Goal: Task Accomplishment & Management: Manage account settings

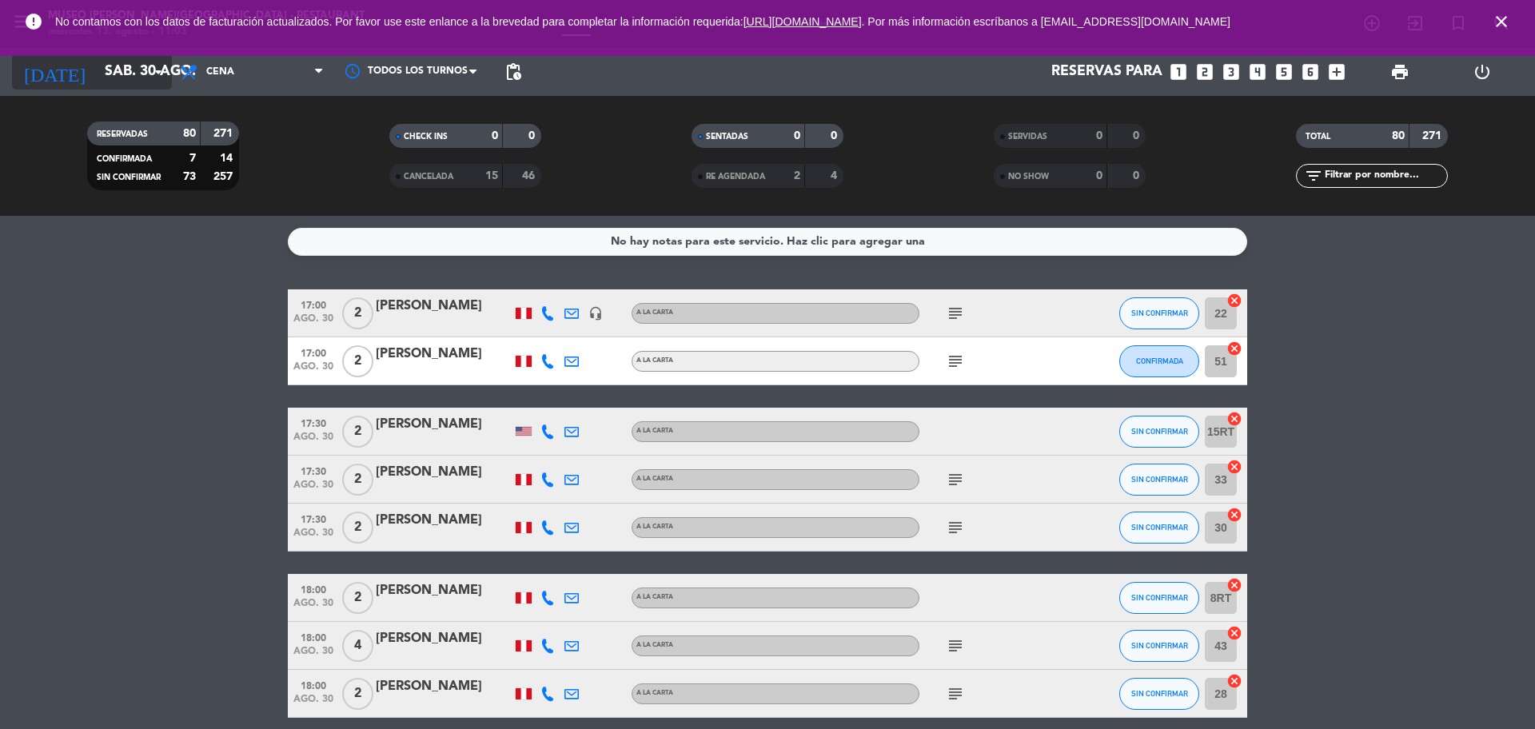
click at [97, 75] on input "sáb. 30 ago." at bounding box center [190, 72] width 186 height 32
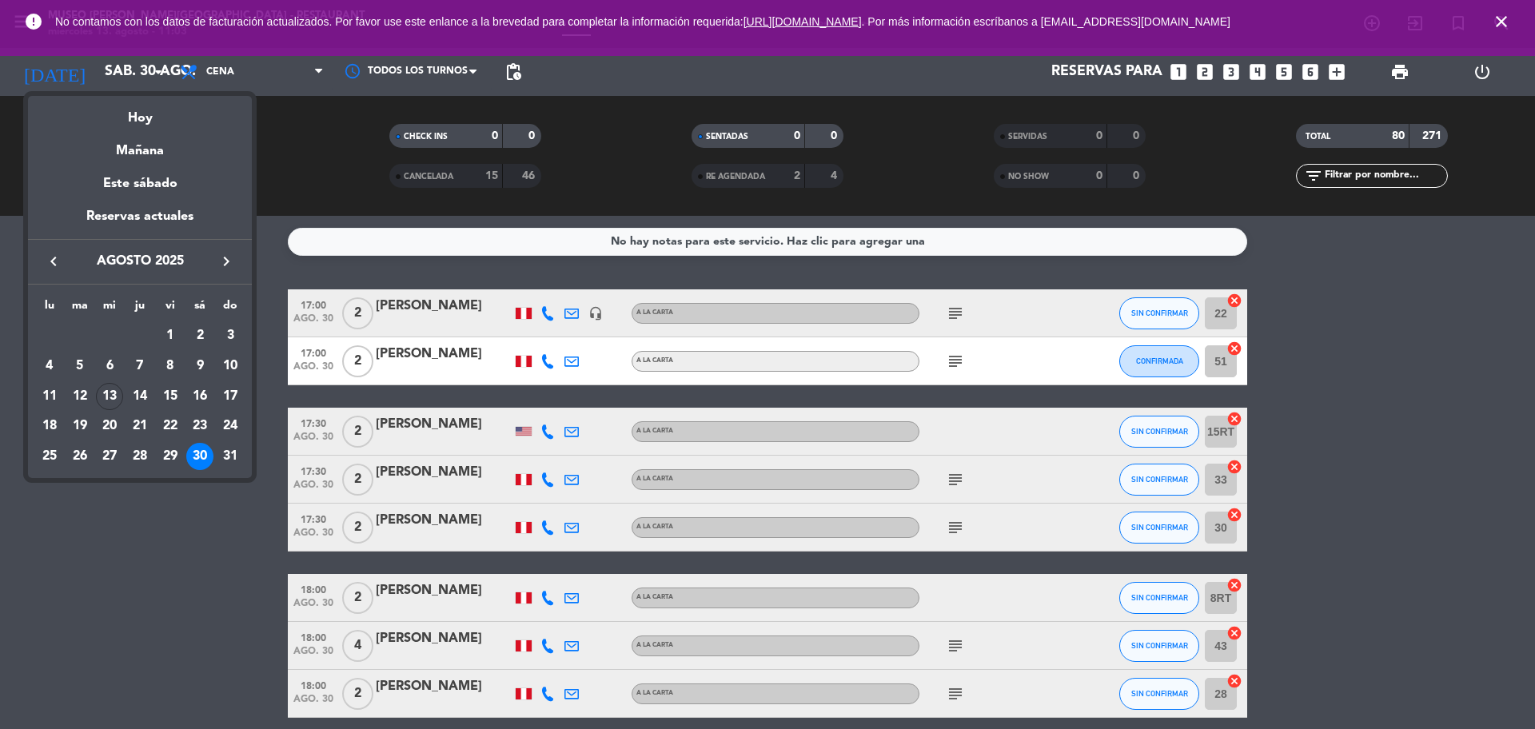
click at [138, 128] on div "Hoy" at bounding box center [140, 112] width 224 height 33
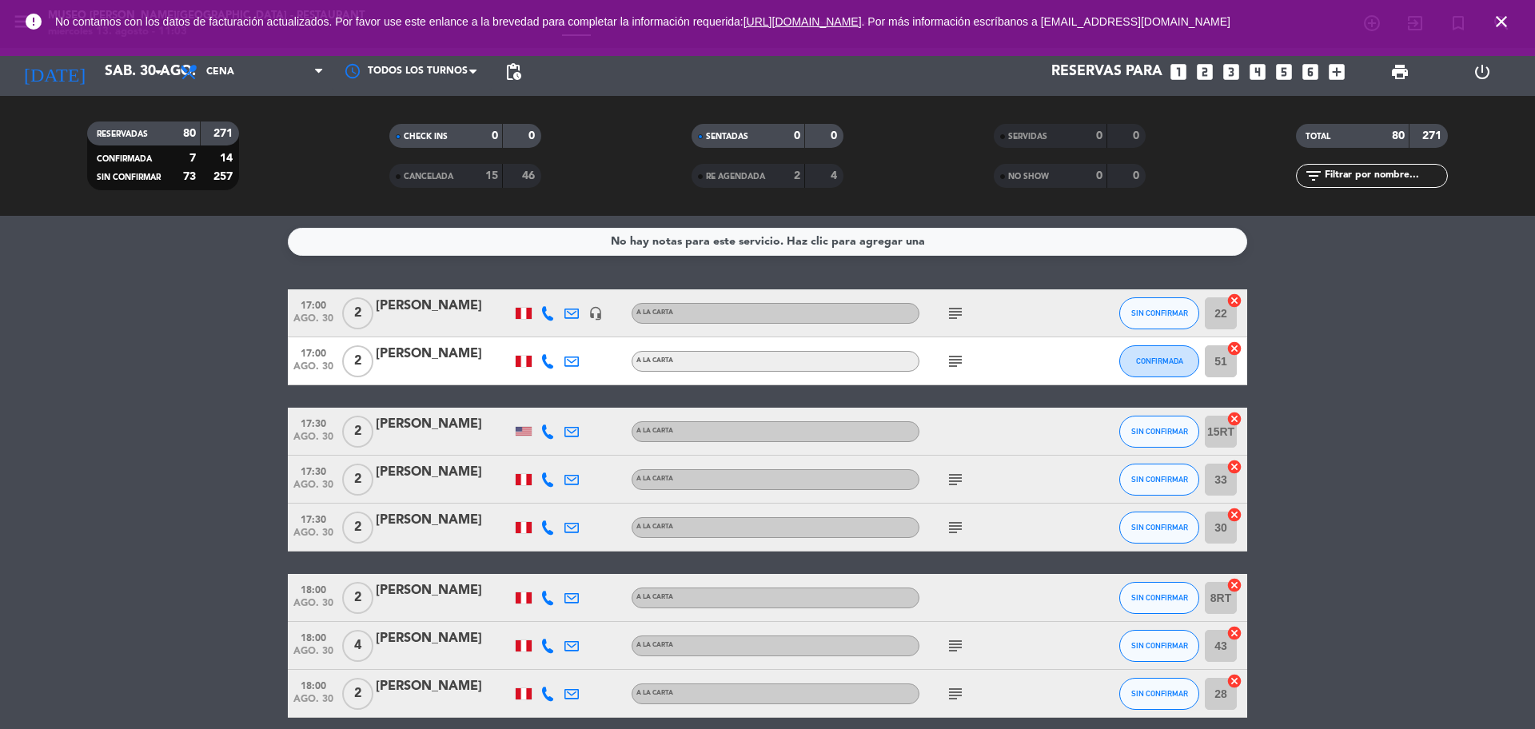
type input "mié. 13 ago."
click at [254, 76] on span "Cena" at bounding box center [252, 71] width 160 height 35
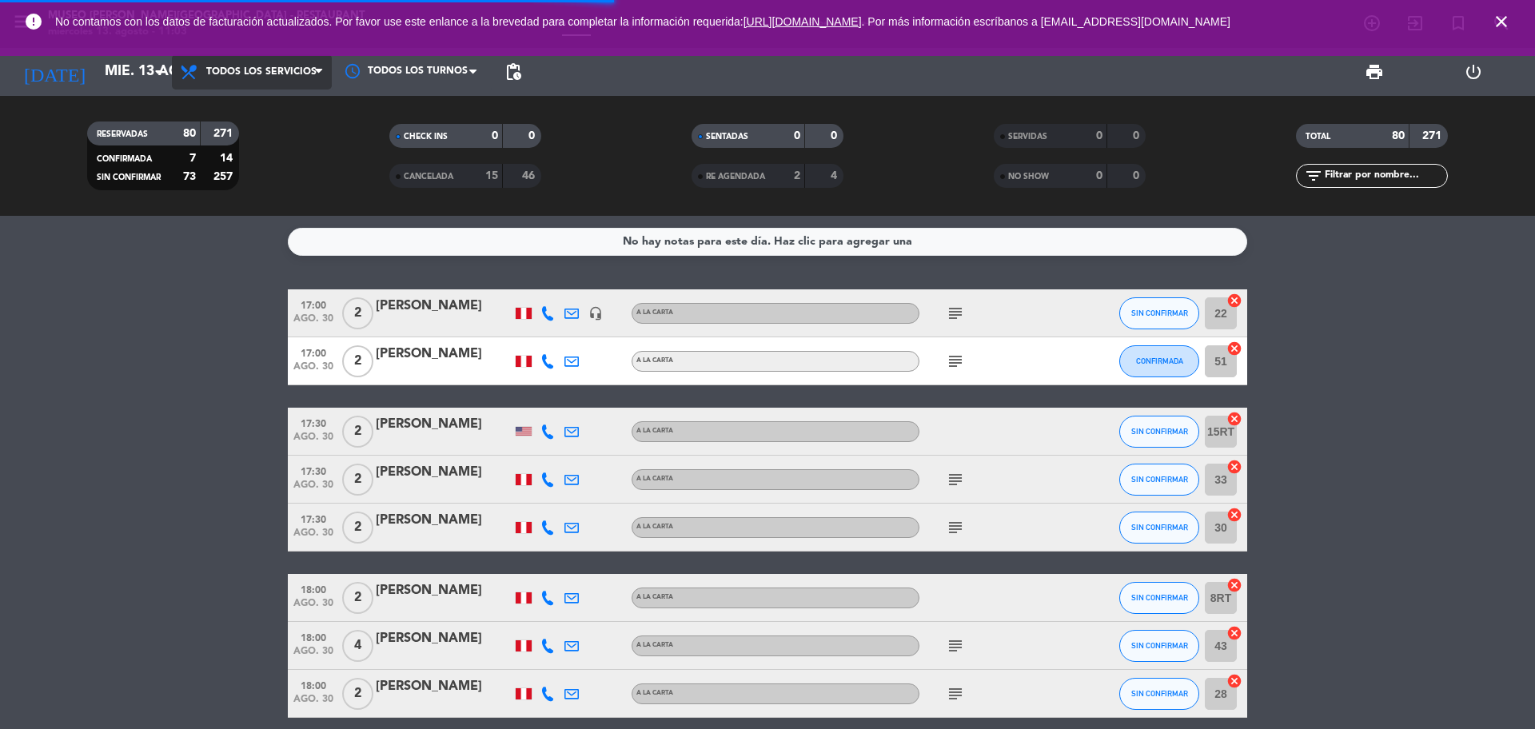
click at [273, 100] on div "menu [GEOGRAPHIC_DATA][PERSON_NAME] - Restaurant [DATE] 13. agosto - 11:03 Mis …" at bounding box center [767, 108] width 1535 height 216
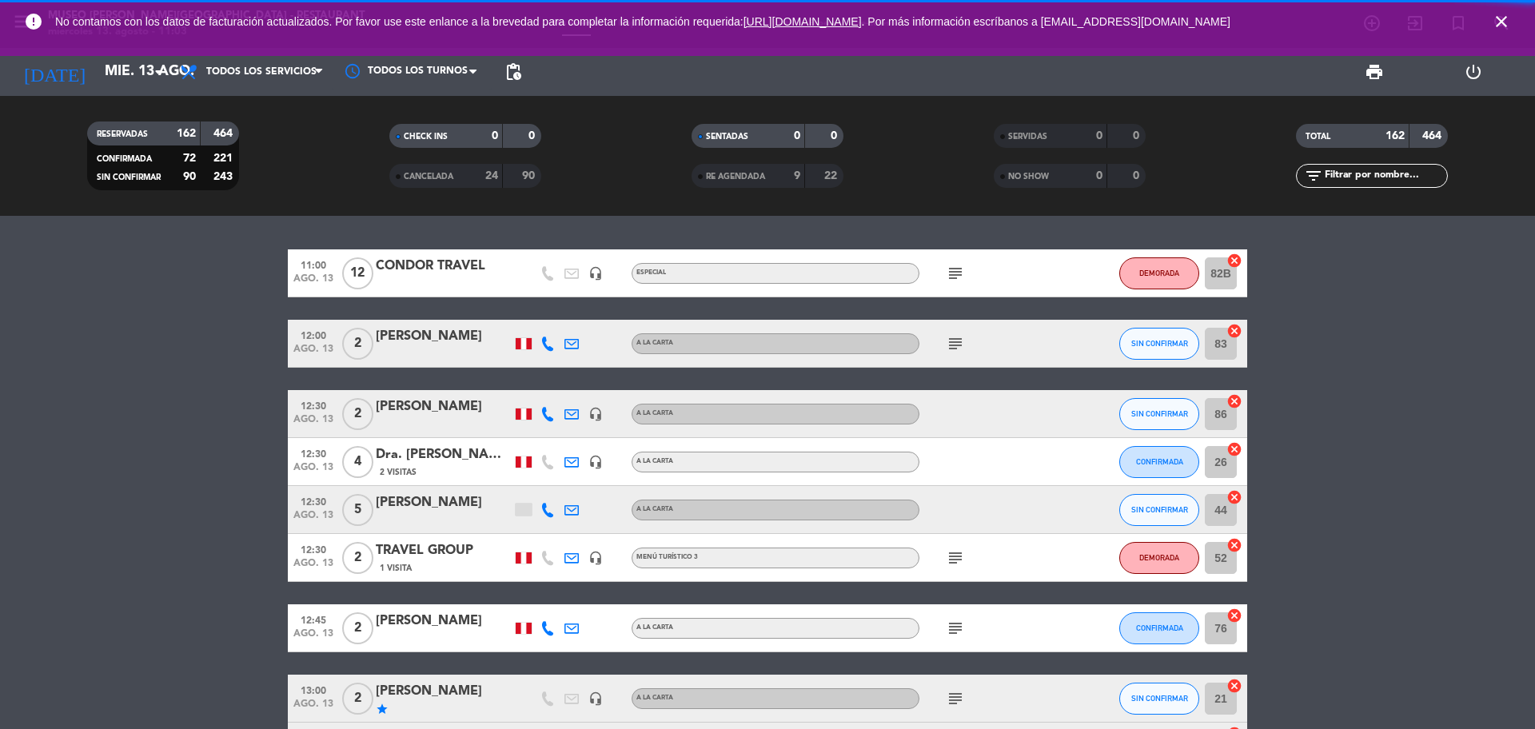
click at [1363, 172] on input "text" at bounding box center [1385, 176] width 124 height 18
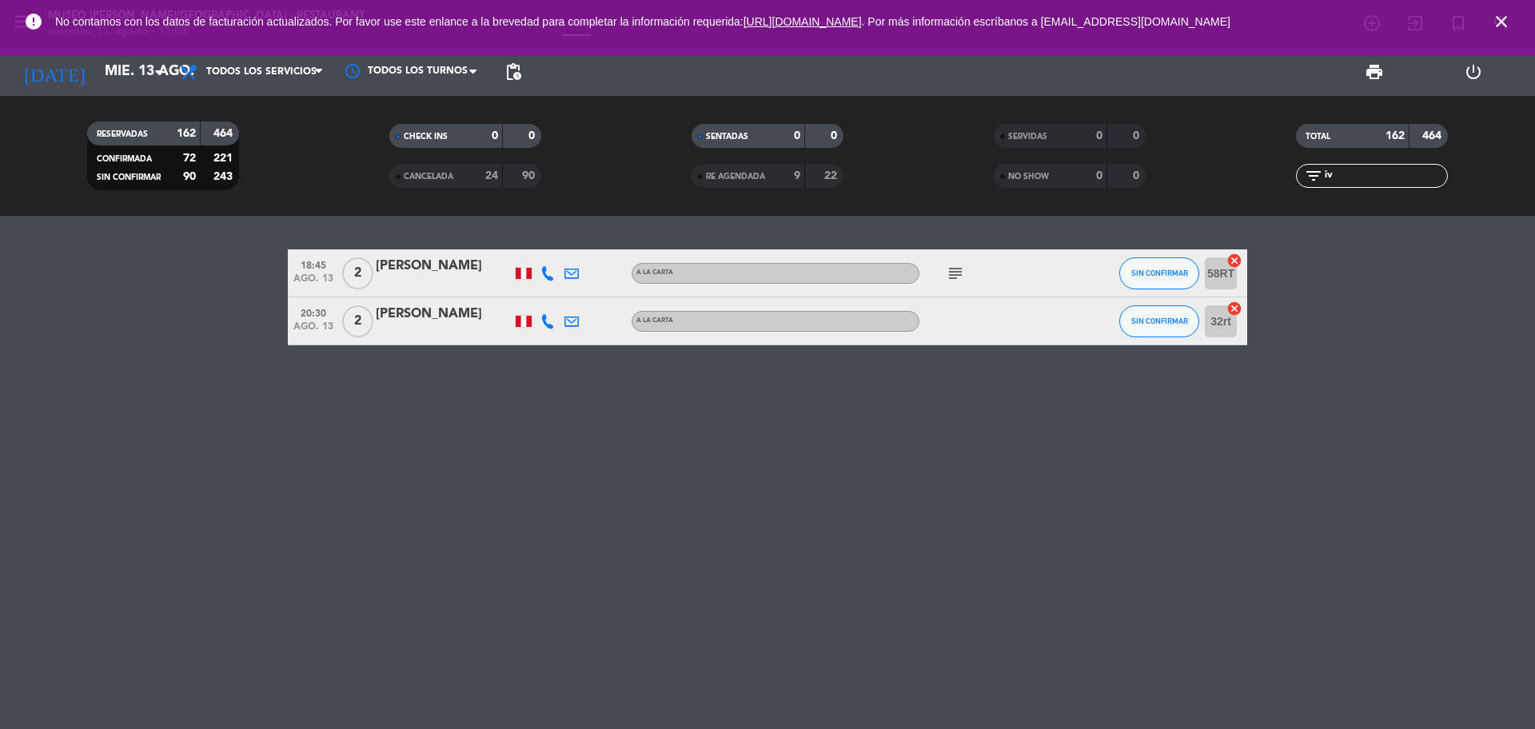
type input "iv"
click at [1494, 29] on icon "close" at bounding box center [1501, 21] width 19 height 19
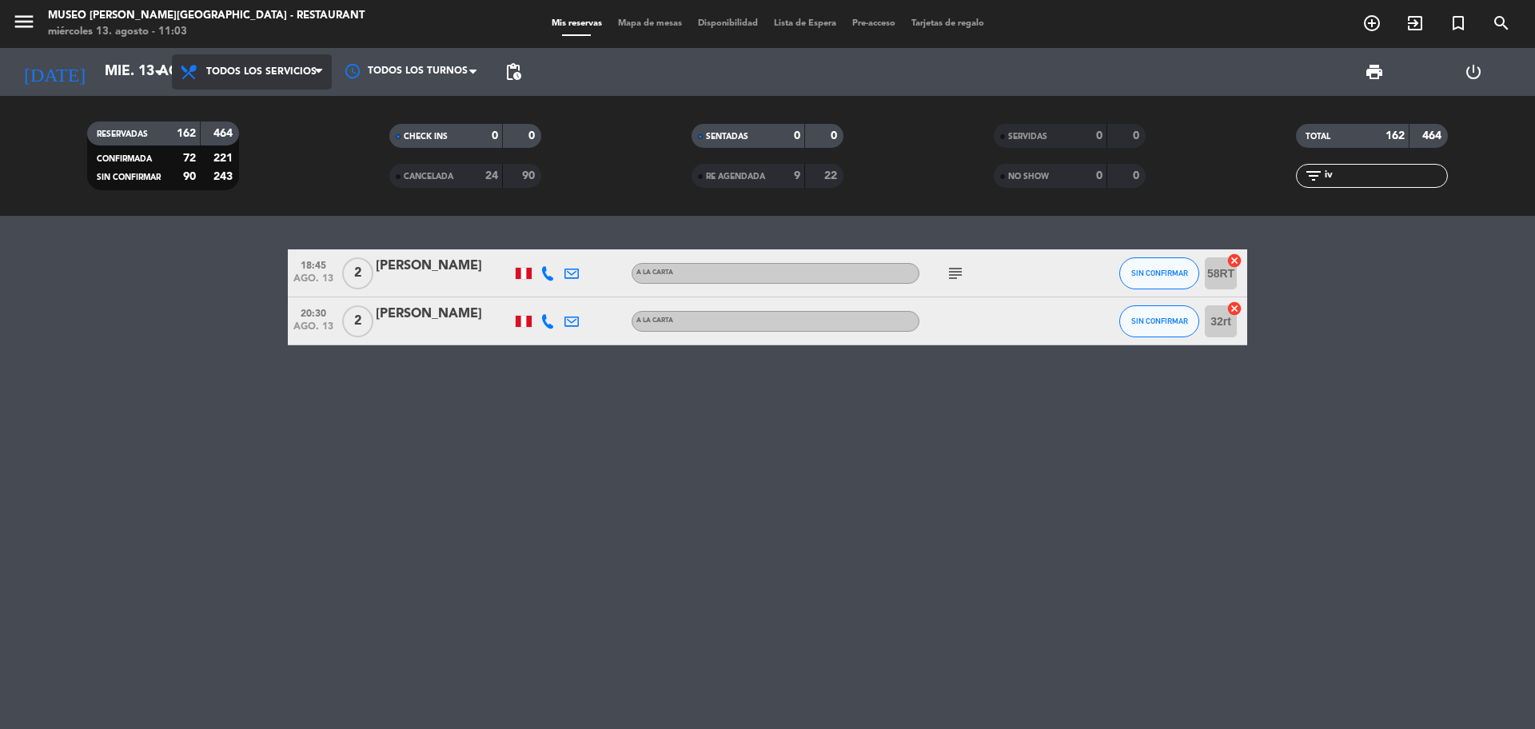
click at [232, 83] on span "Todos los servicios" at bounding box center [252, 71] width 160 height 35
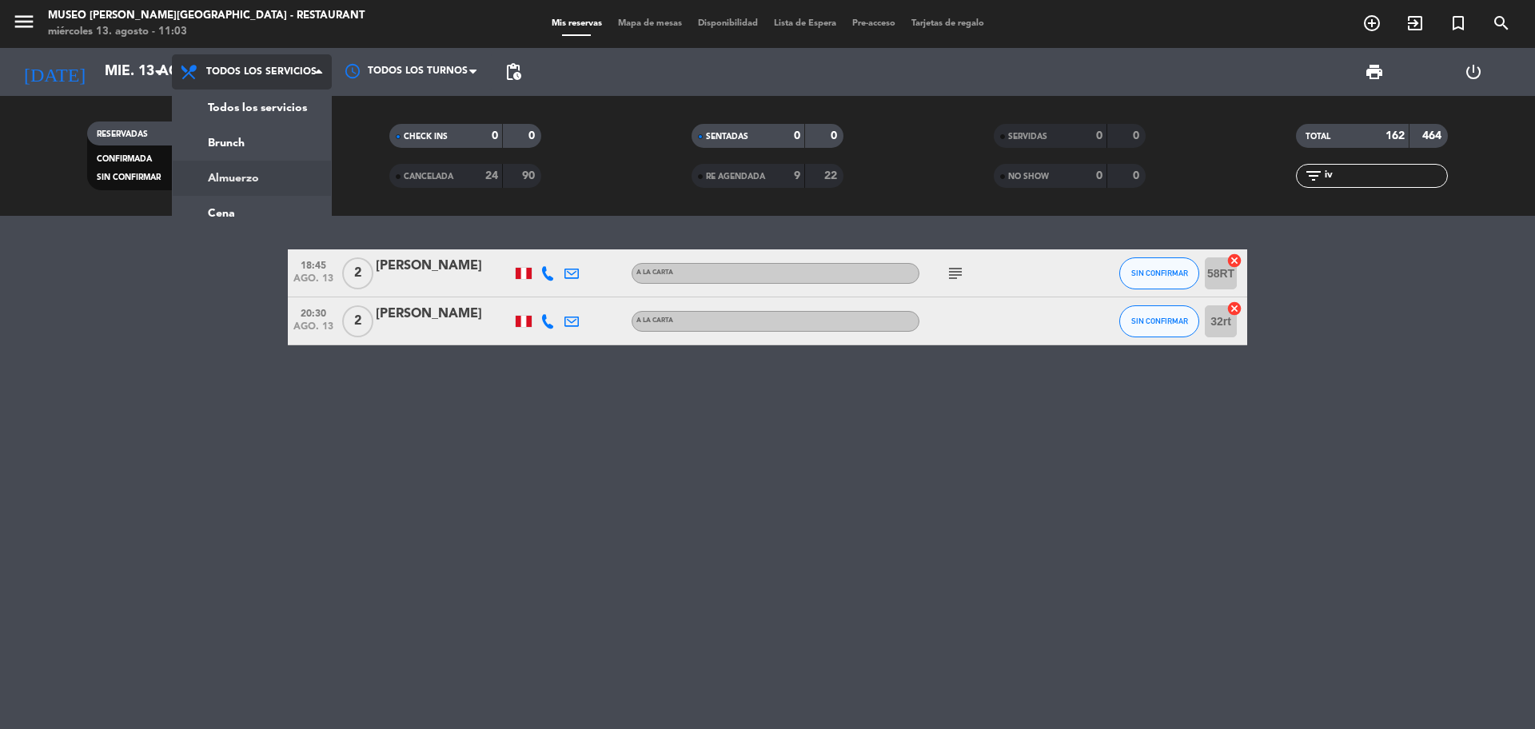
click at [250, 173] on div "menu [GEOGRAPHIC_DATA][PERSON_NAME] - Restaurant [DATE] 13. agosto - 11:03 Mis …" at bounding box center [767, 108] width 1535 height 216
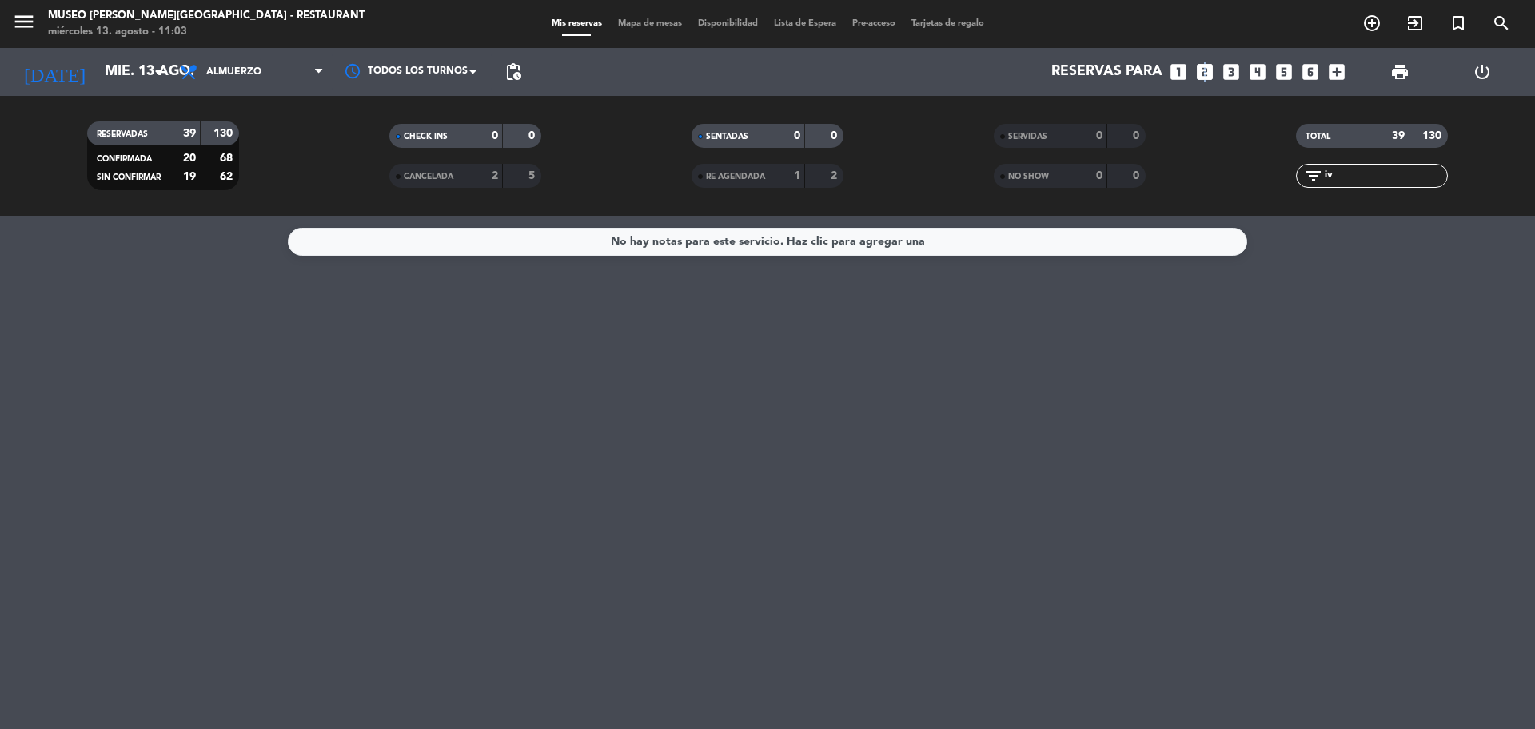
click at [1203, 70] on icon "looks_two" at bounding box center [1205, 72] width 21 height 21
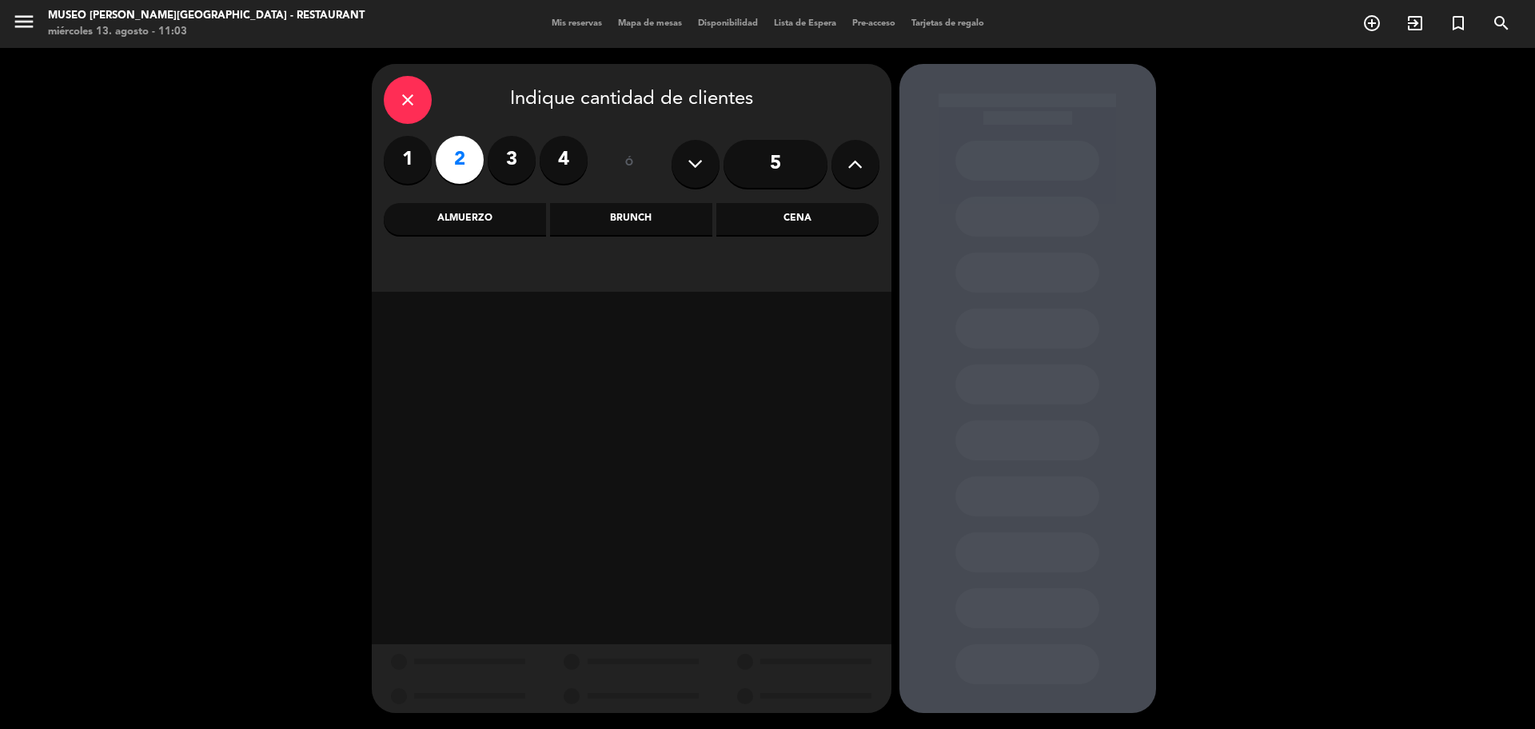
click at [501, 209] on div "Almuerzo" at bounding box center [465, 219] width 162 height 32
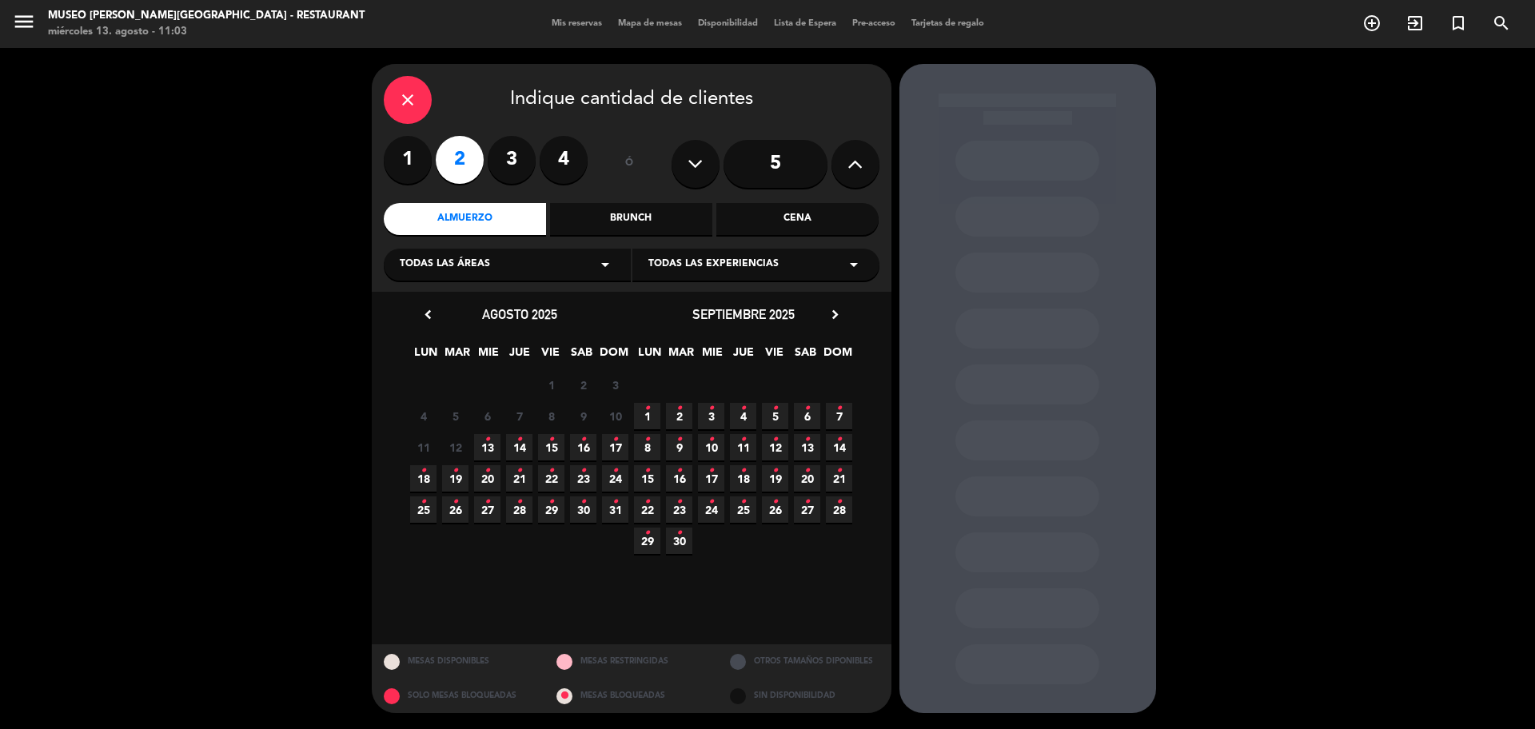
click at [489, 441] on icon "•" at bounding box center [488, 440] width 6 height 26
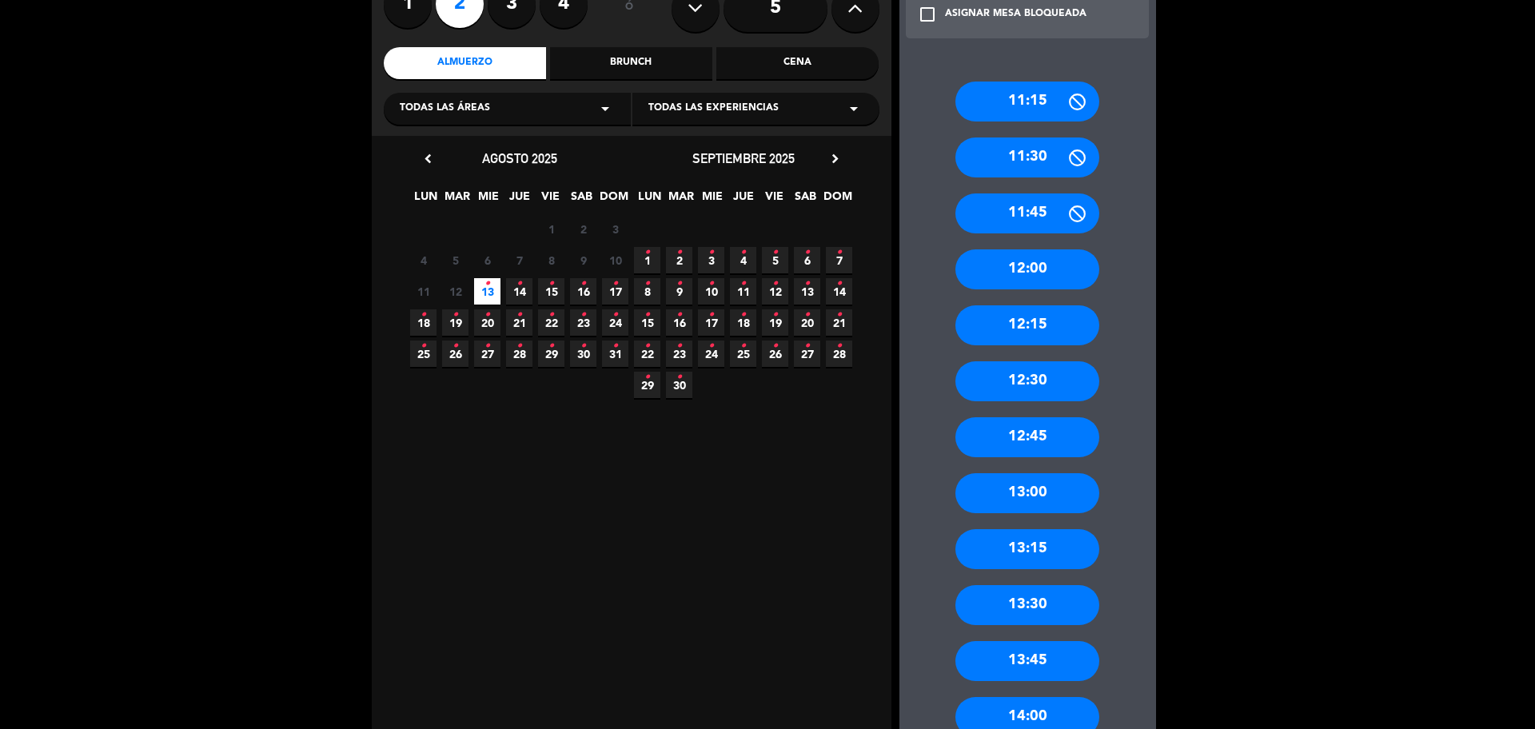
scroll to position [200, 0]
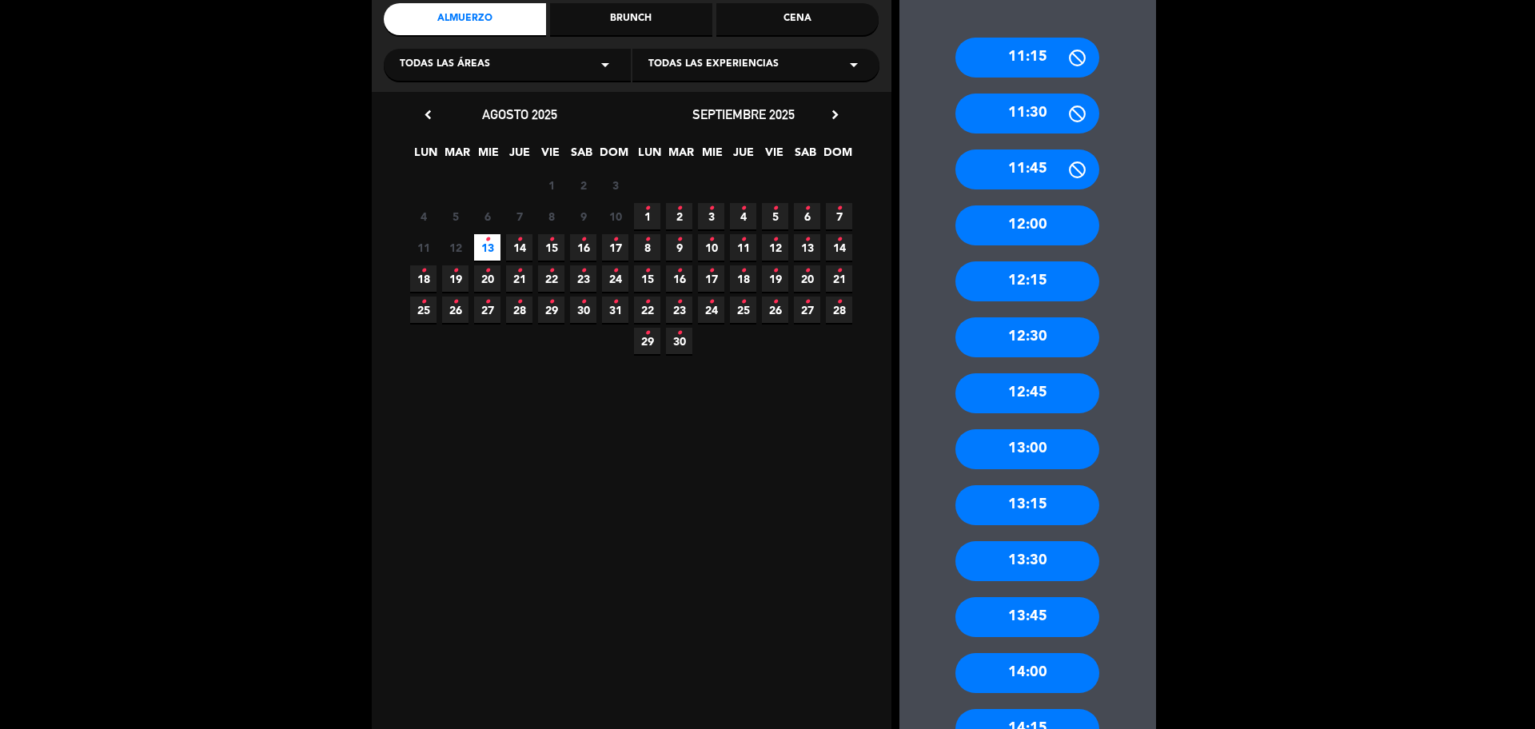
click at [1049, 457] on div "13:00" at bounding box center [1028, 449] width 144 height 40
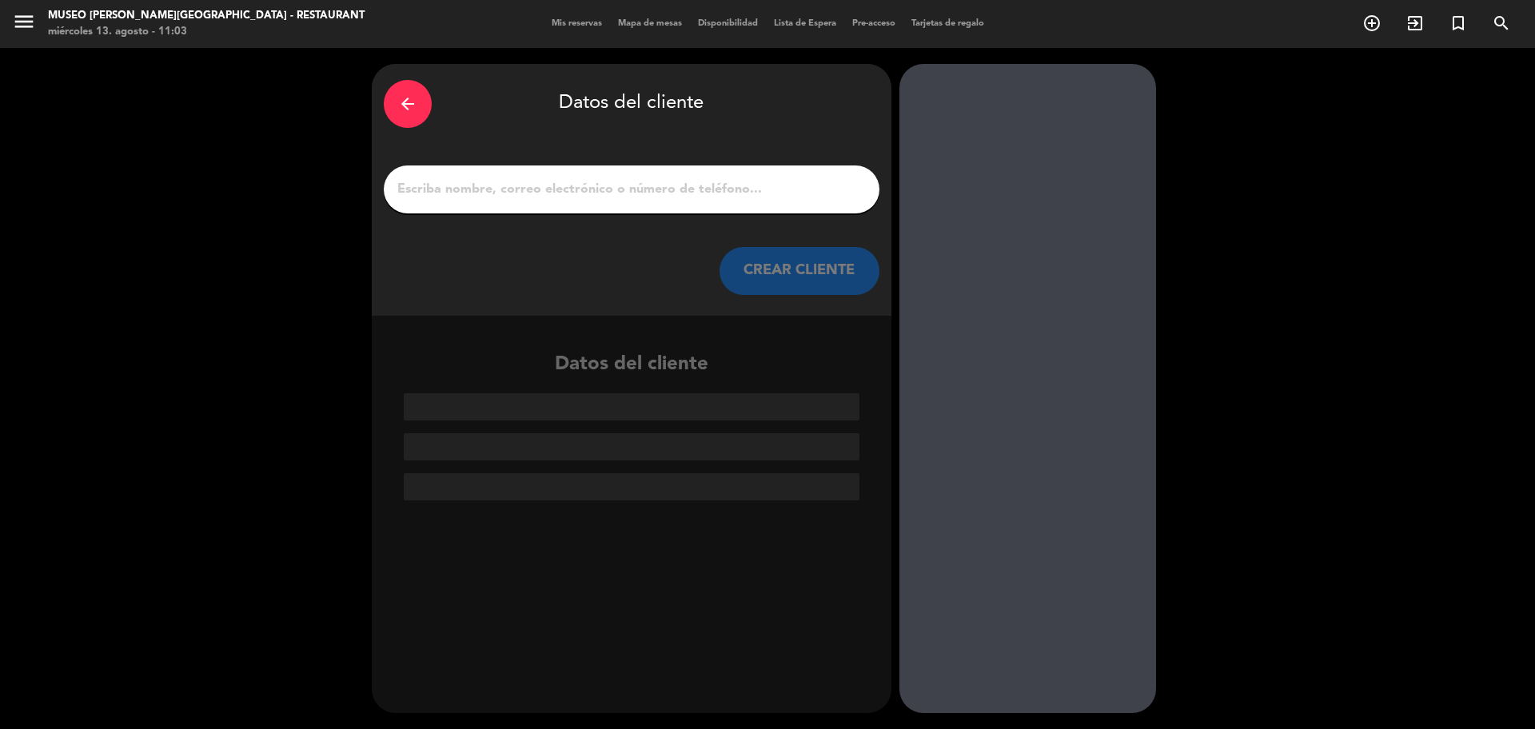
click at [493, 181] on div at bounding box center [632, 190] width 496 height 48
click at [494, 186] on input "1" at bounding box center [632, 189] width 472 height 22
click at [500, 197] on input "1" at bounding box center [632, 189] width 472 height 22
click at [566, 192] on input "1" at bounding box center [632, 189] width 472 height 22
paste input "[PERSON_NAME] x2"
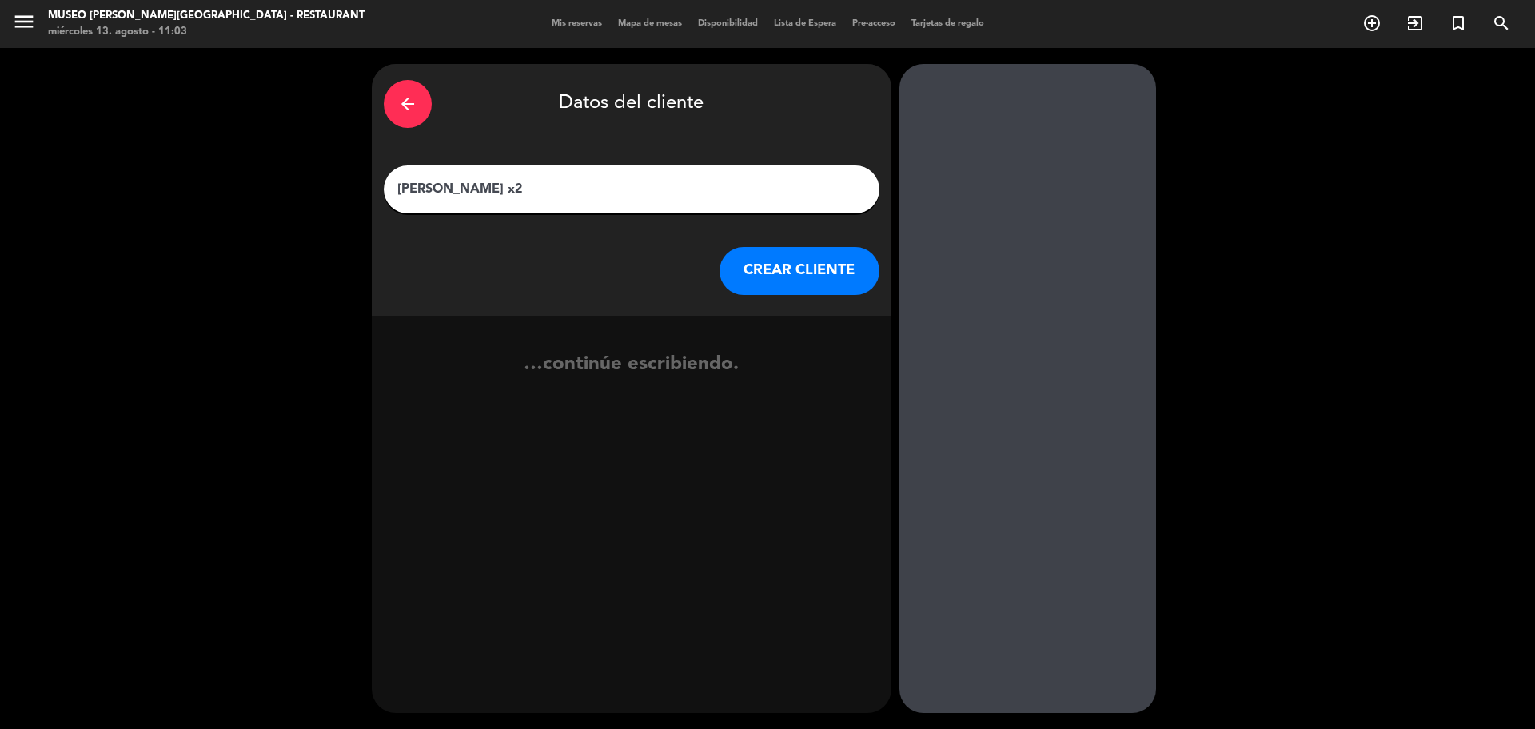
type input "[PERSON_NAME] x2"
click at [756, 280] on button "CREAR CLIENTE" at bounding box center [800, 271] width 160 height 48
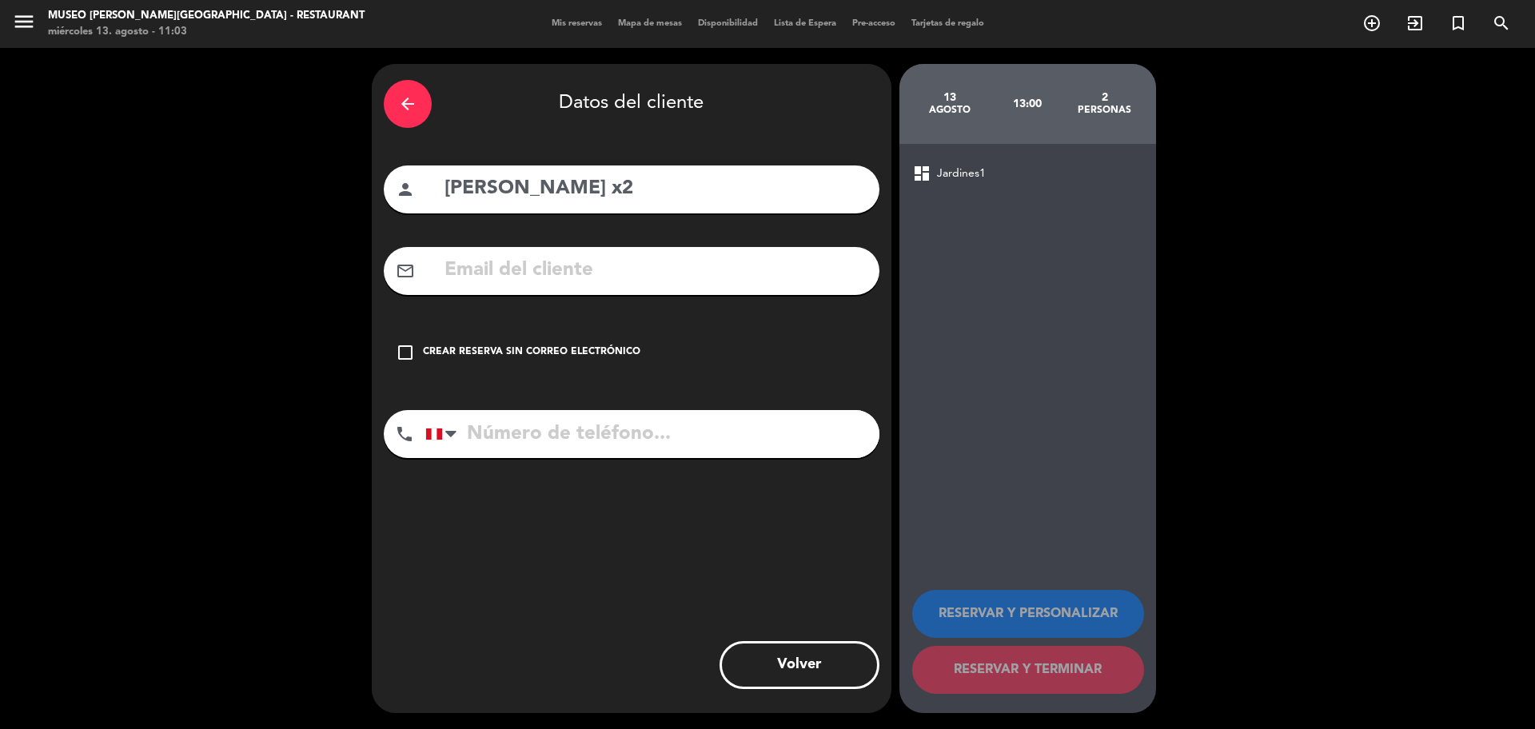
click at [720, 270] on input "text" at bounding box center [655, 270] width 425 height 33
drag, startPoint x: 603, startPoint y: 350, endPoint x: 617, endPoint y: 373, distance: 26.9
click at [602, 350] on div "Crear reserva sin correo electrónico" at bounding box center [531, 353] width 217 height 16
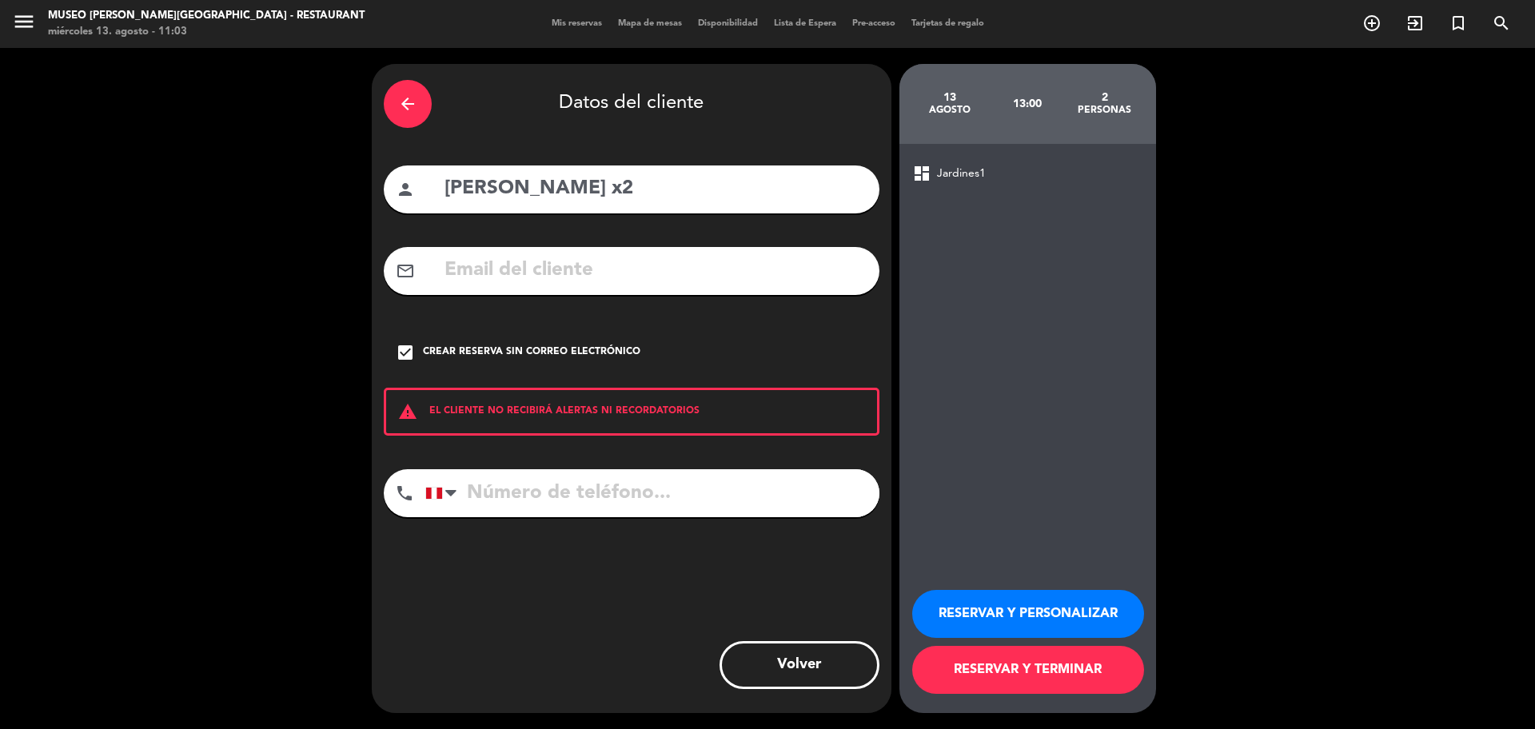
click at [1022, 618] on button "RESERVAR Y PERSONALIZAR" at bounding box center [1028, 614] width 232 height 48
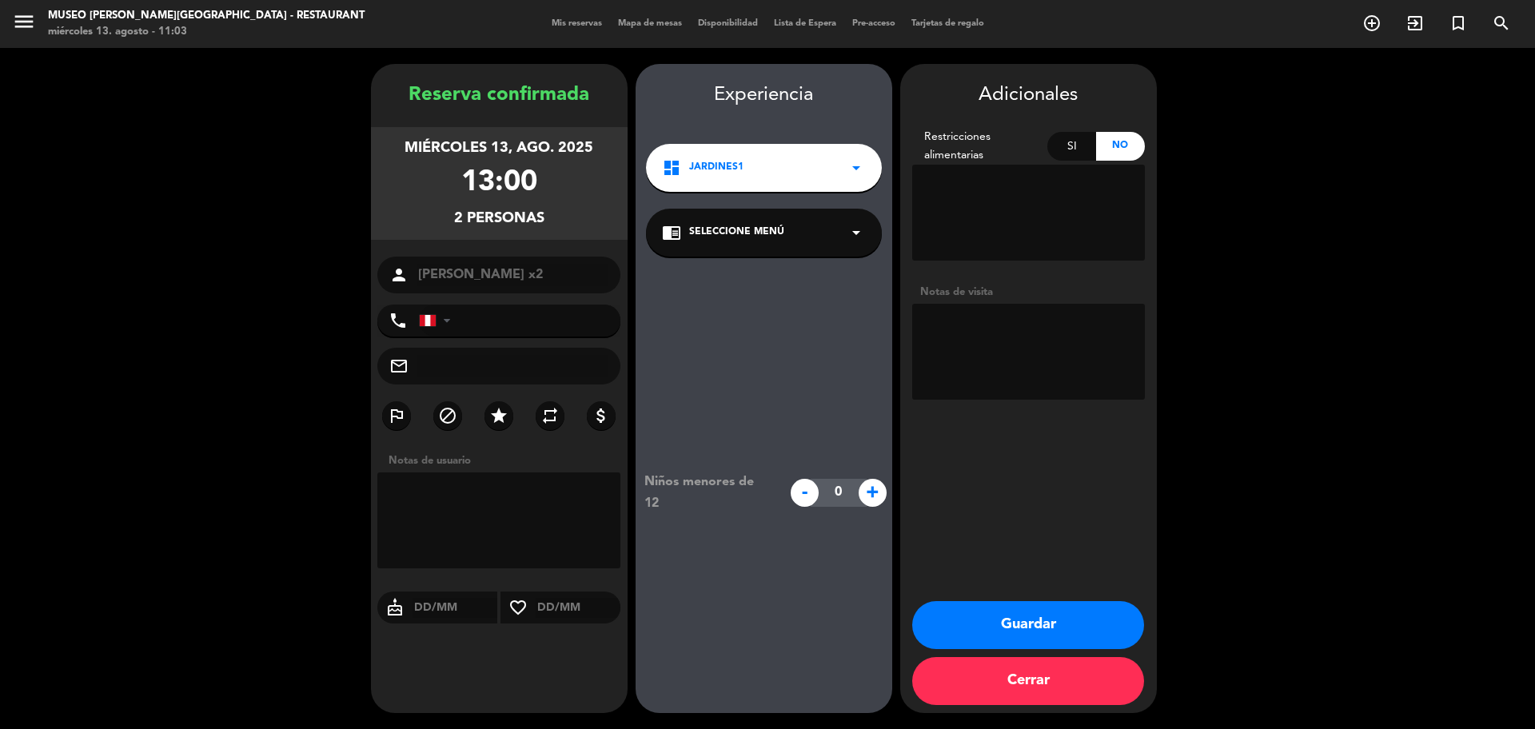
drag, startPoint x: 836, startPoint y: 250, endPoint x: 827, endPoint y: 247, distance: 10.1
click at [835, 253] on div "chrome_reader_mode Seleccione Menú arrow_drop_down" at bounding box center [764, 233] width 236 height 48
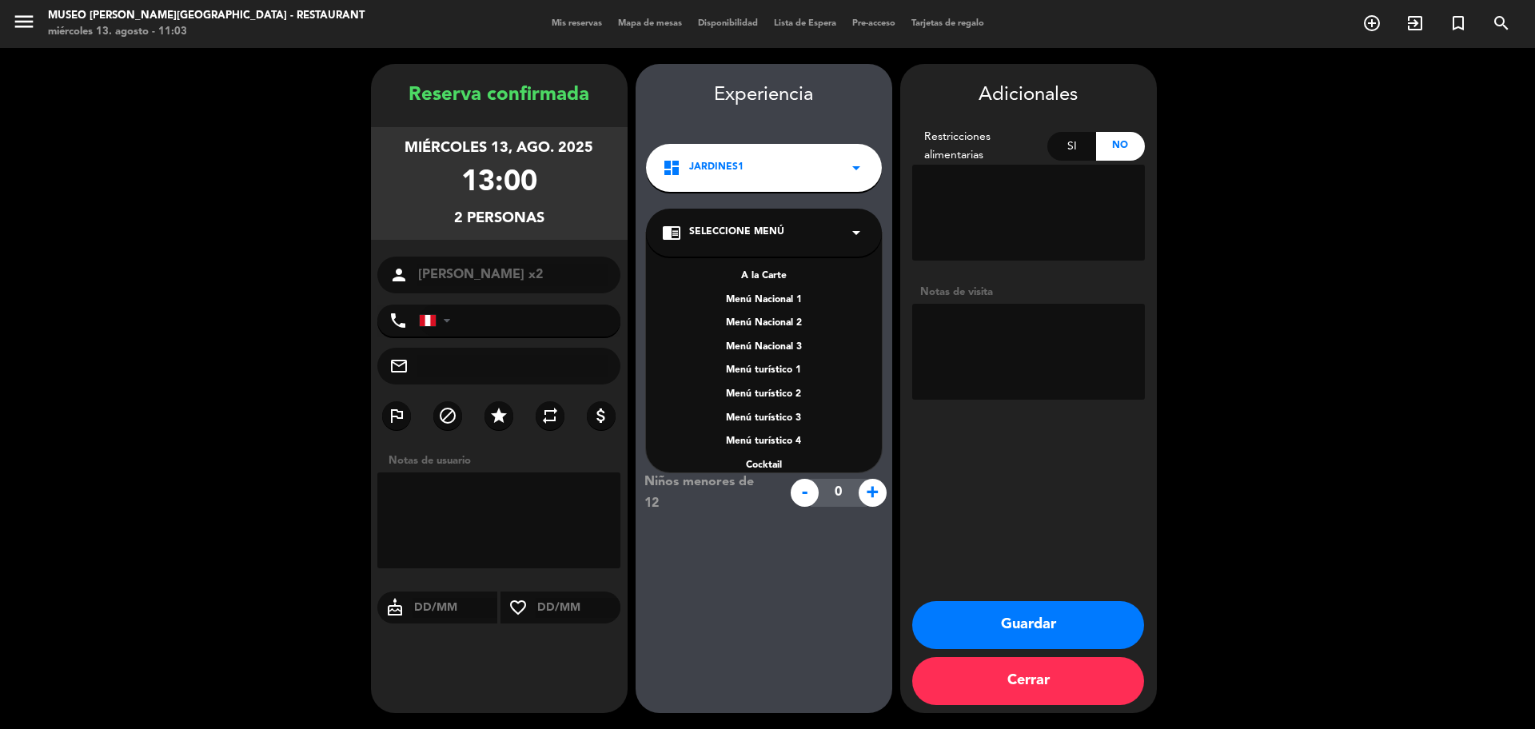
click at [776, 281] on div "A la Carte" at bounding box center [764, 277] width 204 height 16
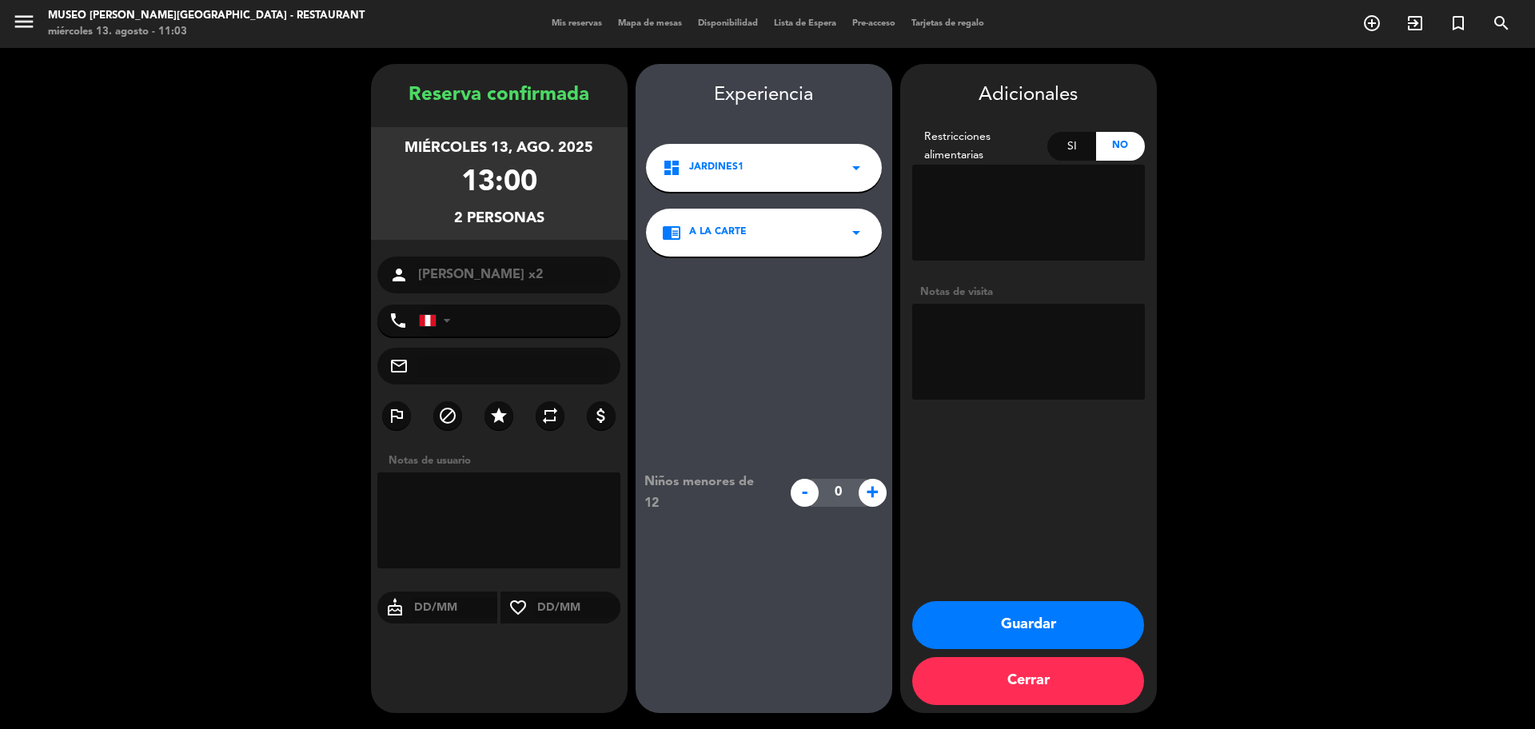
click at [997, 346] on textarea at bounding box center [1028, 352] width 233 height 96
type textarea "pago directo - a la carta"
click at [1024, 625] on button "Guardar" at bounding box center [1028, 625] width 232 height 48
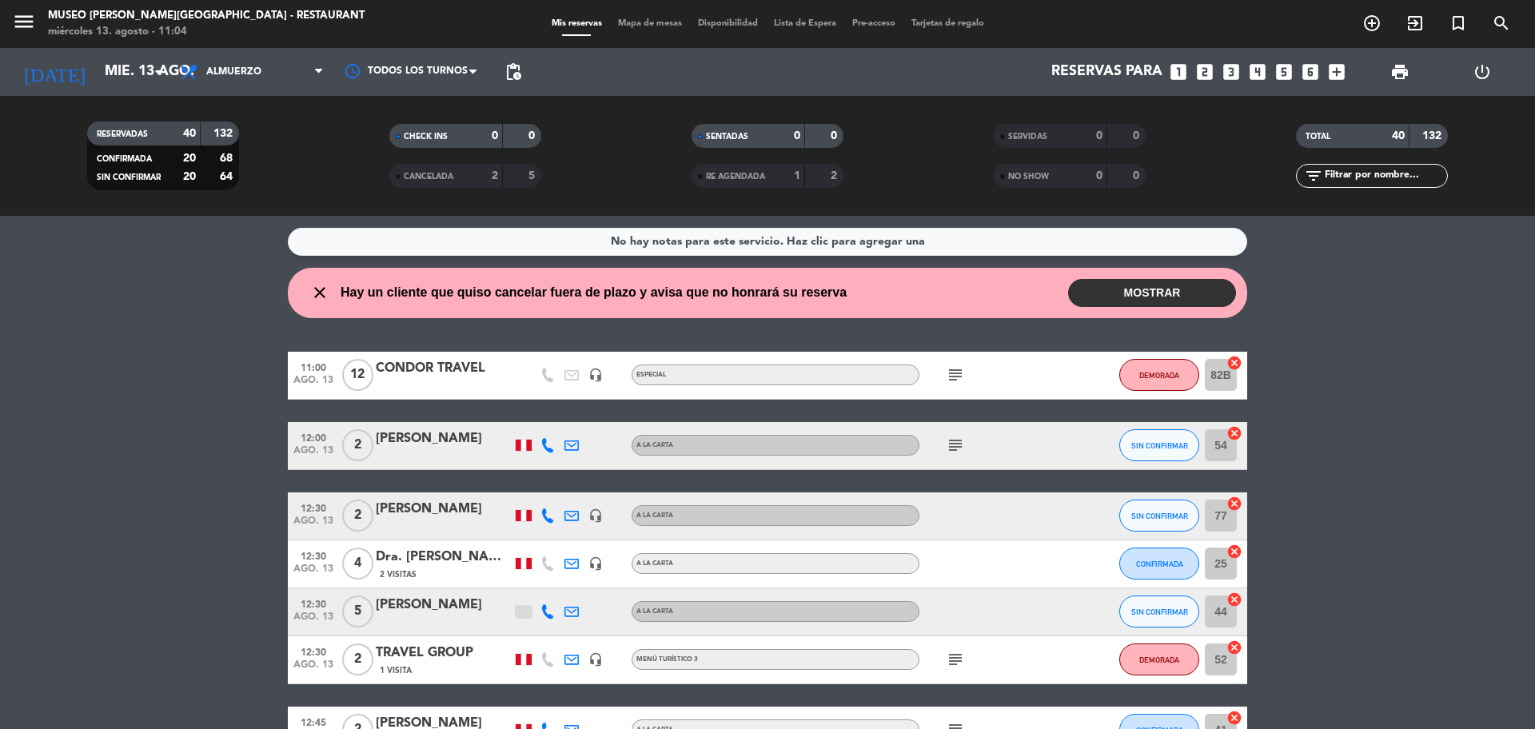
click at [1301, 75] on icon "looks_6" at bounding box center [1310, 72] width 21 height 21
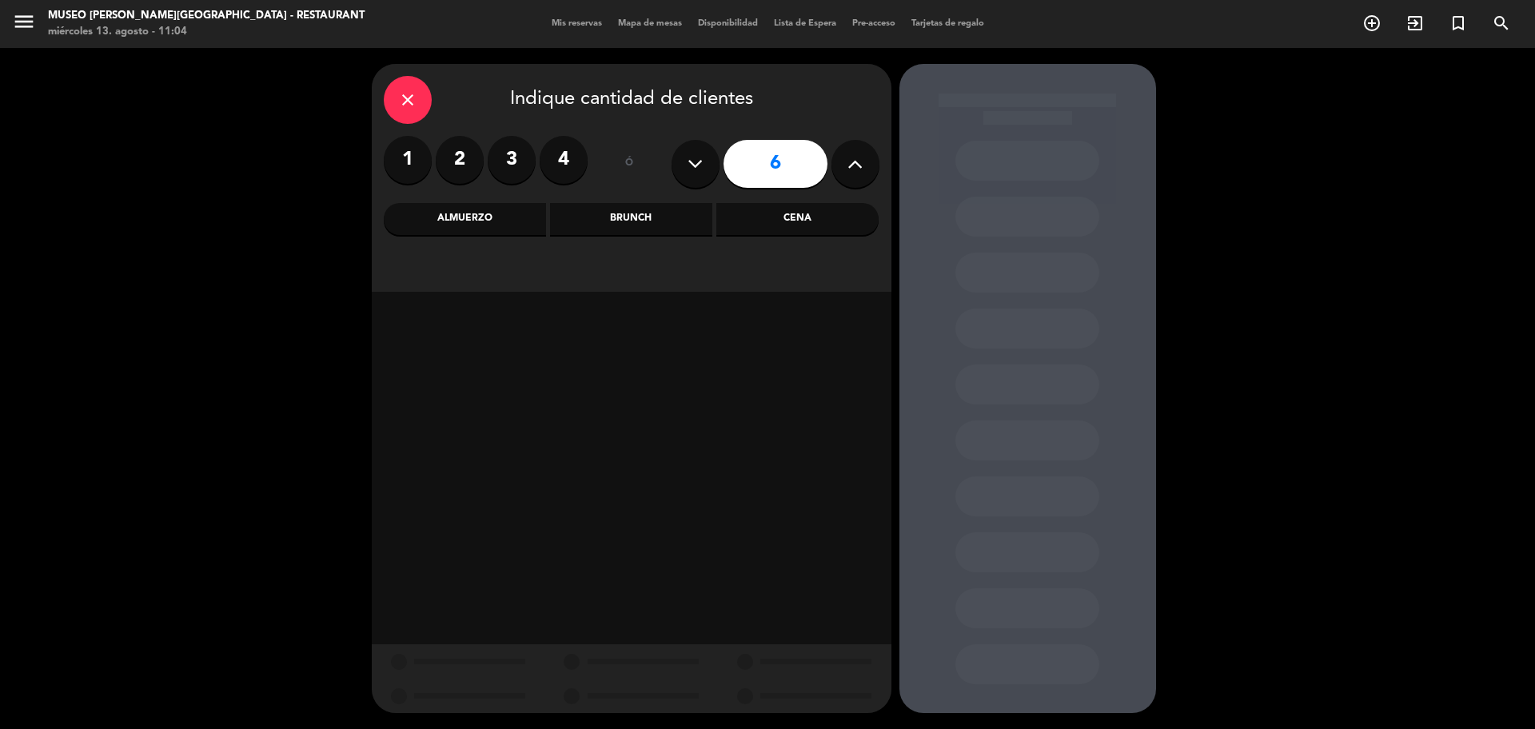
click at [720, 221] on div "Cena" at bounding box center [797, 219] width 162 height 32
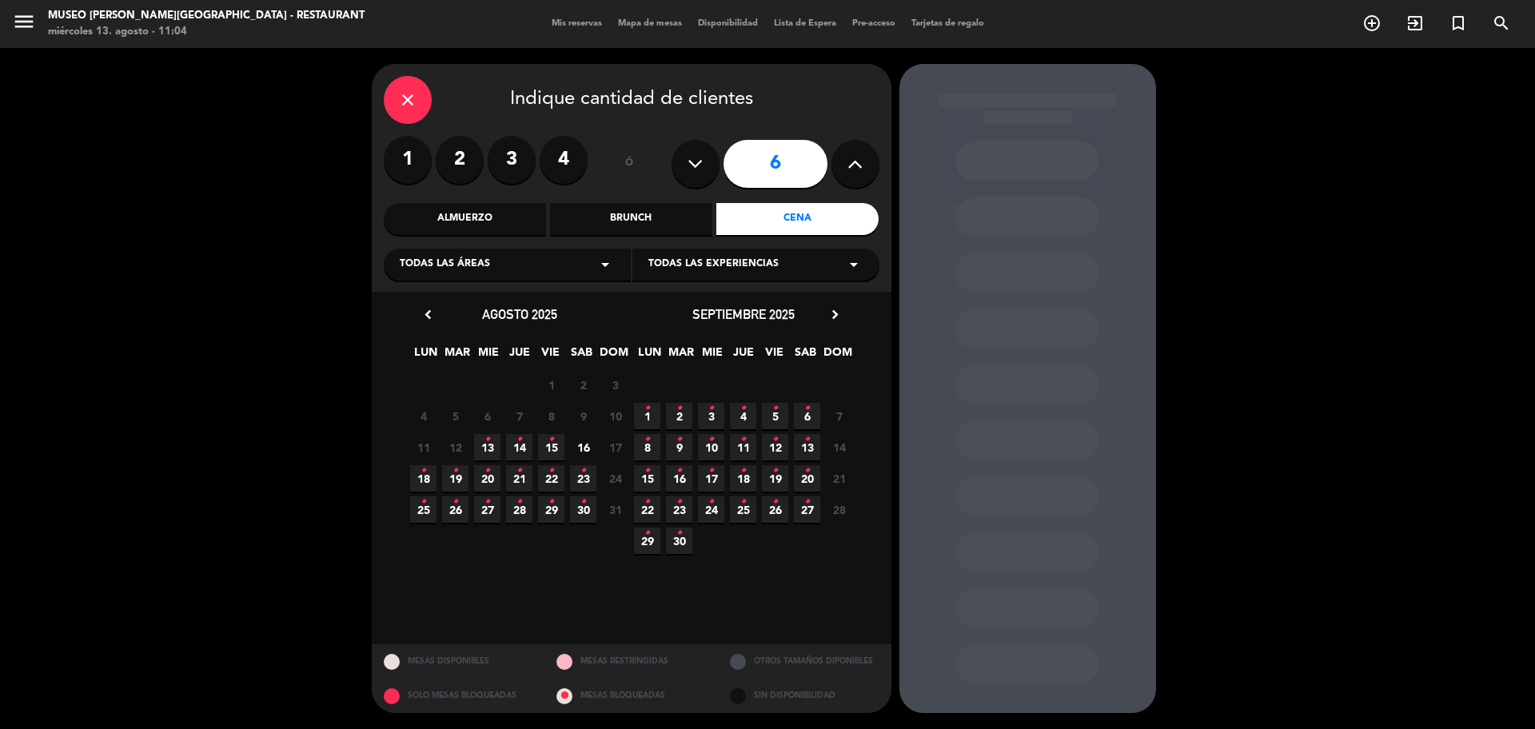
click at [495, 438] on span "13 •" at bounding box center [487, 447] width 26 height 26
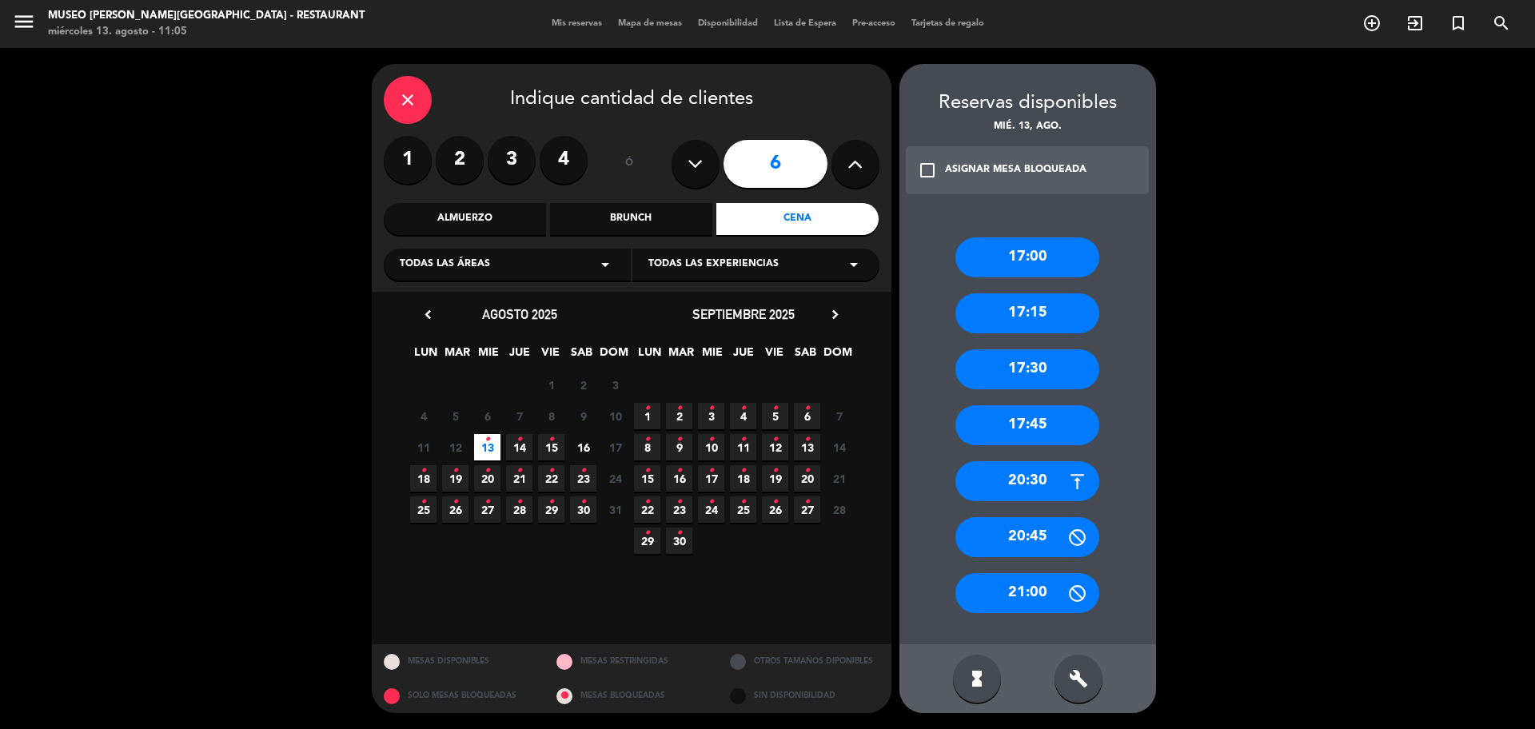
click at [413, 93] on icon "close" at bounding box center [407, 99] width 19 height 19
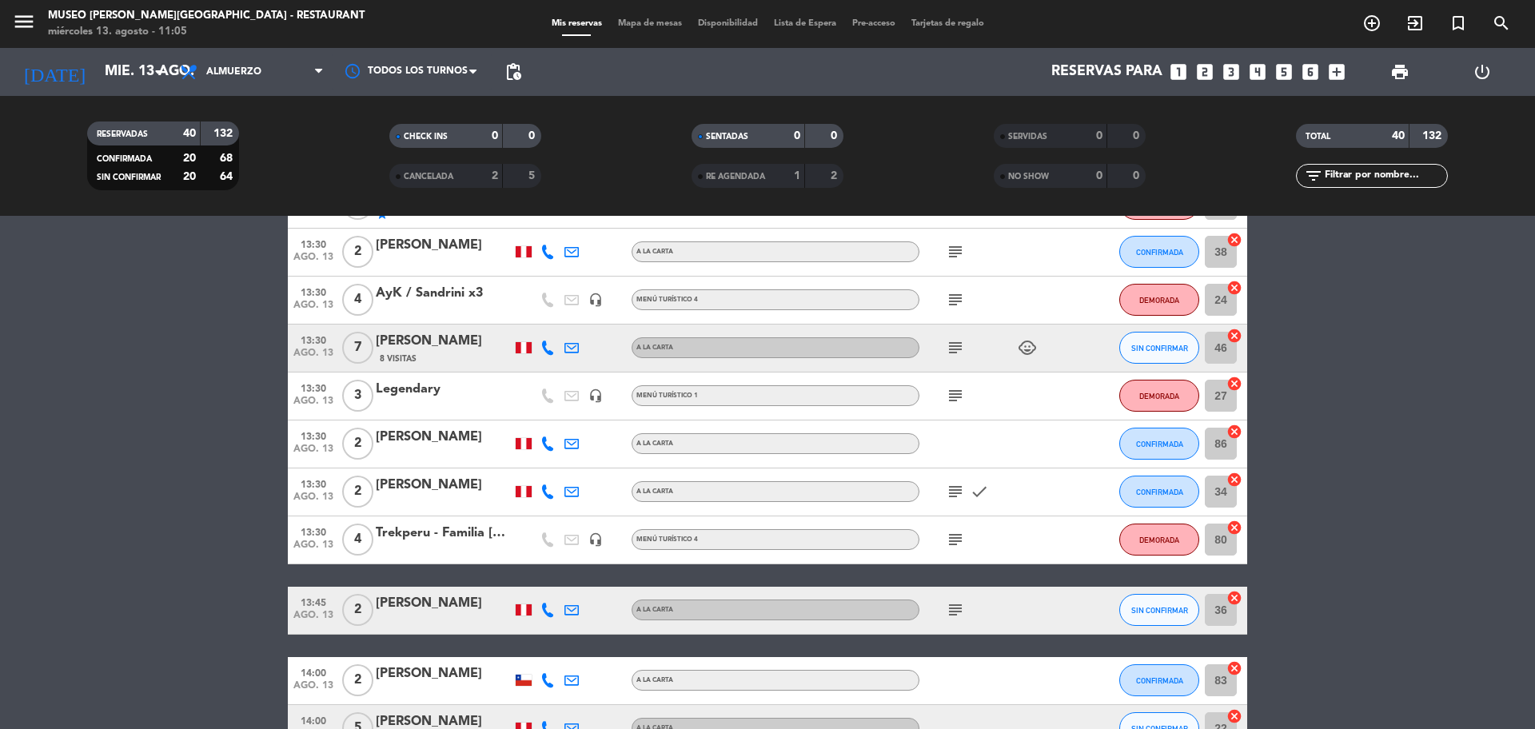
scroll to position [1000, 0]
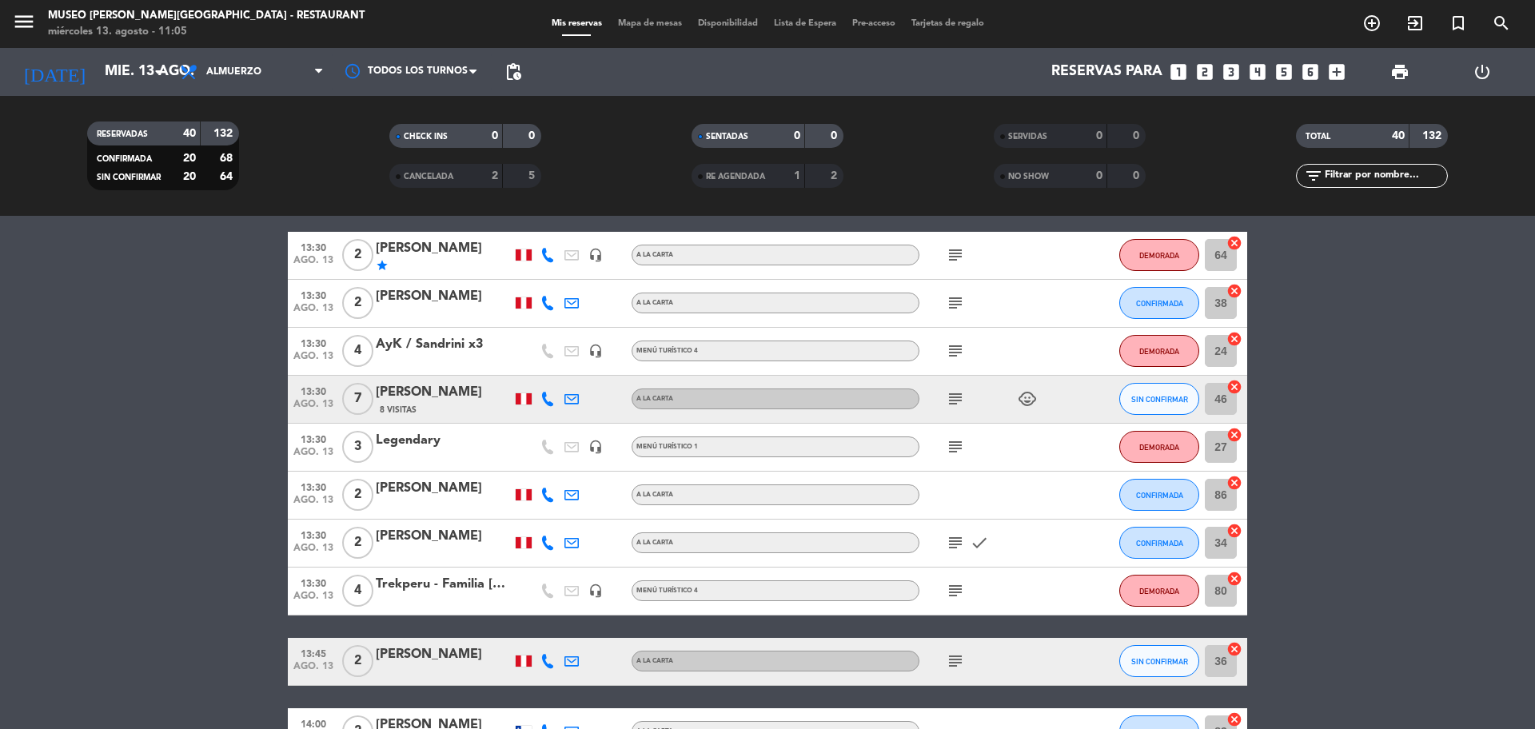
click at [1352, 181] on input "text" at bounding box center [1385, 176] width 124 height 18
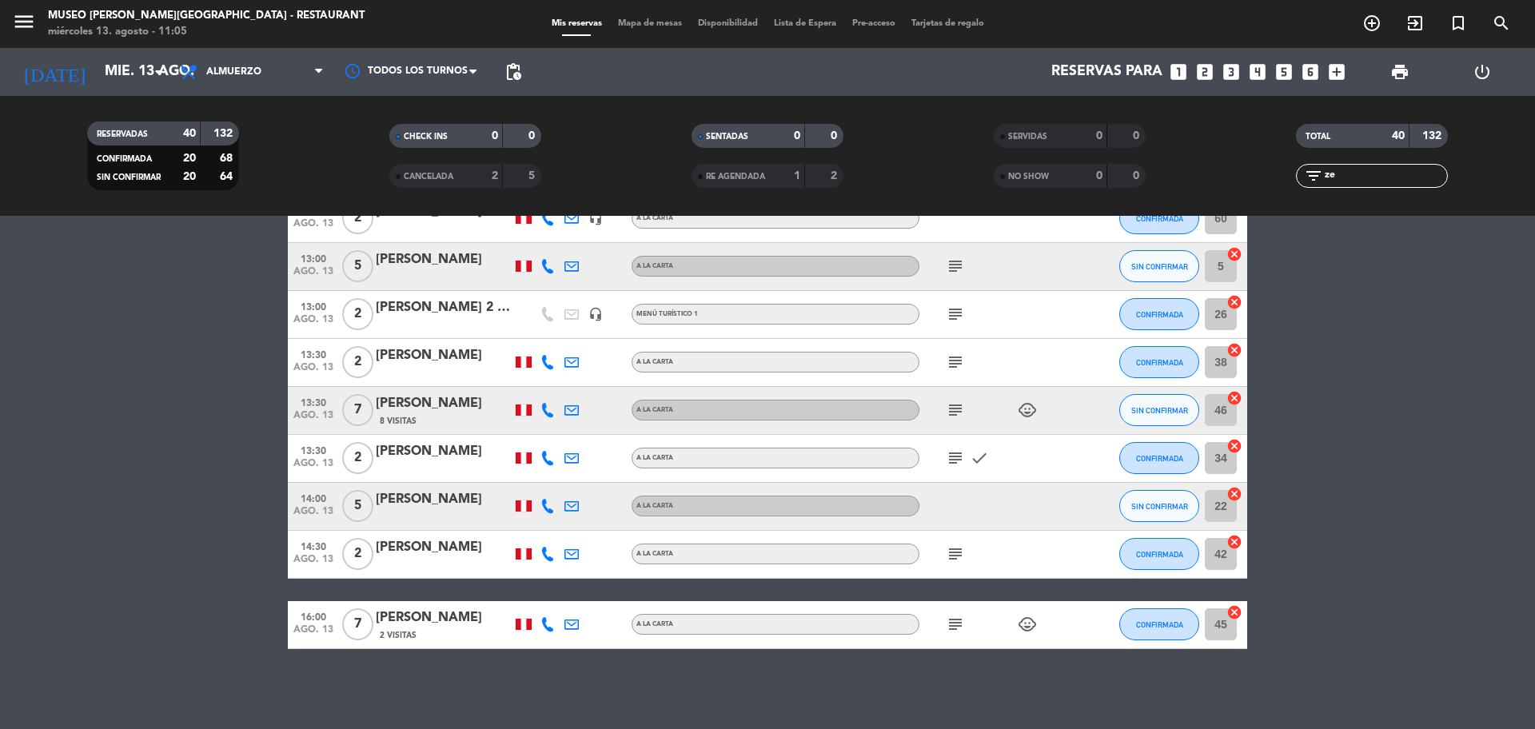
scroll to position [0, 0]
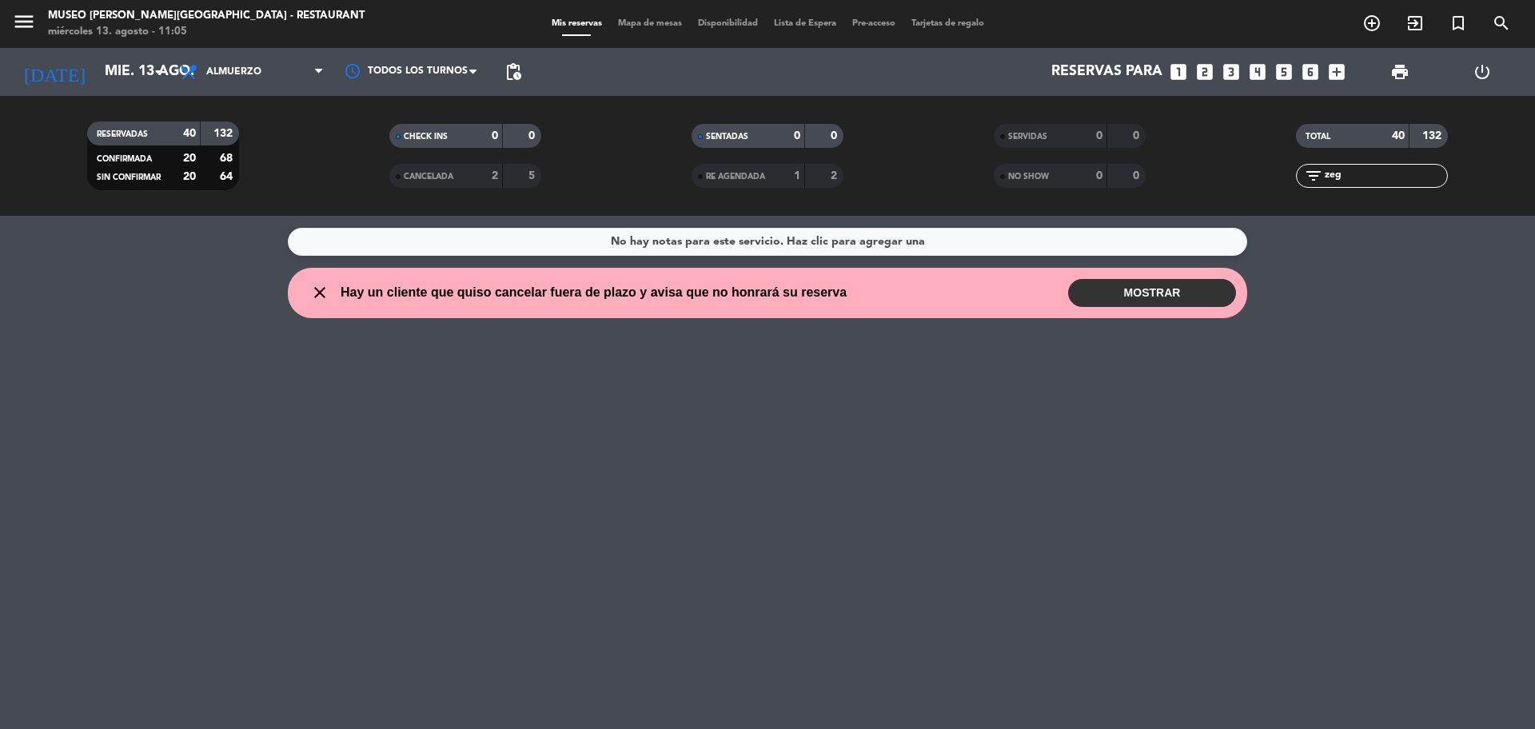
type input "zeg"
click at [1199, 75] on icon "looks_two" at bounding box center [1205, 72] width 21 height 21
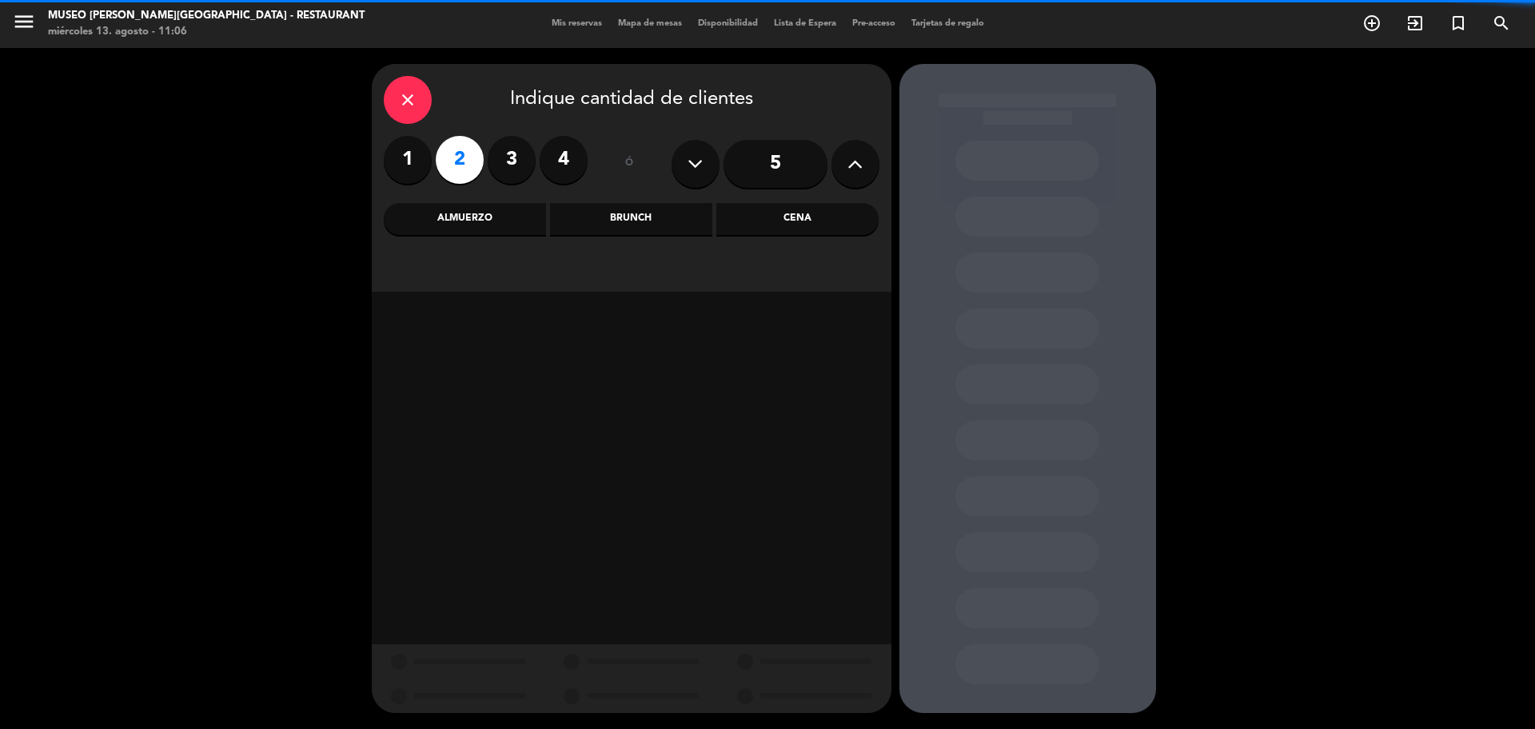
click at [465, 230] on div "Almuerzo" at bounding box center [465, 219] width 162 height 32
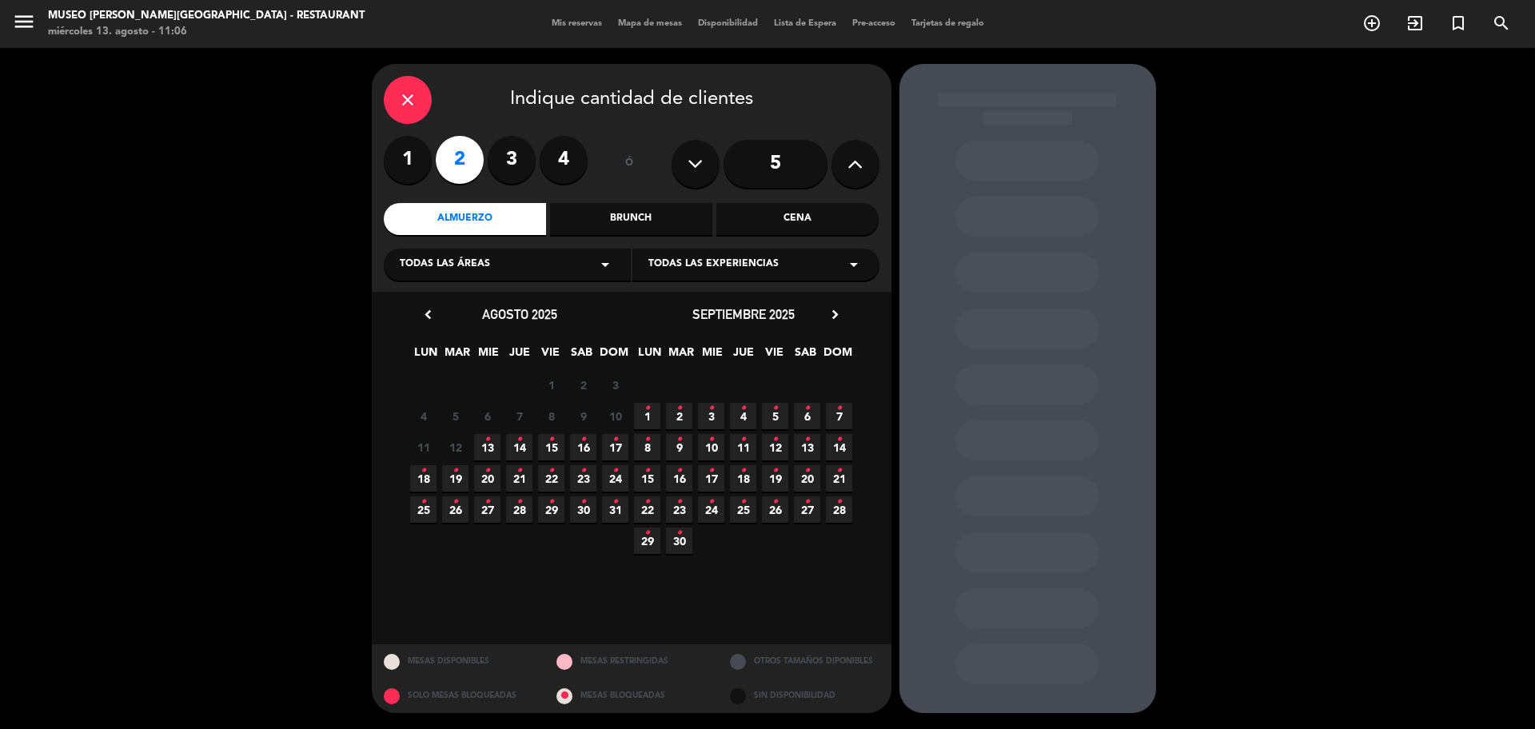
click at [489, 444] on span "13 •" at bounding box center [487, 447] width 26 height 26
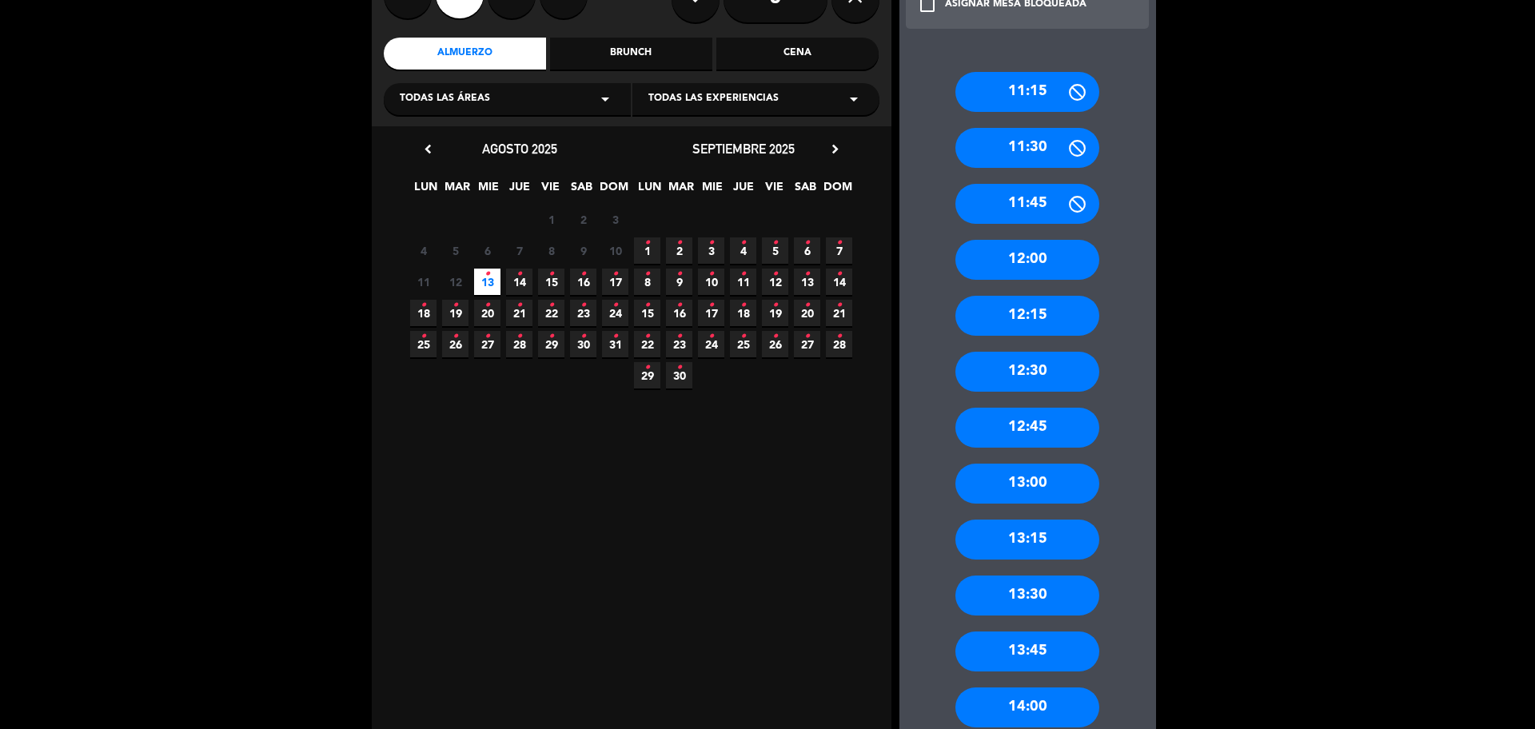
scroll to position [200, 0]
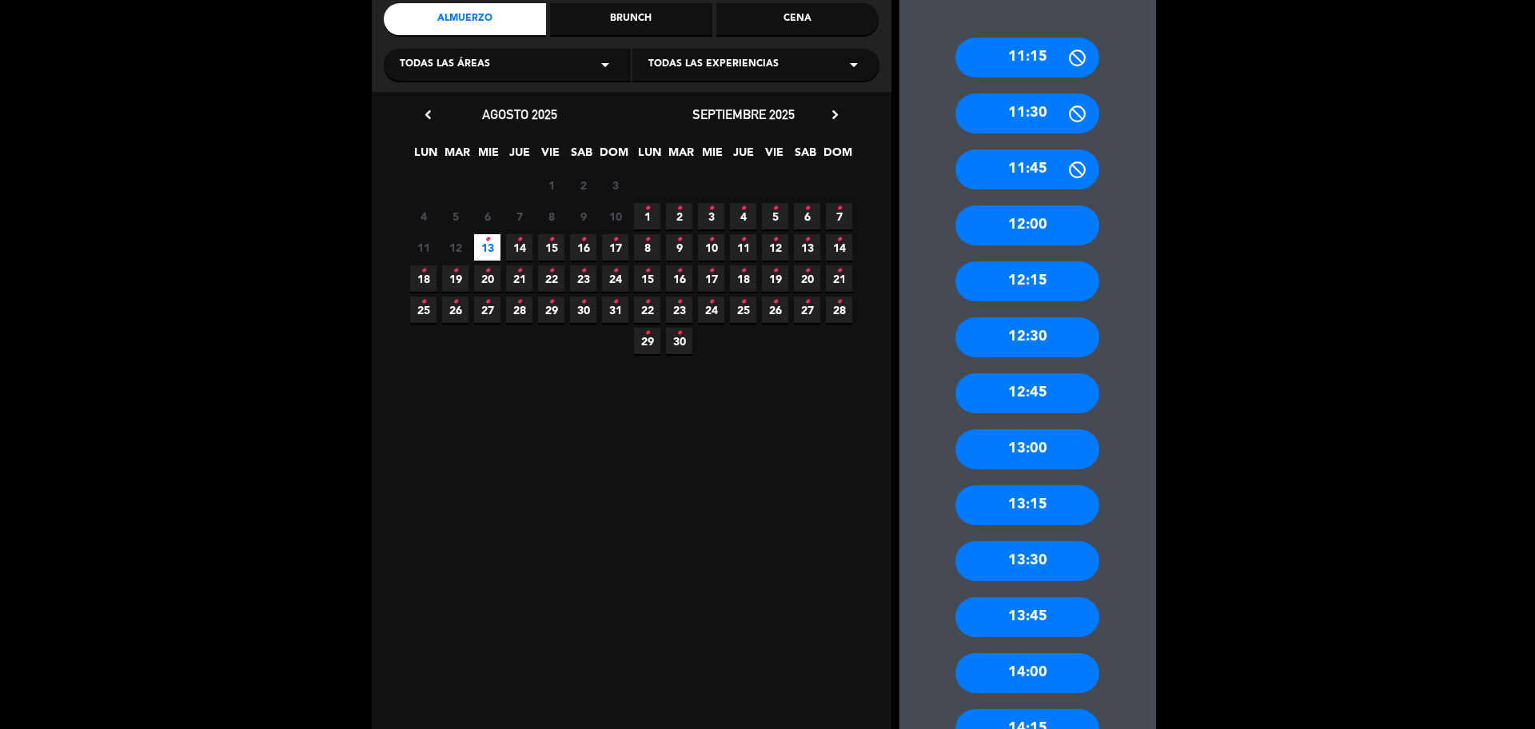
click at [1040, 562] on div "13:30" at bounding box center [1028, 561] width 144 height 40
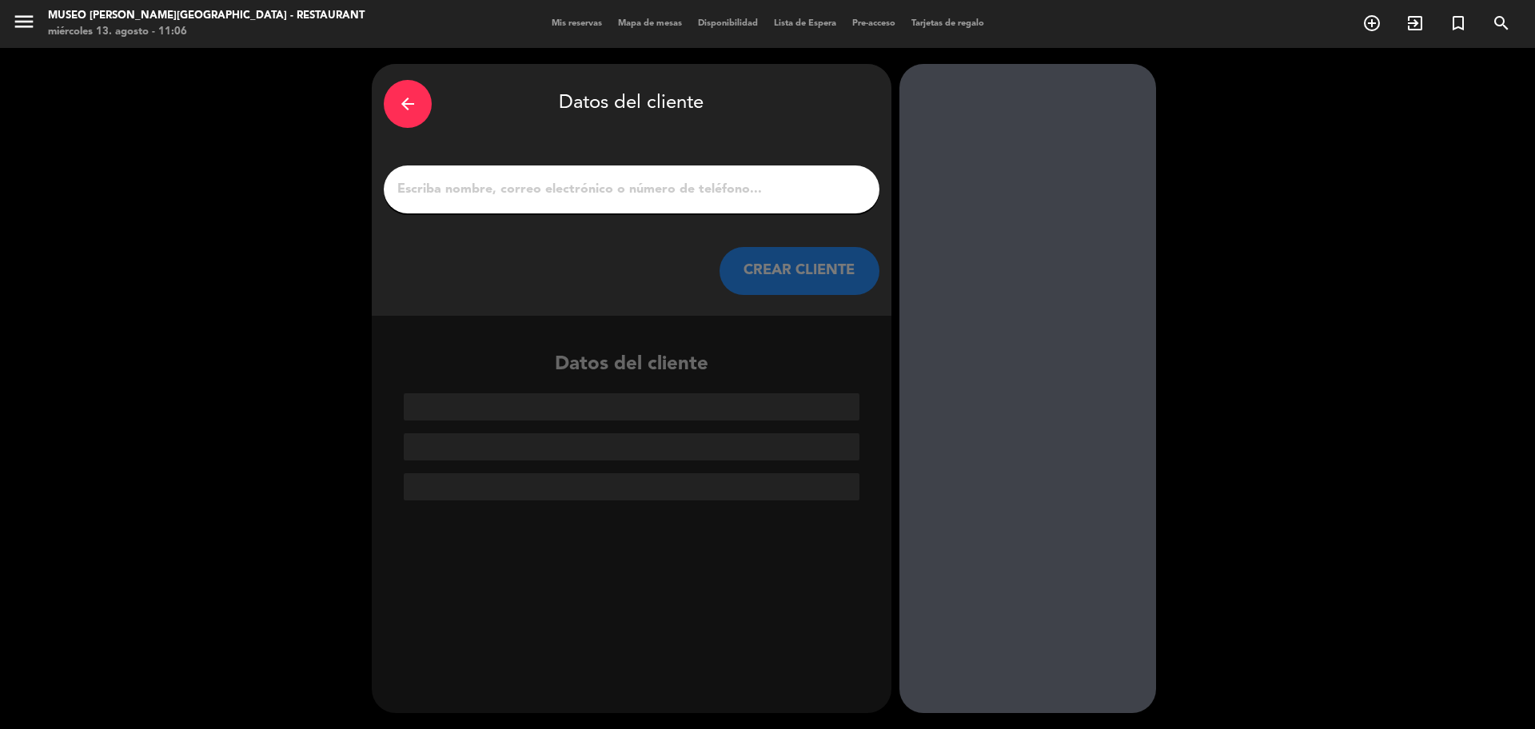
click at [593, 194] on input "1" at bounding box center [632, 189] width 472 height 22
paste input "[PERSON_NAME]"
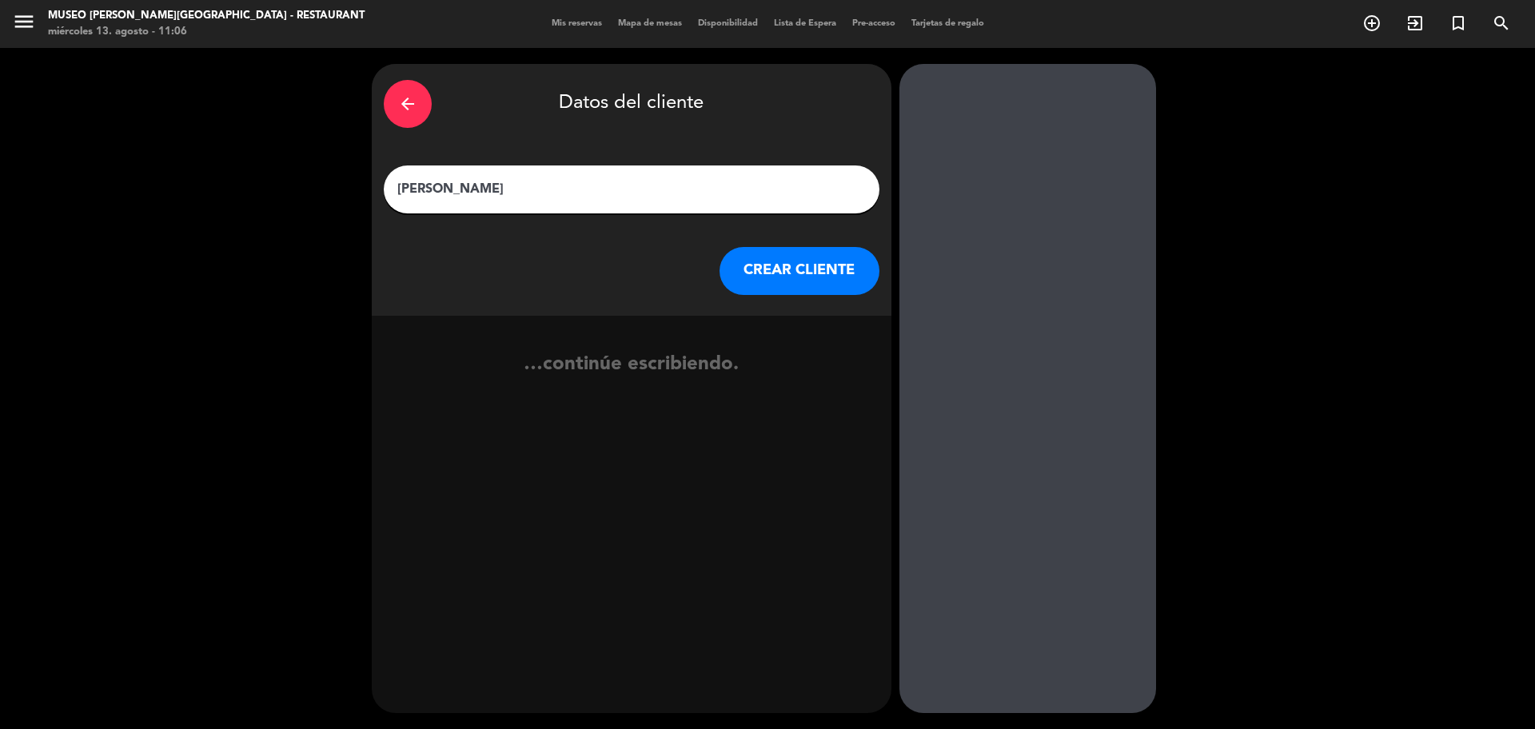
type input "[PERSON_NAME]"
click at [771, 272] on button "CREAR CLIENTE" at bounding box center [800, 271] width 160 height 48
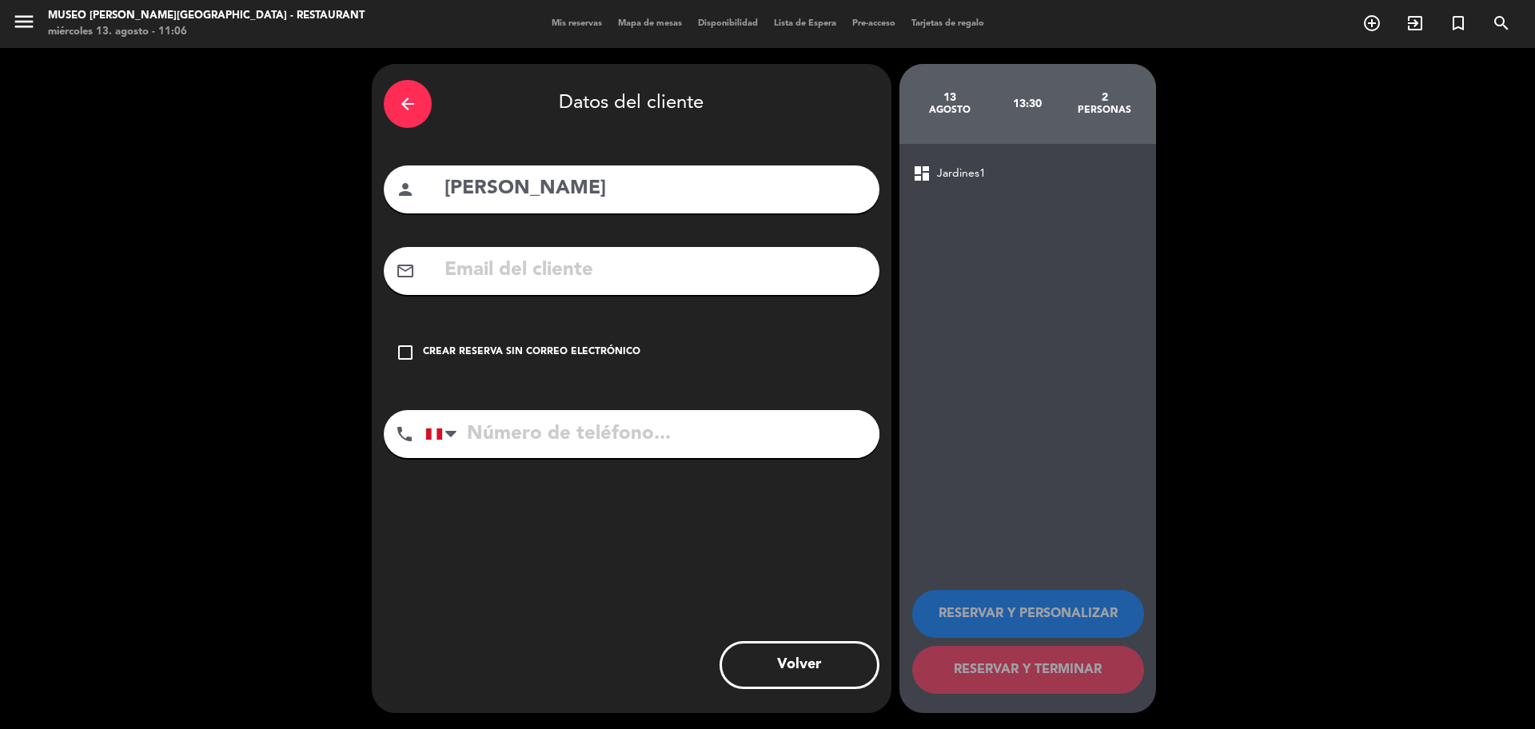
click at [557, 353] on div "Crear reserva sin correo electrónico" at bounding box center [531, 353] width 217 height 16
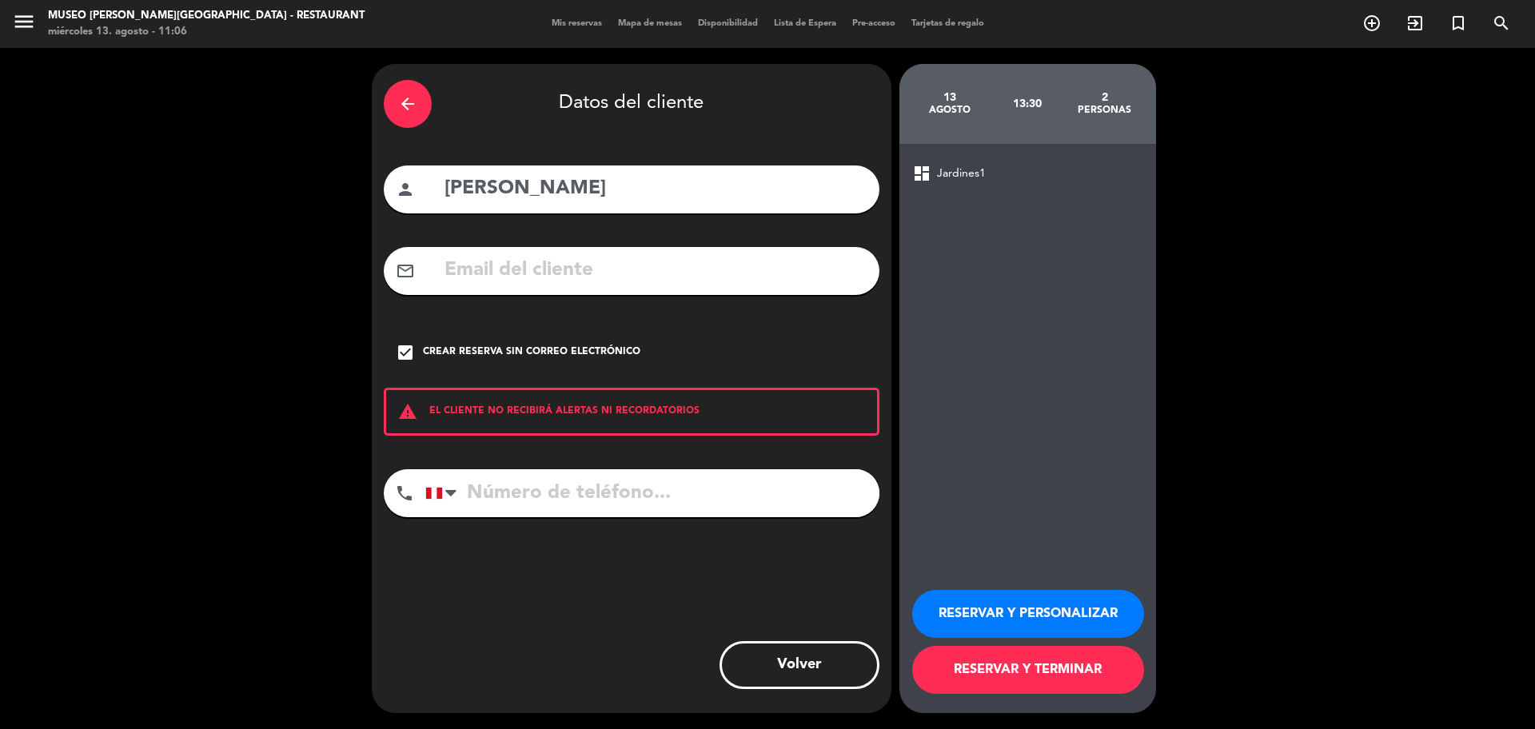
click at [551, 492] on input "tel" at bounding box center [652, 493] width 454 height 48
paste input "932 055 337"
type input "932 055 337"
click at [965, 599] on button "RESERVAR Y PERSONALIZAR" at bounding box center [1028, 614] width 232 height 48
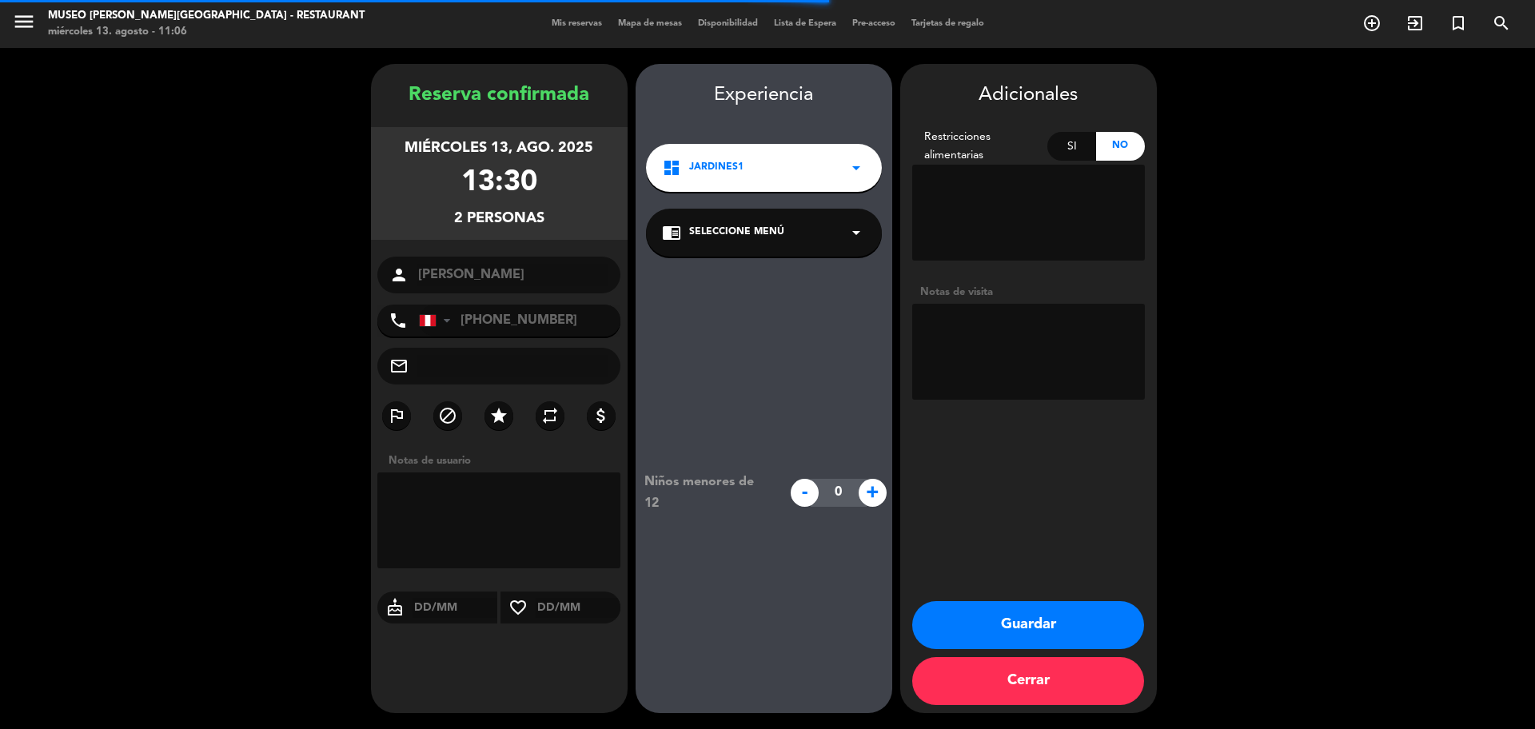
click at [738, 239] on span "Seleccione Menú" at bounding box center [736, 233] width 95 height 16
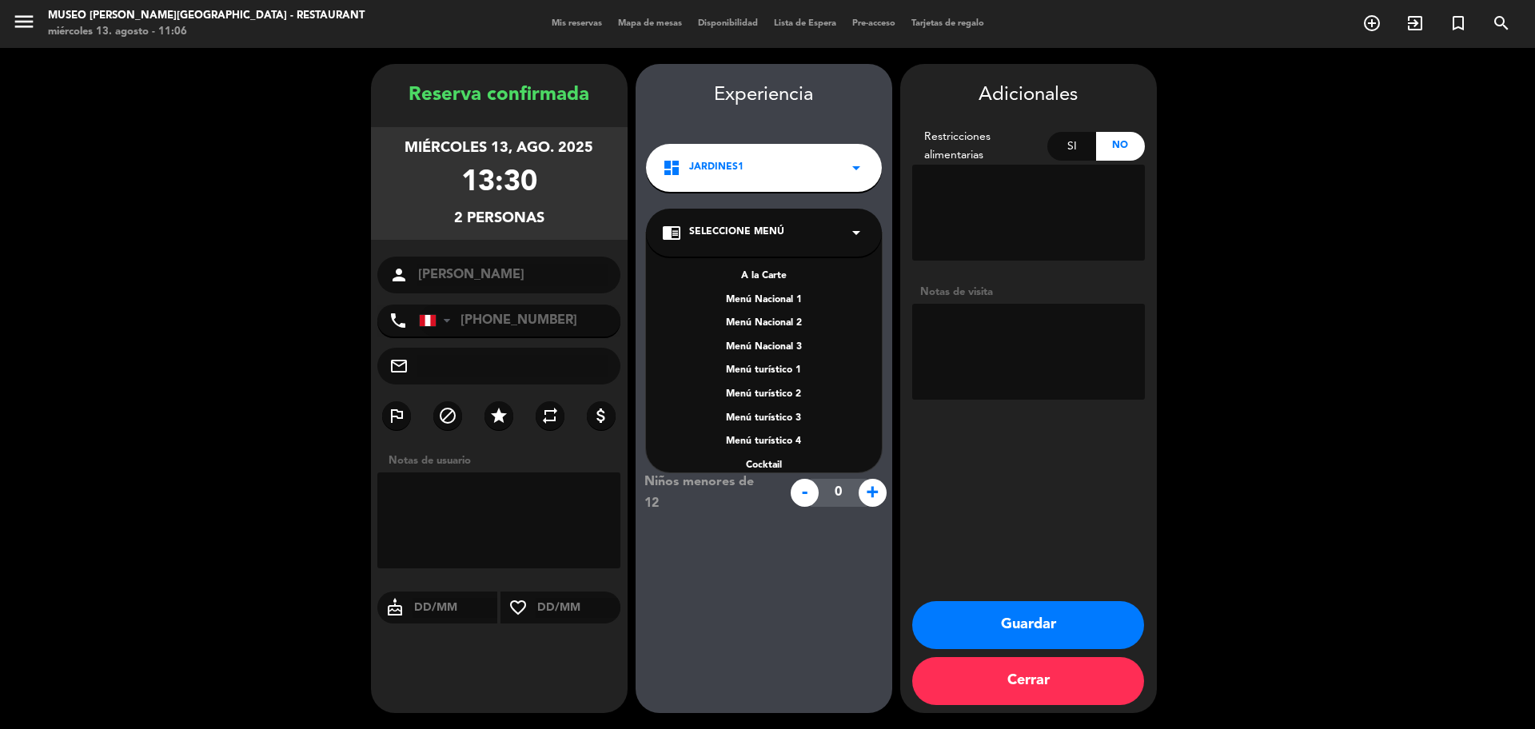
click at [762, 279] on div "A la Carte" at bounding box center [764, 277] width 204 height 16
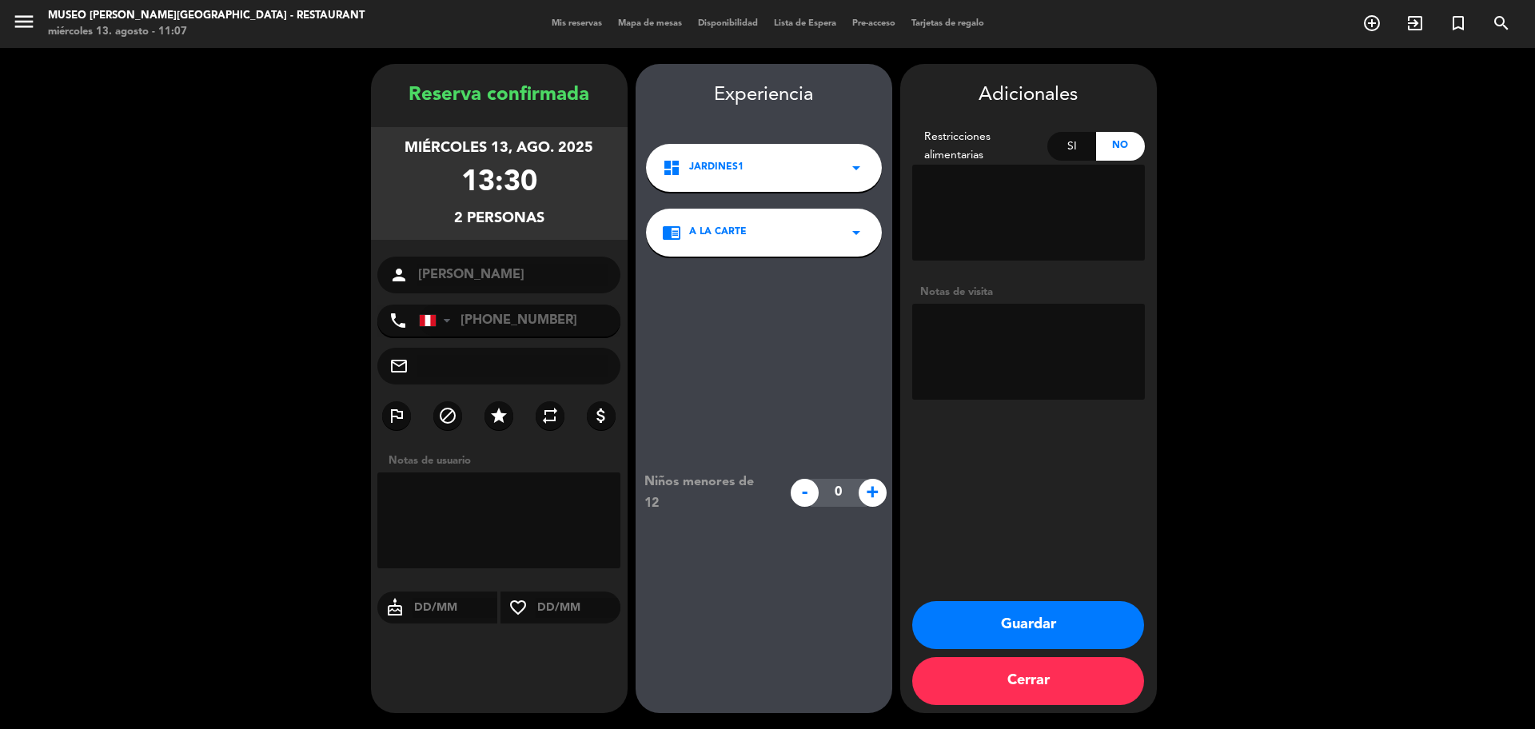
click at [1067, 609] on button "Guardar" at bounding box center [1028, 625] width 232 height 48
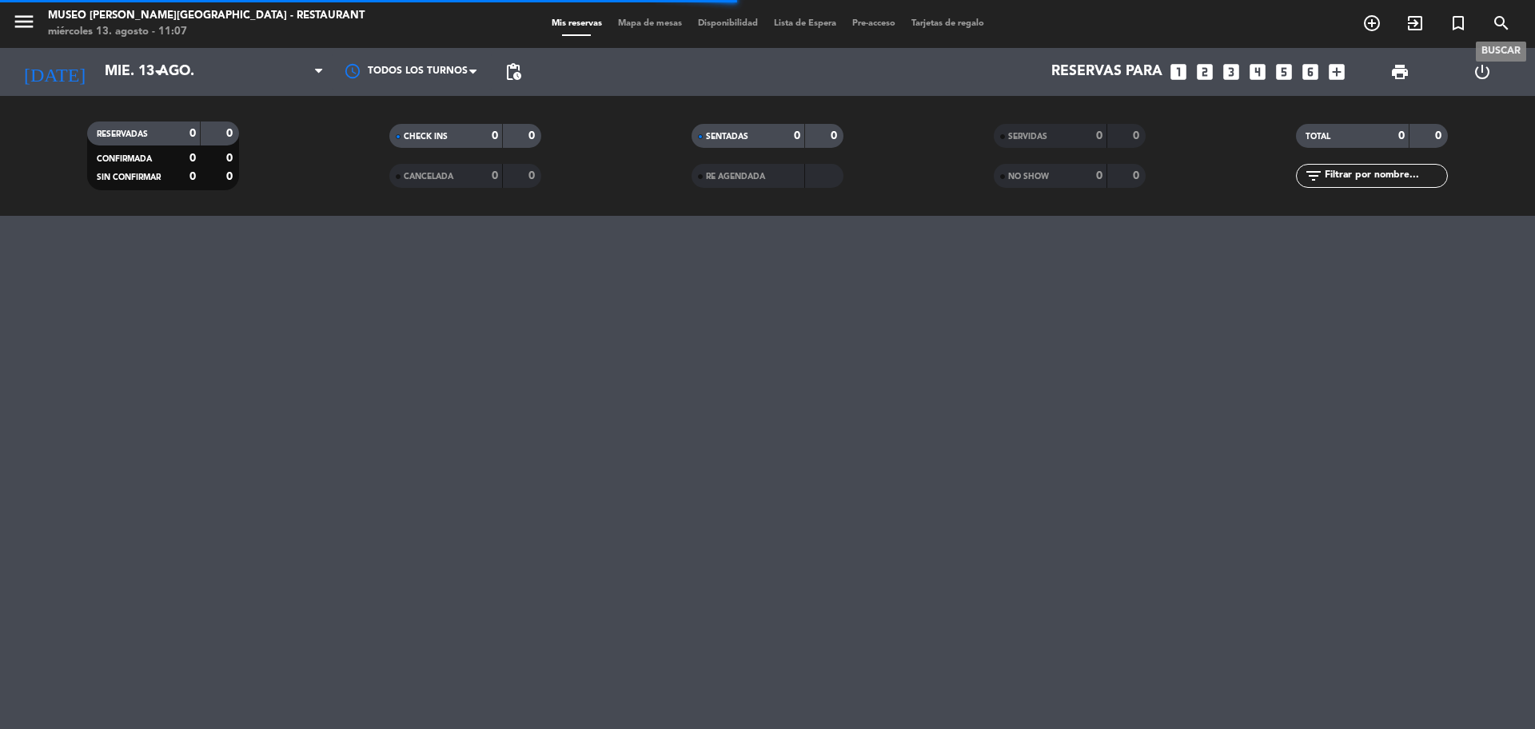
click at [1499, 26] on icon "search" at bounding box center [1501, 23] width 19 height 19
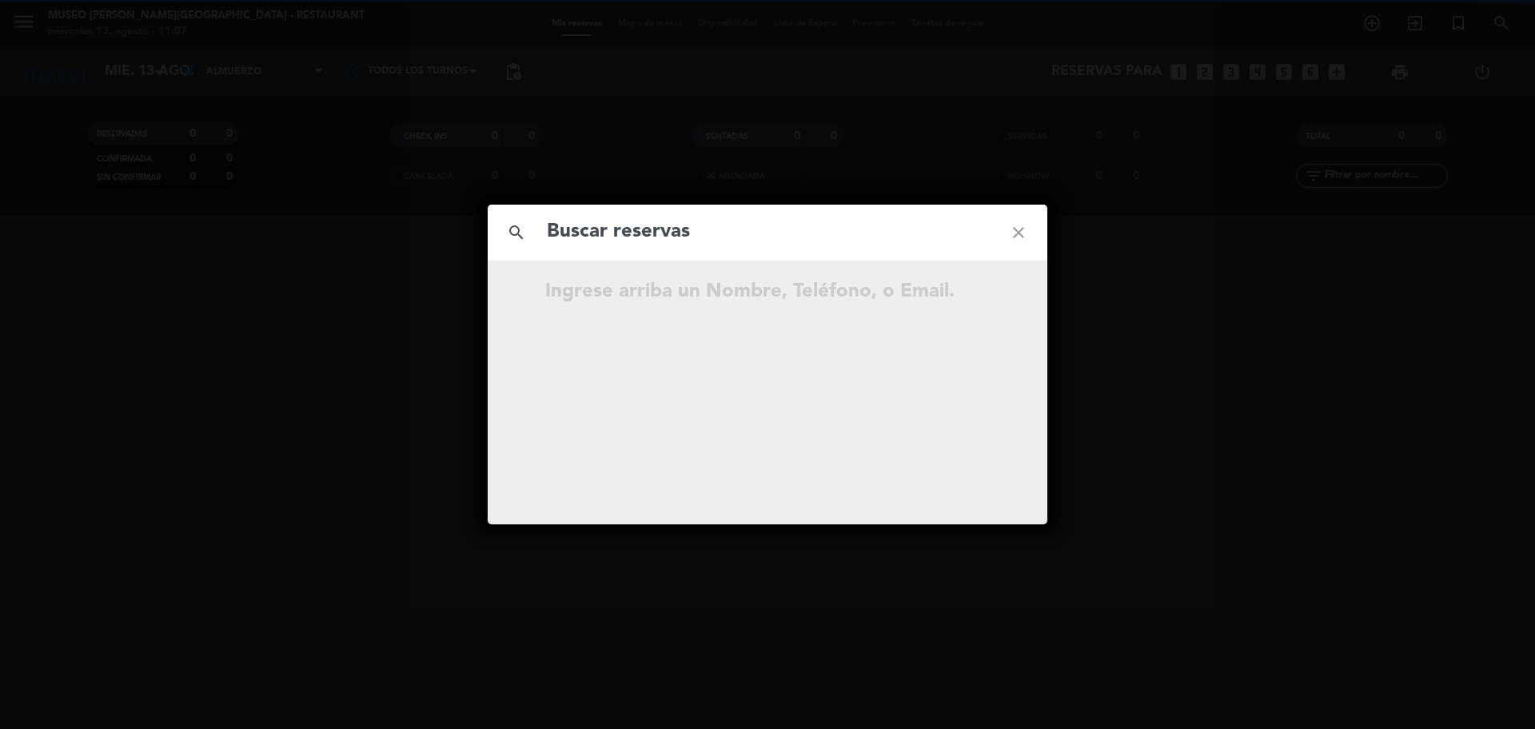
click at [944, 240] on input "text" at bounding box center [767, 232] width 445 height 33
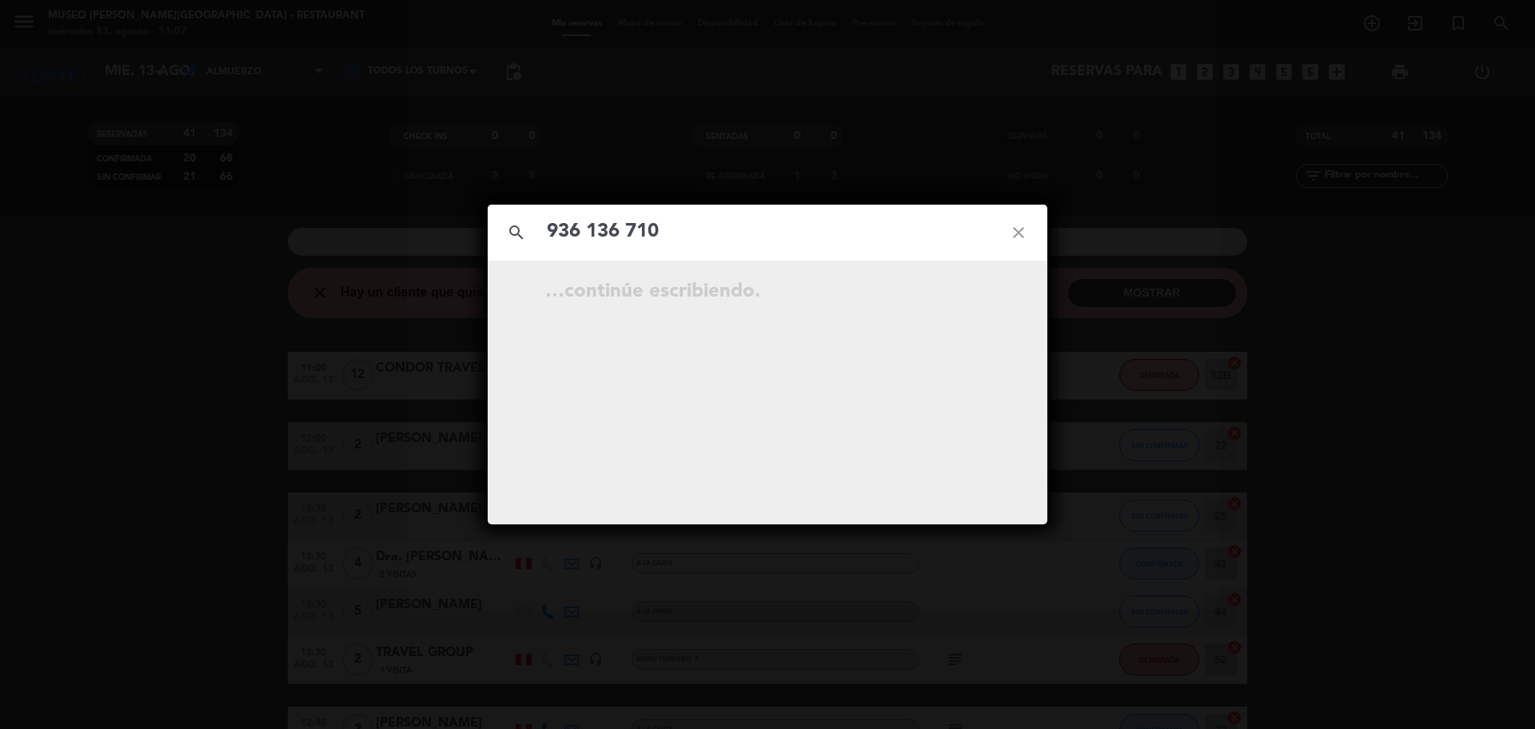
click at [628, 243] on input "936 136 710" at bounding box center [767, 232] width 445 height 33
type input "936136710"
click at [655, 233] on input "936136710" at bounding box center [767, 232] width 445 height 33
click at [984, 345] on icon "open_in_new" at bounding box center [978, 341] width 19 height 19
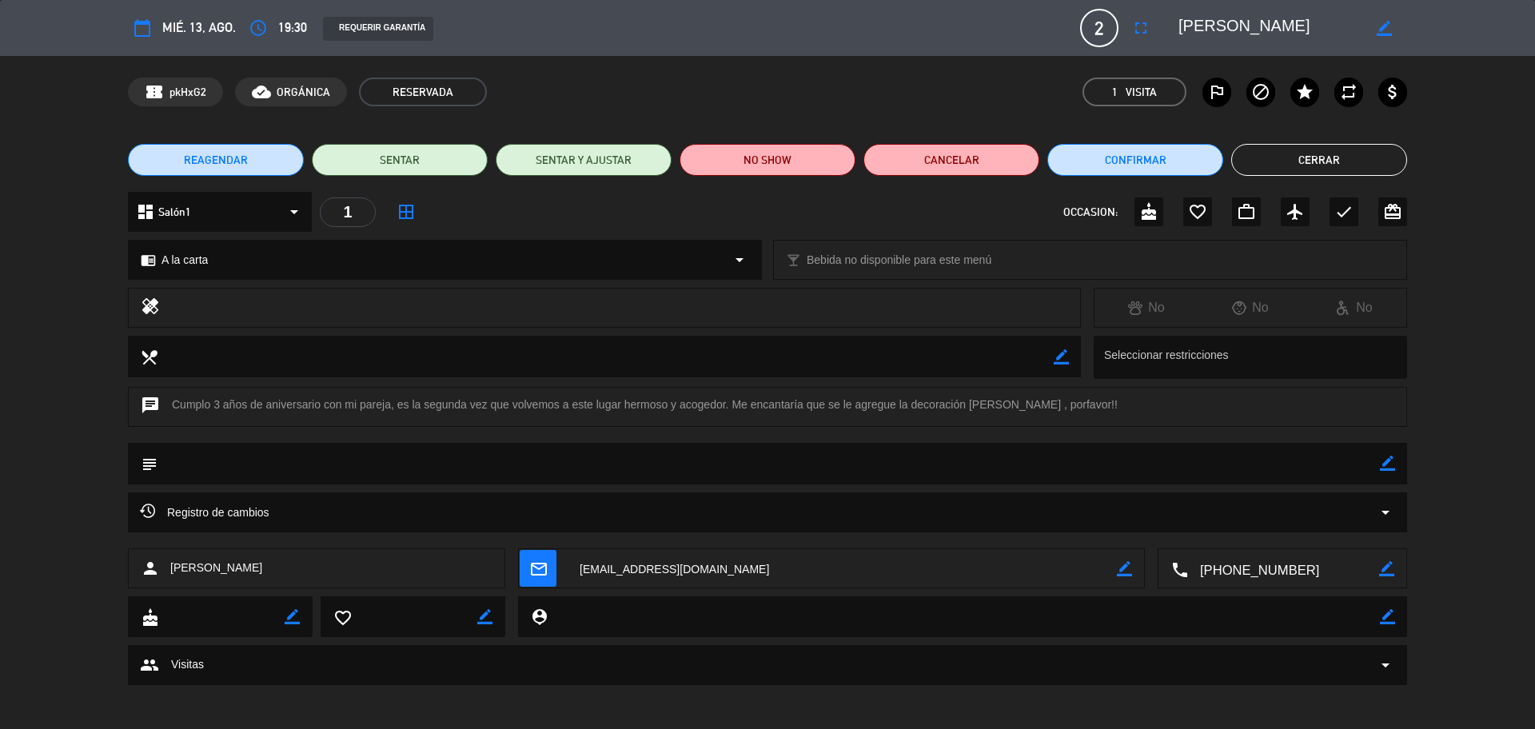
click at [283, 264] on div "chrome_reader_mode A la carta arrow_drop_down" at bounding box center [445, 260] width 632 height 38
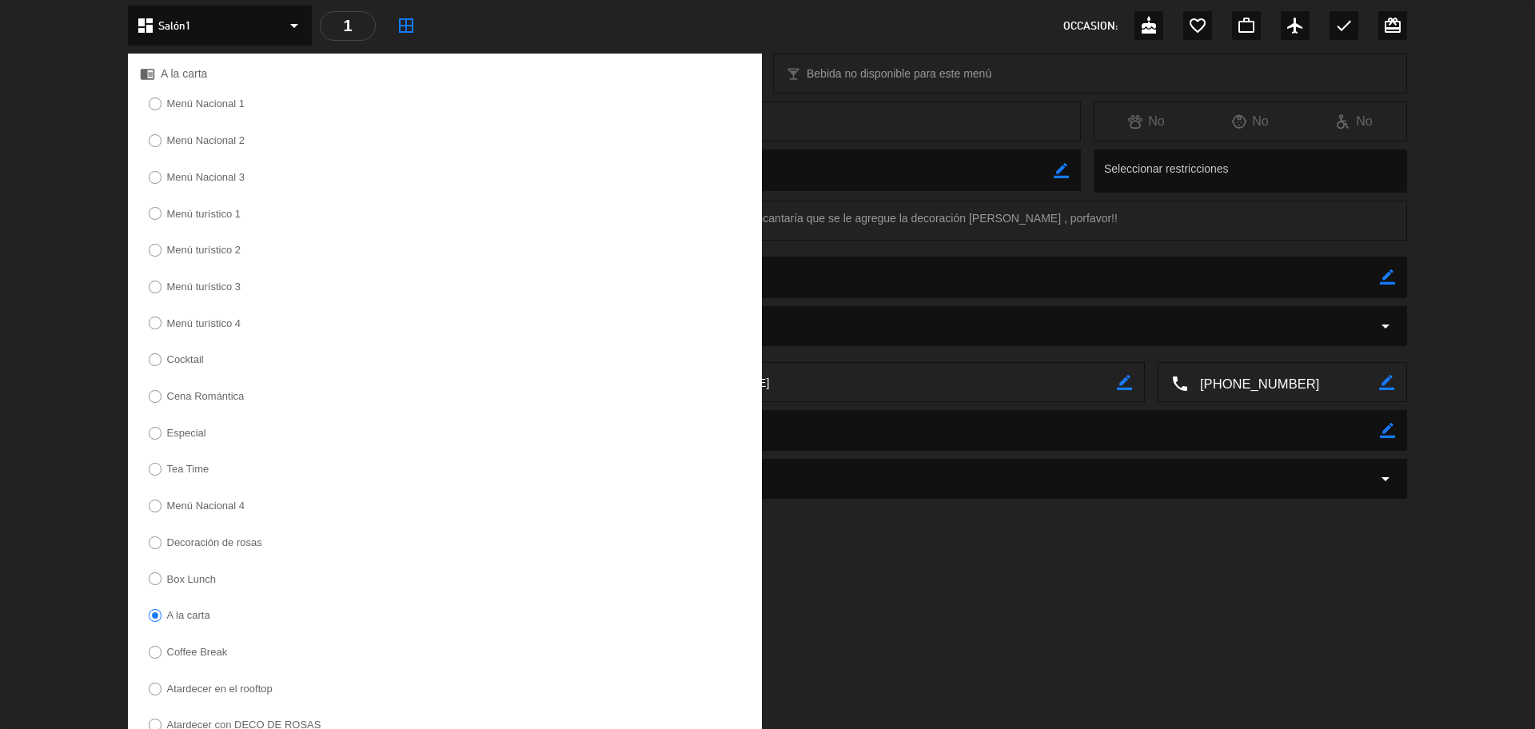
scroll to position [270, 0]
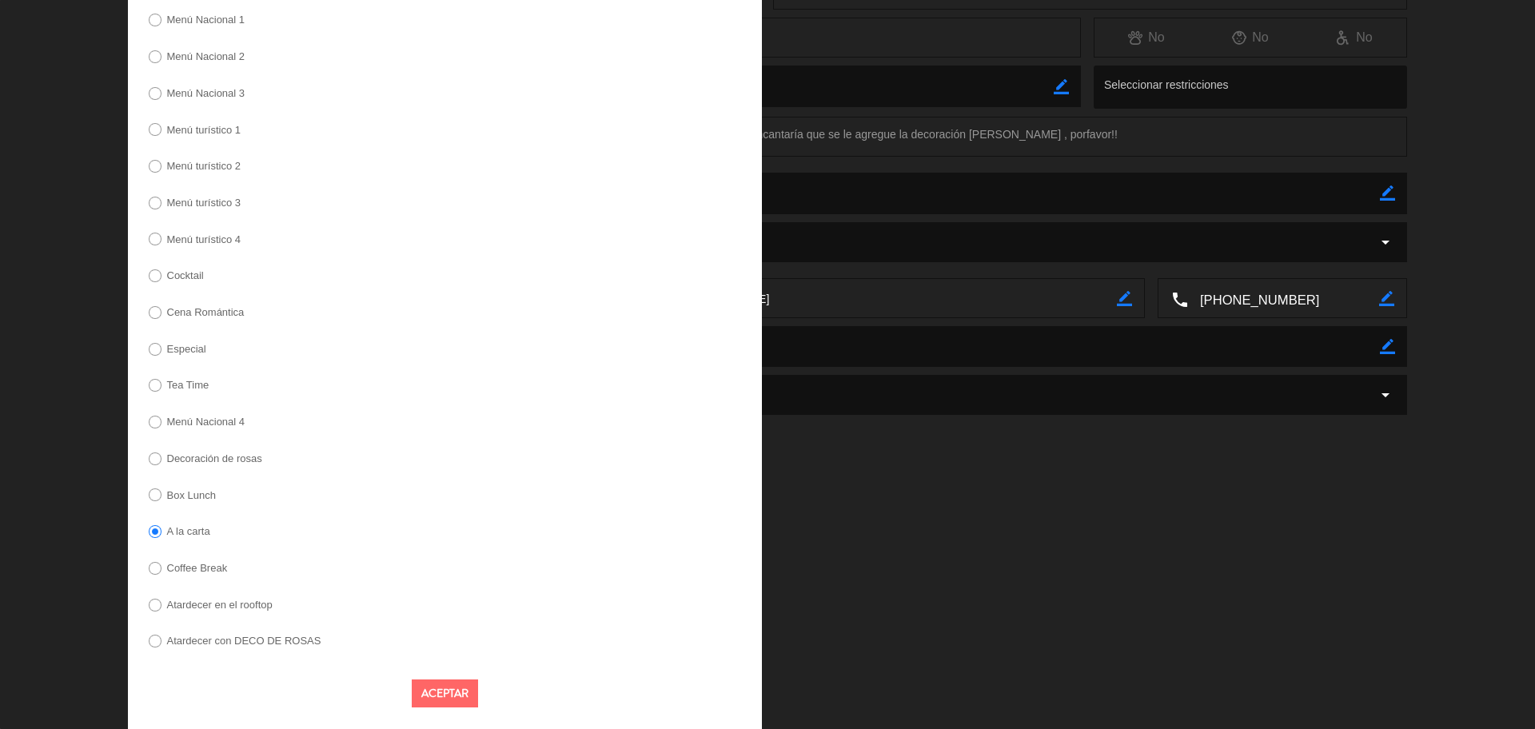
click at [246, 457] on label "Decoración de rosas" at bounding box center [214, 458] width 95 height 10
click at [445, 688] on button "Aceptar" at bounding box center [445, 694] width 66 height 28
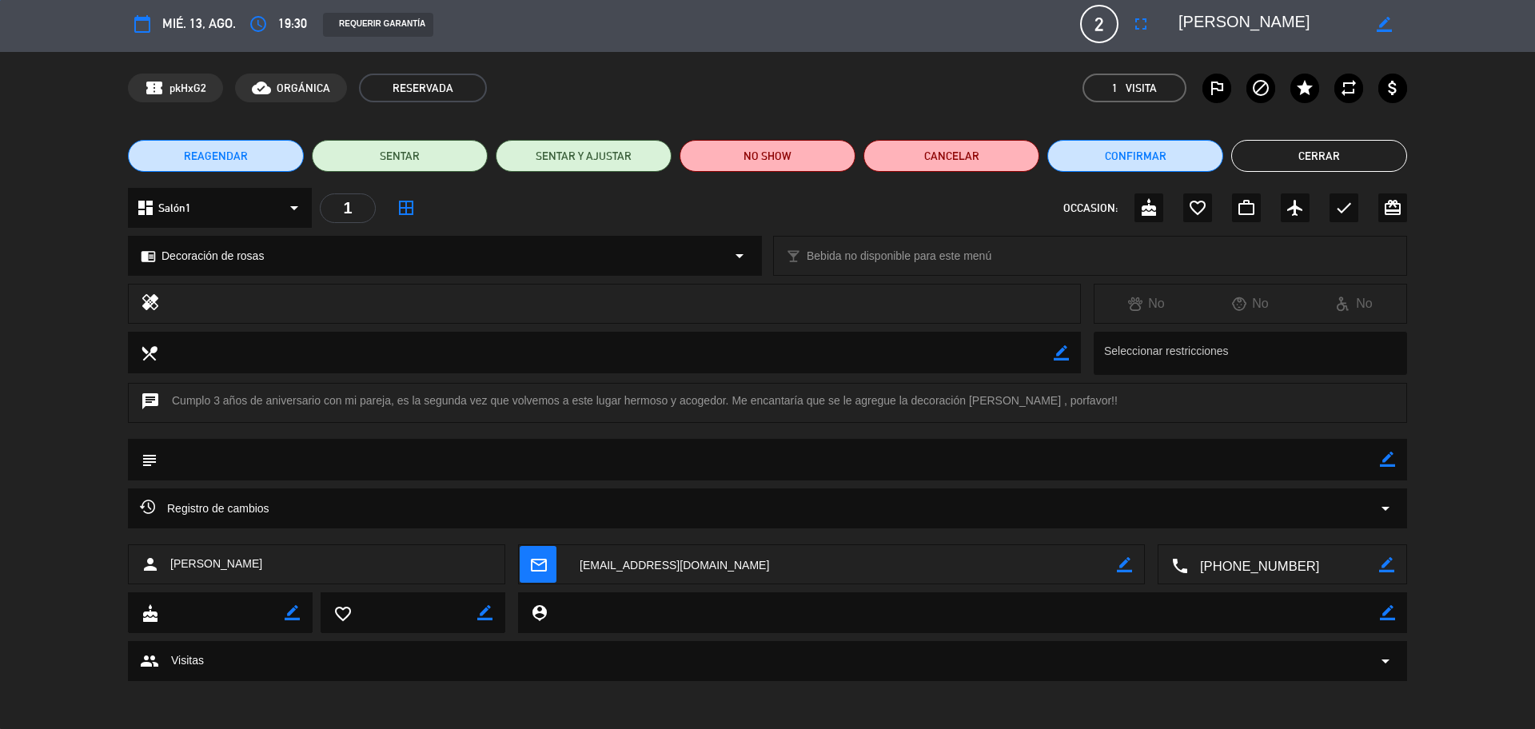
scroll to position [4, 0]
click at [1386, 456] on icon "border_color" at bounding box center [1387, 459] width 15 height 15
click at [854, 466] on textarea at bounding box center [769, 459] width 1223 height 41
type textarea "DECORACIÓN [PERSON_NAME] (PAGADA Y SIN ENVIO A CAJA)"
click at [1384, 462] on icon at bounding box center [1387, 459] width 15 height 15
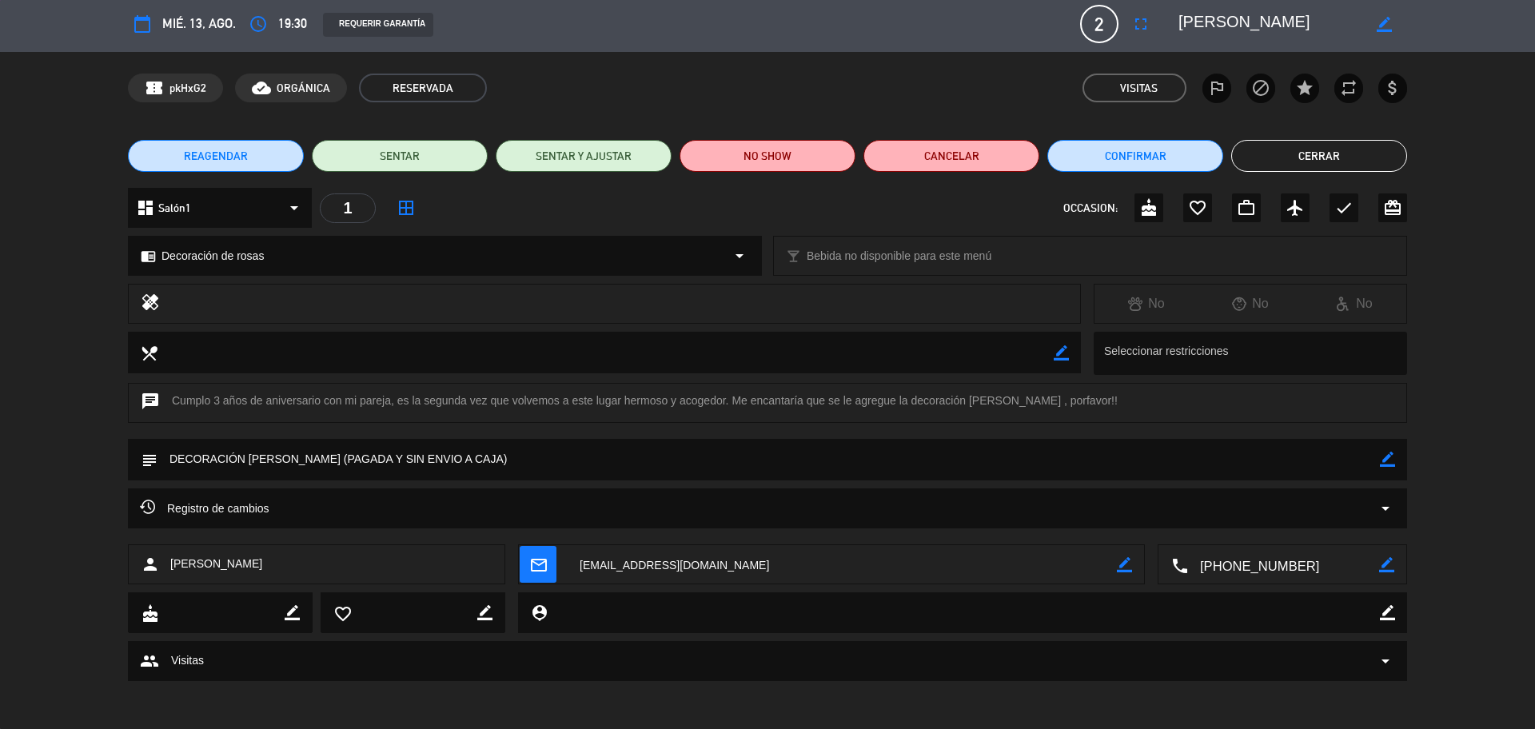
drag, startPoint x: 1176, startPoint y: 22, endPoint x: 1223, endPoint y: 13, distance: 47.2
click at [1280, 25] on div "border_color" at bounding box center [1287, 24] width 240 height 29
drag, startPoint x: 1184, startPoint y: 17, endPoint x: 1403, endPoint y: 18, distance: 218.3
click at [1403, 18] on div "border_color" at bounding box center [1287, 24] width 240 height 29
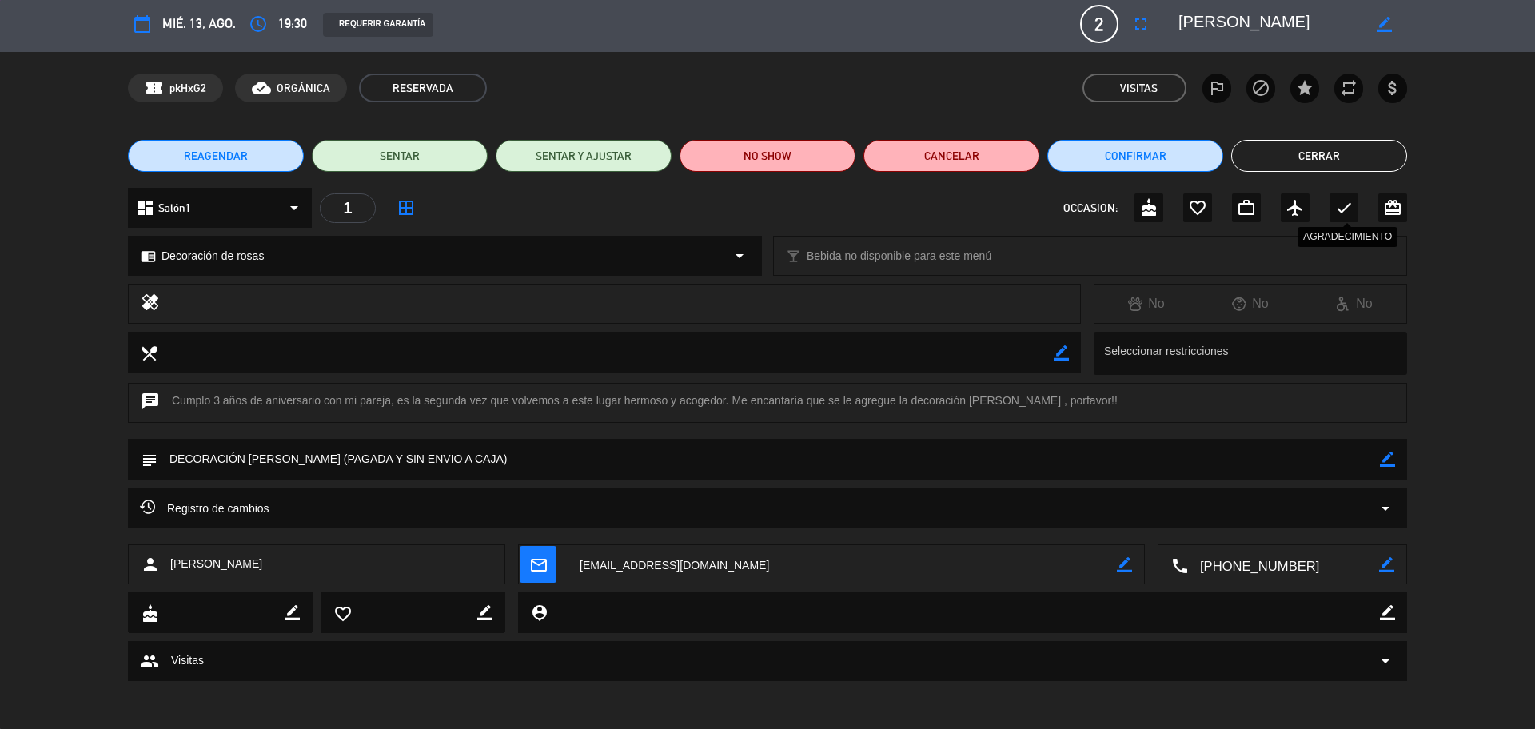
click at [1335, 211] on div "check" at bounding box center [1344, 208] width 29 height 29
click at [1288, 159] on button "Cerrar" at bounding box center [1319, 156] width 176 height 32
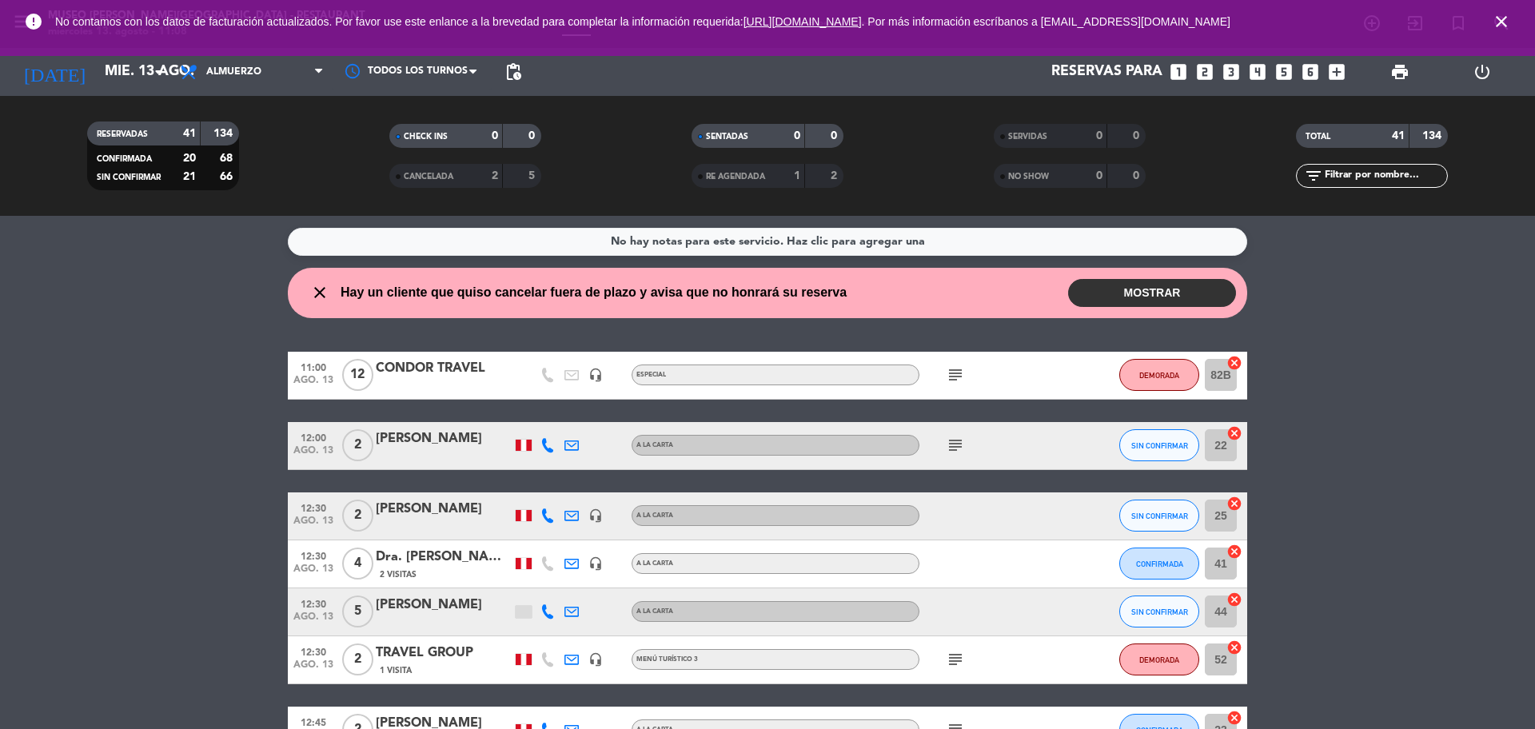
click at [1197, 78] on icon "looks_two" at bounding box center [1205, 72] width 21 height 21
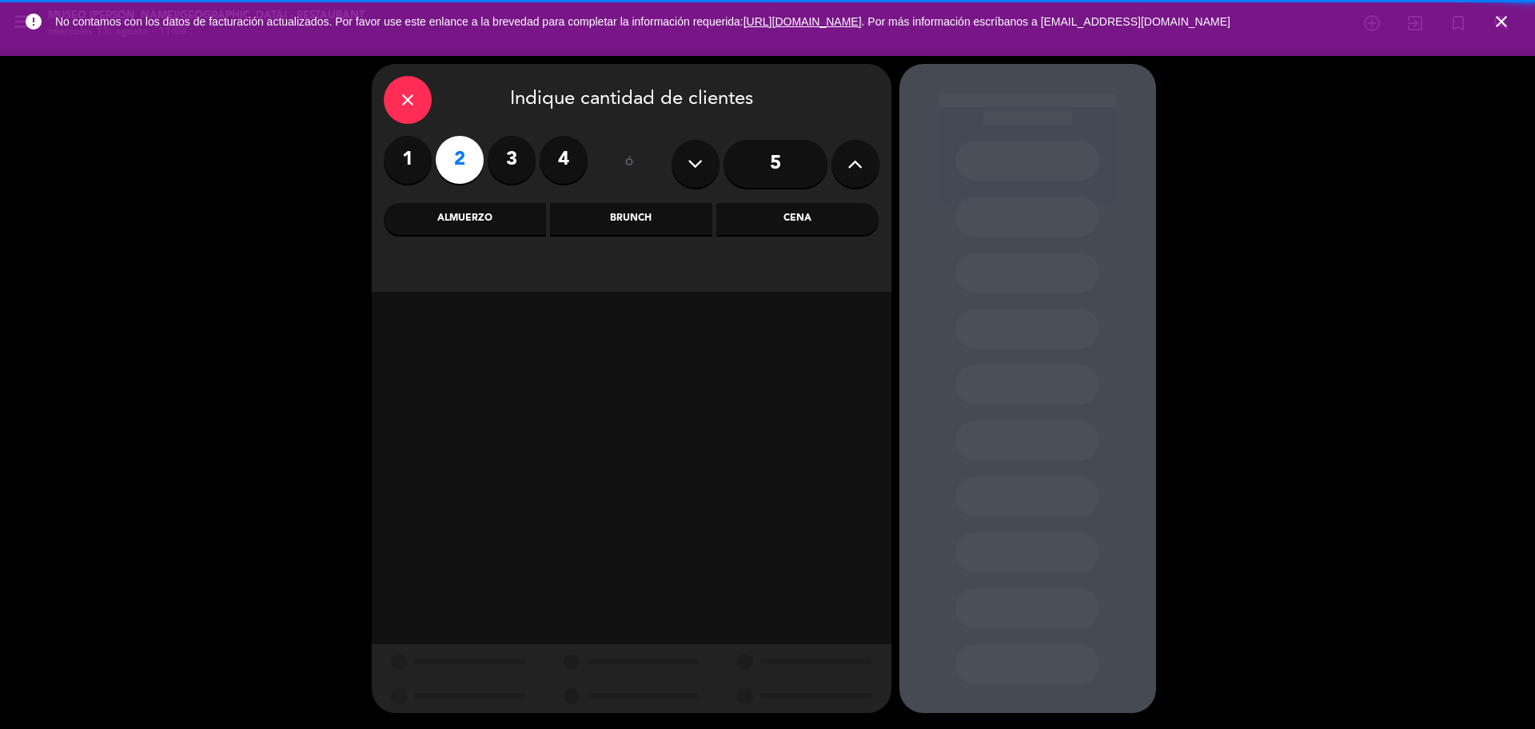
click at [783, 226] on div "Cena" at bounding box center [797, 219] width 162 height 32
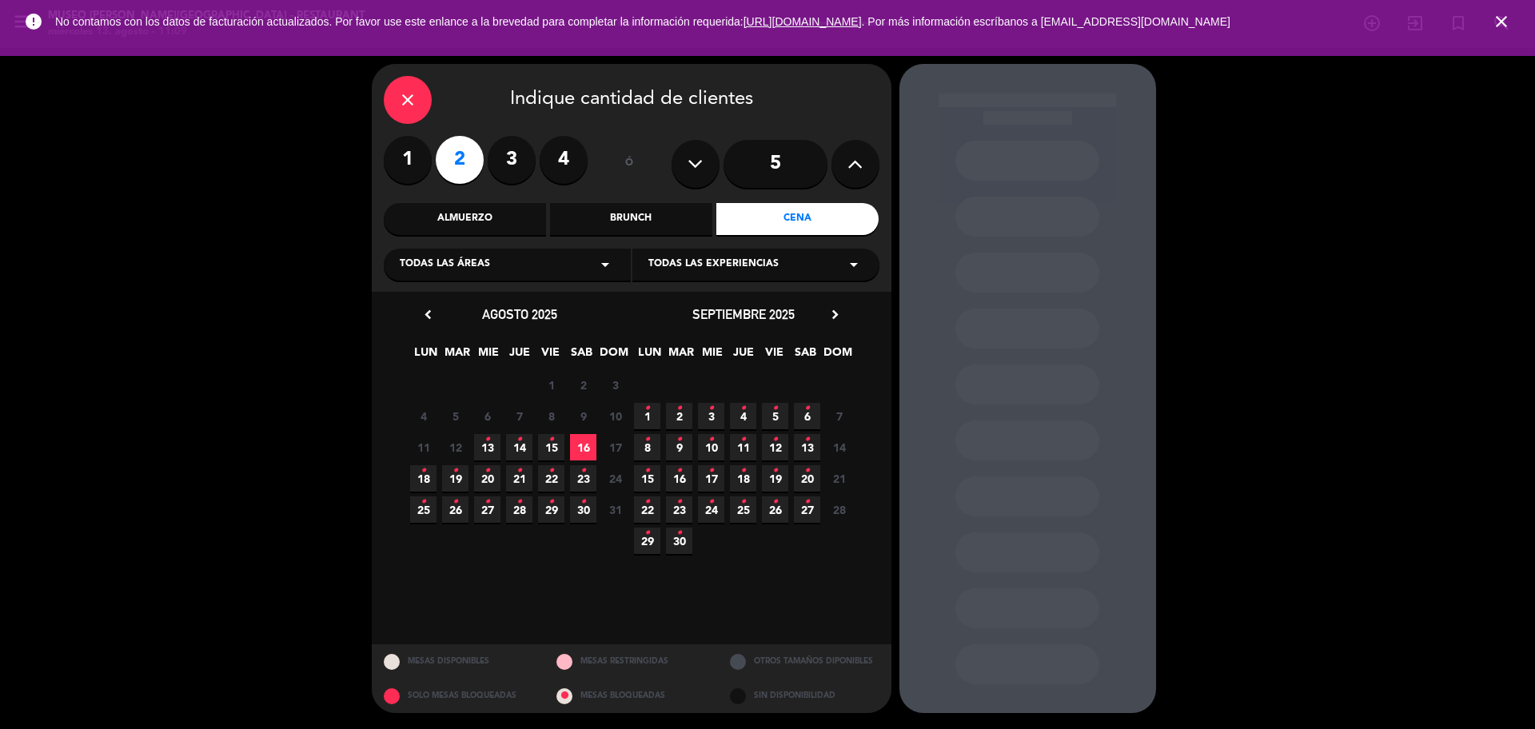
click at [491, 442] on span "13 •" at bounding box center [487, 447] width 26 height 26
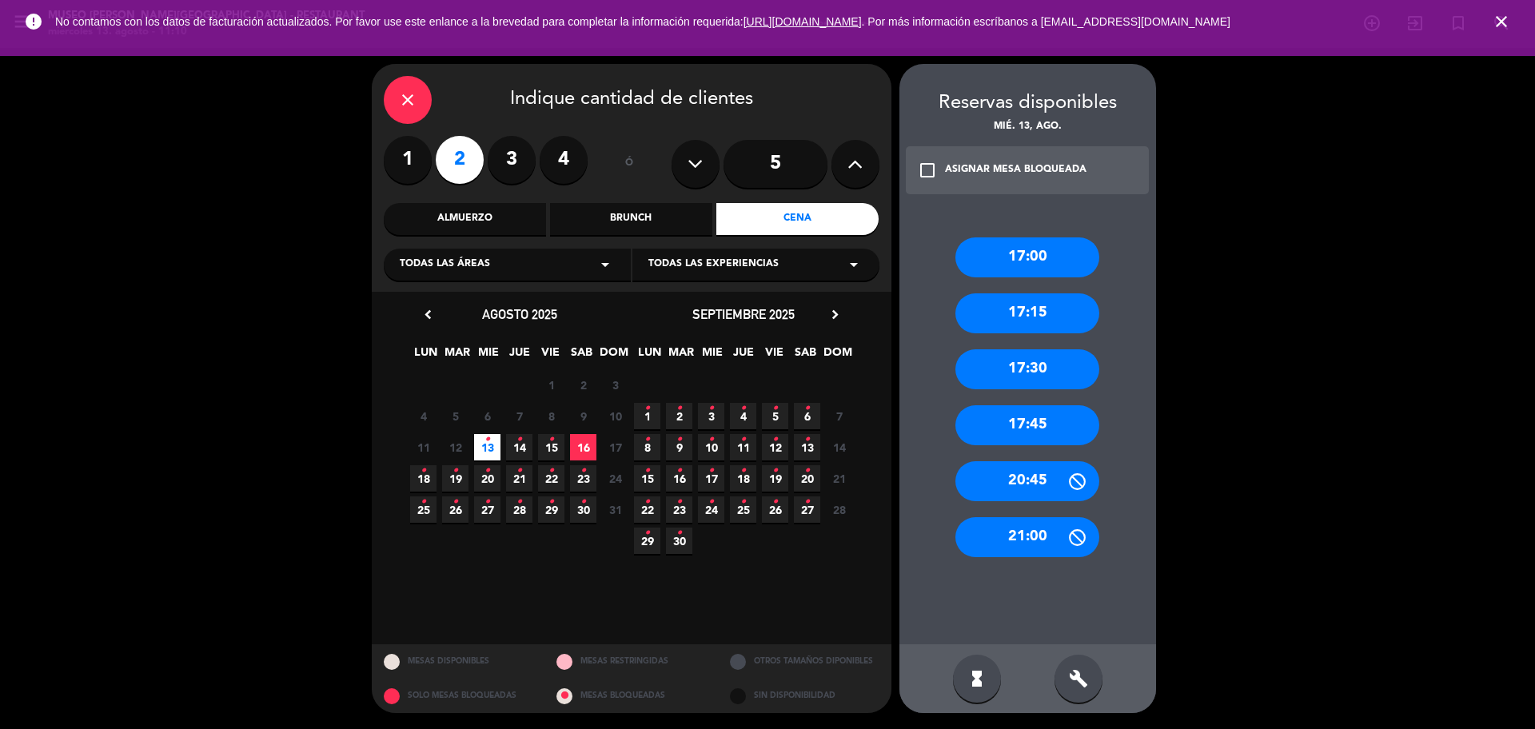
click at [401, 105] on icon "close" at bounding box center [407, 99] width 19 height 19
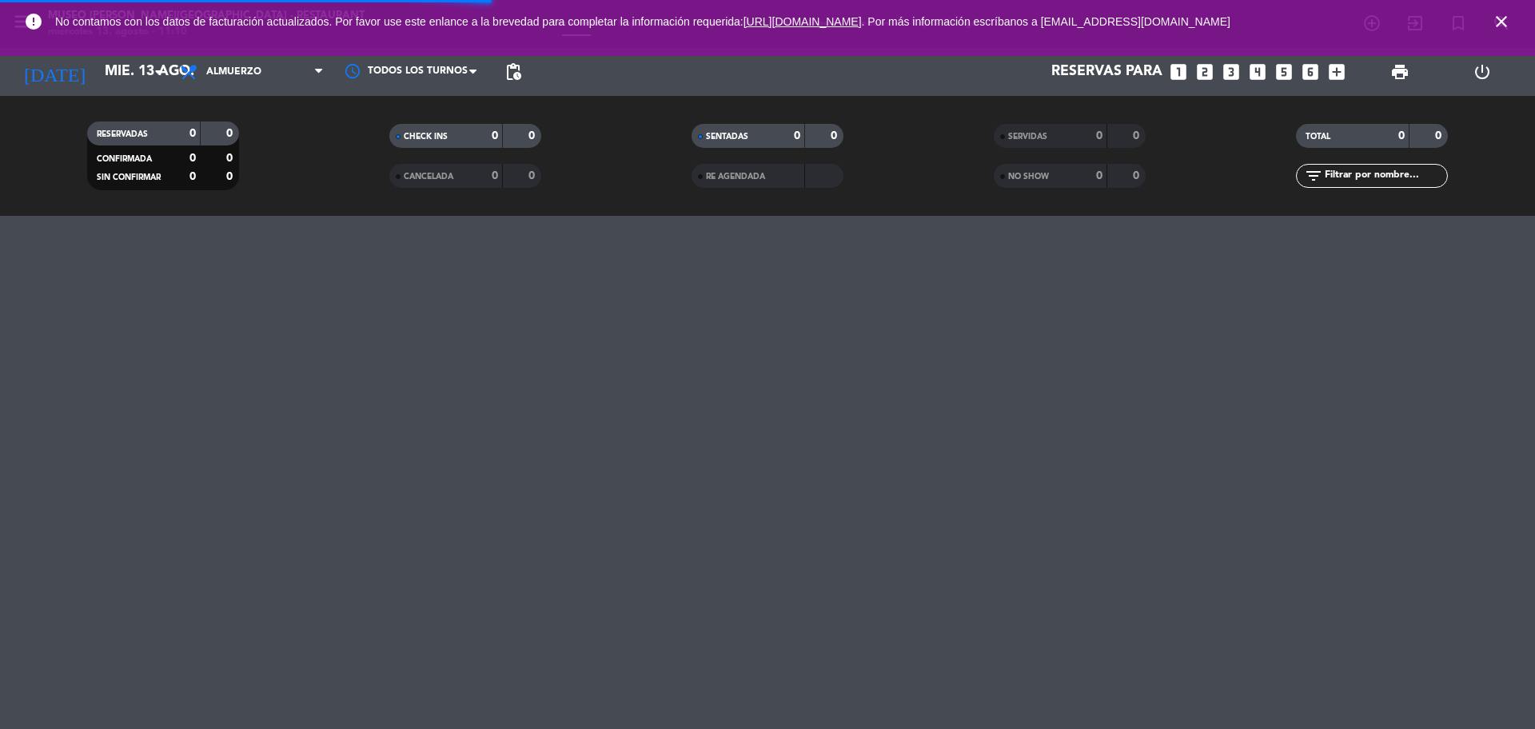
click at [1501, 19] on icon "close" at bounding box center [1501, 21] width 19 height 19
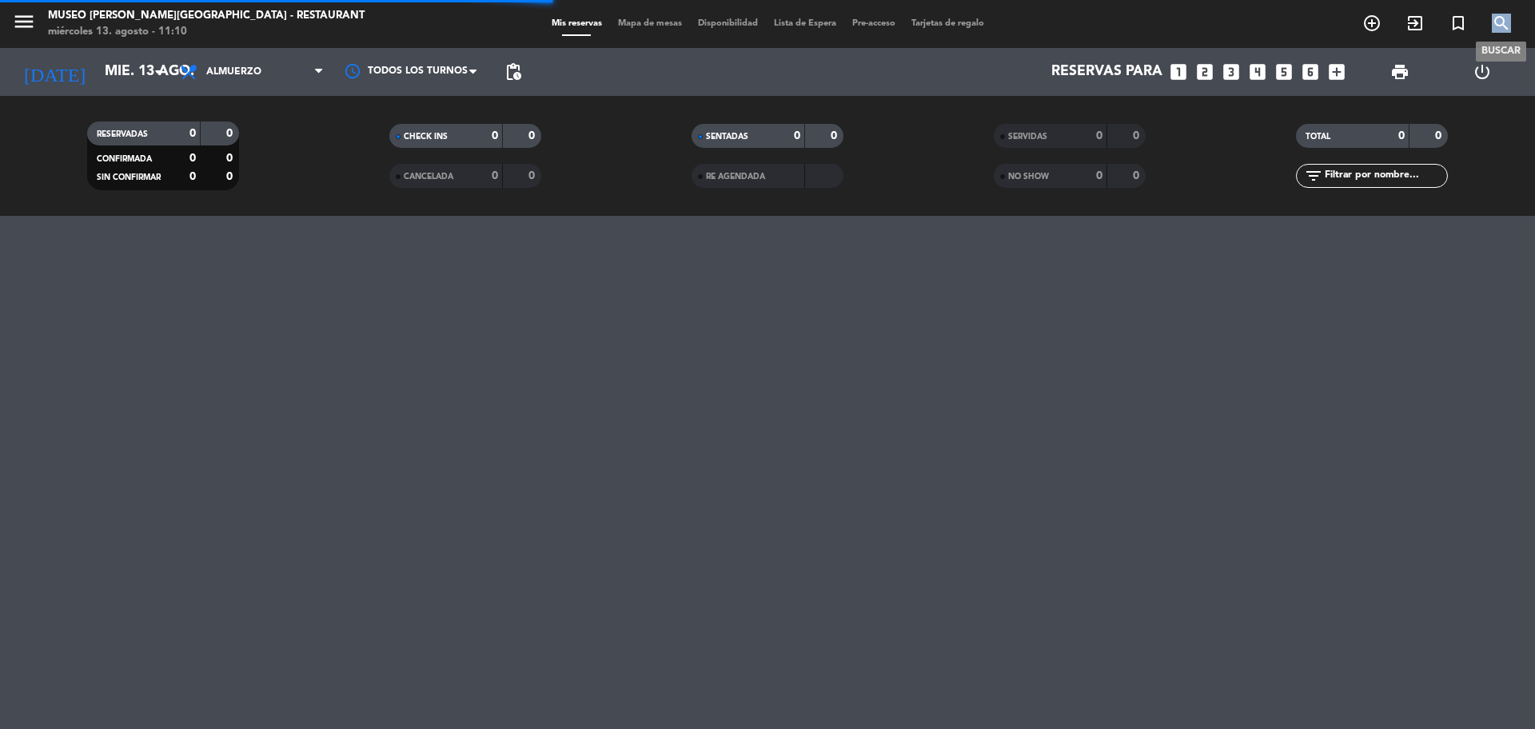
click at [1501, 19] on icon "search" at bounding box center [1501, 23] width 19 height 19
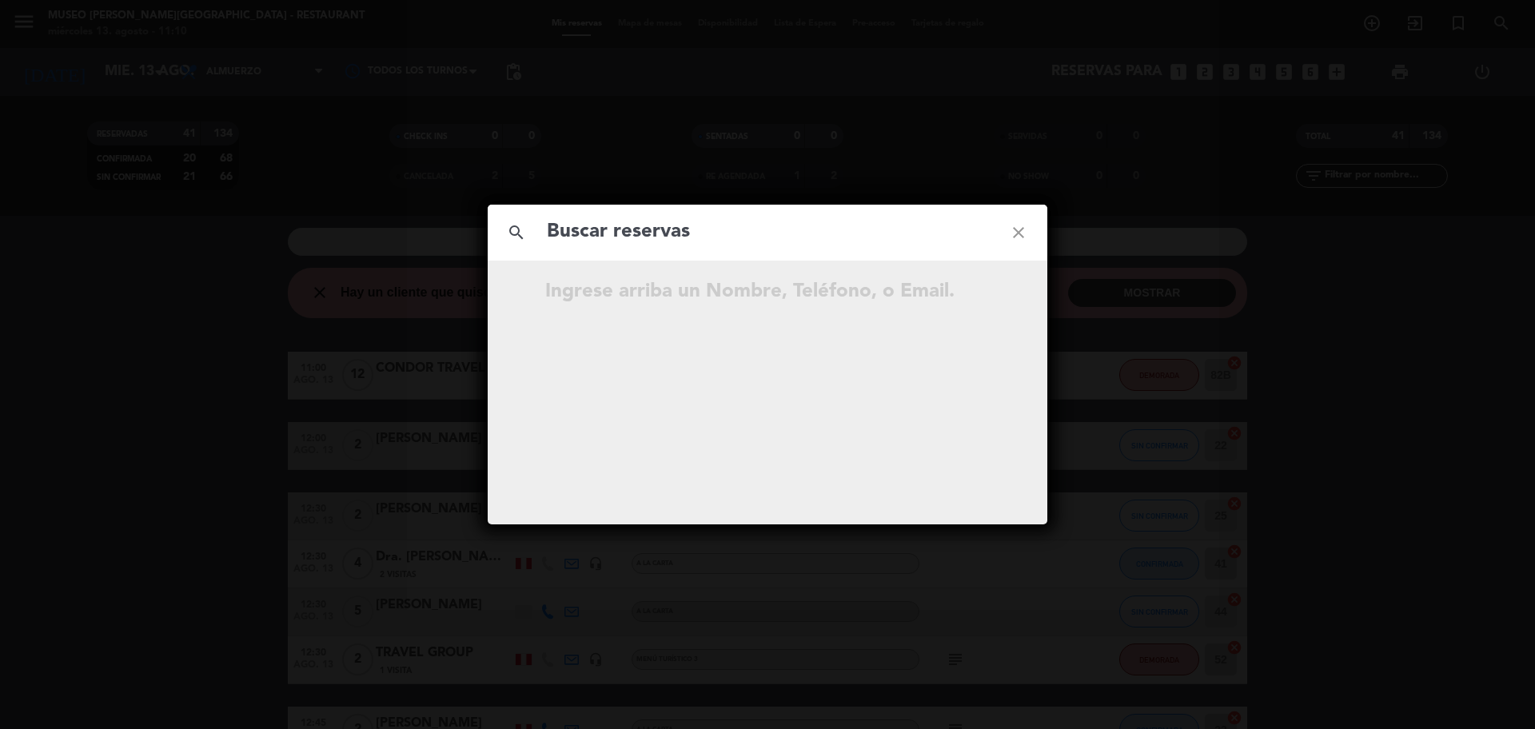
click at [705, 238] on input "text" at bounding box center [767, 232] width 445 height 33
click at [631, 234] on input "924 600 815" at bounding box center [767, 232] width 445 height 33
type input "924600815"
click at [665, 244] on input "924600815" at bounding box center [767, 232] width 445 height 33
click at [973, 290] on icon "open_in_new" at bounding box center [978, 294] width 19 height 19
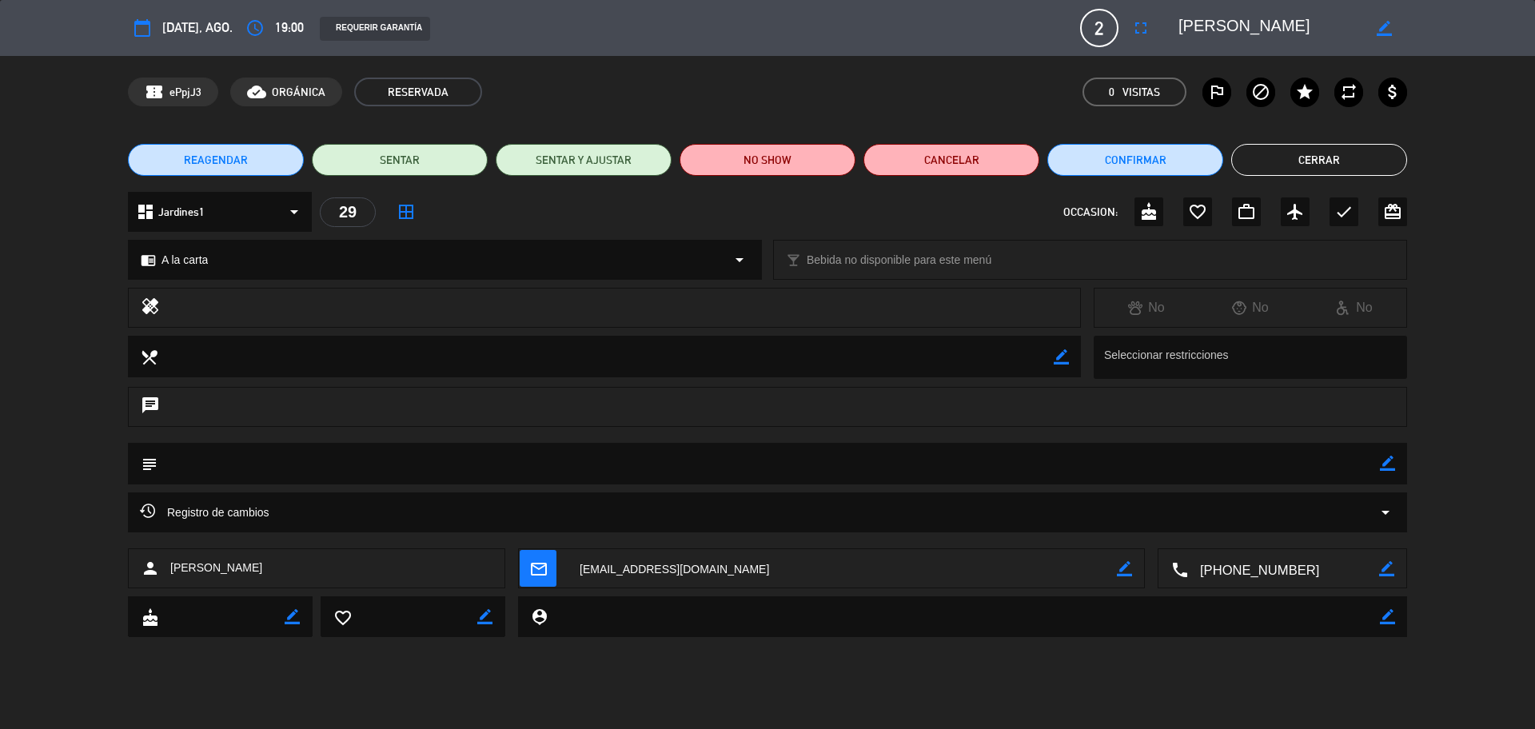
click at [1285, 166] on button "Cerrar" at bounding box center [1319, 160] width 176 height 32
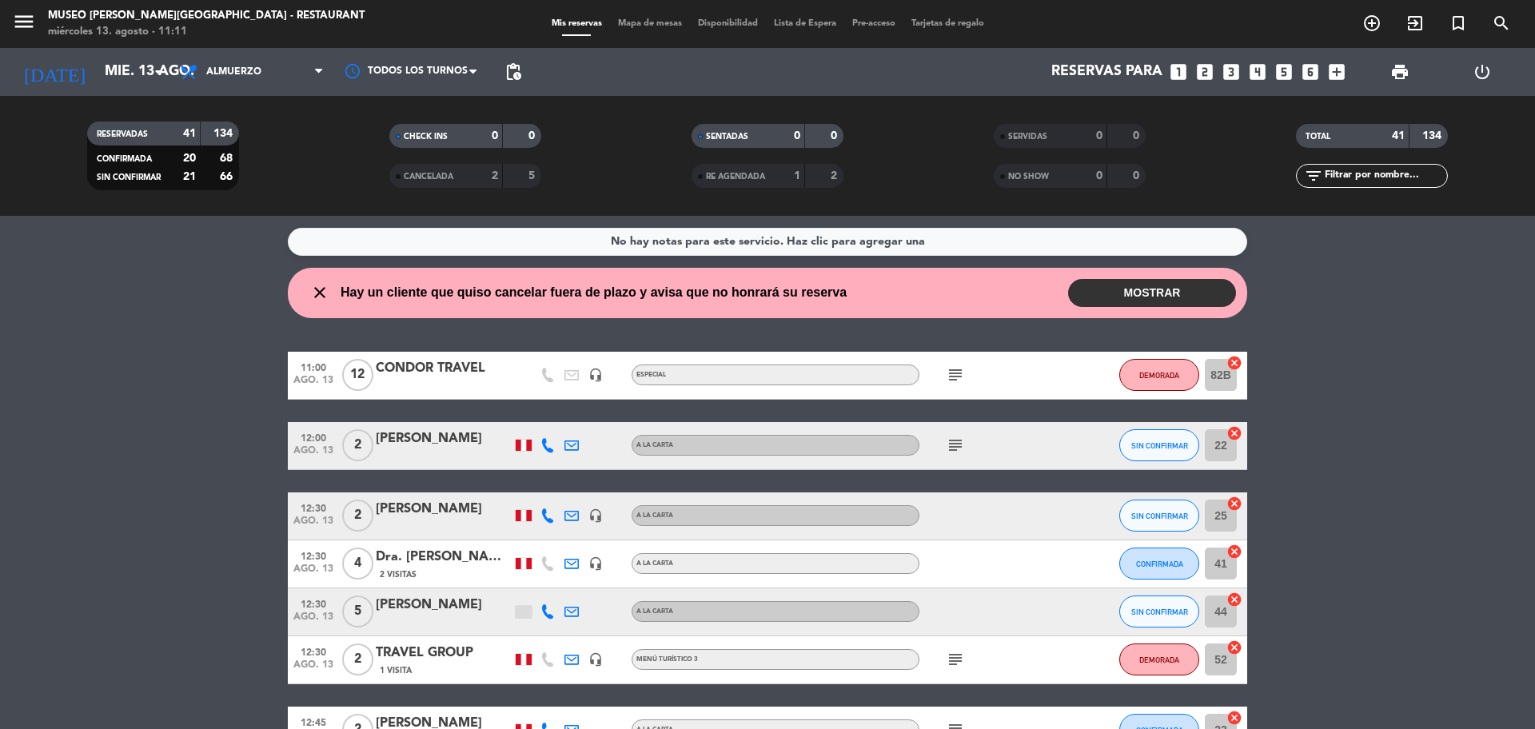
click at [1343, 171] on input "text" at bounding box center [1385, 176] width 124 height 18
click at [460, 383] on div at bounding box center [444, 385] width 136 height 13
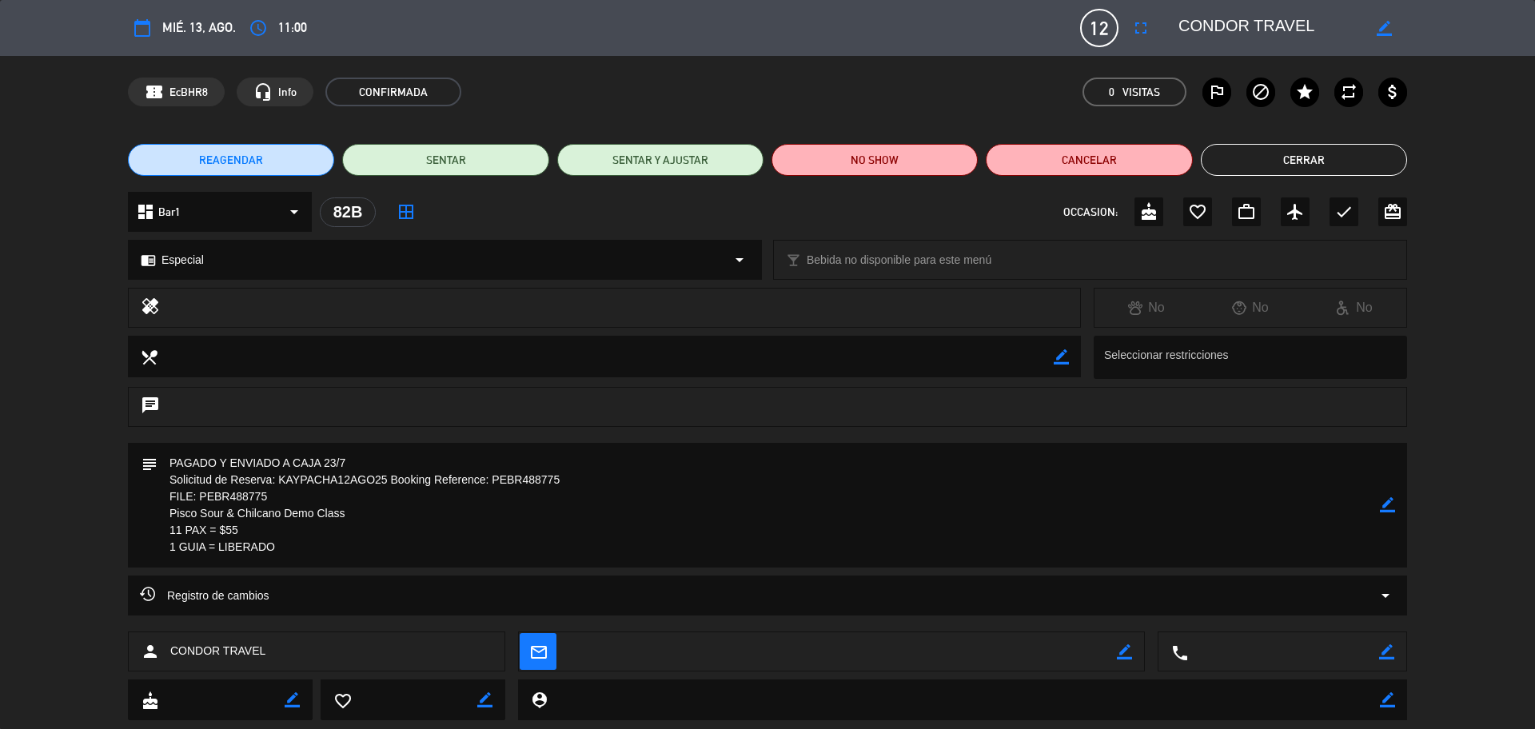
click at [1324, 170] on button "Cerrar" at bounding box center [1304, 160] width 206 height 32
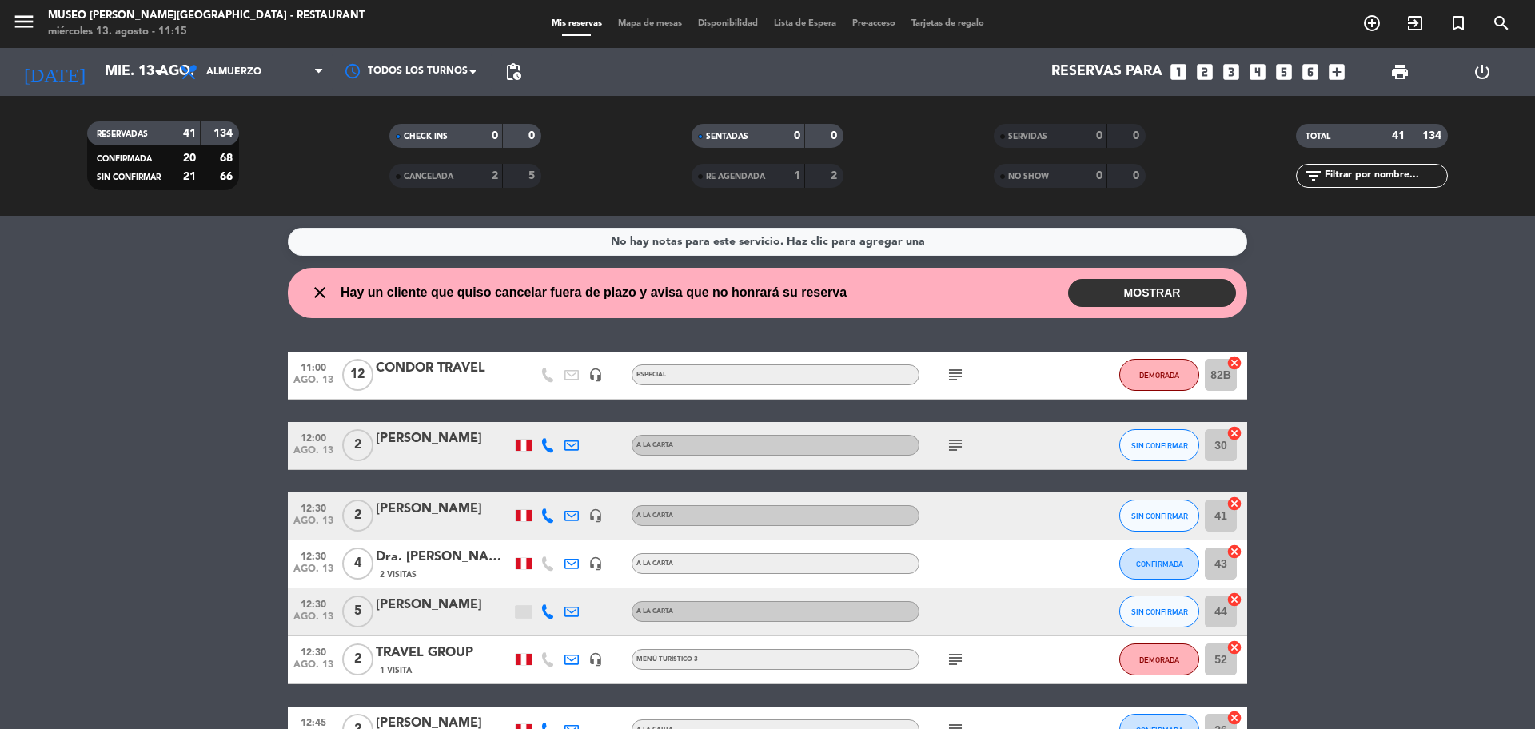
click at [461, 373] on div "CONDOR TRAVEL" at bounding box center [444, 368] width 136 height 21
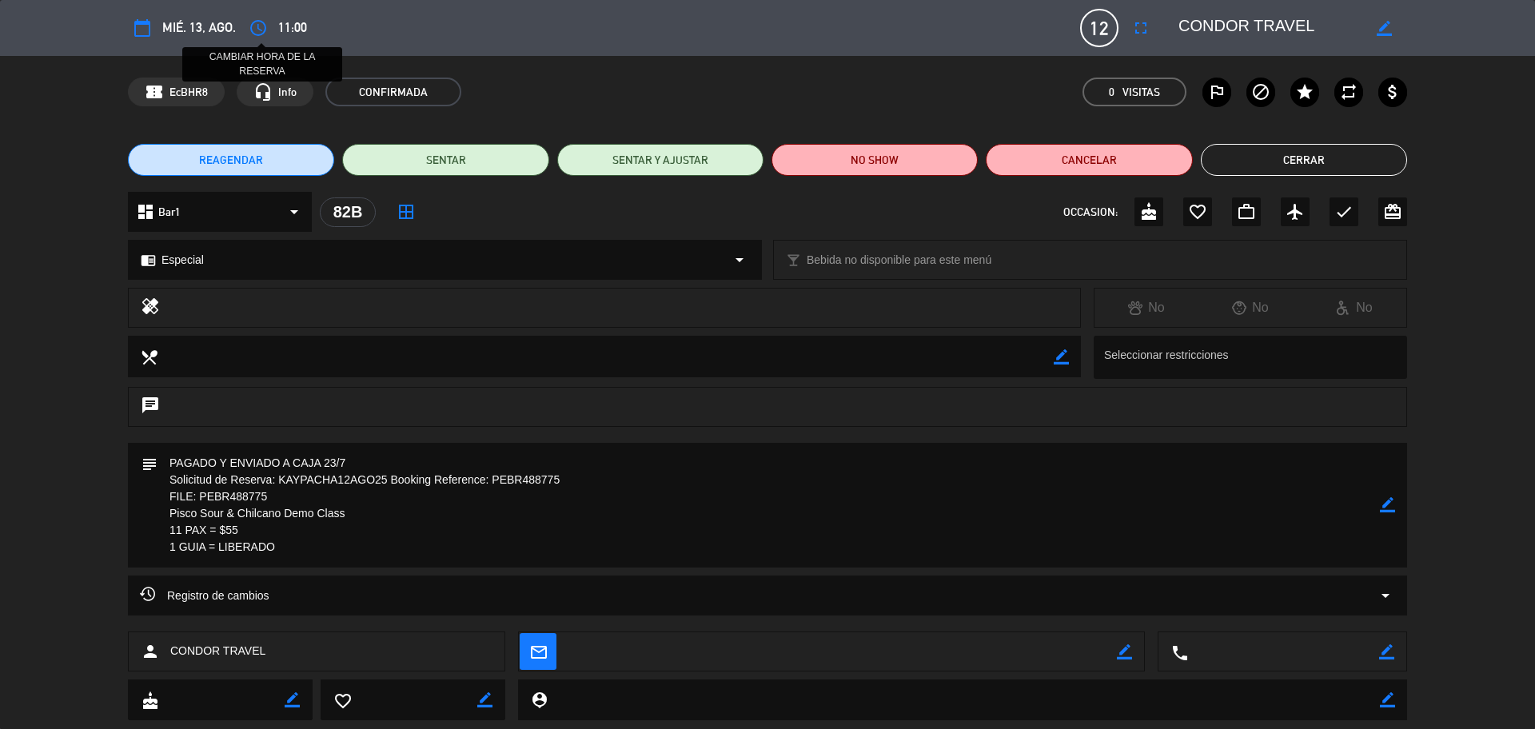
click at [253, 18] on button "access_time" at bounding box center [258, 28] width 29 height 29
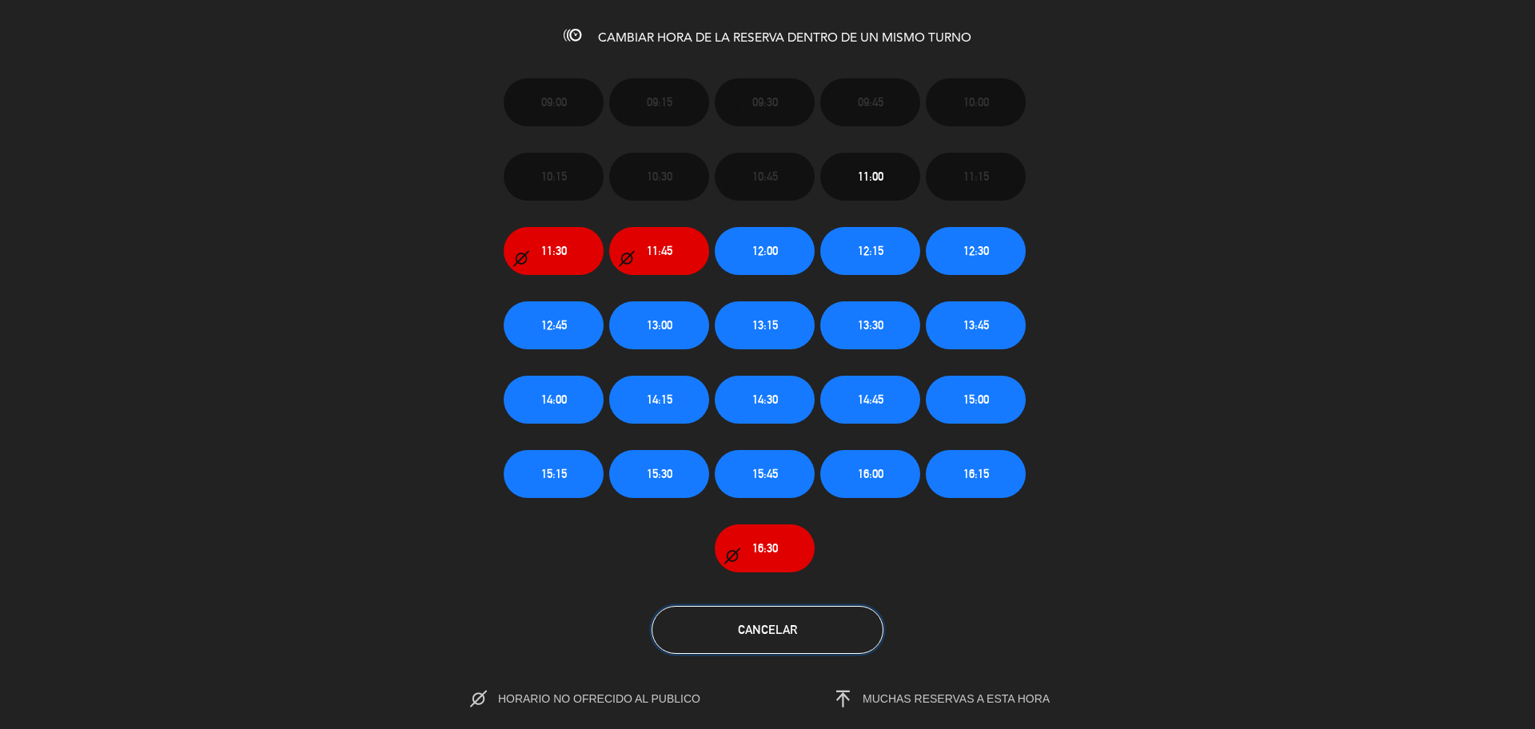
click at [814, 632] on button "Cancelar" at bounding box center [768, 630] width 232 height 48
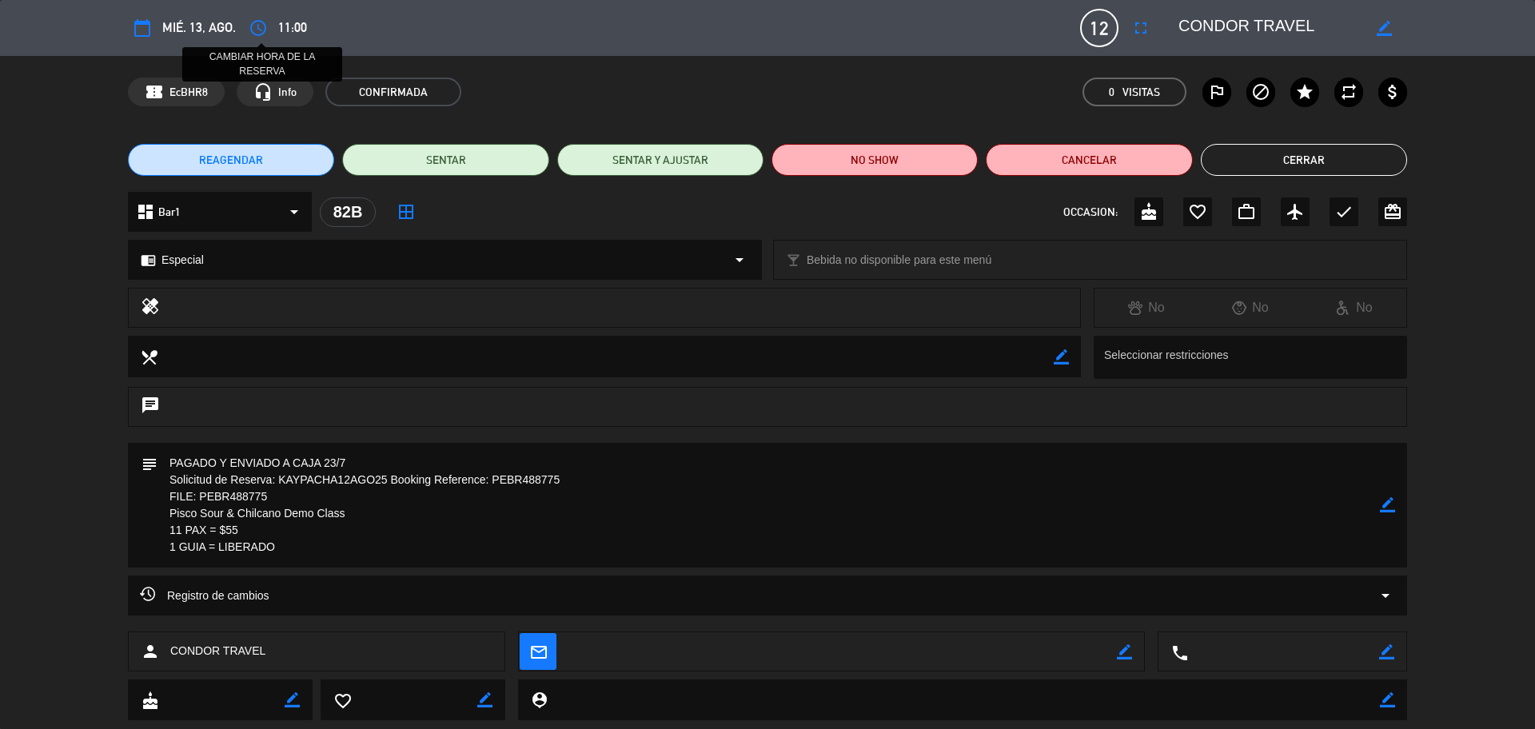
click at [264, 25] on icon "access_time" at bounding box center [258, 27] width 19 height 19
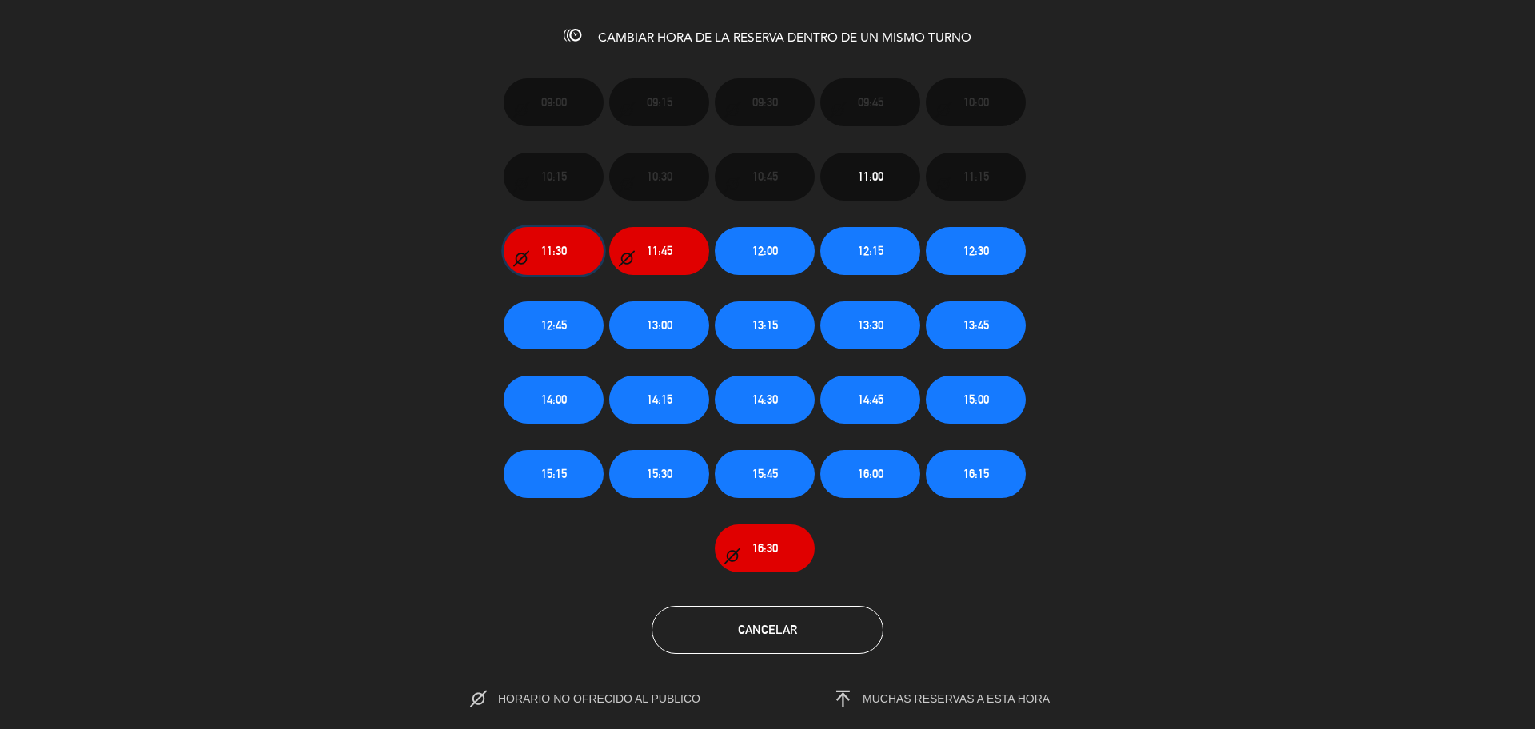
click at [586, 234] on button "11:30" at bounding box center [554, 251] width 100 height 48
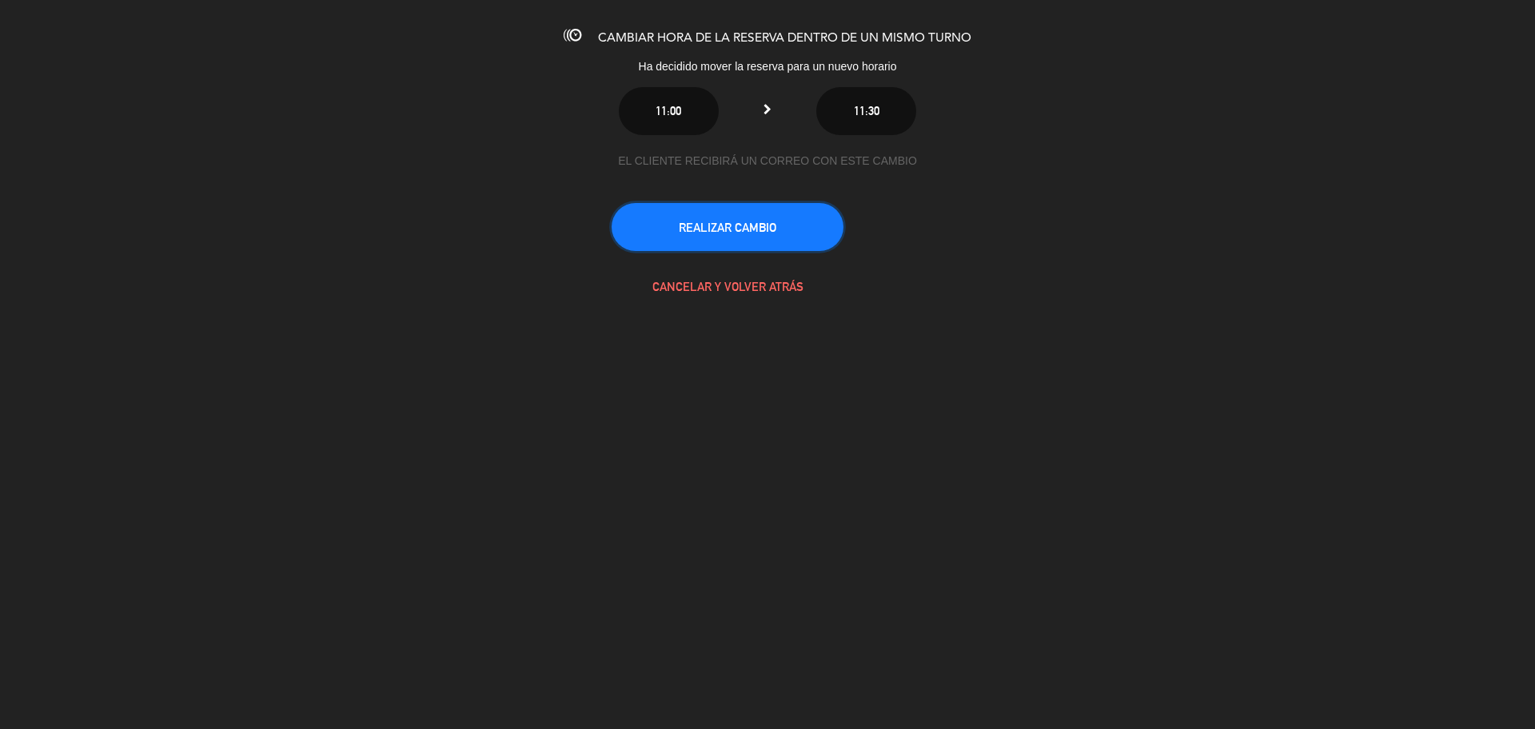
click at [630, 222] on button "REALIZAR CAMBIO" at bounding box center [728, 227] width 232 height 48
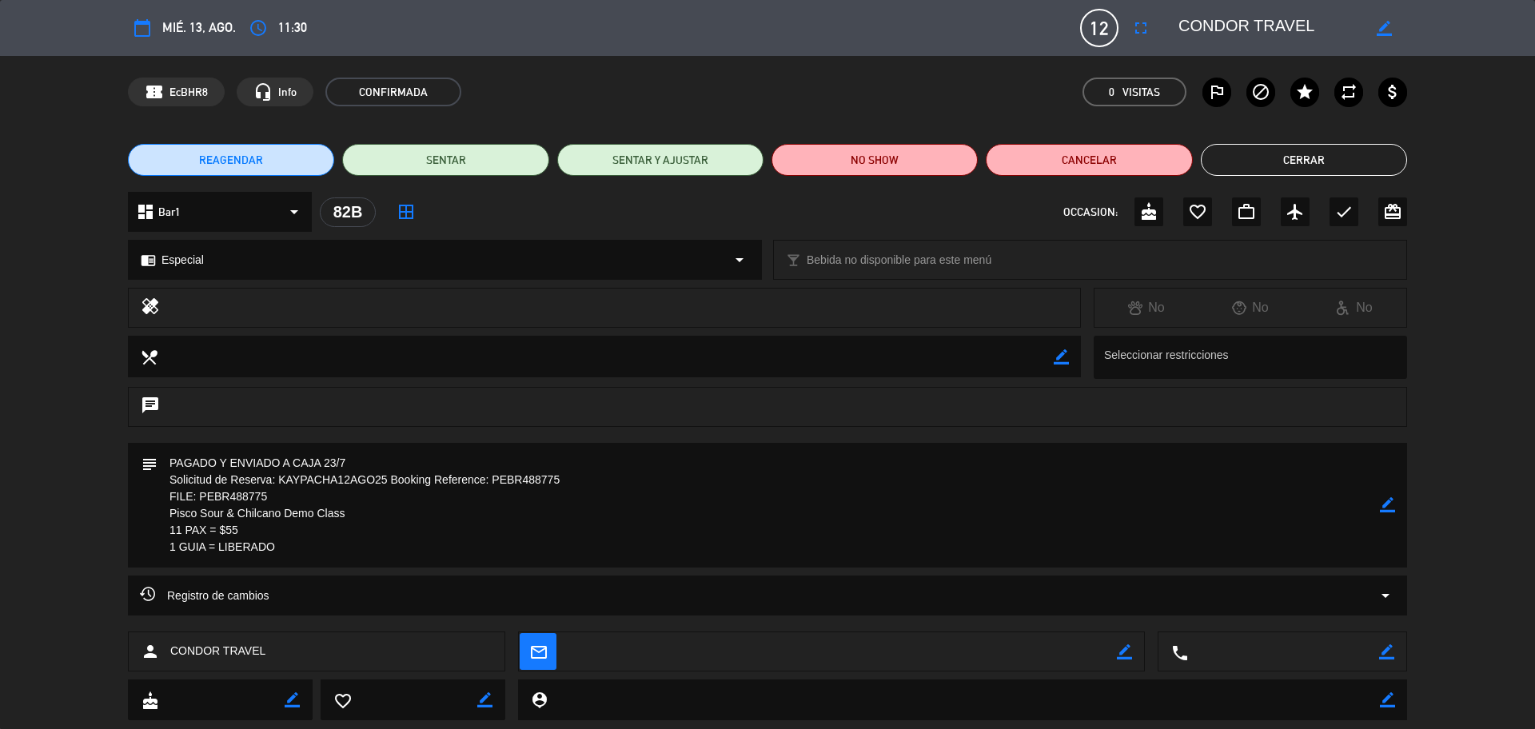
drag, startPoint x: 413, startPoint y: 214, endPoint x: 1067, endPoint y: 387, distance: 676.5
click at [413, 213] on icon "border_all" at bounding box center [406, 211] width 19 height 19
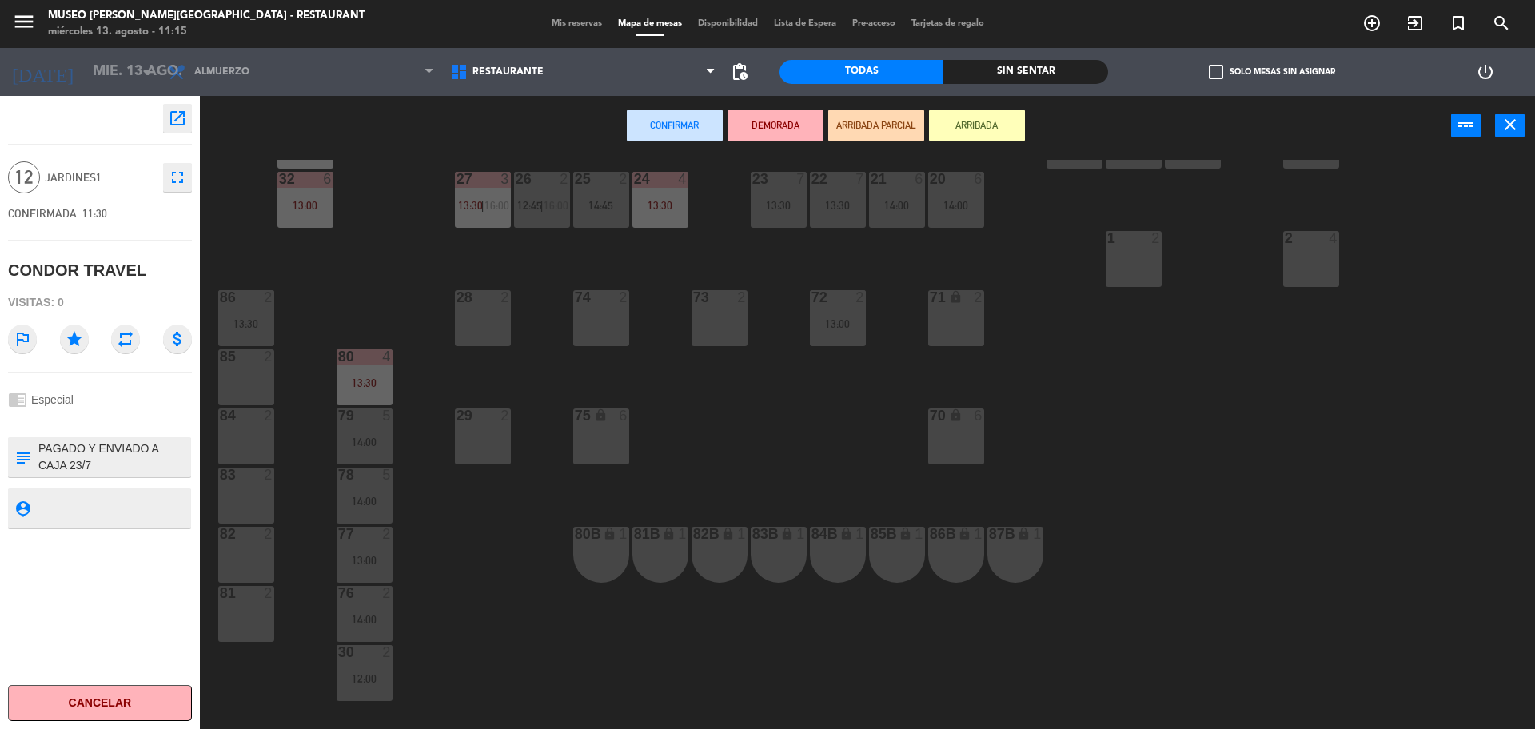
scroll to position [577, 0]
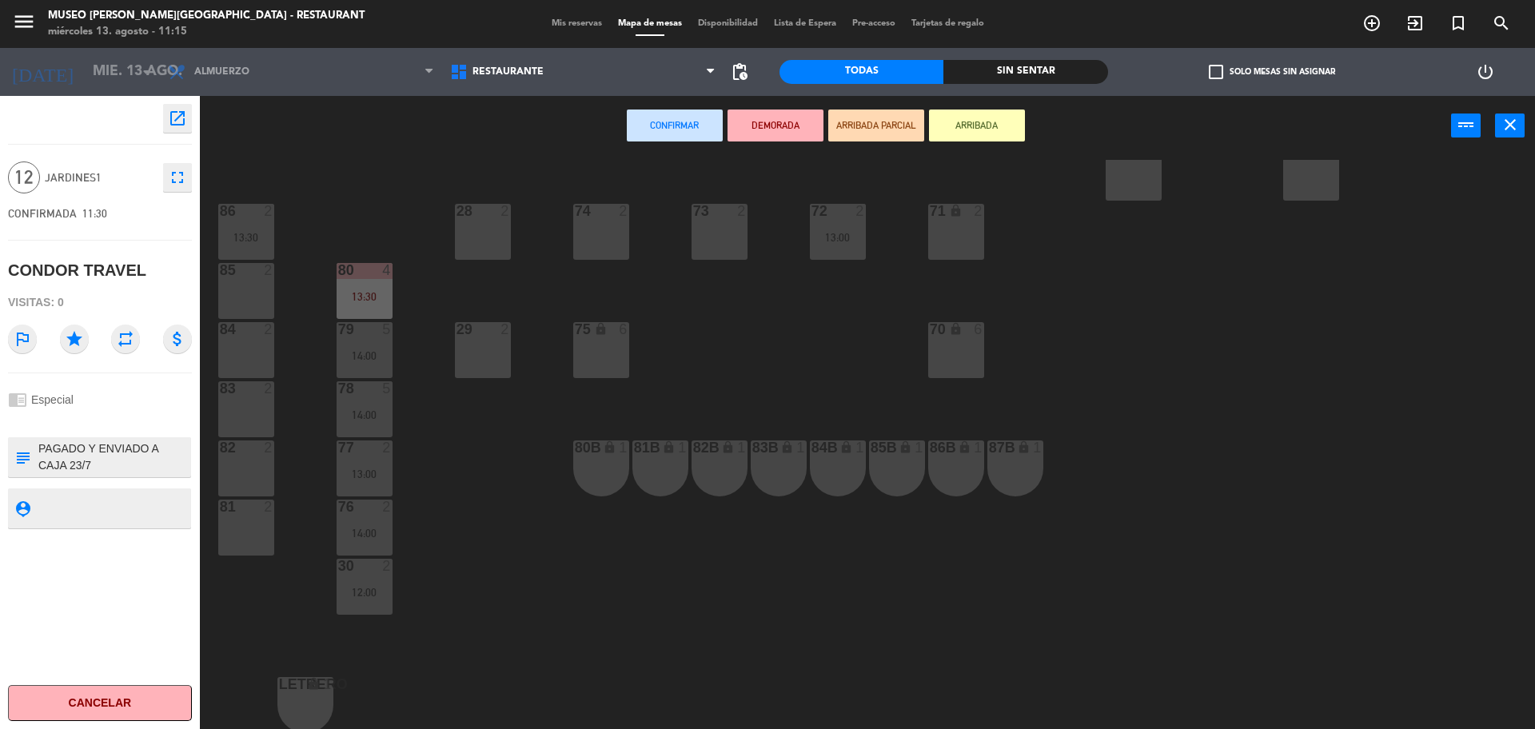
click at [730, 478] on div "82B lock 1" at bounding box center [720, 469] width 56 height 56
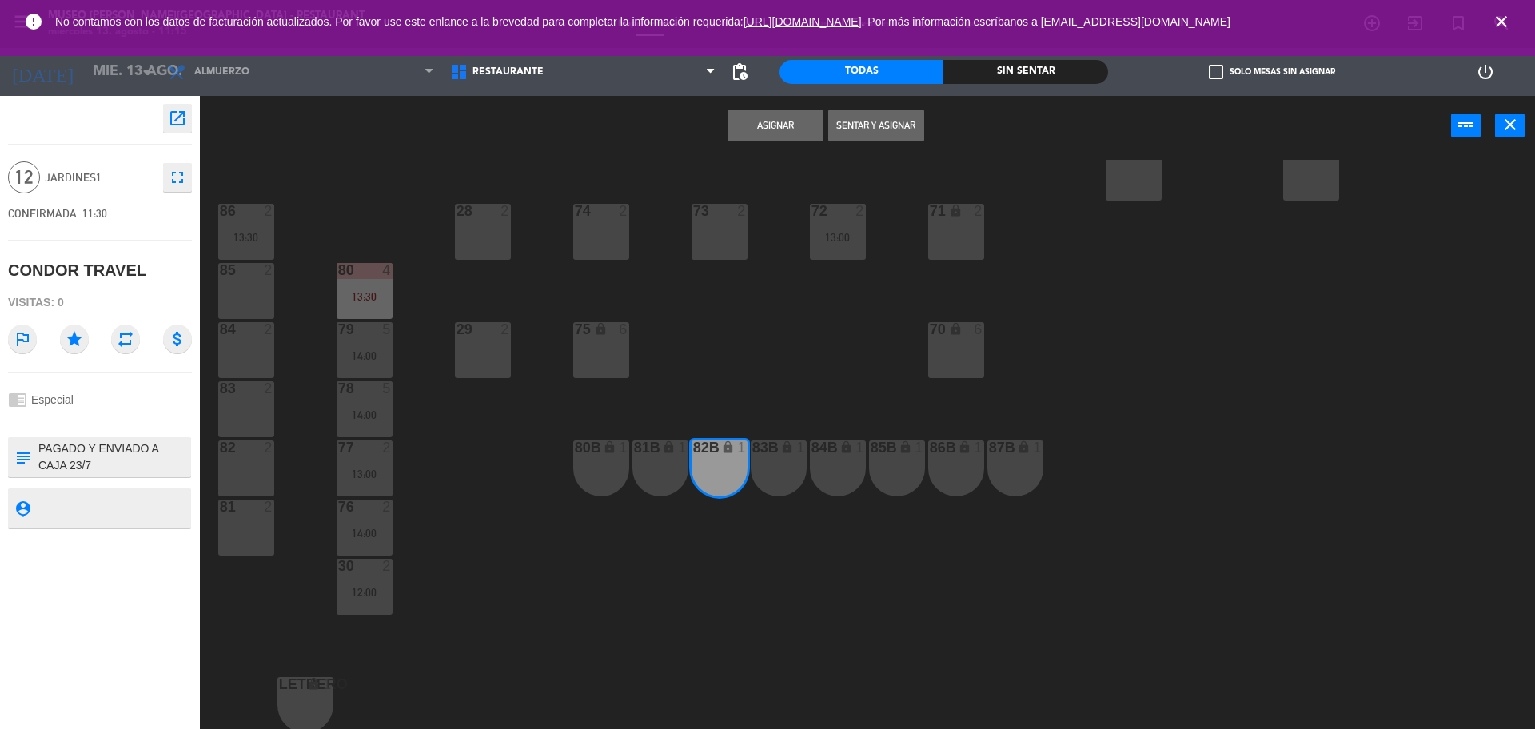
click at [796, 128] on button "Asignar" at bounding box center [776, 126] width 96 height 32
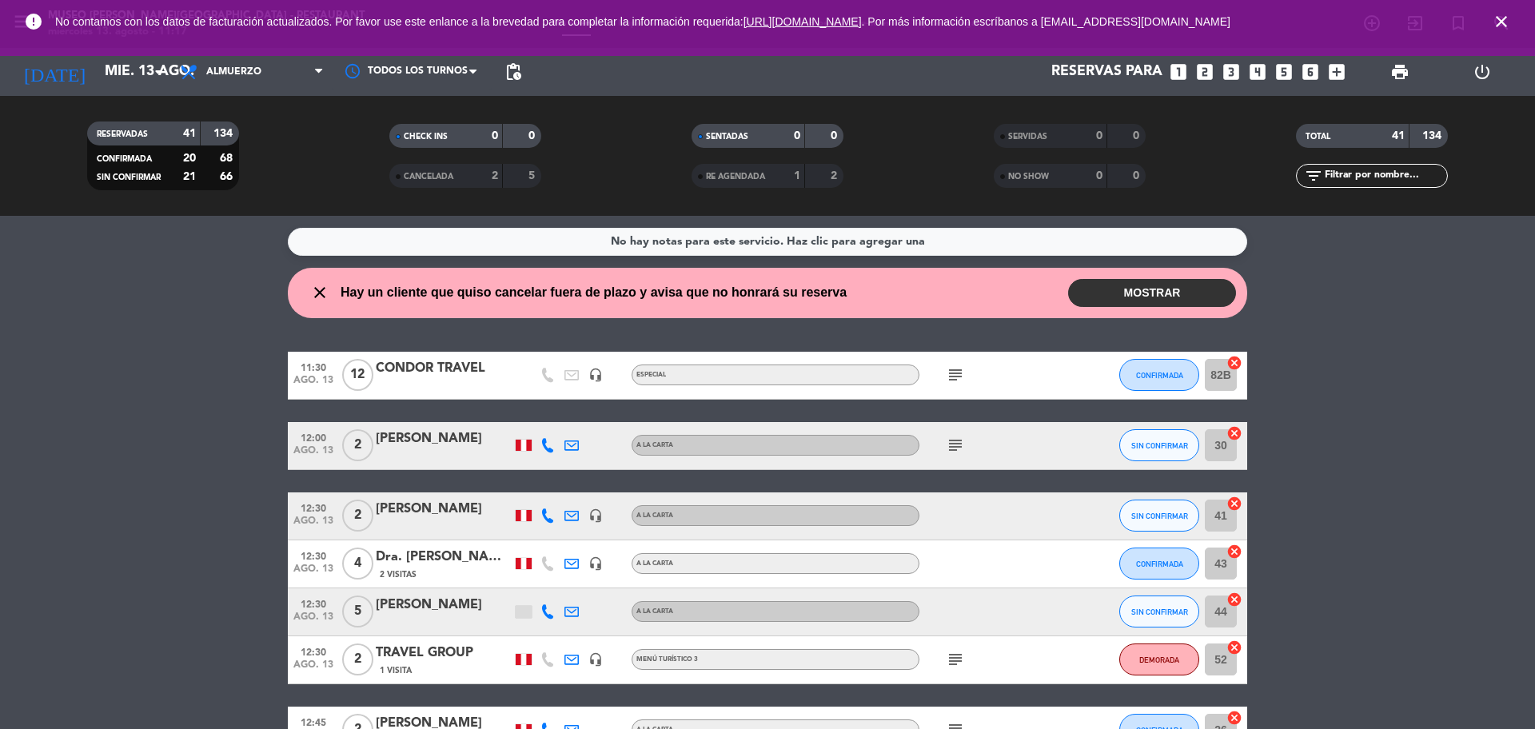
click at [1233, 70] on icon "looks_3" at bounding box center [1231, 72] width 21 height 21
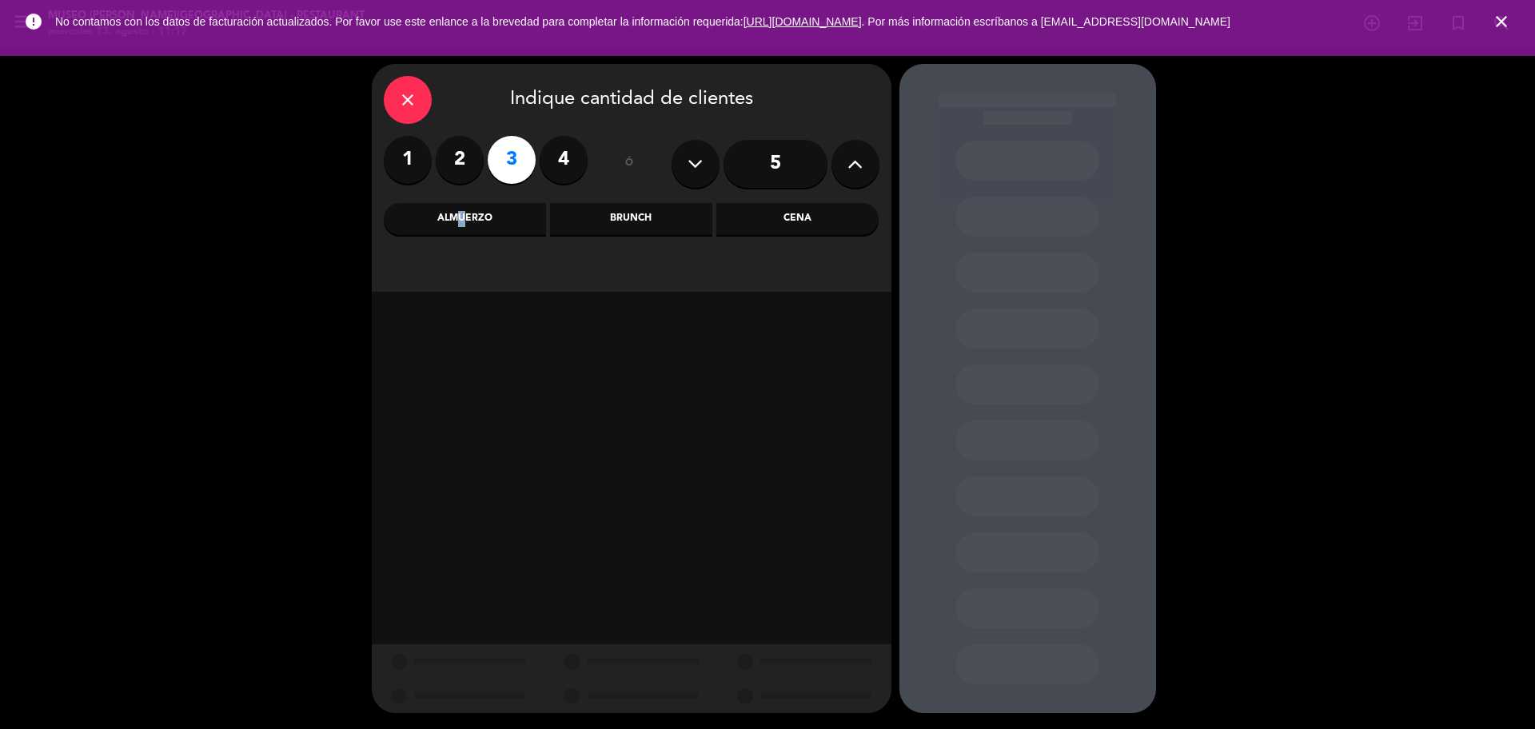
click at [453, 221] on div "Almuerzo" at bounding box center [465, 219] width 162 height 32
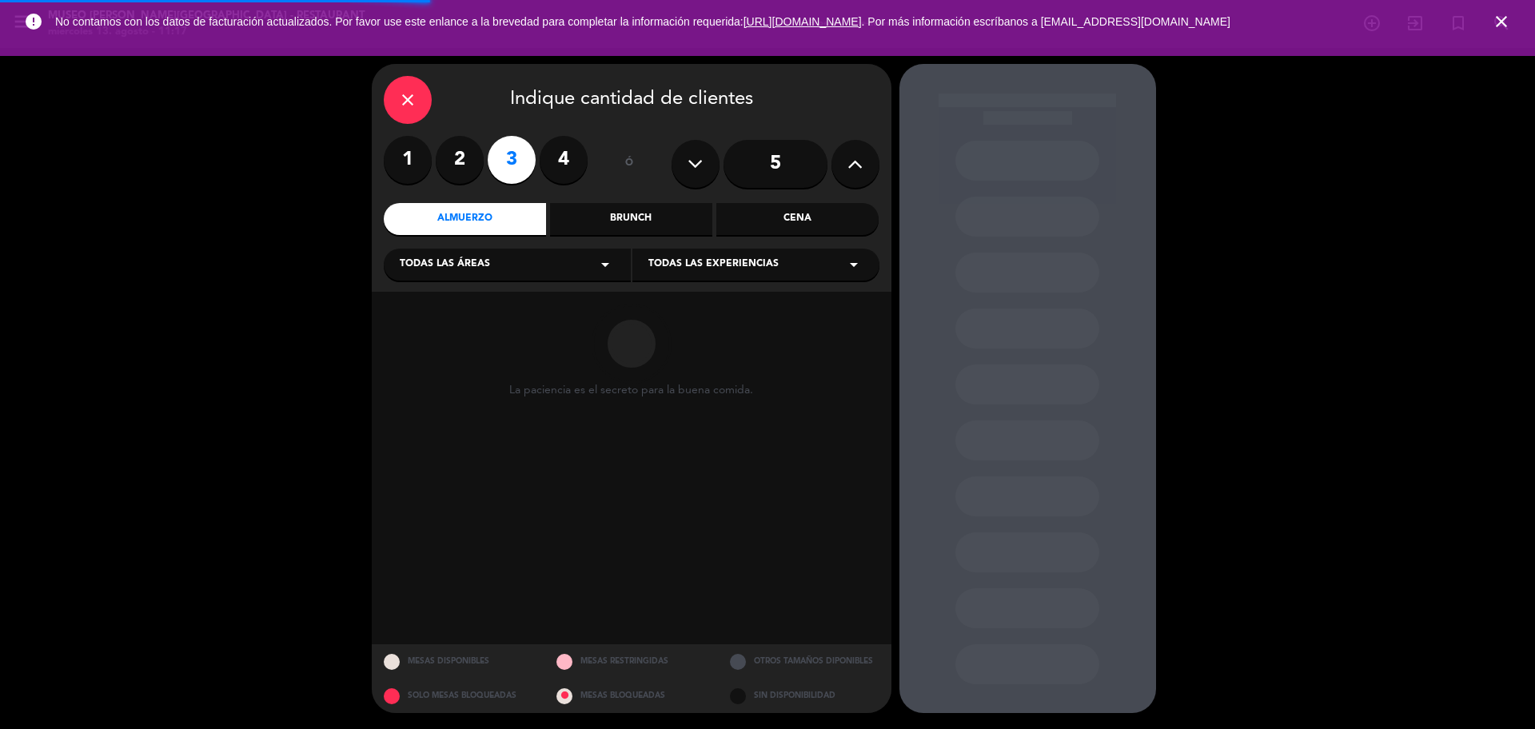
click at [771, 219] on div "Cena" at bounding box center [797, 219] width 162 height 32
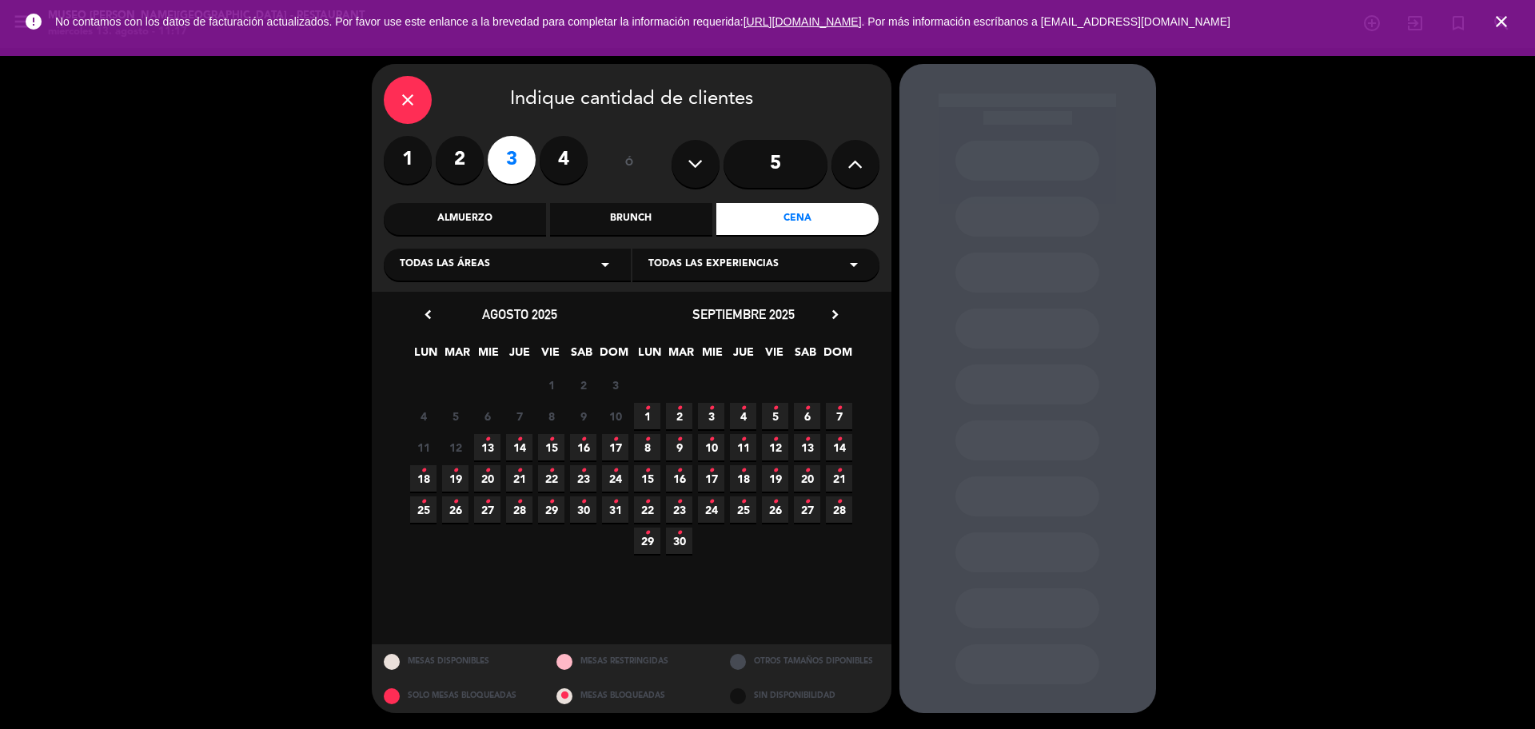
click at [493, 445] on span "13 •" at bounding box center [487, 447] width 26 height 26
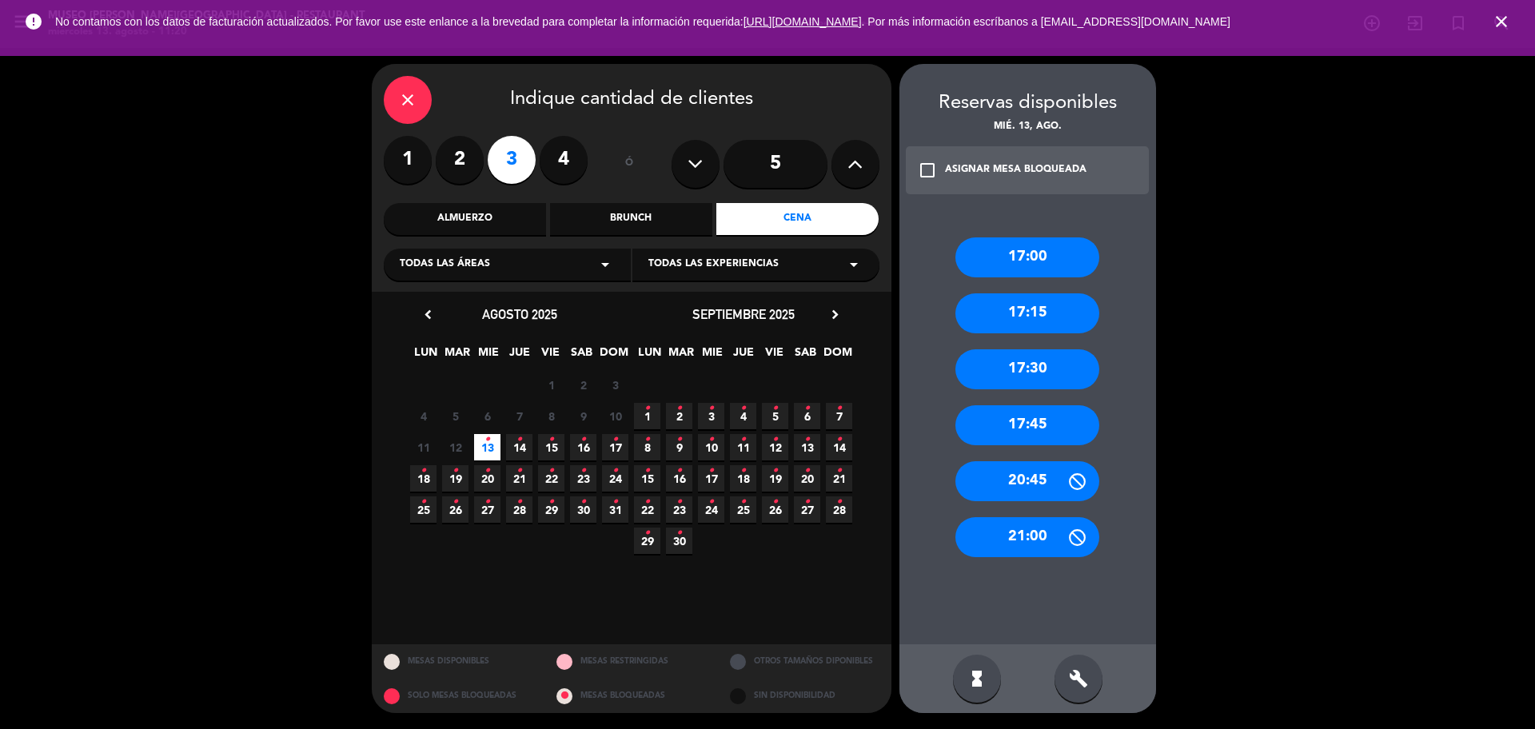
click at [413, 94] on icon "close" at bounding box center [407, 99] width 19 height 19
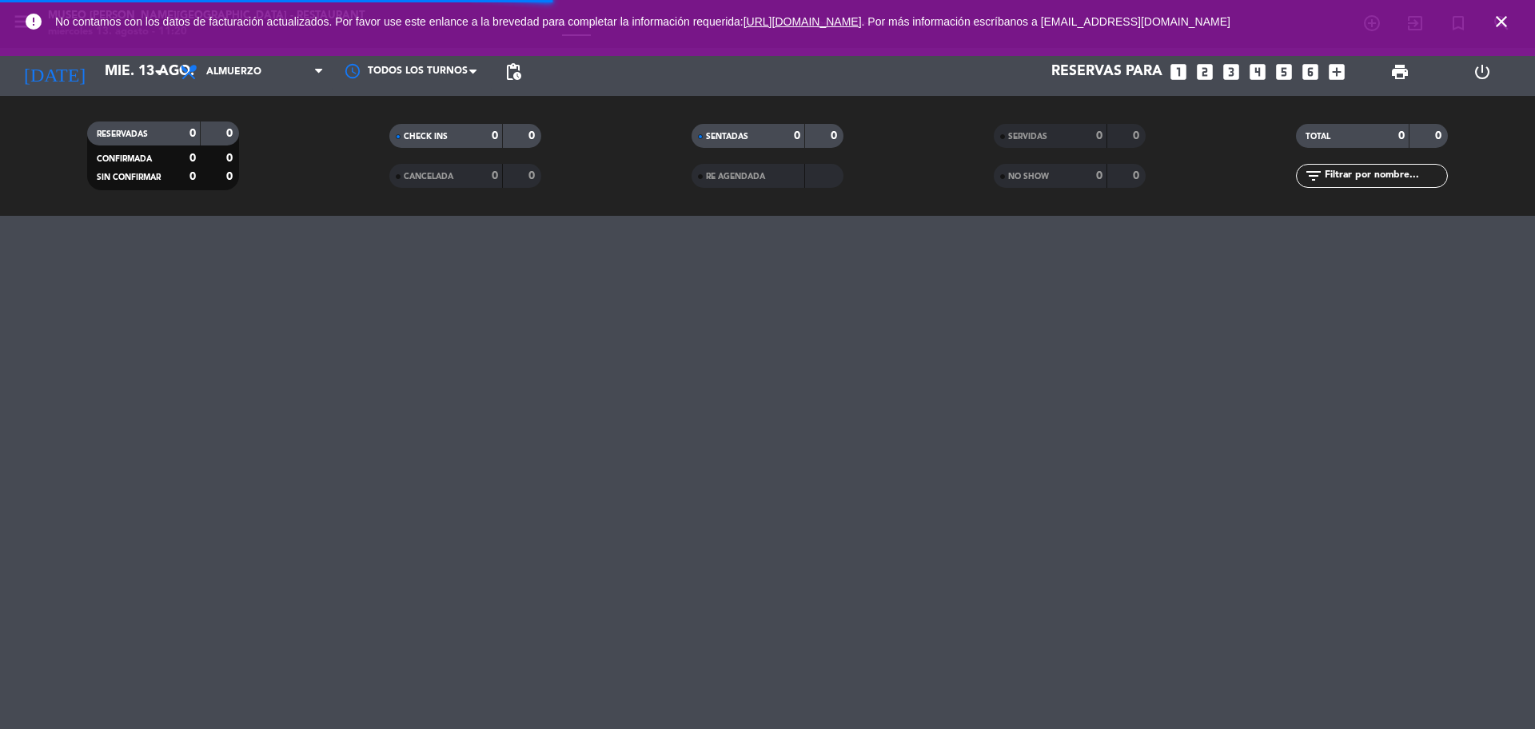
click at [1501, 14] on icon "close" at bounding box center [1501, 21] width 19 height 19
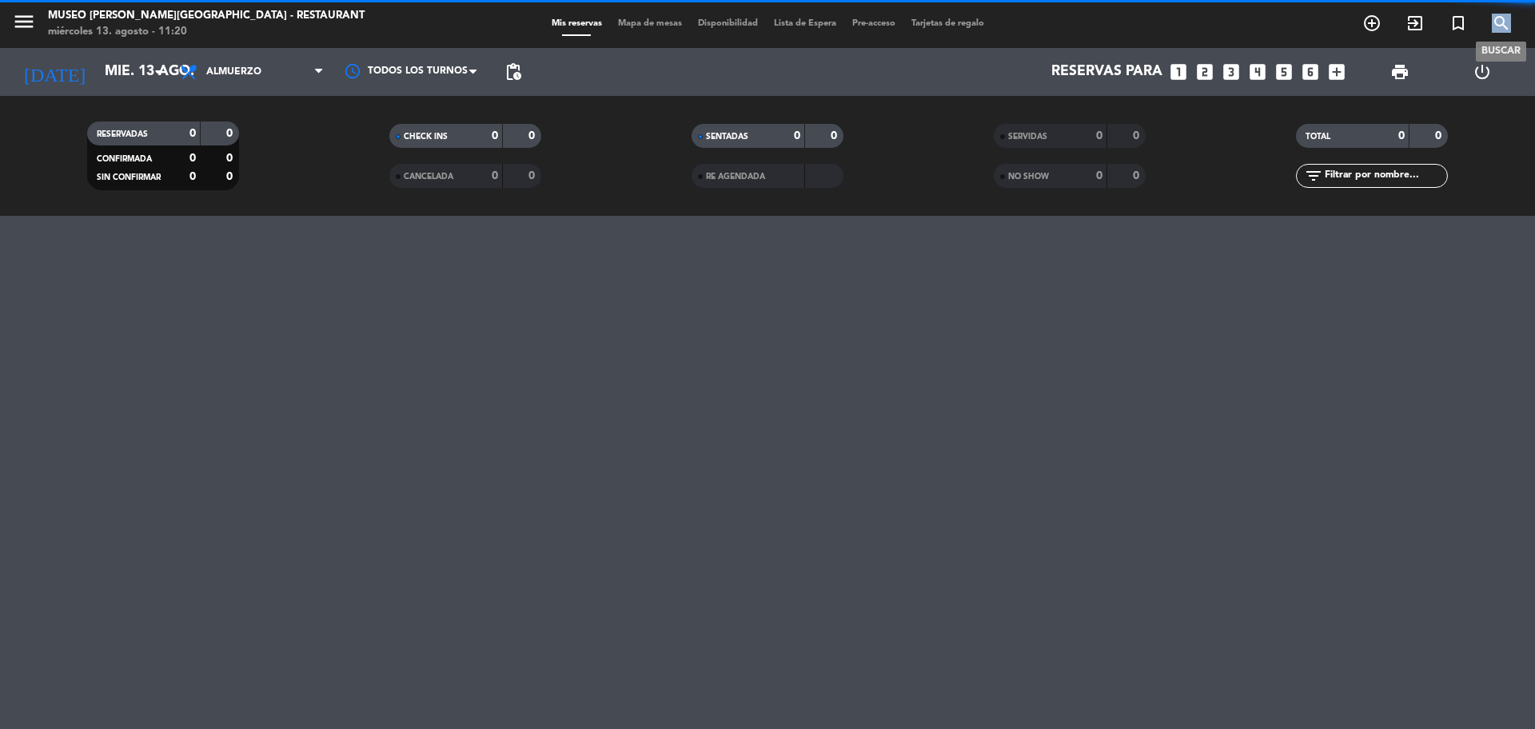
click at [1501, 17] on icon "search" at bounding box center [1501, 23] width 19 height 19
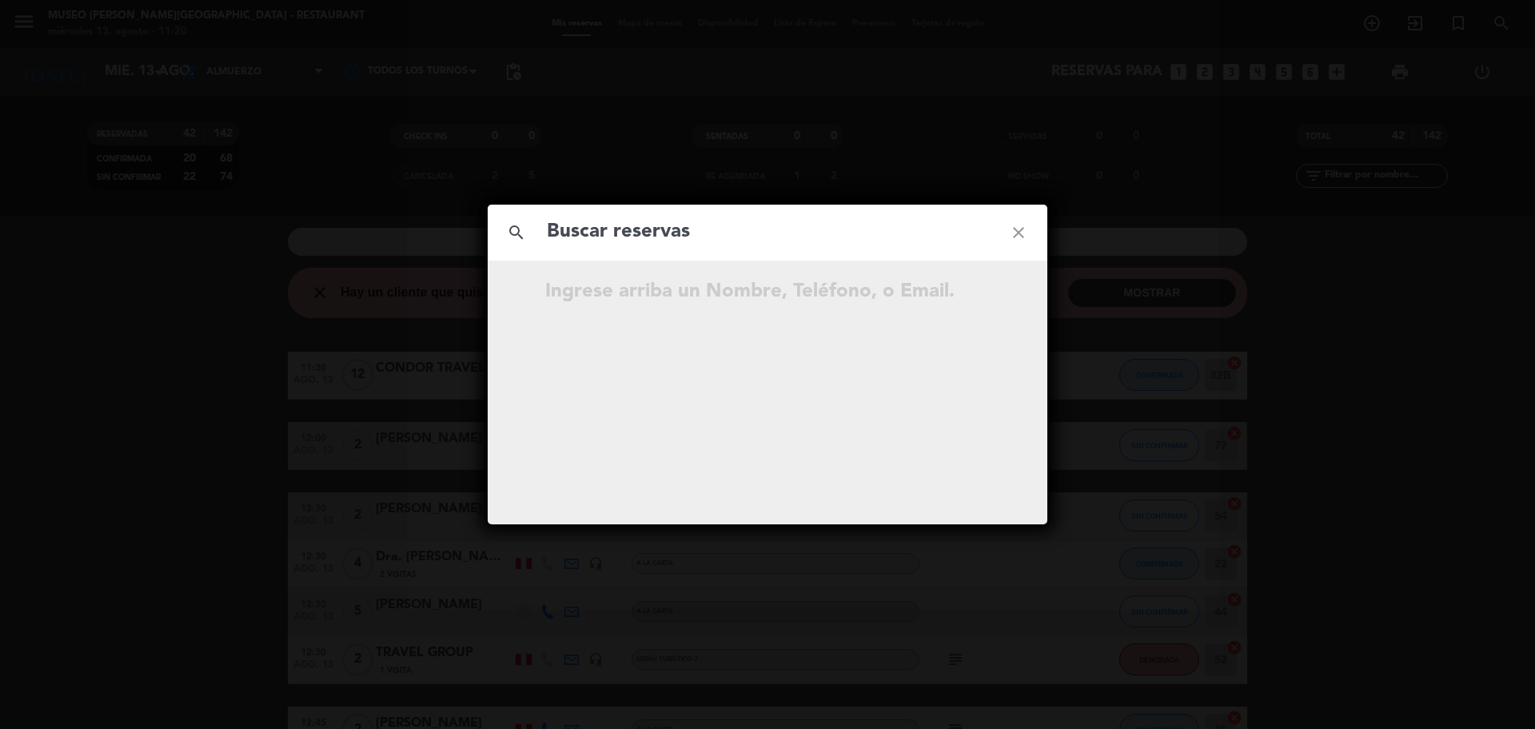
click at [603, 240] on input "text" at bounding box center [767, 232] width 445 height 33
click at [630, 237] on input "922 036 062" at bounding box center [767, 232] width 445 height 33
type input "922036062"
click at [655, 245] on input "922036062" at bounding box center [767, 232] width 445 height 33
click at [824, 243] on input "922036062" at bounding box center [767, 232] width 445 height 33
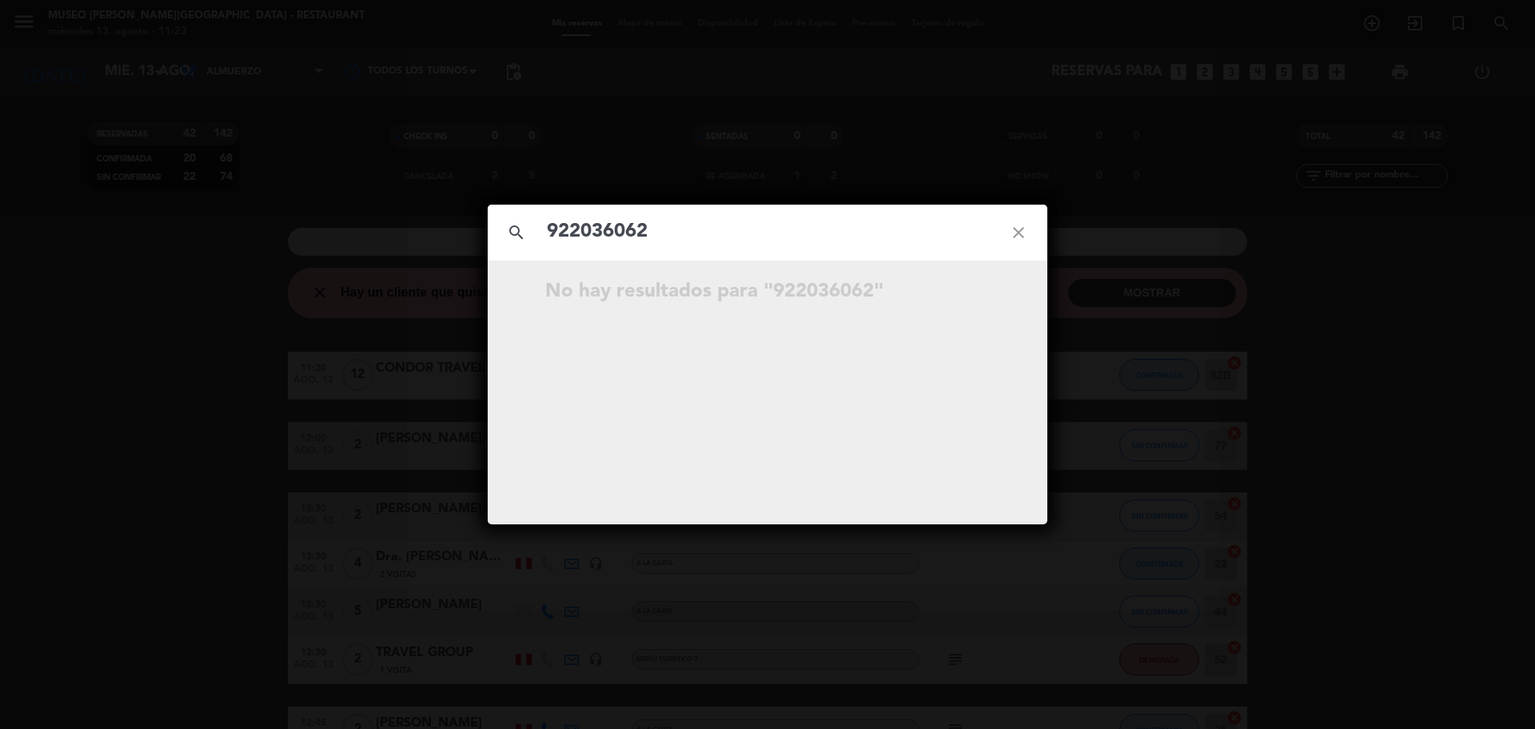
click at [1024, 225] on icon "close" at bounding box center [1019, 233] width 58 height 58
click at [1024, 227] on icon "close" at bounding box center [1019, 233] width 58 height 58
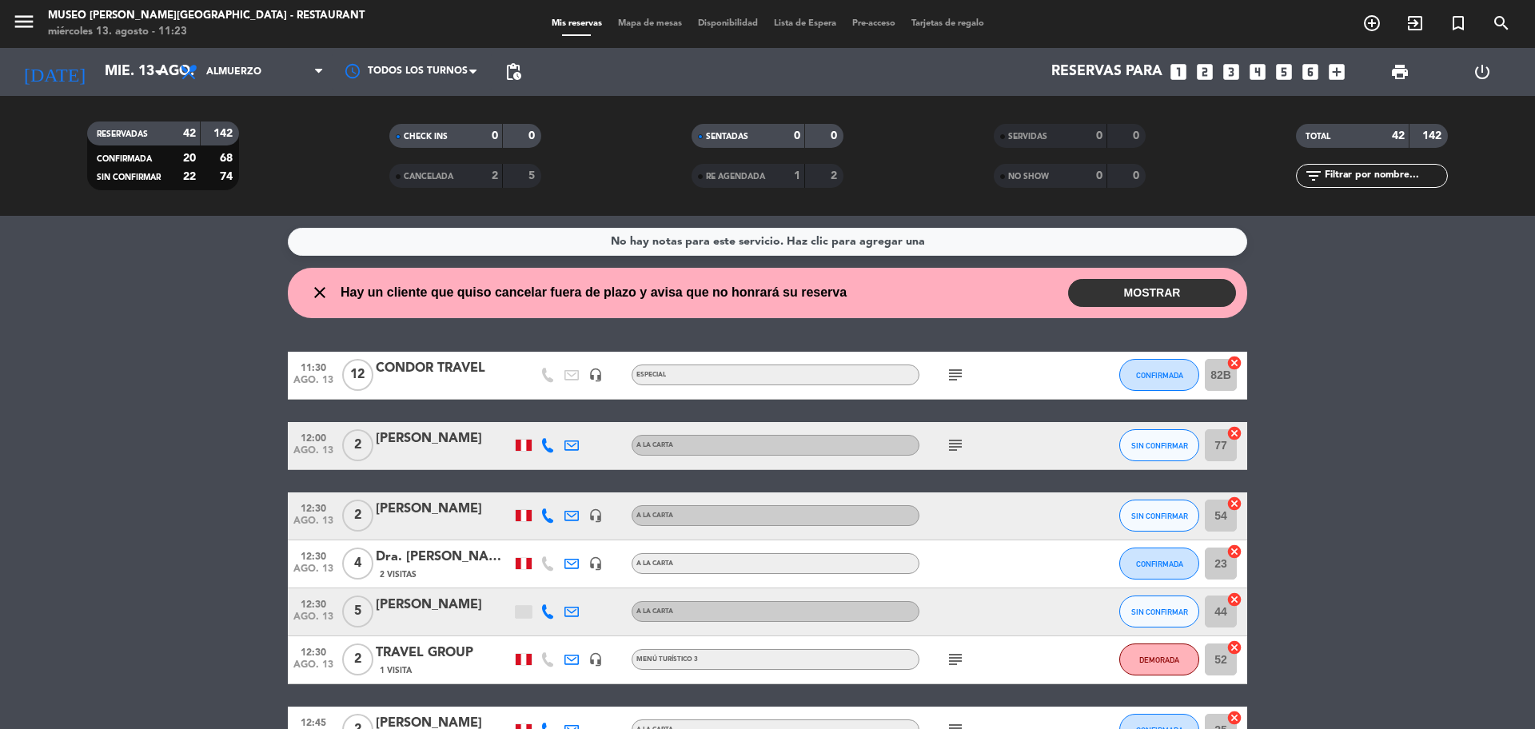
click at [1203, 74] on icon "looks_two" at bounding box center [1205, 72] width 21 height 21
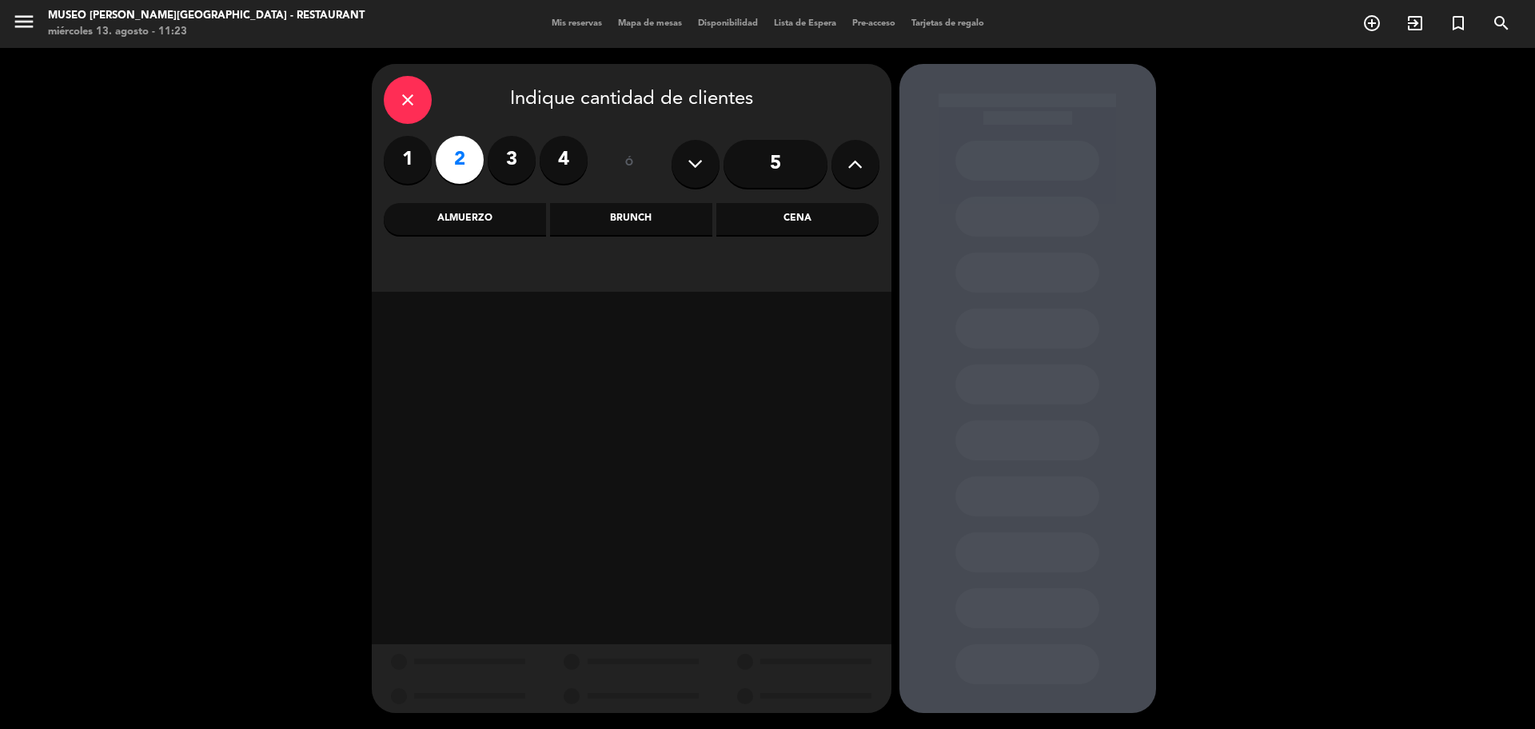
click at [462, 224] on div "Almuerzo" at bounding box center [465, 219] width 162 height 32
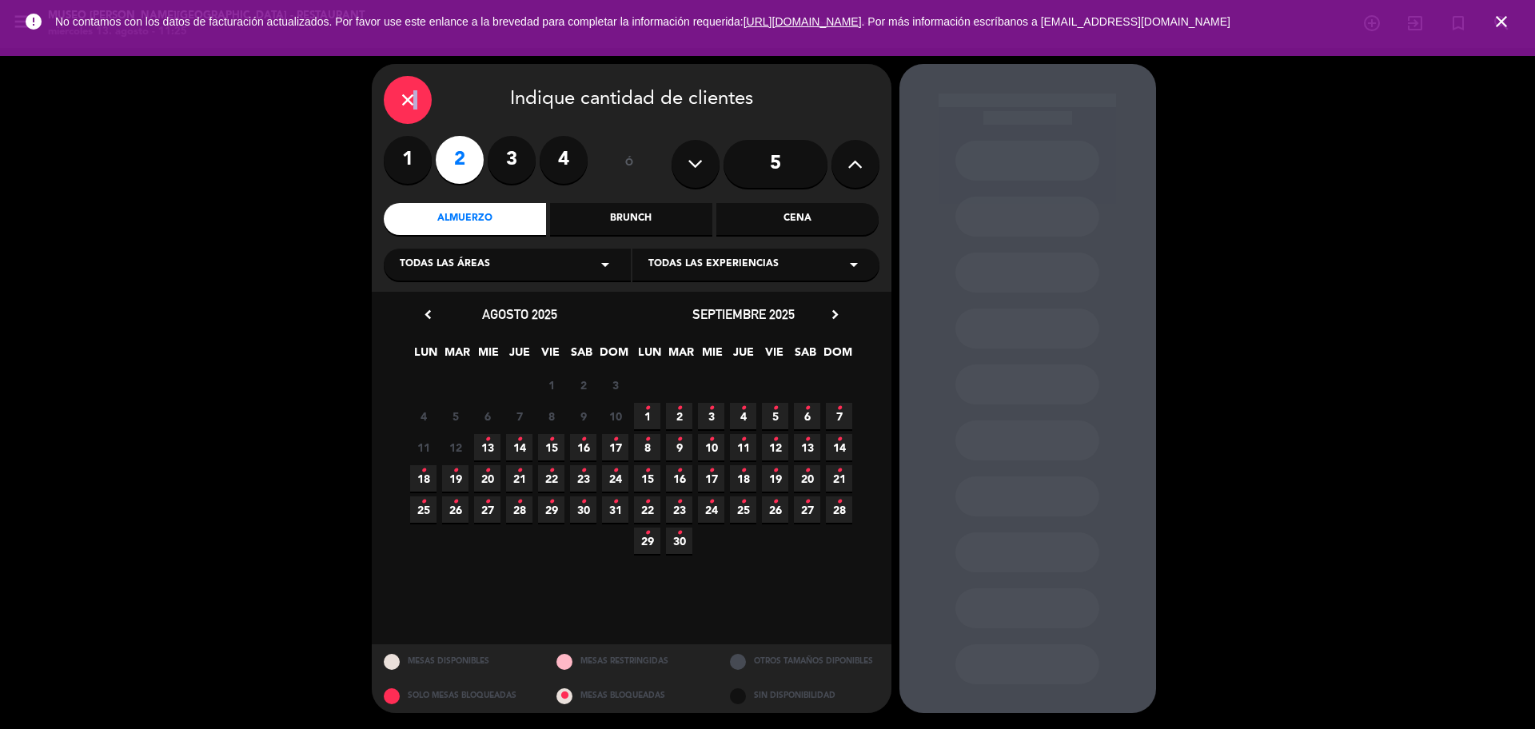
click at [413, 86] on div "close" at bounding box center [408, 100] width 48 height 48
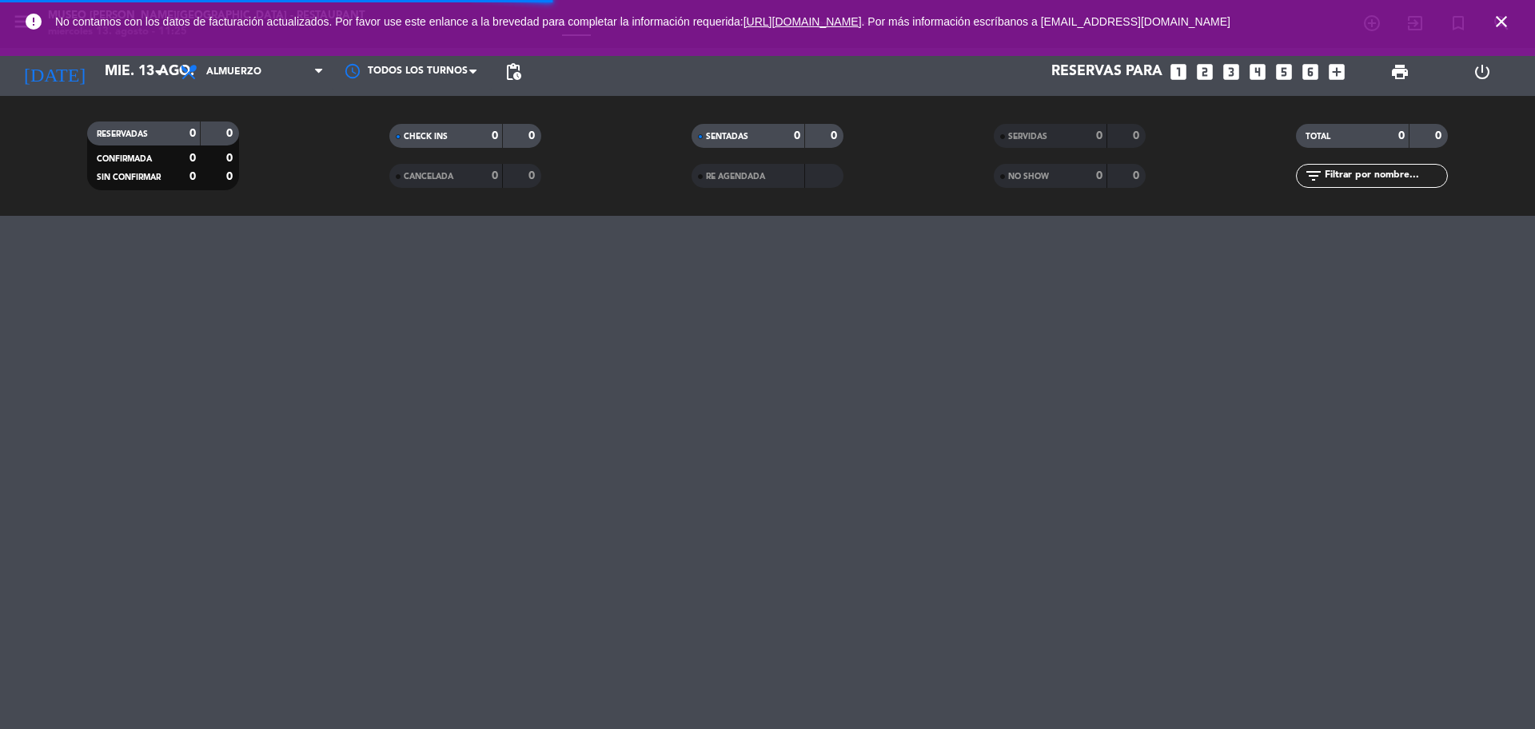
click at [1501, 25] on icon "close" at bounding box center [1501, 21] width 19 height 19
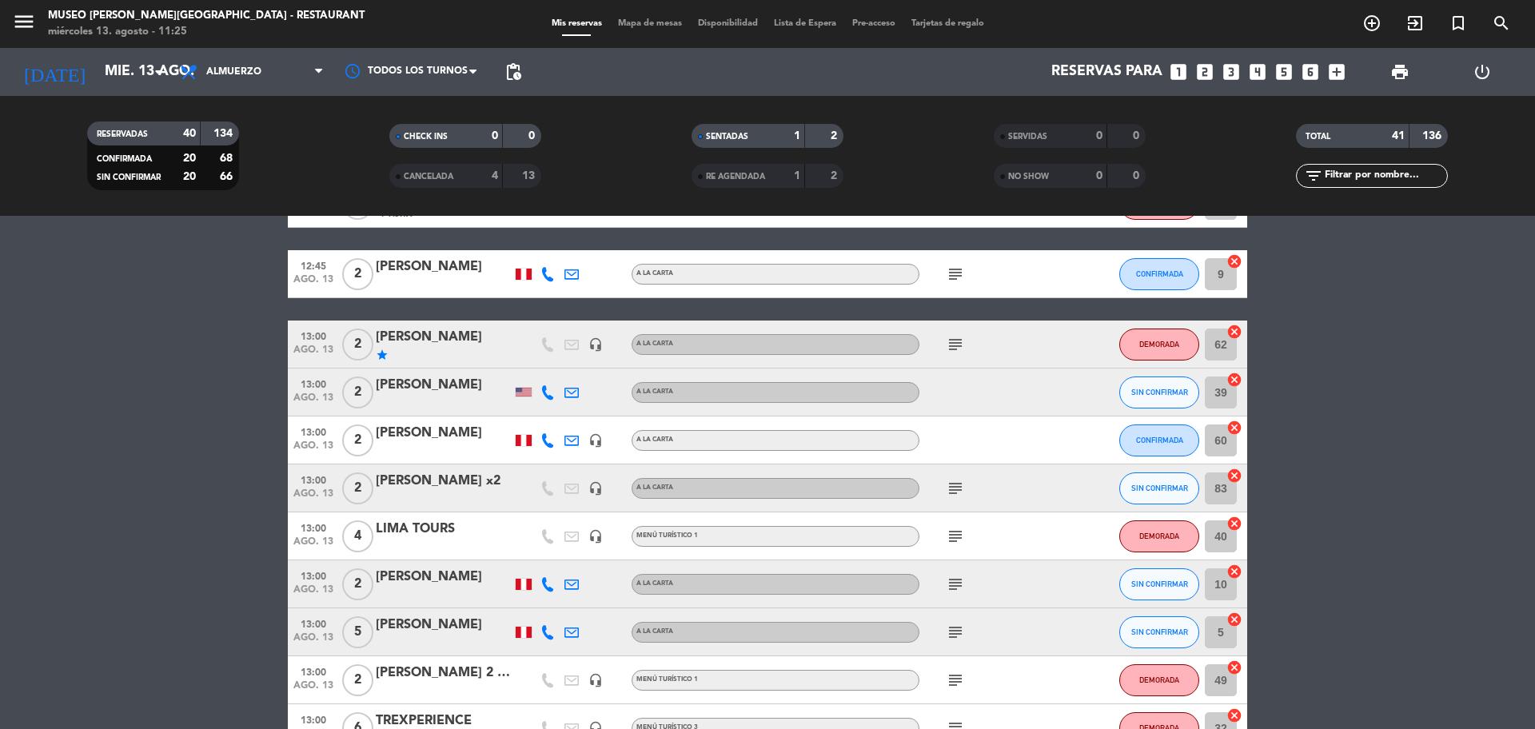
scroll to position [500, 0]
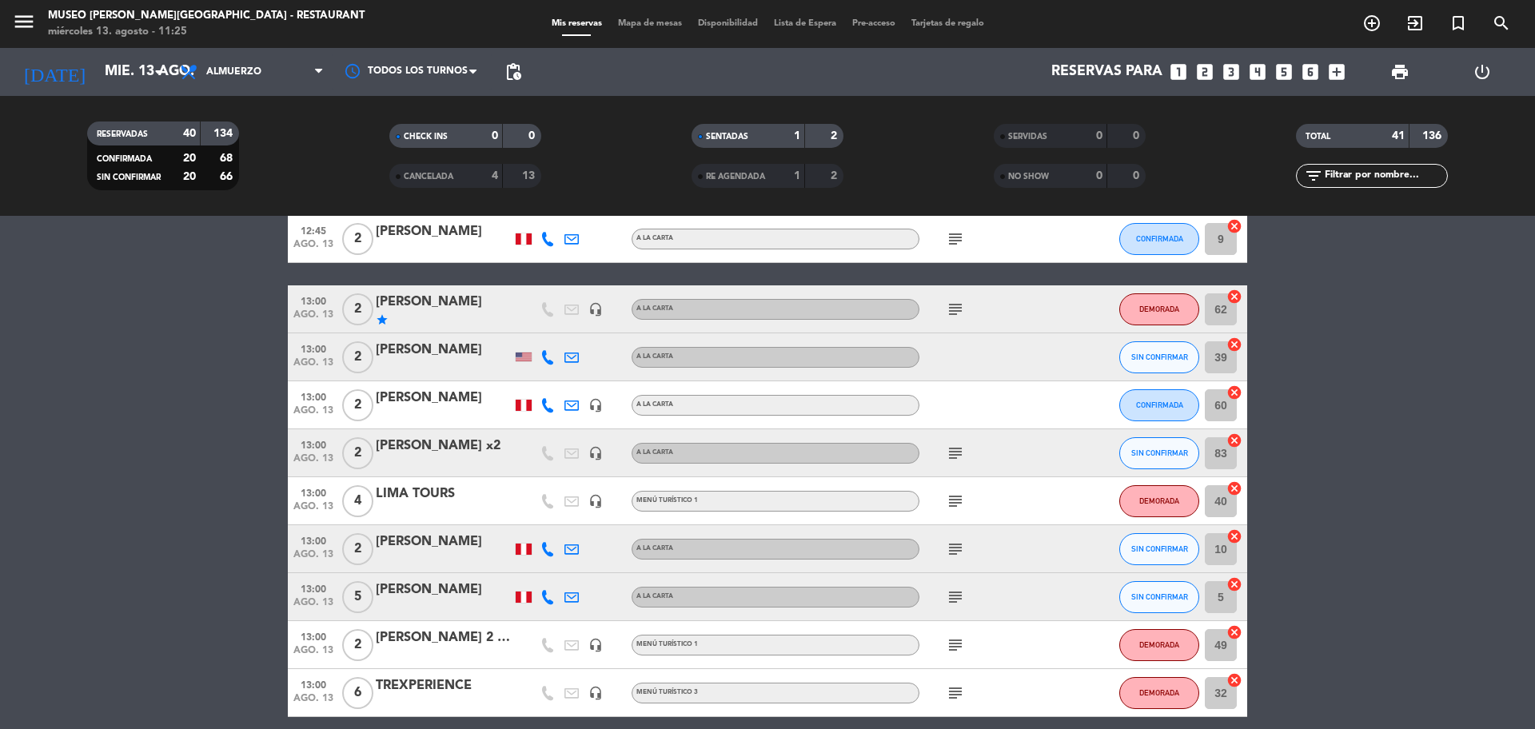
click at [948, 313] on icon "subject" at bounding box center [955, 309] width 19 height 19
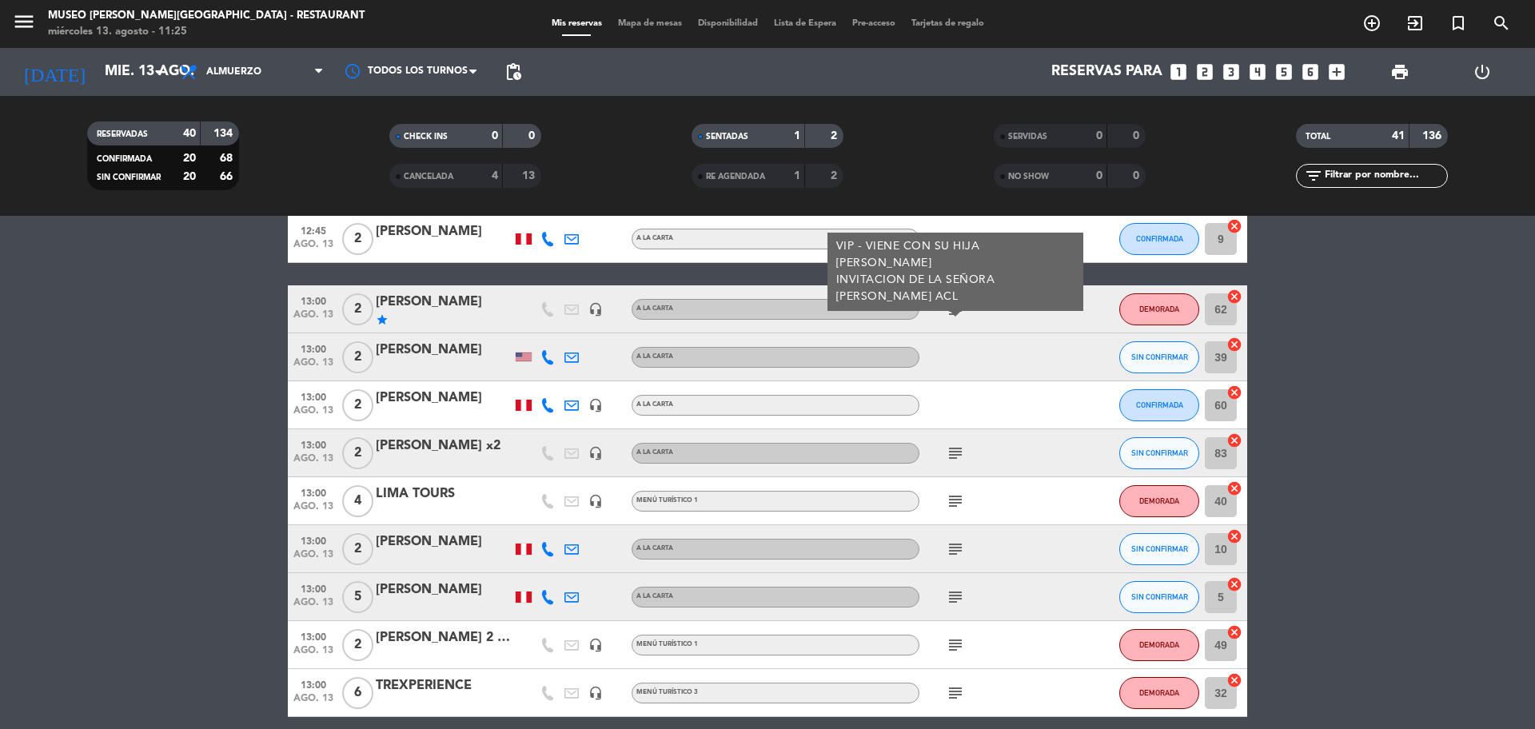
click at [598, 312] on icon "headset_mic" at bounding box center [596, 309] width 14 height 14
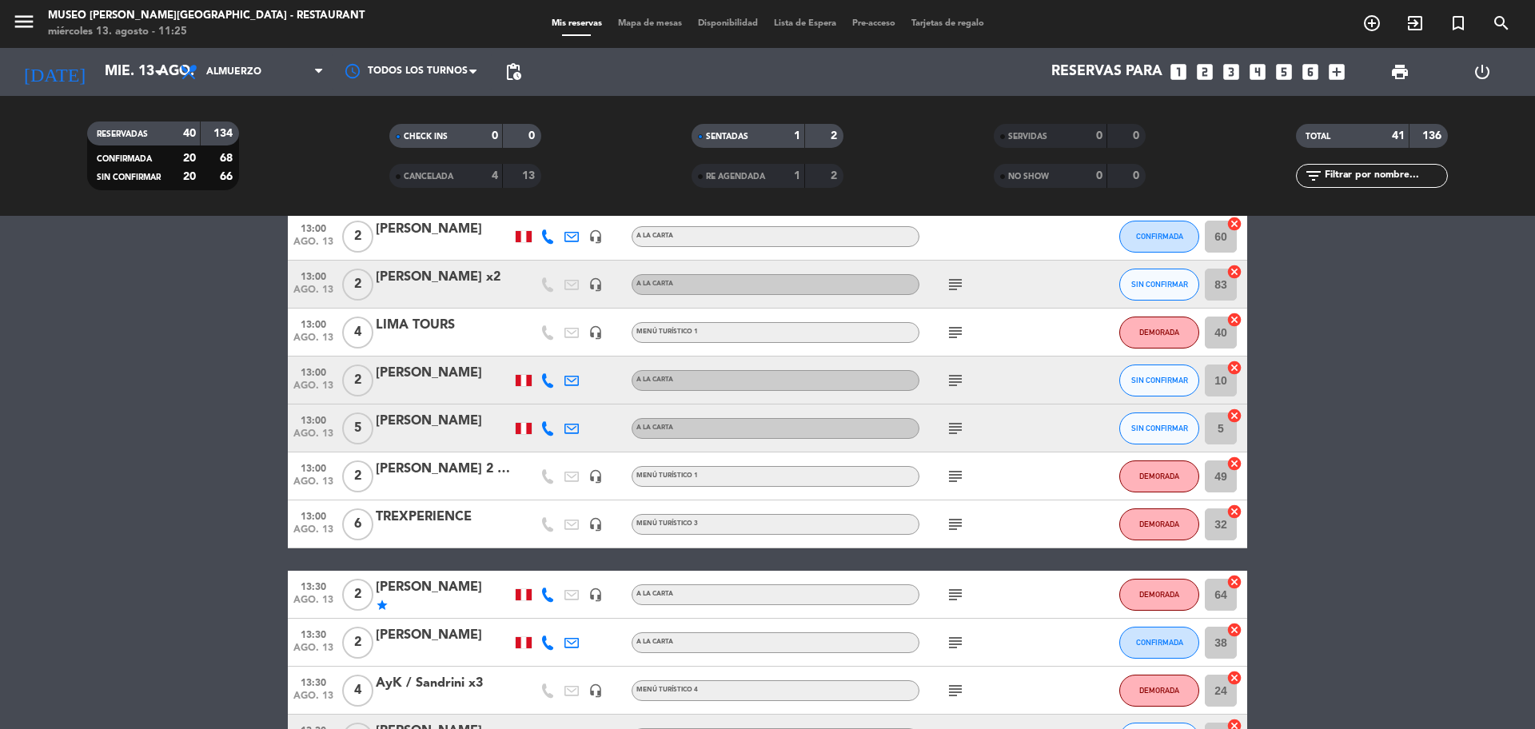
scroll to position [800, 0]
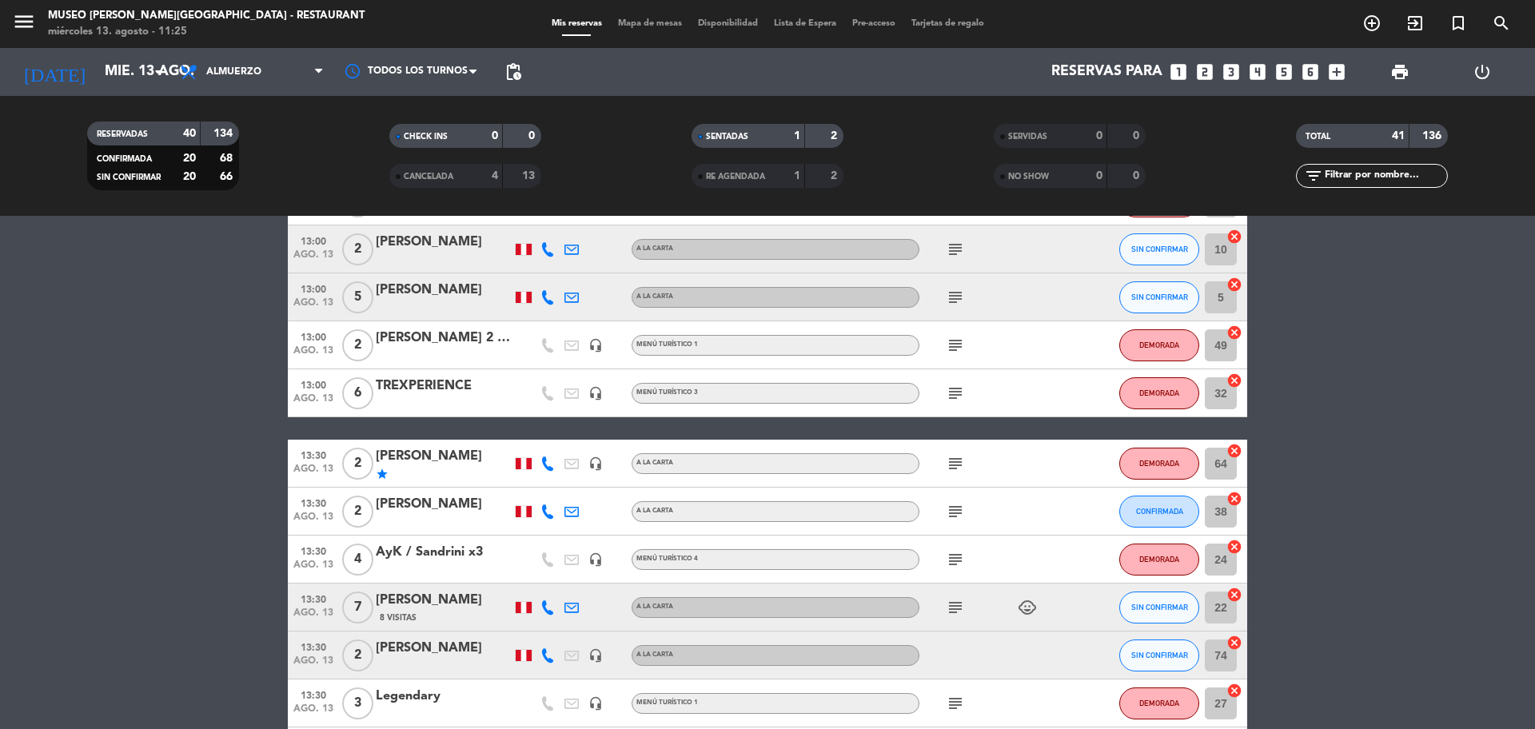
click at [950, 469] on icon "subject" at bounding box center [955, 463] width 19 height 19
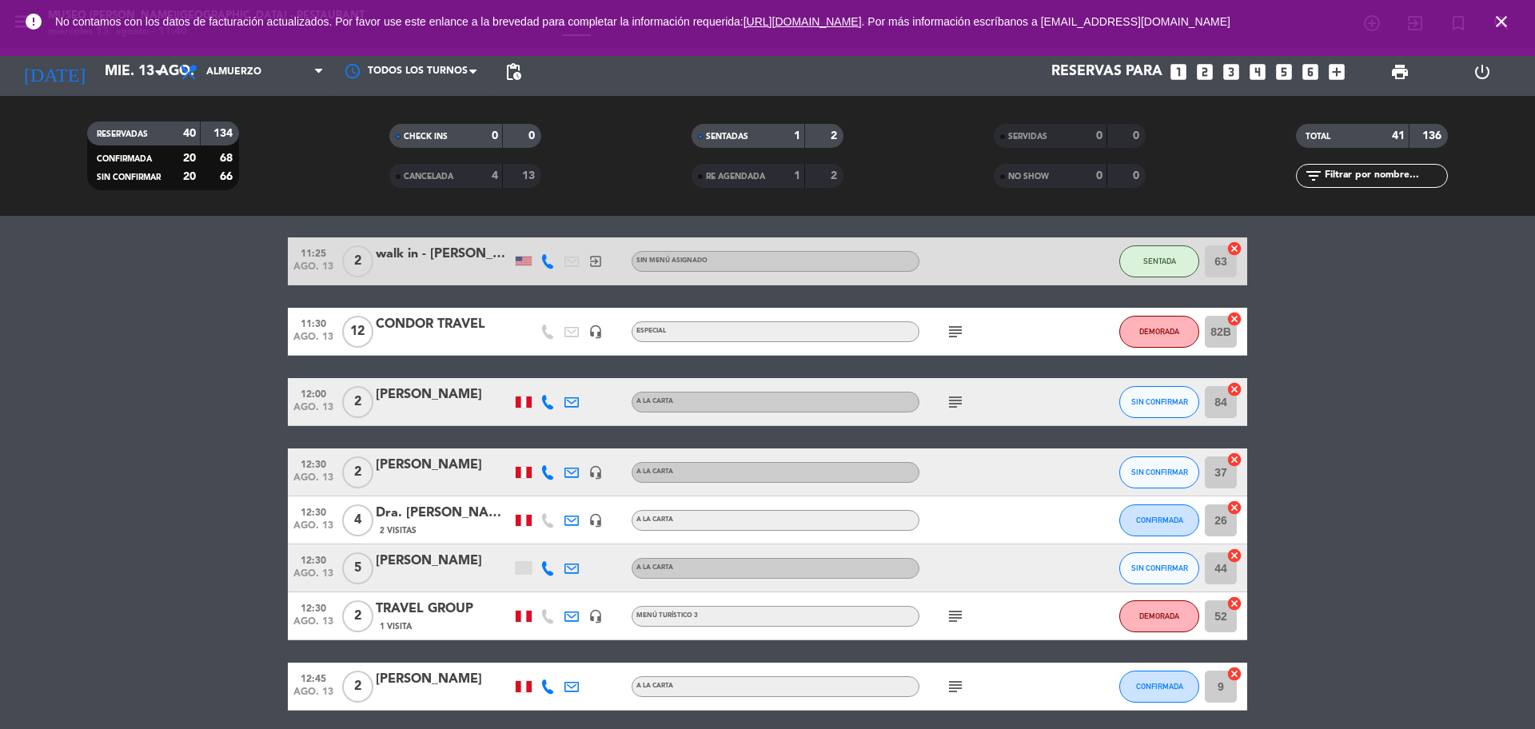
scroll to position [0, 0]
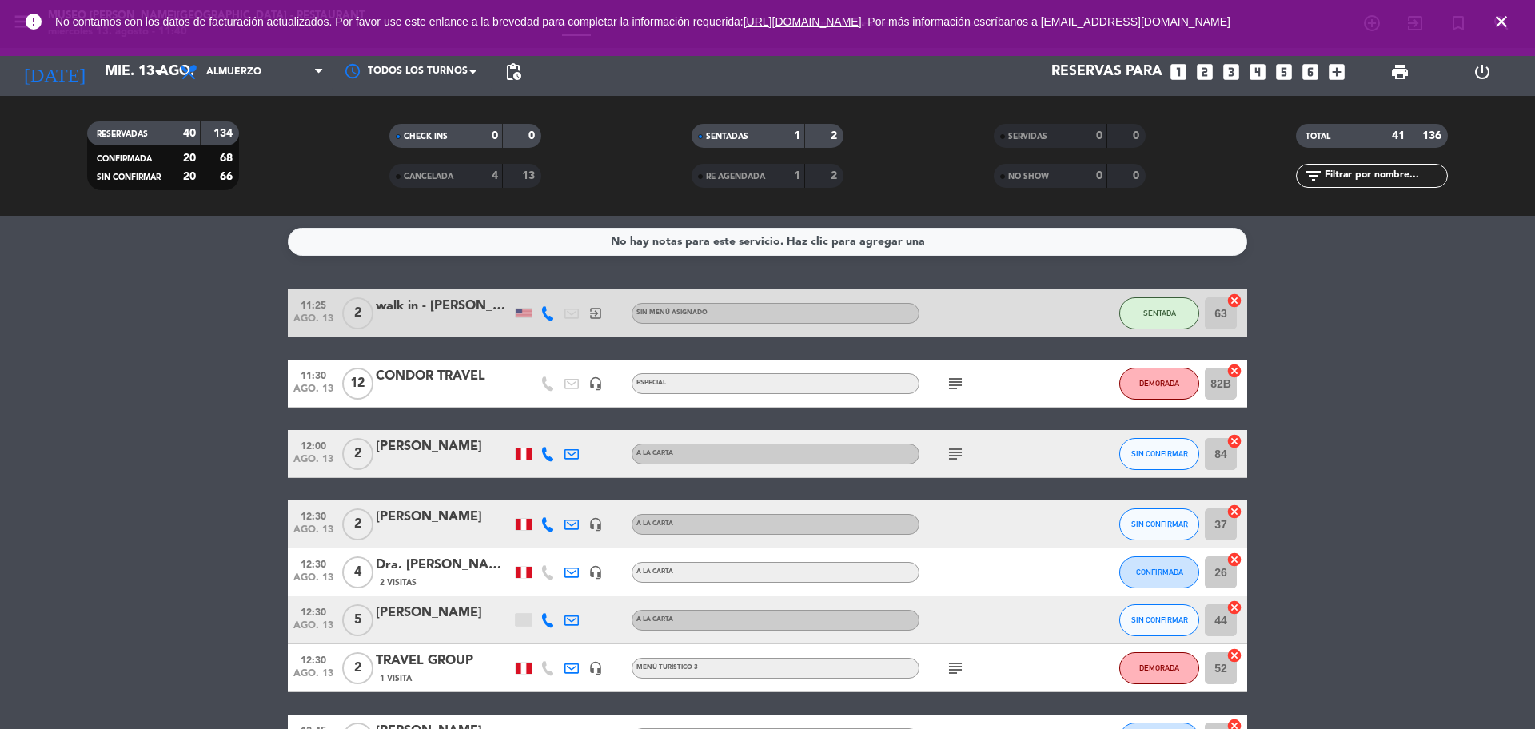
click at [949, 453] on icon "subject" at bounding box center [955, 454] width 19 height 19
click at [948, 661] on icon "subject" at bounding box center [955, 668] width 19 height 19
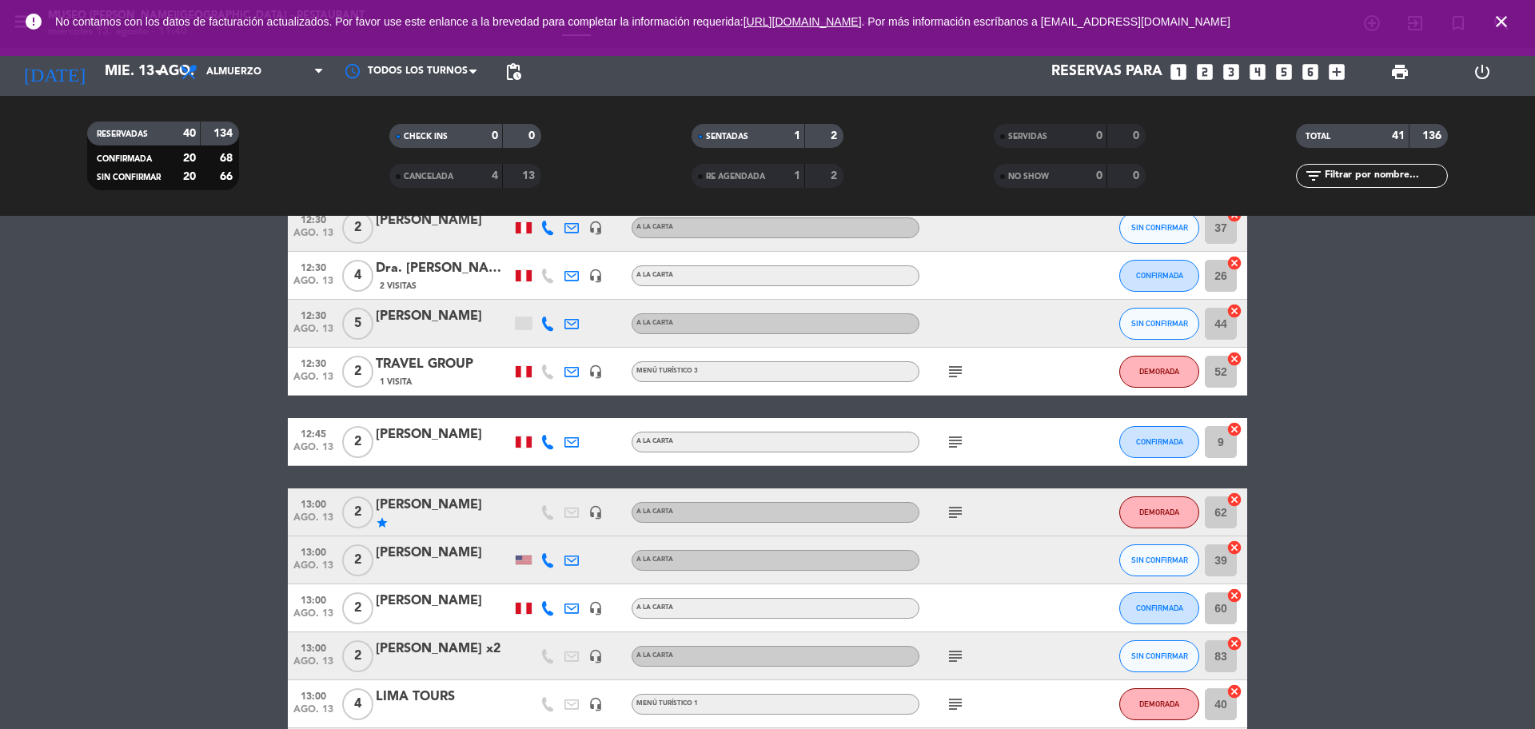
scroll to position [300, 0]
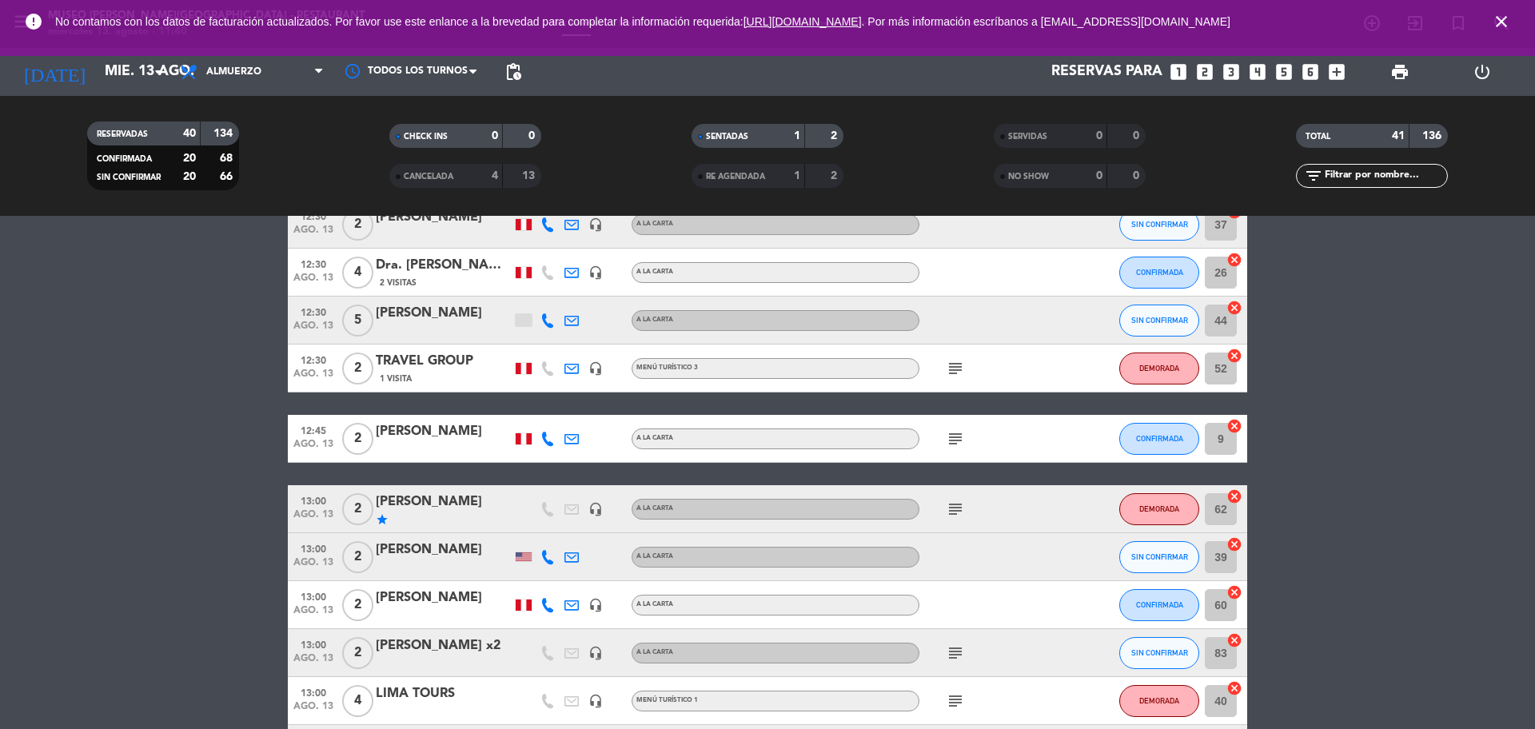
click at [959, 439] on icon "subject" at bounding box center [955, 438] width 19 height 19
click at [953, 513] on icon "subject" at bounding box center [955, 509] width 19 height 19
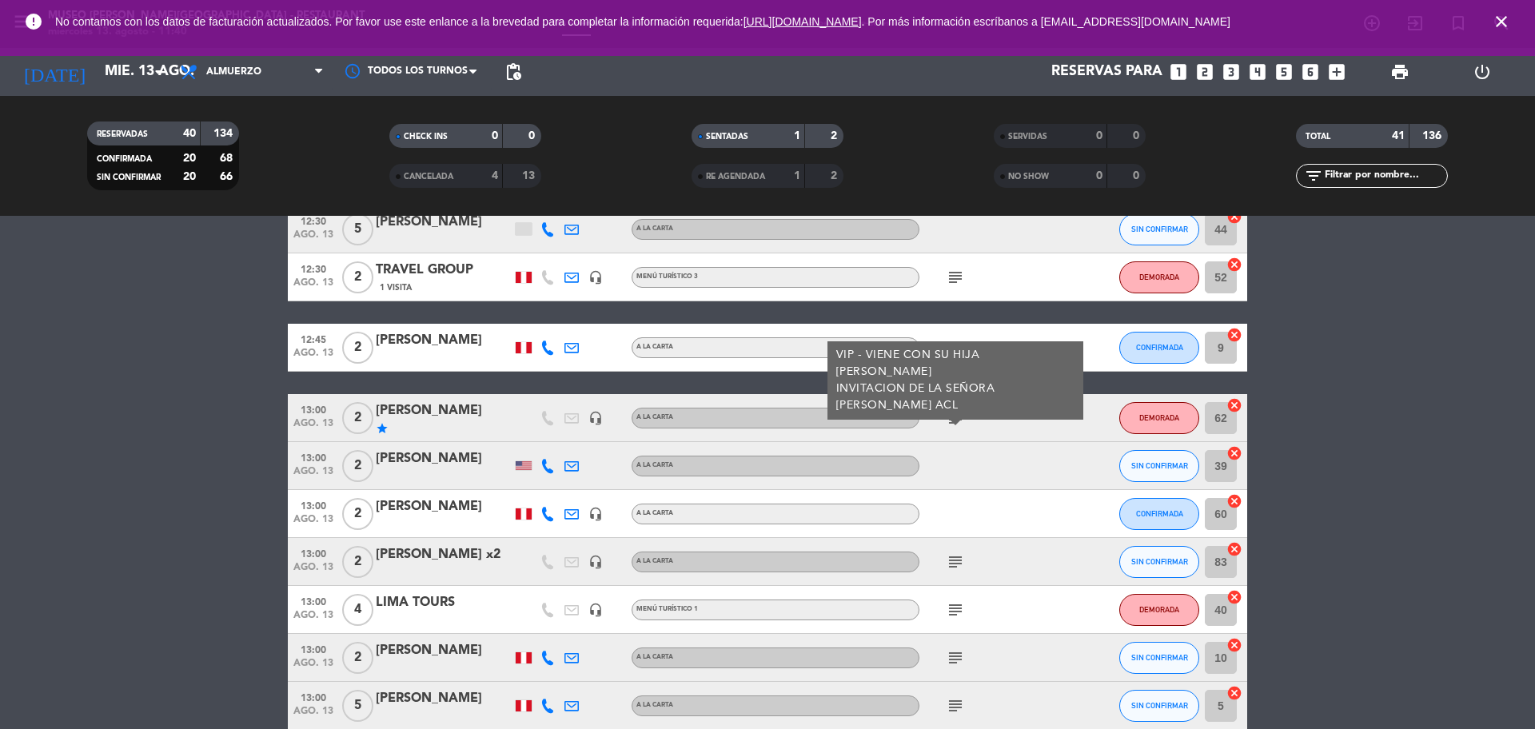
scroll to position [500, 0]
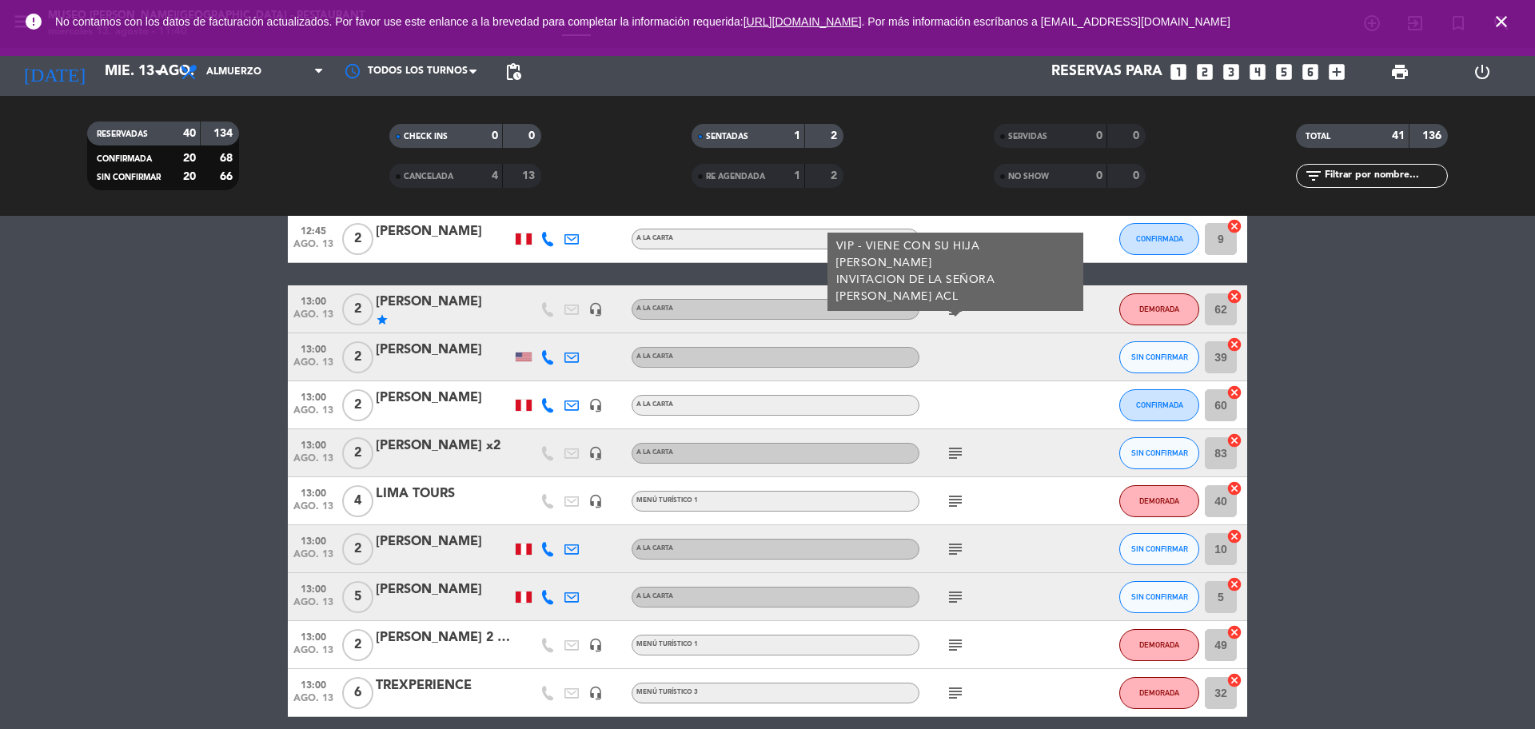
click at [956, 464] on div "subject" at bounding box center [992, 452] width 144 height 47
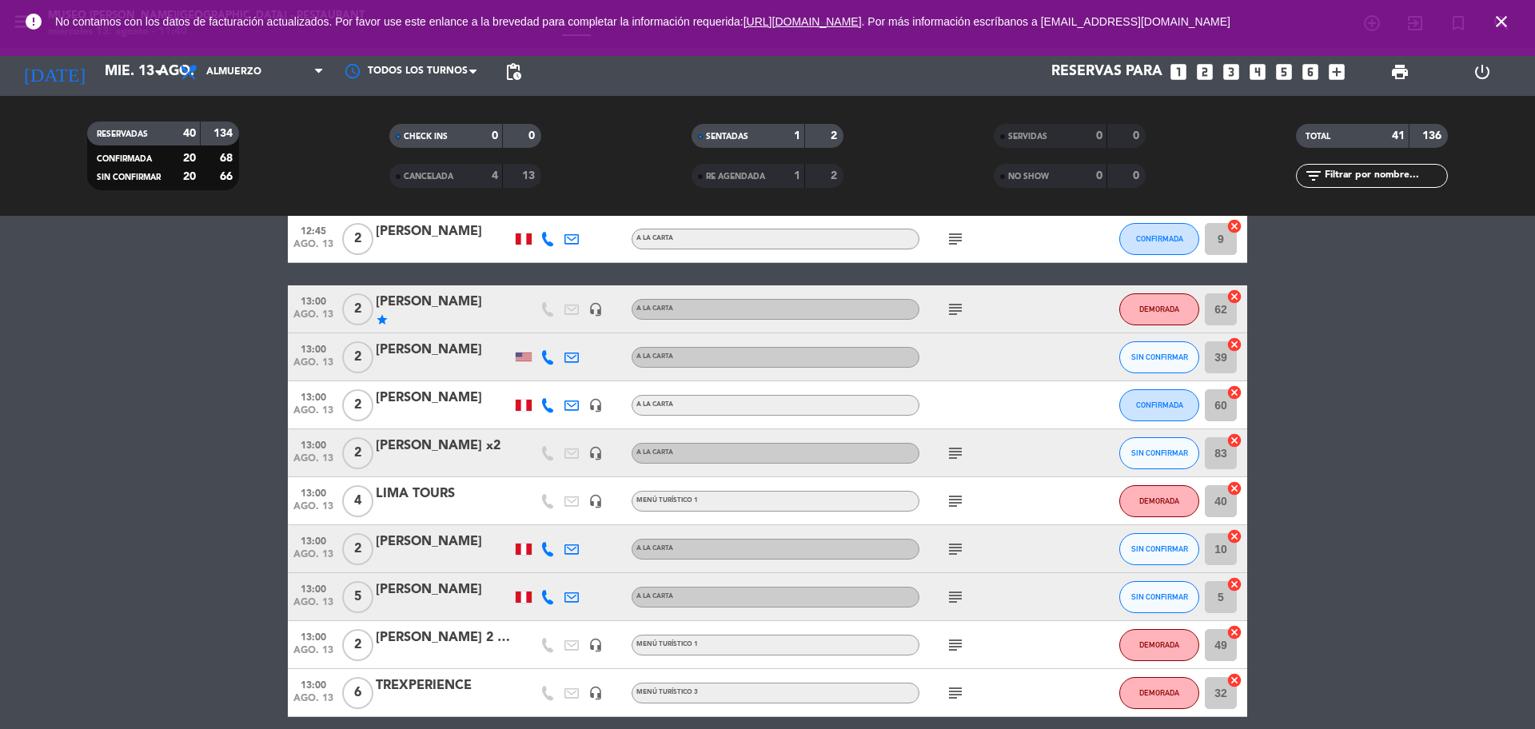
click at [957, 449] on icon "subject" at bounding box center [955, 453] width 19 height 19
click at [956, 502] on icon "subject" at bounding box center [955, 501] width 19 height 19
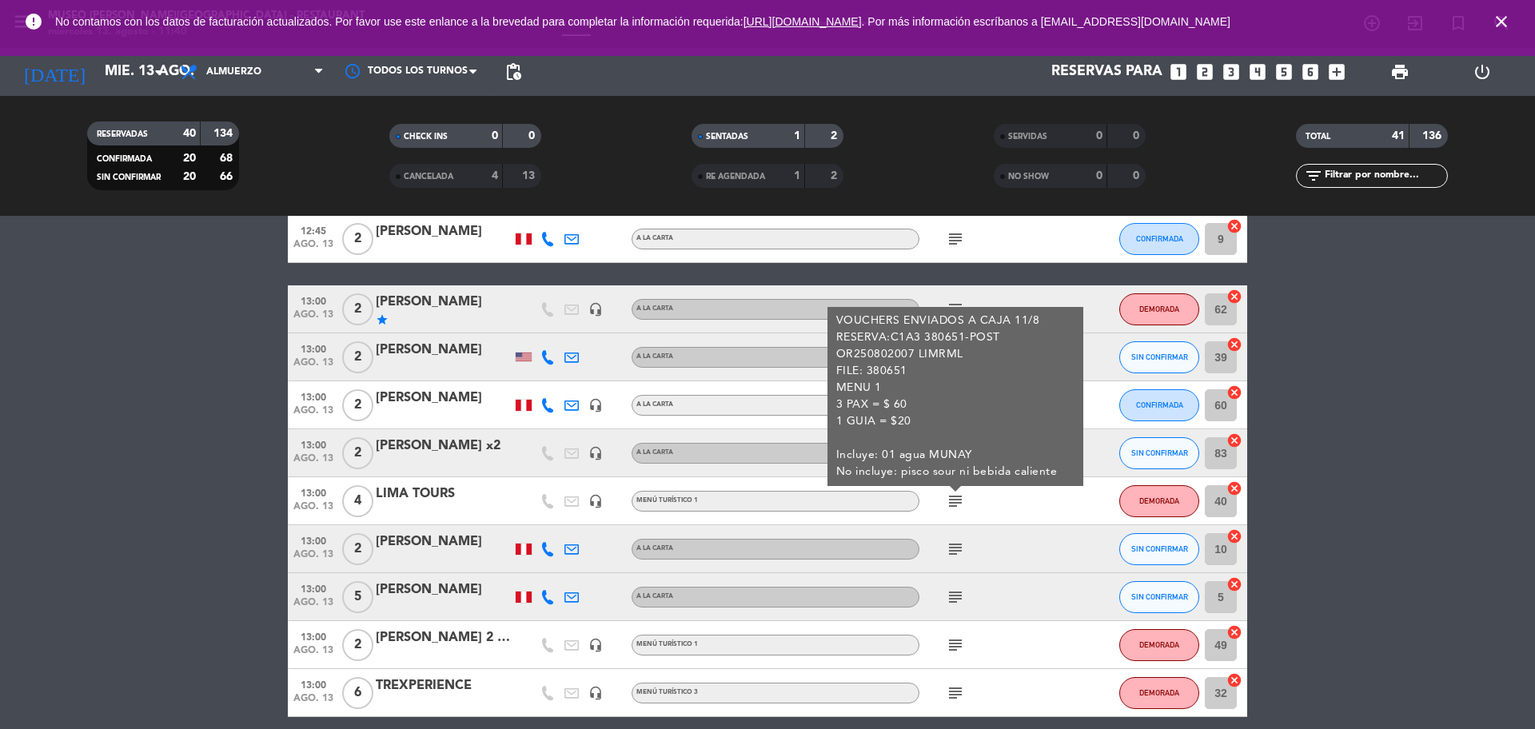
click at [964, 555] on icon "subject" at bounding box center [955, 549] width 19 height 19
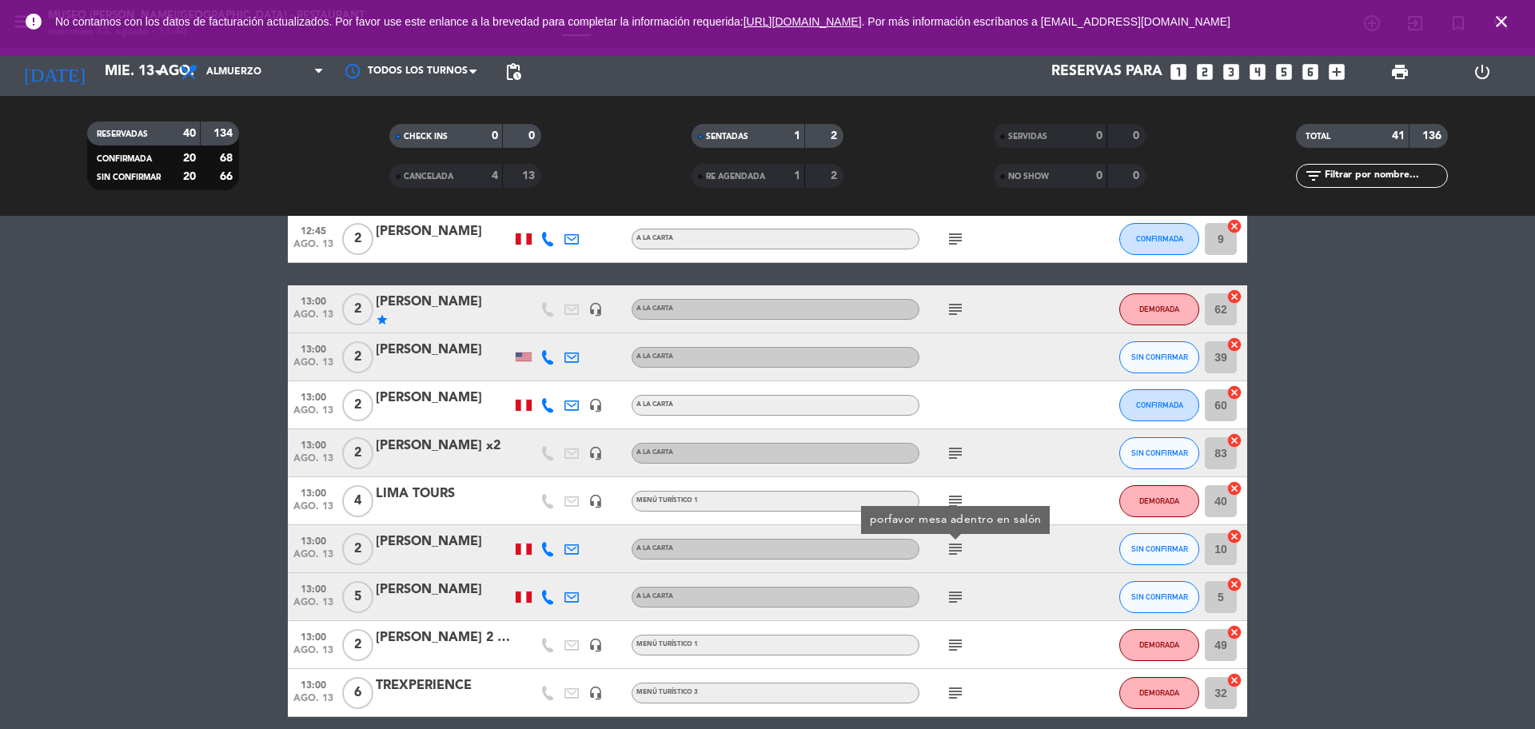
click at [954, 595] on icon "subject" at bounding box center [955, 597] width 19 height 19
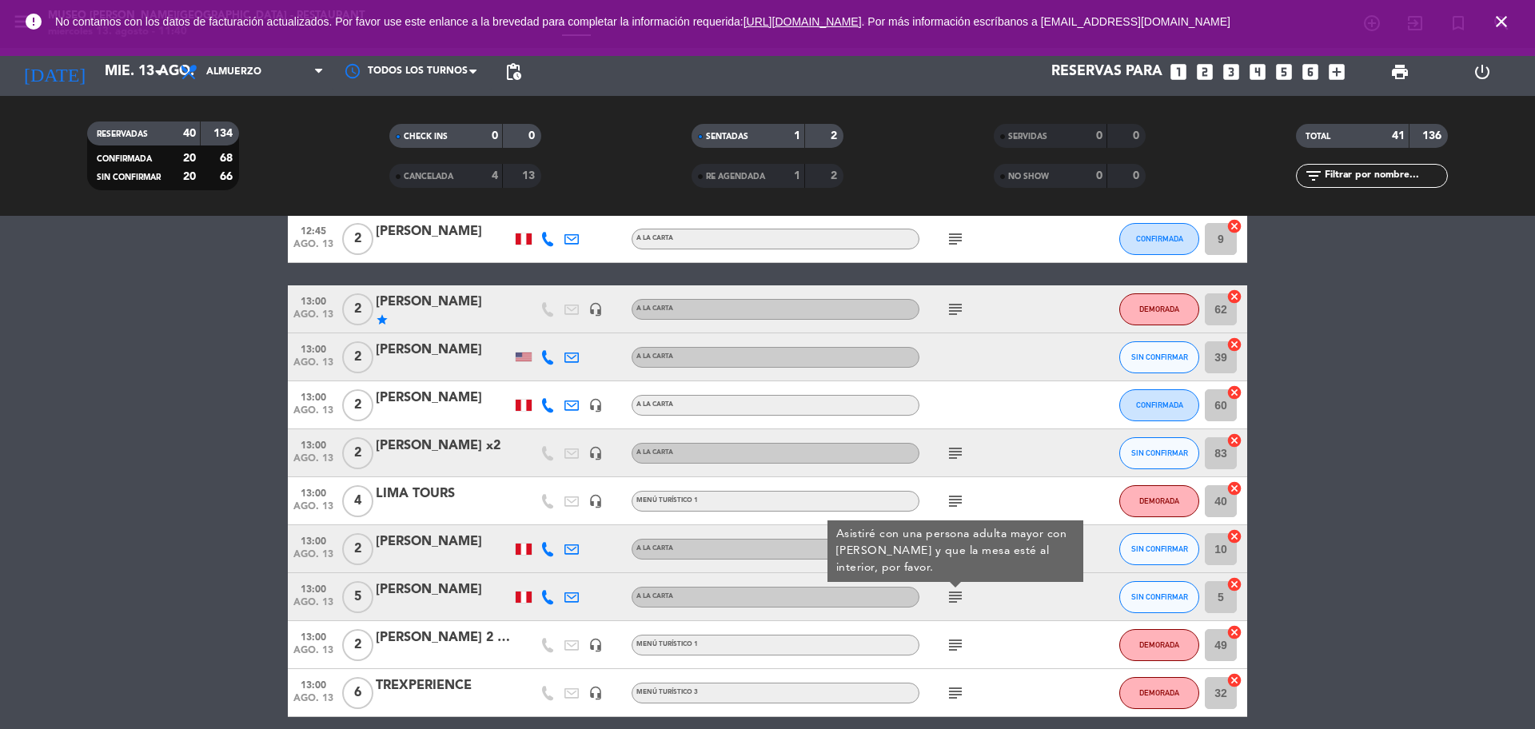
click at [959, 654] on icon "subject" at bounding box center [955, 645] width 19 height 19
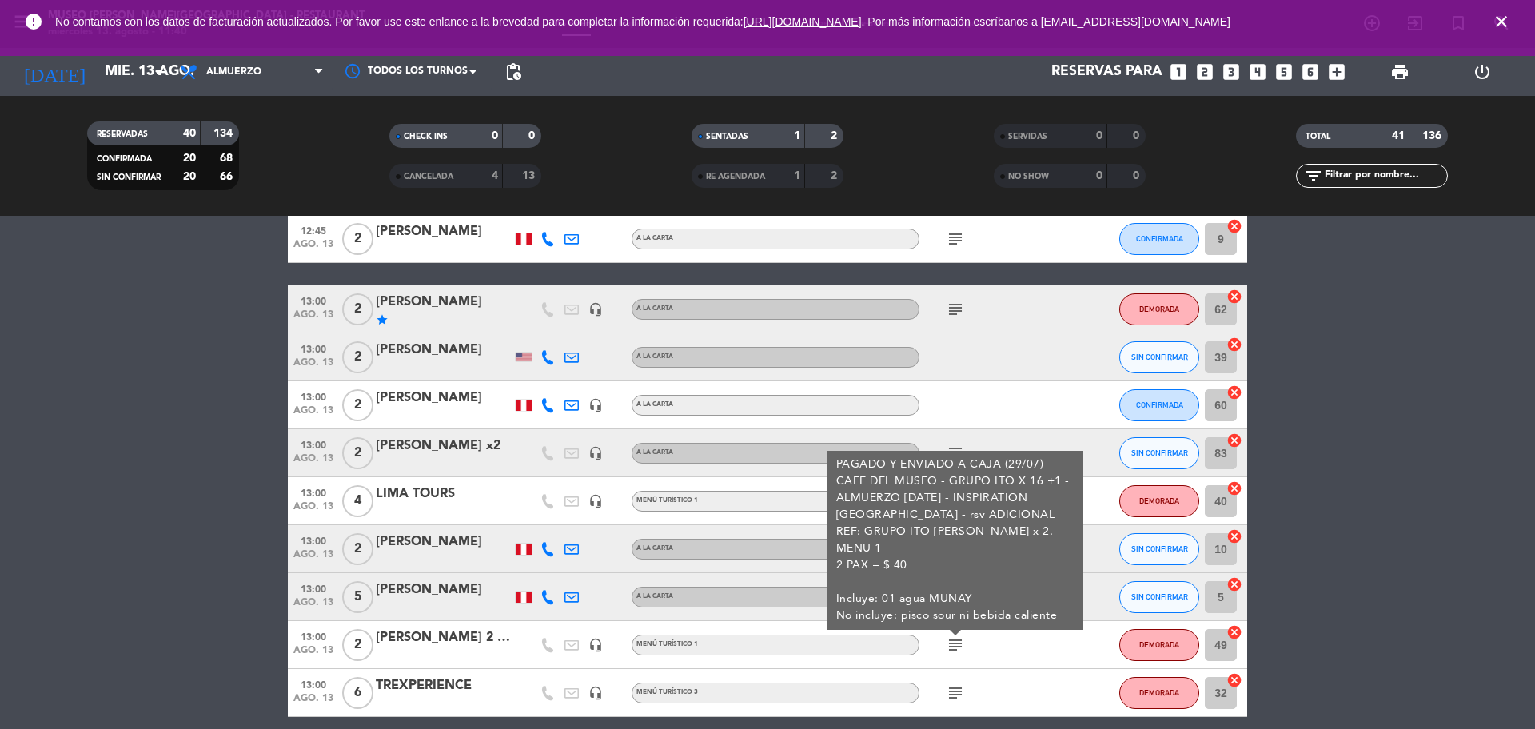
click at [959, 692] on icon "subject" at bounding box center [955, 693] width 19 height 19
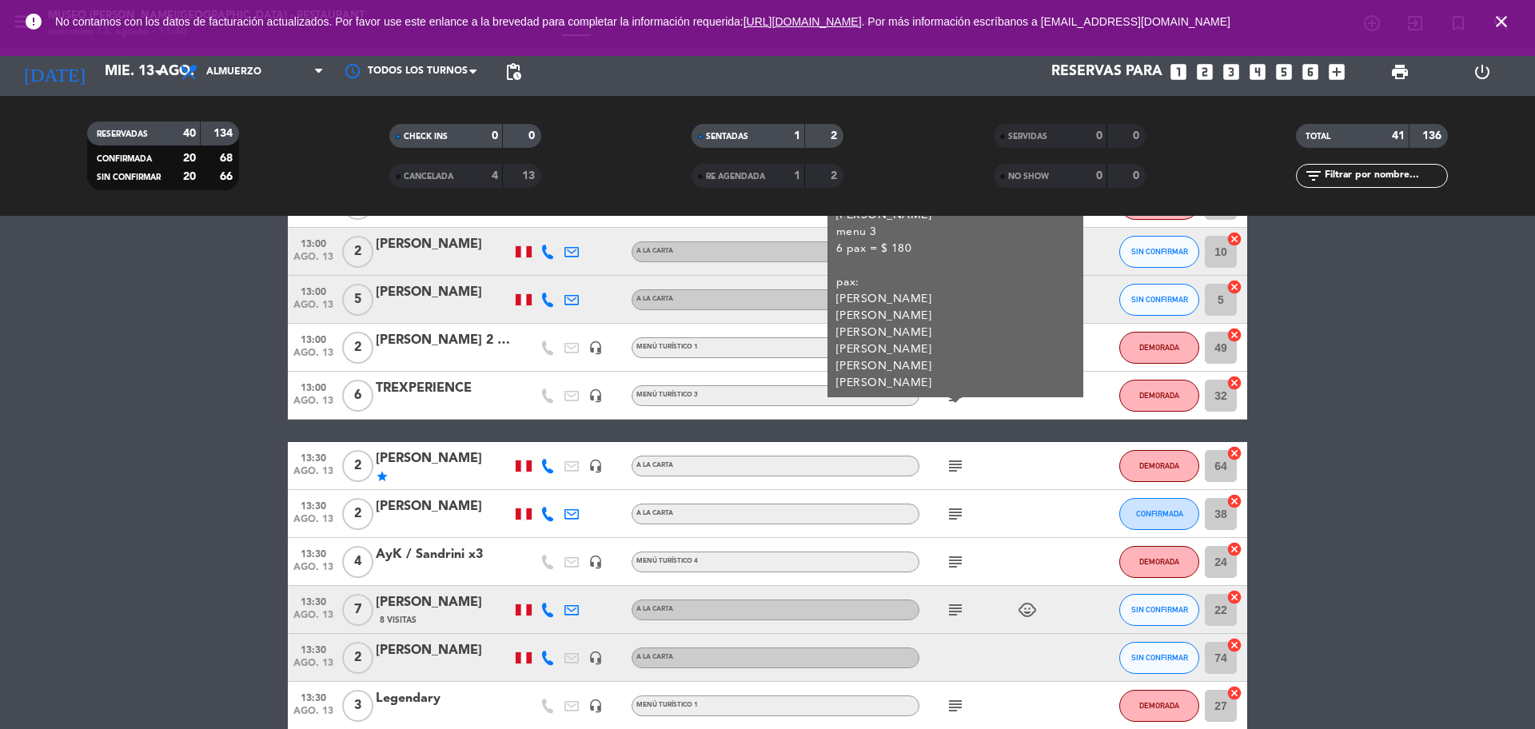
scroll to position [800, 0]
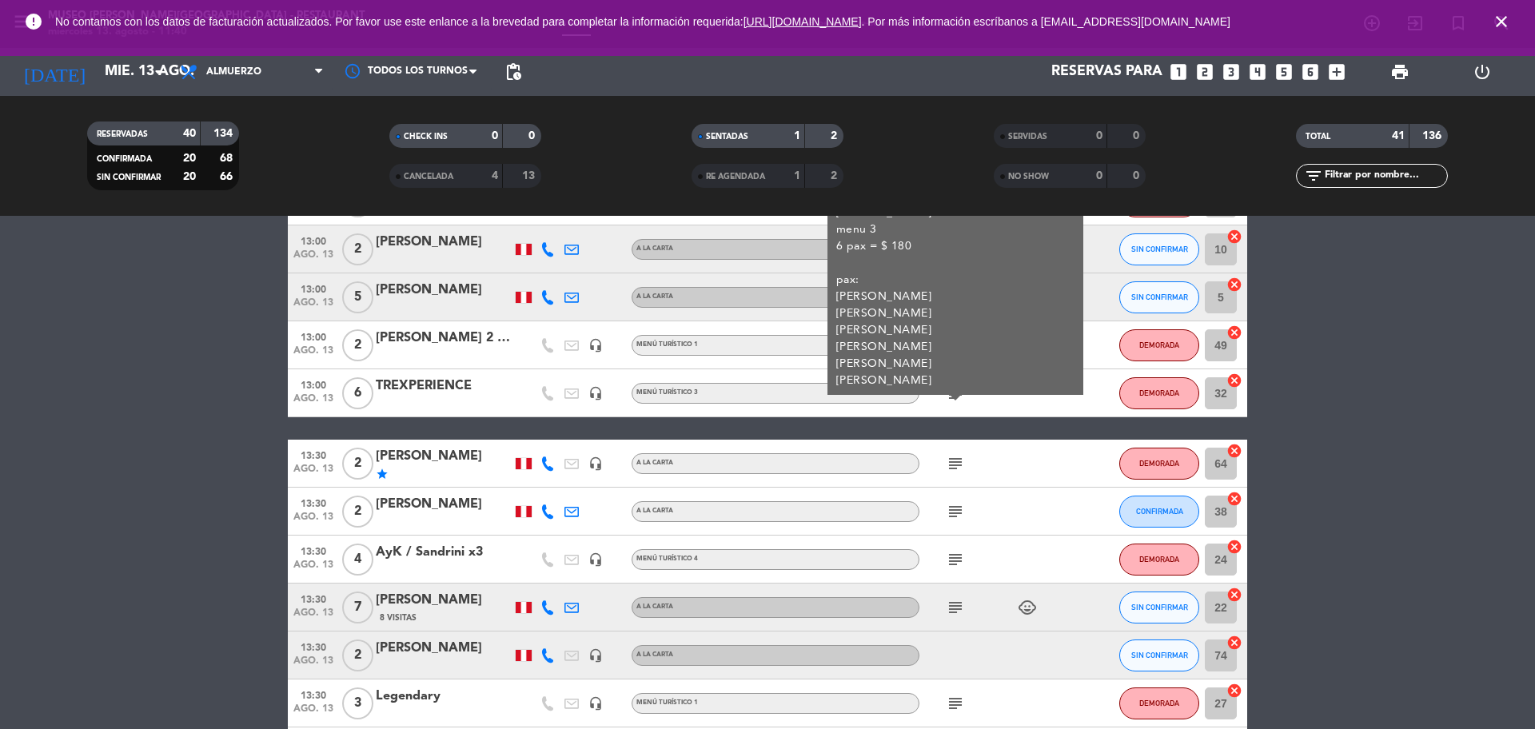
click at [960, 457] on icon "subject" at bounding box center [955, 463] width 19 height 19
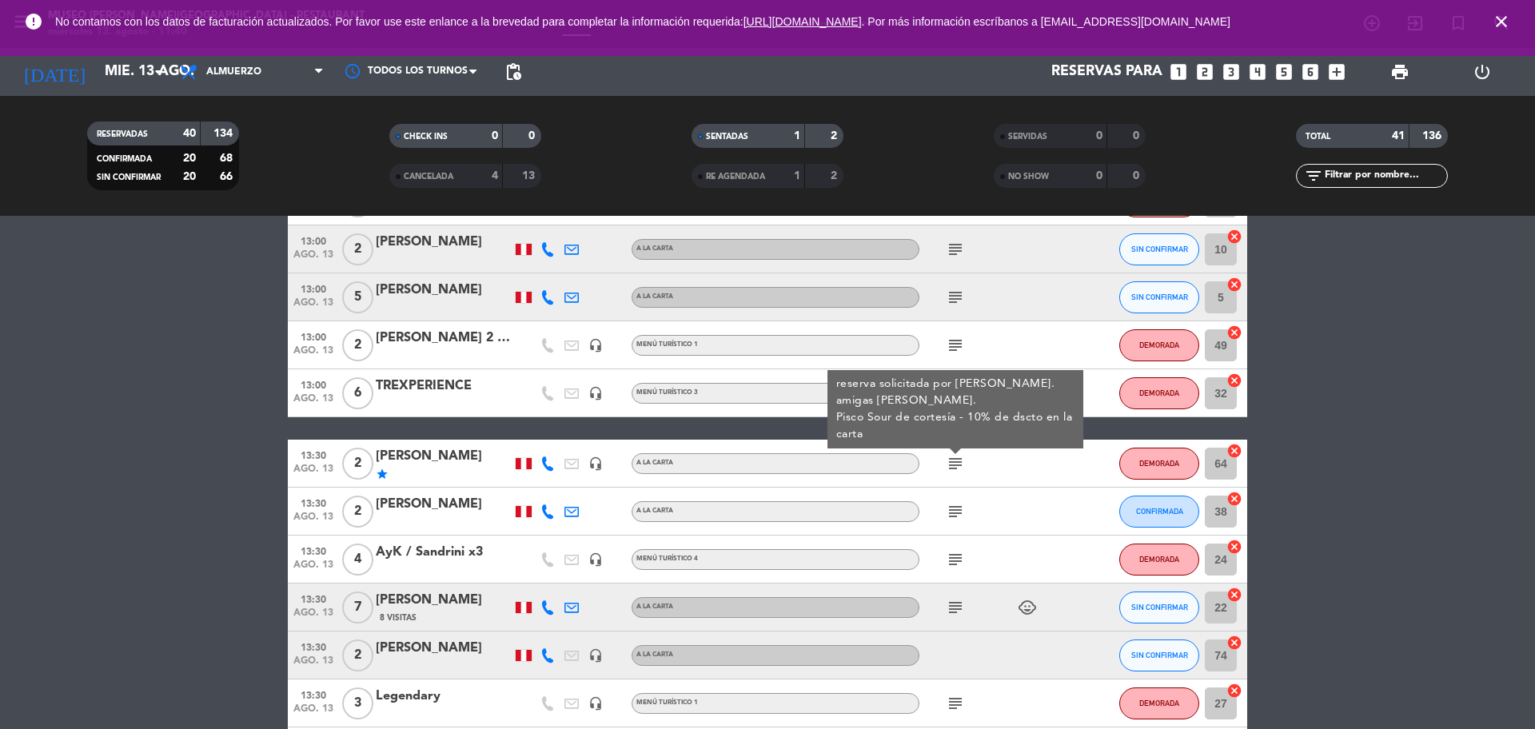
click at [956, 505] on icon "subject" at bounding box center [955, 511] width 19 height 19
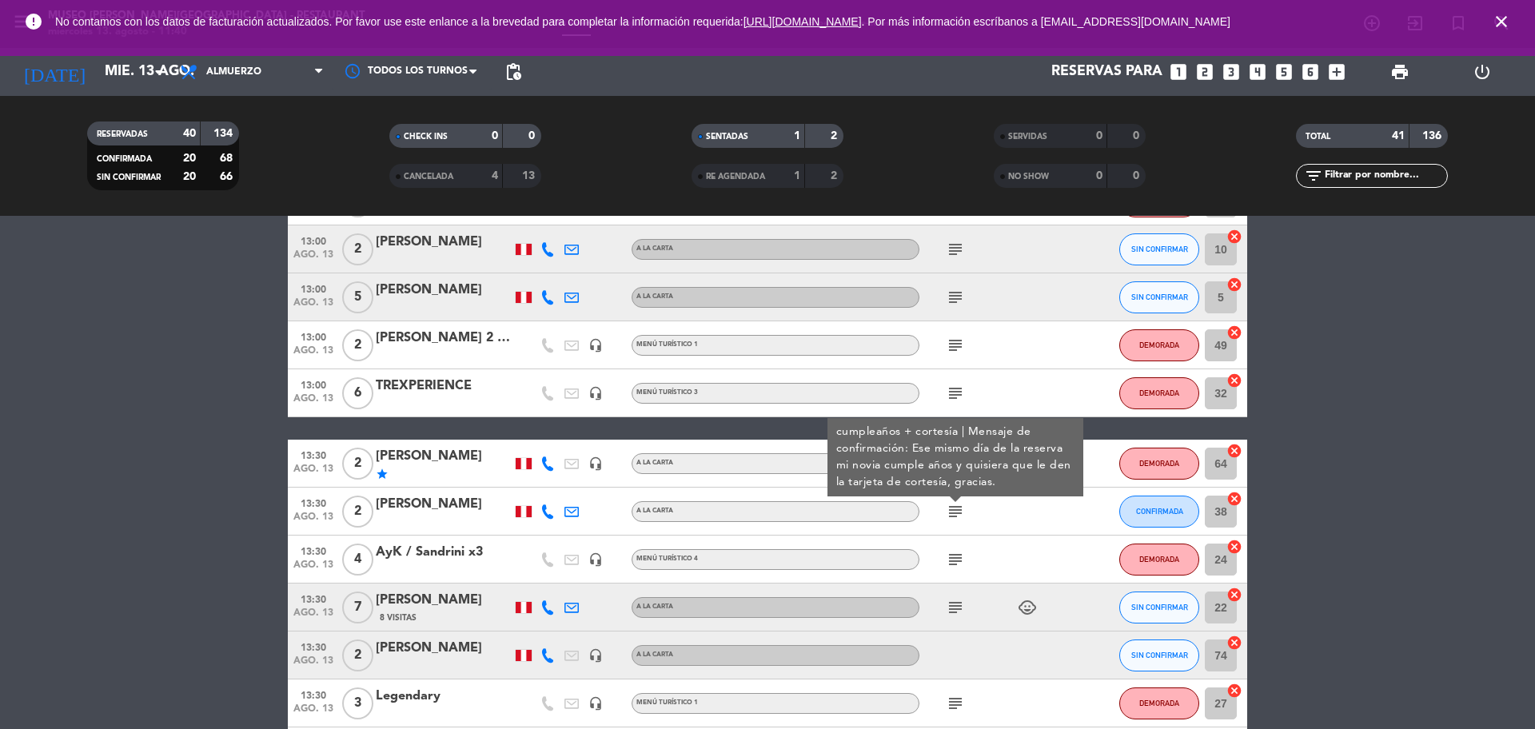
click at [956, 554] on icon "subject" at bounding box center [955, 559] width 19 height 19
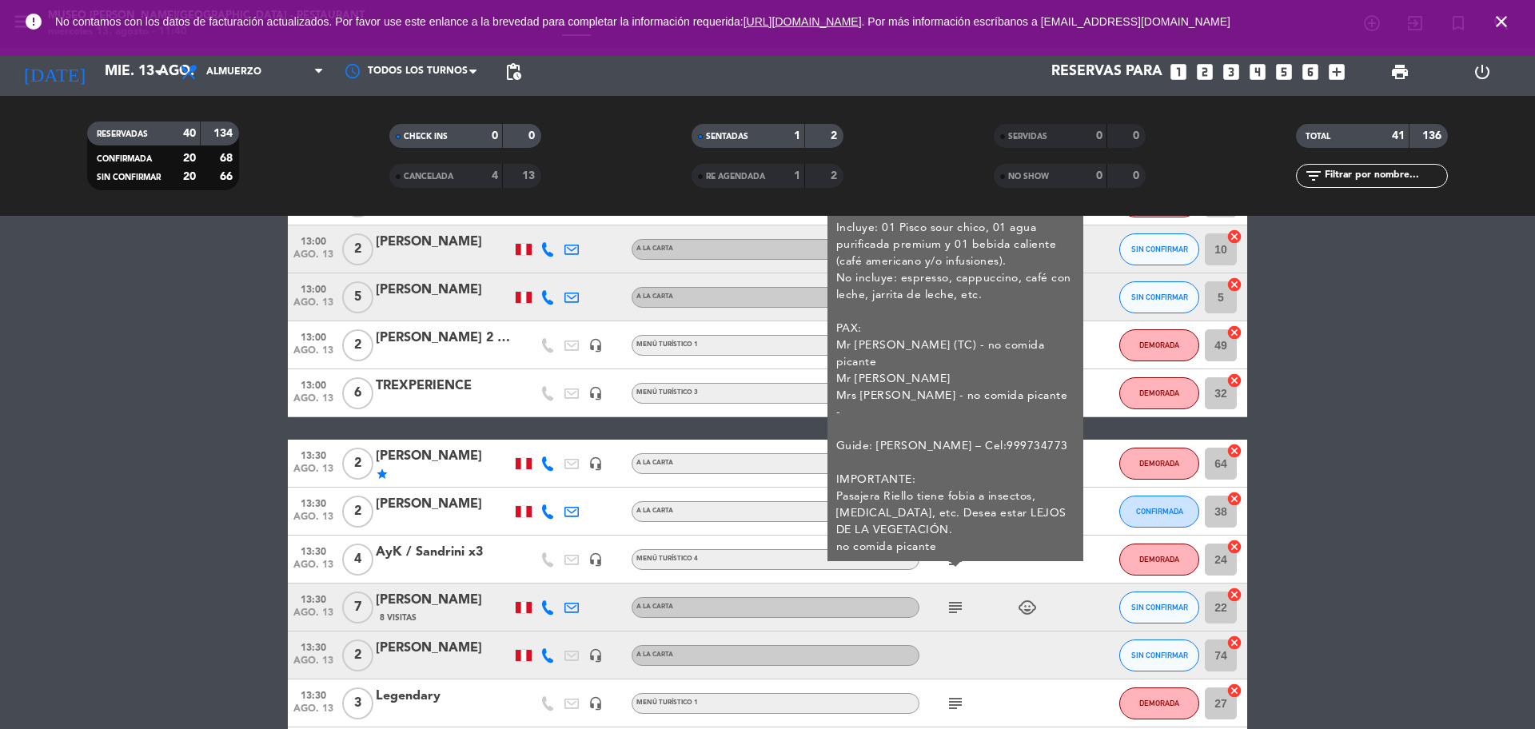
click at [956, 589] on div "subject child_care" at bounding box center [992, 607] width 144 height 47
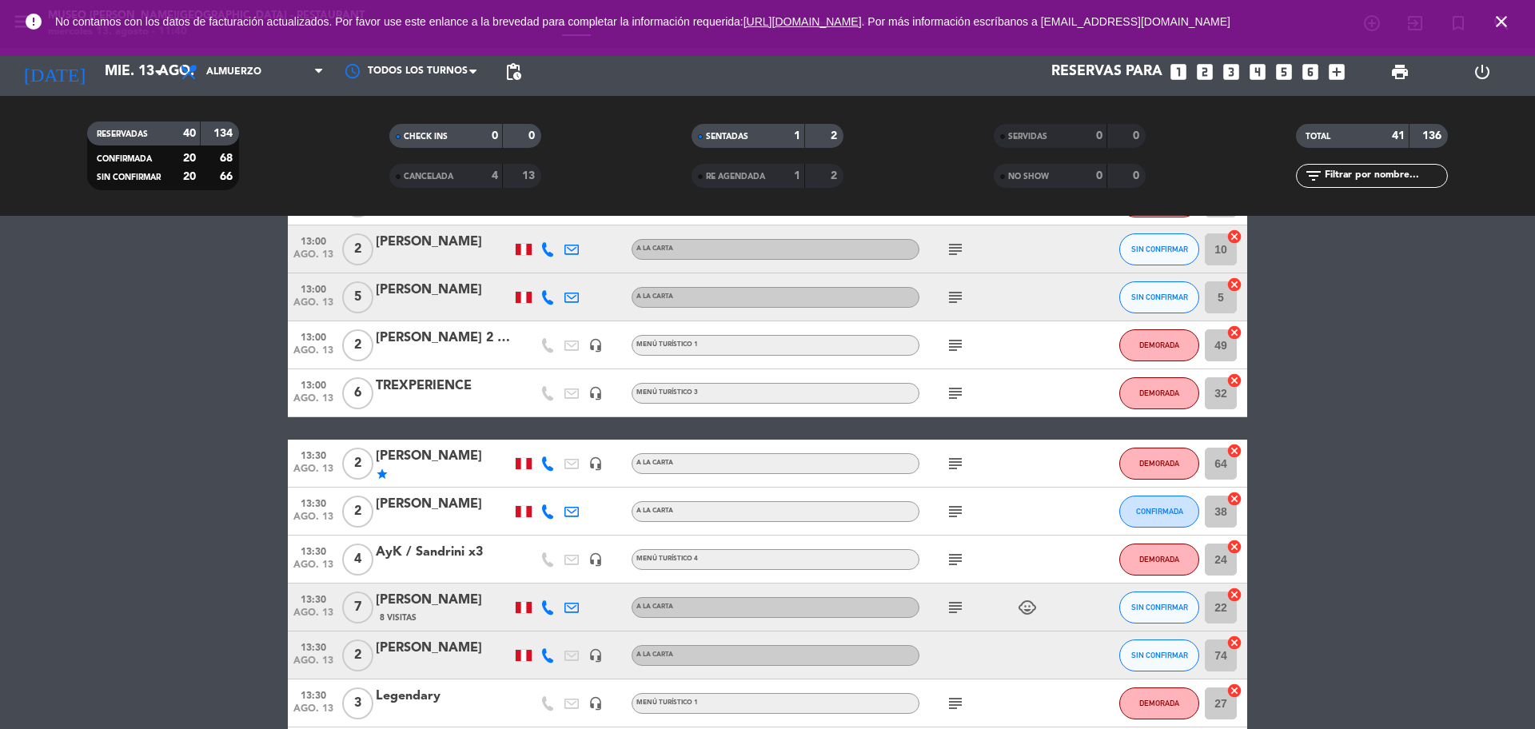
click at [956, 596] on div "subject child_care" at bounding box center [992, 607] width 144 height 47
click at [962, 612] on icon "subject" at bounding box center [955, 607] width 19 height 19
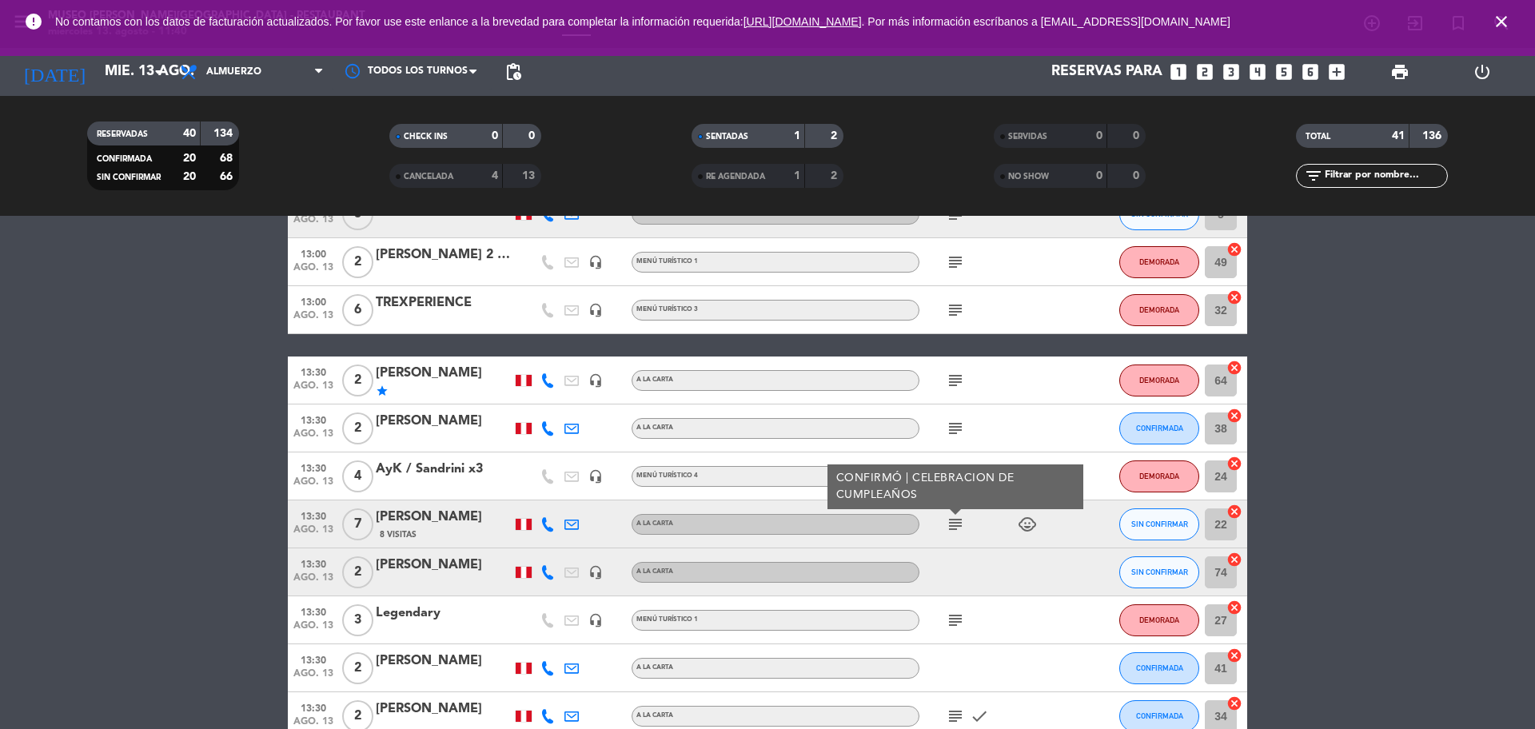
scroll to position [1000, 0]
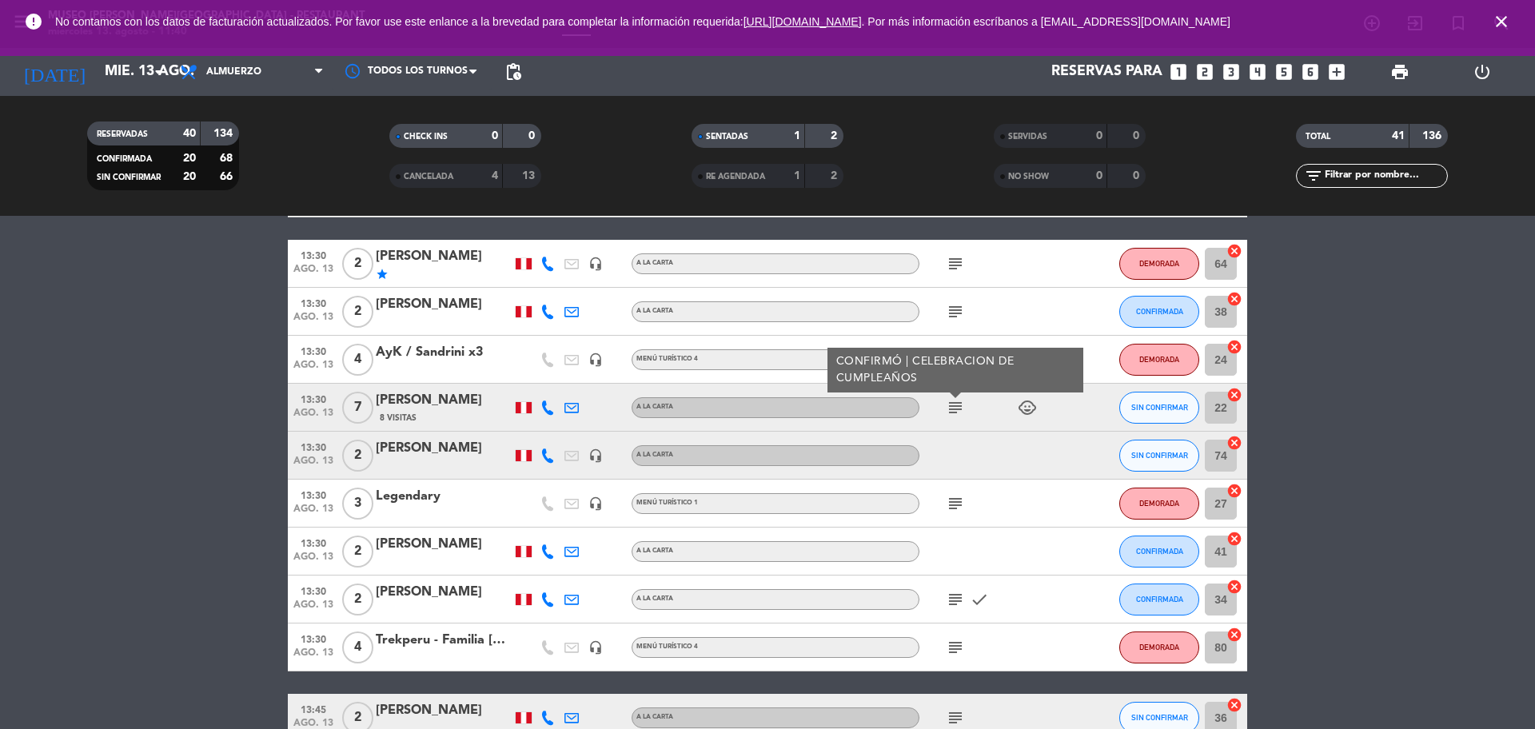
click at [956, 495] on icon "subject" at bounding box center [955, 503] width 19 height 19
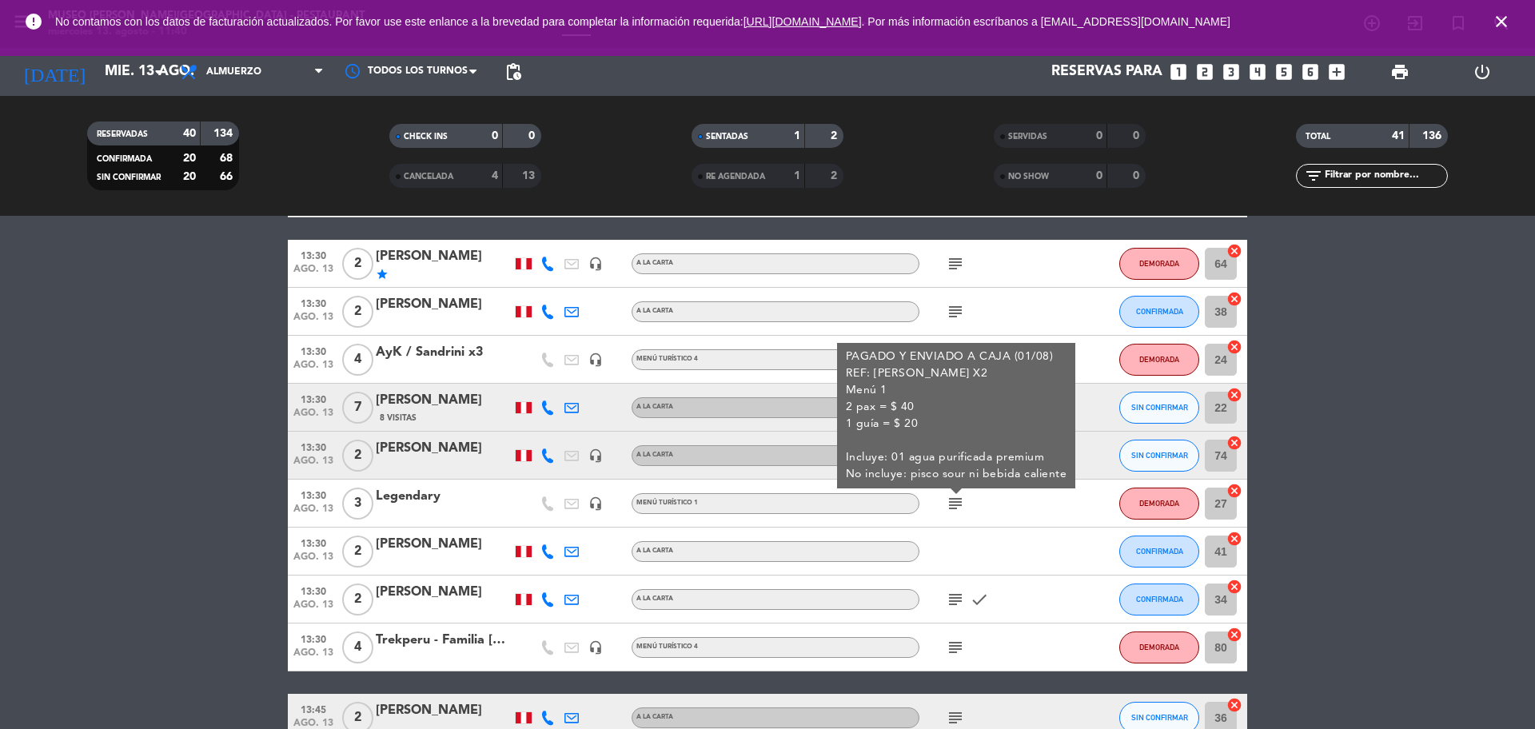
click at [955, 601] on icon "subject" at bounding box center [955, 599] width 19 height 19
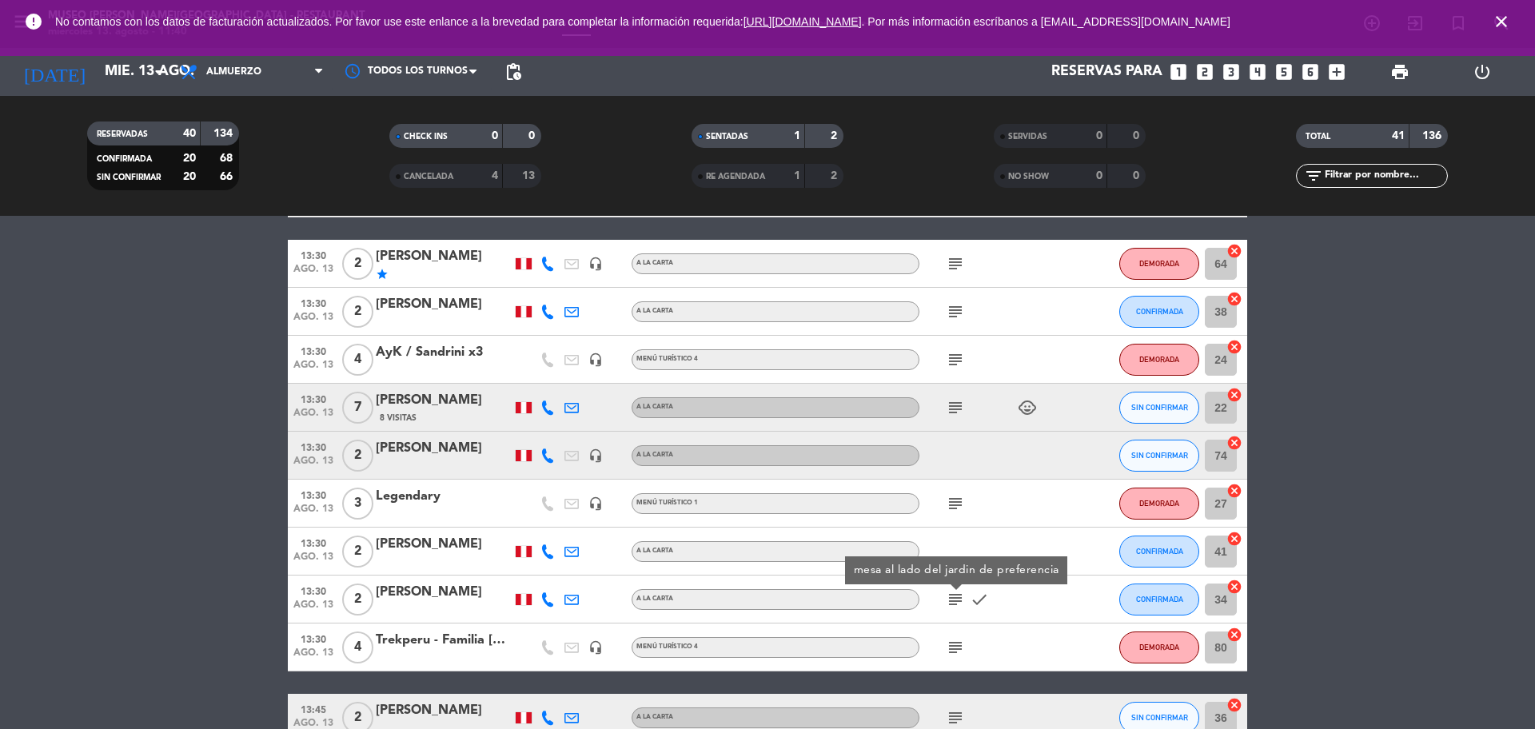
click at [955, 644] on icon "subject" at bounding box center [955, 647] width 19 height 19
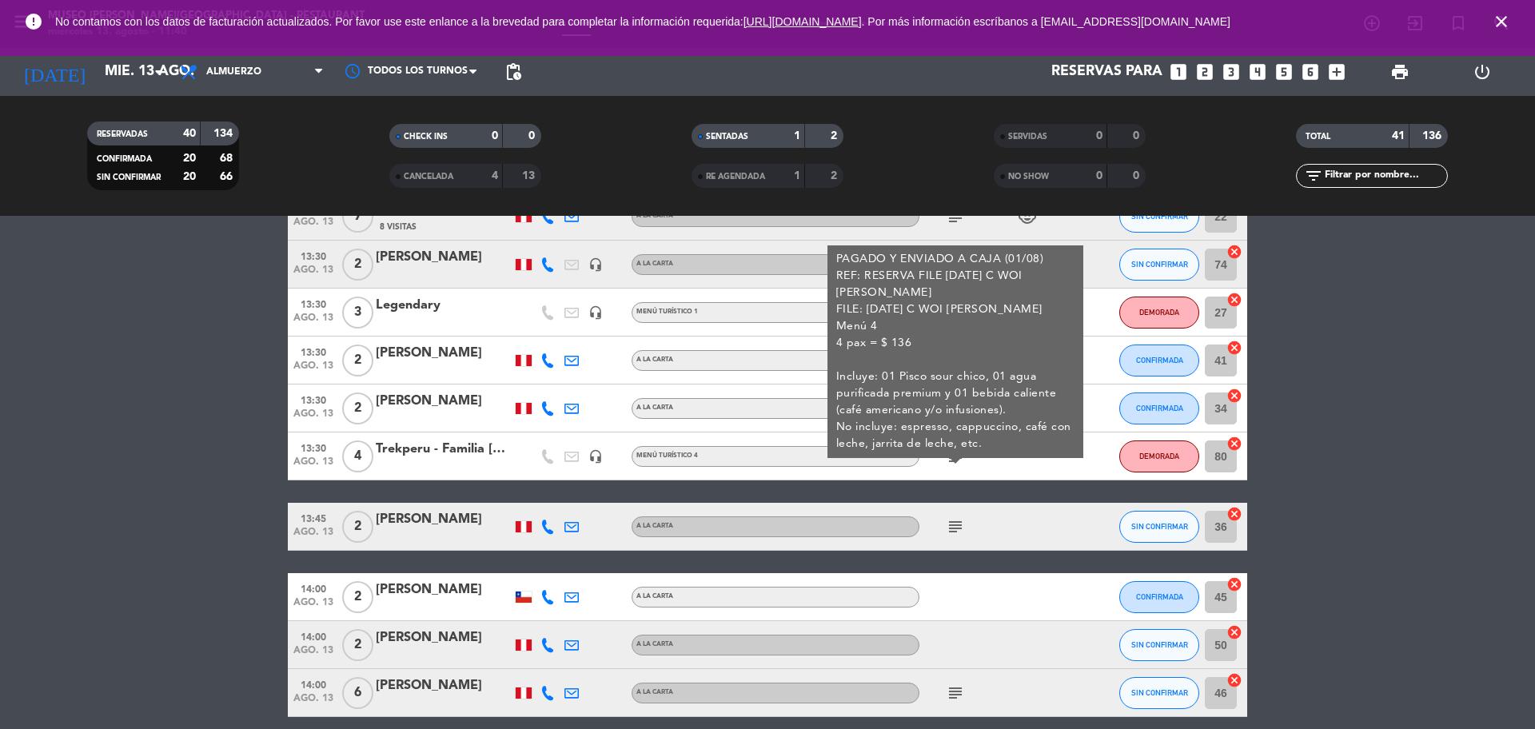
scroll to position [1199, 0]
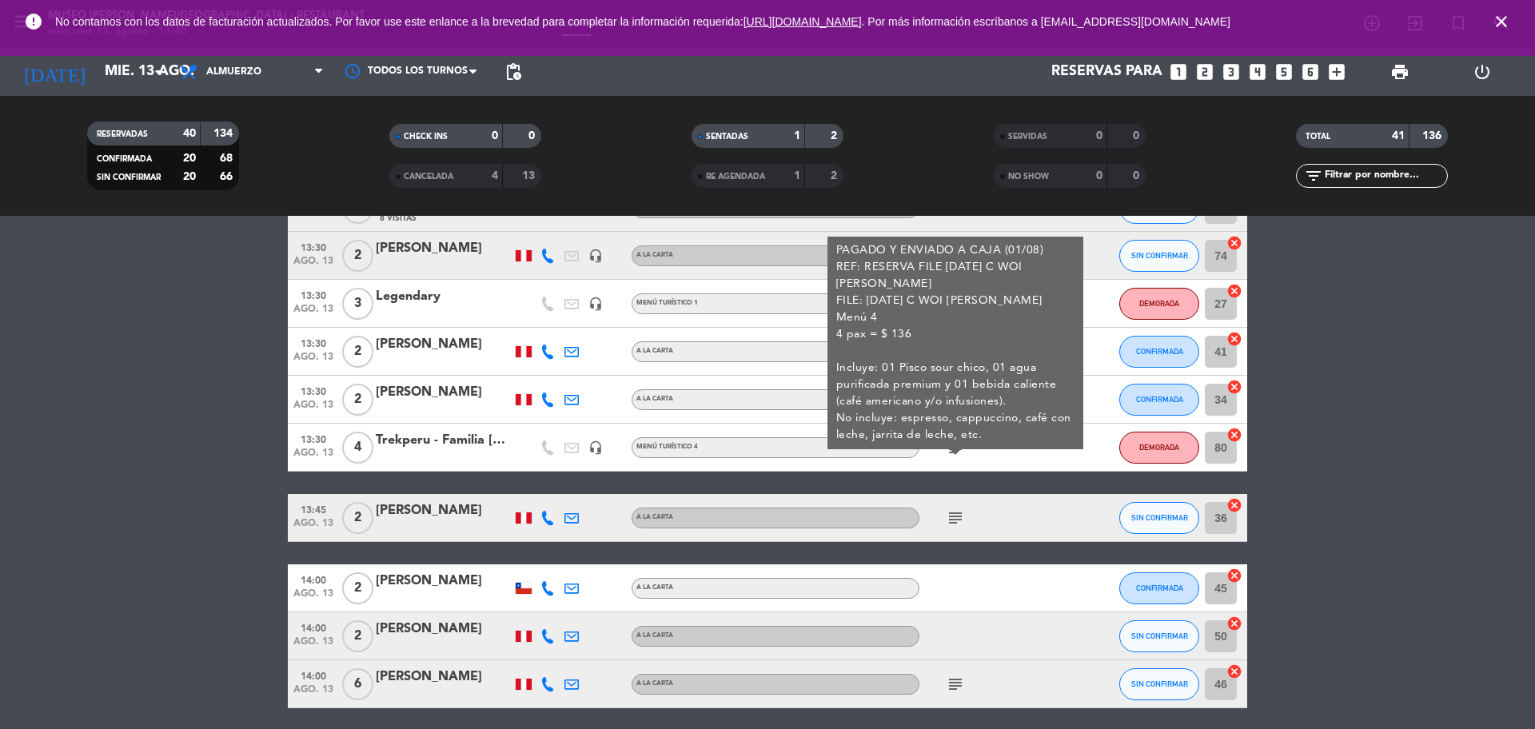
click at [947, 517] on icon "subject" at bounding box center [955, 518] width 19 height 19
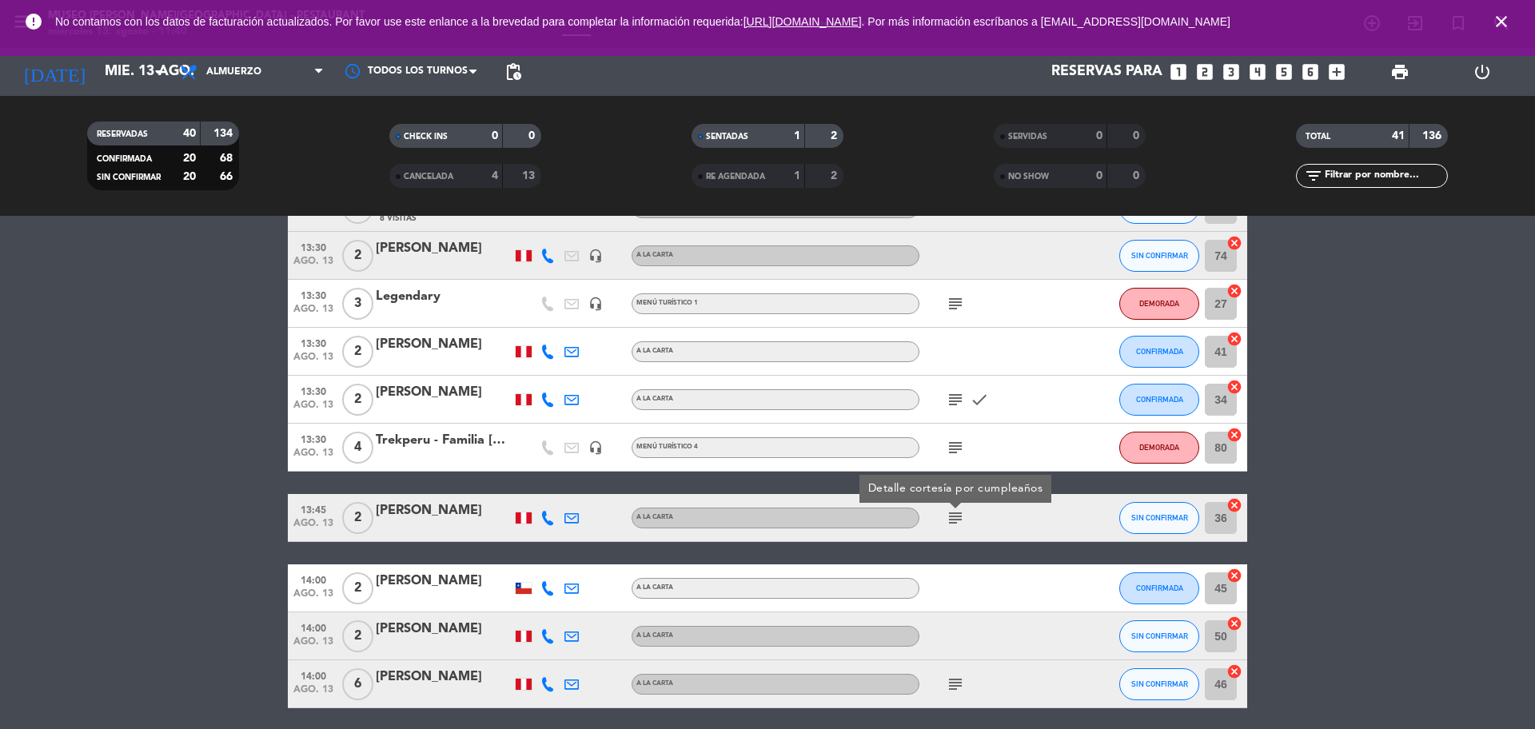
click at [942, 690] on div "subject" at bounding box center [992, 683] width 144 height 47
click at [948, 690] on icon "subject" at bounding box center [955, 684] width 19 height 19
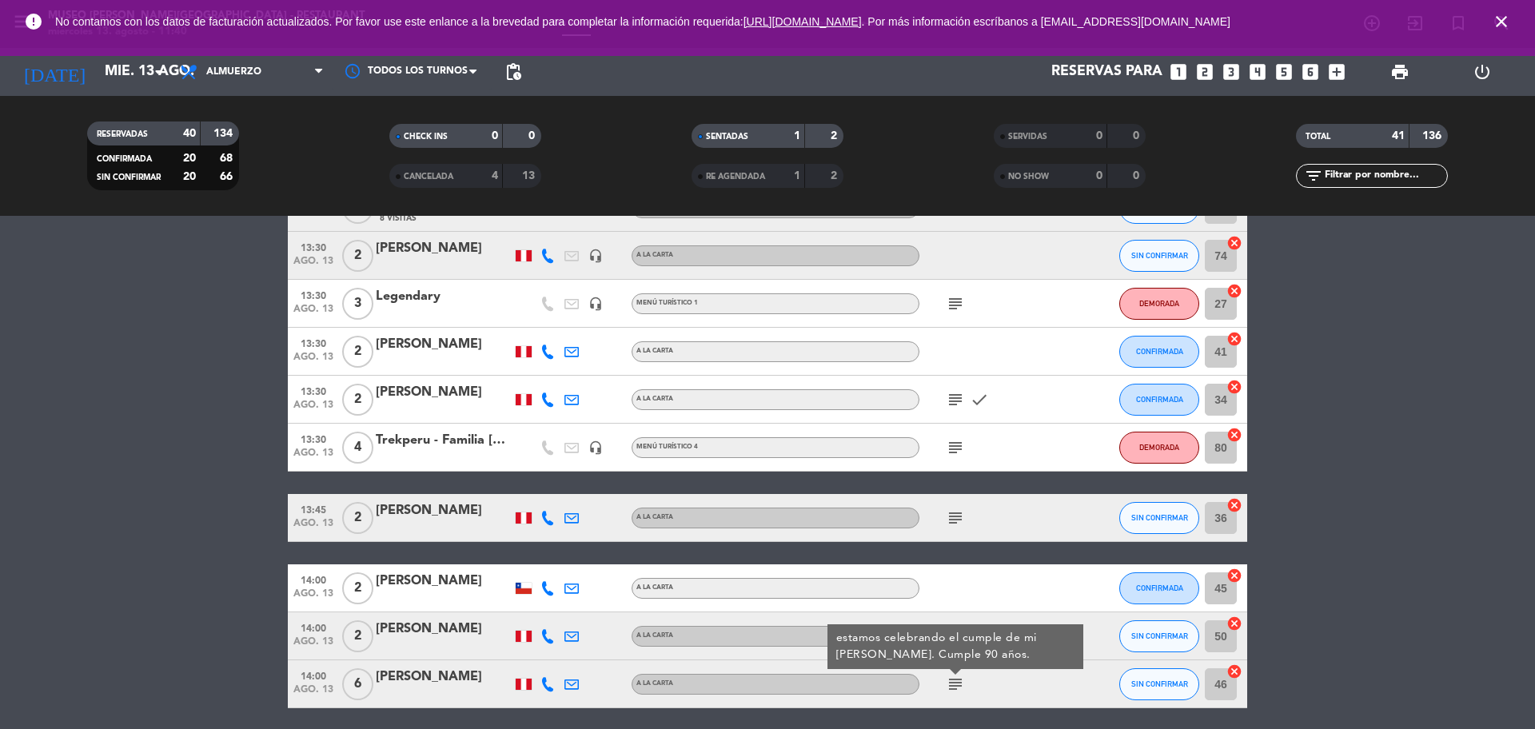
scroll to position [1499, 0]
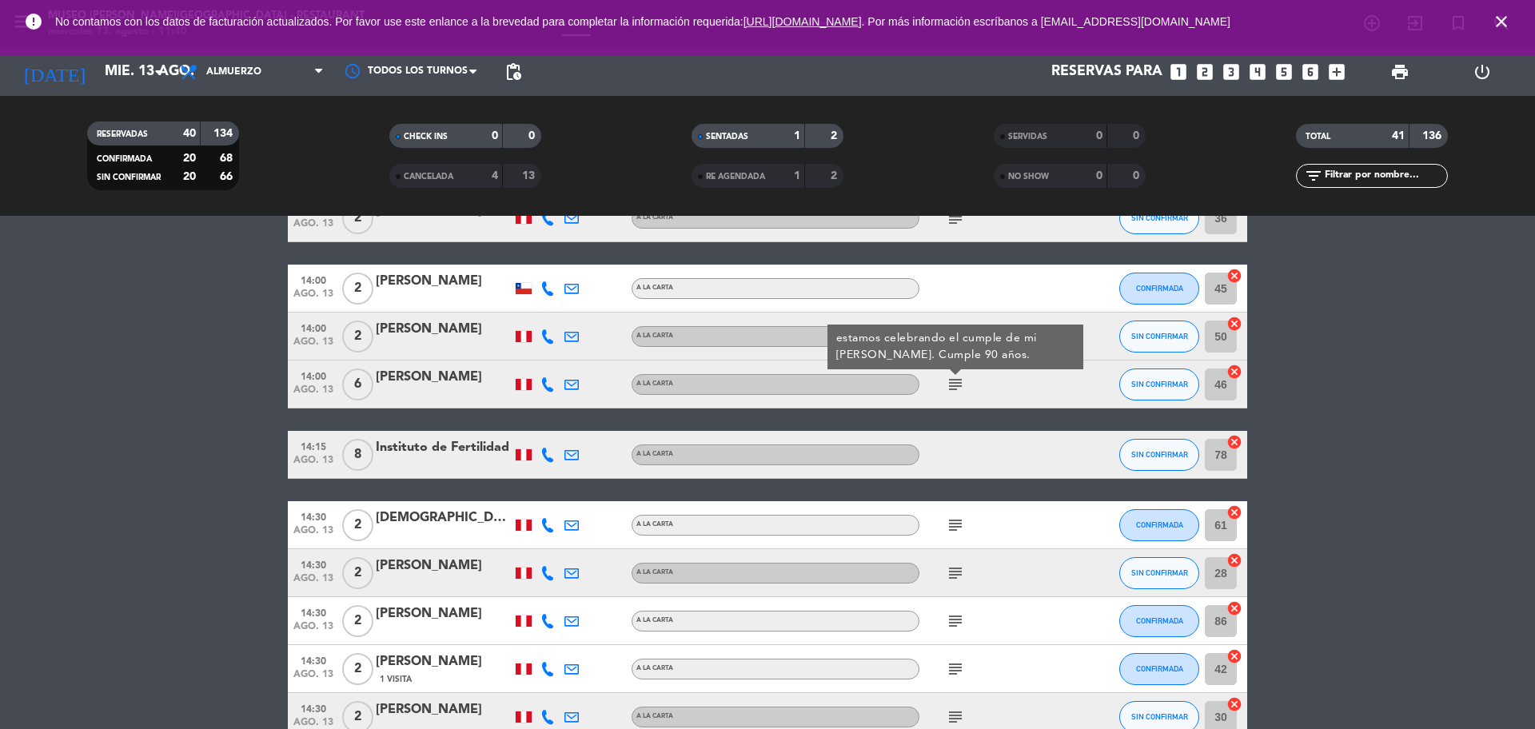
click at [945, 529] on span "subject" at bounding box center [956, 525] width 24 height 19
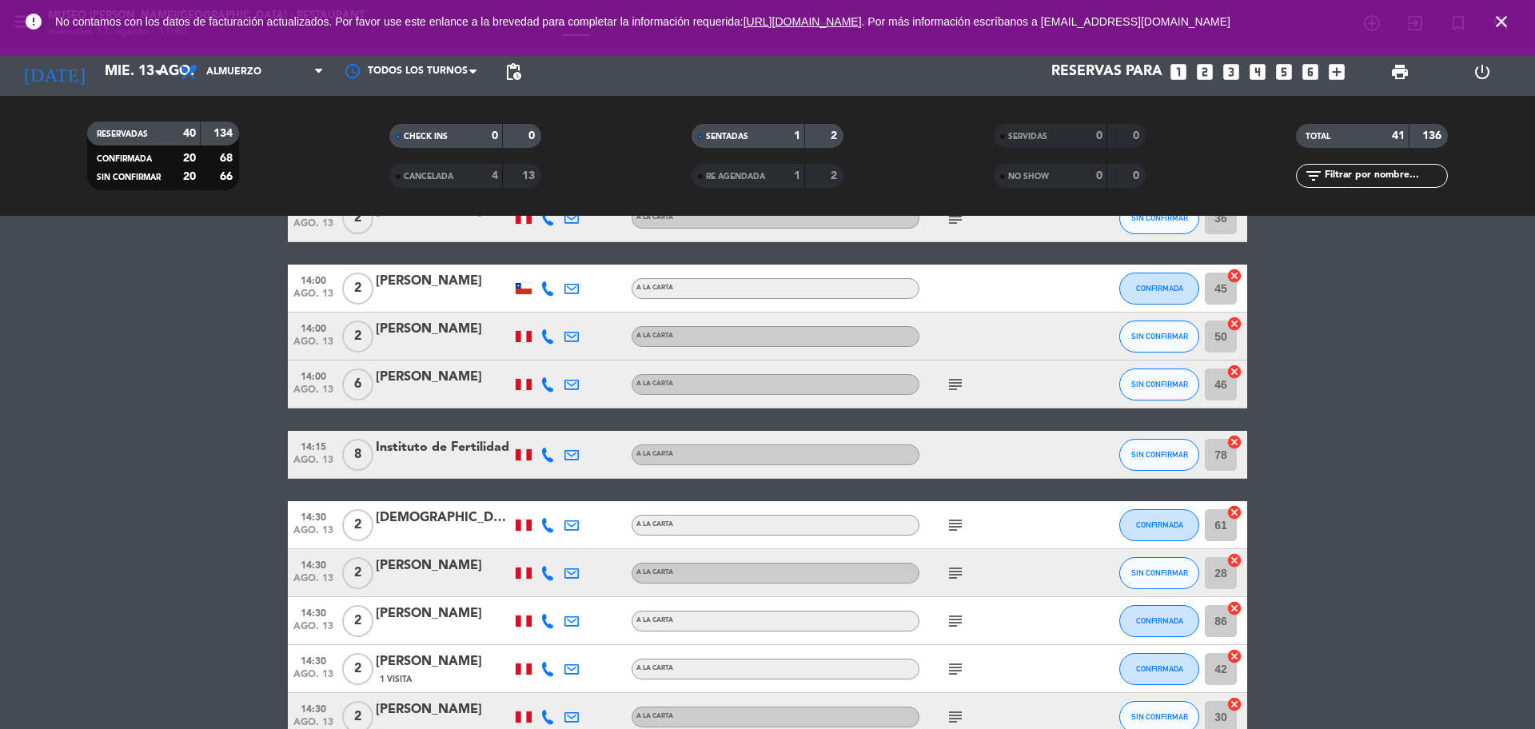
click at [957, 531] on icon "subject" at bounding box center [955, 525] width 19 height 19
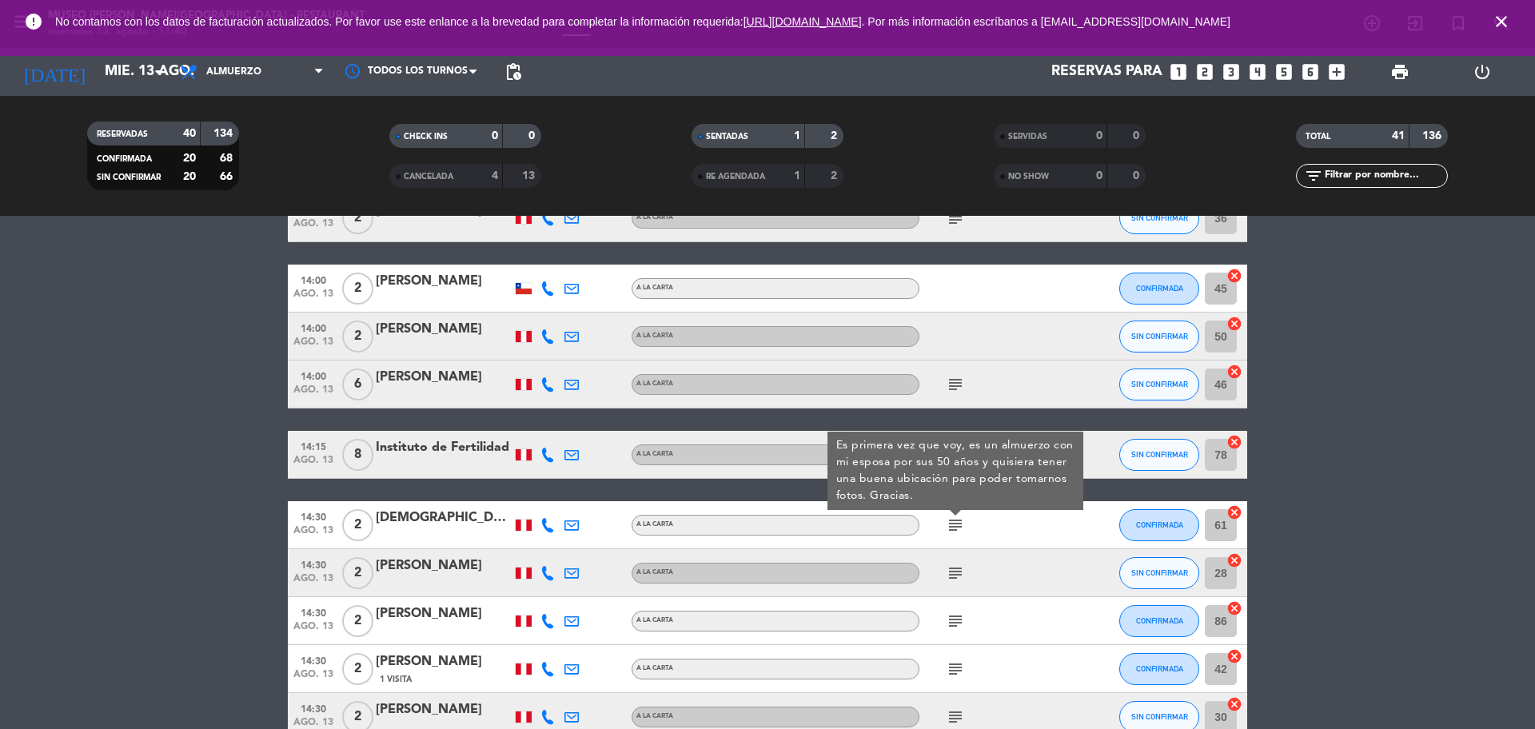
click at [952, 574] on icon "subject" at bounding box center [955, 573] width 19 height 19
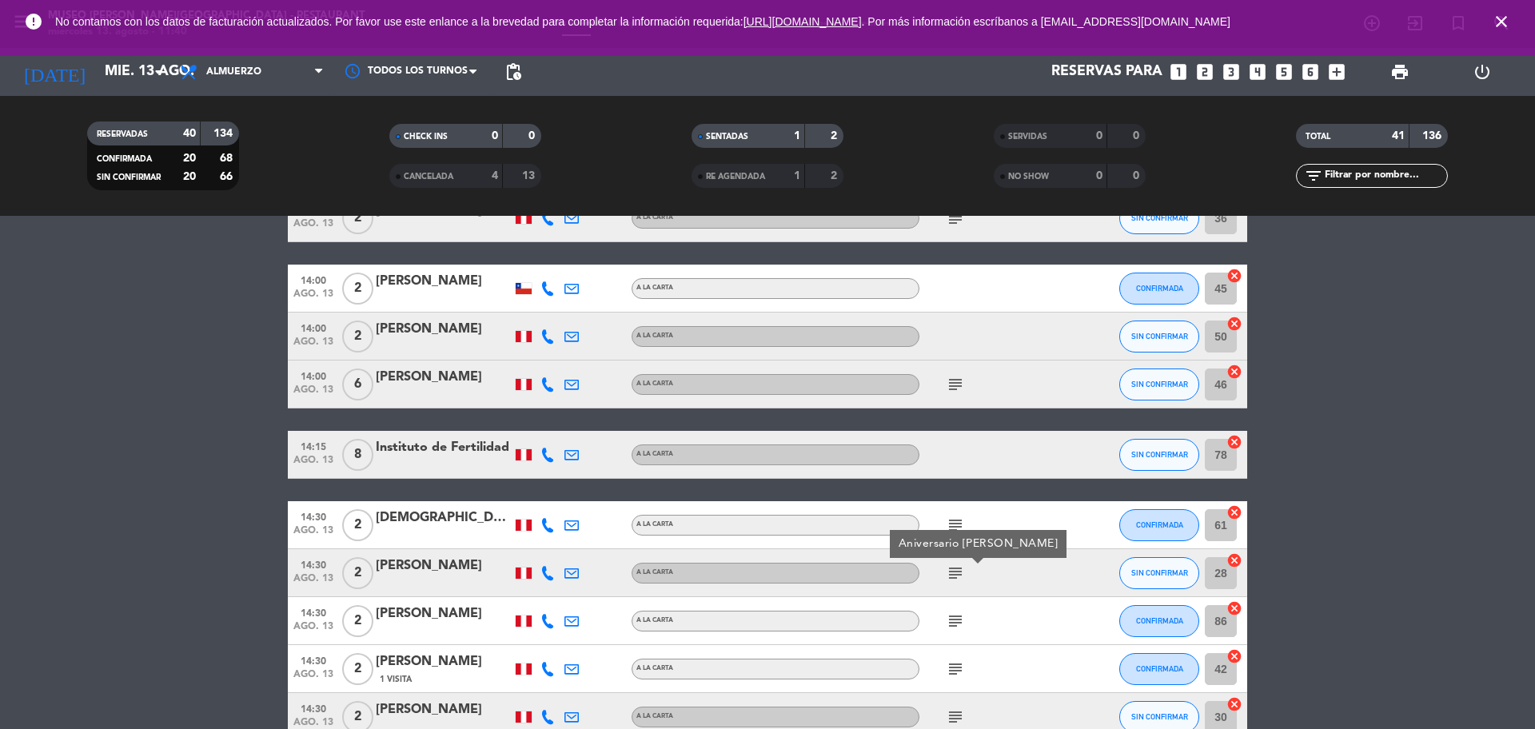
click at [953, 629] on icon "subject" at bounding box center [955, 621] width 19 height 19
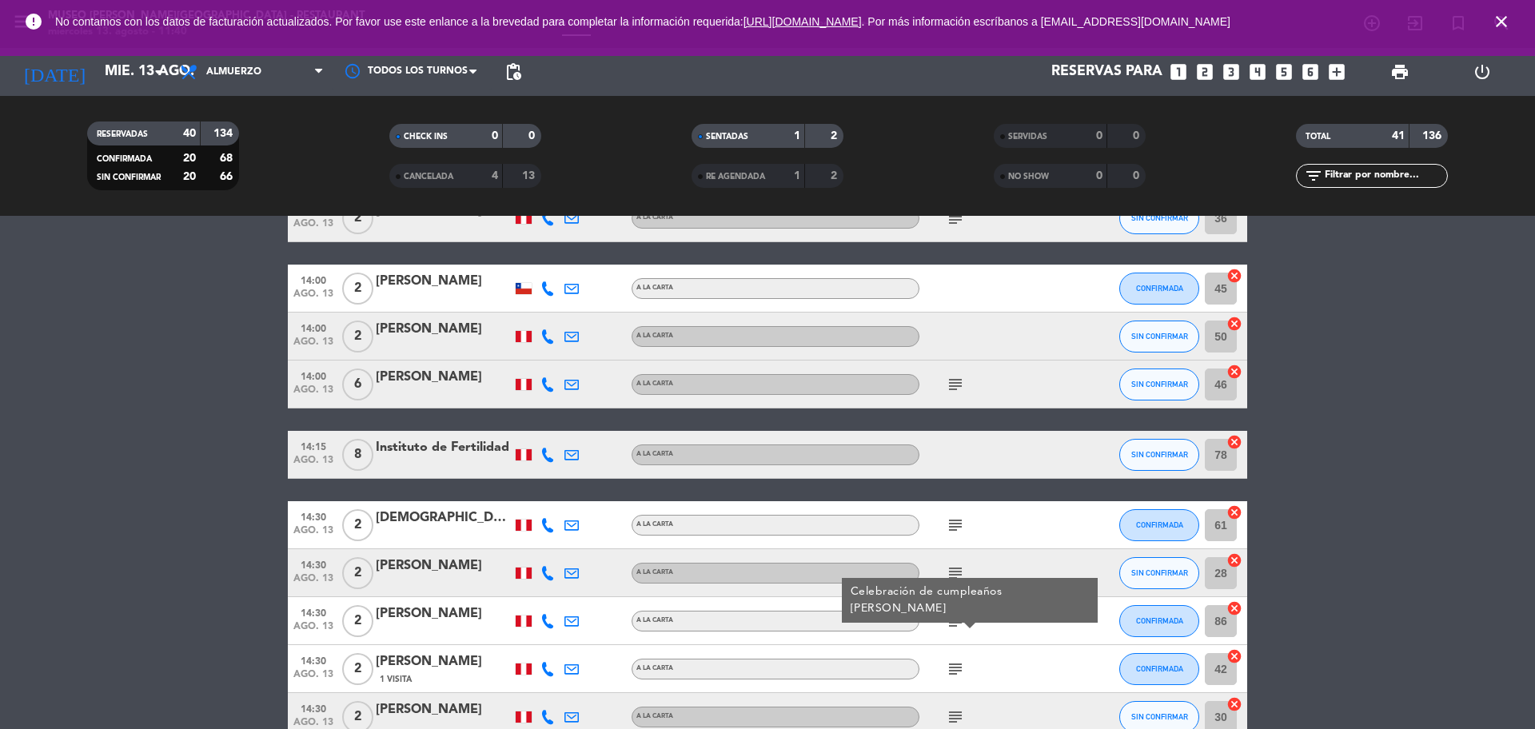
click at [954, 676] on icon "subject" at bounding box center [955, 669] width 19 height 19
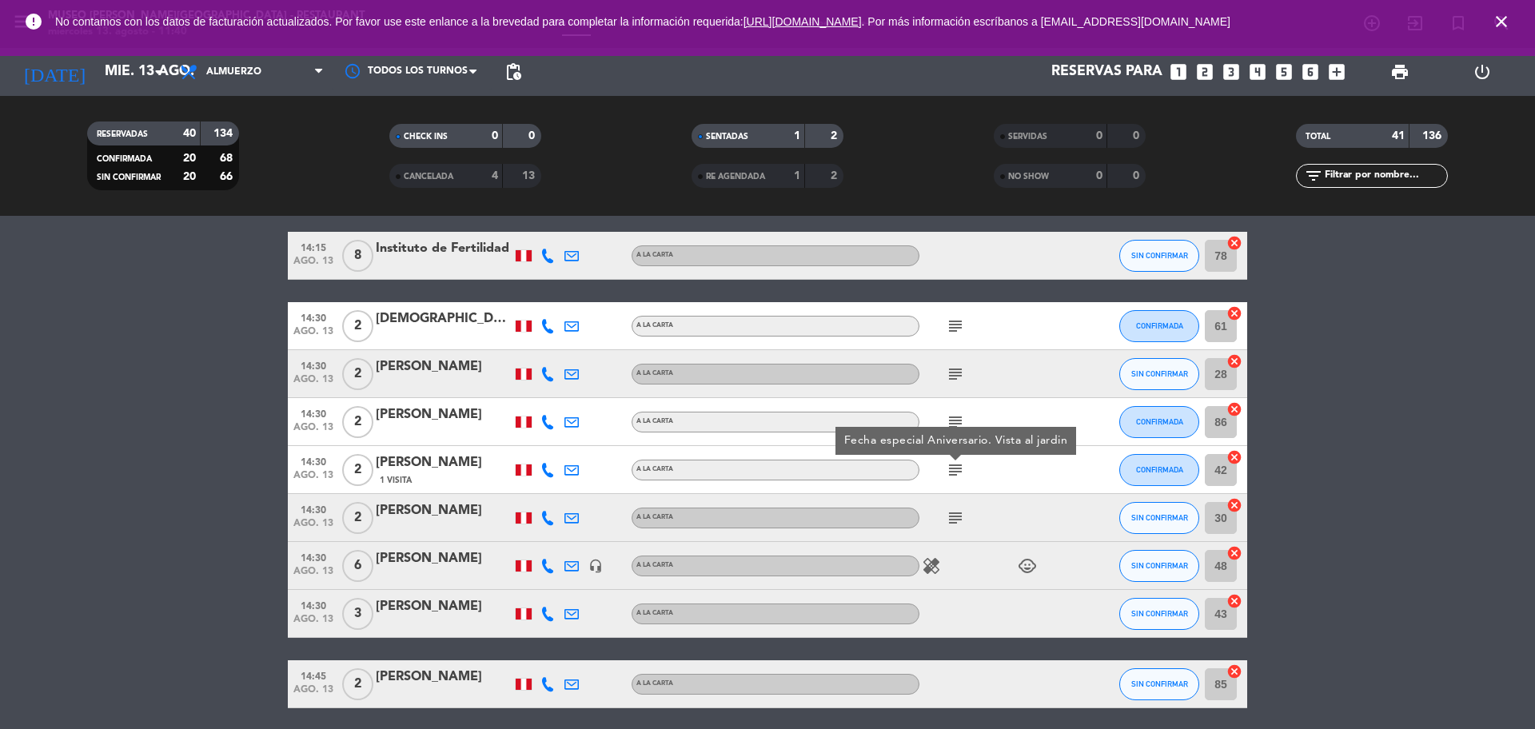
scroll to position [1699, 0]
click at [956, 527] on div "subject" at bounding box center [992, 516] width 144 height 47
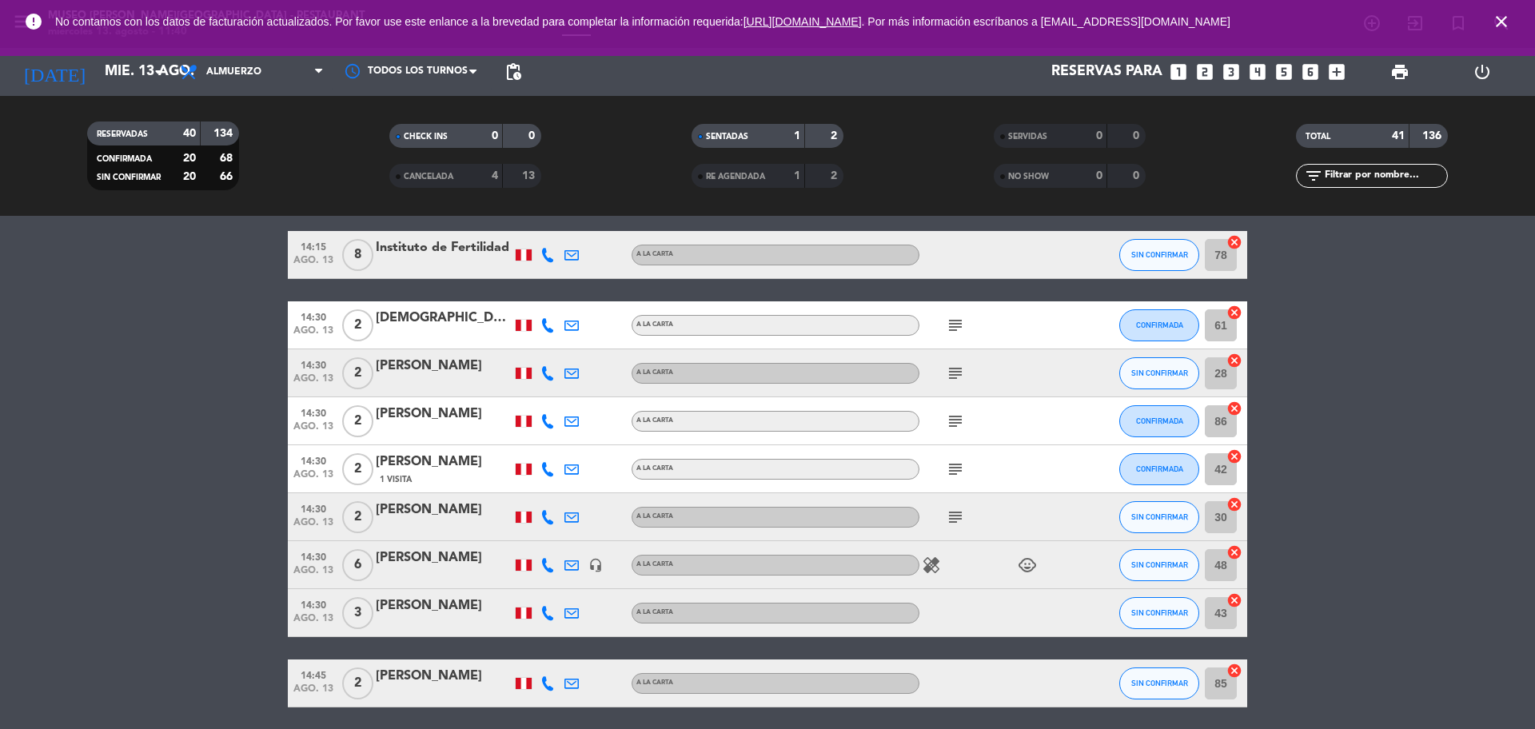
click at [956, 522] on icon "subject" at bounding box center [955, 517] width 19 height 19
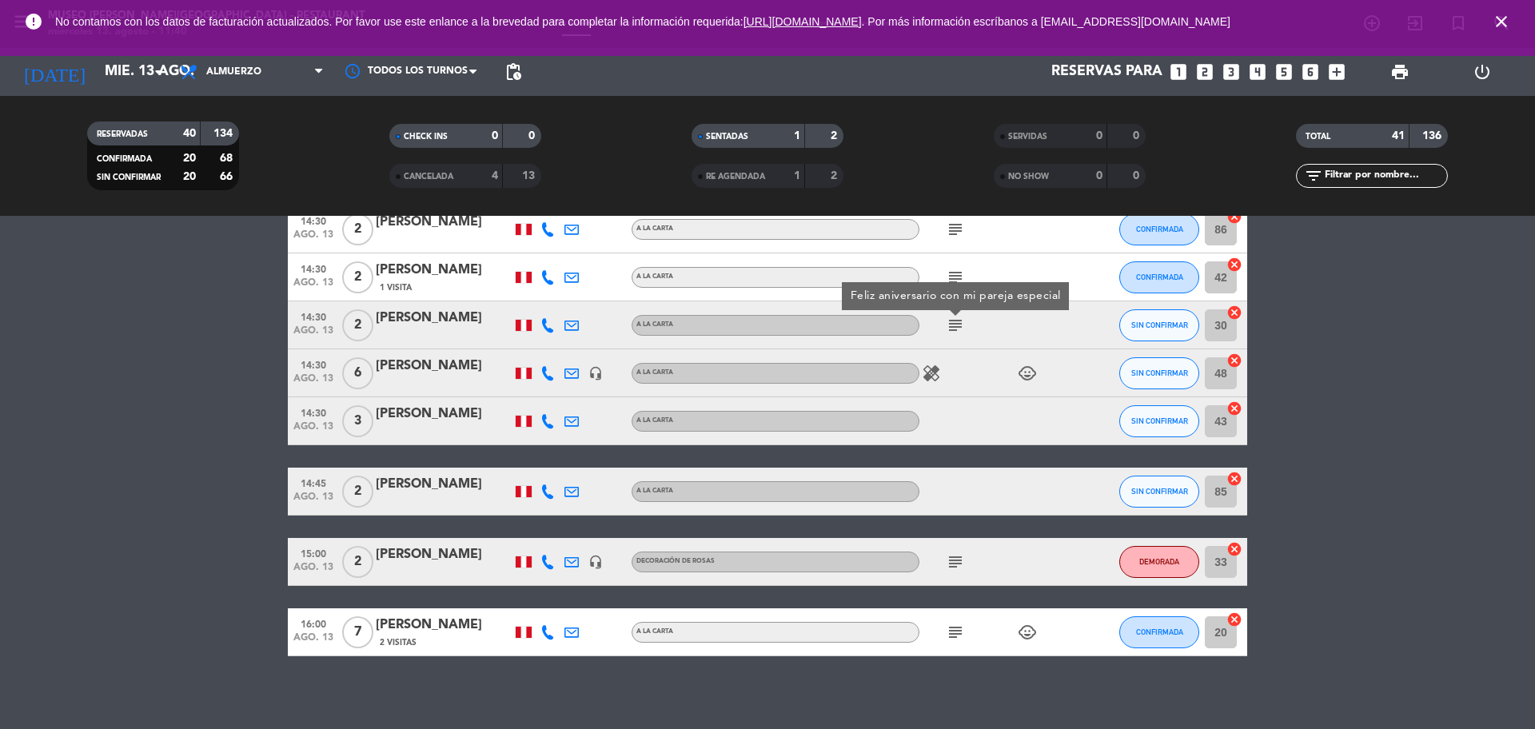
scroll to position [1898, 0]
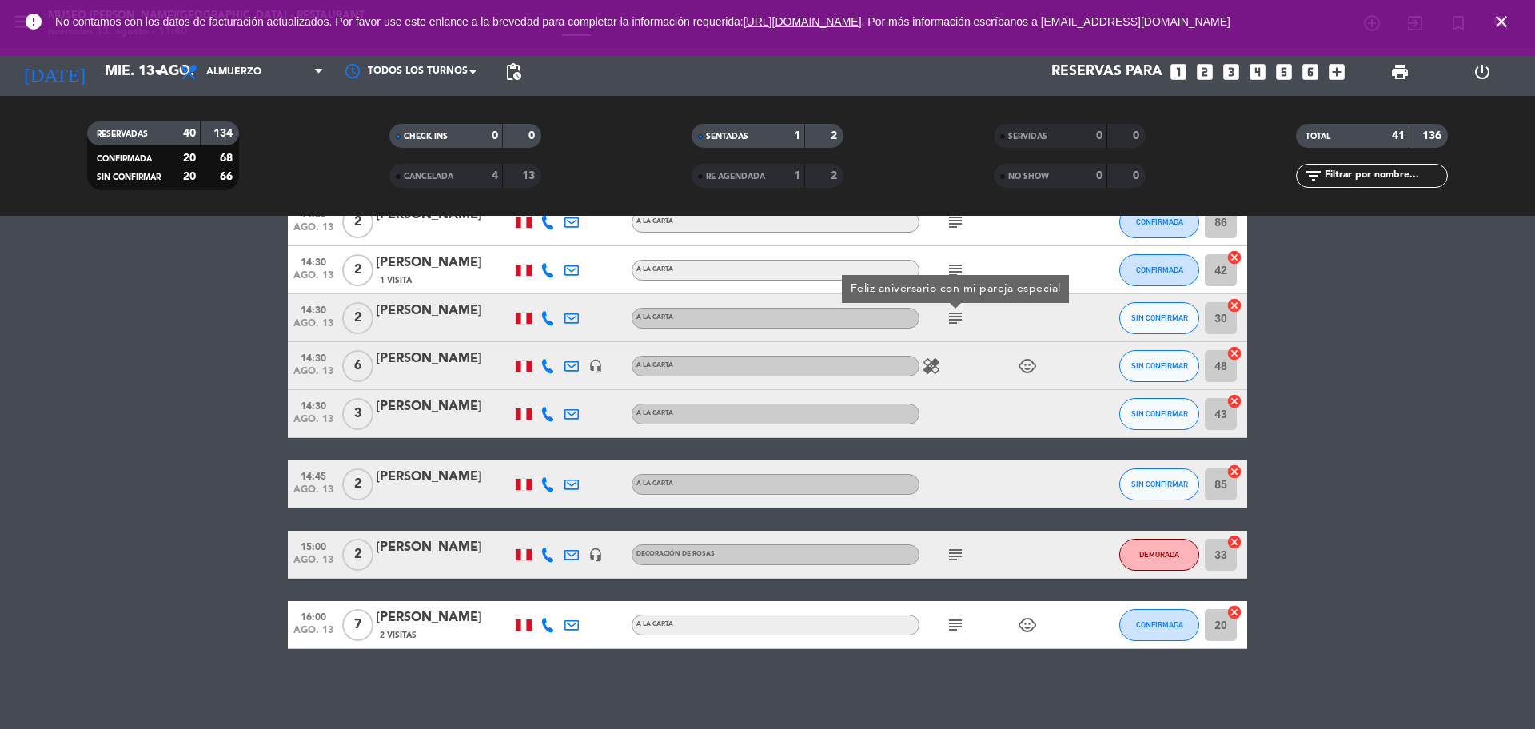
click at [956, 556] on icon "subject" at bounding box center [955, 554] width 19 height 19
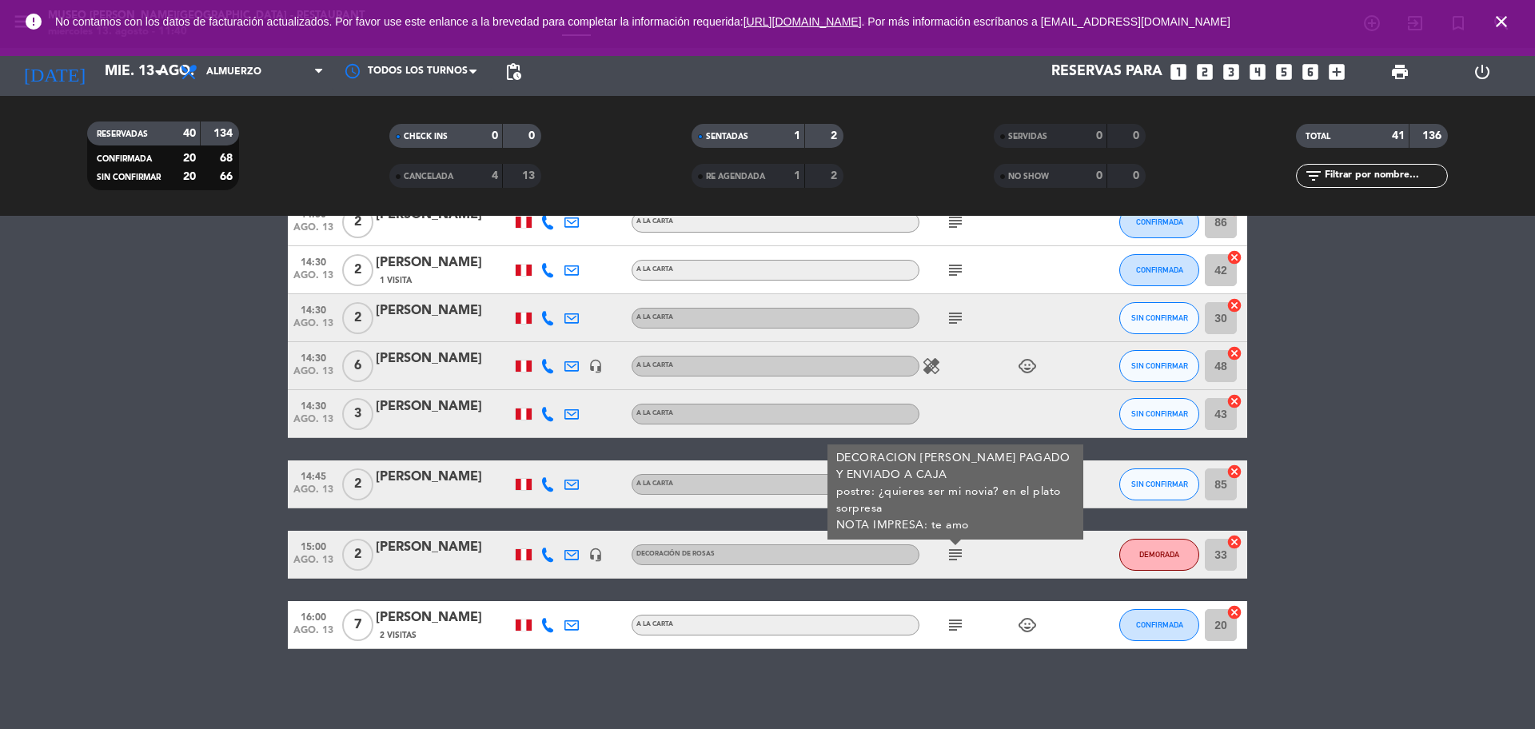
click at [956, 626] on icon "subject" at bounding box center [955, 625] width 19 height 19
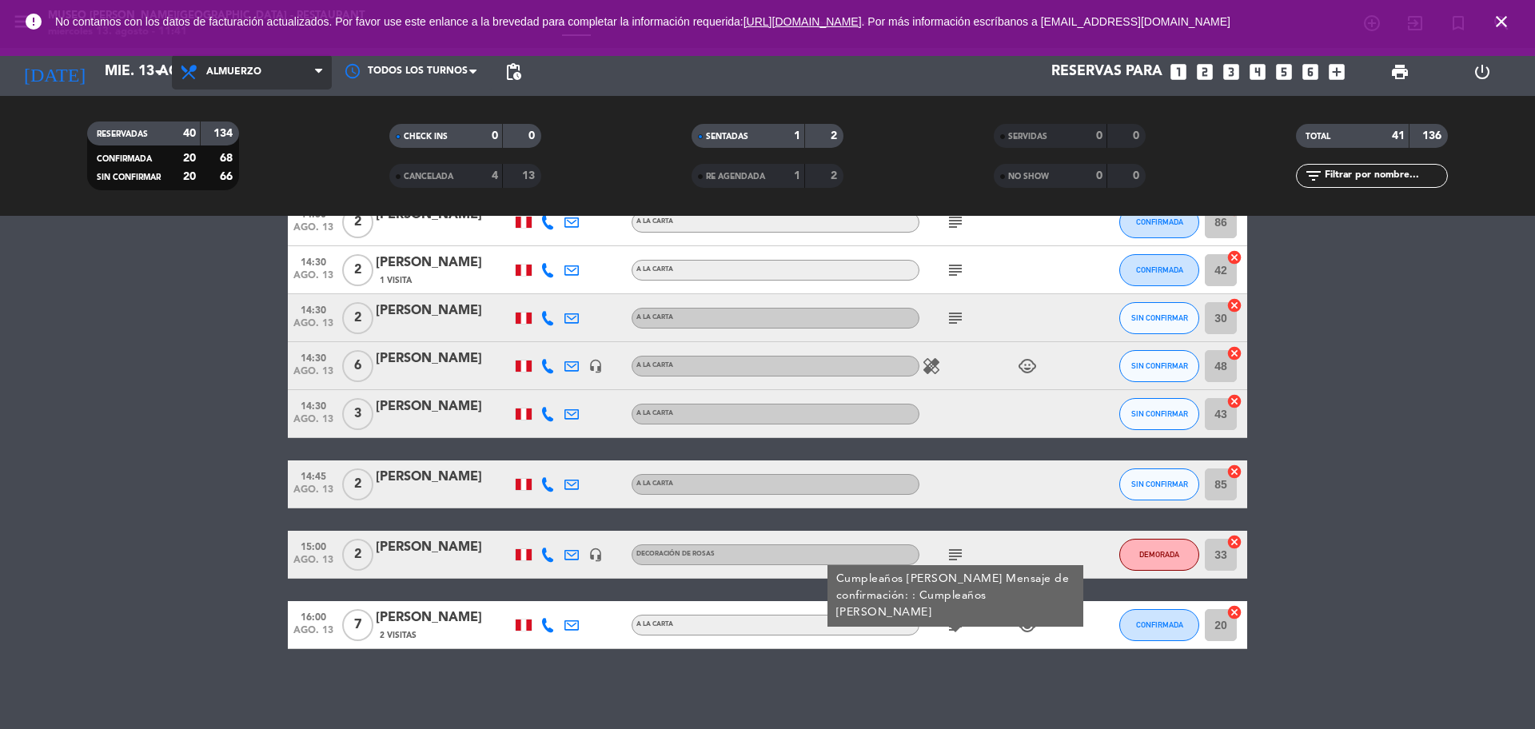
click at [297, 66] on span "Almuerzo" at bounding box center [252, 71] width 160 height 35
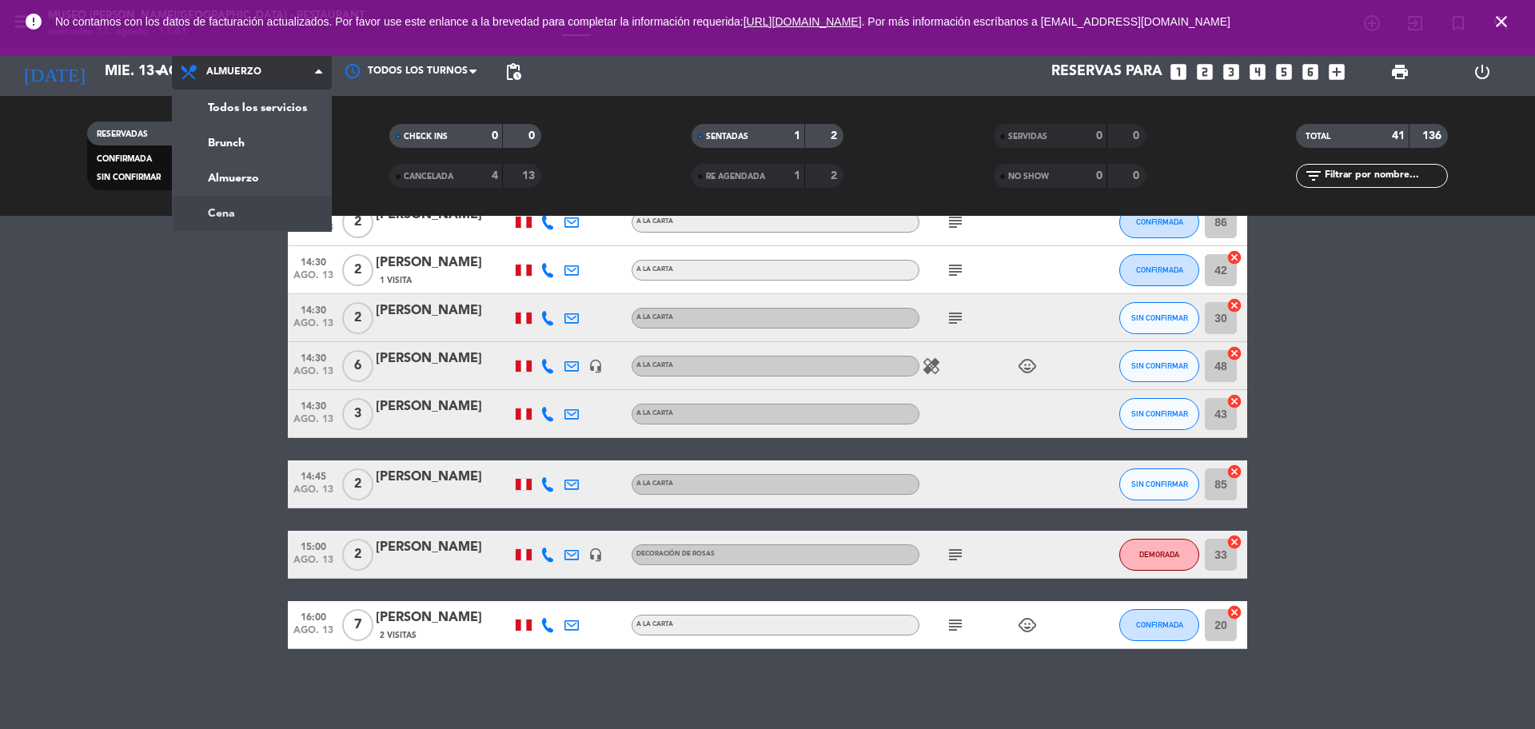
click at [291, 217] on ng-component "menu [GEOGRAPHIC_DATA][PERSON_NAME] - Restaurant [DATE] 13. agosto - 11:41 Mis …" at bounding box center [767, 364] width 1535 height 729
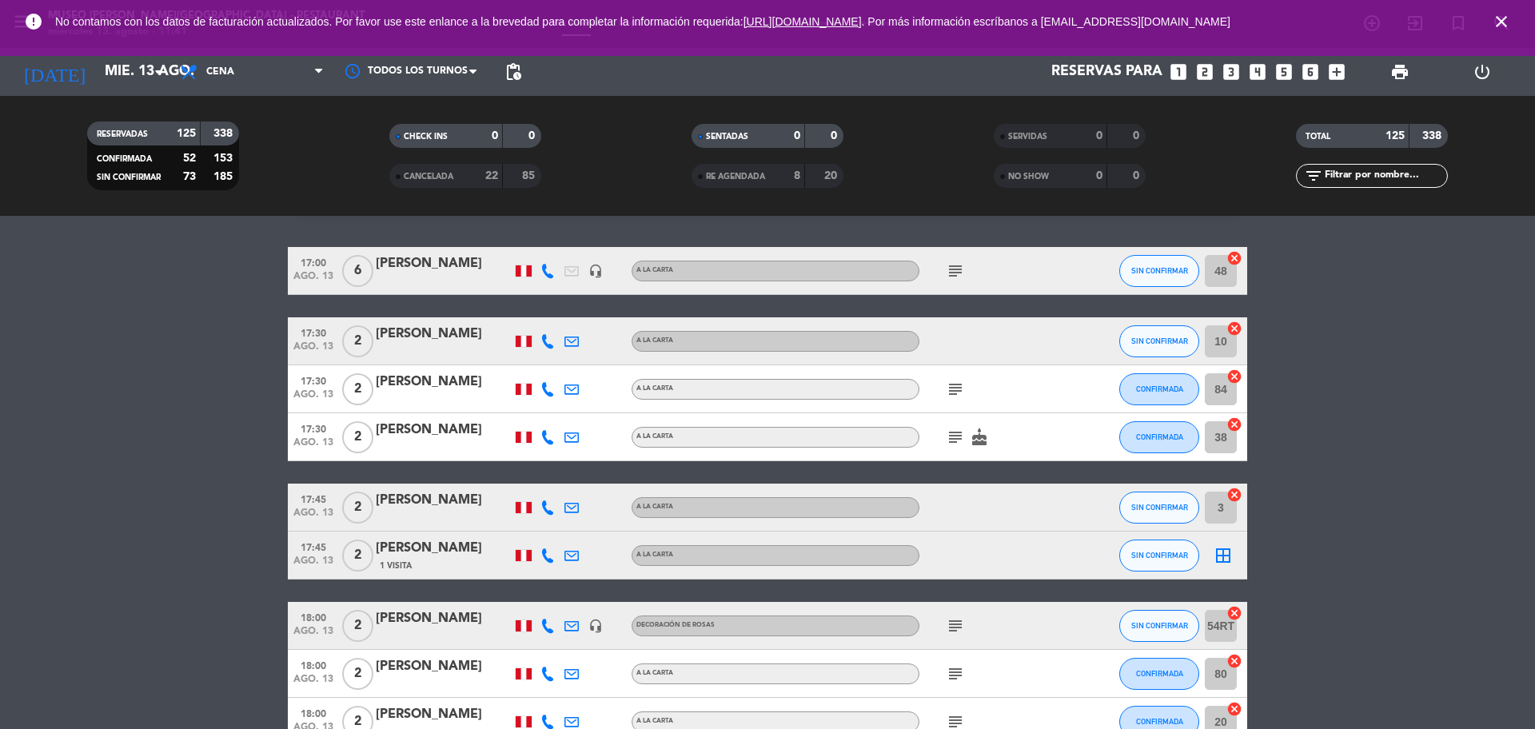
scroll to position [0, 0]
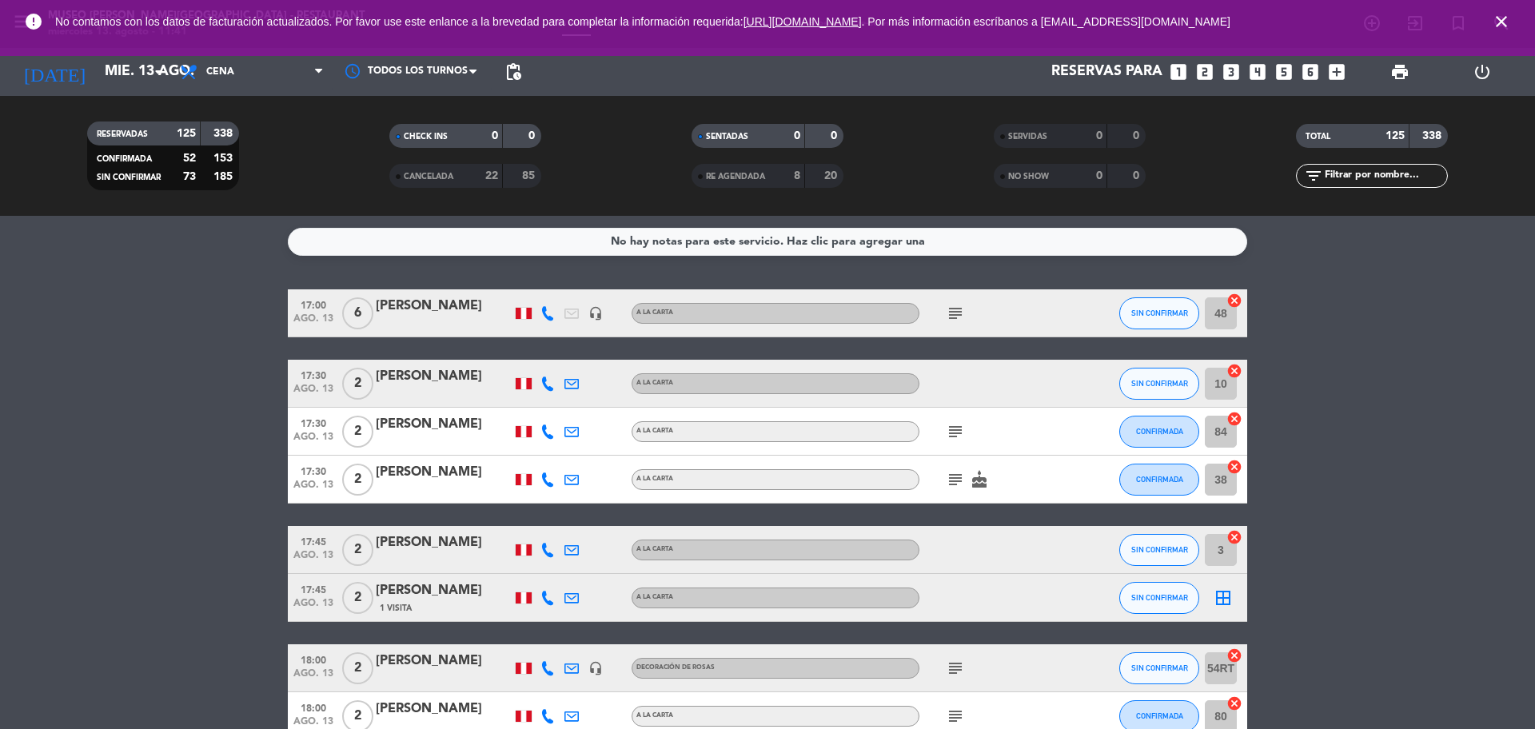
click at [958, 309] on icon "subject" at bounding box center [955, 313] width 19 height 19
click at [958, 433] on icon "subject" at bounding box center [955, 431] width 19 height 19
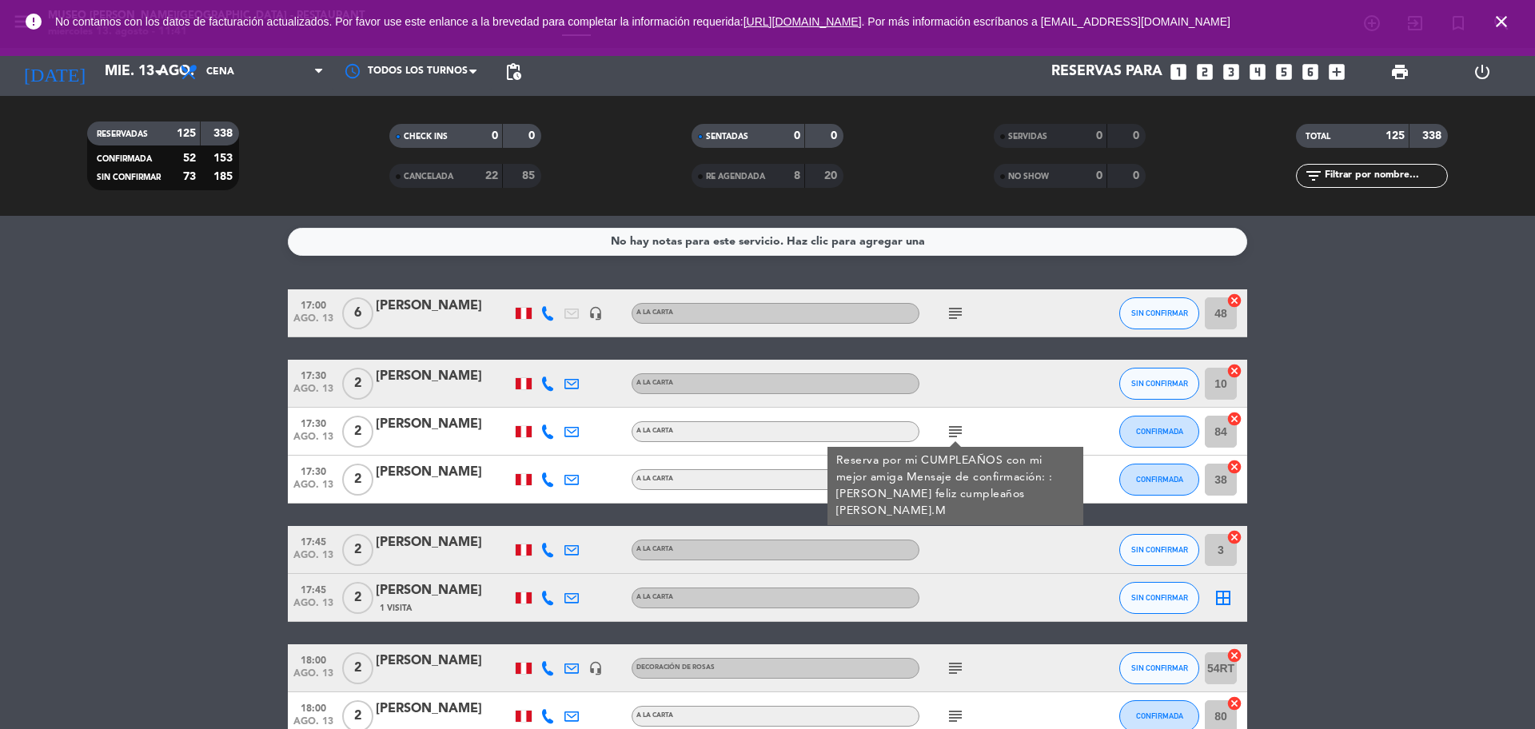
drag, startPoint x: 1310, startPoint y: 494, endPoint x: 1199, endPoint y: 495, distance: 111.1
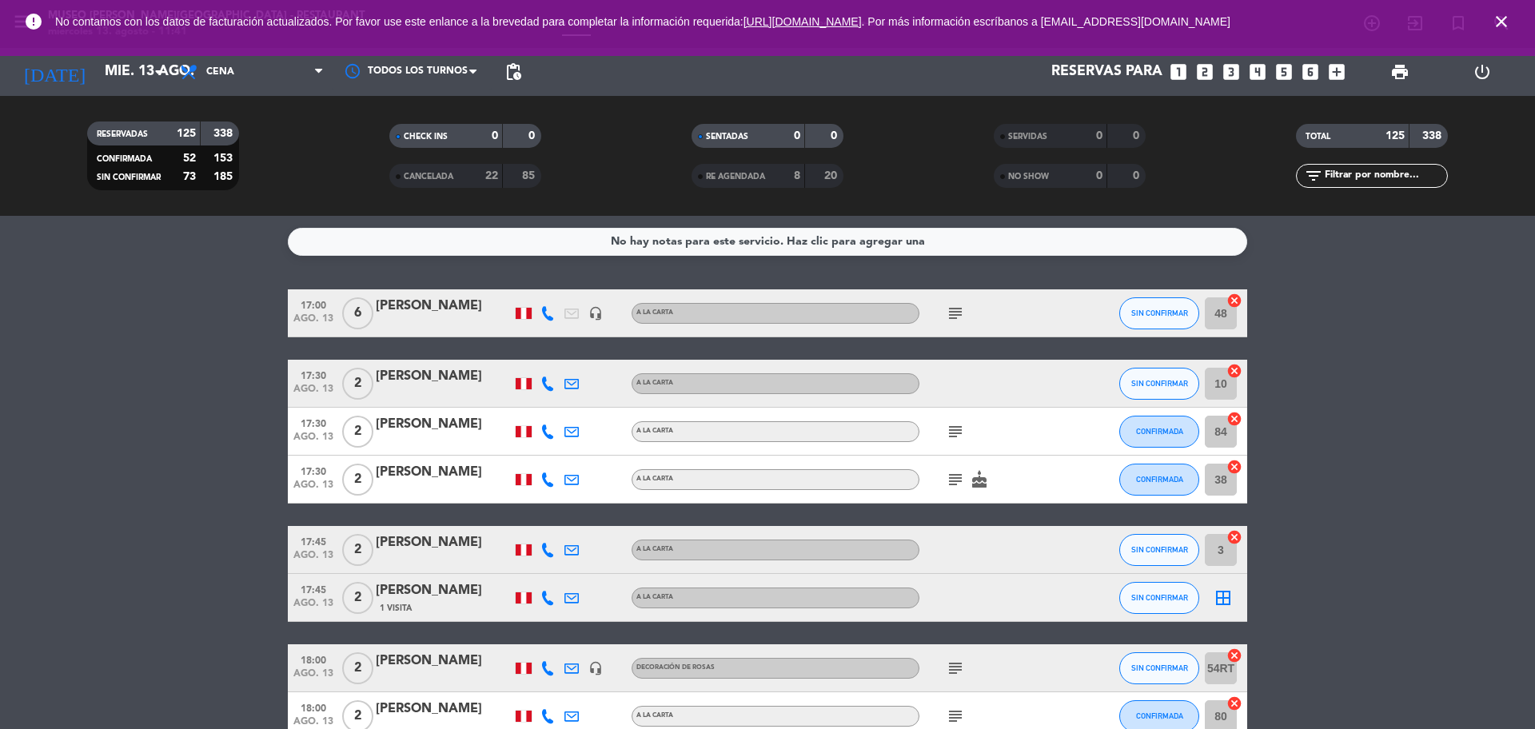
click at [957, 480] on icon "subject" at bounding box center [955, 479] width 19 height 19
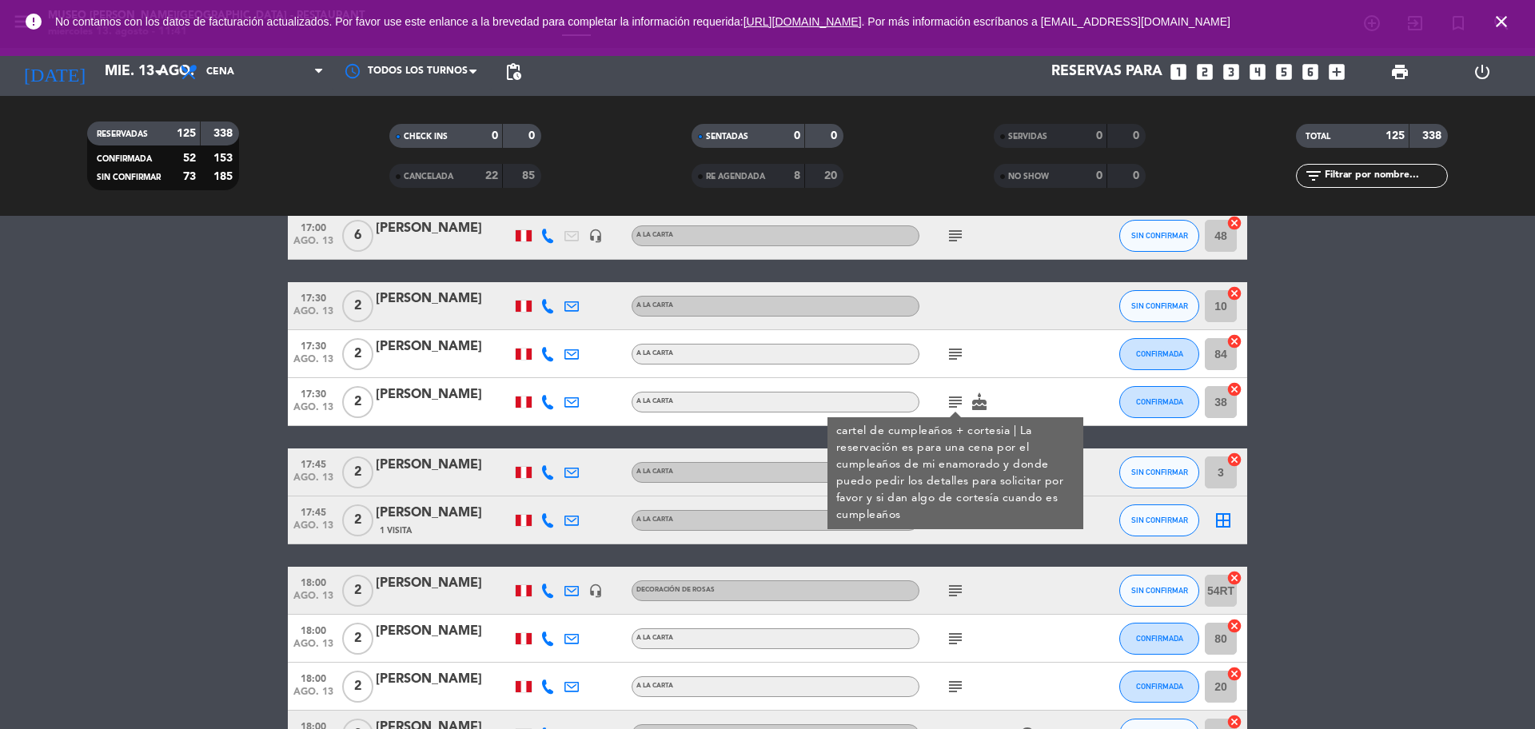
scroll to position [100, 0]
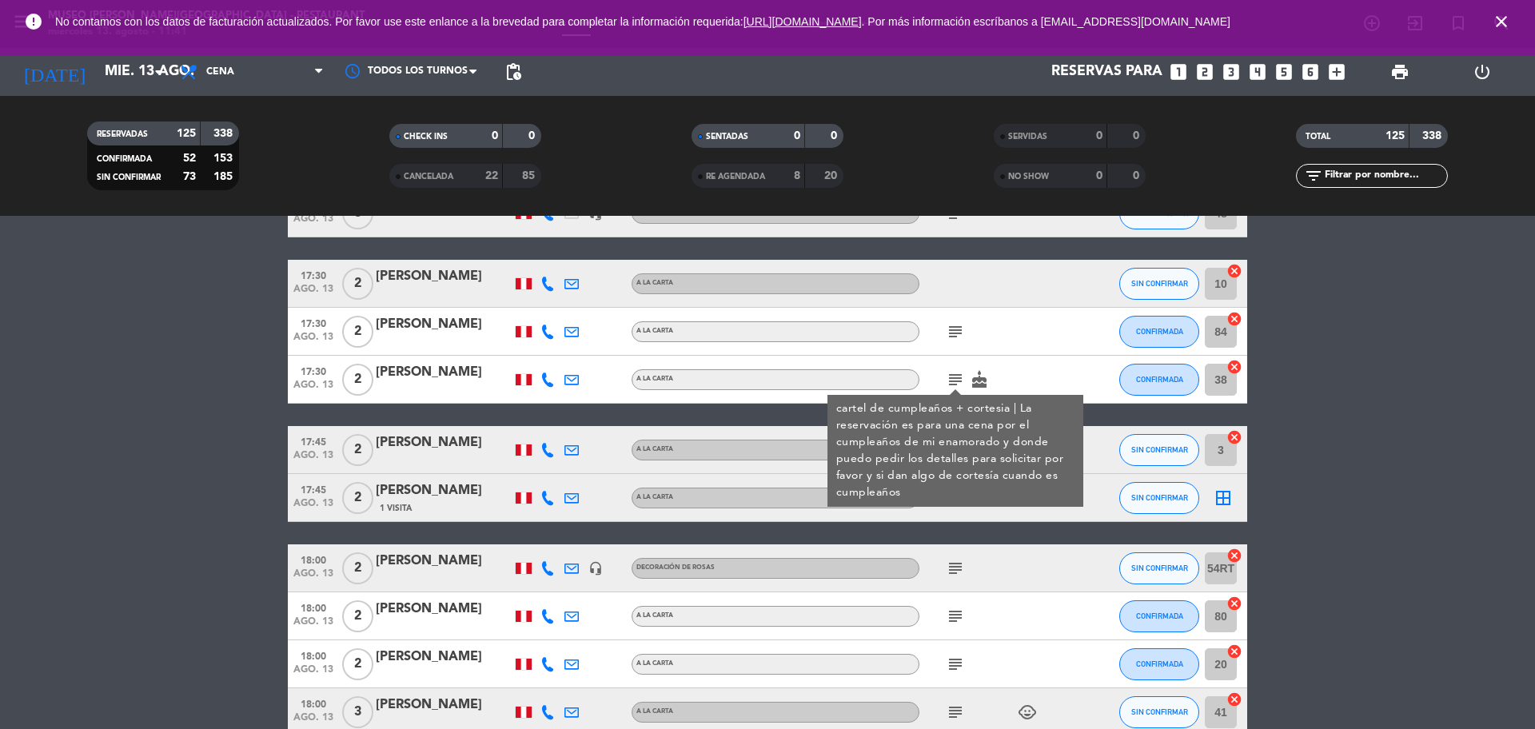
click at [425, 383] on div "[PERSON_NAME]" at bounding box center [444, 372] width 136 height 21
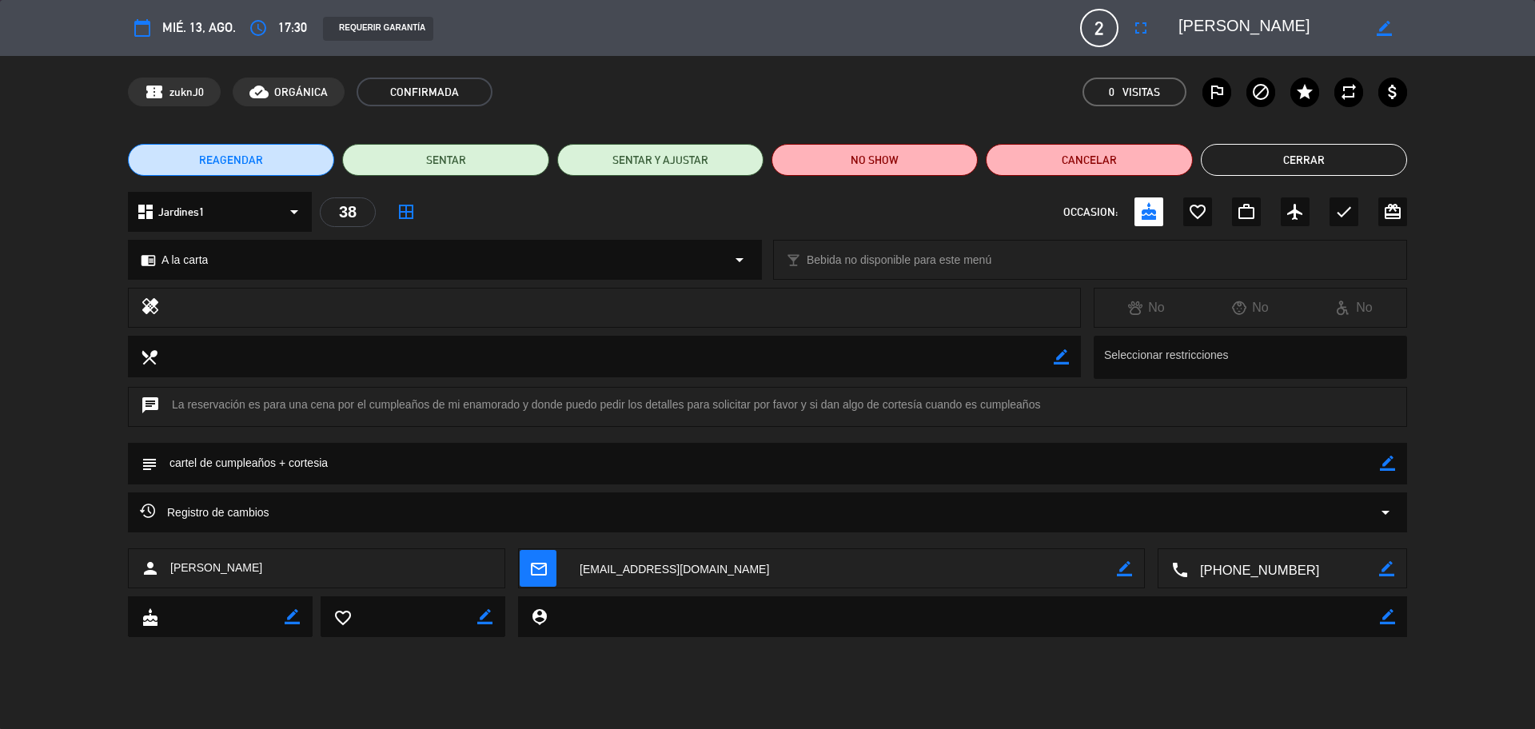
click at [1262, 562] on textarea at bounding box center [1283, 569] width 191 height 40
click at [1271, 154] on button "Cerrar" at bounding box center [1304, 160] width 206 height 32
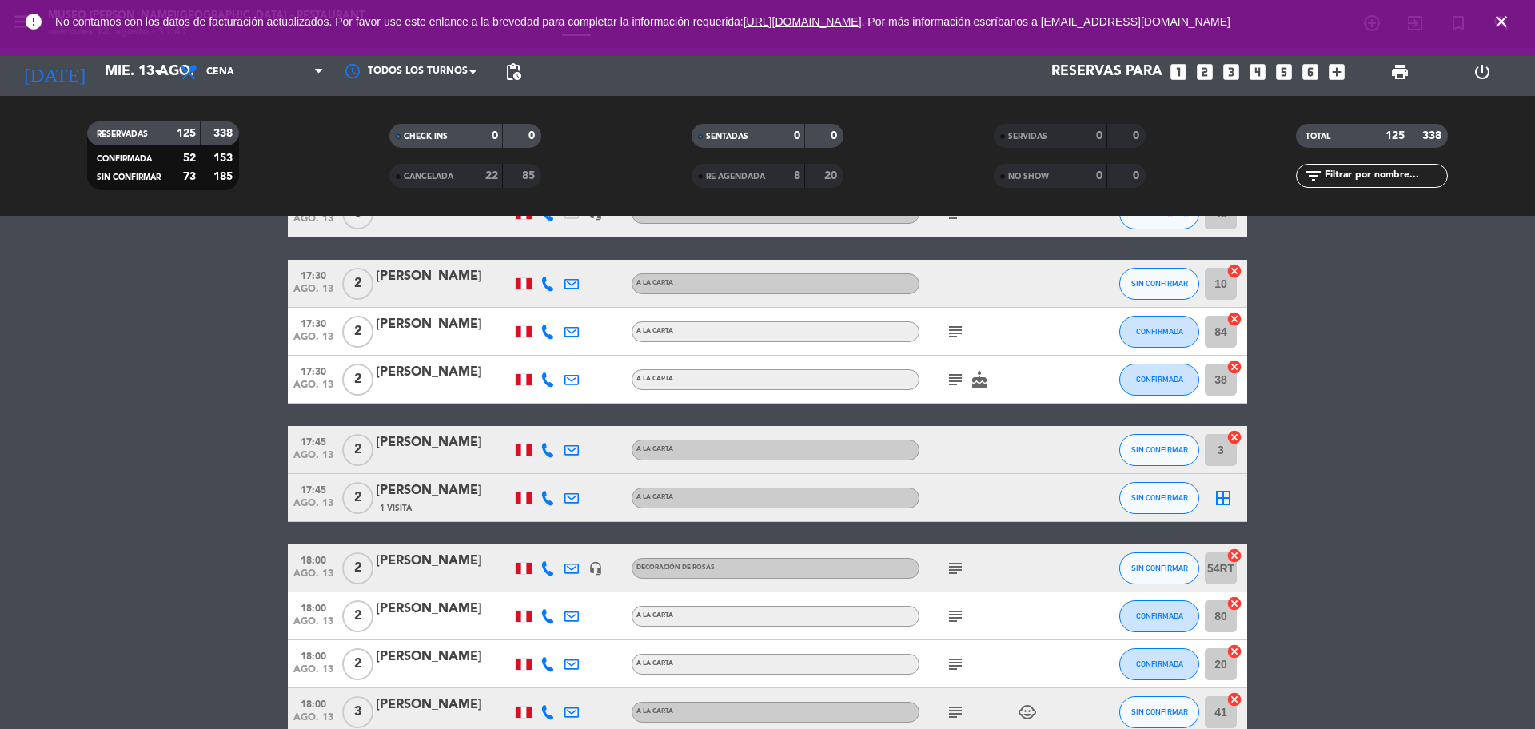
click at [960, 561] on icon "subject" at bounding box center [955, 568] width 19 height 19
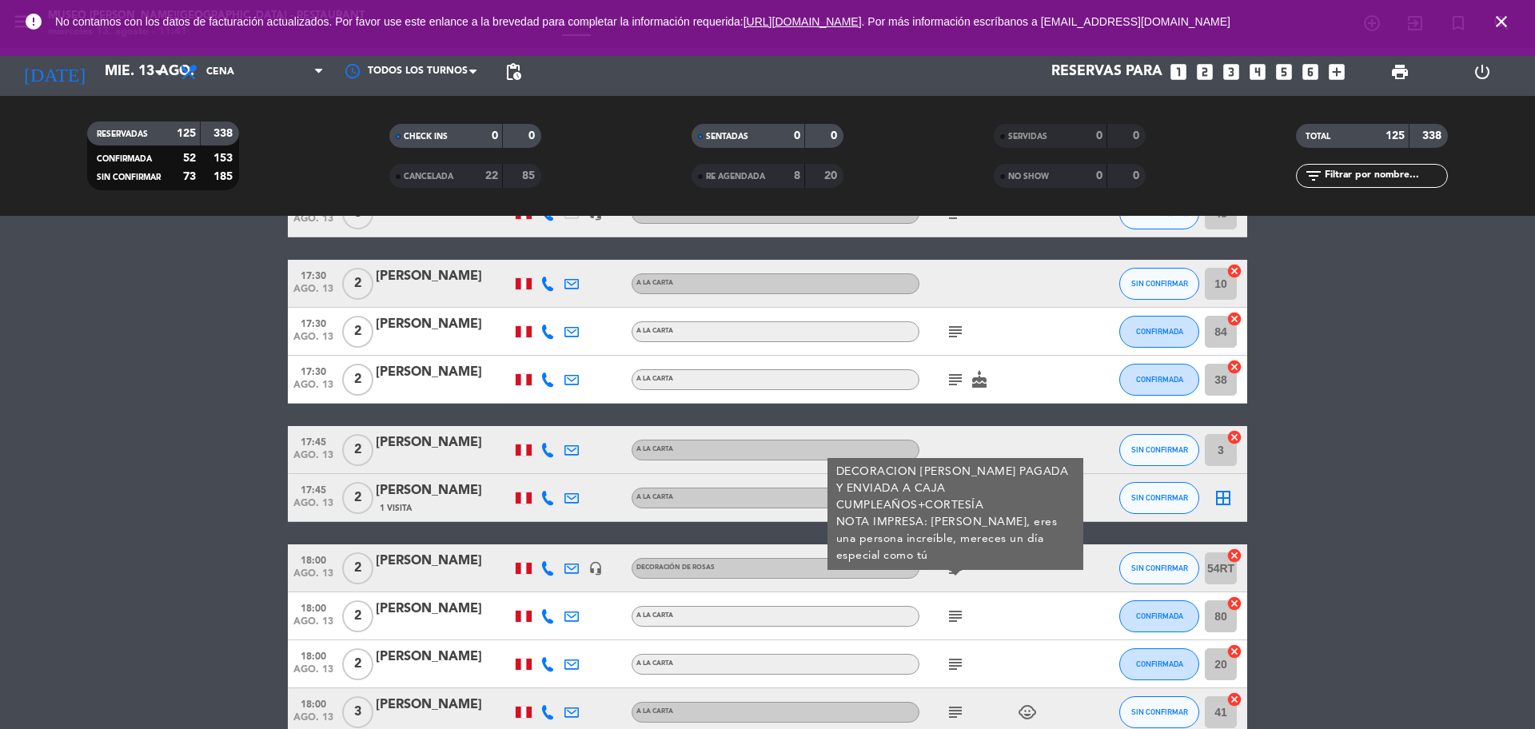
scroll to position [200, 0]
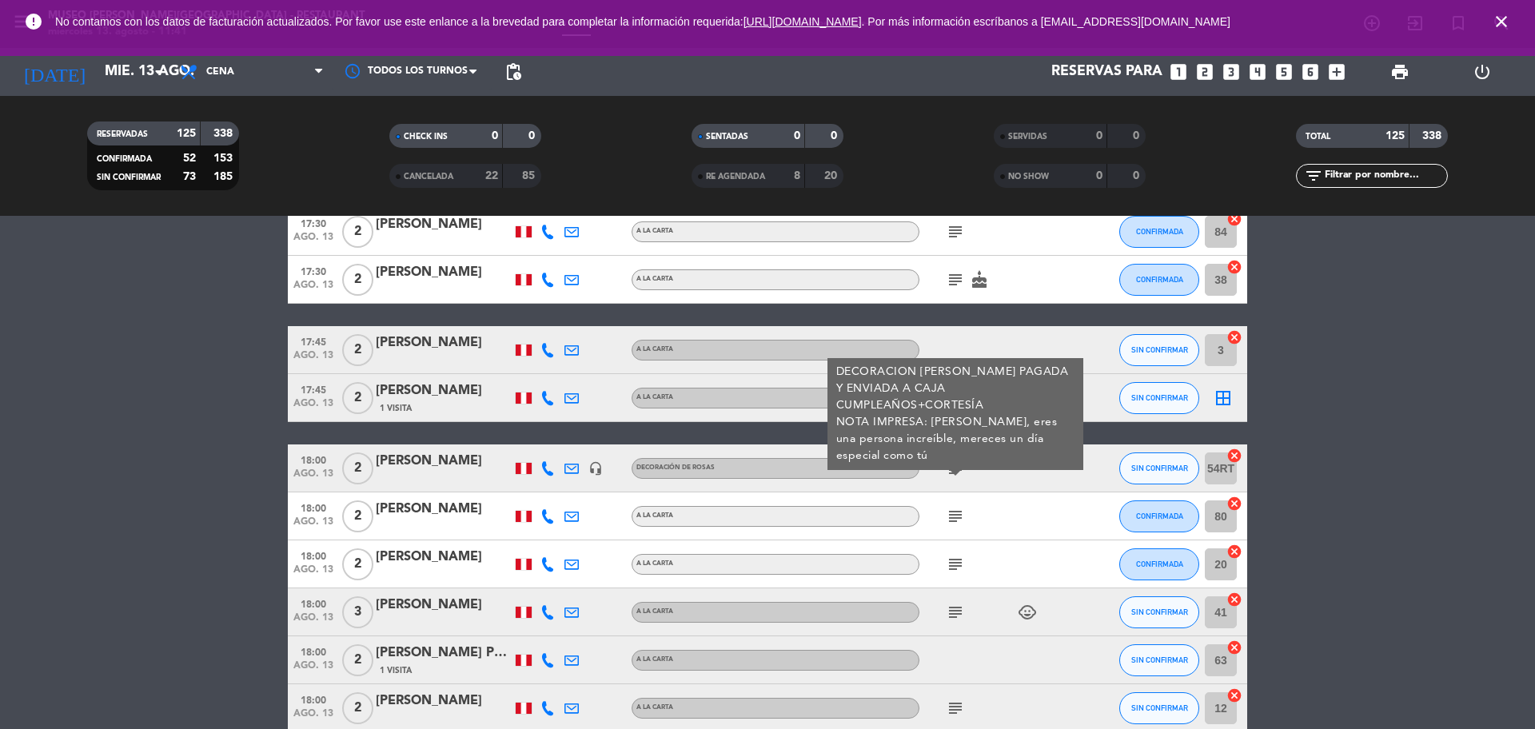
click at [956, 512] on icon "subject" at bounding box center [955, 516] width 19 height 19
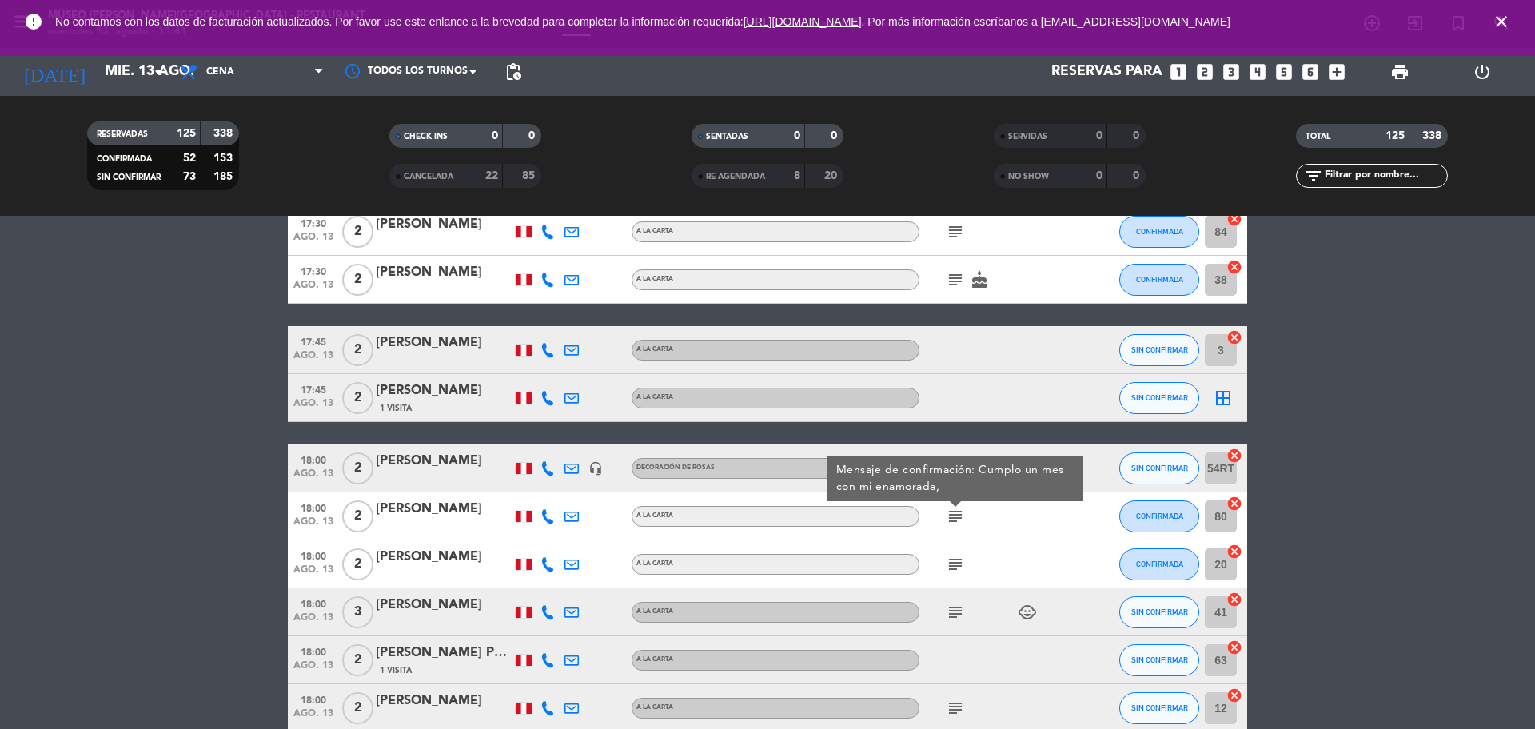
click at [961, 568] on icon "subject" at bounding box center [955, 564] width 19 height 19
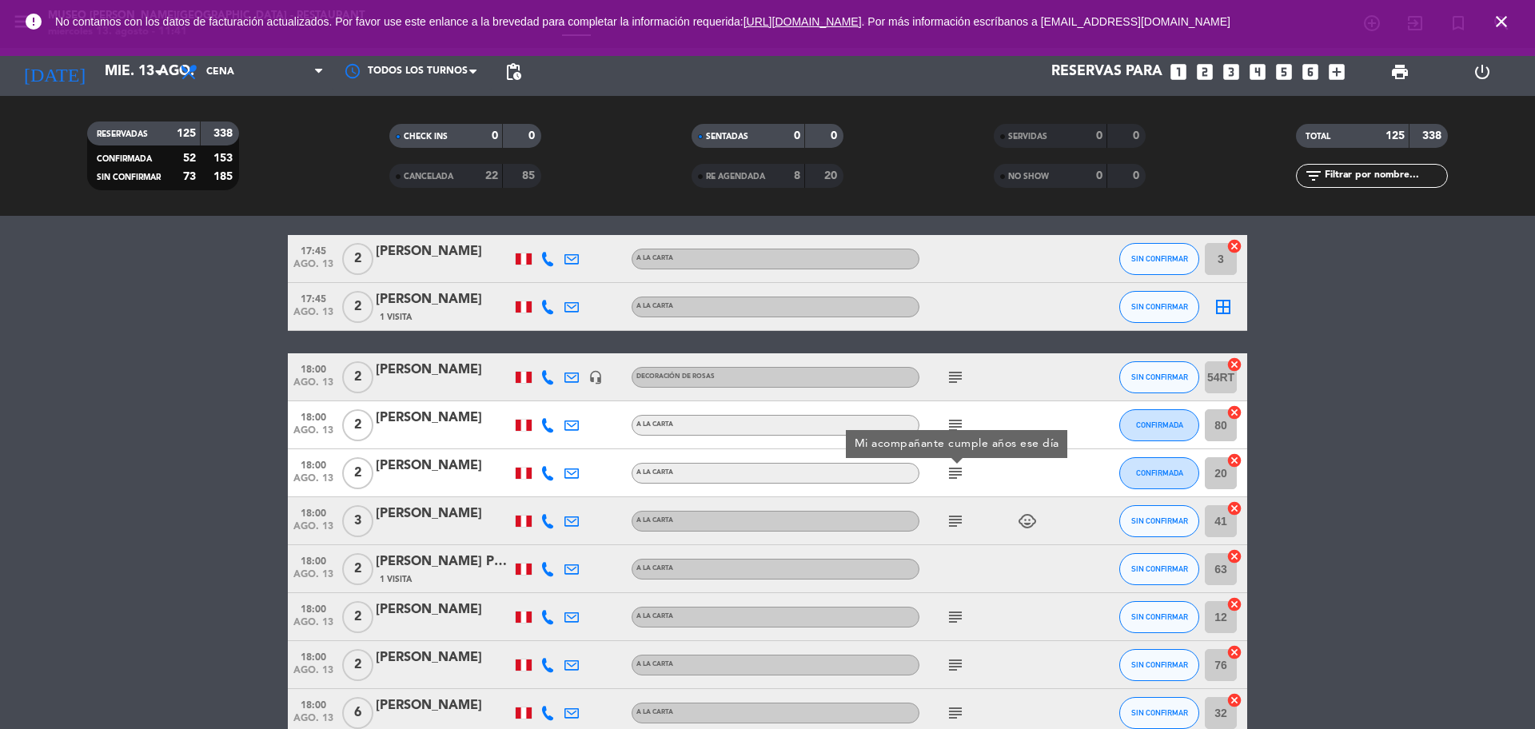
scroll to position [400, 0]
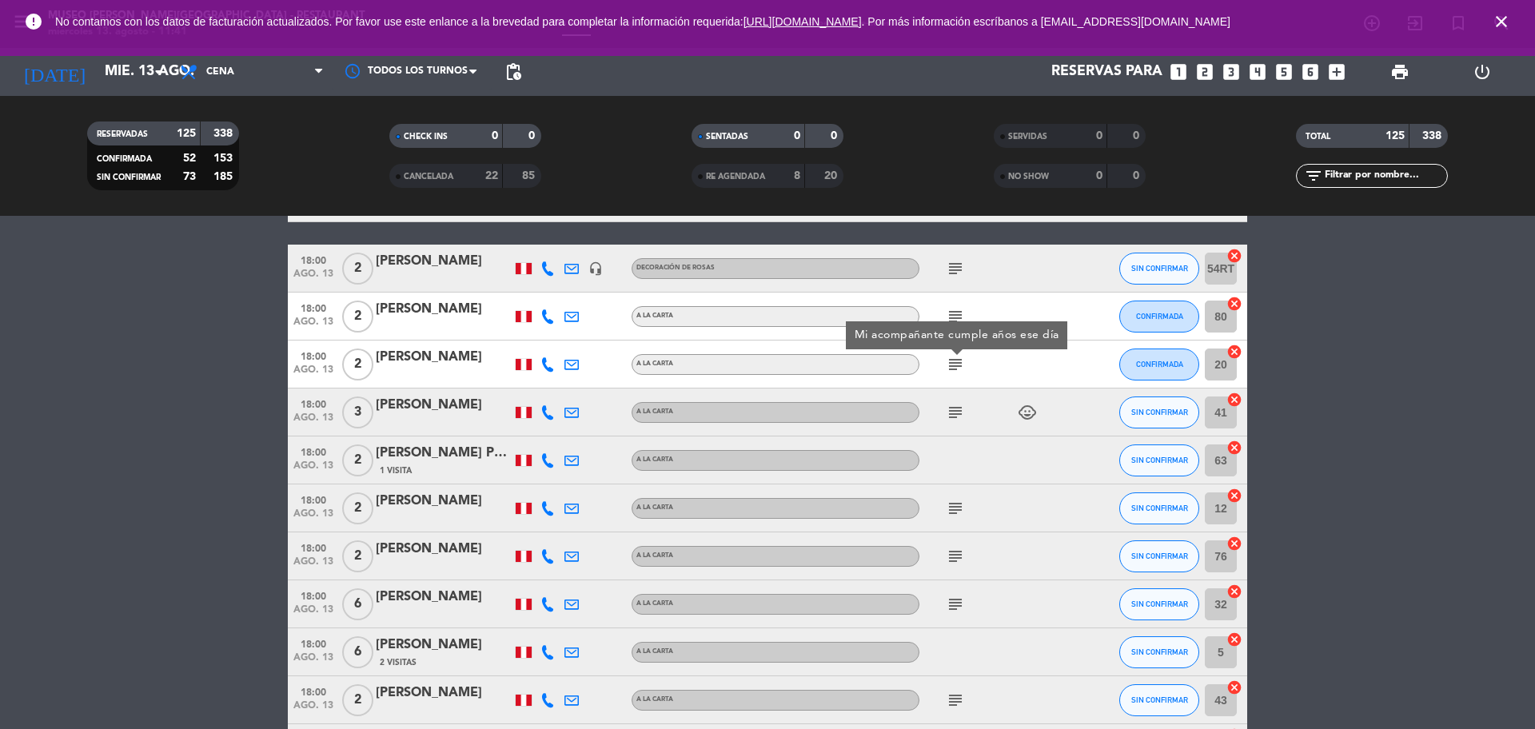
click at [958, 418] on icon "subject" at bounding box center [955, 412] width 19 height 19
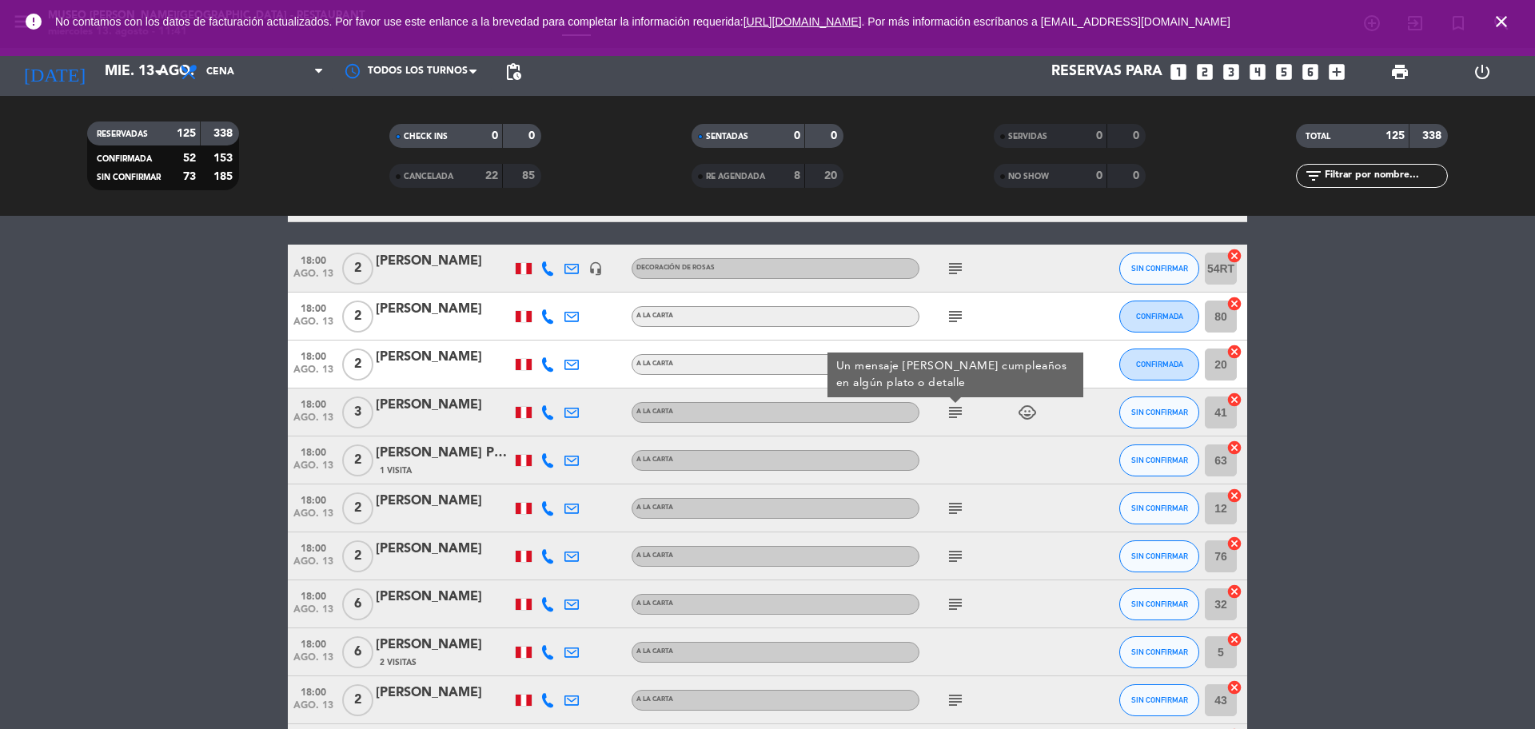
click at [956, 509] on icon "subject" at bounding box center [955, 508] width 19 height 19
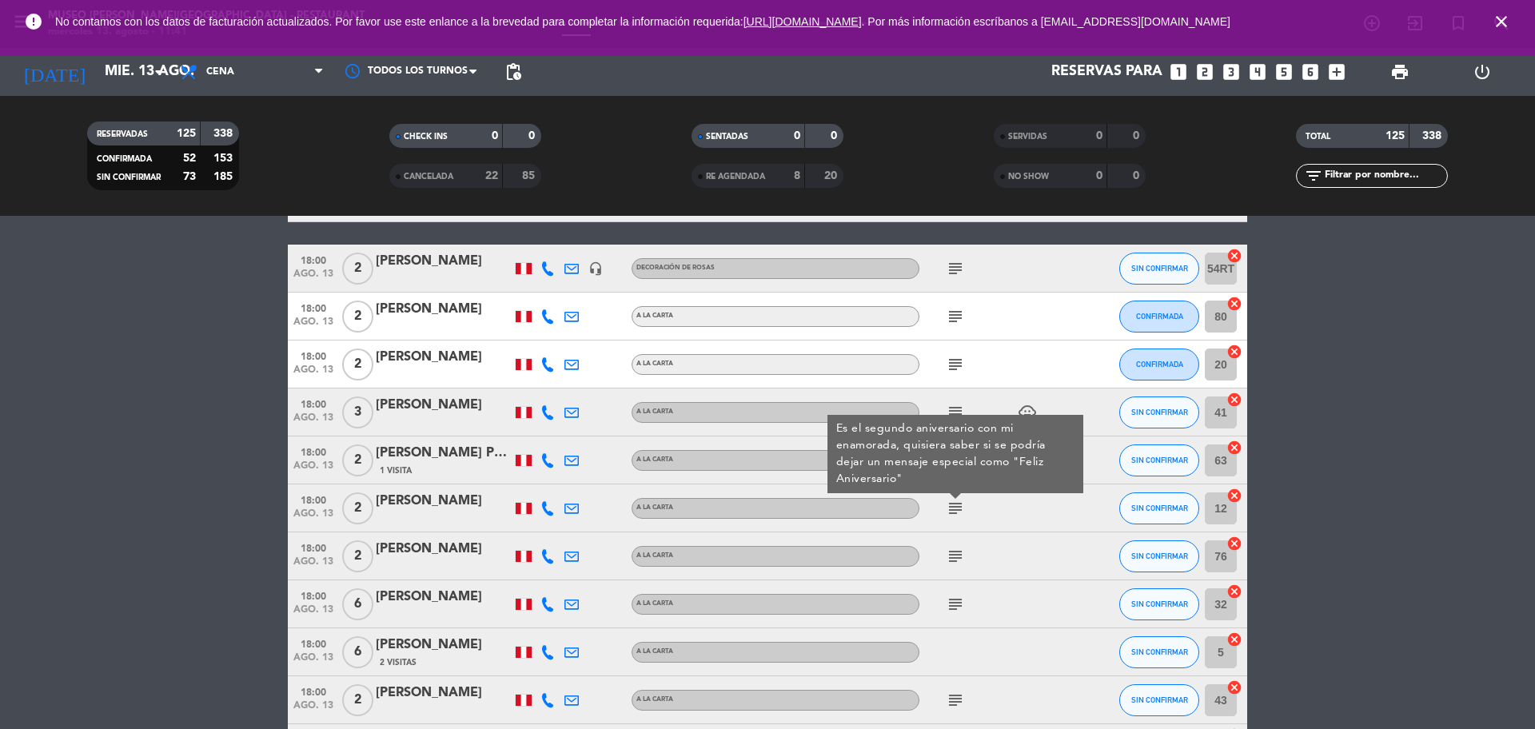
click at [952, 558] on icon "subject" at bounding box center [955, 556] width 19 height 19
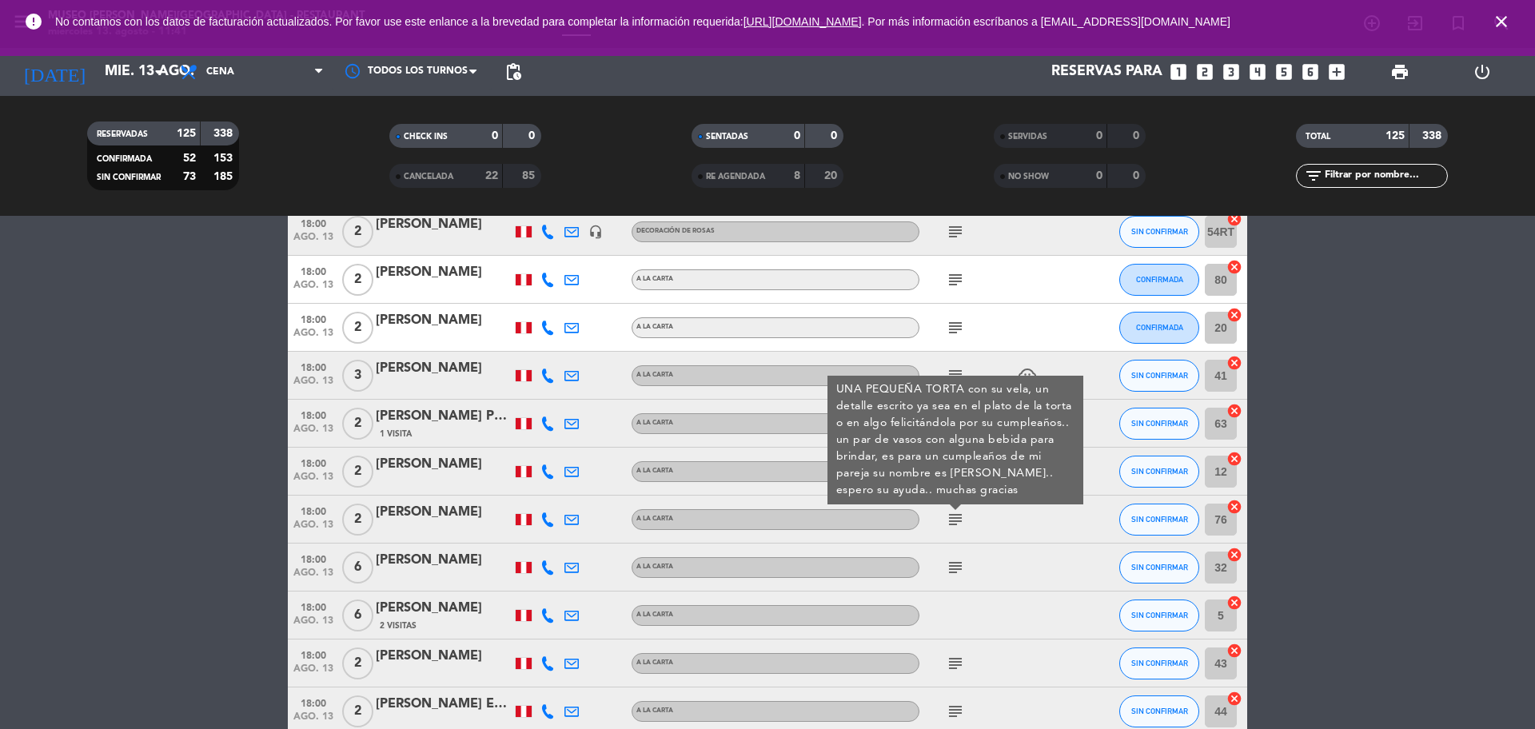
scroll to position [500, 0]
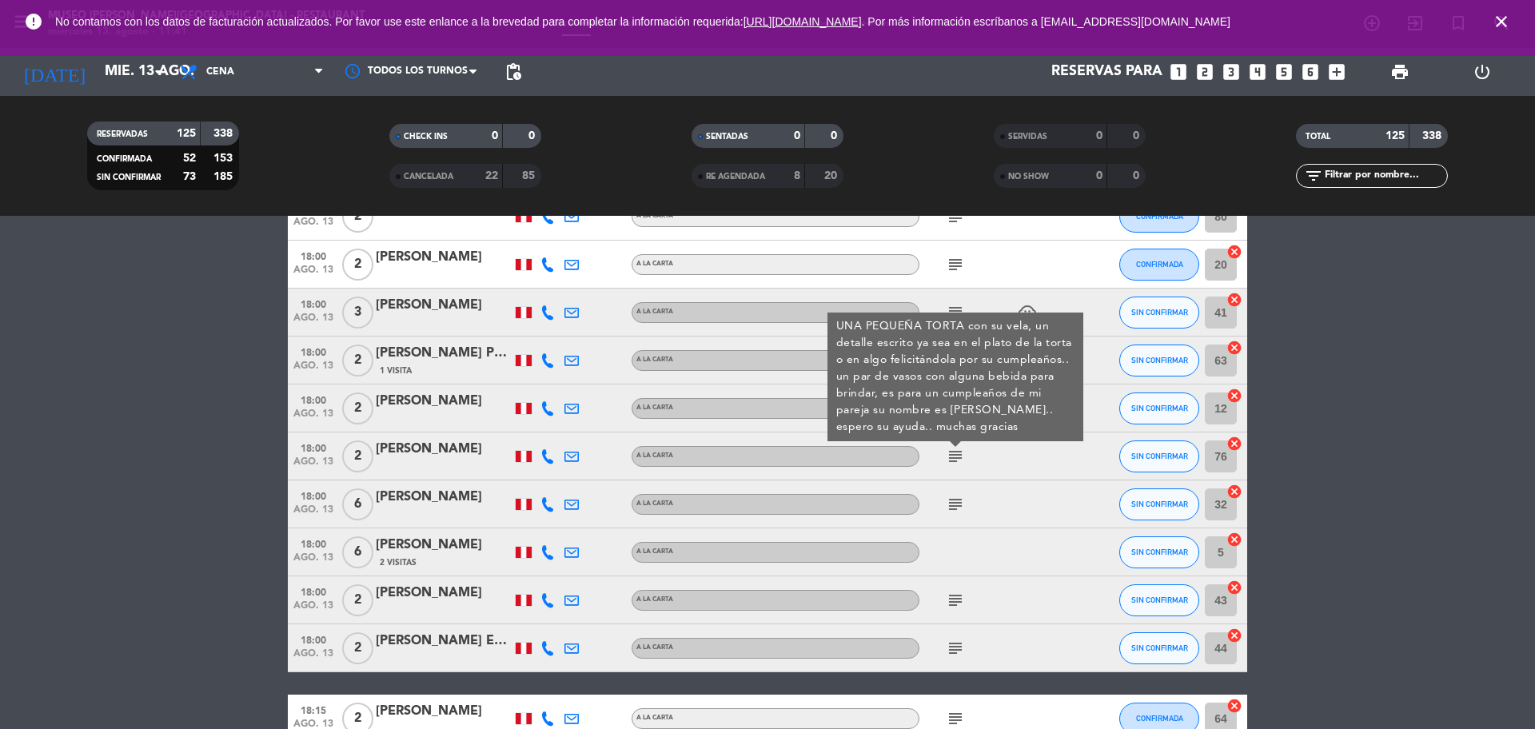
click at [321, 460] on span "ago. 13" at bounding box center [313, 466] width 40 height 18
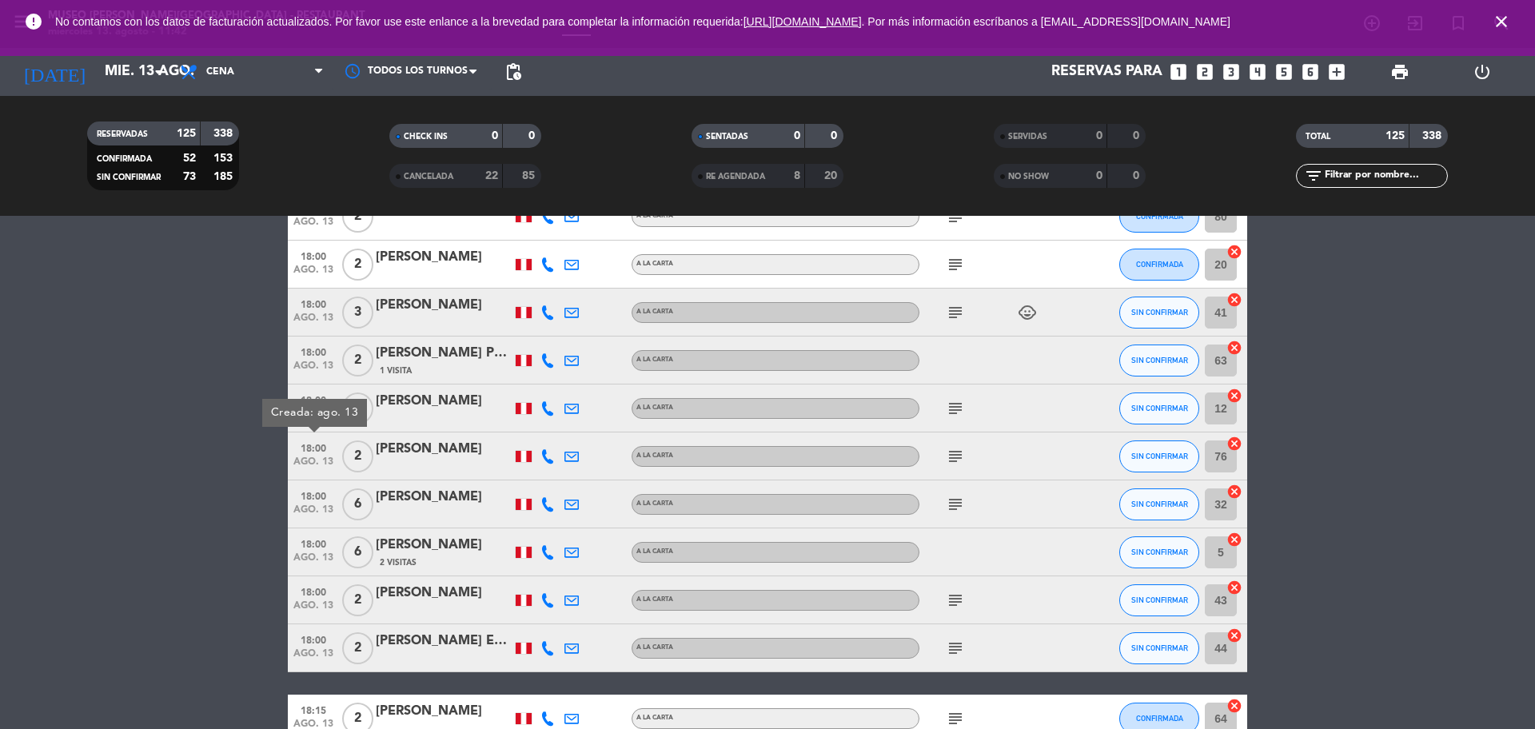
click at [414, 459] on div "[PERSON_NAME]" at bounding box center [444, 449] width 136 height 21
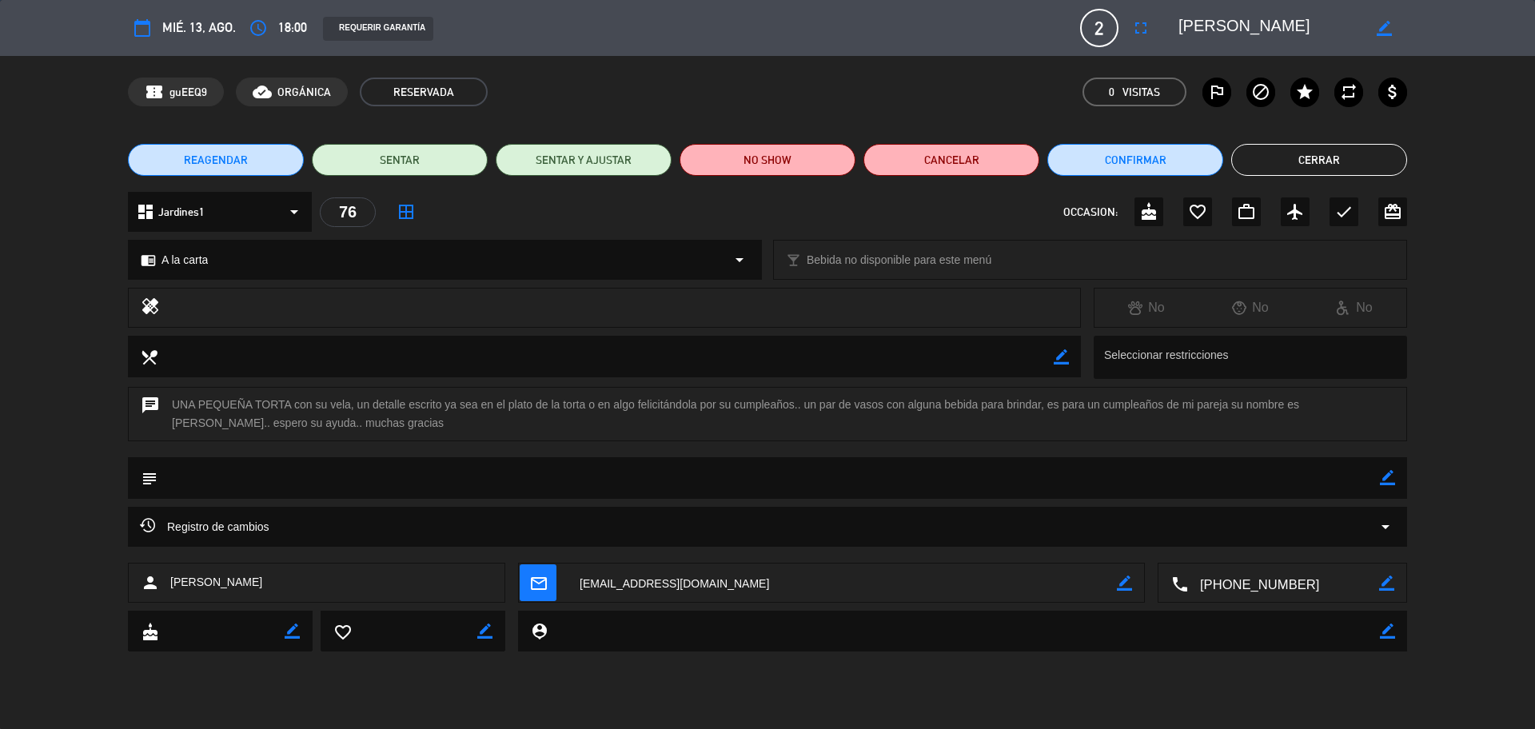
click at [1271, 585] on textarea at bounding box center [1283, 584] width 191 height 40
drag, startPoint x: 1182, startPoint y: 28, endPoint x: 1300, endPoint y: 33, distance: 118.4
click at [1300, 33] on textarea at bounding box center [1270, 28] width 183 height 29
drag, startPoint x: 1382, startPoint y: 470, endPoint x: 1349, endPoint y: 470, distance: 32.8
click at [1375, 470] on div "subject border_color" at bounding box center [767, 478] width 1279 height 42
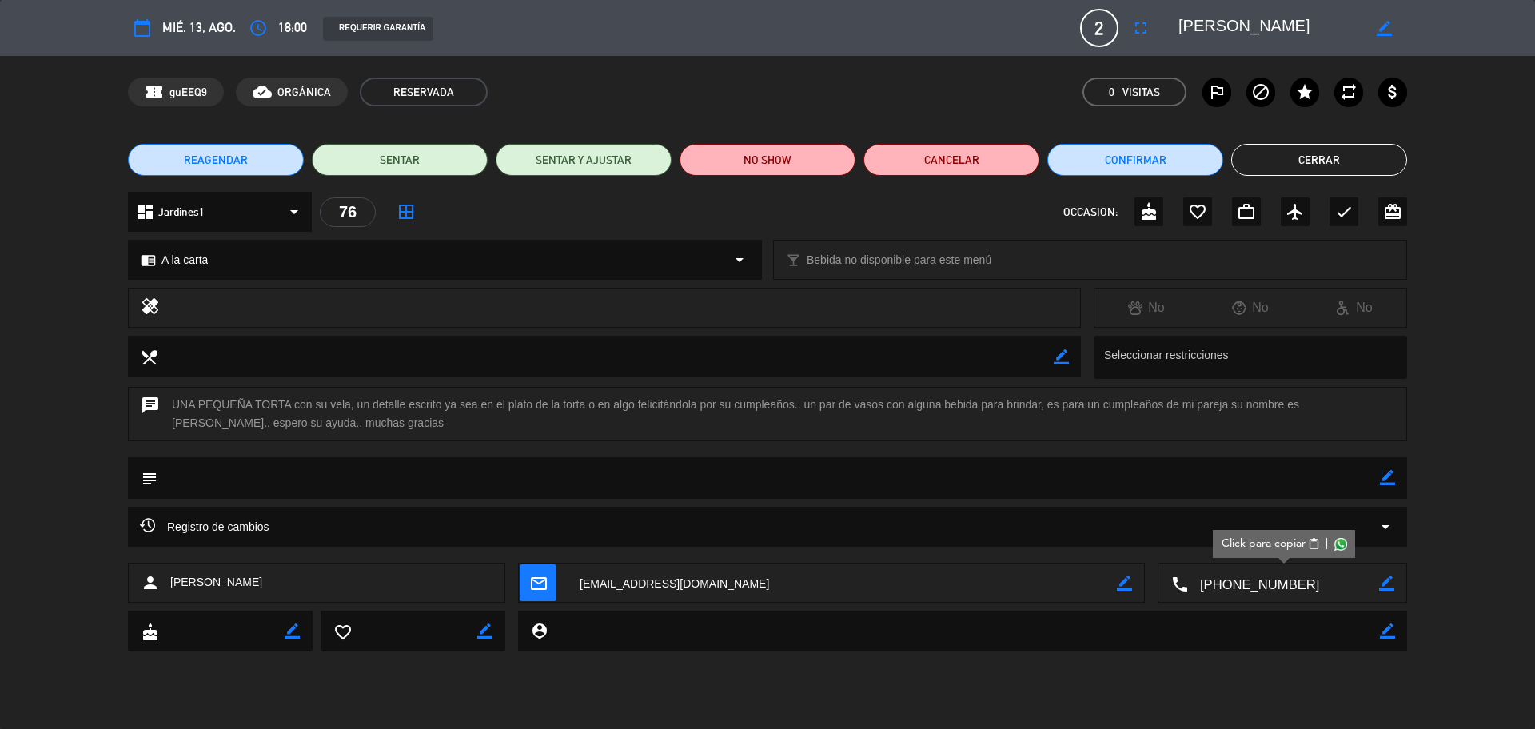
click at [1382, 481] on icon "border_color" at bounding box center [1387, 477] width 15 height 15
click at [1349, 481] on textarea at bounding box center [769, 477] width 1223 height 41
click at [1391, 473] on icon at bounding box center [1387, 477] width 15 height 15
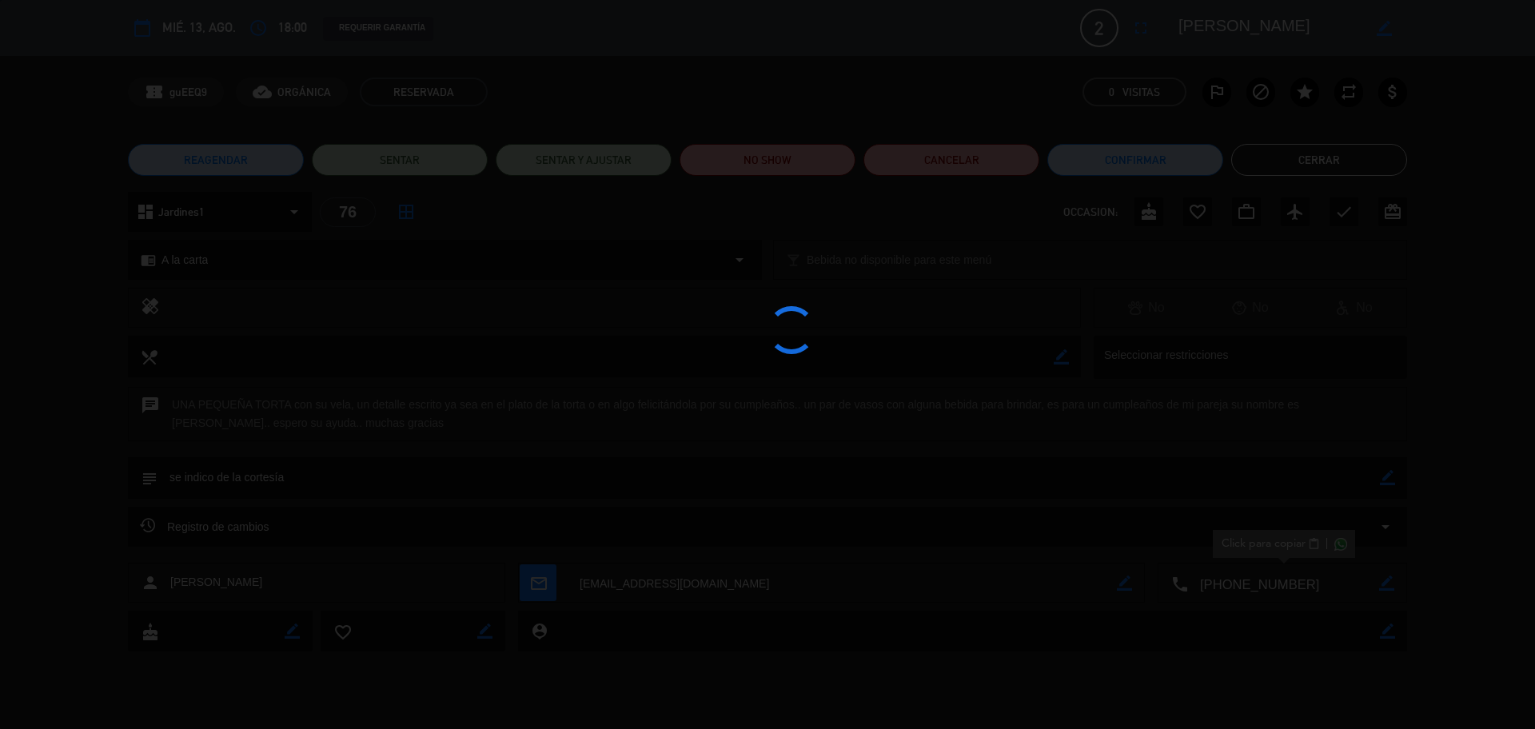
type textarea "se indico de la cortesía"
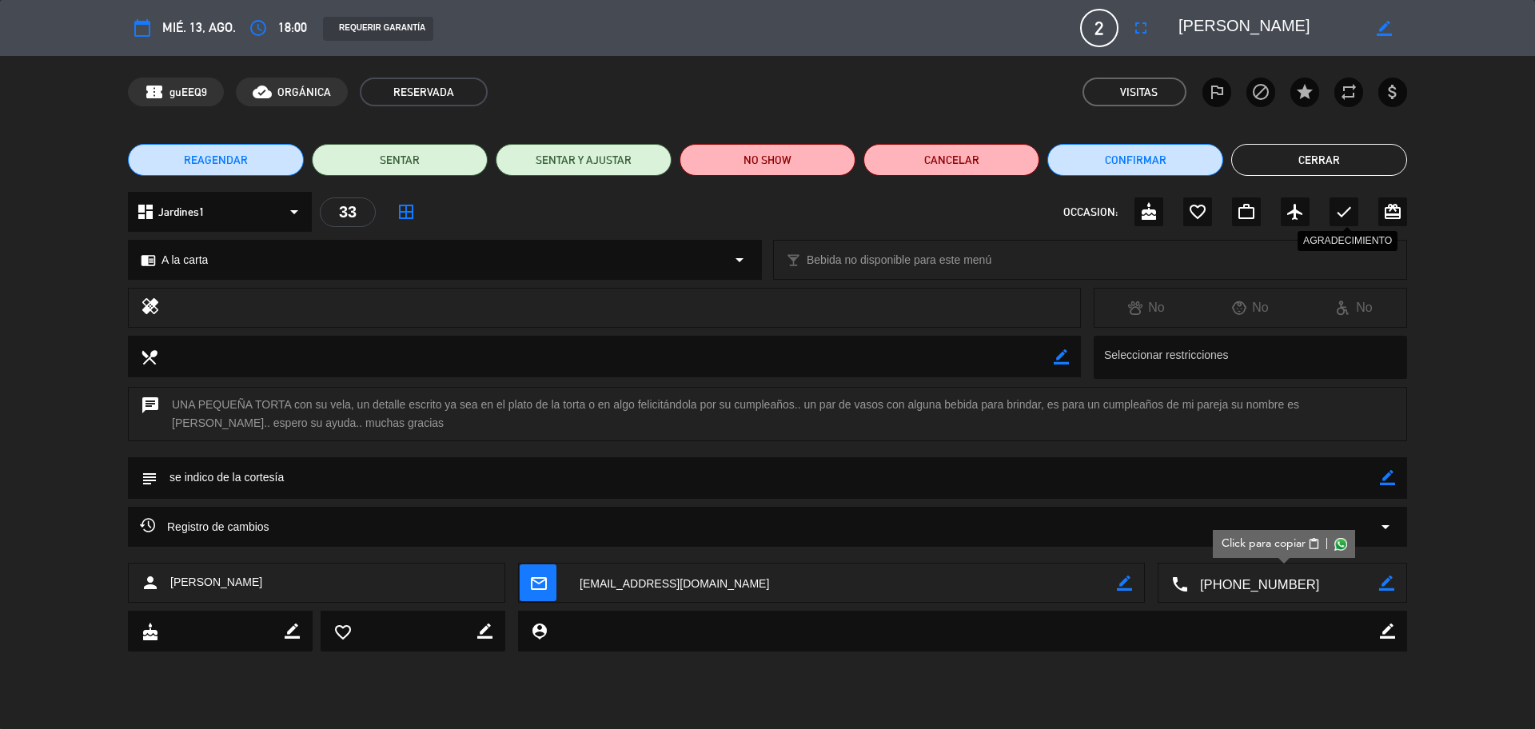
click at [1346, 215] on icon "check" at bounding box center [1344, 211] width 19 height 19
click at [1312, 158] on button "Cerrar" at bounding box center [1319, 160] width 176 height 32
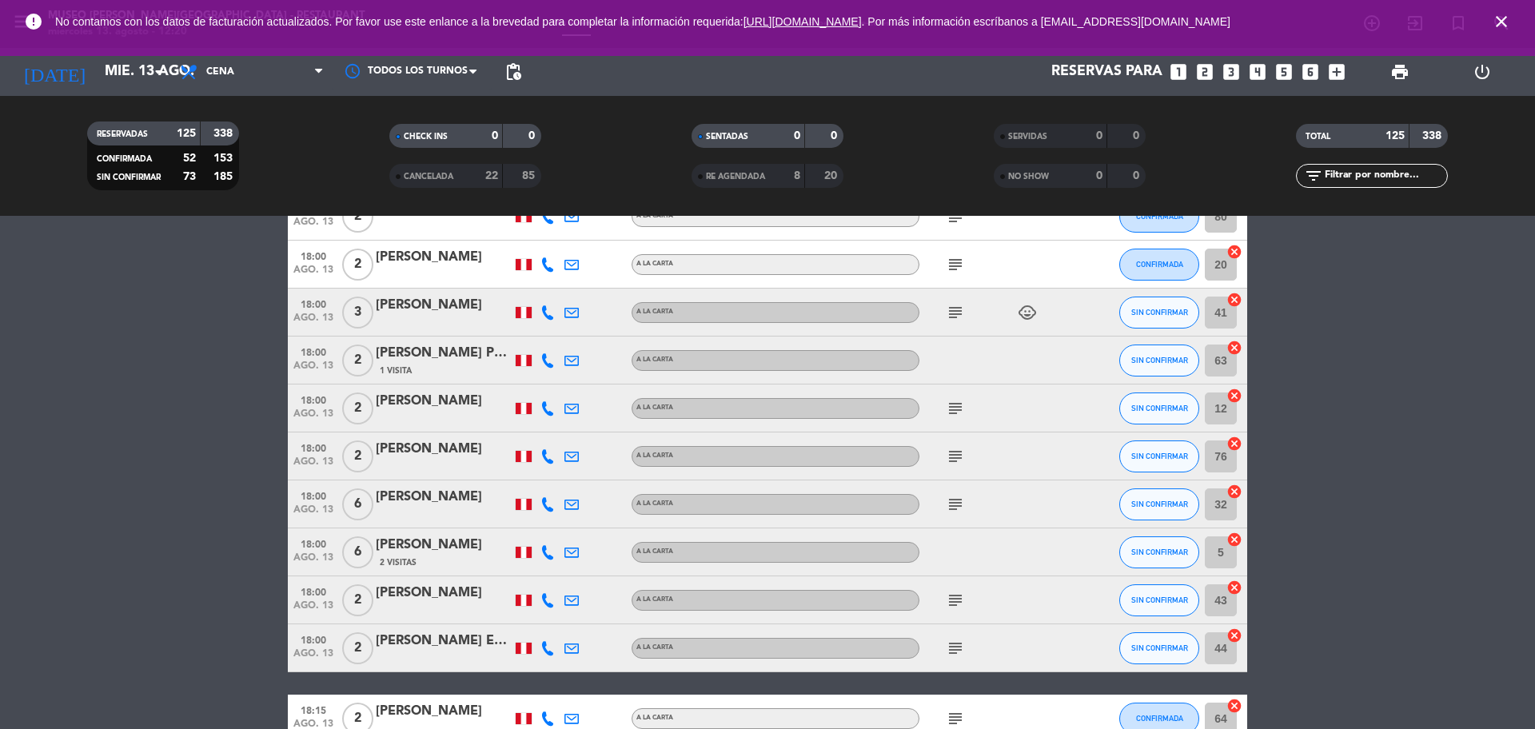
click at [948, 504] on icon "subject" at bounding box center [955, 504] width 19 height 19
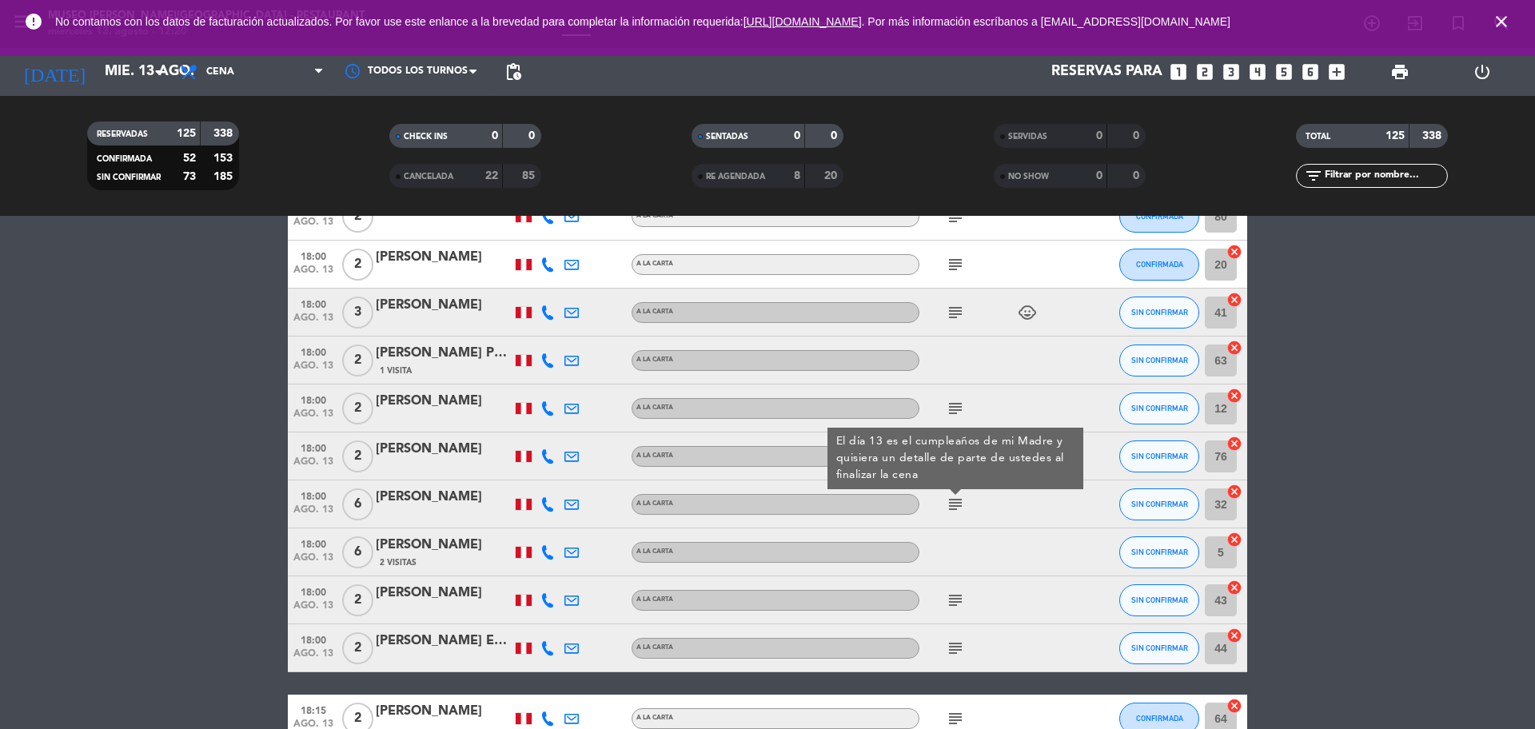
click at [949, 593] on icon "subject" at bounding box center [955, 600] width 19 height 19
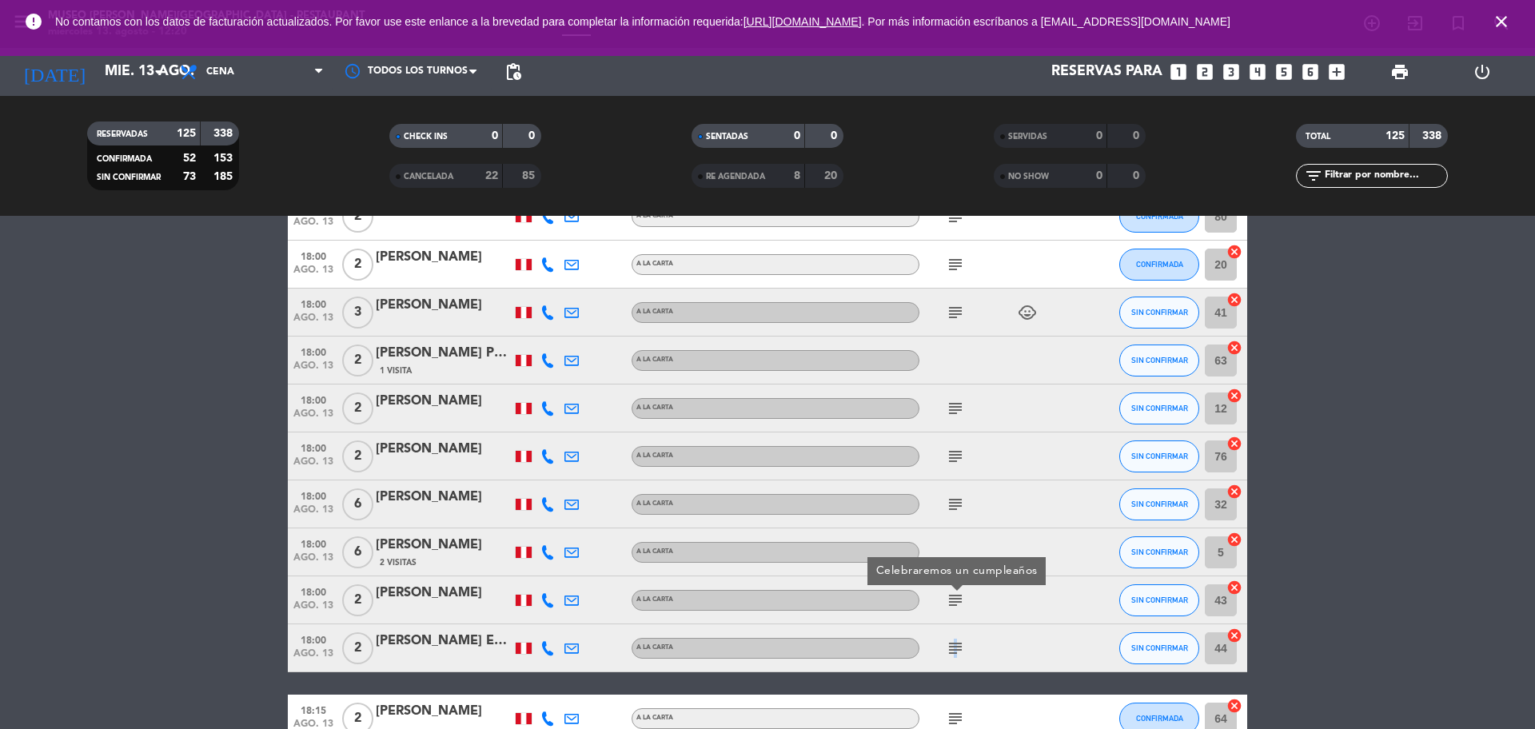
click at [953, 636] on div "subject" at bounding box center [992, 647] width 144 height 47
click at [960, 645] on icon "subject" at bounding box center [955, 648] width 19 height 19
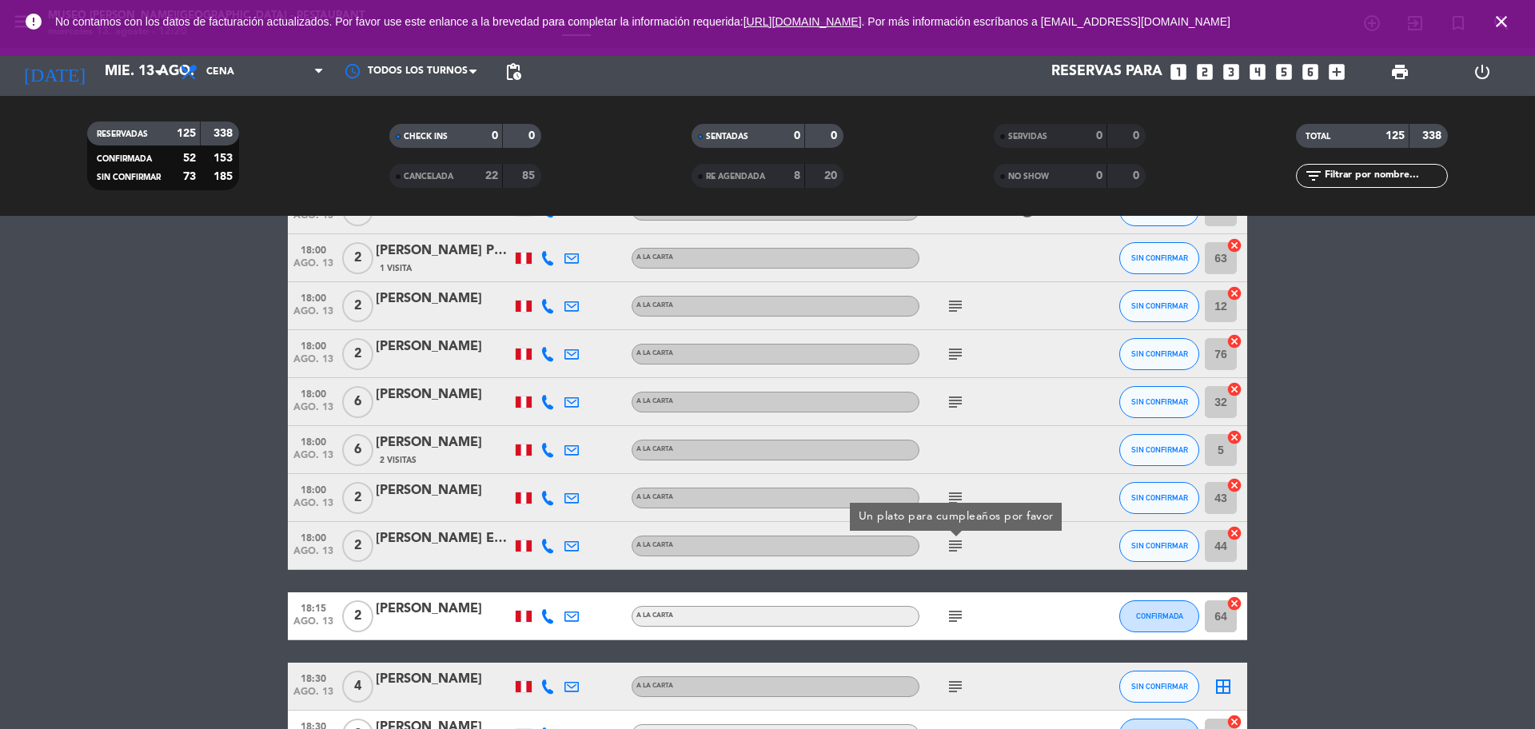
scroll to position [700, 0]
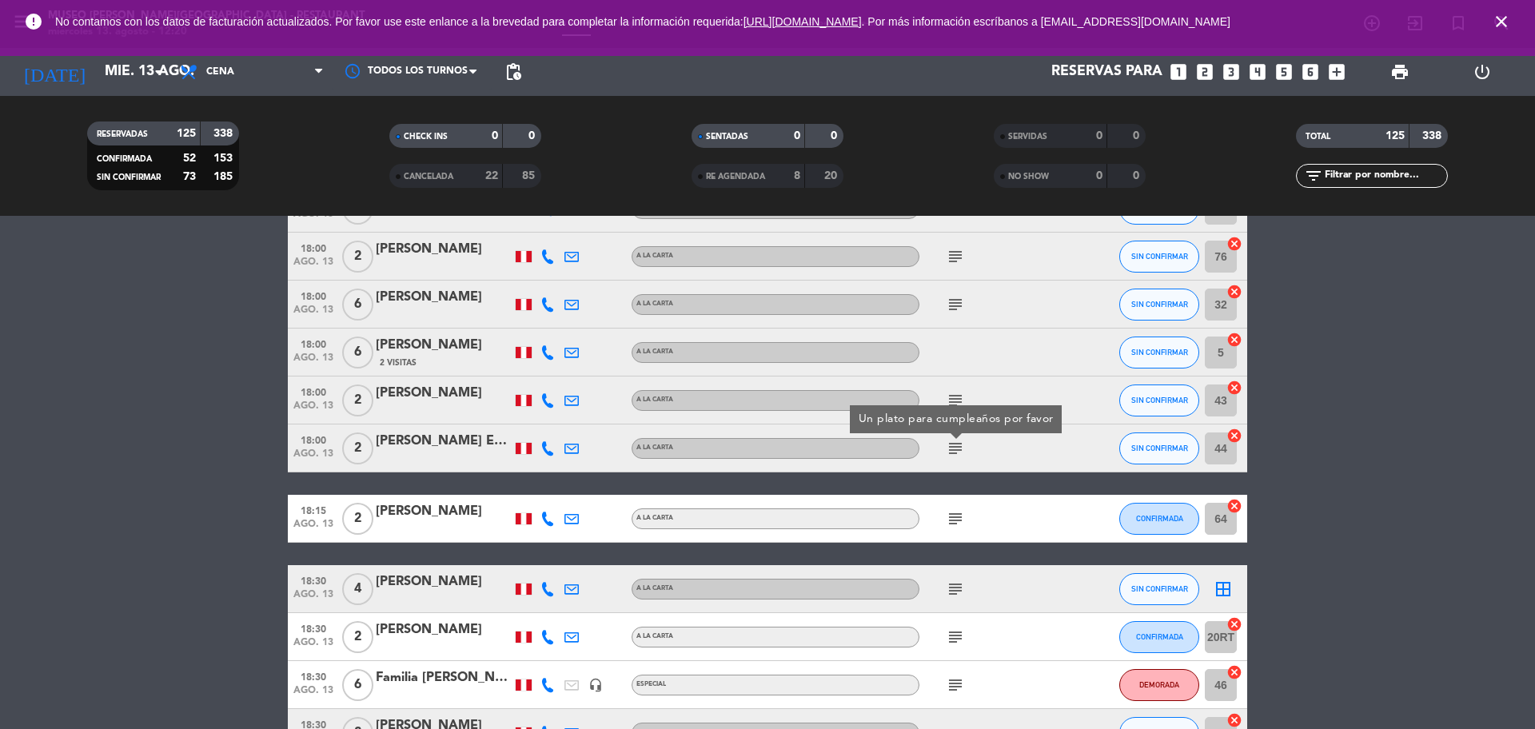
click at [955, 523] on icon "subject" at bounding box center [955, 518] width 19 height 19
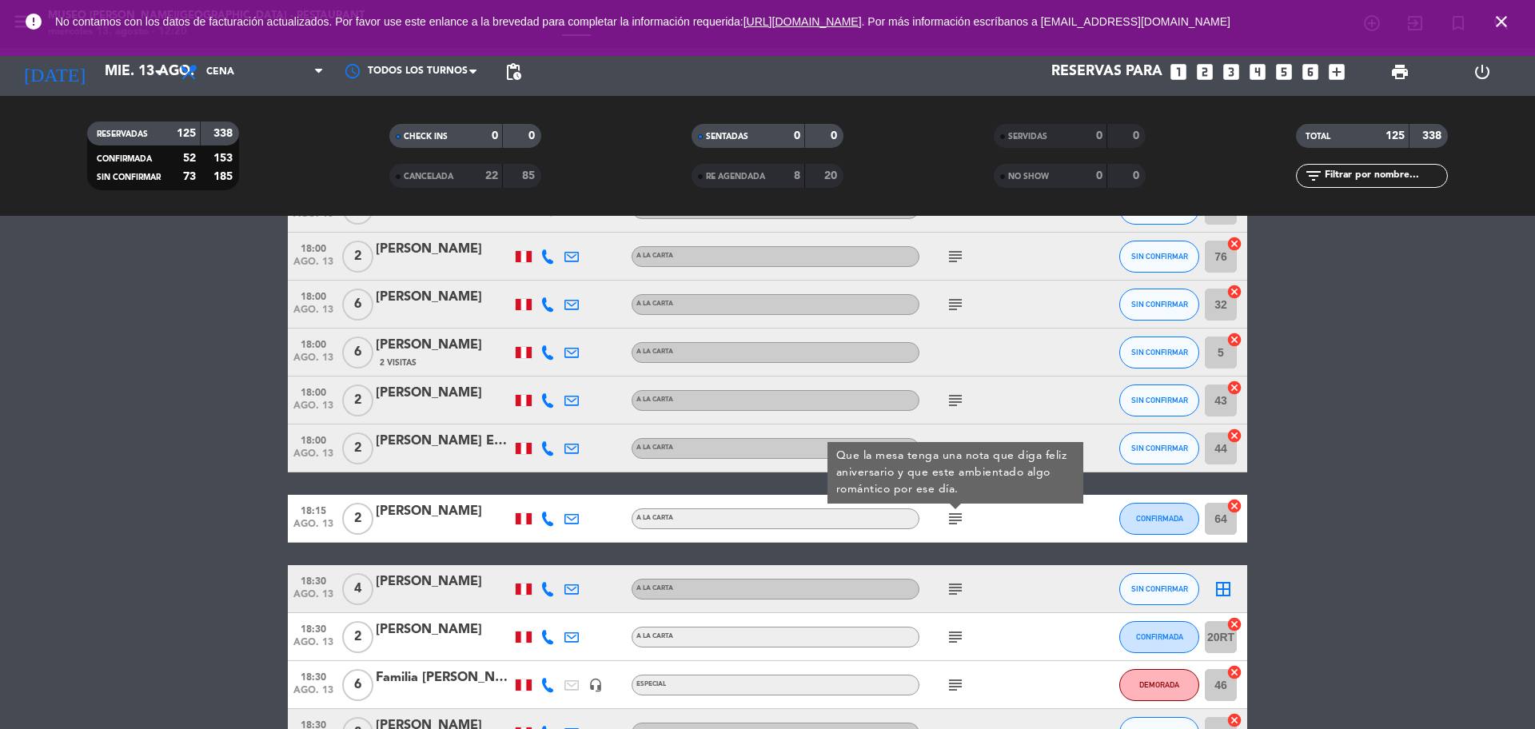
click at [453, 517] on div "[PERSON_NAME]" at bounding box center [444, 511] width 136 height 21
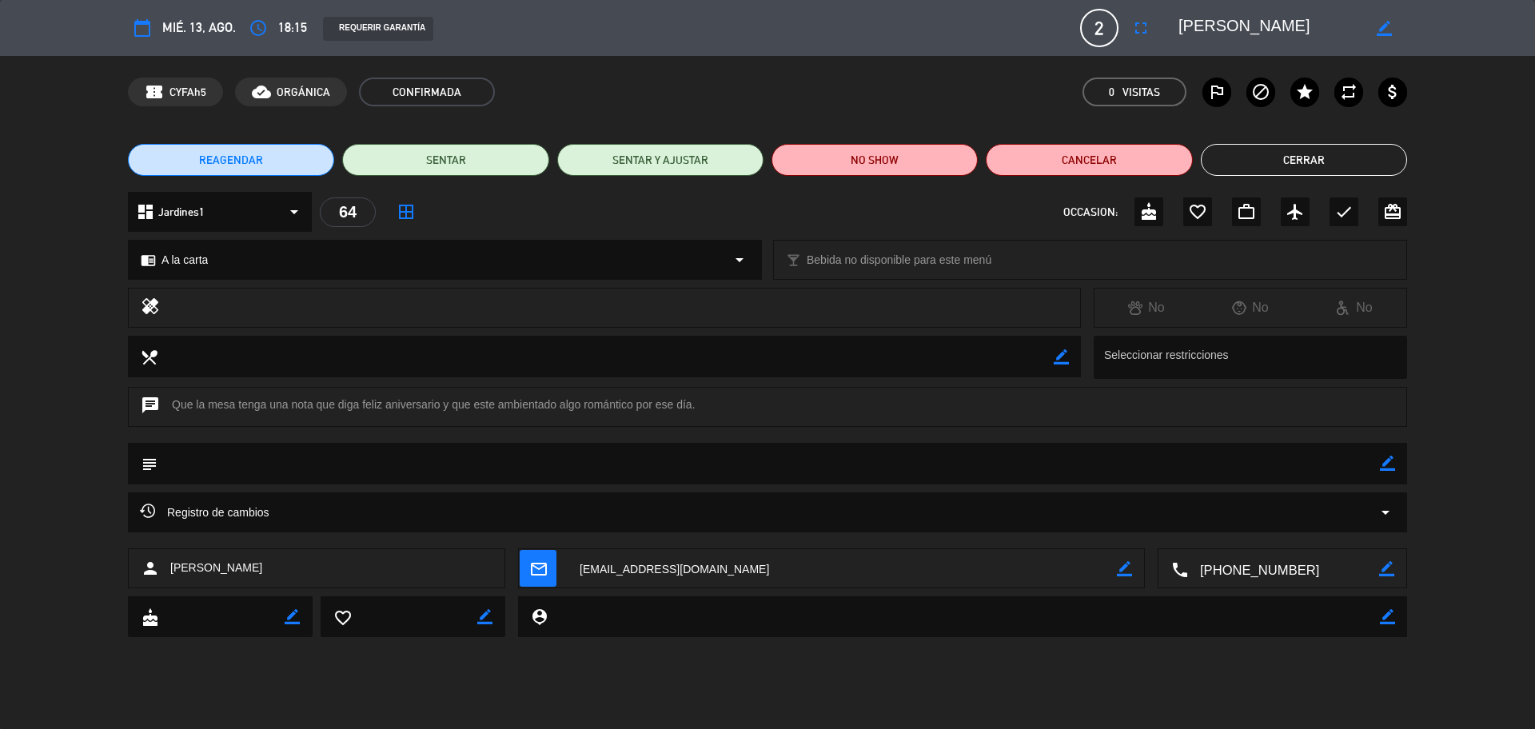
click at [1311, 578] on textarea at bounding box center [1283, 569] width 191 height 40
drag, startPoint x: 1272, startPoint y: 28, endPoint x: 1198, endPoint y: 25, distance: 74.4
click at [1159, 30] on div "calendar_today mié. 13, ago. access_time 18:15 REQUERIR GARANTÍA 2 [PERSON_NAME…" at bounding box center [767, 28] width 1279 height 38
click at [1383, 465] on icon "border_color" at bounding box center [1387, 463] width 15 height 15
click at [1362, 469] on textarea at bounding box center [769, 463] width 1223 height 41
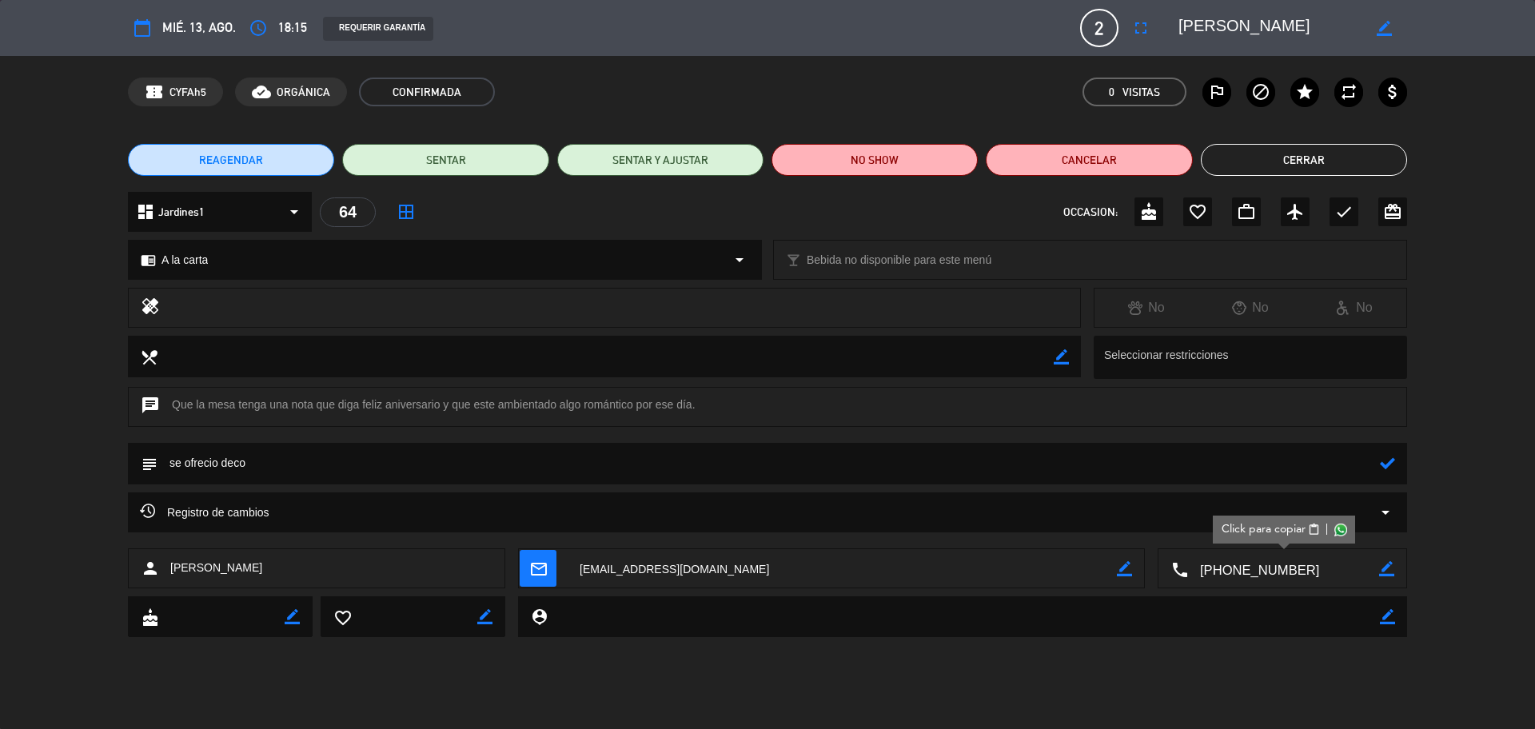
type textarea "se ofrecio deco"
click at [1388, 469] on icon at bounding box center [1387, 463] width 15 height 15
click at [1341, 206] on icon "check" at bounding box center [1344, 211] width 19 height 19
click at [1306, 160] on button "Cerrar" at bounding box center [1304, 160] width 206 height 32
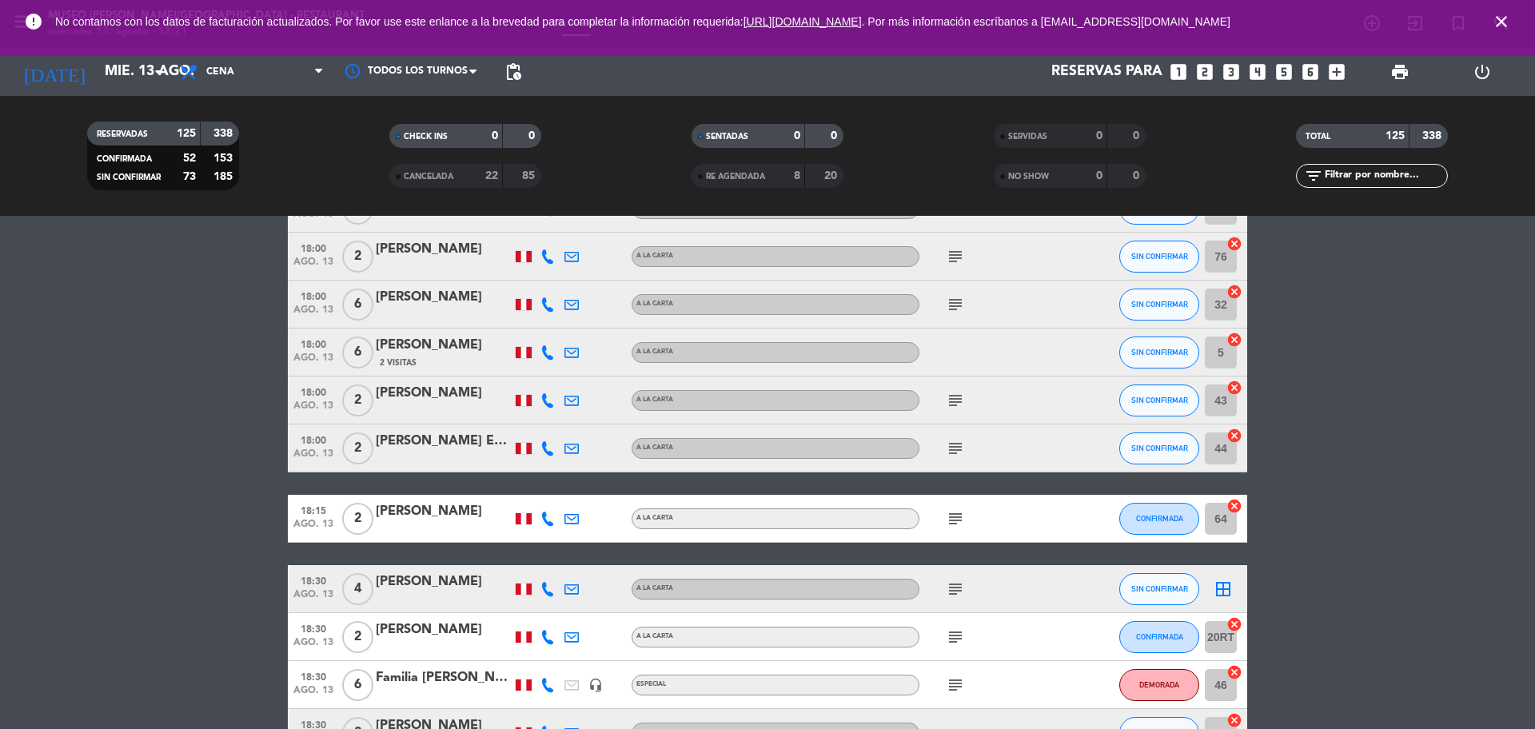
scroll to position [800, 0]
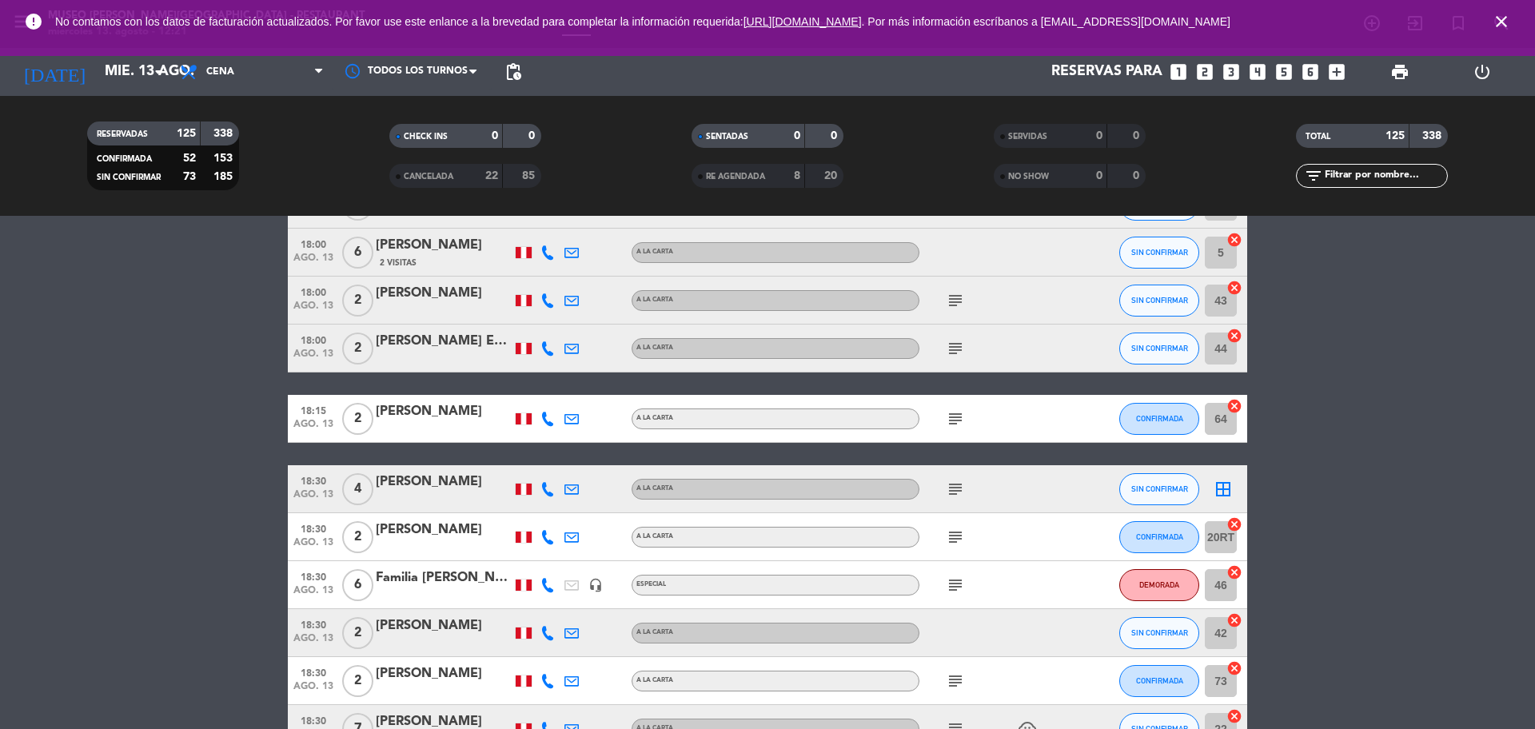
click at [950, 488] on icon "subject" at bounding box center [955, 489] width 19 height 19
click at [964, 548] on div "subject" at bounding box center [992, 536] width 144 height 47
click at [960, 538] on icon "subject" at bounding box center [955, 537] width 19 height 19
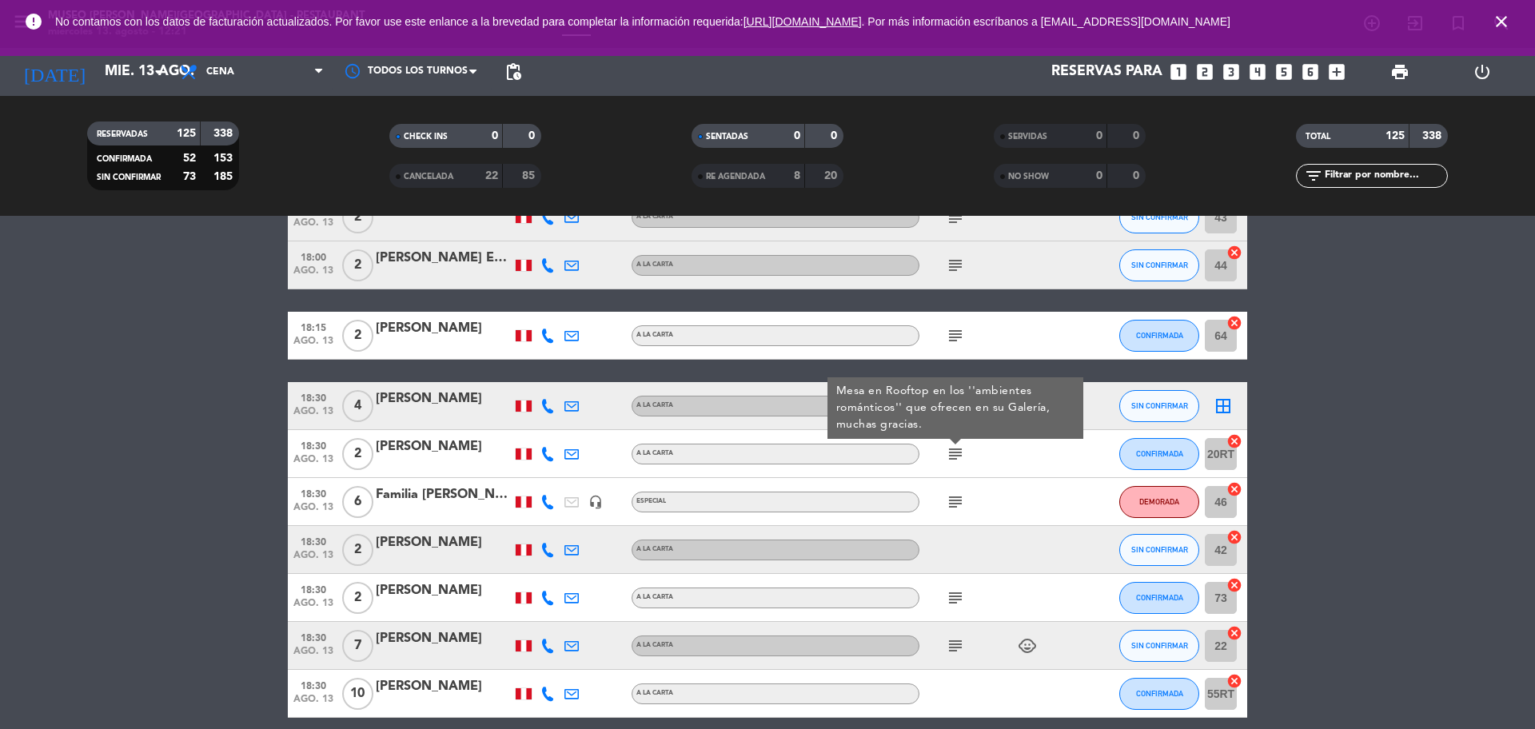
scroll to position [900, 0]
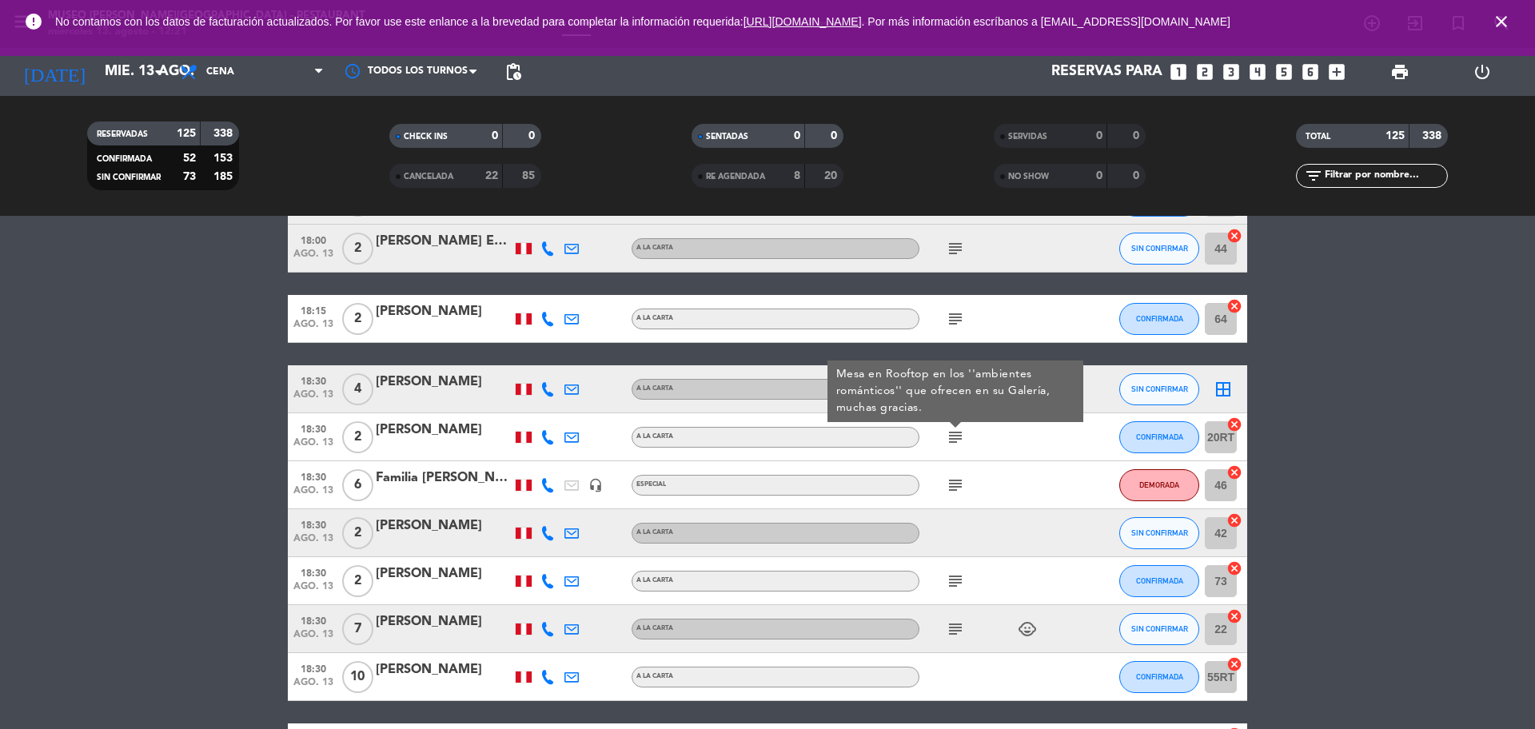
click at [416, 438] on div "[PERSON_NAME]" at bounding box center [444, 430] width 136 height 21
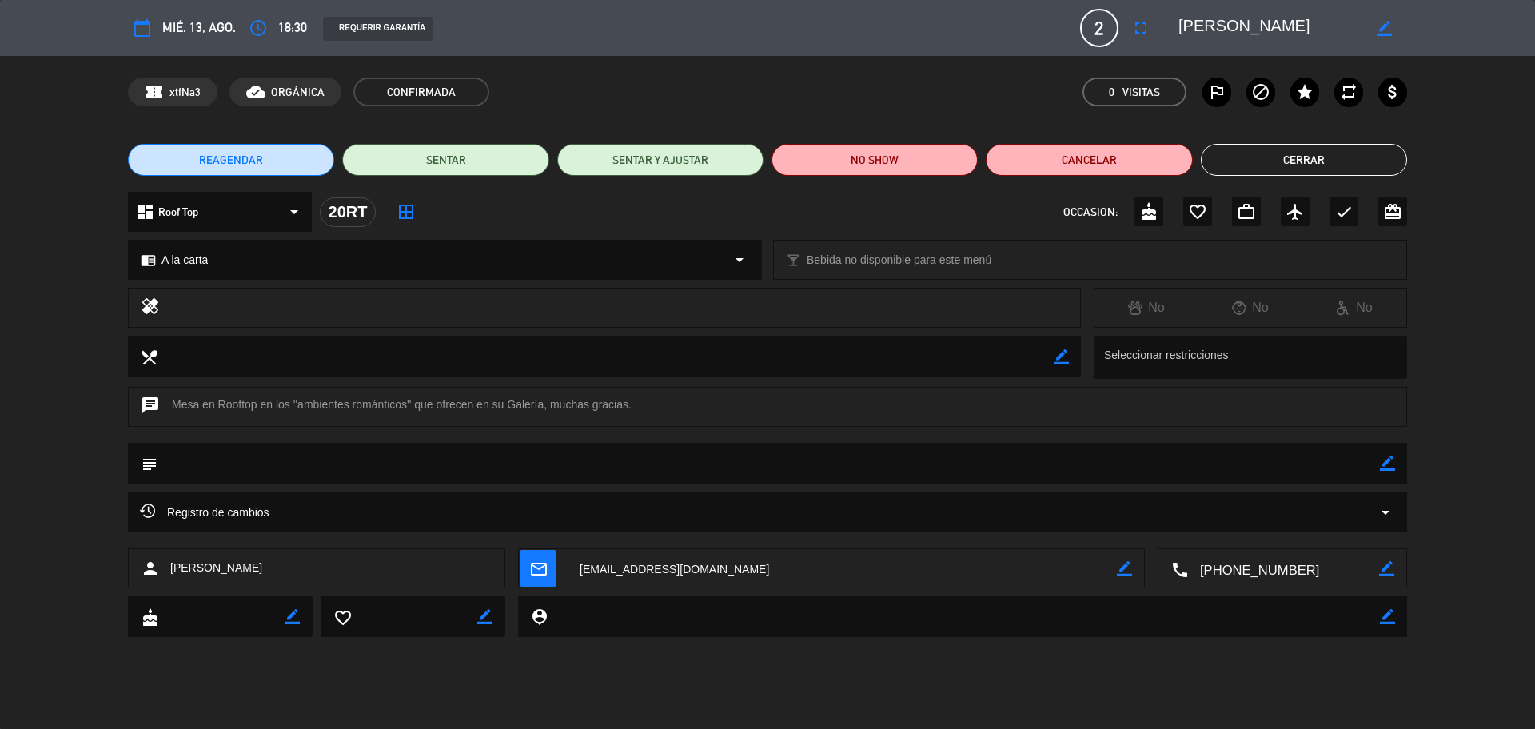
click at [1271, 575] on textarea at bounding box center [1283, 569] width 191 height 40
click at [1383, 464] on icon "border_color" at bounding box center [1387, 463] width 15 height 15
click at [1354, 464] on textarea at bounding box center [769, 463] width 1223 height 41
type textarea "se ofrecio deco"
click at [1383, 465] on icon at bounding box center [1387, 463] width 15 height 15
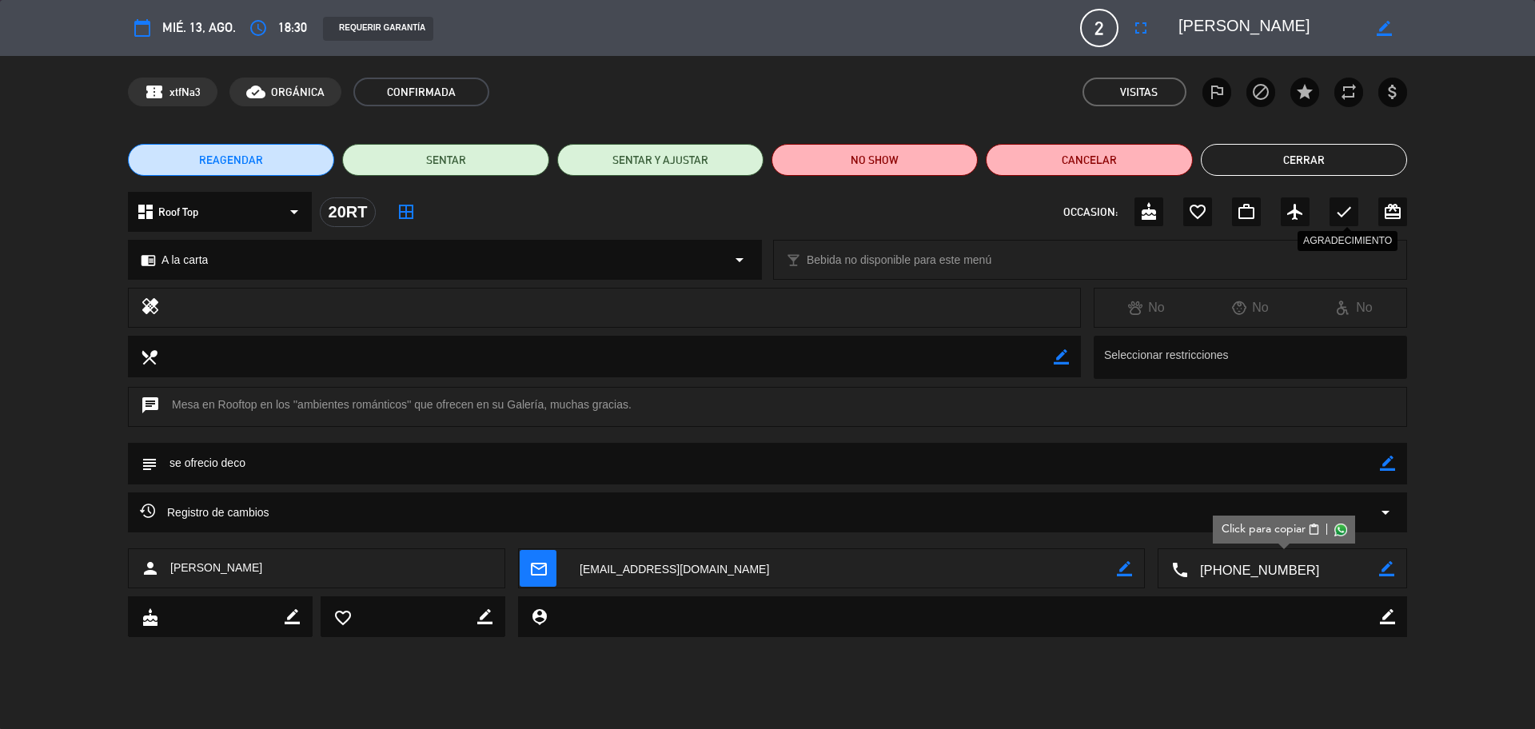
click at [1343, 222] on div "check" at bounding box center [1344, 212] width 29 height 29
click at [1293, 153] on button "Cerrar" at bounding box center [1304, 160] width 206 height 32
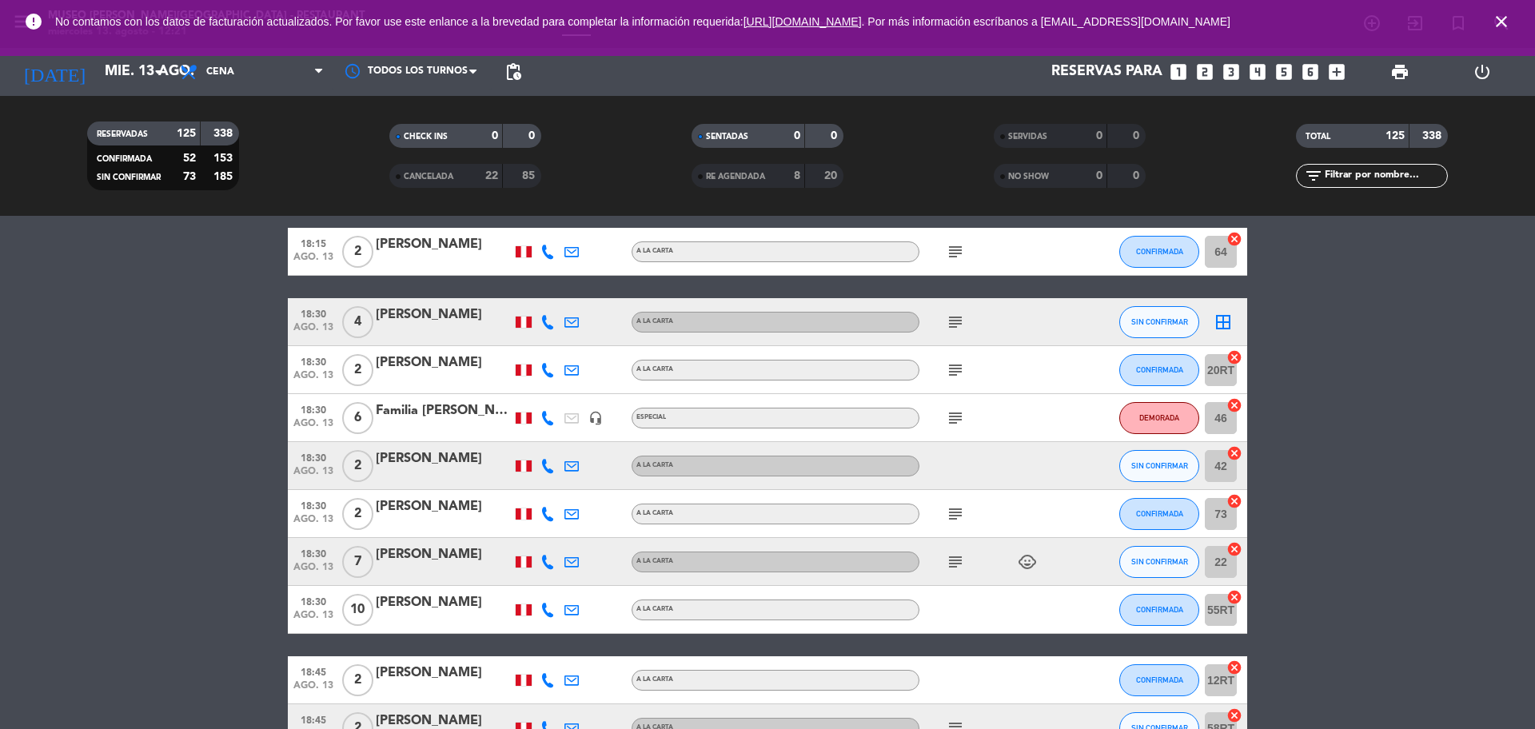
scroll to position [1000, 0]
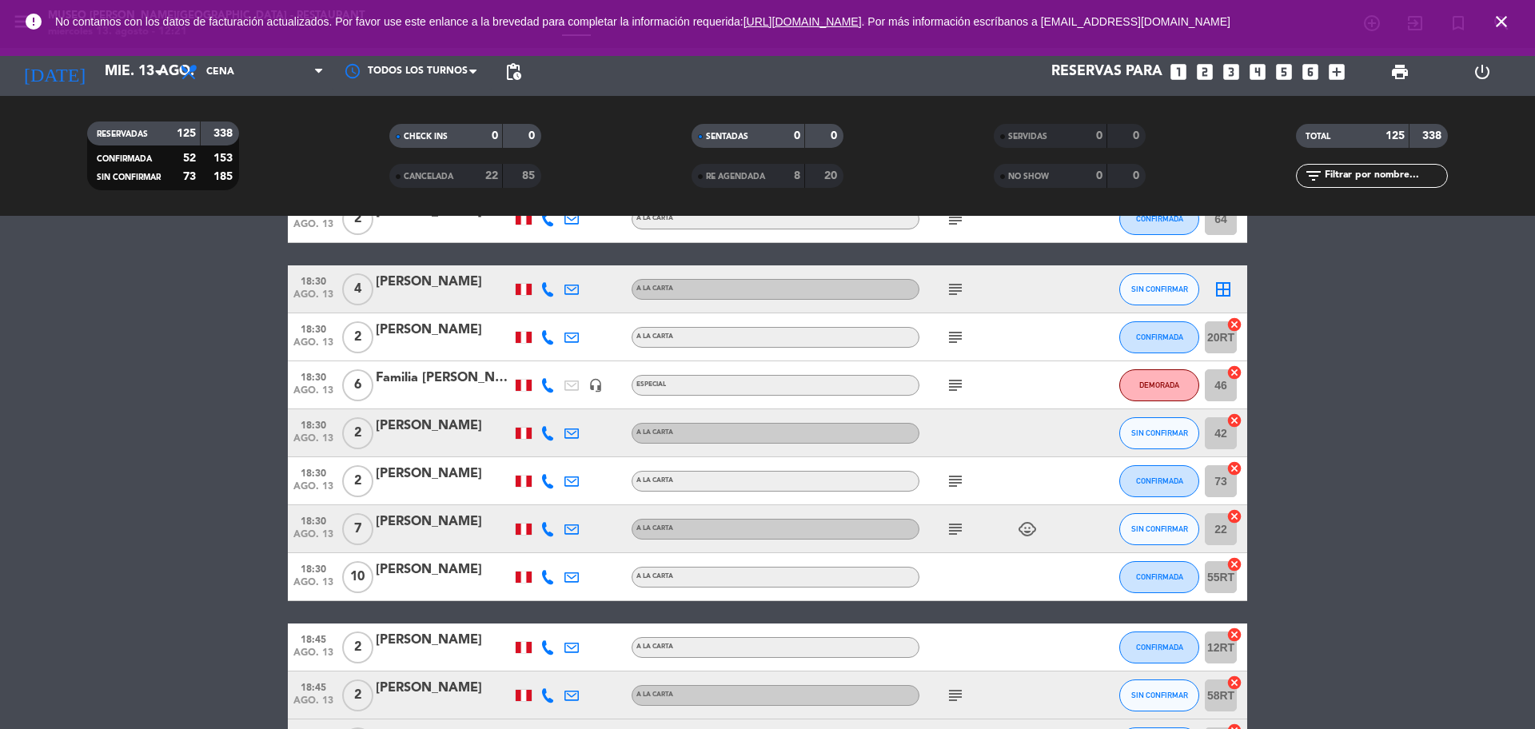
click at [956, 381] on icon "subject" at bounding box center [955, 385] width 19 height 19
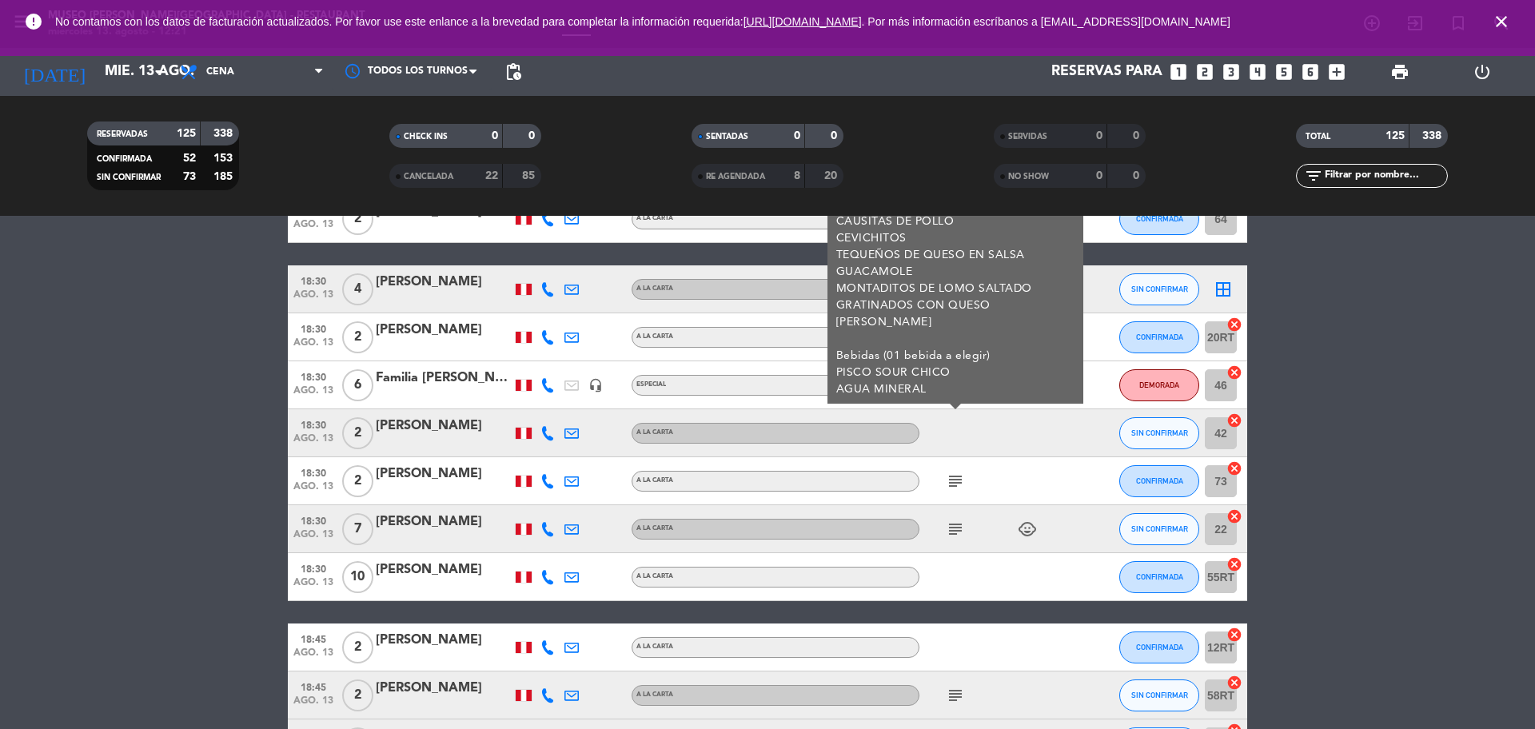
click at [956, 481] on icon "subject" at bounding box center [955, 481] width 19 height 19
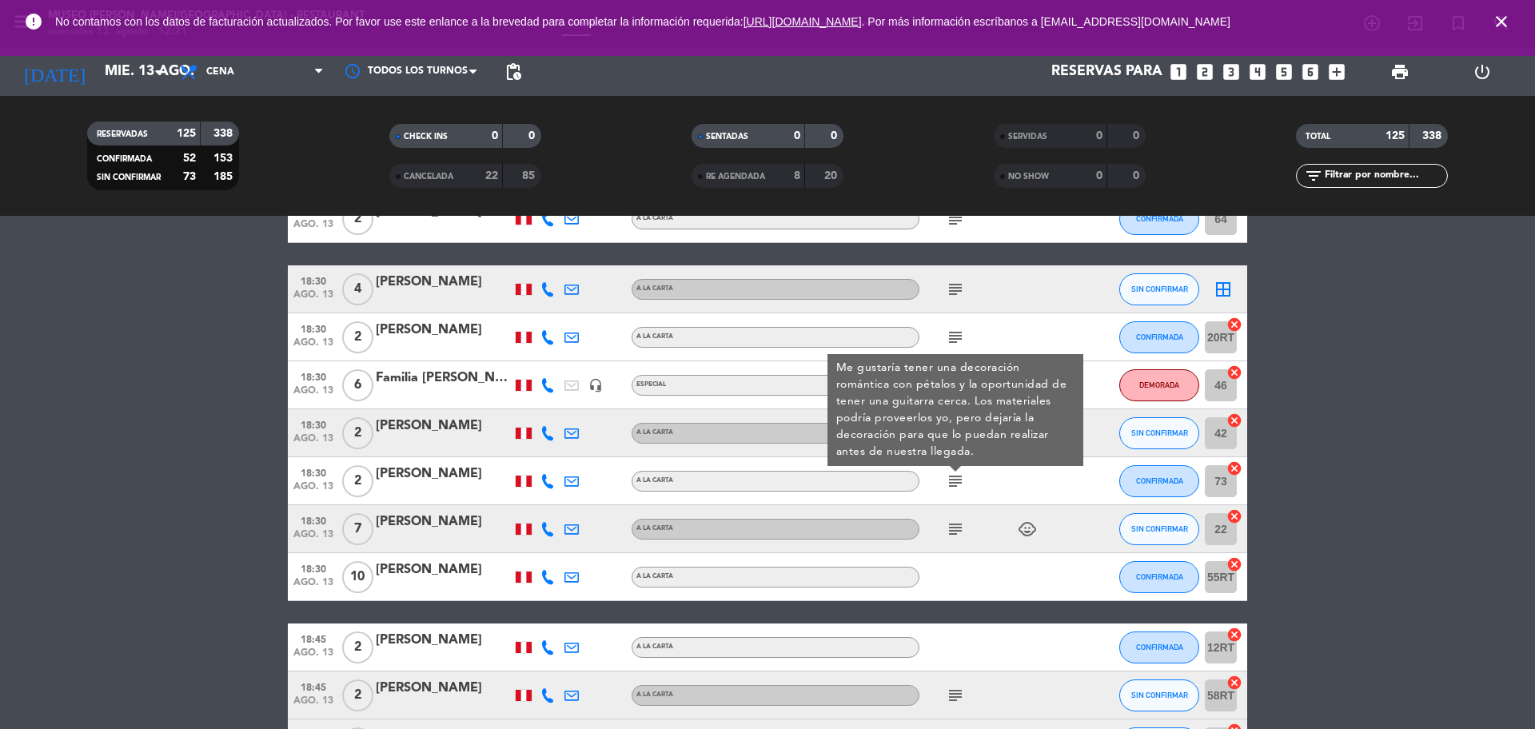
click at [457, 486] on div at bounding box center [444, 491] width 136 height 13
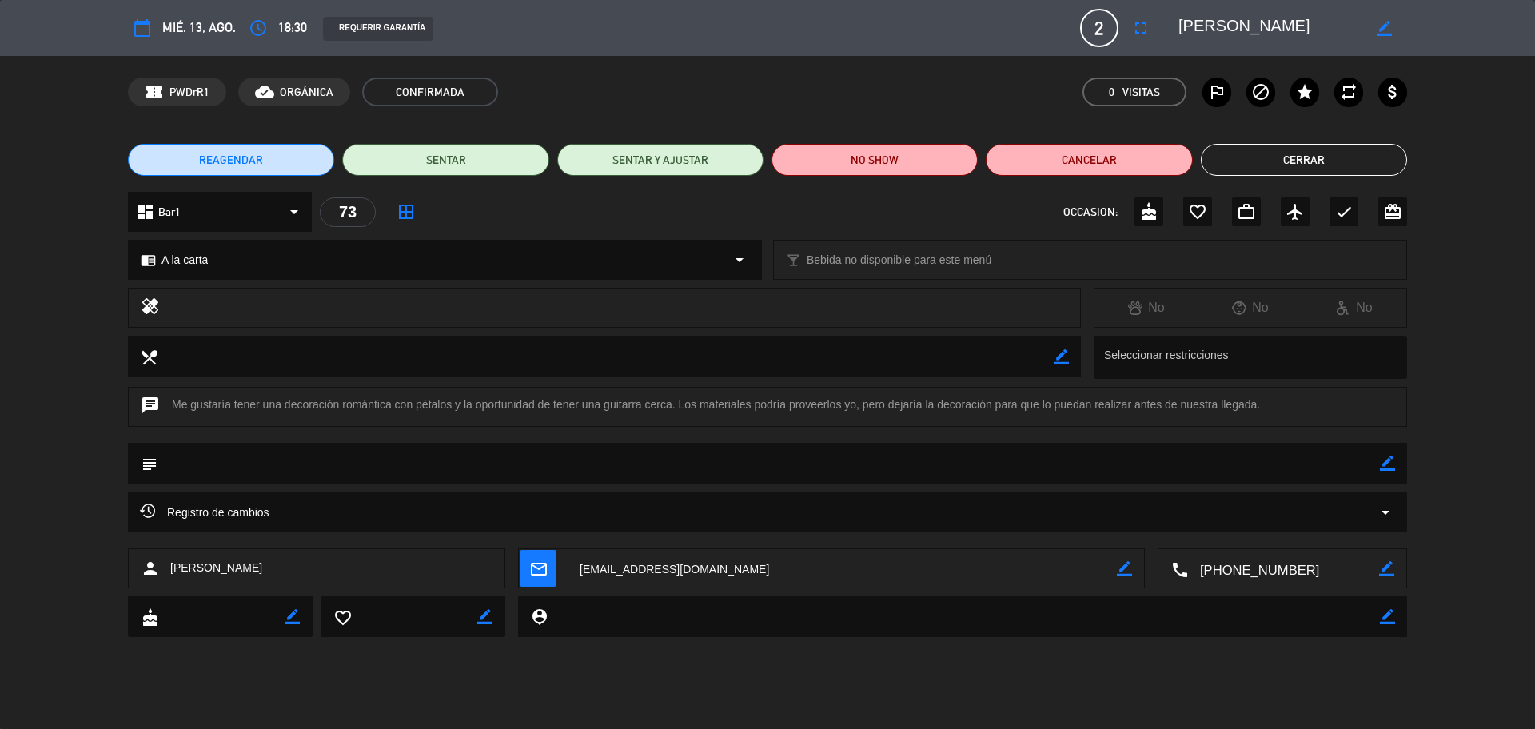
click at [1381, 469] on icon "border_color" at bounding box center [1387, 463] width 15 height 15
click at [1334, 467] on textarea at bounding box center [769, 463] width 1223 height 41
click at [1391, 474] on div at bounding box center [1387, 464] width 15 height 42
click at [1387, 467] on icon at bounding box center [1387, 463] width 15 height 15
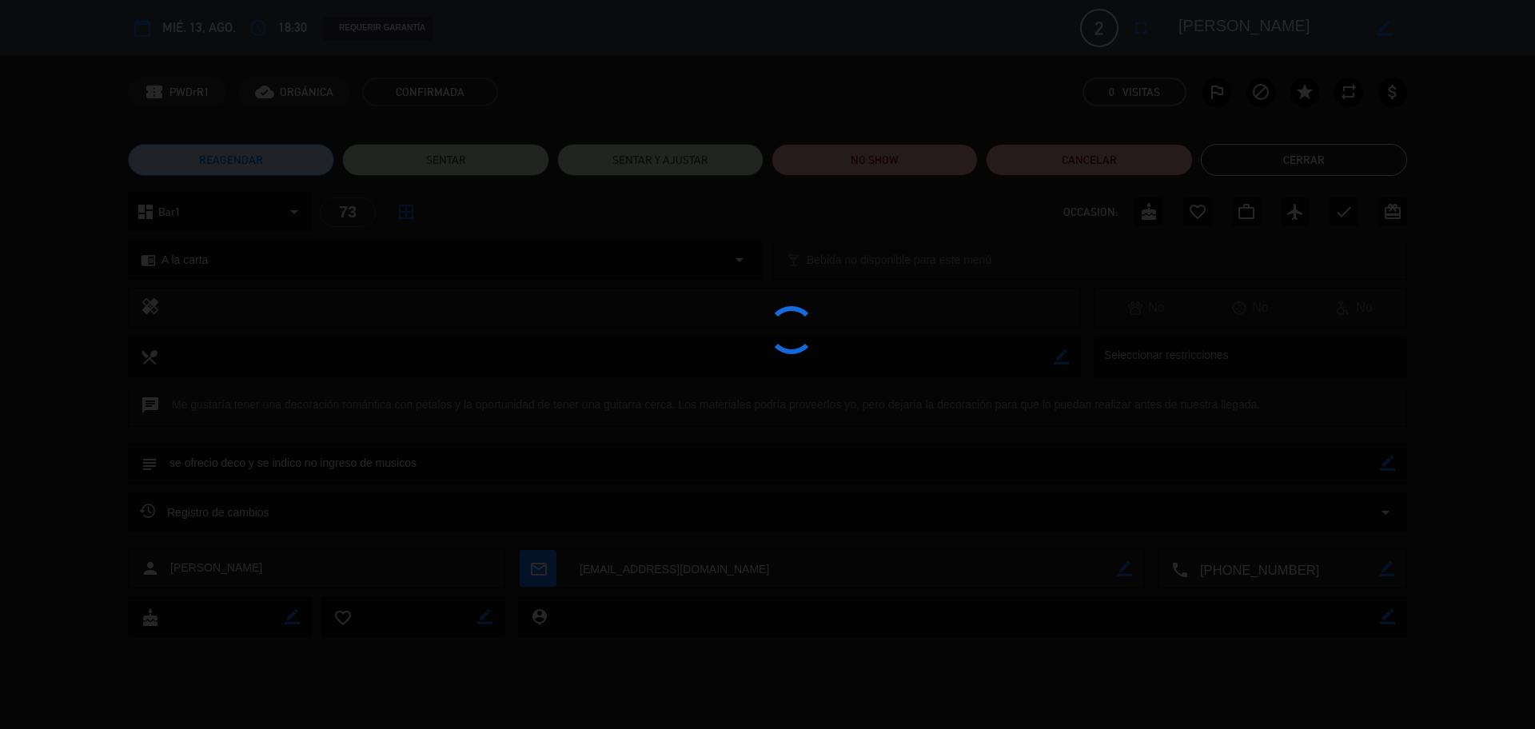
type textarea "se ofrecio deco y se indico no ingreso de musicos"
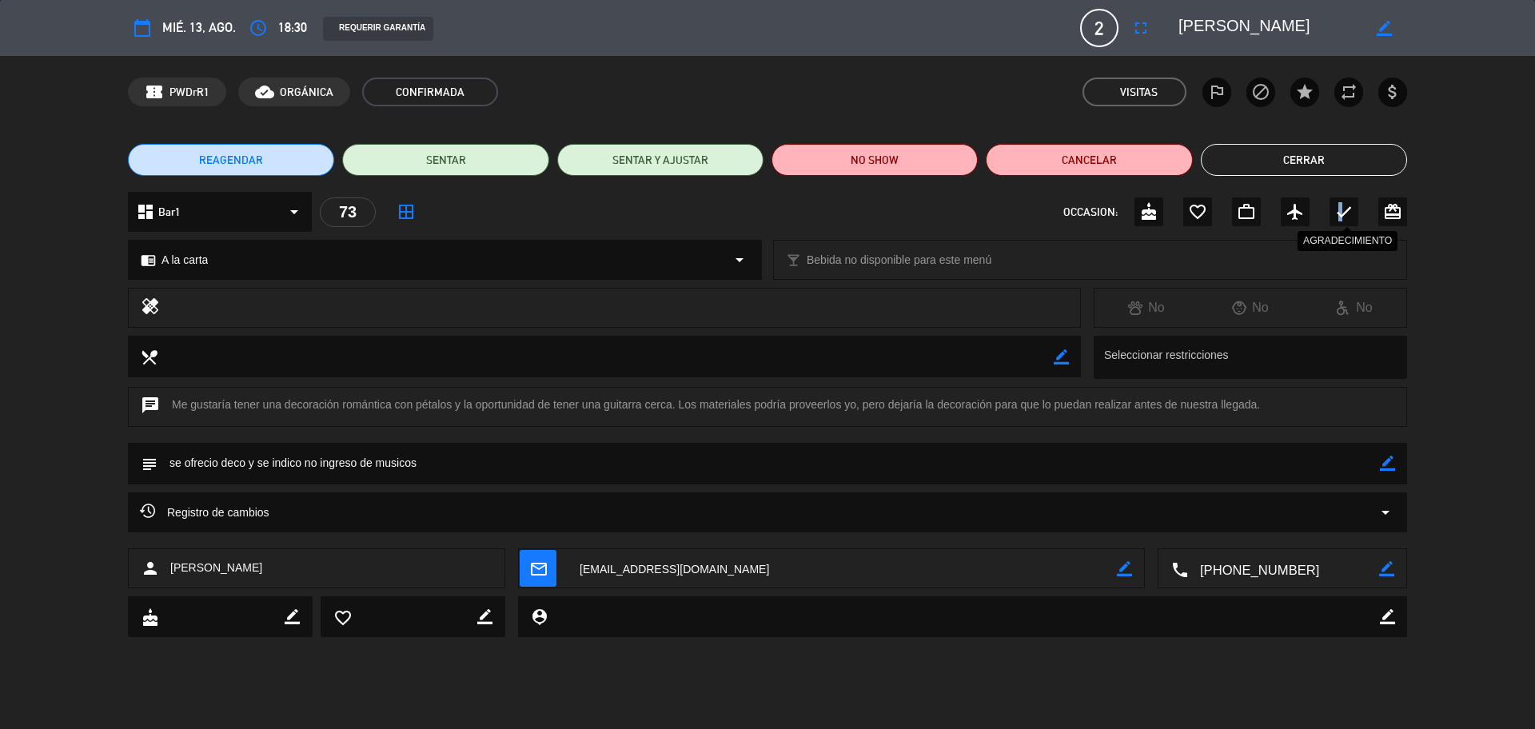
click at [1339, 204] on icon "check" at bounding box center [1344, 211] width 19 height 19
click at [1335, 158] on button "Cerrar" at bounding box center [1304, 160] width 206 height 32
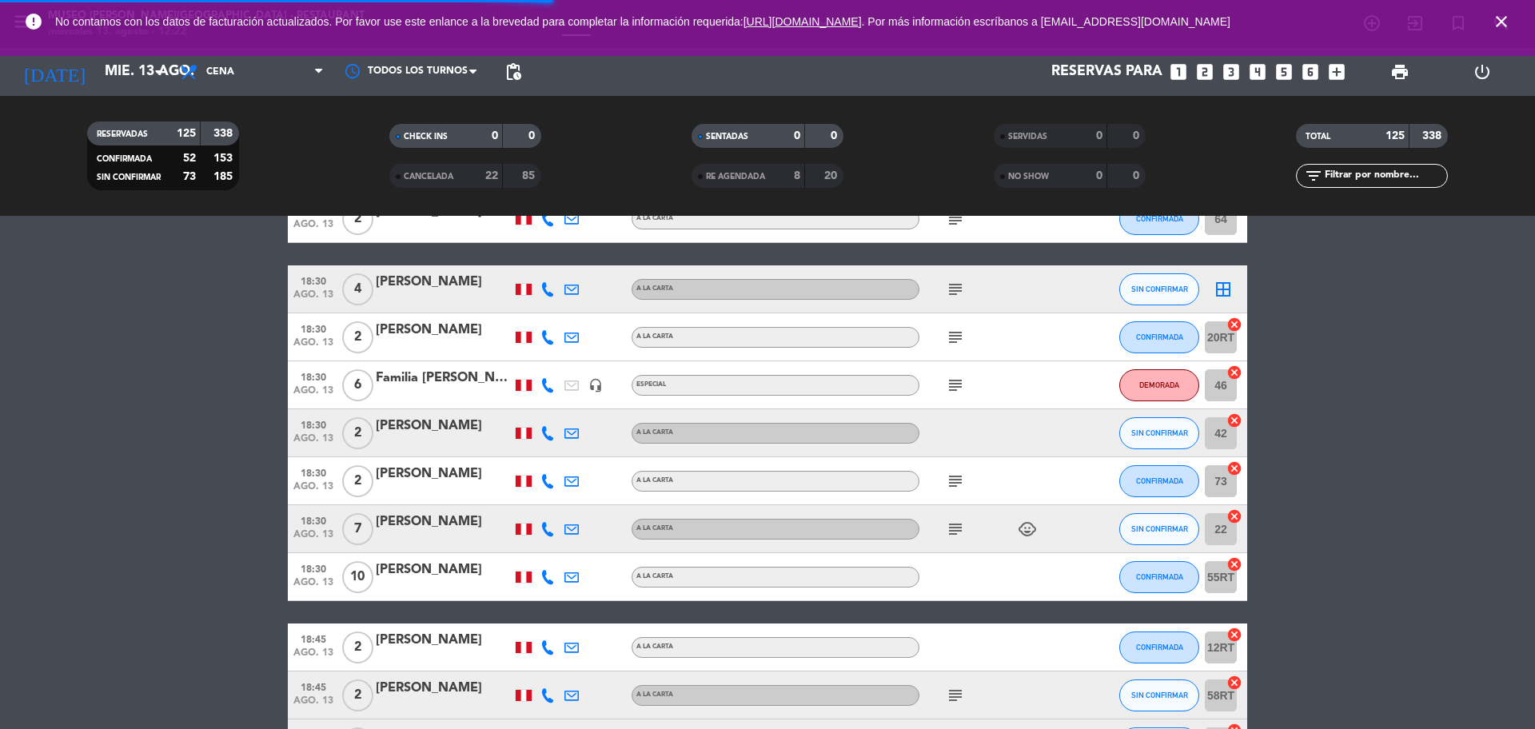
click at [952, 533] on icon "subject" at bounding box center [955, 529] width 19 height 19
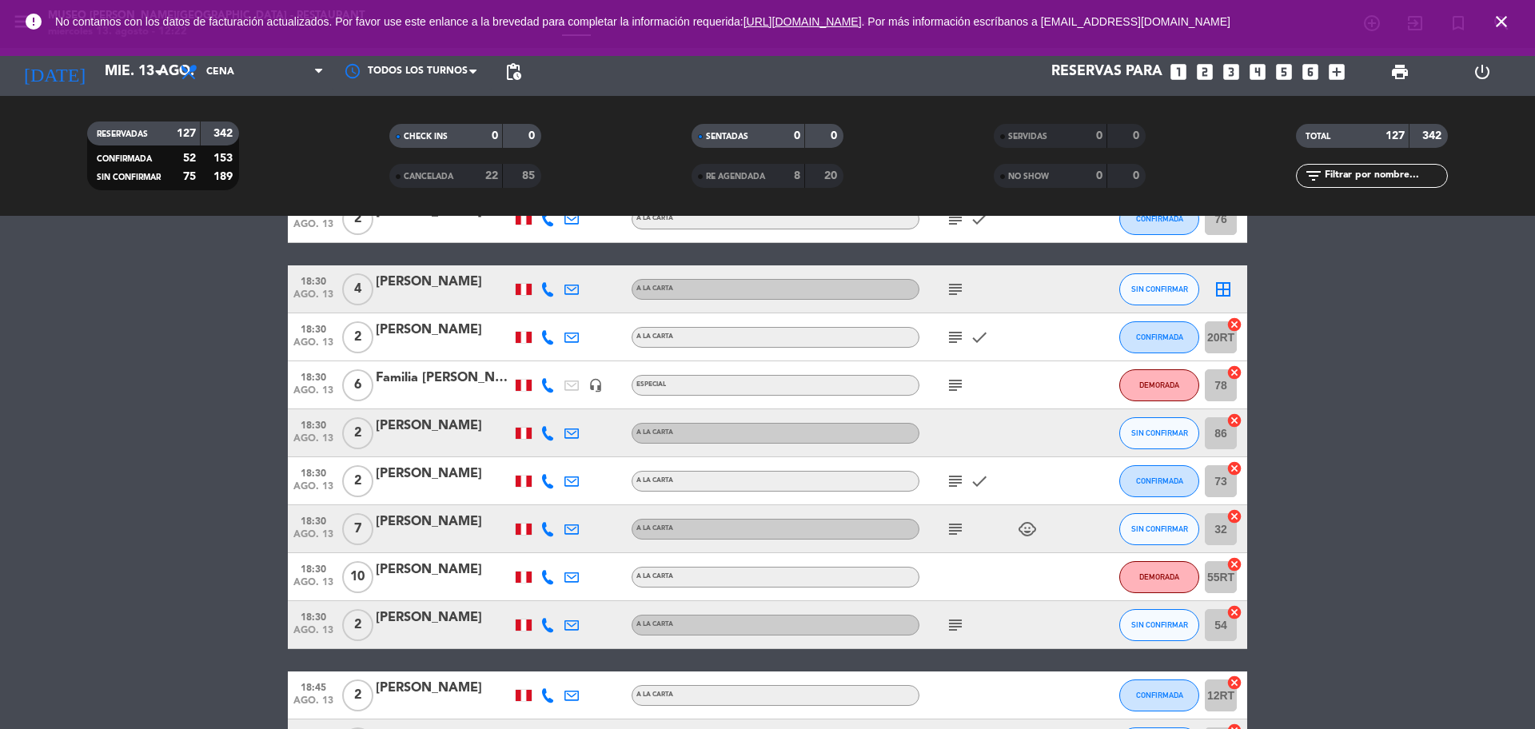
click at [955, 533] on icon "subject" at bounding box center [955, 529] width 19 height 19
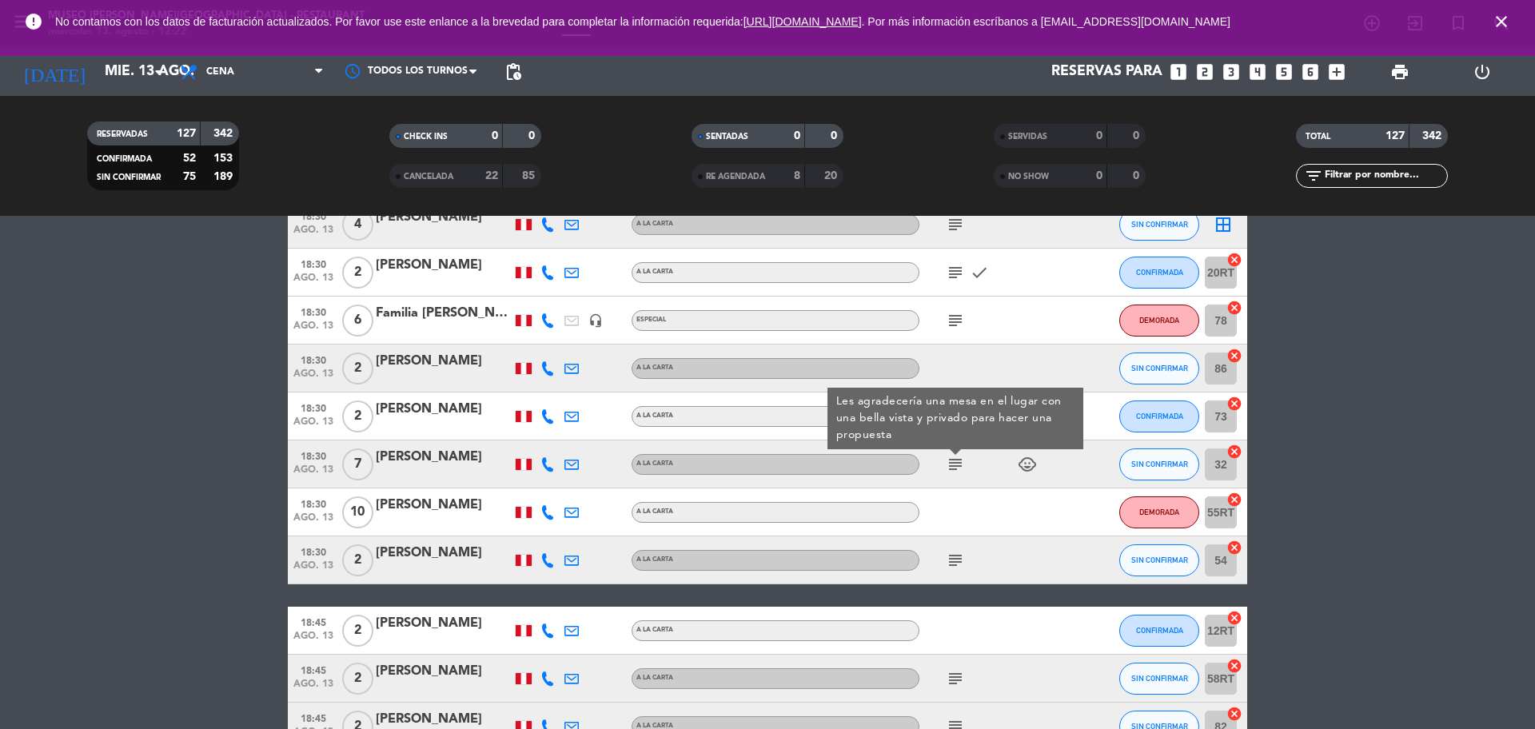
scroll to position [1099, 0]
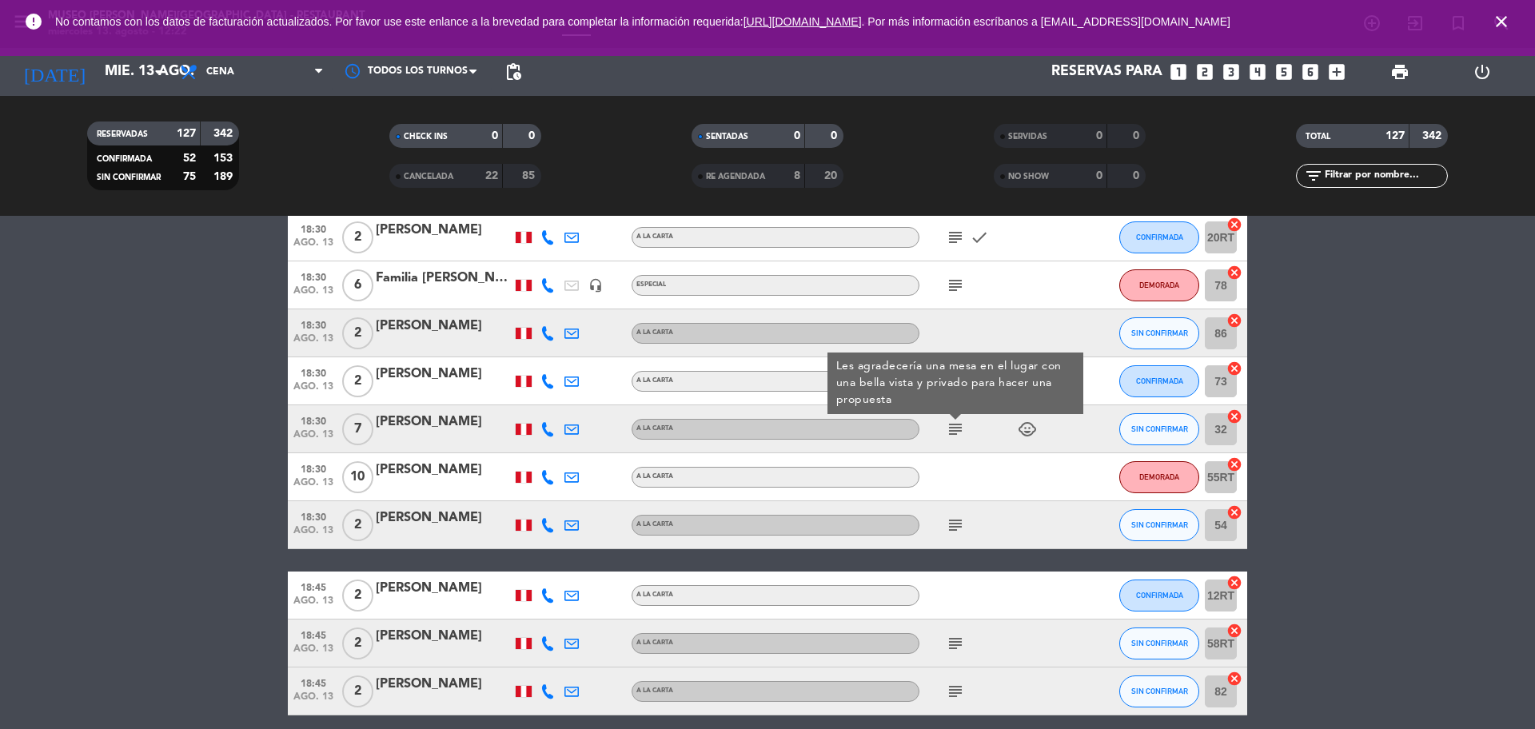
click at [952, 523] on icon "subject" at bounding box center [955, 525] width 19 height 19
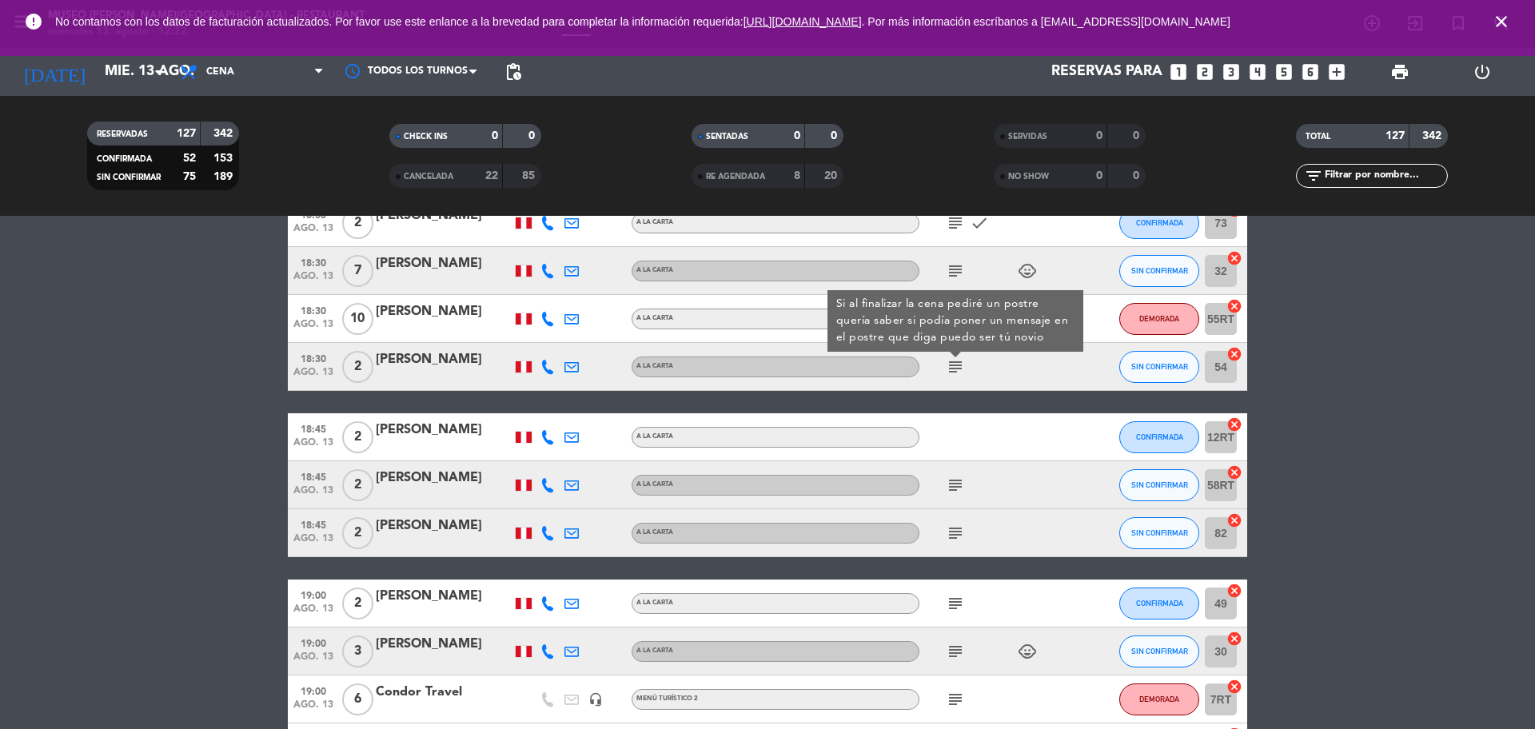
scroll to position [1299, 0]
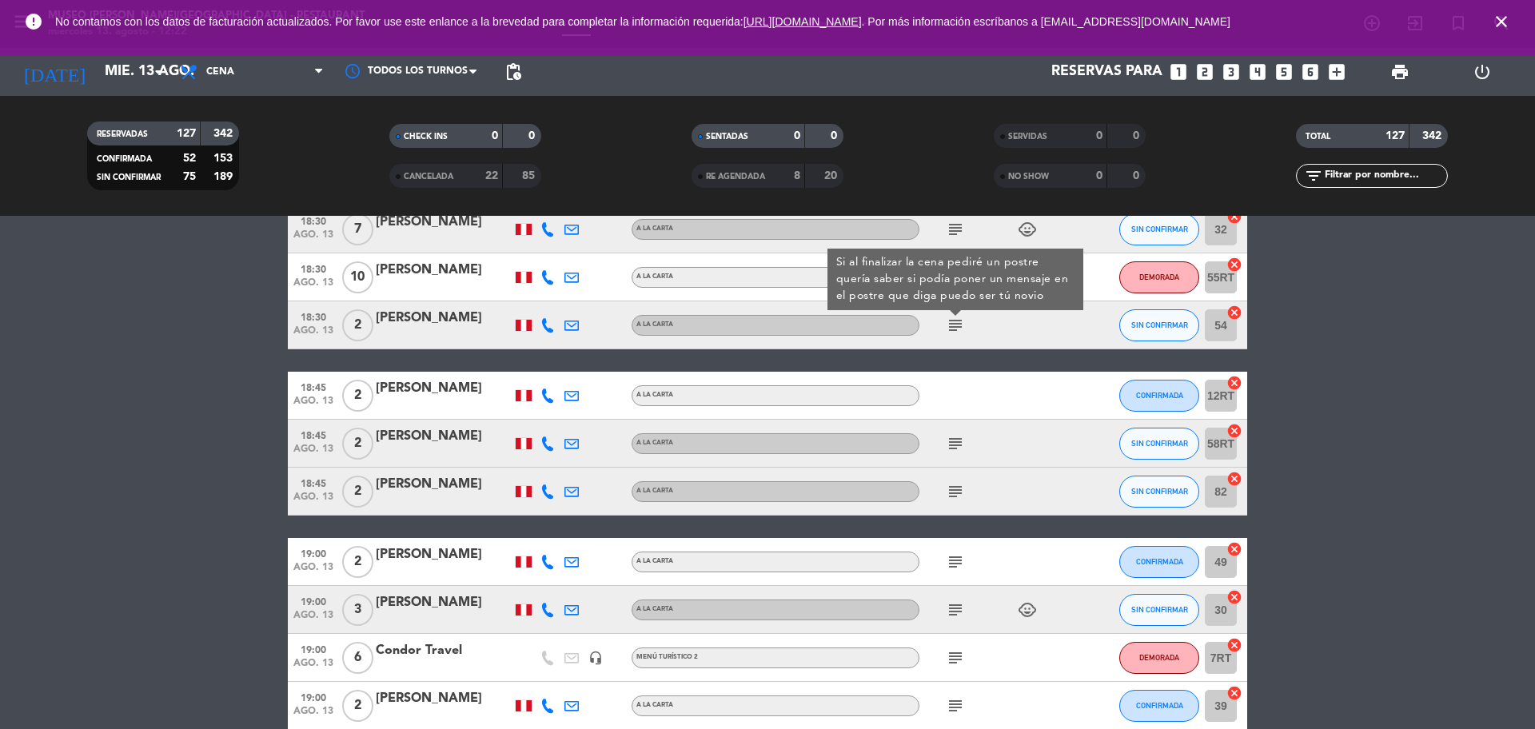
click at [435, 323] on div "[PERSON_NAME]" at bounding box center [444, 318] width 136 height 21
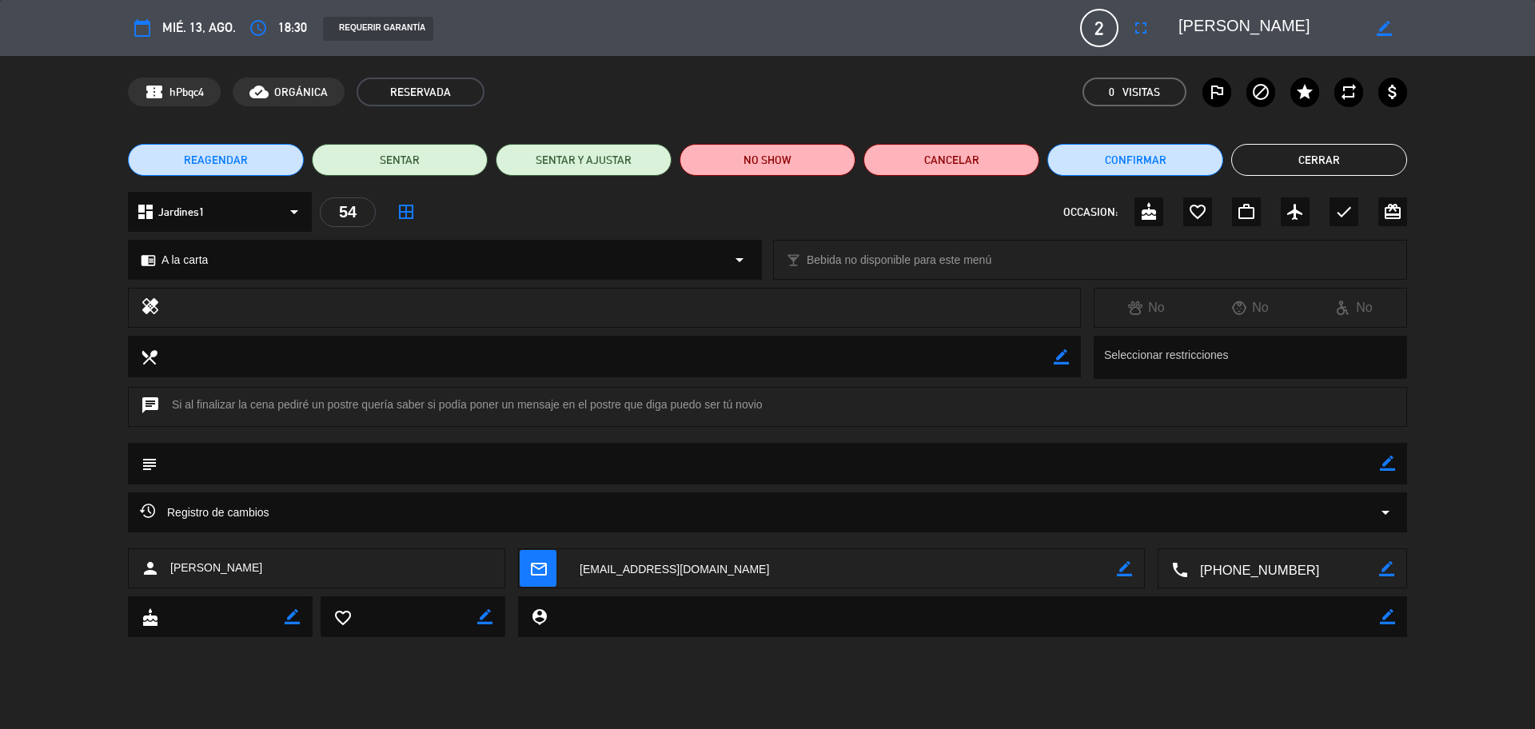
click at [1283, 571] on textarea at bounding box center [1283, 569] width 191 height 40
drag, startPoint x: 1283, startPoint y: 20, endPoint x: 1179, endPoint y: 25, distance: 104.9
click at [1179, 25] on textarea at bounding box center [1270, 28] width 183 height 29
click at [1383, 465] on icon "border_color" at bounding box center [1387, 463] width 15 height 15
click at [1361, 469] on textarea at bounding box center [769, 463] width 1223 height 41
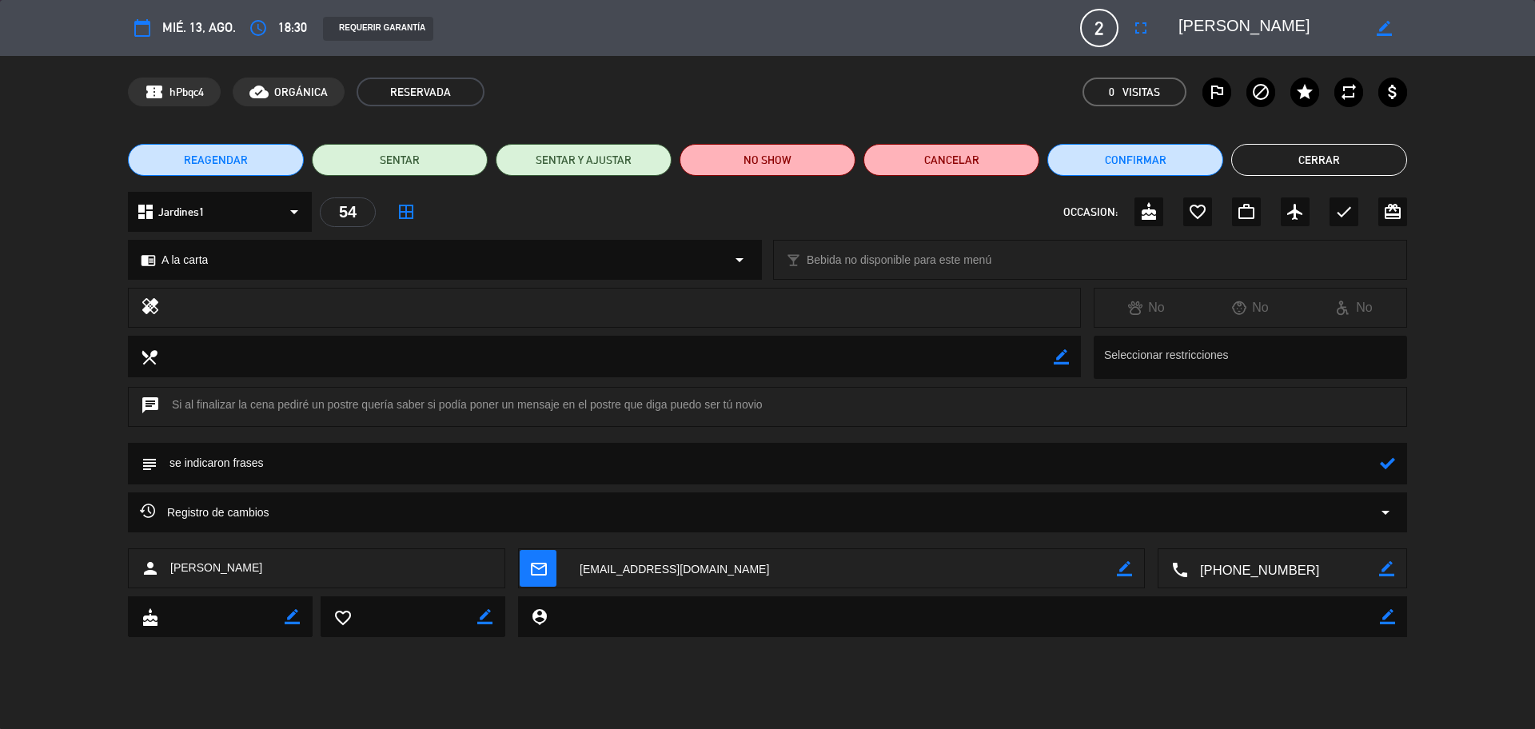
type textarea "se indicaron frases"
click at [1387, 463] on icon at bounding box center [1387, 463] width 15 height 15
click at [1350, 205] on icon "check" at bounding box center [1344, 211] width 19 height 19
click at [1318, 151] on button "Cerrar" at bounding box center [1319, 160] width 176 height 32
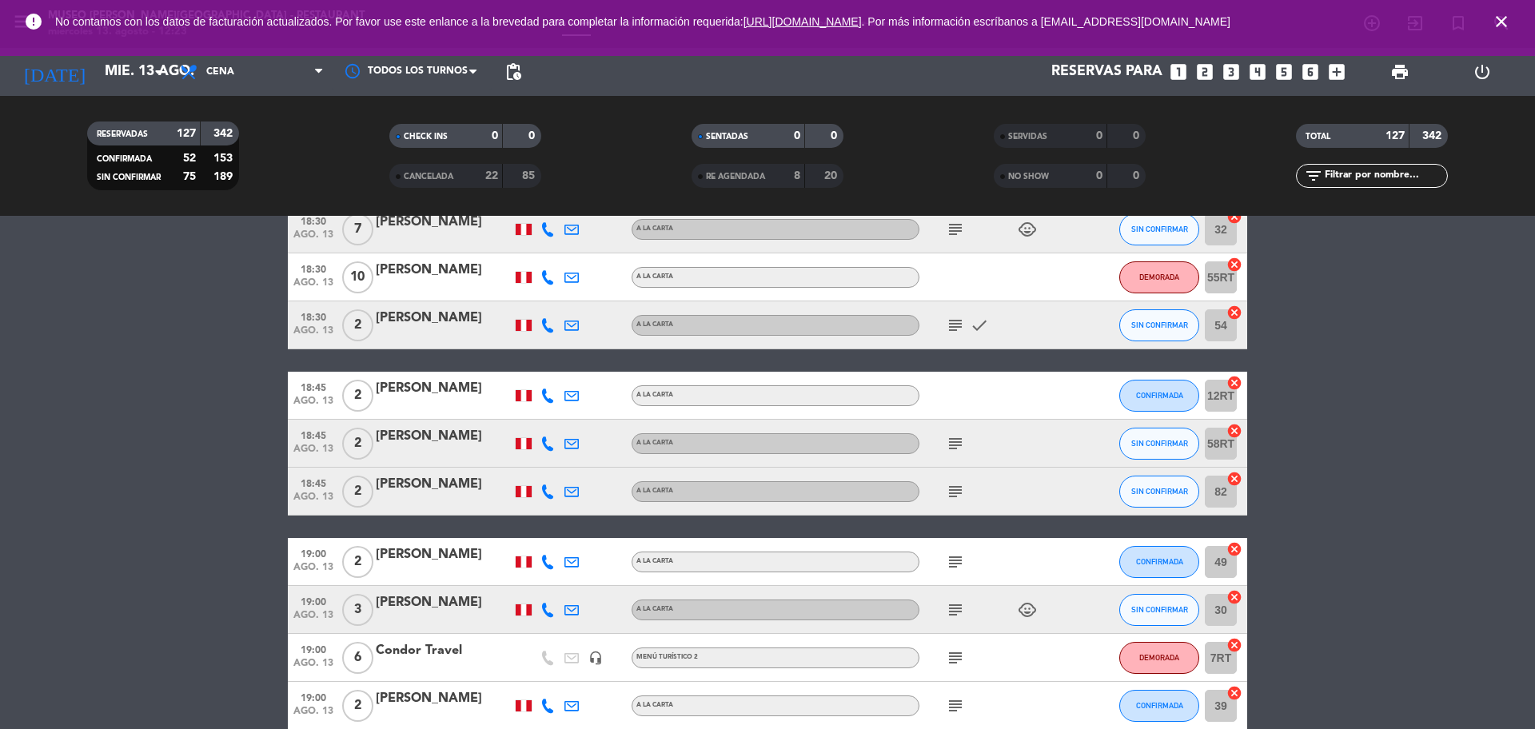
click at [951, 444] on icon "subject" at bounding box center [955, 443] width 19 height 19
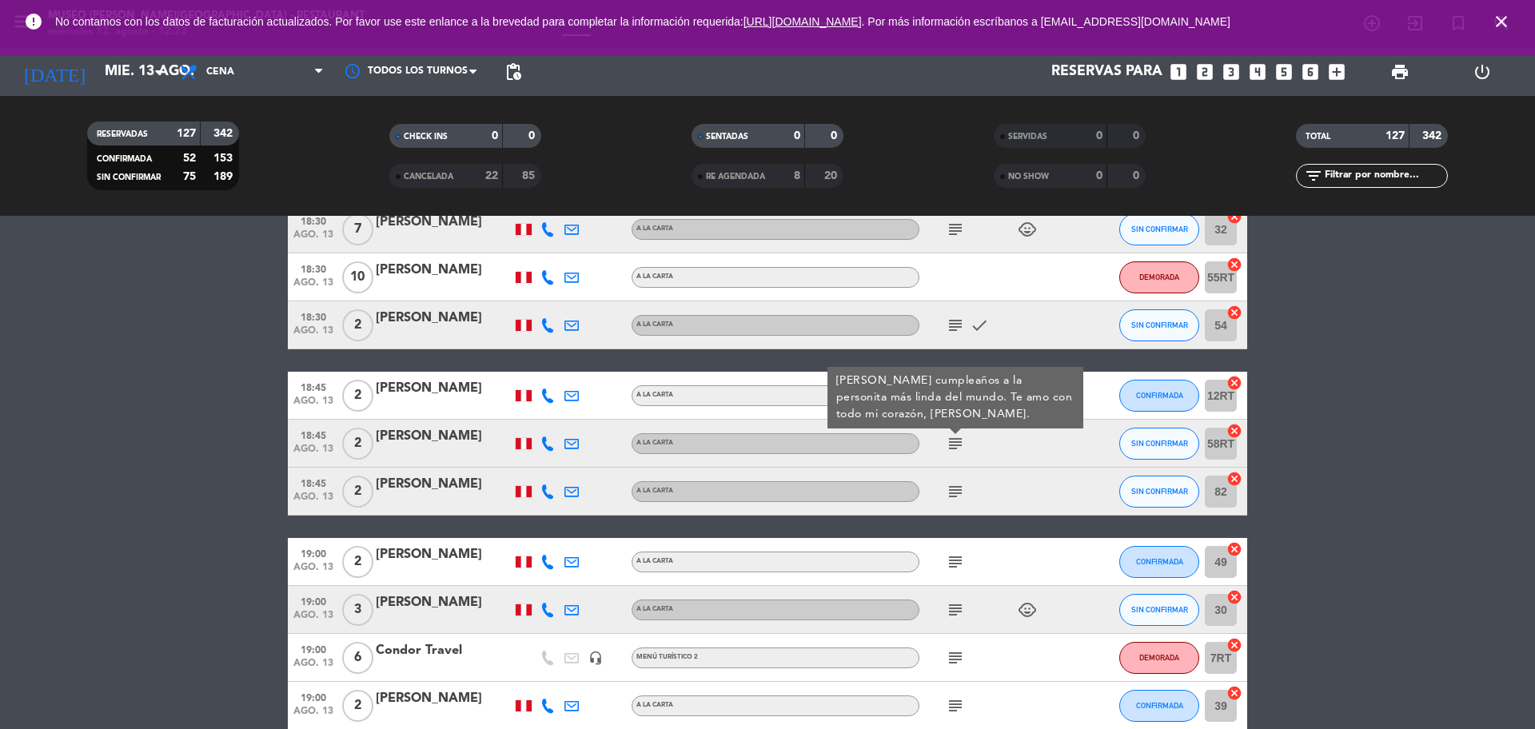
click at [957, 490] on icon "subject" at bounding box center [955, 491] width 19 height 19
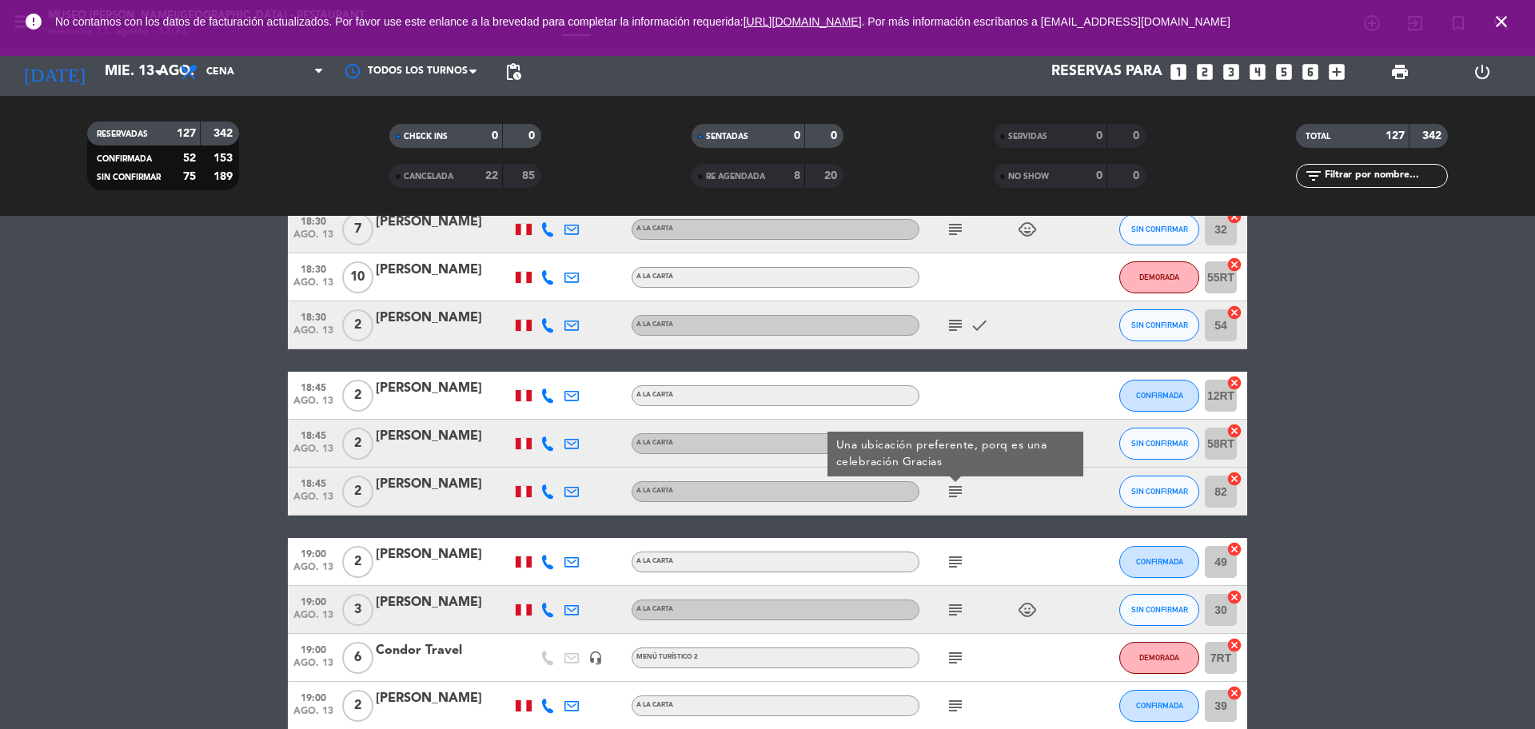
click at [953, 561] on icon "subject" at bounding box center [955, 562] width 19 height 19
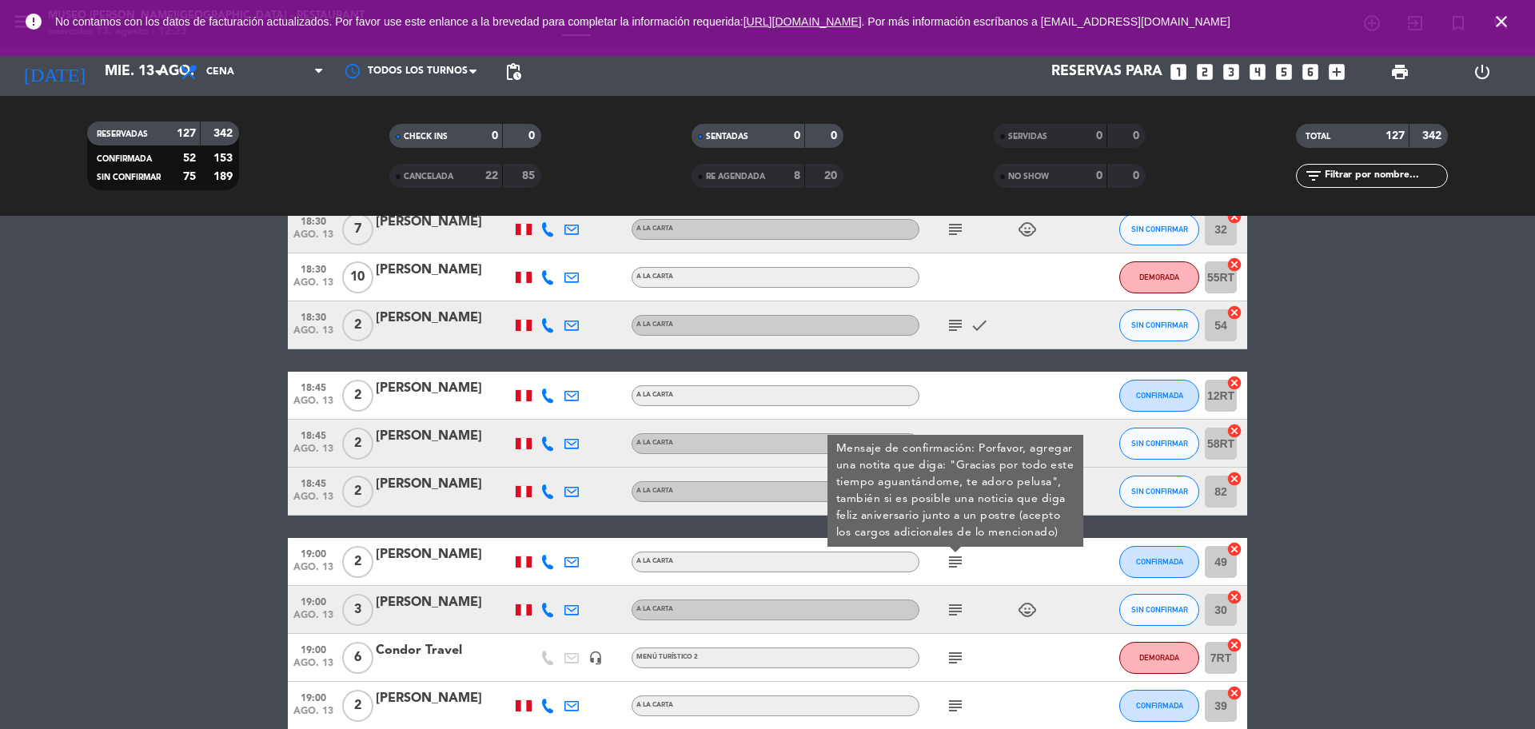
scroll to position [1399, 0]
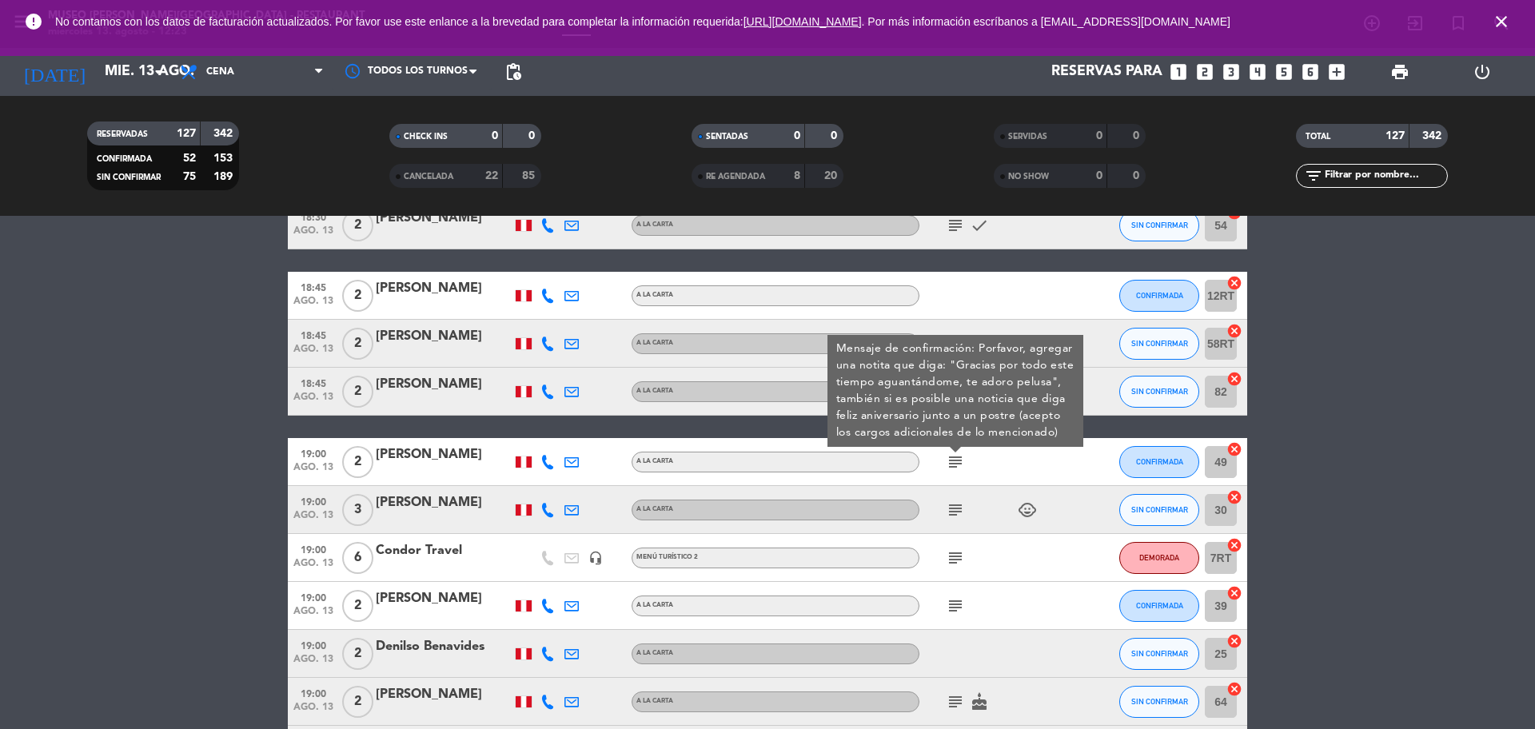
click at [952, 512] on icon "subject" at bounding box center [955, 510] width 19 height 19
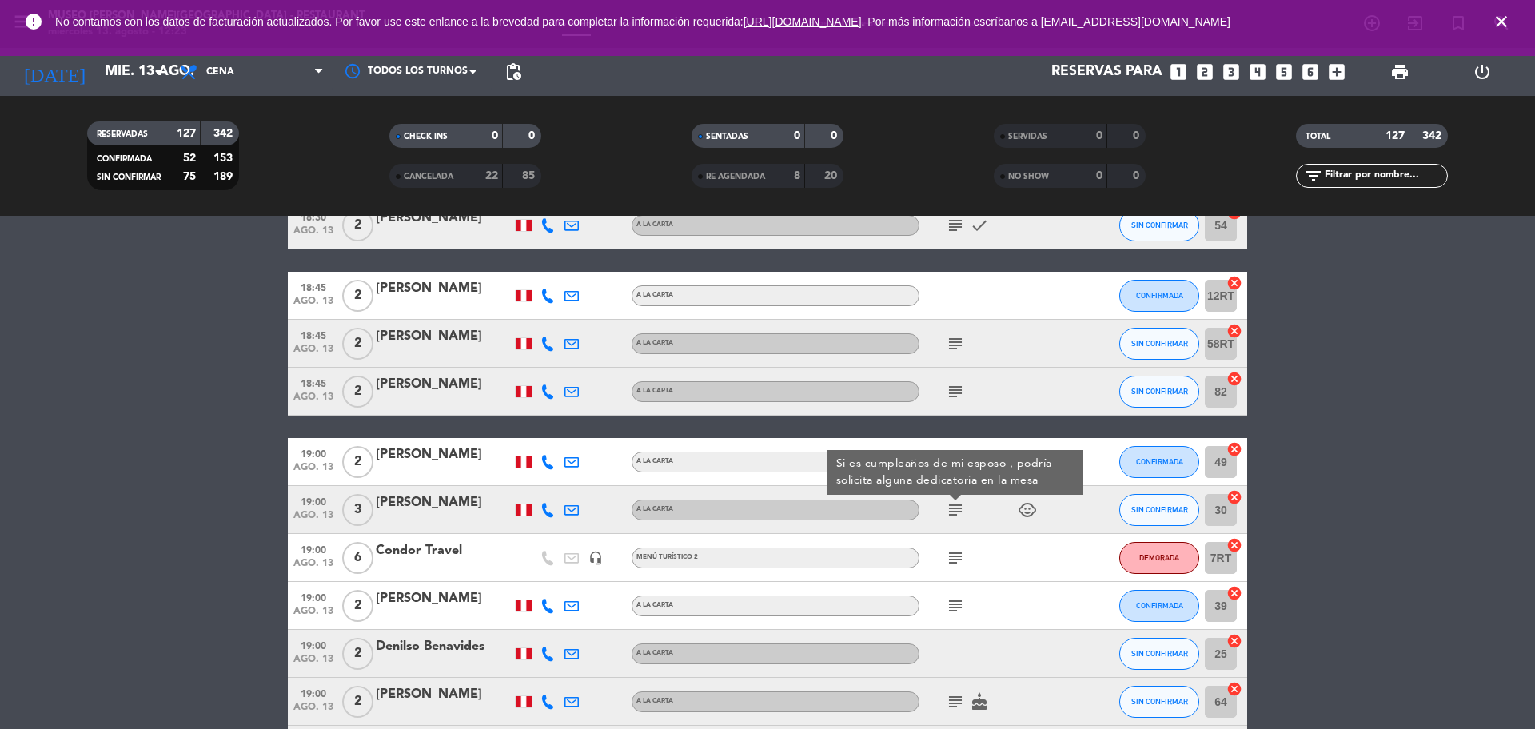
click at [447, 509] on div "[PERSON_NAME]" at bounding box center [444, 503] width 136 height 21
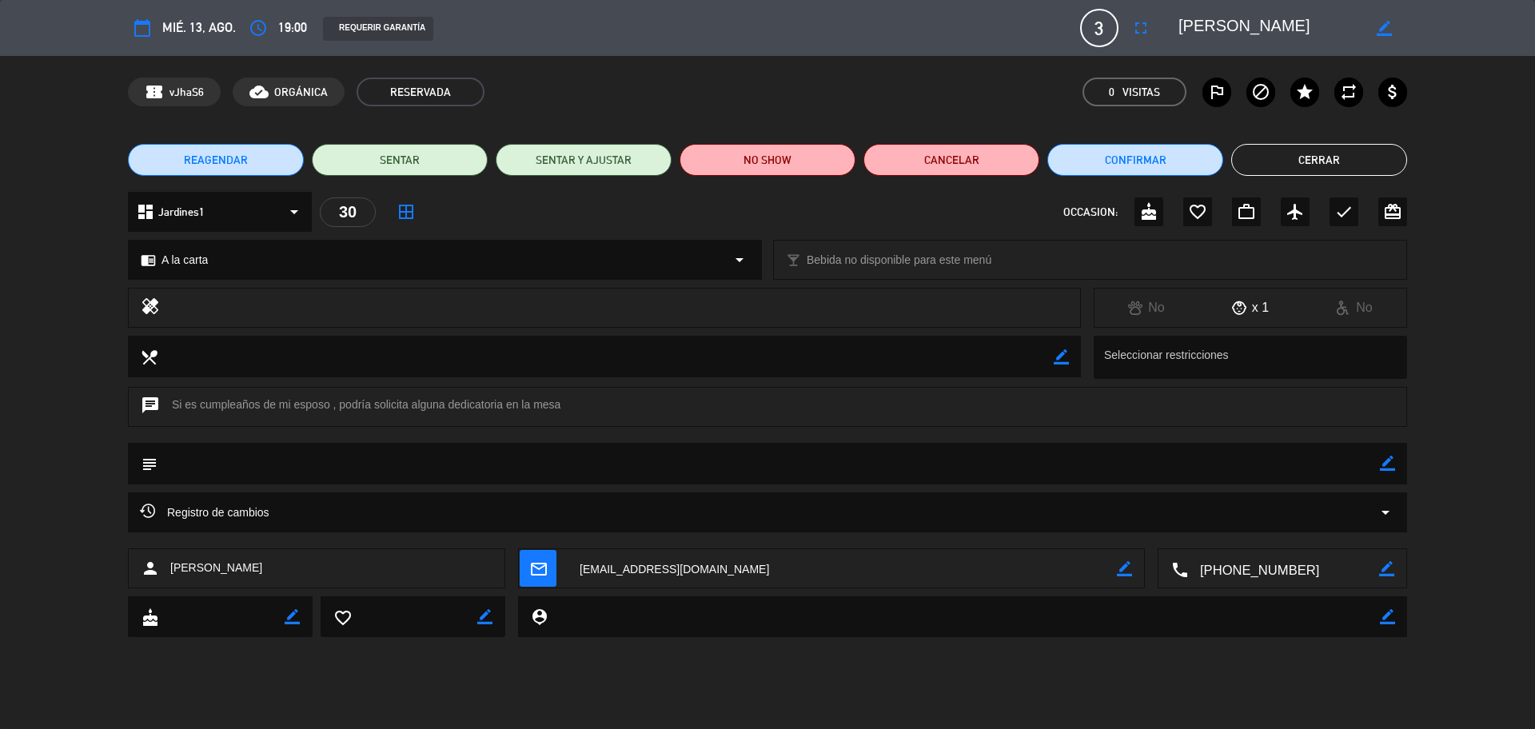
click at [1284, 575] on textarea at bounding box center [1283, 569] width 191 height 40
click at [1264, 576] on textarea at bounding box center [1283, 569] width 191 height 40
click at [1268, 162] on button "Cerrar" at bounding box center [1319, 160] width 176 height 32
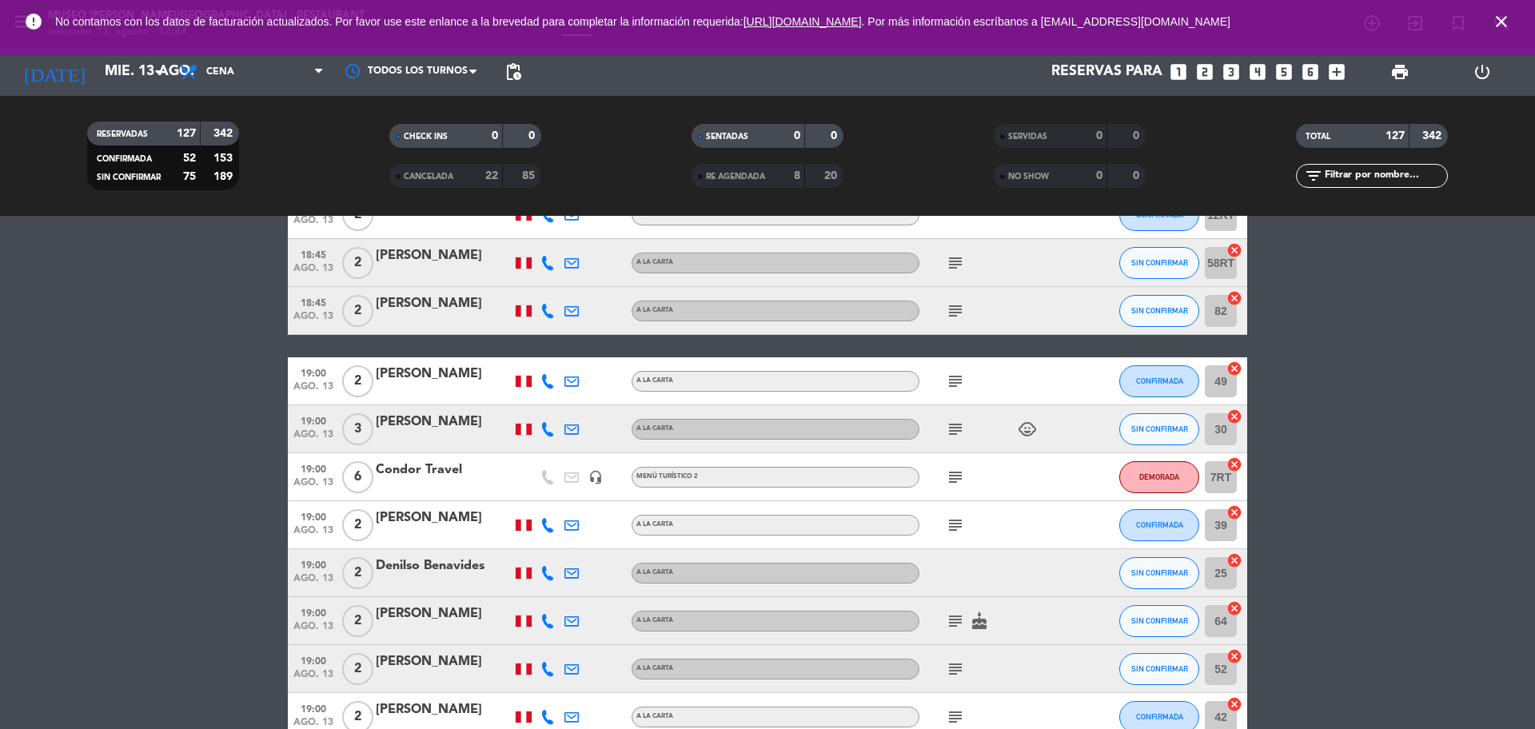
scroll to position [1499, 0]
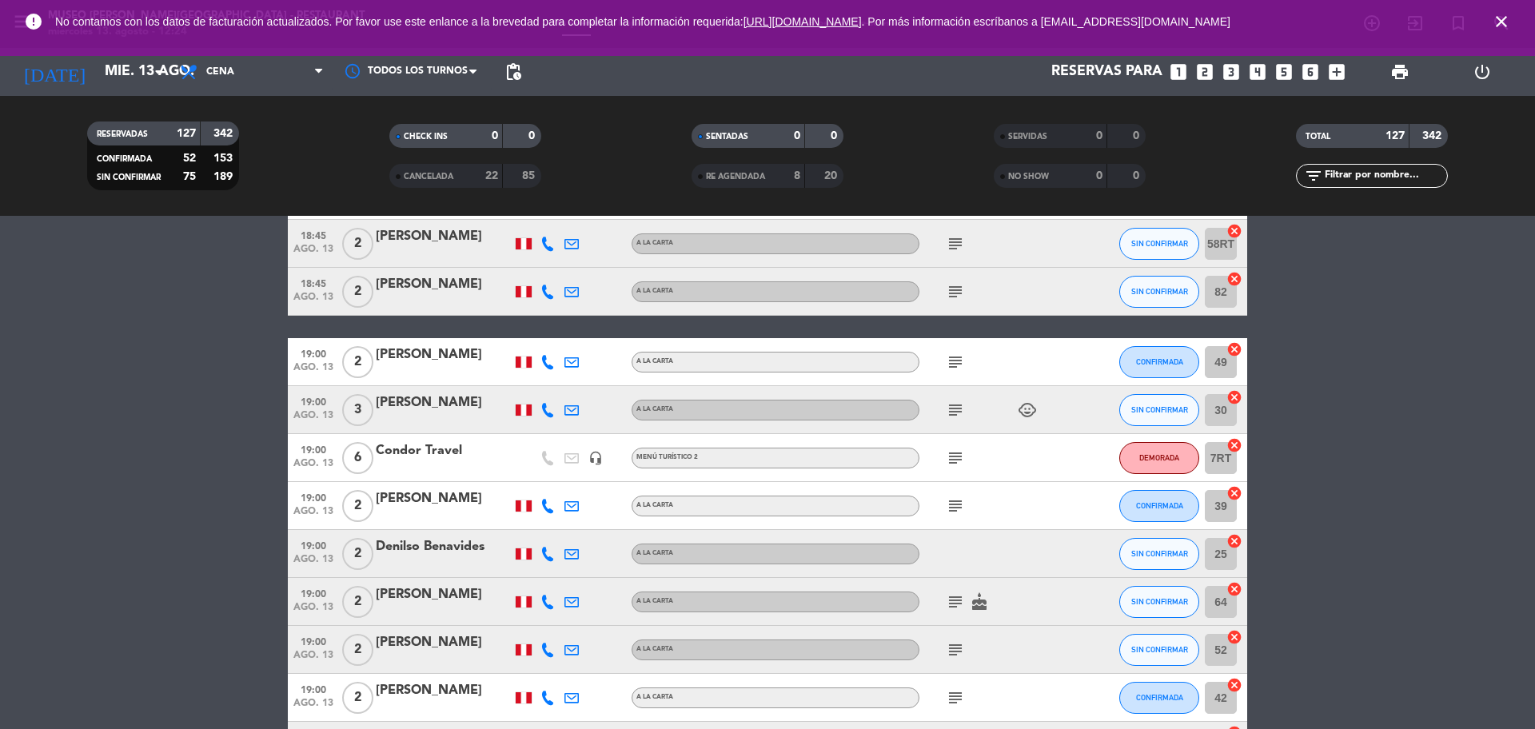
click at [960, 454] on icon "subject" at bounding box center [955, 458] width 19 height 19
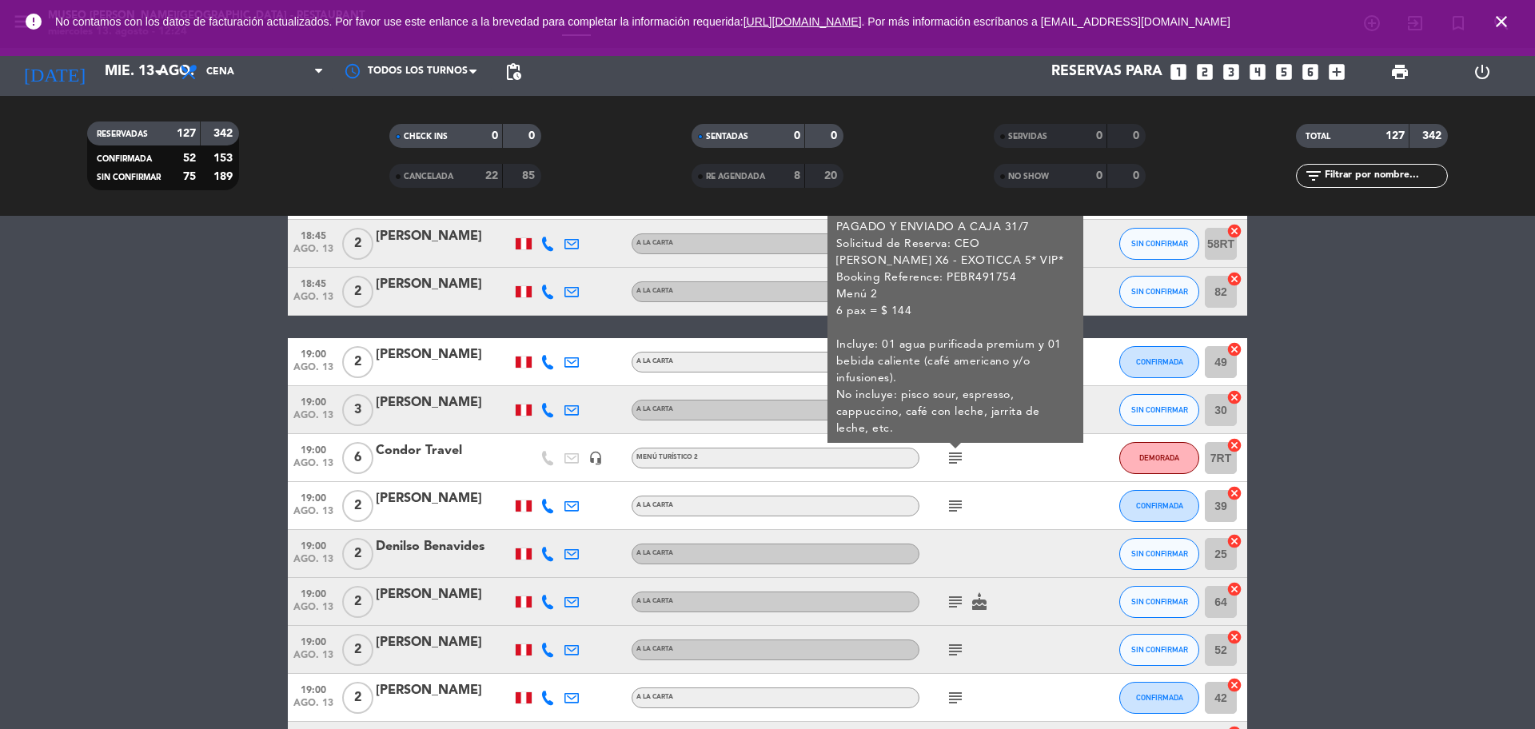
click at [956, 505] on icon "subject" at bounding box center [955, 506] width 19 height 19
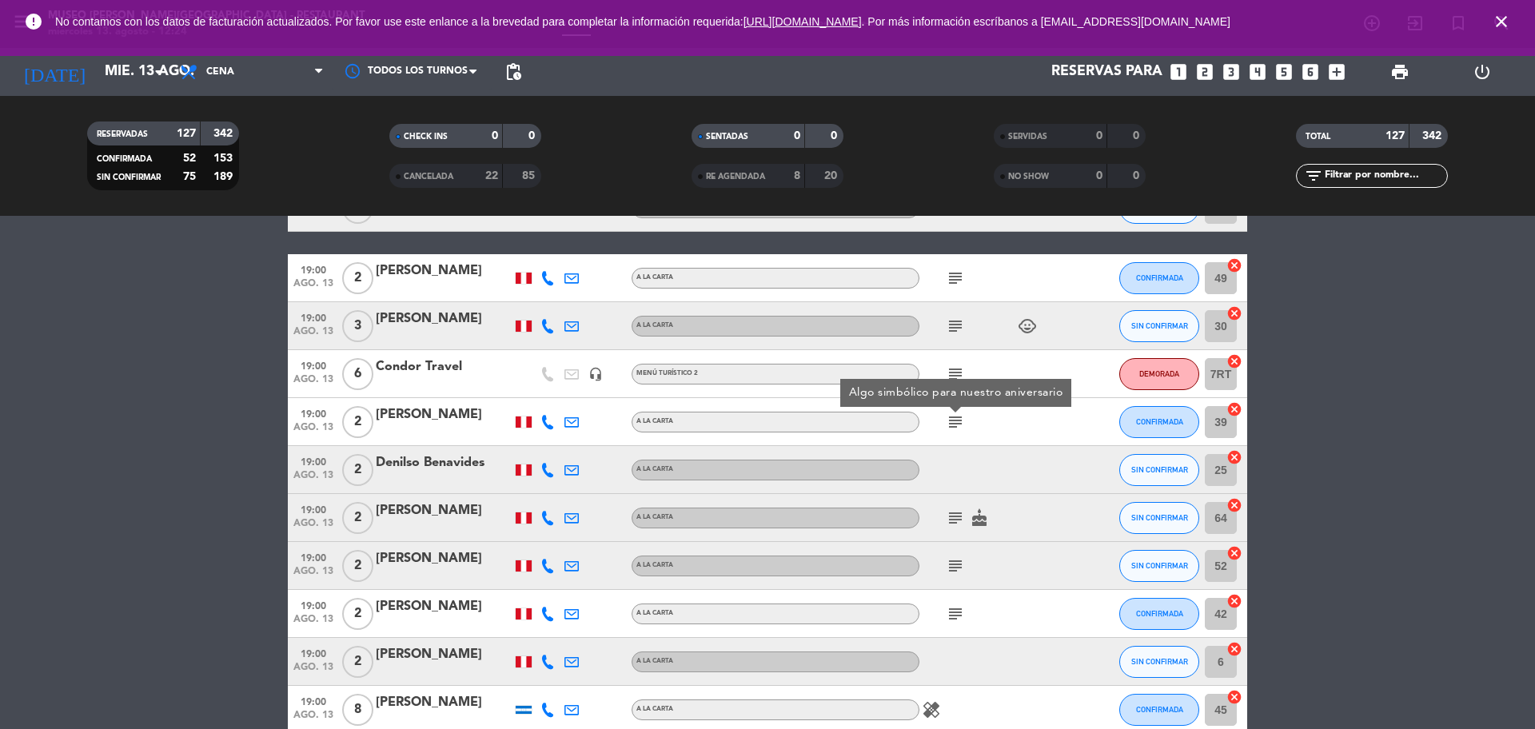
scroll to position [1599, 0]
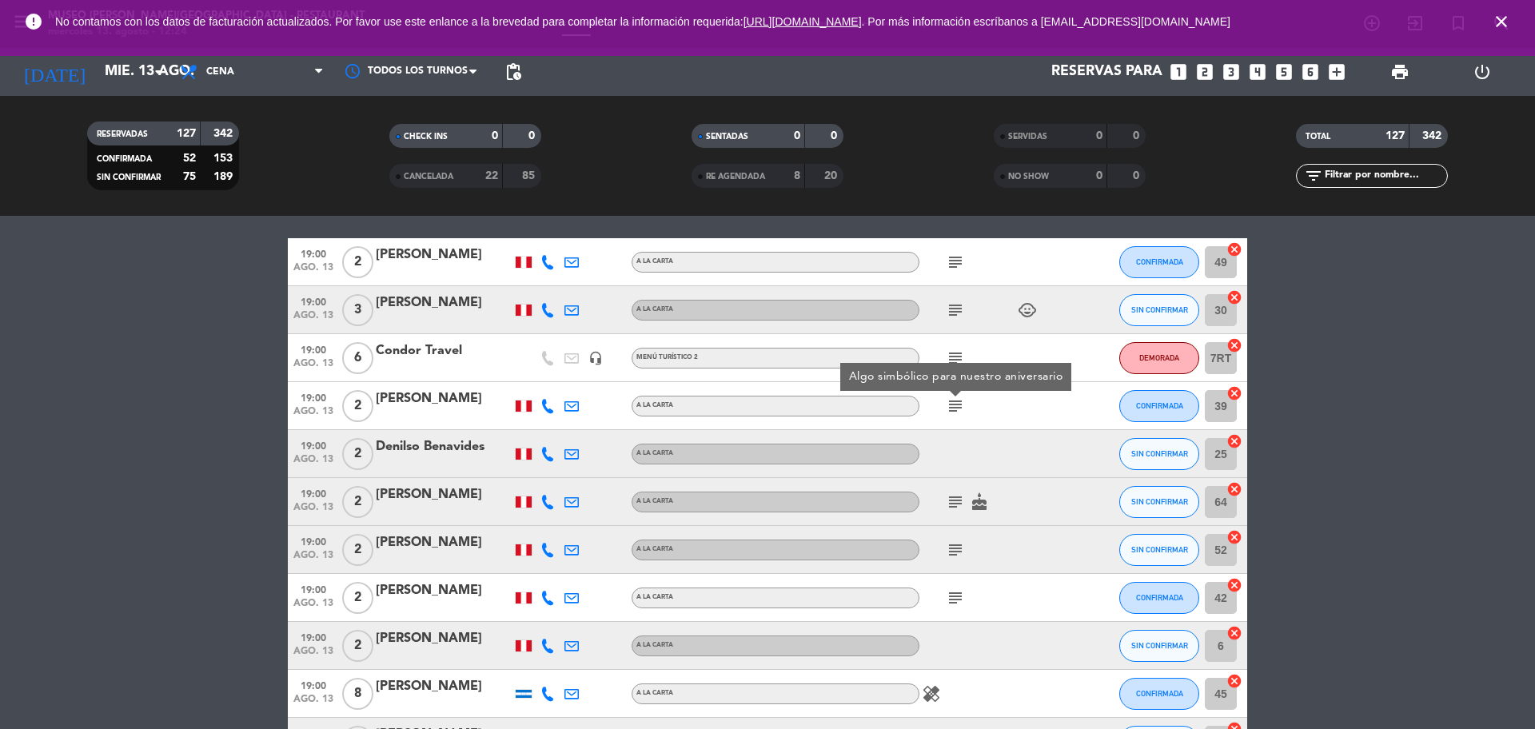
click at [952, 509] on icon "subject" at bounding box center [955, 502] width 19 height 19
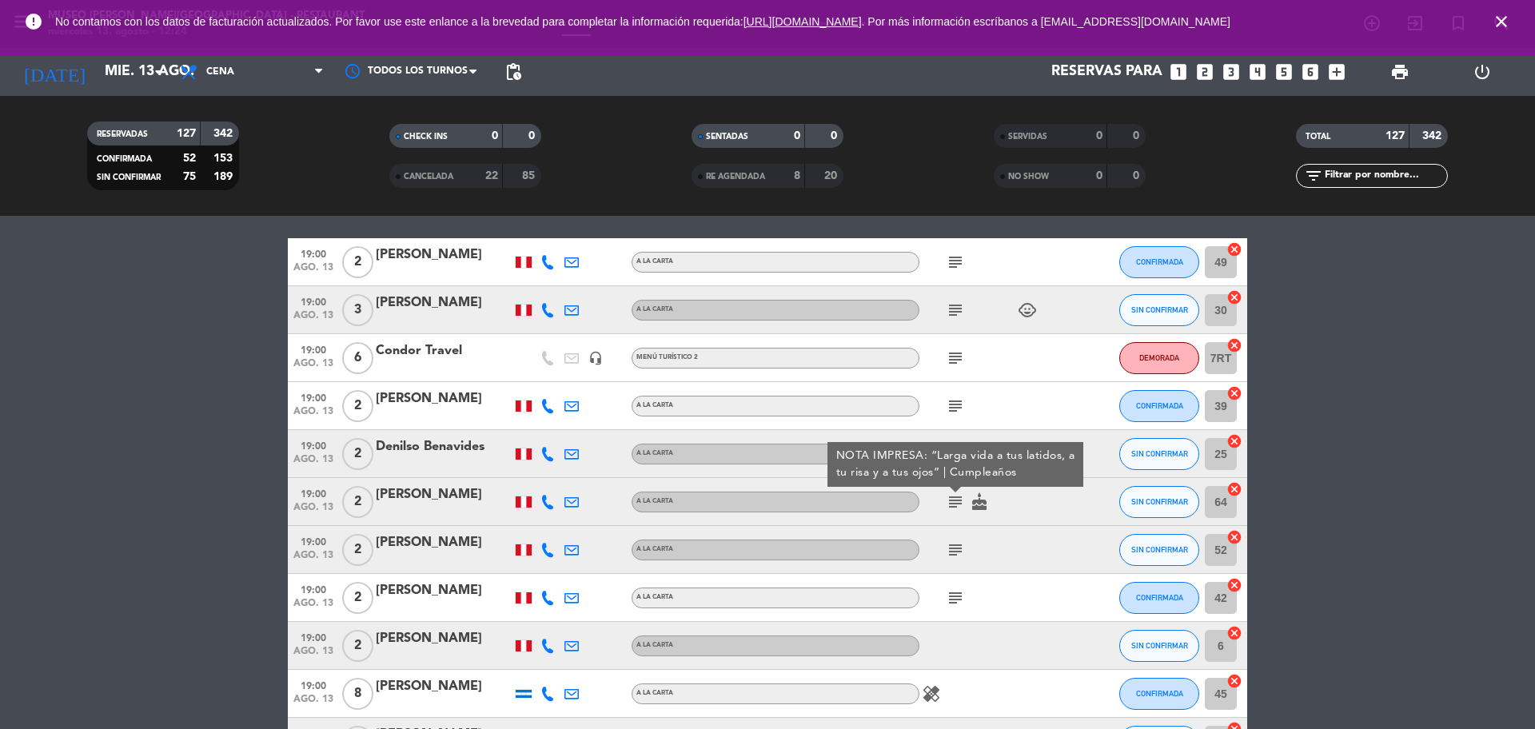
click at [955, 547] on icon "subject" at bounding box center [955, 550] width 19 height 19
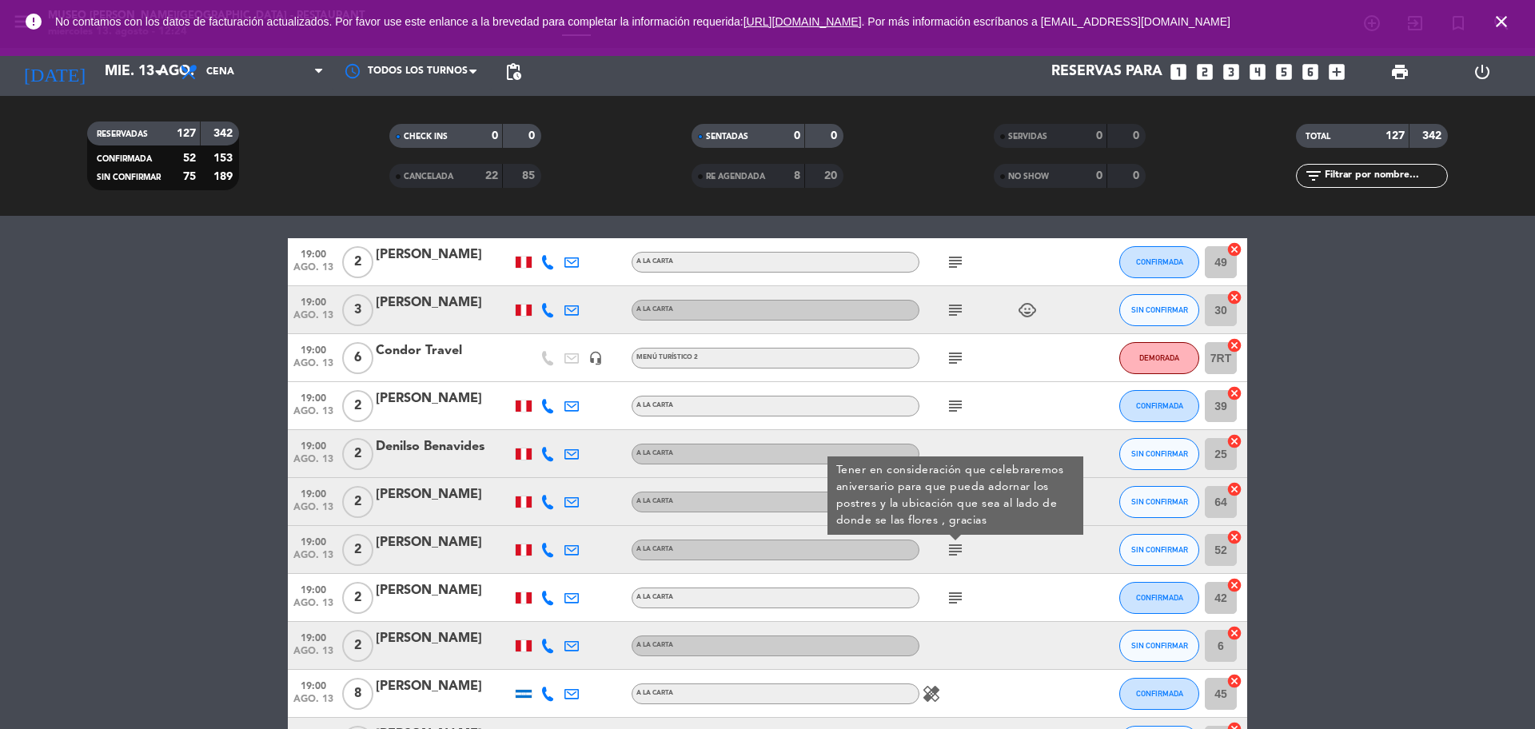
scroll to position [1799, 0]
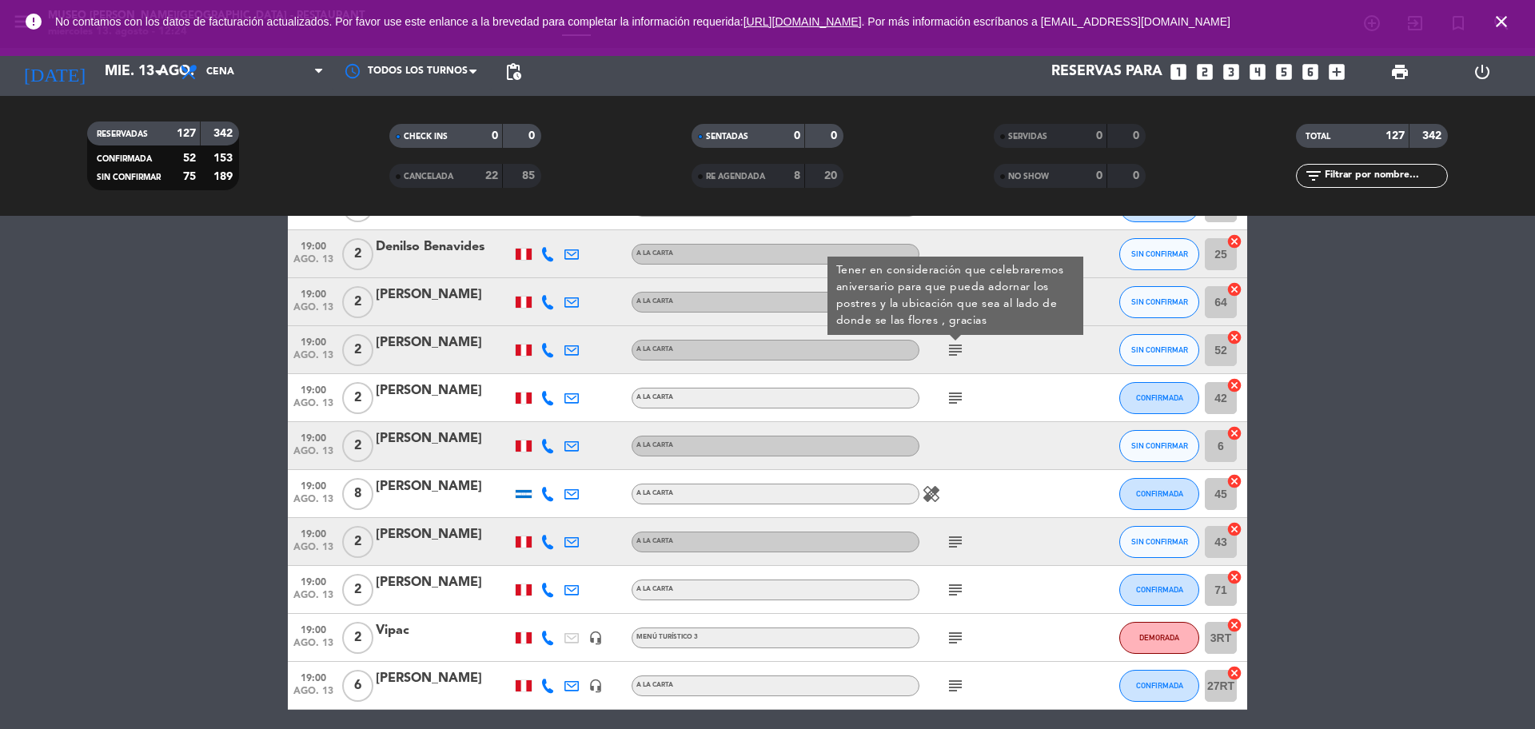
click at [952, 399] on icon "subject" at bounding box center [955, 398] width 19 height 19
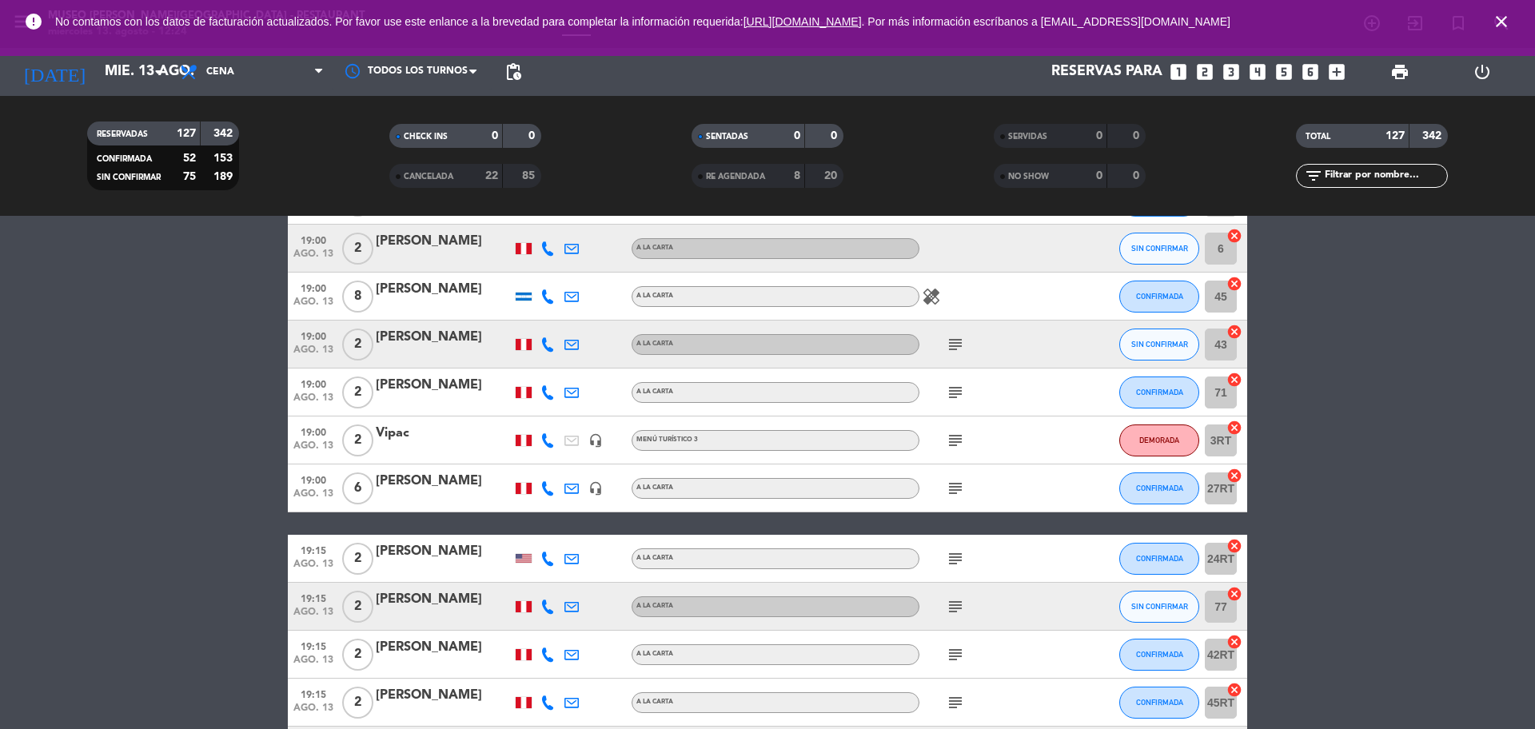
scroll to position [1999, 0]
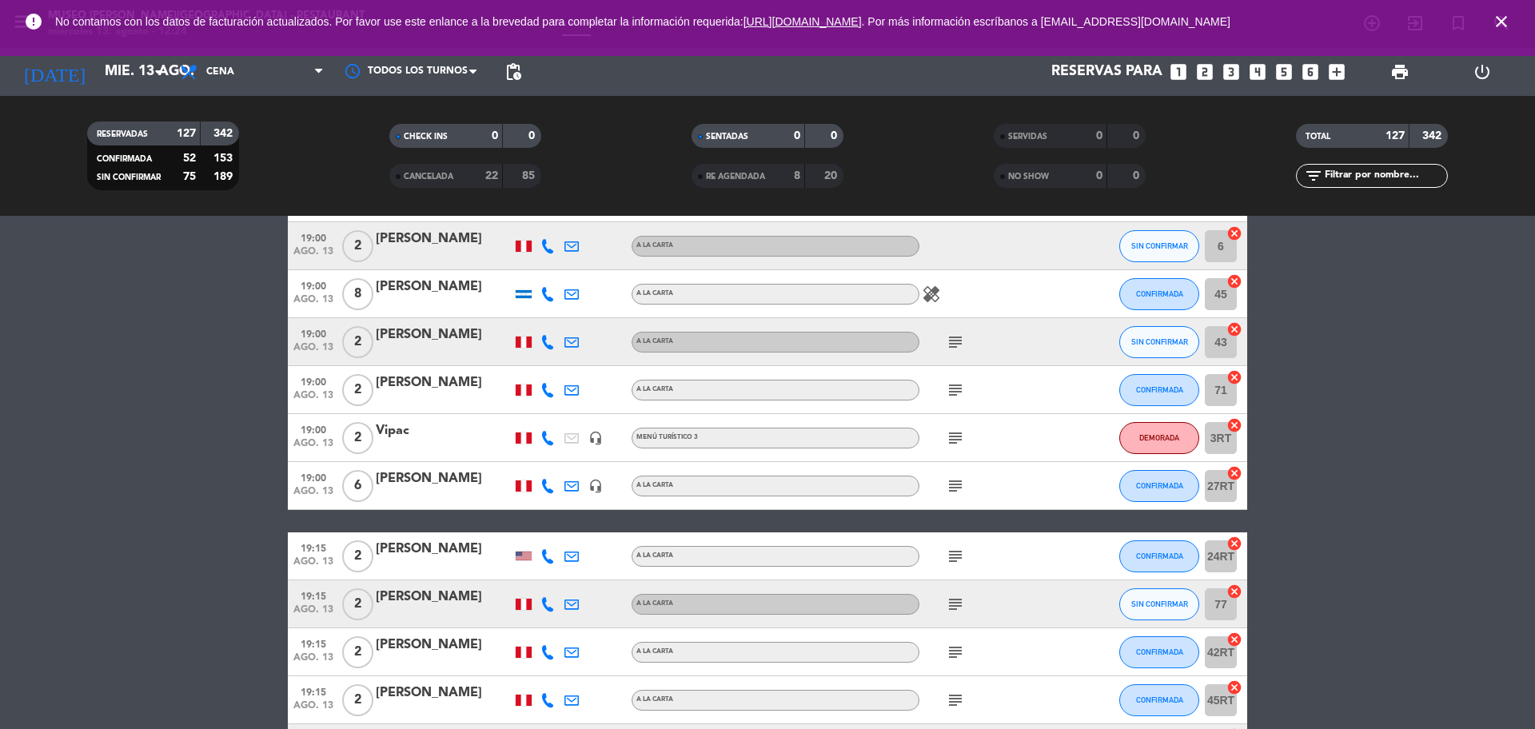
click at [955, 345] on icon "subject" at bounding box center [955, 342] width 19 height 19
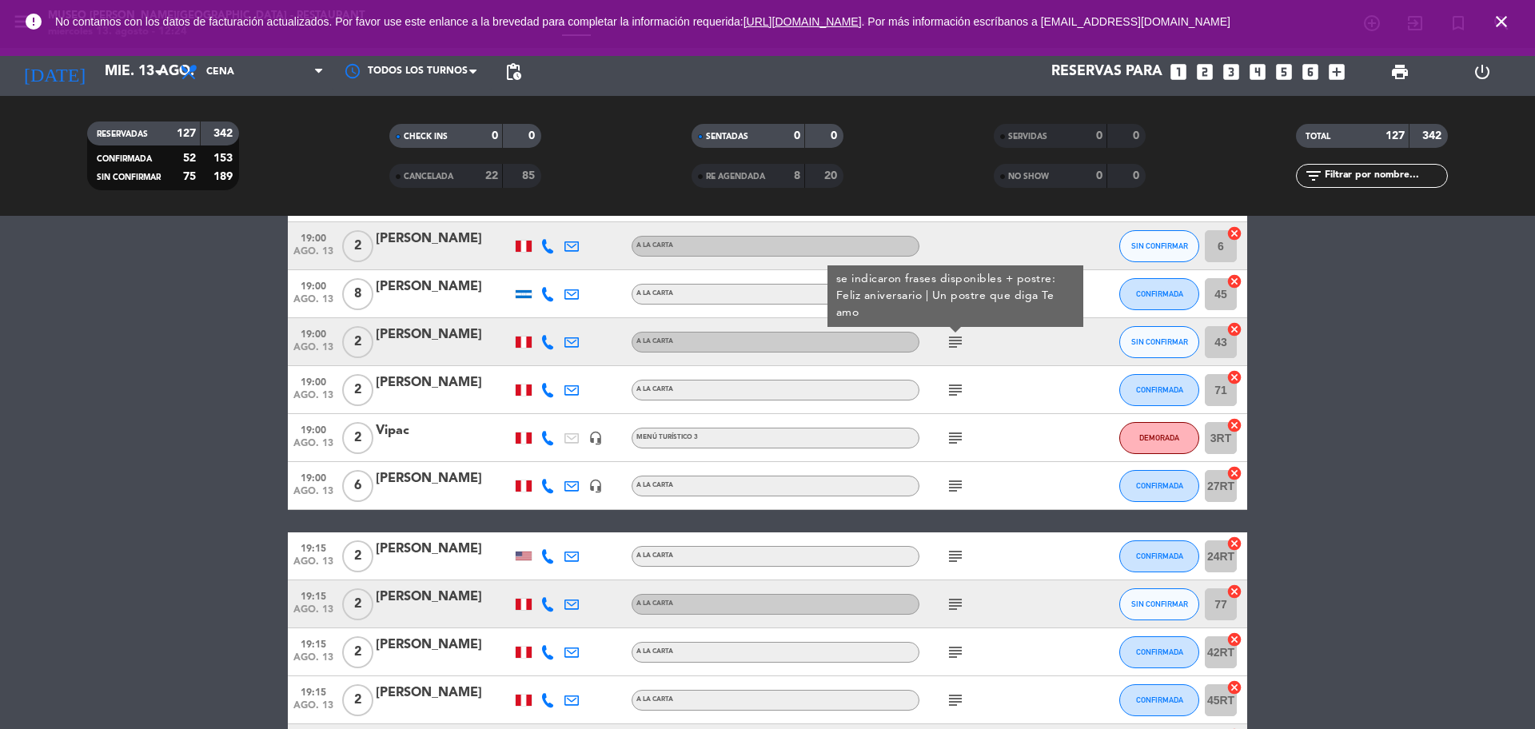
click at [956, 397] on icon "subject" at bounding box center [955, 390] width 19 height 19
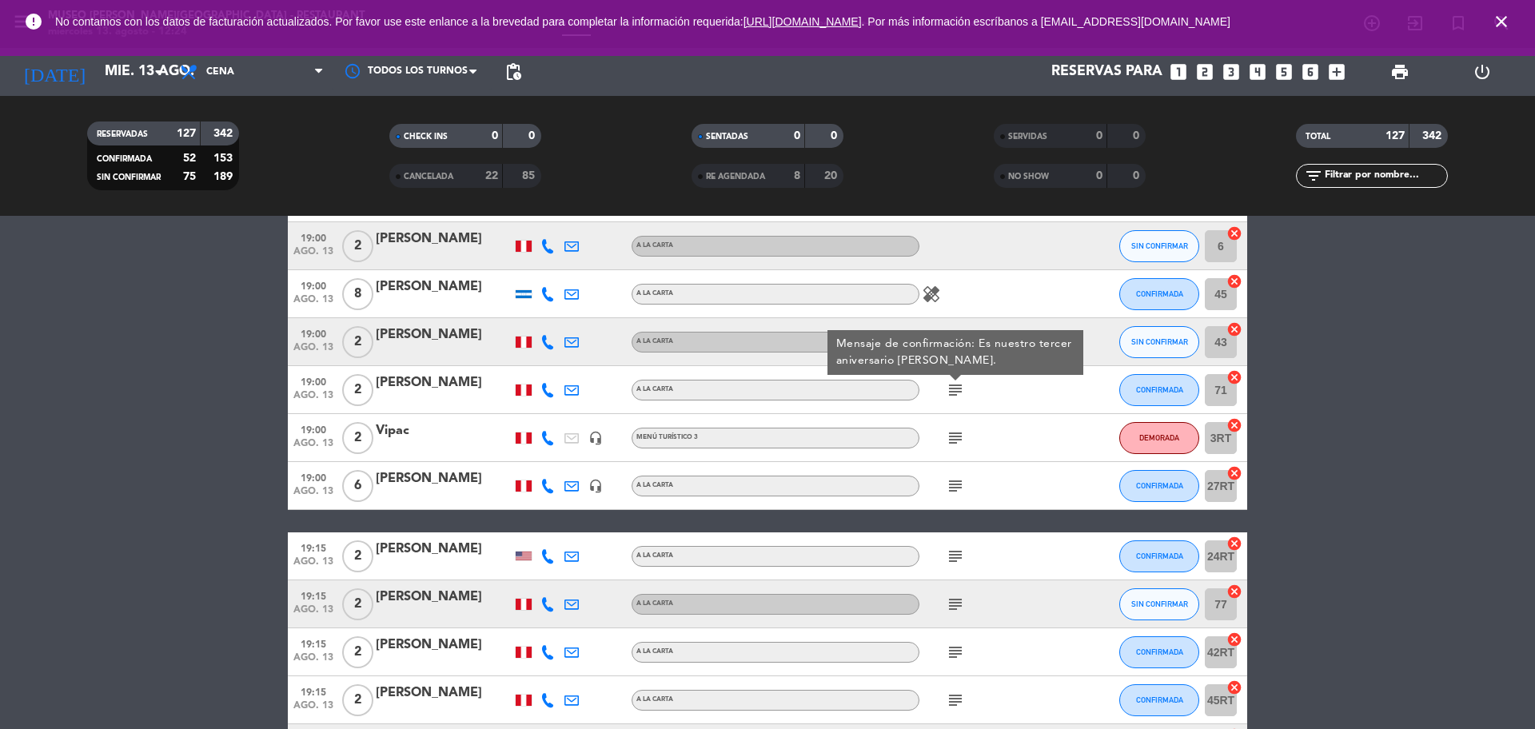
click at [956, 436] on icon "subject" at bounding box center [955, 438] width 19 height 19
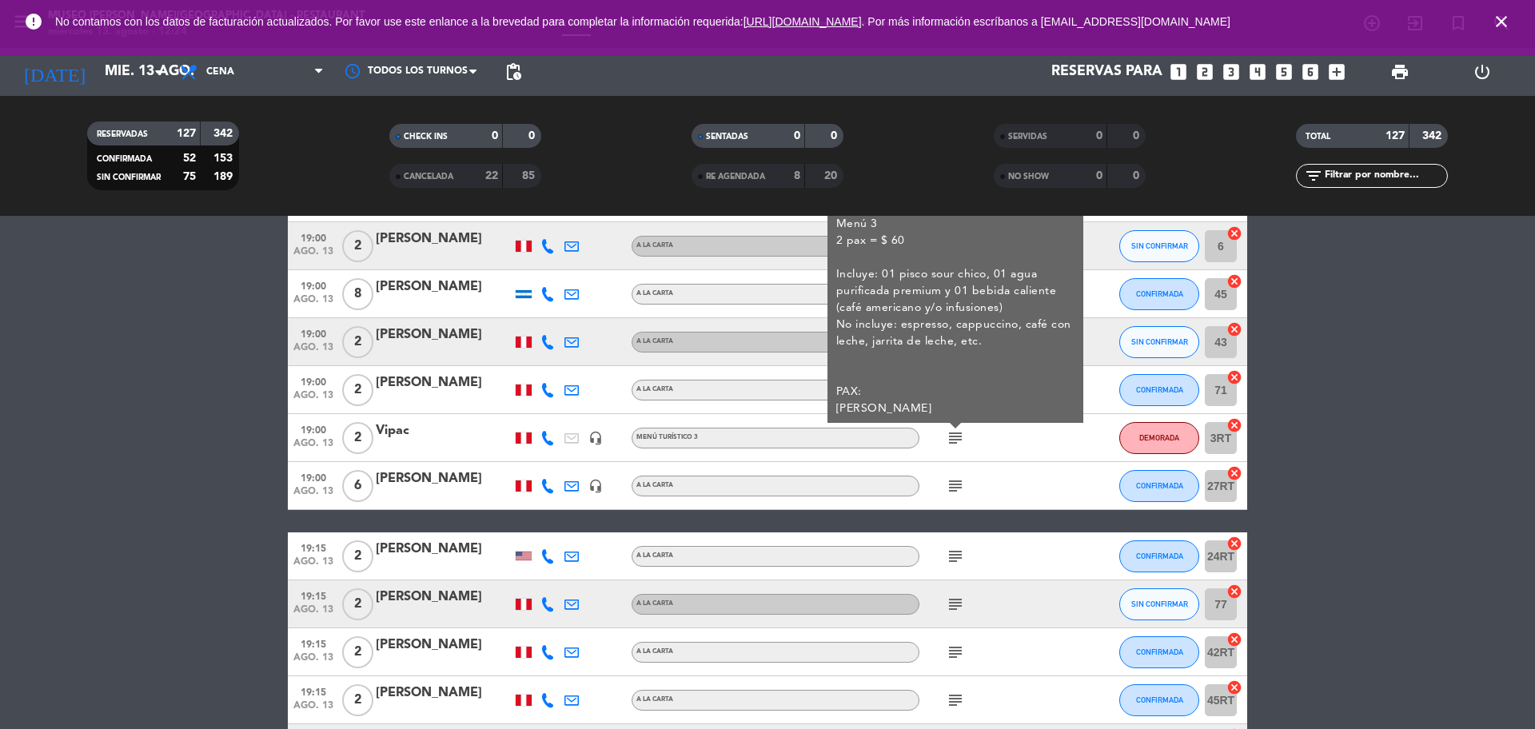
click at [956, 481] on icon "subject" at bounding box center [955, 486] width 19 height 19
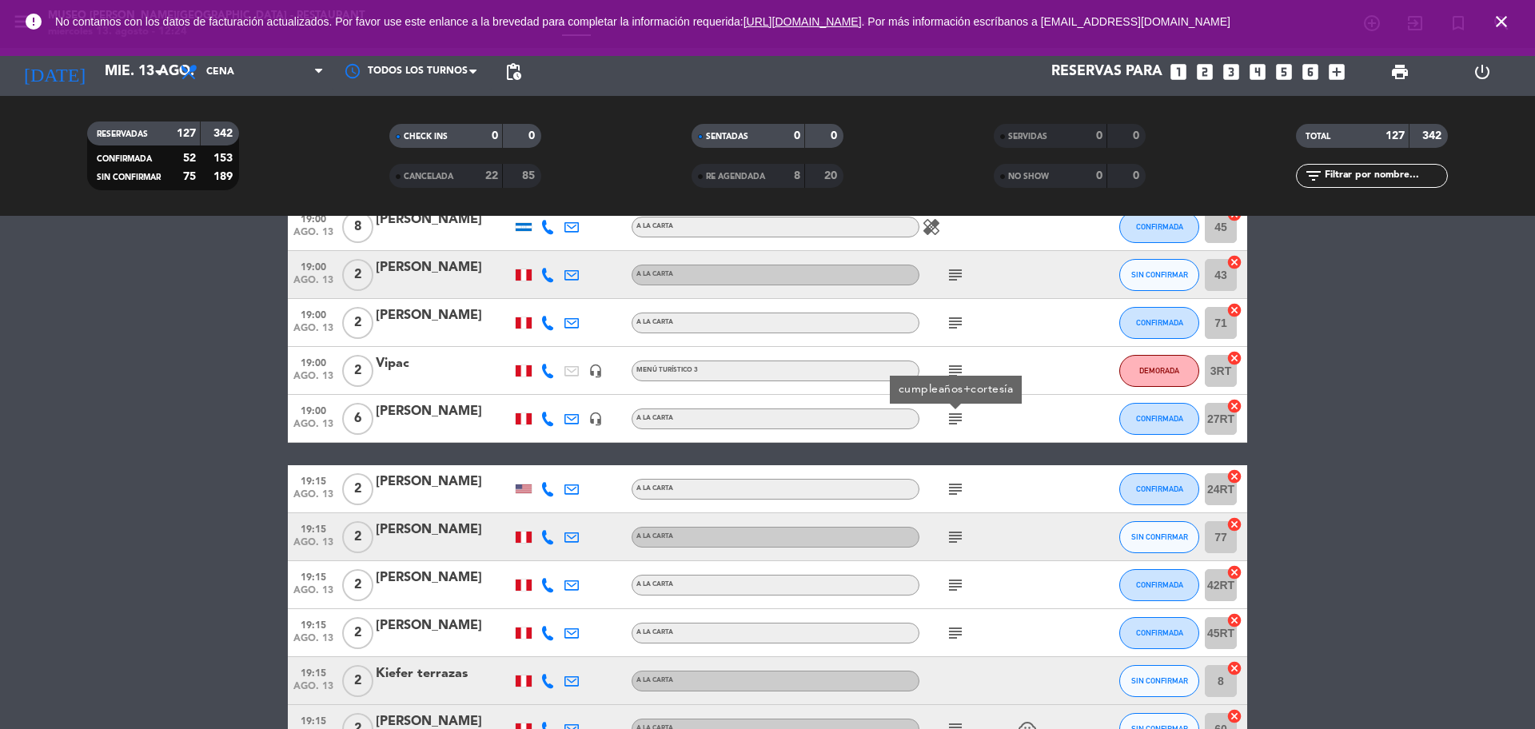
scroll to position [2099, 0]
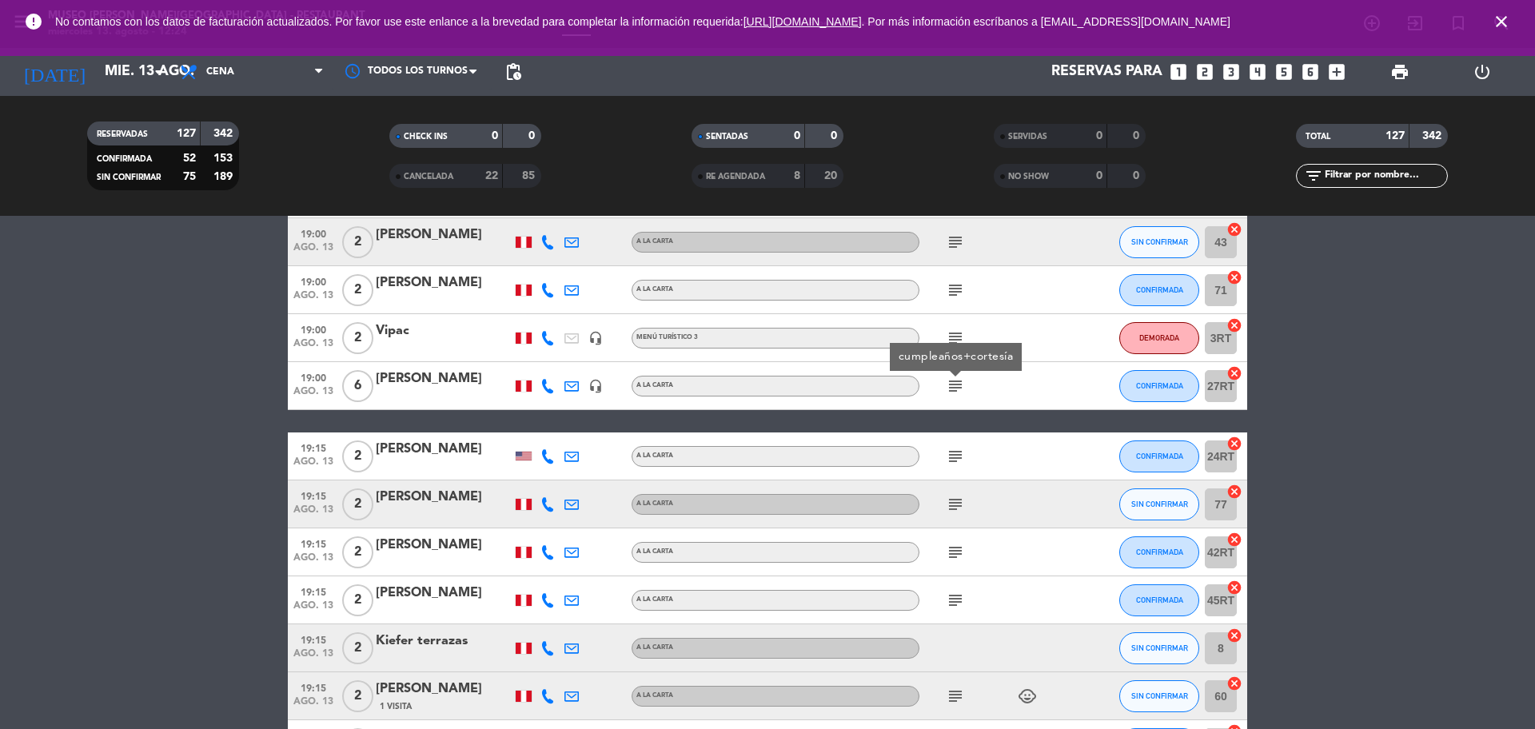
click at [957, 453] on icon "subject" at bounding box center [955, 456] width 19 height 19
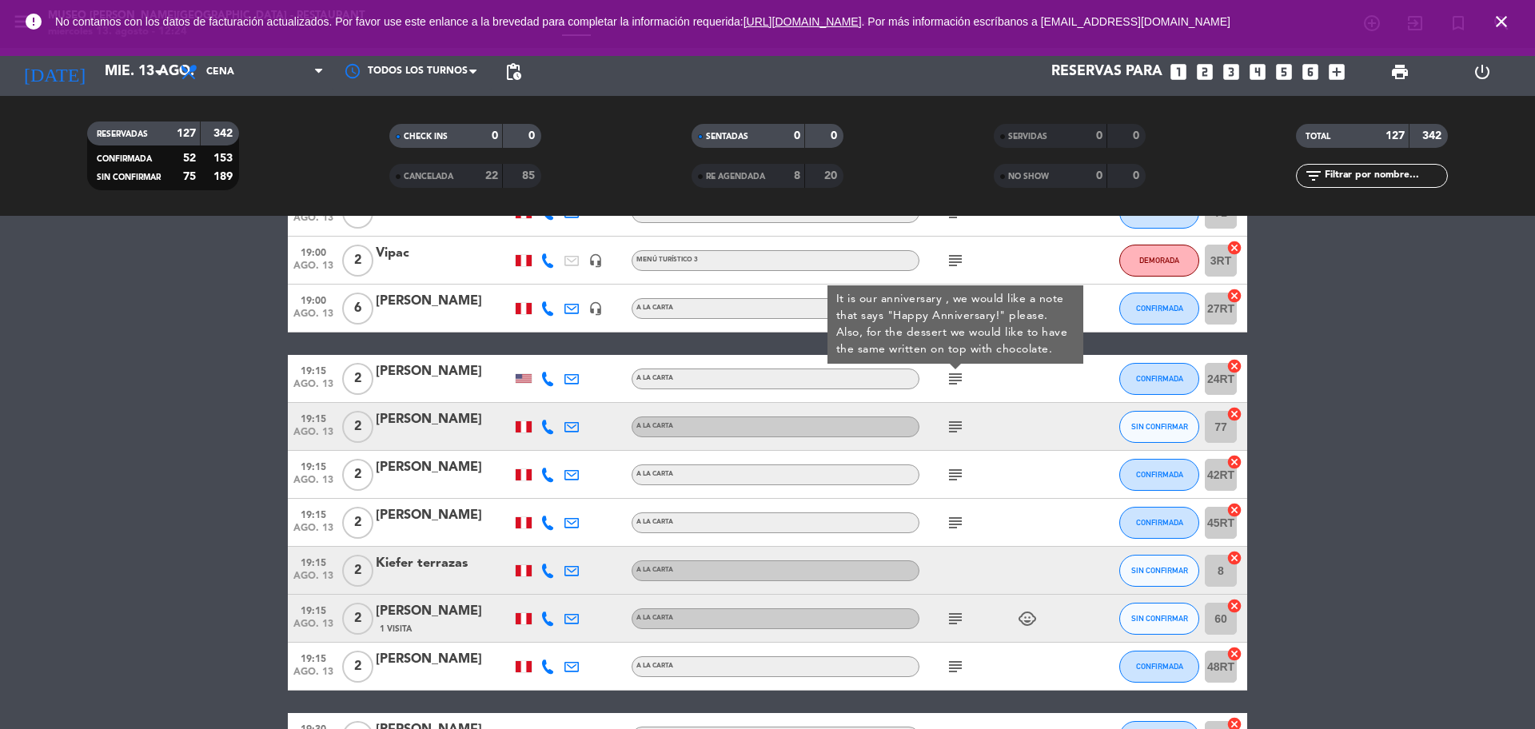
scroll to position [2199, 0]
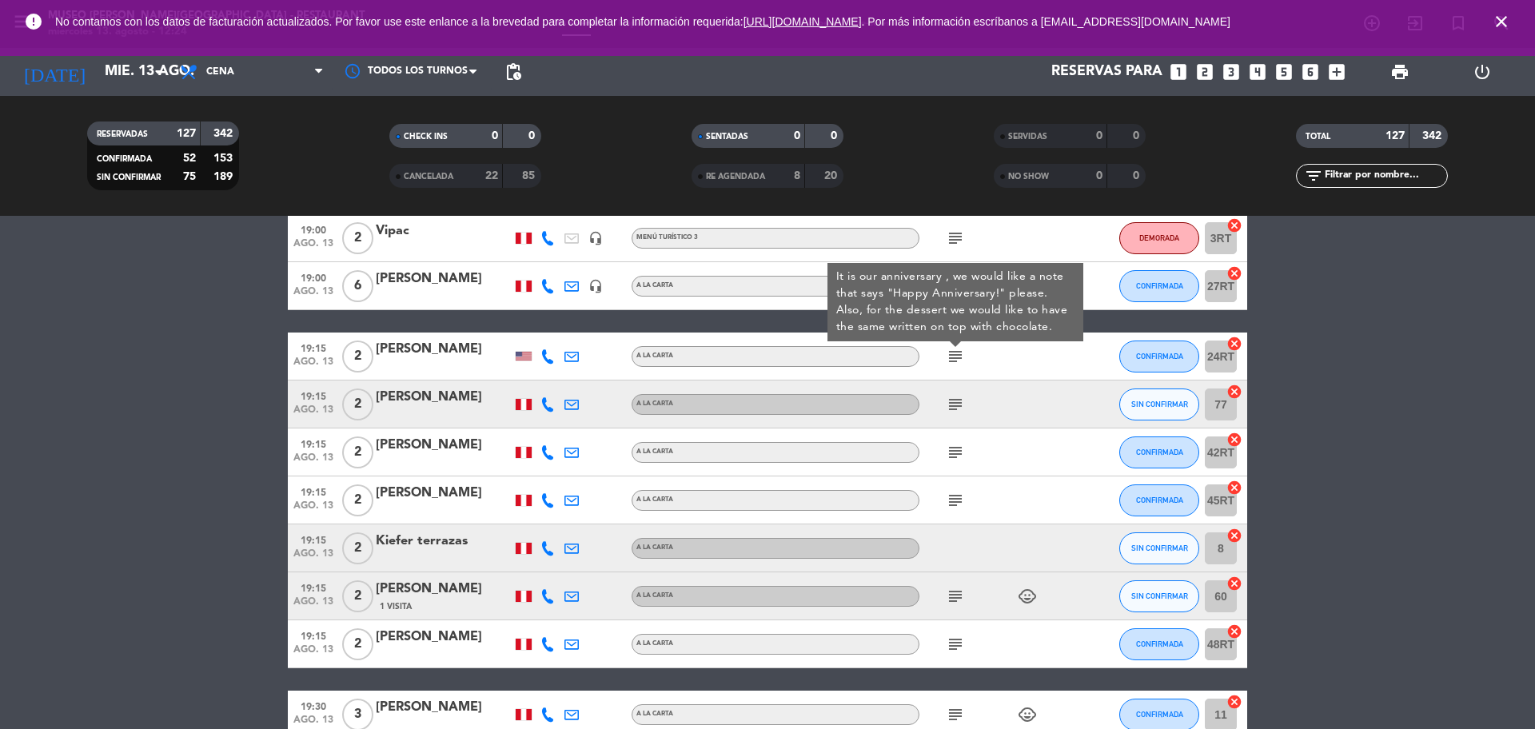
click at [954, 399] on icon "subject" at bounding box center [955, 404] width 19 height 19
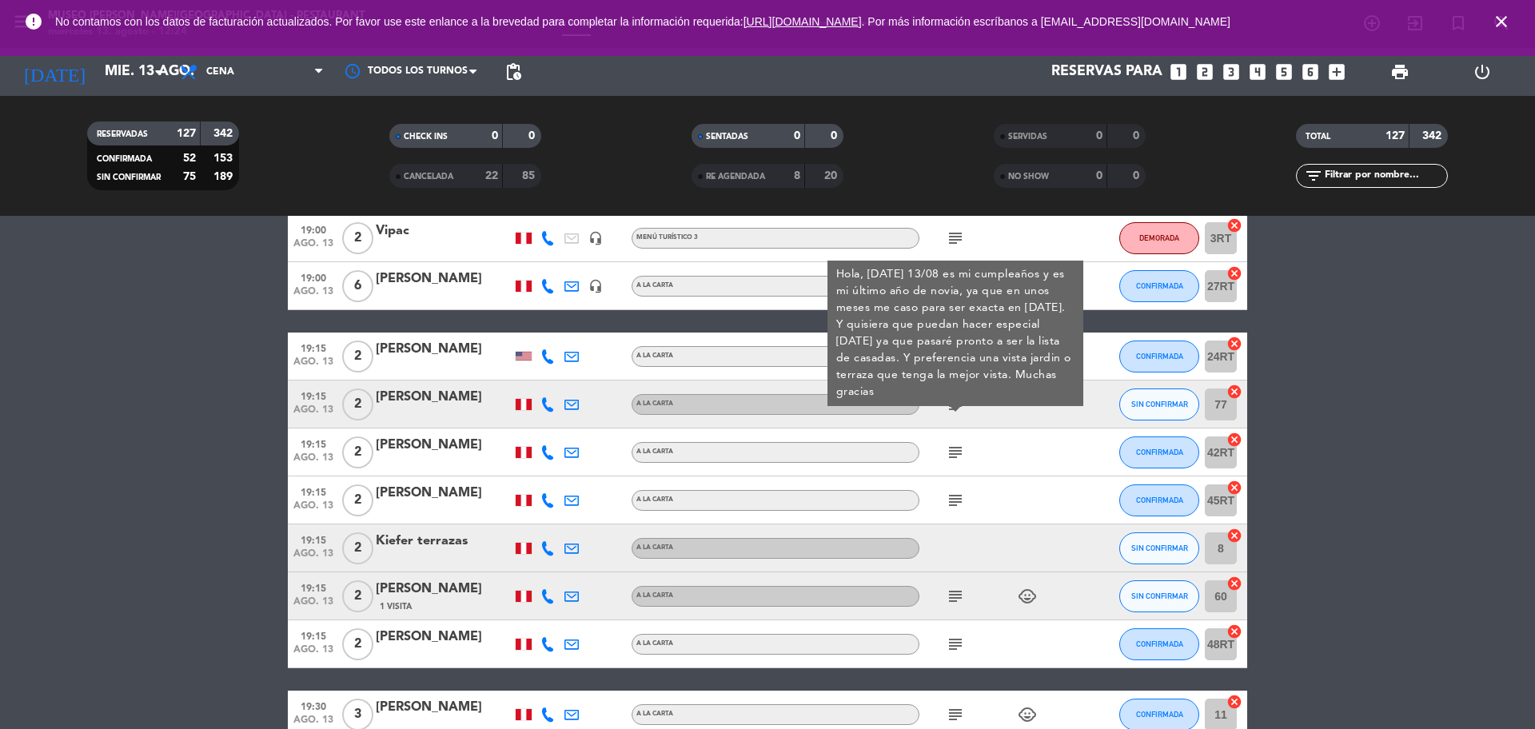
drag, startPoint x: 957, startPoint y: 457, endPoint x: 957, endPoint y: 497, distance: 40.0
click at [957, 457] on icon "subject" at bounding box center [955, 452] width 19 height 19
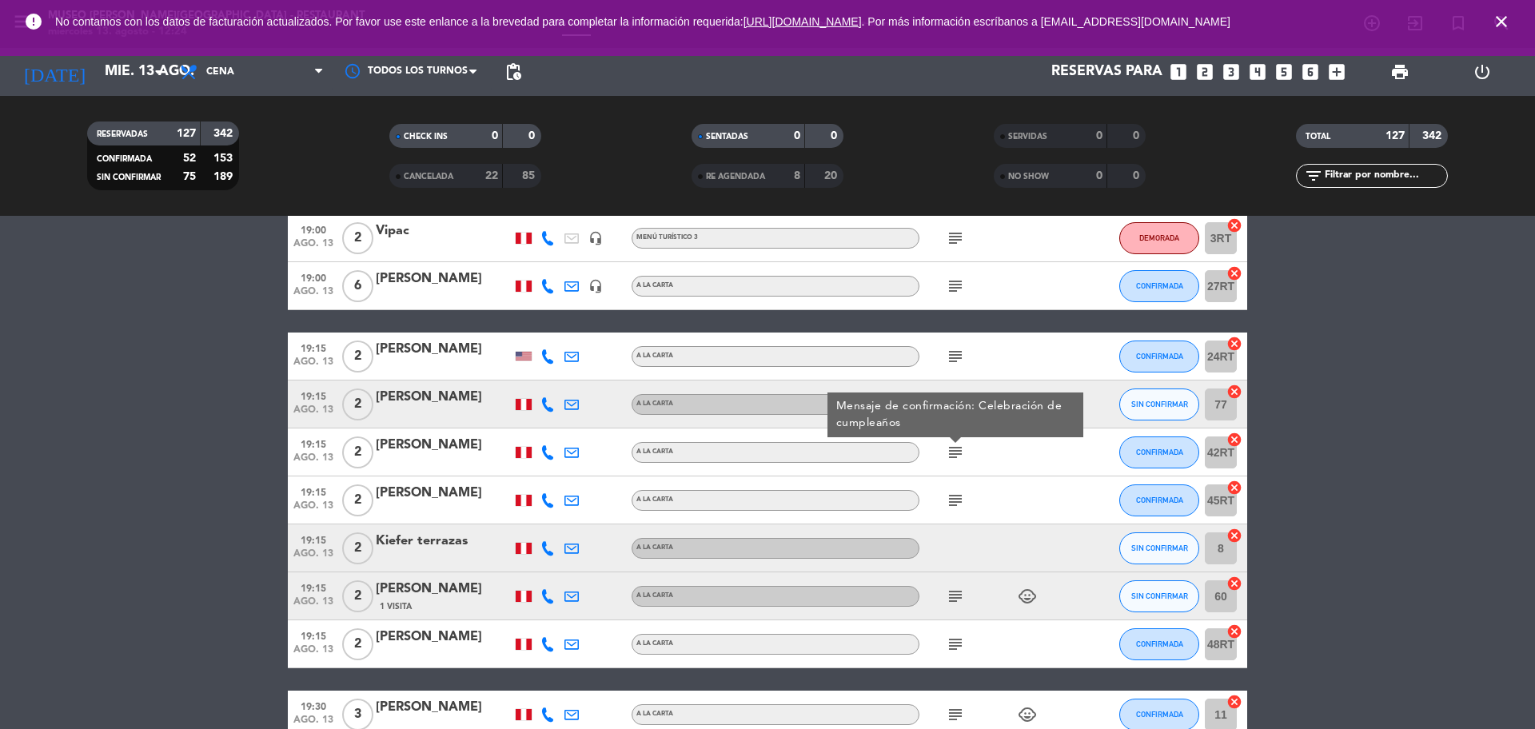
click at [957, 500] on icon "subject" at bounding box center [955, 500] width 19 height 19
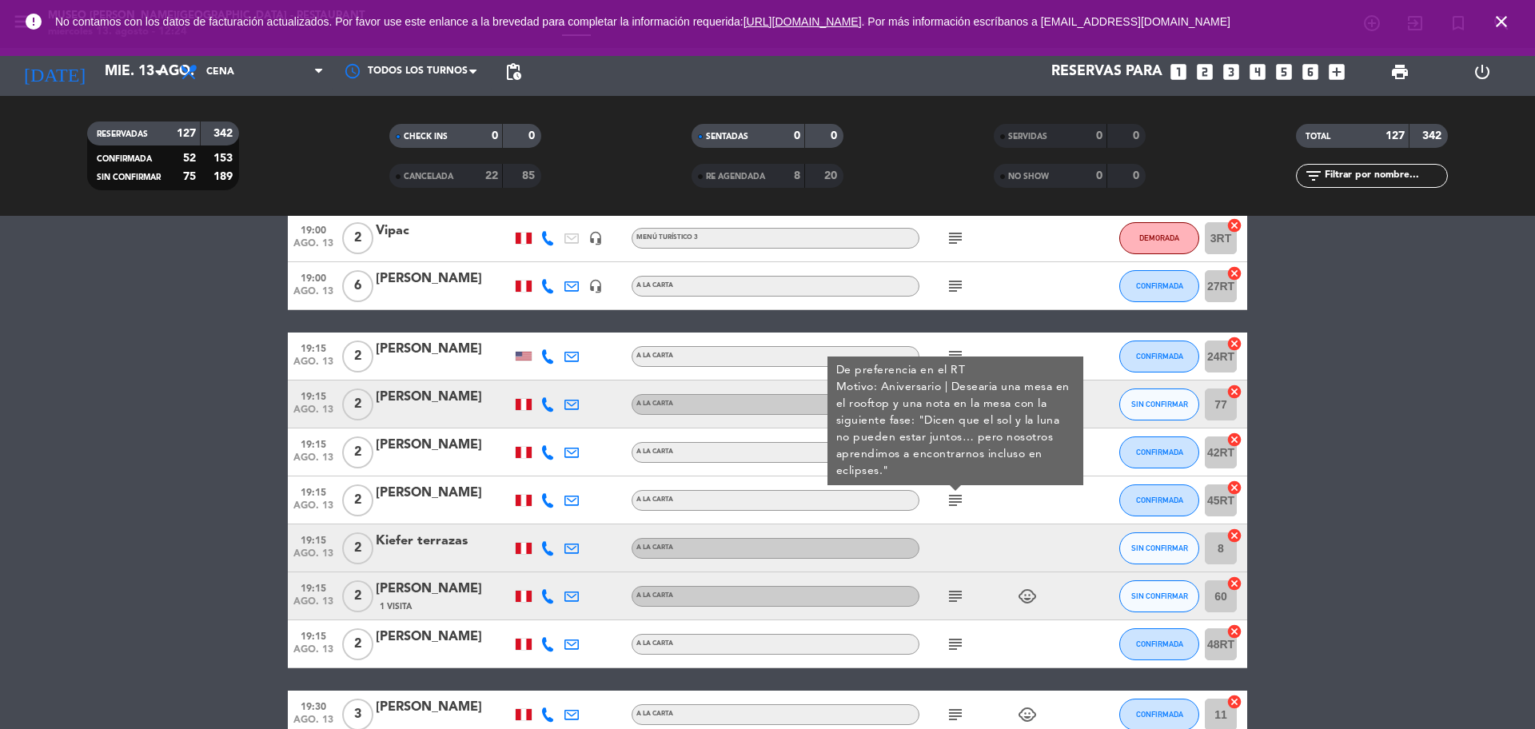
scroll to position [2299, 0]
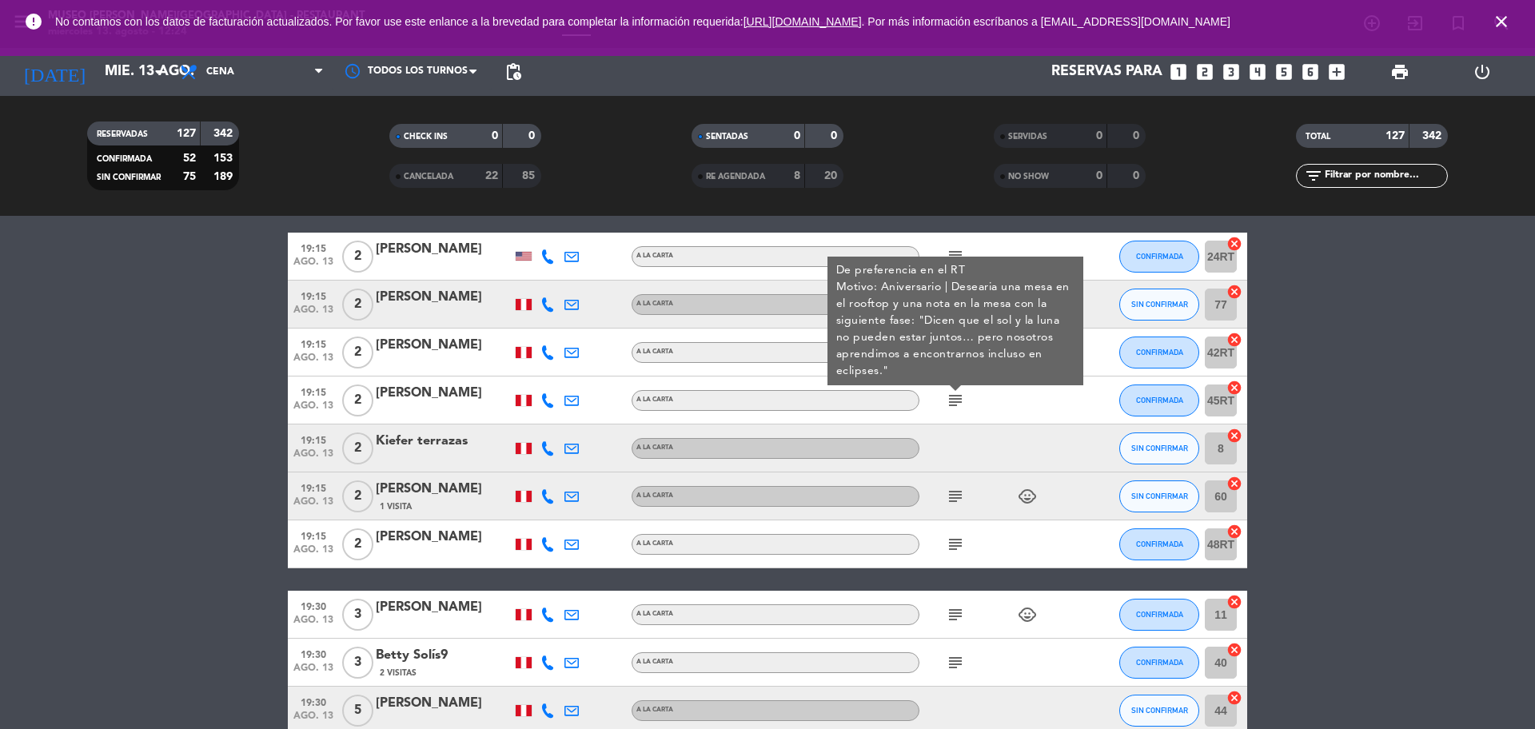
click at [954, 501] on icon "subject" at bounding box center [955, 496] width 19 height 19
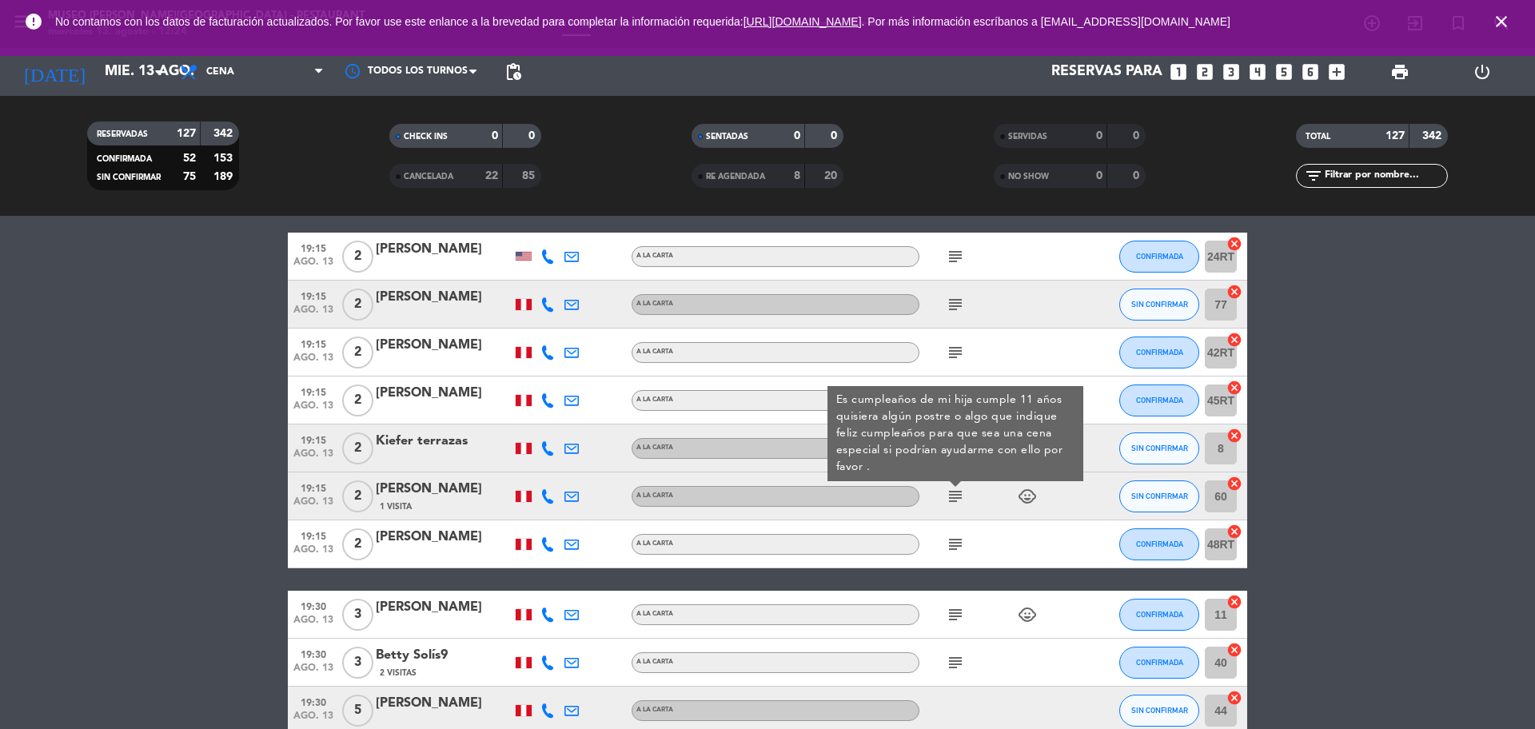
click at [954, 545] on icon "subject" at bounding box center [955, 544] width 19 height 19
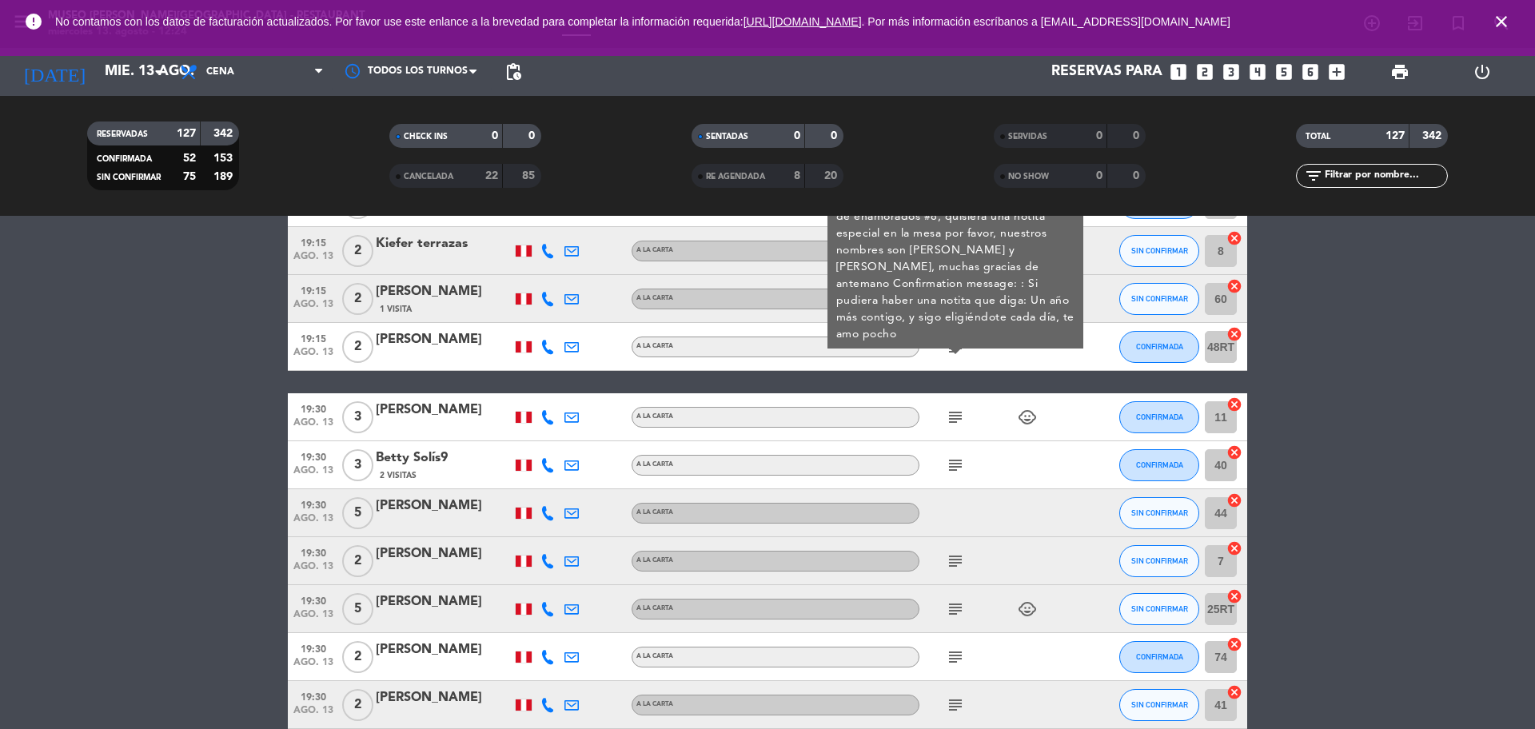
scroll to position [2499, 0]
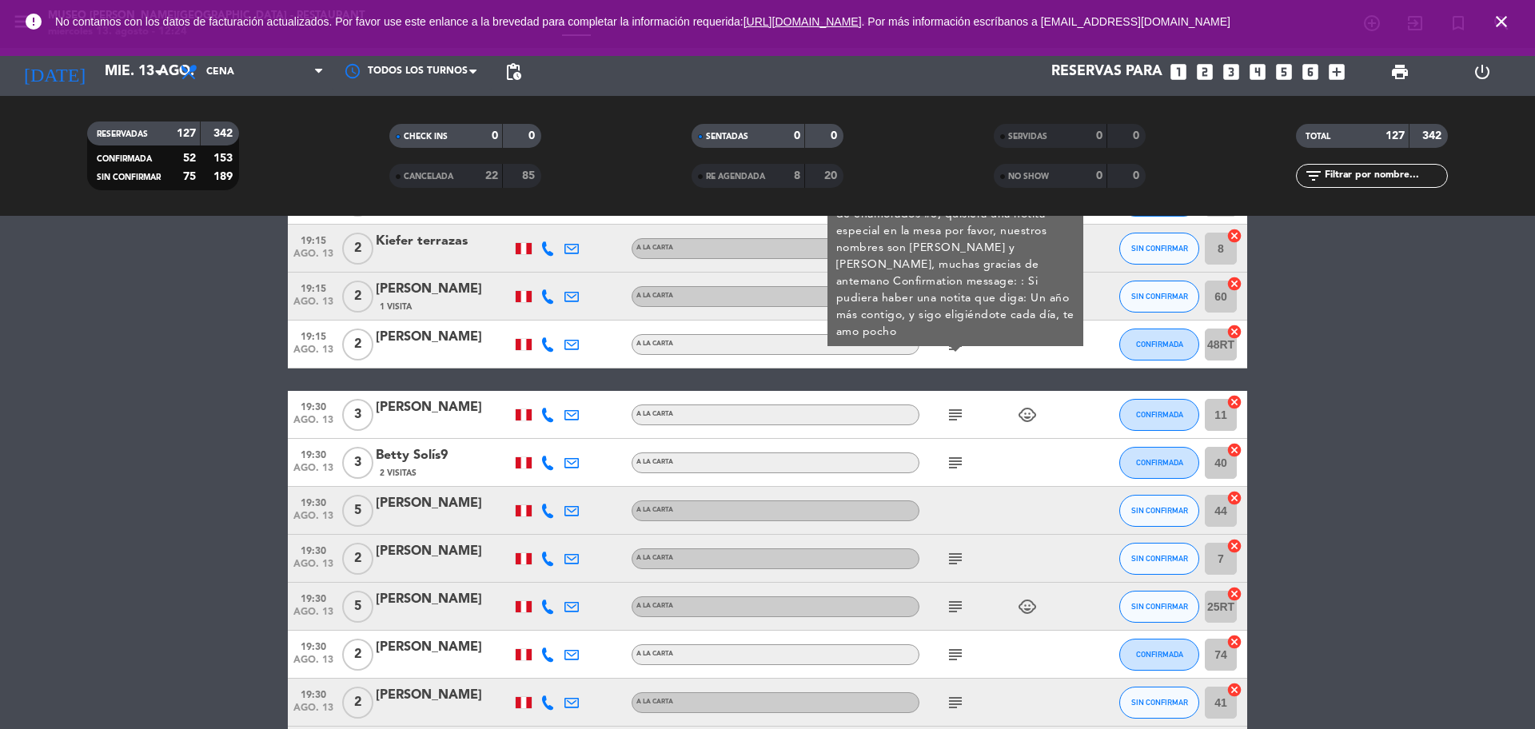
click at [951, 418] on icon "subject" at bounding box center [955, 414] width 19 height 19
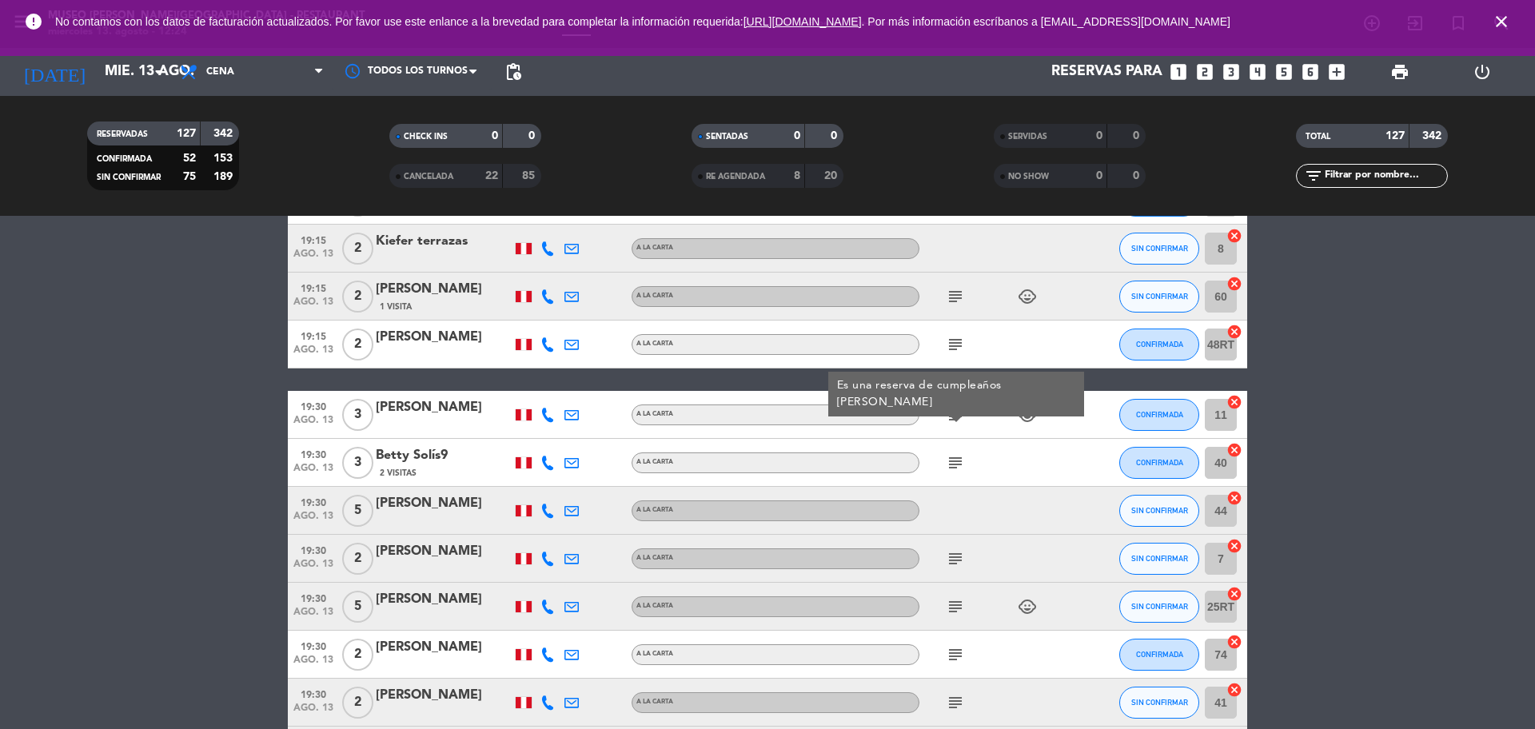
click at [957, 474] on div "subject" at bounding box center [992, 462] width 144 height 47
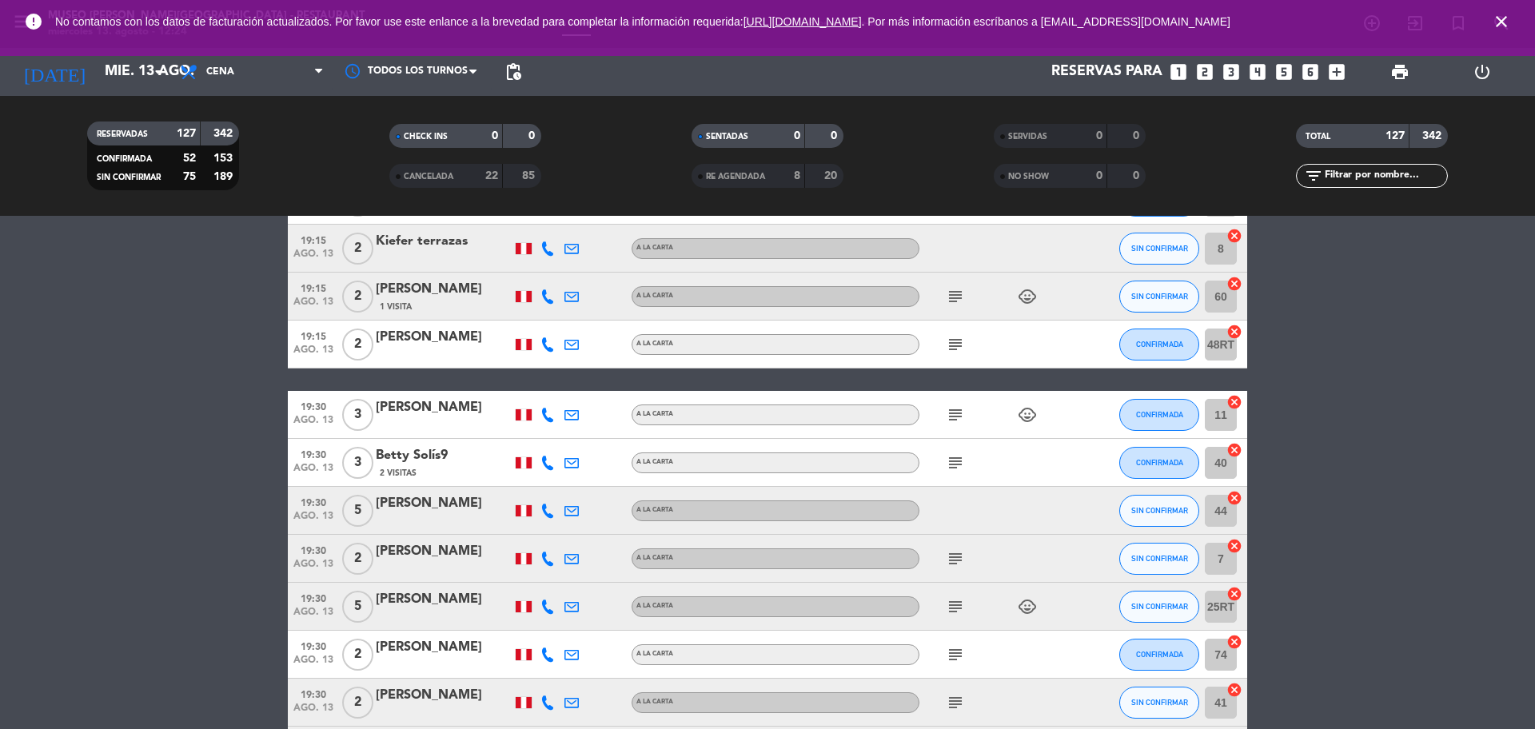
click at [956, 463] on icon "subject" at bounding box center [955, 462] width 19 height 19
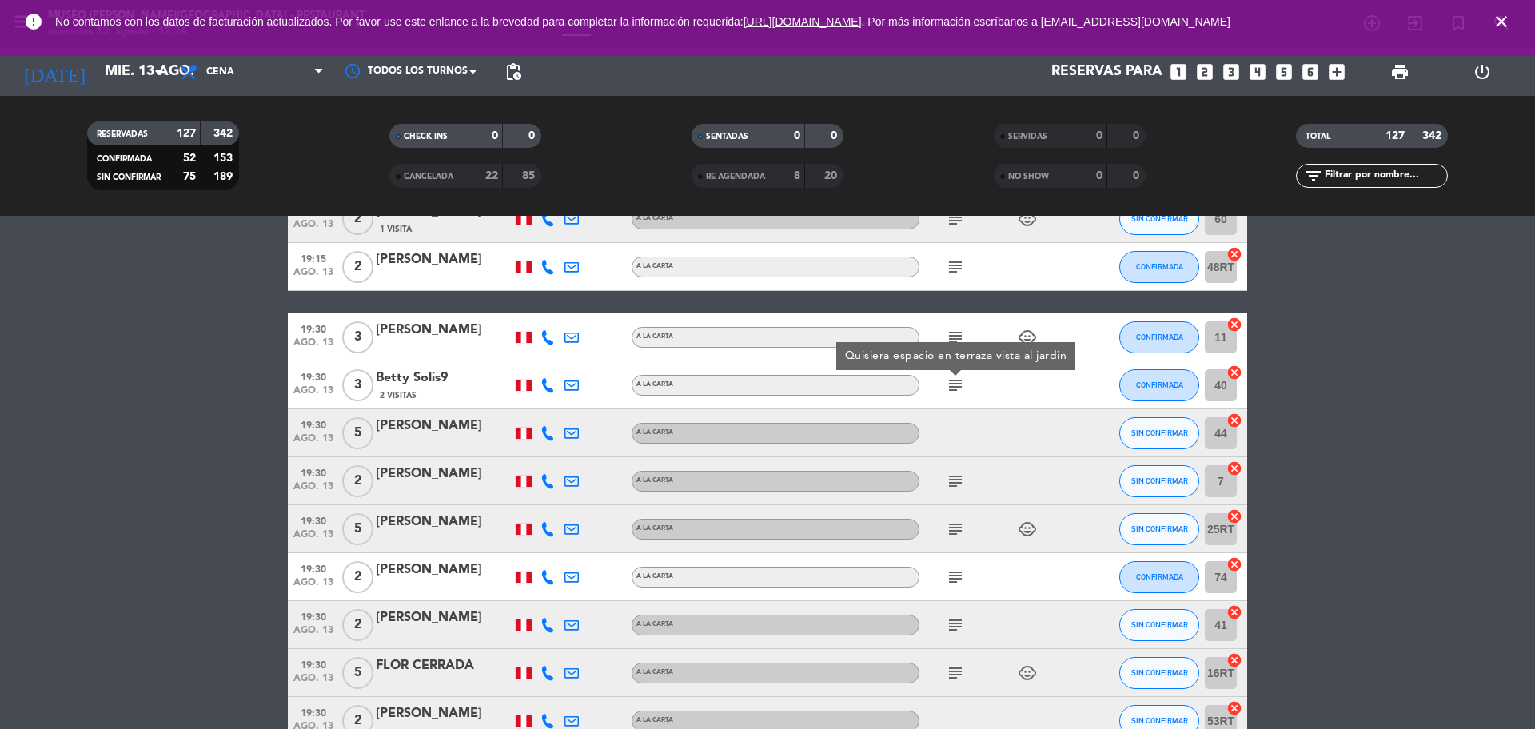
scroll to position [2599, 0]
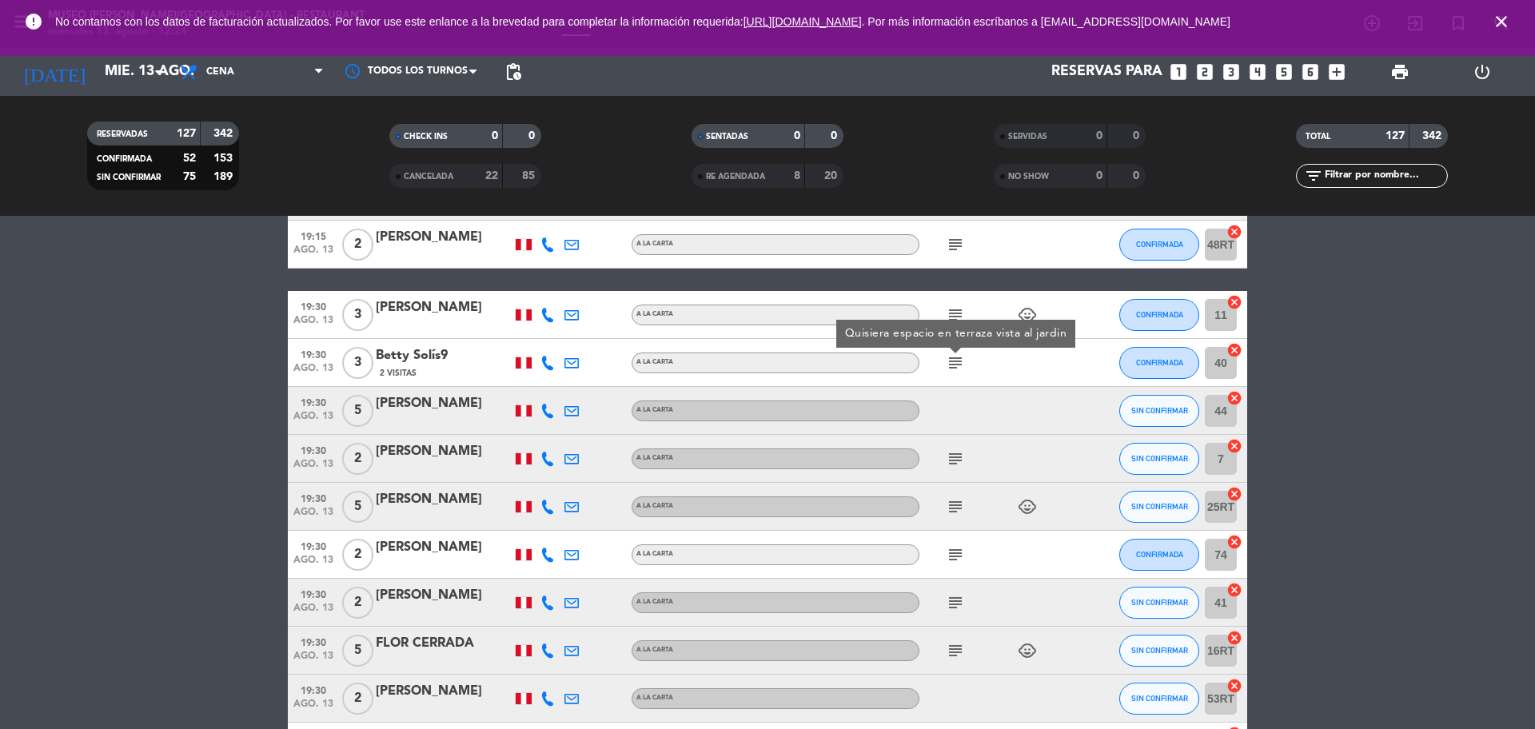
click at [952, 446] on div "subject" at bounding box center [992, 458] width 144 height 47
click at [952, 452] on icon "subject" at bounding box center [955, 458] width 19 height 19
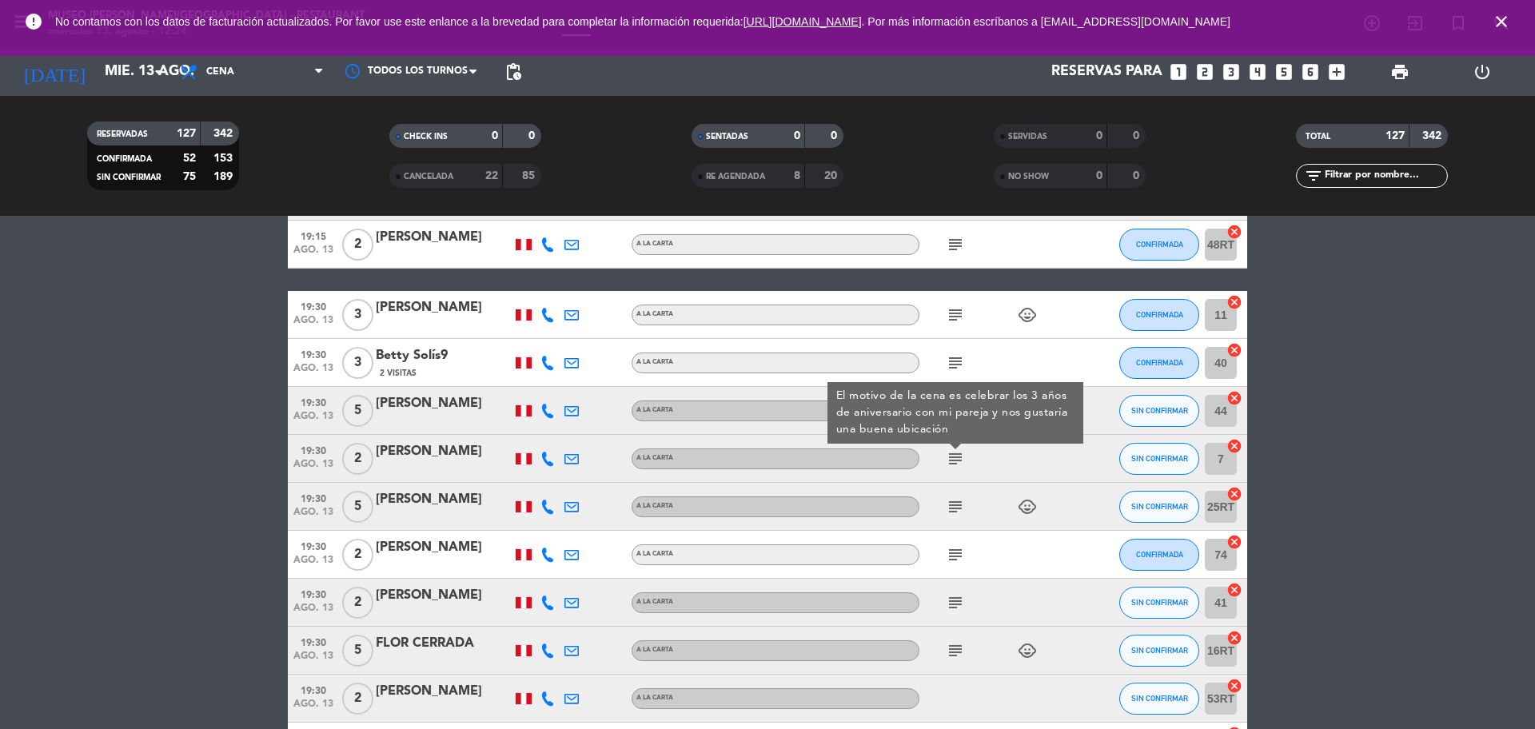
click at [952, 515] on icon "subject" at bounding box center [955, 506] width 19 height 19
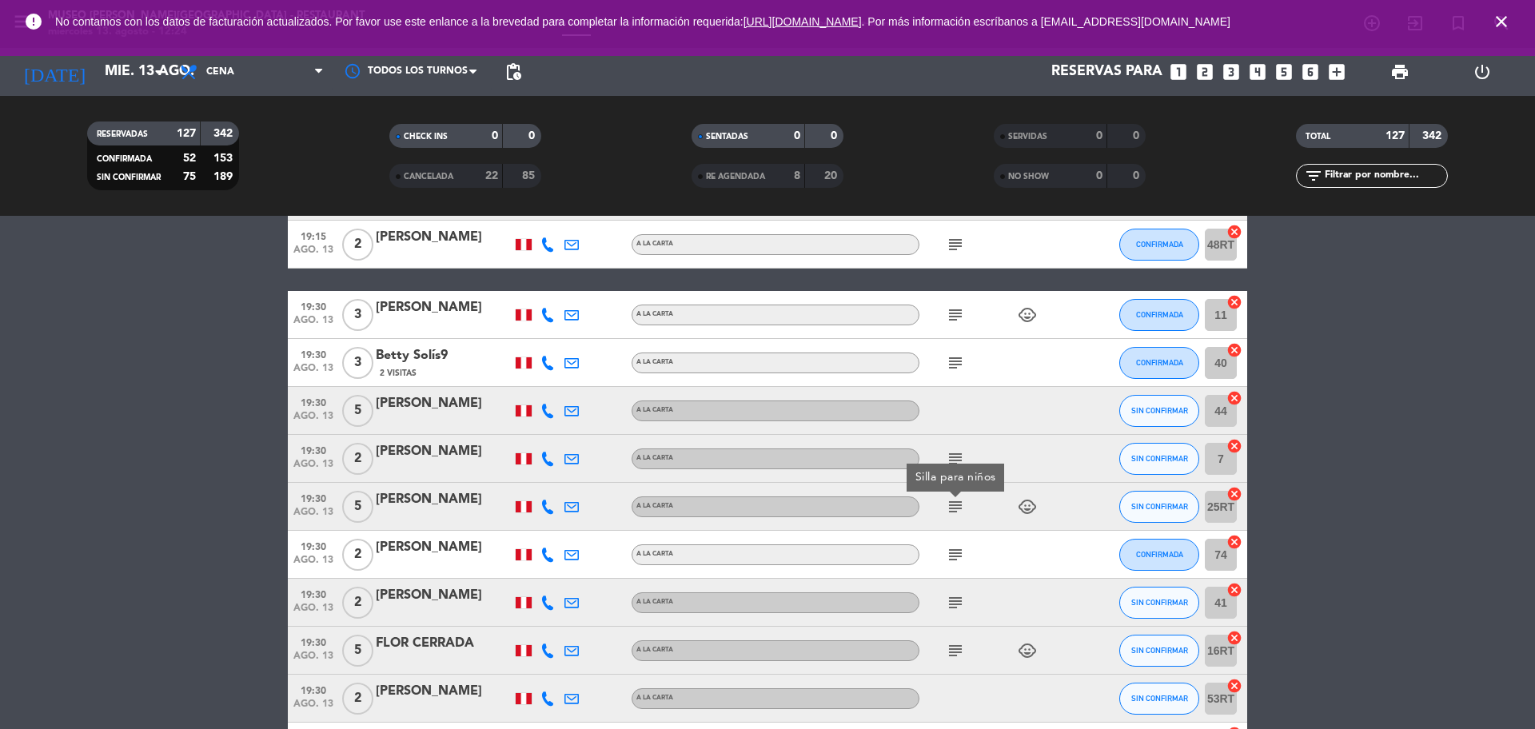
scroll to position [2699, 0]
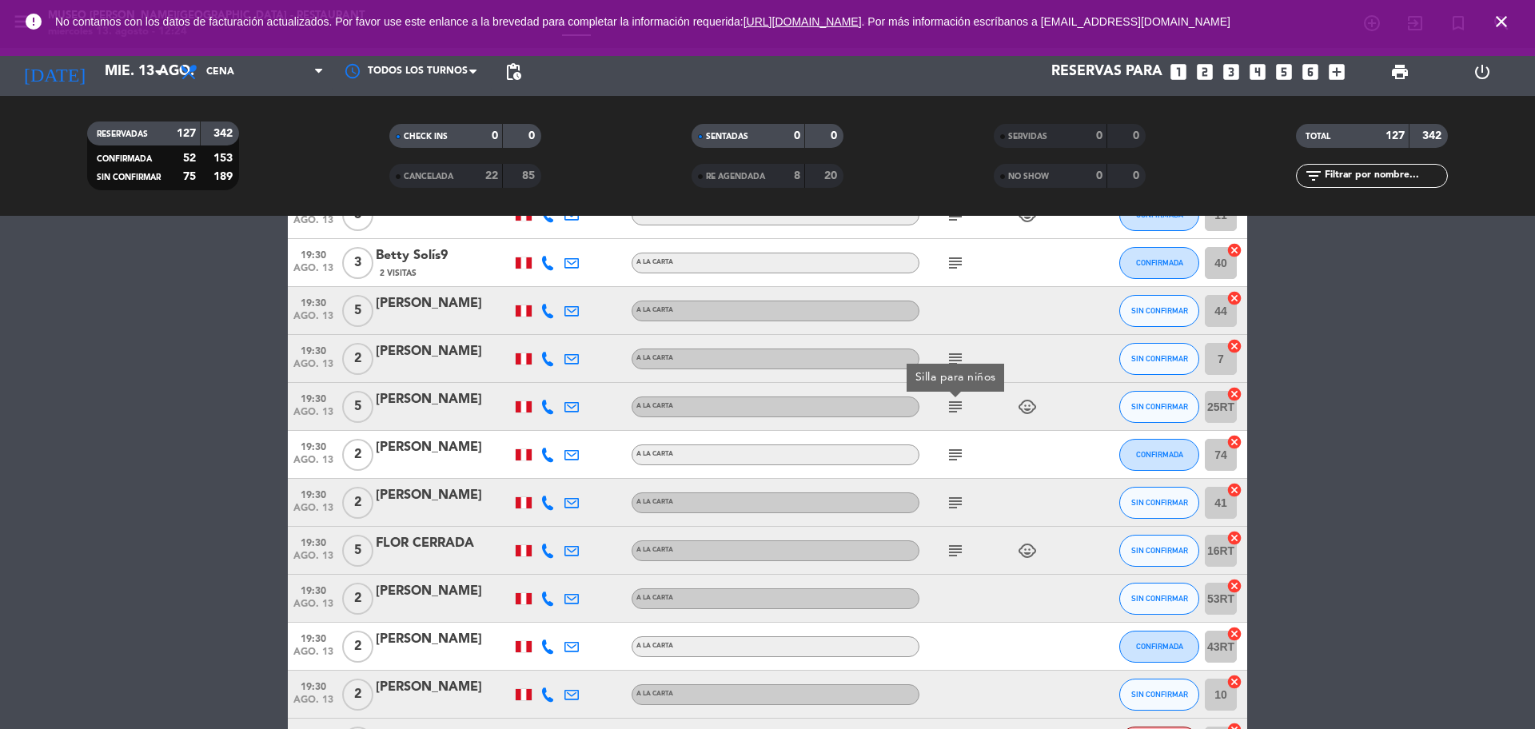
click at [952, 454] on icon "subject" at bounding box center [955, 454] width 19 height 19
click at [952, 506] on icon "subject" at bounding box center [955, 502] width 19 height 19
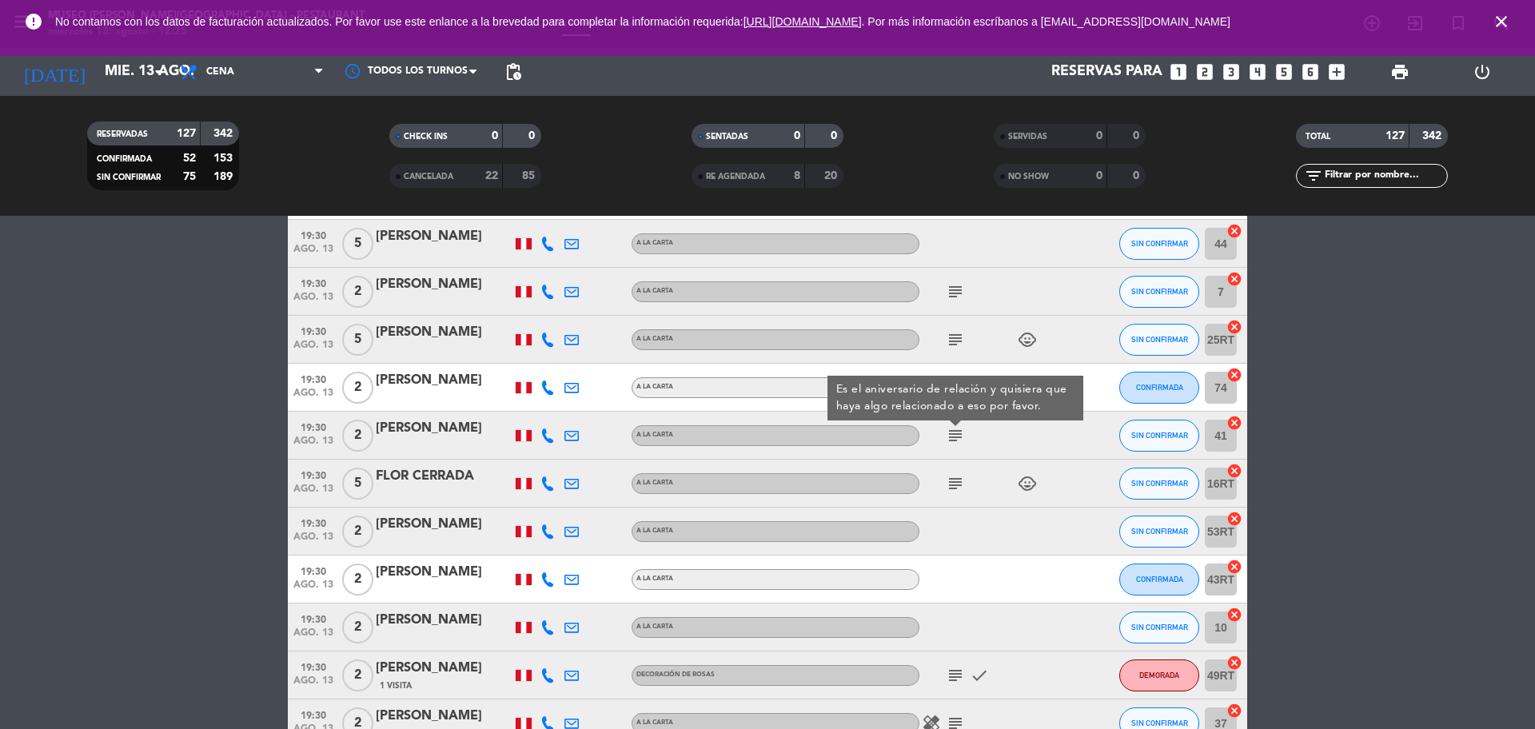
scroll to position [2799, 0]
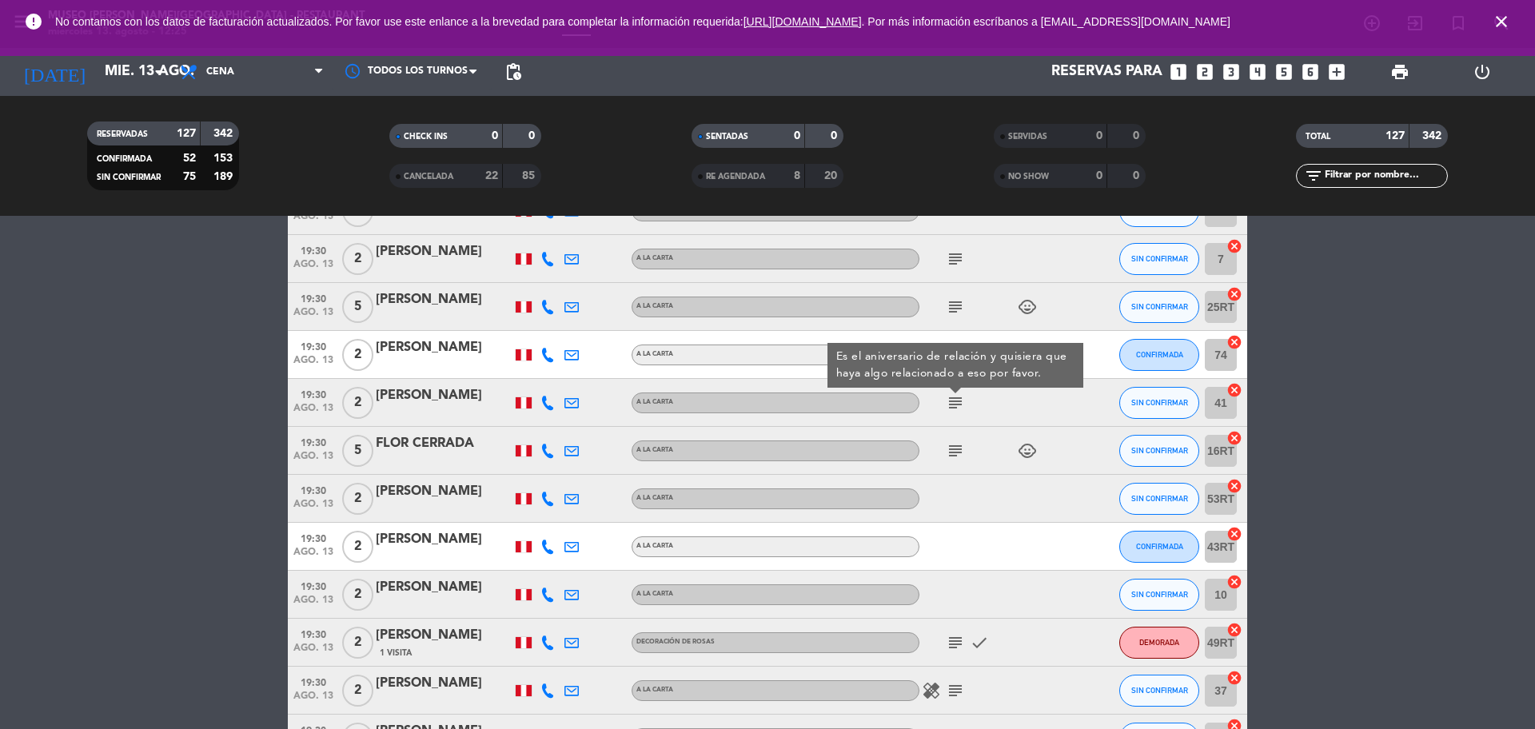
drag, startPoint x: 956, startPoint y: 449, endPoint x: 956, endPoint y: 471, distance: 22.4
click at [956, 449] on icon "subject" at bounding box center [955, 450] width 19 height 19
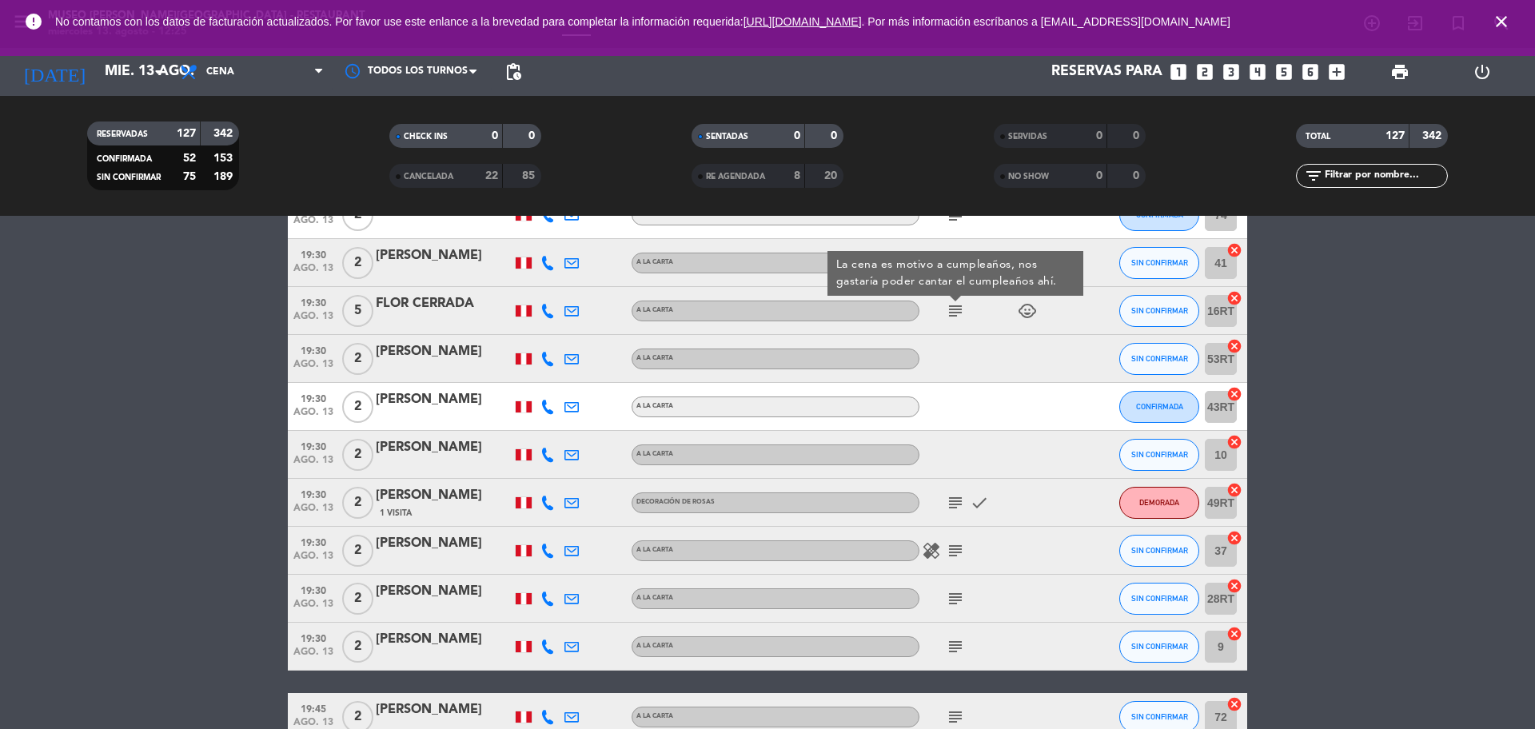
scroll to position [2999, 0]
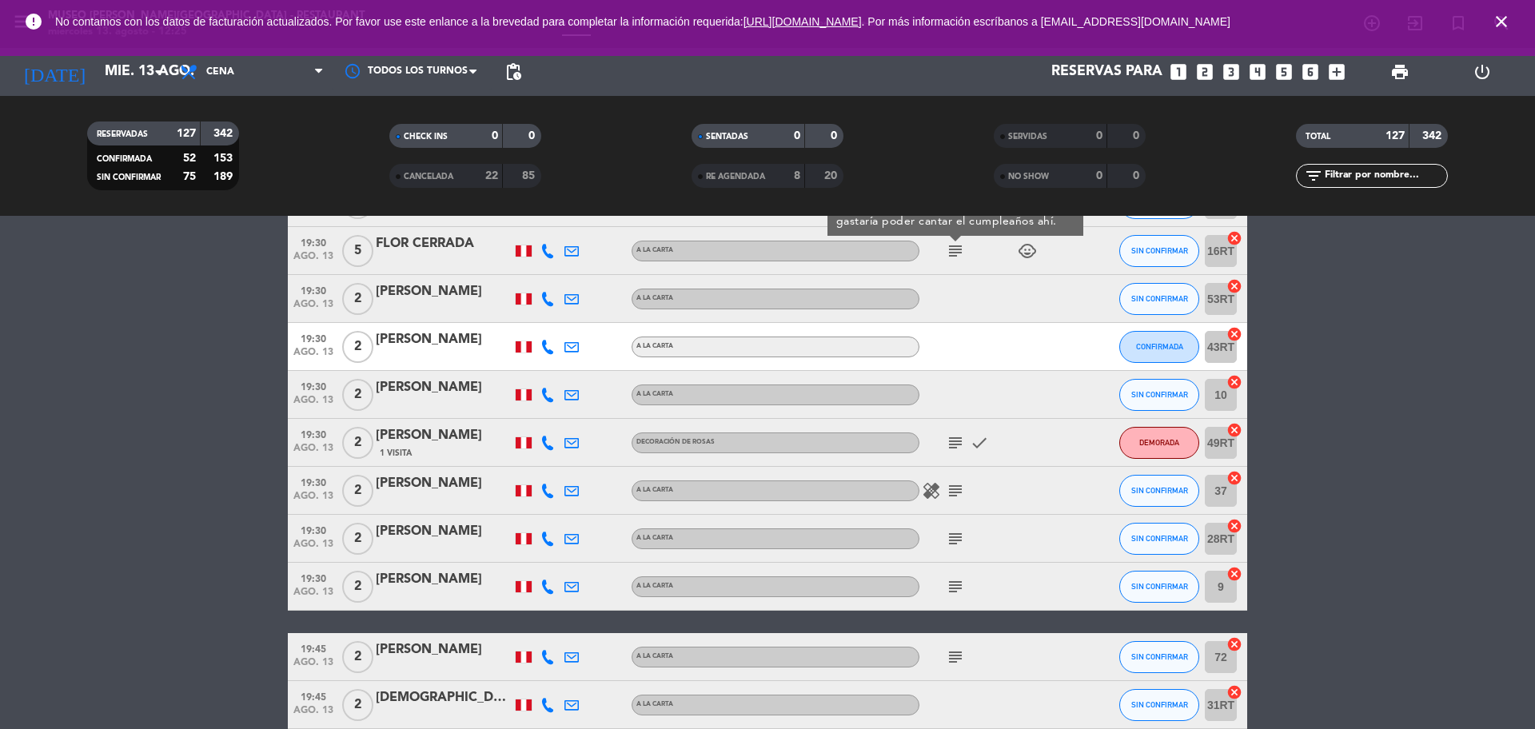
click at [952, 444] on icon "subject" at bounding box center [955, 442] width 19 height 19
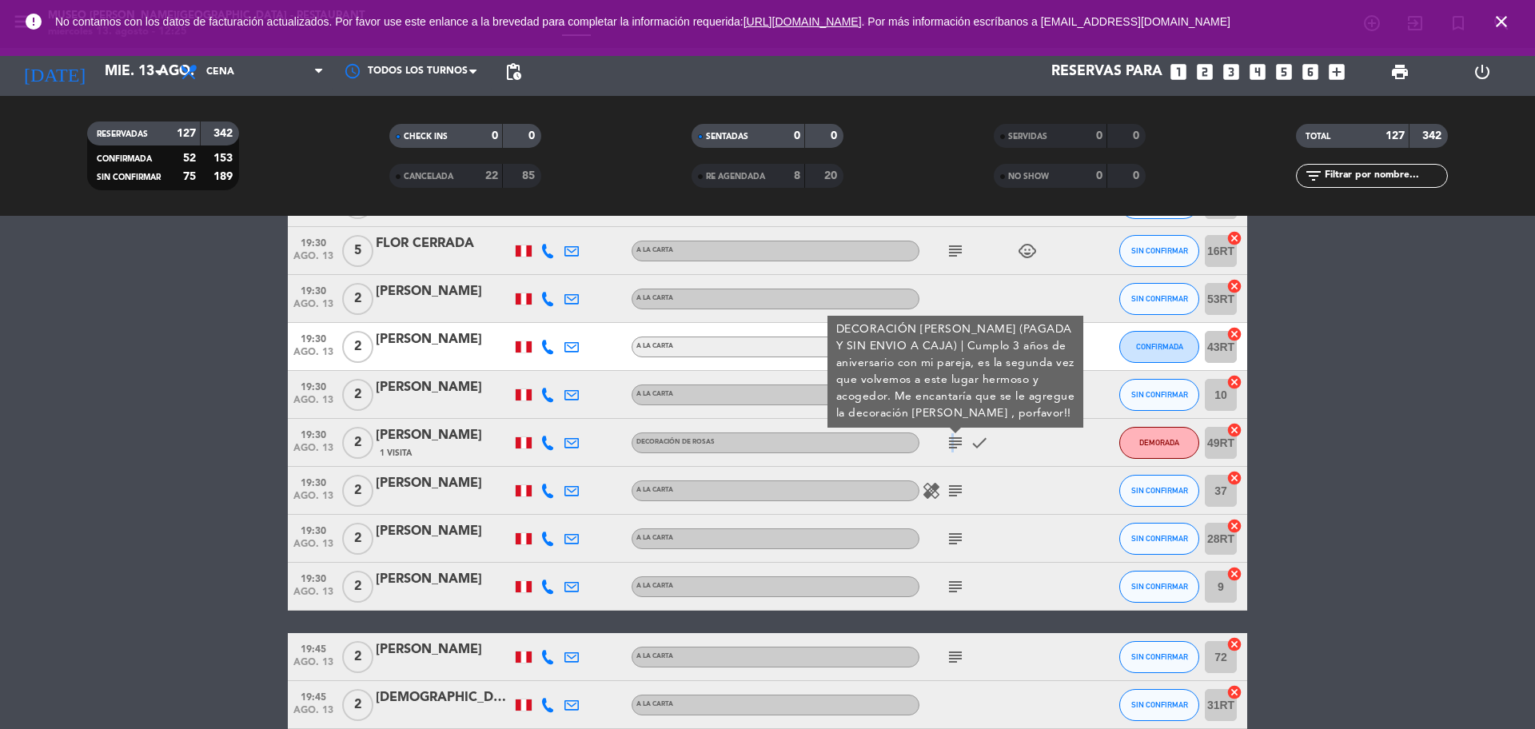
click at [956, 481] on div "healing subject" at bounding box center [992, 490] width 144 height 47
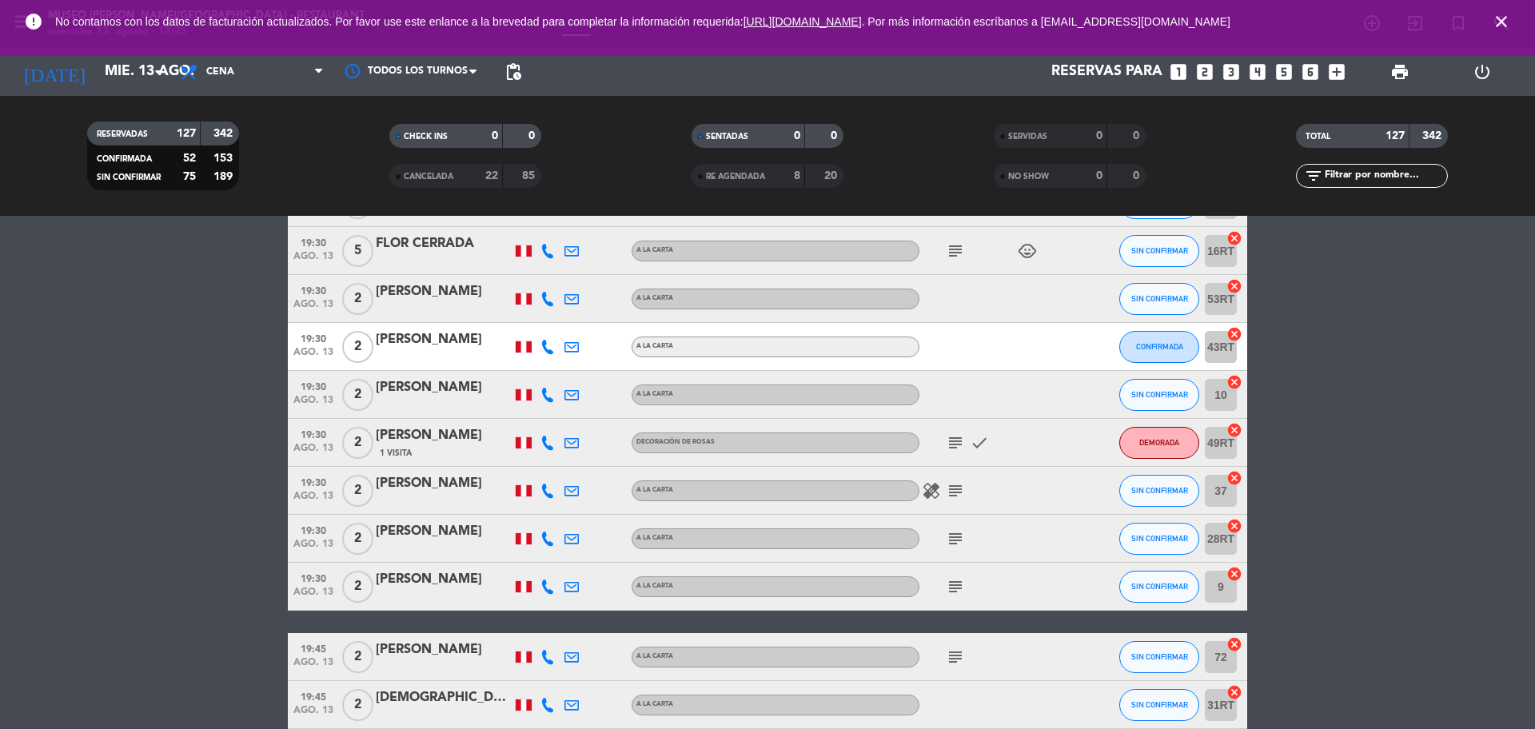
click at [956, 498] on icon "subject" at bounding box center [955, 490] width 19 height 19
click at [956, 537] on icon "subject" at bounding box center [955, 538] width 19 height 19
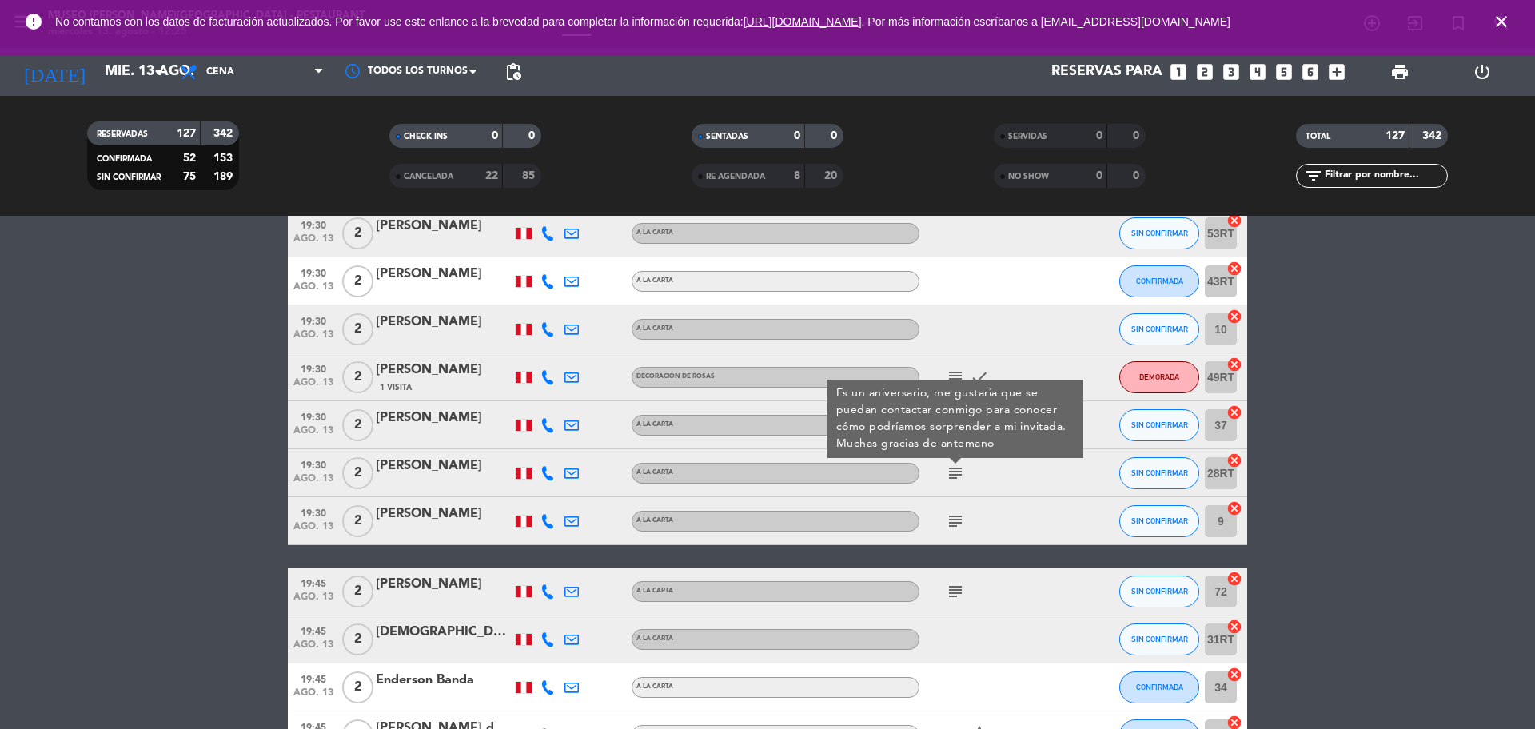
scroll to position [3099, 0]
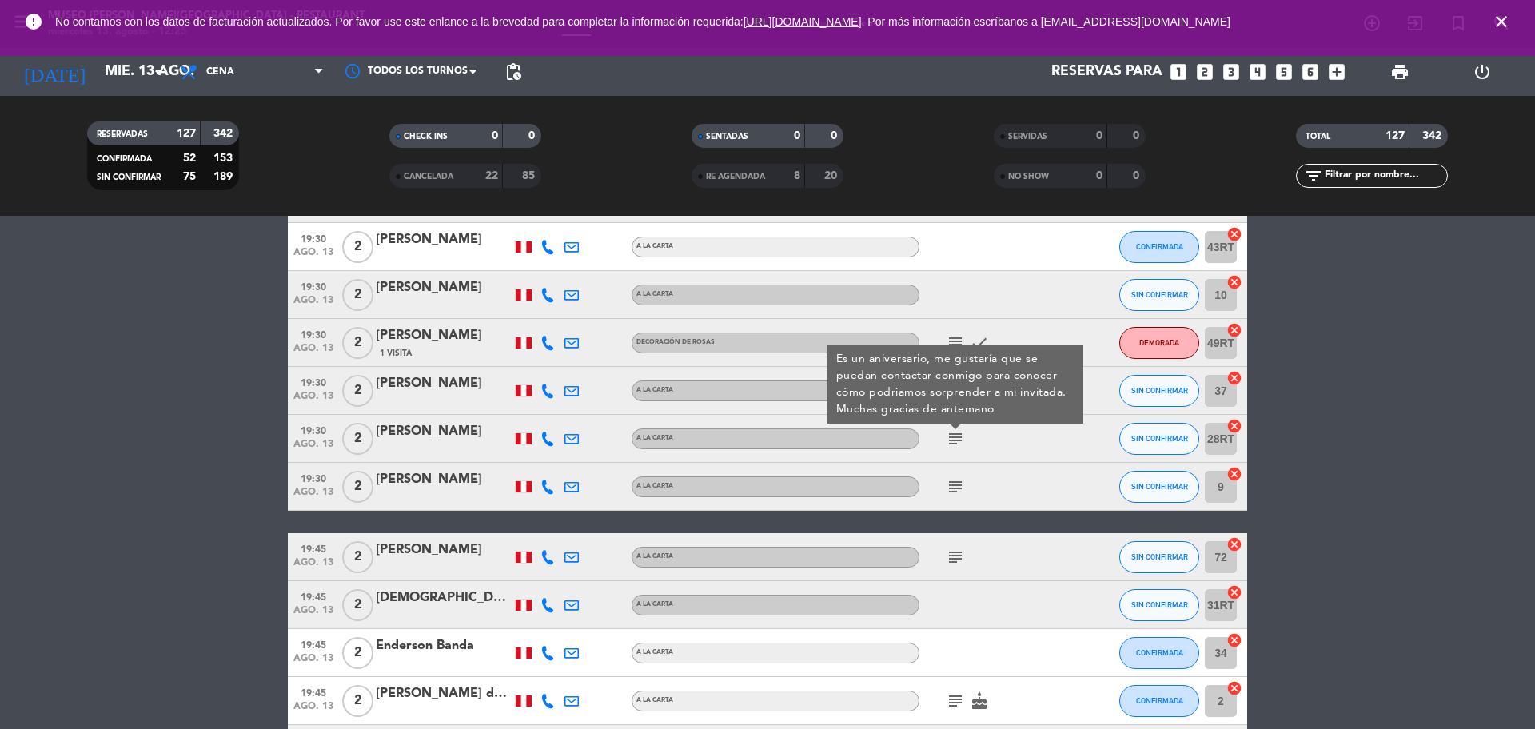
click at [952, 475] on div "subject" at bounding box center [992, 486] width 144 height 47
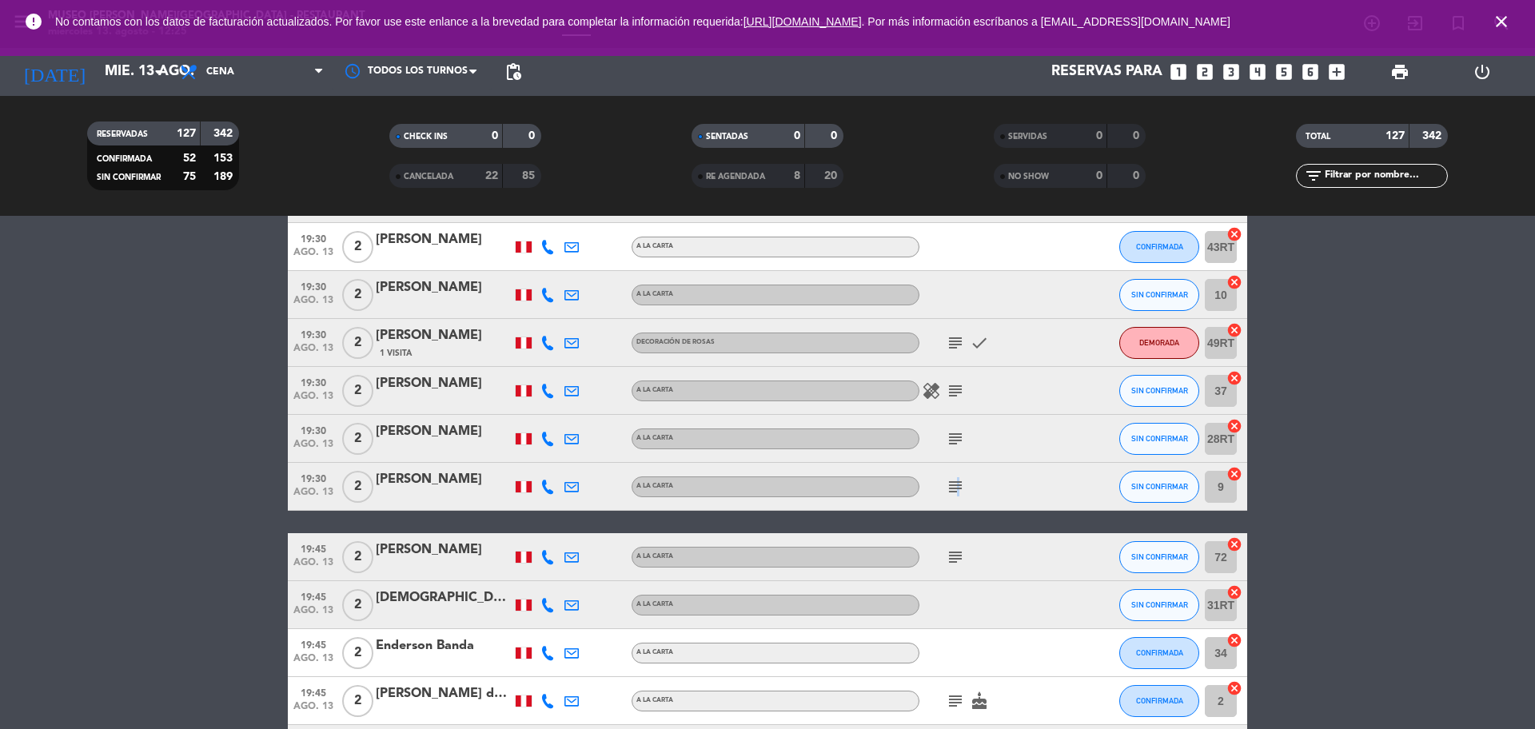
click at [956, 483] on icon "subject" at bounding box center [955, 486] width 19 height 19
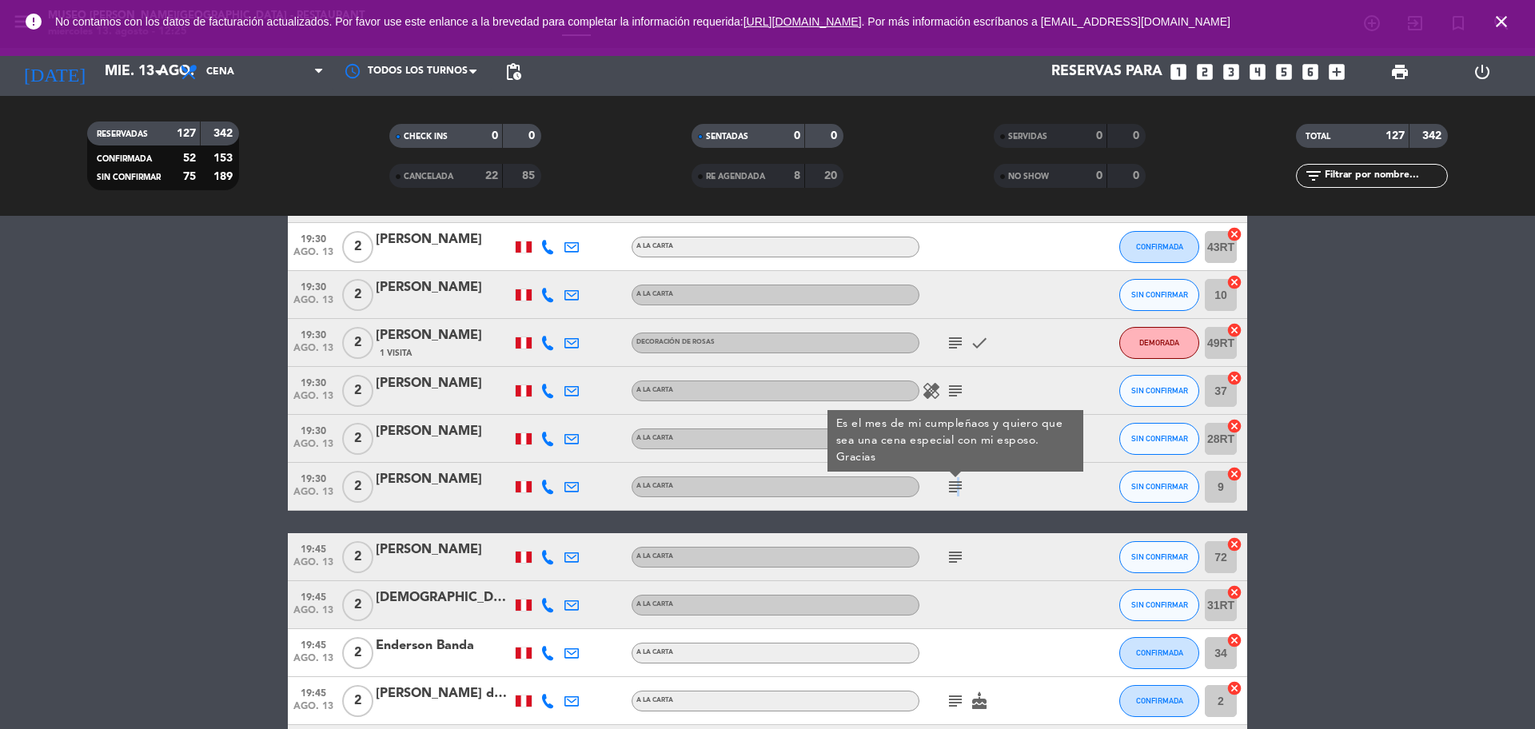
scroll to position [3198, 0]
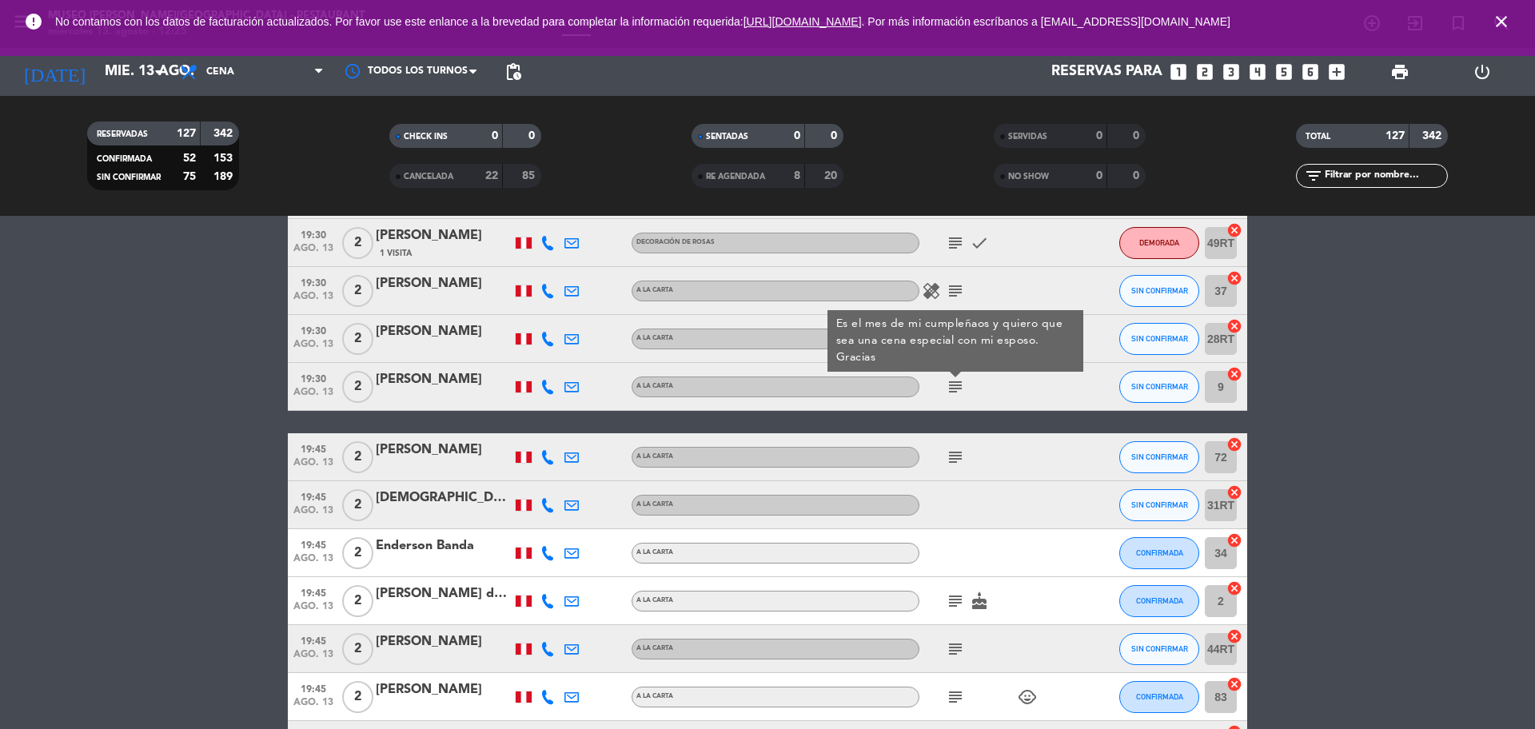
click at [956, 460] on icon "subject" at bounding box center [955, 457] width 19 height 19
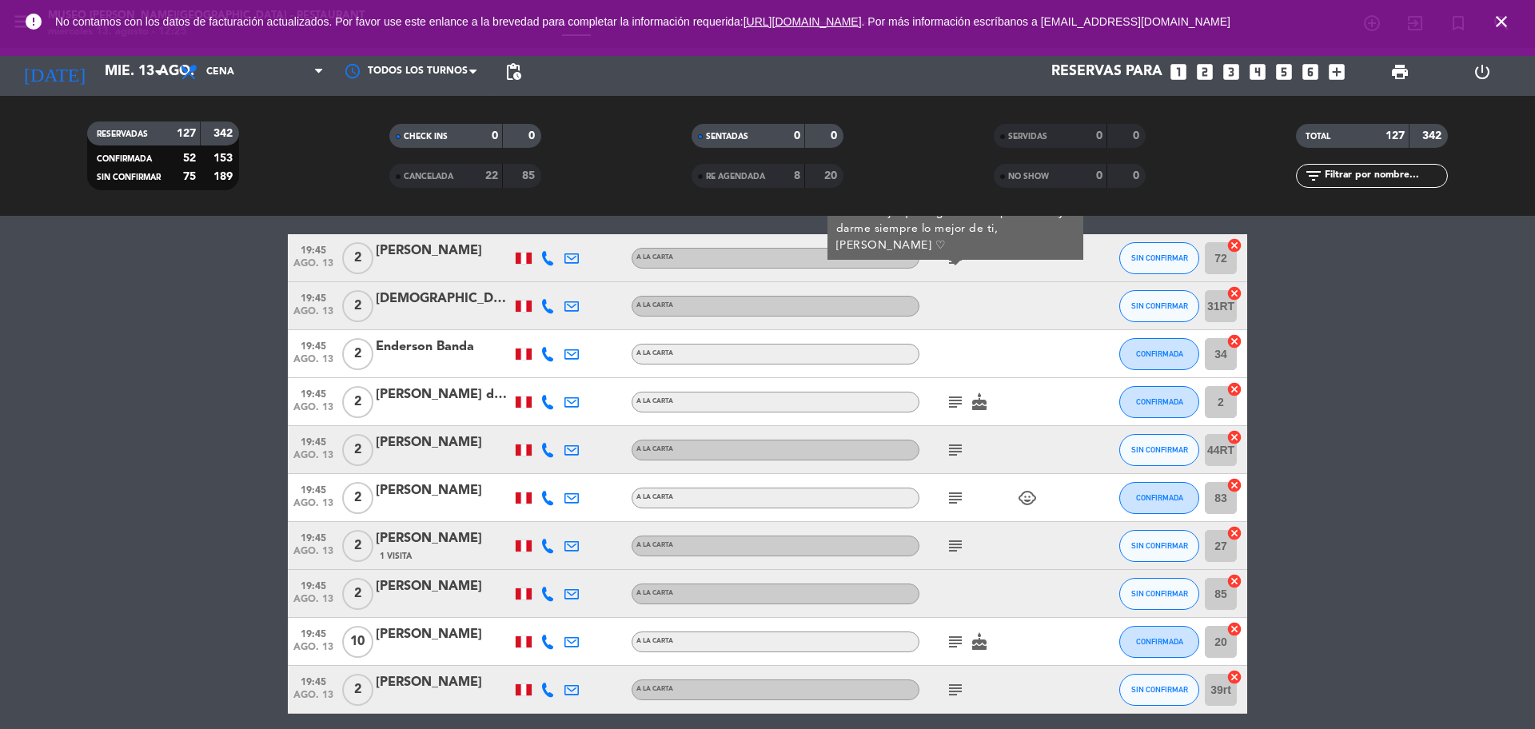
scroll to position [3398, 0]
click at [954, 402] on icon "subject" at bounding box center [955, 401] width 19 height 19
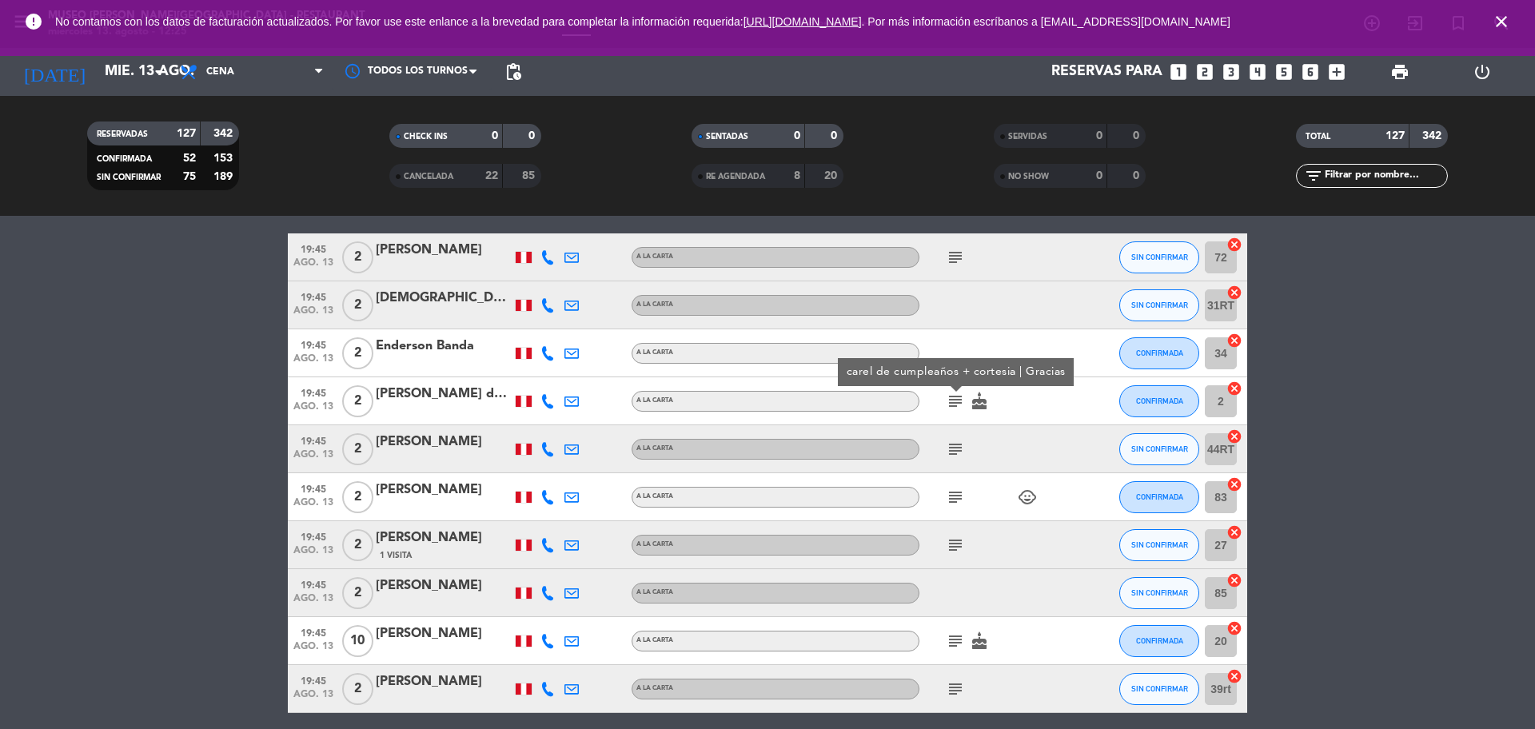
click at [953, 429] on div "subject" at bounding box center [992, 448] width 144 height 47
click at [953, 446] on icon "subject" at bounding box center [955, 449] width 19 height 19
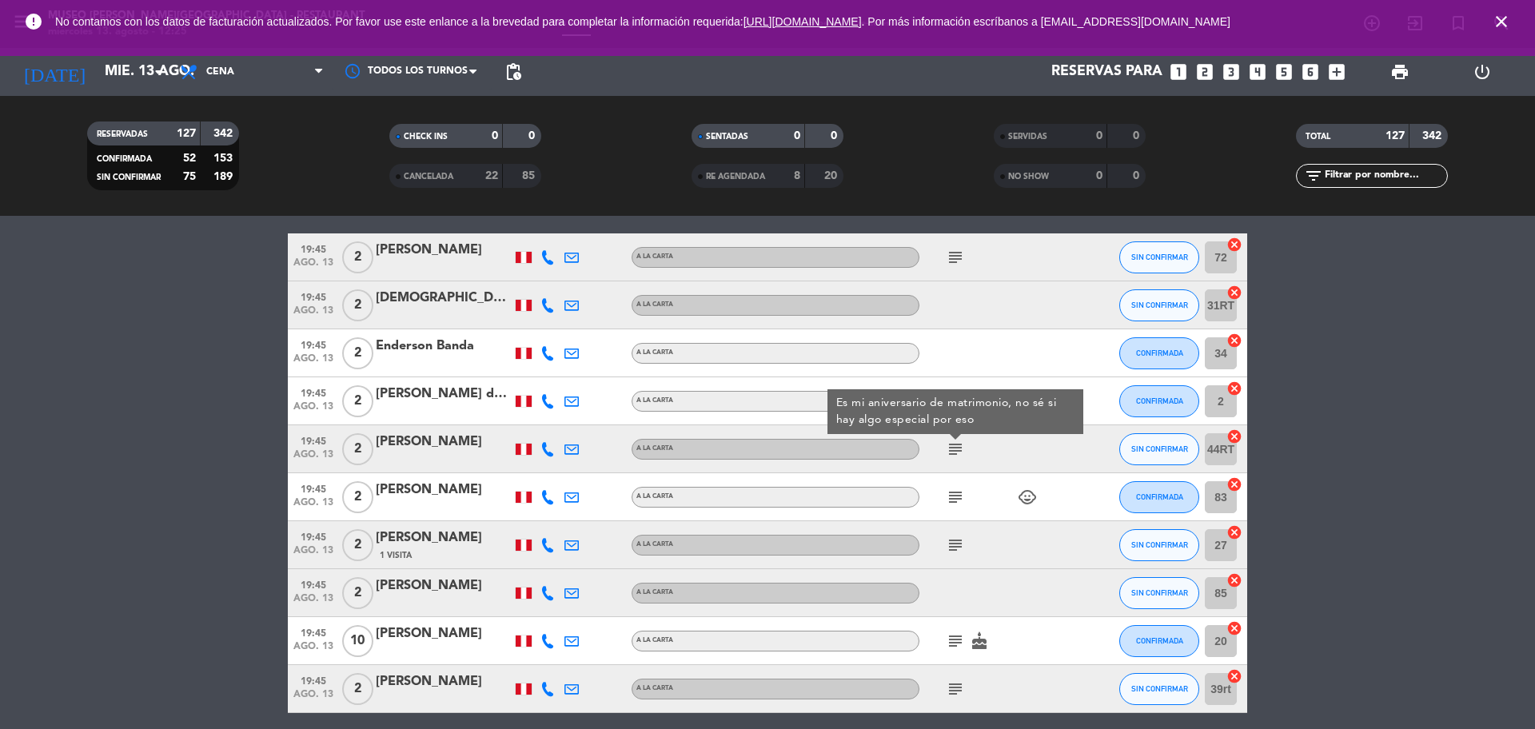
click at [960, 500] on icon "subject" at bounding box center [955, 497] width 19 height 19
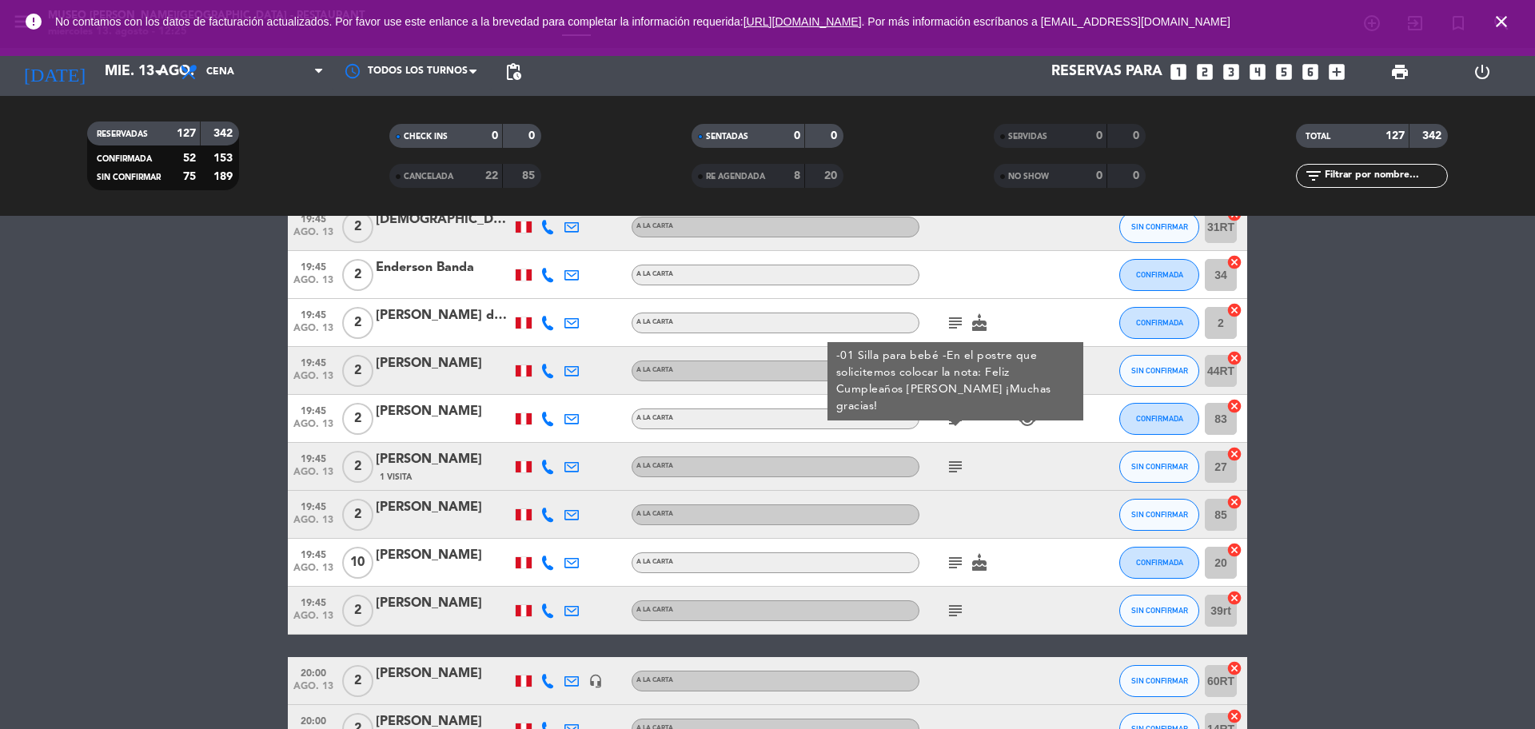
scroll to position [3498, 0]
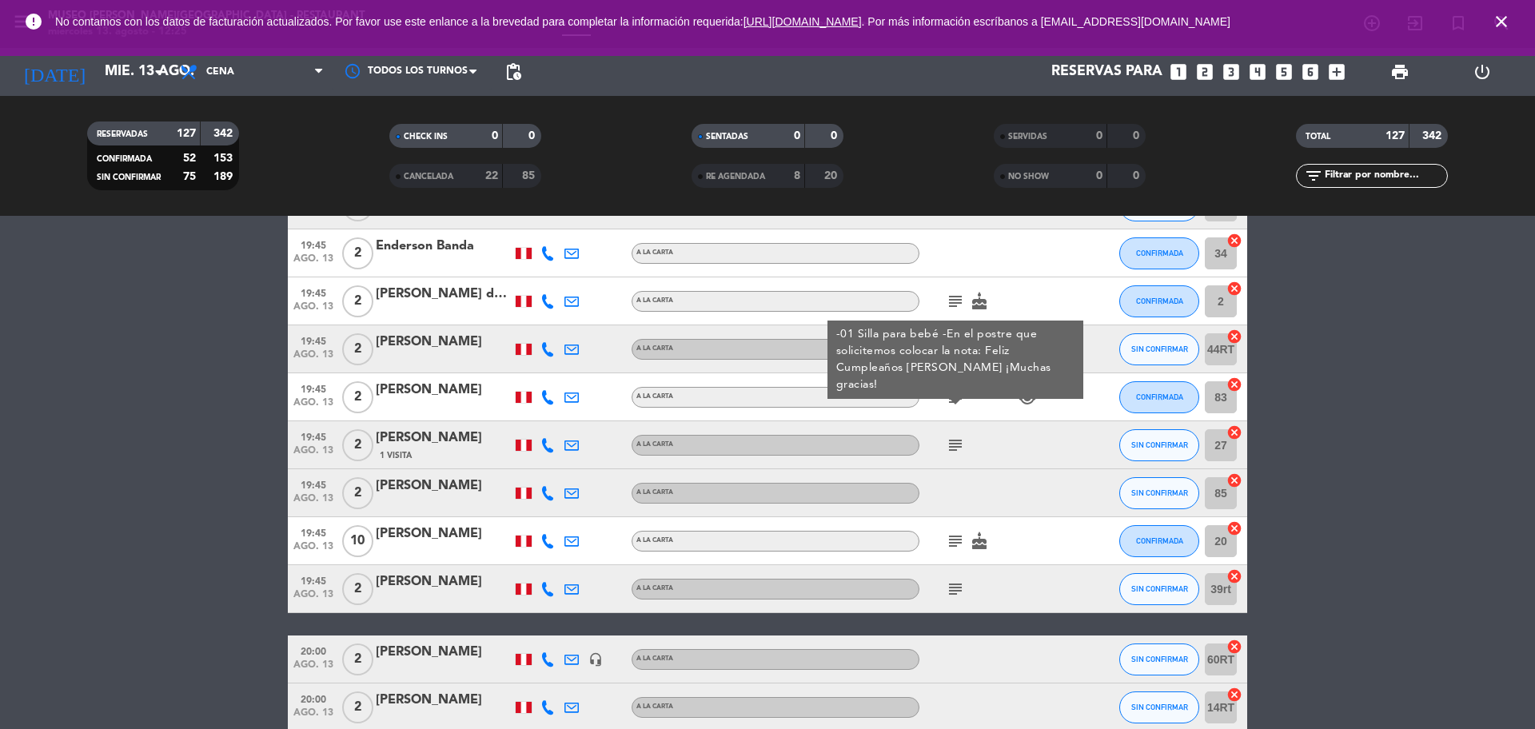
click at [953, 445] on icon "subject" at bounding box center [955, 445] width 19 height 19
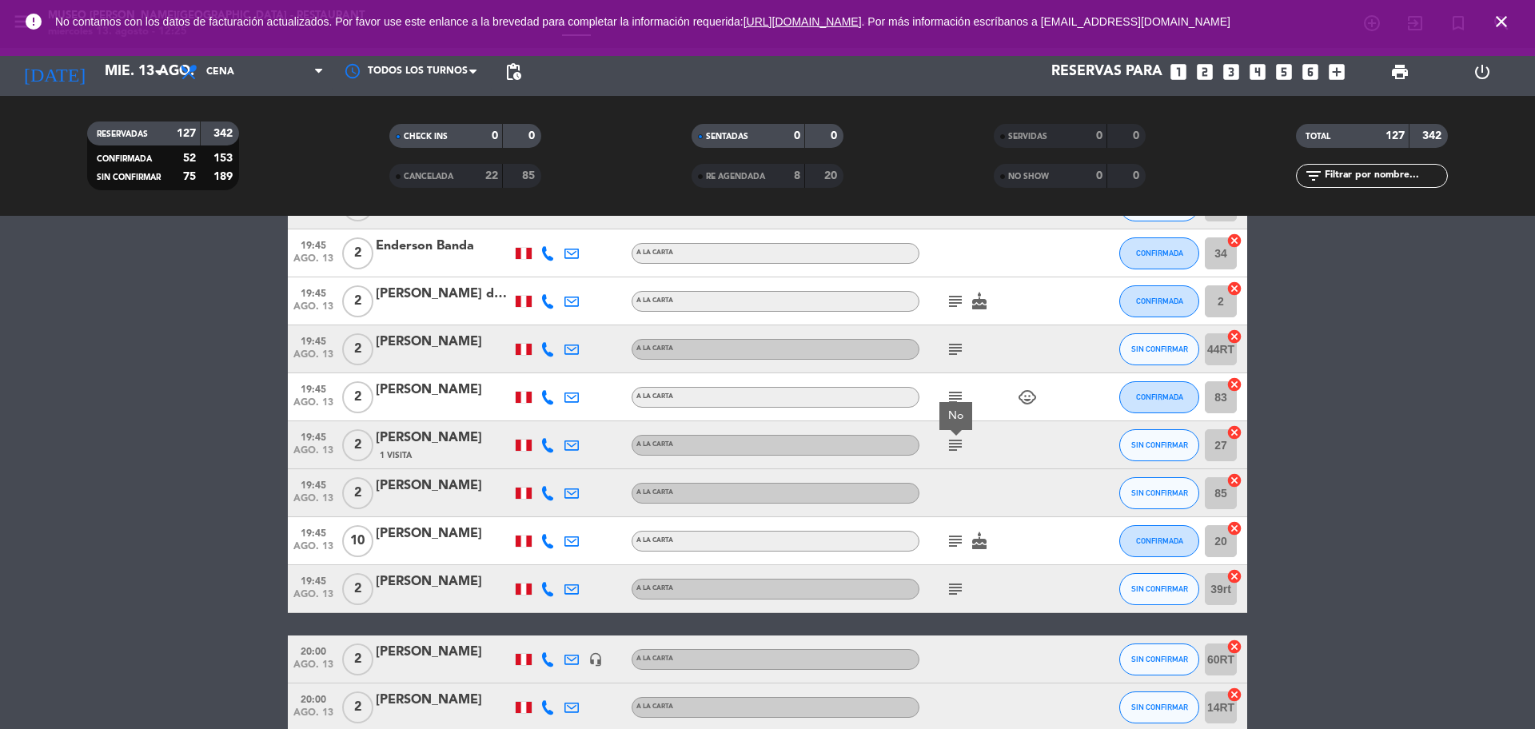
click at [954, 541] on icon "subject" at bounding box center [955, 541] width 19 height 19
click at [954, 577] on div "subject" at bounding box center [992, 588] width 144 height 47
click at [954, 580] on icon "subject" at bounding box center [955, 589] width 19 height 19
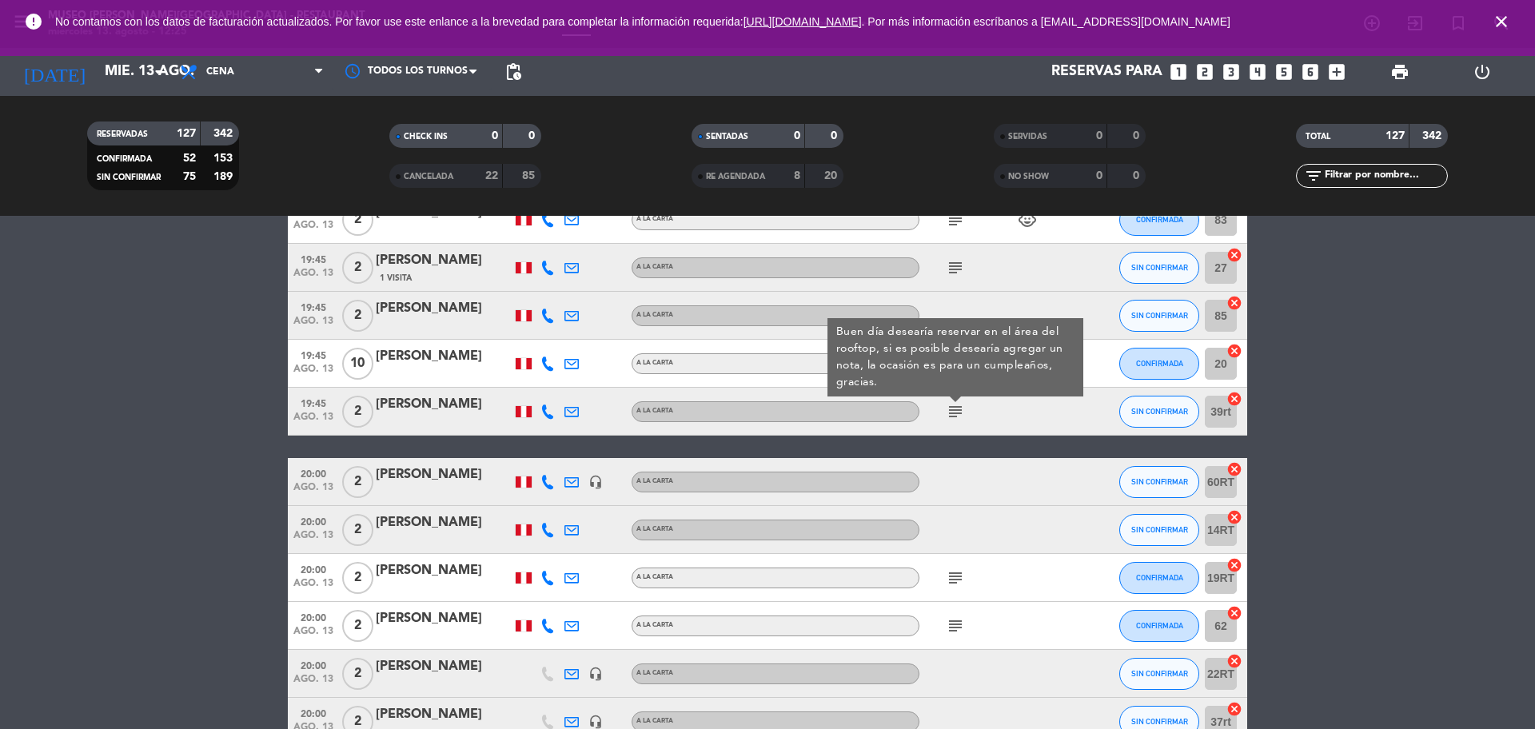
scroll to position [3798, 0]
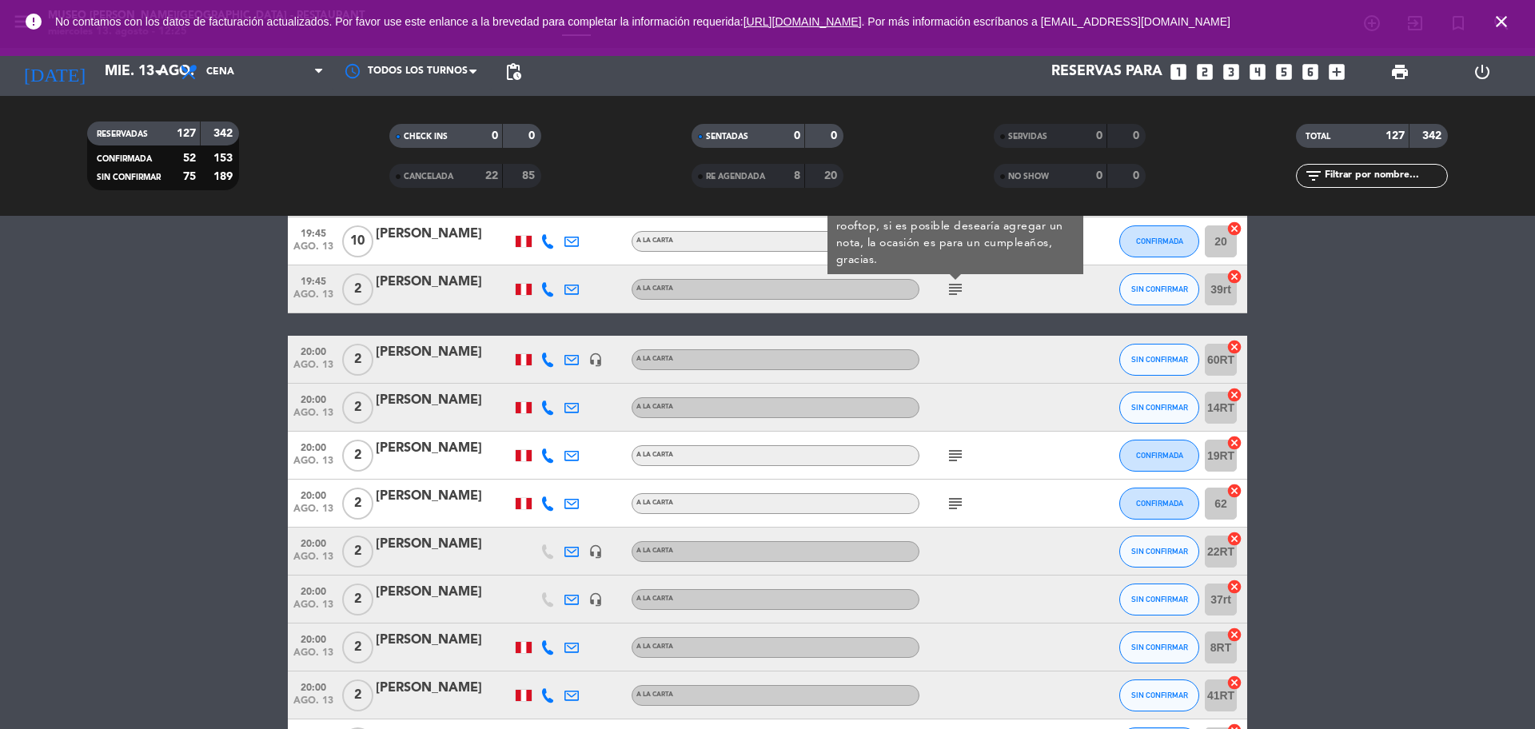
click at [960, 448] on icon "subject" at bounding box center [955, 455] width 19 height 19
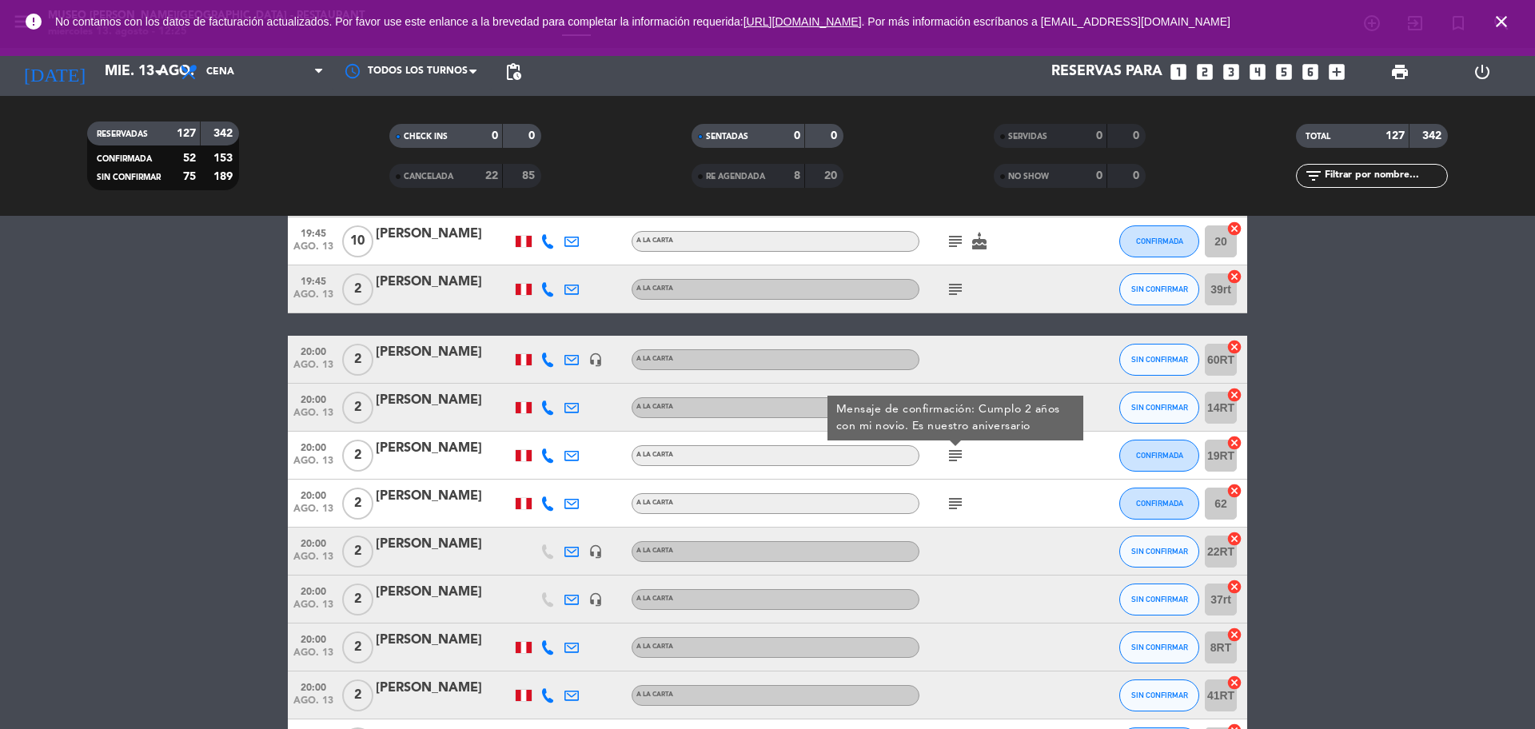
click at [960, 515] on div "subject" at bounding box center [992, 503] width 144 height 47
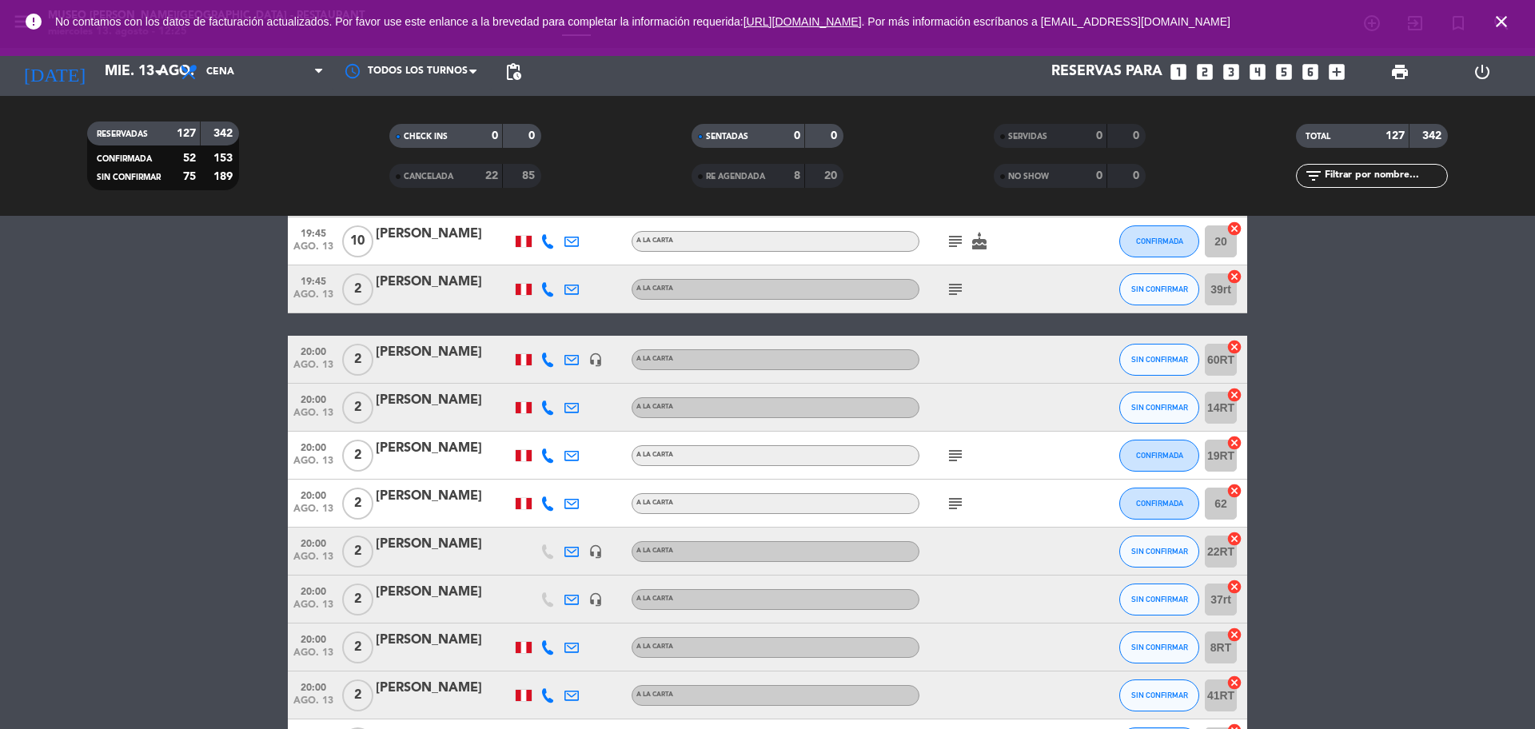
click at [960, 504] on icon "subject" at bounding box center [955, 503] width 19 height 19
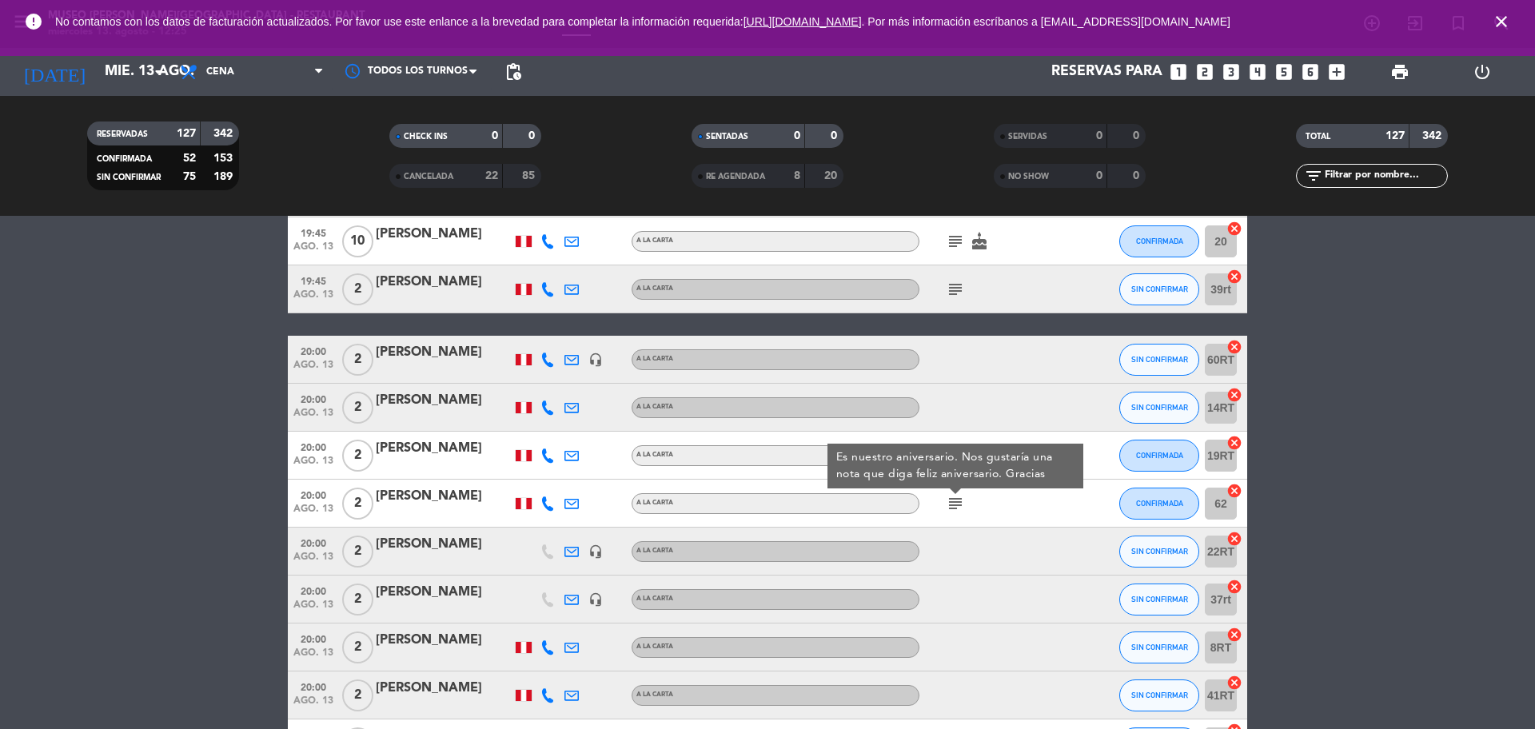
scroll to position [4098, 0]
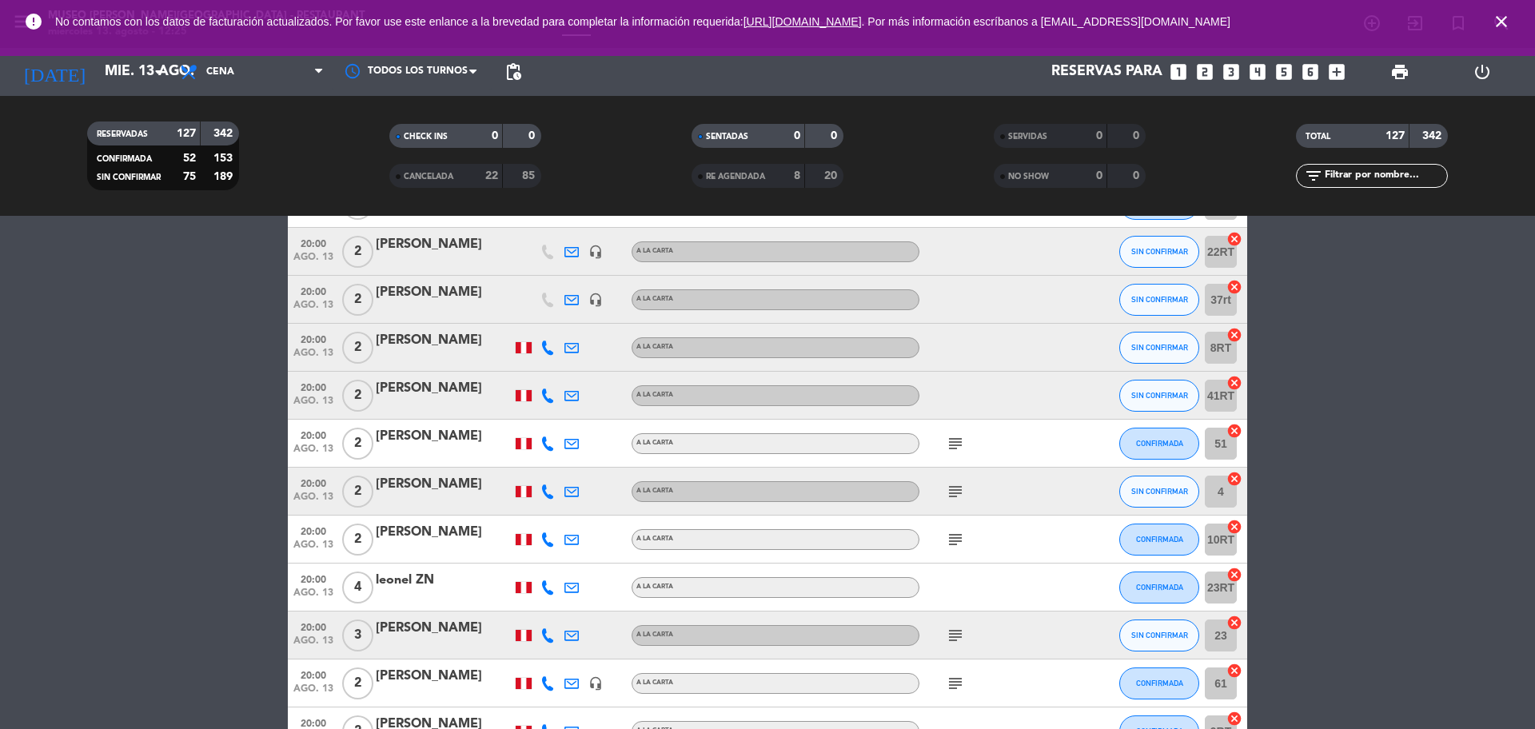
click at [955, 447] on icon "subject" at bounding box center [955, 443] width 19 height 19
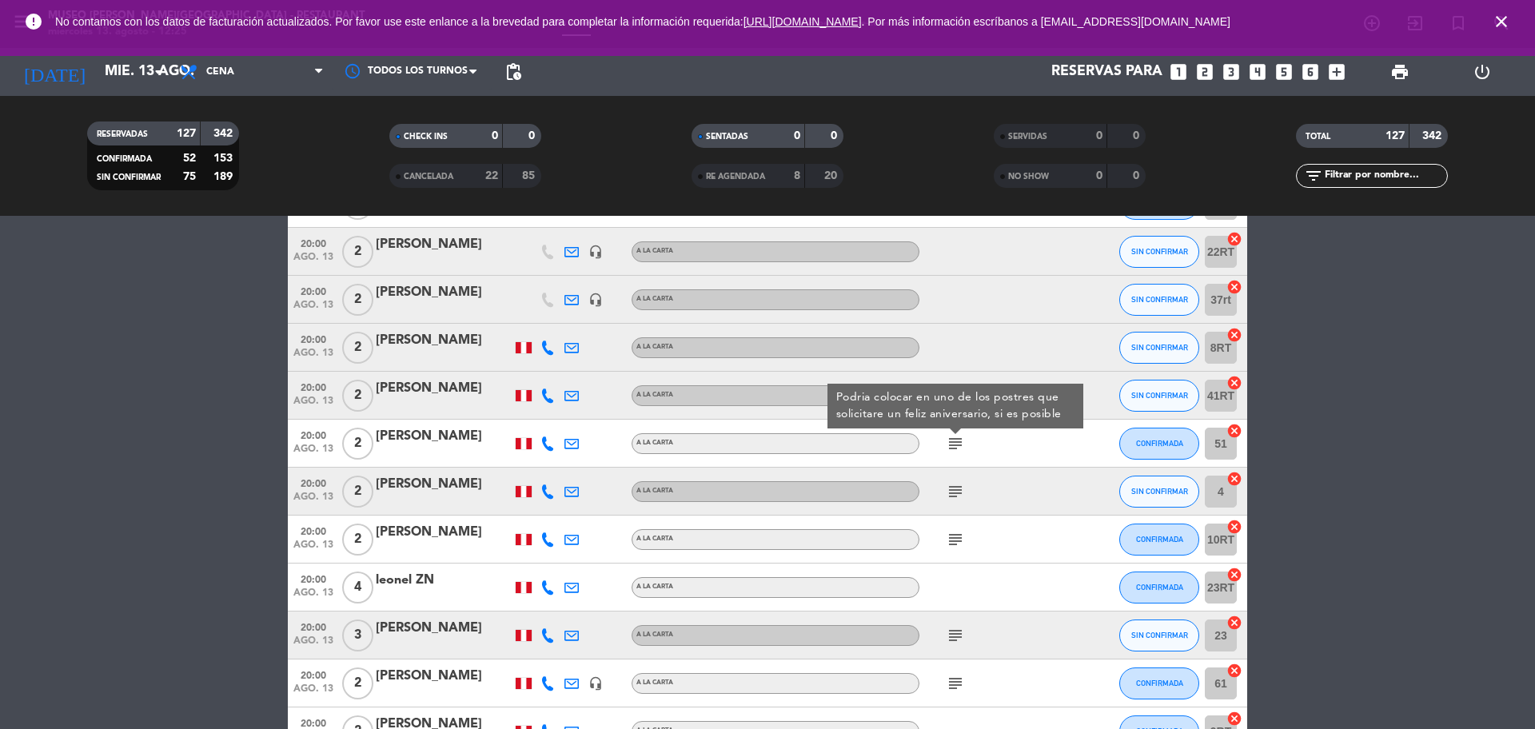
click at [955, 492] on icon "subject" at bounding box center [955, 491] width 19 height 19
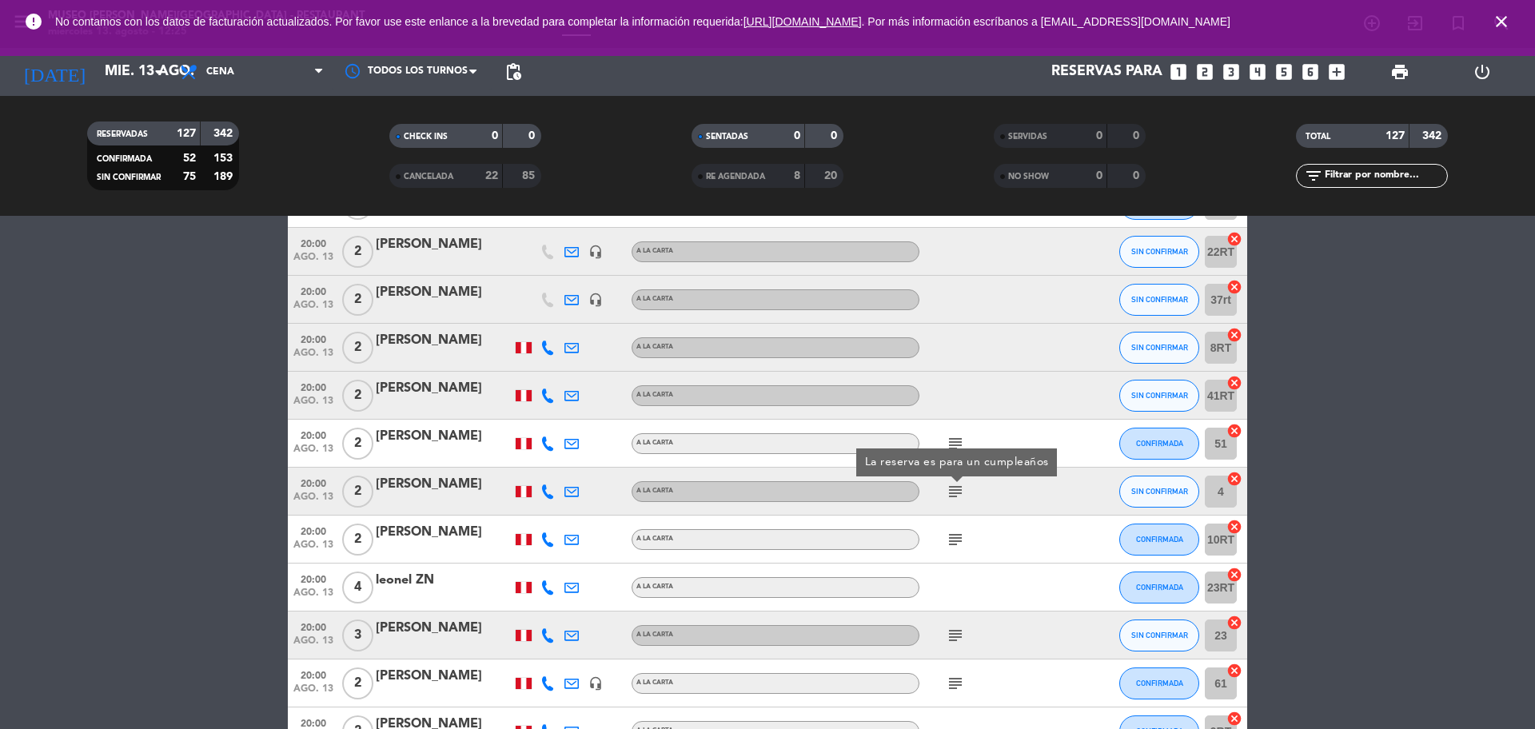
click at [952, 552] on div "subject" at bounding box center [992, 539] width 144 height 47
click at [954, 546] on icon "subject" at bounding box center [955, 539] width 19 height 19
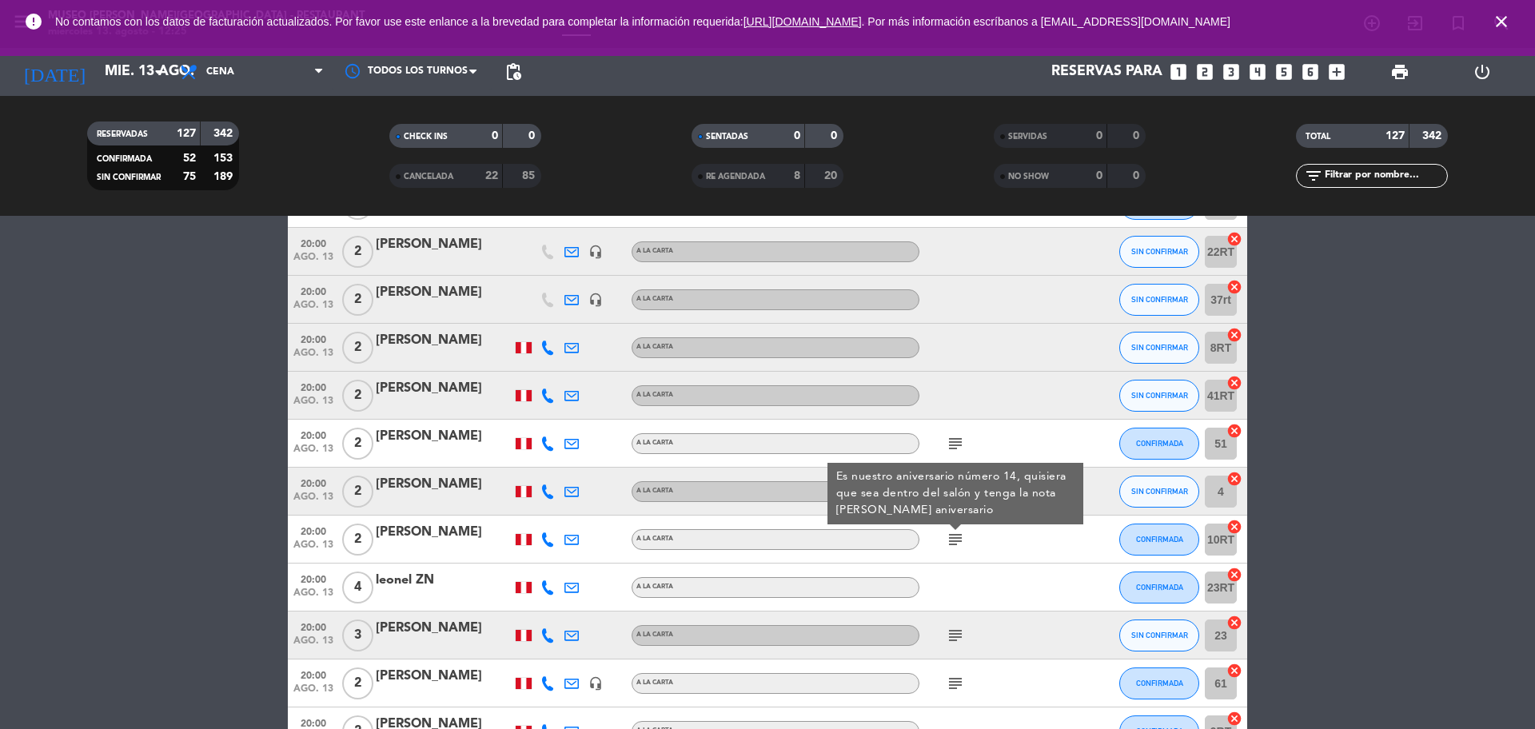
scroll to position [4198, 0]
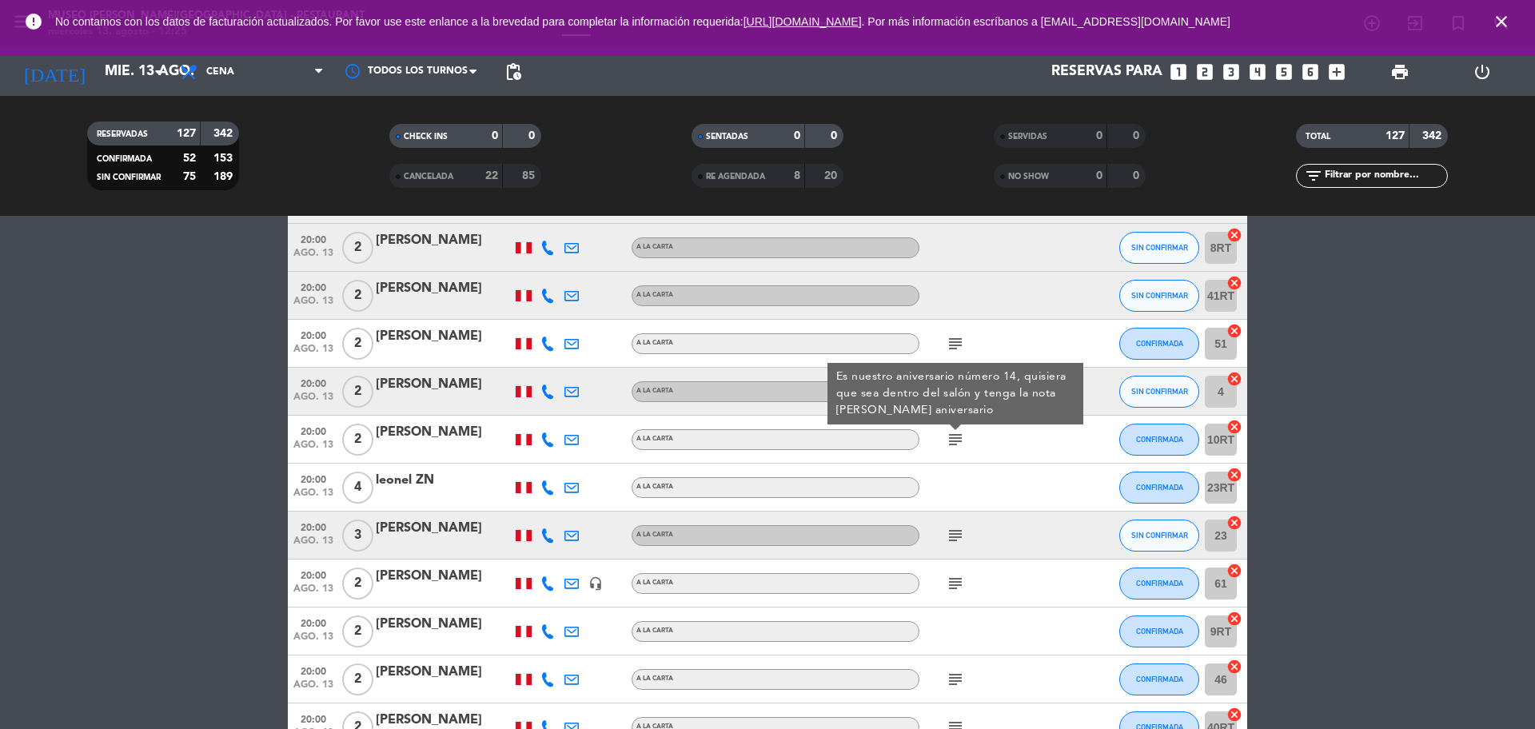
click at [954, 545] on icon "subject" at bounding box center [955, 535] width 19 height 19
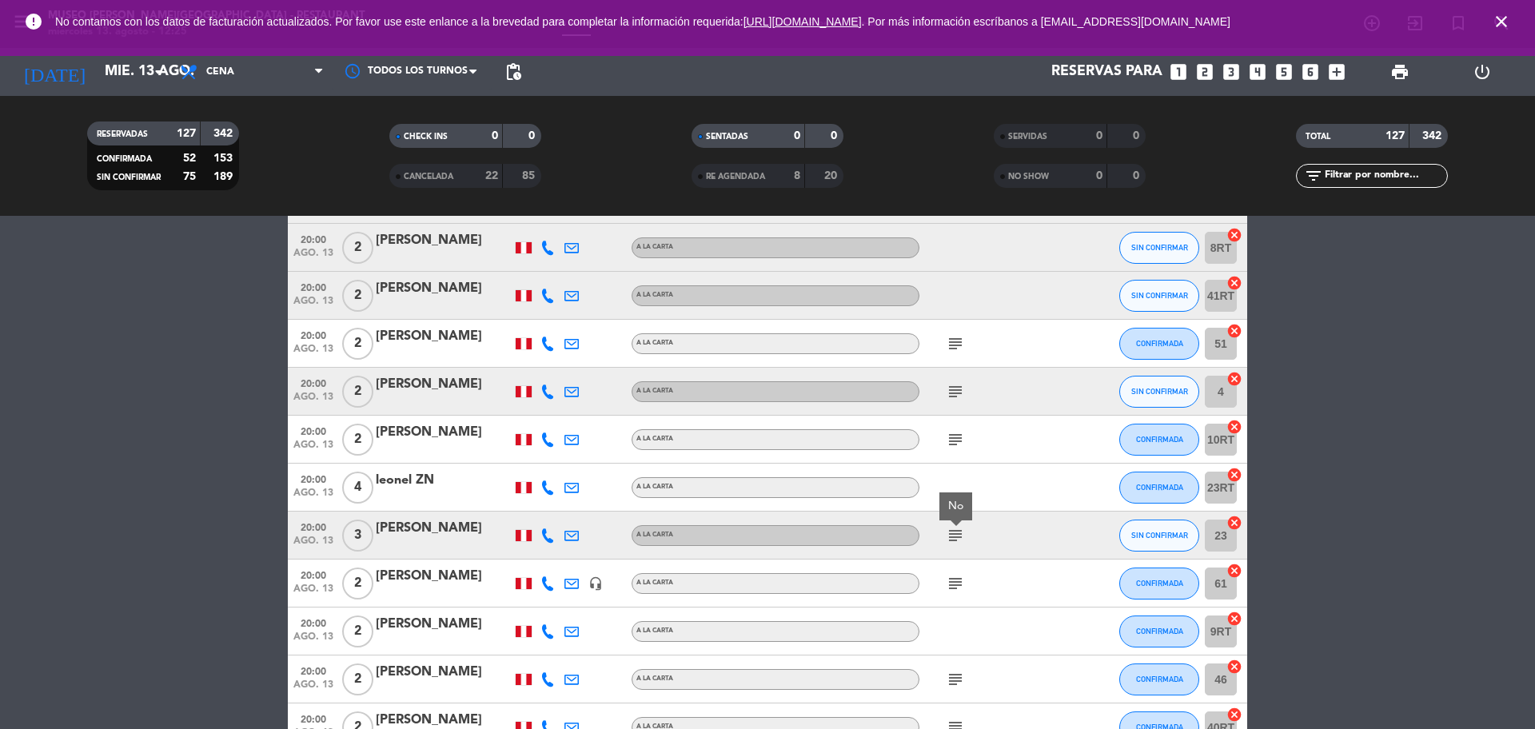
click at [954, 577] on icon "subject" at bounding box center [955, 583] width 19 height 19
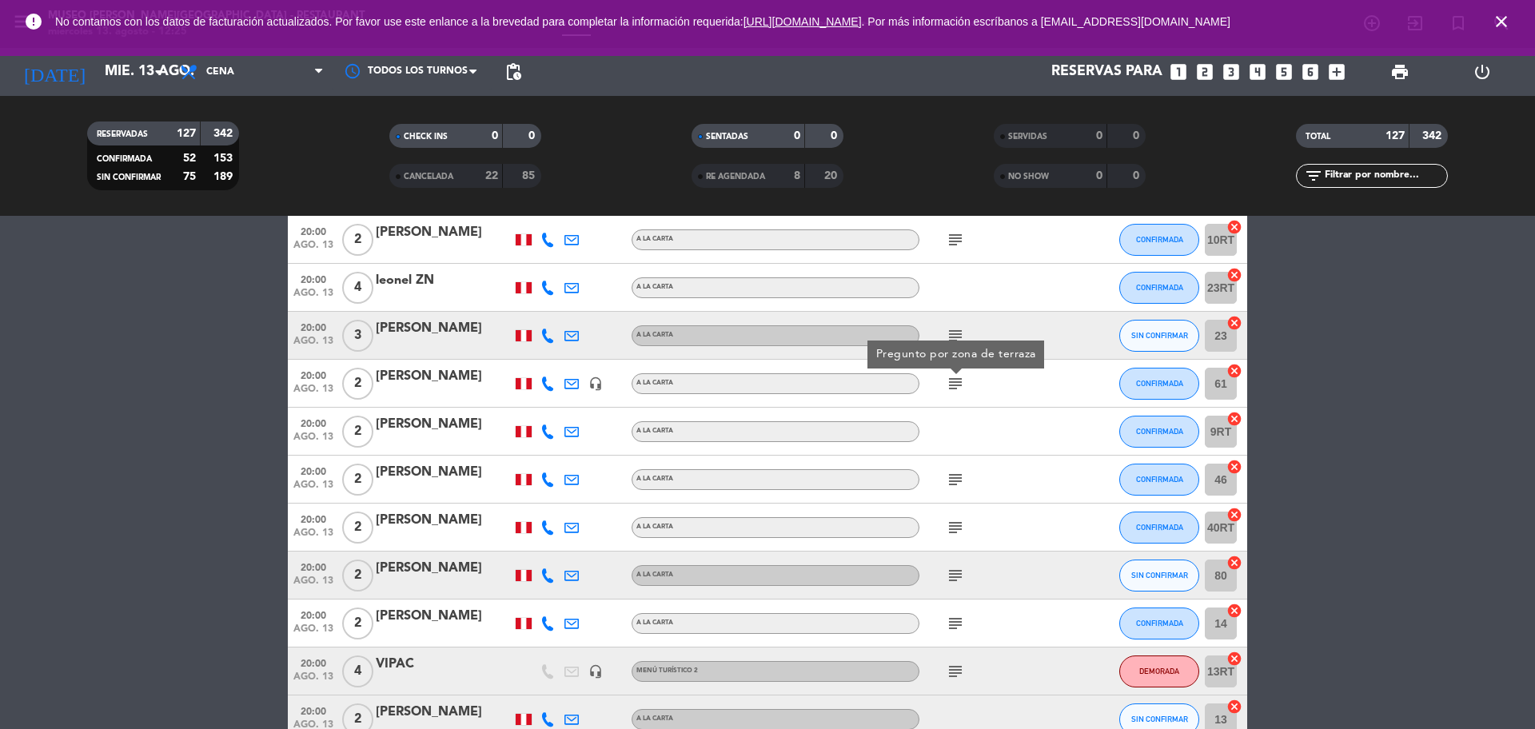
click at [952, 470] on icon "subject" at bounding box center [955, 479] width 19 height 19
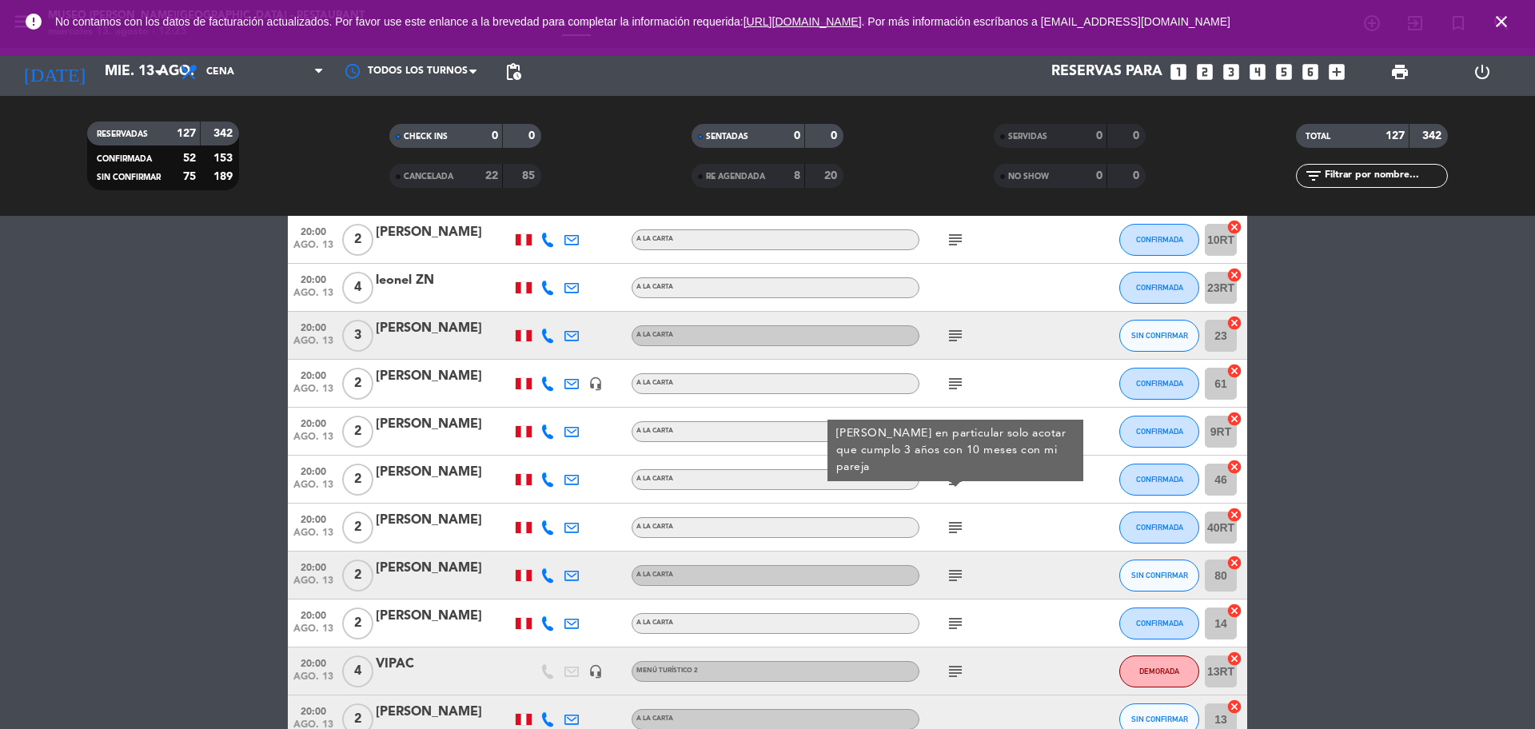
click at [955, 522] on icon "subject" at bounding box center [955, 527] width 19 height 19
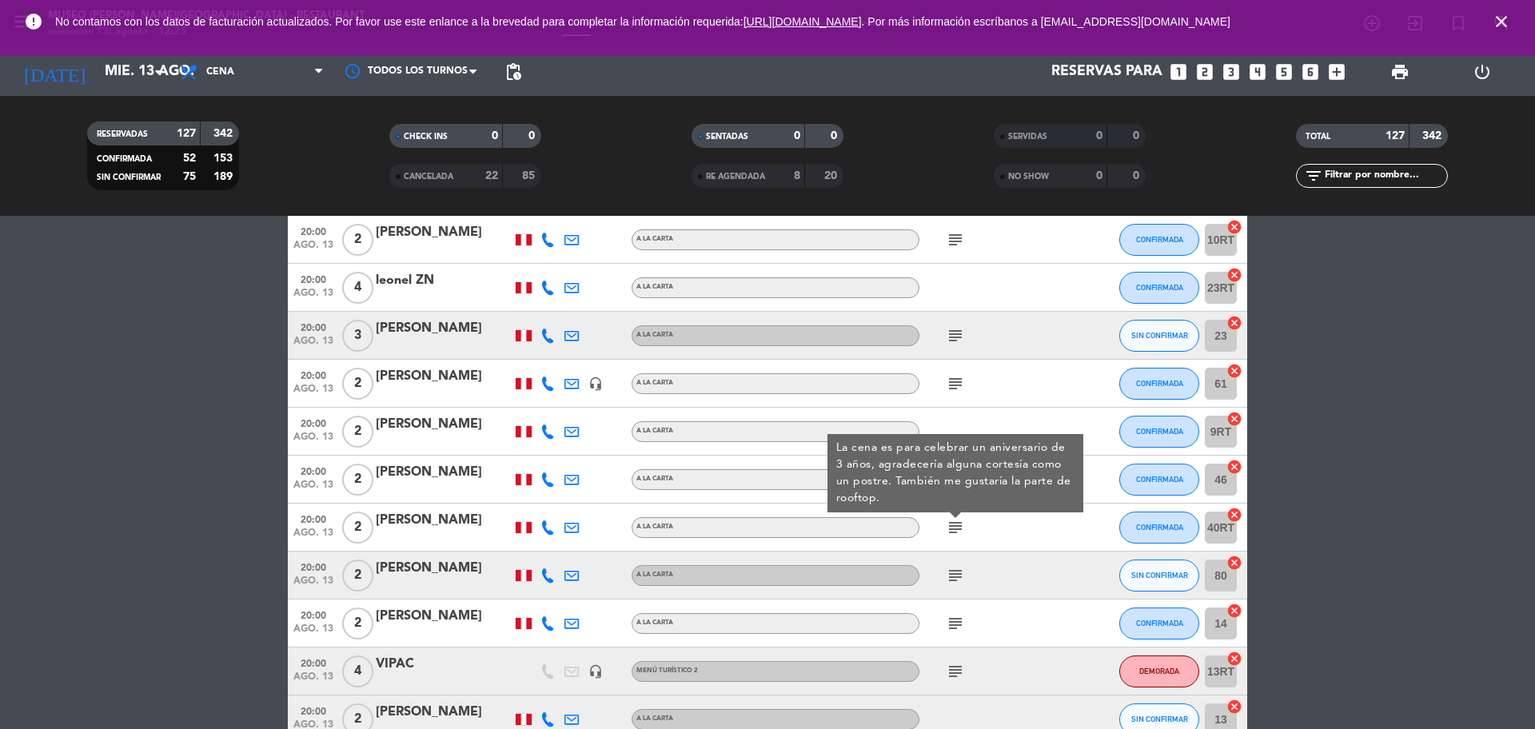
click at [955, 576] on icon "subject" at bounding box center [955, 575] width 19 height 19
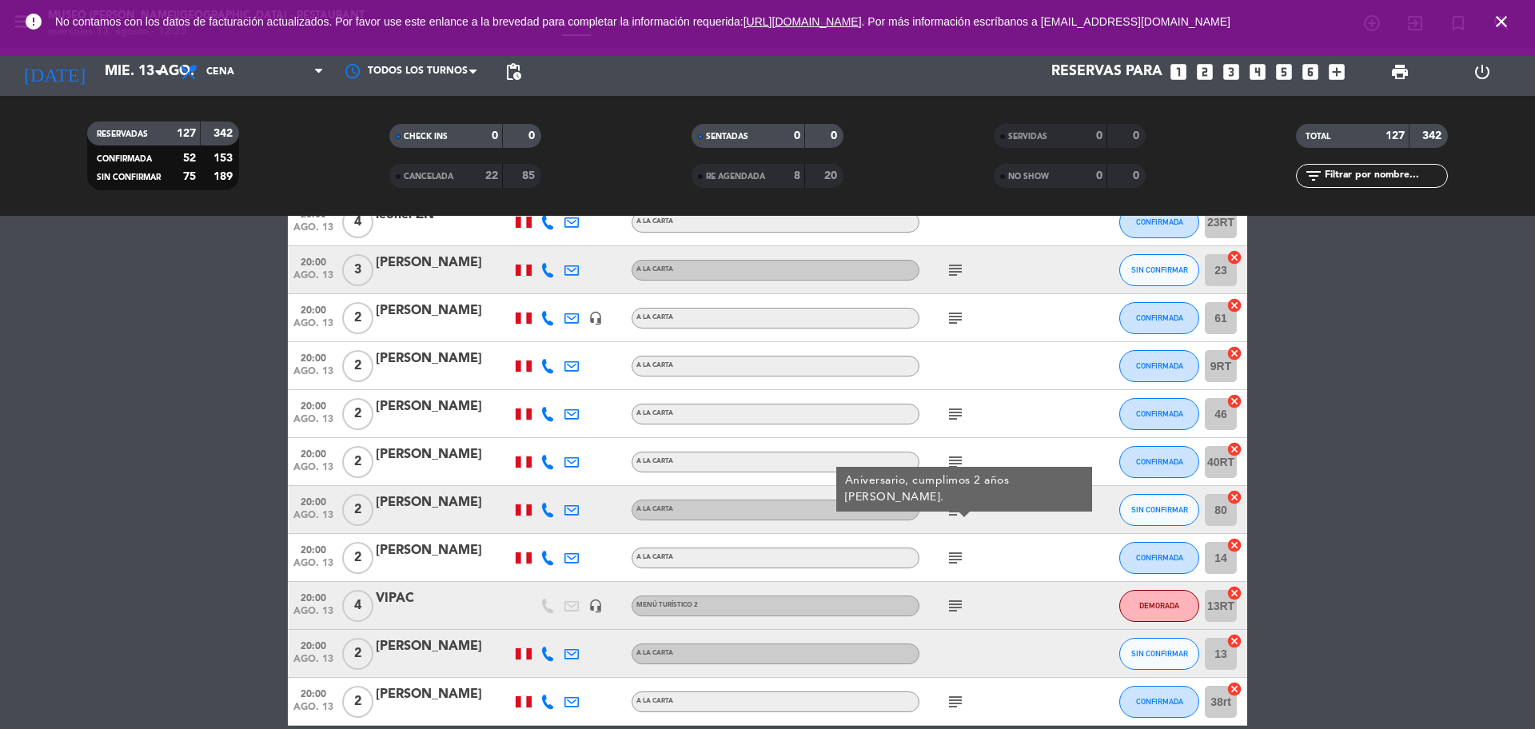
scroll to position [4498, 0]
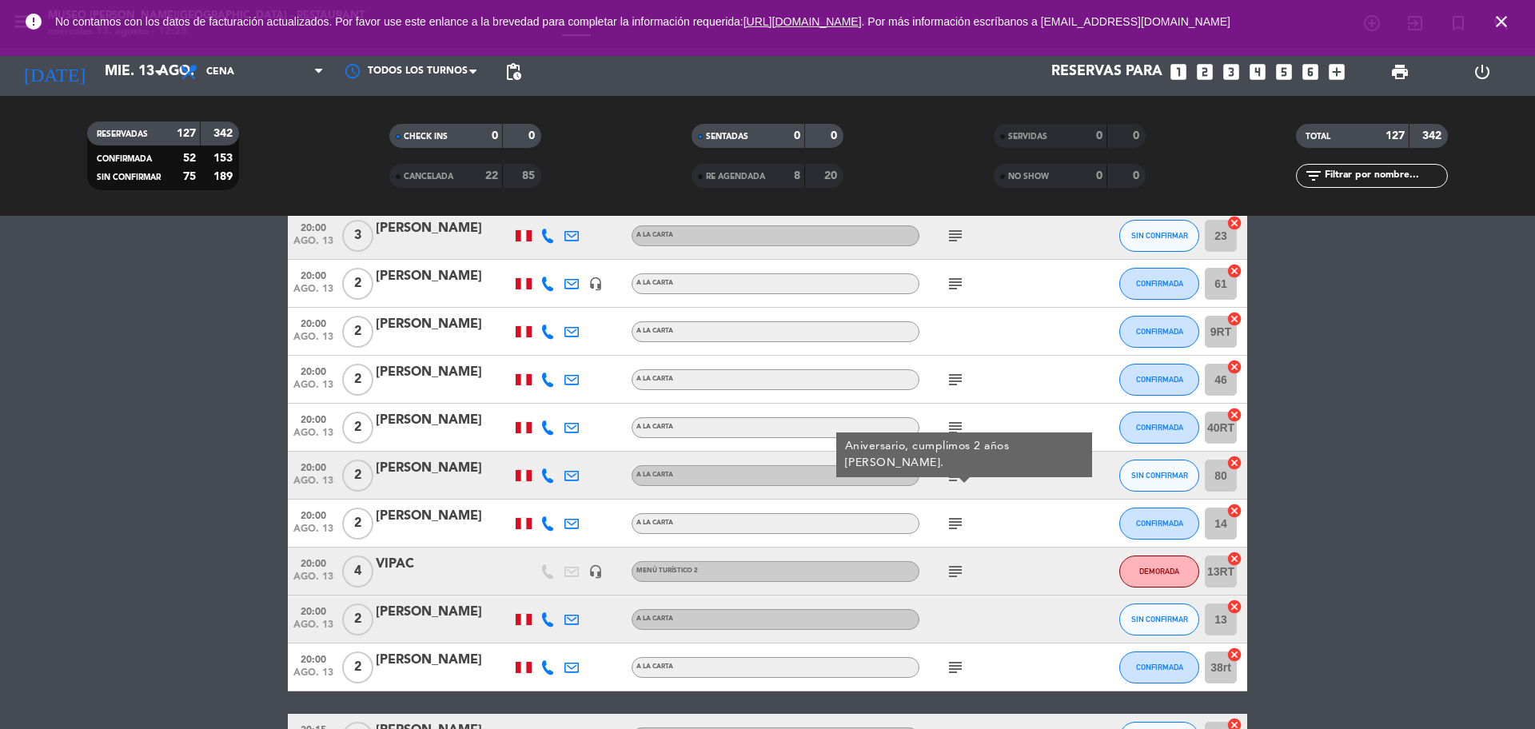
click at [955, 529] on icon "subject" at bounding box center [955, 523] width 19 height 19
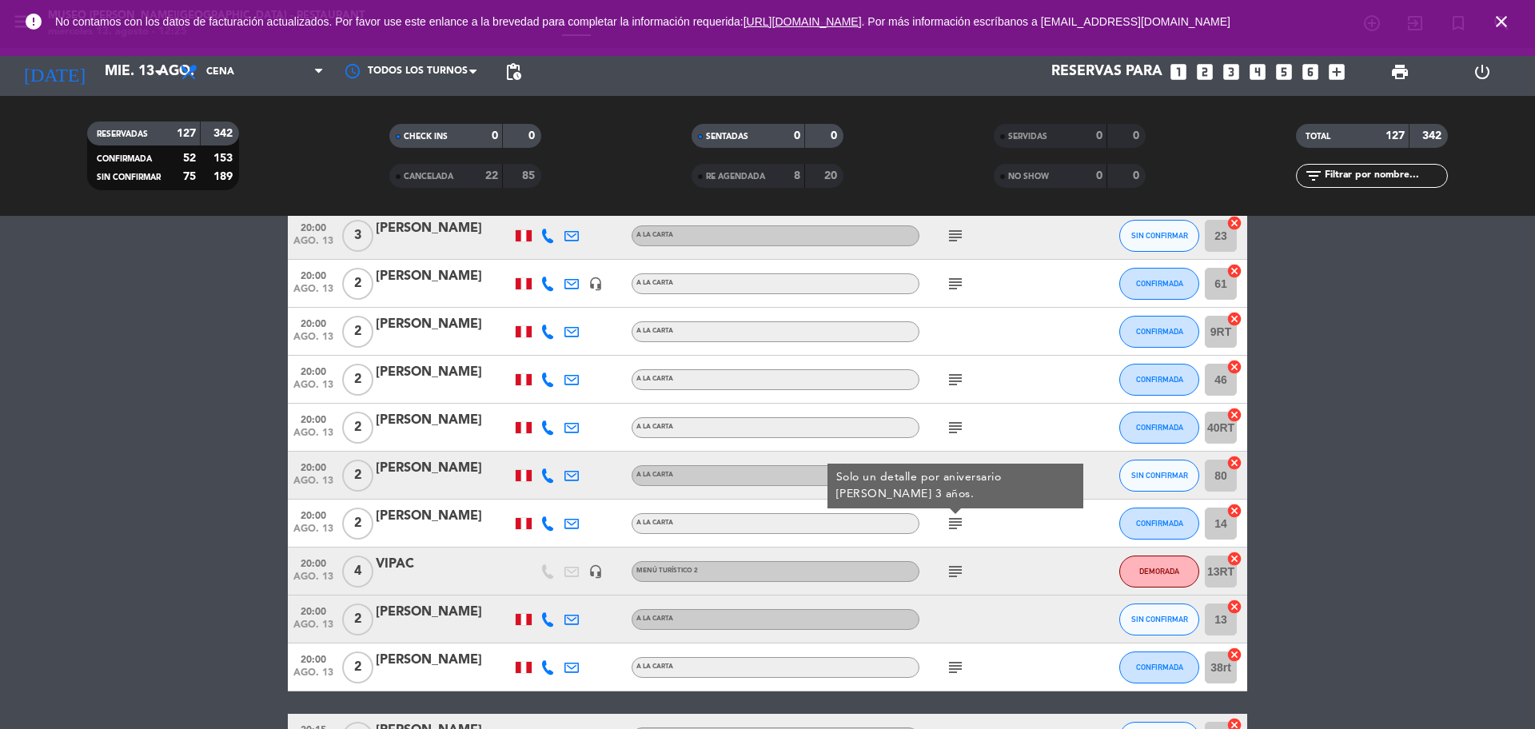
click at [956, 577] on icon "subject" at bounding box center [955, 571] width 19 height 19
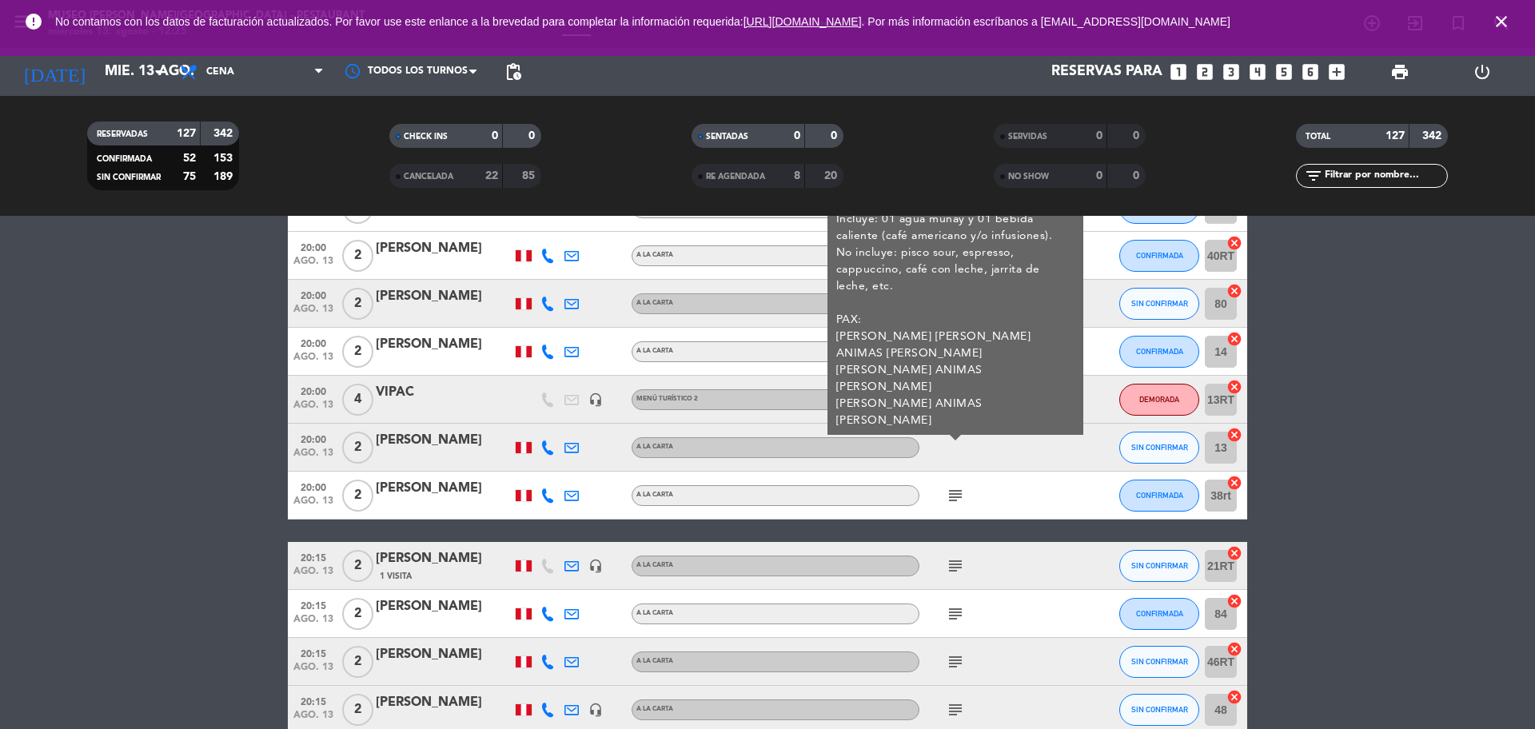
scroll to position [4698, 0]
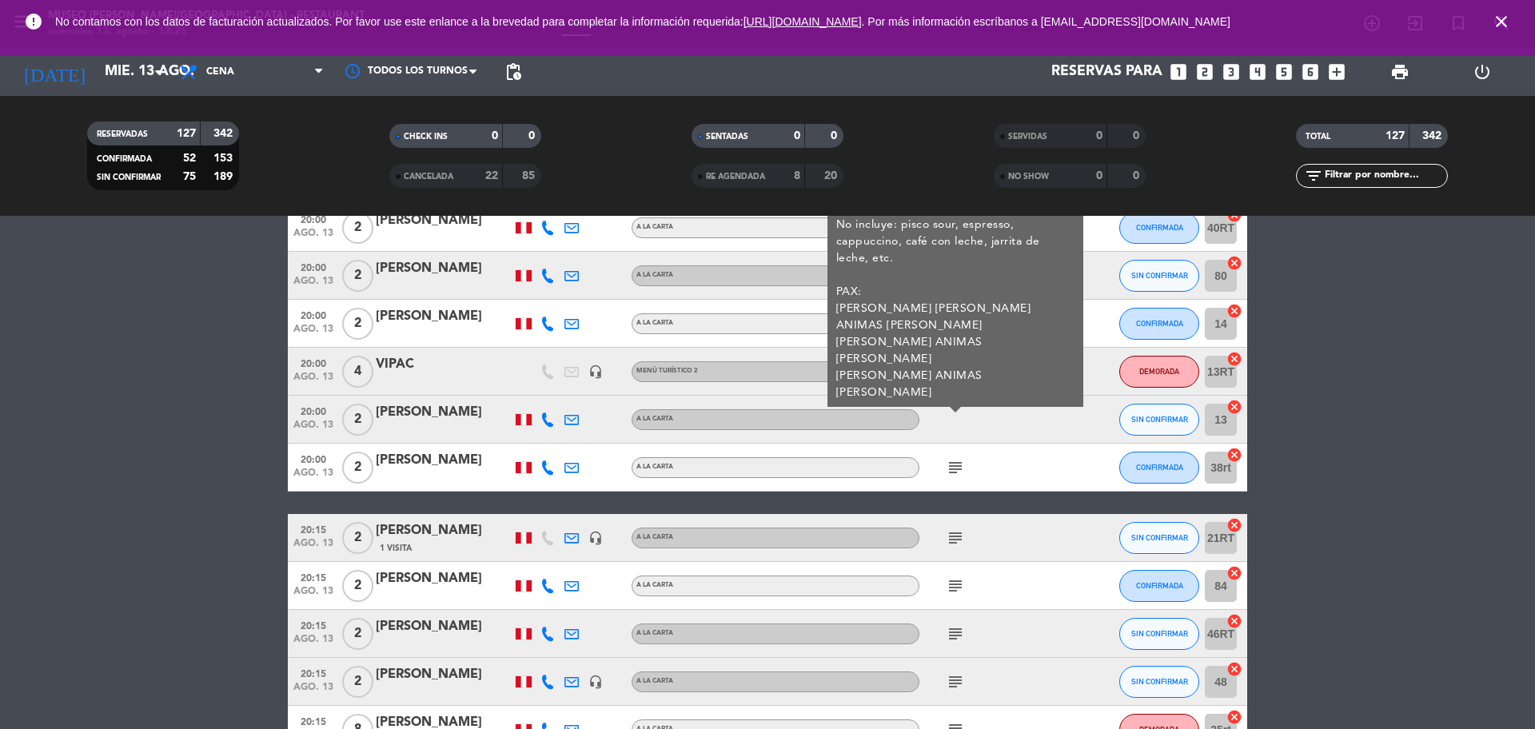
click at [955, 474] on icon "subject" at bounding box center [955, 467] width 19 height 19
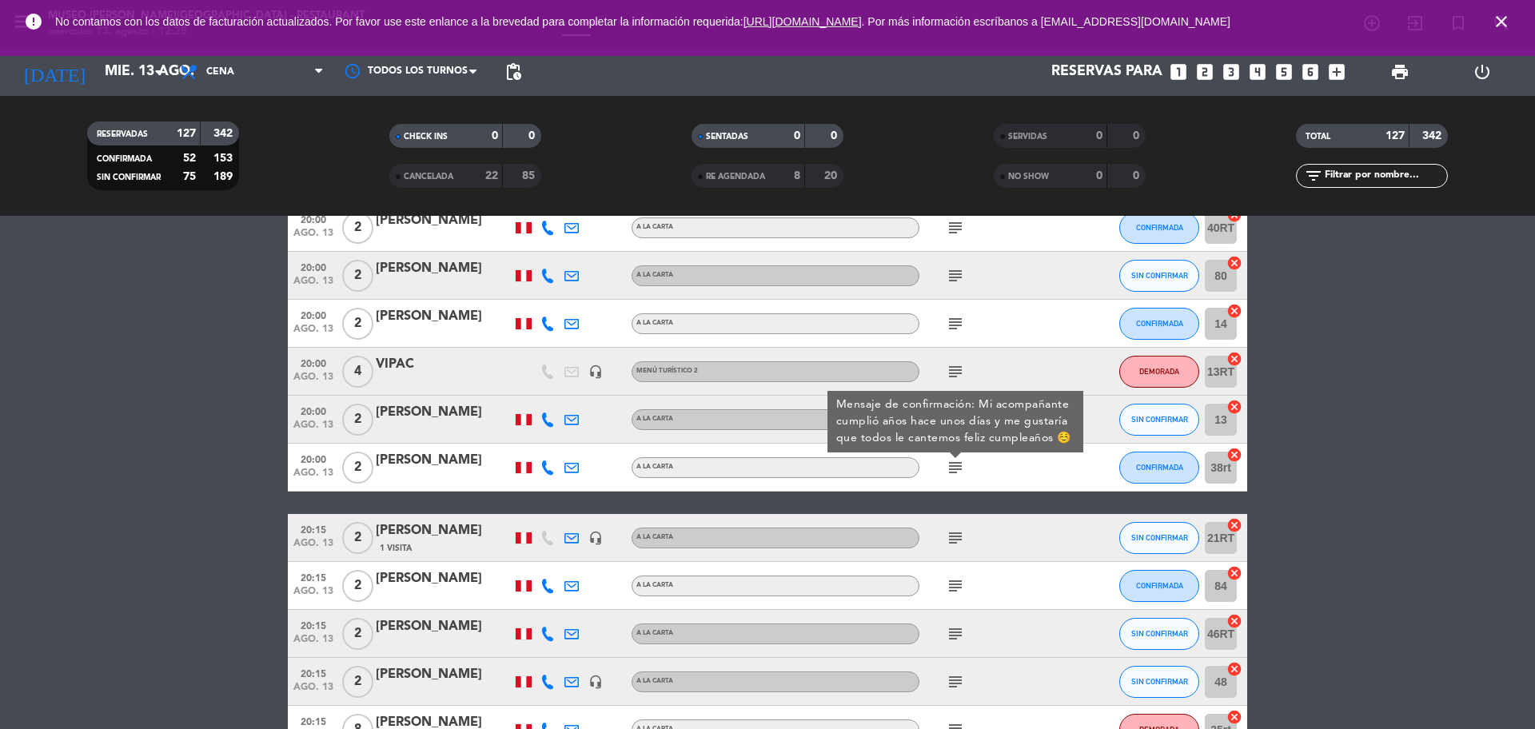
click at [954, 530] on icon "subject" at bounding box center [955, 538] width 19 height 19
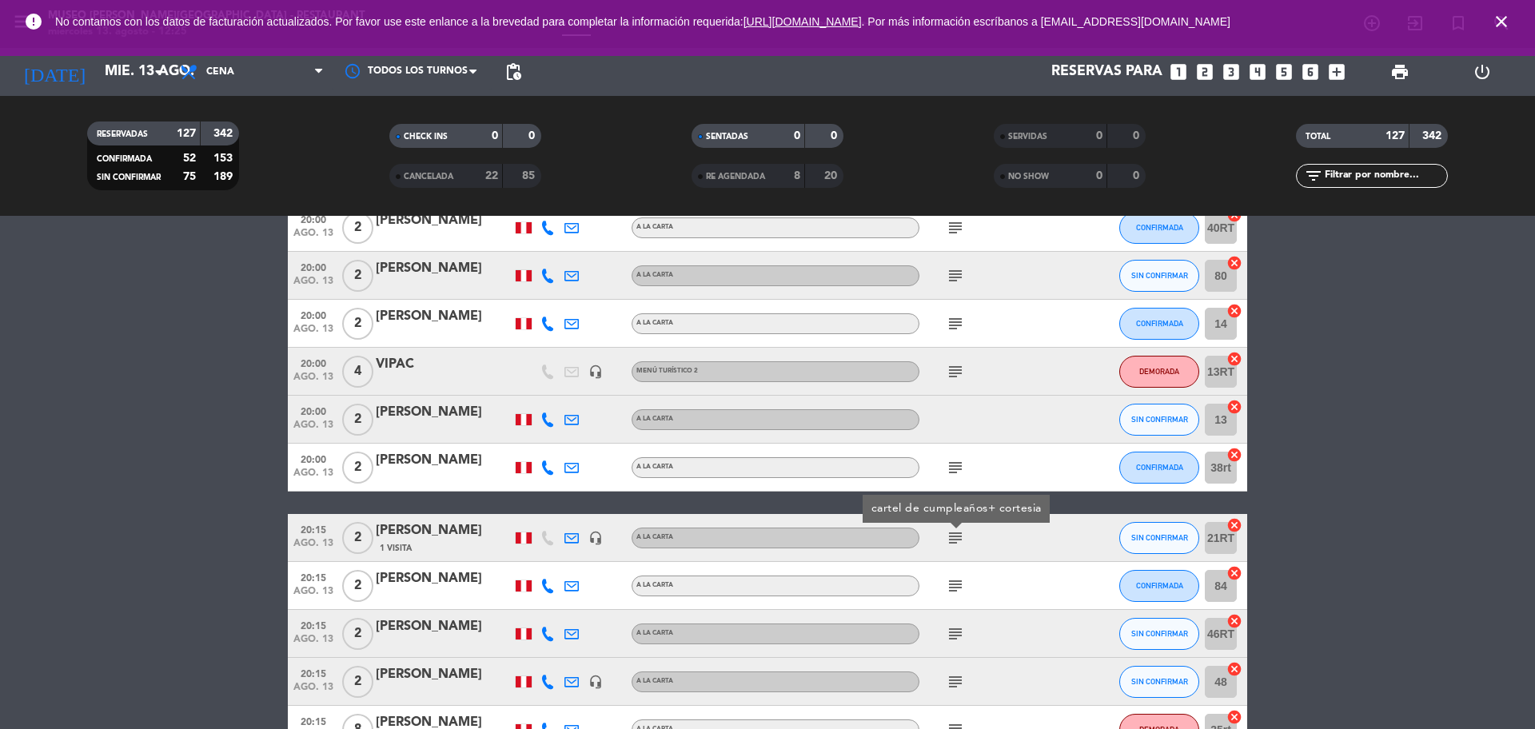
click at [954, 597] on div "subject" at bounding box center [992, 585] width 144 height 47
click at [954, 586] on icon "subject" at bounding box center [955, 586] width 19 height 19
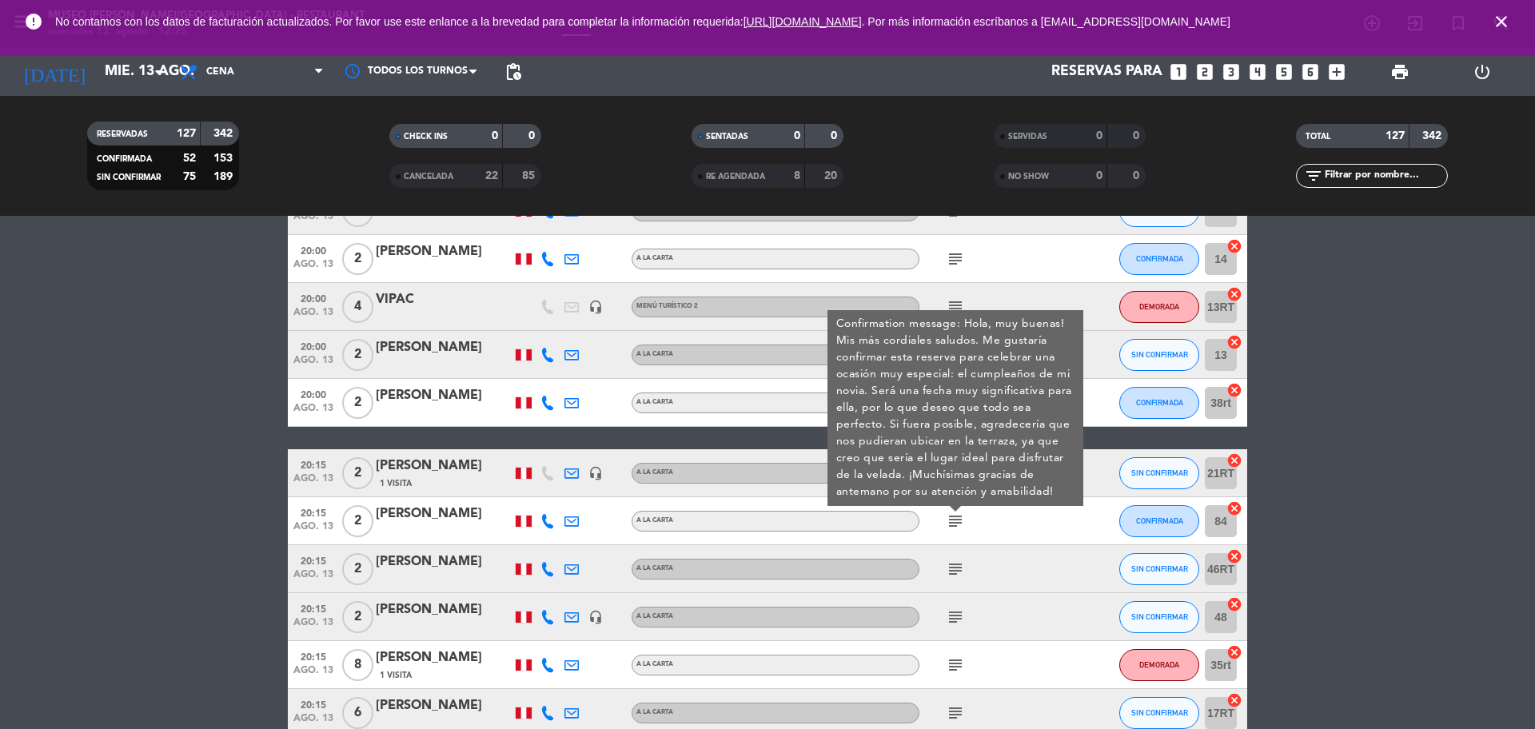
scroll to position [4798, 0]
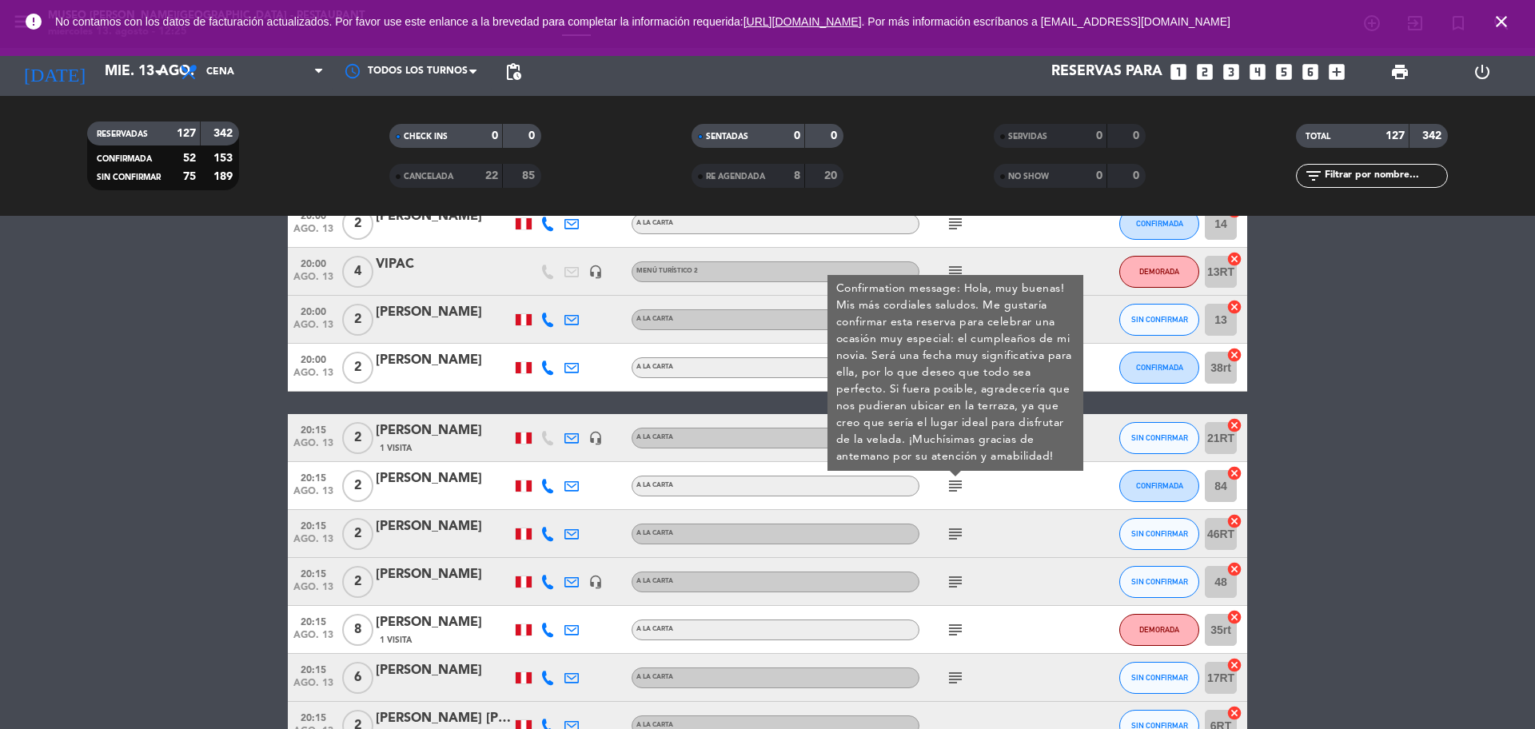
click at [954, 539] on icon "subject" at bounding box center [955, 534] width 19 height 19
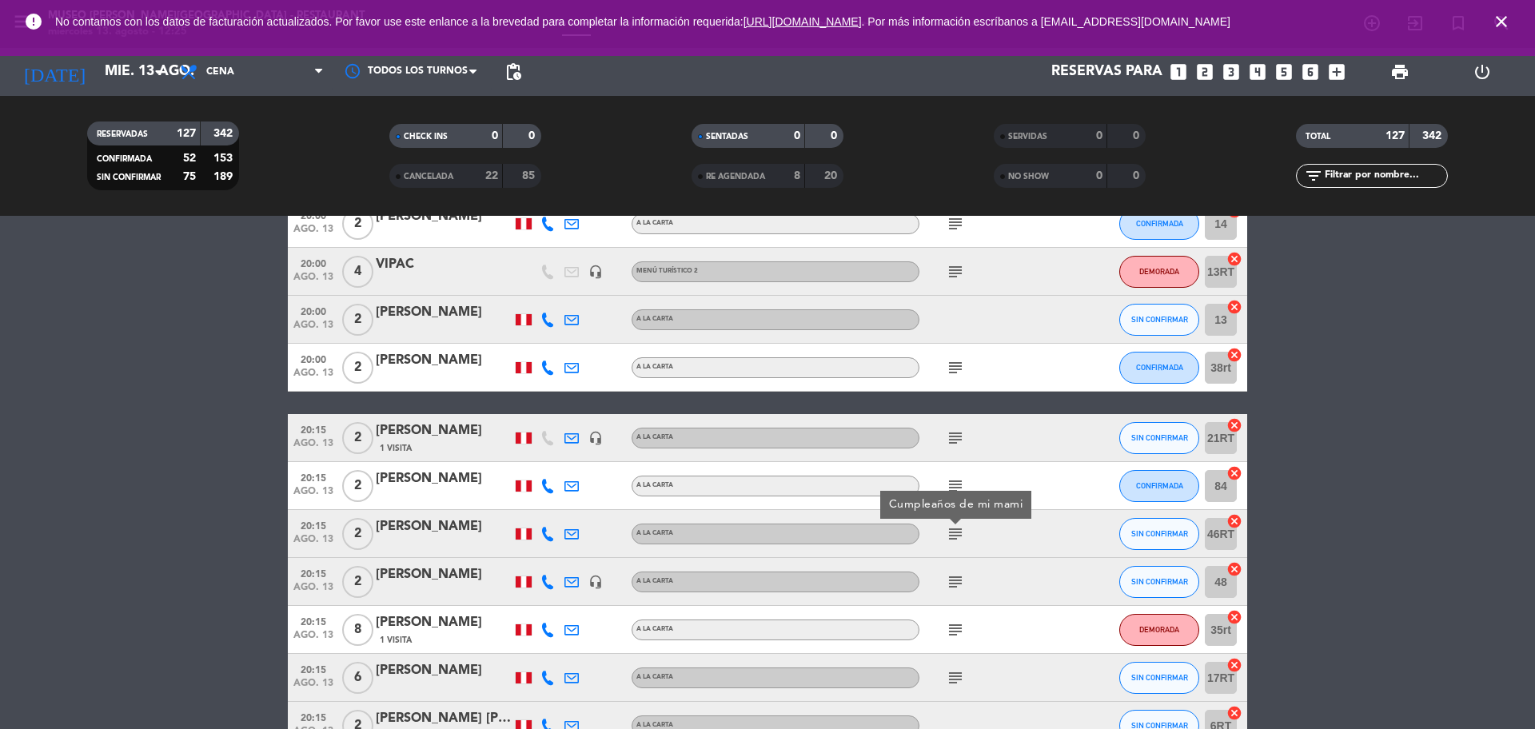
click at [954, 581] on icon "subject" at bounding box center [955, 582] width 19 height 19
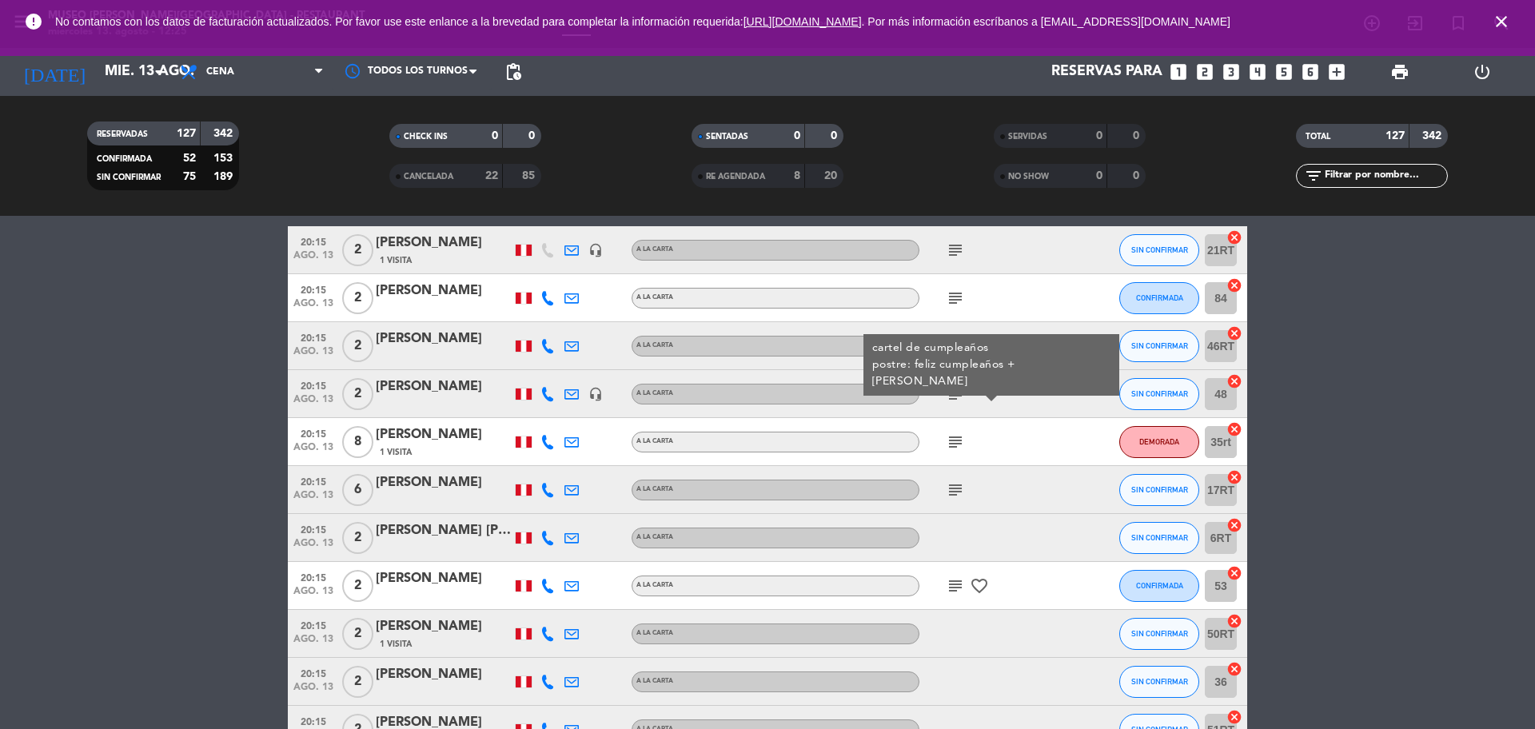
scroll to position [4998, 0]
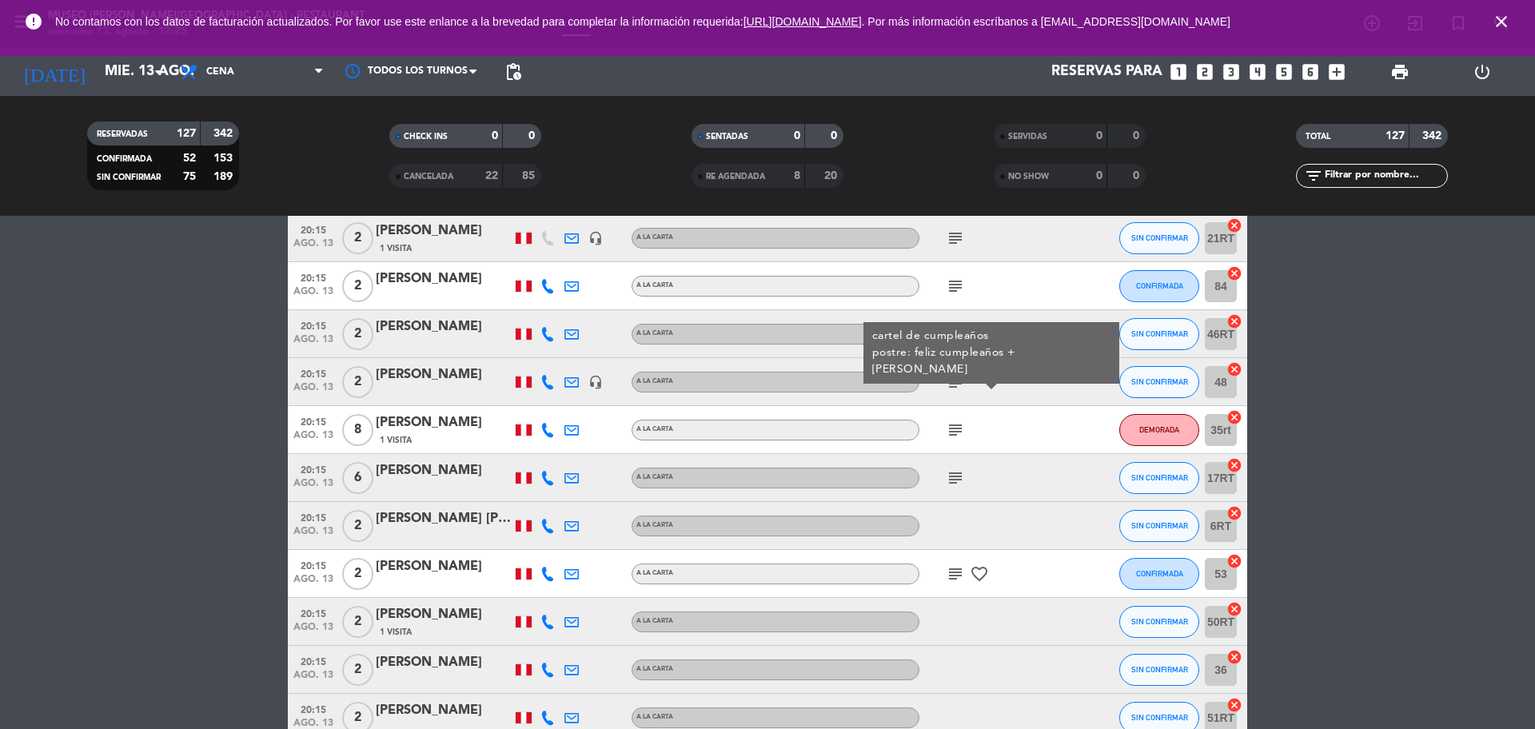
drag, startPoint x: 954, startPoint y: 442, endPoint x: 954, endPoint y: 428, distance: 14.4
click at [954, 441] on div "subject" at bounding box center [992, 429] width 144 height 47
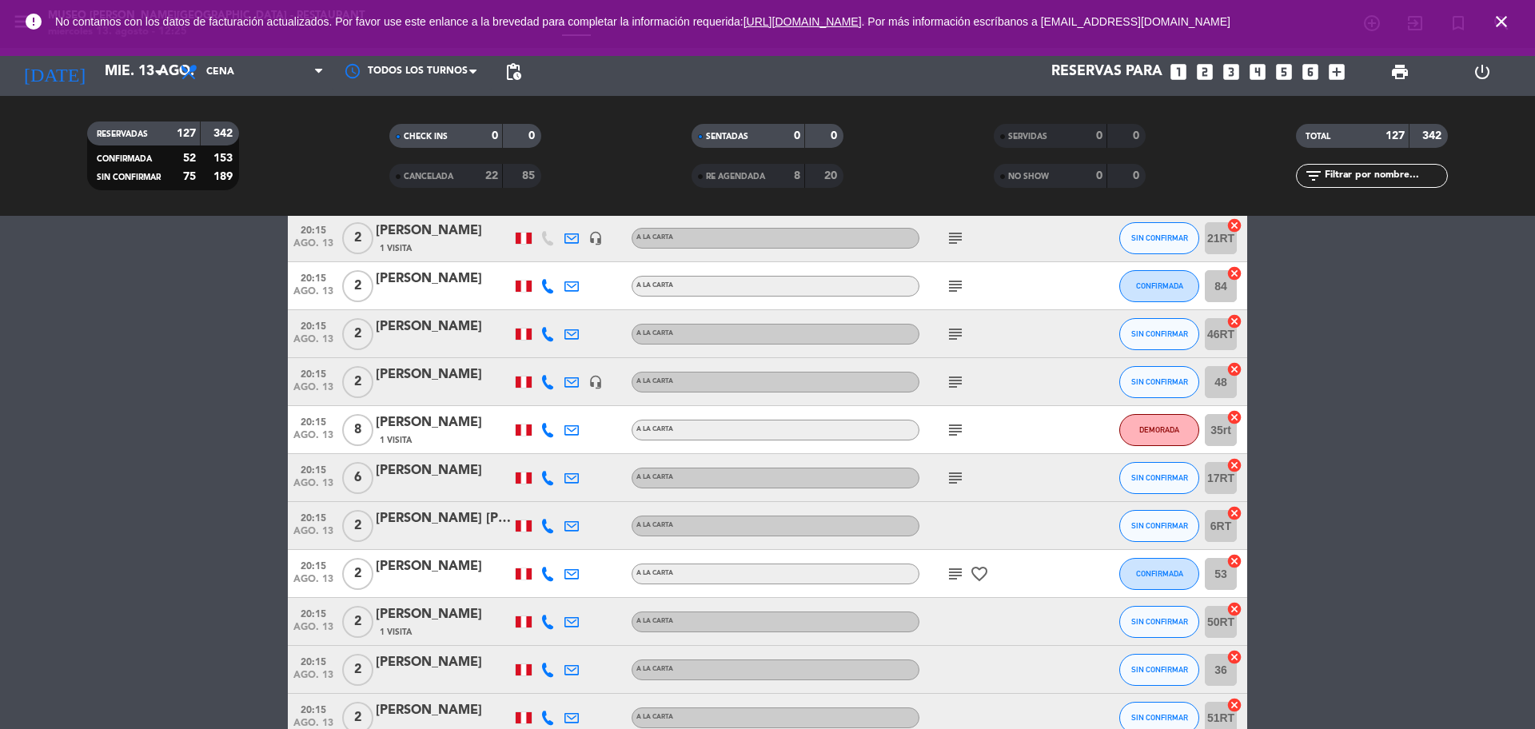
click at [954, 428] on icon "subject" at bounding box center [955, 430] width 19 height 19
click at [958, 476] on icon "subject" at bounding box center [955, 478] width 19 height 19
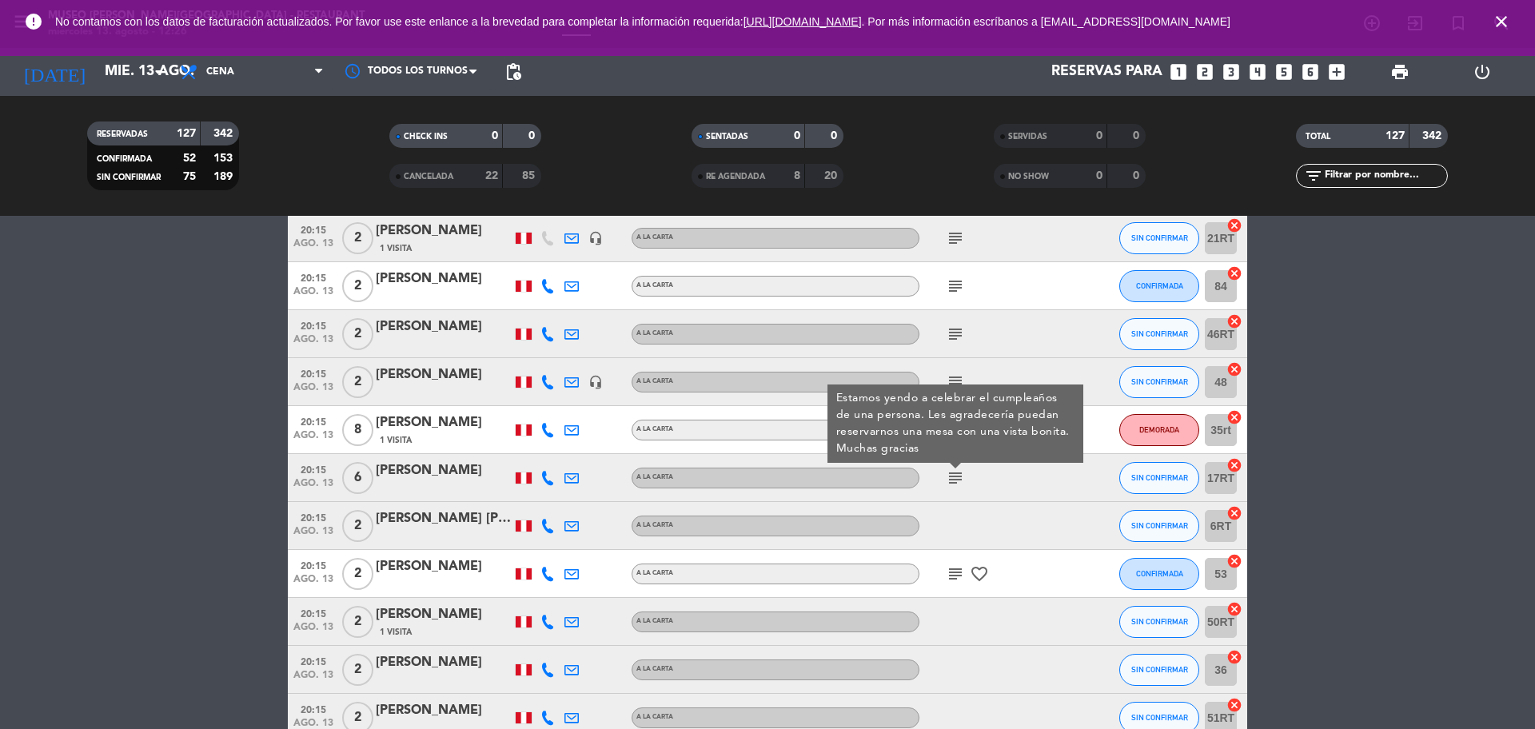
click at [332, 419] on span "20:15" at bounding box center [313, 421] width 40 height 18
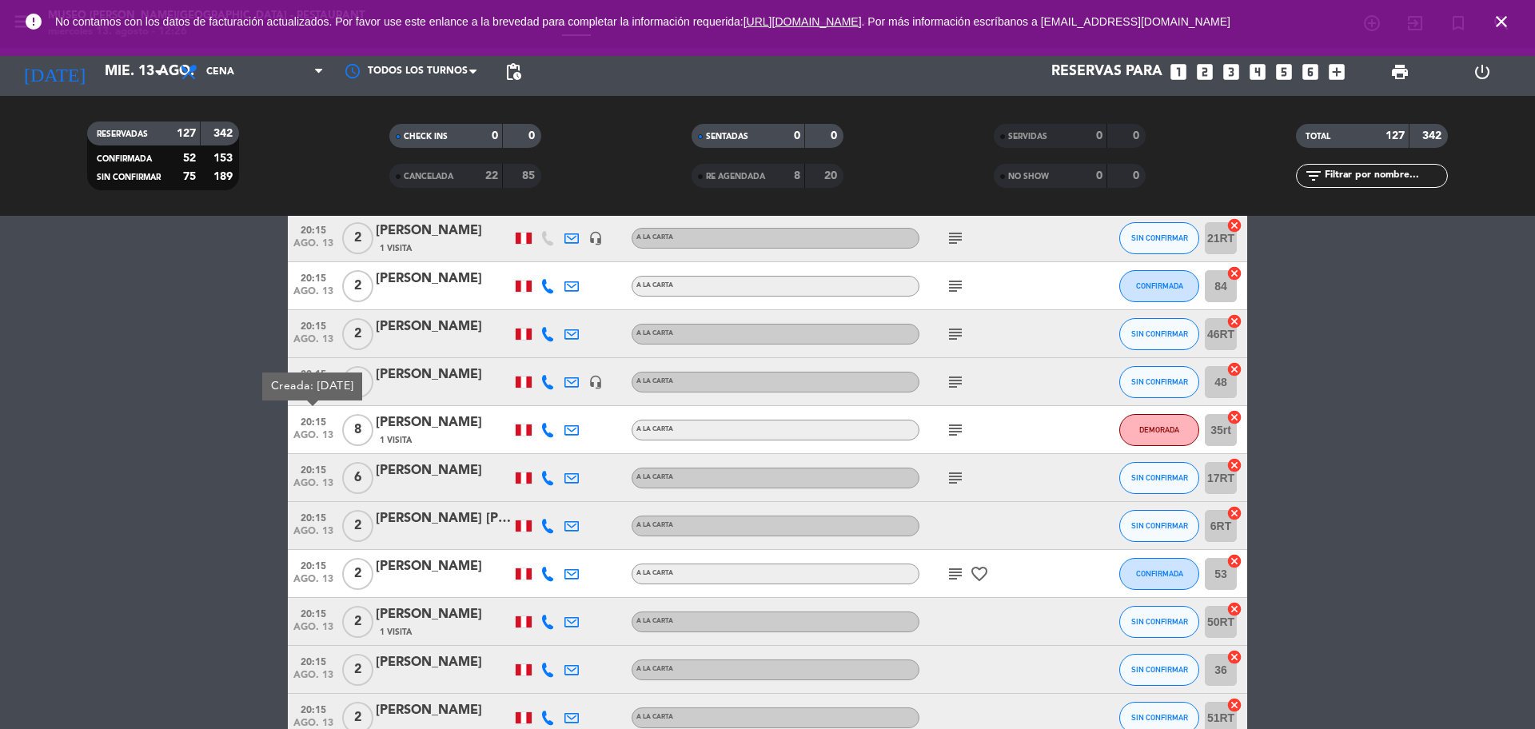
click at [956, 433] on icon "subject" at bounding box center [955, 430] width 19 height 19
click at [948, 480] on icon "subject" at bounding box center [955, 478] width 19 height 19
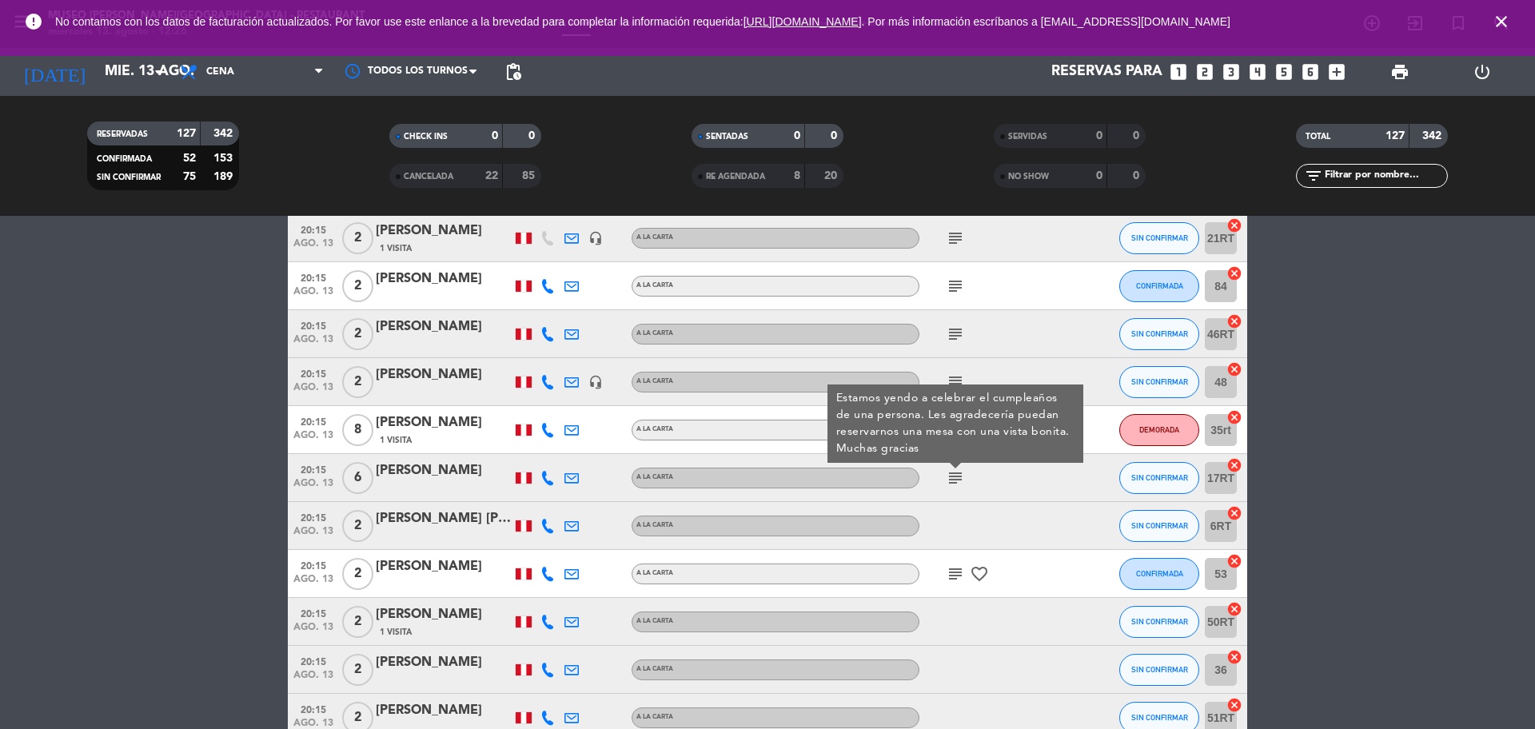
click at [954, 573] on icon "subject" at bounding box center [955, 574] width 19 height 19
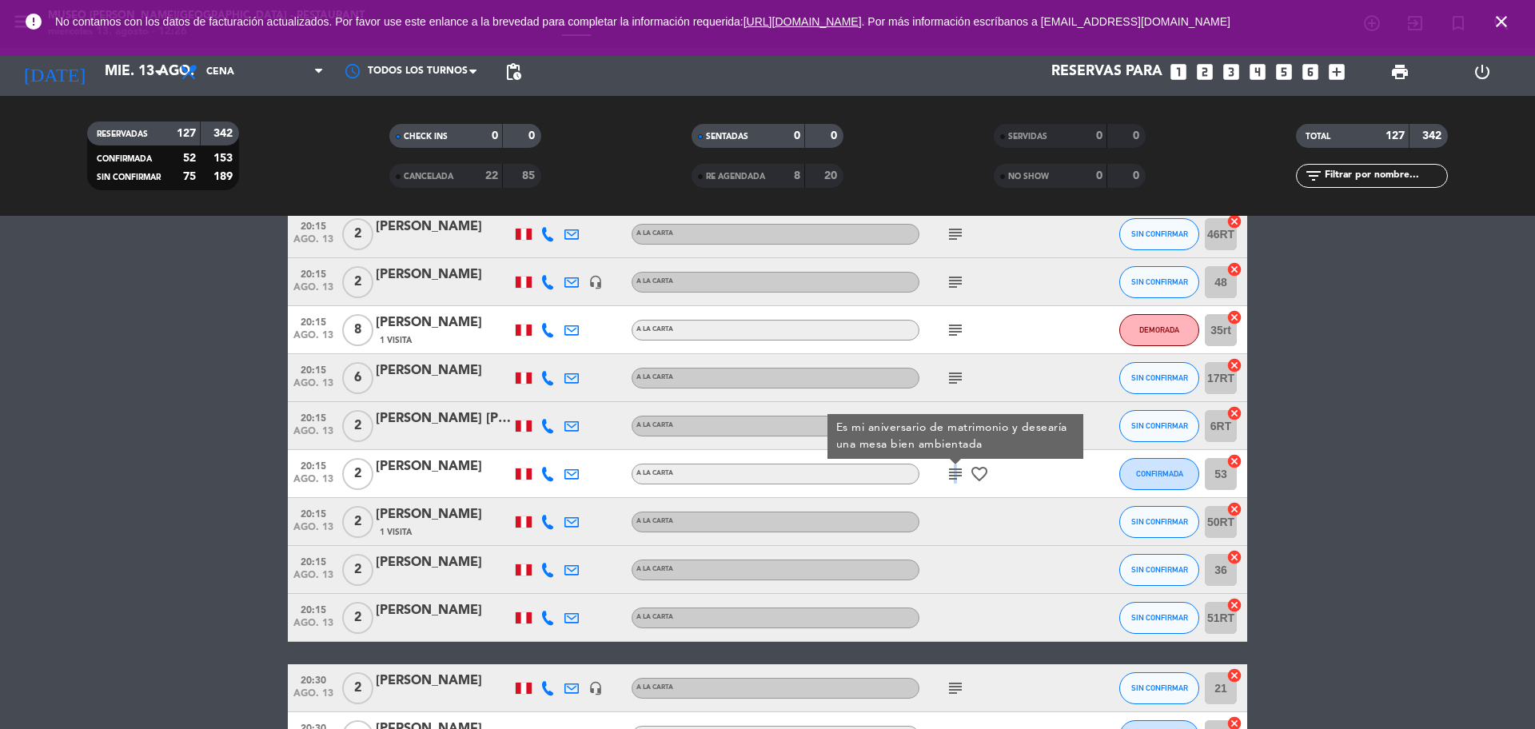
scroll to position [5197, 0]
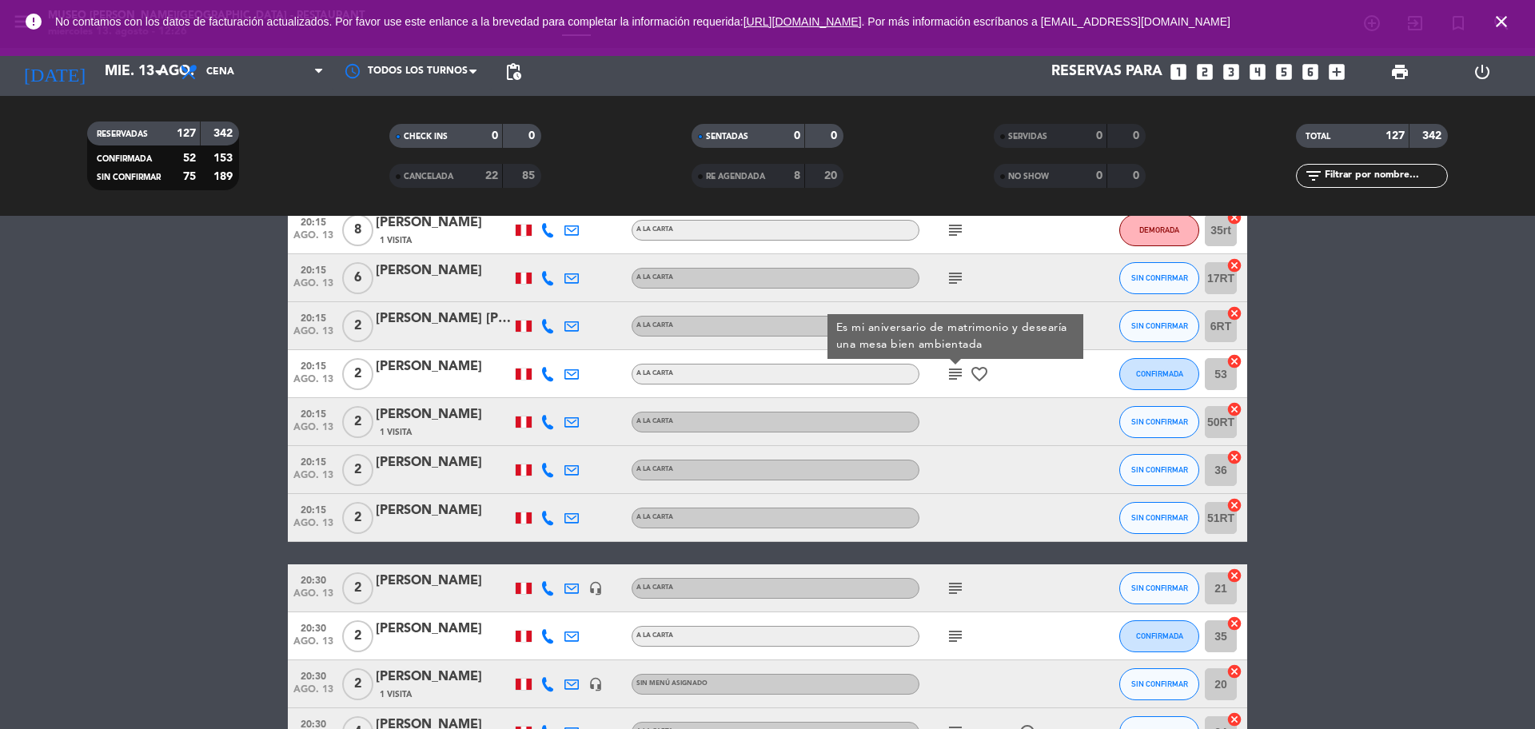
click at [956, 590] on icon "subject" at bounding box center [955, 588] width 19 height 19
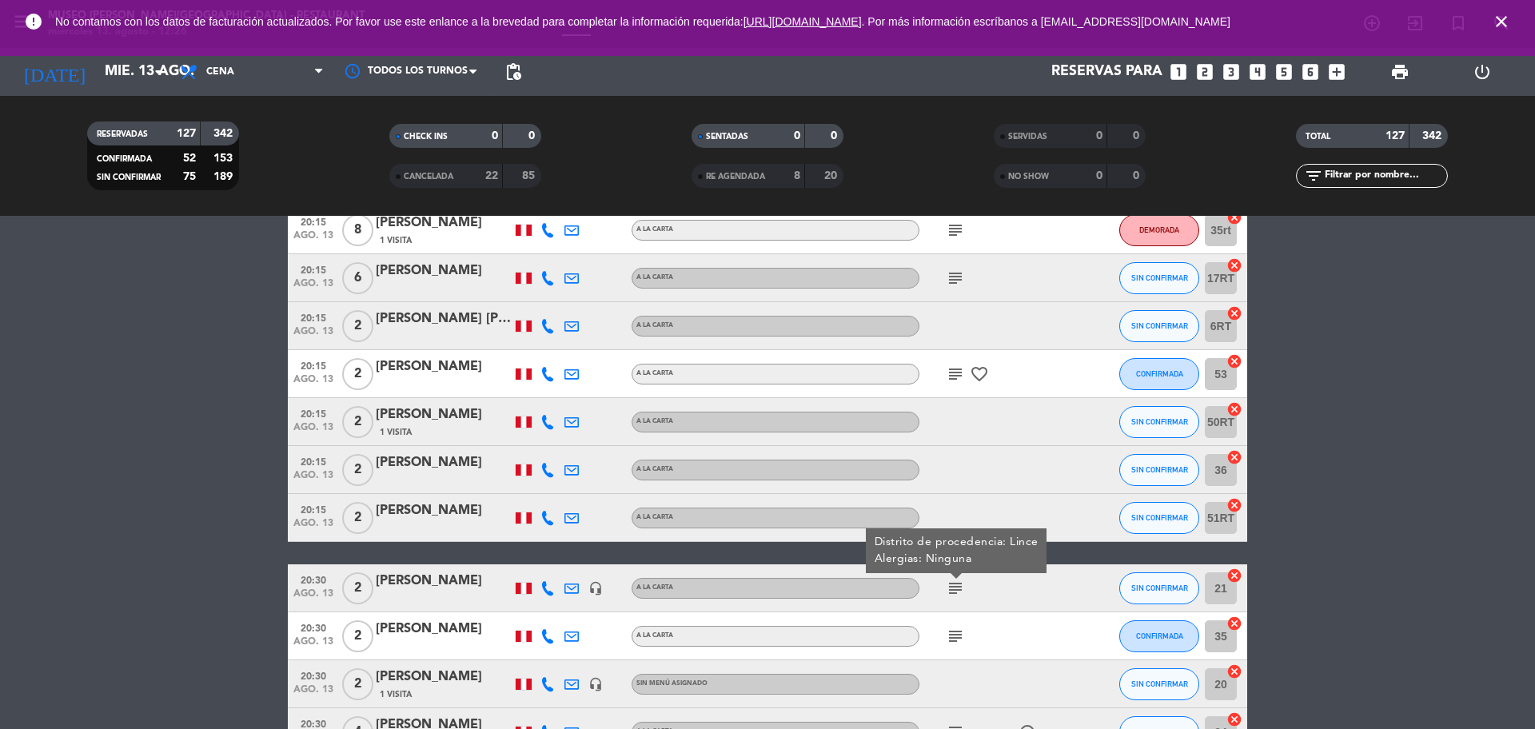
click at [597, 592] on icon "headset_mic" at bounding box center [596, 588] width 14 height 14
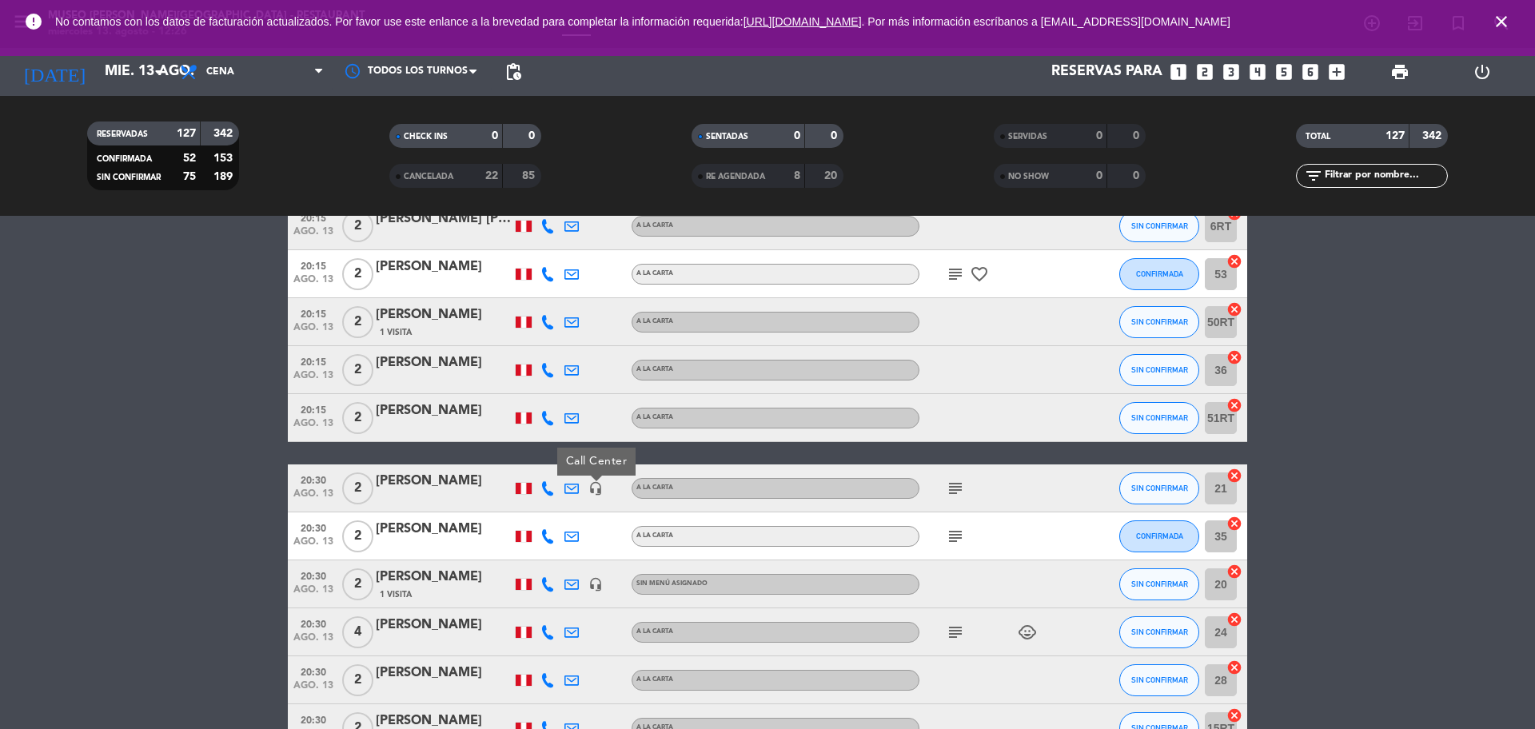
click at [957, 529] on icon "subject" at bounding box center [955, 536] width 19 height 19
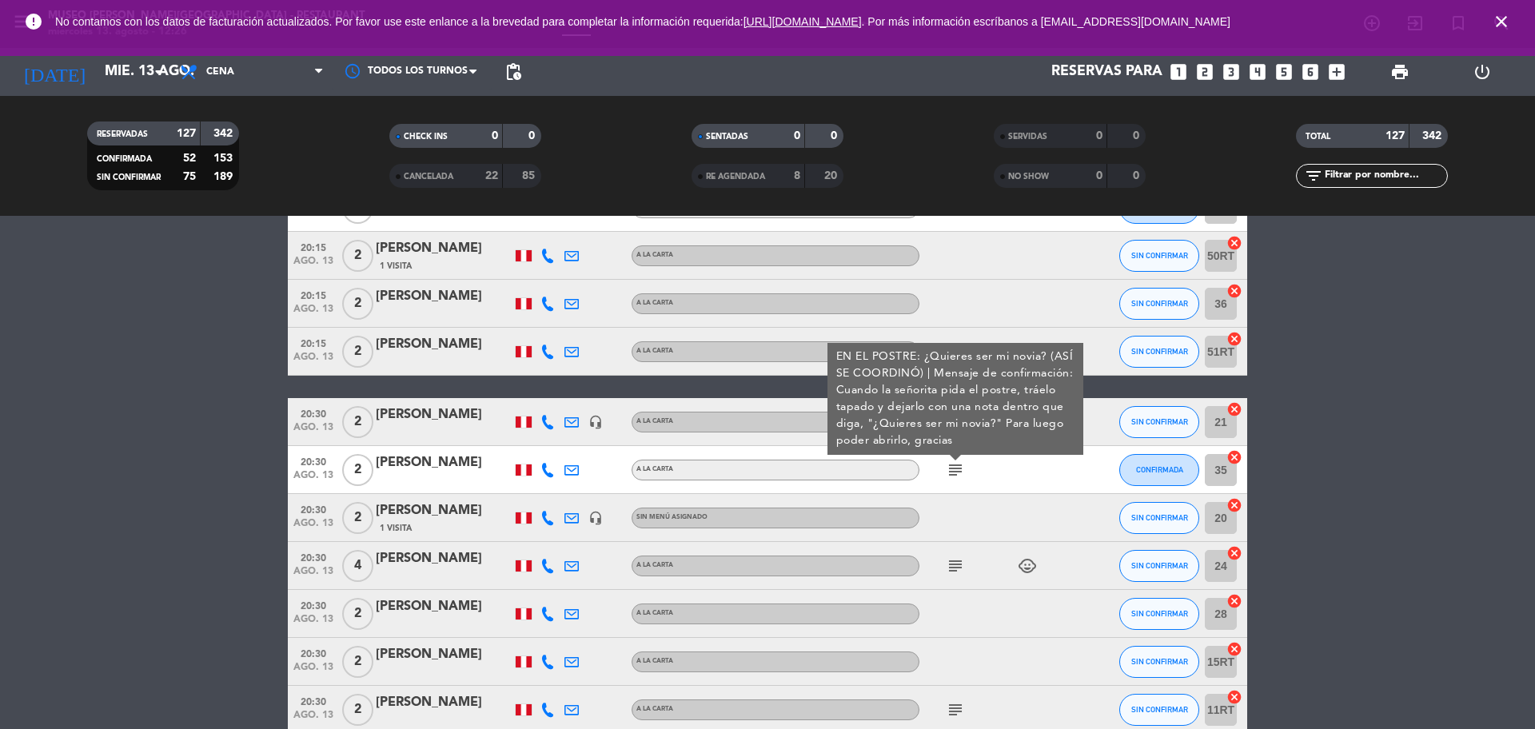
scroll to position [5397, 0]
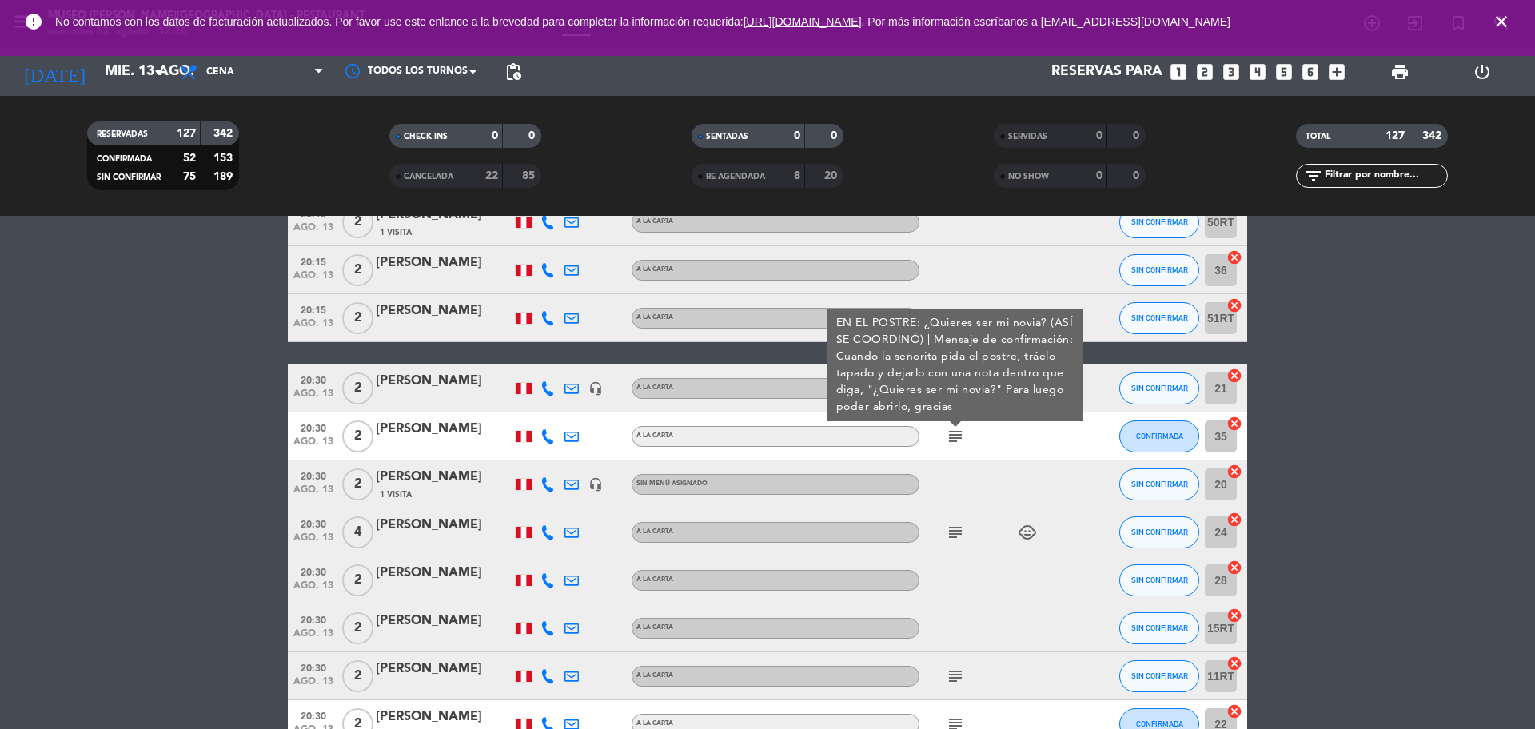
click at [956, 526] on icon "subject" at bounding box center [955, 532] width 19 height 19
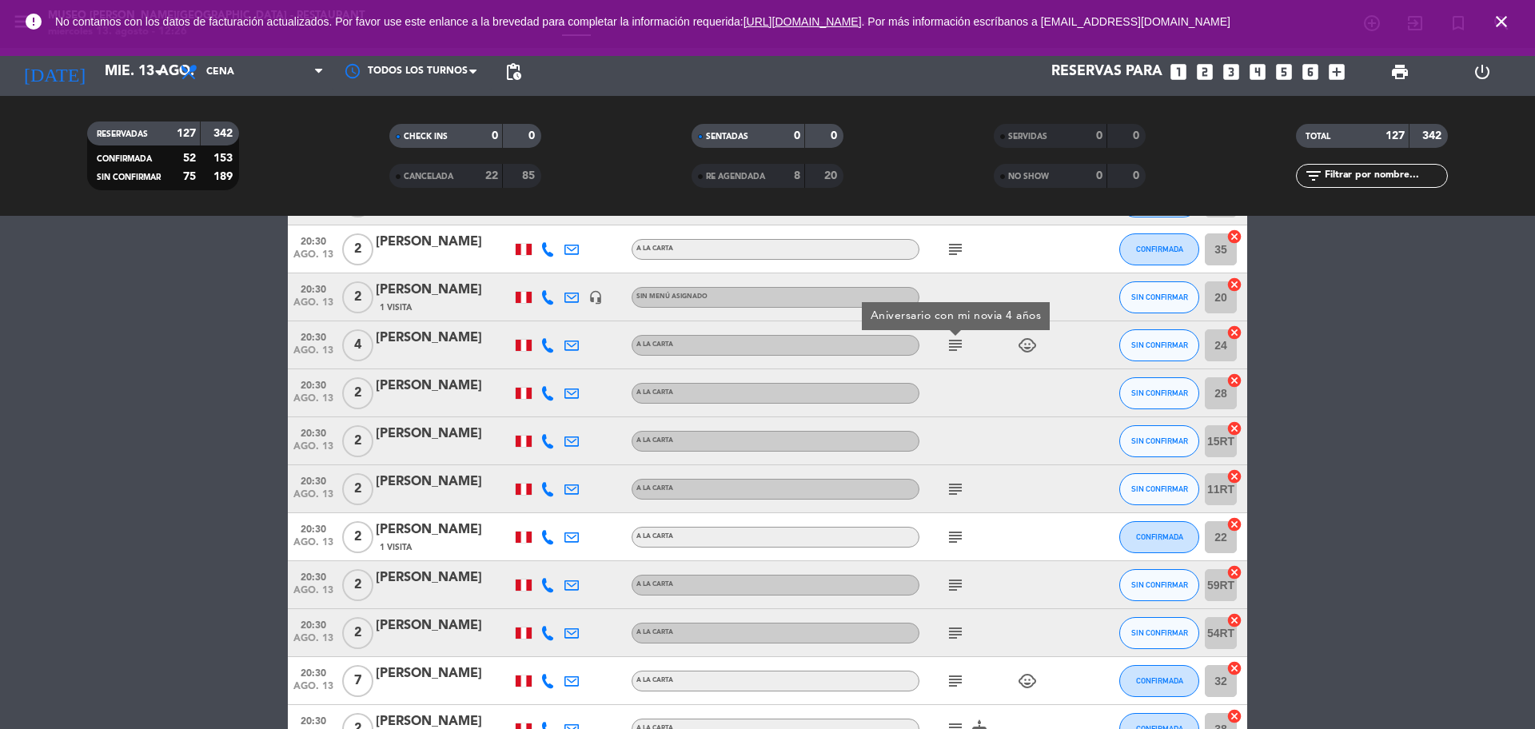
scroll to position [5597, 0]
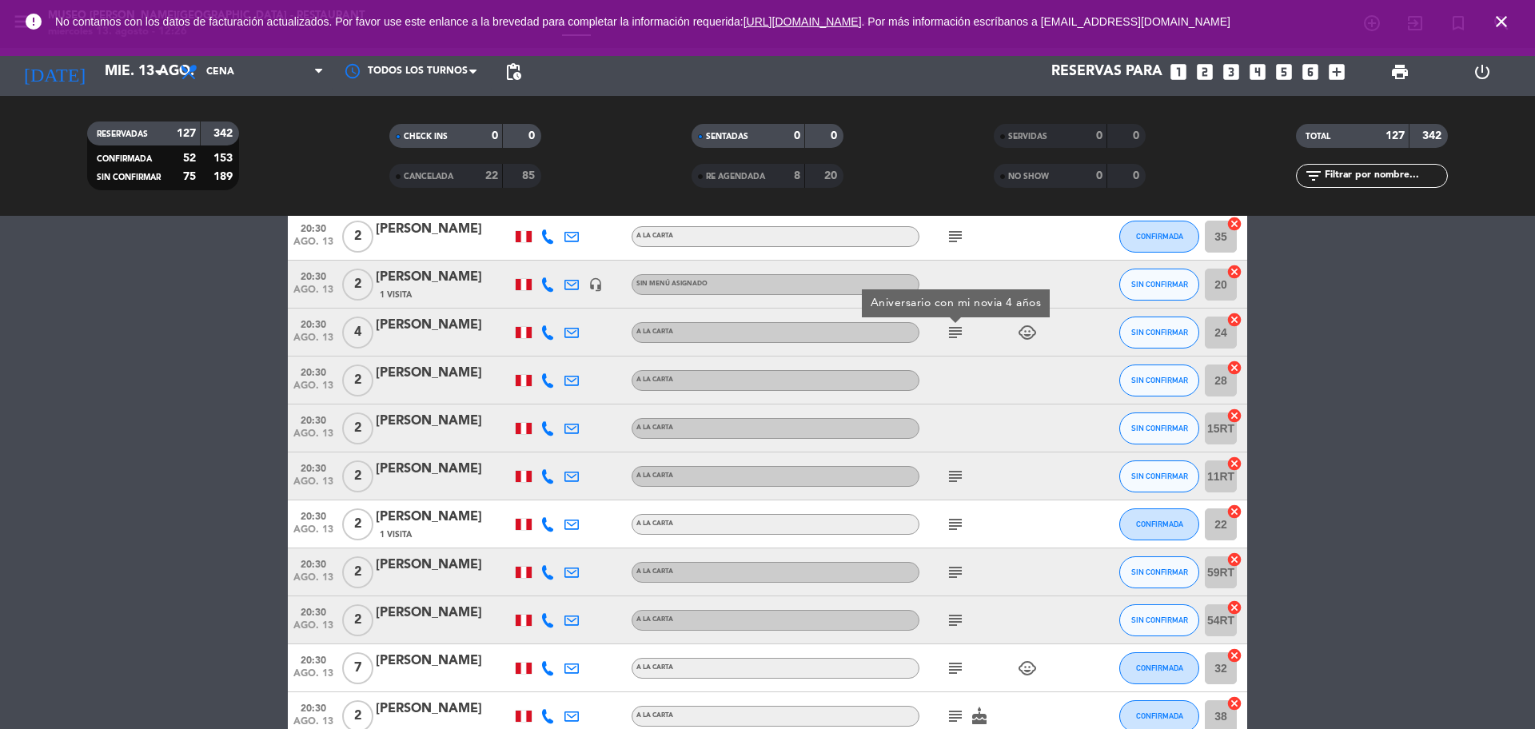
drag, startPoint x: 954, startPoint y: 485, endPoint x: 954, endPoint y: 475, distance: 10.4
click at [954, 483] on icon "subject" at bounding box center [955, 476] width 19 height 19
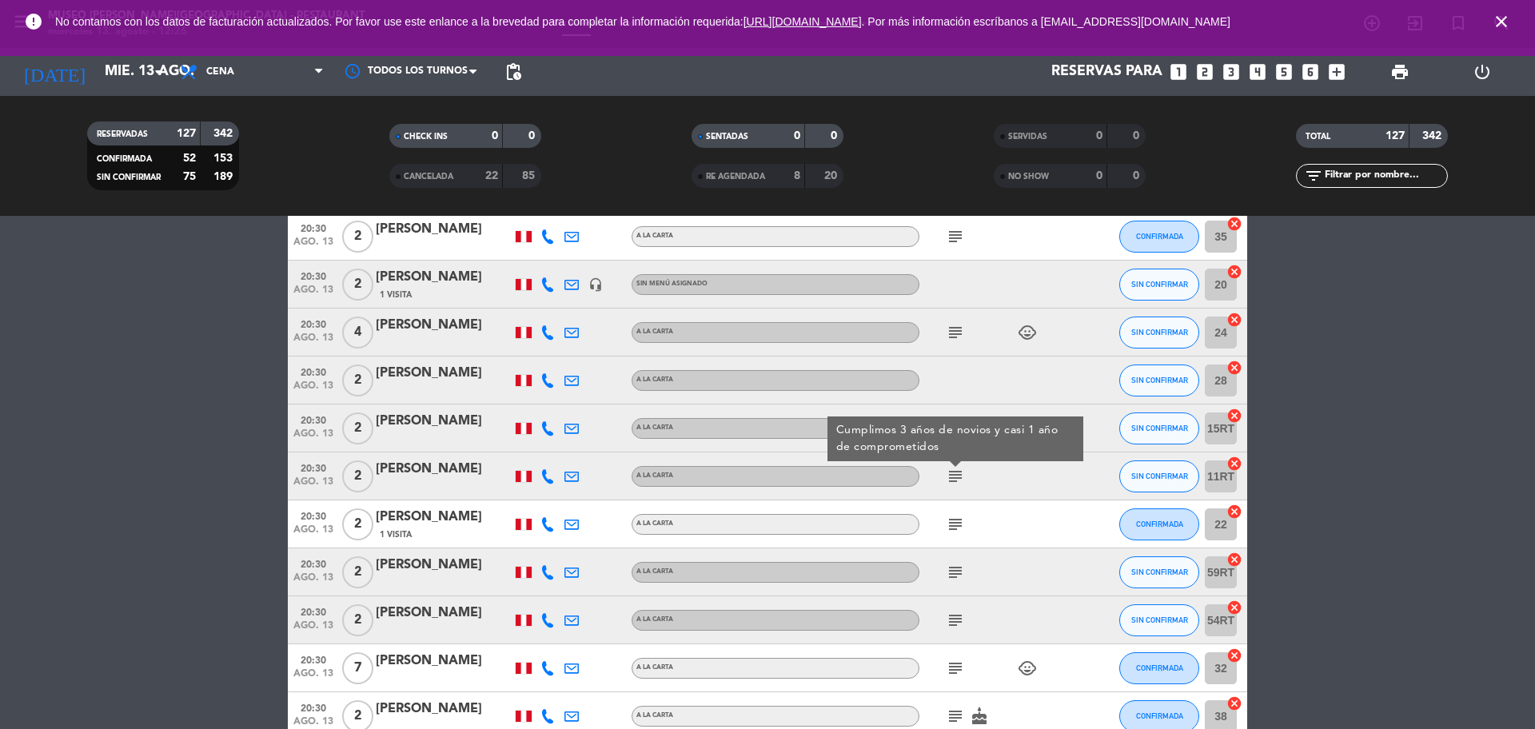
click at [954, 473] on icon "subject" at bounding box center [955, 476] width 19 height 19
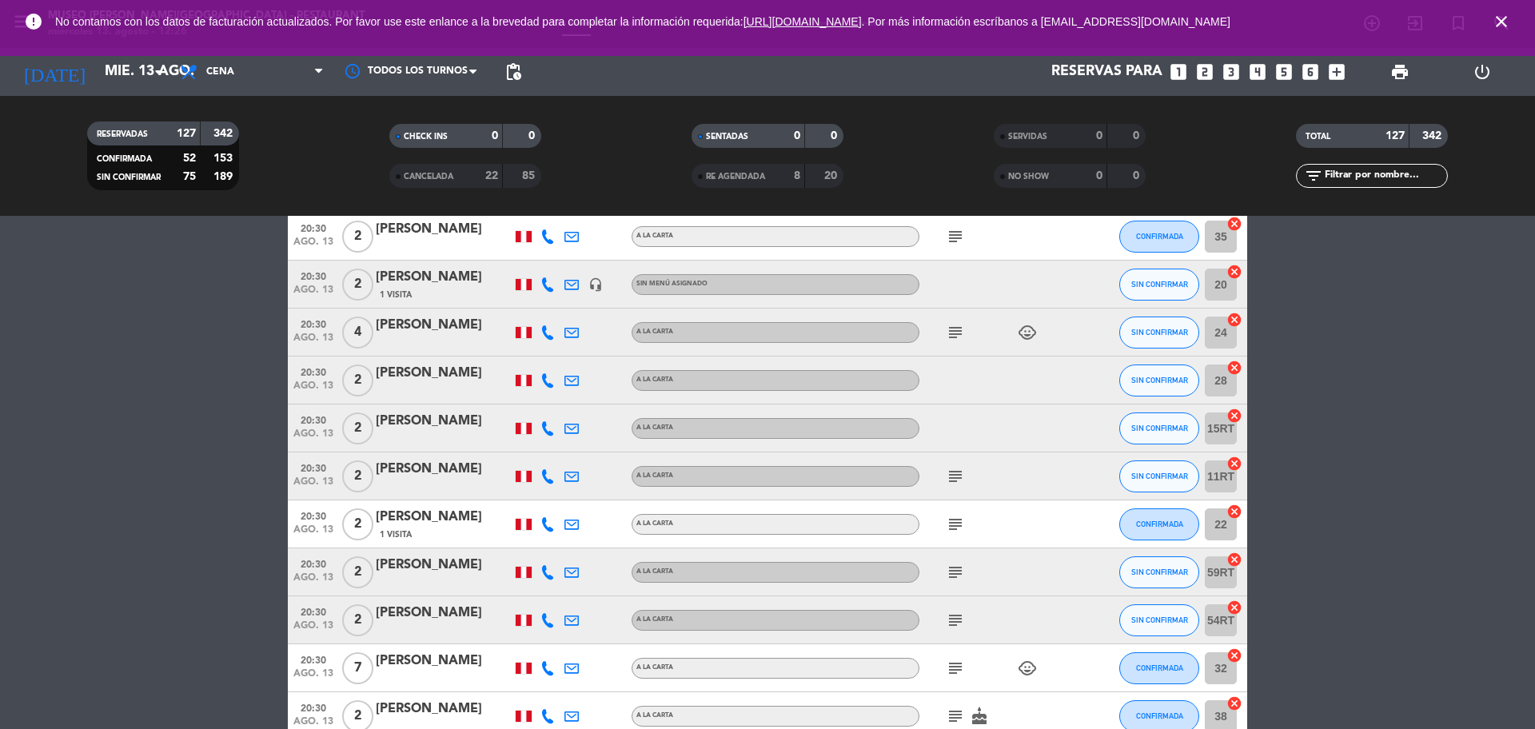
click at [950, 469] on icon "subject" at bounding box center [955, 476] width 19 height 19
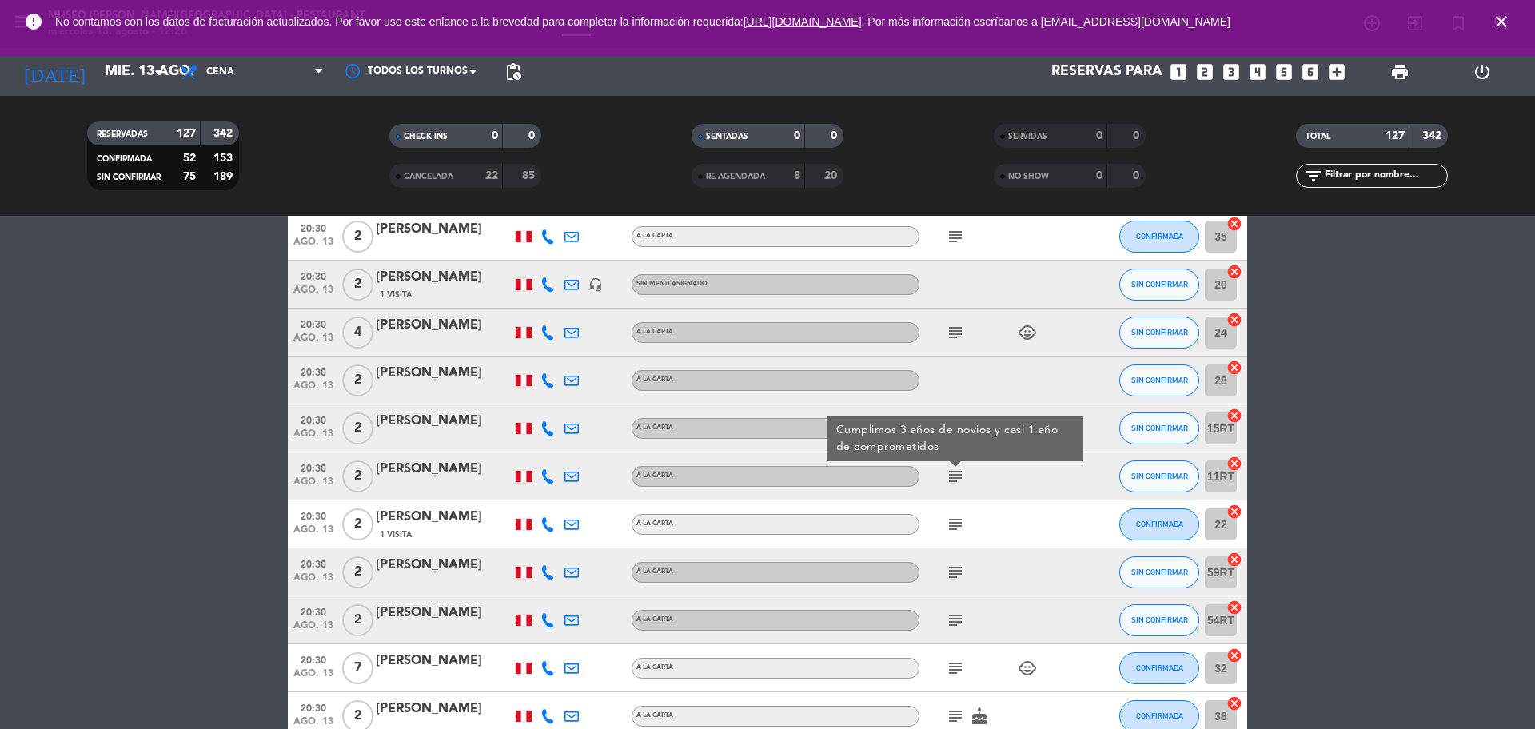
click at [954, 521] on icon "subject" at bounding box center [955, 524] width 19 height 19
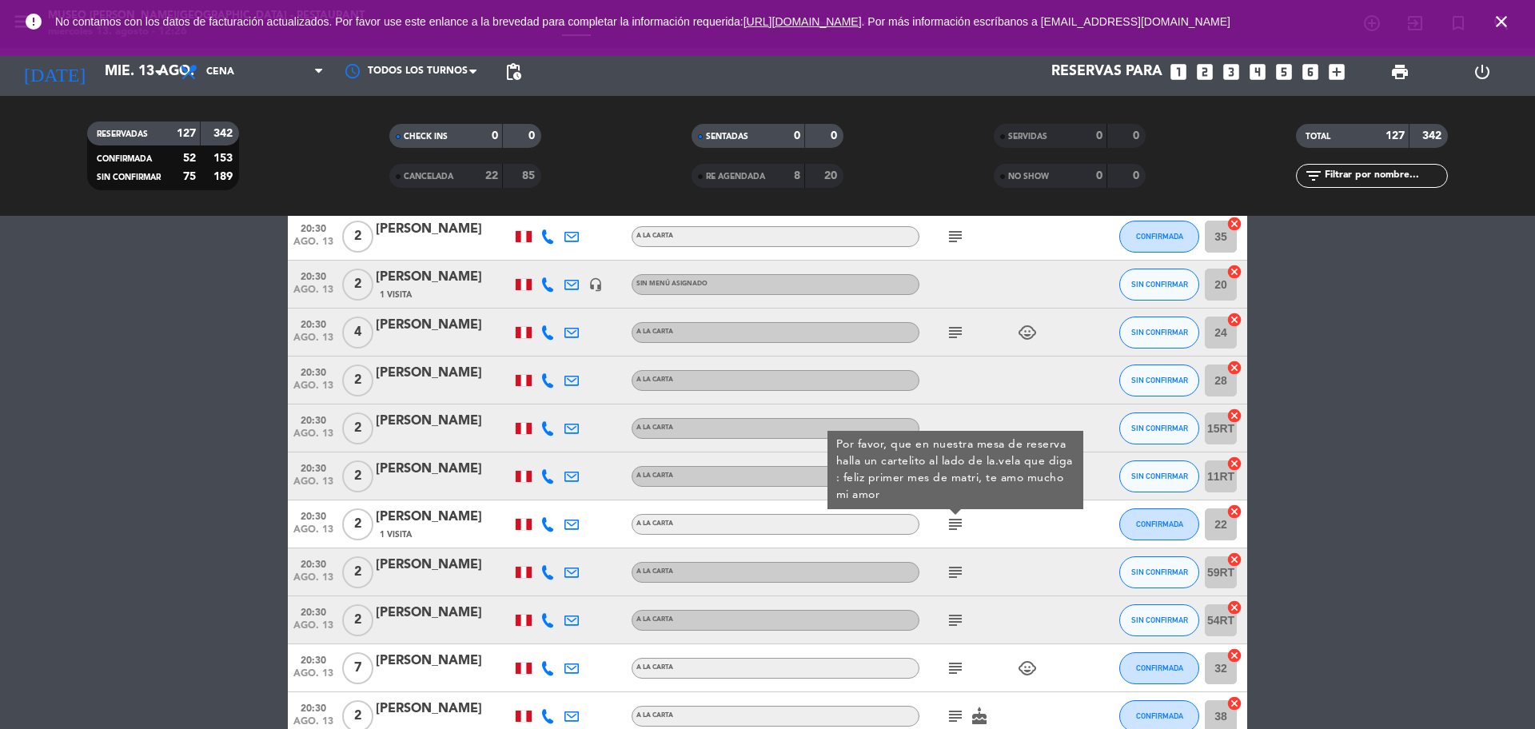
click at [954, 573] on icon "subject" at bounding box center [955, 572] width 19 height 19
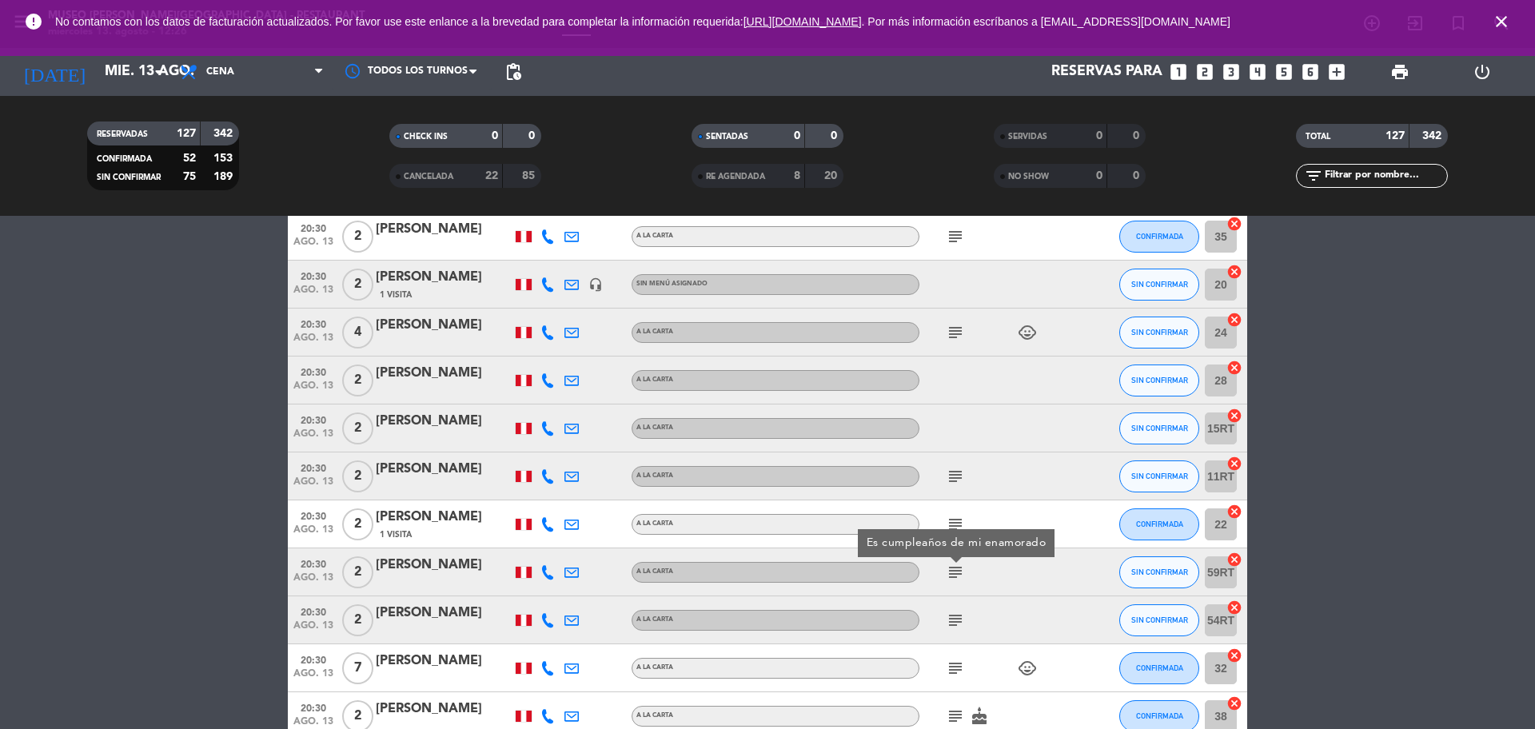
click at [954, 619] on icon "subject" at bounding box center [955, 620] width 19 height 19
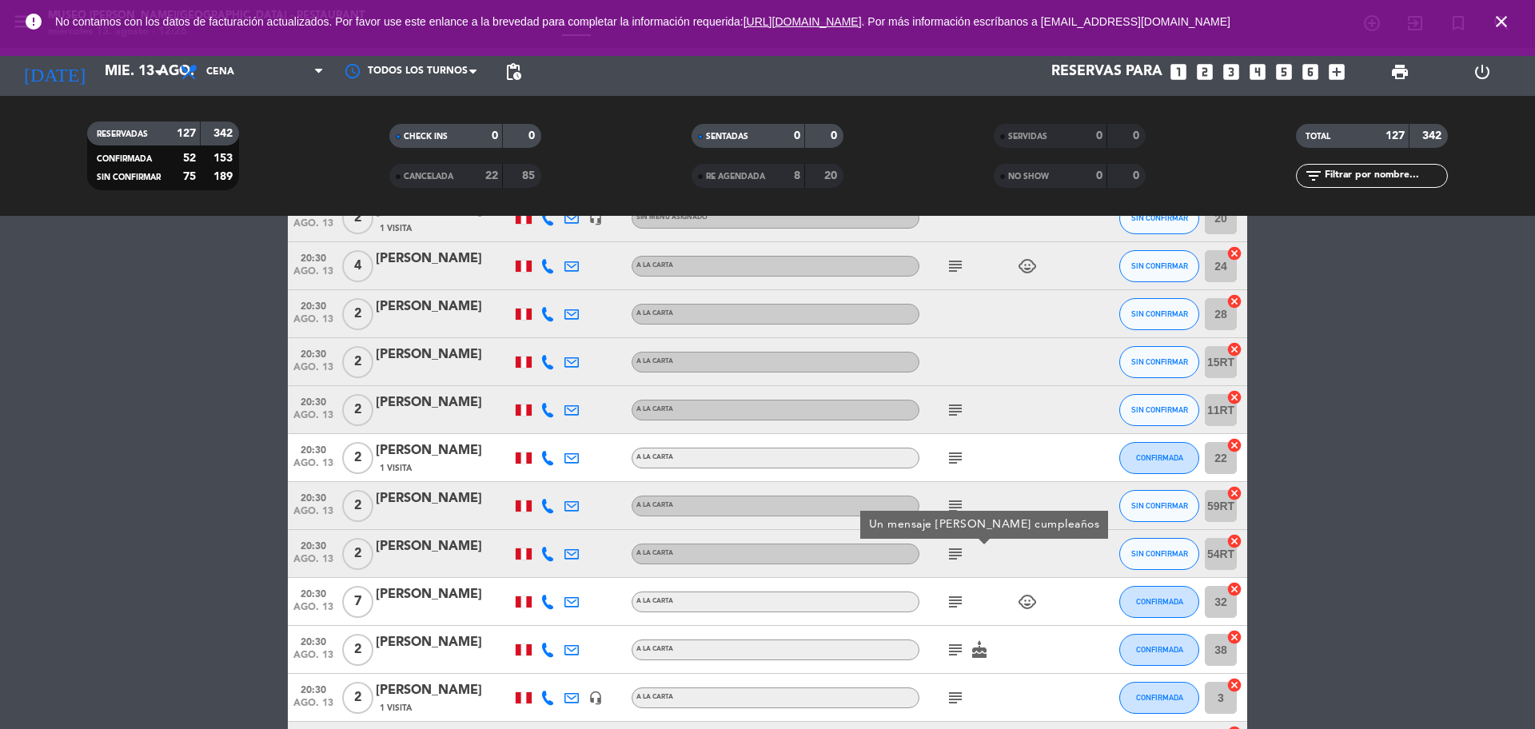
scroll to position [5697, 0]
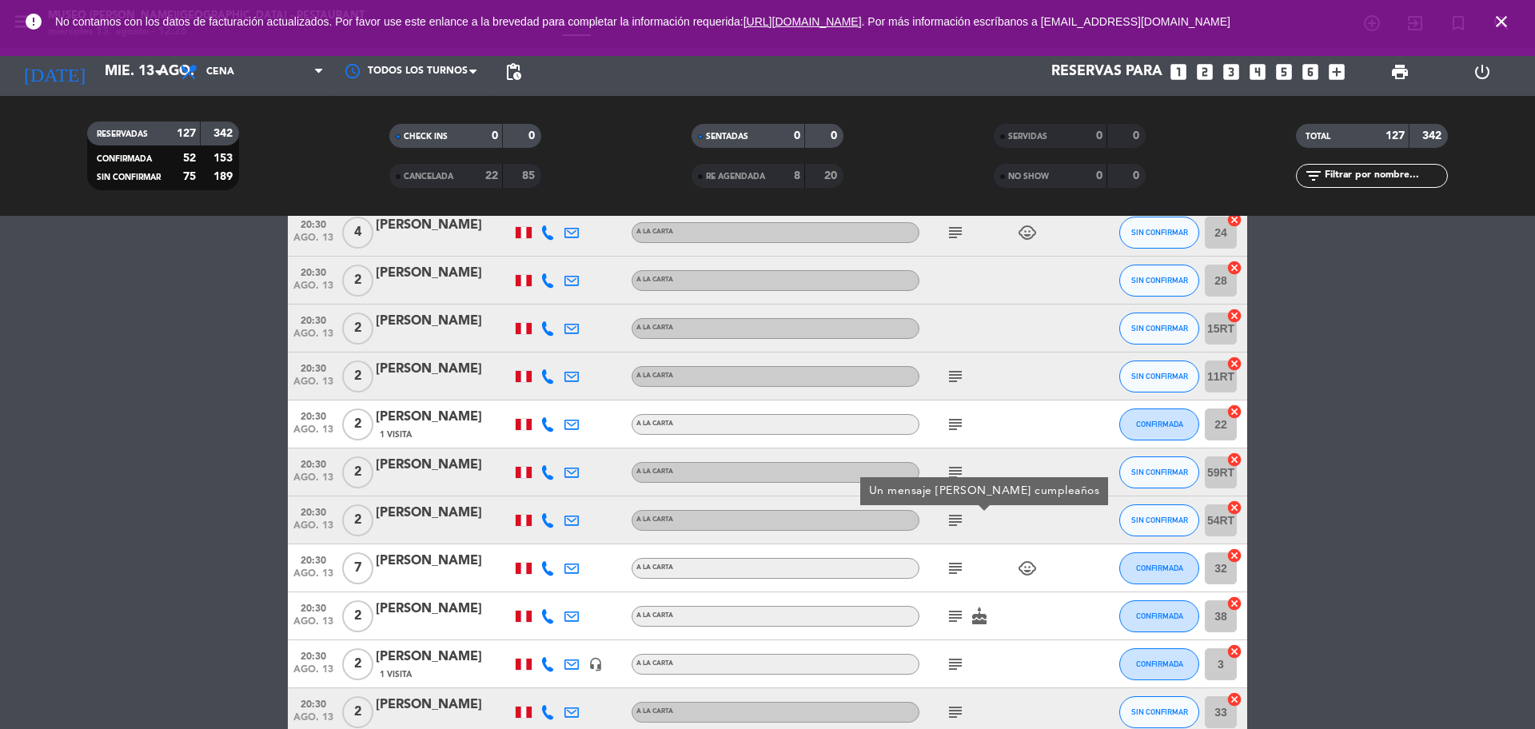
click at [956, 565] on icon "subject" at bounding box center [955, 568] width 19 height 19
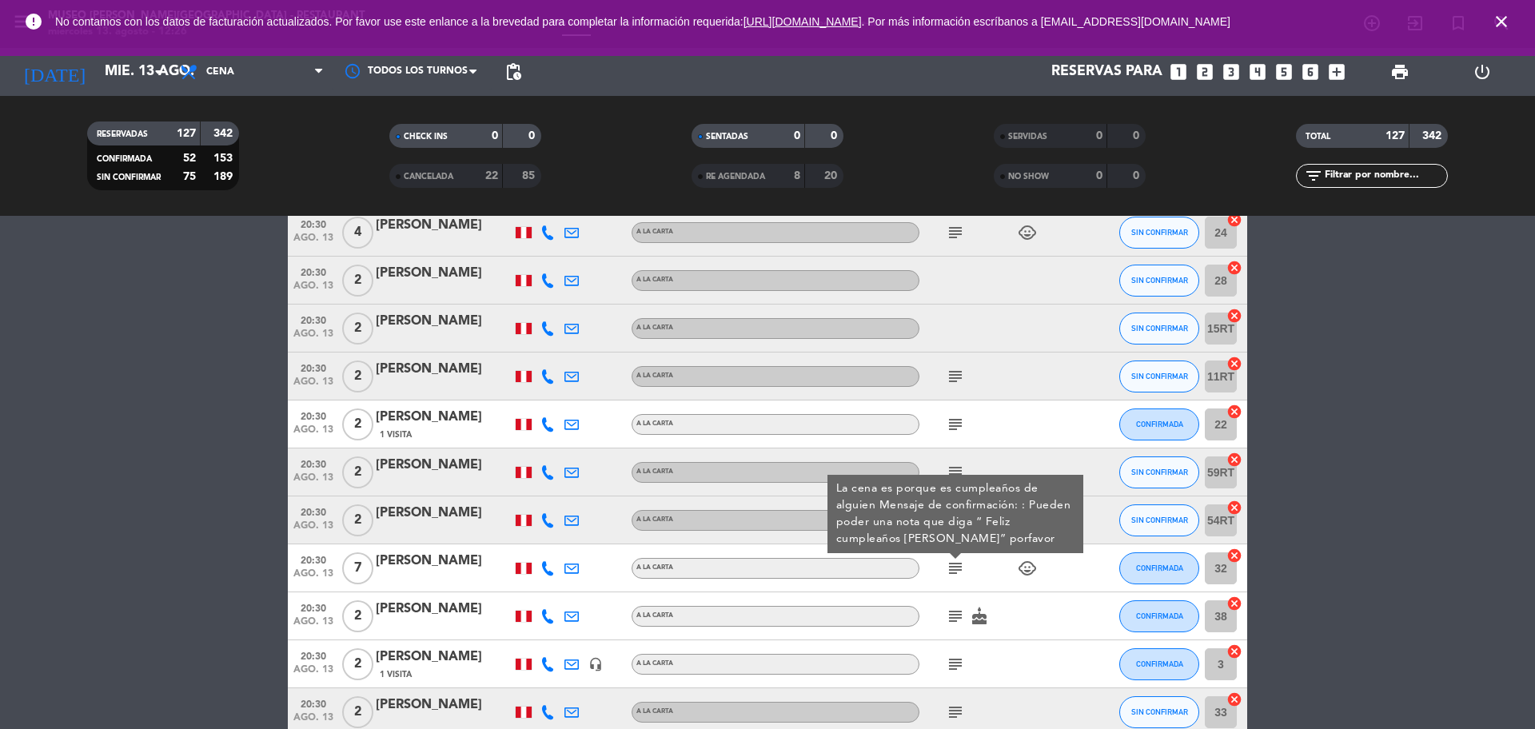
click at [955, 616] on icon "subject" at bounding box center [955, 616] width 19 height 19
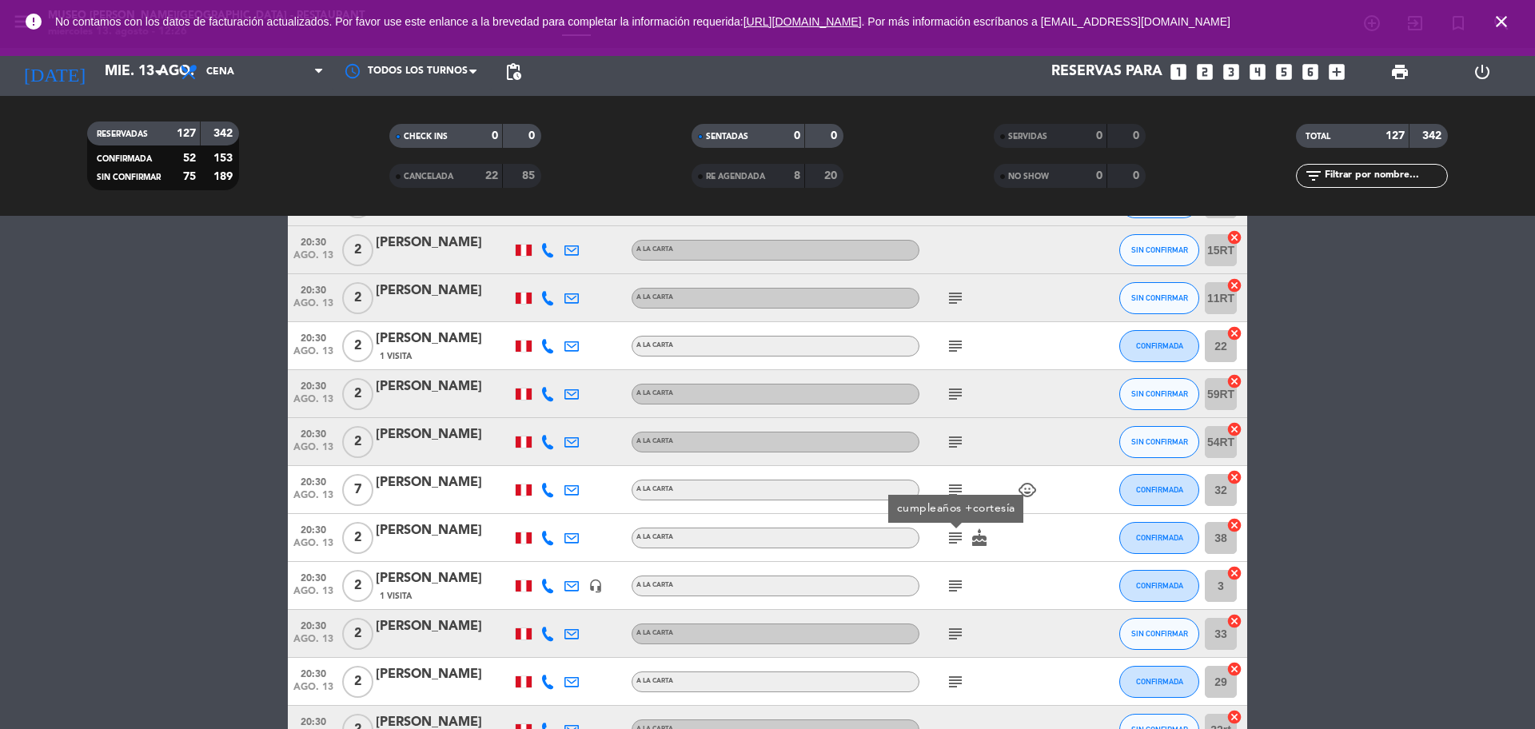
scroll to position [5897, 0]
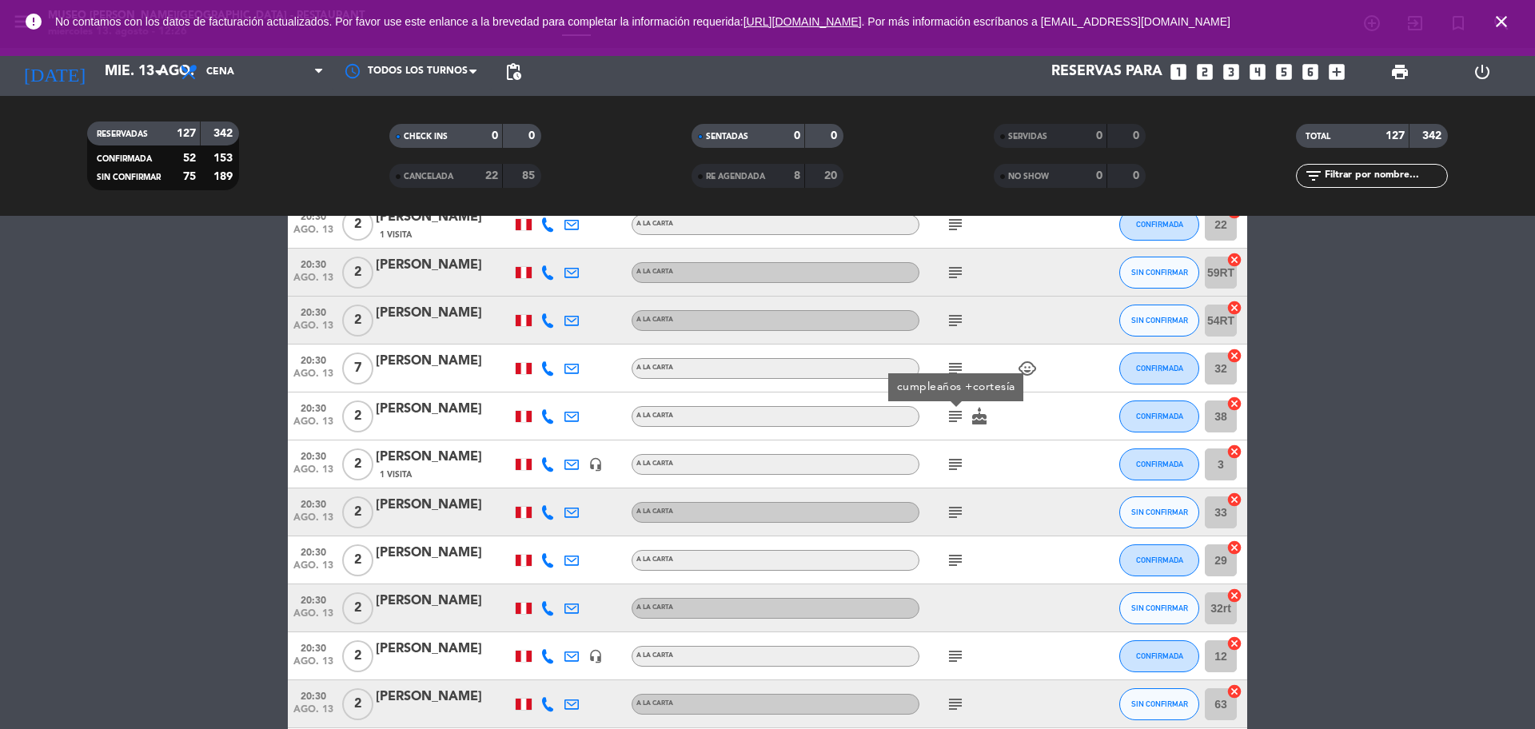
click at [955, 459] on icon "subject" at bounding box center [955, 464] width 19 height 19
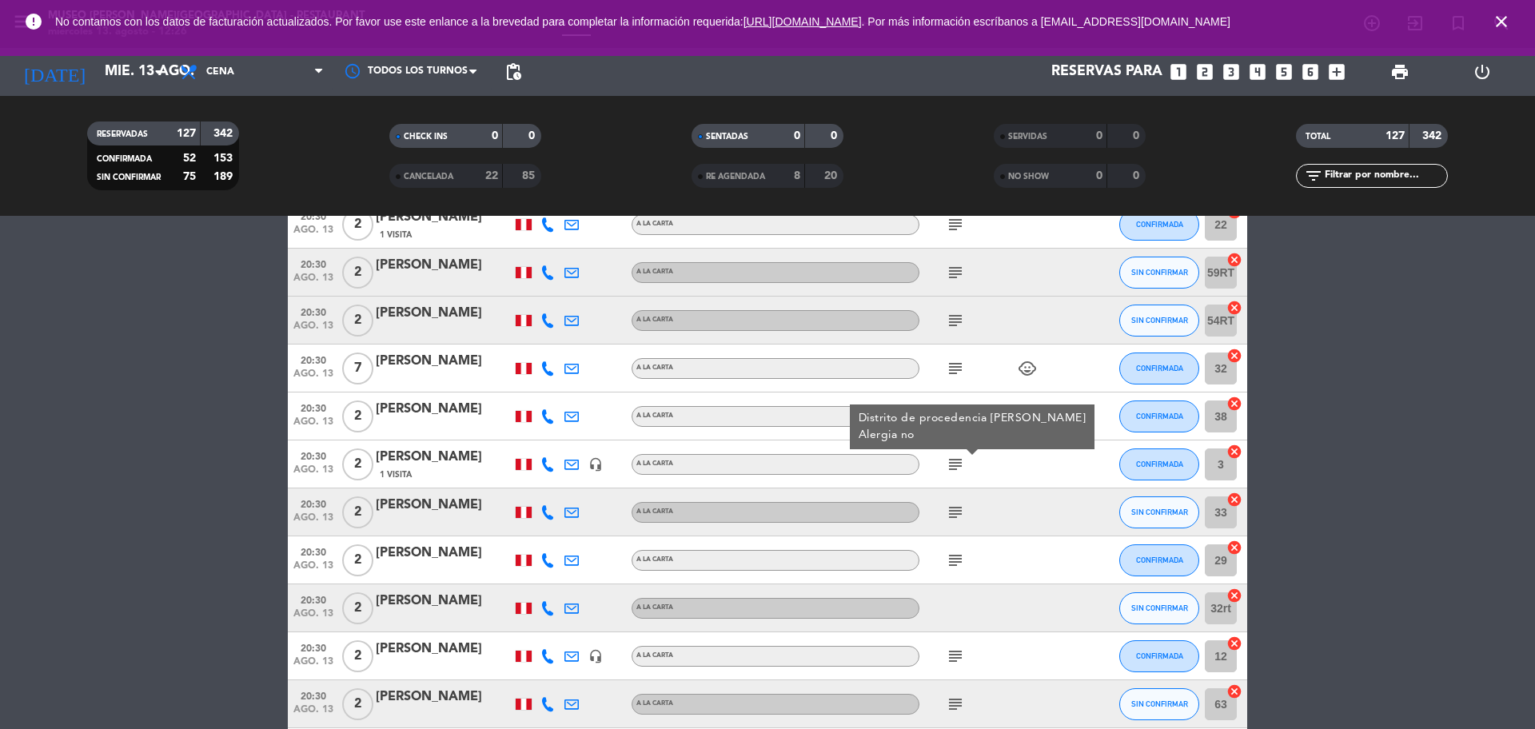
click at [593, 473] on div "headset_mic" at bounding box center [596, 464] width 24 height 47
click at [597, 467] on icon "headset_mic" at bounding box center [596, 464] width 14 height 14
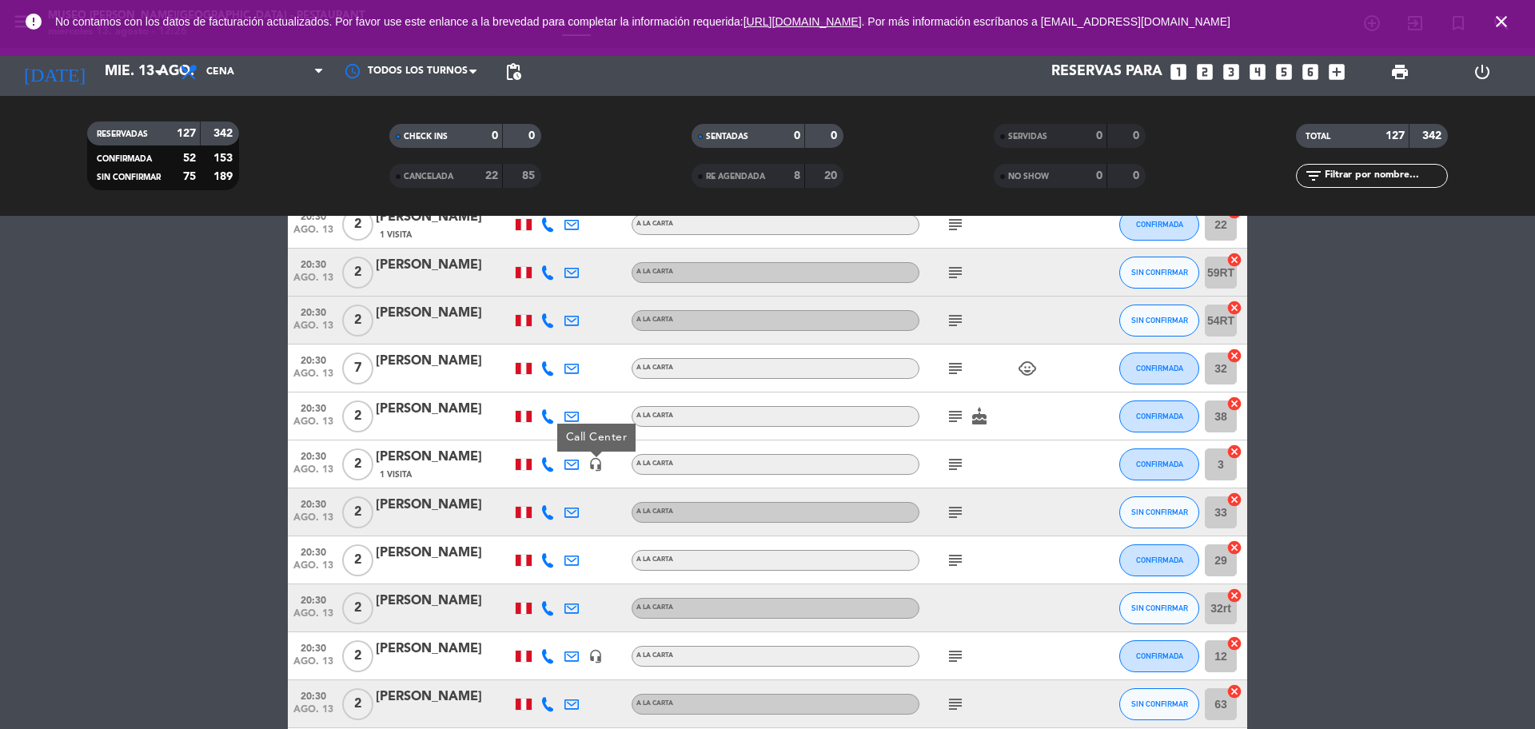
click at [433, 472] on div "1 Visita" at bounding box center [444, 475] width 136 height 14
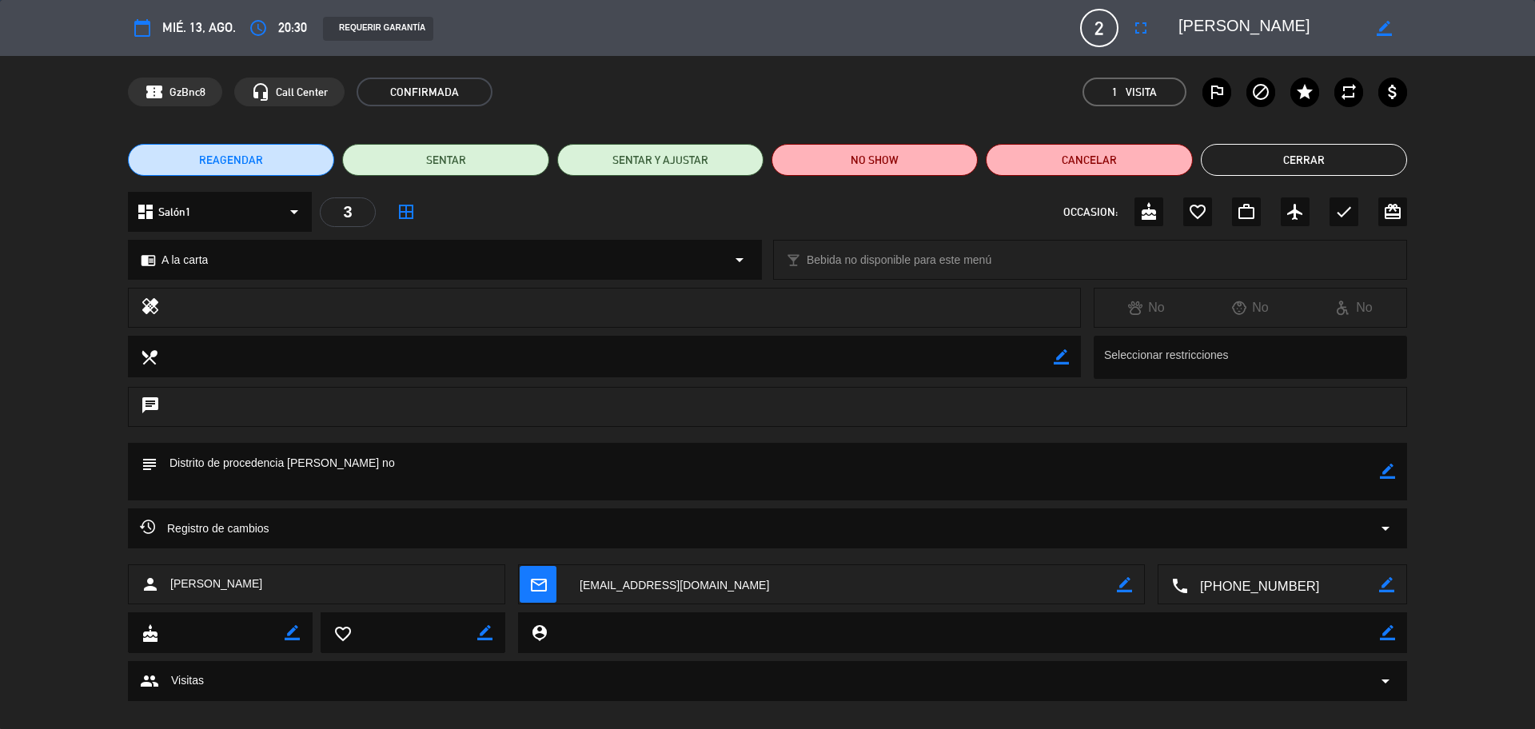
click at [1286, 592] on textarea at bounding box center [1283, 585] width 191 height 40
drag, startPoint x: 1250, startPoint y: 170, endPoint x: 1250, endPoint y: 154, distance: 15.2
click at [1250, 169] on button "Cerrar" at bounding box center [1304, 160] width 206 height 32
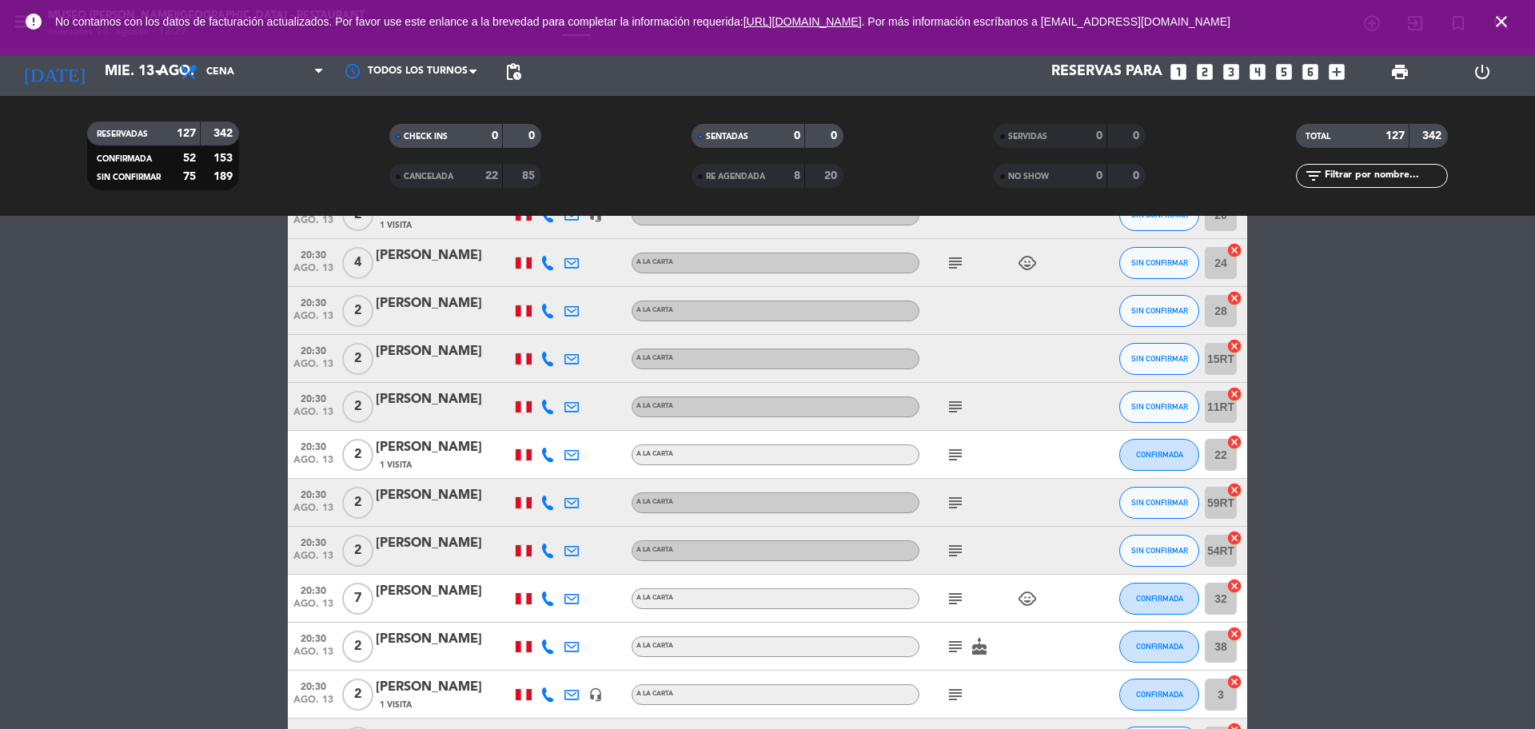
scroll to position [5697, 0]
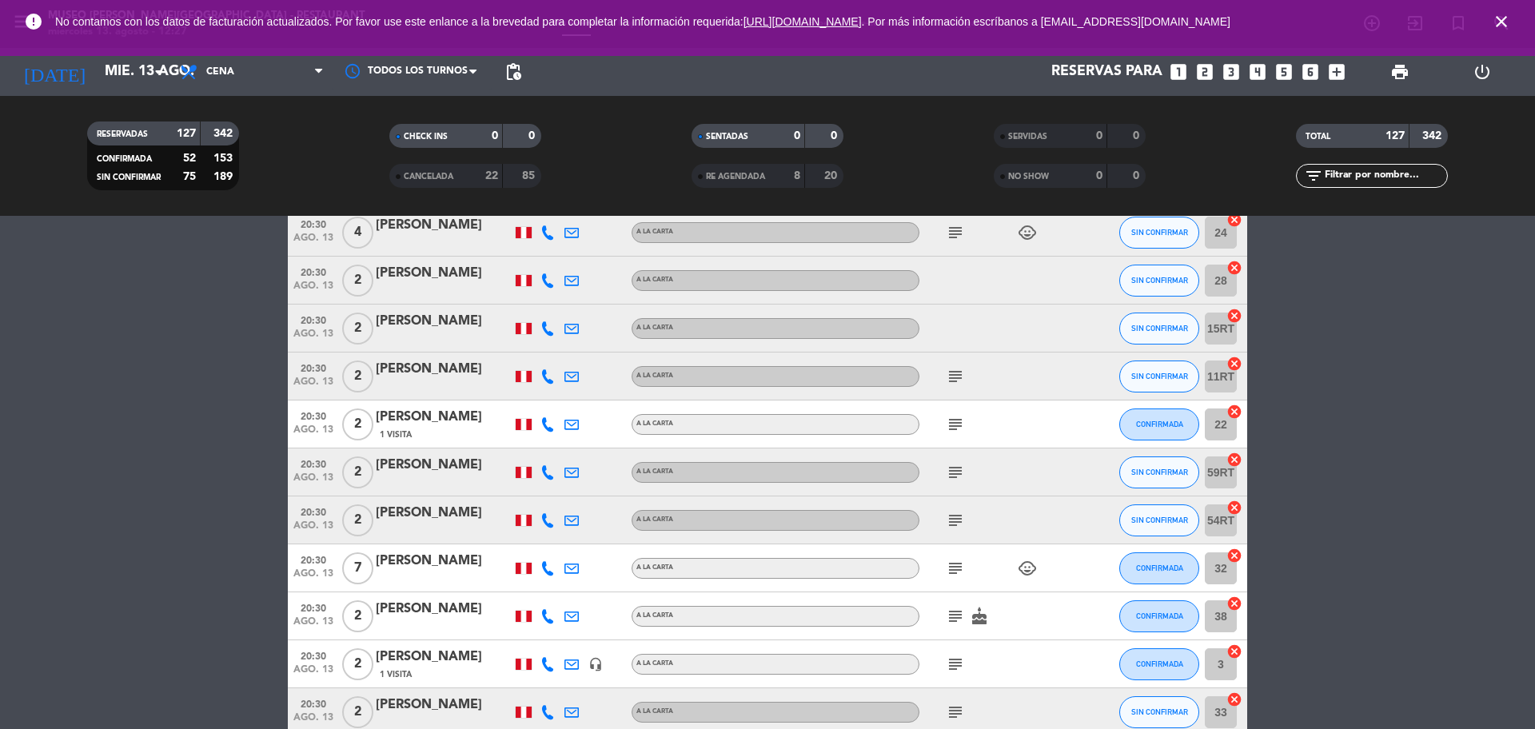
click at [958, 423] on icon "subject" at bounding box center [955, 424] width 19 height 19
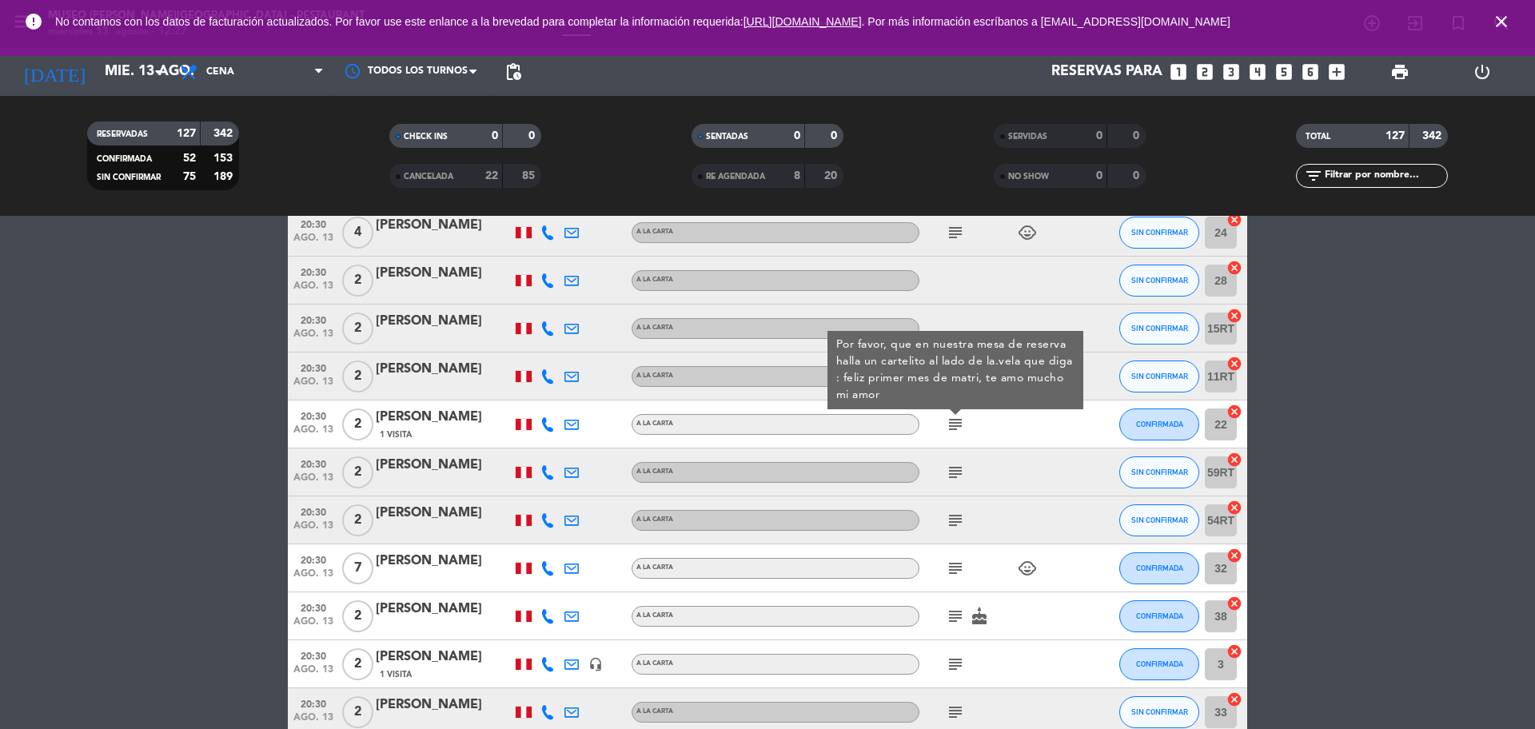
click at [953, 466] on icon "subject" at bounding box center [955, 472] width 19 height 19
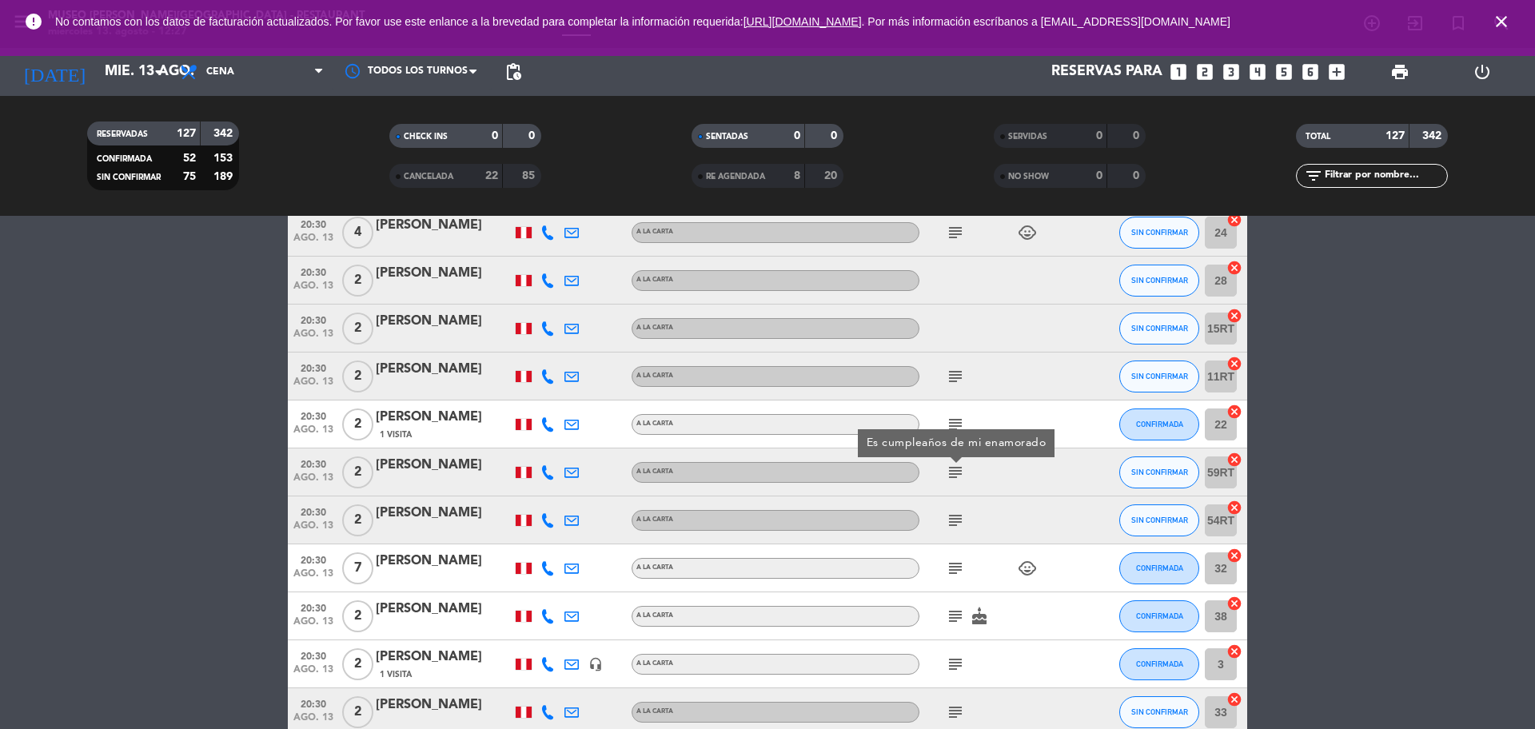
click at [952, 517] on icon "subject" at bounding box center [955, 520] width 19 height 19
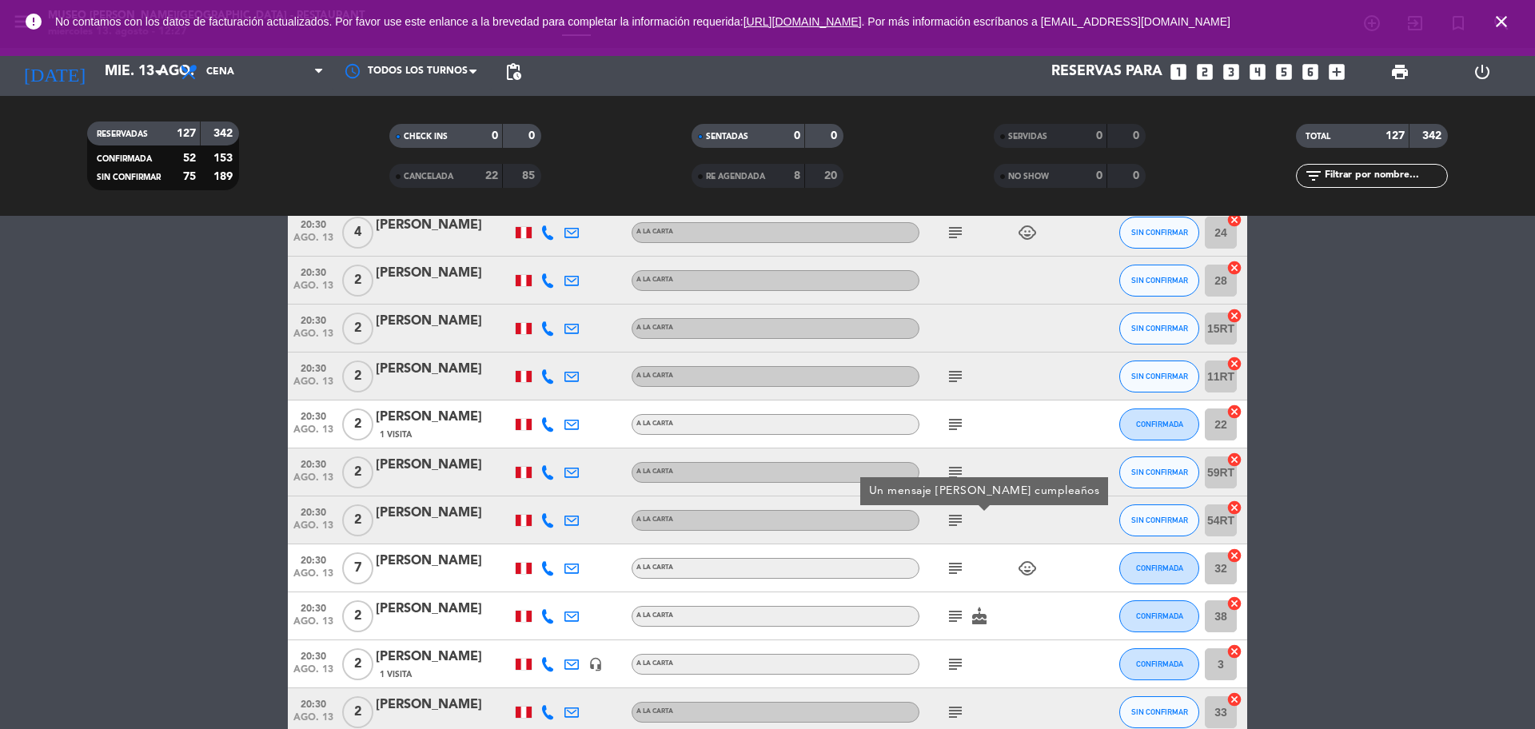
click at [955, 566] on icon "subject" at bounding box center [955, 568] width 19 height 19
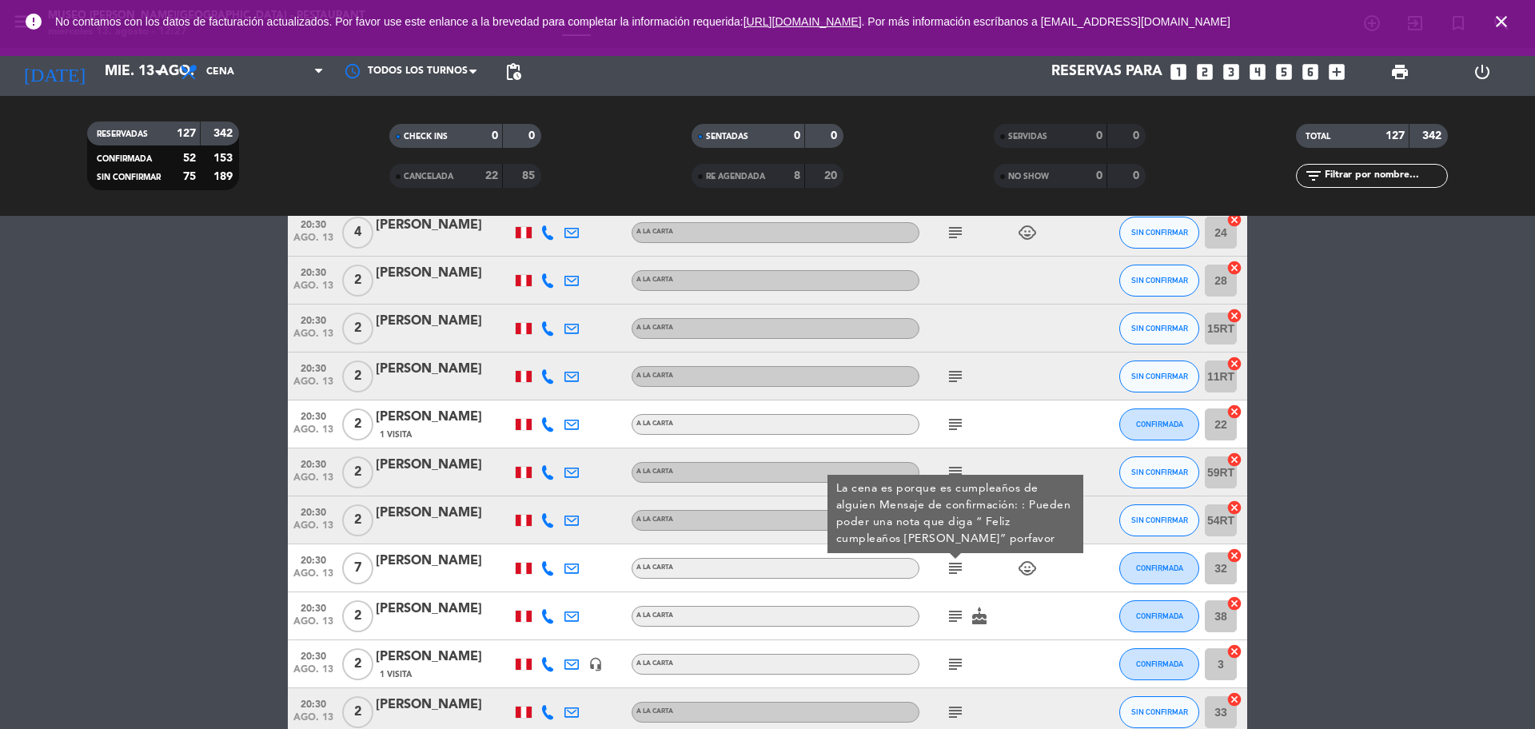
click at [957, 615] on icon "subject" at bounding box center [955, 616] width 19 height 19
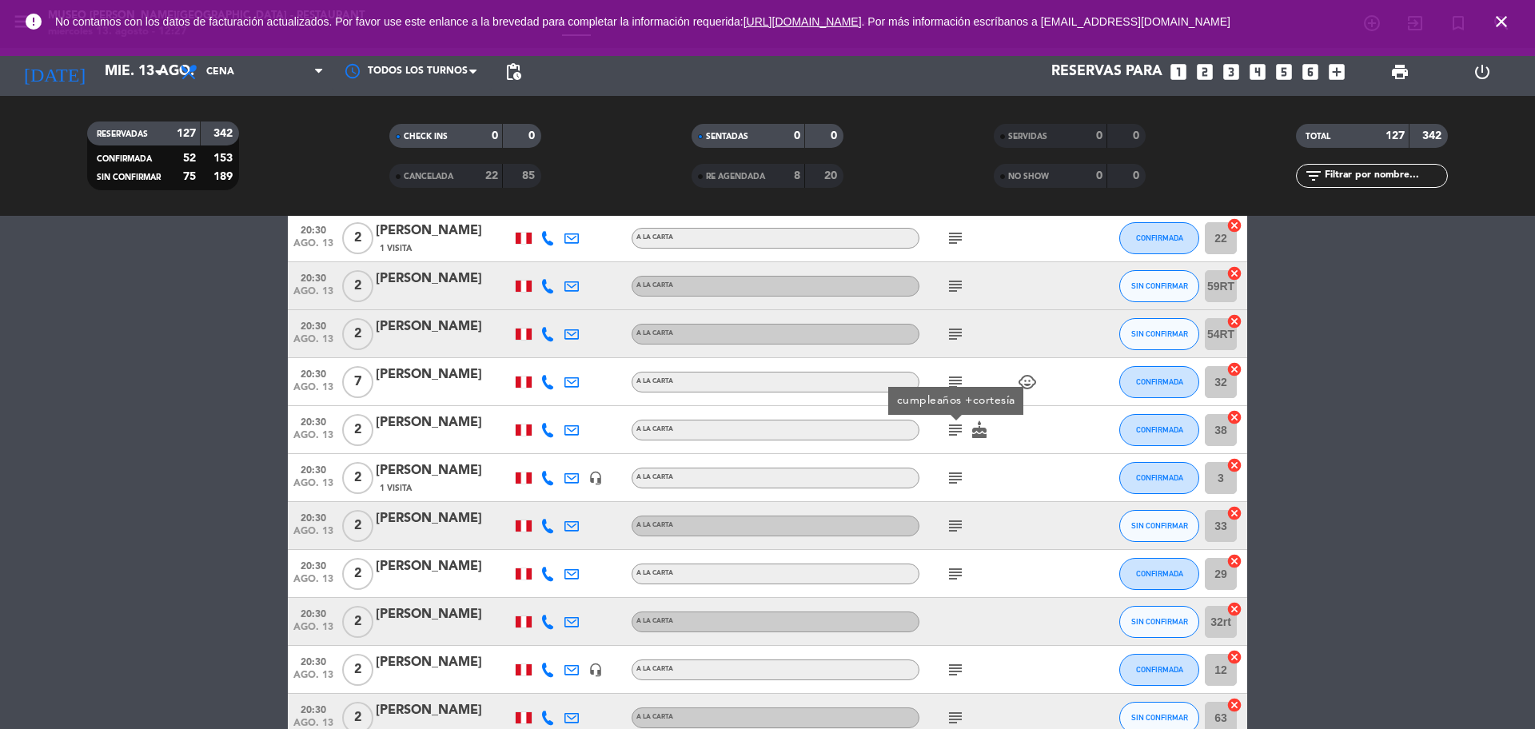
scroll to position [5897, 0]
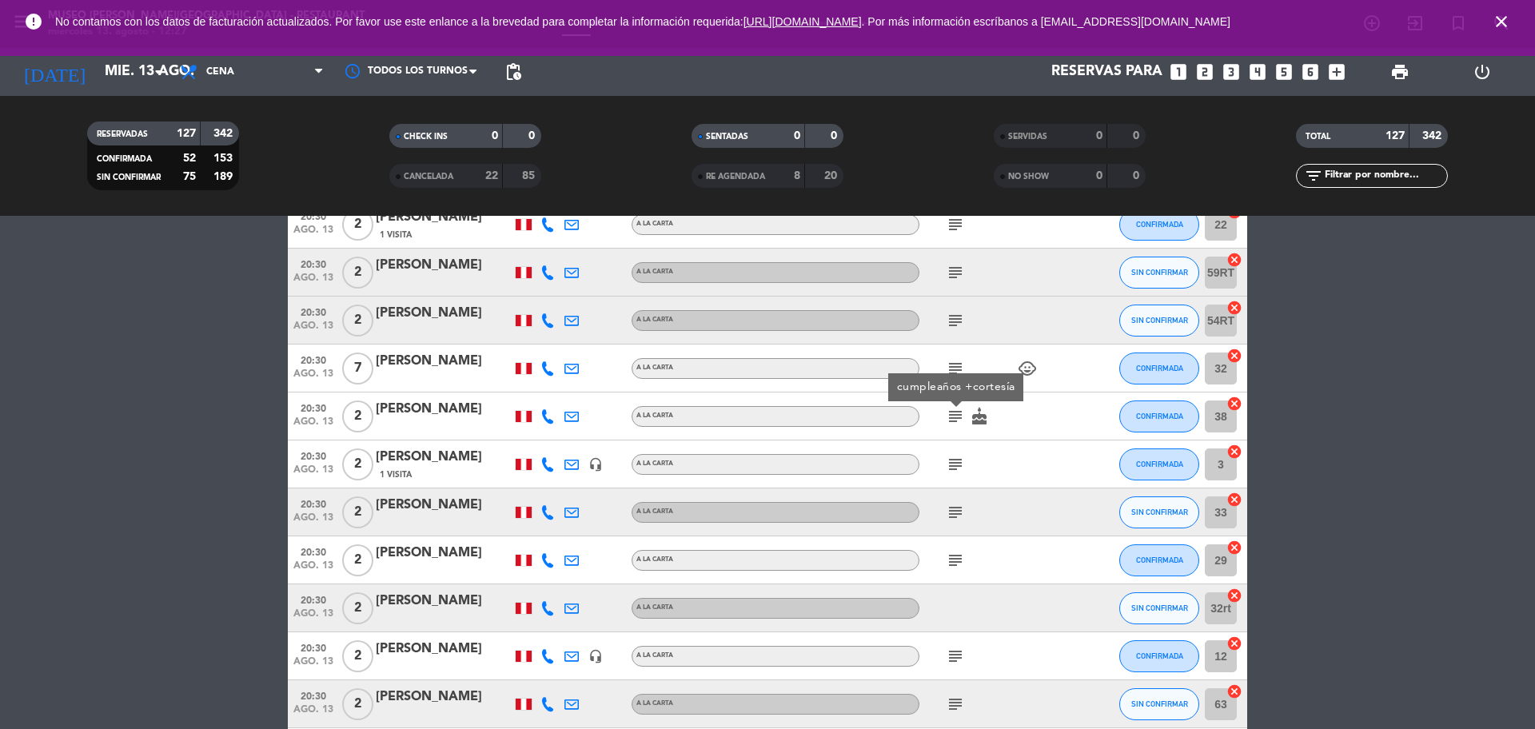
click at [952, 463] on icon "subject" at bounding box center [955, 464] width 19 height 19
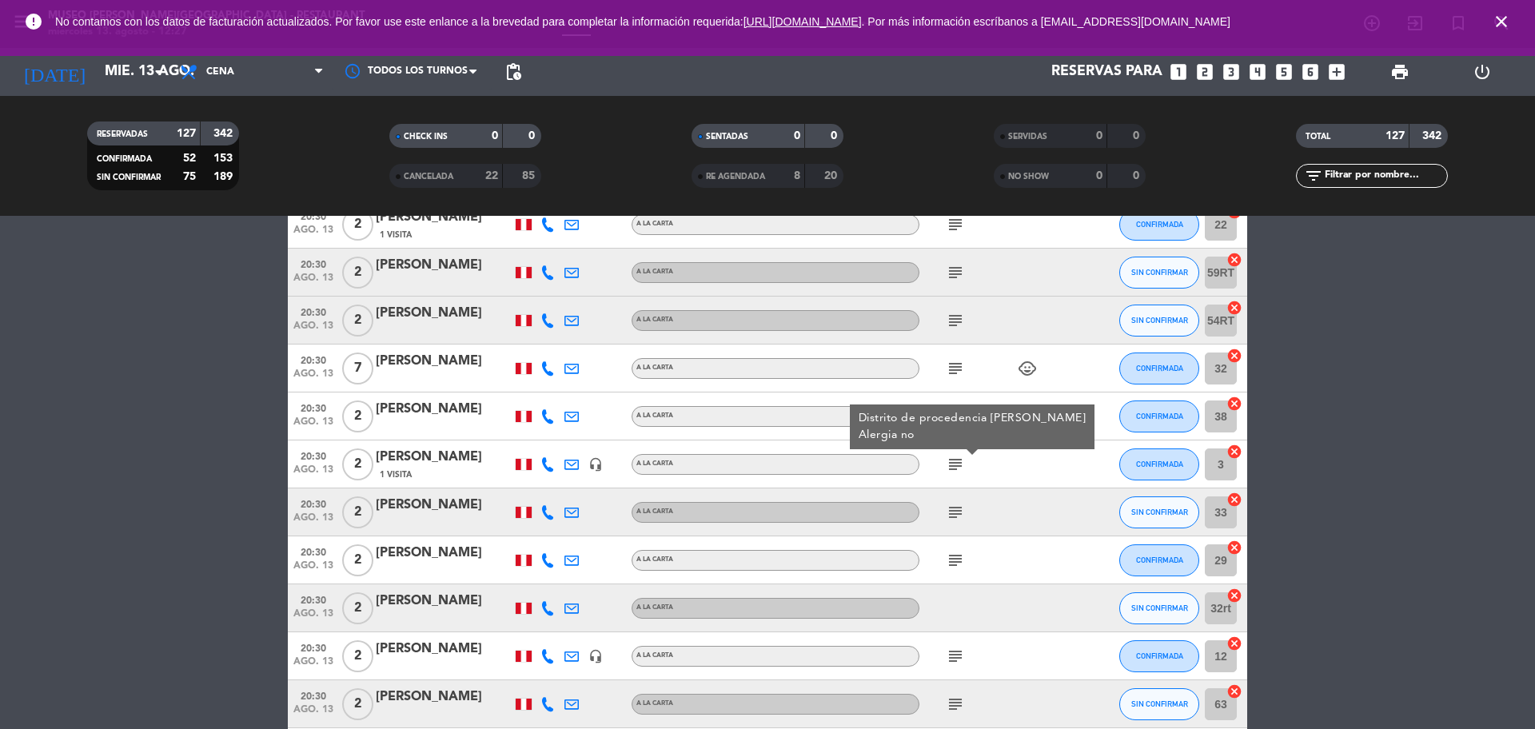
click at [956, 517] on icon "subject" at bounding box center [955, 512] width 19 height 19
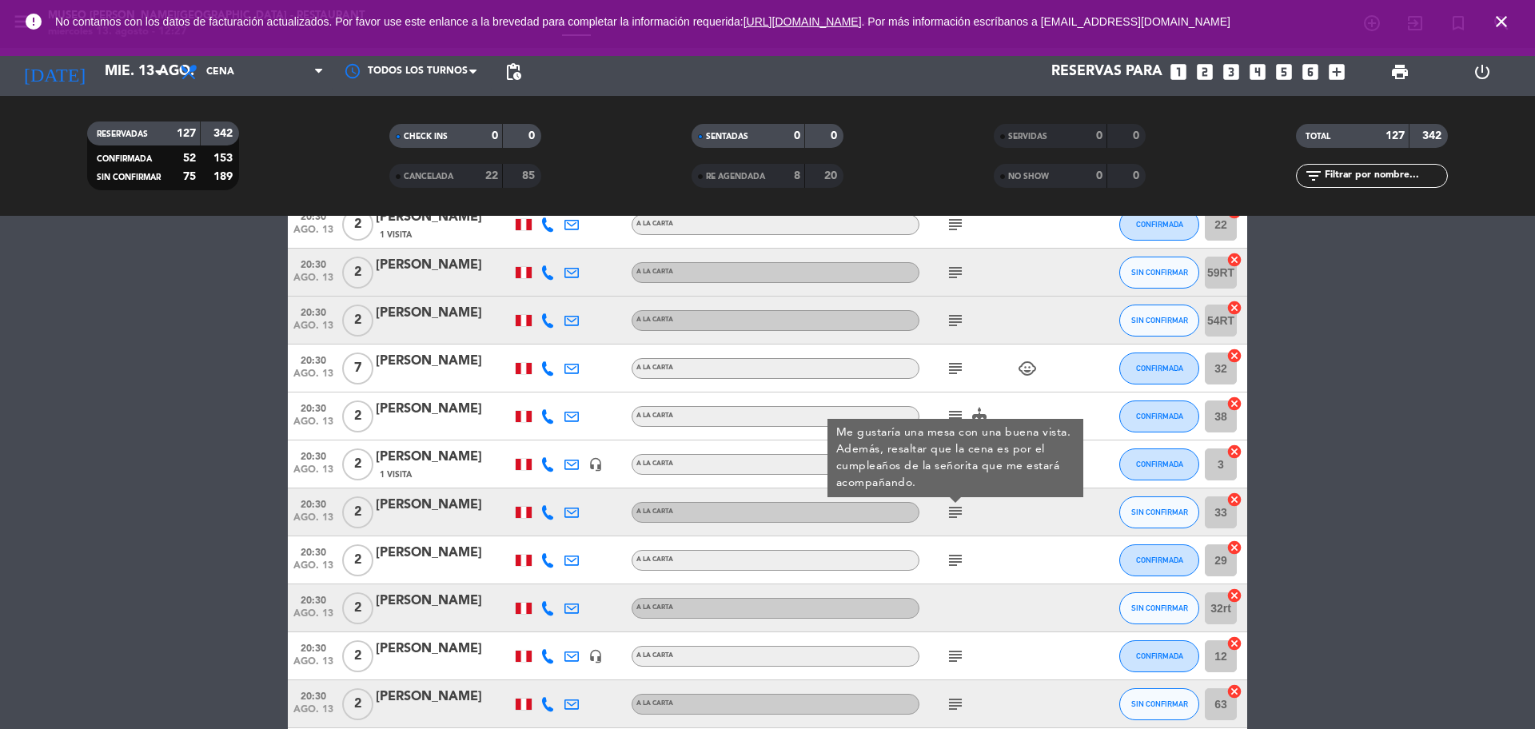
click at [957, 563] on icon "subject" at bounding box center [955, 560] width 19 height 19
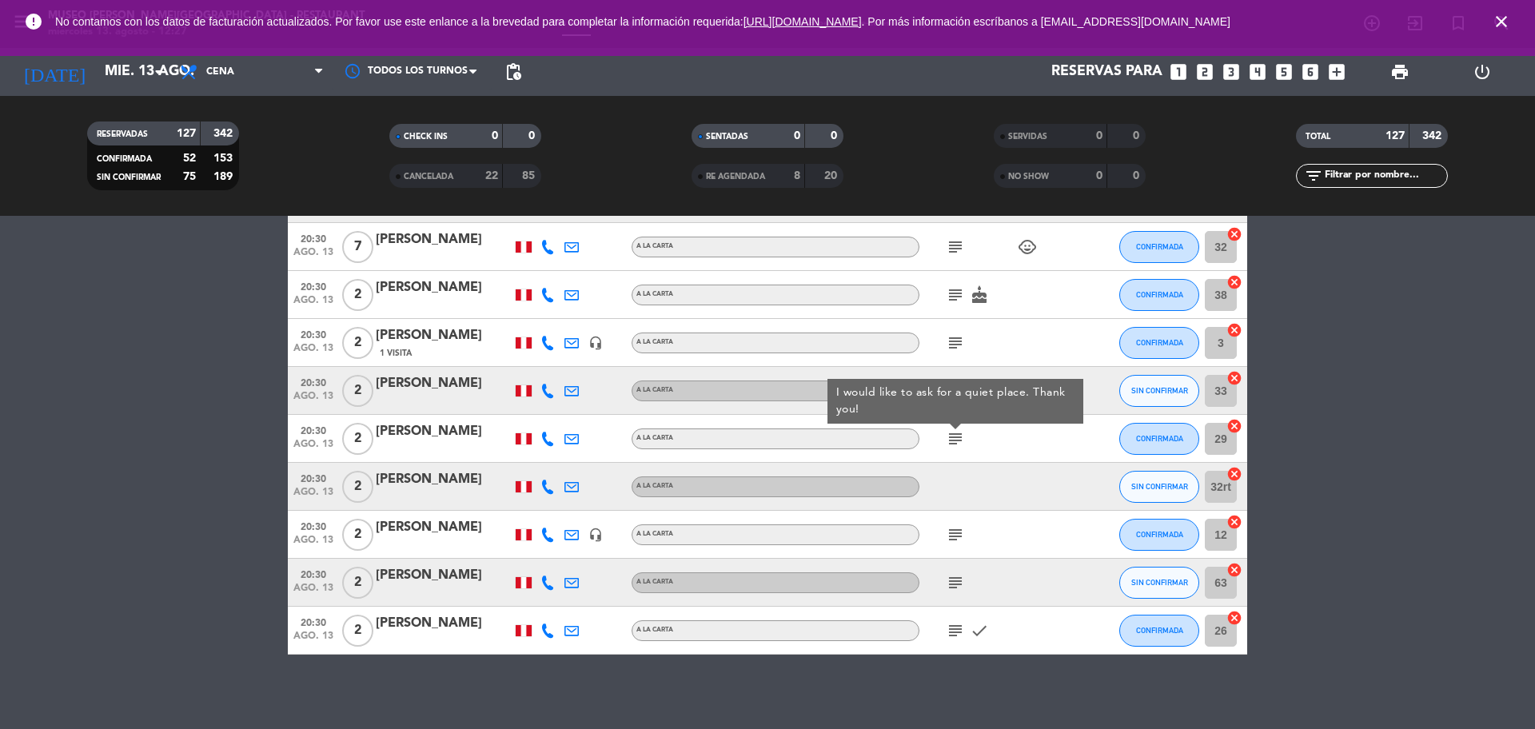
scroll to position [6024, 0]
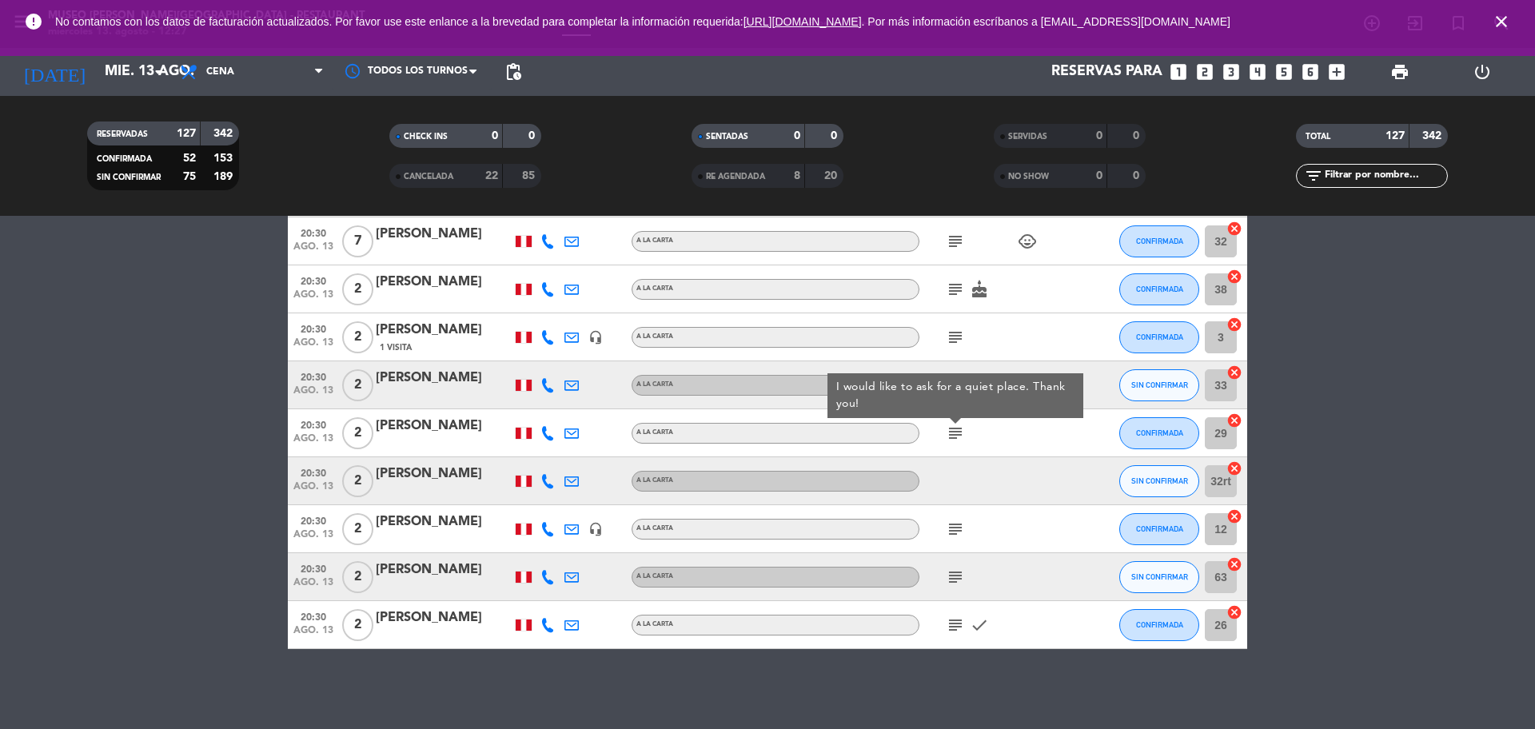
click at [960, 529] on icon "subject" at bounding box center [955, 529] width 19 height 19
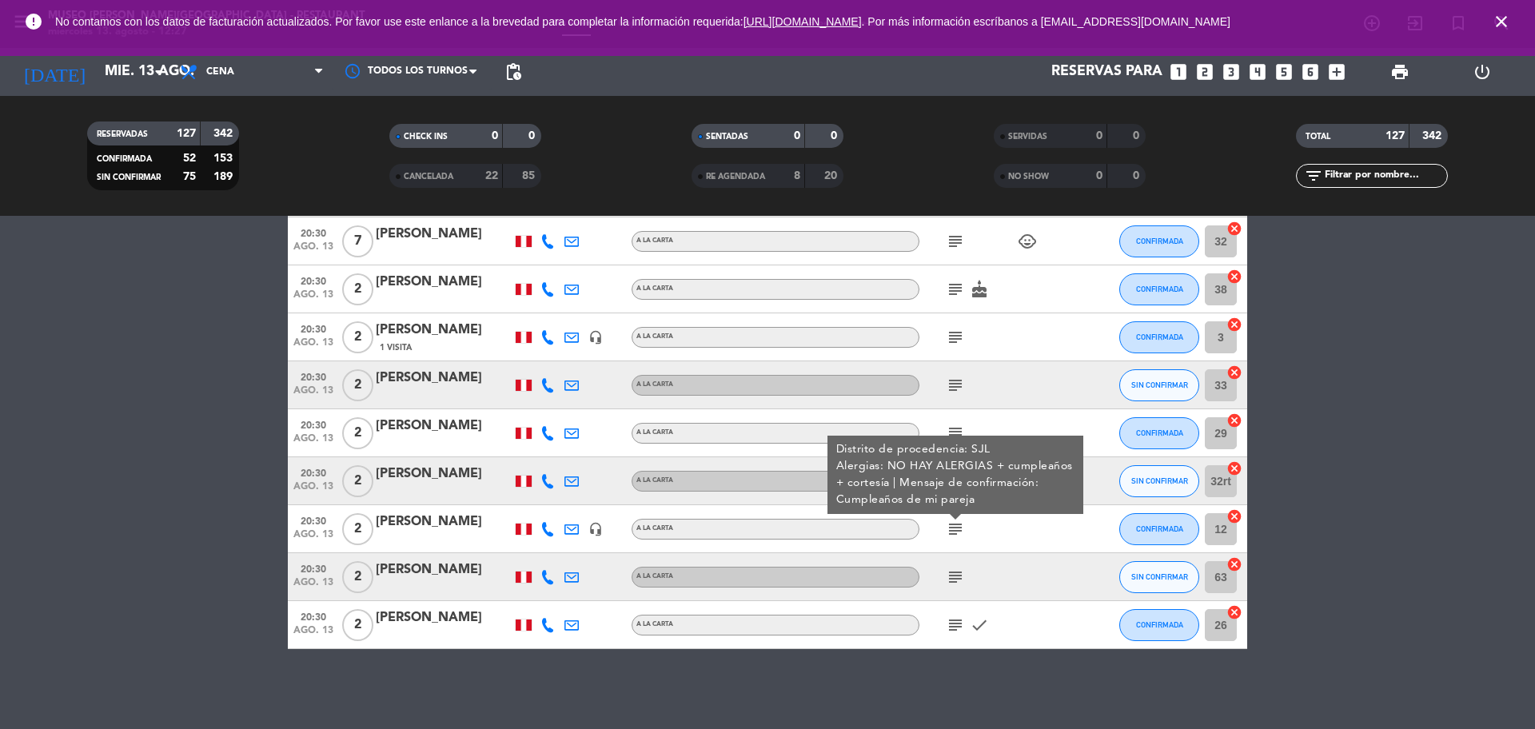
click at [957, 572] on icon "subject" at bounding box center [955, 577] width 19 height 19
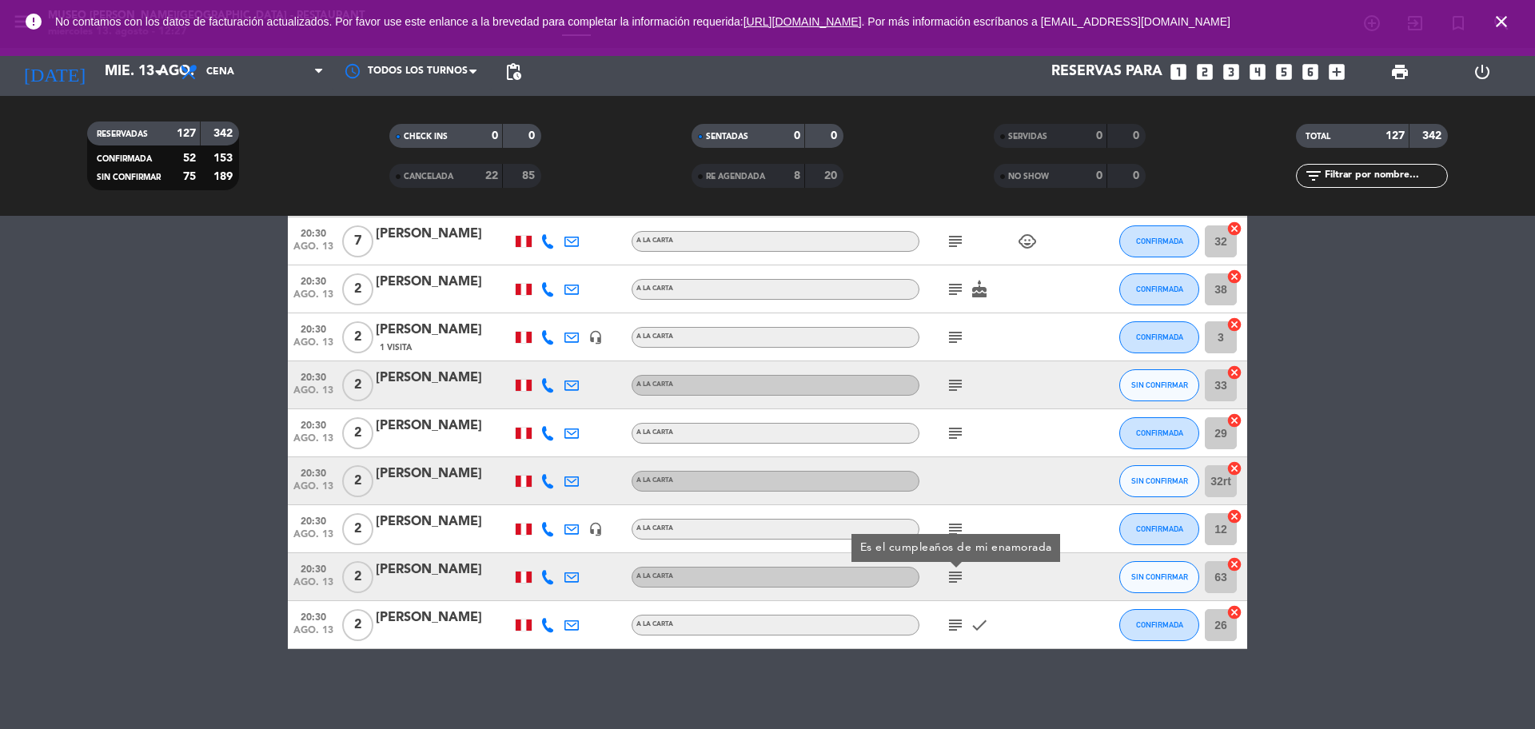
click at [955, 622] on icon "subject" at bounding box center [955, 625] width 19 height 19
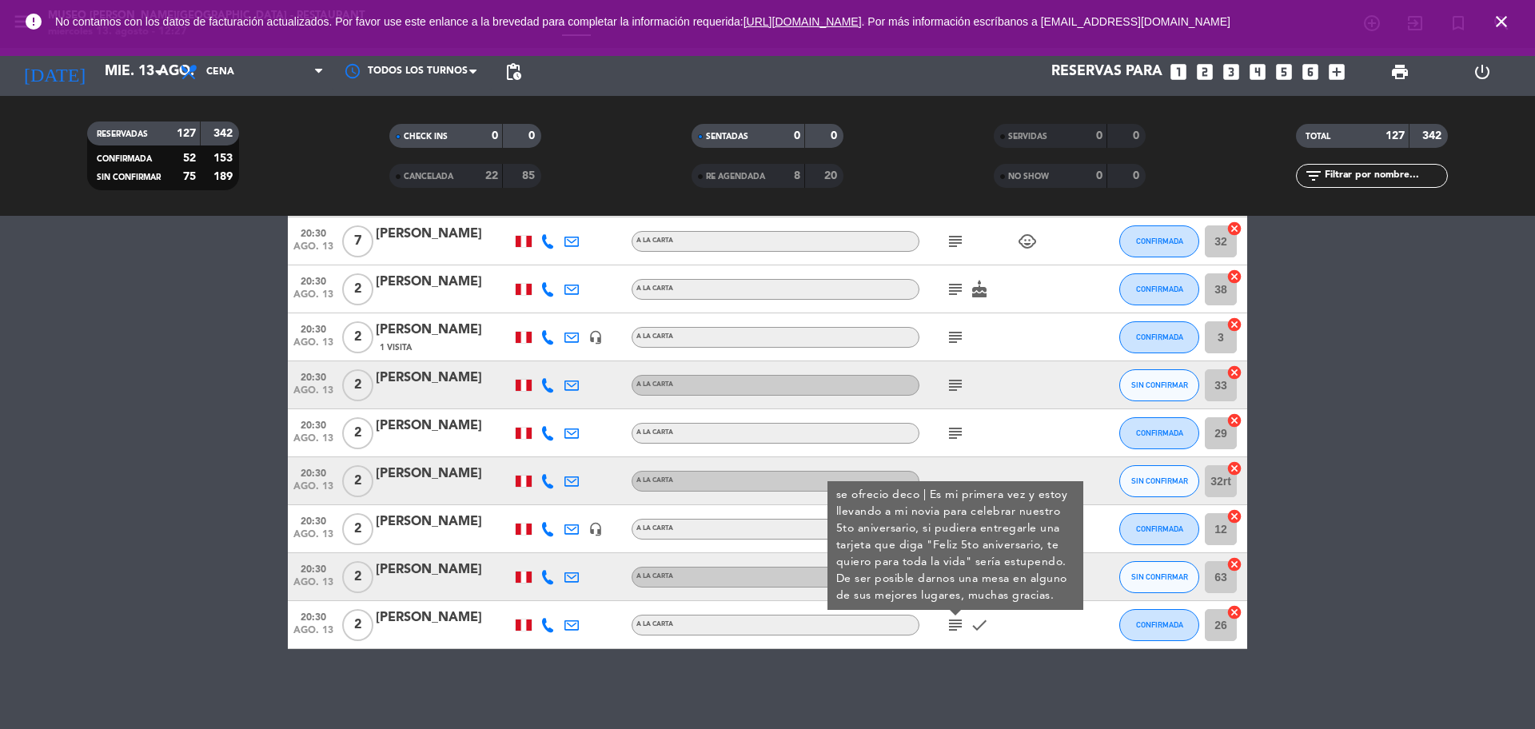
click at [1335, 176] on input "text" at bounding box center [1385, 176] width 124 height 18
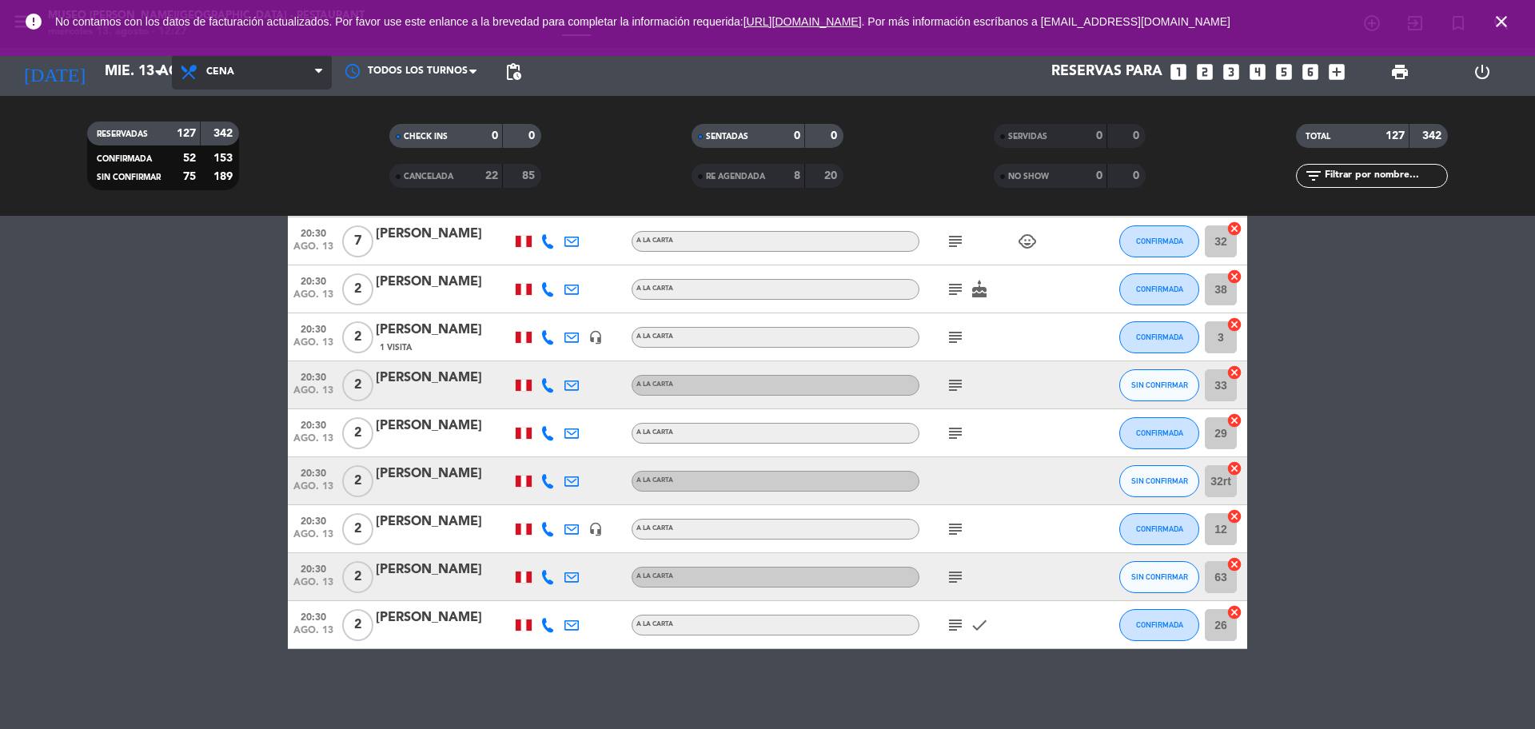
click at [257, 66] on span "Cena" at bounding box center [252, 71] width 160 height 35
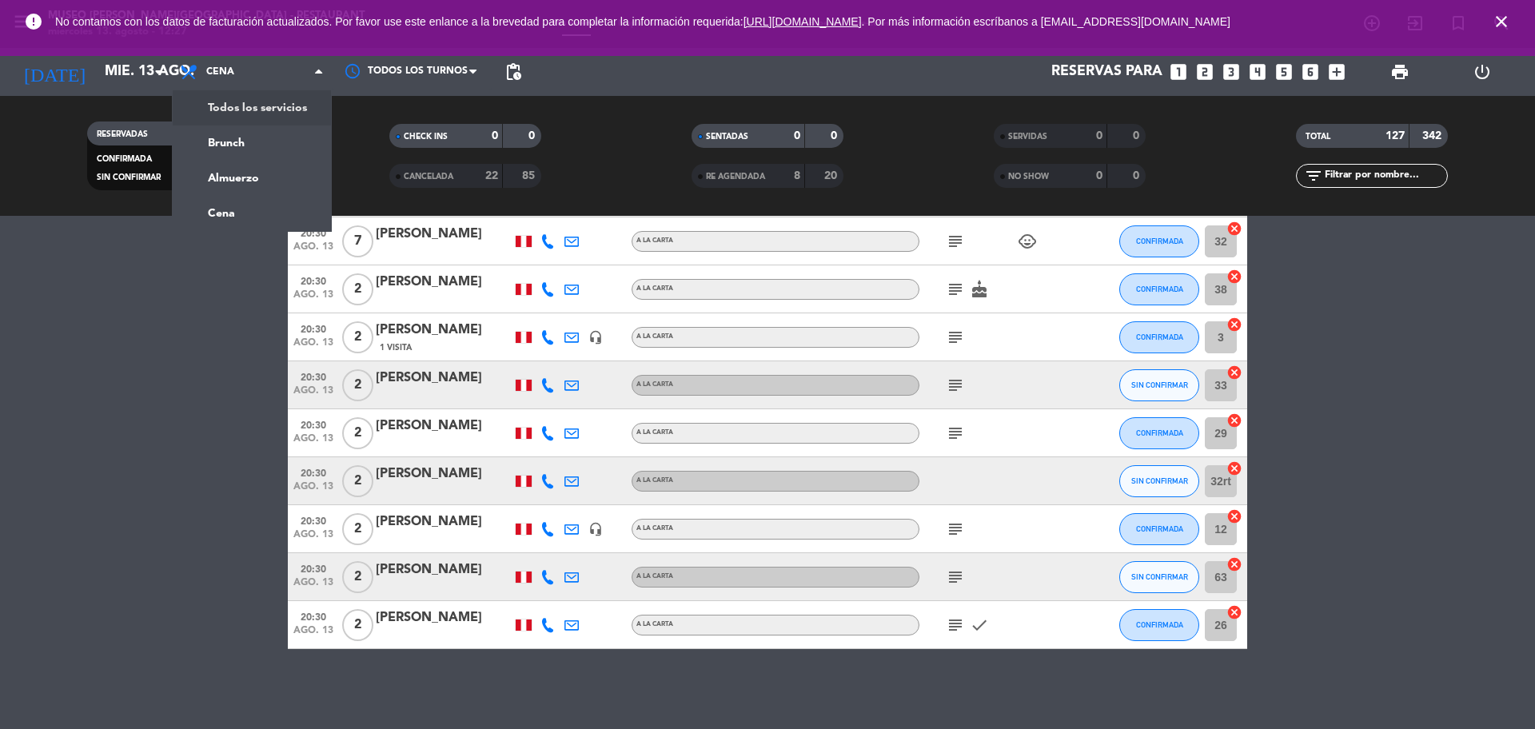
click at [267, 113] on div "menu [GEOGRAPHIC_DATA][PERSON_NAME] - Restaurant [DATE] 13. agosto - 12:27 Mis …" at bounding box center [767, 108] width 1535 height 216
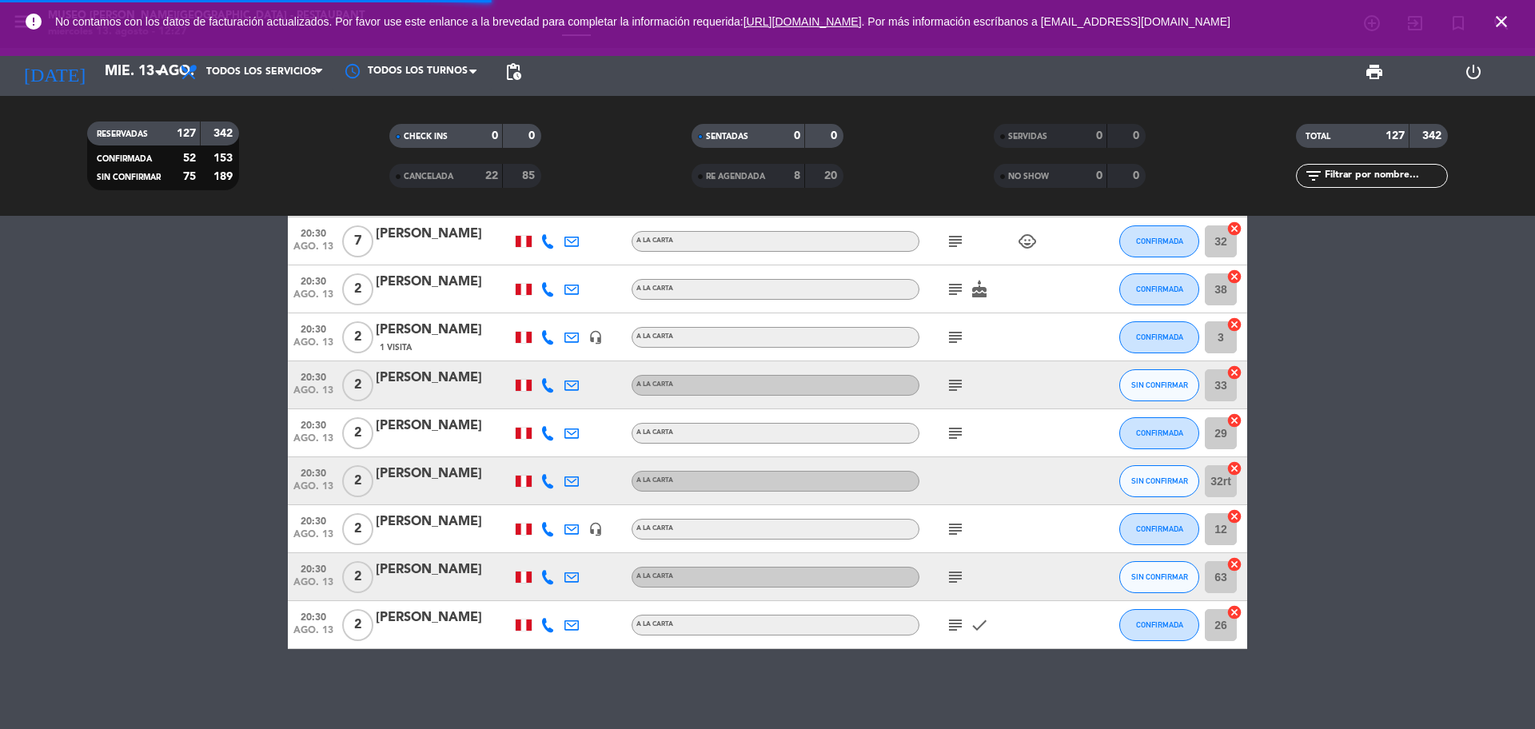
click at [1344, 183] on input "text" at bounding box center [1385, 176] width 124 height 18
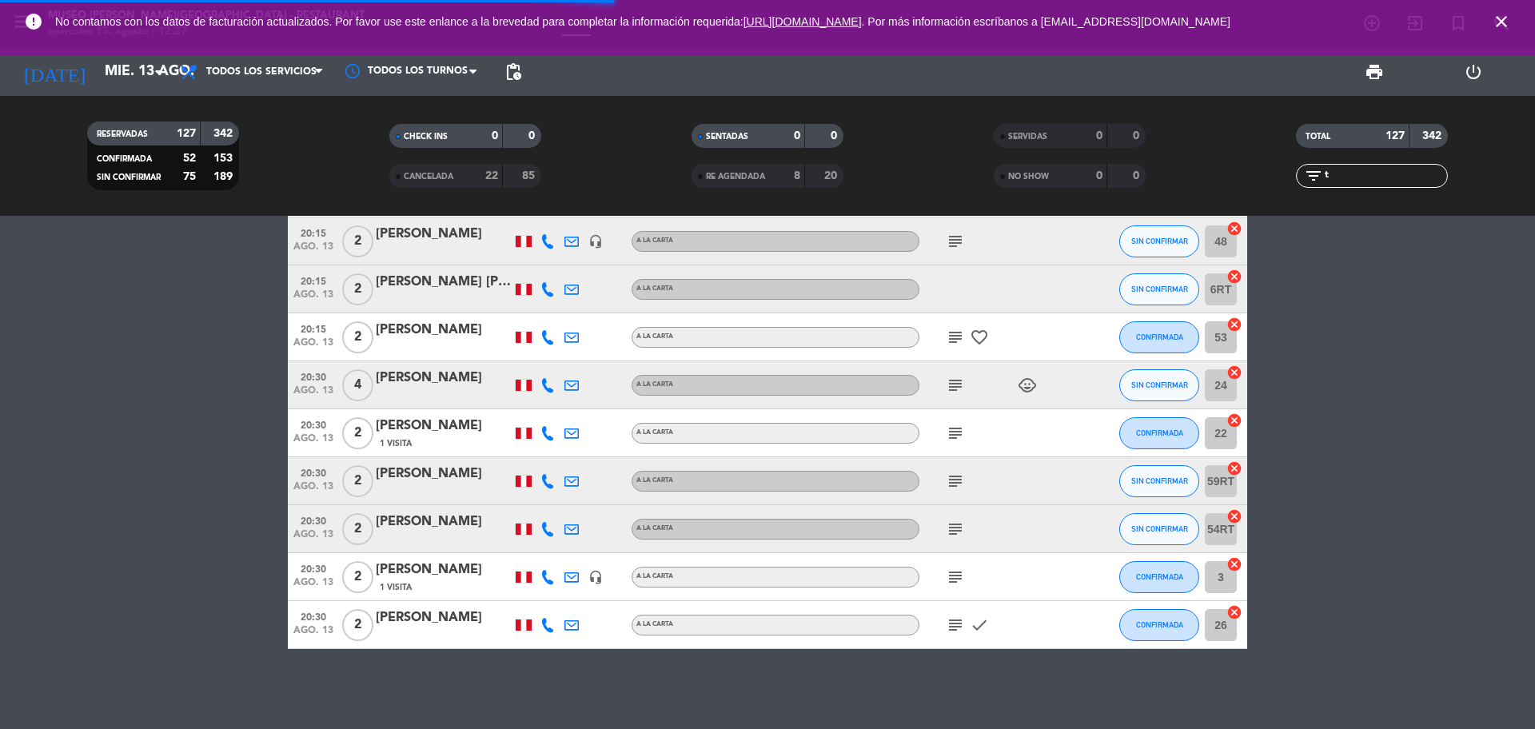
scroll to position [0, 0]
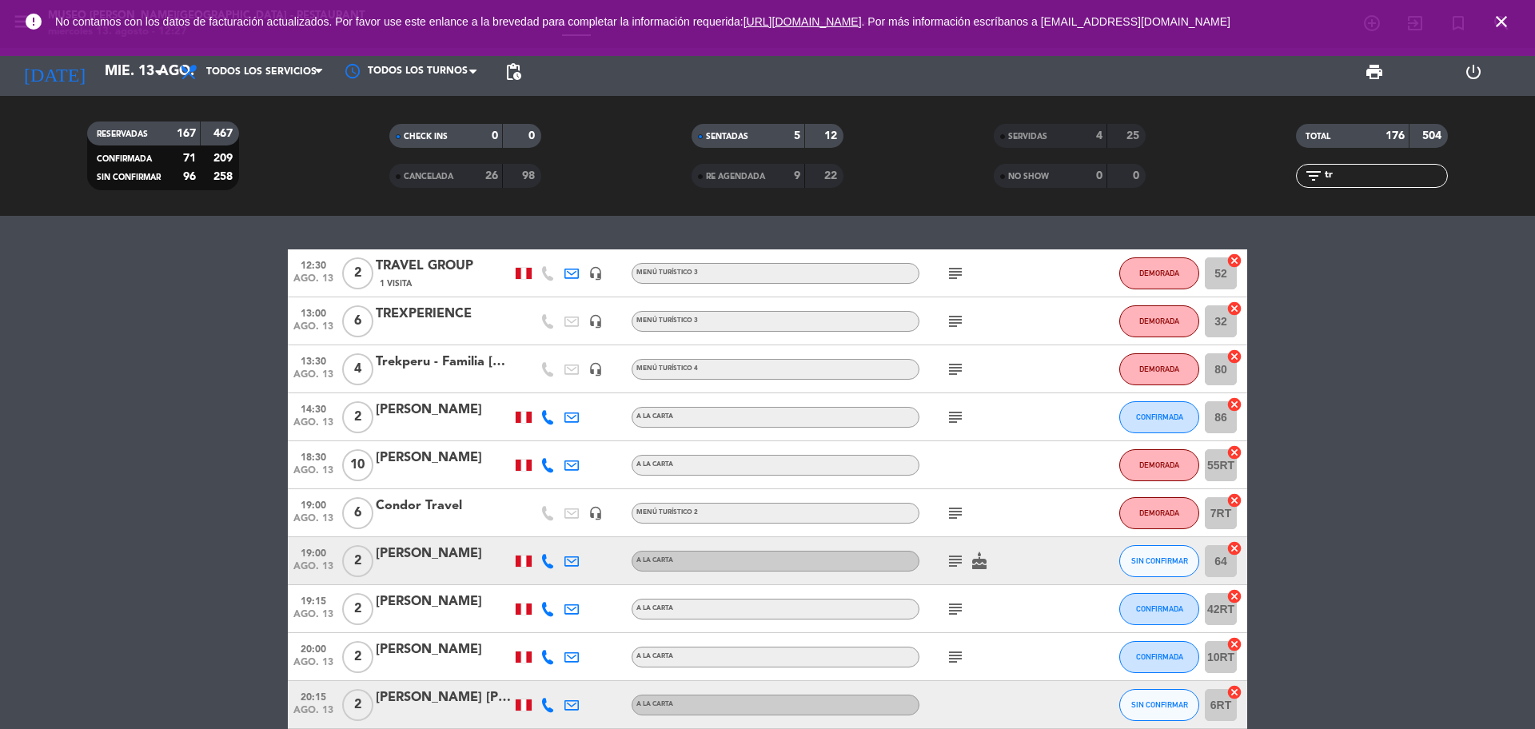
type input "tr"
click at [482, 321] on div "TREXPERIENCE" at bounding box center [444, 314] width 136 height 21
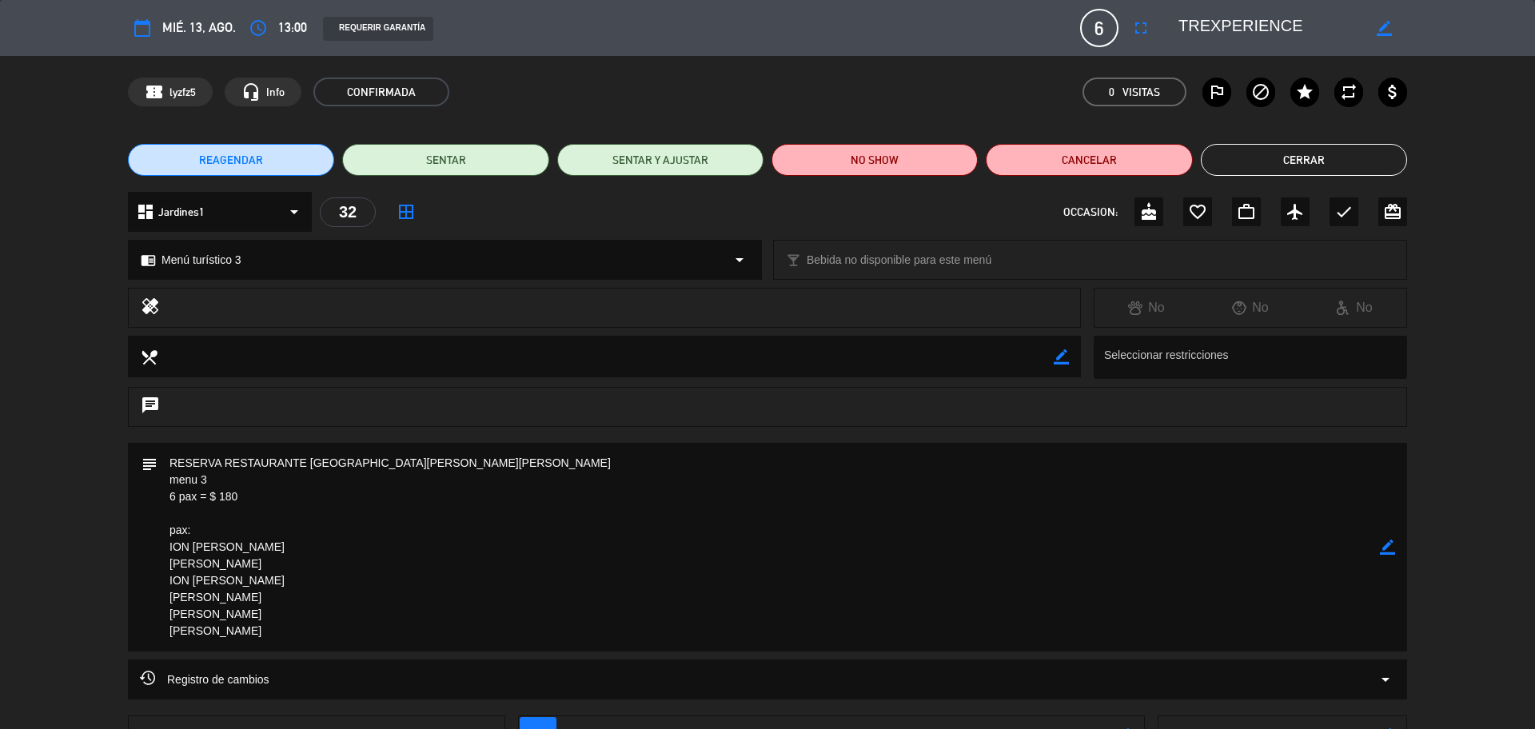
drag, startPoint x: 174, startPoint y: 464, endPoint x: 463, endPoint y: 464, distance: 289.5
click at [517, 465] on textarea at bounding box center [769, 547] width 1223 height 209
click at [1345, 164] on button "Cerrar" at bounding box center [1304, 160] width 206 height 32
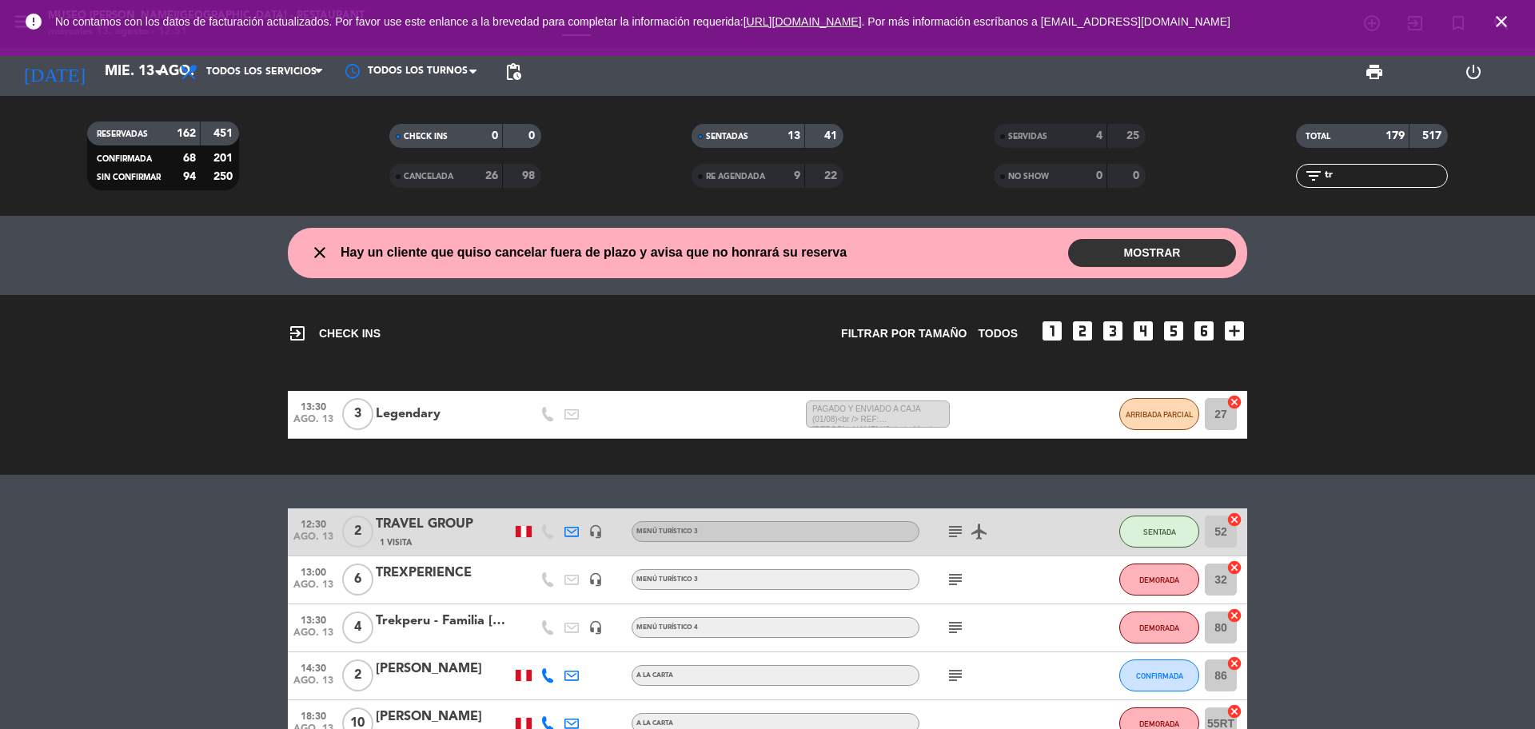
drag, startPoint x: 1381, startPoint y: 176, endPoint x: 1305, endPoint y: 182, distance: 76.2
click at [1305, 182] on div "filter_list tr" at bounding box center [1372, 176] width 152 height 24
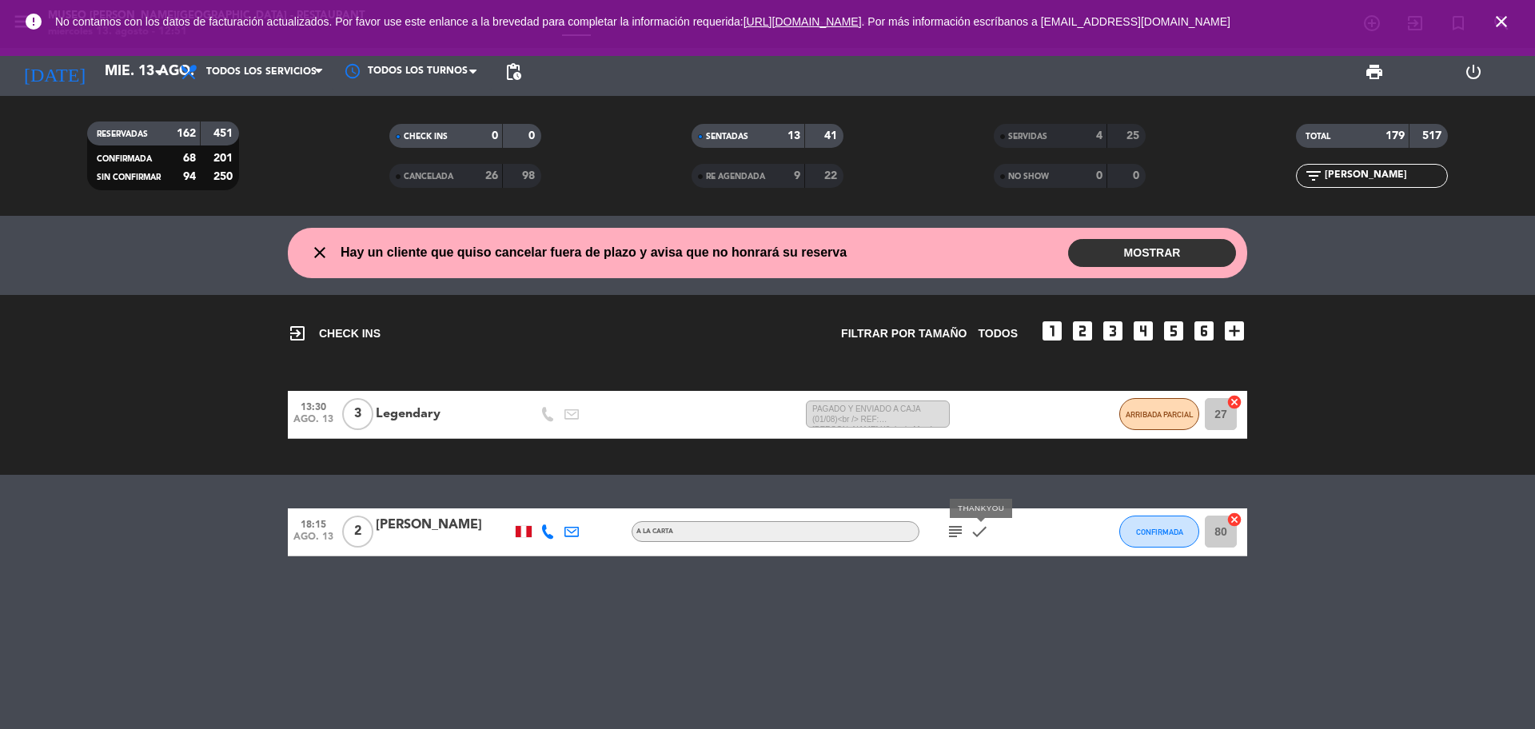
type input "[PERSON_NAME]"
click at [951, 534] on icon "subject" at bounding box center [955, 531] width 19 height 19
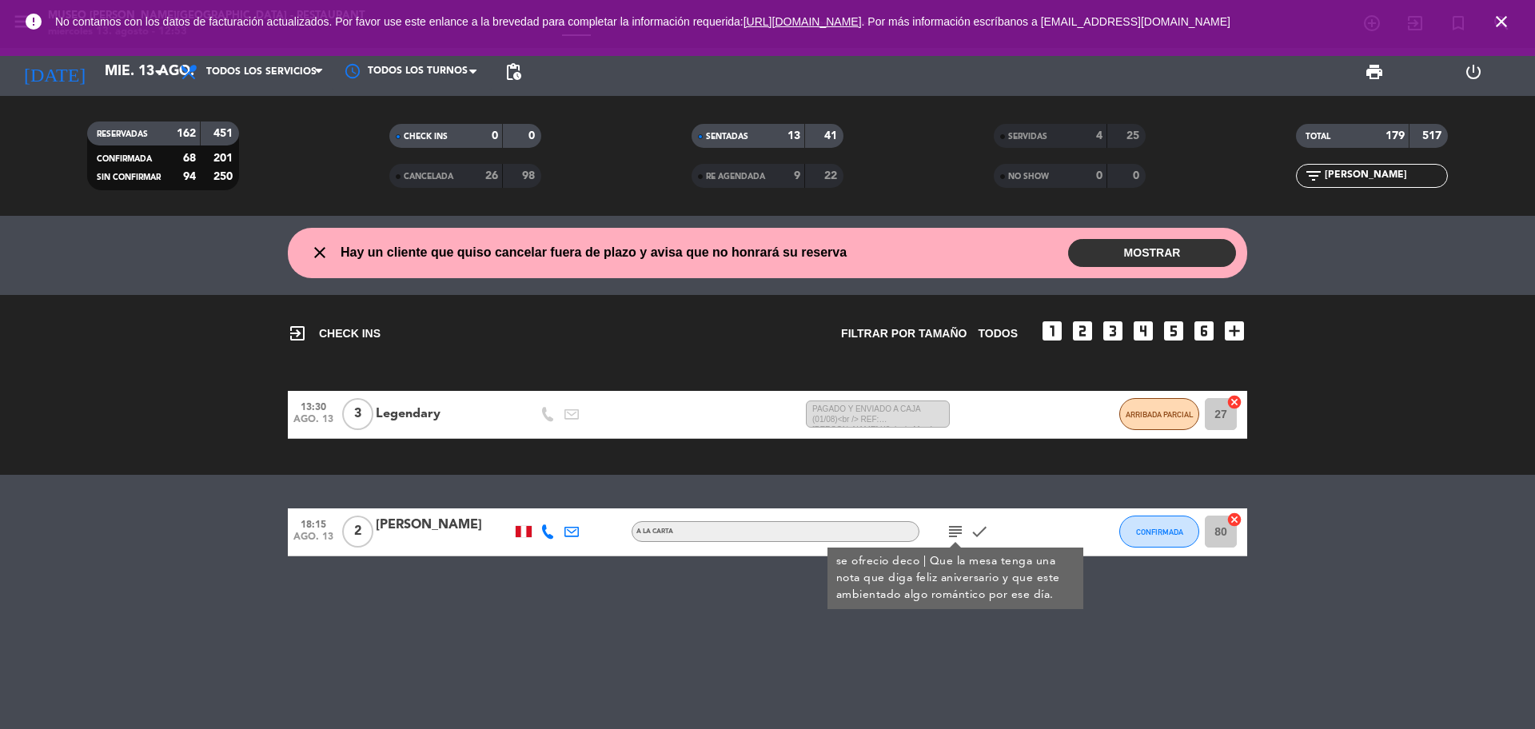
drag, startPoint x: 1369, startPoint y: 170, endPoint x: 1295, endPoint y: 178, distance: 74.9
click at [1287, 190] on div "TOTAL 179 517 filter_list [PERSON_NAME]" at bounding box center [1372, 156] width 302 height 88
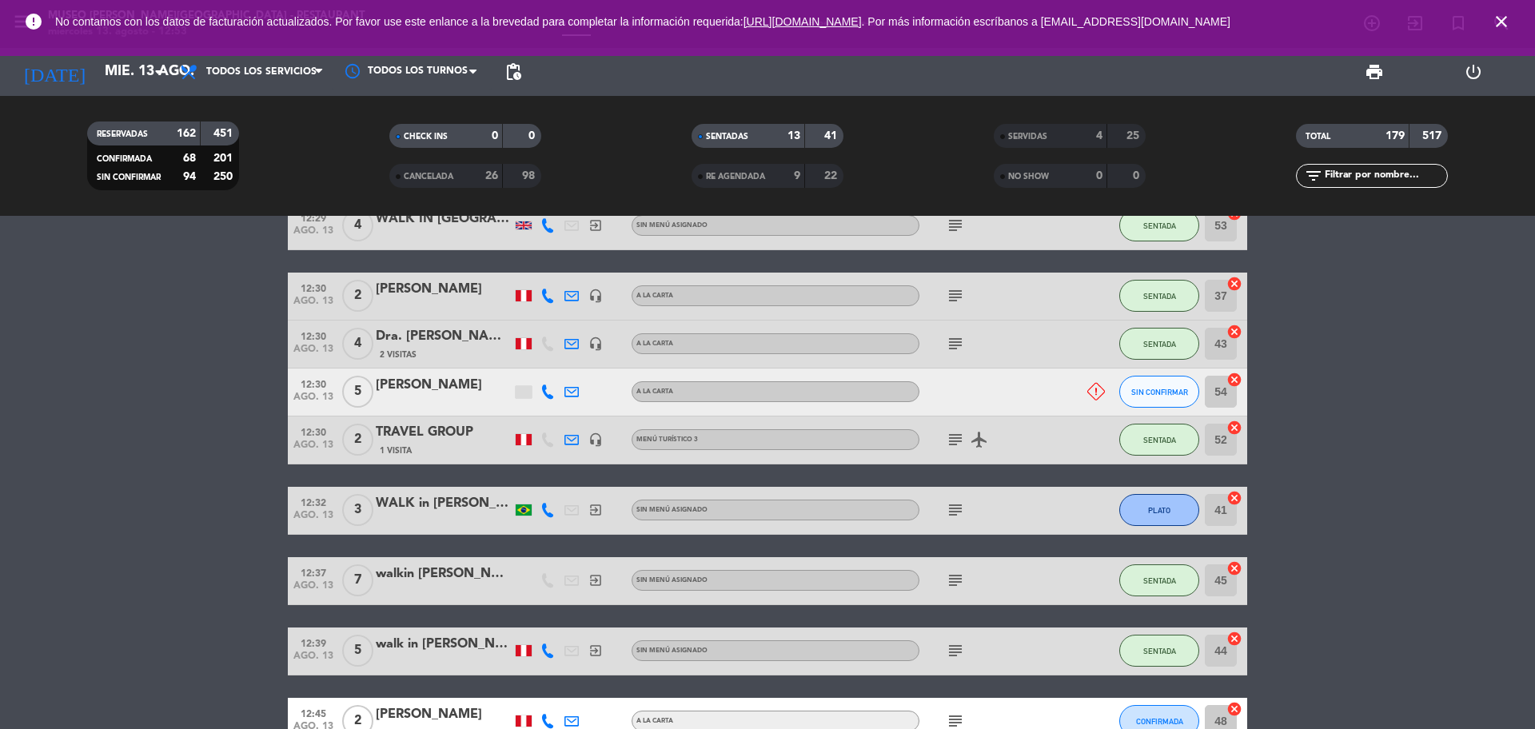
scroll to position [500, 0]
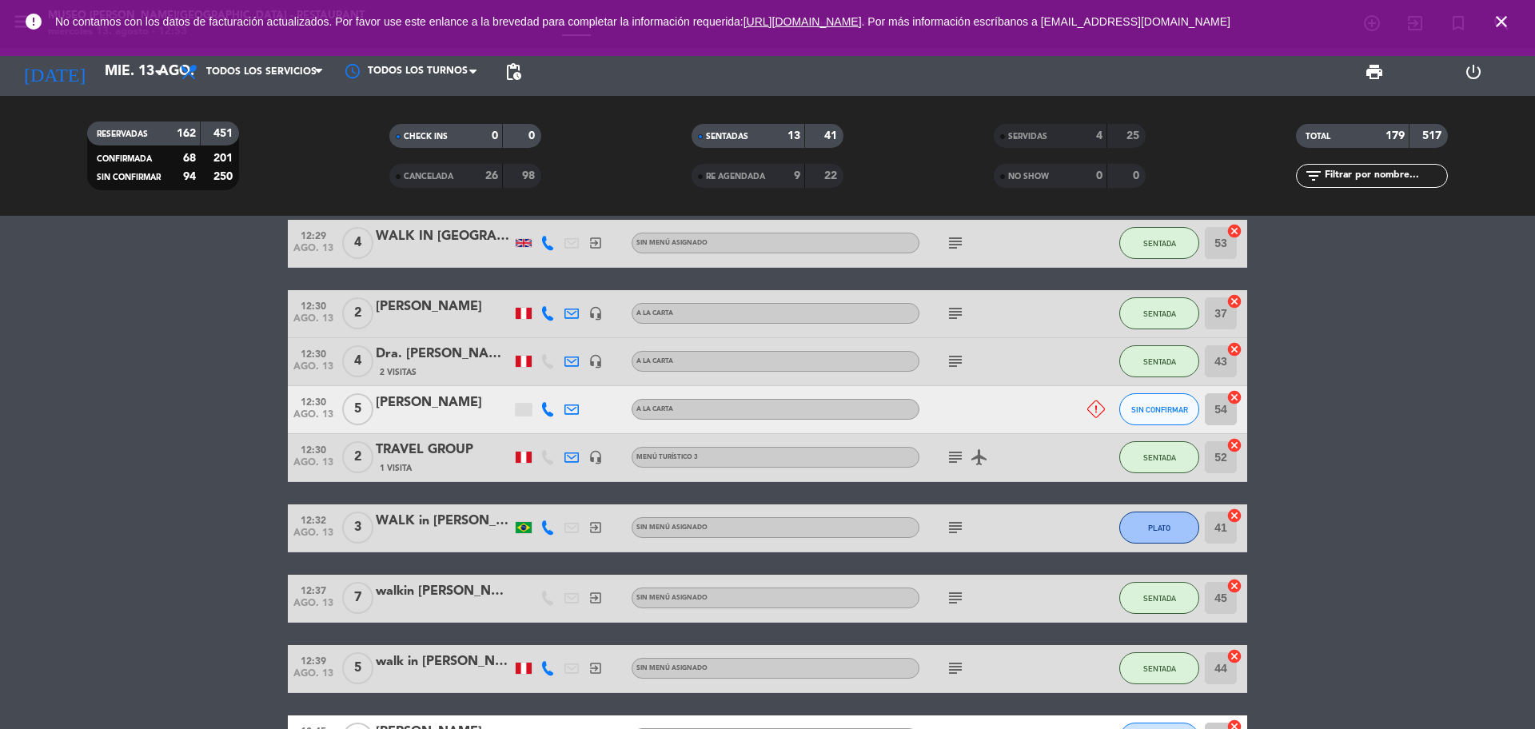
click at [446, 407] on div "[PERSON_NAME]" at bounding box center [444, 403] width 136 height 21
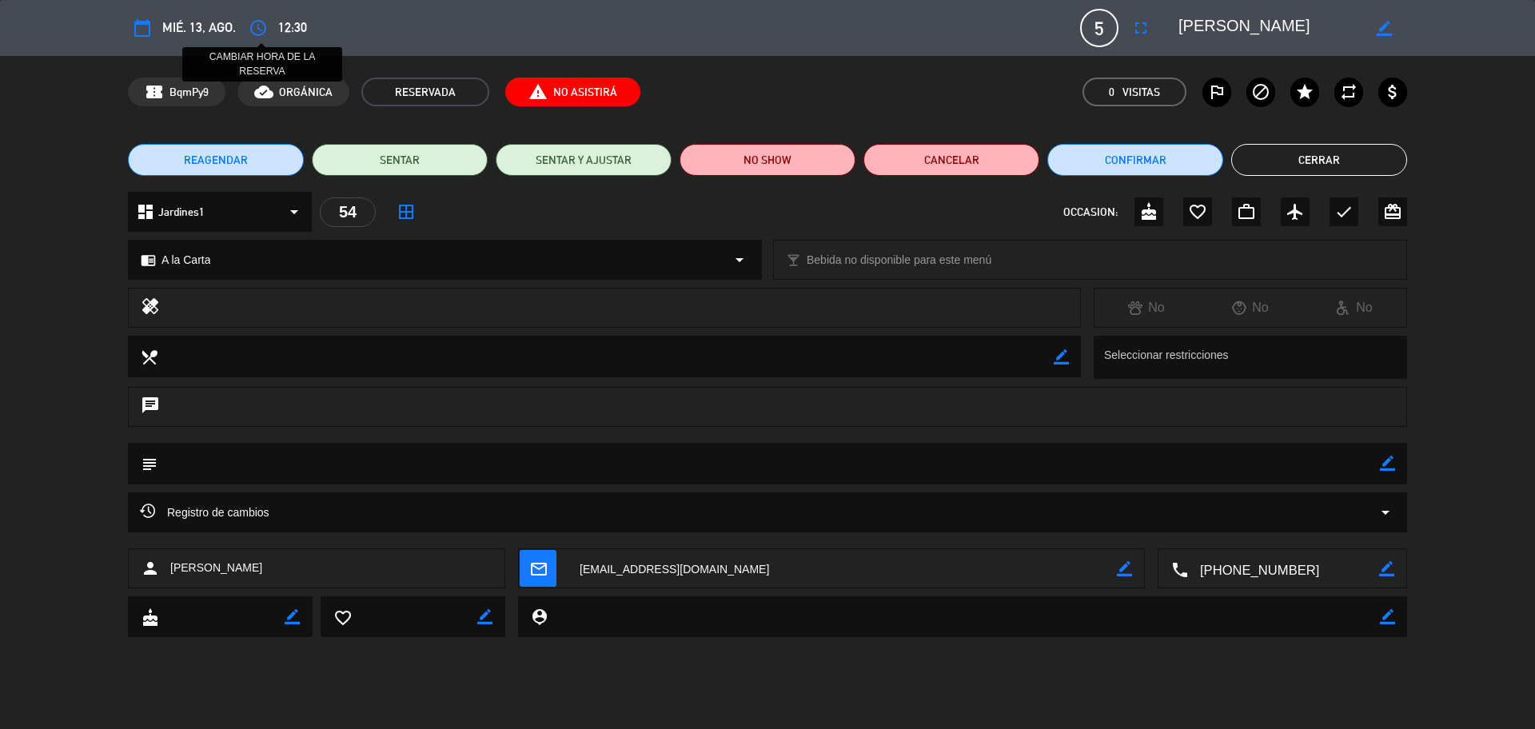
click at [253, 30] on icon "access_time" at bounding box center [258, 27] width 19 height 19
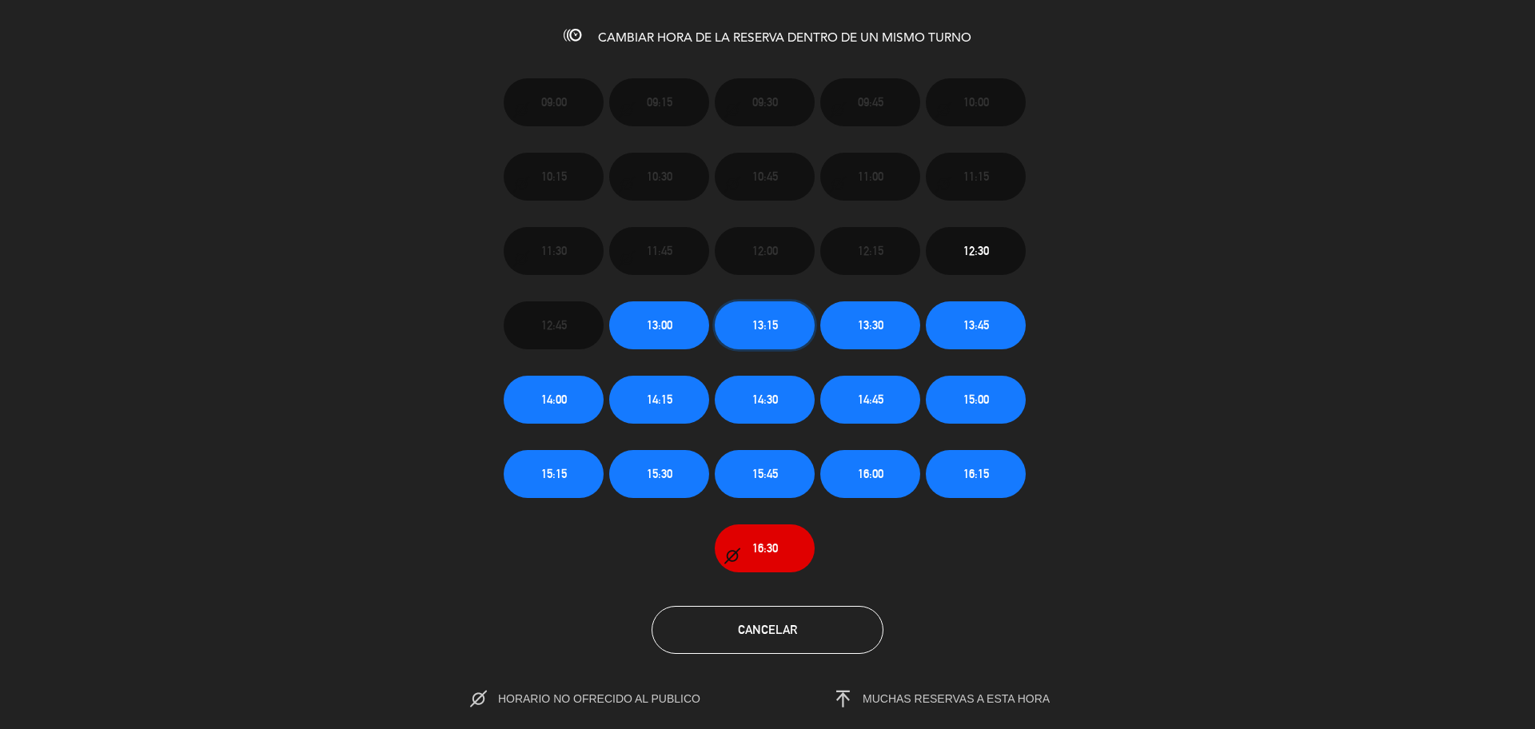
click at [773, 328] on span "13:15" at bounding box center [765, 325] width 26 height 18
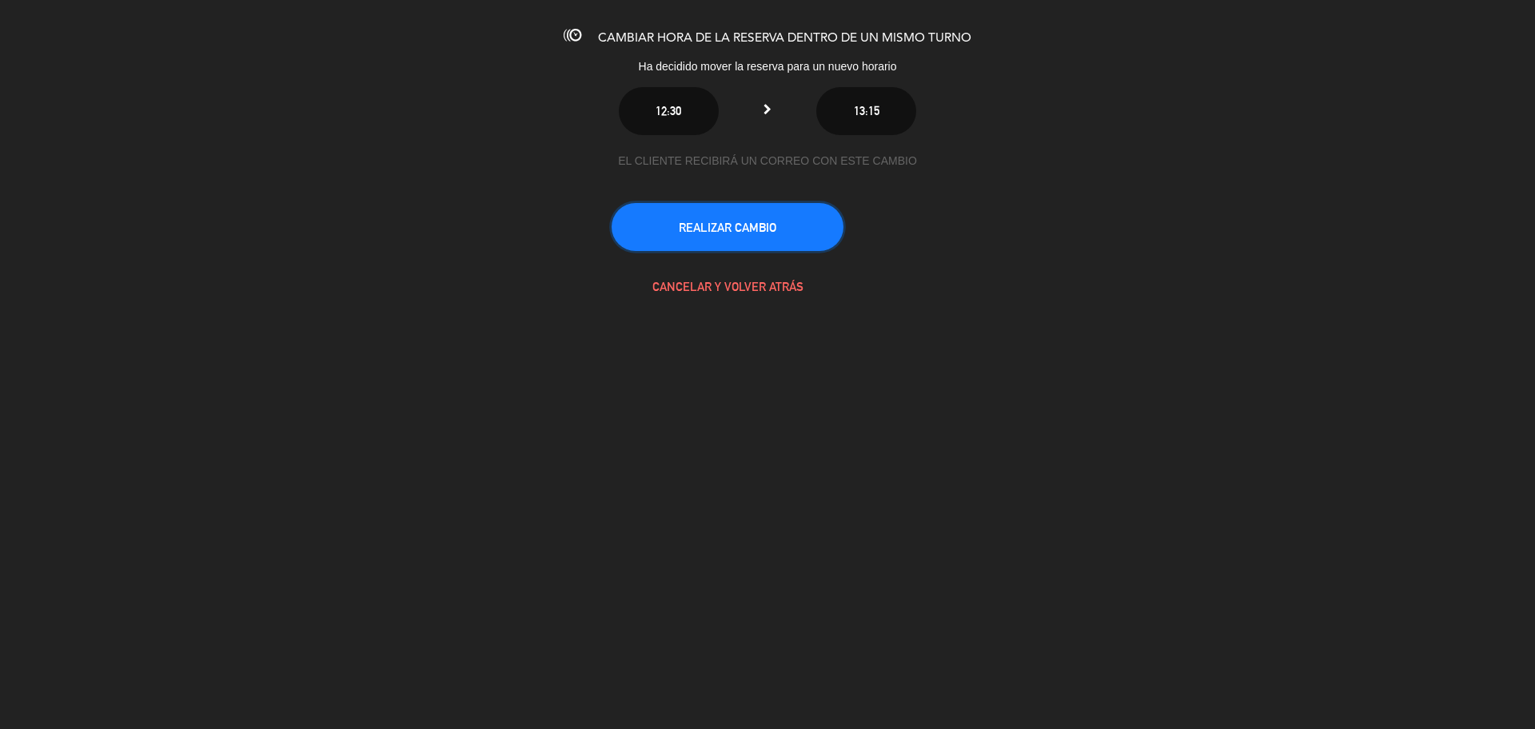
click at [716, 242] on button "REALIZAR CAMBIO" at bounding box center [728, 227] width 232 height 48
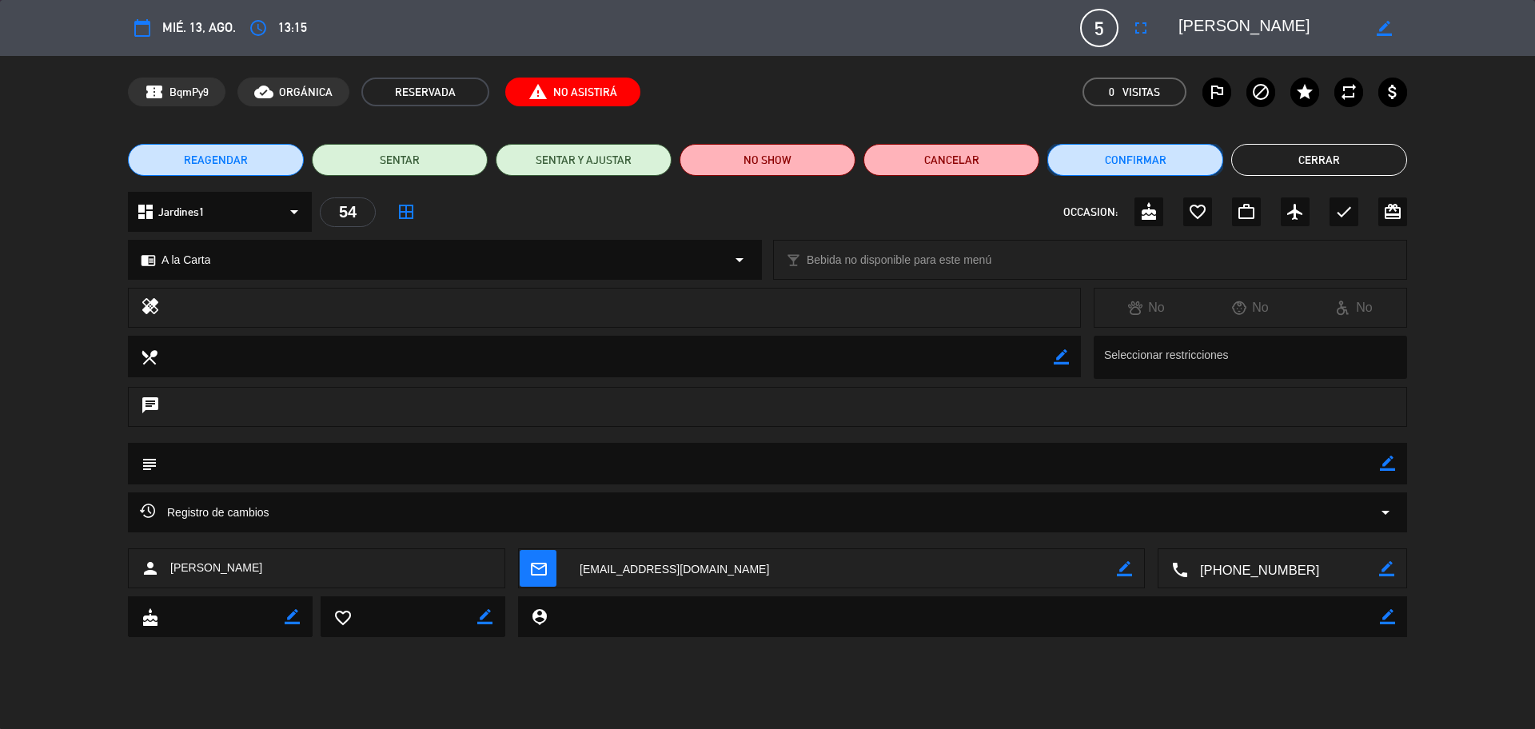
click at [1124, 166] on button "Confirmar" at bounding box center [1135, 160] width 176 height 32
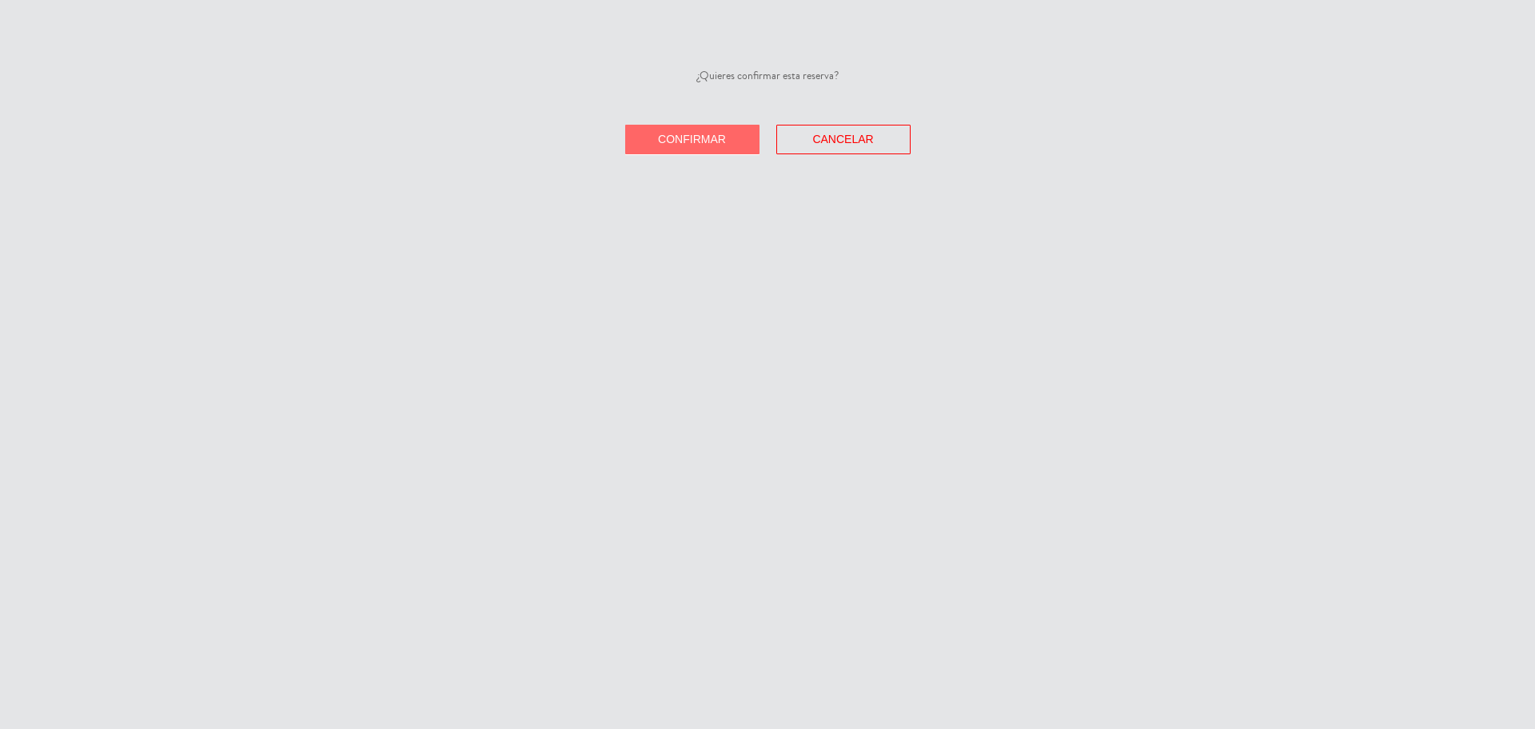
click at [689, 147] on button "Confirmar" at bounding box center [692, 140] width 134 height 30
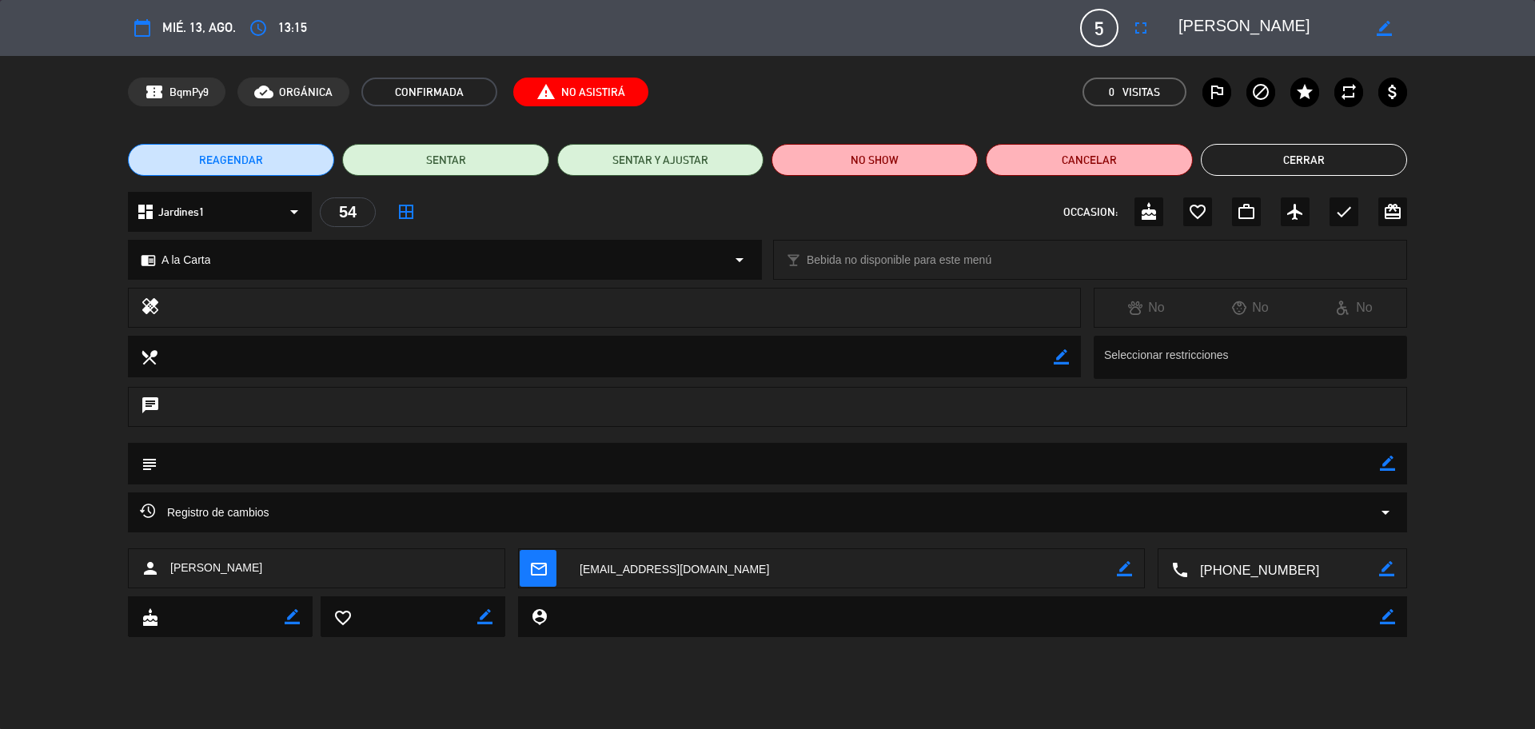
click at [1228, 166] on button "Cerrar" at bounding box center [1304, 160] width 206 height 32
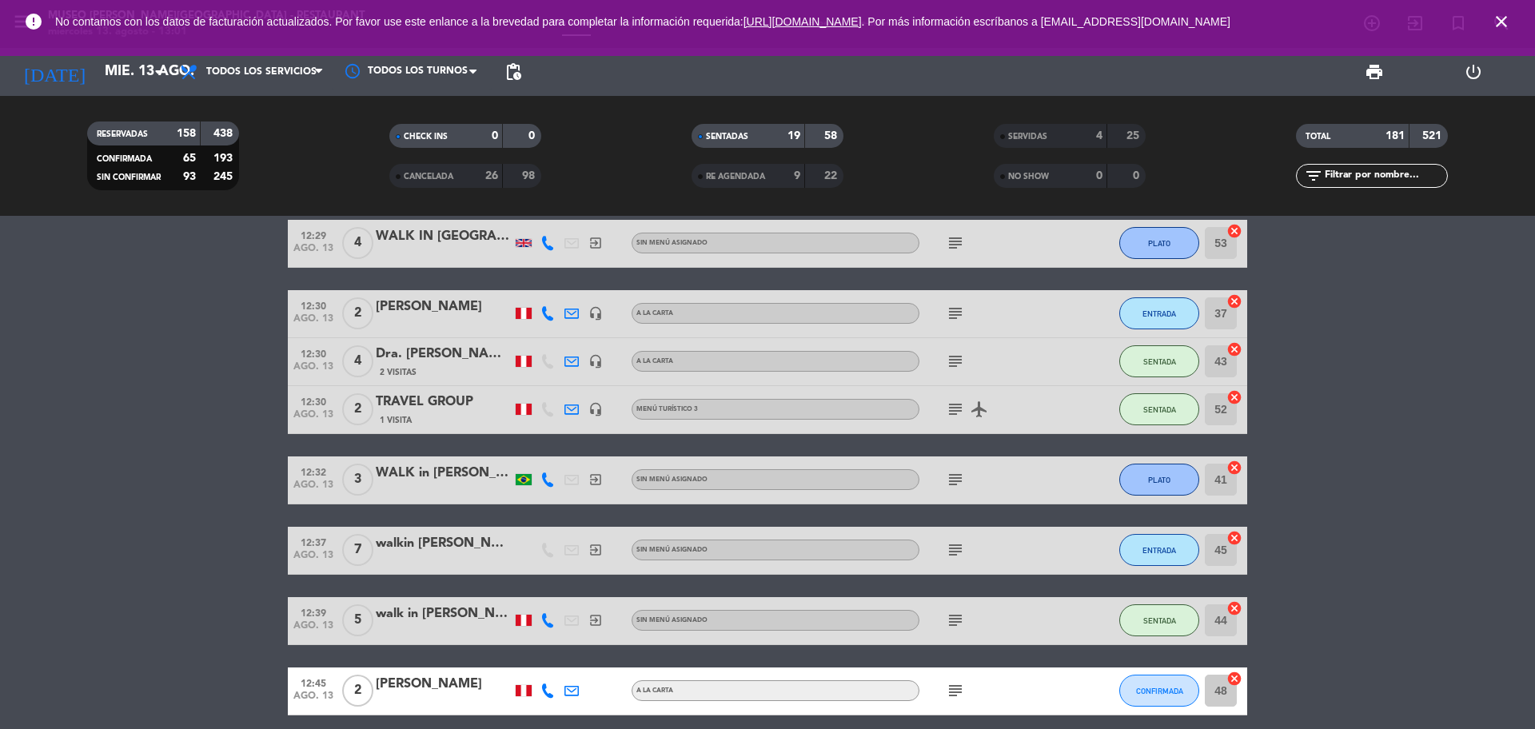
click at [1343, 174] on input "text" at bounding box center [1385, 176] width 124 height 18
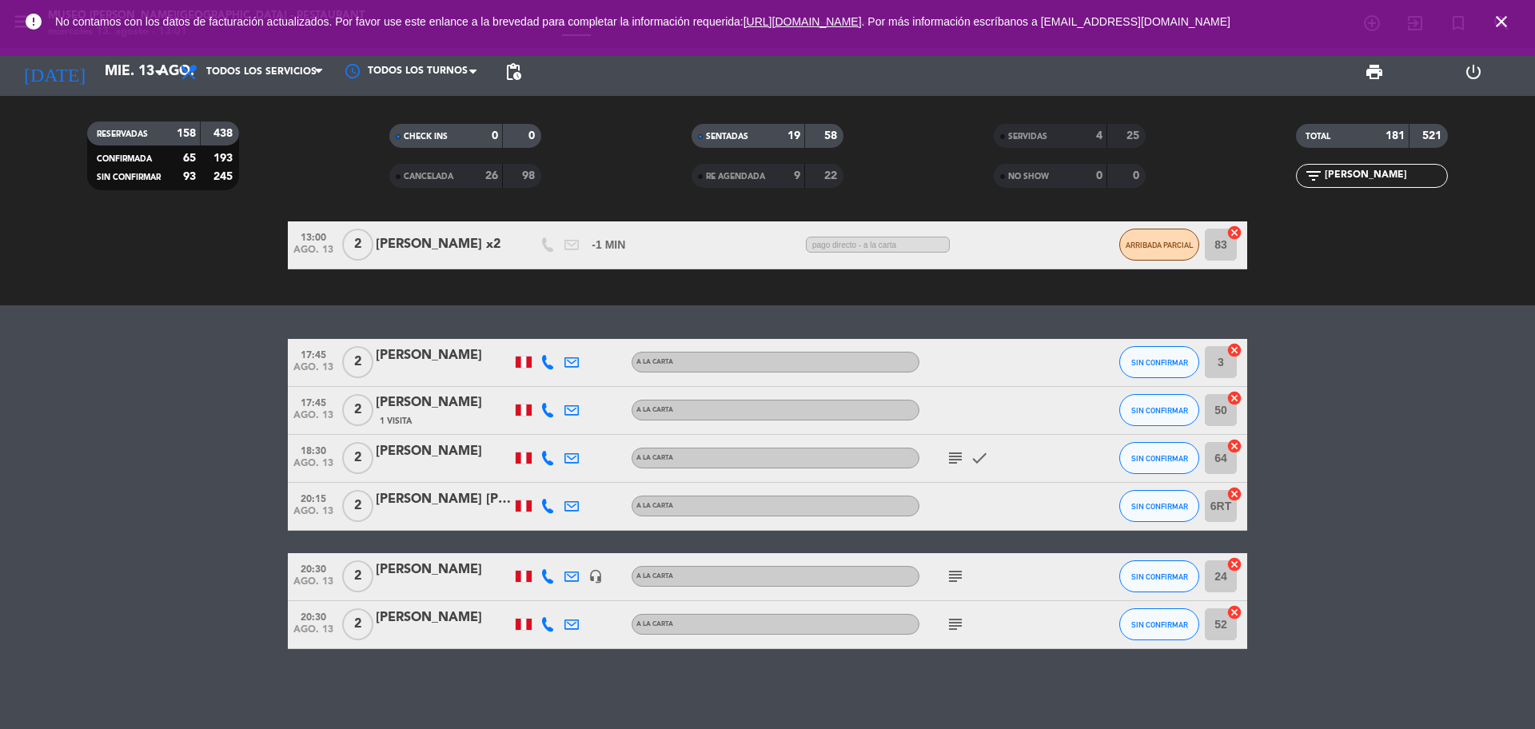
scroll to position [0, 0]
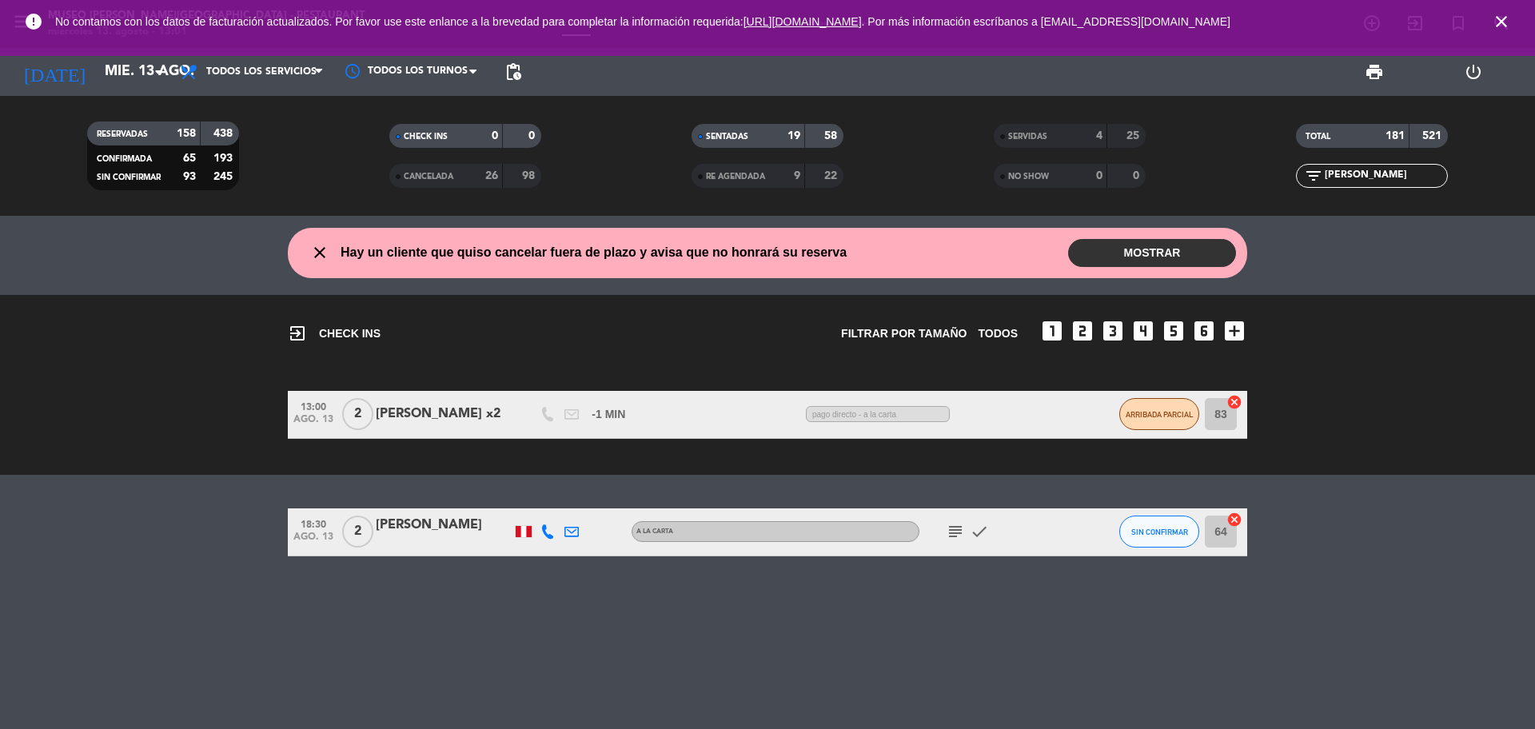
type input "[PERSON_NAME]"
click at [962, 541] on icon "subject" at bounding box center [955, 531] width 19 height 19
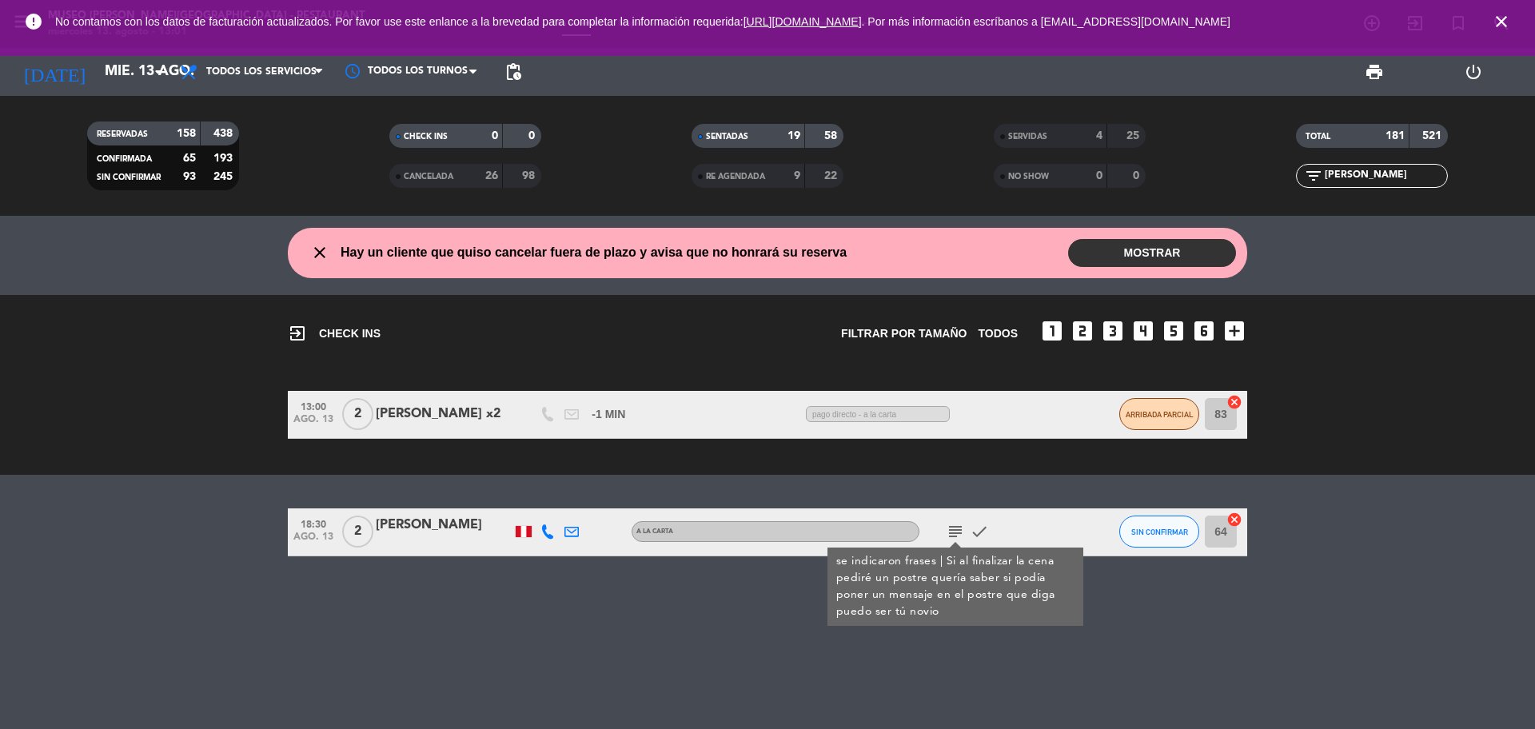
click at [957, 538] on icon "subject" at bounding box center [955, 531] width 19 height 19
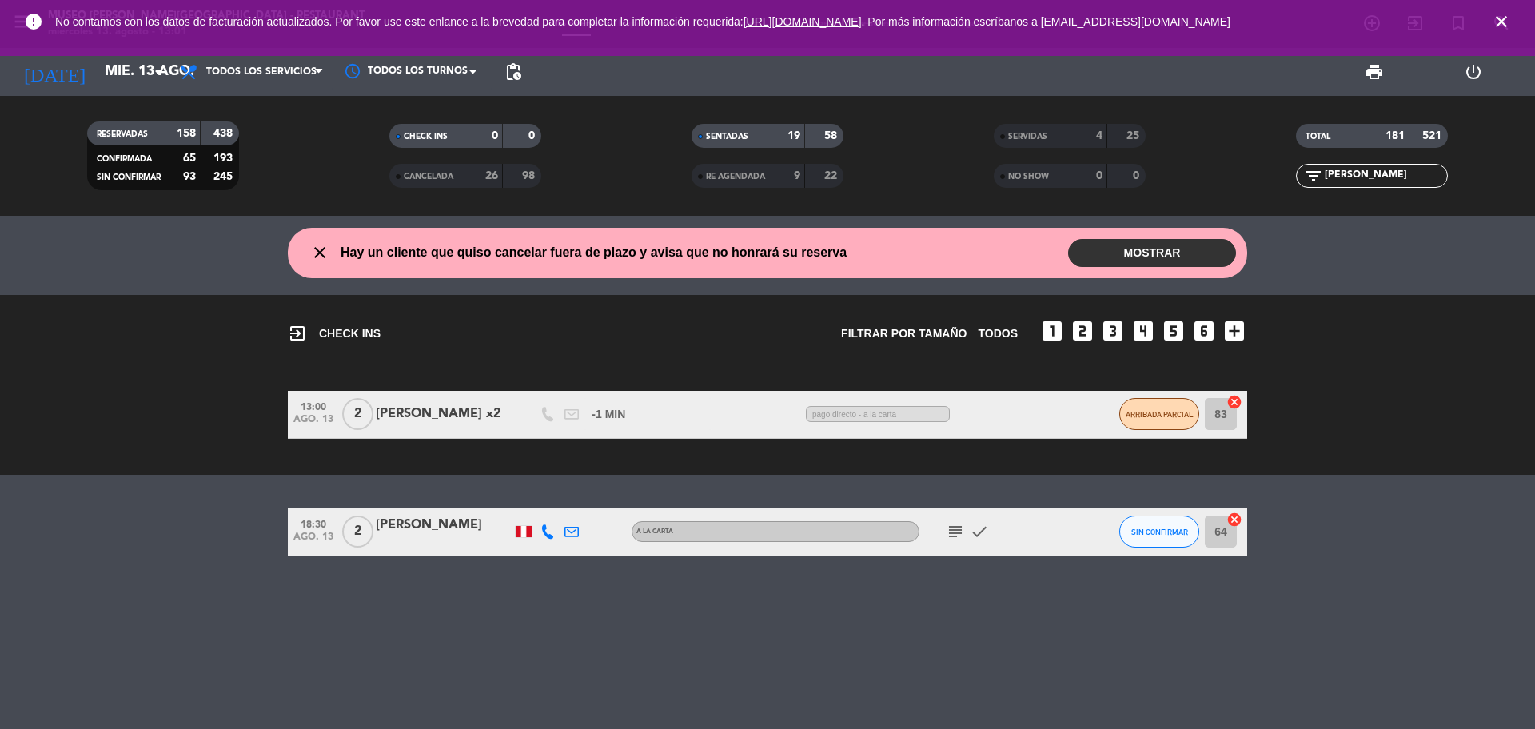
click at [430, 533] on div "[PERSON_NAME]" at bounding box center [444, 525] width 136 height 21
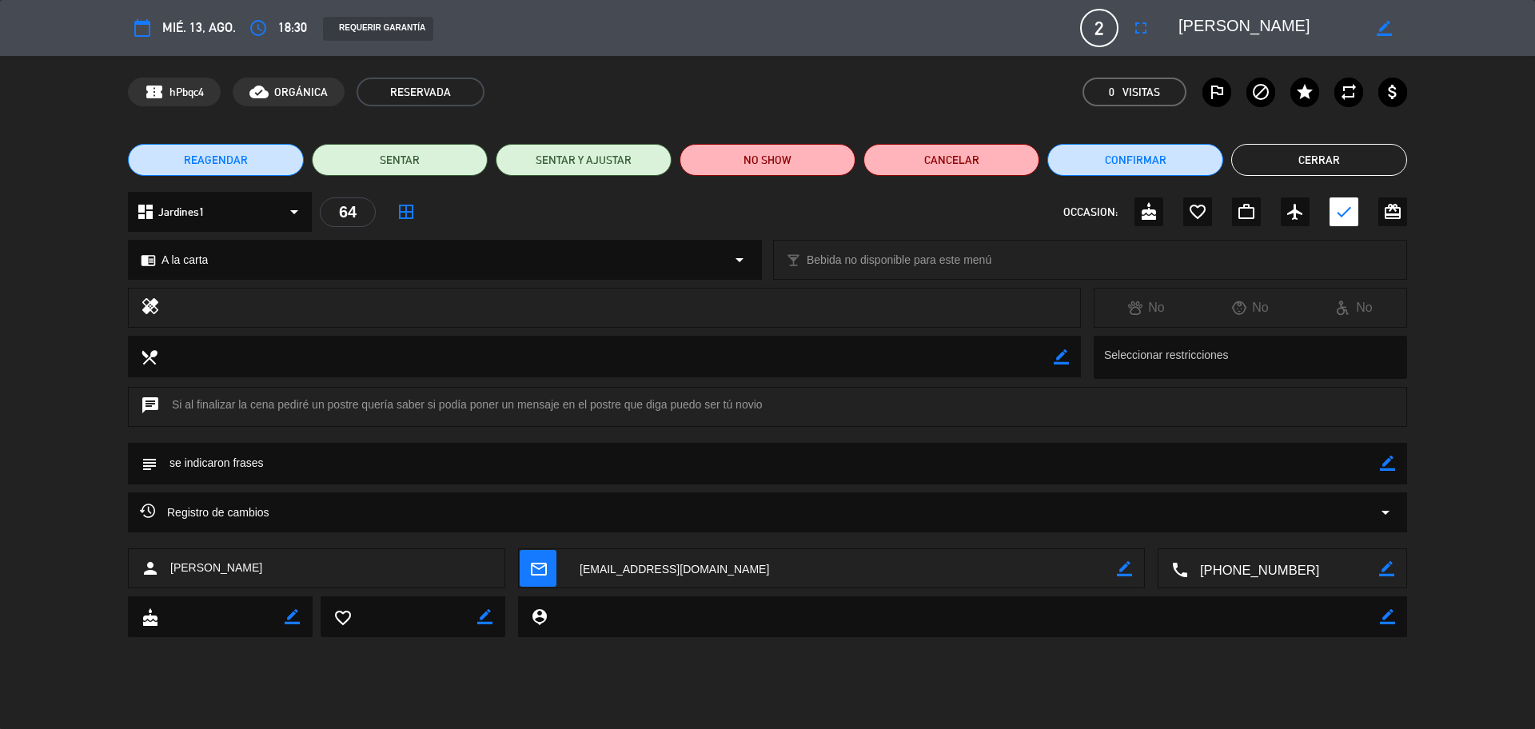
click at [1384, 463] on icon "border_color" at bounding box center [1387, 463] width 15 height 15
click at [1384, 463] on icon at bounding box center [1387, 463] width 15 height 15
click at [1383, 463] on icon "border_color" at bounding box center [1387, 463] width 15 height 15
click at [1350, 461] on textarea at bounding box center [769, 463] width 1223 height 41
type textarea "se indicaron frases + postre: ¿Quieres ser mi novia?"
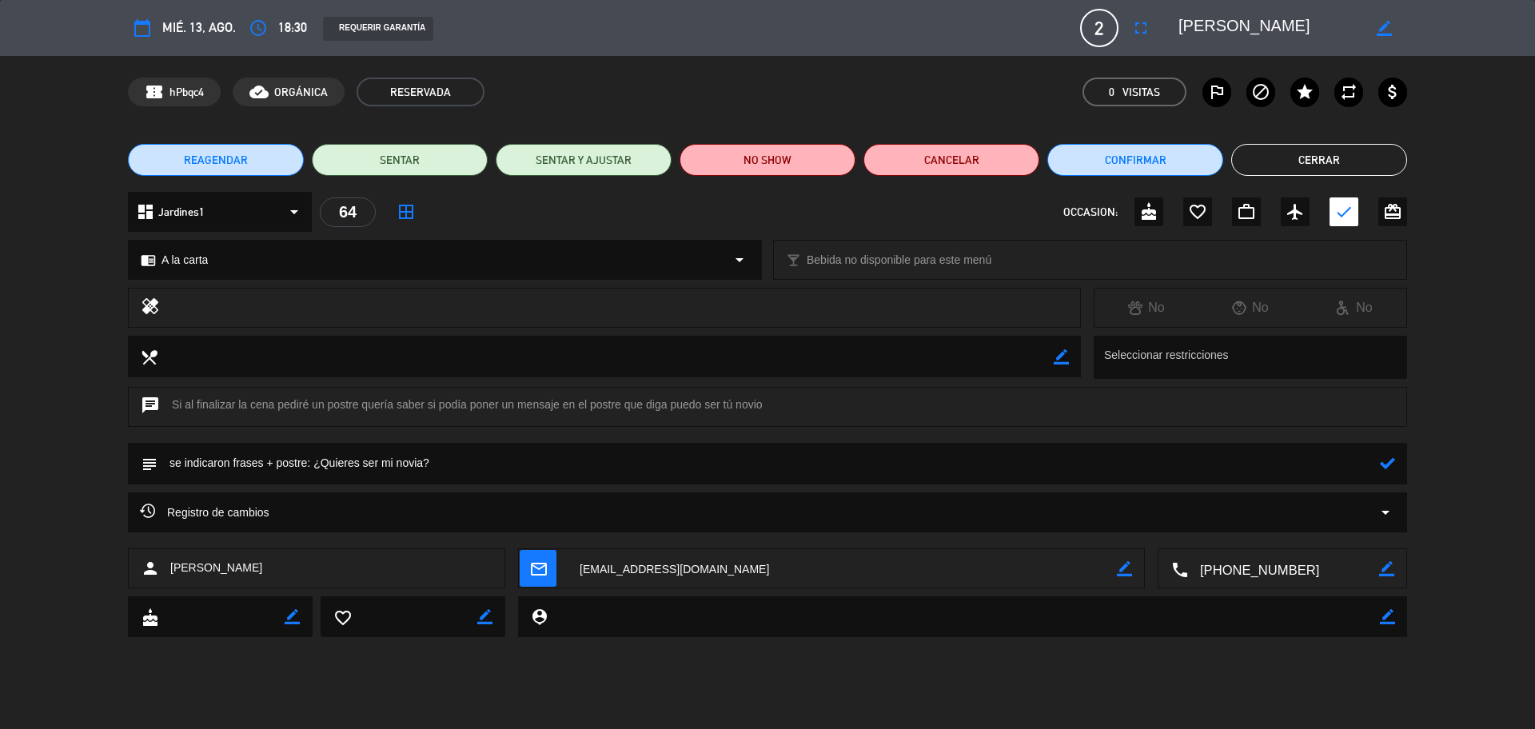
click at [1382, 470] on icon at bounding box center [1387, 463] width 15 height 15
click at [1389, 460] on icon "border_color" at bounding box center [1387, 463] width 15 height 15
click at [1279, 148] on button "Cerrar" at bounding box center [1319, 160] width 176 height 32
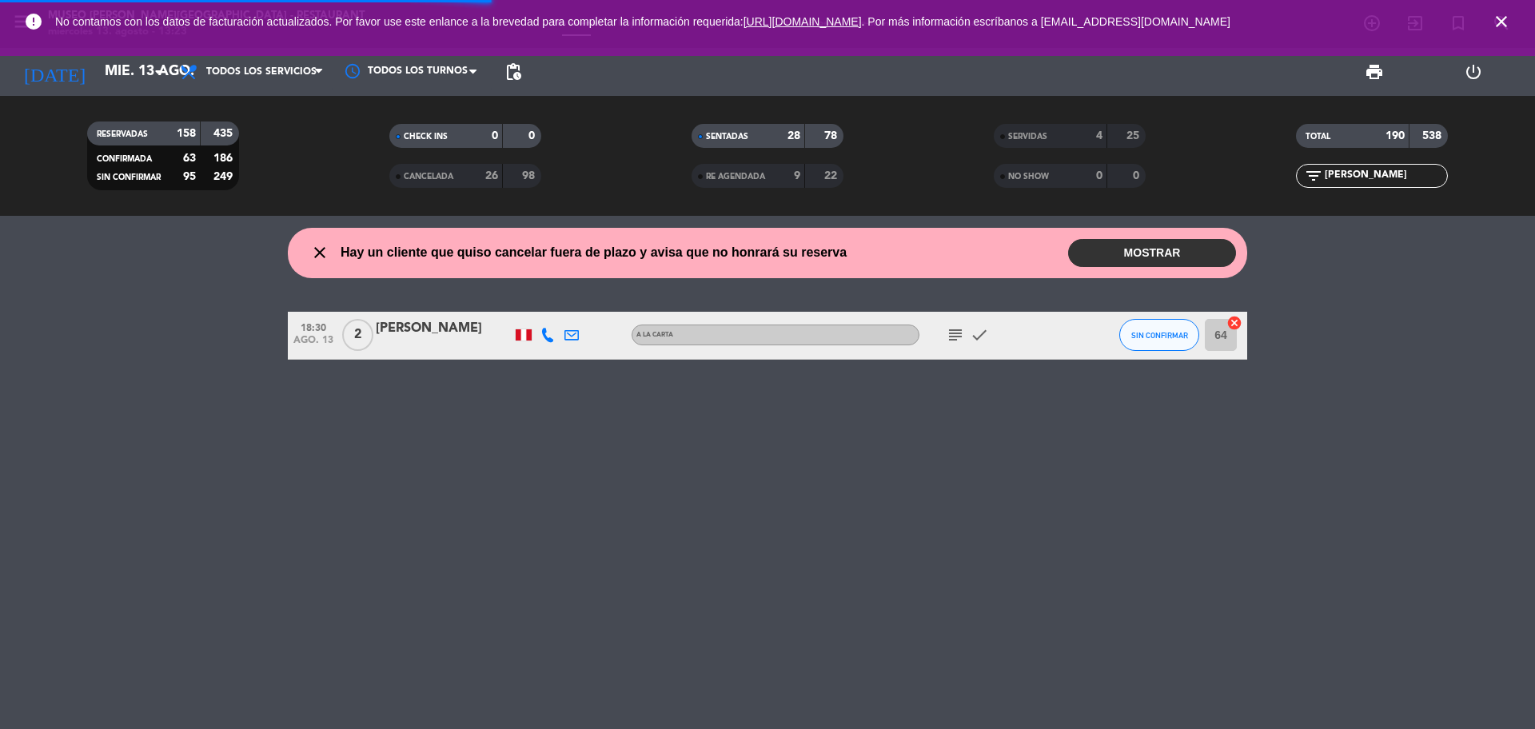
drag, startPoint x: 1353, startPoint y: 180, endPoint x: 1291, endPoint y: 178, distance: 62.4
click at [1291, 178] on div "filter_list [PERSON_NAME]" at bounding box center [1372, 176] width 302 height 24
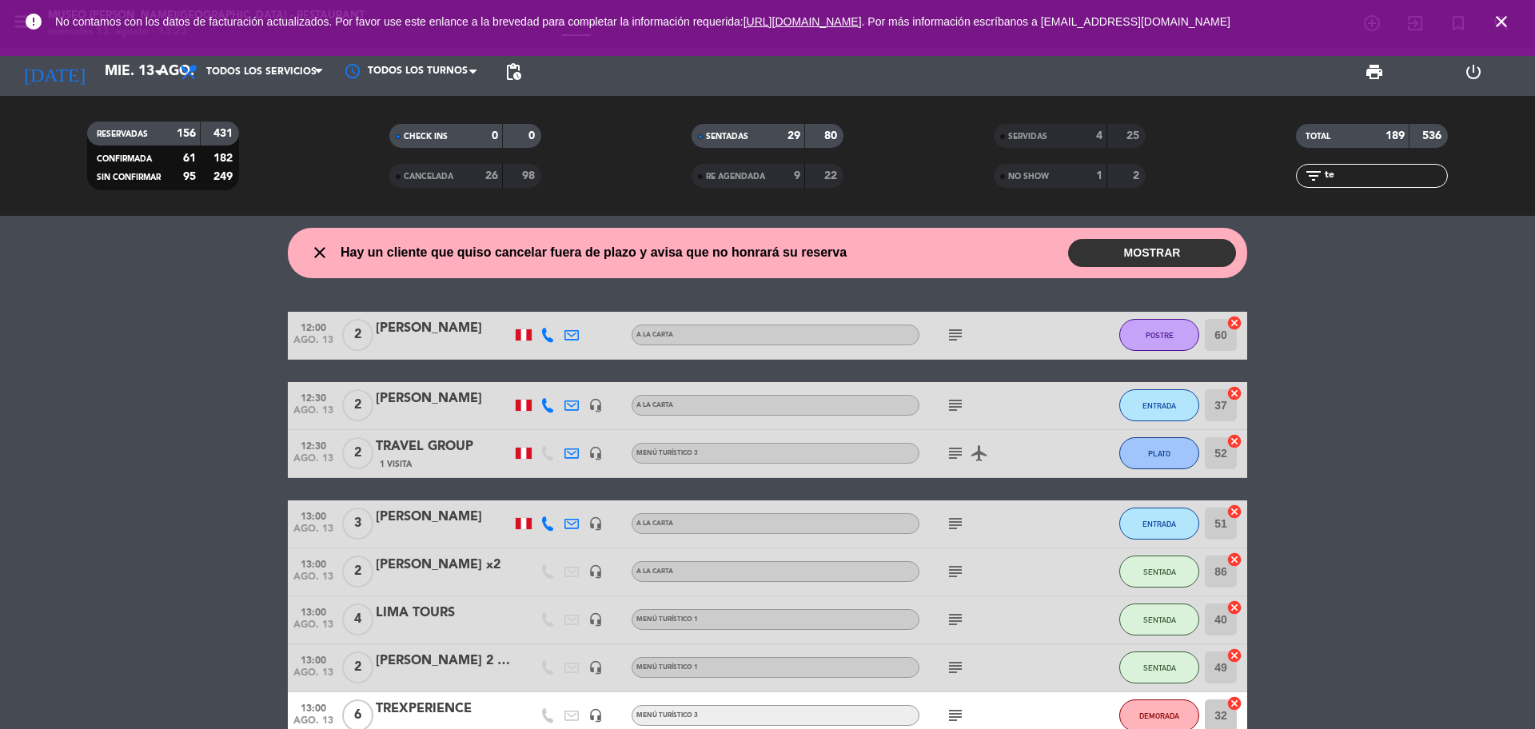
type input "t"
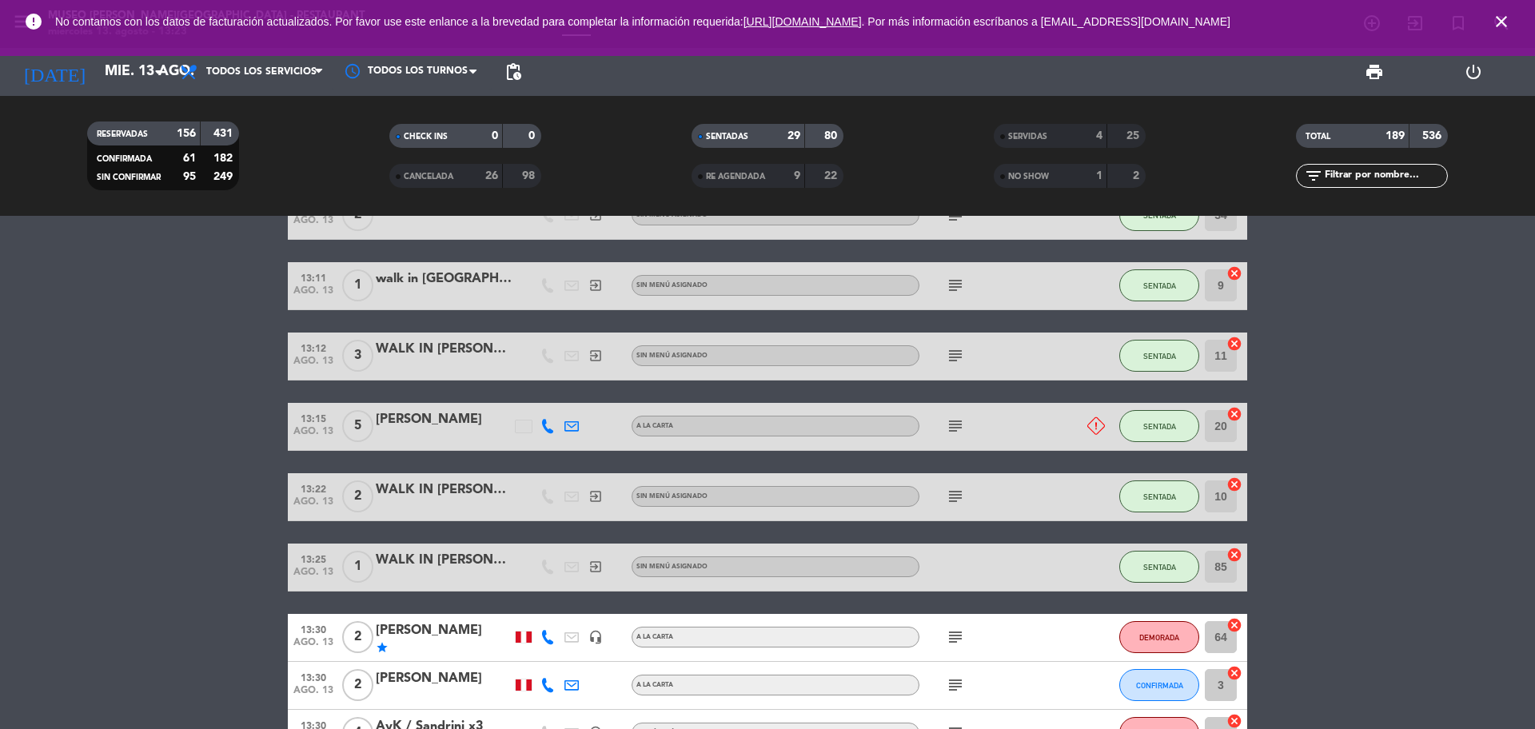
scroll to position [900, 0]
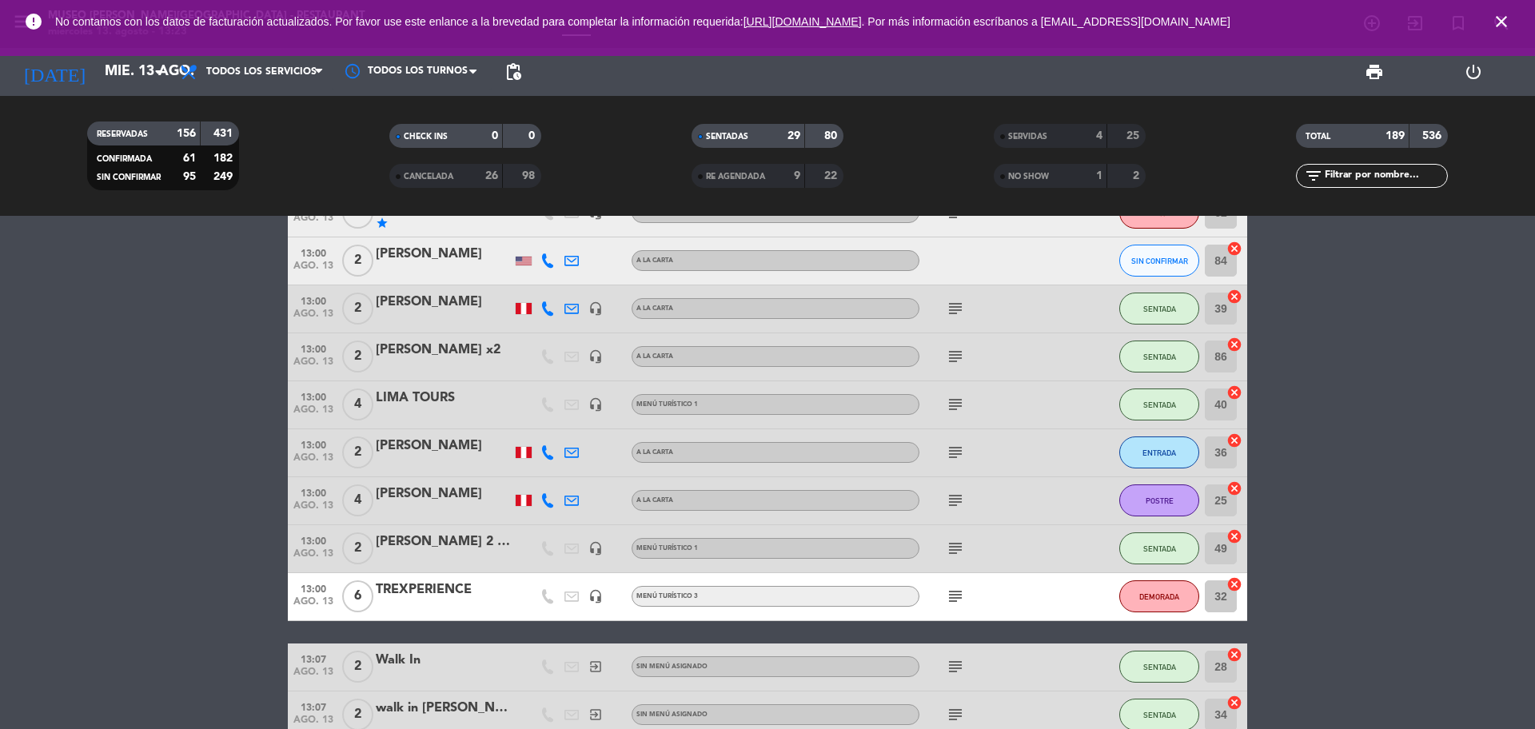
click at [488, 582] on div "TREXPERIENCE" at bounding box center [444, 590] width 136 height 21
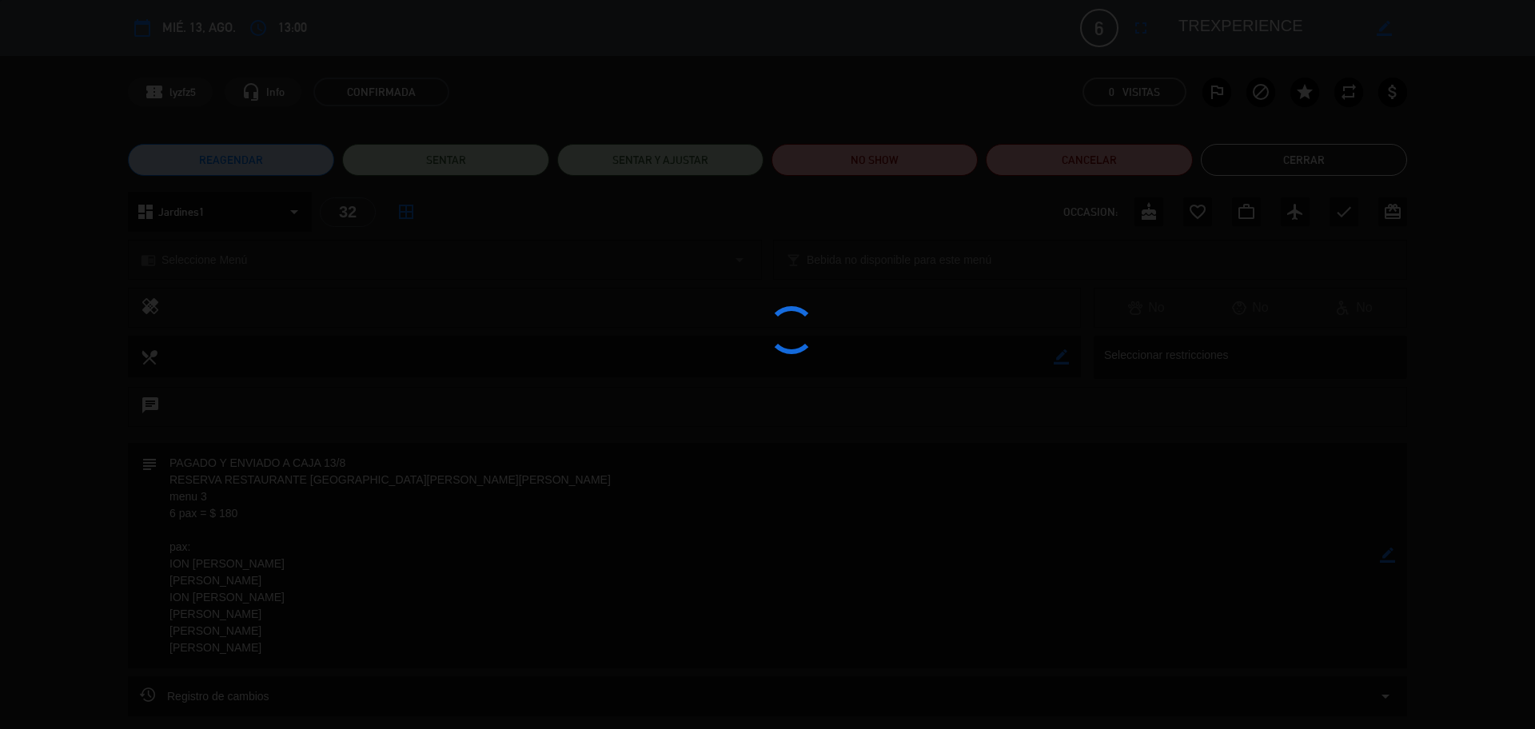
drag, startPoint x: 174, startPoint y: 480, endPoint x: 377, endPoint y: 488, distance: 203.3
click at [375, 488] on div at bounding box center [767, 364] width 1535 height 729
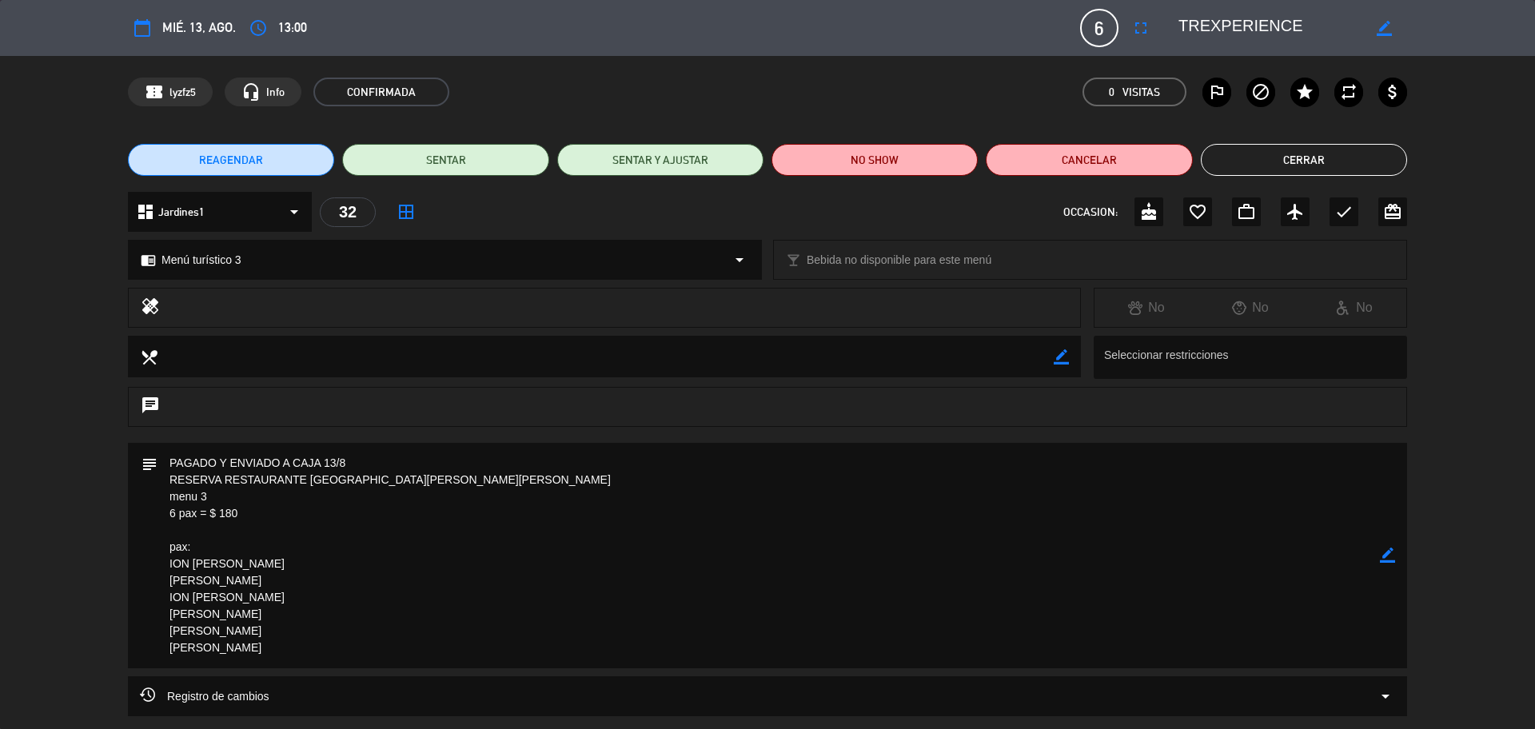
click at [1306, 164] on button "Cerrar" at bounding box center [1304, 160] width 206 height 32
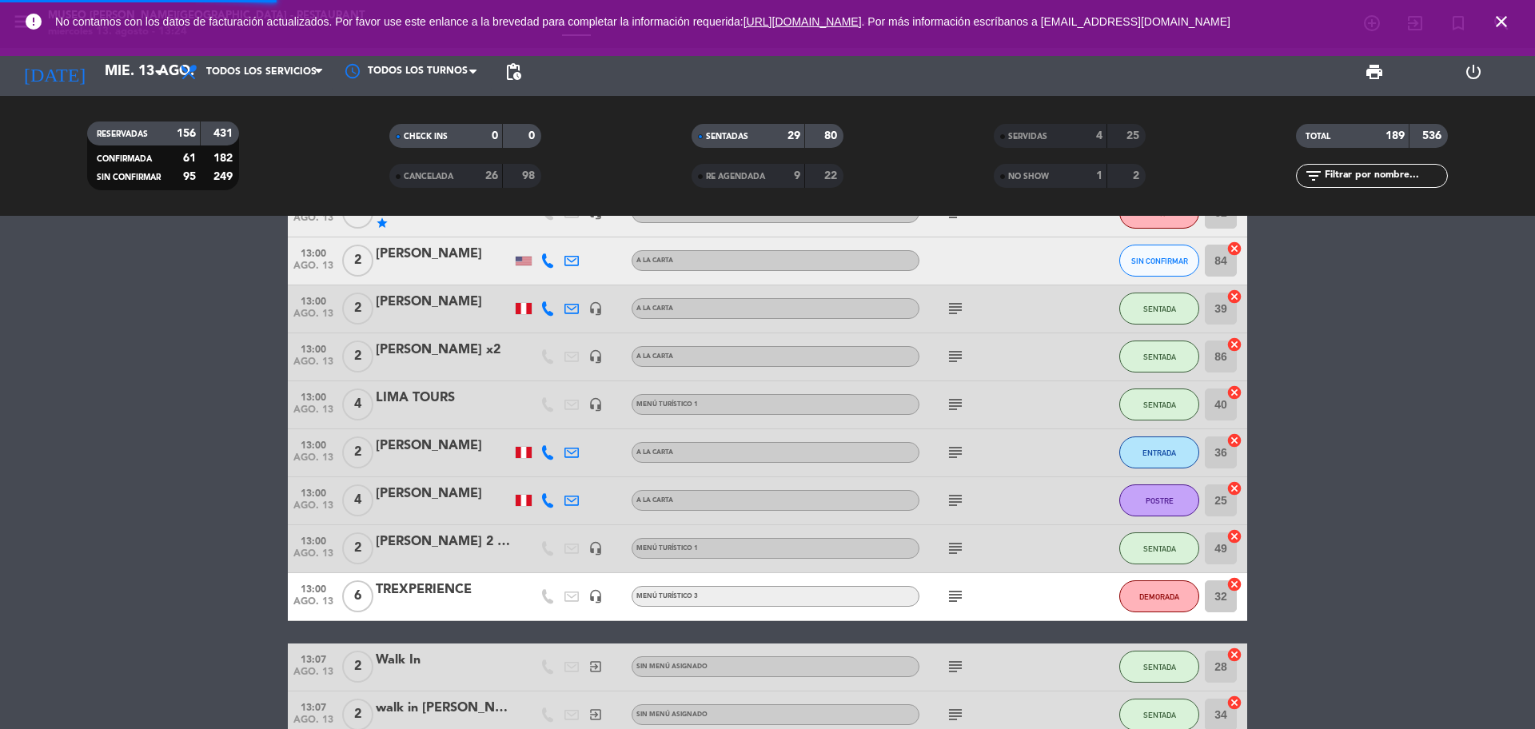
click at [1359, 170] on input "text" at bounding box center [1385, 176] width 124 height 18
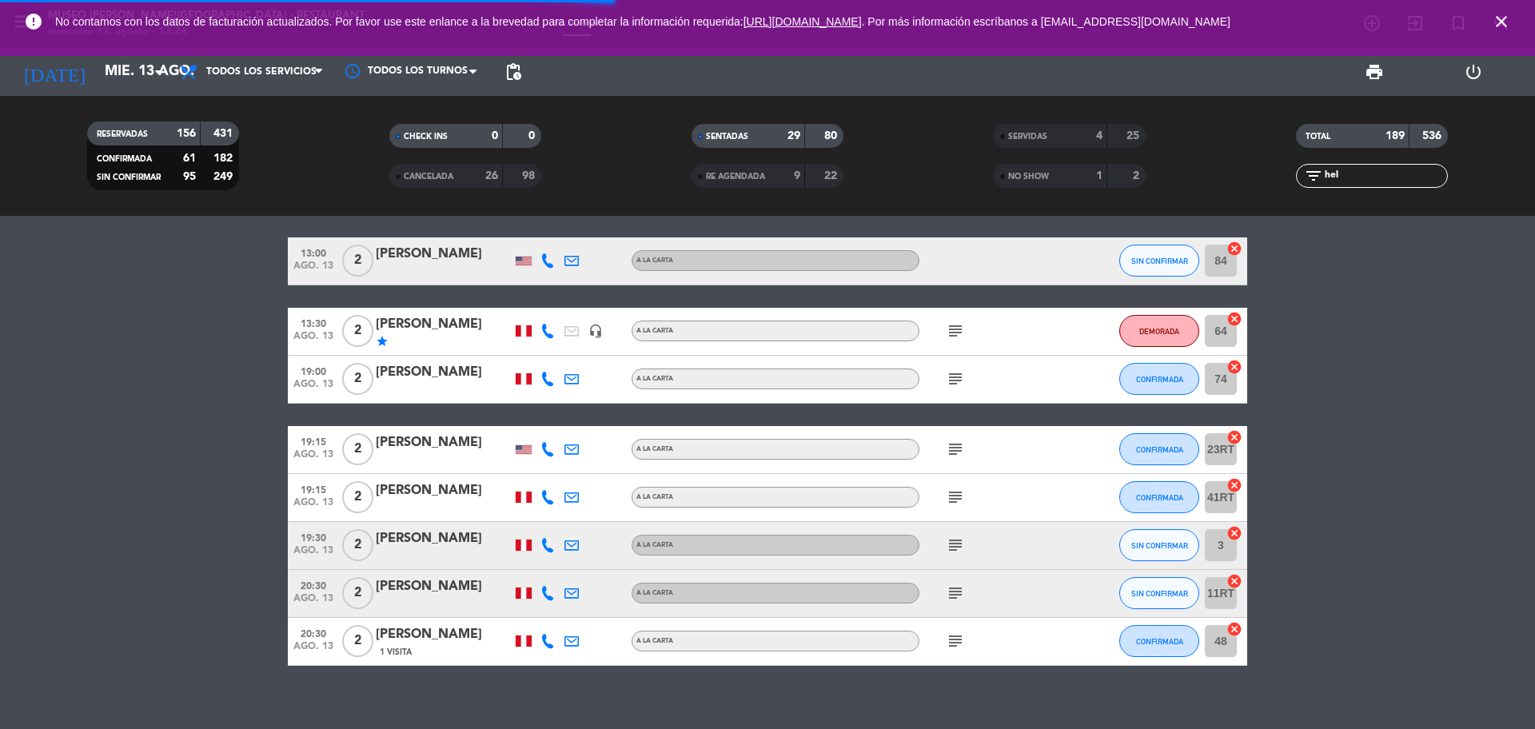
scroll to position [0, 0]
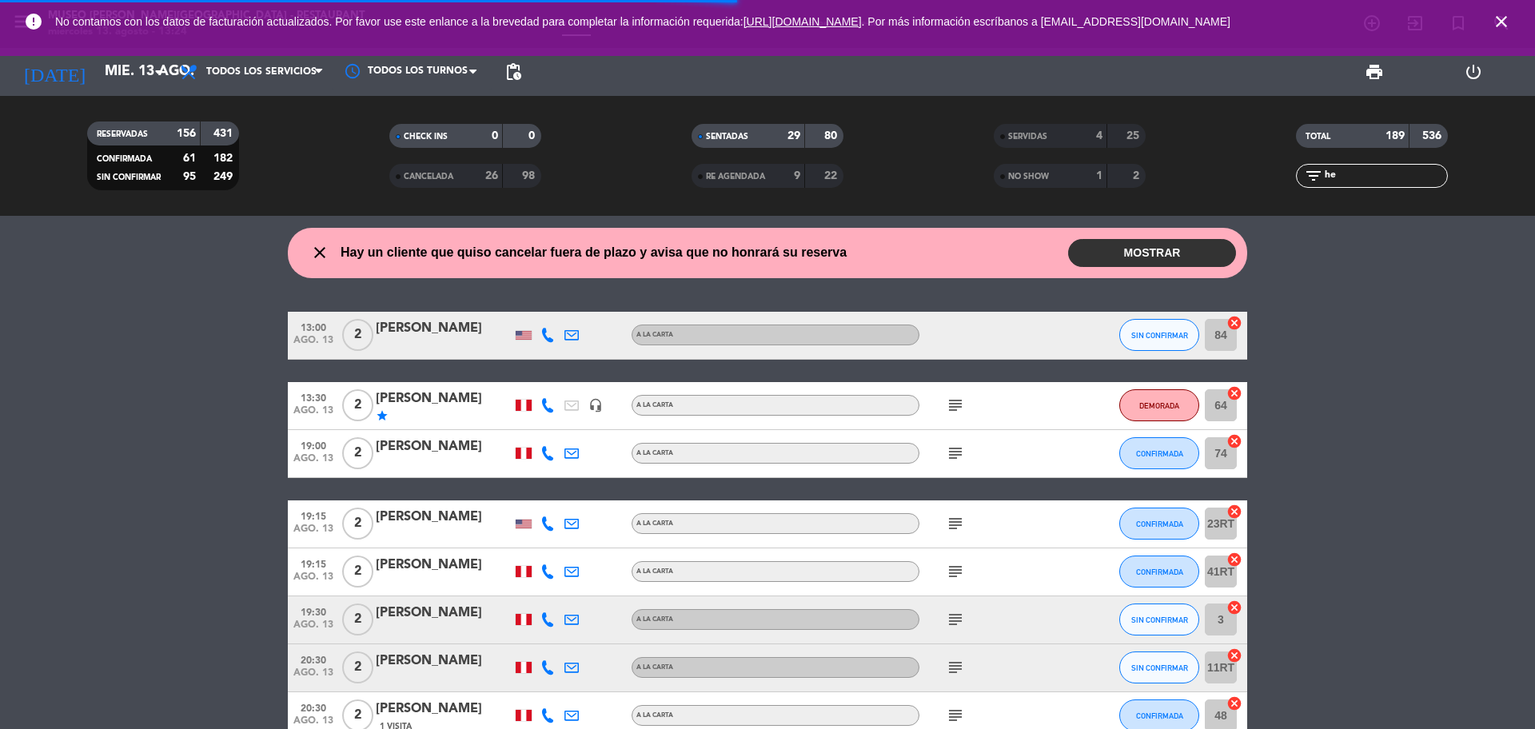
type input "h"
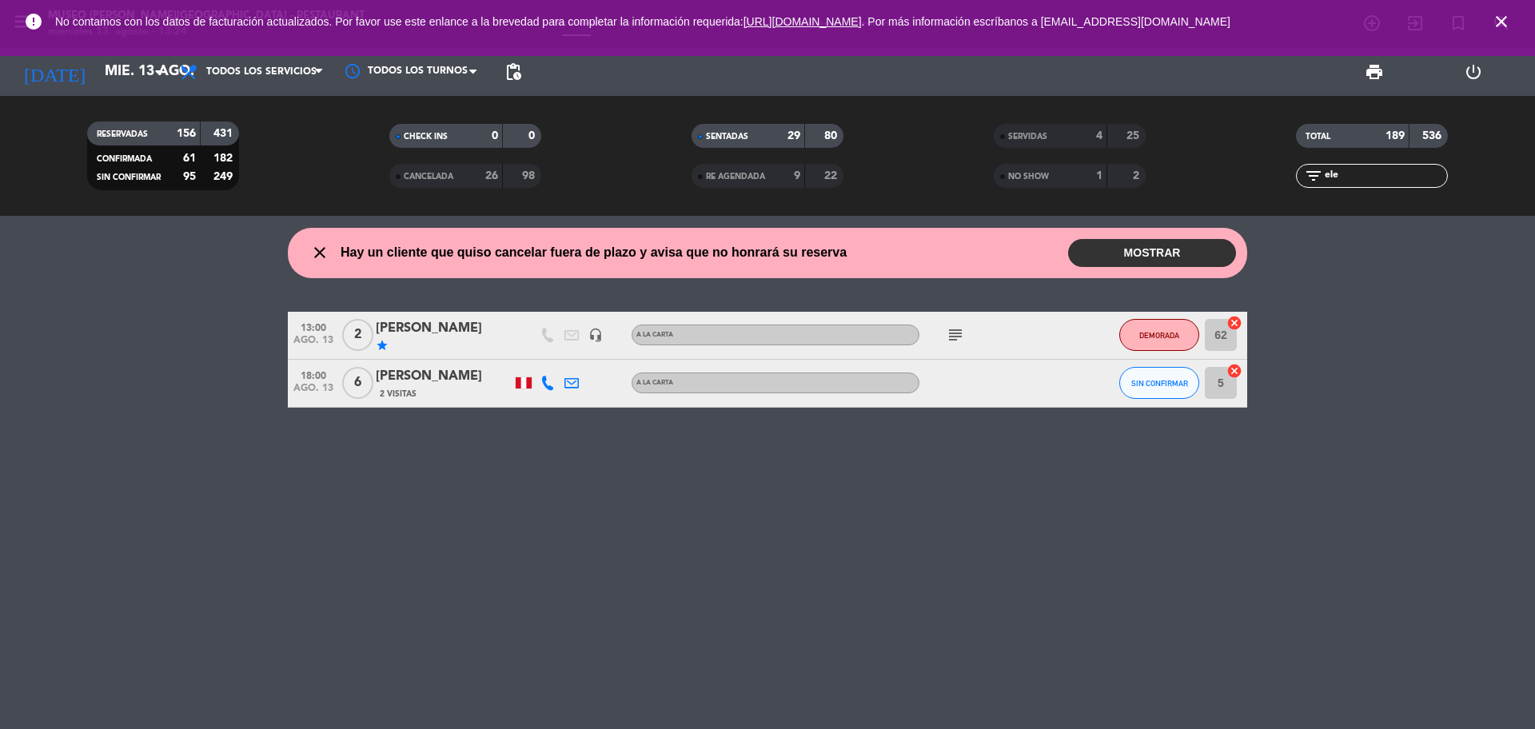
type input "ele"
click at [962, 338] on icon "subject" at bounding box center [955, 334] width 19 height 19
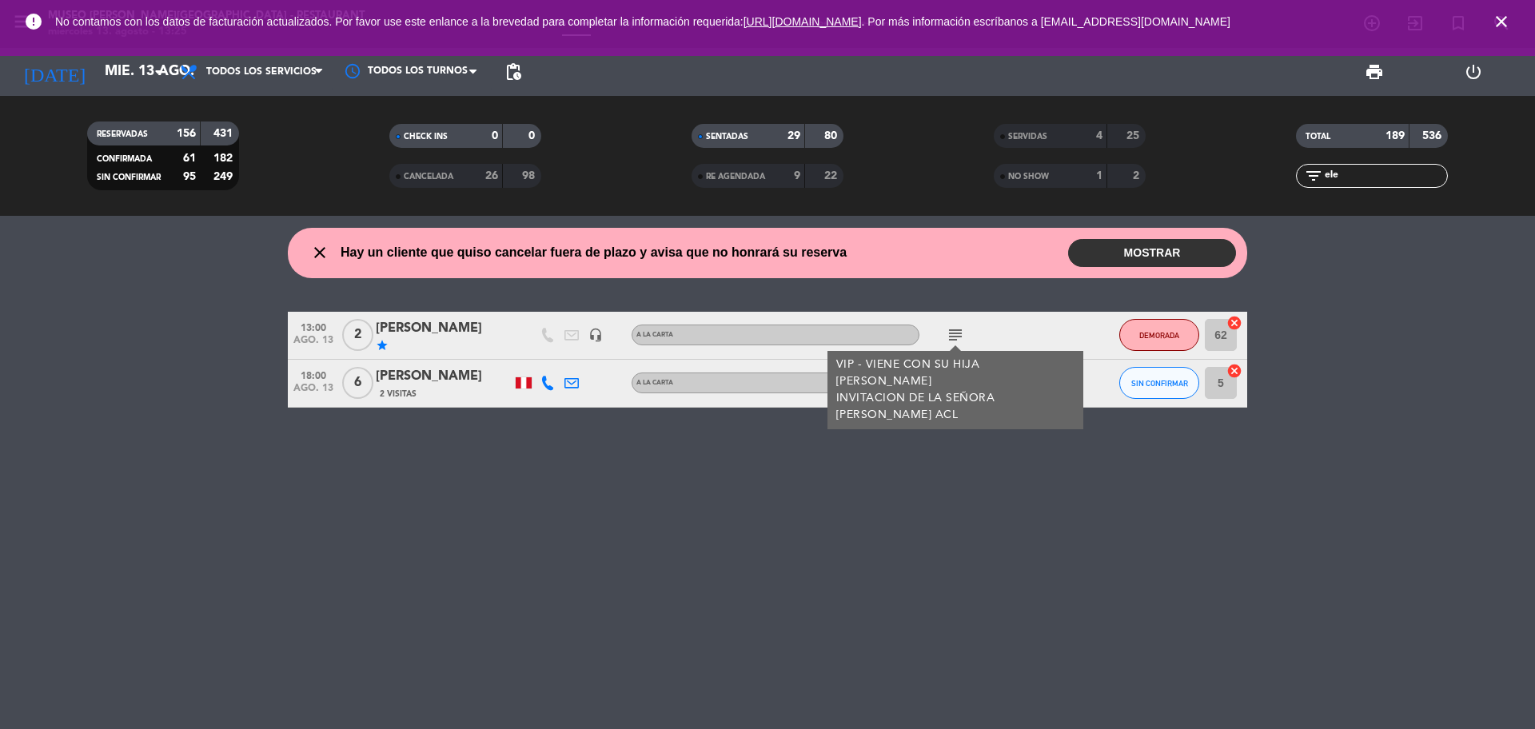
drag, startPoint x: 1345, startPoint y: 181, endPoint x: 1230, endPoint y: 174, distance: 115.3
click at [1246, 190] on div "TOTAL 189 536 filter_list ele" at bounding box center [1372, 156] width 302 height 88
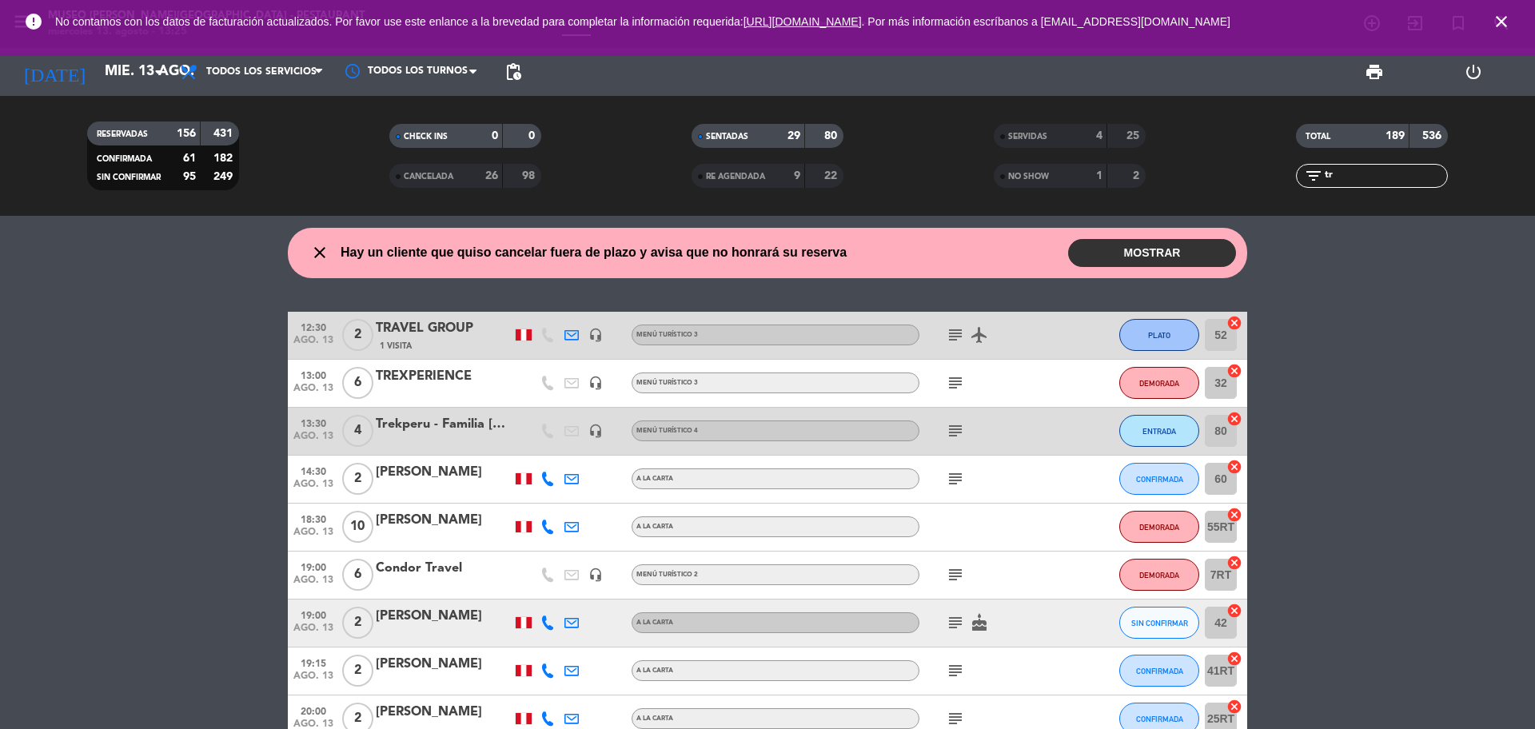
type input "tr"
click at [465, 370] on div "TREXPERIENCE" at bounding box center [444, 376] width 136 height 21
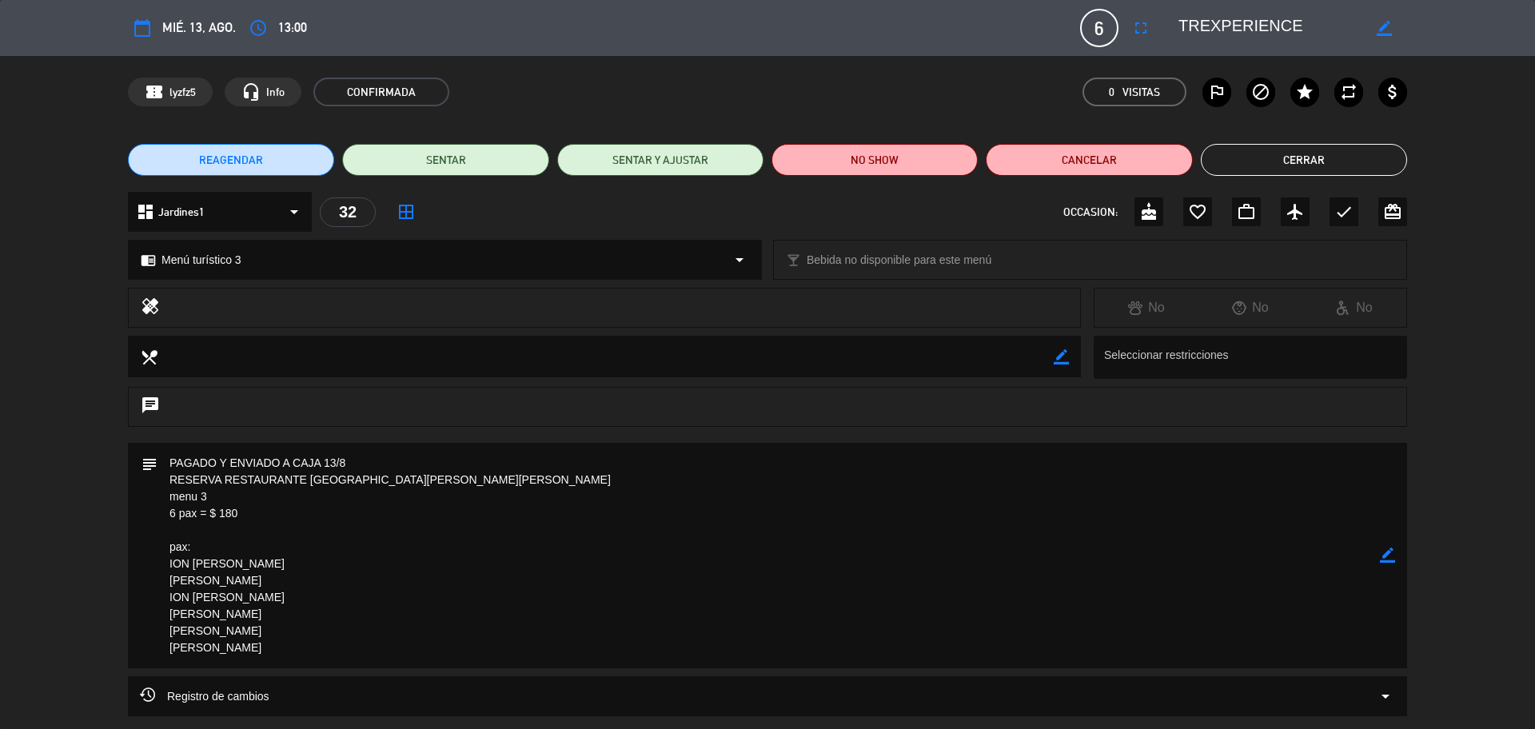
drag, startPoint x: 167, startPoint y: 480, endPoint x: 444, endPoint y: 487, distance: 276.8
click at [478, 485] on textarea at bounding box center [769, 555] width 1223 height 225
drag, startPoint x: 1239, startPoint y: 157, endPoint x: 1238, endPoint y: 148, distance: 8.8
click at [1242, 158] on button "Cerrar" at bounding box center [1304, 160] width 206 height 32
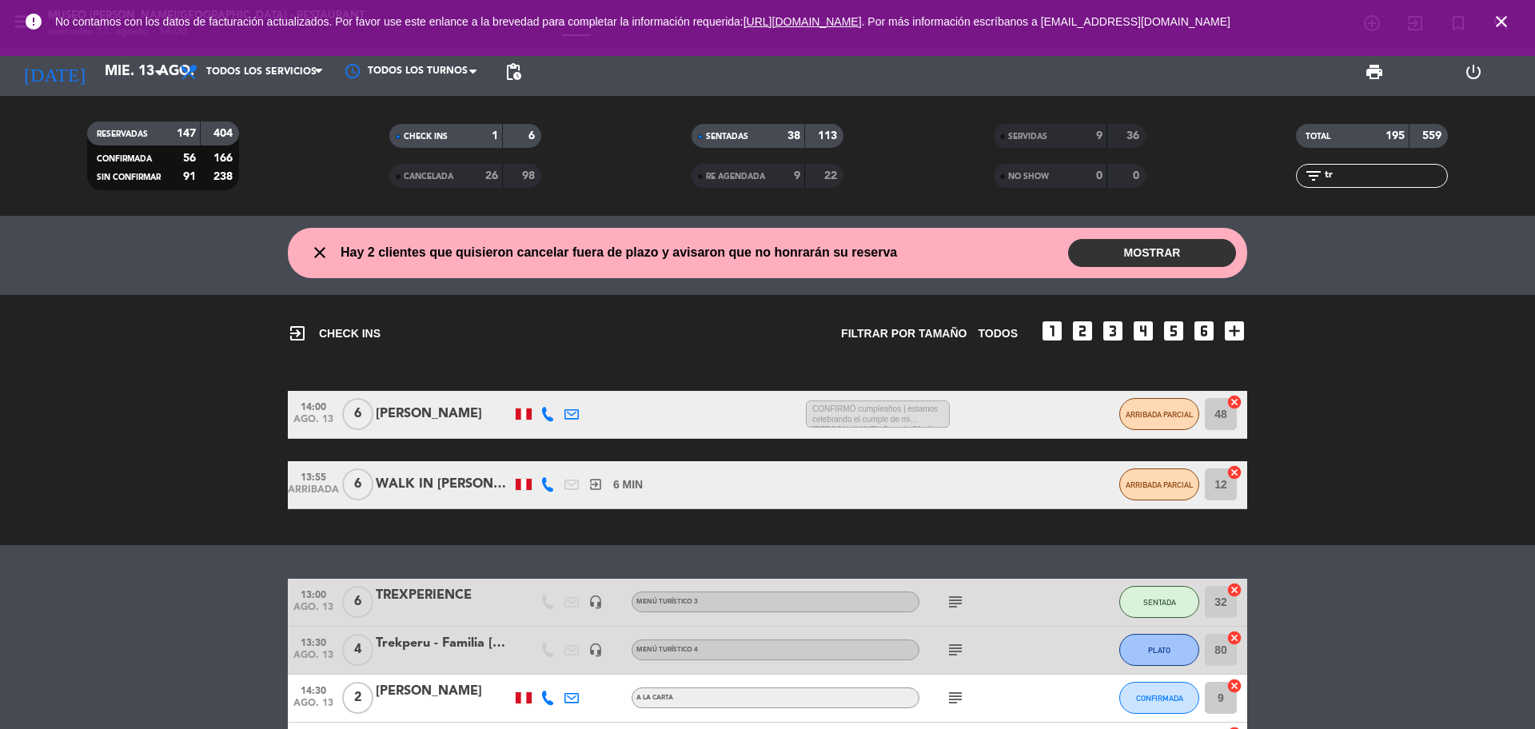
click at [1502, 15] on icon "close" at bounding box center [1501, 21] width 19 height 19
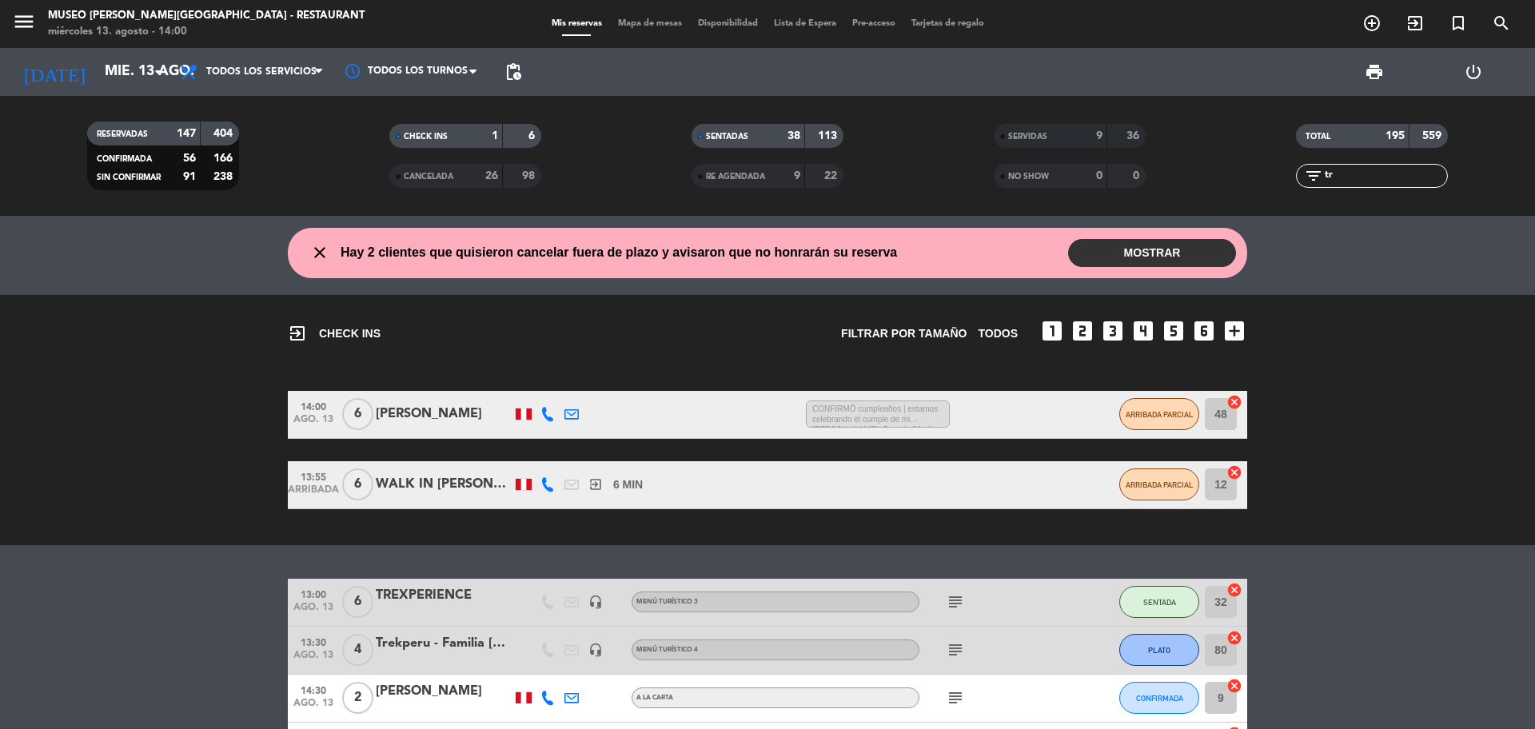
click at [652, 15] on div "menu [GEOGRAPHIC_DATA][PERSON_NAME] - Restaurant [DATE] 13. agosto - 14:00 Mis …" at bounding box center [767, 24] width 1535 height 48
click at [651, 17] on div "Mis reservas Mapa de mesas Disponibilidad Lista de Espera Pre-acceso Tarjetas d…" at bounding box center [768, 24] width 449 height 14
click at [651, 22] on span "Mapa de mesas" at bounding box center [650, 23] width 80 height 9
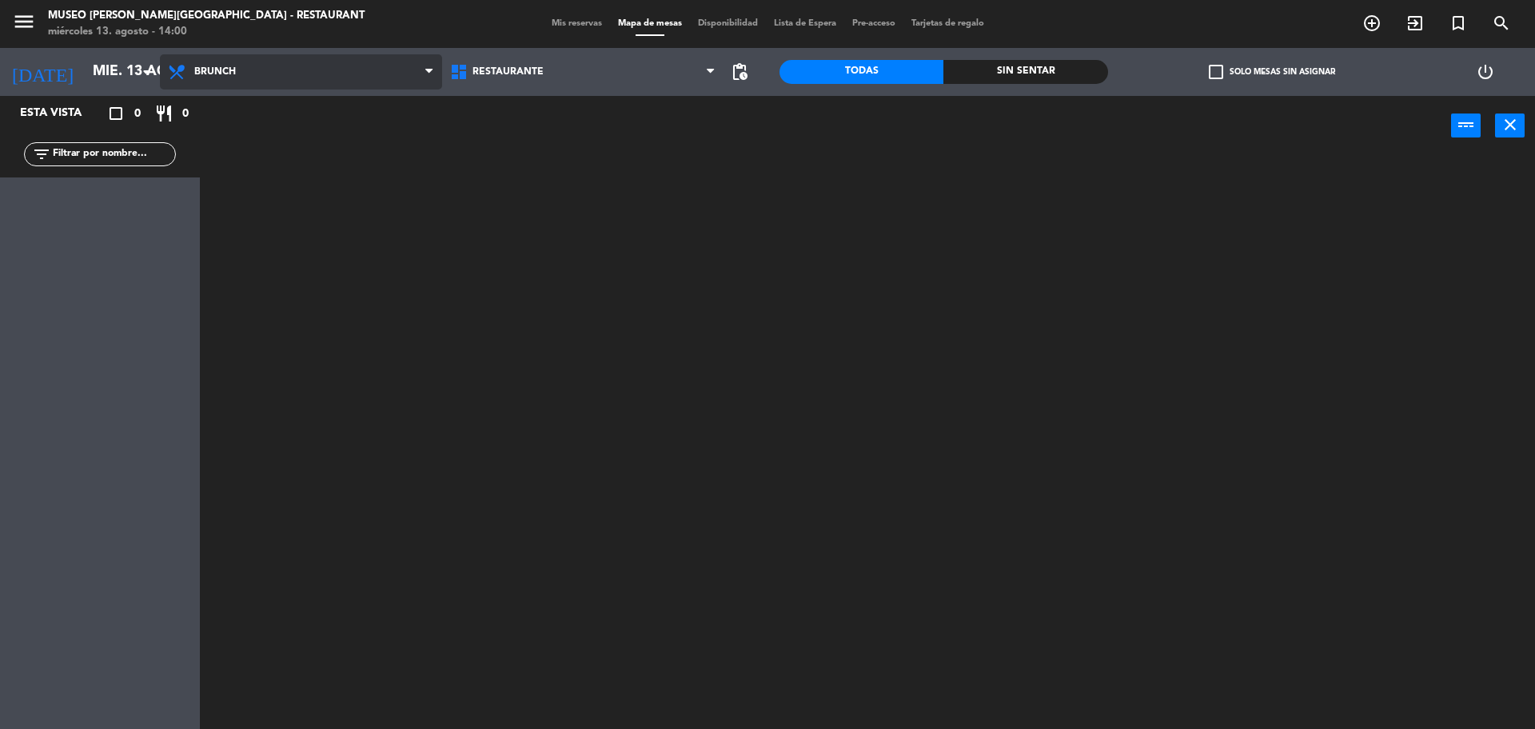
click at [311, 70] on span "Brunch" at bounding box center [301, 71] width 282 height 35
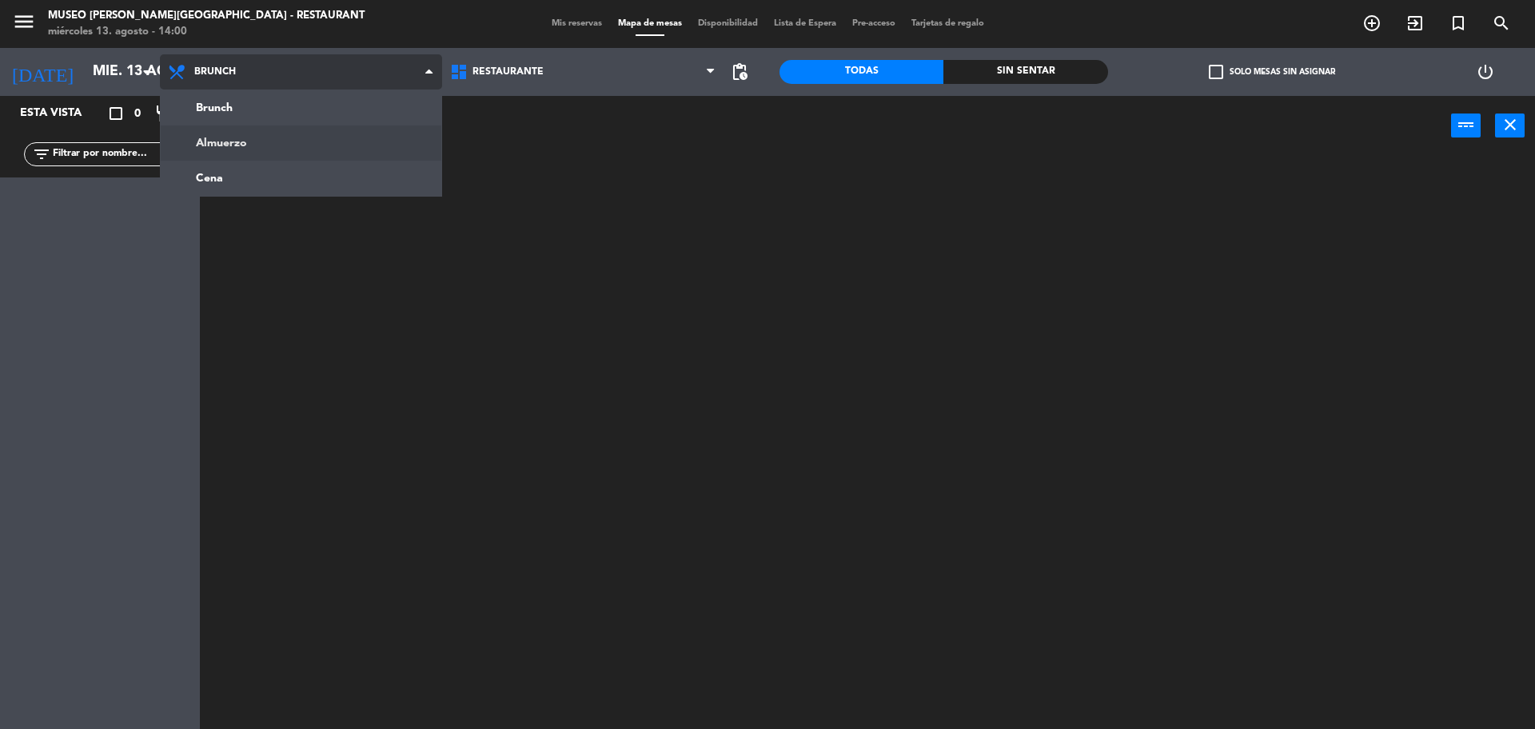
click at [285, 154] on ng-component "menu [GEOGRAPHIC_DATA][PERSON_NAME] - Restaurant [DATE] 13. agosto - 14:00 Mis …" at bounding box center [767, 366] width 1535 height 733
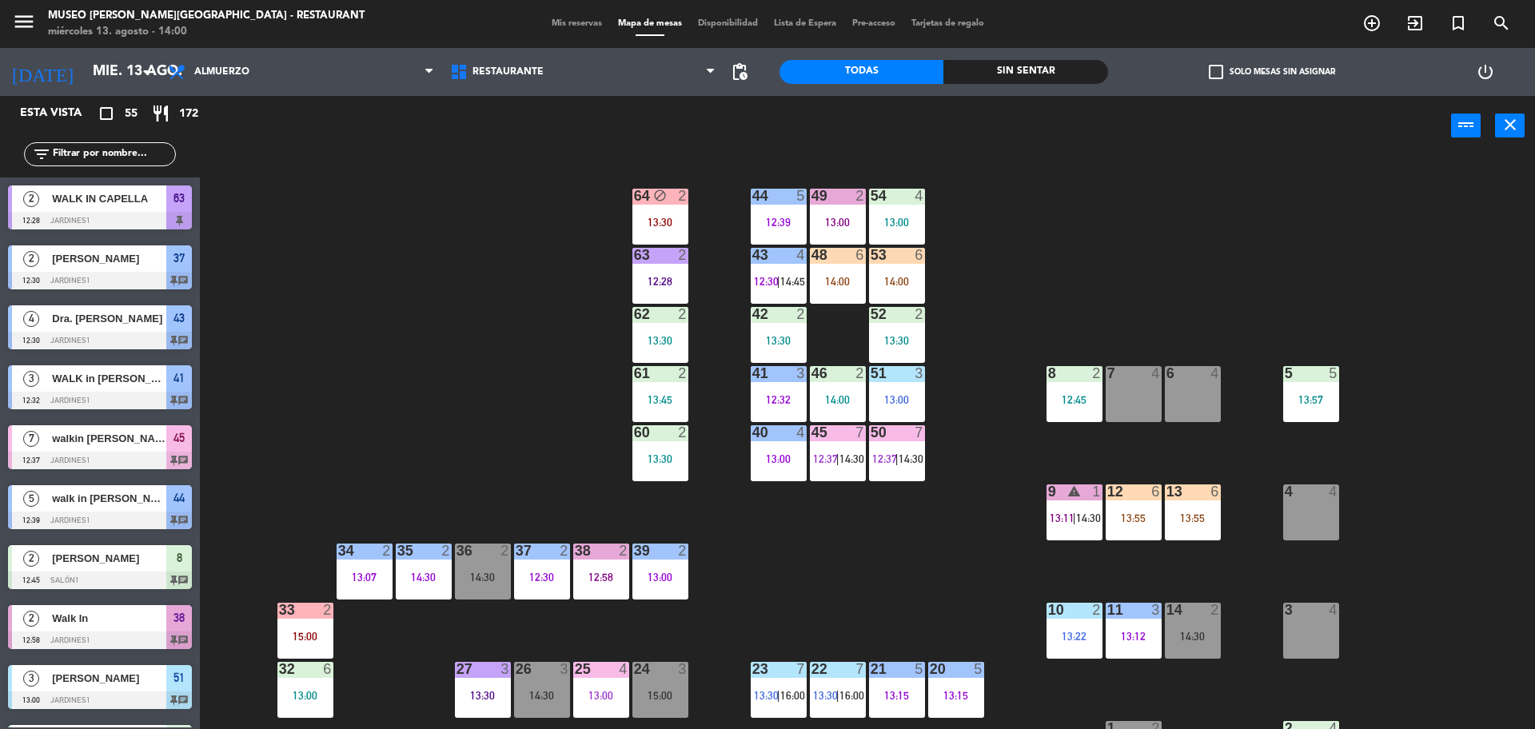
click at [542, 92] on div "Restaurante Roof Top Restaurante Restaurante Roof Top" at bounding box center [583, 72] width 282 height 48
click at [542, 82] on span "Restaurante" at bounding box center [583, 71] width 282 height 35
click at [594, 31] on div "menu [GEOGRAPHIC_DATA][PERSON_NAME] - Restaurant [DATE] 13. agosto - 14:04 Mis …" at bounding box center [767, 24] width 1535 height 48
click at [585, 31] on div "menu [GEOGRAPHIC_DATA][PERSON_NAME] - Restaurant [DATE] 13. agosto - 14:04 Mis …" at bounding box center [767, 24] width 1535 height 48
click at [584, 21] on span "Mis reservas" at bounding box center [577, 23] width 66 height 9
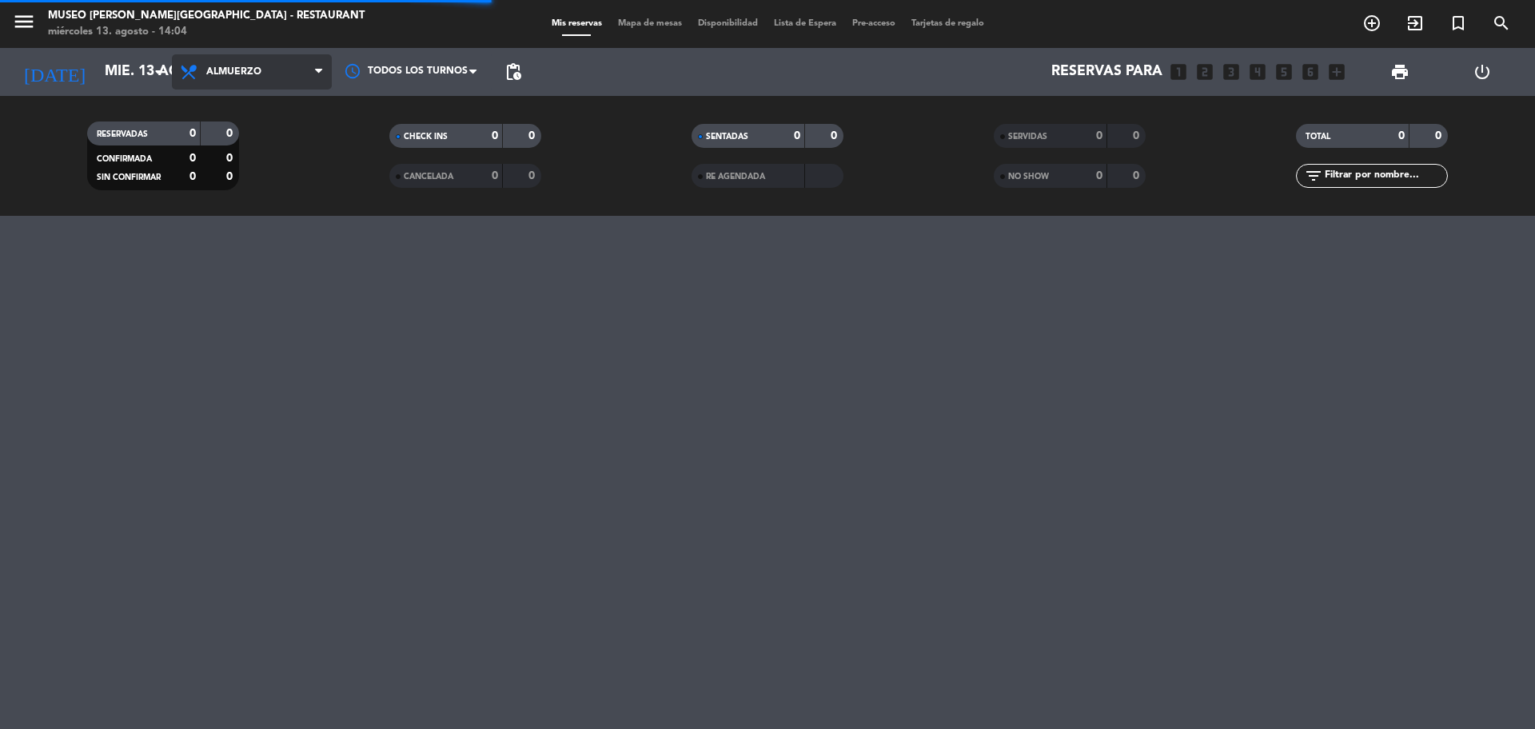
click at [279, 77] on span "Almuerzo" at bounding box center [252, 71] width 160 height 35
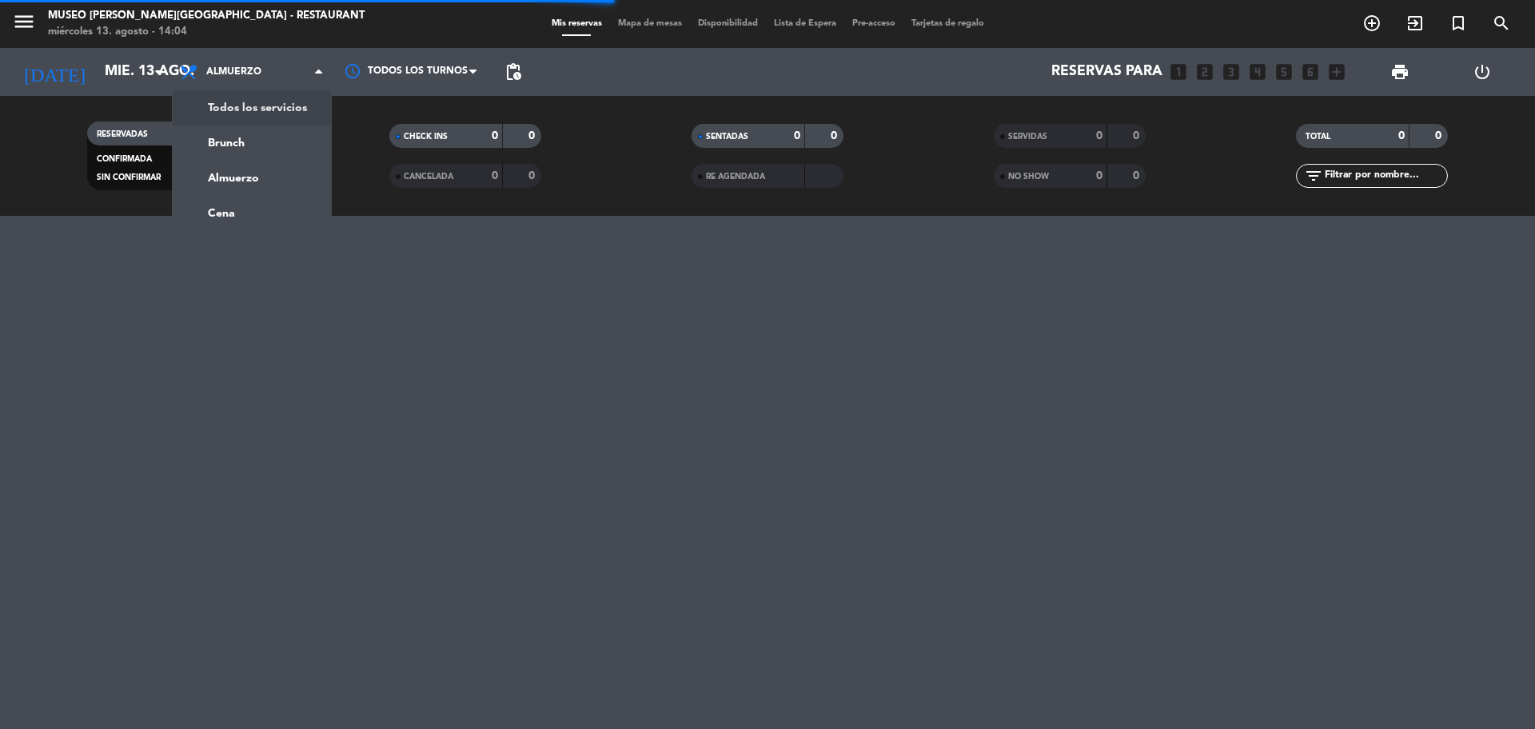
click at [280, 98] on div "menu [GEOGRAPHIC_DATA][PERSON_NAME] - Restaurant [DATE] 13. agosto - 14:04 Mis …" at bounding box center [767, 108] width 1535 height 216
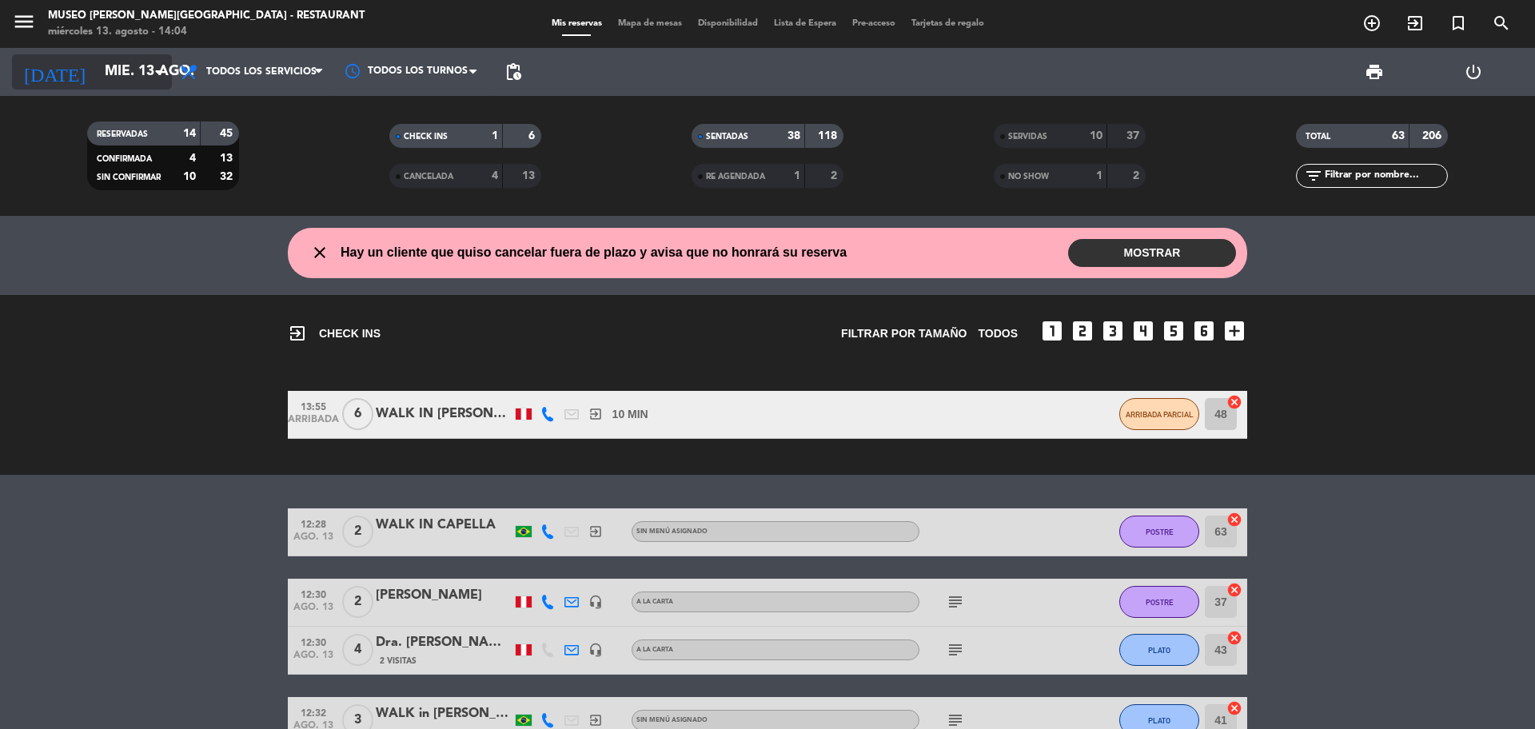
click at [97, 64] on input "mié. 13 ago." at bounding box center [190, 72] width 186 height 32
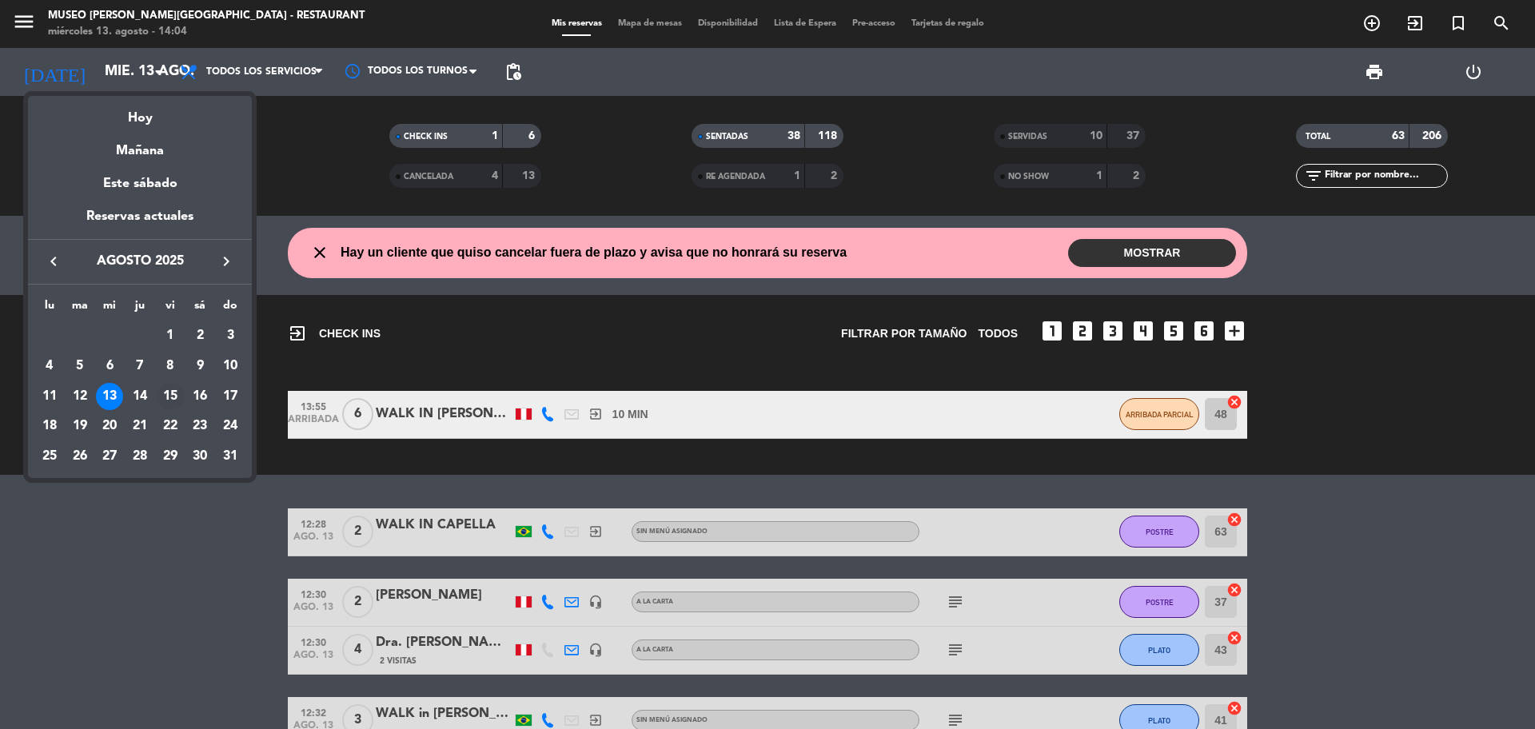
click at [177, 398] on div "15" at bounding box center [170, 396] width 27 height 27
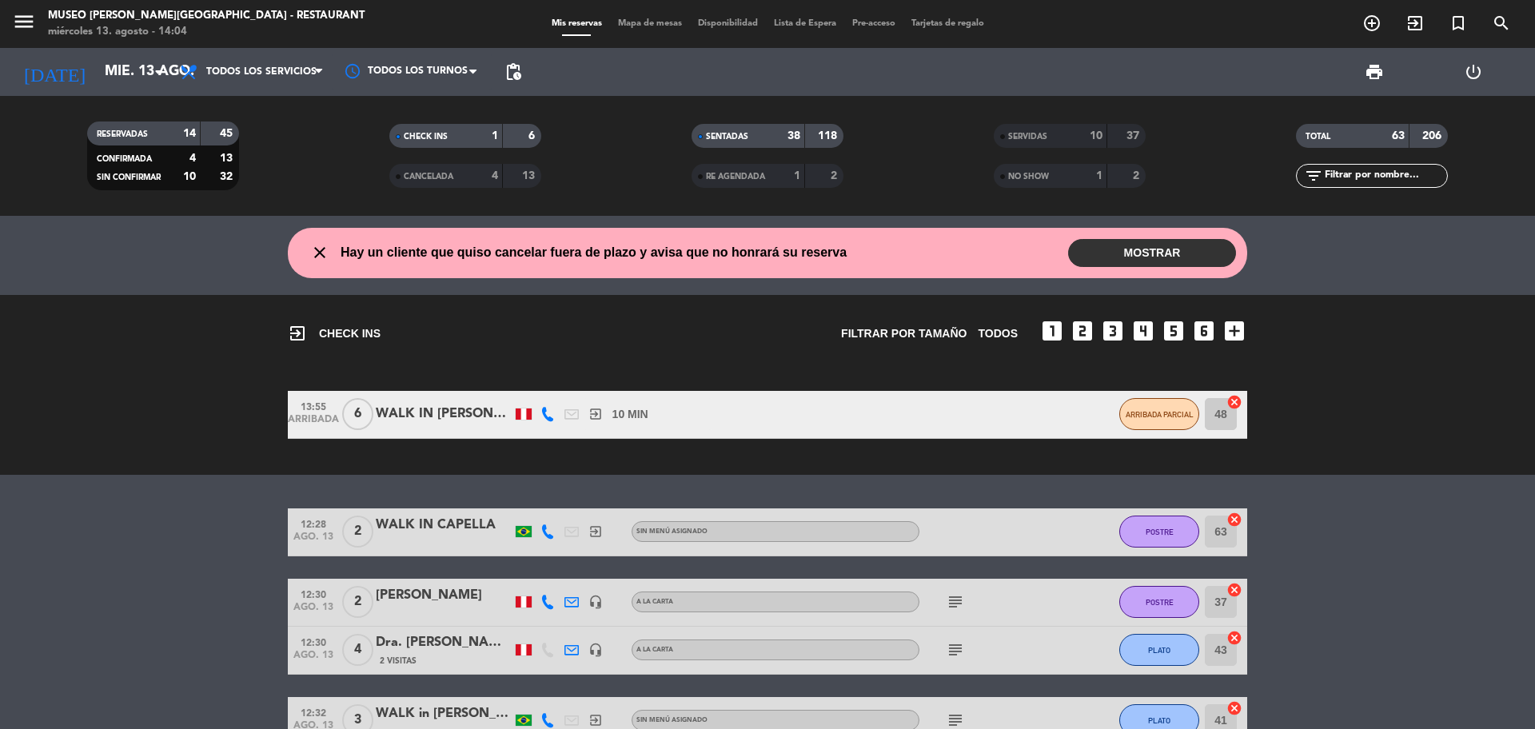
type input "vie. 15 ago."
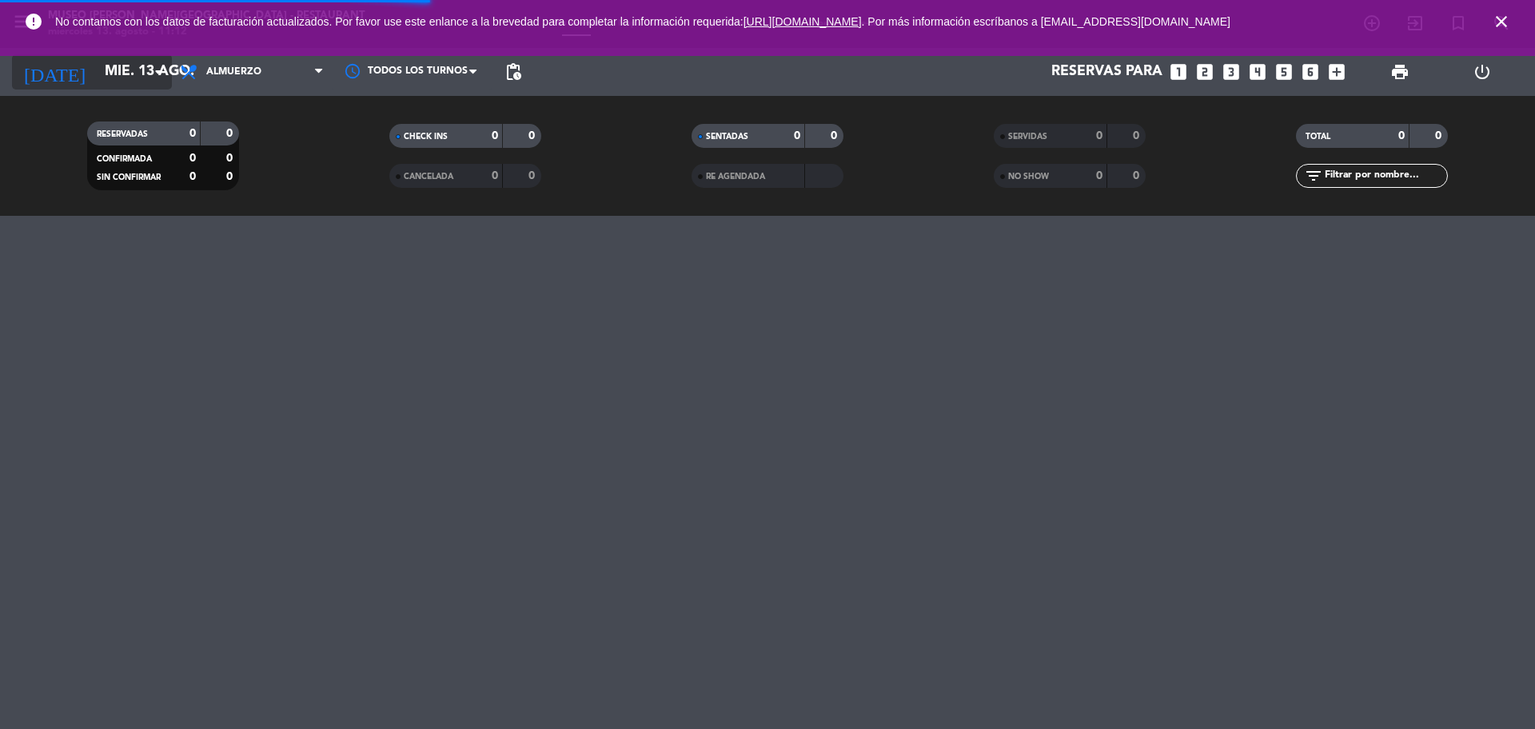
click at [118, 69] on input "mié. 13 ago." at bounding box center [190, 72] width 186 height 32
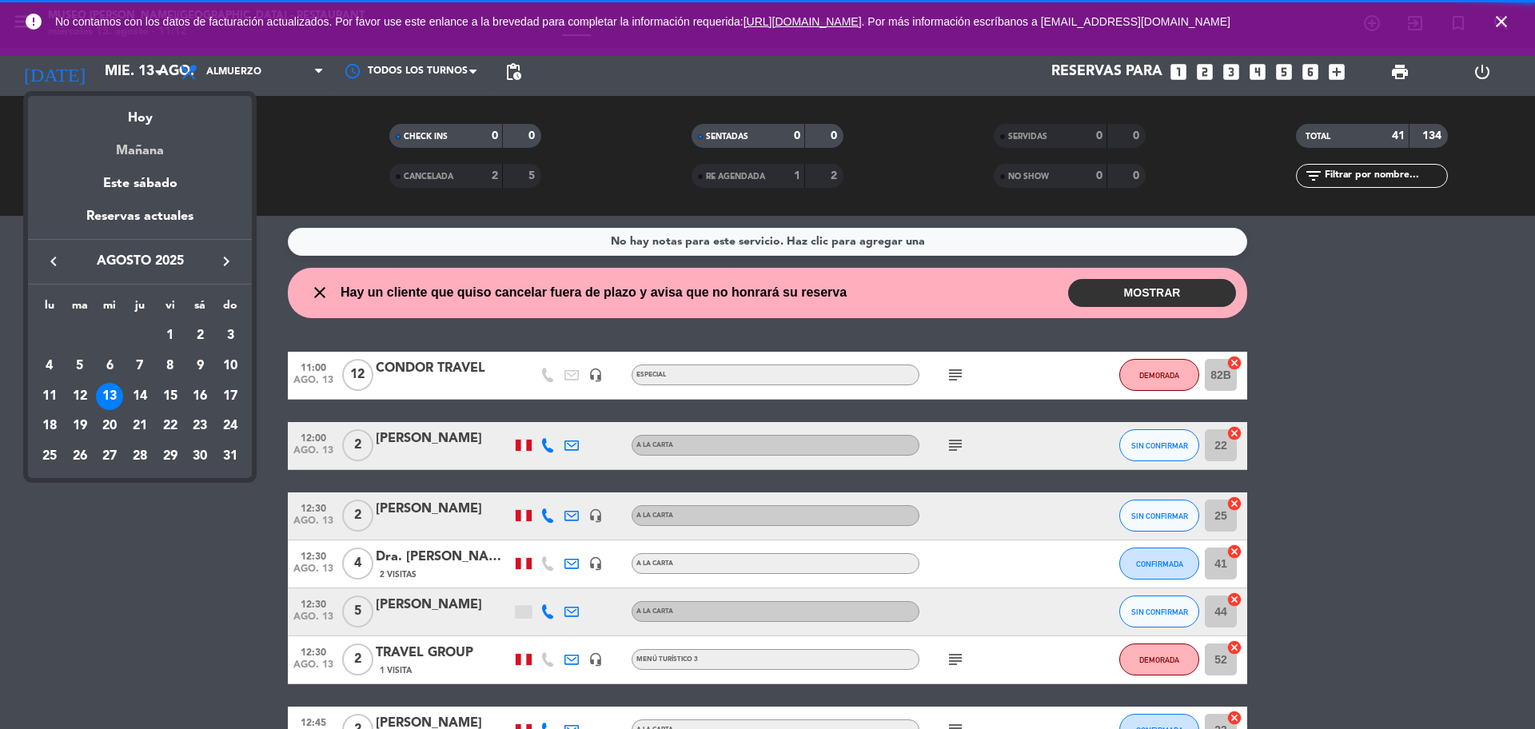
click at [136, 158] on div "Mañana" at bounding box center [140, 145] width 224 height 33
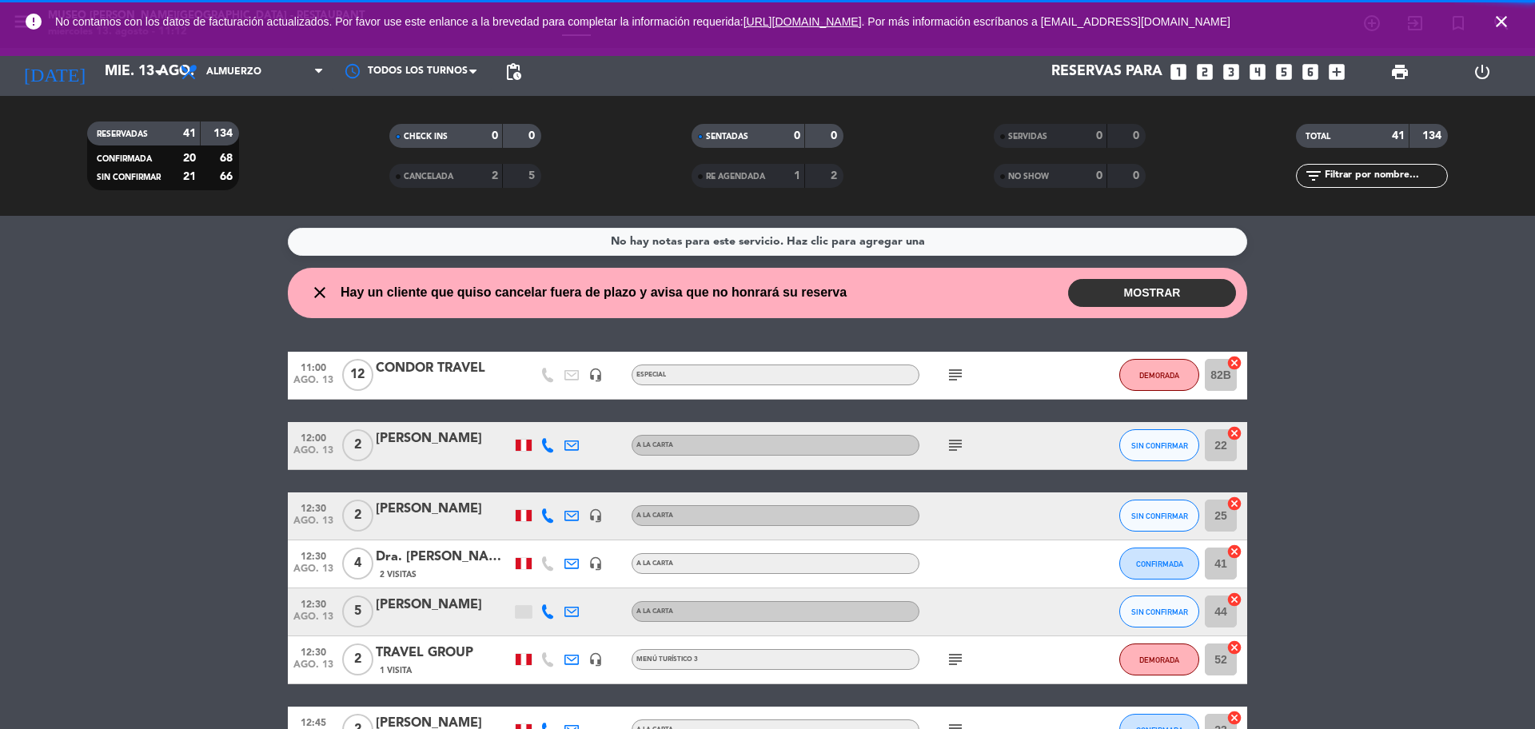
type input "jue. 14 ago."
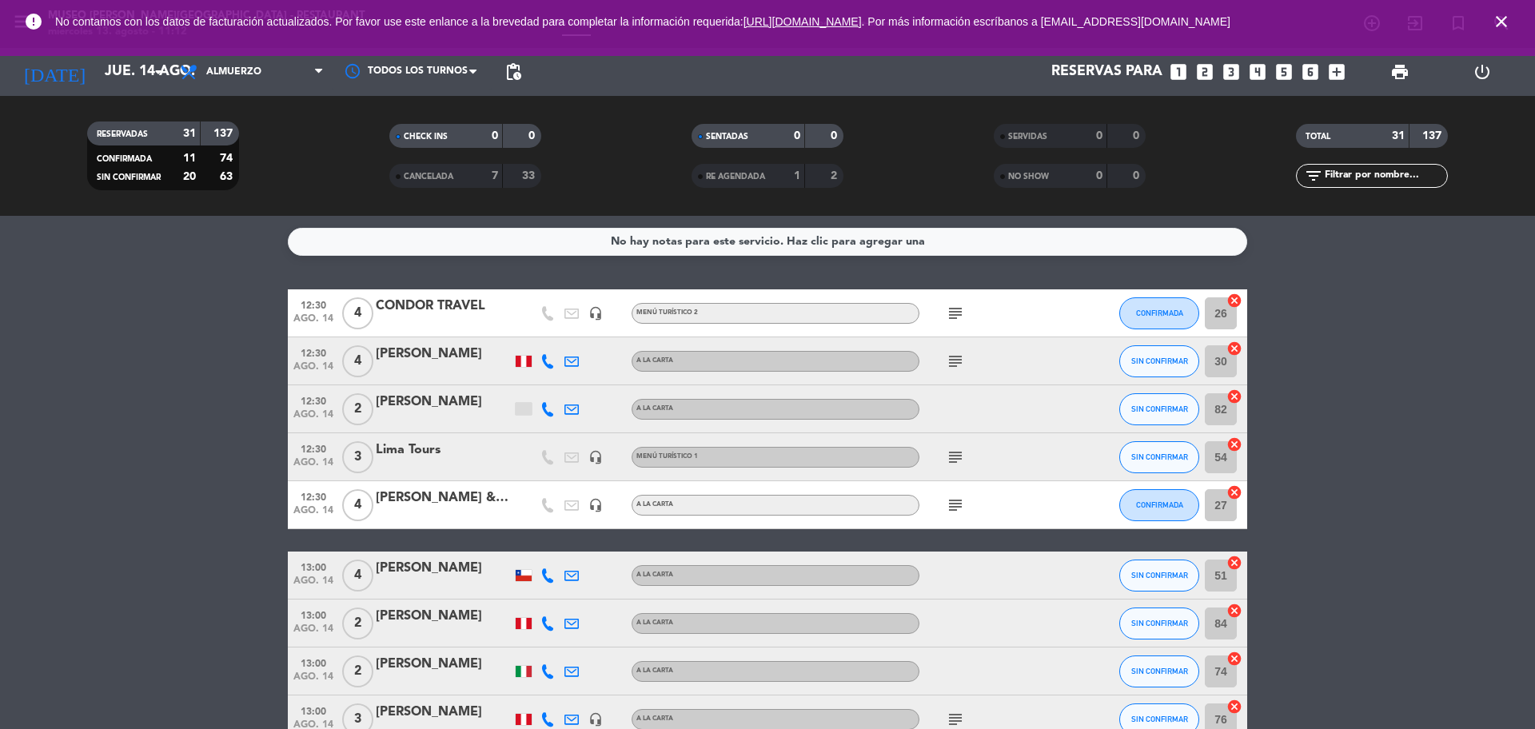
click at [425, 302] on div "CONDOR TRAVEL" at bounding box center [444, 306] width 136 height 21
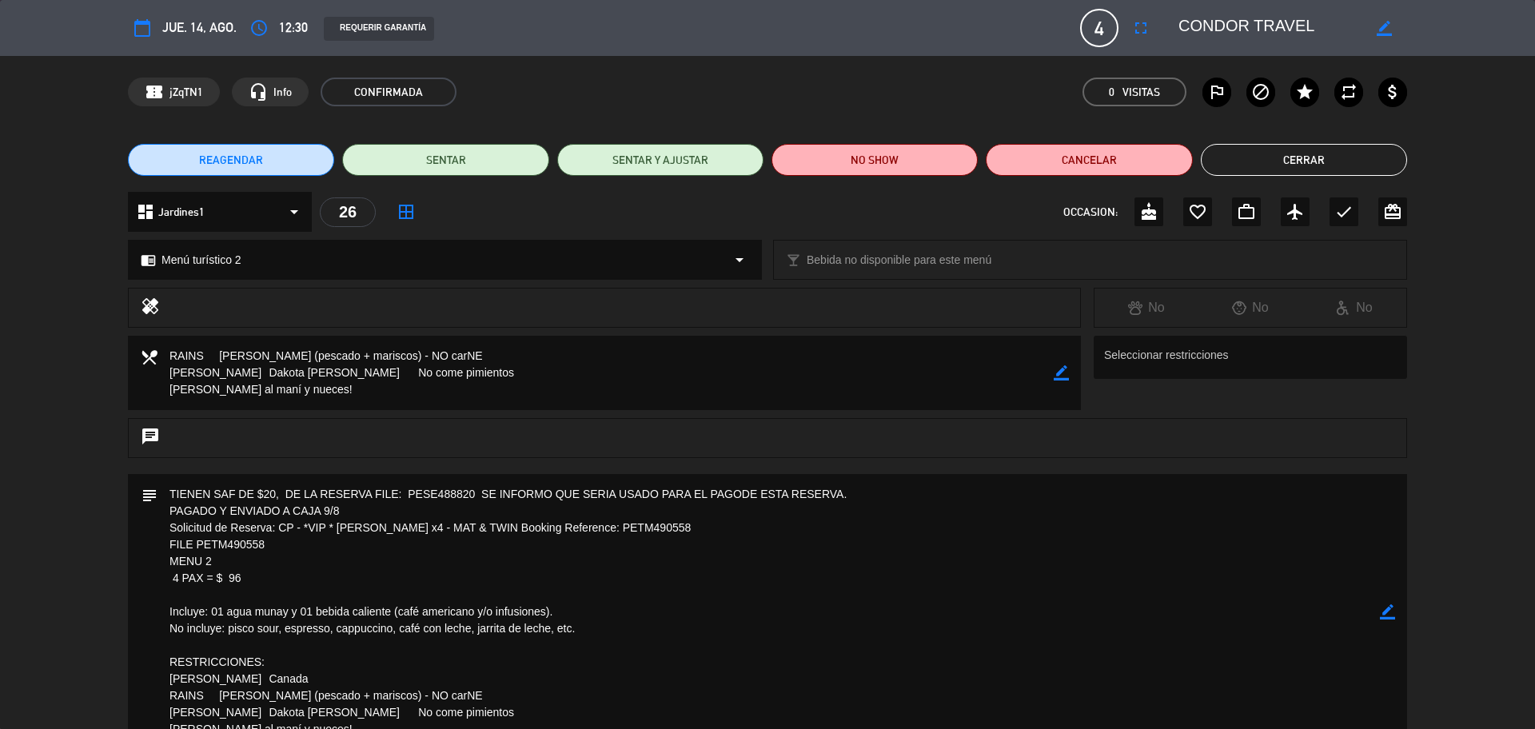
click at [1280, 164] on button "Cerrar" at bounding box center [1304, 160] width 206 height 32
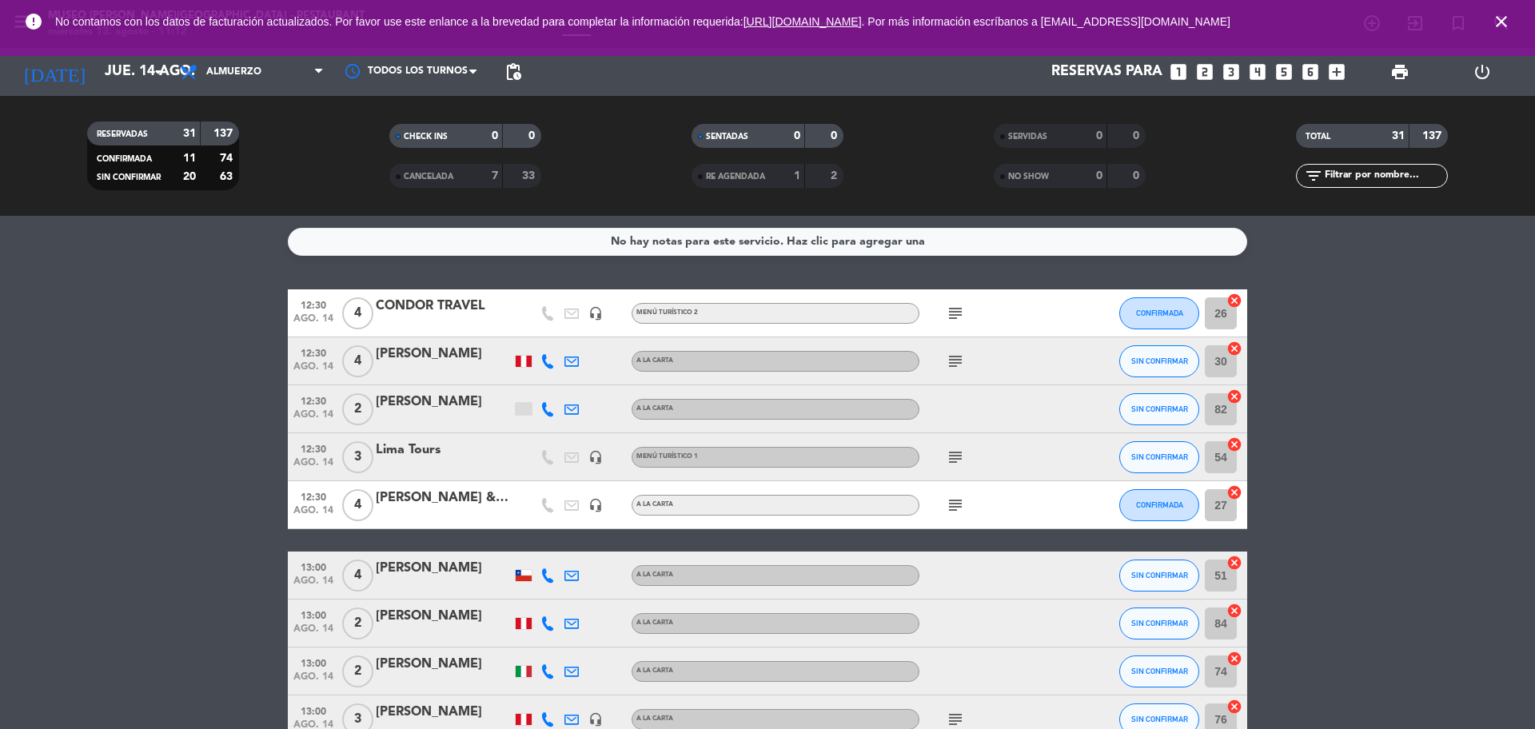
click at [1367, 172] on input "text" at bounding box center [1385, 176] width 124 height 18
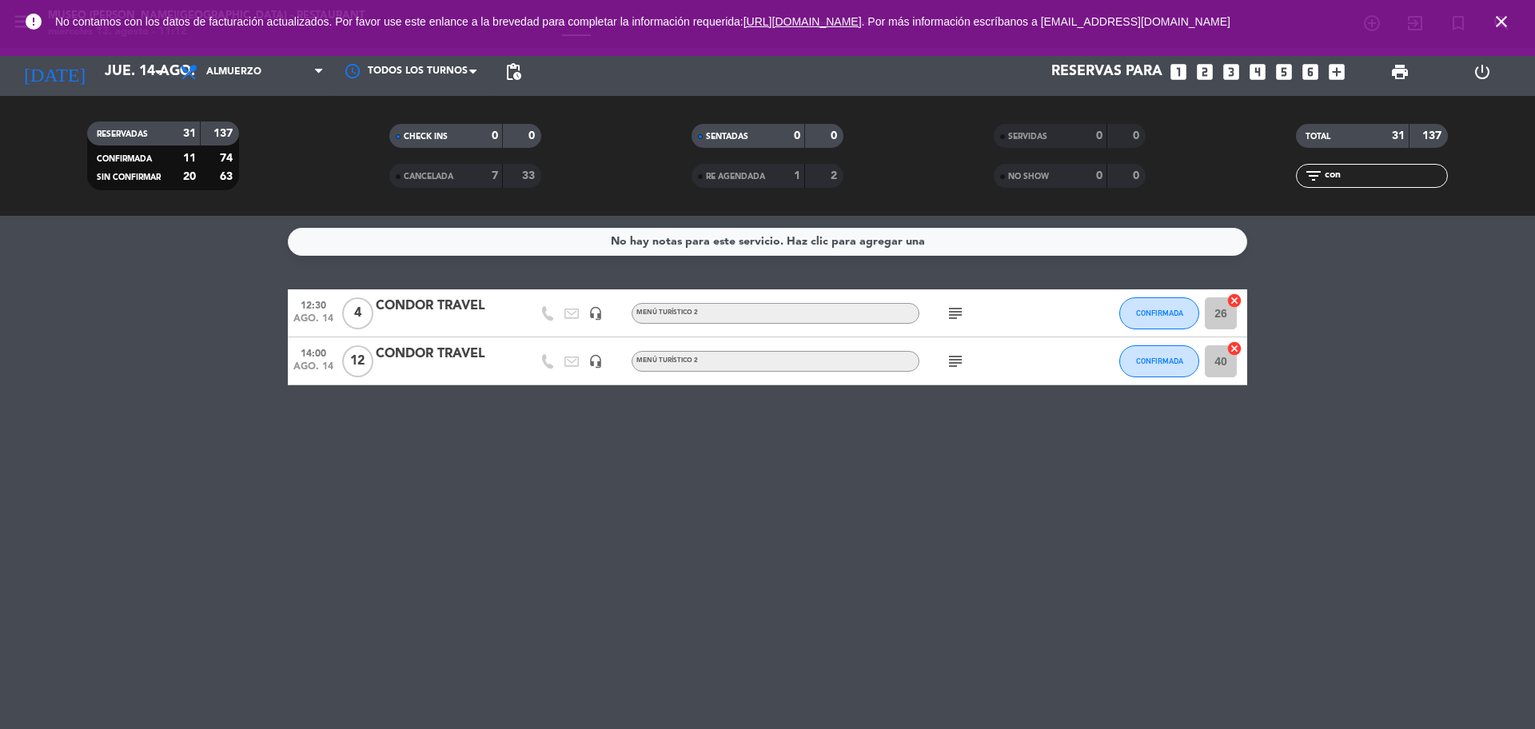
type input "con"
click at [953, 308] on icon "subject" at bounding box center [955, 313] width 19 height 19
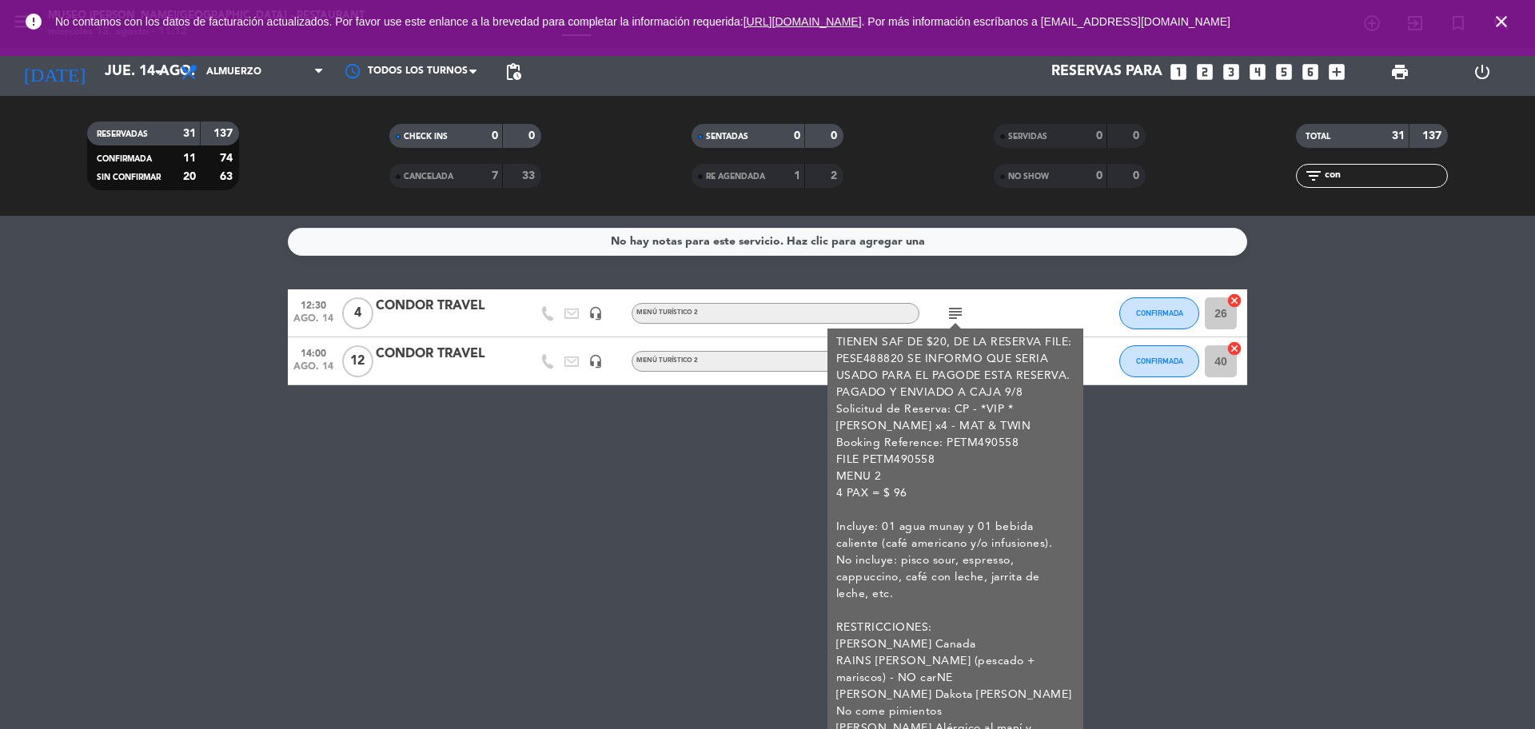
click at [749, 419] on div "No hay notas para este servicio. Haz clic para agregar una 12:30 ago. 14 4 COND…" at bounding box center [767, 472] width 1535 height 513
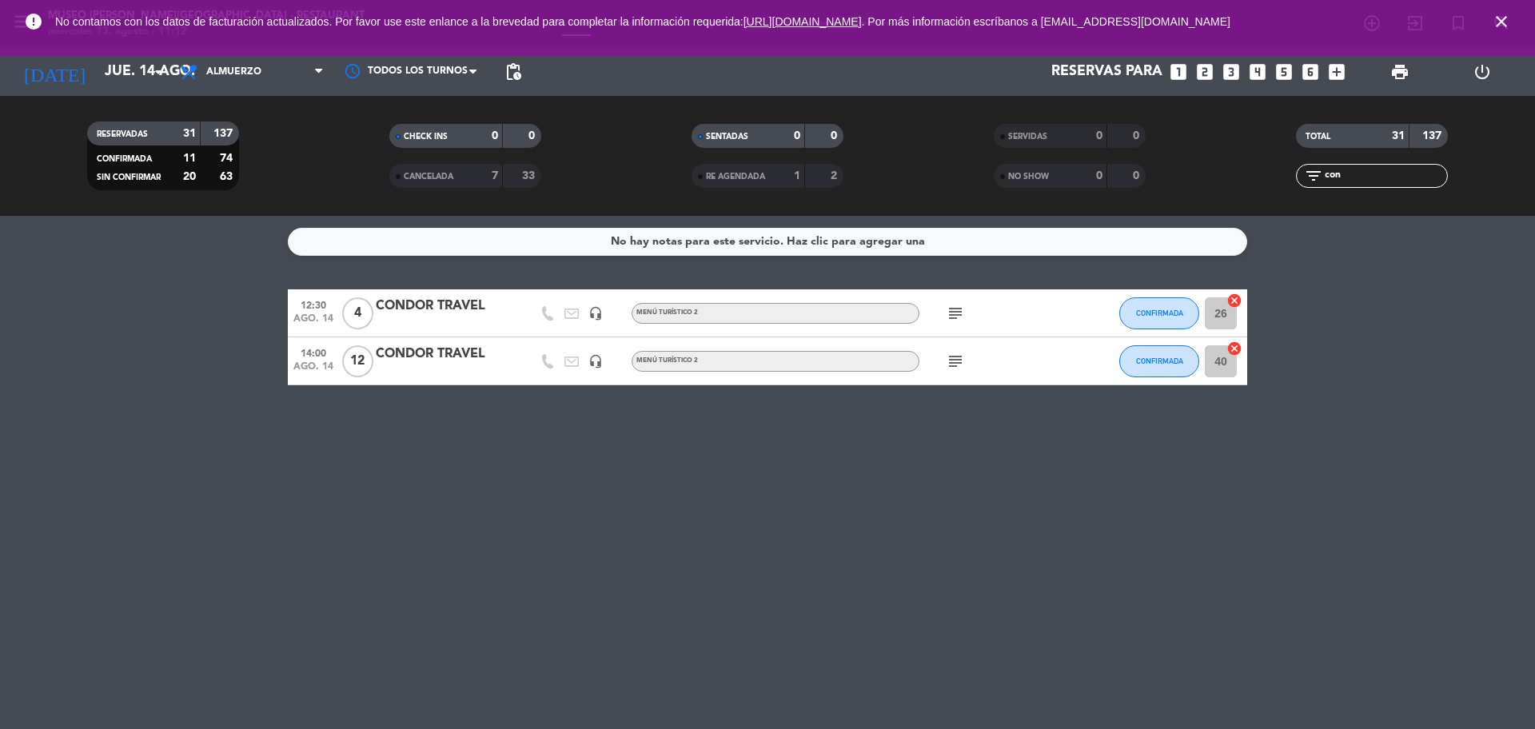
click at [948, 362] on icon "subject" at bounding box center [955, 361] width 19 height 19
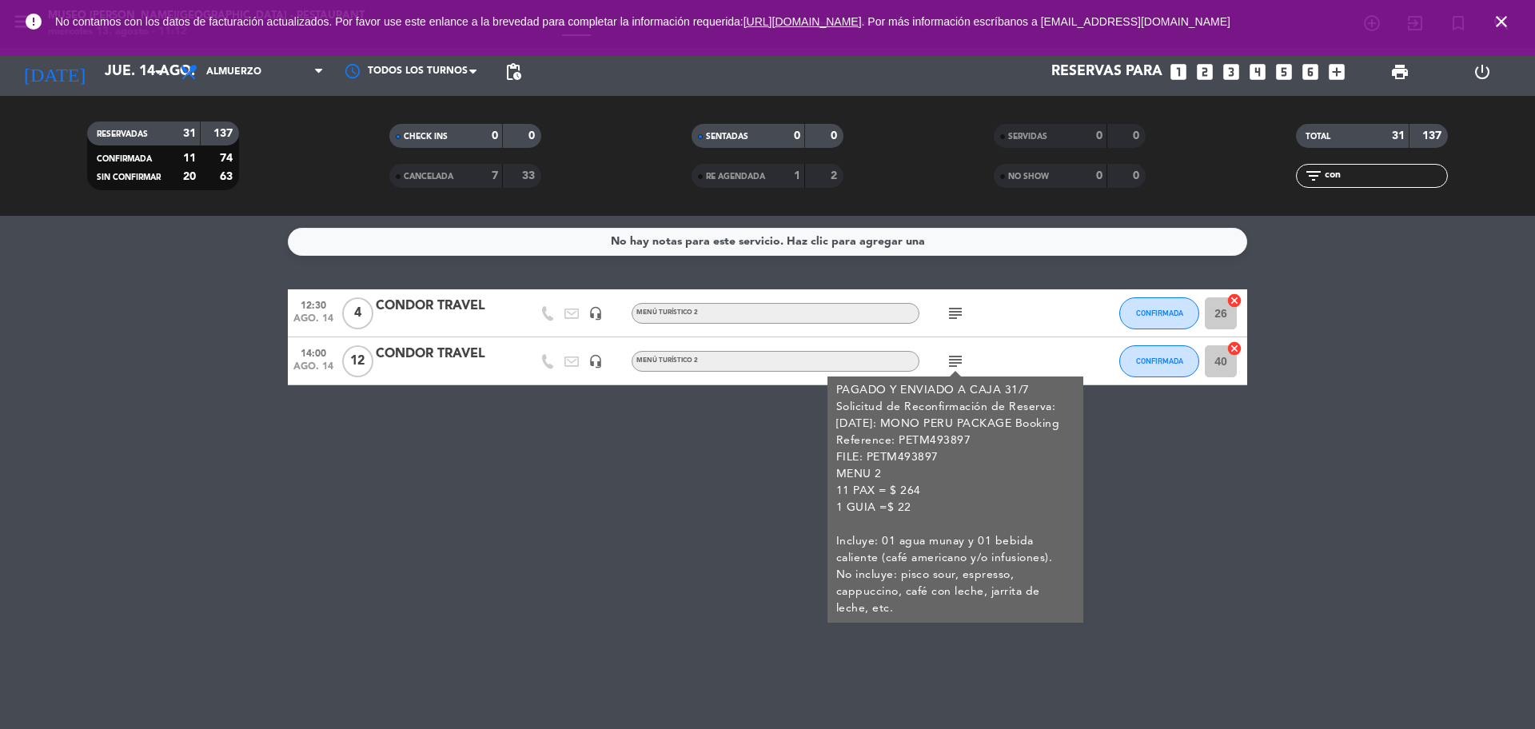
drag, startPoint x: 828, startPoint y: 478, endPoint x: 617, endPoint y: 426, distance: 218.2
click at [822, 478] on div "No hay notas para este servicio. Haz clic para agregar una 12:30 ago. 14 4 COND…" at bounding box center [767, 472] width 1535 height 513
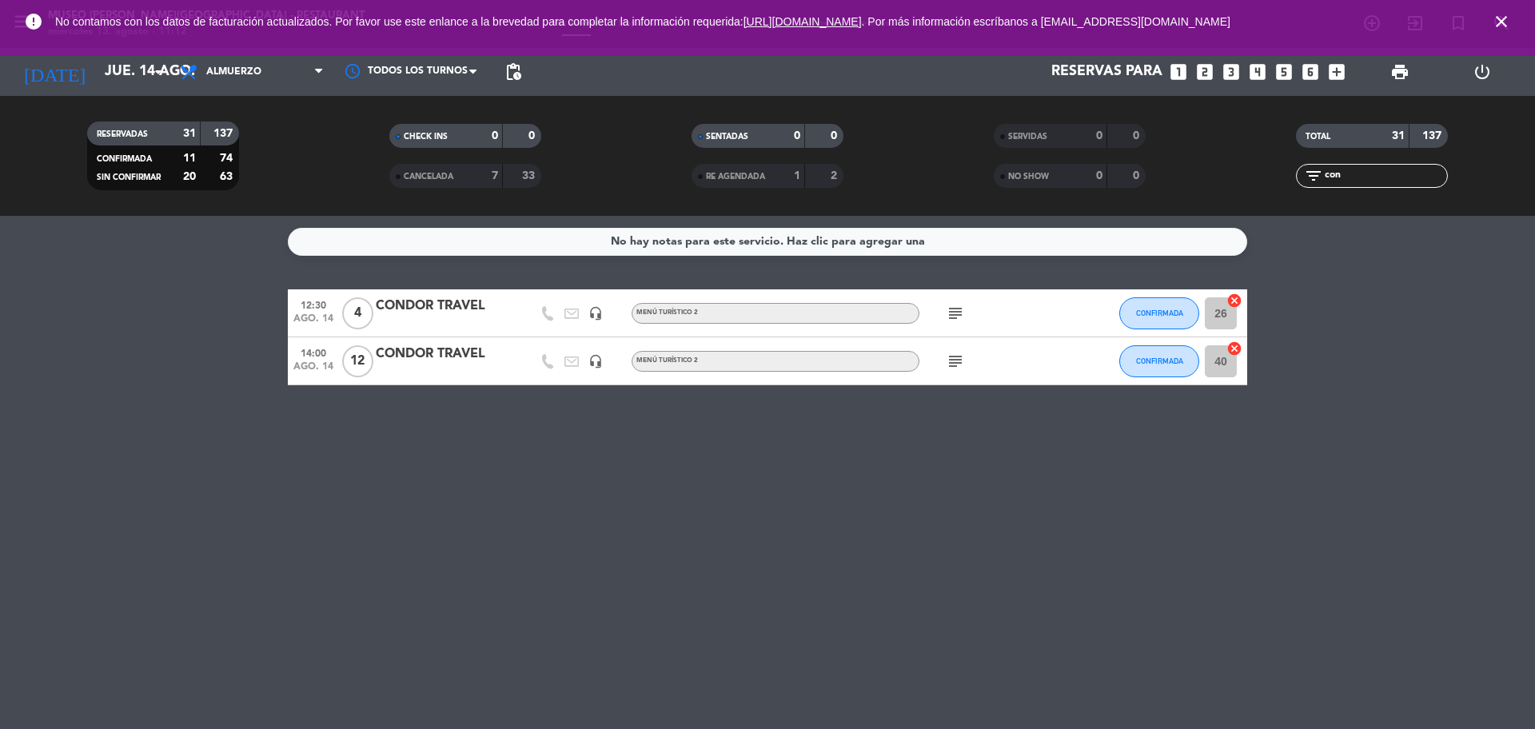
click at [470, 357] on div "CONDOR TRAVEL" at bounding box center [444, 354] width 136 height 21
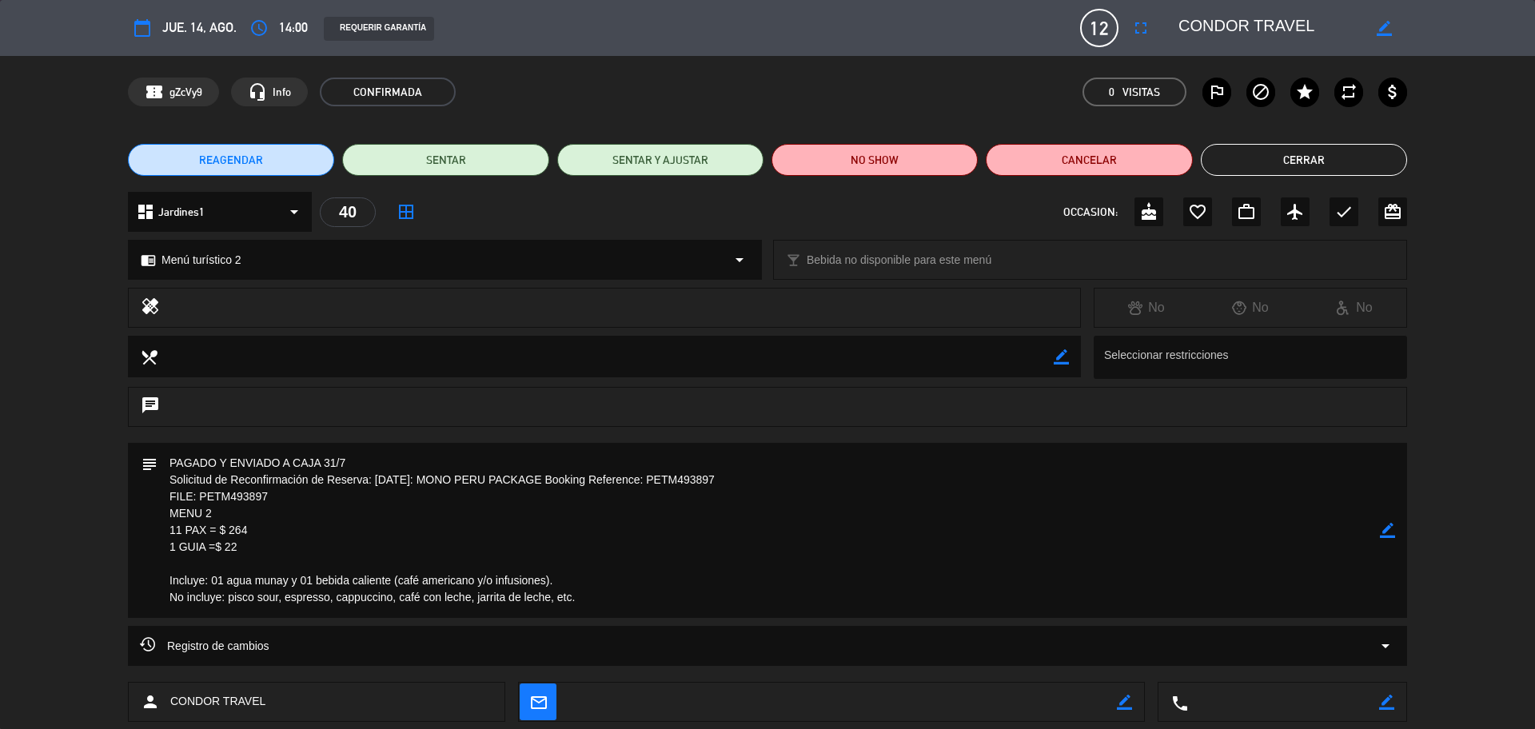
drag, startPoint x: 277, startPoint y: 499, endPoint x: 202, endPoint y: 499, distance: 75.2
click at [202, 499] on textarea at bounding box center [769, 530] width 1223 height 175
drag, startPoint x: 1275, startPoint y: 166, endPoint x: 1081, endPoint y: 2, distance: 254.1
click at [1275, 166] on button "Cerrar" at bounding box center [1304, 160] width 206 height 32
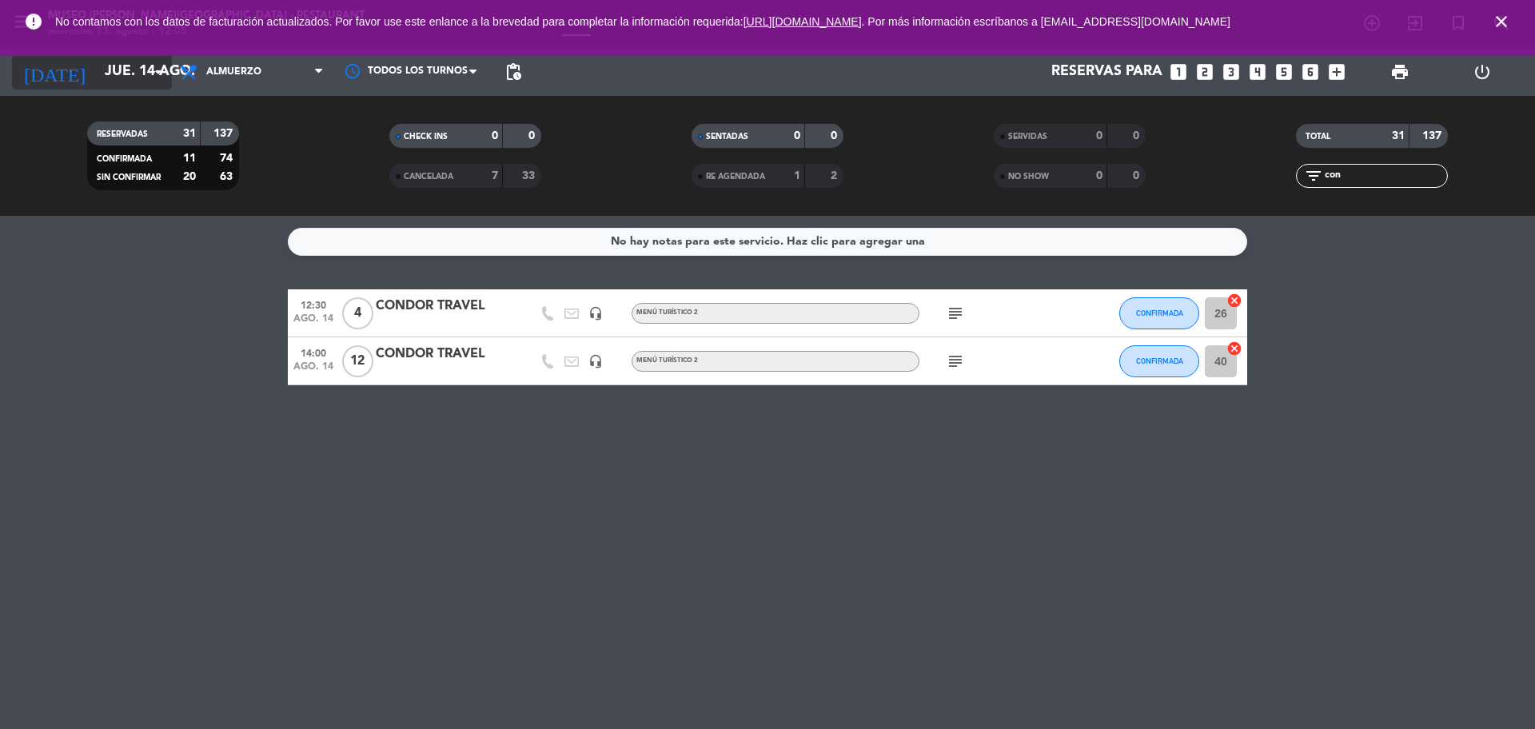
click at [126, 71] on input "jue. 14 ago." at bounding box center [190, 72] width 186 height 32
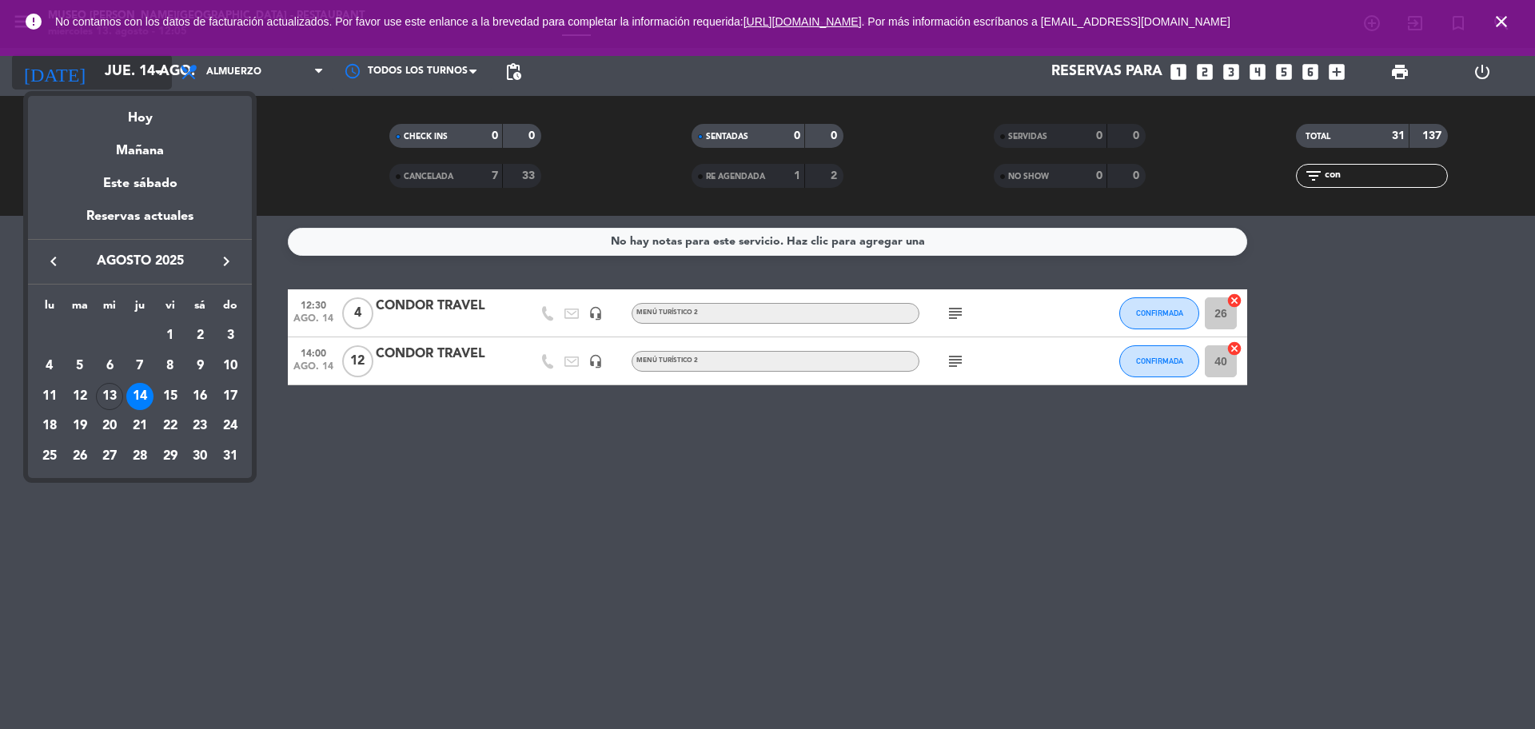
click at [138, 106] on div "Hoy" at bounding box center [140, 112] width 224 height 33
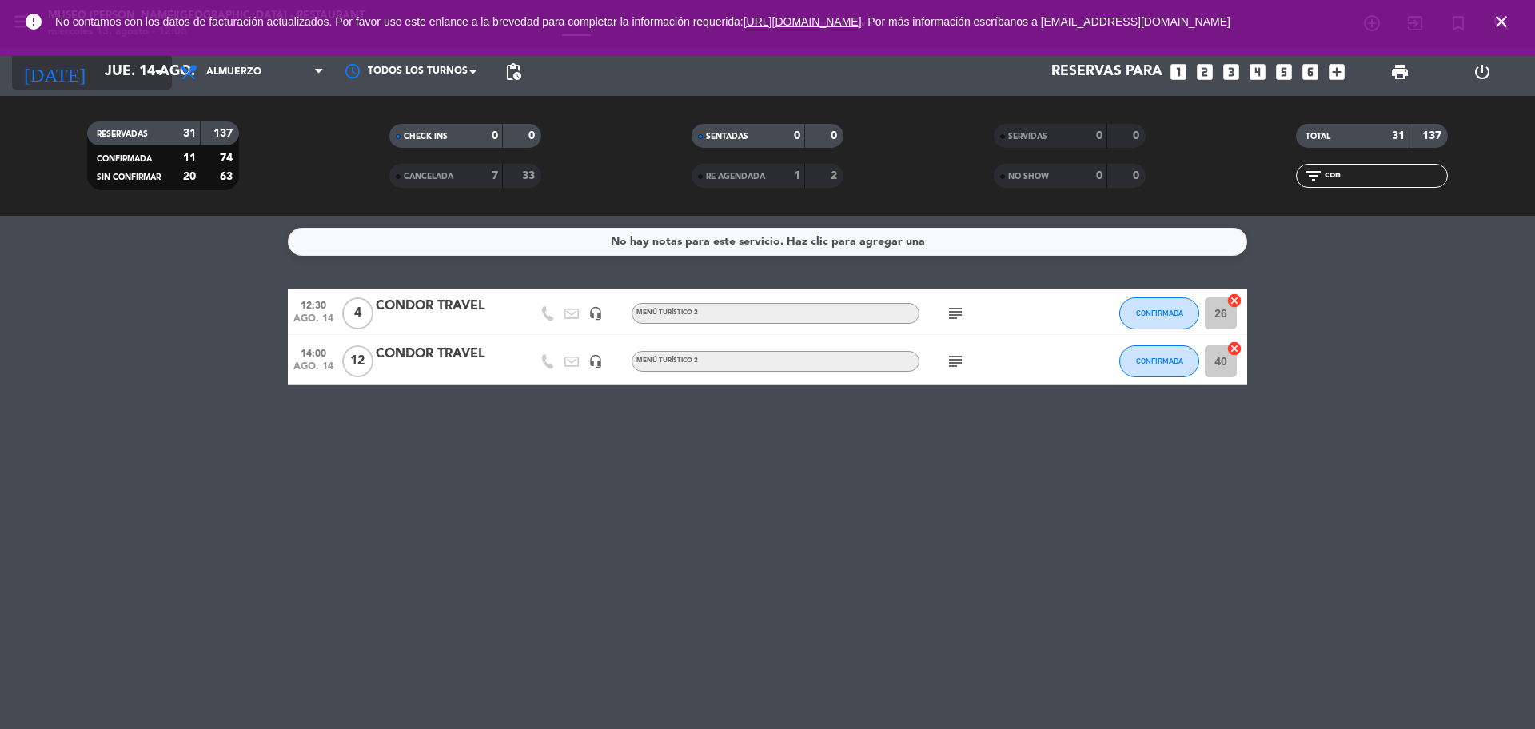
type input "mié. 13 ago."
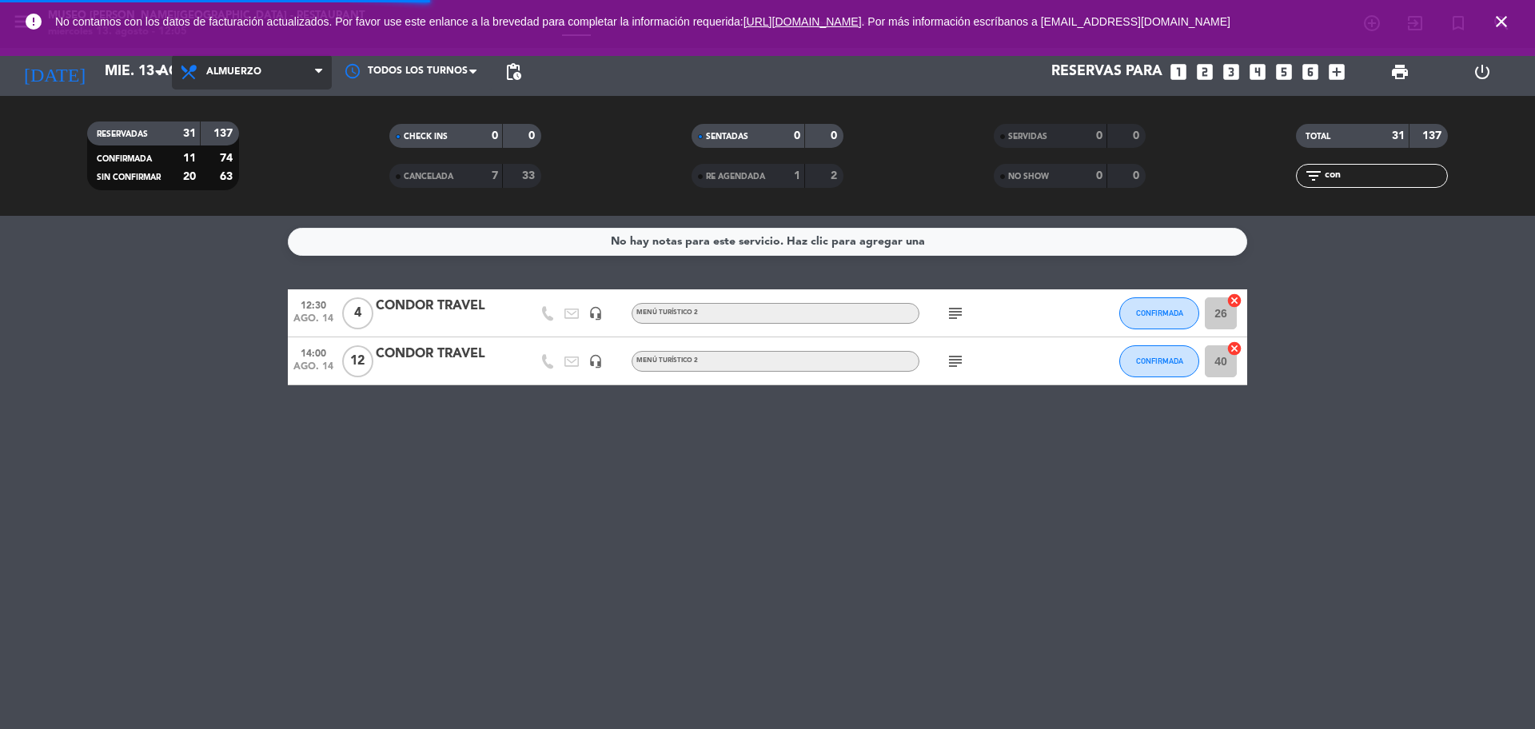
click at [231, 72] on span "Almuerzo" at bounding box center [233, 71] width 55 height 11
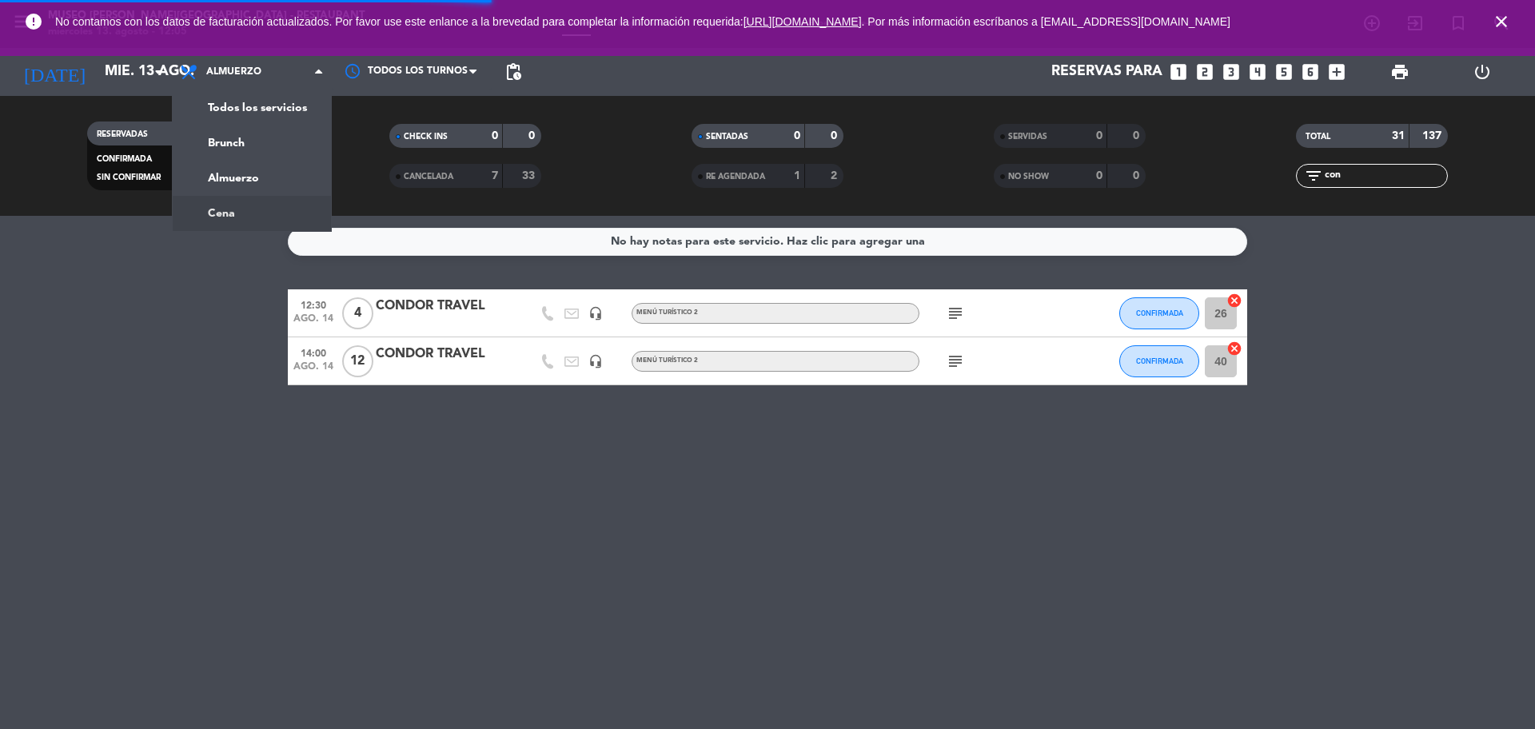
click at [267, 220] on ng-component "menu Museo Larco Café - Restaurant miércoles 13. agosto - 12:05 Mis reservas Ma…" at bounding box center [767, 364] width 1535 height 729
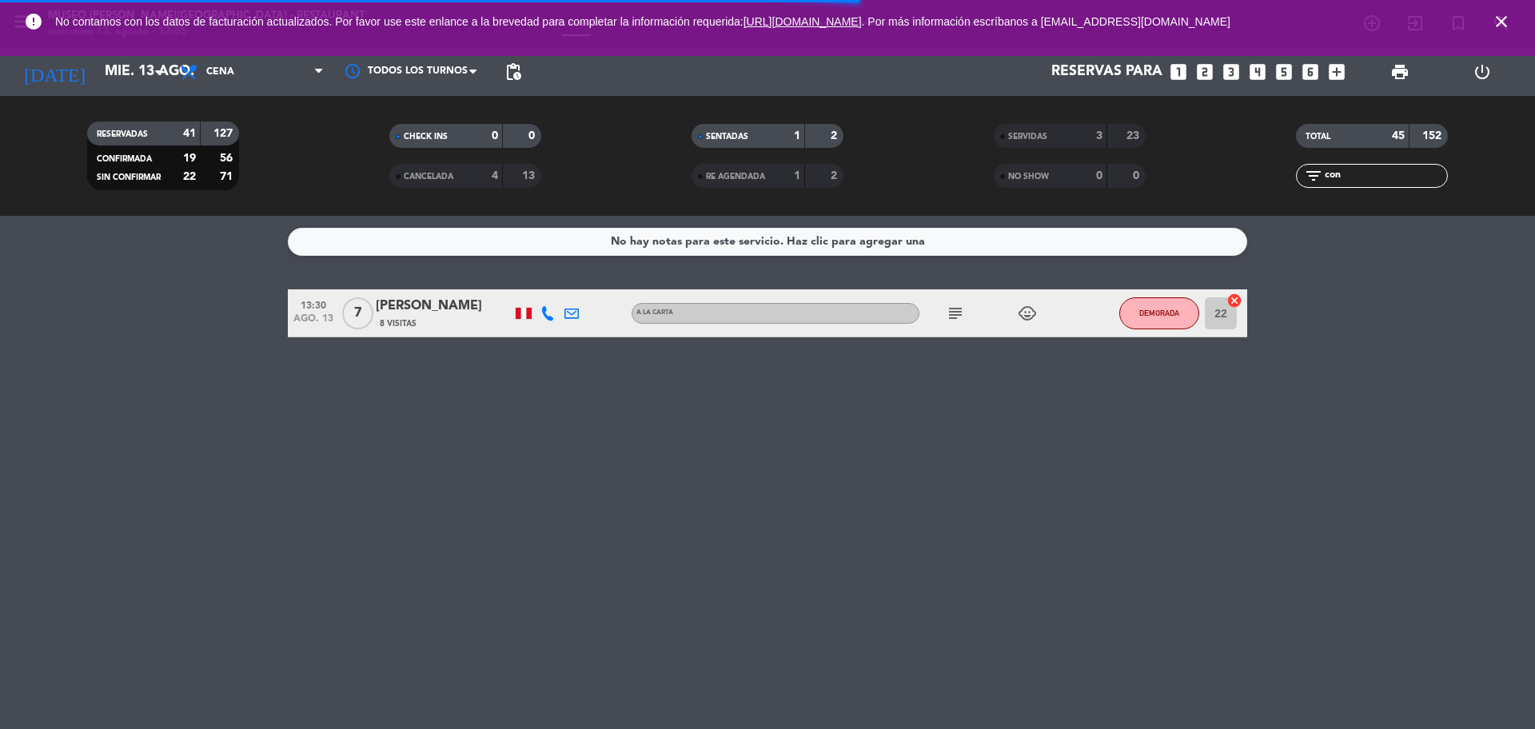
drag, startPoint x: 1358, startPoint y: 183, endPoint x: 1334, endPoint y: 166, distance: 29.7
click at [1318, 183] on div "filter_list con" at bounding box center [1372, 176] width 152 height 24
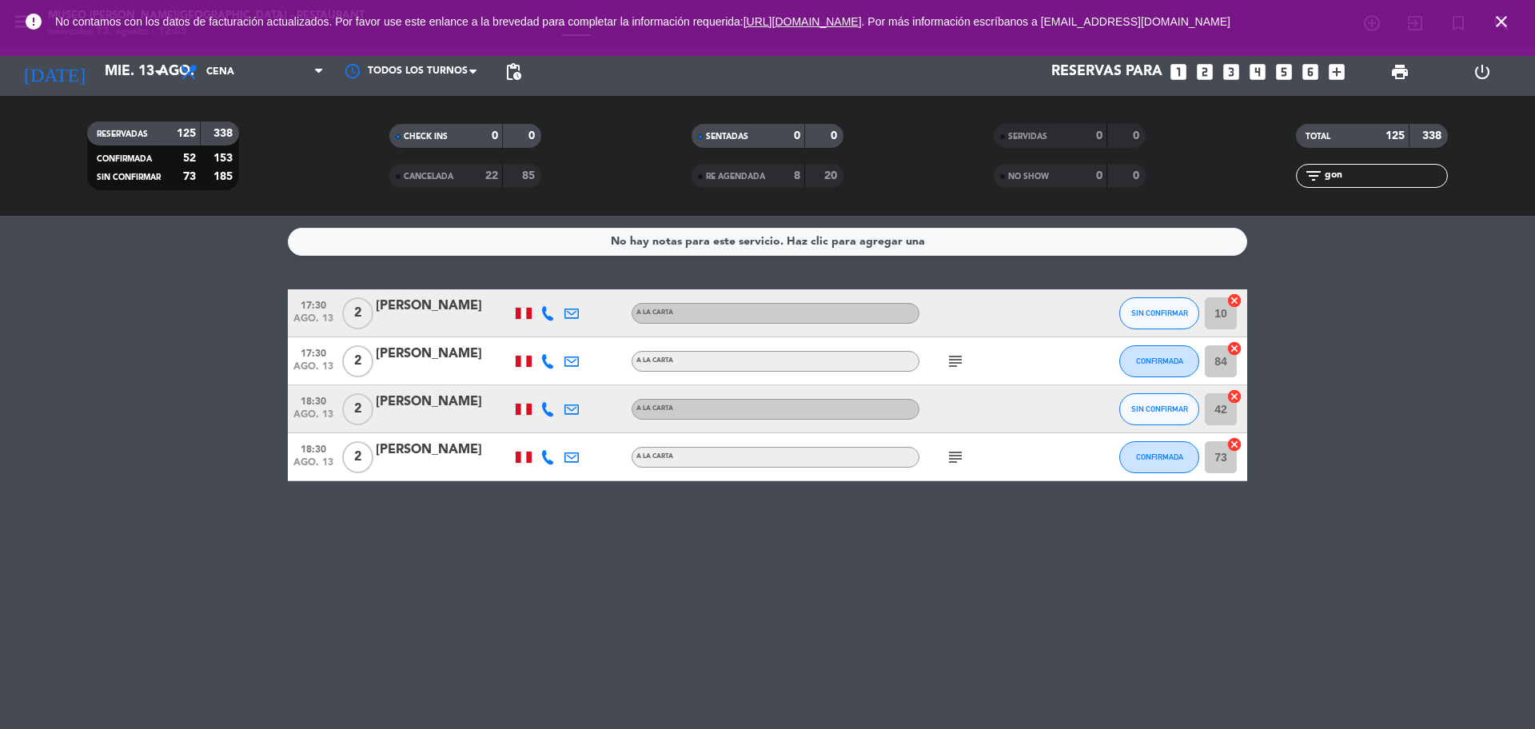
type input "gon"
click at [956, 463] on icon "subject" at bounding box center [955, 457] width 19 height 19
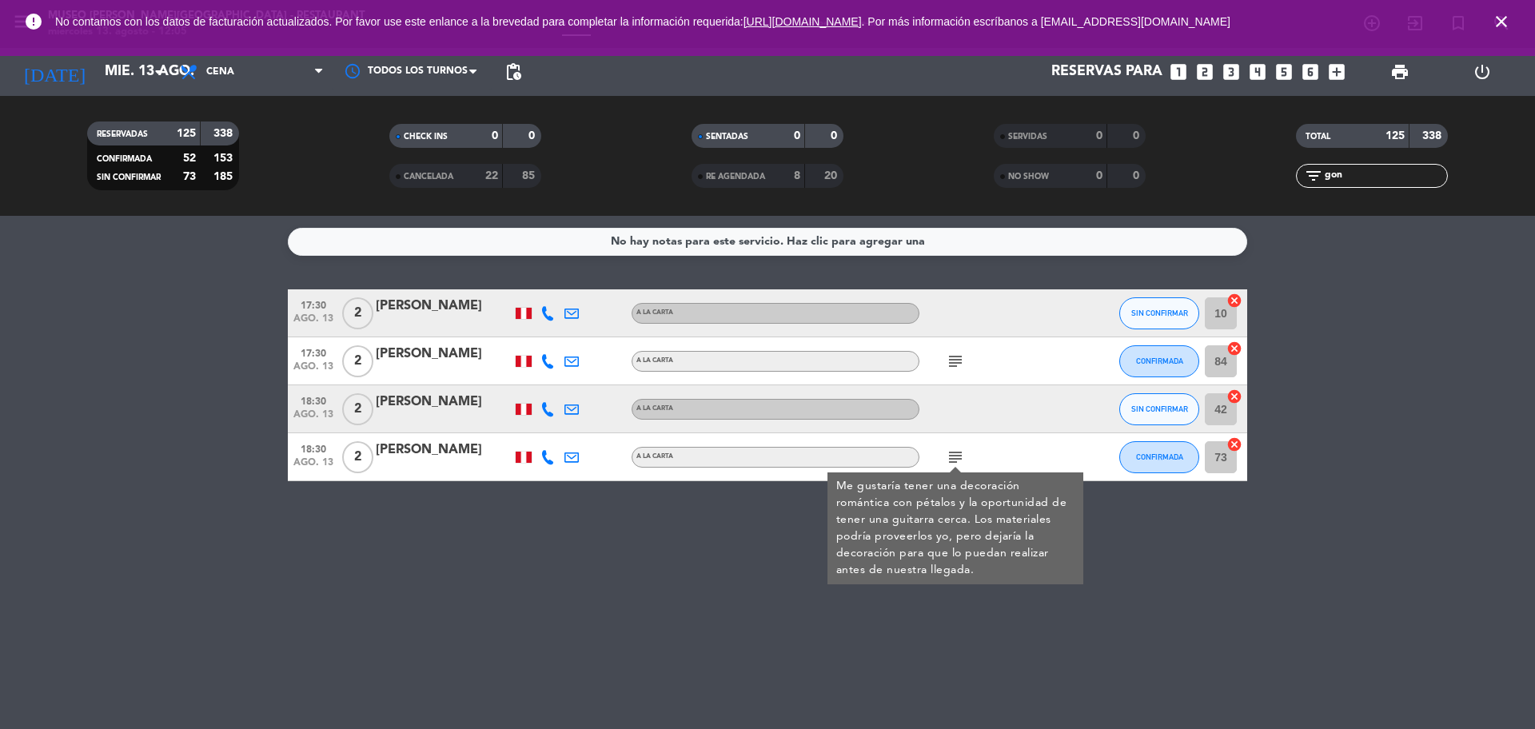
click at [333, 465] on span "ago. 13" at bounding box center [313, 466] width 40 height 18
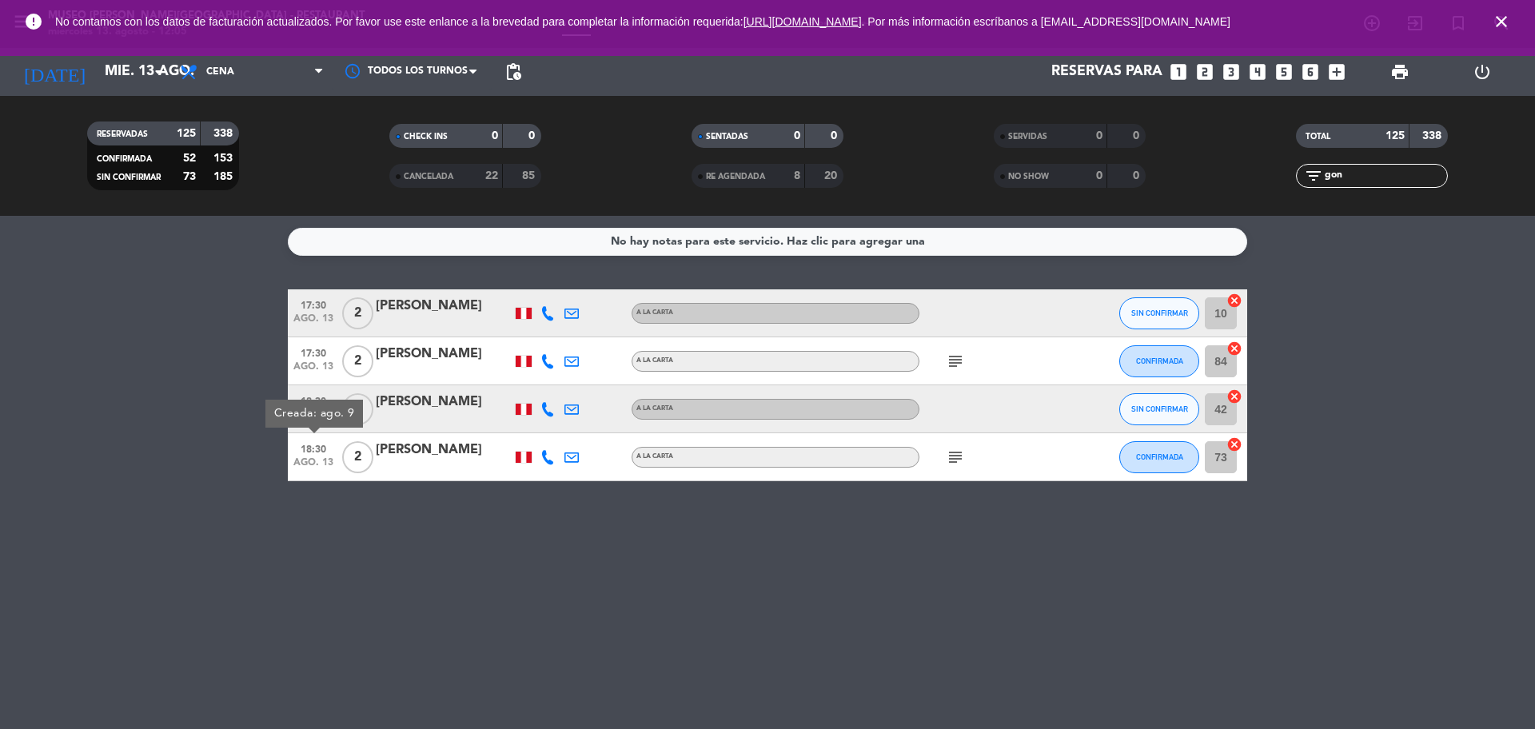
click at [412, 471] on div at bounding box center [444, 467] width 136 height 13
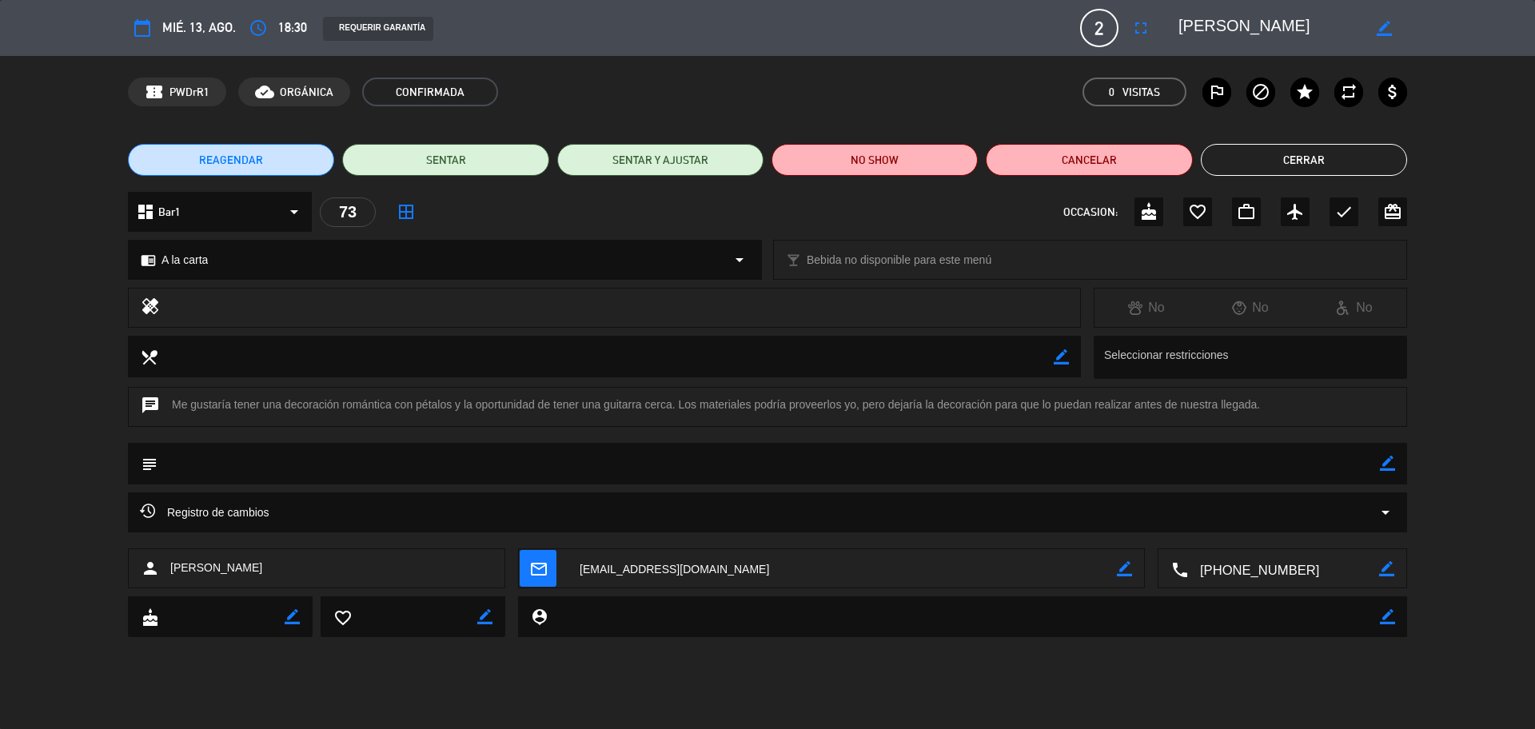
click at [1385, 459] on icon "border_color" at bounding box center [1387, 463] width 15 height 15
click at [1371, 462] on textarea at bounding box center [769, 463] width 1223 height 41
type textarea "e"
type textarea "se ofrecio deco y se indico no ingreso de músicos"
click at [1390, 461] on icon at bounding box center [1387, 463] width 15 height 15
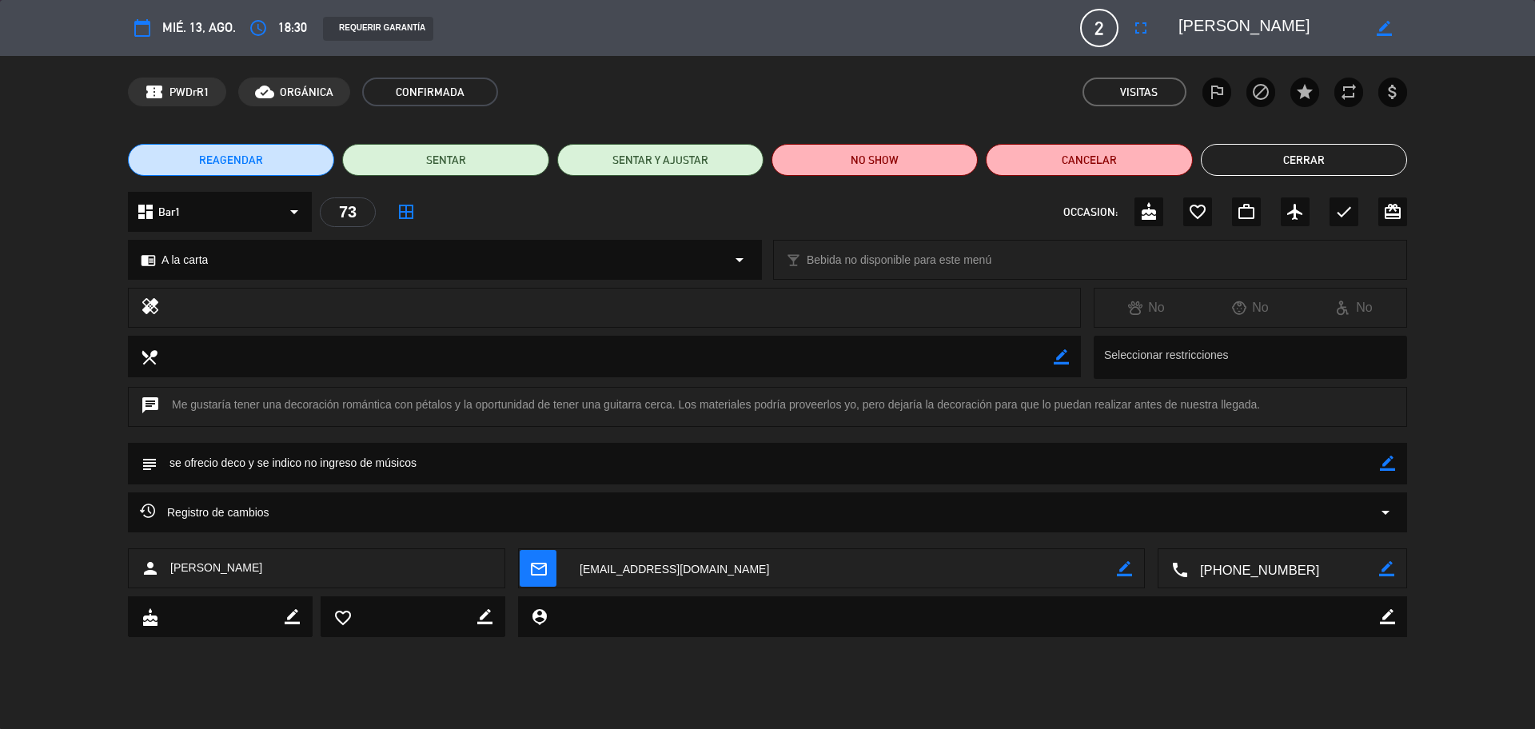
drag, startPoint x: 1311, startPoint y: 162, endPoint x: 1129, endPoint y: 135, distance: 184.2
click at [1312, 161] on button "Cerrar" at bounding box center [1304, 160] width 206 height 32
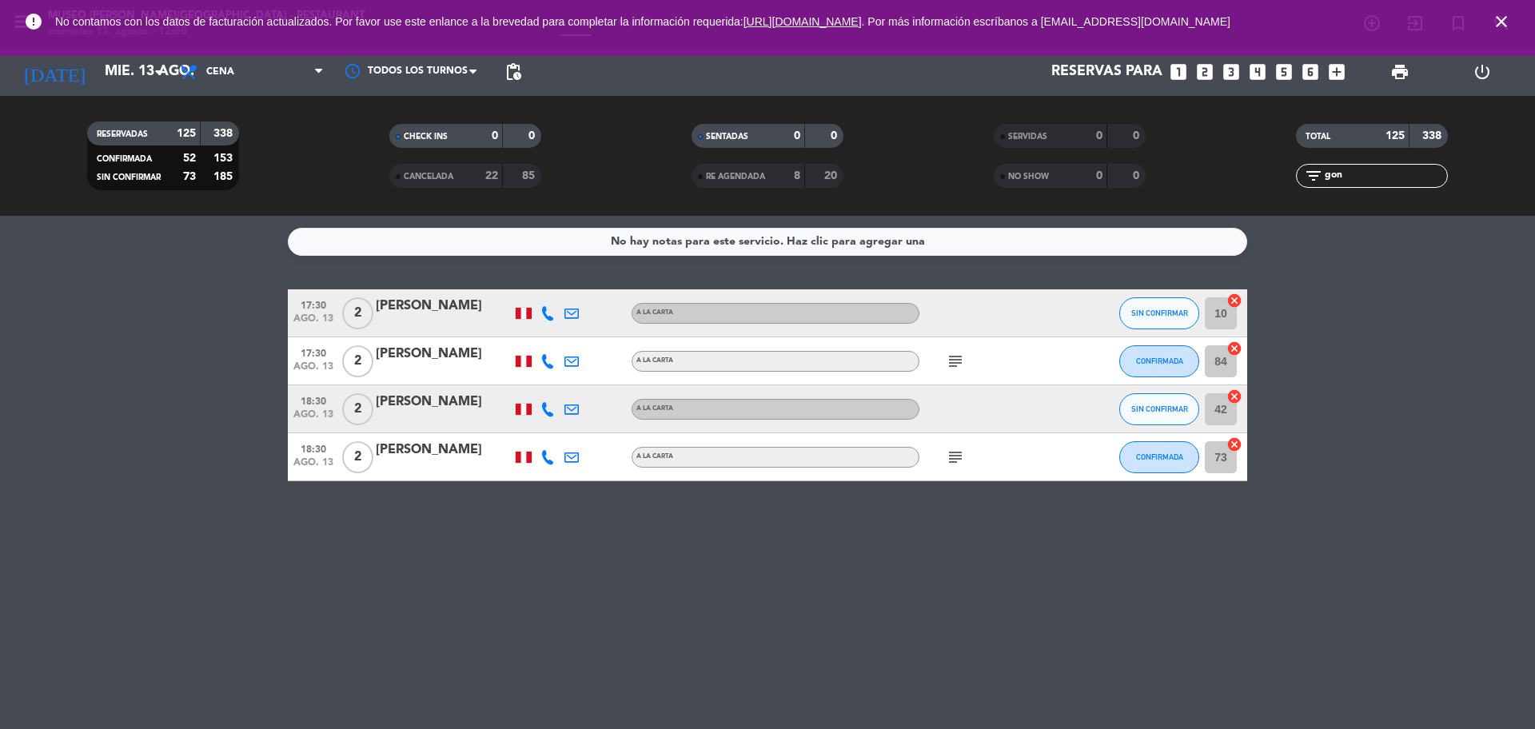
drag, startPoint x: 1367, startPoint y: 174, endPoint x: 1297, endPoint y: 179, distance: 70.5
click at [1297, 179] on div "filter_list gon" at bounding box center [1372, 176] width 152 height 24
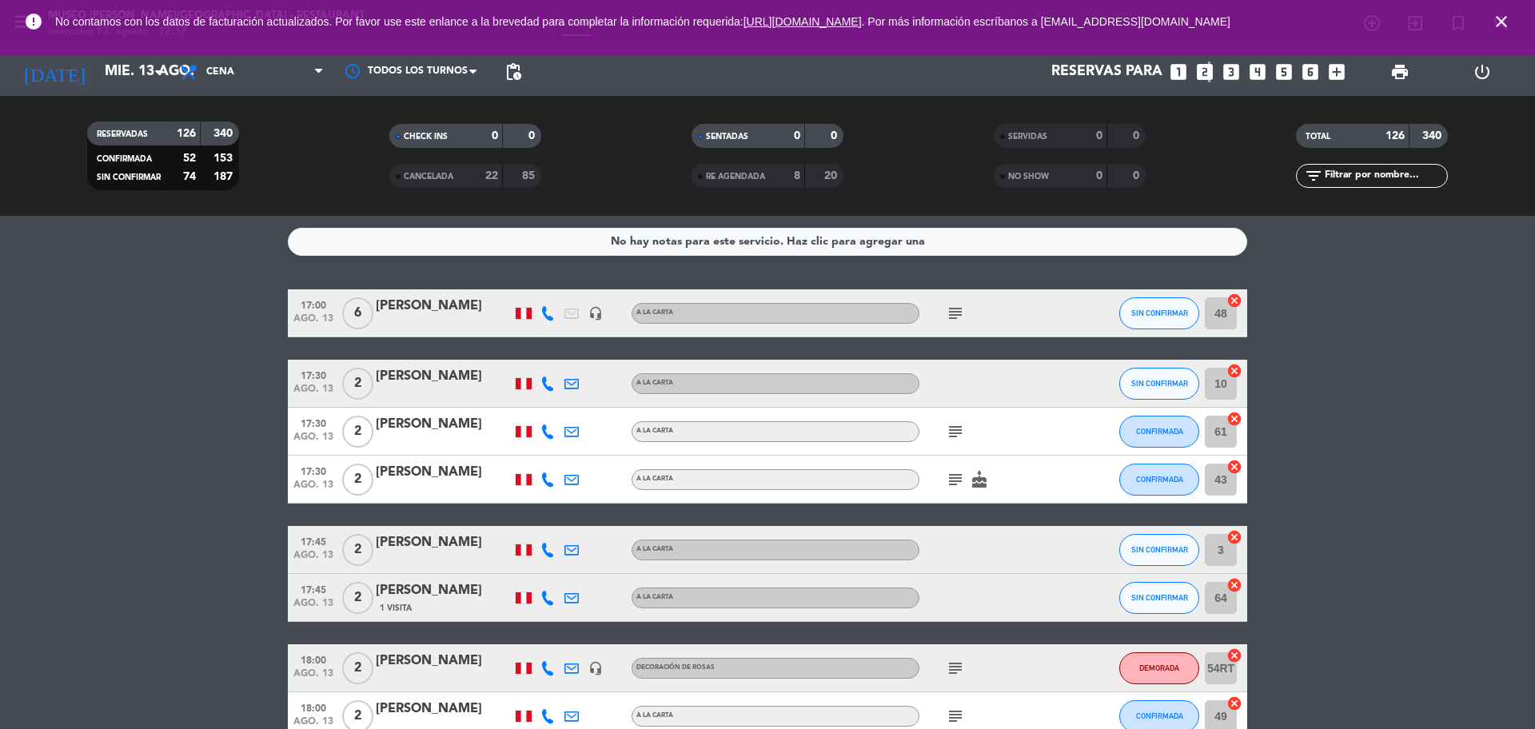
click at [1208, 72] on icon "looks_two" at bounding box center [1205, 72] width 21 height 21
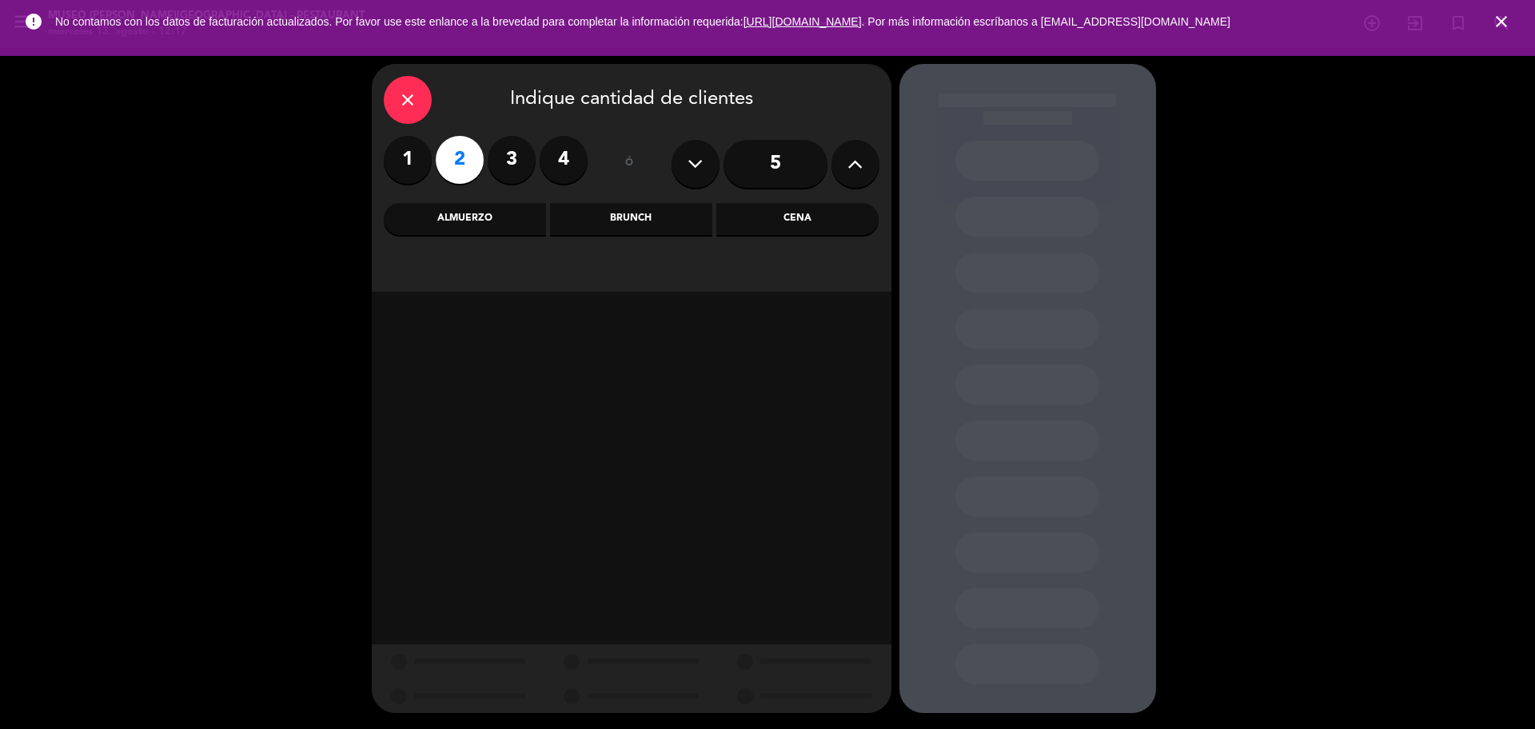
click at [809, 222] on div "Cena" at bounding box center [797, 219] width 162 height 32
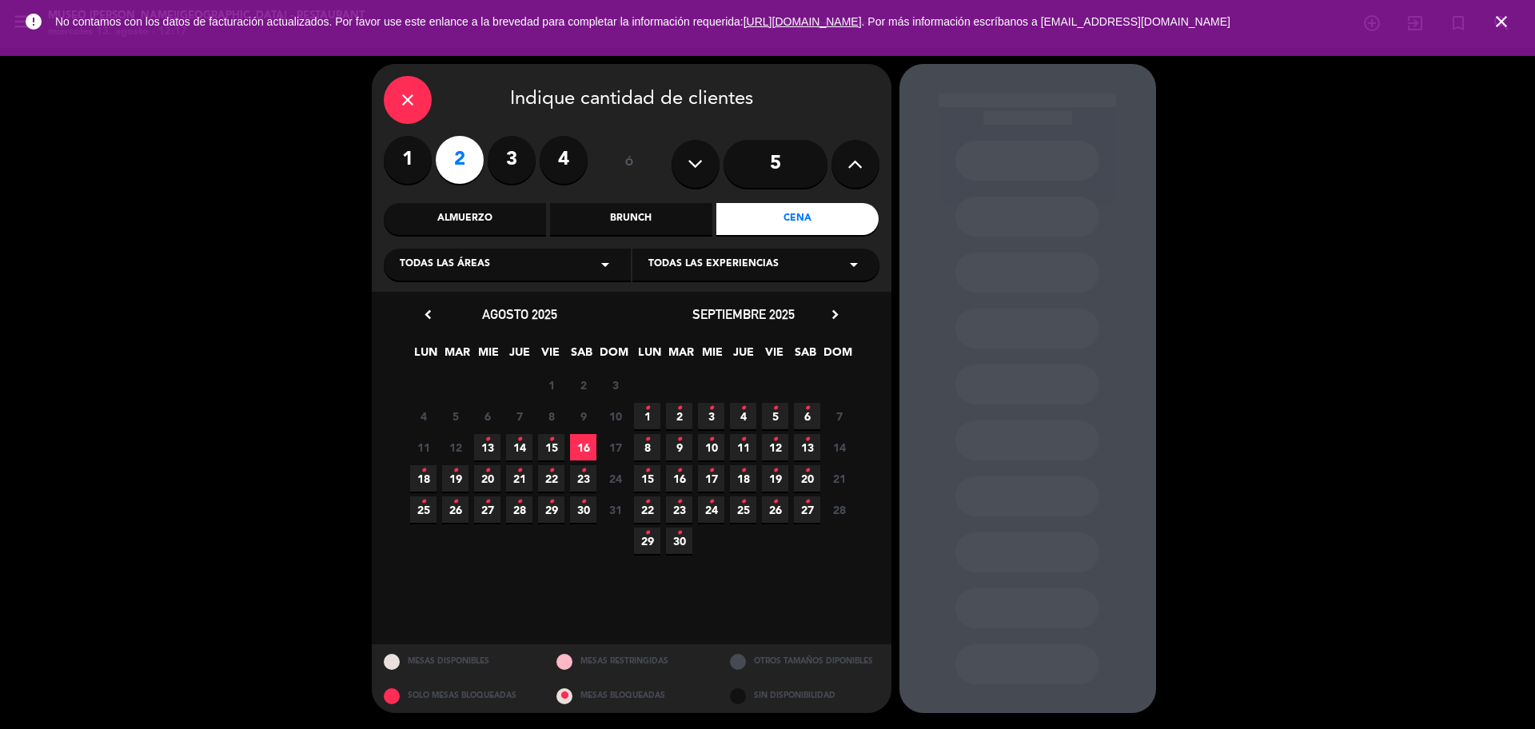
click at [491, 445] on span "13 •" at bounding box center [487, 447] width 26 height 26
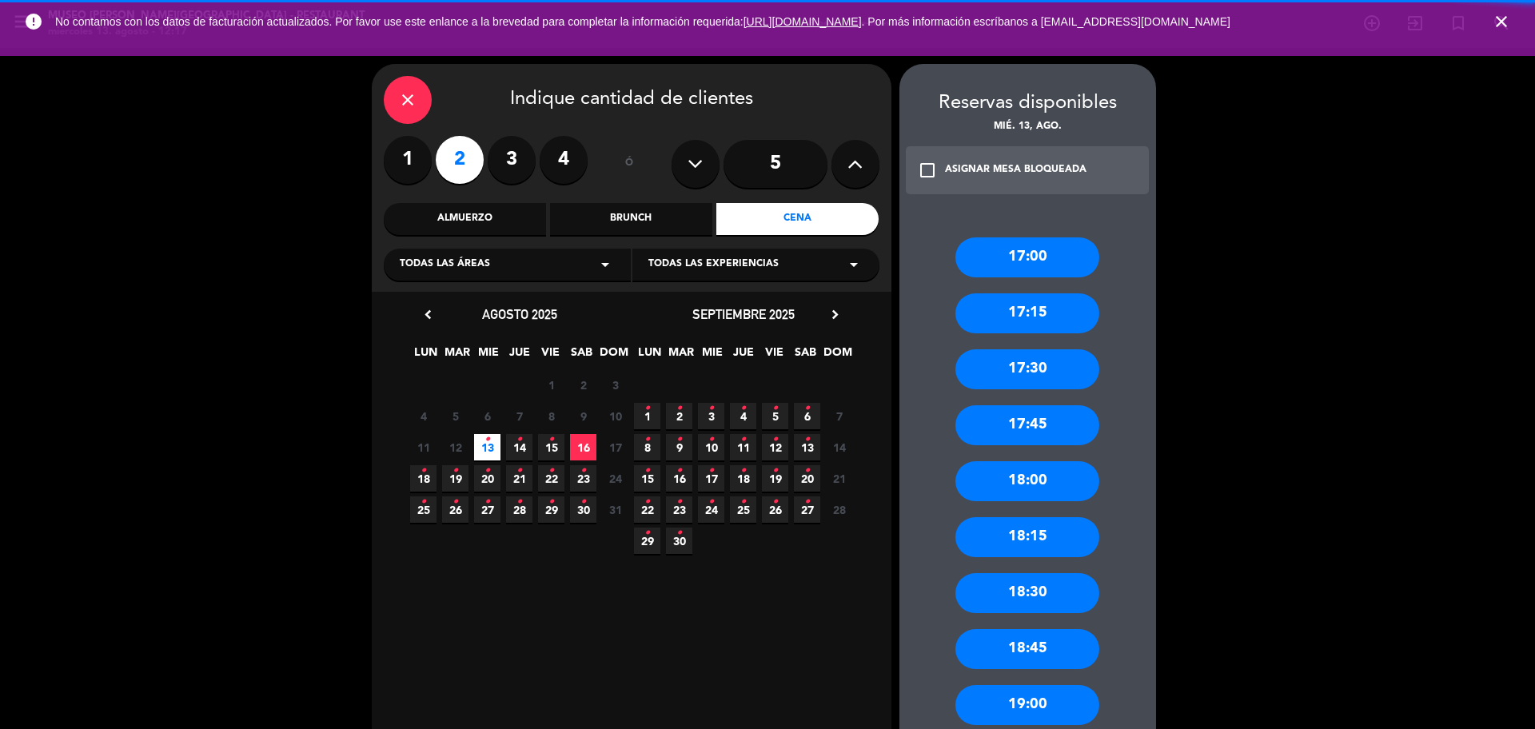
scroll to position [545, 0]
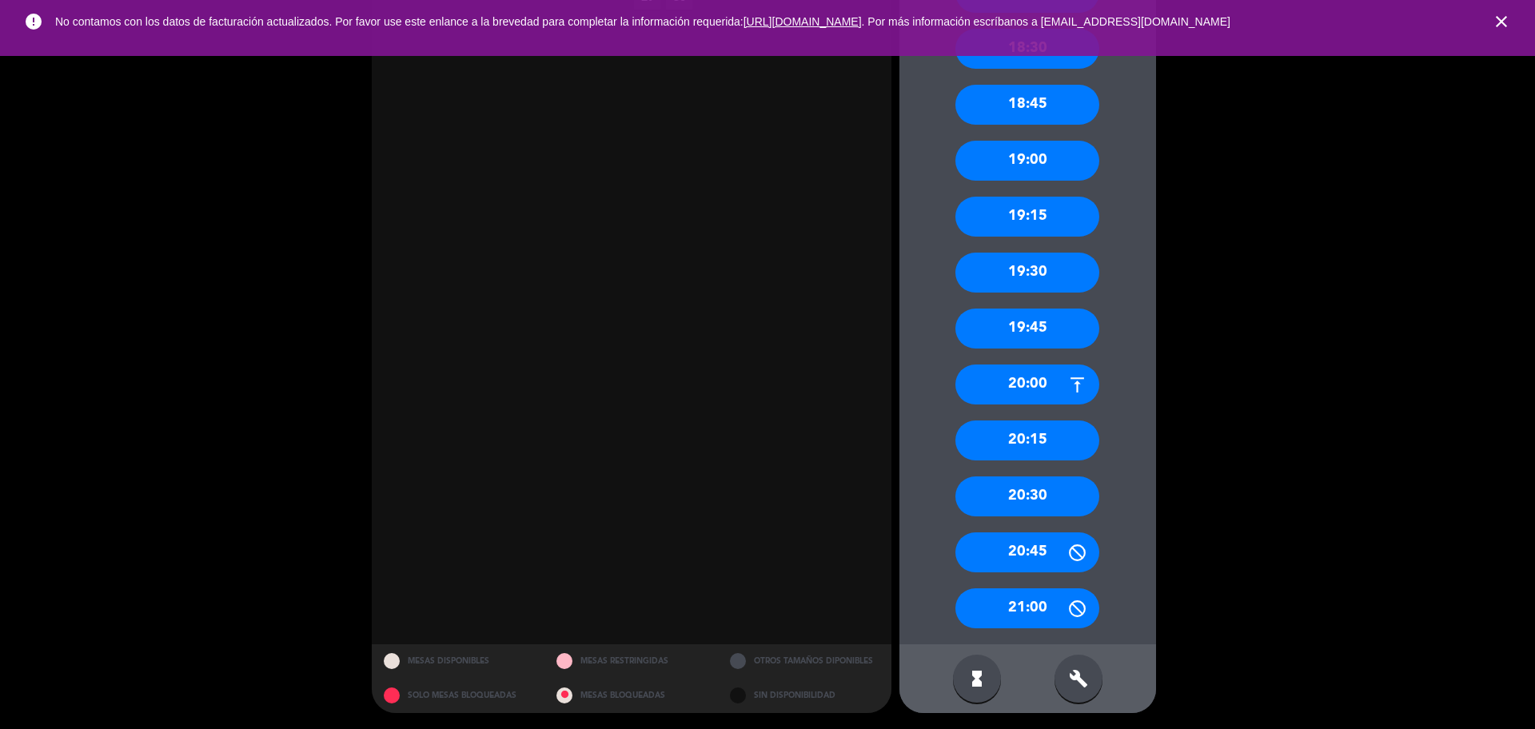
click at [1056, 487] on div "20:30" at bounding box center [1028, 497] width 144 height 40
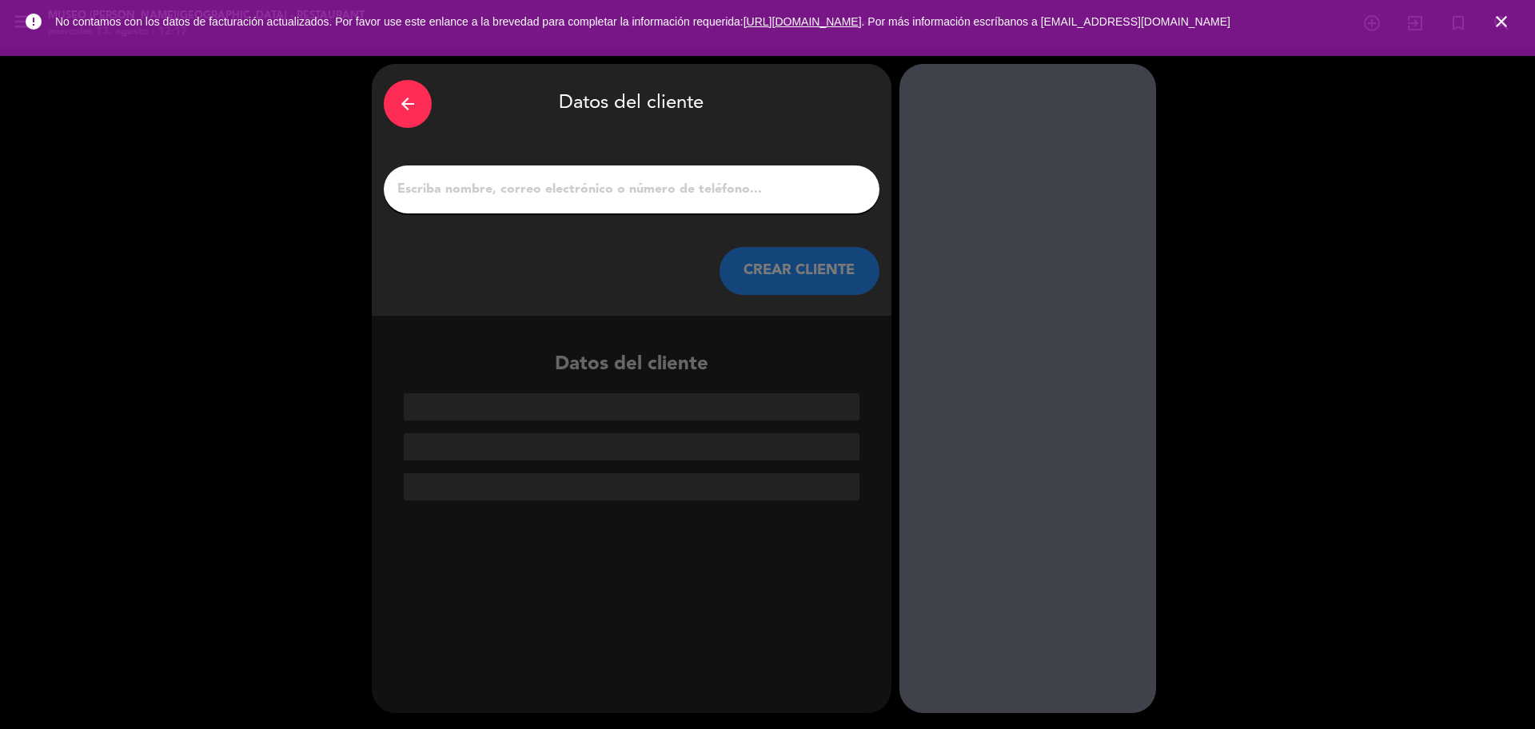
click at [646, 185] on input "1" at bounding box center [632, 189] width 472 height 22
paste input "[PERSON_NAME]"
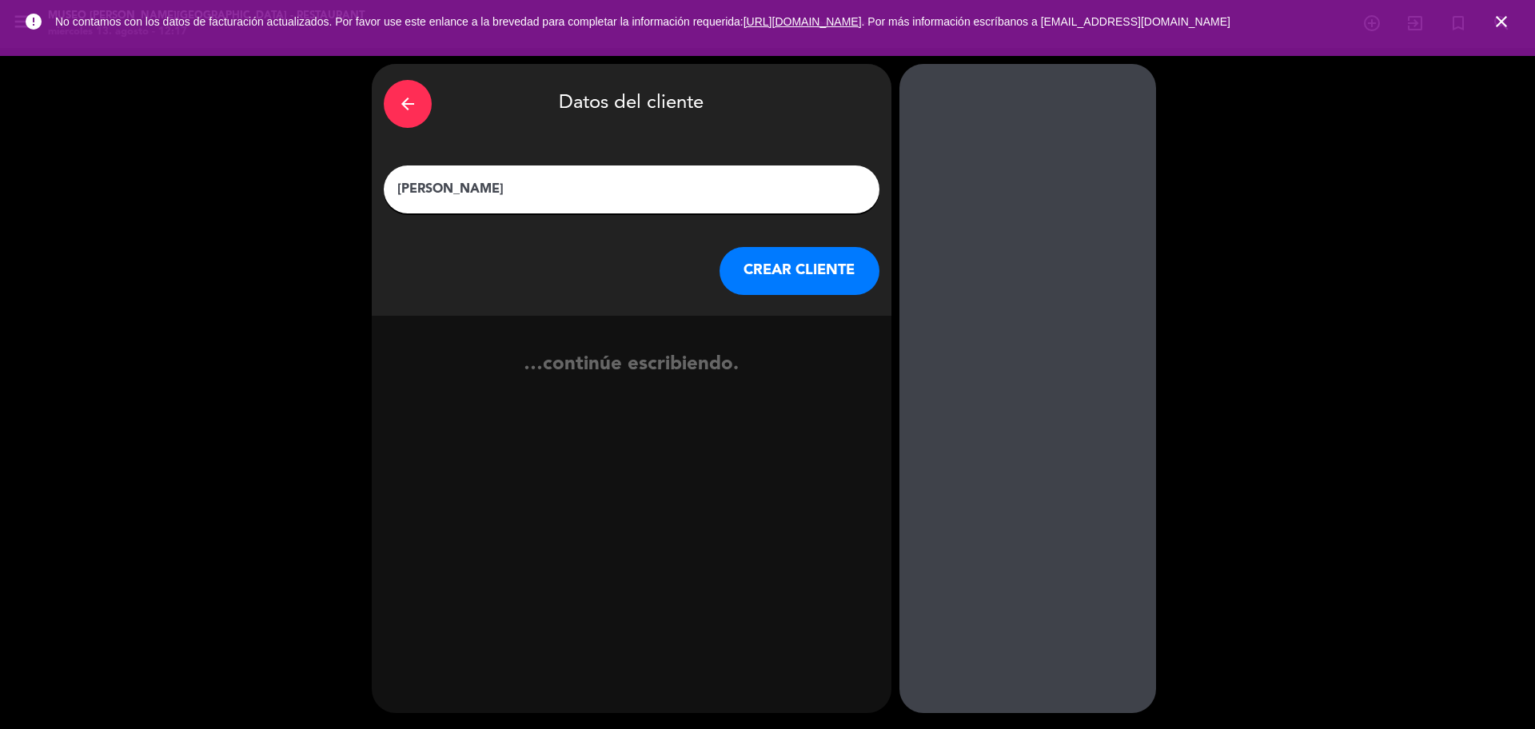
type input "[PERSON_NAME]"
click at [771, 278] on button "CREAR CLIENTE" at bounding box center [800, 271] width 160 height 48
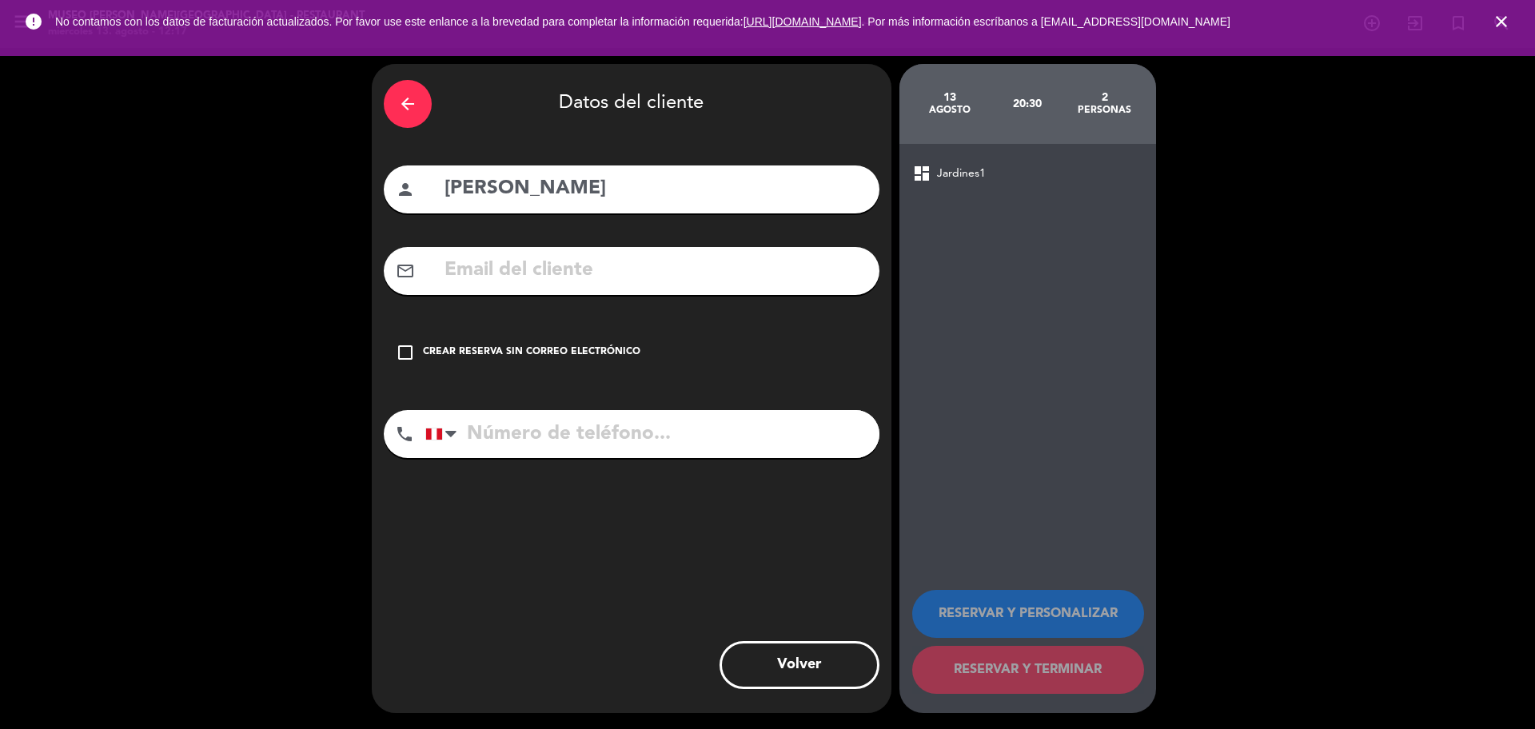
click at [648, 258] on input "text" at bounding box center [655, 270] width 425 height 33
paste input "Alejandro.riega.gutierrez@gmail.com"
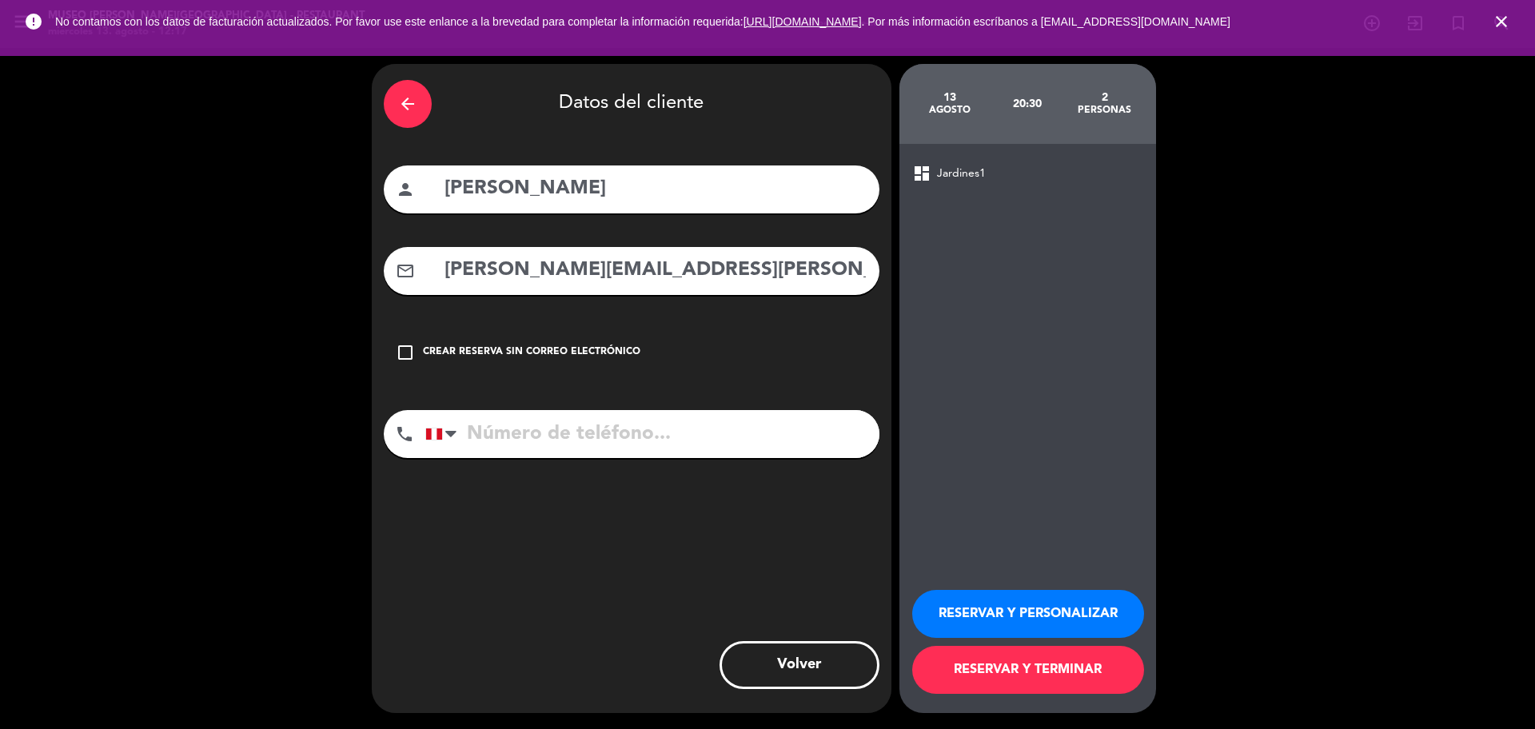
type input "Alejandro.riega.gutierrez@gmail.com"
click at [680, 424] on input "tel" at bounding box center [652, 434] width 454 height 48
paste input "946070146"
type input "946070146"
click at [962, 617] on button "RESERVAR Y PERSONALIZAR" at bounding box center [1028, 614] width 232 height 48
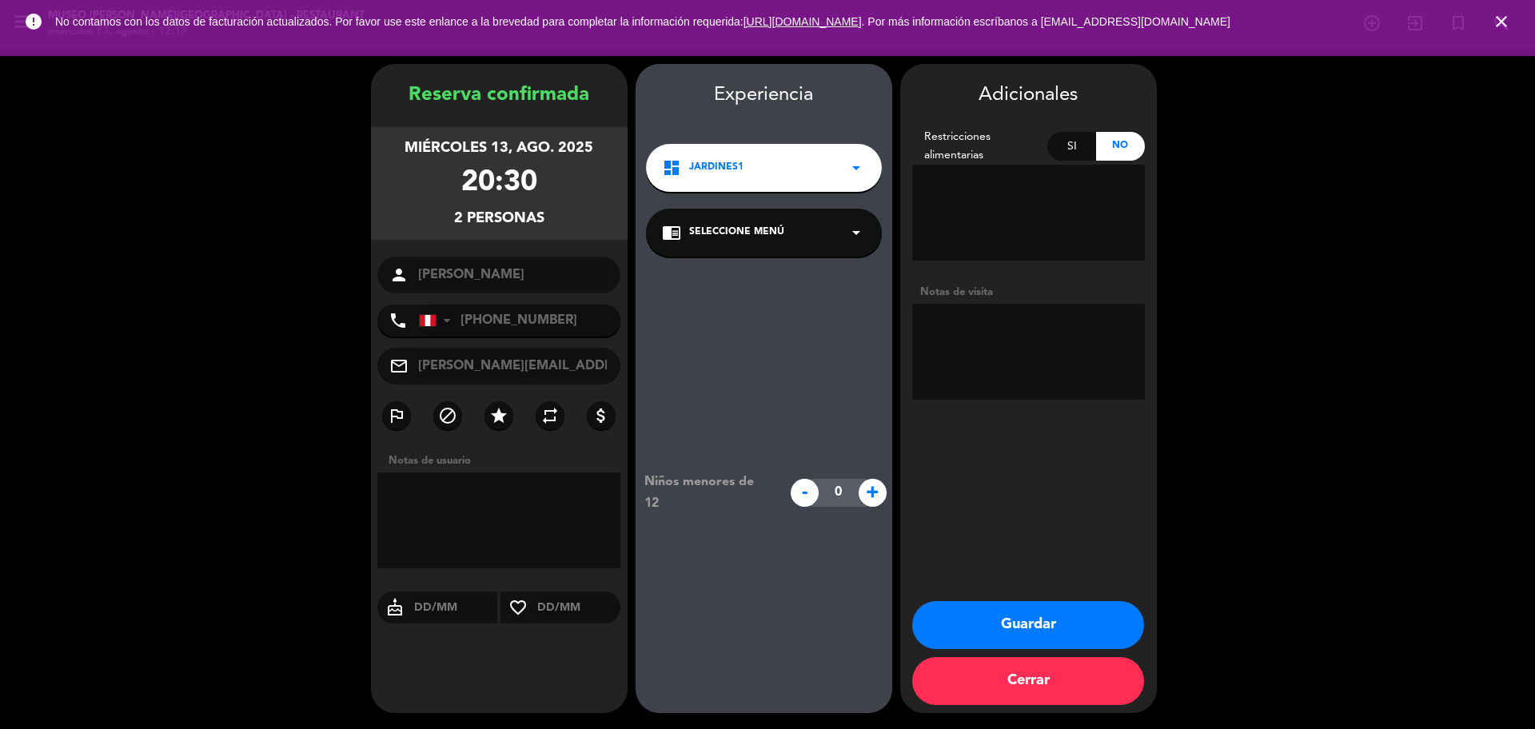
click at [804, 239] on div "chrome_reader_mode Seleccione Menú arrow_drop_down" at bounding box center [764, 233] width 236 height 48
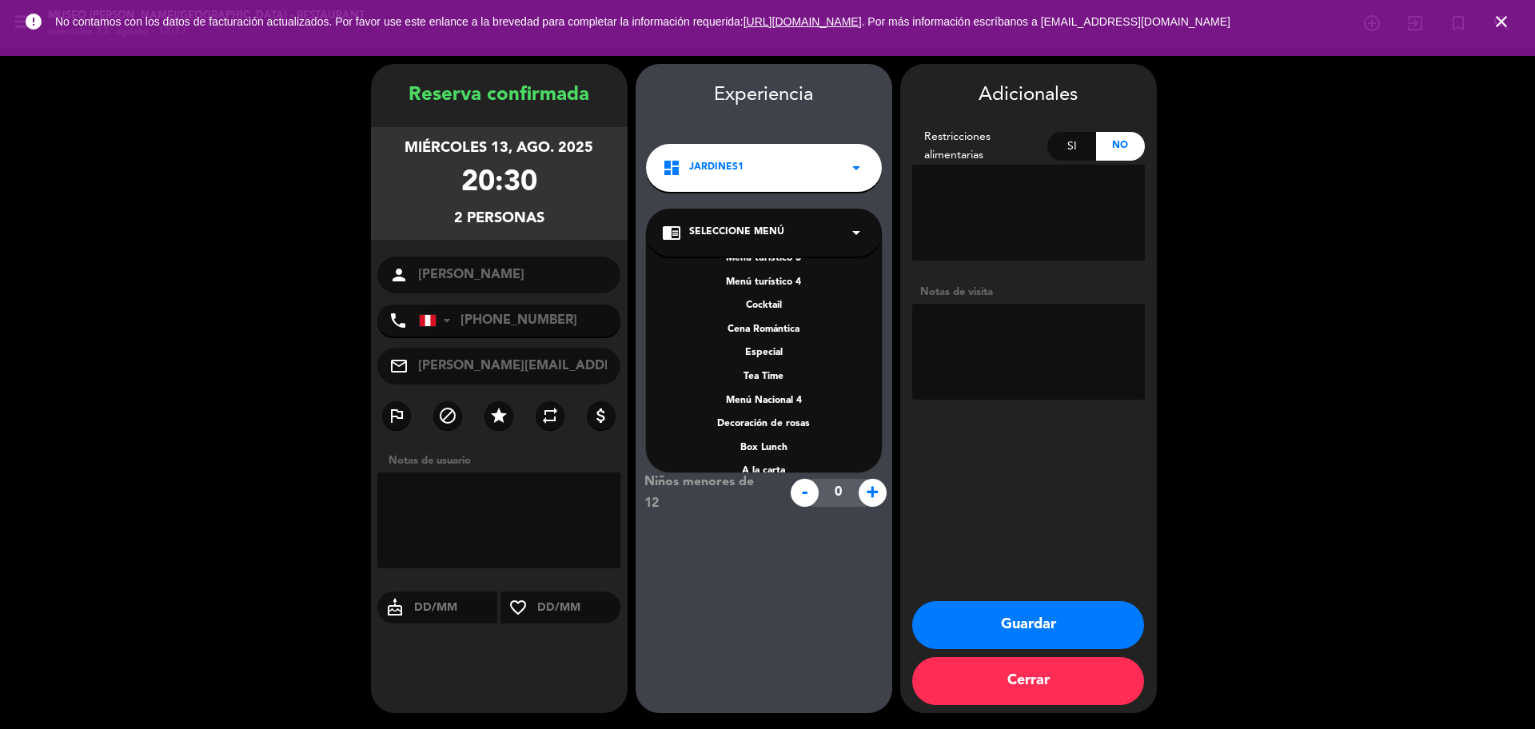
scroll to position [229, 0]
click at [783, 372] on div "A la carta" at bounding box center [764, 378] width 204 height 16
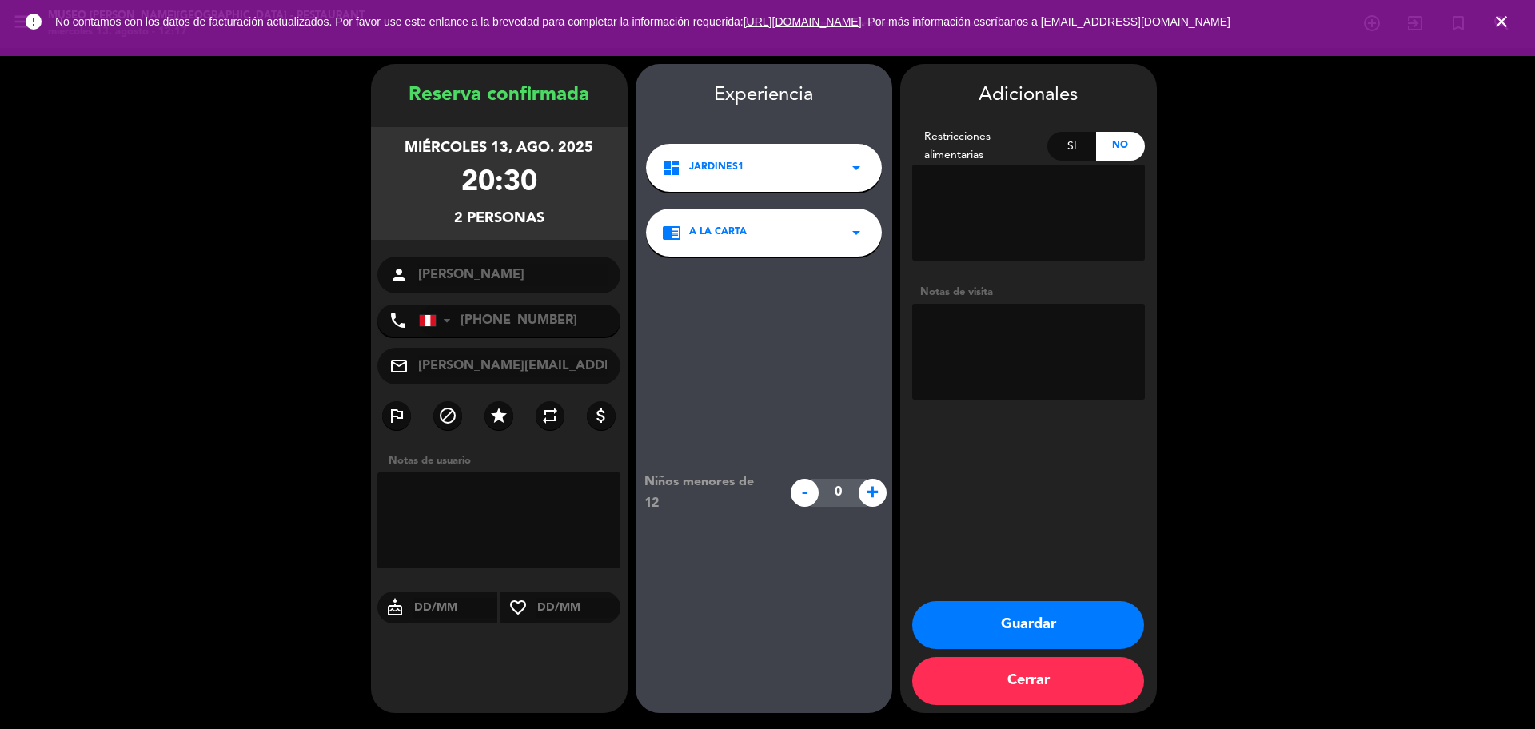
click at [1045, 325] on textarea at bounding box center [1028, 352] width 233 height 96
paste textarea "Miraflores"
paste textarea "Ninguno alergia"
type textarea "Miraflores Ninguno alergia"
drag, startPoint x: 985, startPoint y: 625, endPoint x: 988, endPoint y: 430, distance: 195.1
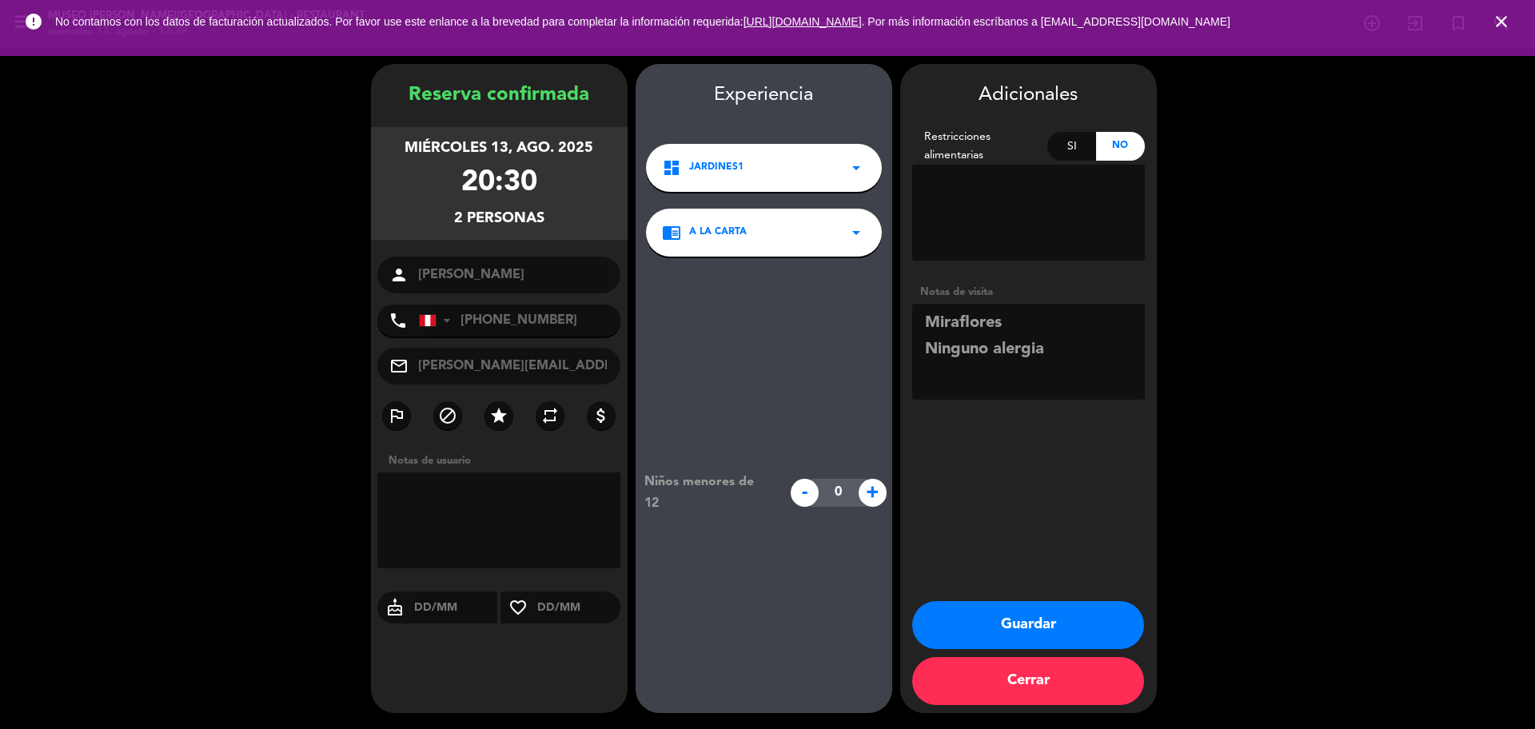
click at [986, 625] on button "Guardar" at bounding box center [1028, 625] width 232 height 48
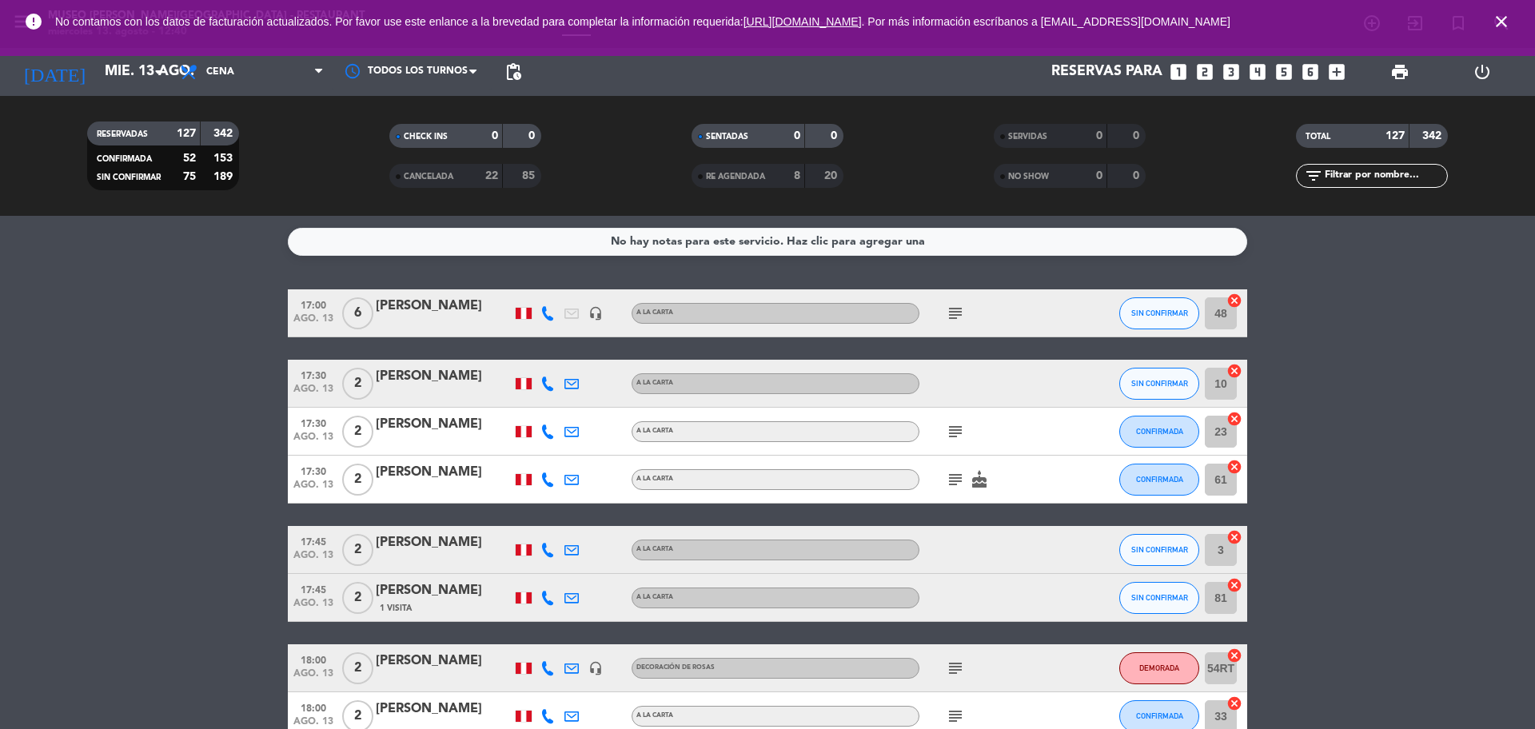
click at [1500, 16] on icon "close" at bounding box center [1501, 21] width 19 height 19
click at [1382, 19] on icon "search" at bounding box center [1372, 23] width 19 height 19
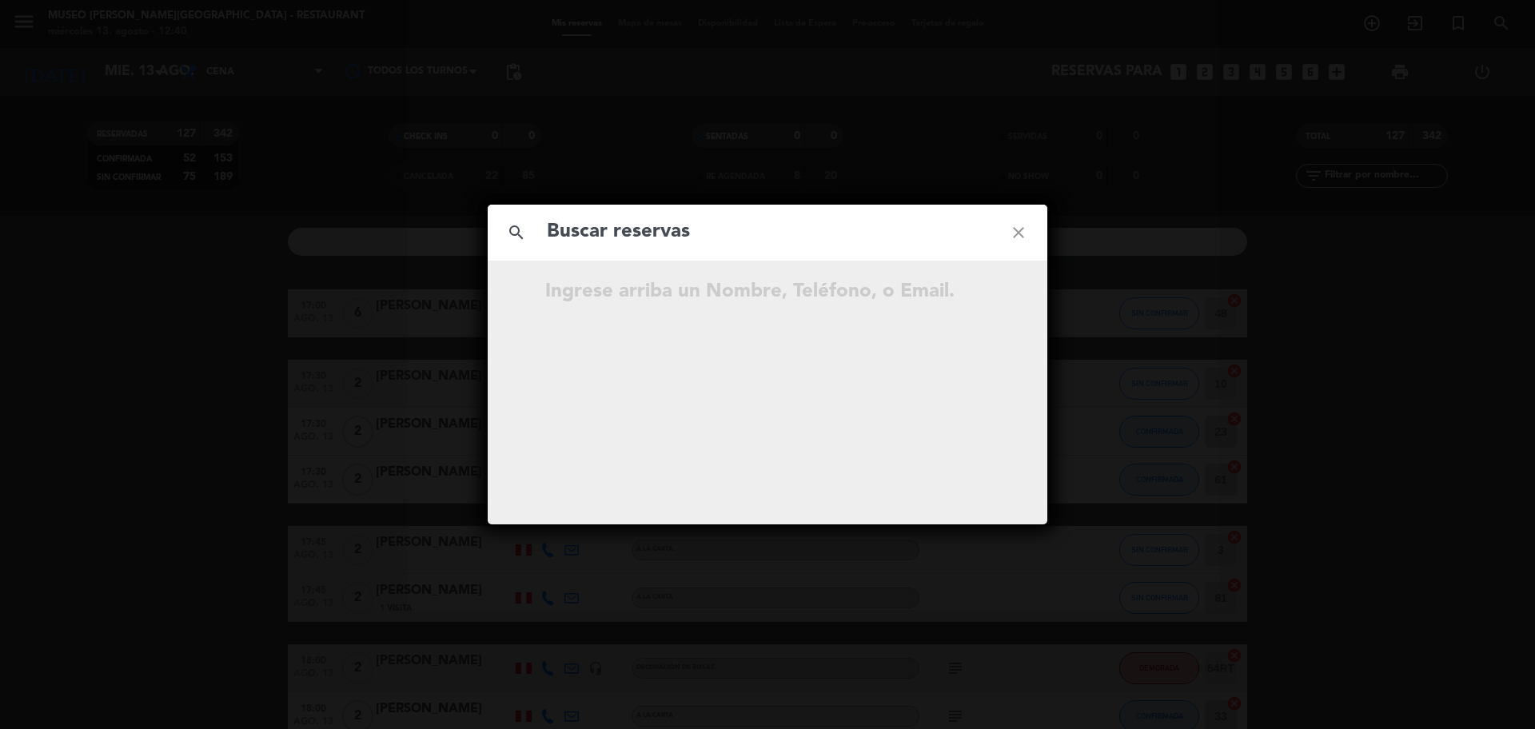
click at [884, 233] on input "text" at bounding box center [767, 232] width 445 height 33
click at [625, 233] on input "960 823 659" at bounding box center [767, 232] width 445 height 33
type input "960823659"
drag, startPoint x: 646, startPoint y: 237, endPoint x: 758, endPoint y: 274, distance: 118.1
click at [646, 237] on input "960823659" at bounding box center [767, 232] width 445 height 33
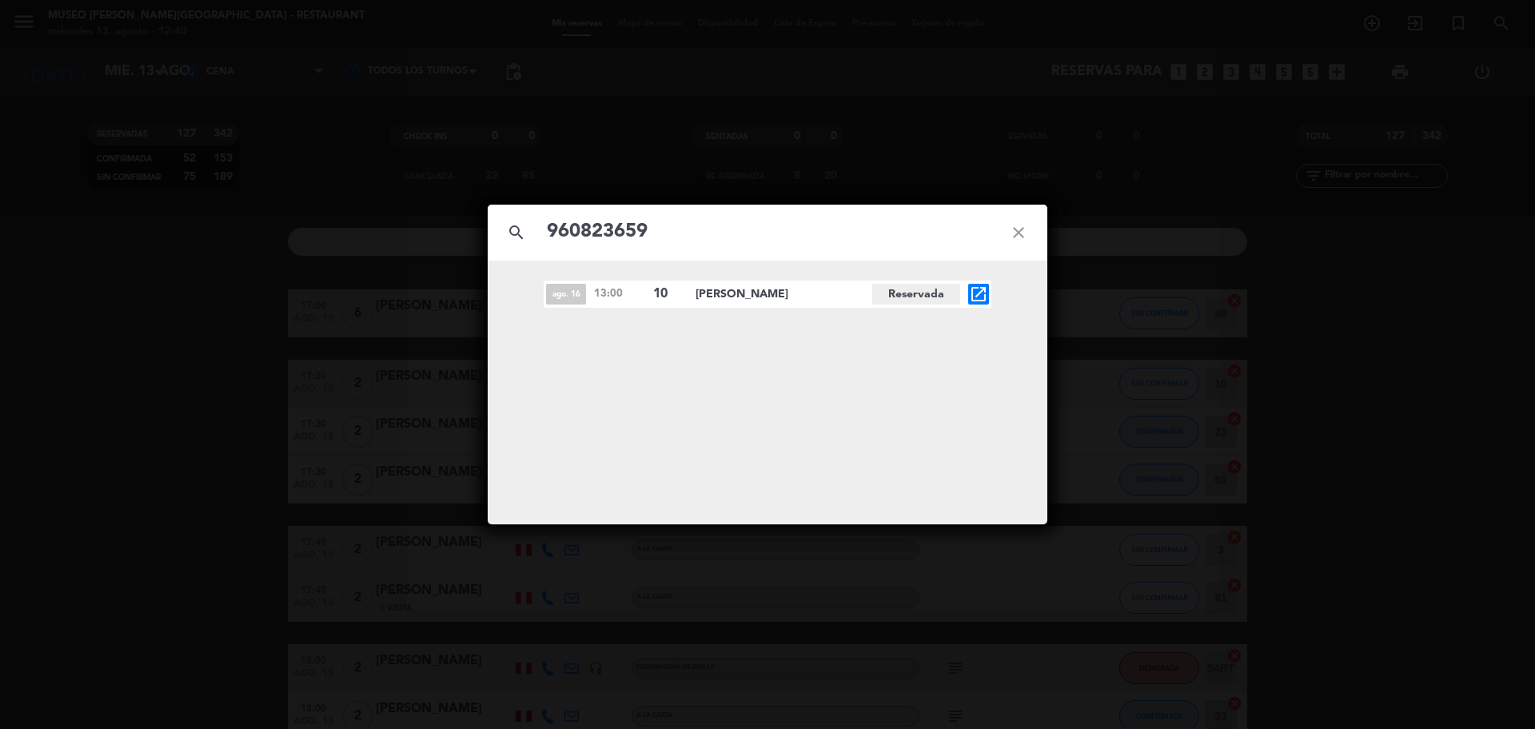
click at [983, 298] on icon "open_in_new" at bounding box center [978, 294] width 19 height 19
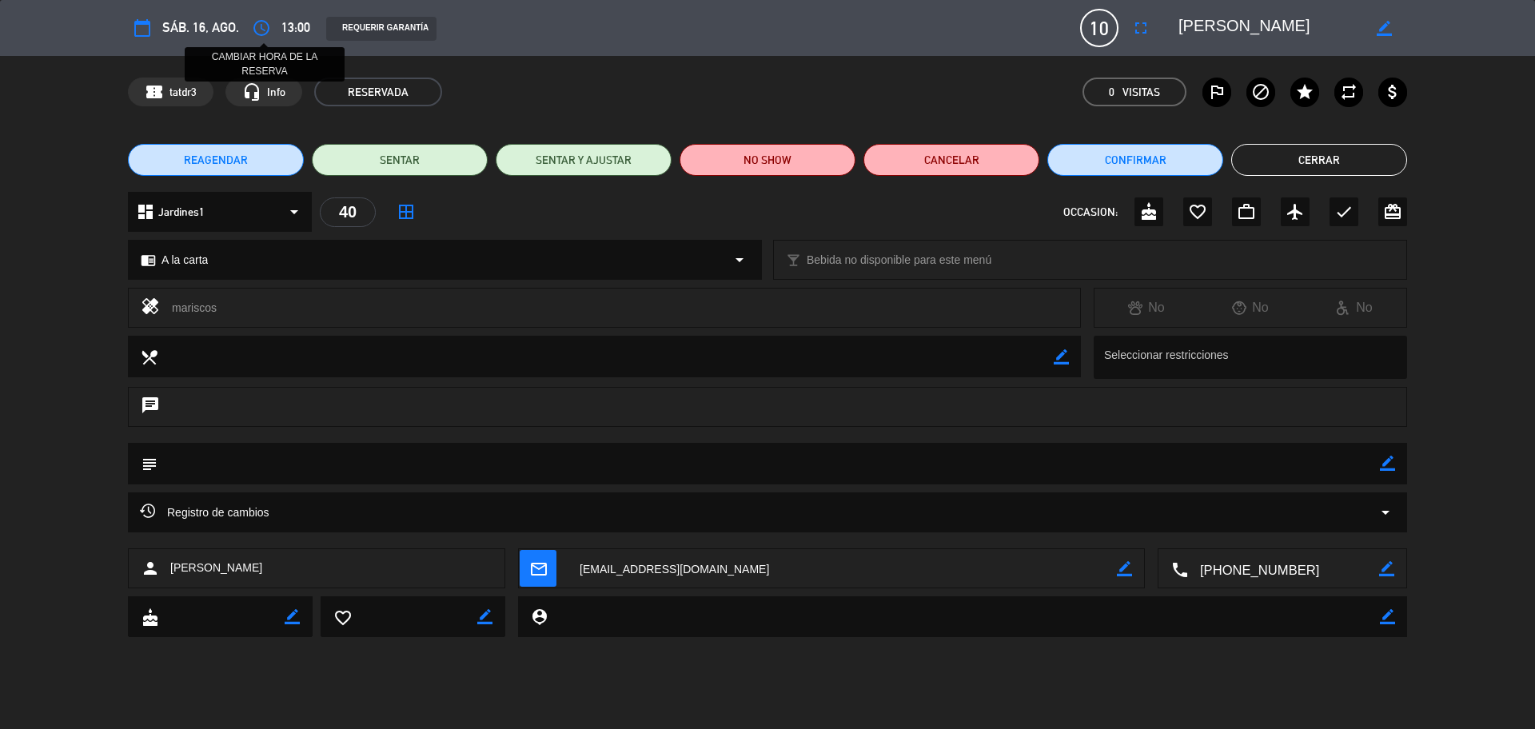
click at [264, 27] on icon "access_time" at bounding box center [261, 27] width 19 height 19
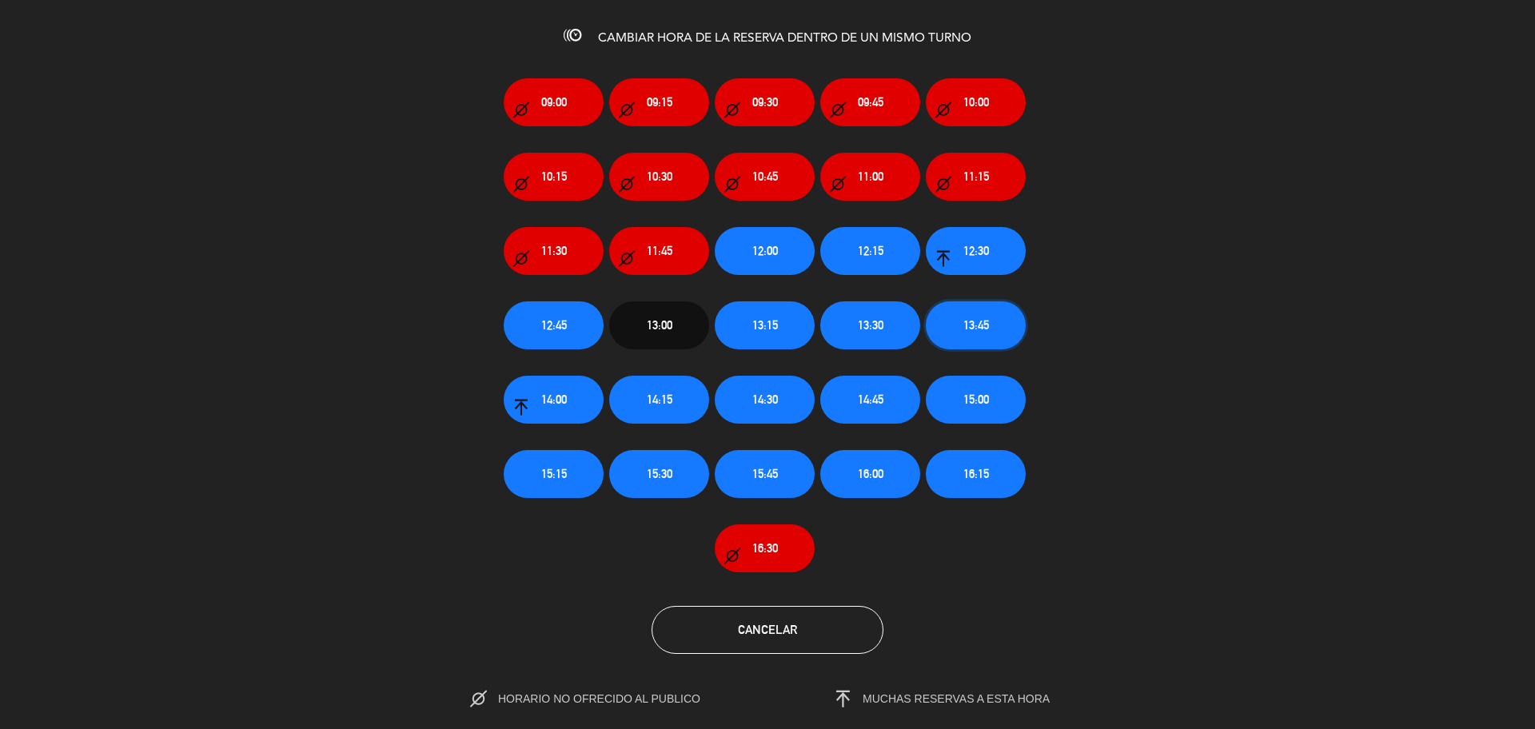
click at [1005, 331] on button "13:45" at bounding box center [976, 325] width 100 height 48
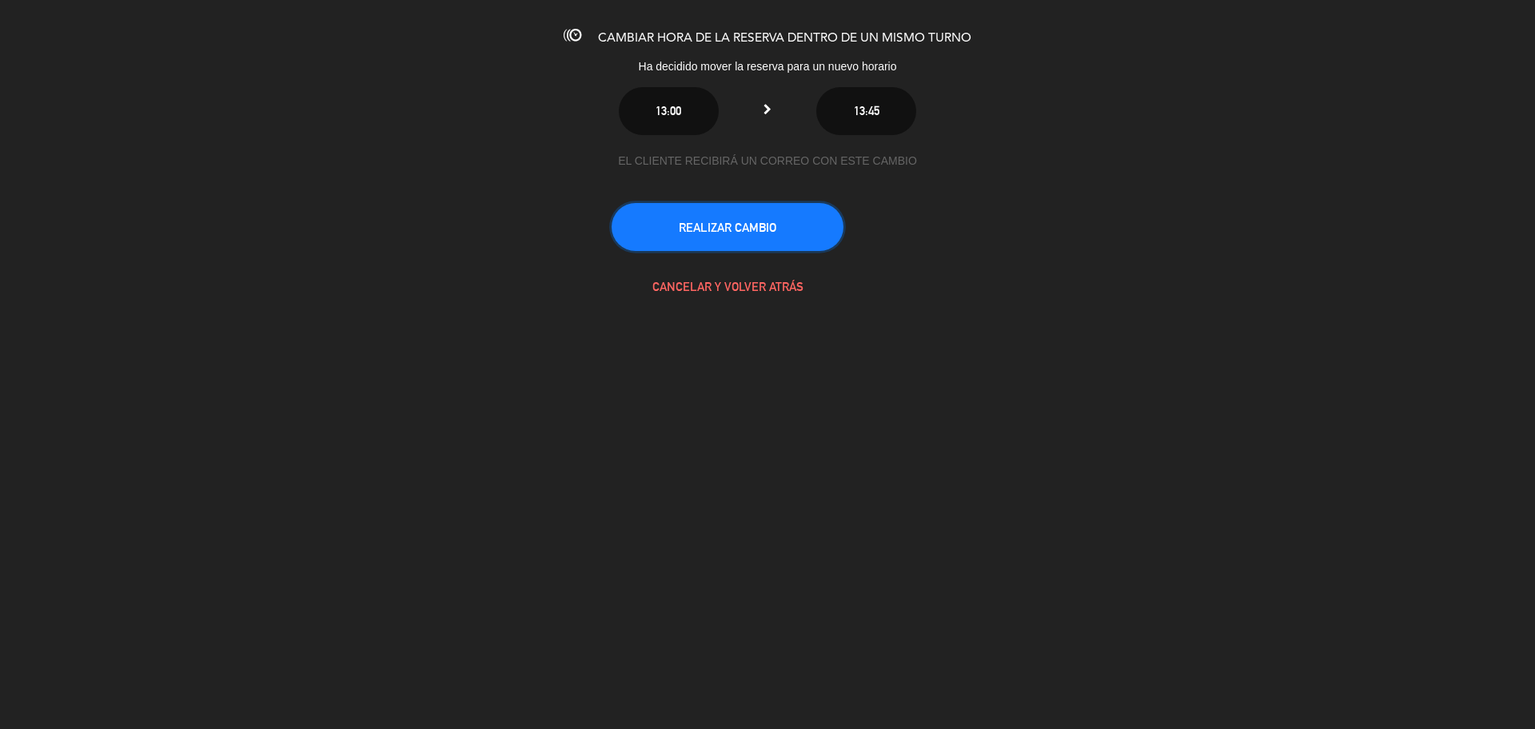
click at [645, 237] on button "REALIZAR CAMBIO" at bounding box center [728, 227] width 232 height 48
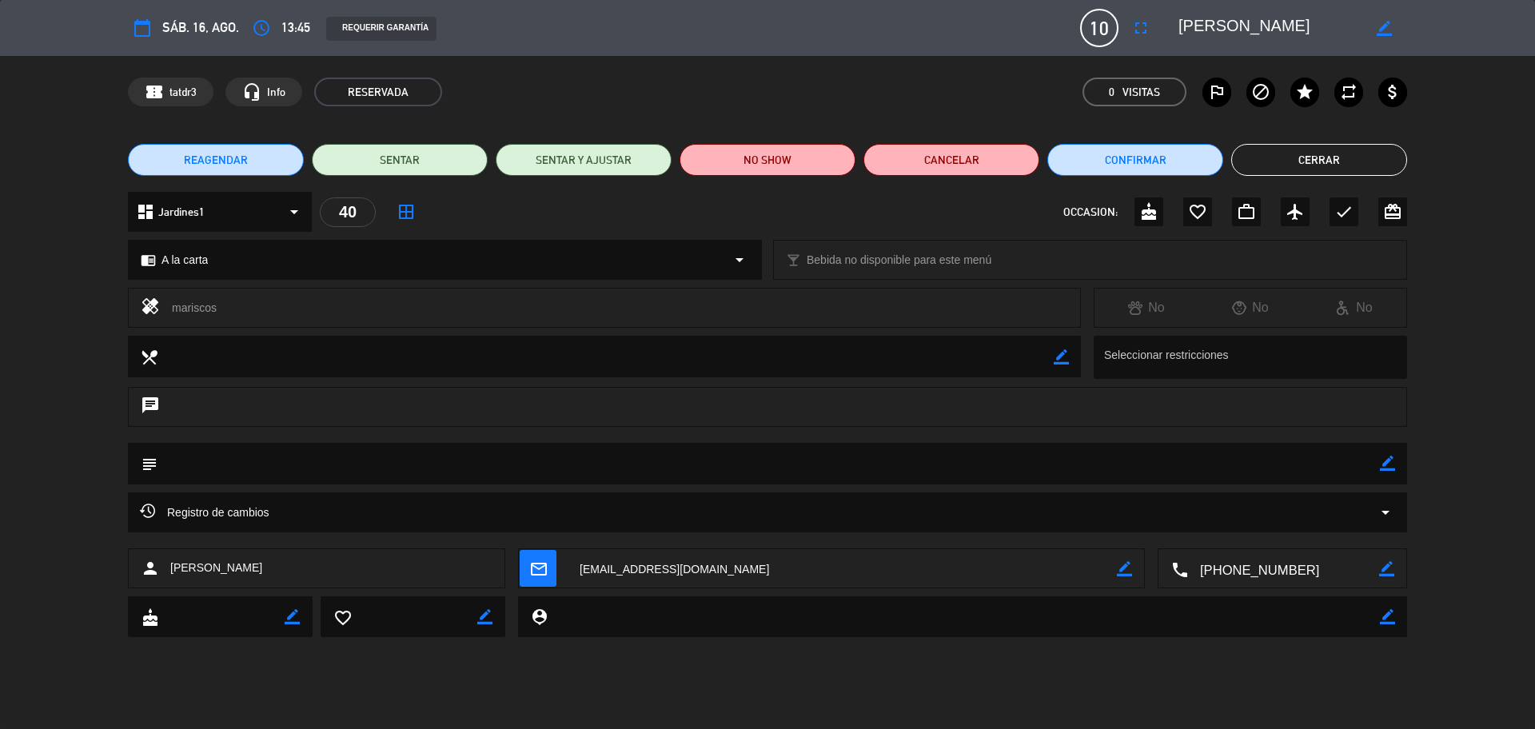
click at [1291, 162] on button "Cerrar" at bounding box center [1319, 160] width 176 height 32
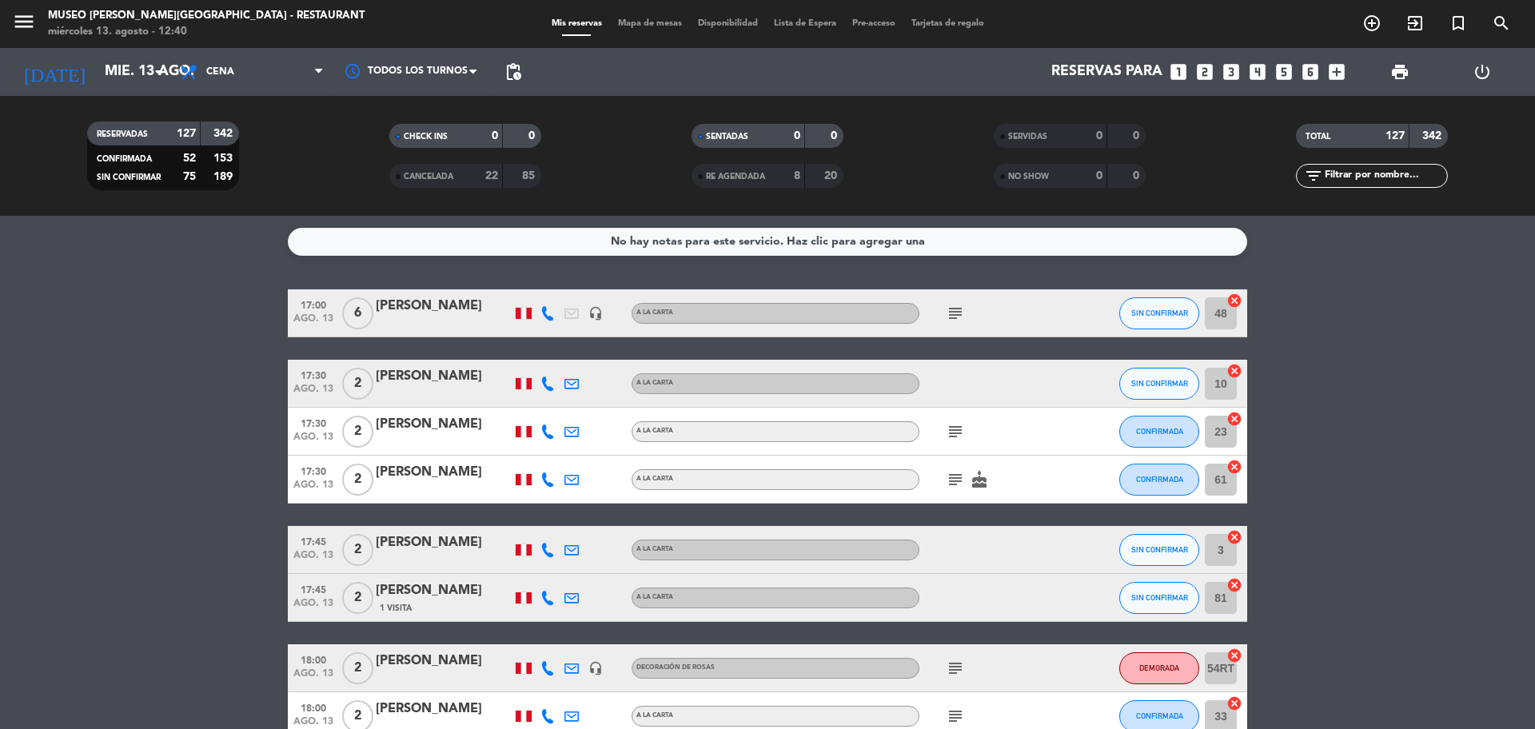
click at [1203, 78] on icon "looks_two" at bounding box center [1205, 72] width 21 height 21
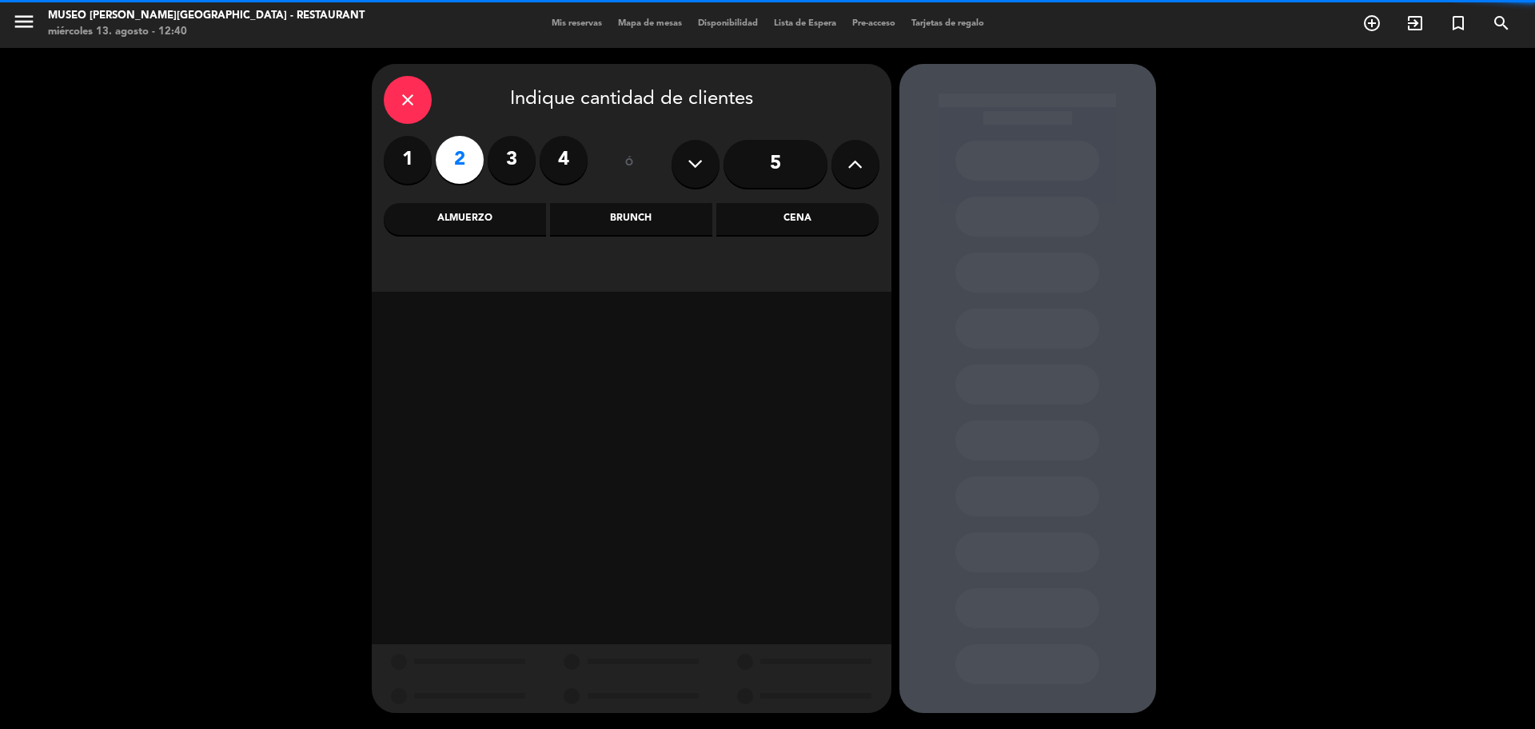
click at [863, 220] on div "Cena" at bounding box center [797, 219] width 162 height 32
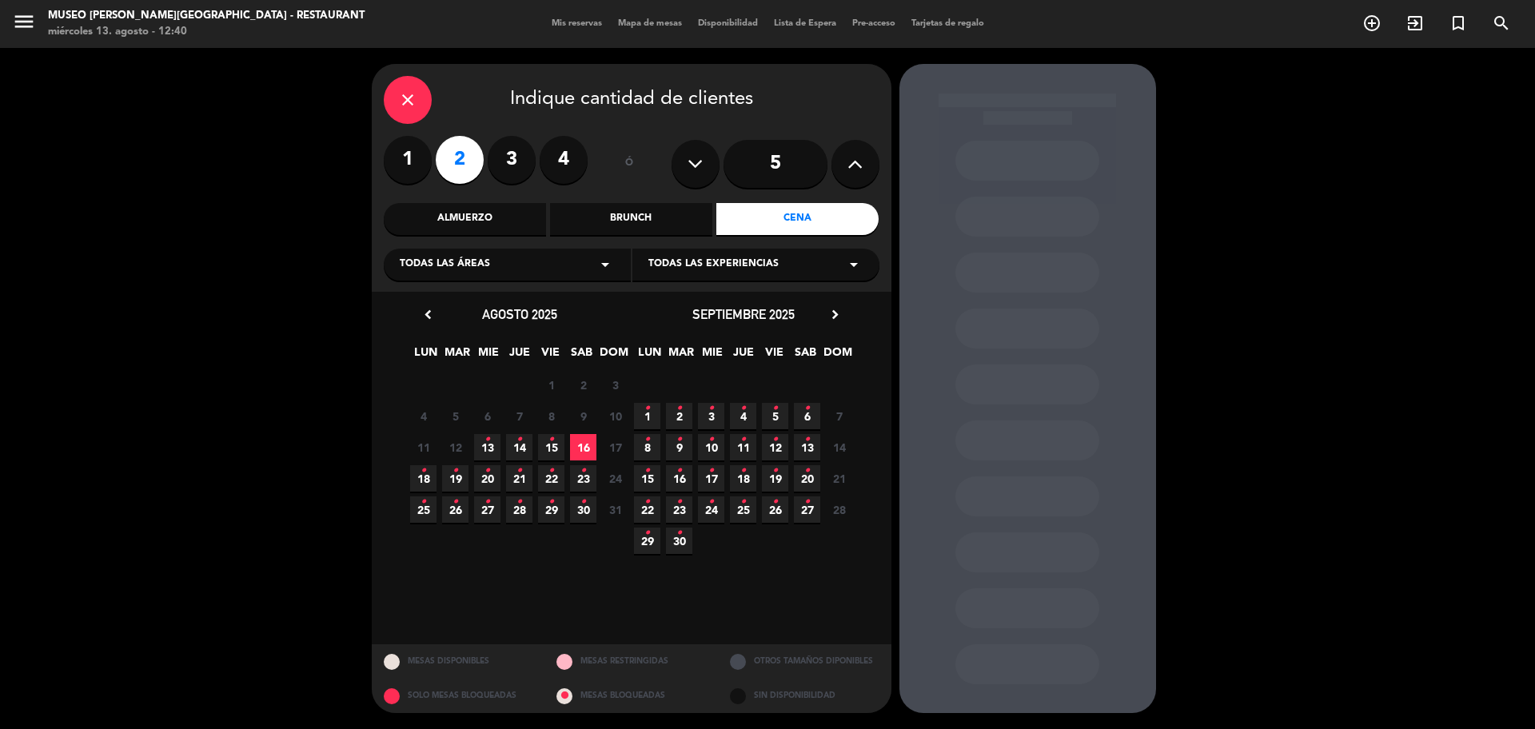
click at [489, 443] on icon "•" at bounding box center [488, 440] width 6 height 26
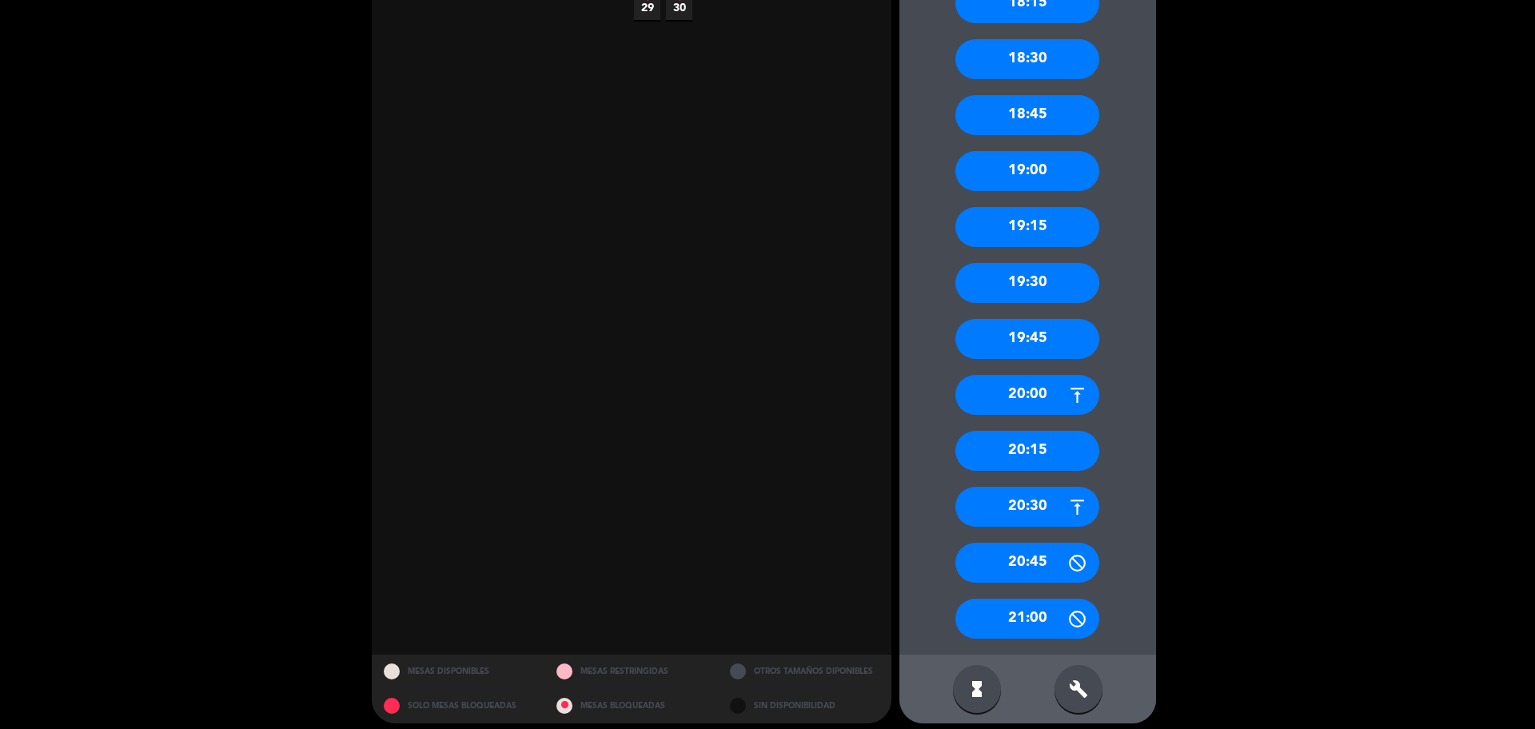
scroll to position [545, 0]
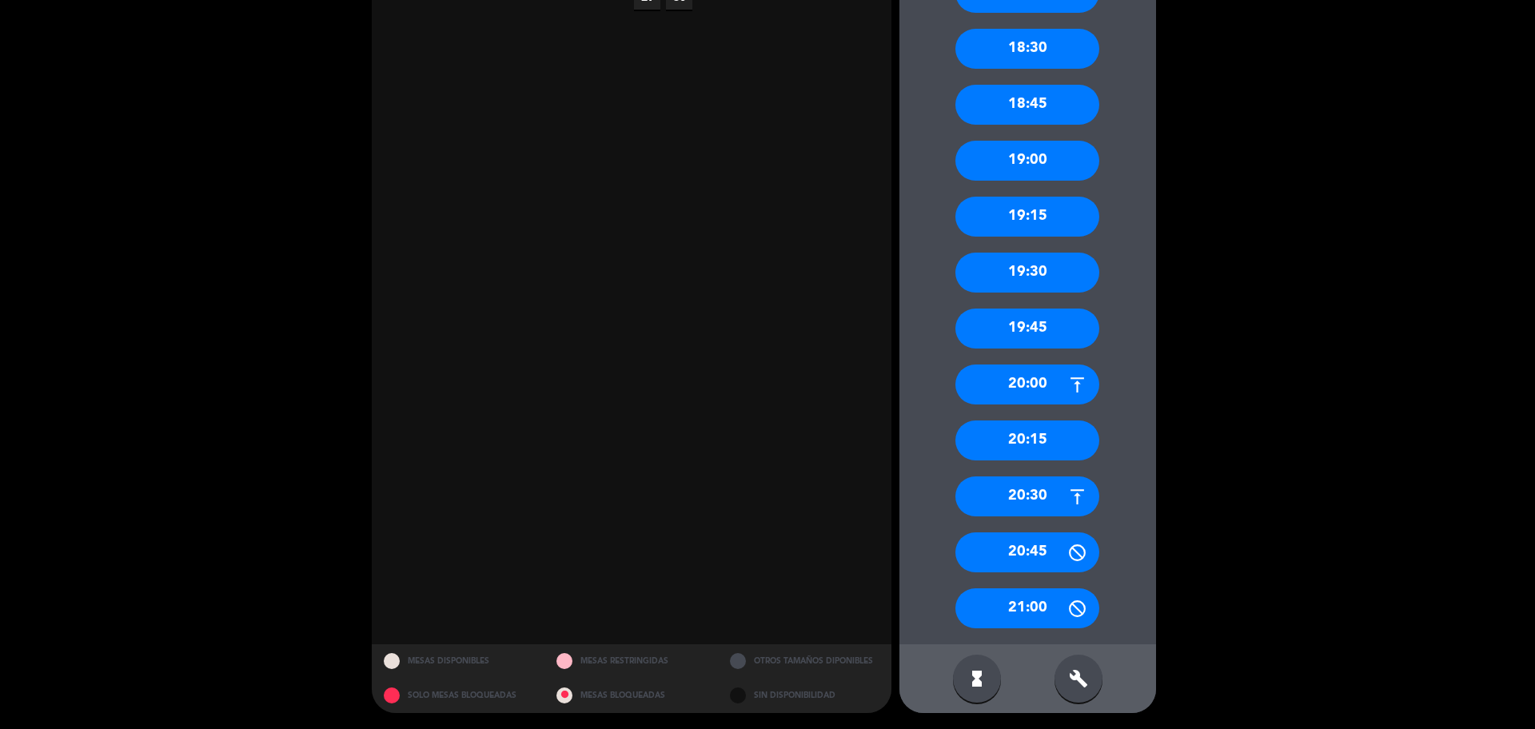
click at [1067, 495] on icon at bounding box center [1077, 497] width 20 height 20
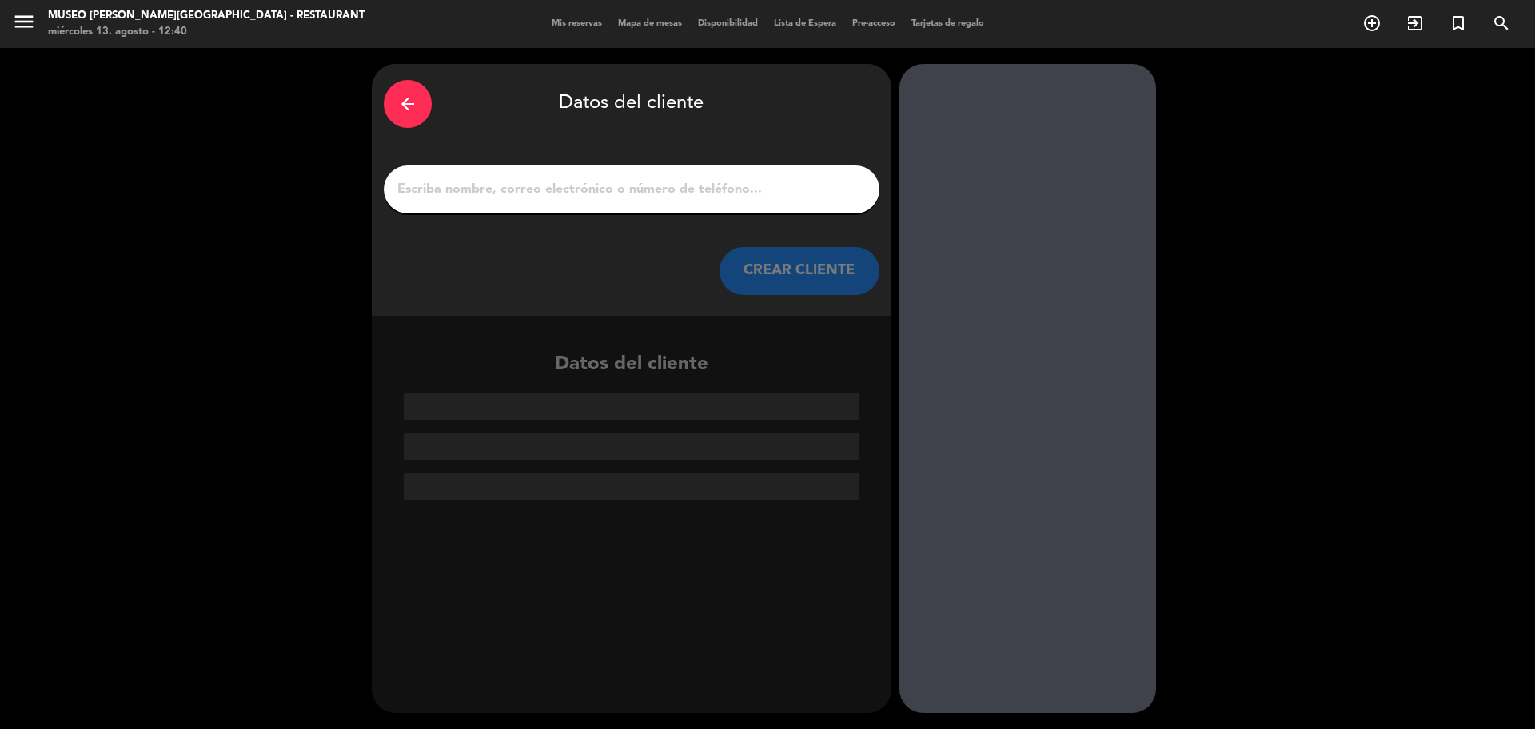
scroll to position [0, 0]
click at [475, 187] on input "1" at bounding box center [632, 189] width 472 height 22
paste input "[PERSON_NAME]"
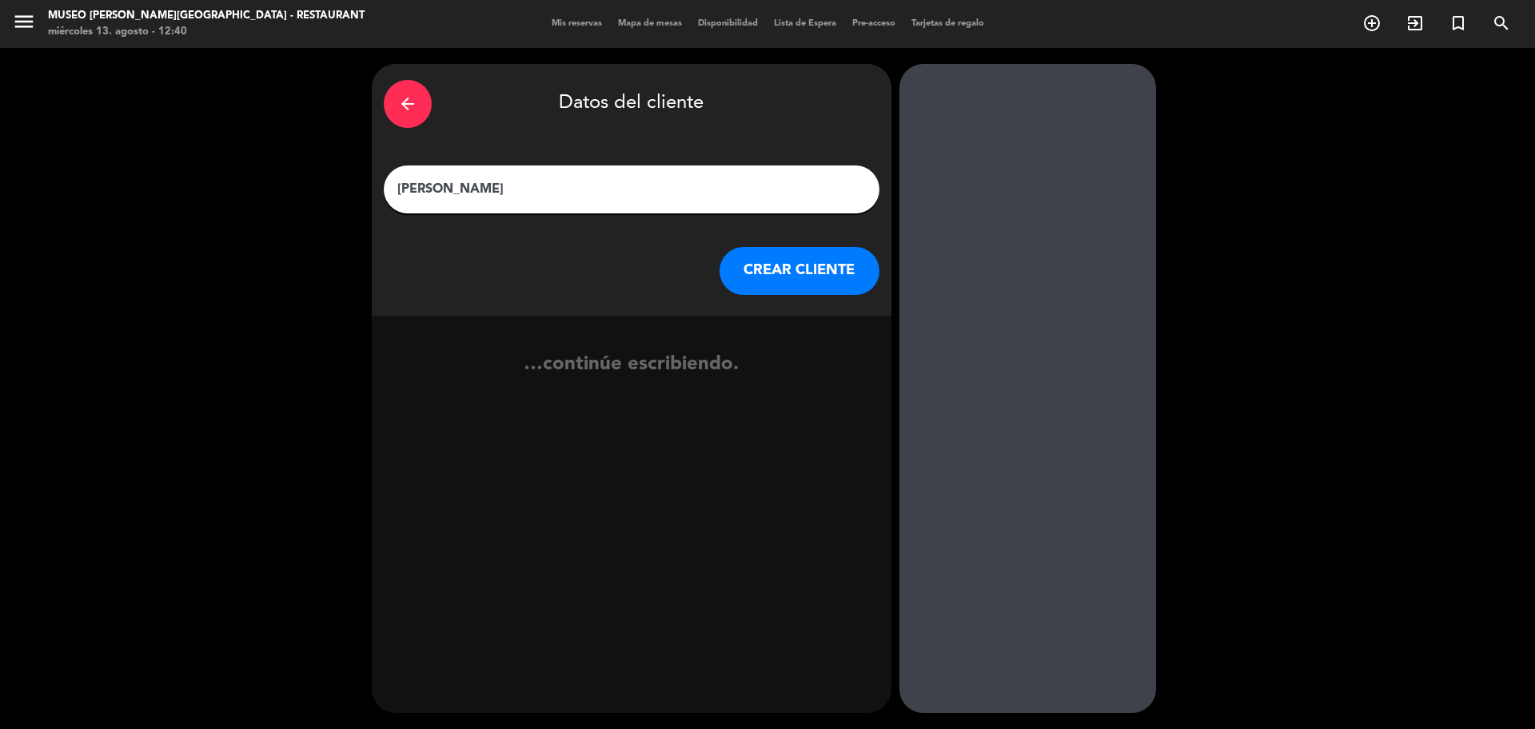
type input "[PERSON_NAME]"
click at [851, 277] on button "CREAR CLIENTE" at bounding box center [800, 271] width 160 height 48
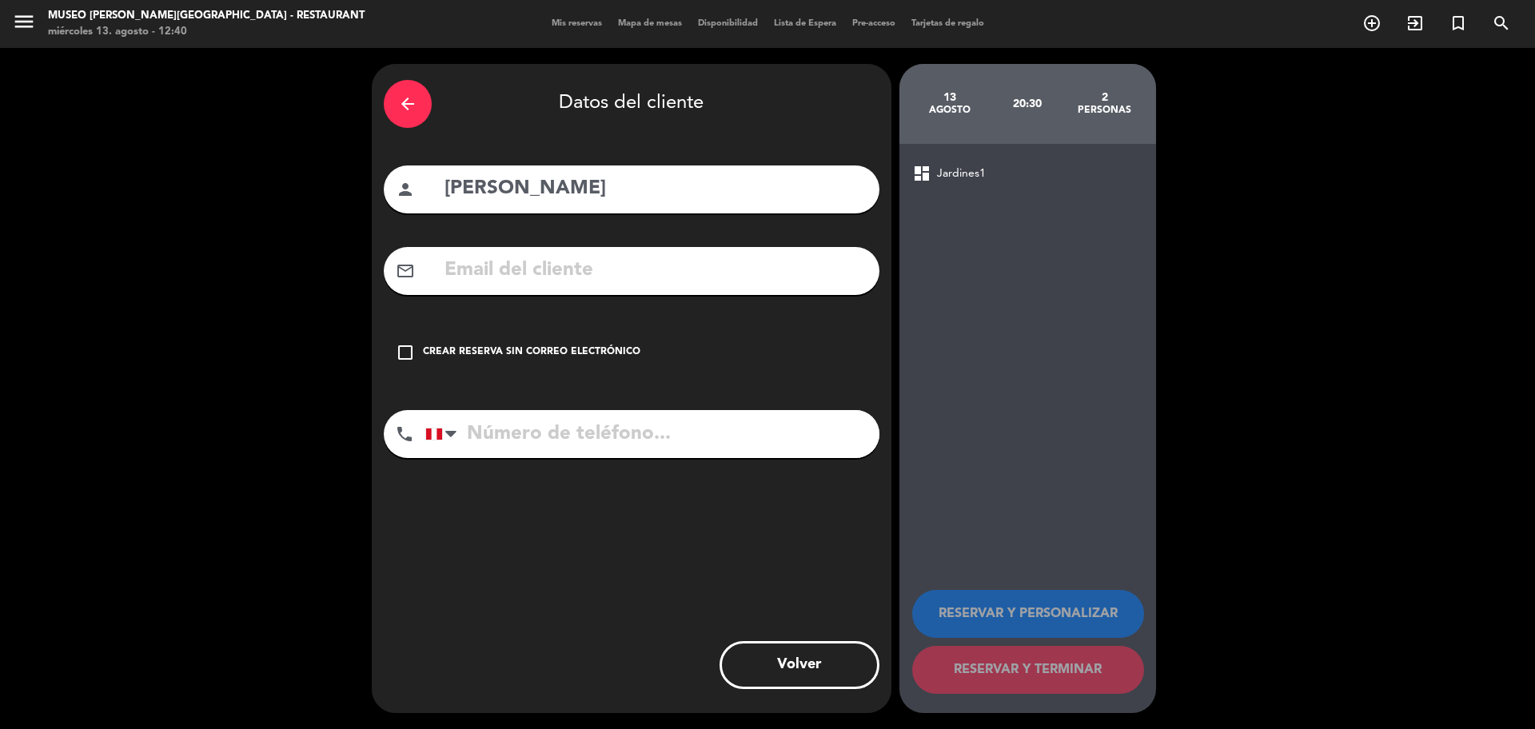
click at [650, 265] on input "text" at bounding box center [655, 270] width 425 height 33
paste input "sistemascaporal.18@gmail.com"
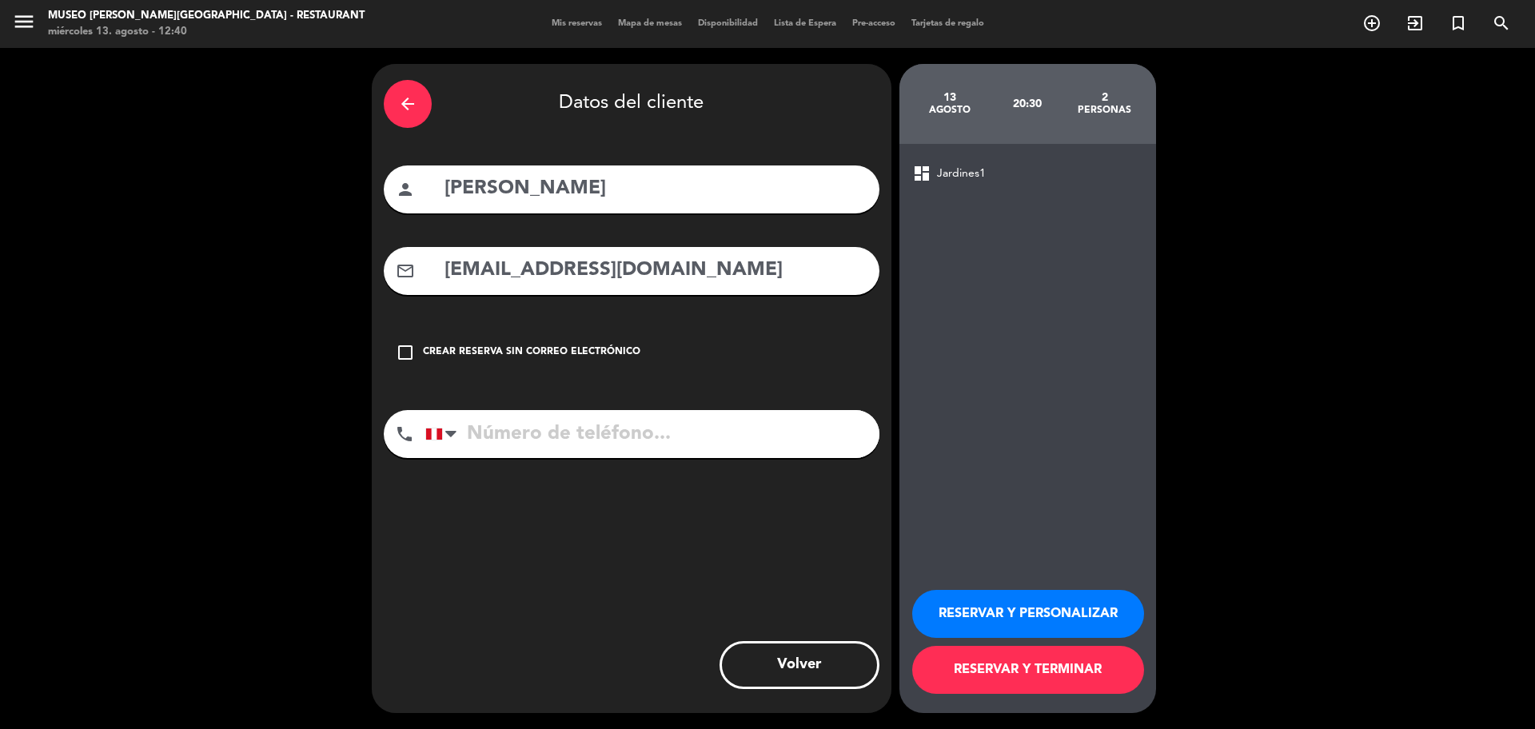
type input "sistemascaporal.18@gmail.com"
click at [608, 424] on input "tel" at bounding box center [652, 434] width 454 height 48
paste input "964995567"
type input "964995567"
click at [1036, 596] on button "RESERVAR Y PERSONALIZAR" at bounding box center [1028, 614] width 232 height 48
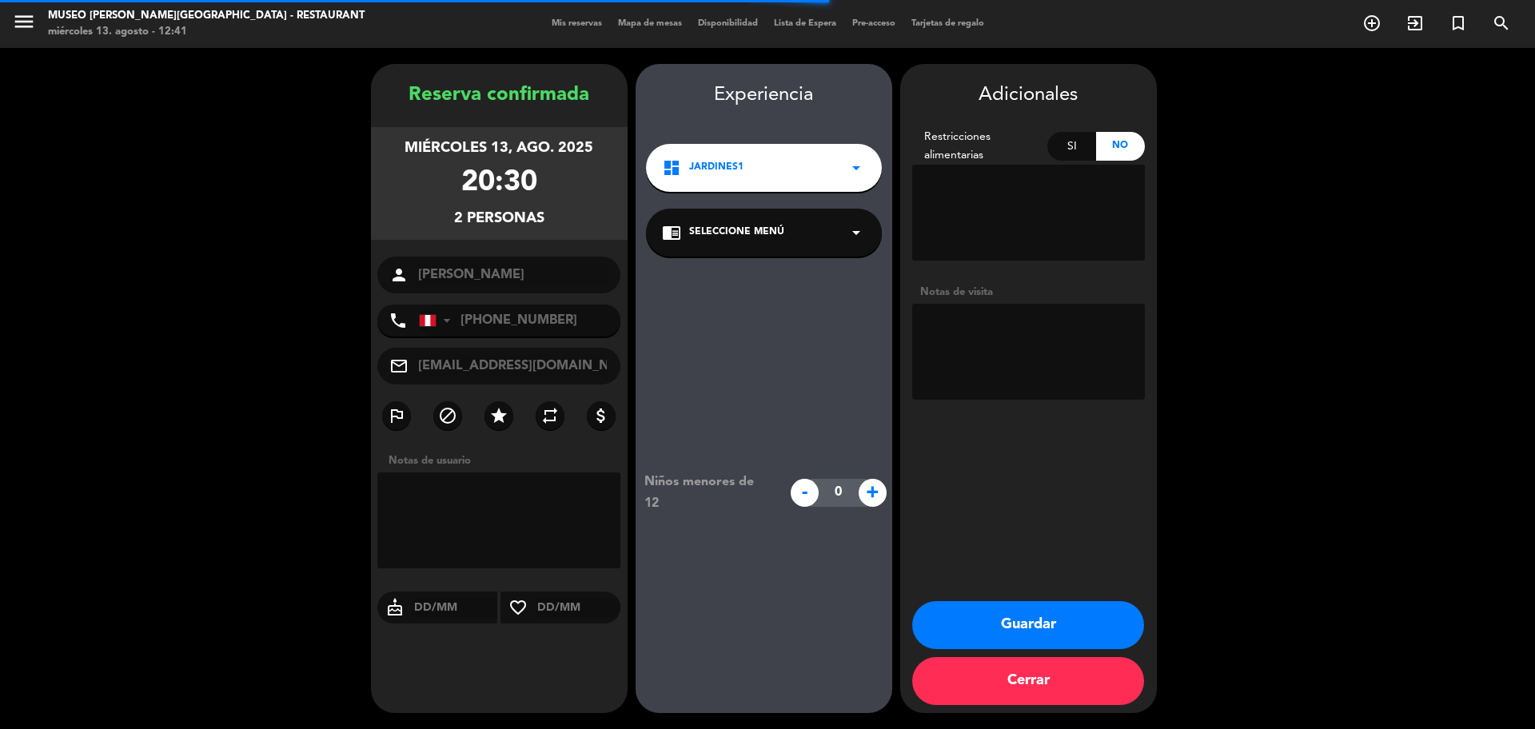
click at [984, 331] on textarea at bounding box center [1028, 352] width 233 height 96
paste textarea "Distrito de procedencia: La molina Alergias: Ninguna"
type textarea "Distrito de procedencia: La molina Alergias: Ninguna"
click at [767, 248] on div "chrome_reader_mode Seleccione Menú arrow_drop_down" at bounding box center [764, 233] width 236 height 48
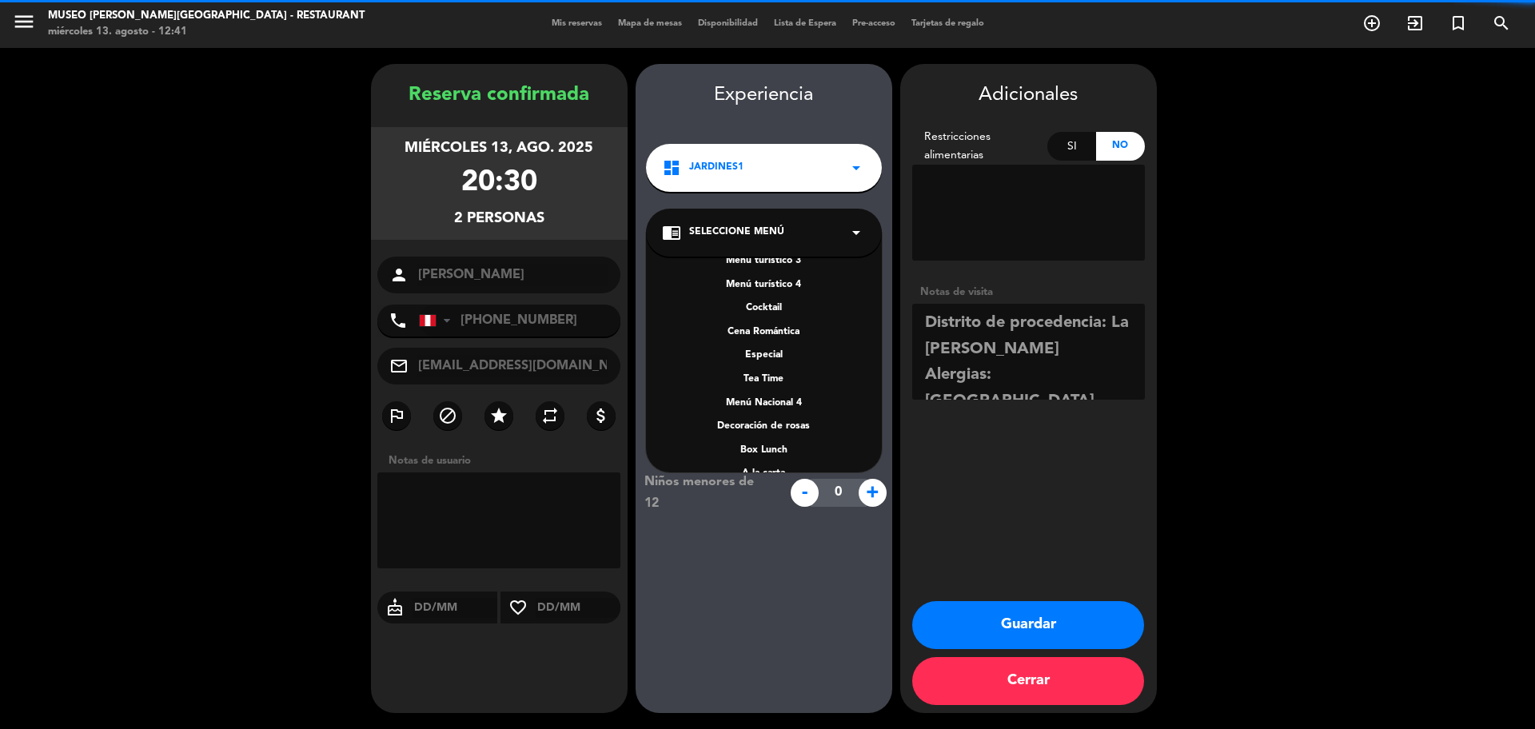
scroll to position [229, 0]
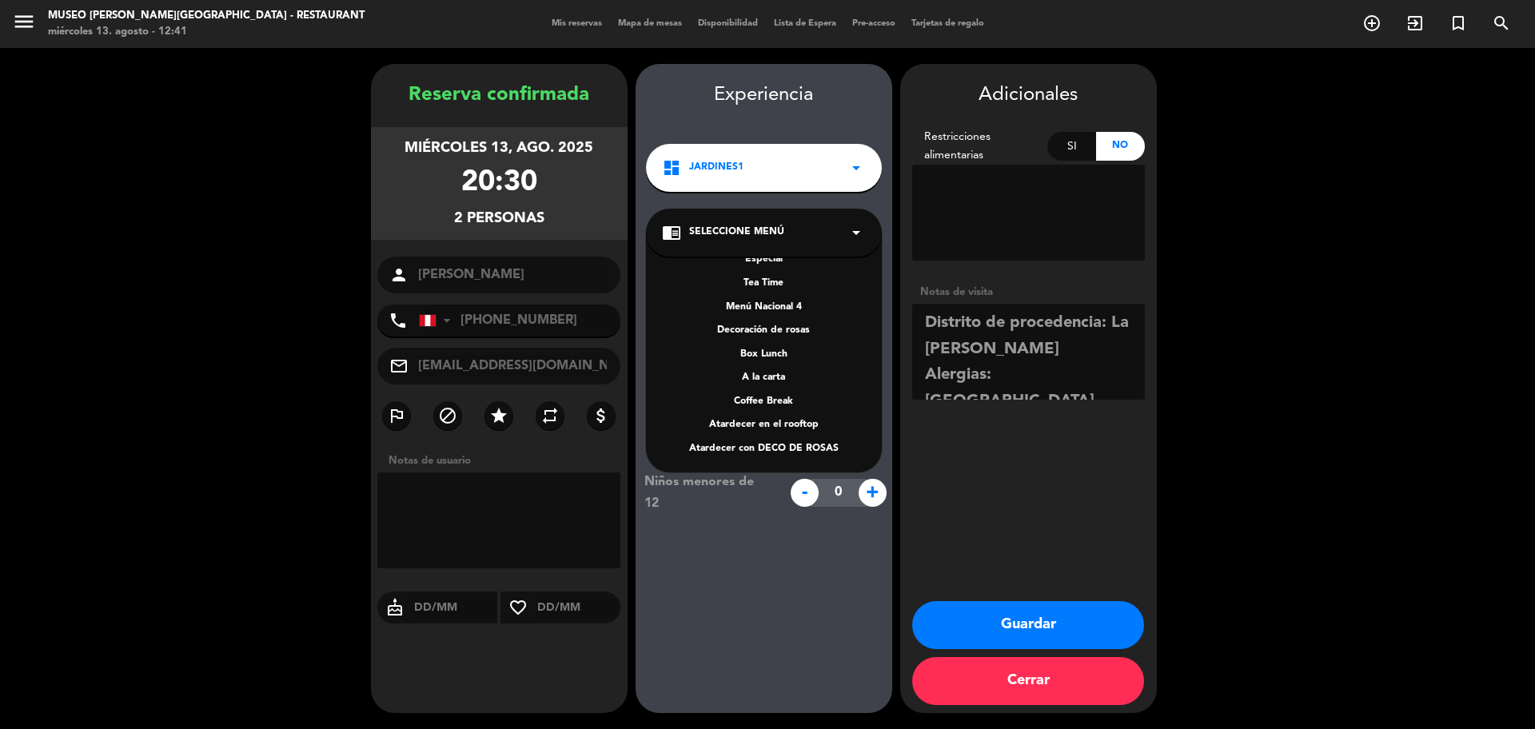
drag, startPoint x: 772, startPoint y: 374, endPoint x: 729, endPoint y: 285, distance: 98.7
click at [772, 375] on div "A la carta" at bounding box center [764, 378] width 204 height 16
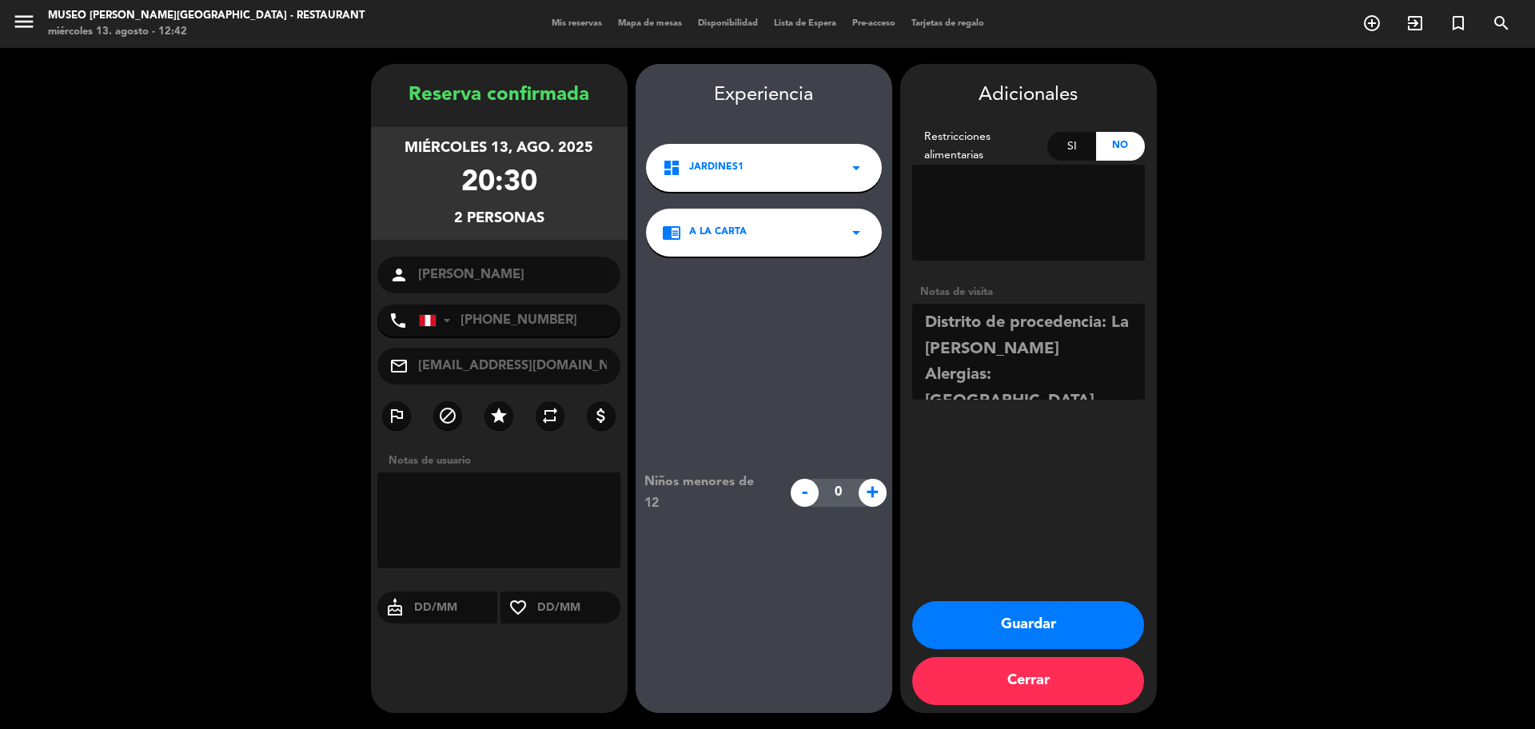
click at [1024, 614] on button "Guardar" at bounding box center [1028, 625] width 232 height 48
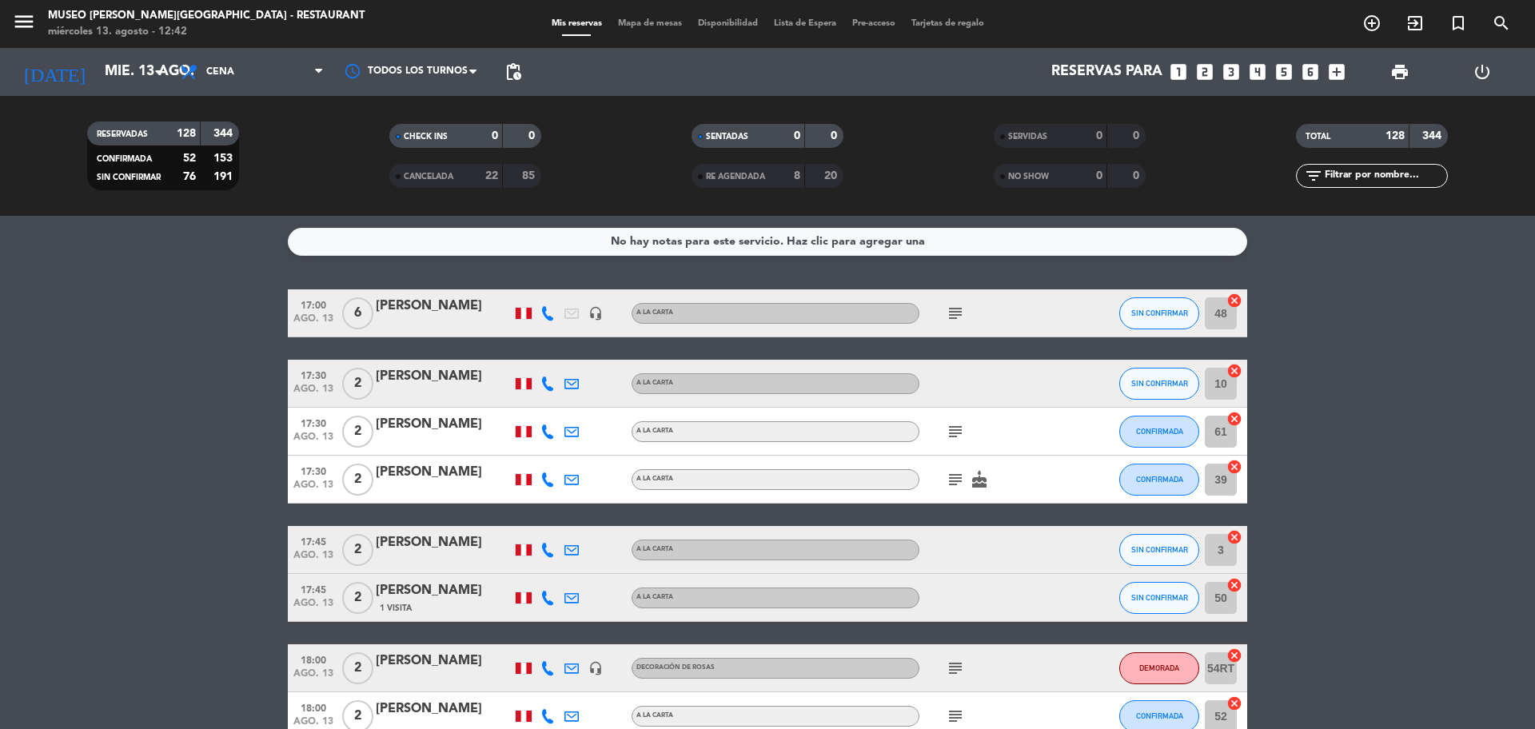
click at [1207, 70] on icon "looks_two" at bounding box center [1205, 72] width 21 height 21
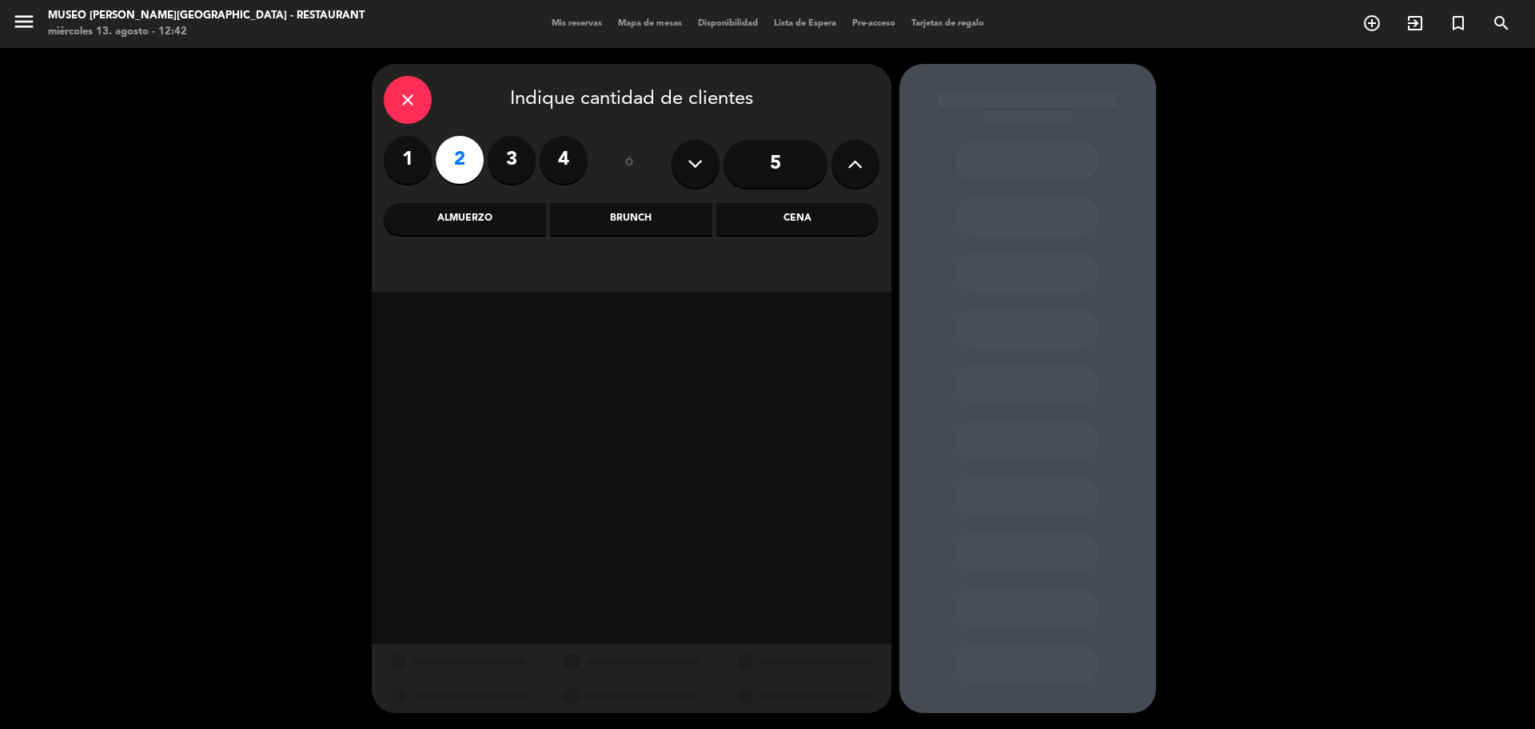
drag, startPoint x: 776, startPoint y: 212, endPoint x: 758, endPoint y: 215, distance: 17.9
click at [776, 214] on div "Cena" at bounding box center [797, 219] width 162 height 32
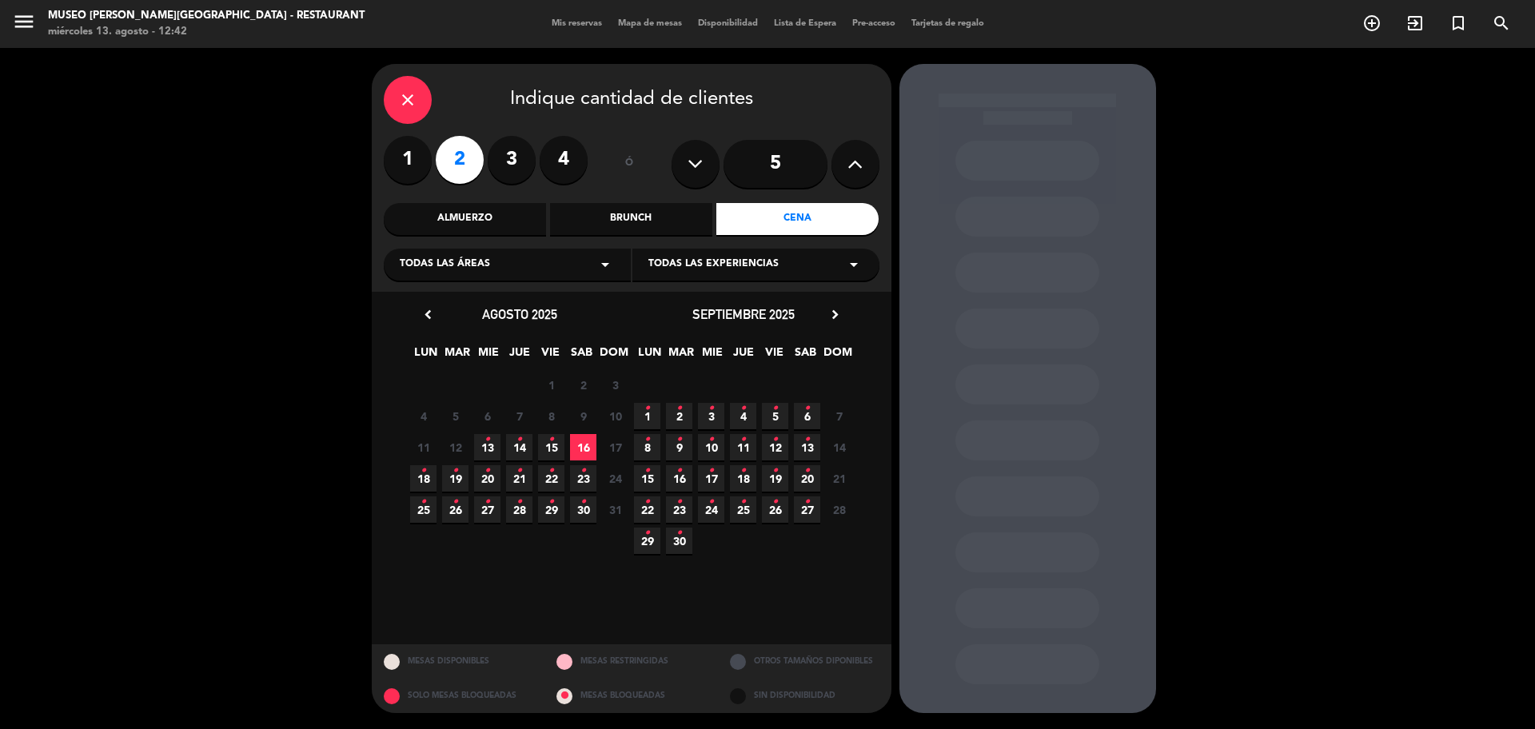
drag, startPoint x: 517, startPoint y: 480, endPoint x: 509, endPoint y: 465, distance: 17.6
click at [517, 481] on icon "•" at bounding box center [520, 471] width 6 height 26
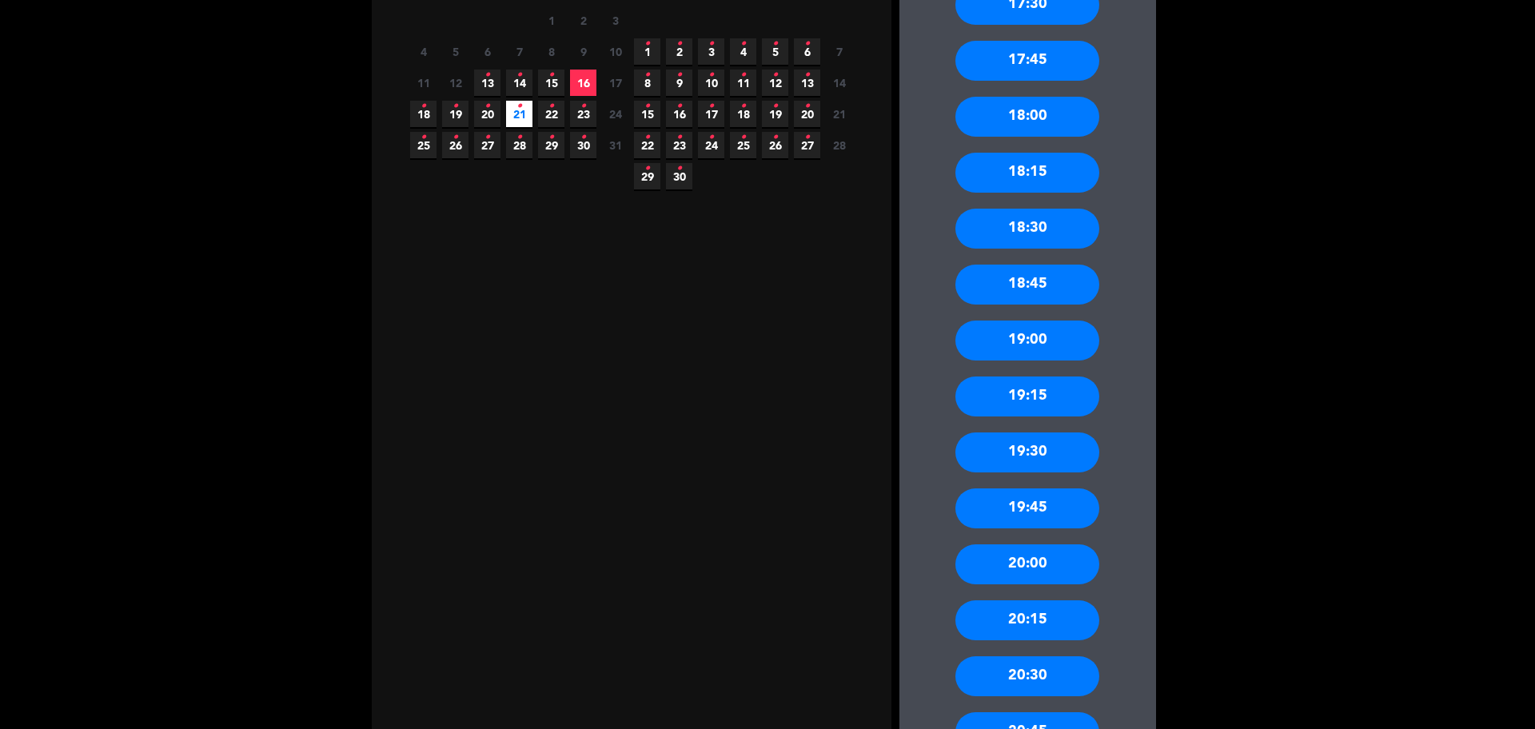
scroll to position [400, 0]
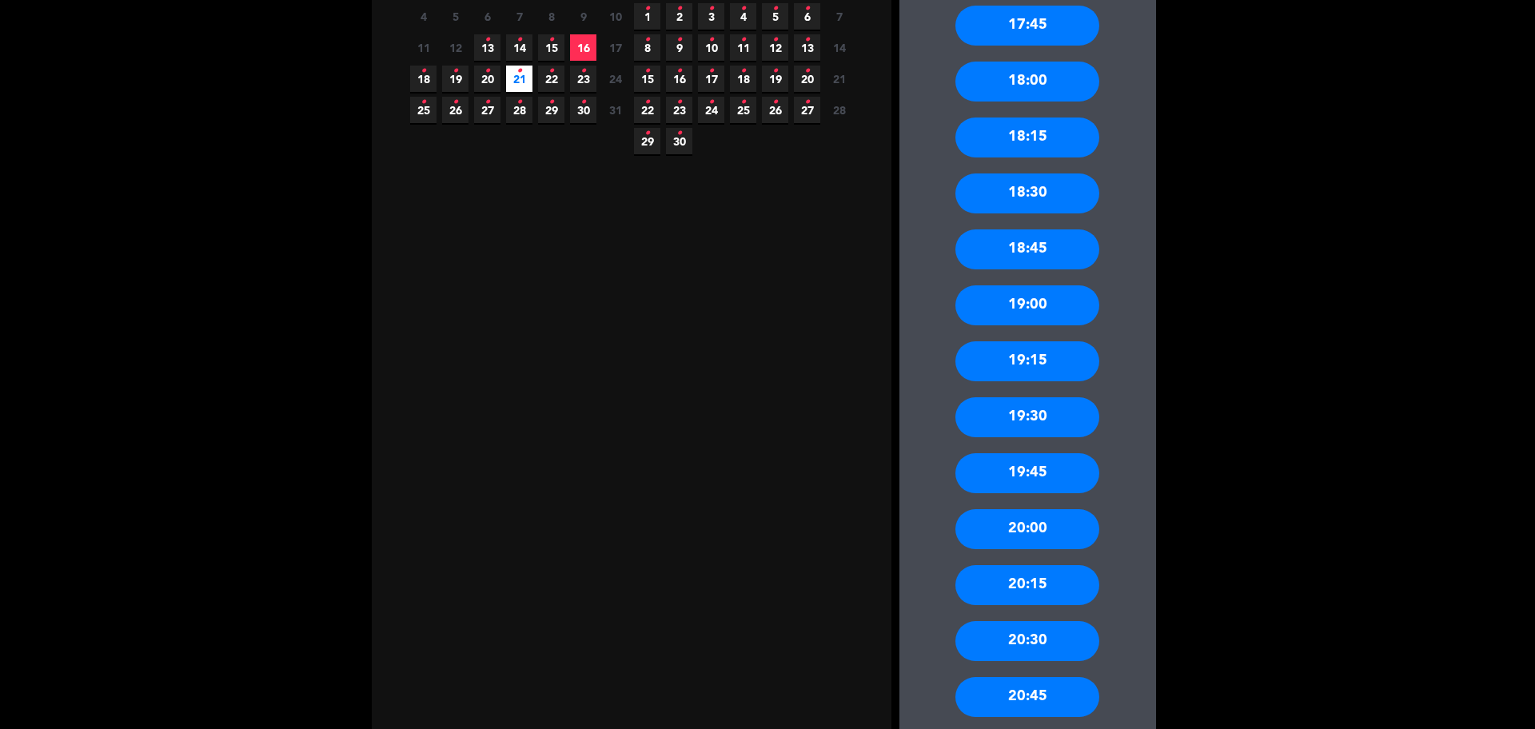
click at [1043, 302] on div "19:00" at bounding box center [1028, 305] width 144 height 40
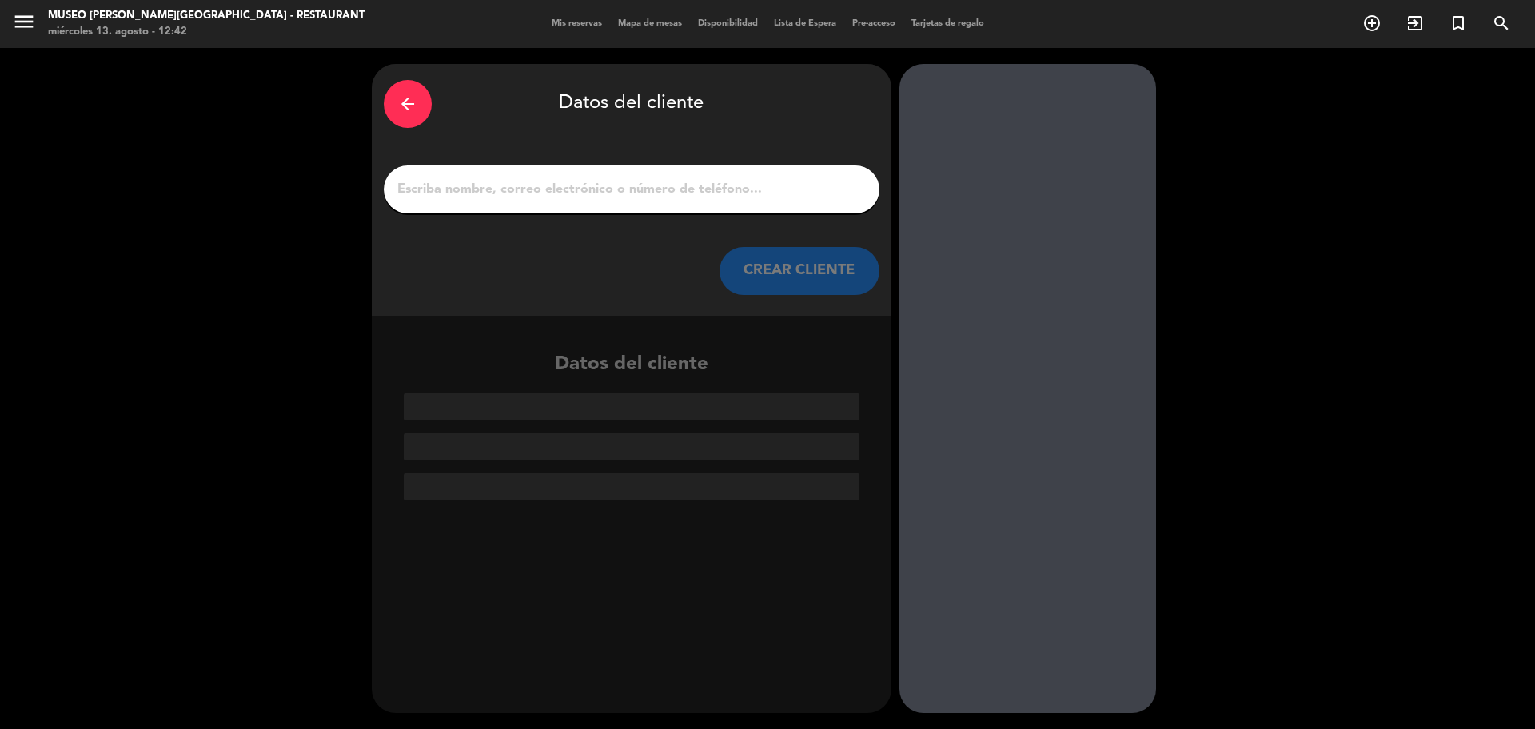
scroll to position [0, 0]
click at [528, 197] on input "1" at bounding box center [632, 189] width 472 height 22
paste input "Alex Delmer terrones Fernández"
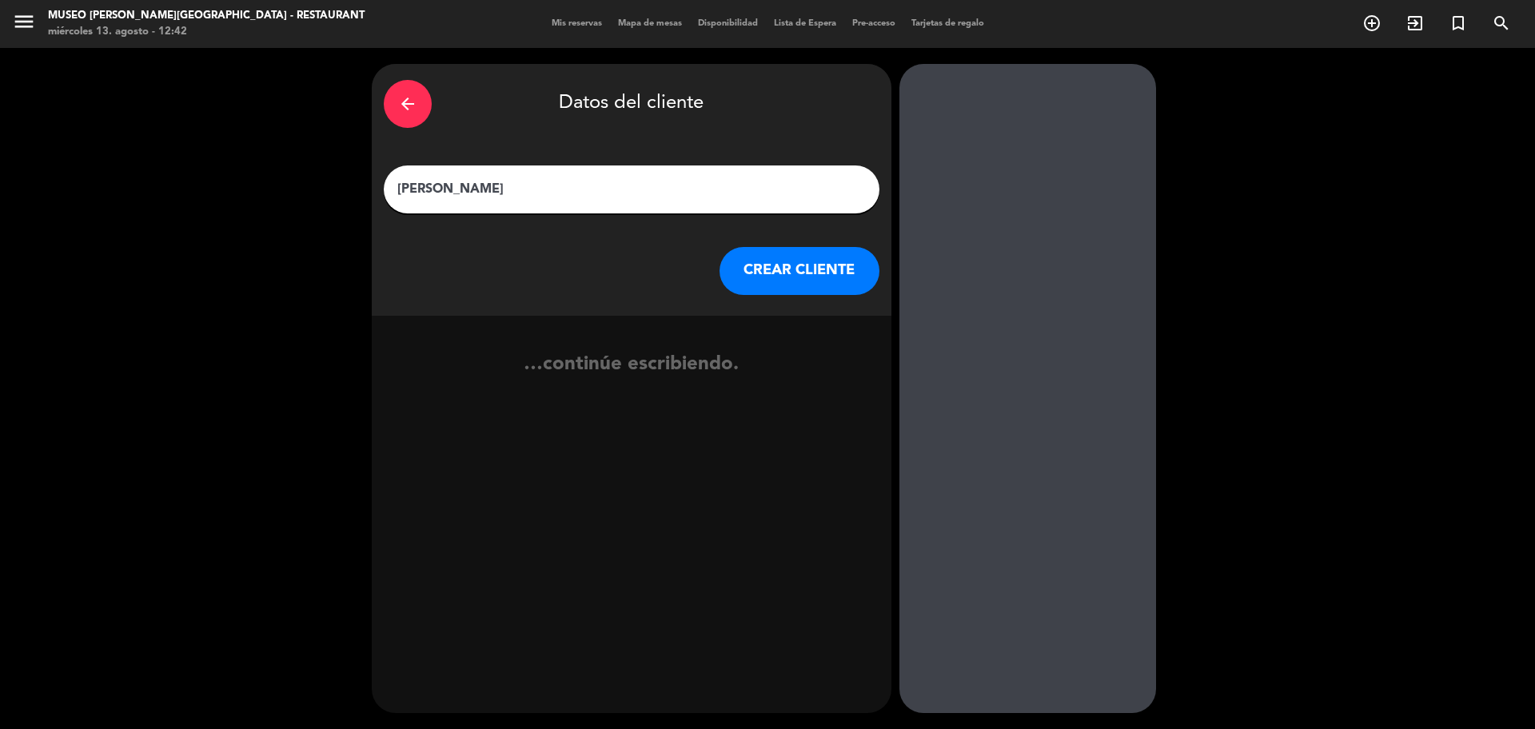
type input "Alex Delmer terrones Fernández"
click at [744, 277] on button "CREAR CLIENTE" at bounding box center [800, 271] width 160 height 48
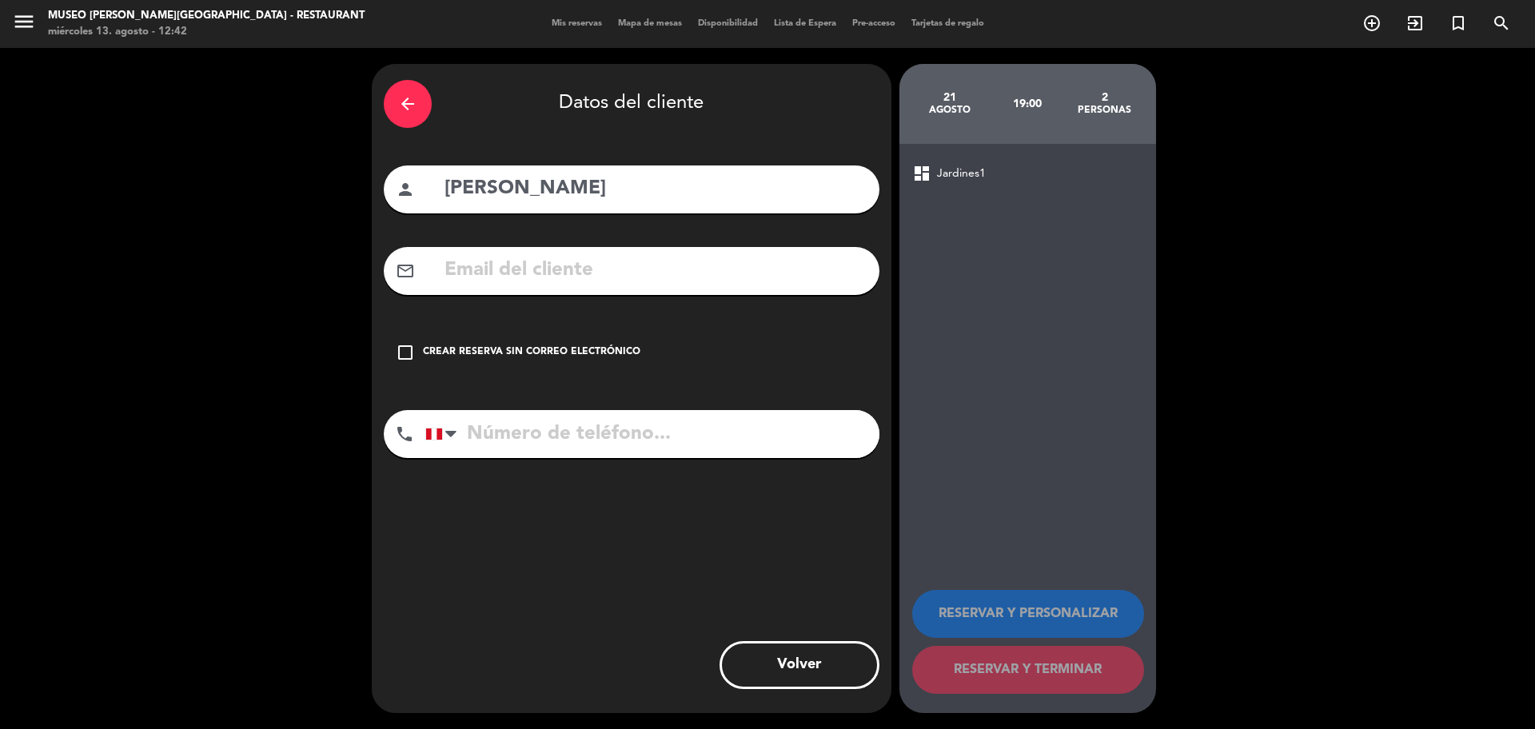
click at [692, 276] on input "text" at bounding box center [655, 270] width 425 height 33
paste input "1997terrones@gmail.com"
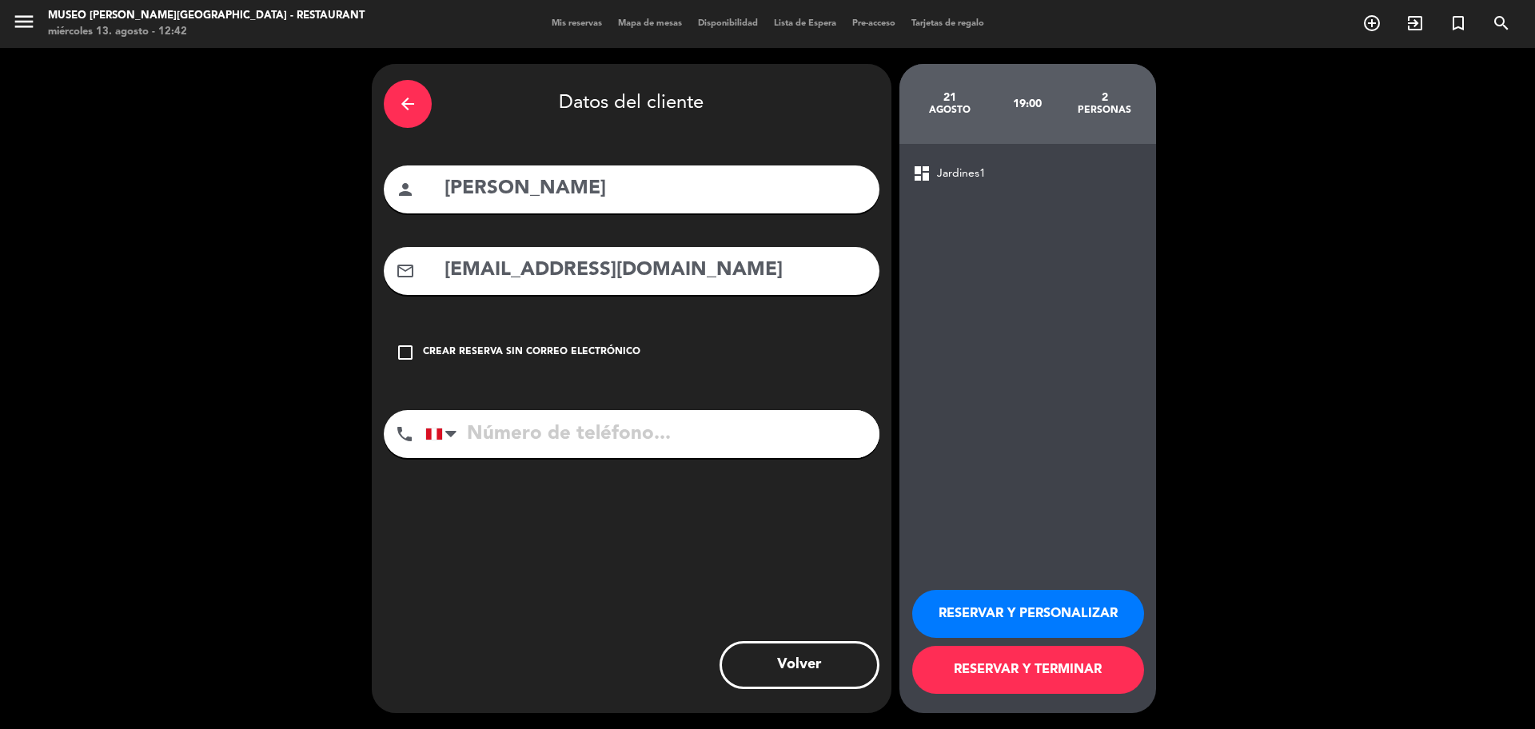
type input "1997terrones@gmail.com"
click at [609, 433] on input "tel" at bounding box center [652, 434] width 454 height 48
paste input "981551673"
type input "981551673"
click at [1095, 616] on button "RESERVAR Y PERSONALIZAR" at bounding box center [1028, 614] width 232 height 48
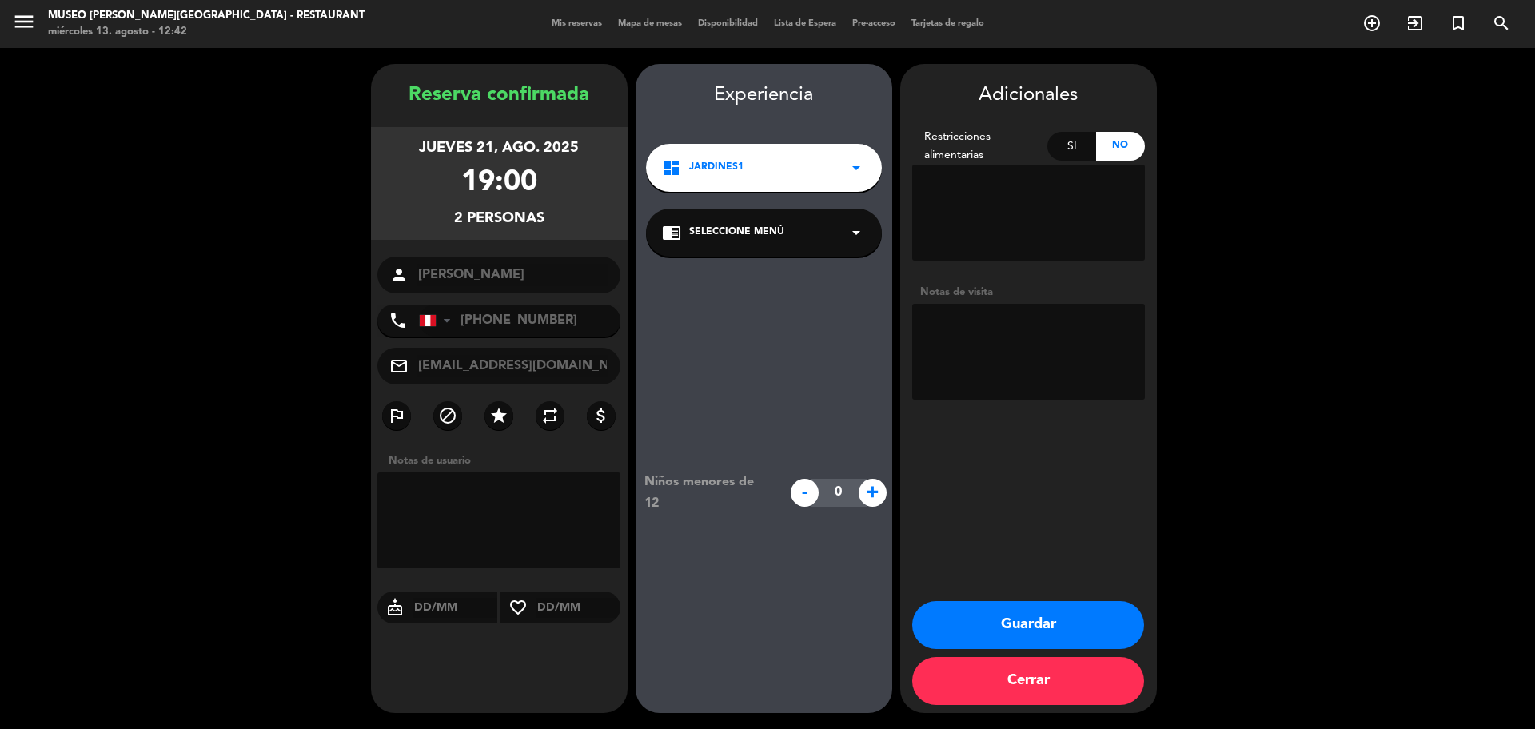
click at [810, 225] on div "chrome_reader_mode Seleccione Menú arrow_drop_down" at bounding box center [764, 233] width 236 height 48
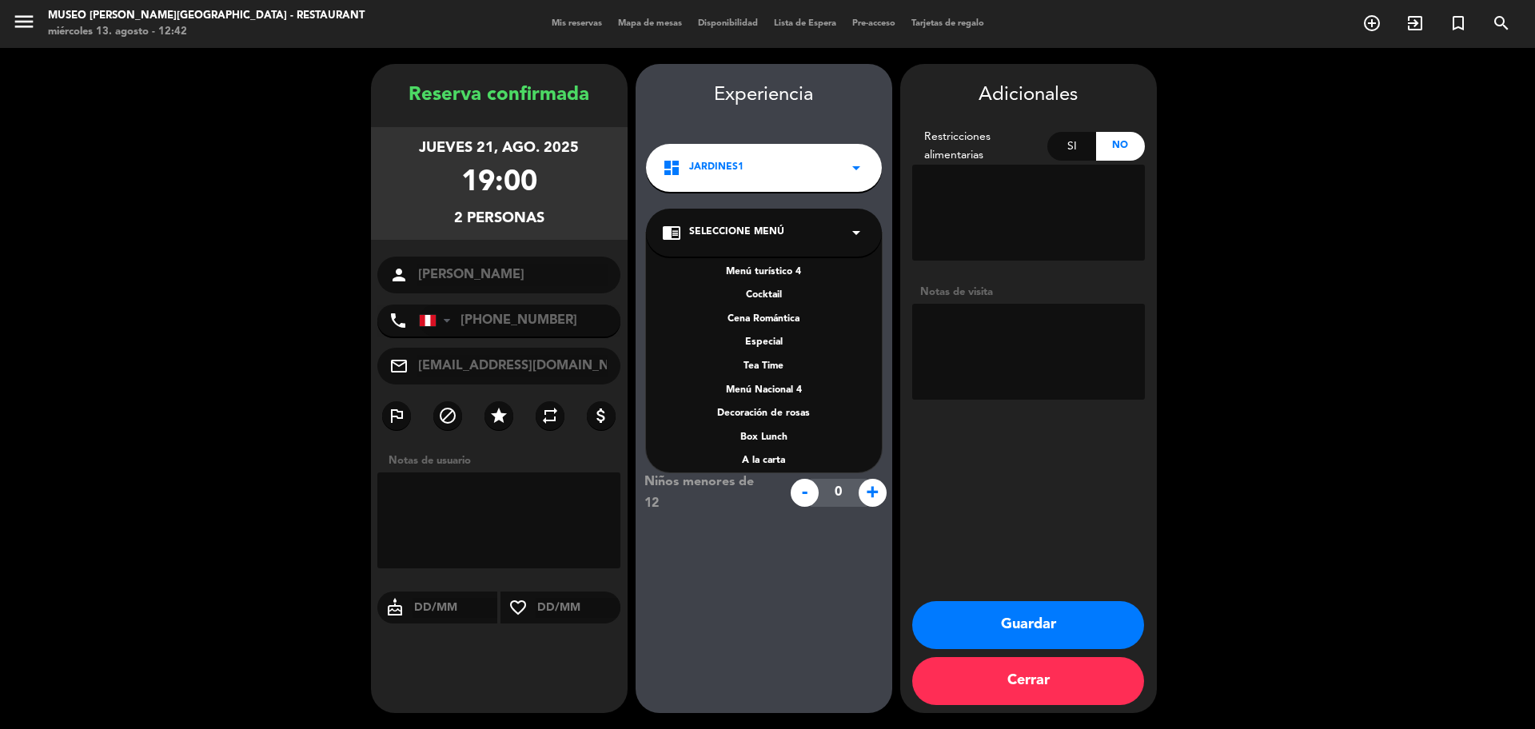
scroll to position [229, 0]
click at [789, 371] on div "A la carta" at bounding box center [764, 378] width 204 height 16
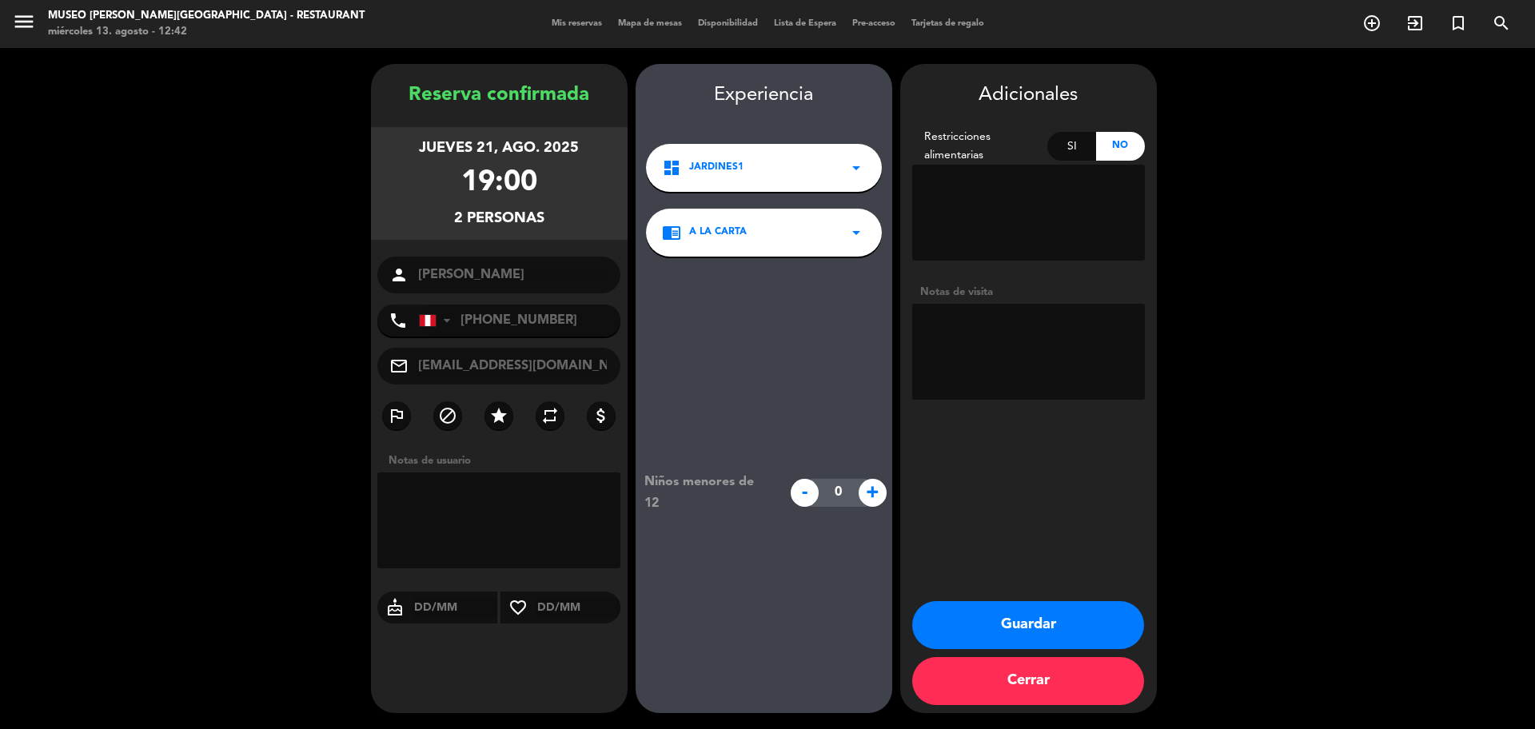
click at [976, 353] on textarea at bounding box center [1028, 352] width 233 height 96
paste textarea "Distrito de procedencia: San Martin de porres Alergias: ninguna."
type textarea "Distrito de procedencia: San Martin de porres Alergias: ninguna."
click at [1075, 630] on button "Guardar" at bounding box center [1028, 625] width 232 height 48
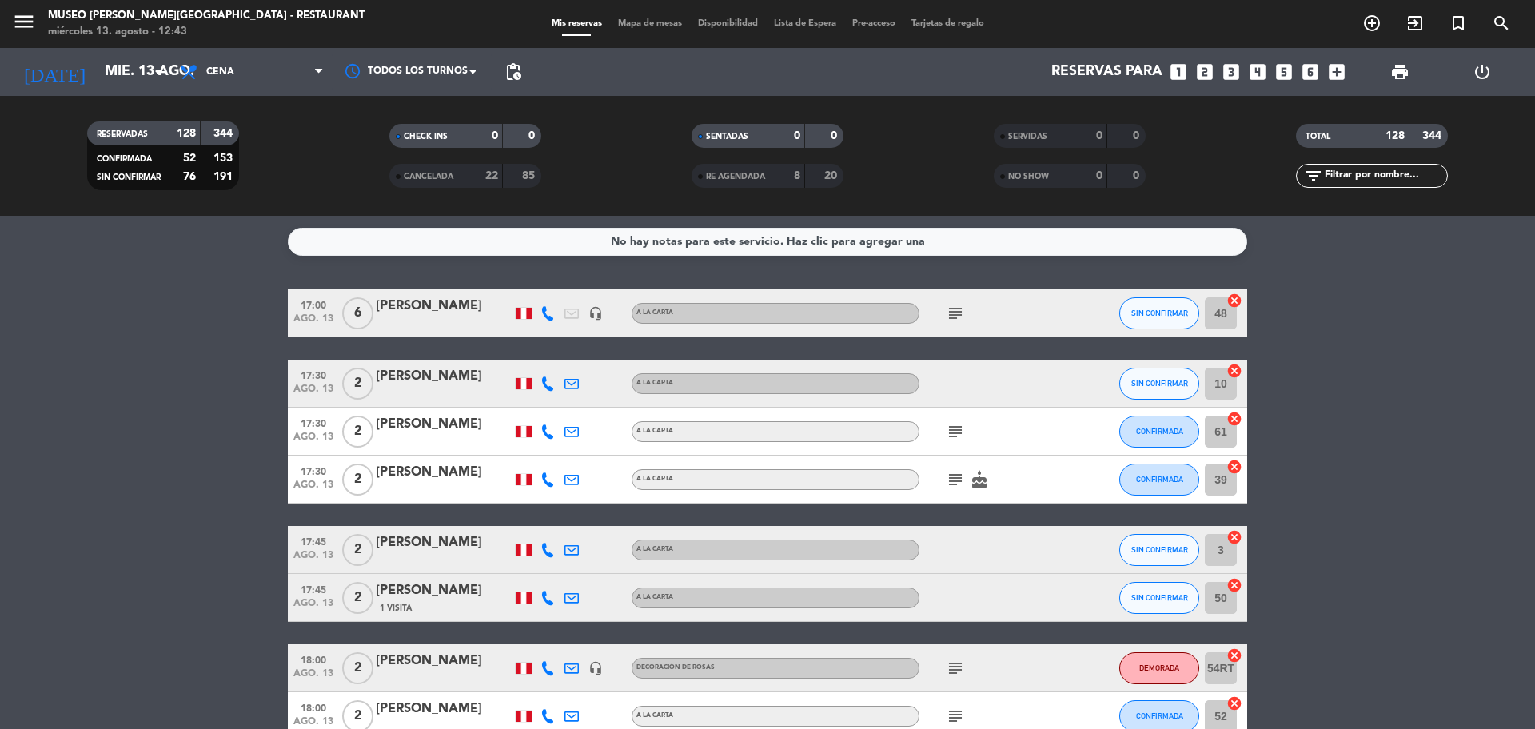
click at [1201, 72] on icon "looks_two" at bounding box center [1205, 72] width 21 height 21
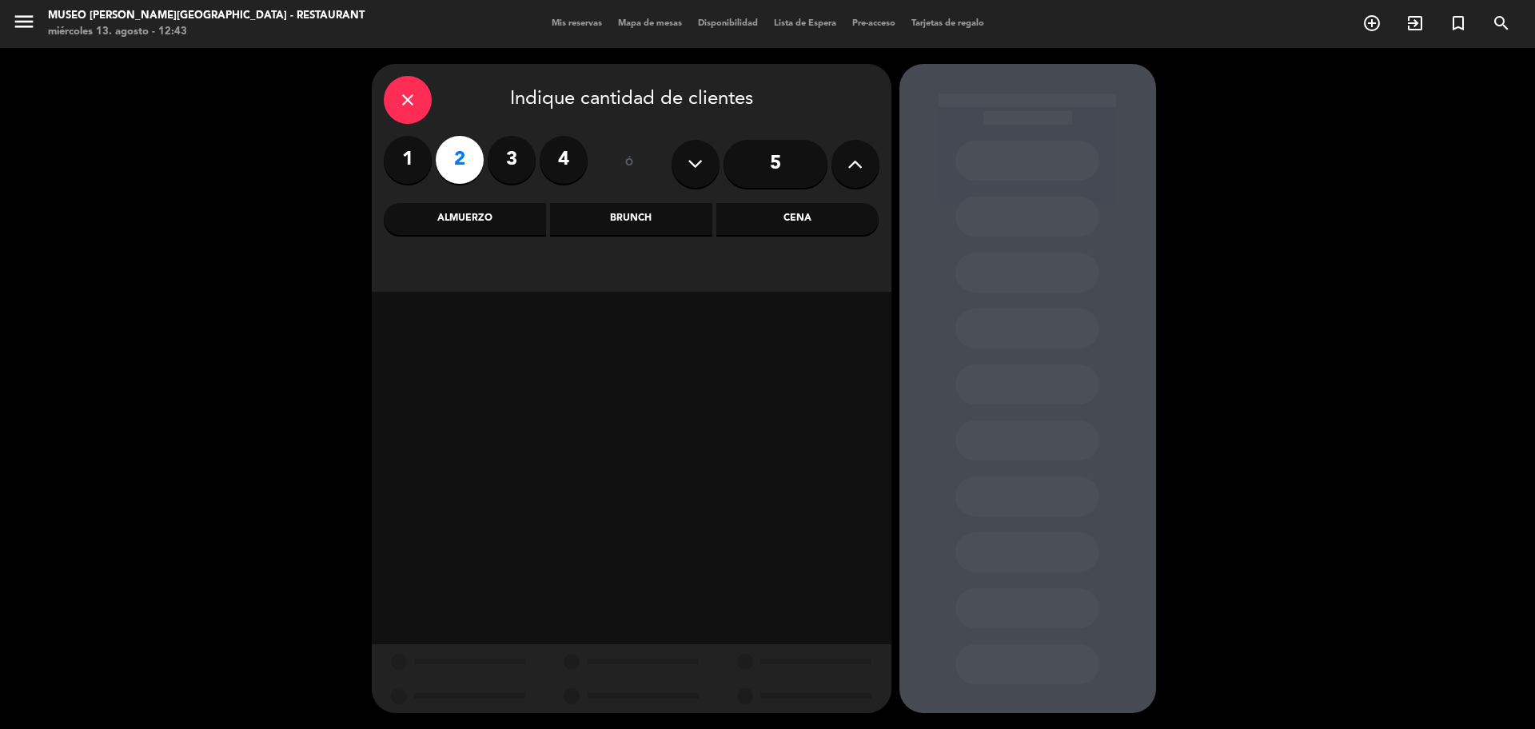
click at [763, 232] on div "Cena" at bounding box center [797, 219] width 162 height 32
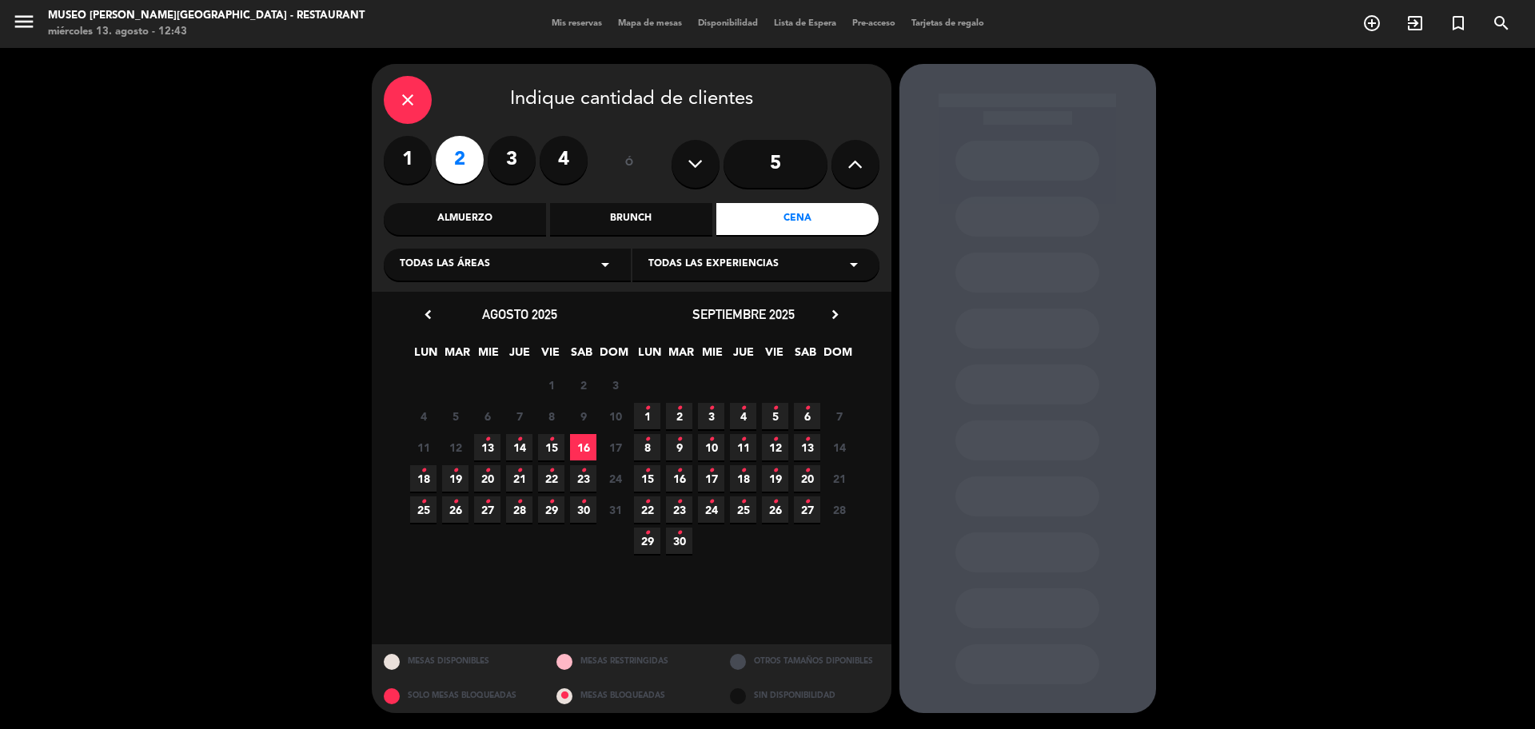
drag, startPoint x: 515, startPoint y: 453, endPoint x: 514, endPoint y: 436, distance: 17.6
click at [515, 453] on span "14 •" at bounding box center [519, 447] width 26 height 26
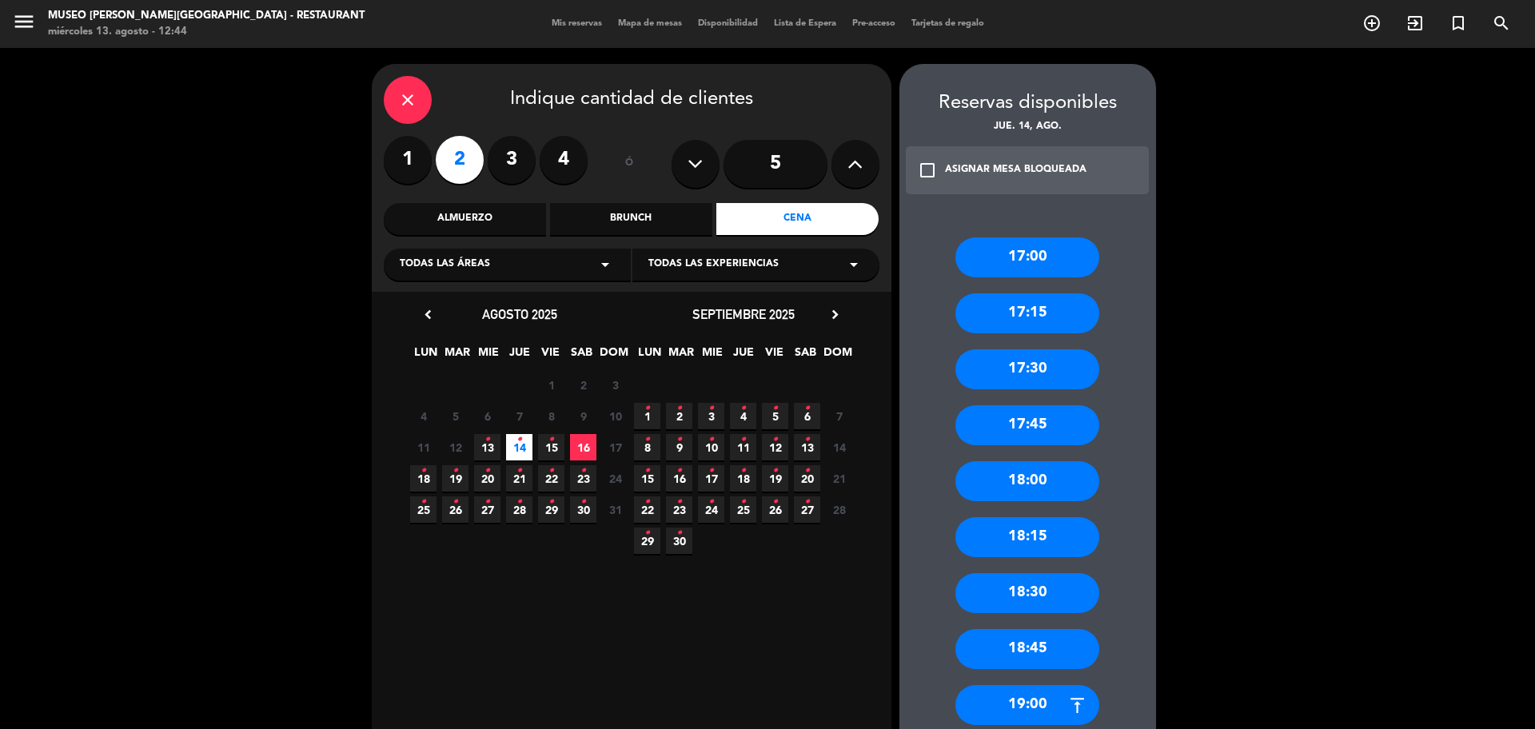
scroll to position [545, 0]
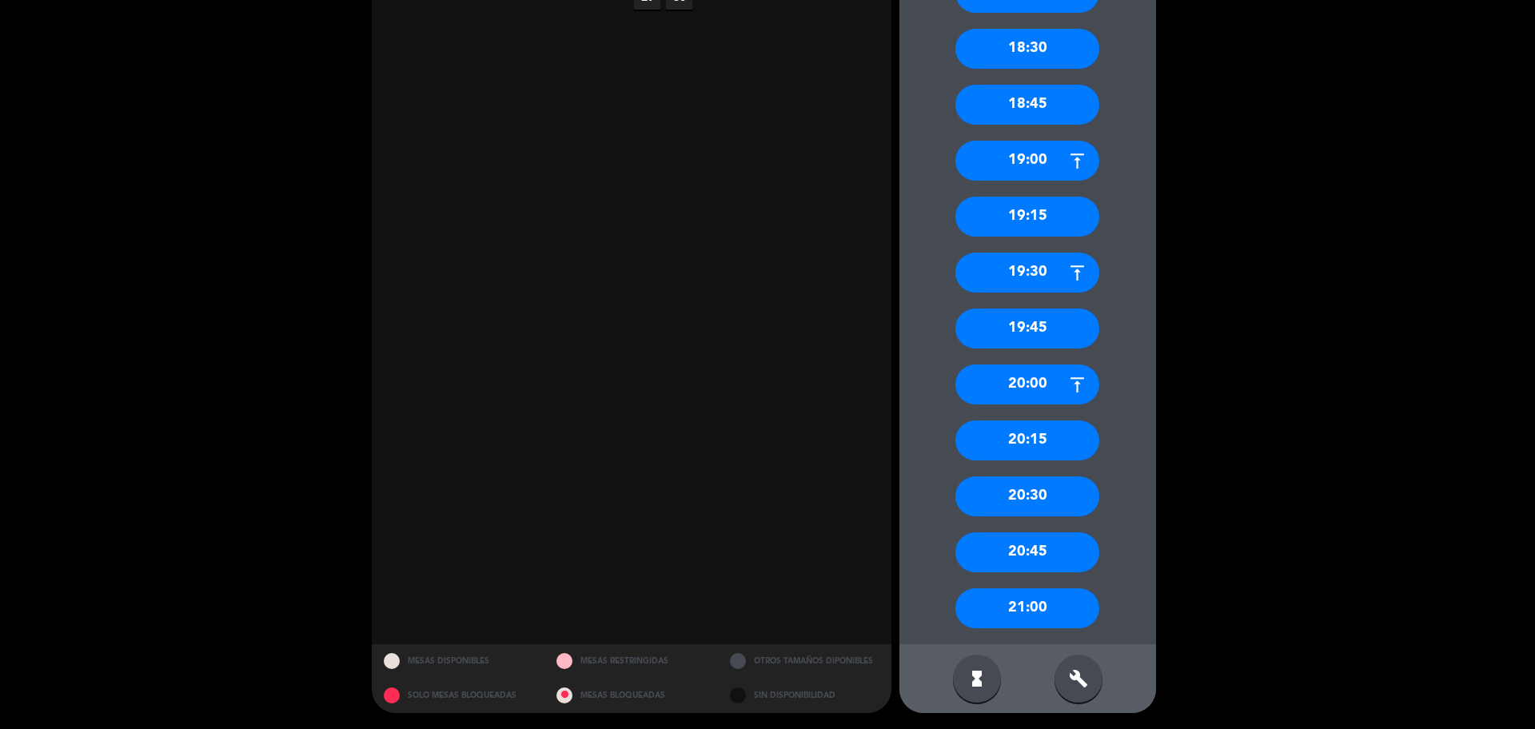
click at [1051, 457] on div "20:15" at bounding box center [1028, 441] width 144 height 40
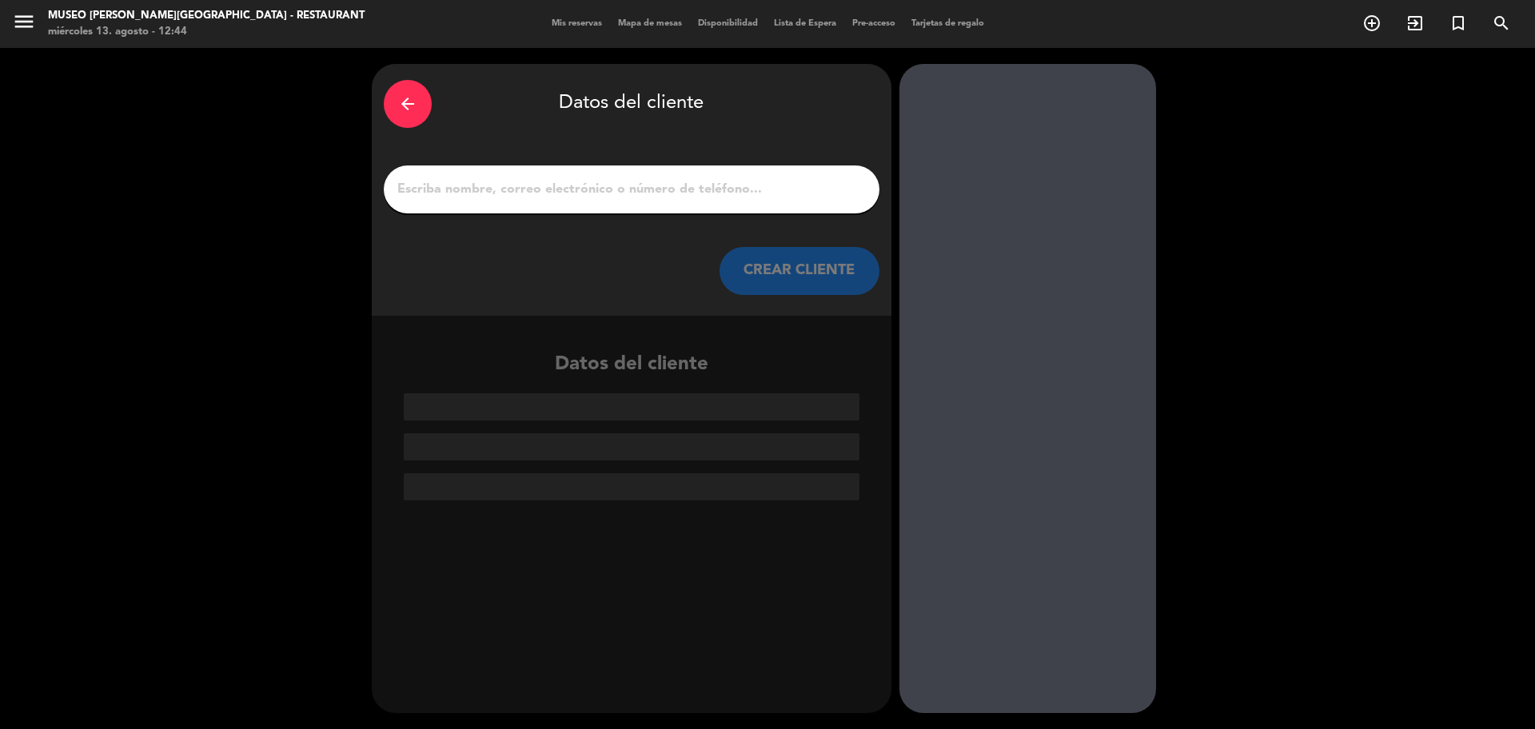
scroll to position [0, 0]
click at [673, 149] on div "arrow_back Datos del cliente CREAR CLIENTE" at bounding box center [632, 190] width 520 height 252
click at [659, 178] on input "1" at bounding box center [632, 189] width 472 height 22
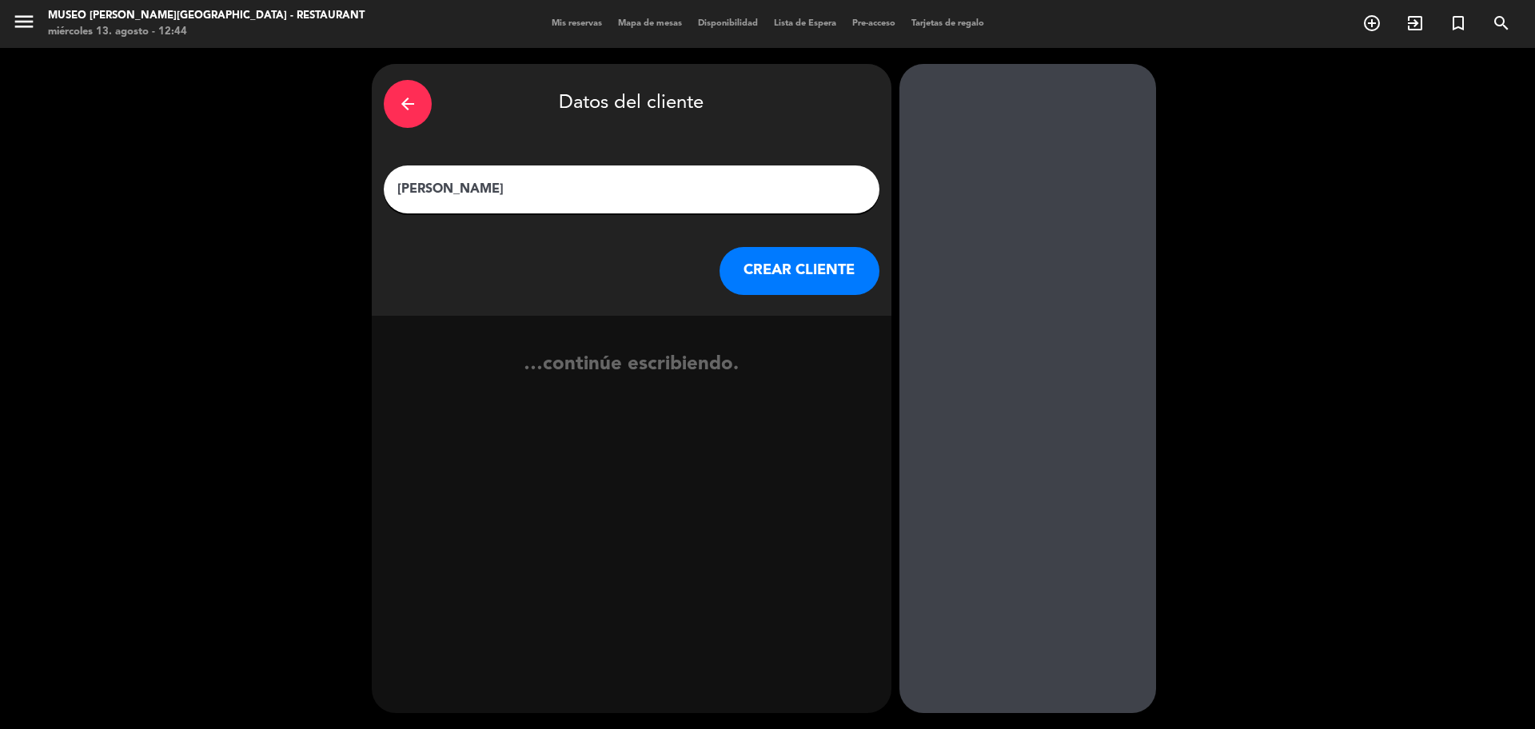
type input "REINER NAJARRO FERNANDEZ"
click at [839, 284] on button "CREAR CLIENTE" at bounding box center [800, 271] width 160 height 48
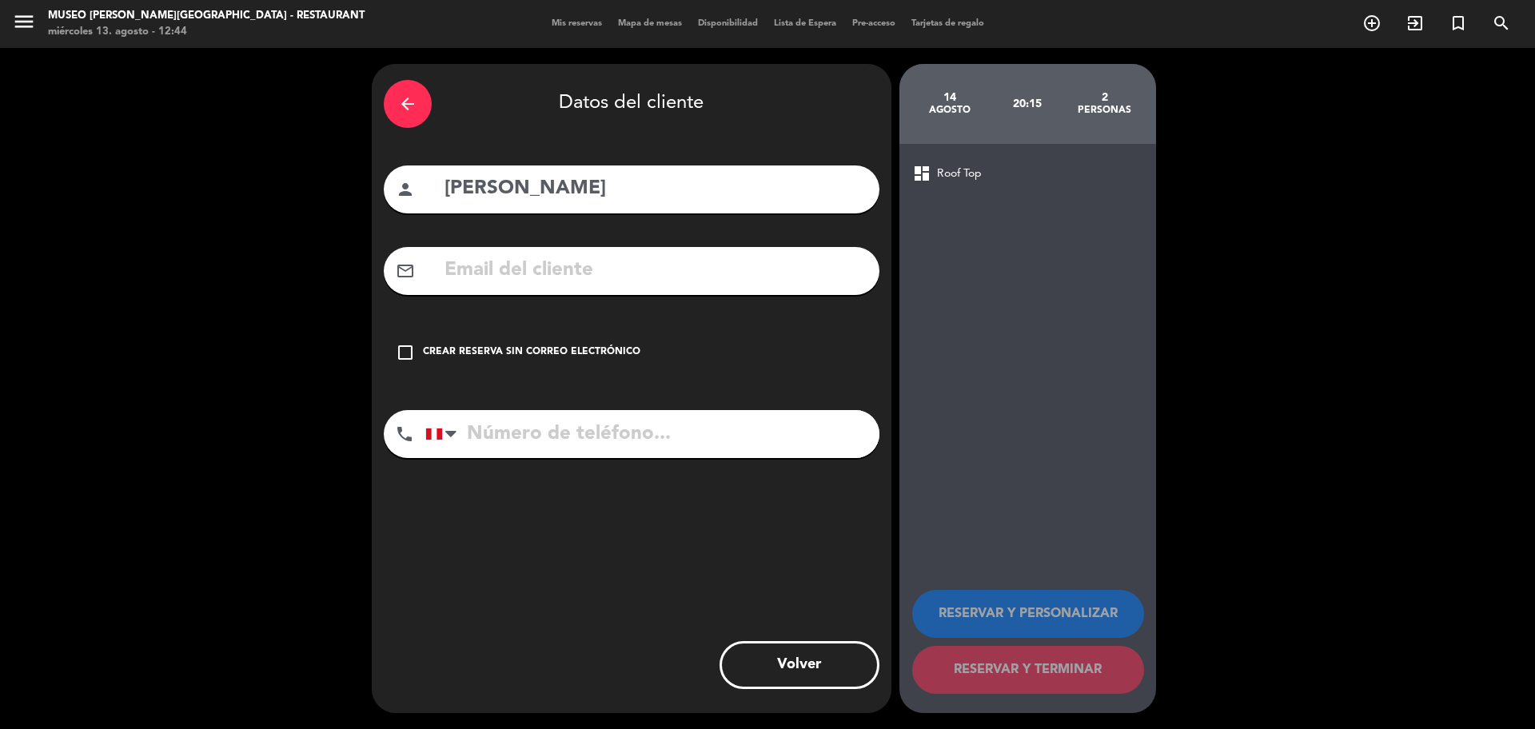
click at [741, 264] on input "text" at bounding box center [655, 270] width 425 height 33
type input "N"
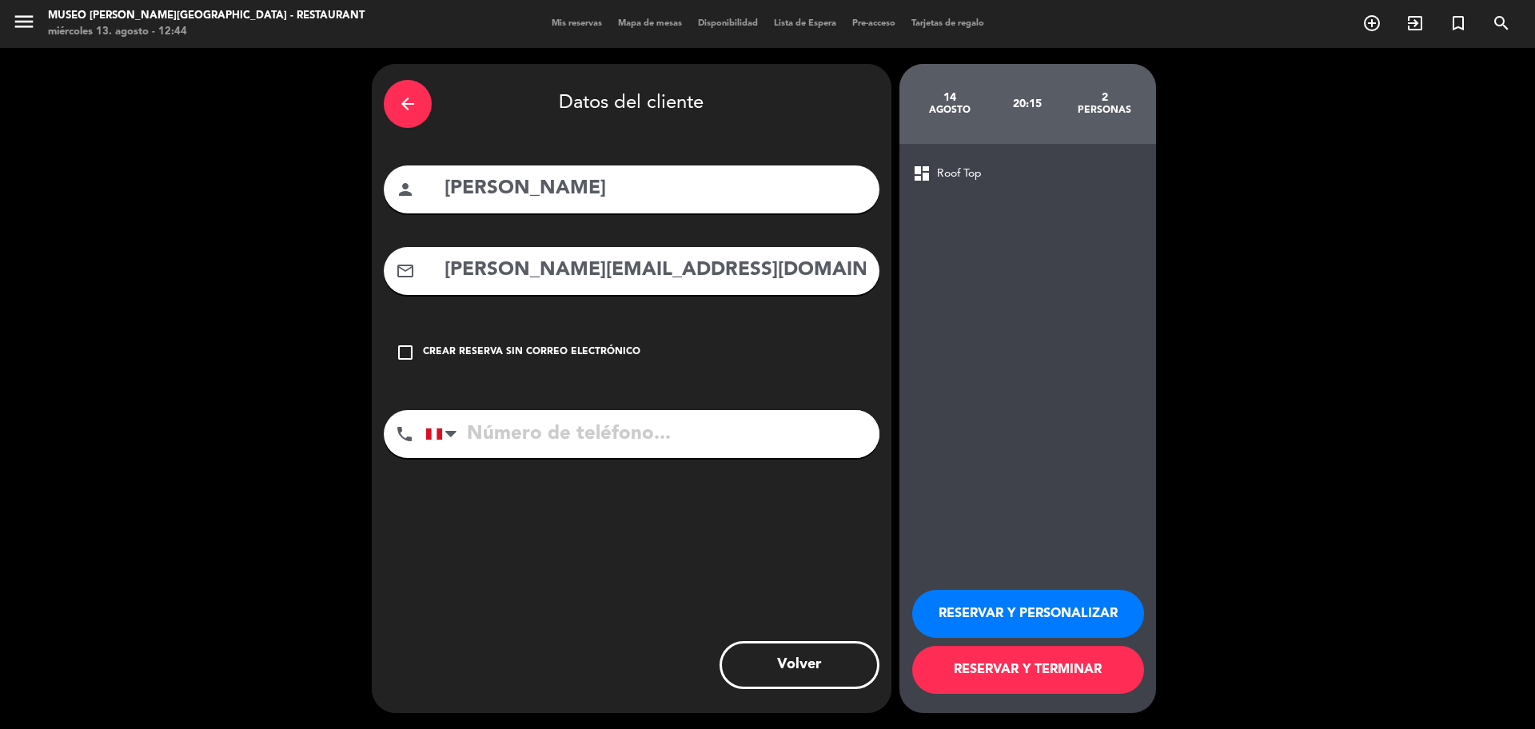
type input "REINER.NAJARROF@GMAIL.COM"
click at [684, 460] on div "phone United States +1 United Kingdom +44 Peru (Perú) +51 Argentina +54 Brazil …" at bounding box center [632, 439] width 496 height 59
click at [680, 434] on input "tel" at bounding box center [652, 434] width 454 height 48
type input "939632726"
click at [967, 597] on button "RESERVAR Y PERSONALIZAR" at bounding box center [1028, 614] width 232 height 48
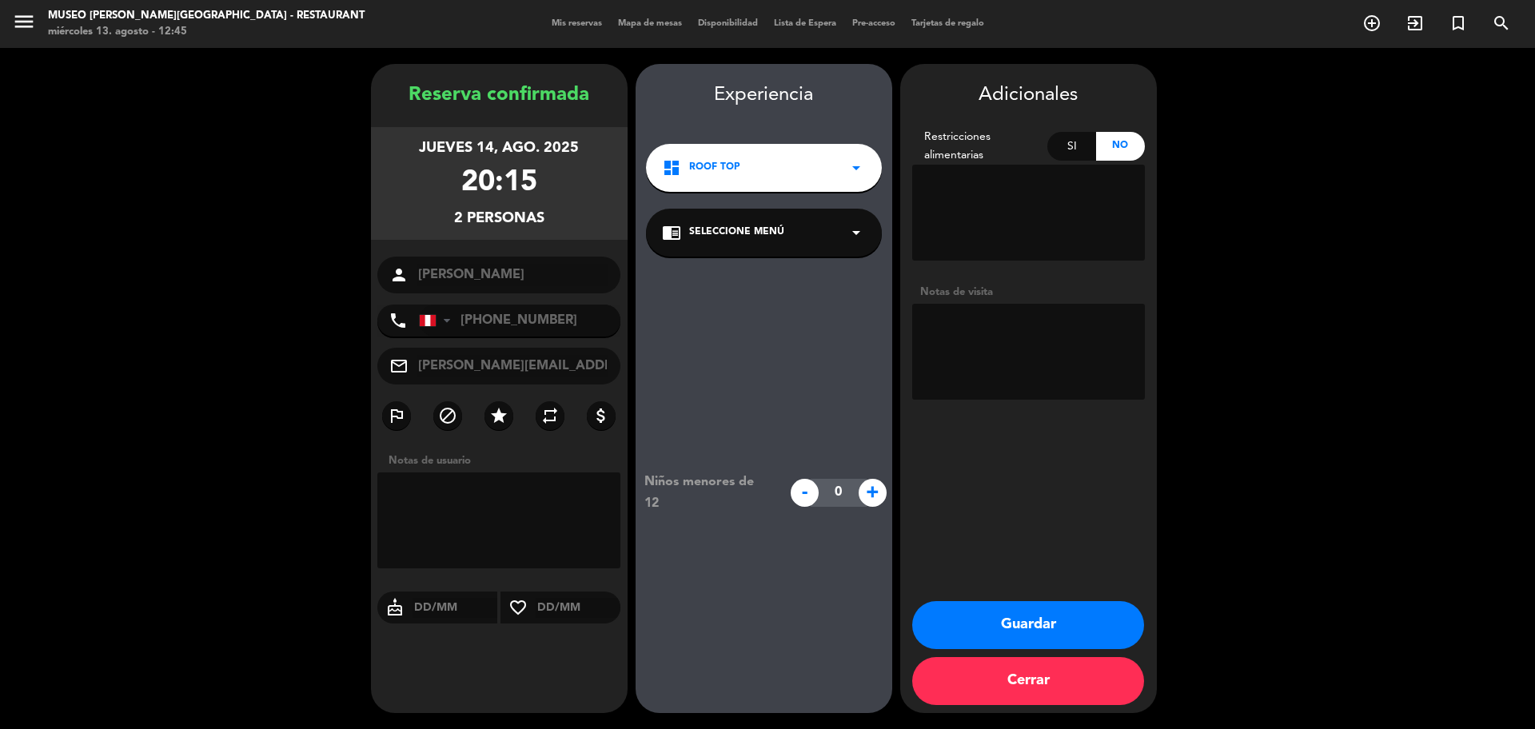
click at [766, 234] on span "Seleccione Menú" at bounding box center [736, 233] width 95 height 16
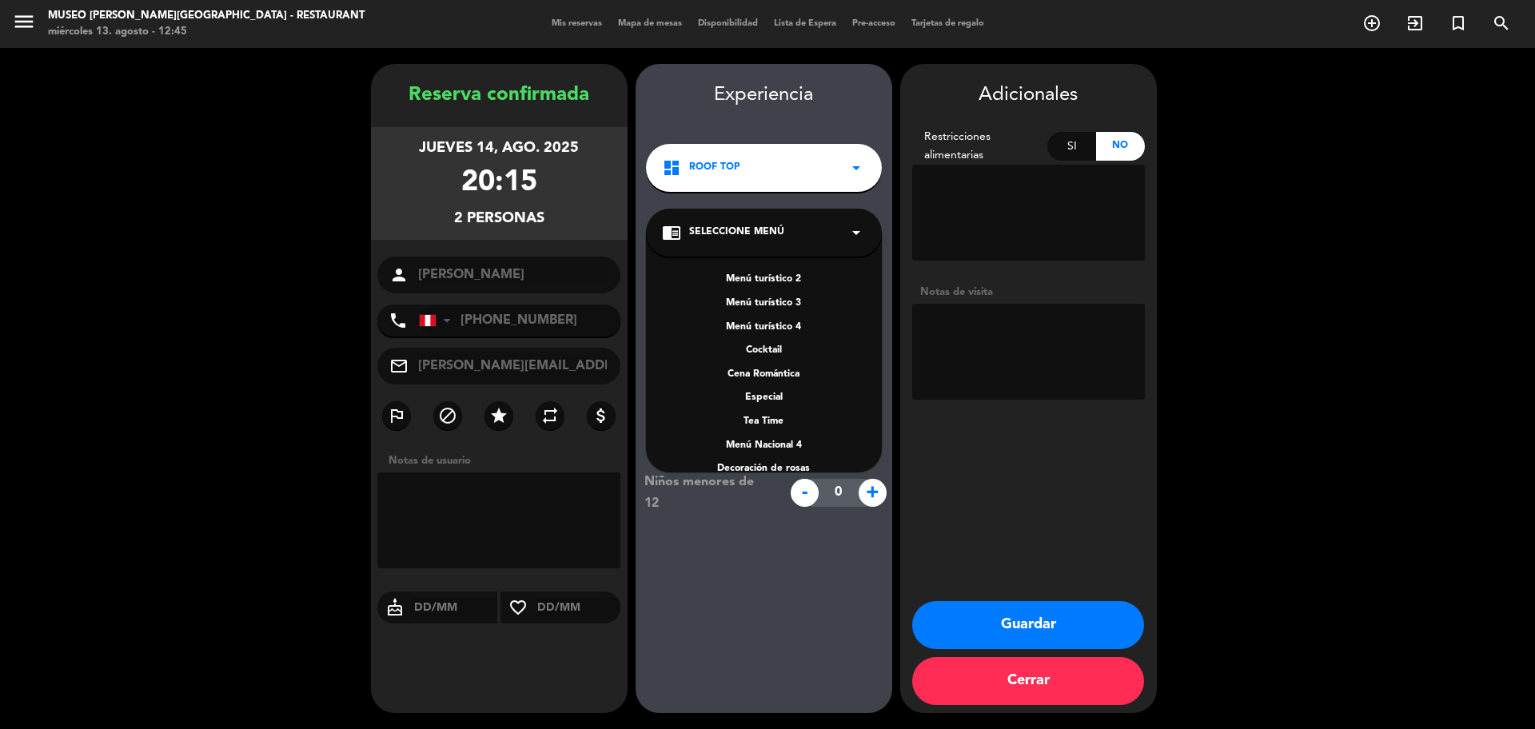
scroll to position [229, 0]
click at [776, 374] on div "A la carta" at bounding box center [764, 378] width 204 height 16
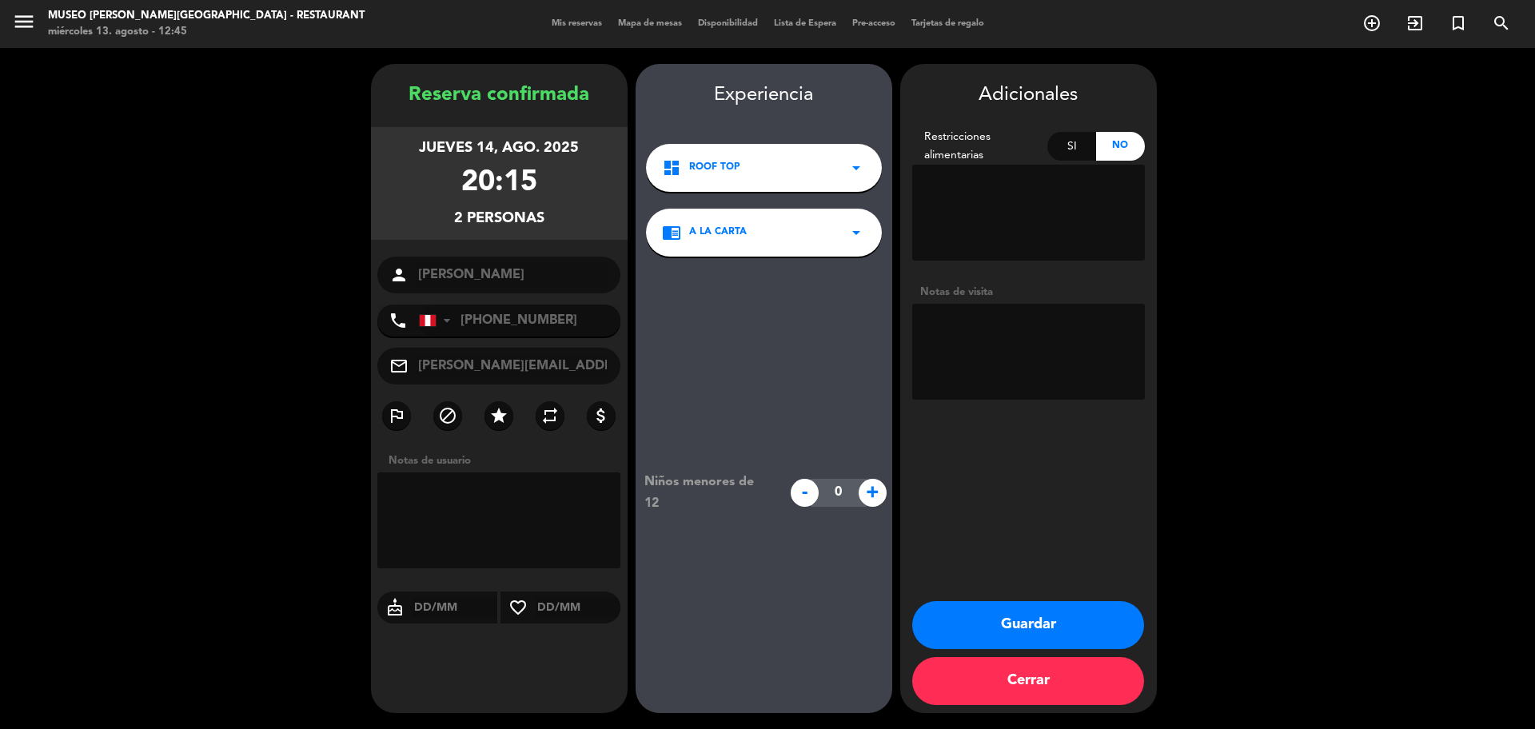
click at [1067, 353] on textarea at bounding box center [1028, 352] width 233 height 96
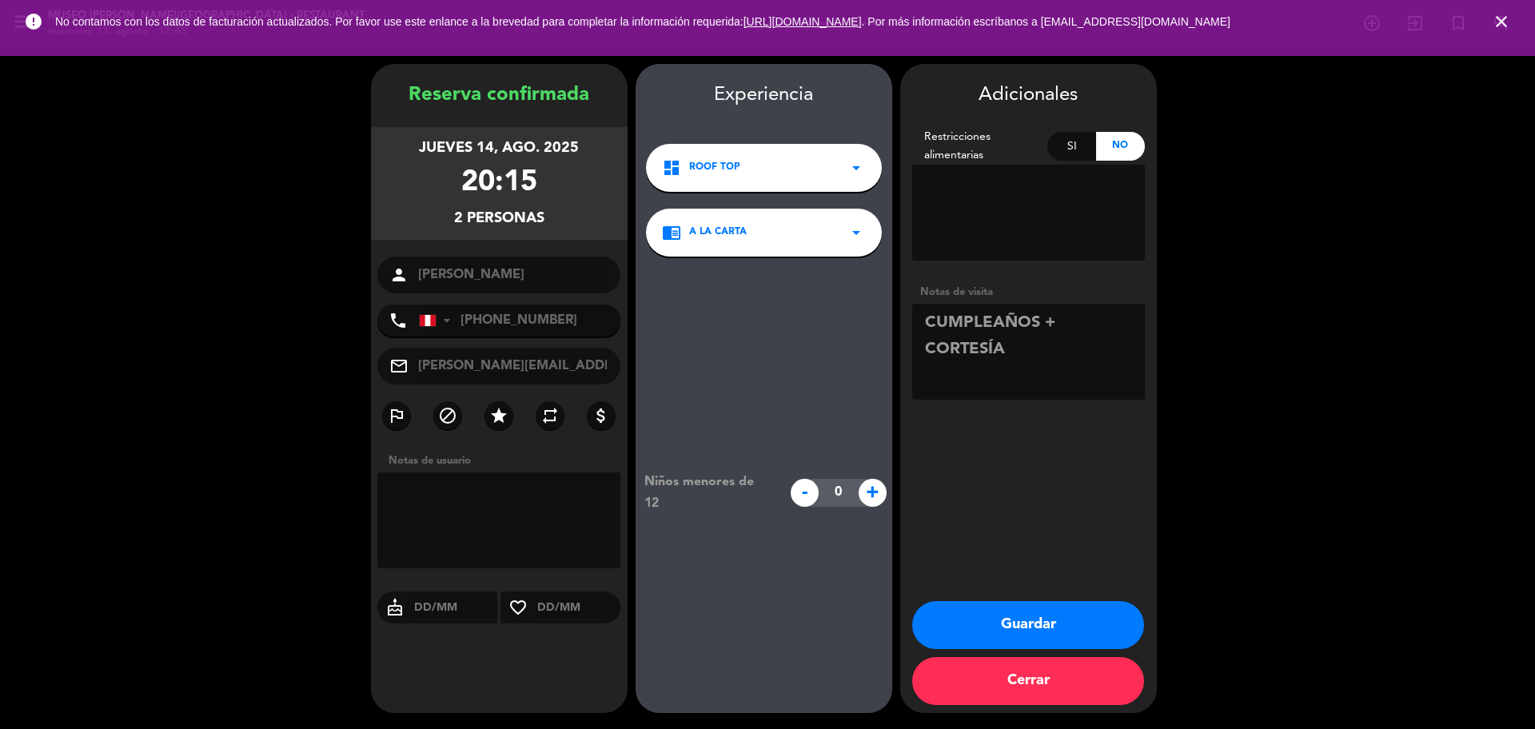
click at [1502, 20] on icon "close" at bounding box center [1501, 21] width 19 height 19
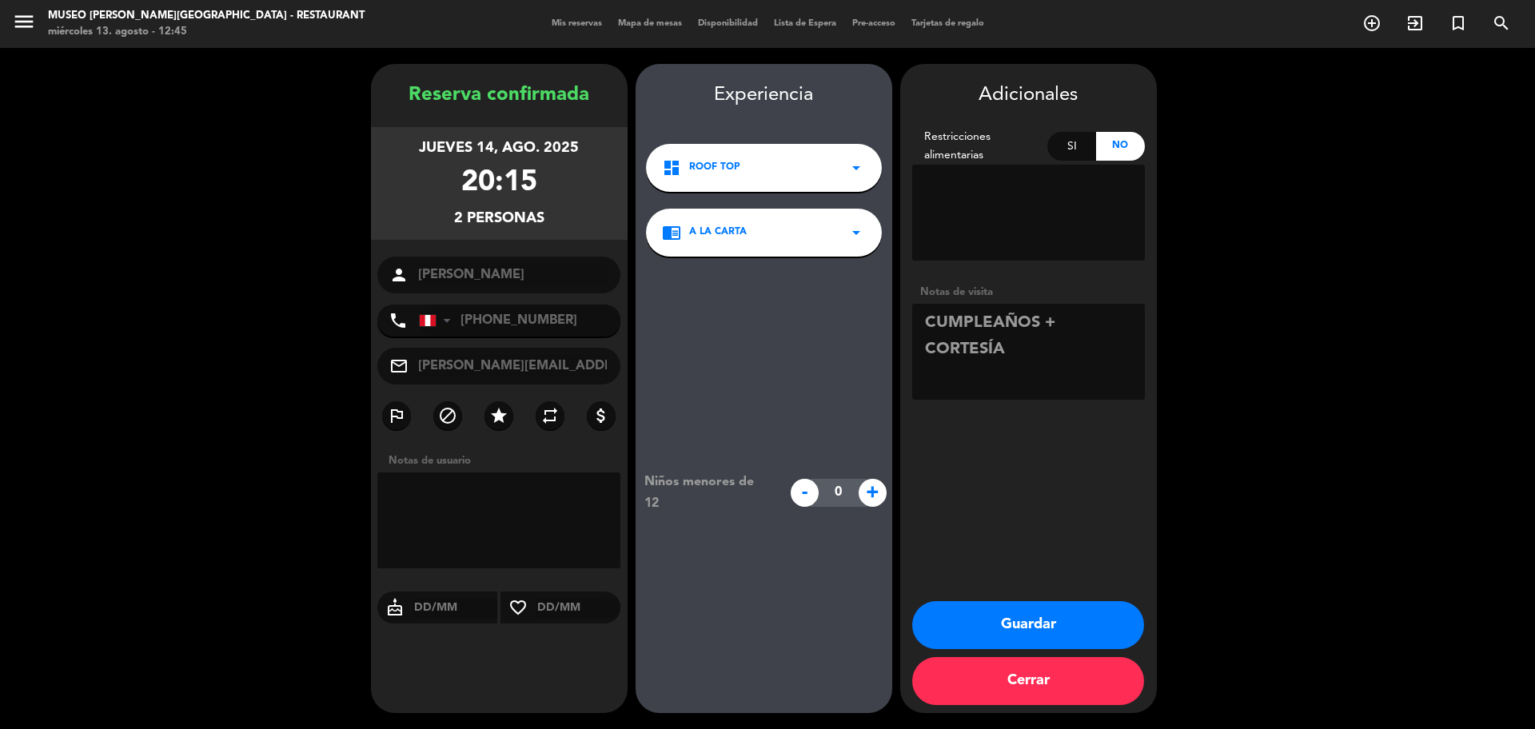
click at [1091, 354] on textarea at bounding box center [1028, 352] width 233 height 96
type textarea "CUMPLEAÑOS + CORTESÍA + se indico no ingreso de musicos"
click at [1047, 632] on button "Guardar" at bounding box center [1028, 625] width 232 height 48
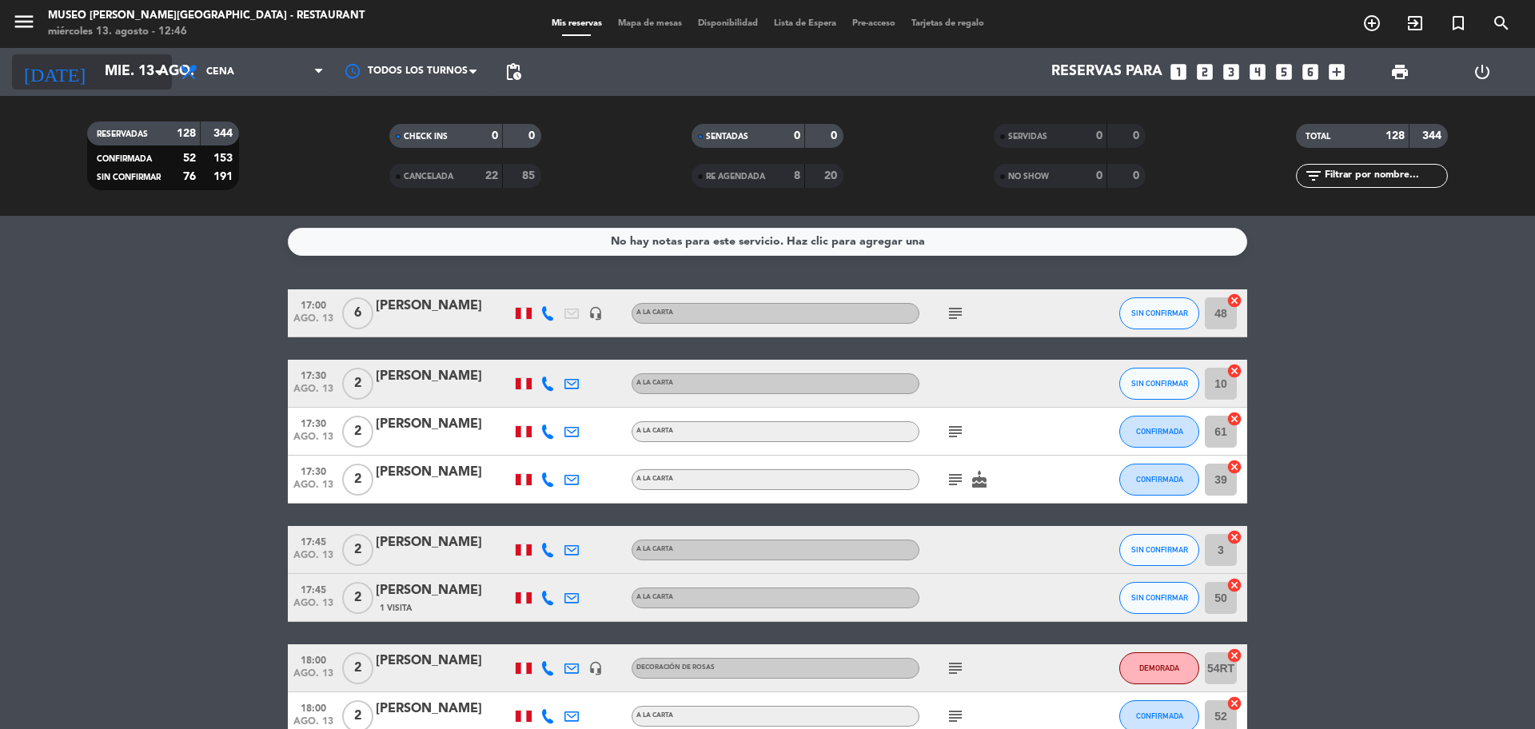
click at [123, 71] on input "mié. 13 ago." at bounding box center [190, 72] width 186 height 32
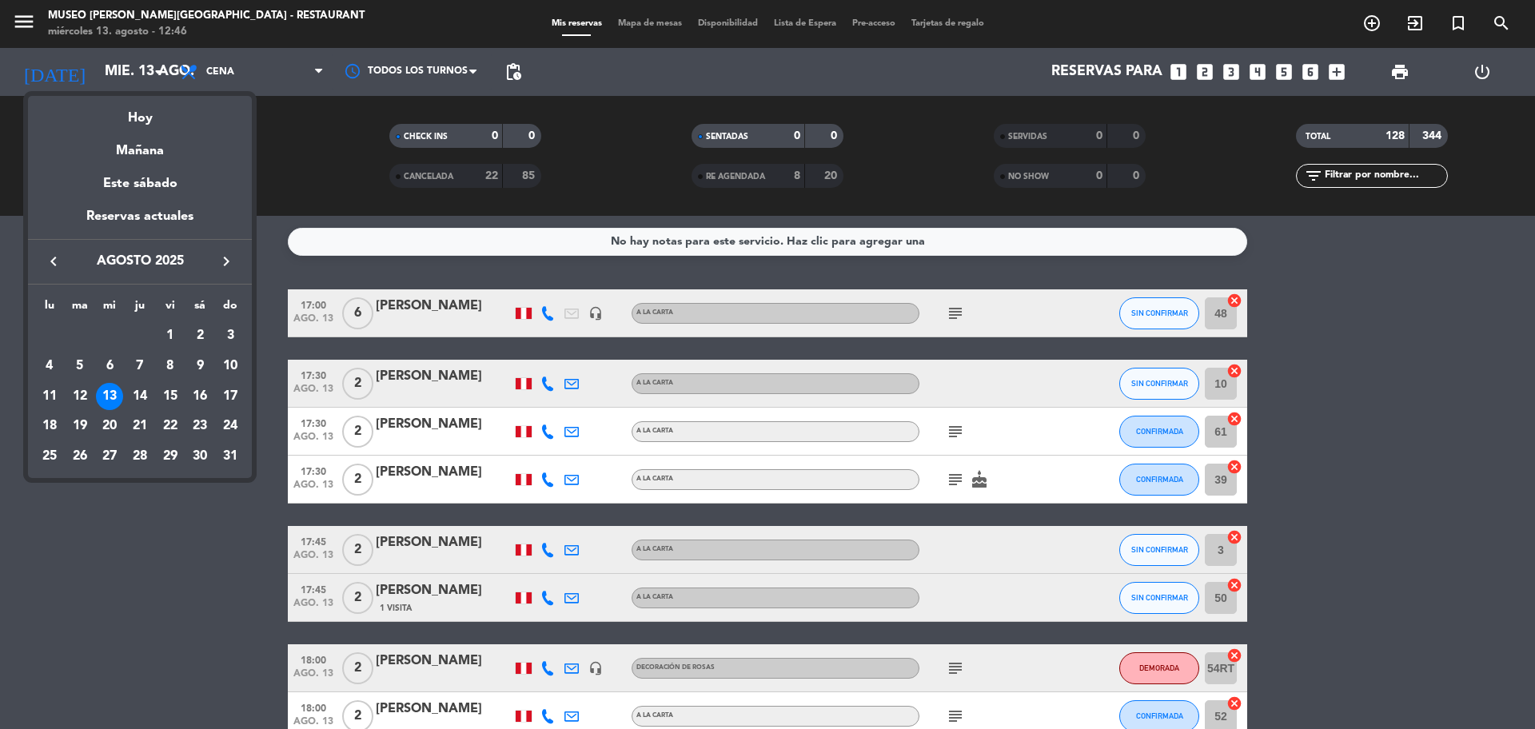
click at [1348, 274] on div at bounding box center [767, 364] width 1535 height 729
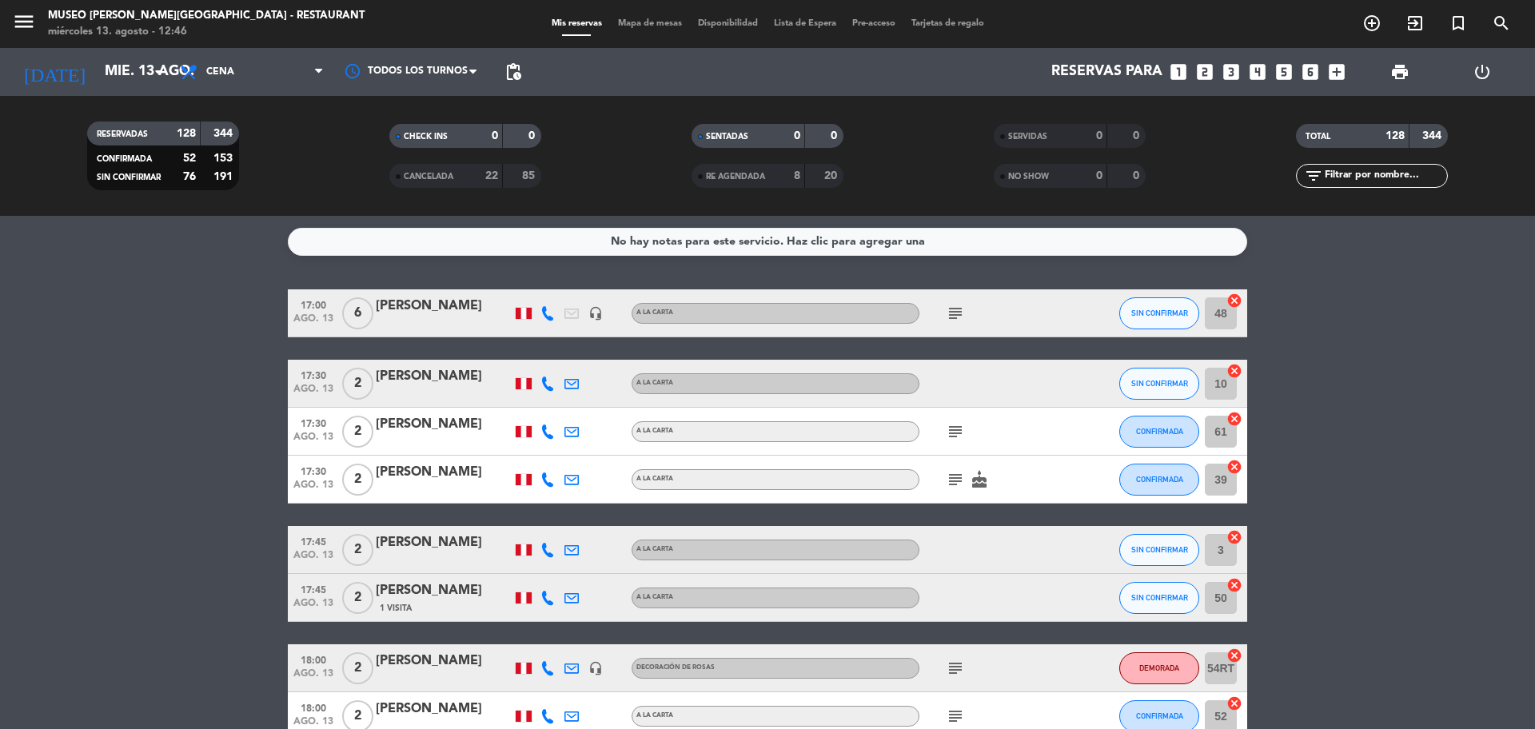
click at [1366, 166] on div "TOTAL 128 344 filter_list" at bounding box center [1372, 156] width 302 height 88
click at [1366, 174] on input "text" at bounding box center [1385, 176] width 124 height 18
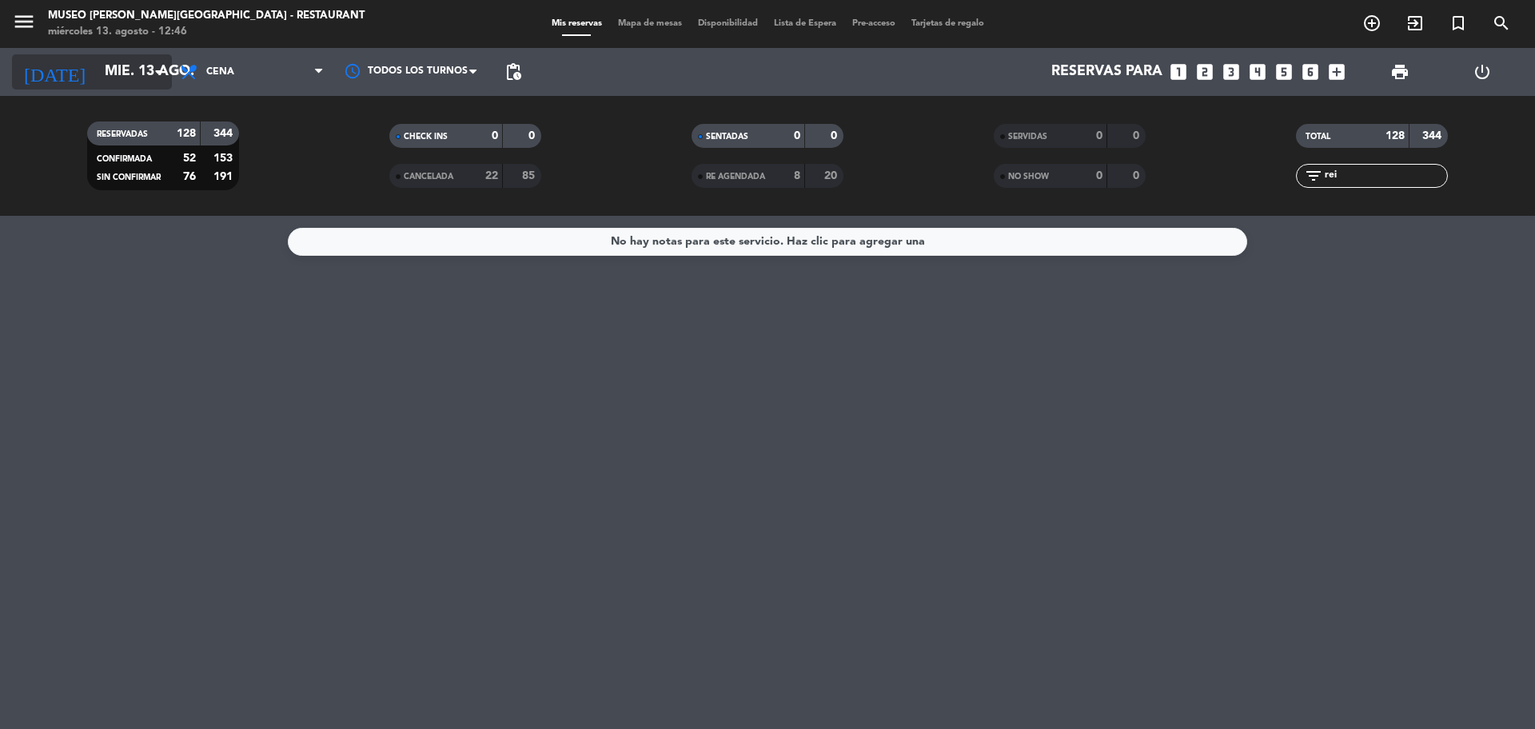
type input "rei"
click at [123, 85] on input "mié. 13 ago." at bounding box center [190, 72] width 186 height 32
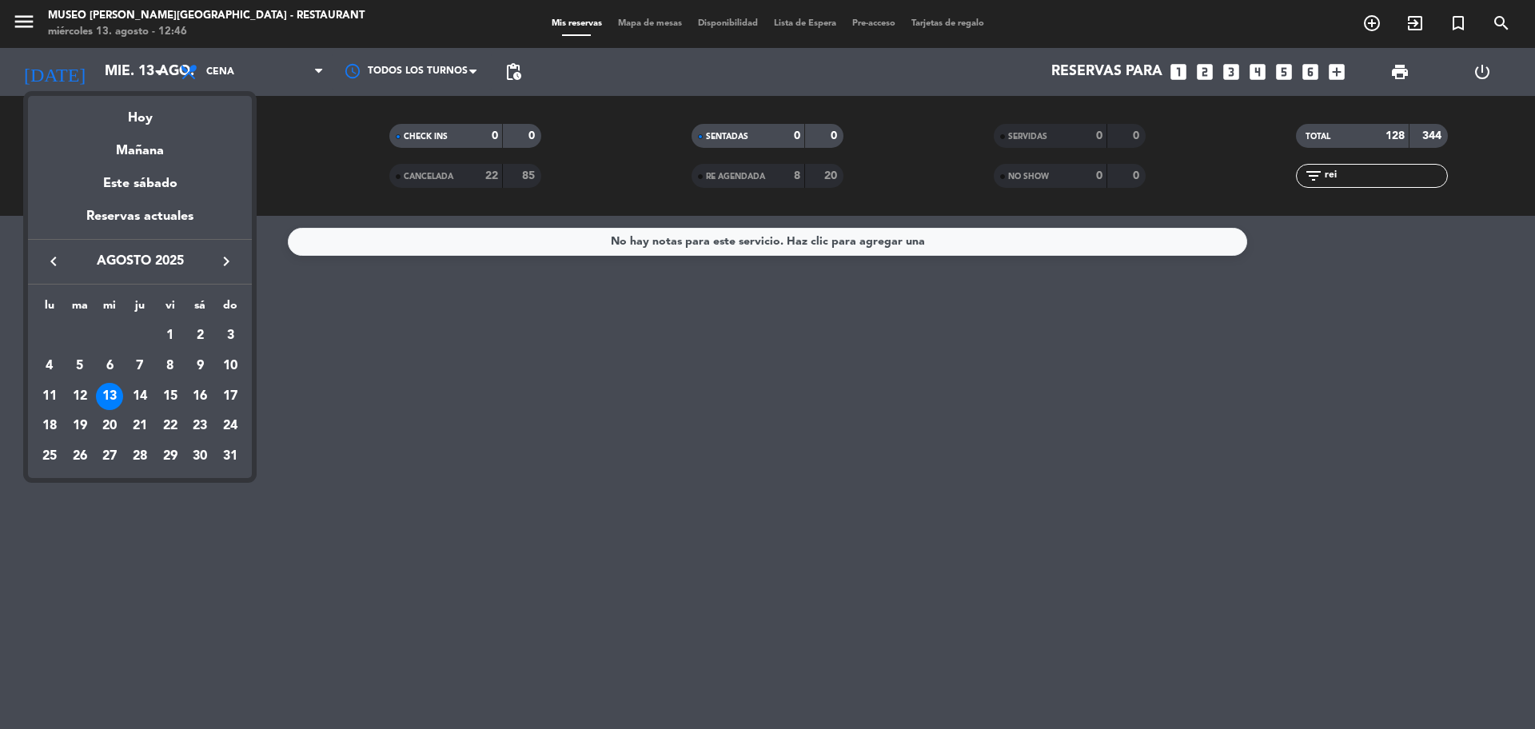
click at [143, 158] on div "Mañana" at bounding box center [140, 145] width 224 height 33
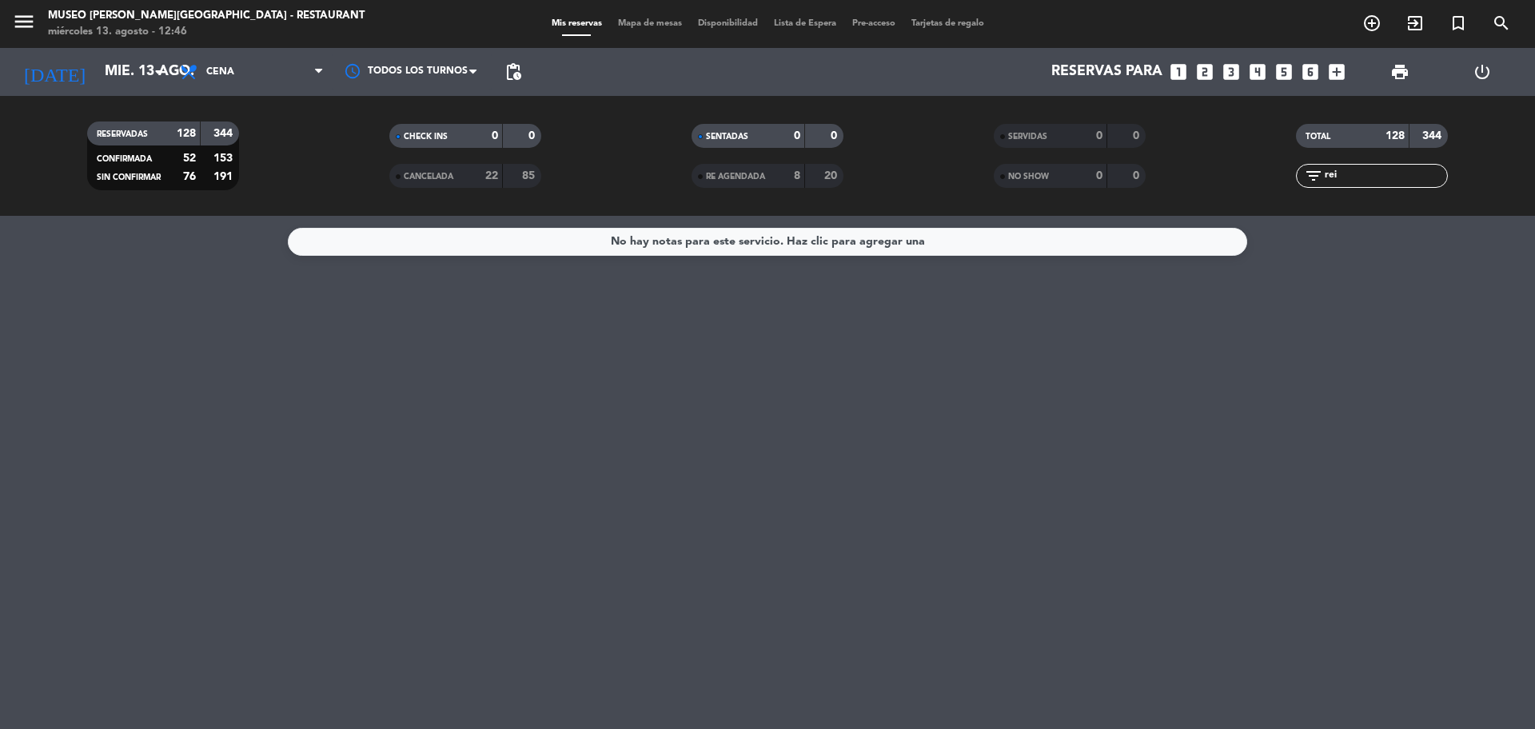
type input "jue. 14 ago."
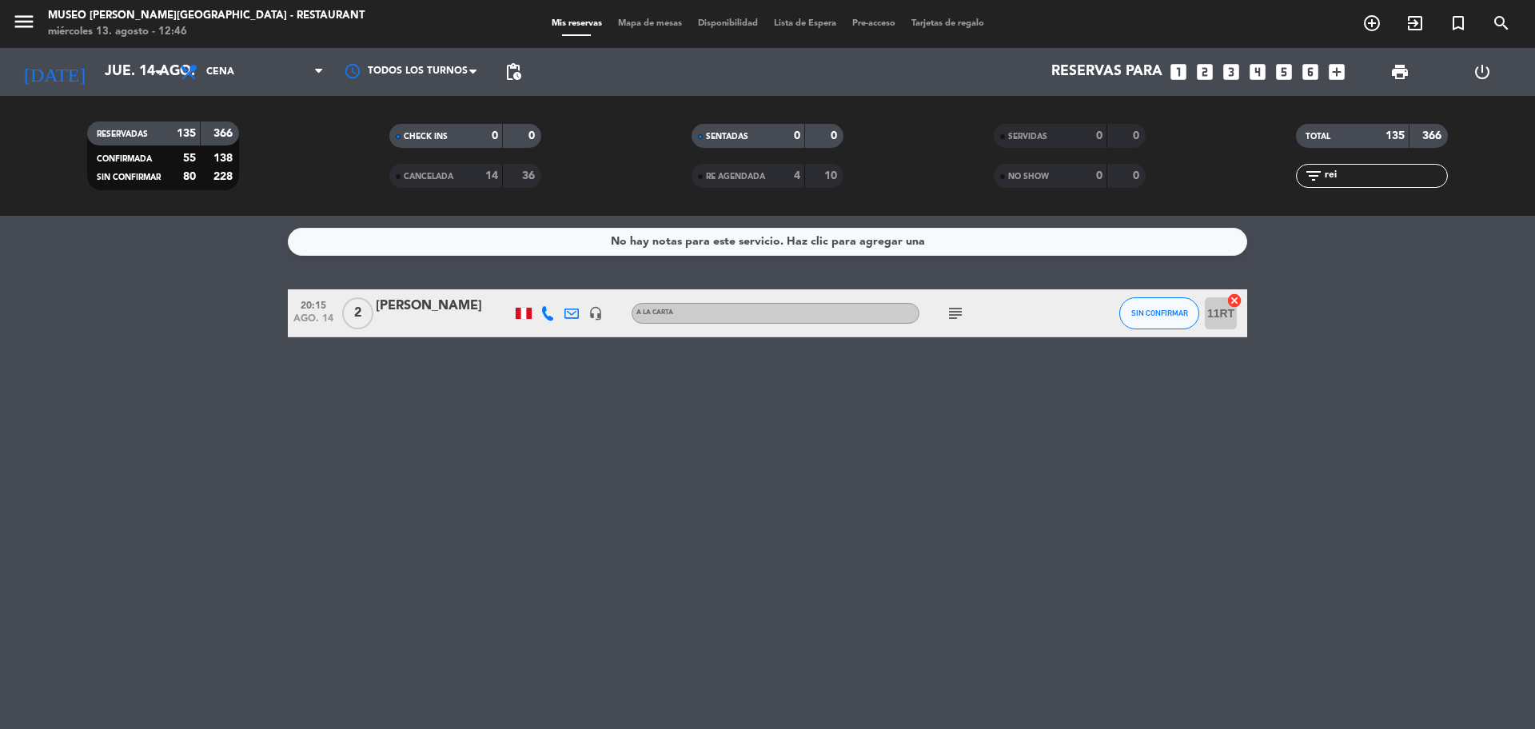
click at [463, 290] on div "20:15 ago. 14 2 REINER NAJARRO FERNANDEZ headset_mic A la carta subject SIN CON…" at bounding box center [768, 313] width 960 height 48
click at [458, 310] on div "REINER NAJARRO FERNANDEZ" at bounding box center [444, 306] width 136 height 21
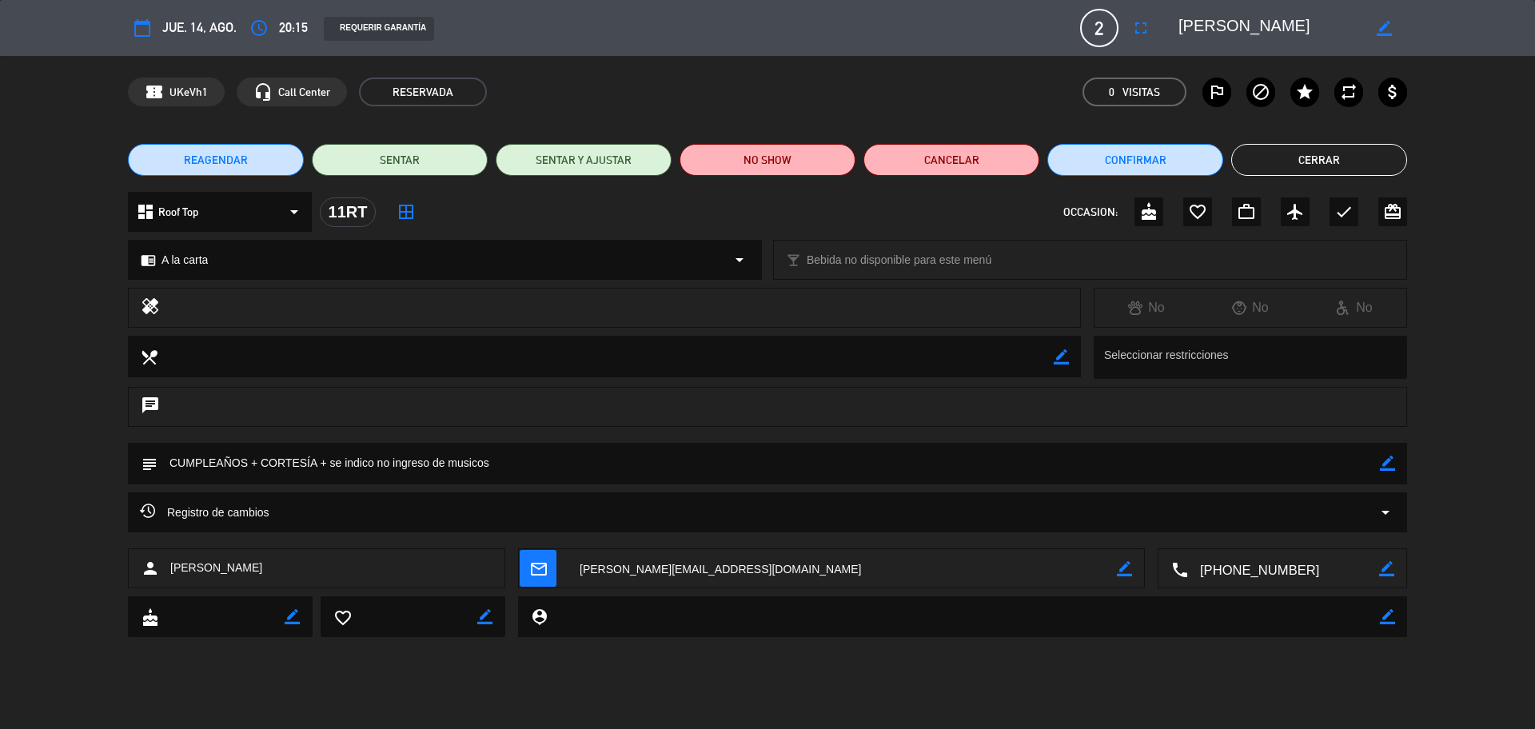
click at [1285, 567] on textarea at bounding box center [1283, 569] width 191 height 40
click at [1388, 468] on icon "border_color" at bounding box center [1387, 463] width 15 height 15
click at [1370, 468] on textarea at bounding box center [769, 463] width 1223 height 41
type textarea "CUMPLEAÑOS + CORTESÍA + se indico no ingreso de musicos + se ofrecio deco"
click at [1387, 464] on icon at bounding box center [1387, 463] width 15 height 15
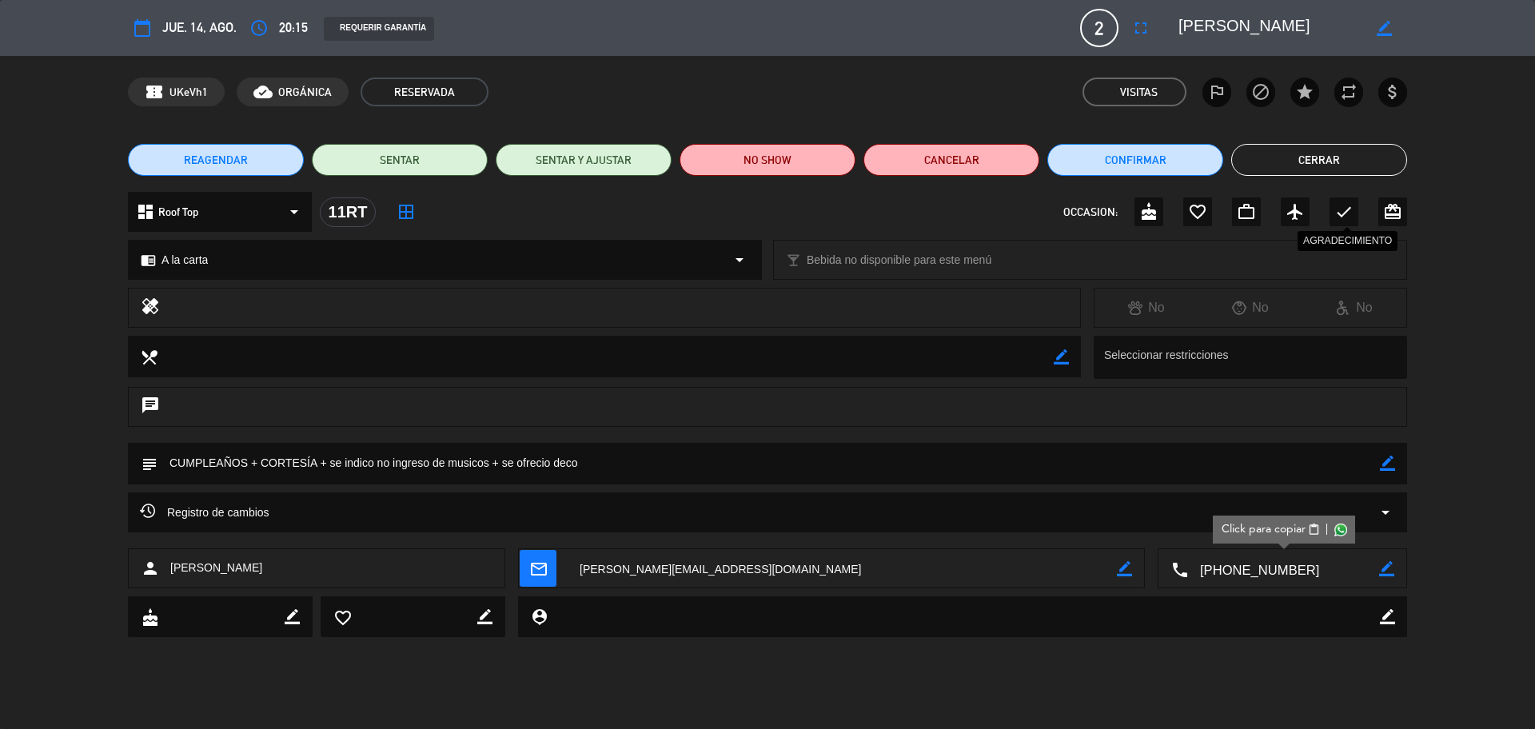
click at [1336, 213] on icon "check" at bounding box center [1344, 211] width 19 height 19
drag, startPoint x: 1331, startPoint y: 154, endPoint x: 1069, endPoint y: 90, distance: 270.2
click at [1331, 155] on button "Cerrar" at bounding box center [1319, 160] width 176 height 32
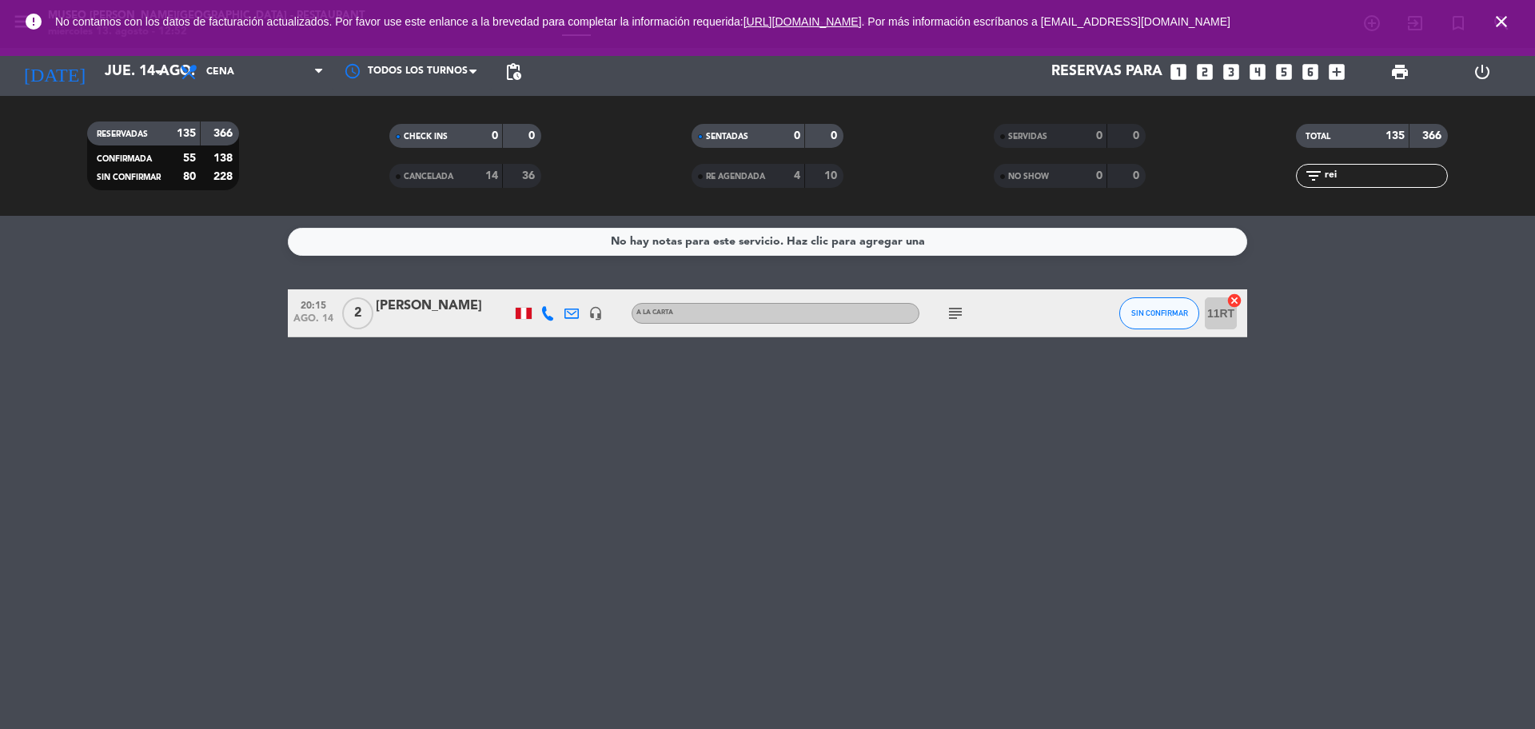
click at [1203, 79] on icon "looks_two" at bounding box center [1205, 72] width 21 height 21
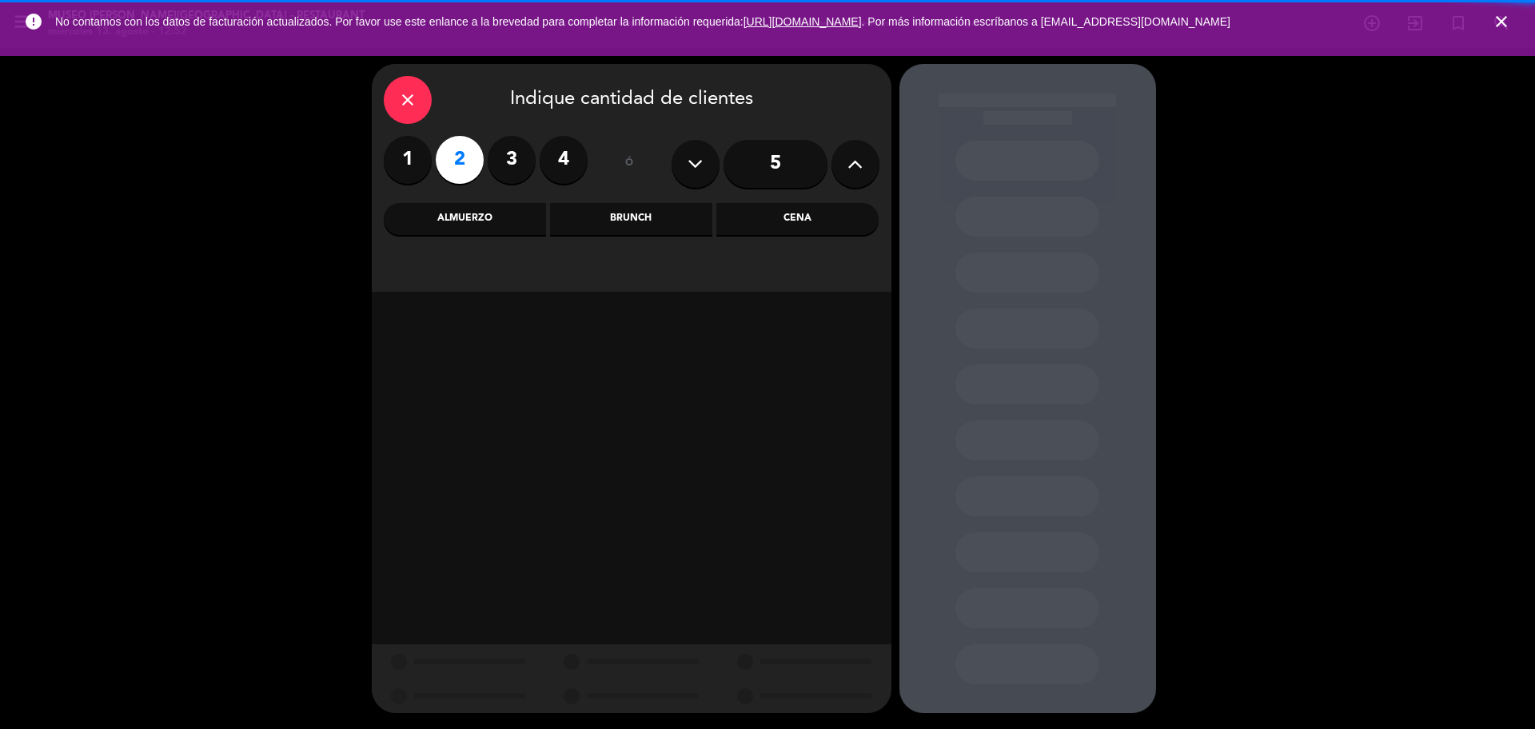
click at [451, 218] on div "Almuerzo" at bounding box center [465, 219] width 162 height 32
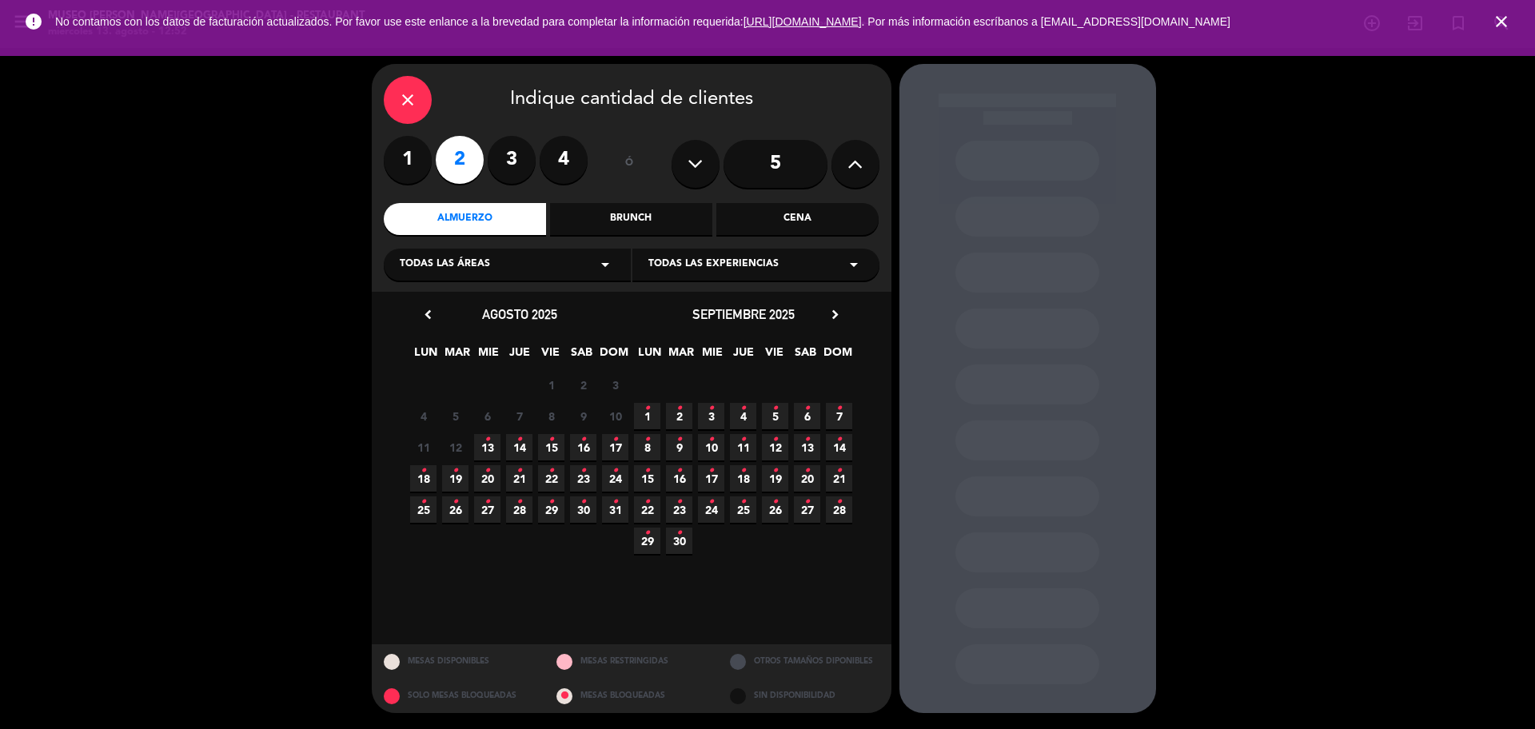
click at [576, 446] on span "16 •" at bounding box center [583, 447] width 26 height 26
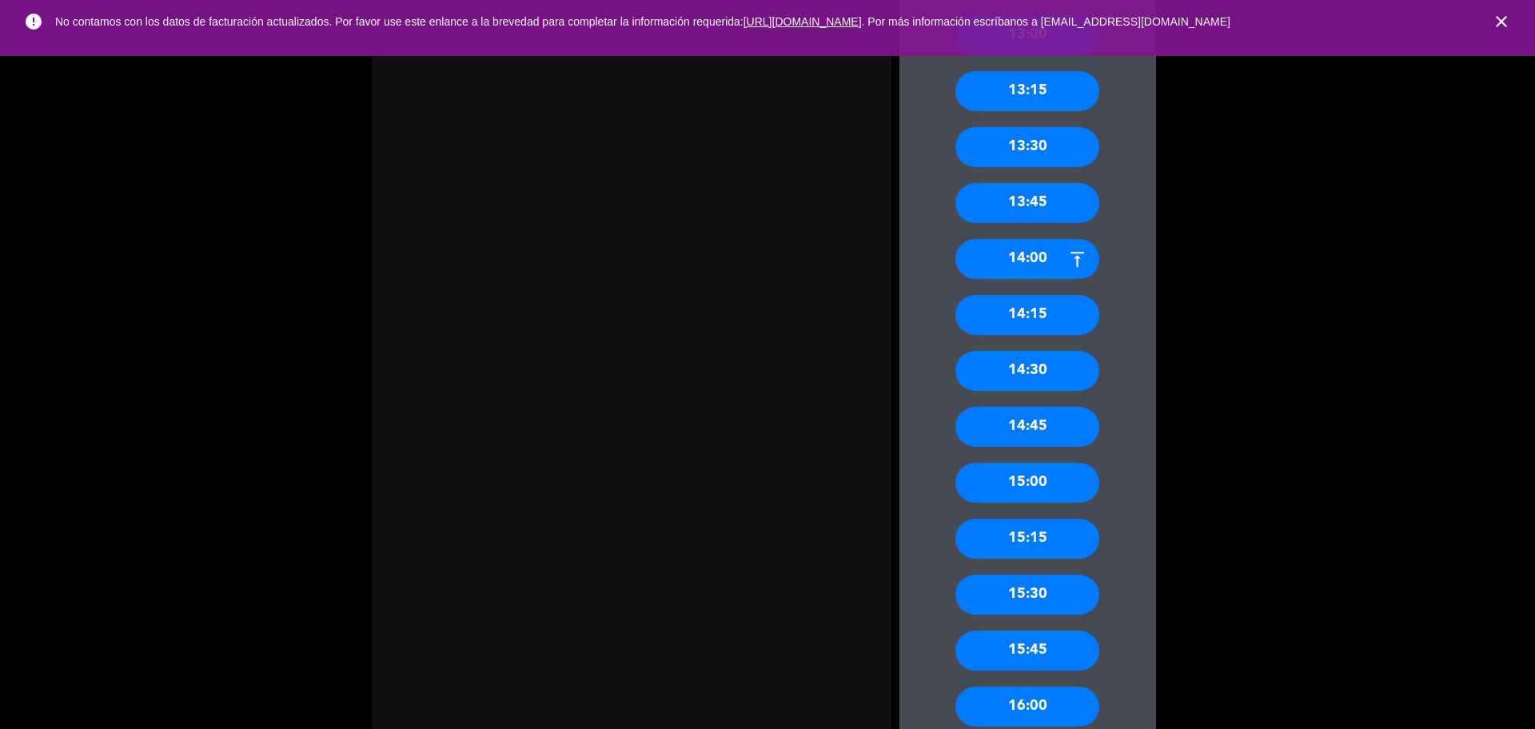
scroll to position [1328, 0]
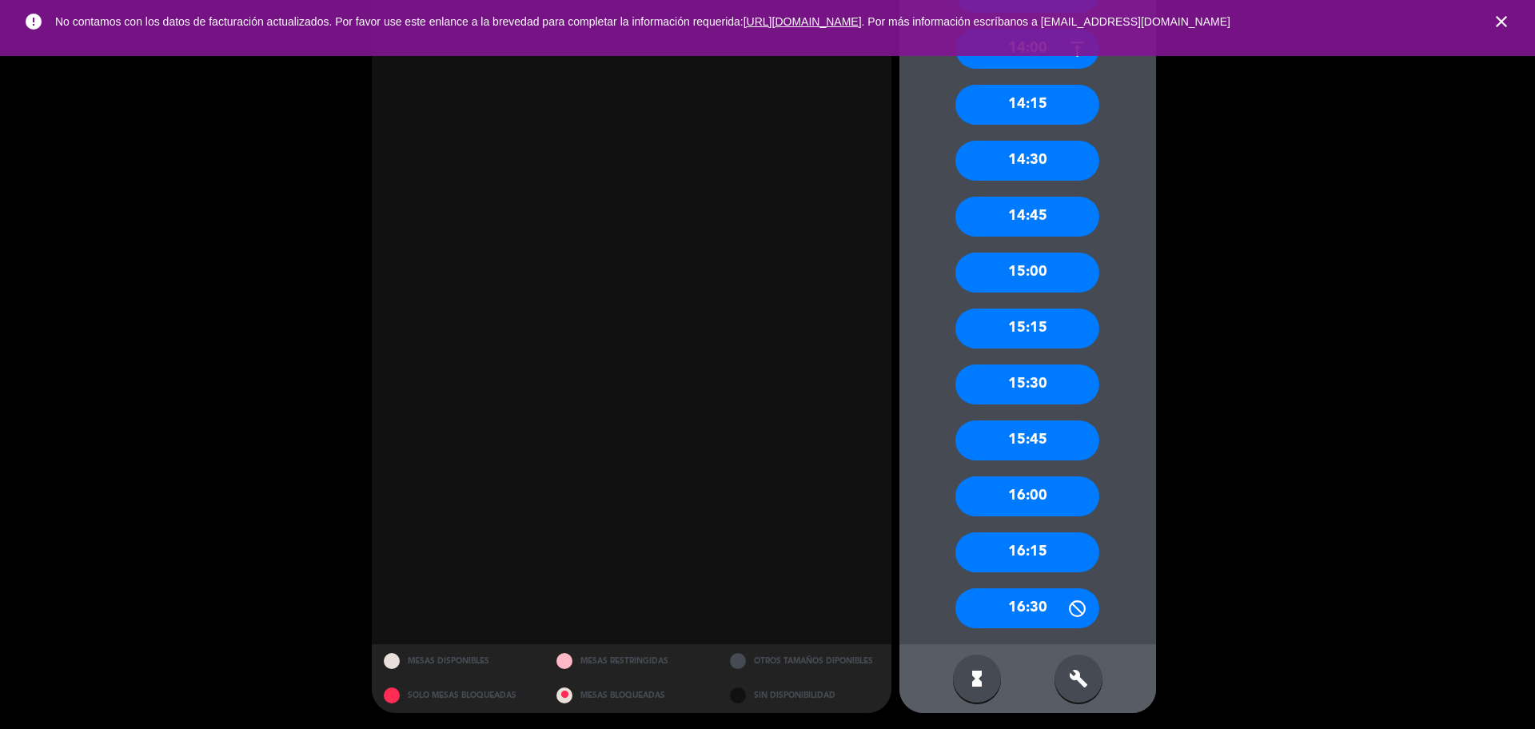
click at [1045, 558] on div "16:15" at bounding box center [1028, 553] width 144 height 40
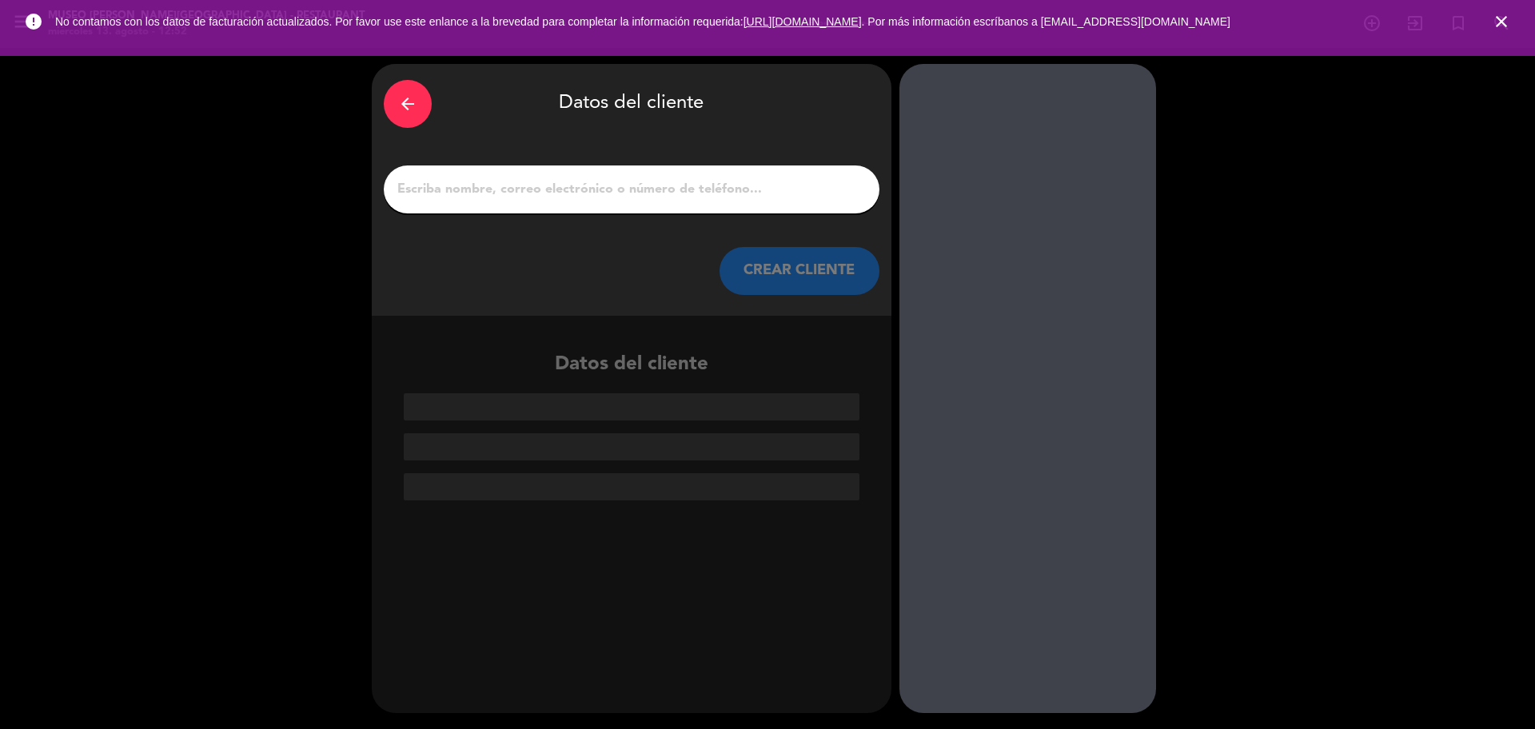
scroll to position [0, 0]
click at [446, 183] on input "1" at bounding box center [632, 189] width 472 height 22
paste input "ADRIAN EDUARDO SUAREZ SANCHEZ"
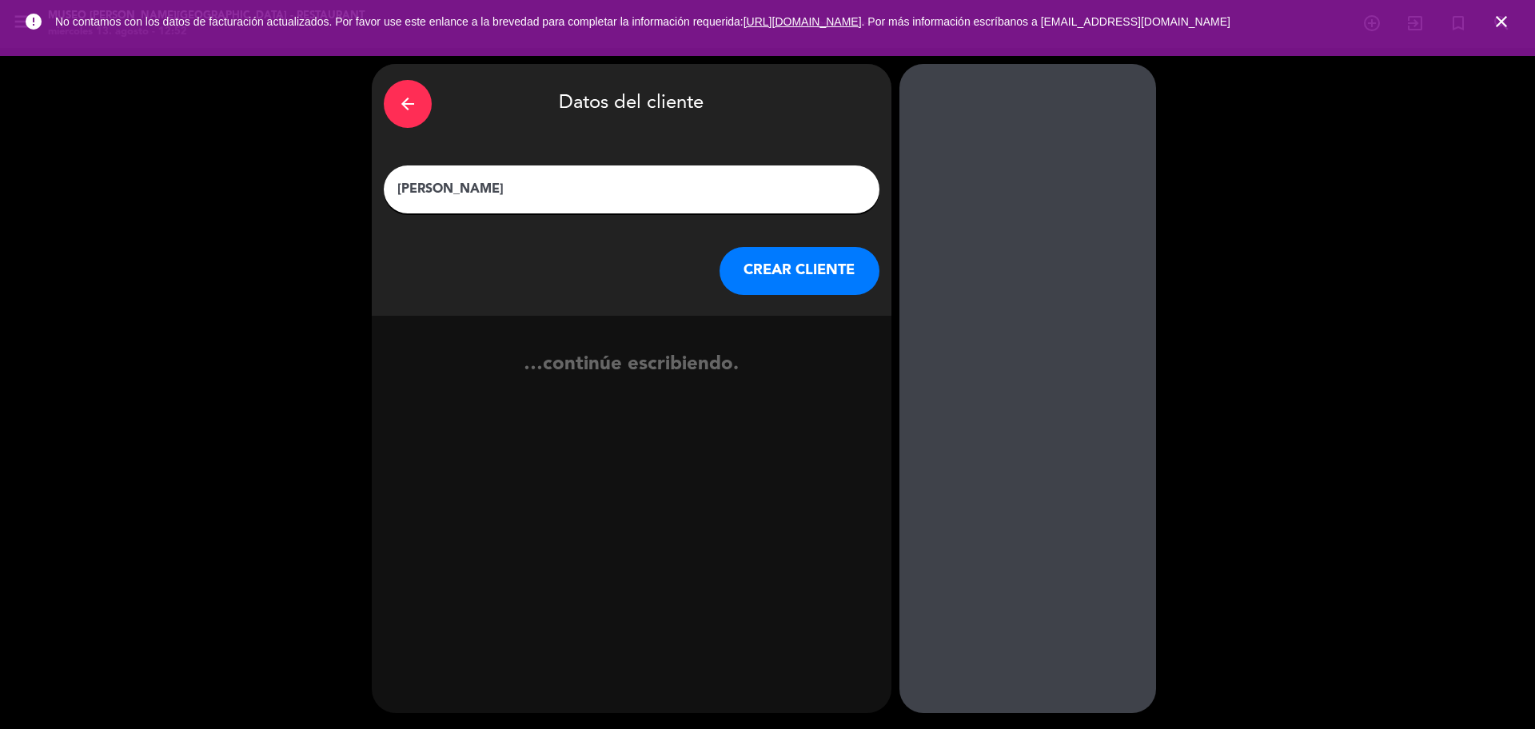
type input "ADRIAN EDUARDO SUAREZ SANCHEZ"
click at [783, 273] on button "CREAR CLIENTE" at bounding box center [800, 271] width 160 height 48
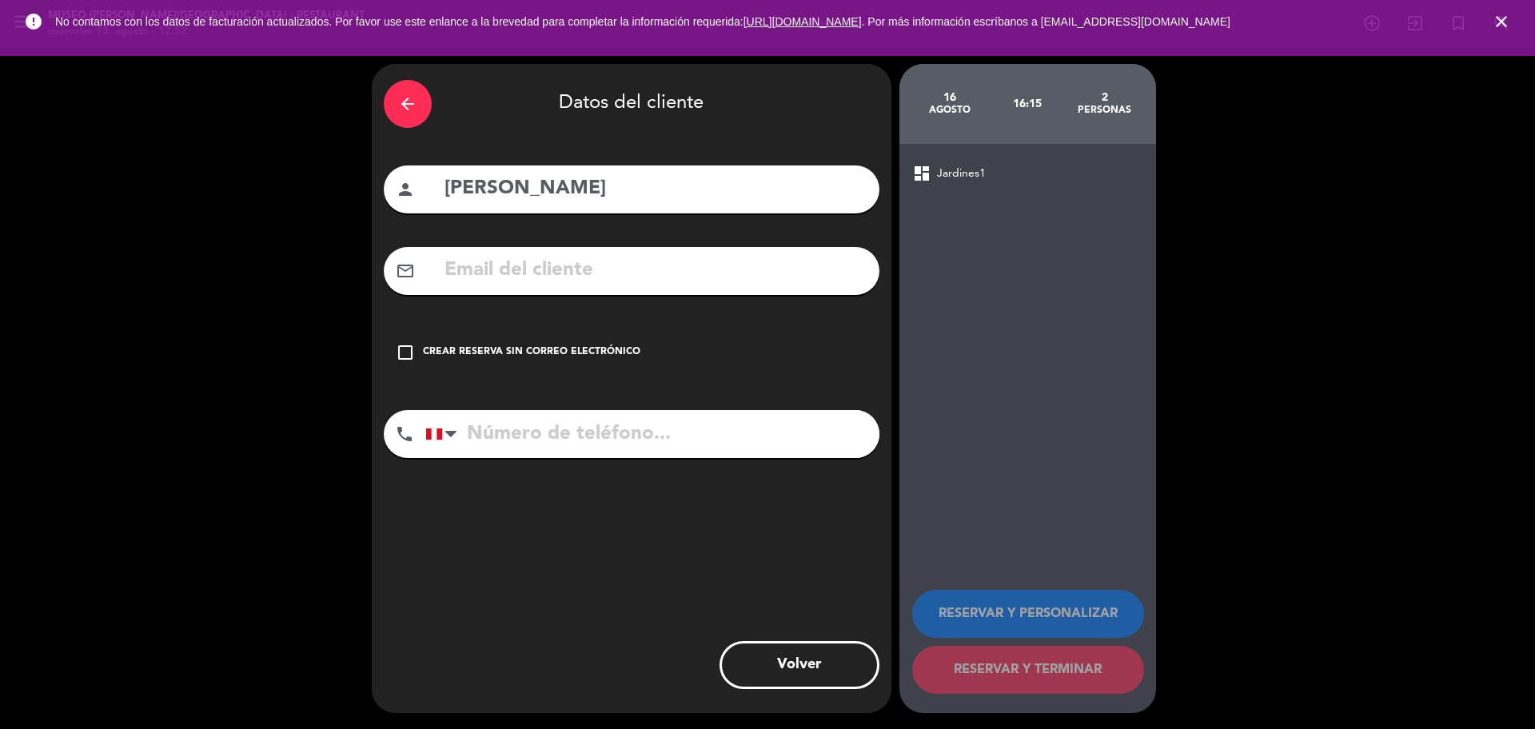
click at [595, 269] on input "text" at bounding box center [655, 270] width 425 height 33
paste input "sua200116@gmail.com"
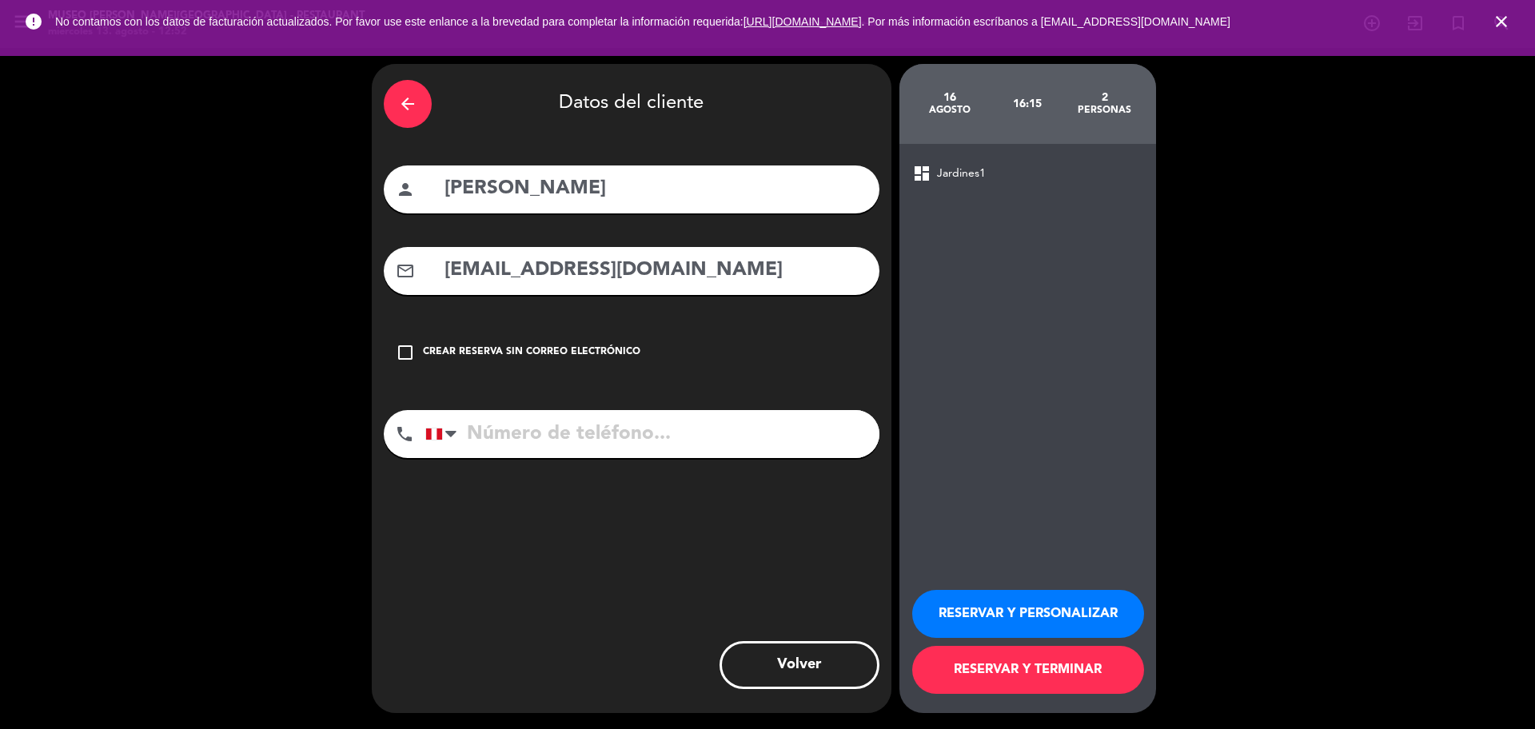
type input "sua200116@gmail.com"
click at [740, 414] on input "tel" at bounding box center [652, 434] width 454 height 48
click at [738, 421] on input "tel" at bounding box center [652, 434] width 454 height 48
paste input "922036062"
type input "922036062"
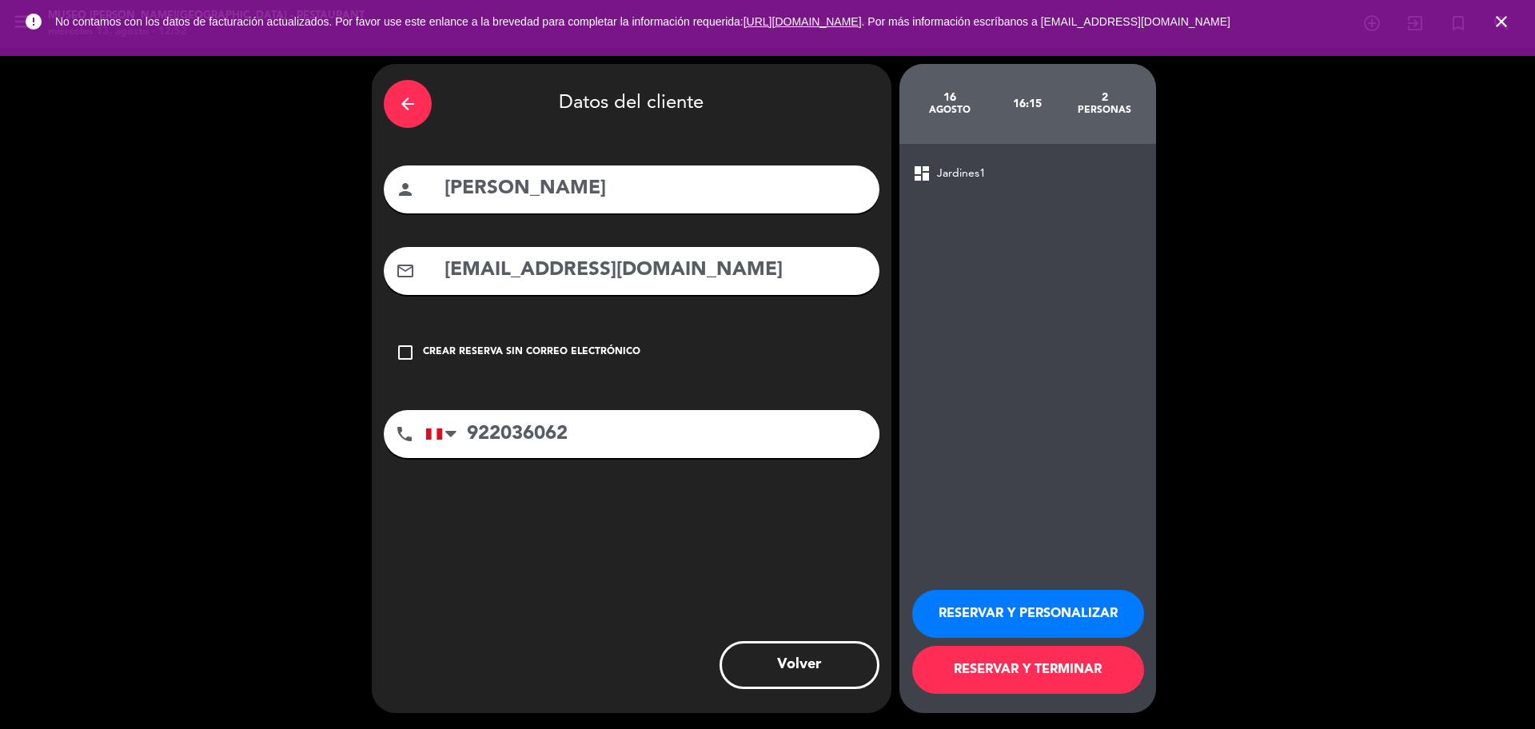
click at [1092, 625] on button "RESERVAR Y PERSONALIZAR" at bounding box center [1028, 614] width 232 height 48
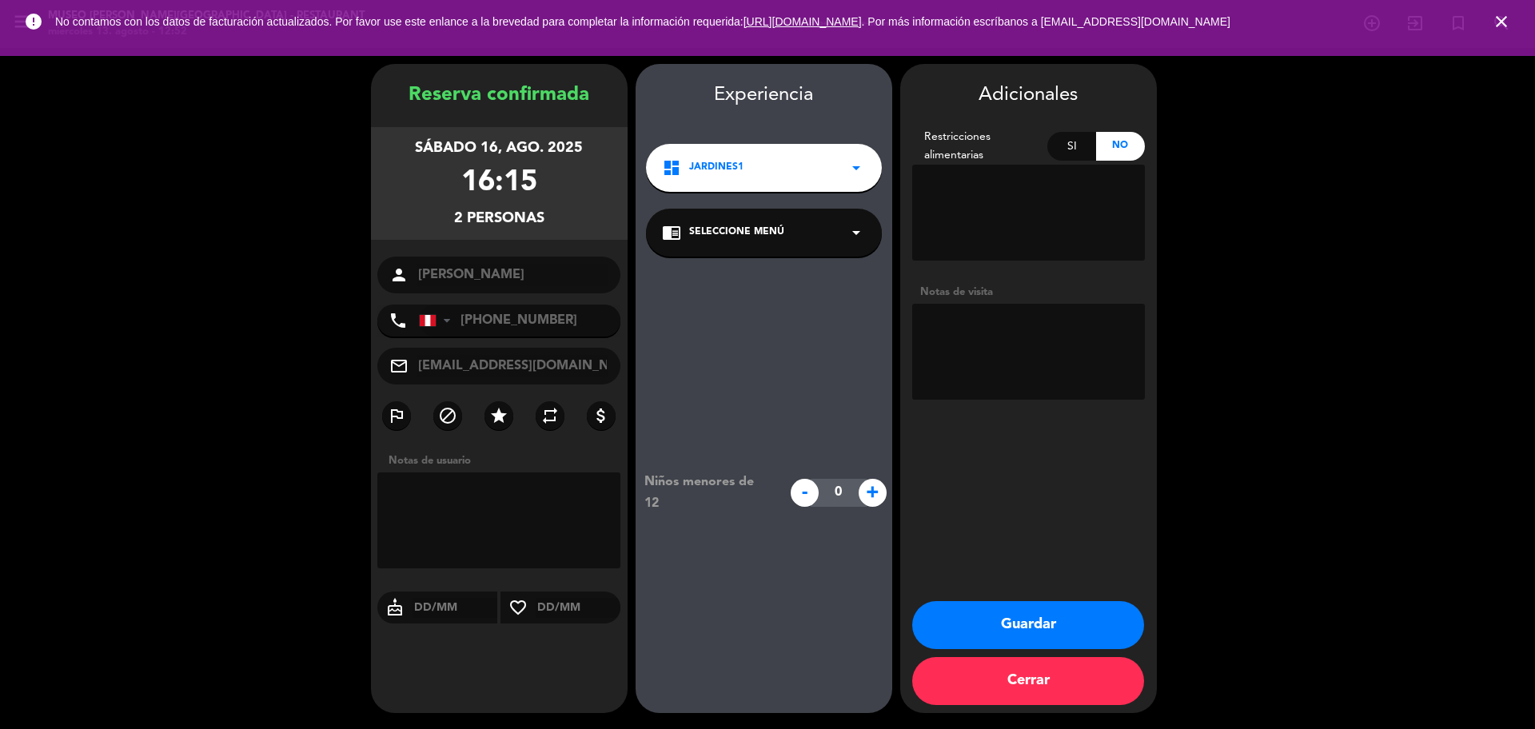
click at [831, 234] on div "chrome_reader_mode Seleccione Menú arrow_drop_down" at bounding box center [764, 233] width 236 height 48
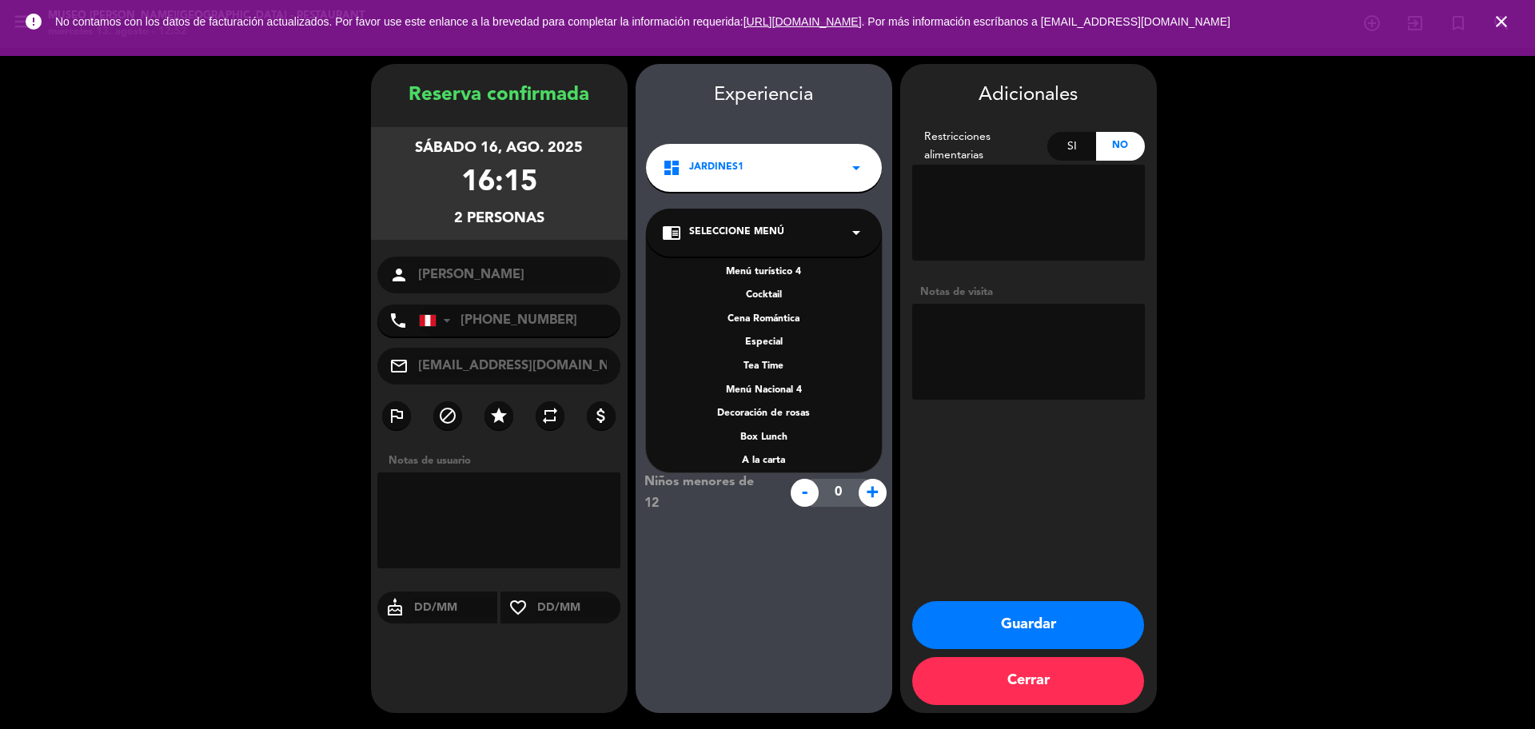
scroll to position [229, 0]
click at [784, 371] on div "A la carta" at bounding box center [764, 378] width 204 height 16
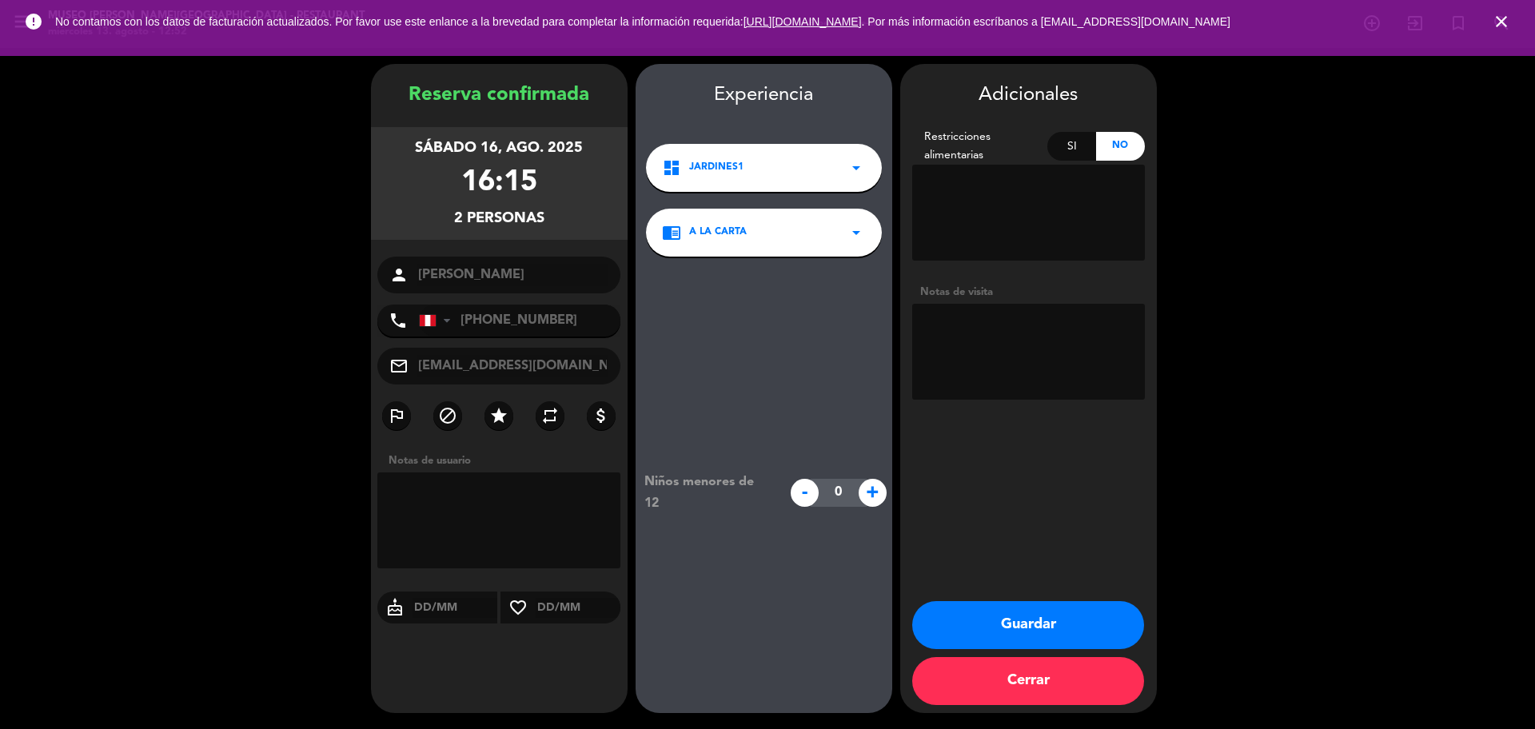
click at [998, 345] on textarea at bounding box center [1028, 352] width 233 height 96
paste textarea "Distrito de procedencia: LIMA Alergias: NINGUNA"
type textarea "Distrito de procedencia: LIMA Alergias: NINGUNA"
click at [940, 627] on button "Guardar" at bounding box center [1028, 625] width 232 height 48
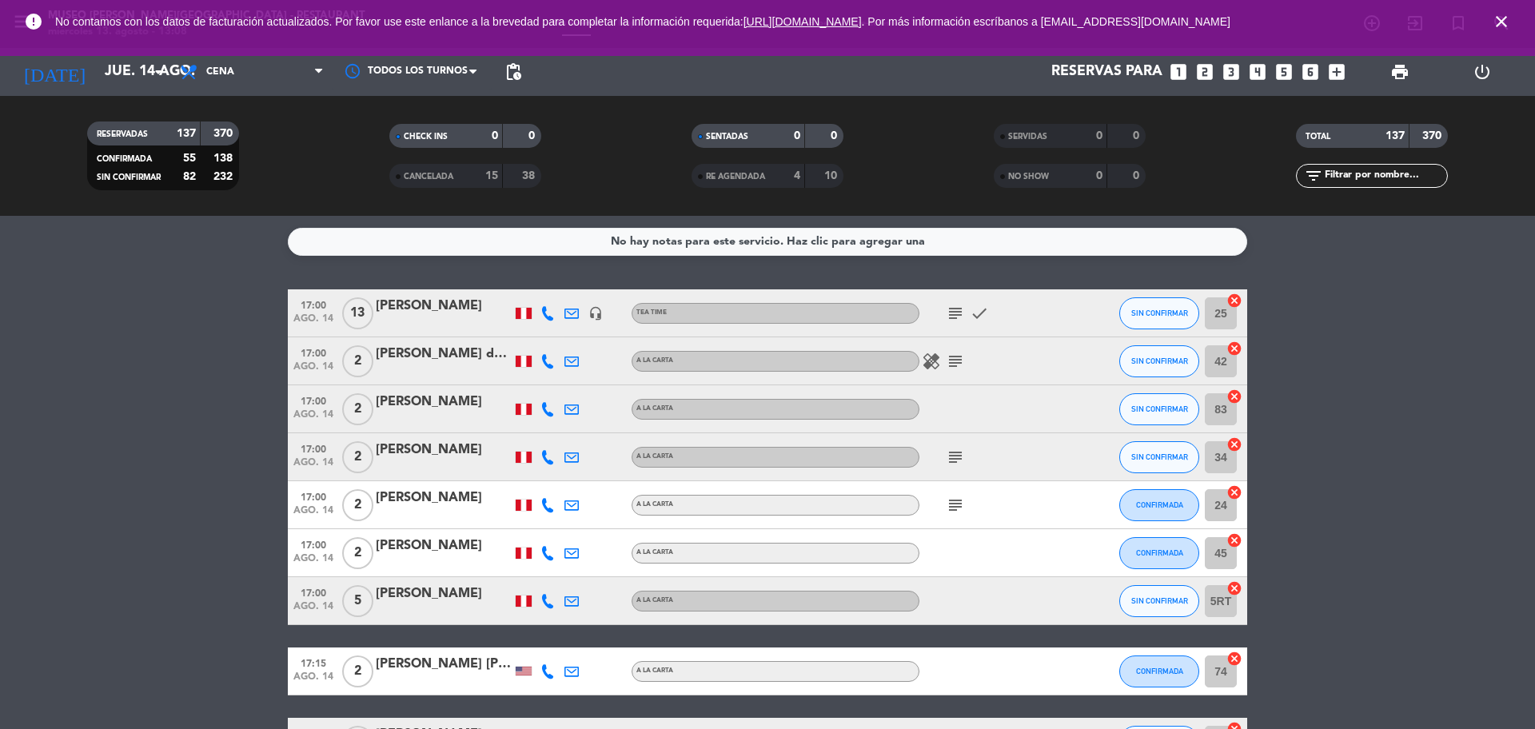
click at [1203, 68] on icon "looks_two" at bounding box center [1205, 72] width 21 height 21
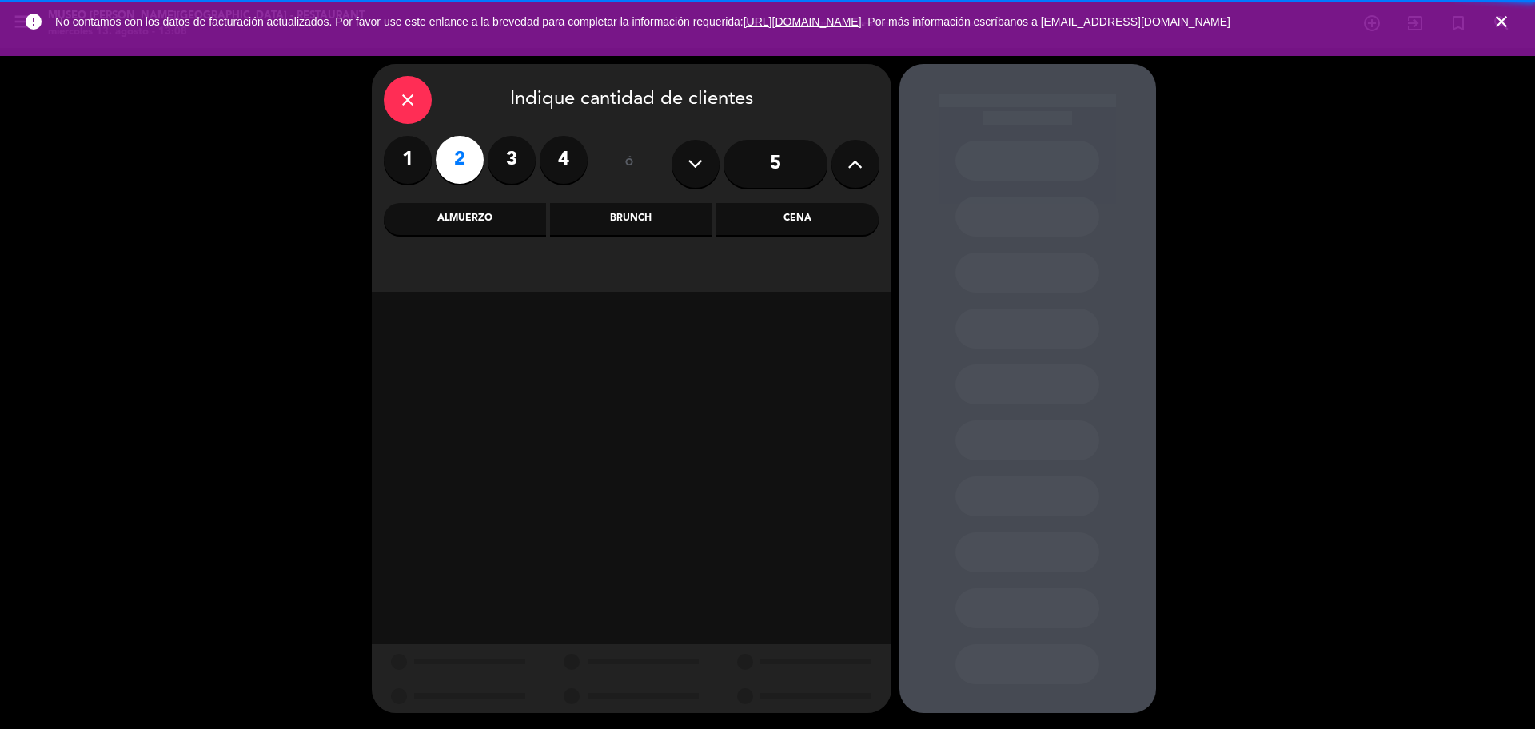
click at [799, 220] on div "Cena" at bounding box center [797, 219] width 162 height 32
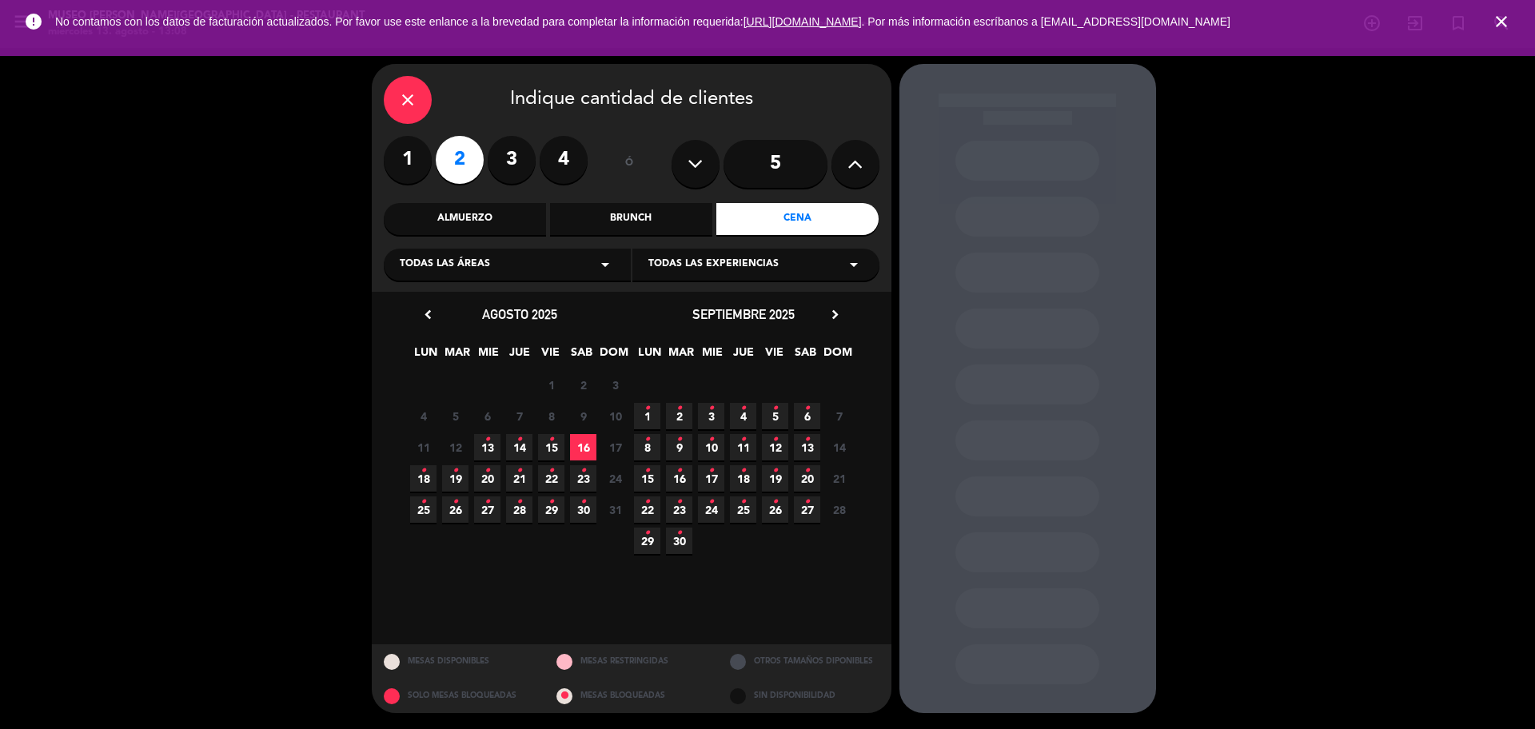
click at [497, 445] on span "13 •" at bounding box center [487, 447] width 26 height 26
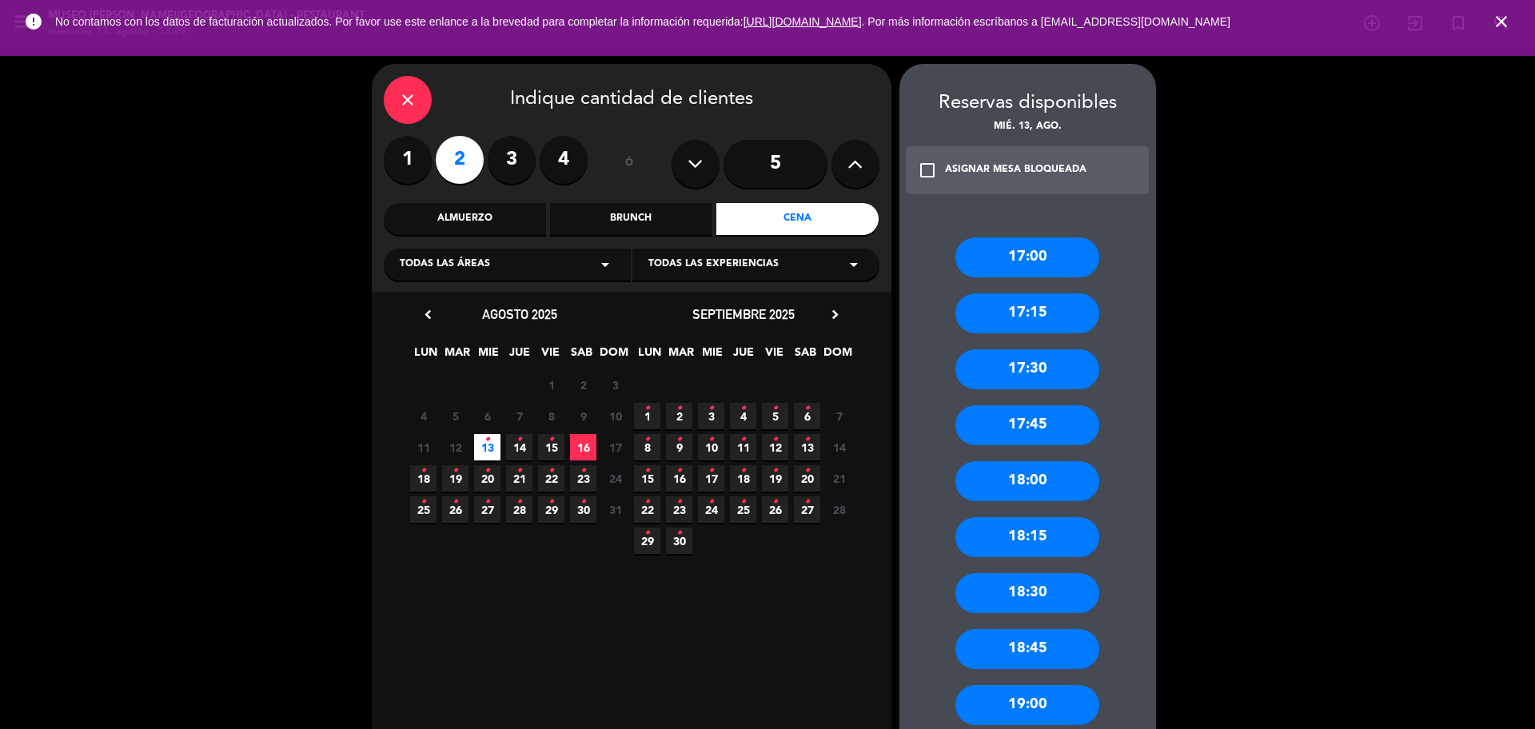
click at [456, 481] on icon "•" at bounding box center [456, 471] width 6 height 26
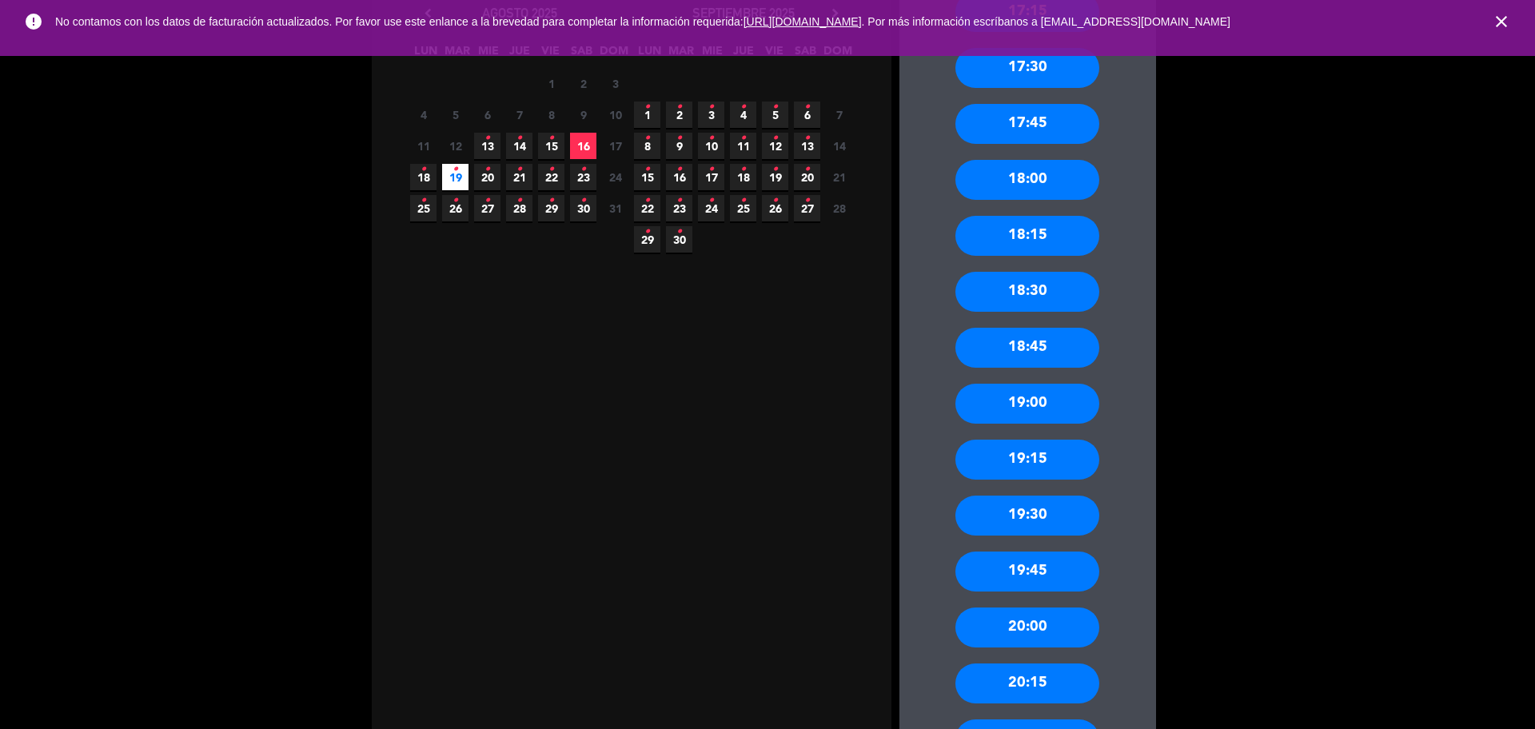
scroll to position [400, 0]
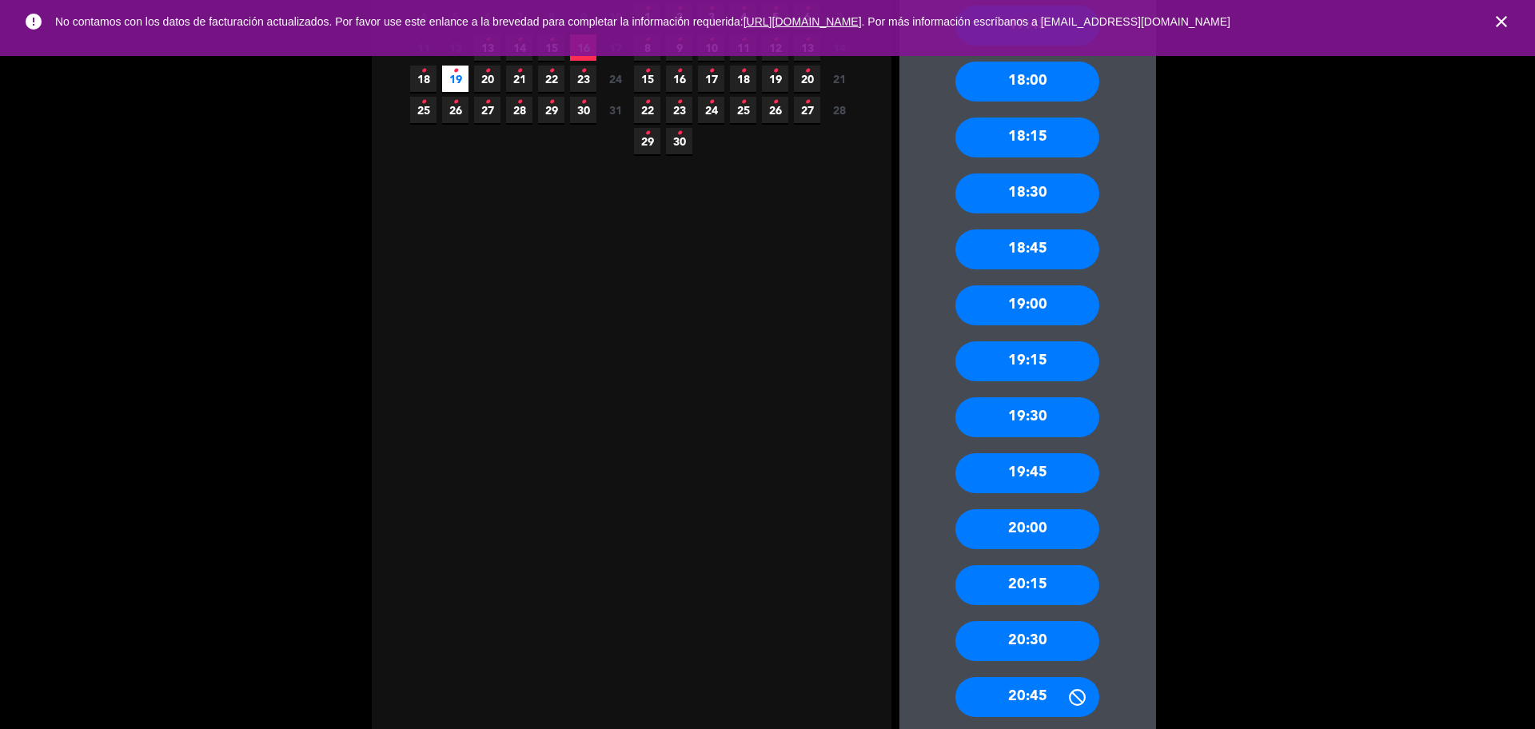
click at [1046, 404] on div "19:30" at bounding box center [1028, 417] width 144 height 40
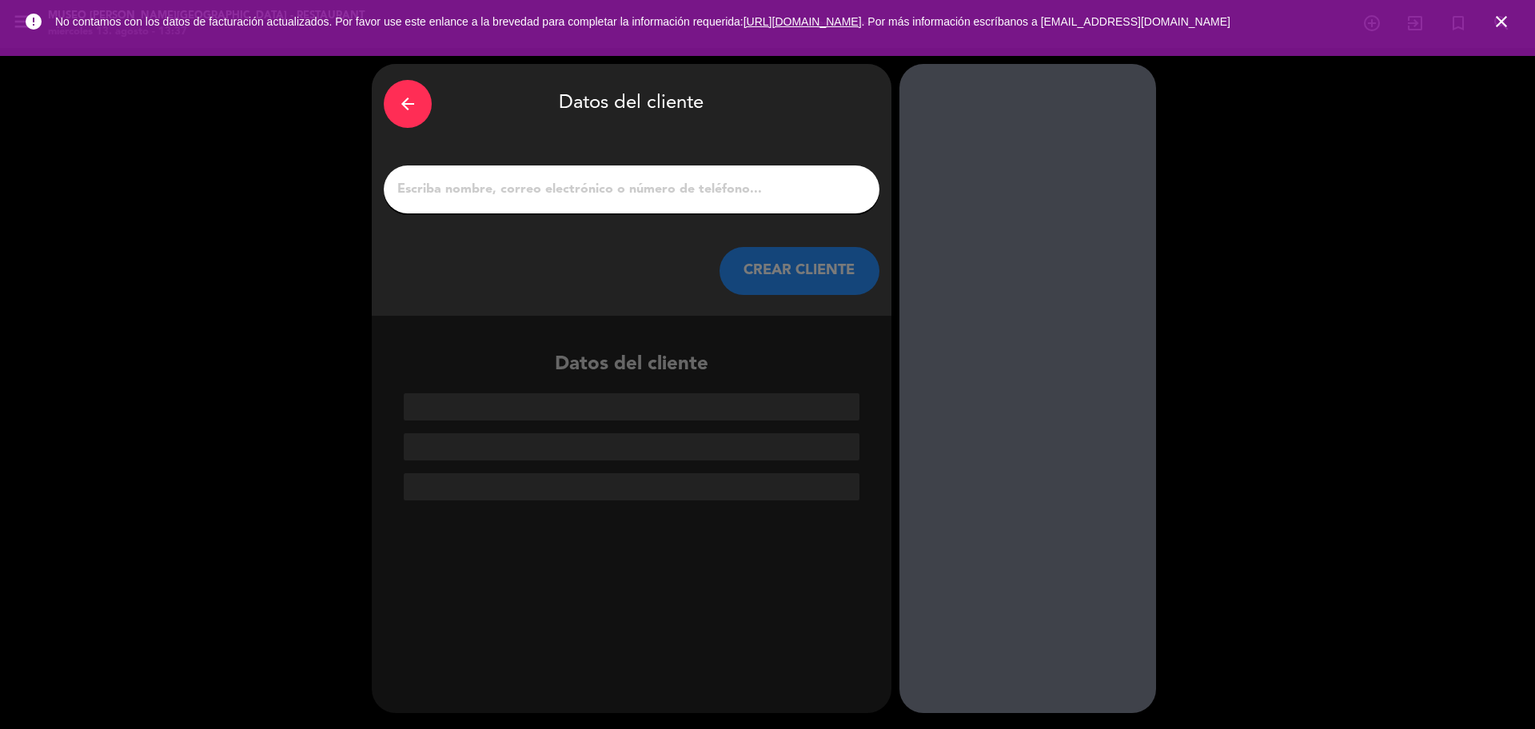
click at [541, 181] on input "1" at bounding box center [632, 189] width 472 height 22
paste input "Hugo Oblitas"
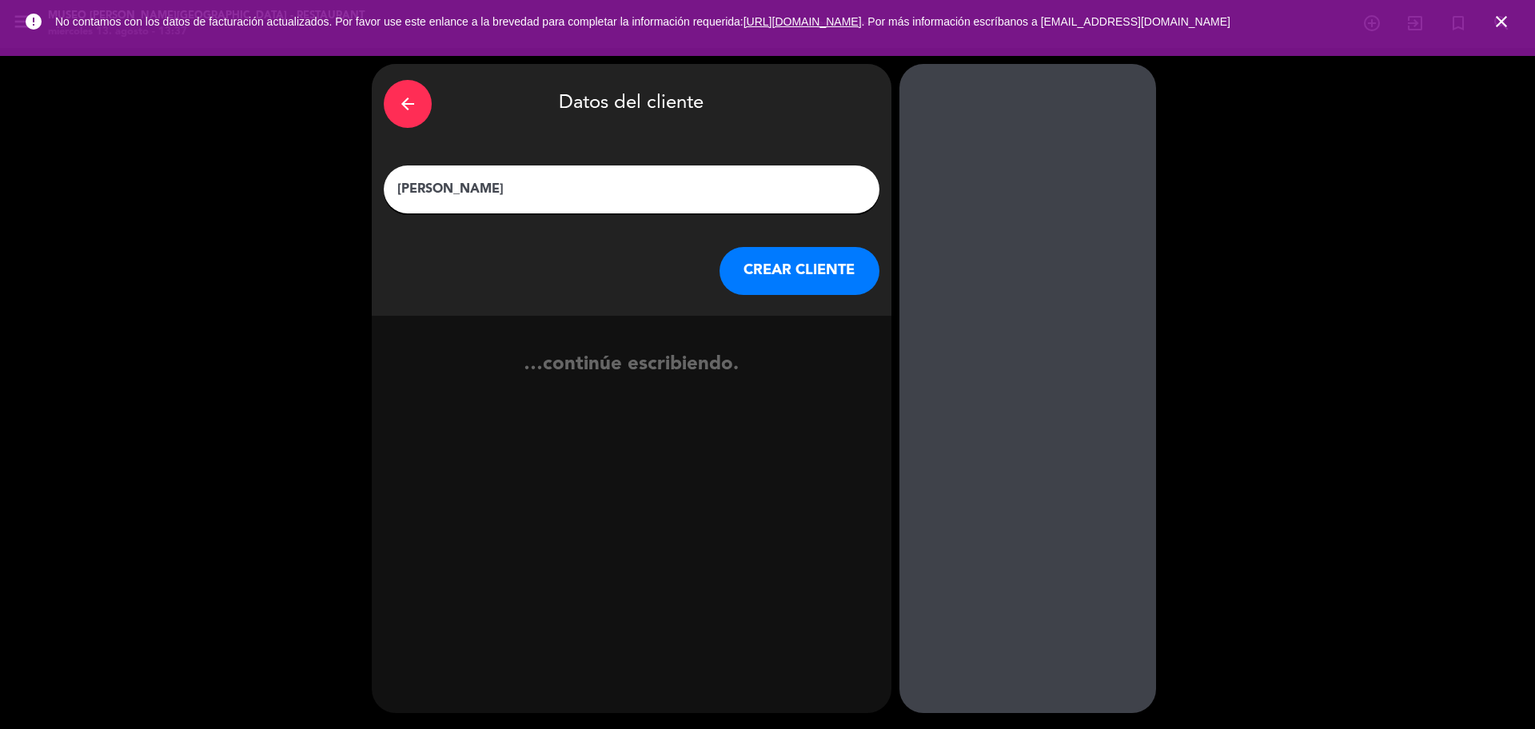
type input "Hugo Oblitas"
click at [746, 291] on button "CREAR CLIENTE" at bounding box center [800, 271] width 160 height 48
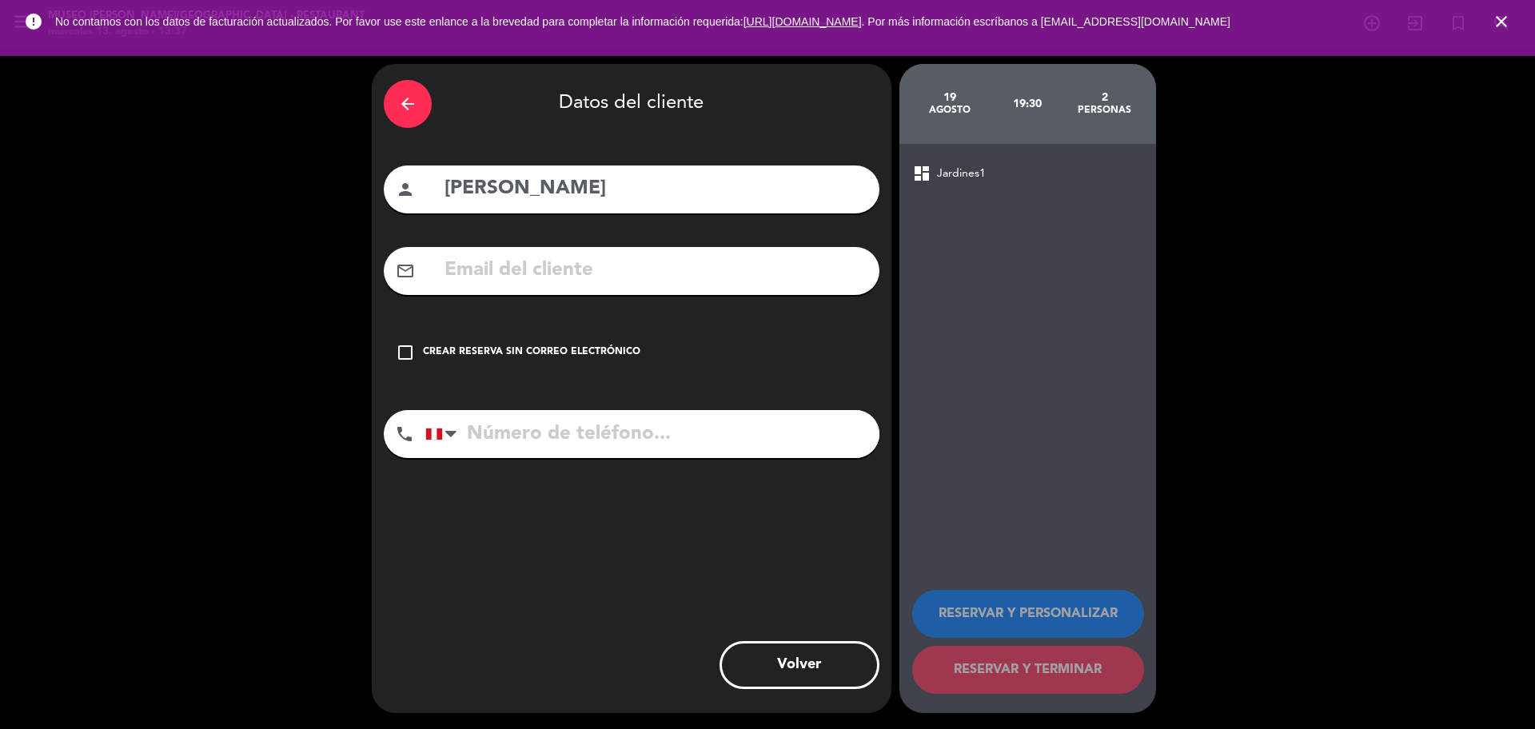
click at [572, 265] on input "text" at bounding box center [655, 270] width 425 height 33
paste input "Hoblitaspx@hotmail.com"
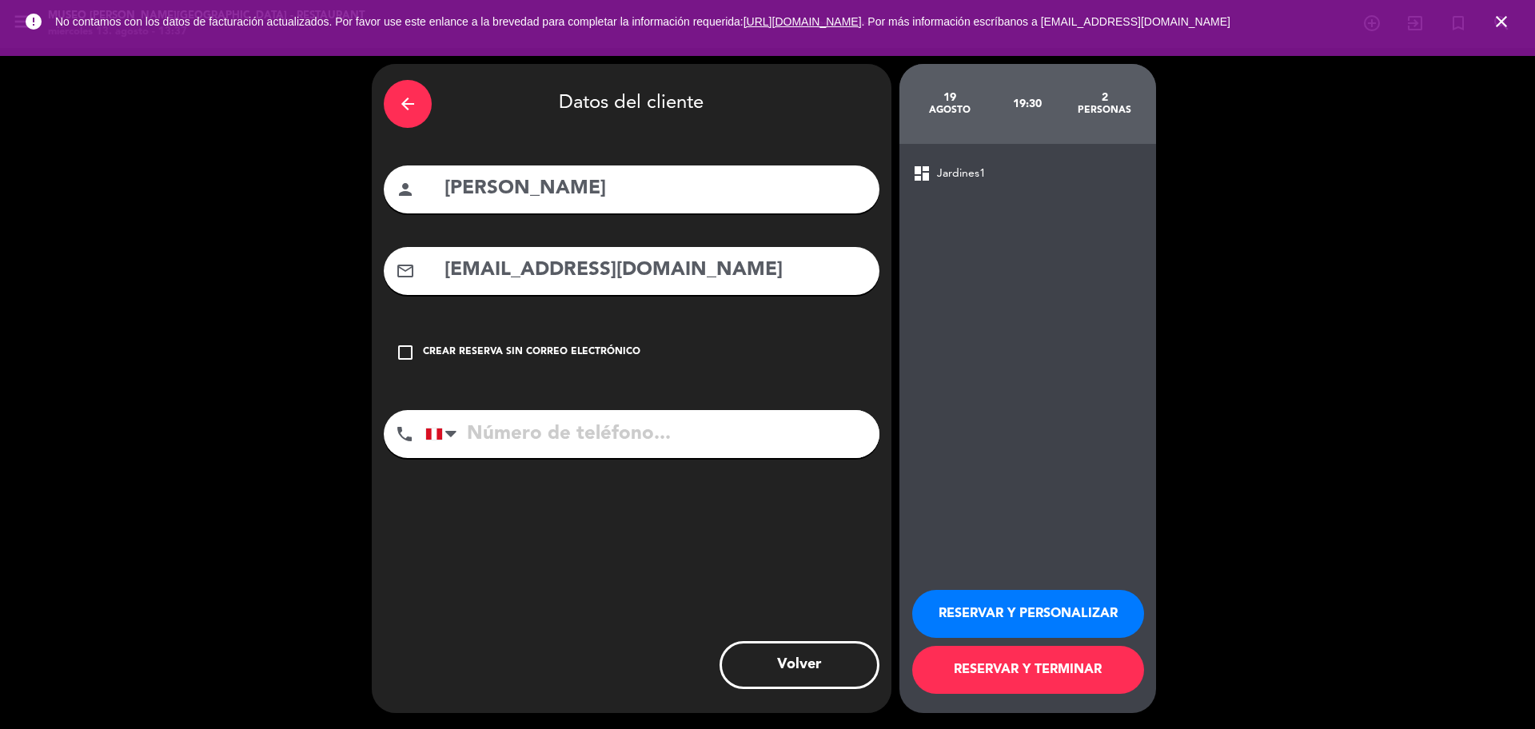
type input "Hoblitaspx@hotmail.com"
paste input "956774141"
click at [522, 435] on input "956774141" at bounding box center [652, 434] width 454 height 48
type input "956774141"
click at [1032, 604] on button "RESERVAR Y PERSONALIZAR" at bounding box center [1028, 614] width 232 height 48
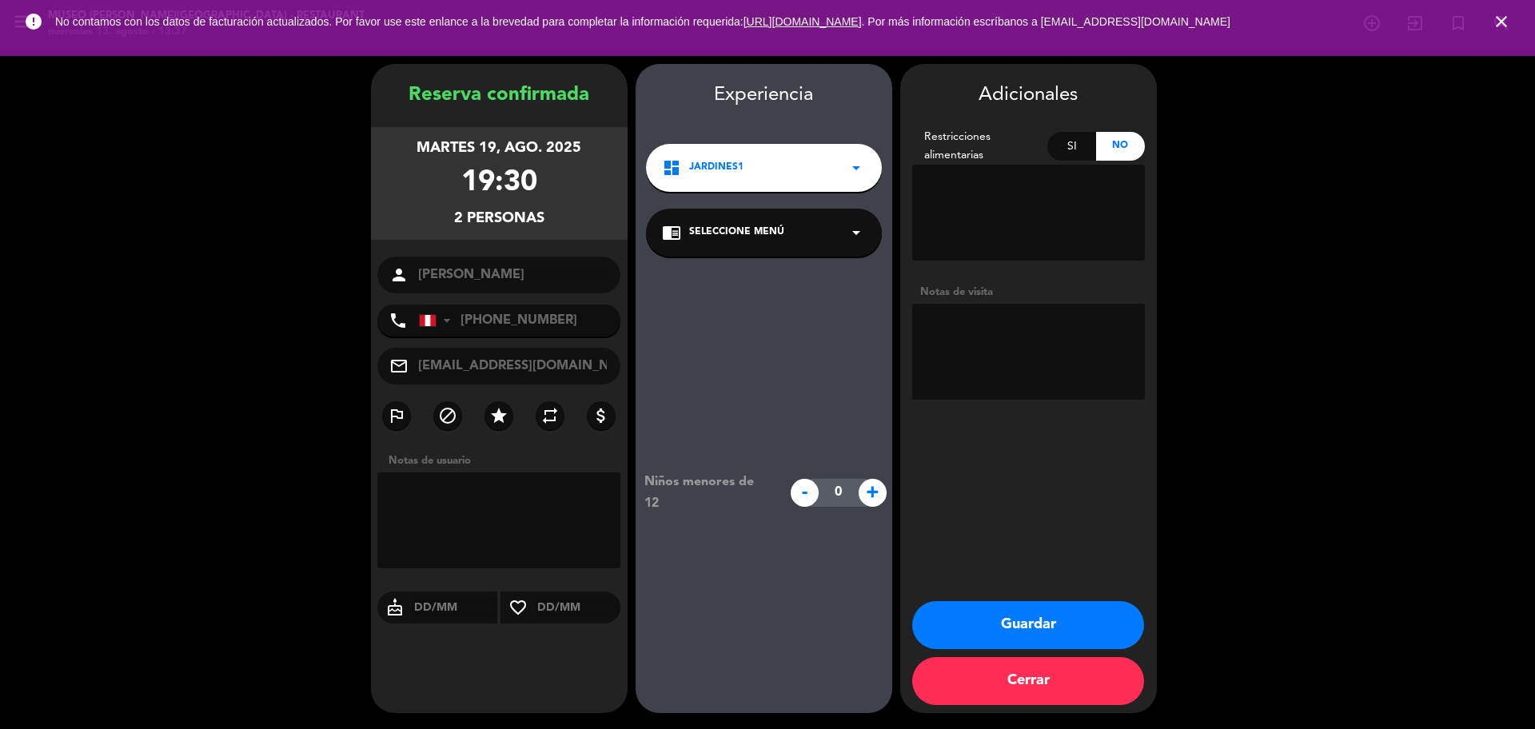
click at [992, 317] on textarea at bounding box center [1028, 352] width 233 height 96
paste textarea "Carabayllo Alergias: Ninguna"
type textarea "Carabayllo Alergias: Ninguna"
click at [732, 245] on div "chrome_reader_mode Seleccione Menú arrow_drop_down" at bounding box center [764, 233] width 236 height 48
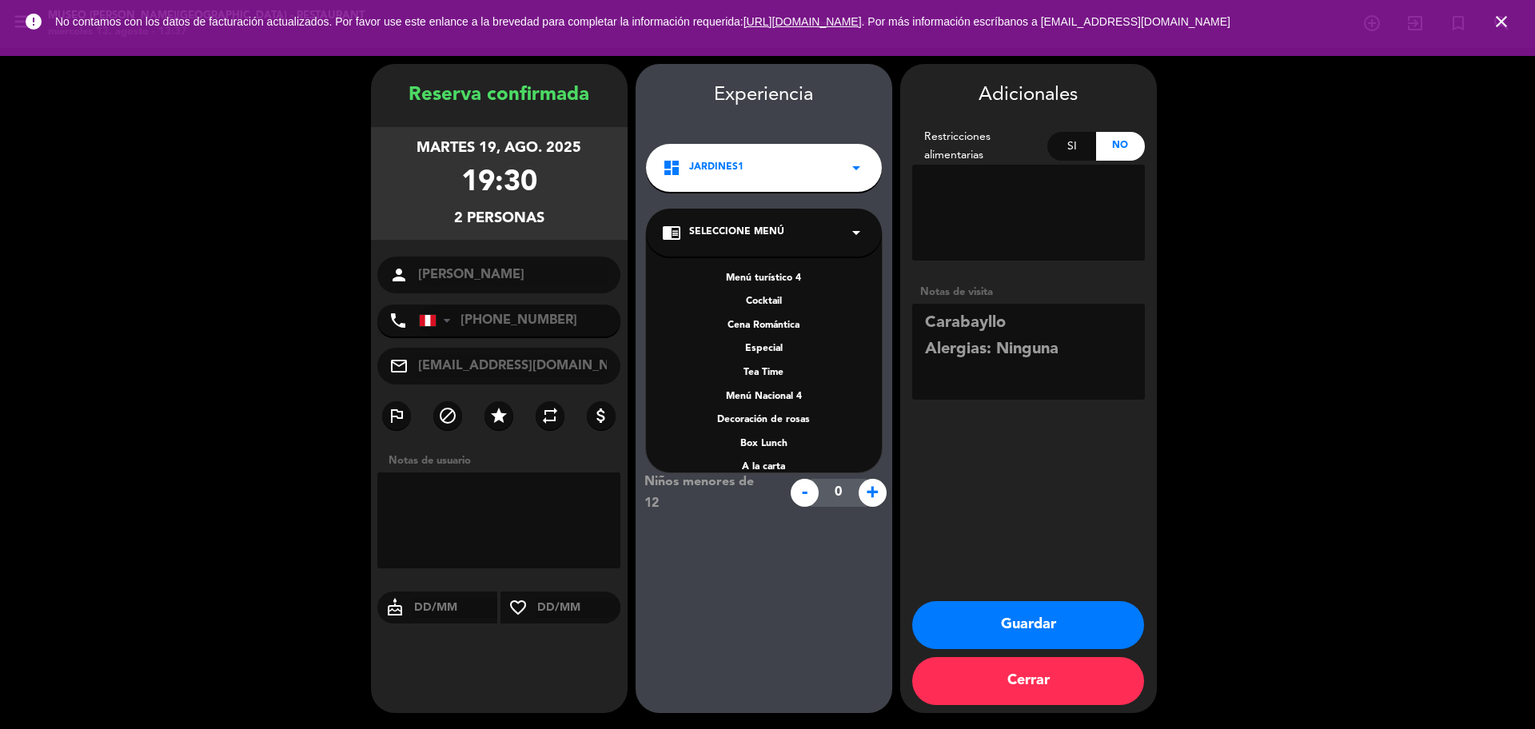
scroll to position [229, 0]
click at [776, 381] on div "A la carta" at bounding box center [764, 378] width 204 height 16
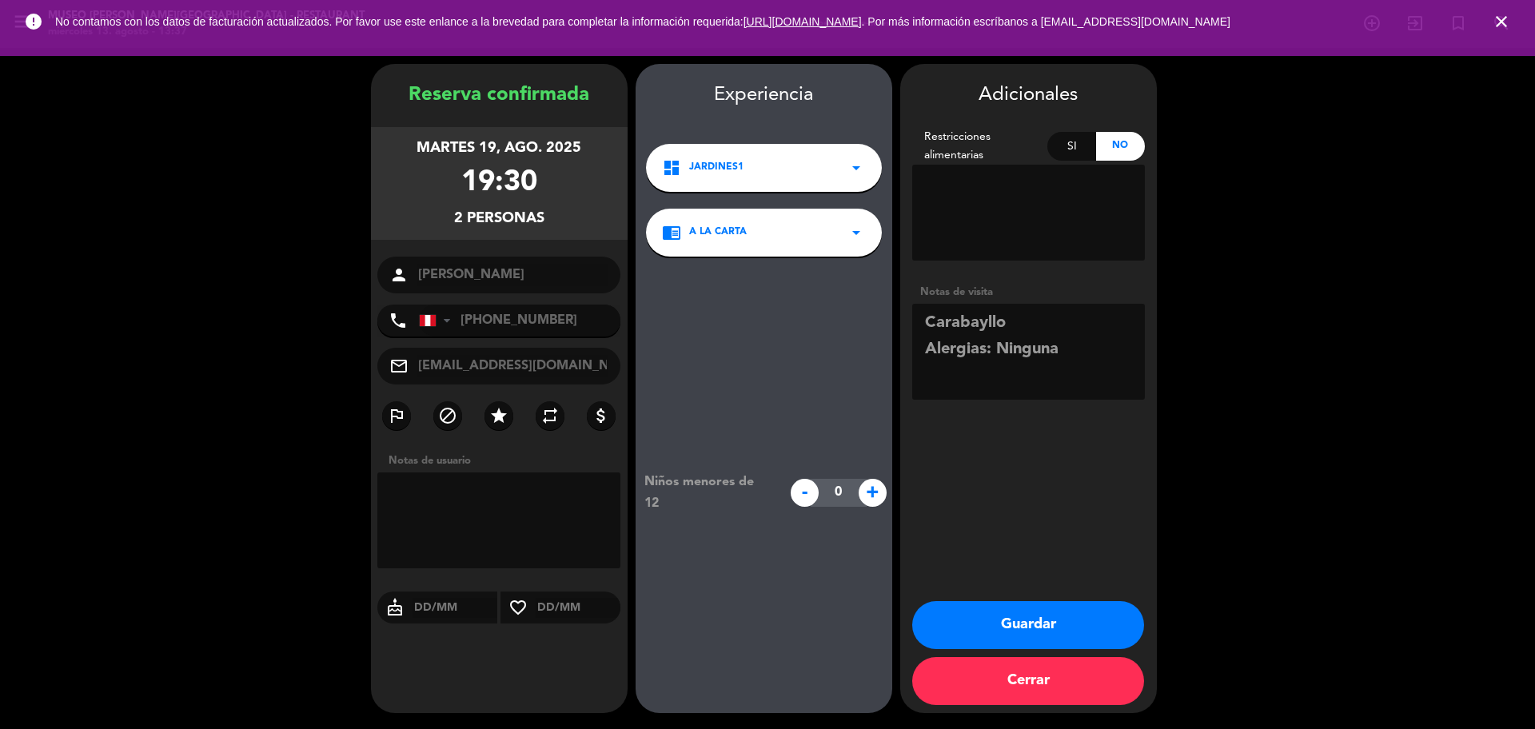
click at [1105, 622] on button "Guardar" at bounding box center [1028, 625] width 232 height 48
click at [1506, 16] on icon "close" at bounding box center [1501, 21] width 19 height 19
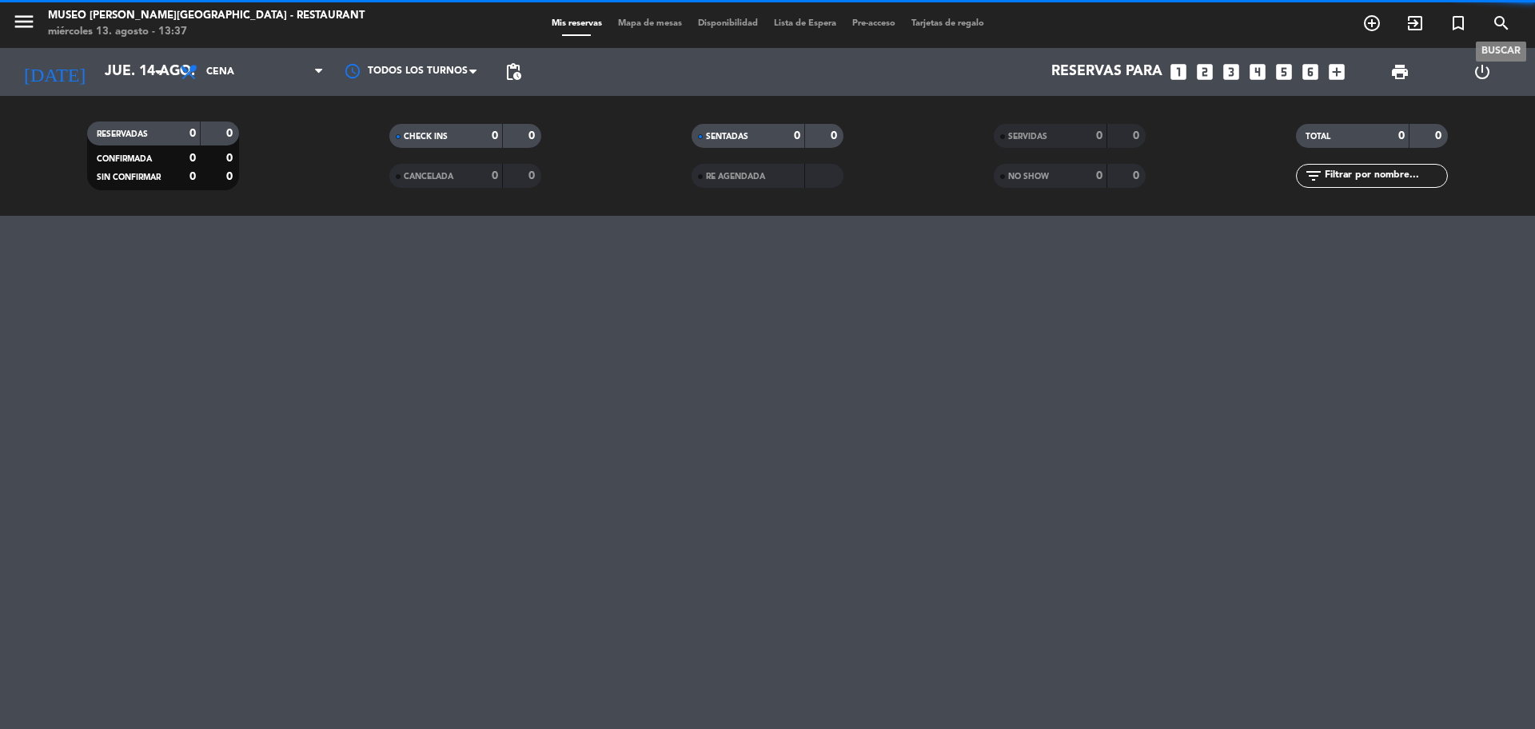
click at [1506, 16] on icon "search" at bounding box center [1501, 23] width 19 height 19
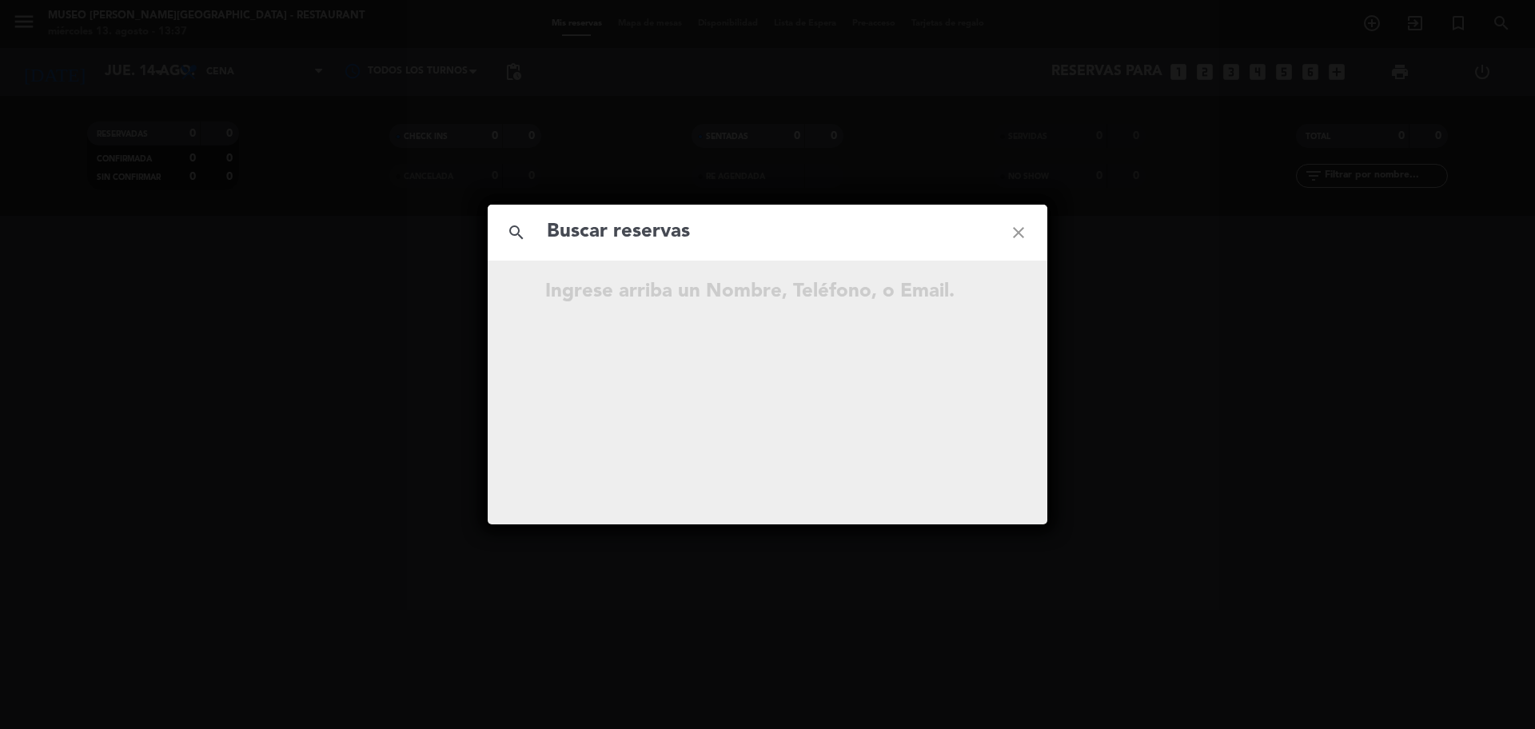
click at [870, 245] on input "text" at bounding box center [767, 232] width 445 height 33
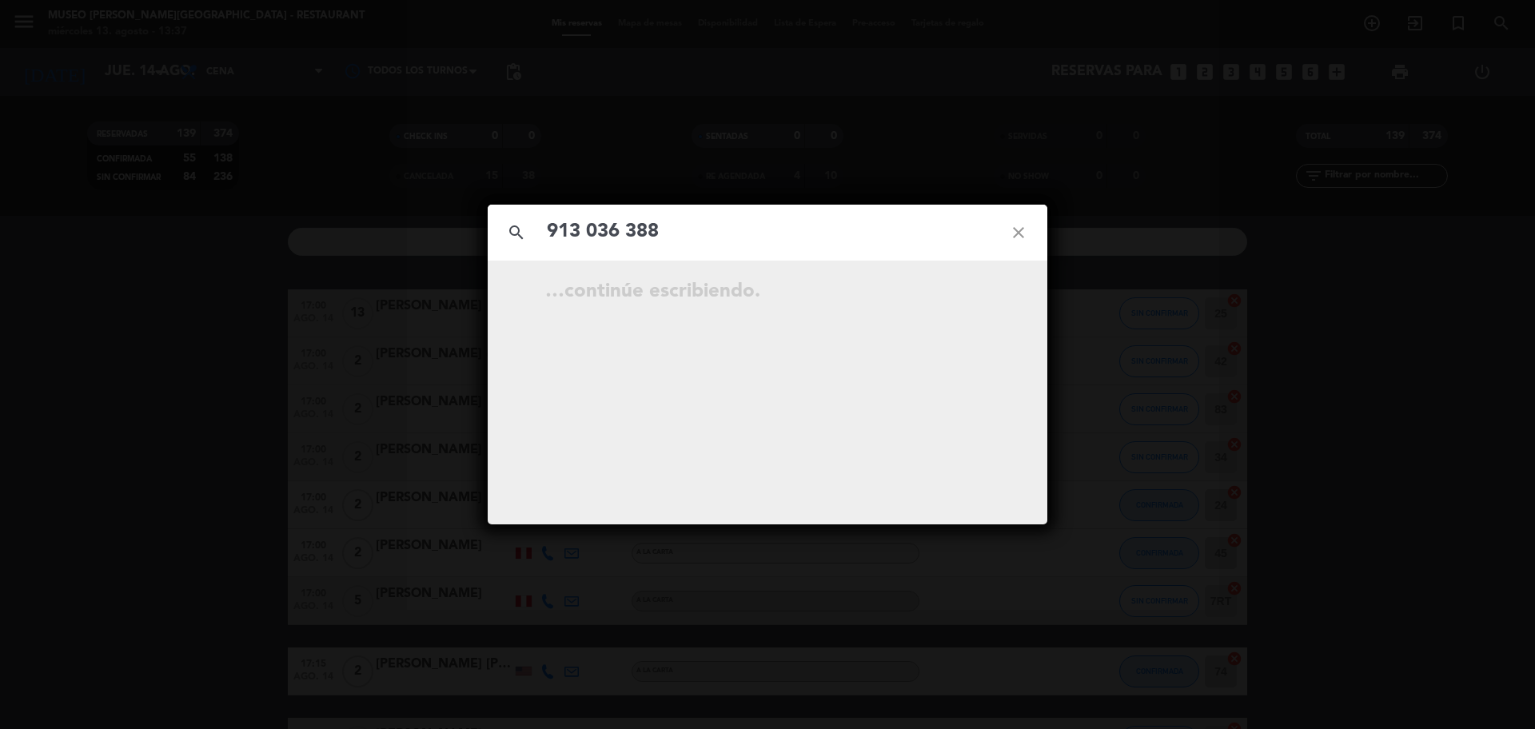
click at [628, 243] on input "913 036 388" at bounding box center [767, 232] width 445 height 33
type input "913036388"
click at [664, 244] on input "913036388" at bounding box center [767, 232] width 445 height 33
click at [969, 289] on icon "open_in_new" at bounding box center [978, 294] width 19 height 19
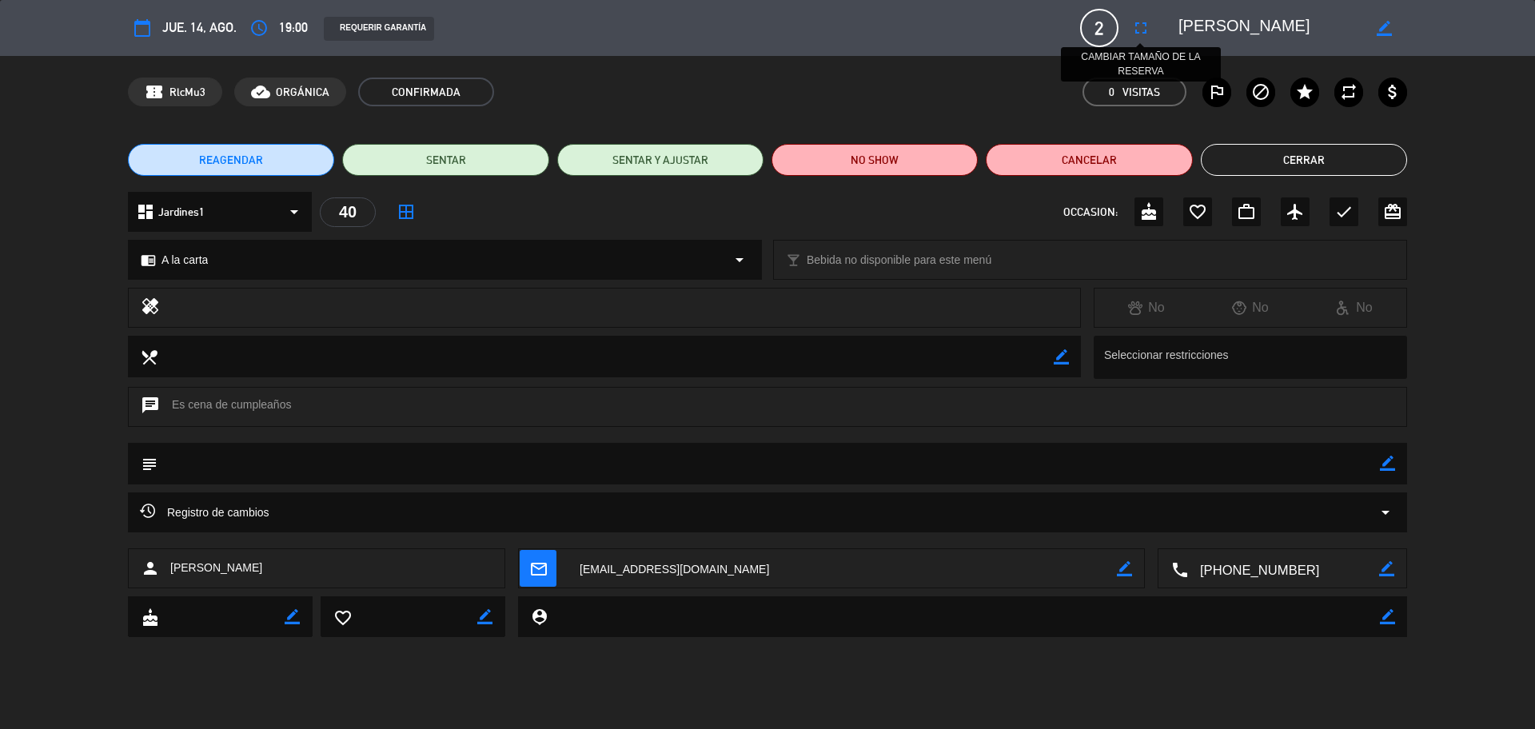
click at [1151, 34] on button "fullscreen" at bounding box center [1141, 28] width 29 height 29
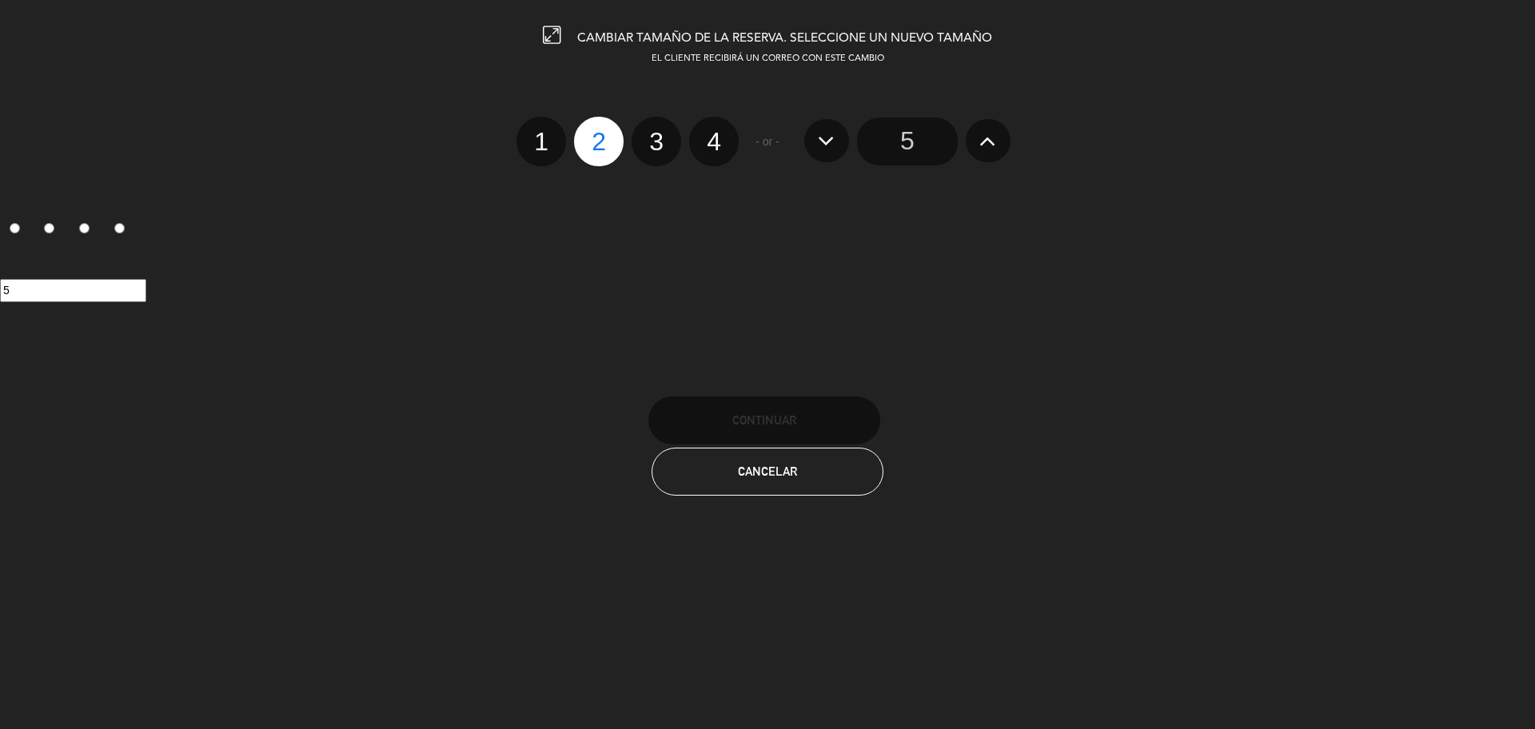
click at [659, 144] on label "3" at bounding box center [657, 142] width 50 height 50
click at [659, 133] on input "3" at bounding box center [654, 127] width 10 height 10
radio input "true"
radio input "false"
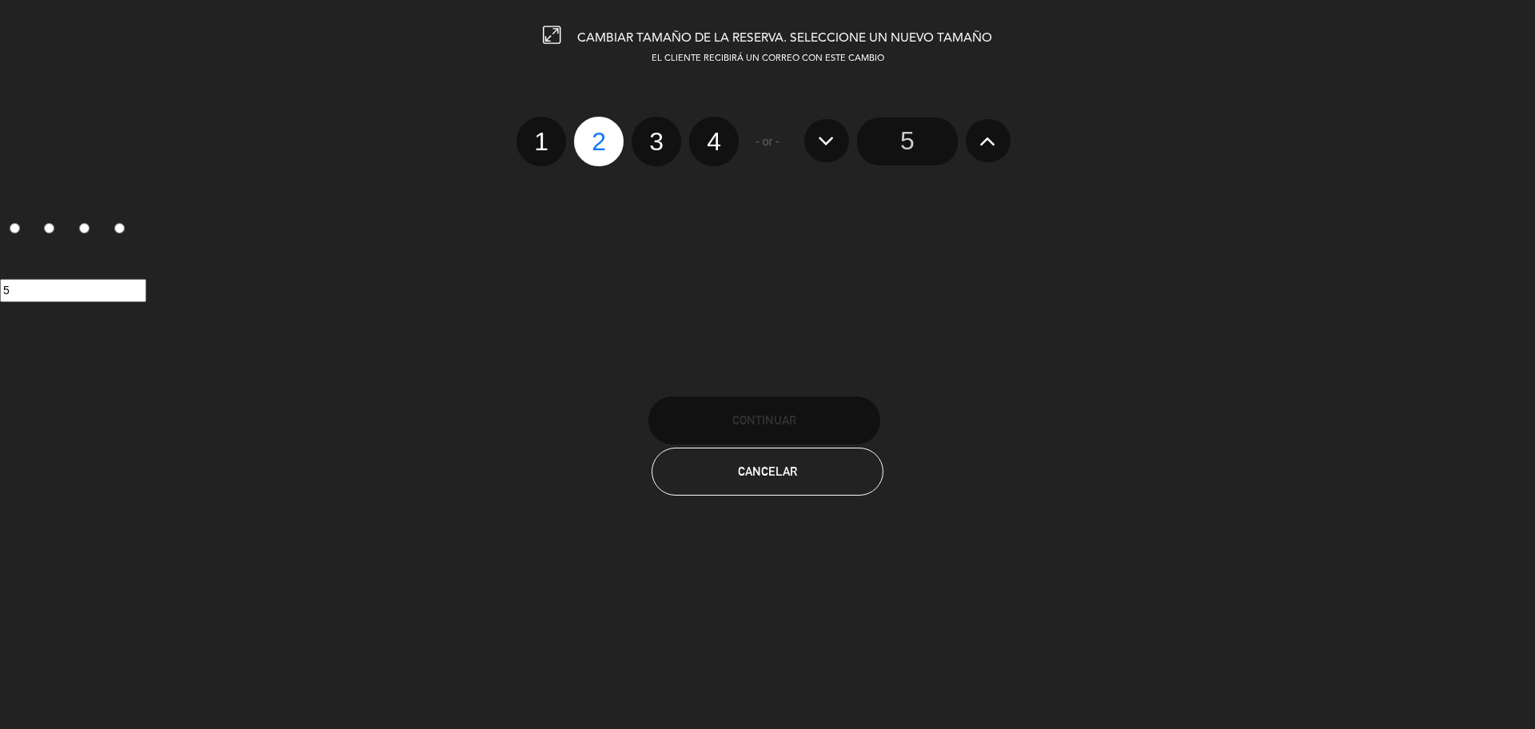
radio input "false"
radio input "true"
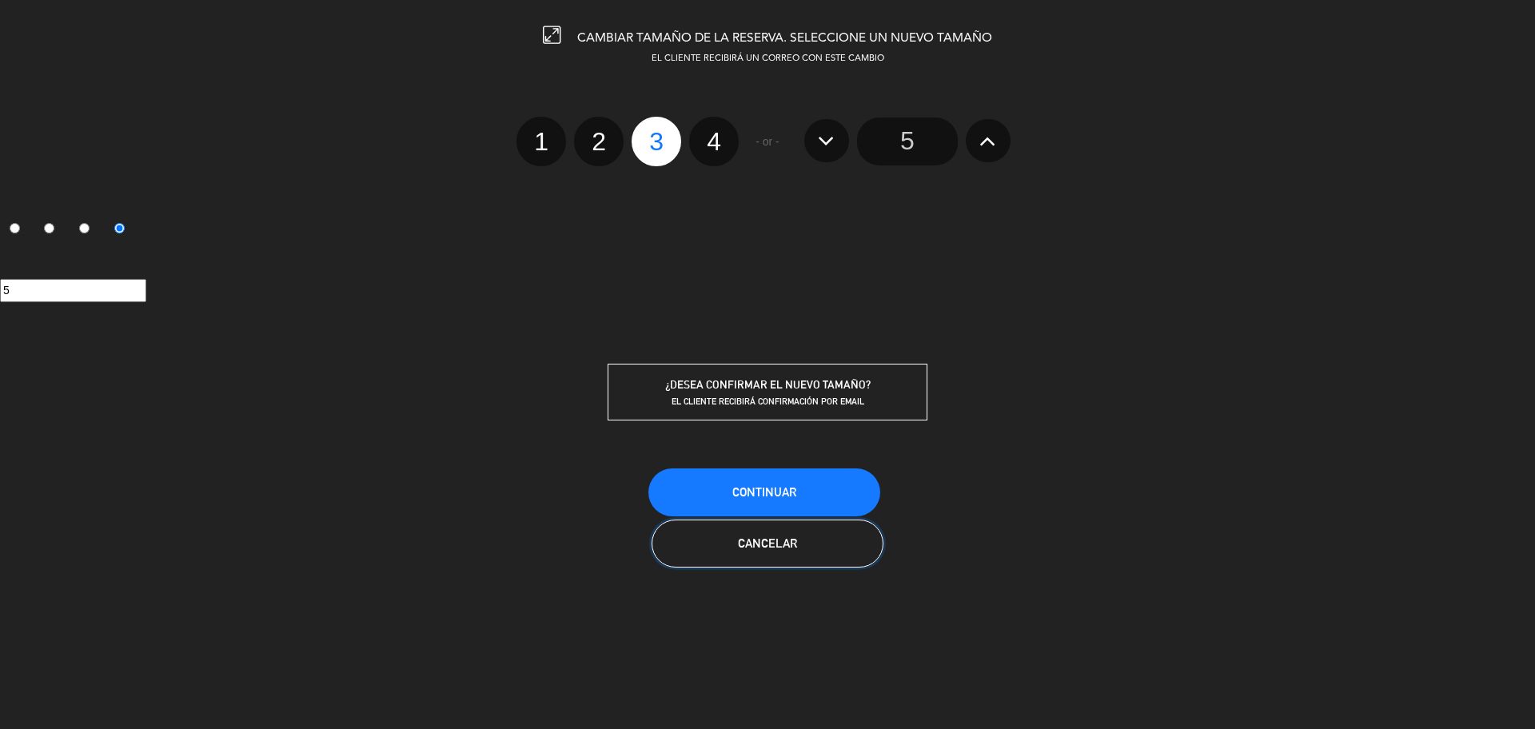
click at [732, 521] on button "Cancelar" at bounding box center [768, 544] width 232 height 48
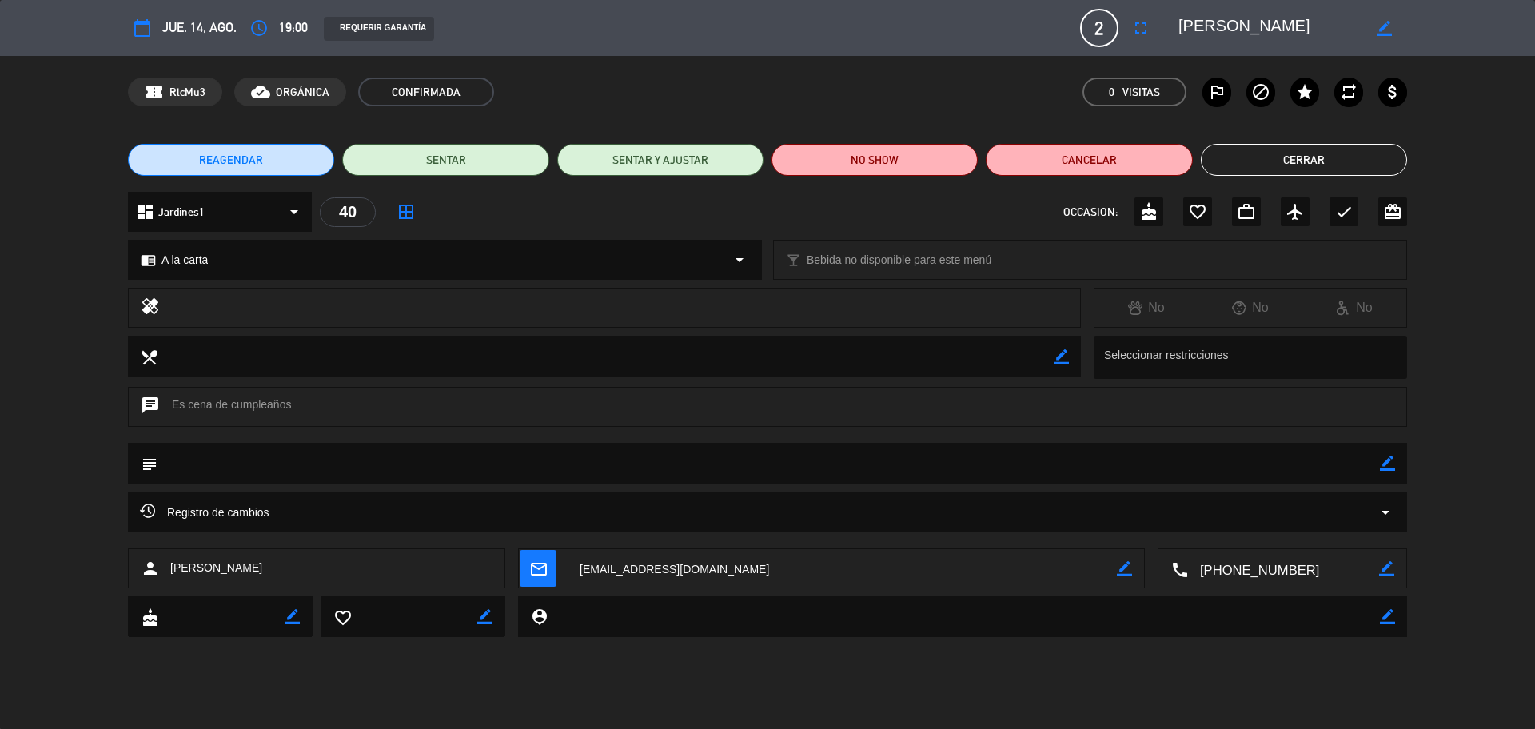
click at [1145, 36] on icon "fullscreen" at bounding box center [1140, 27] width 19 height 19
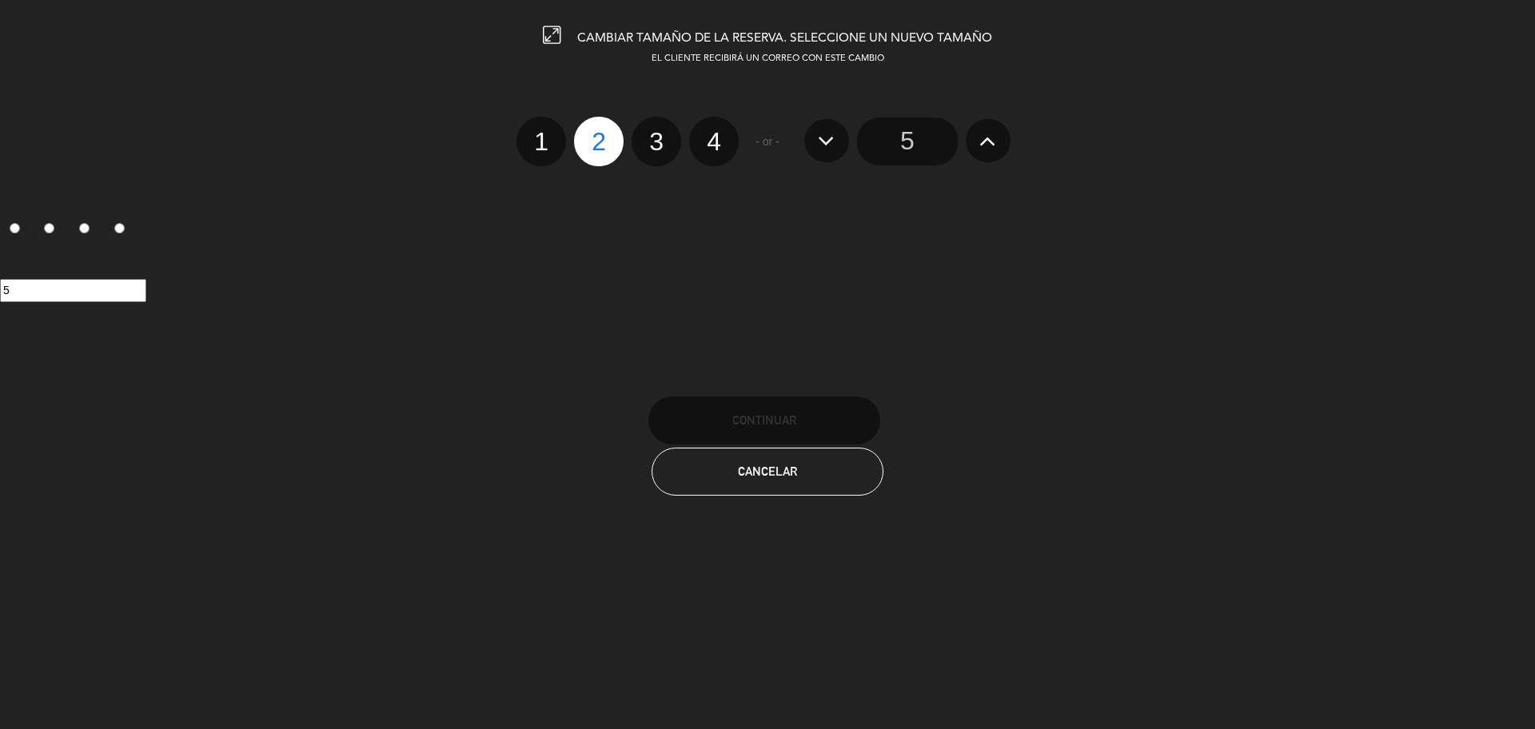
click at [666, 140] on label "3" at bounding box center [657, 142] width 50 height 50
click at [660, 133] on input "3" at bounding box center [654, 127] width 10 height 10
radio input "true"
radio input "false"
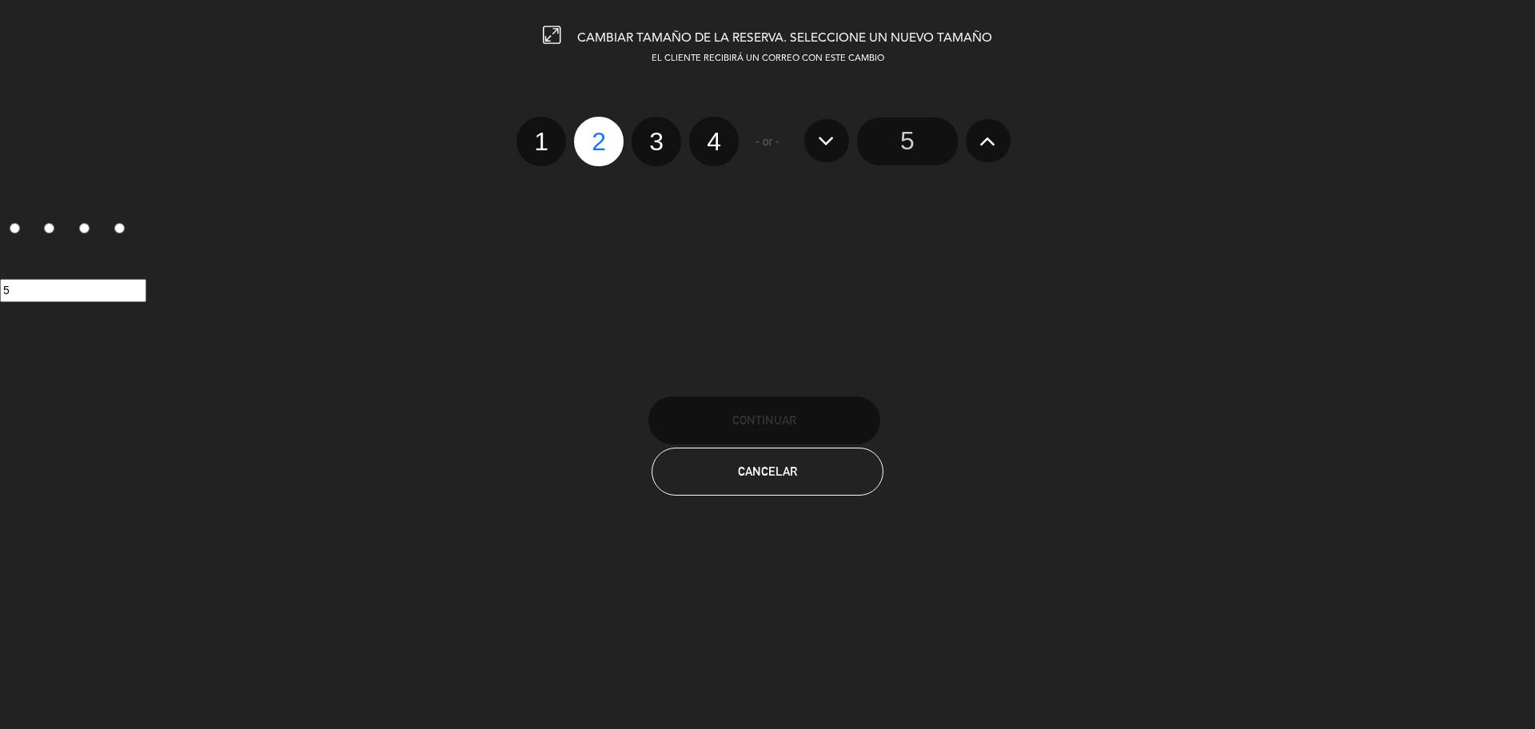
radio input "false"
radio input "true"
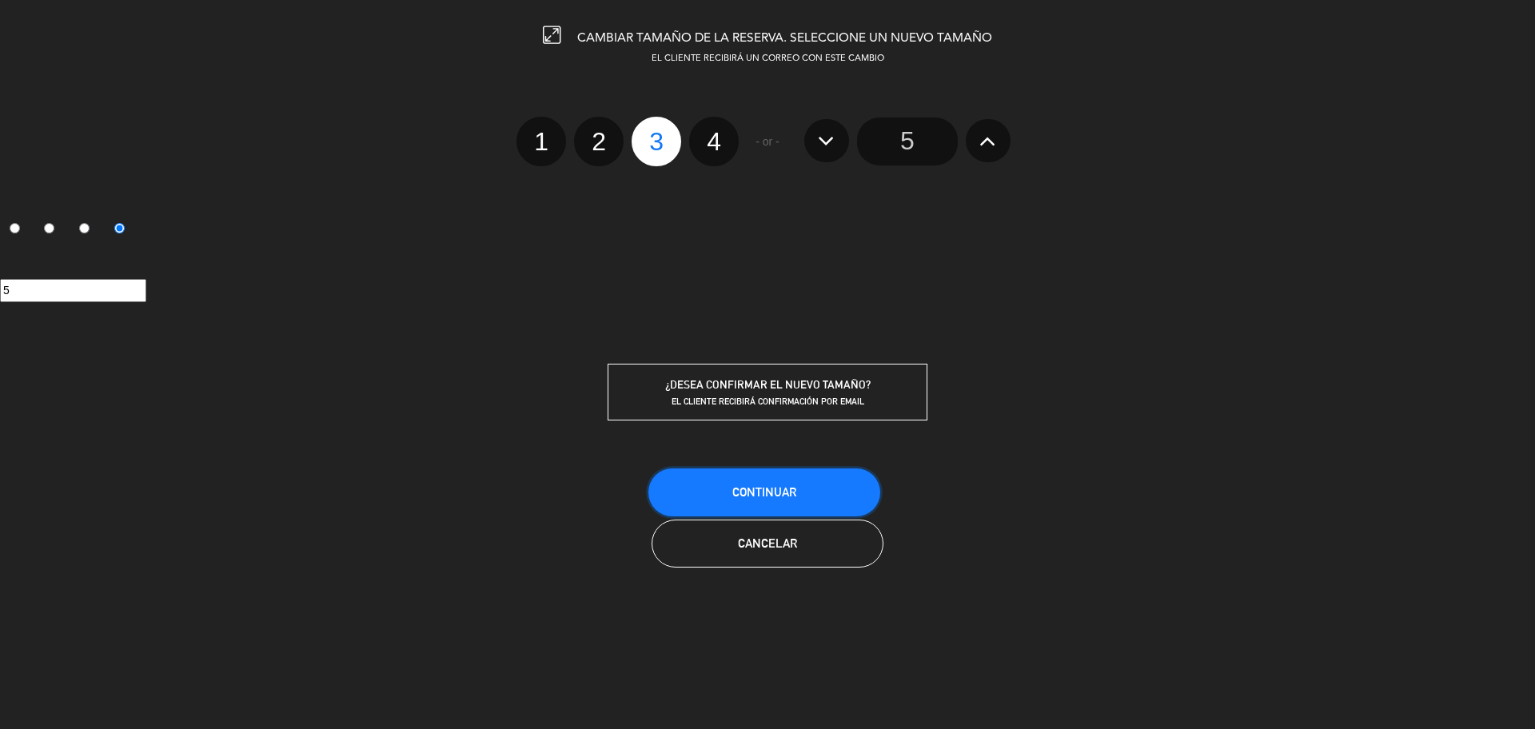
click at [704, 485] on button "Continuar" at bounding box center [764, 493] width 232 height 48
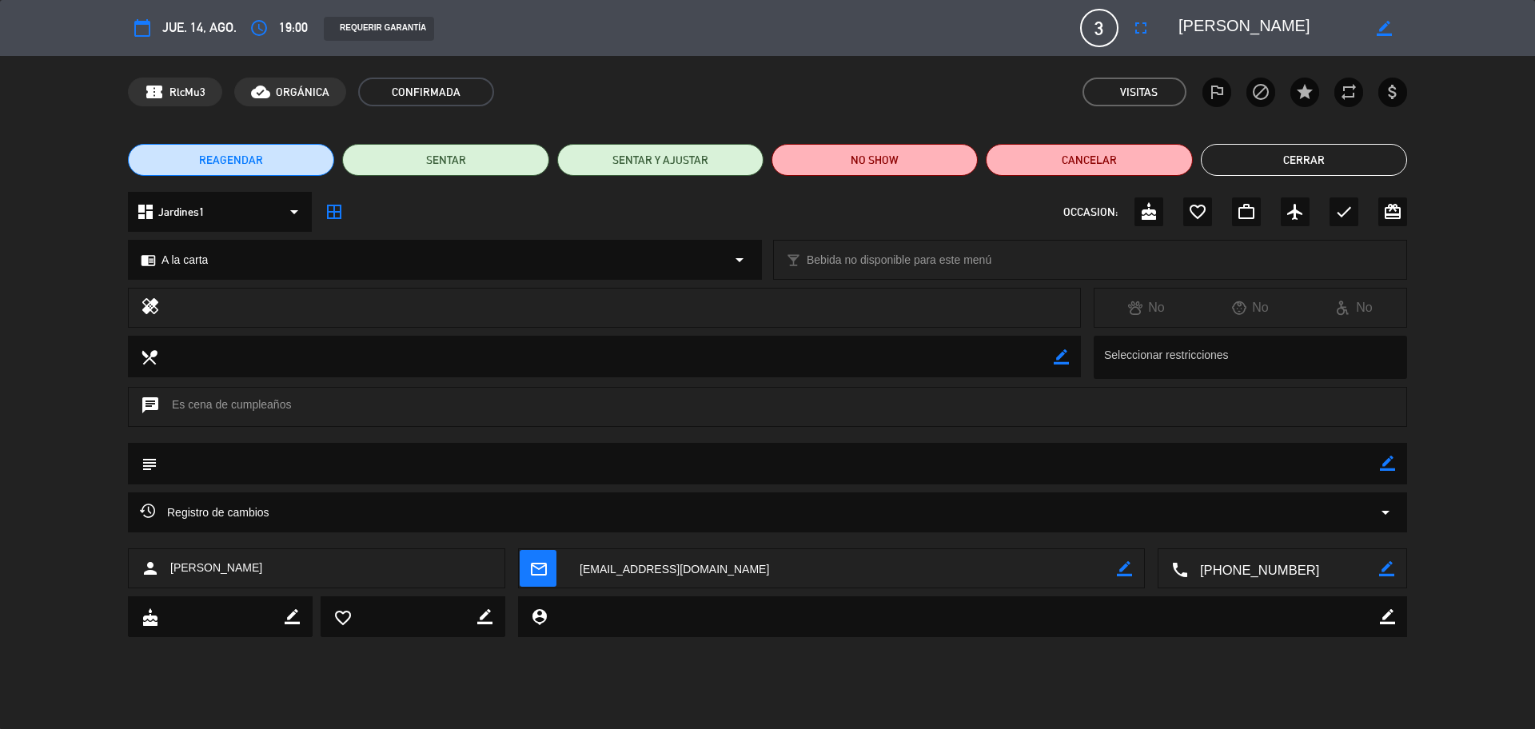
click at [1291, 154] on button "Cerrar" at bounding box center [1304, 160] width 206 height 32
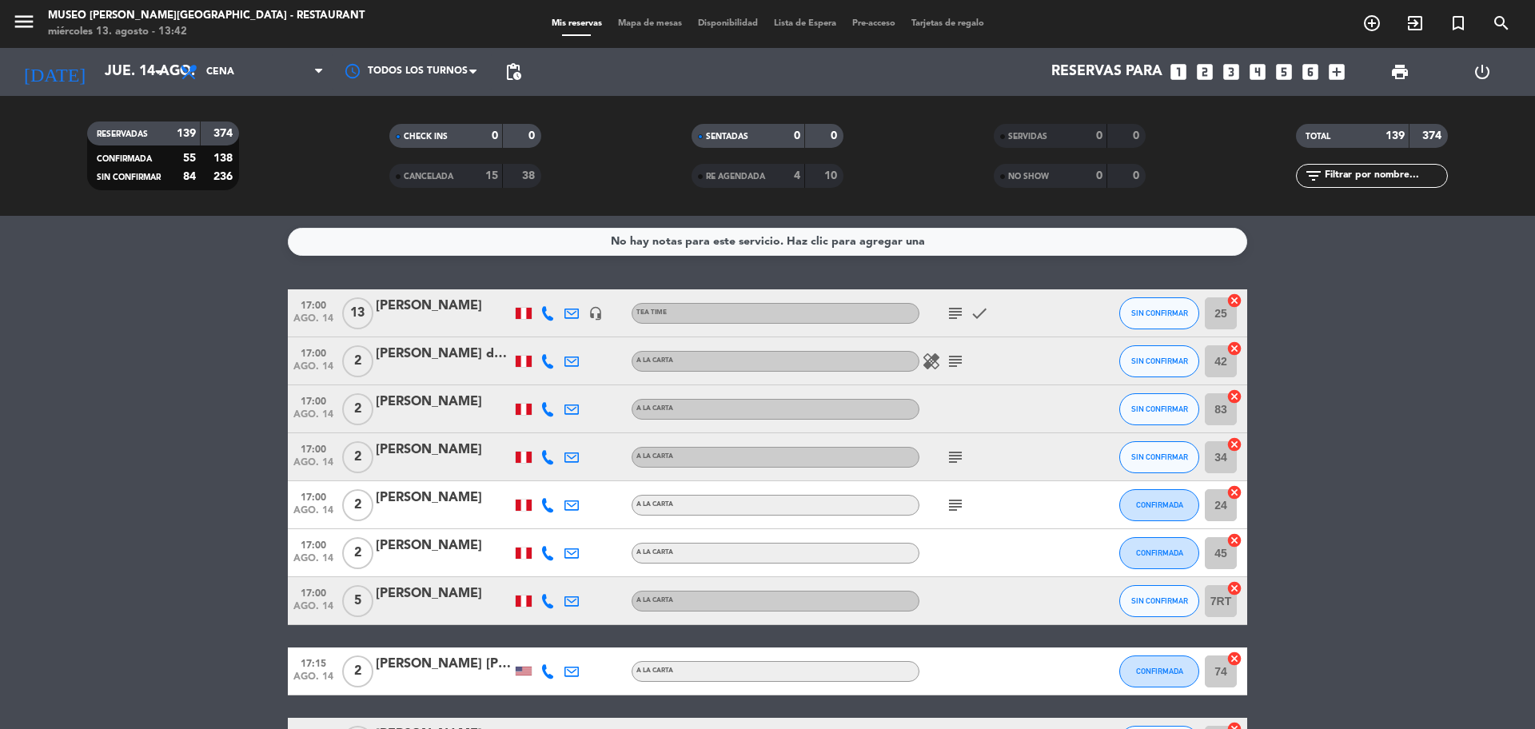
click at [1262, 71] on icon "looks_4" at bounding box center [1257, 72] width 21 height 21
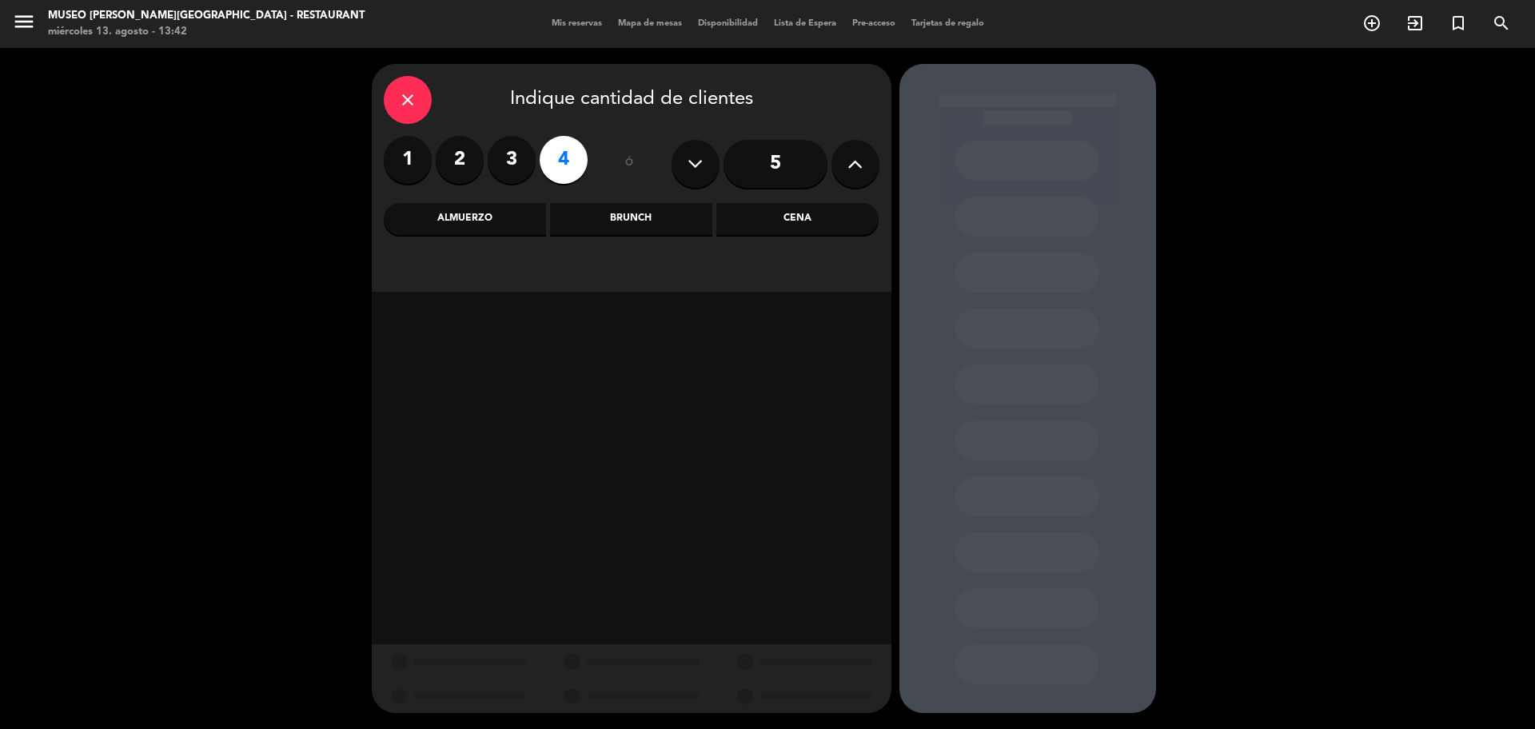
click at [759, 220] on div "Cena" at bounding box center [797, 219] width 162 height 32
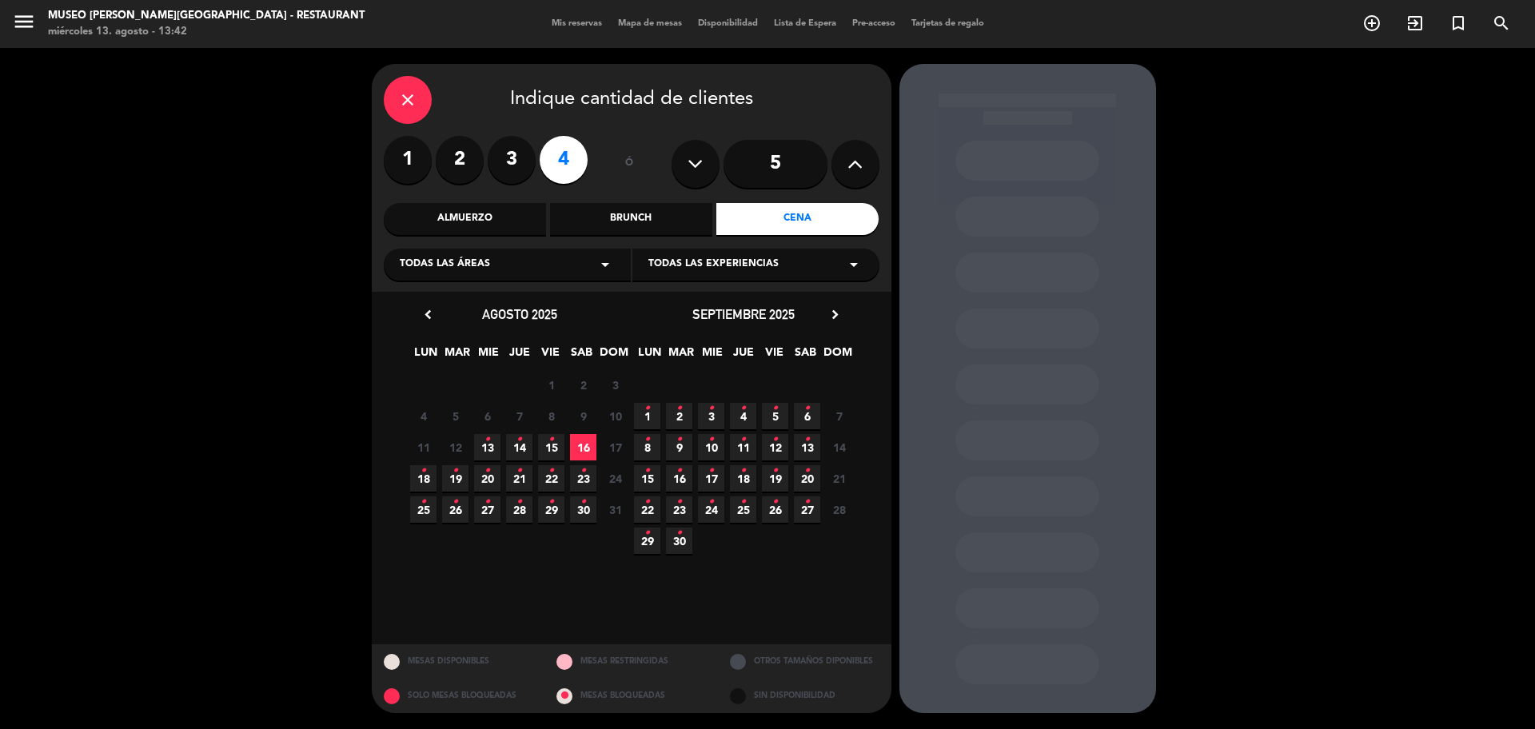
drag, startPoint x: 488, startPoint y: 442, endPoint x: 384, endPoint y: 237, distance: 229.6
click at [487, 442] on icon "•" at bounding box center [488, 440] width 6 height 26
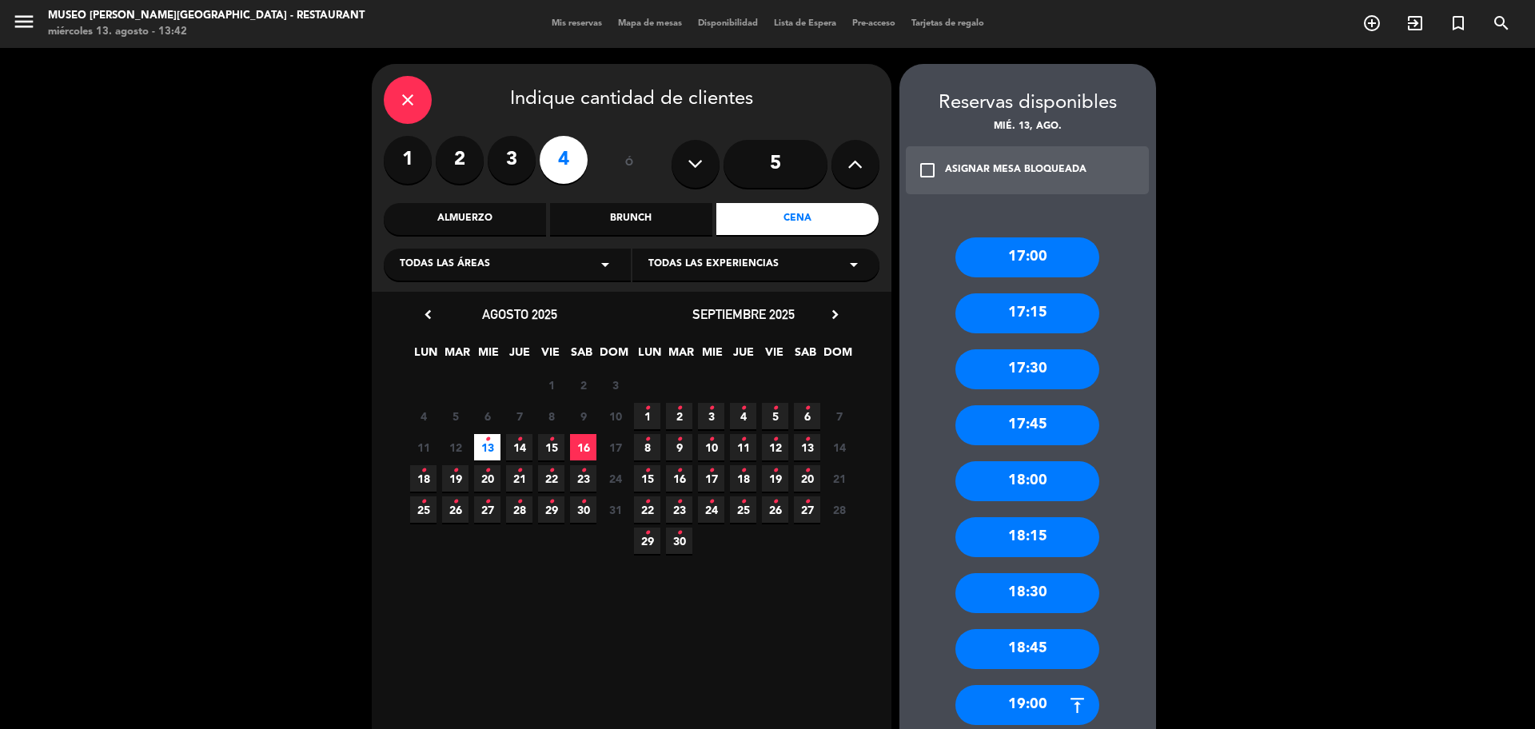
click at [521, 448] on icon "•" at bounding box center [520, 440] width 6 height 26
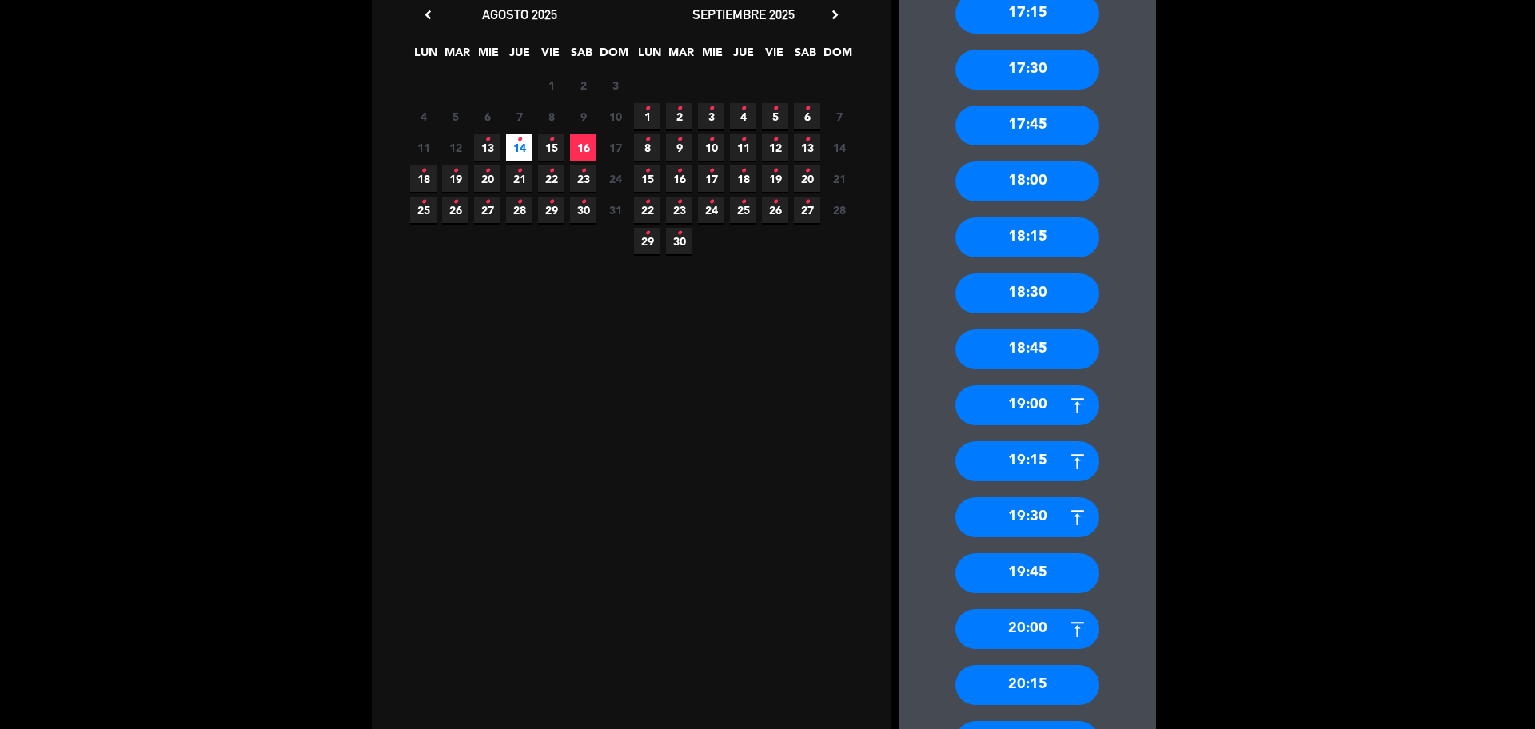
drag, startPoint x: 1050, startPoint y: 401, endPoint x: 628, endPoint y: 27, distance: 563.0
click at [1050, 401] on div "19:00" at bounding box center [1028, 405] width 144 height 40
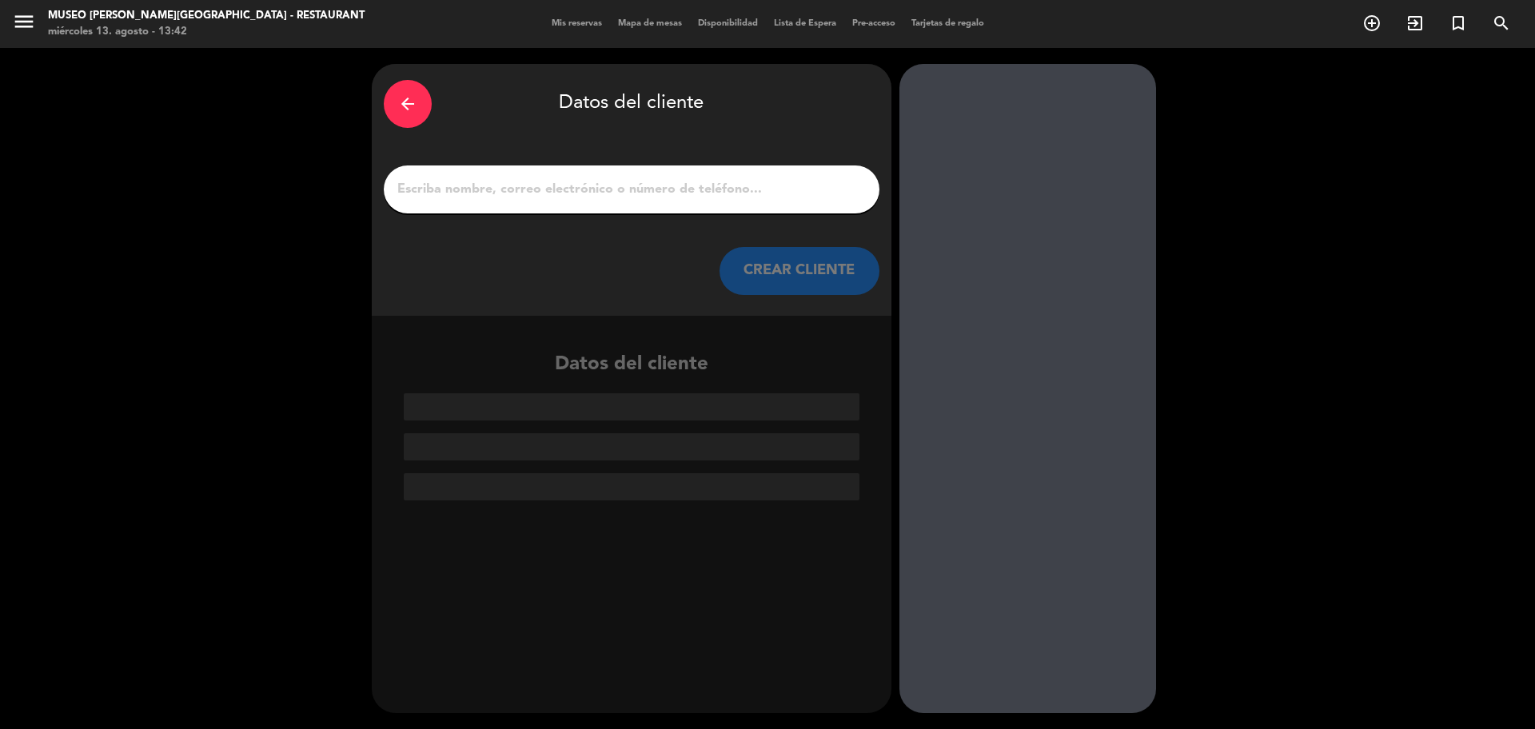
click at [606, 205] on div at bounding box center [632, 190] width 496 height 48
click at [603, 187] on input "1" at bounding box center [632, 189] width 472 height 22
paste input "Melissa Eyzaguirre Flores"
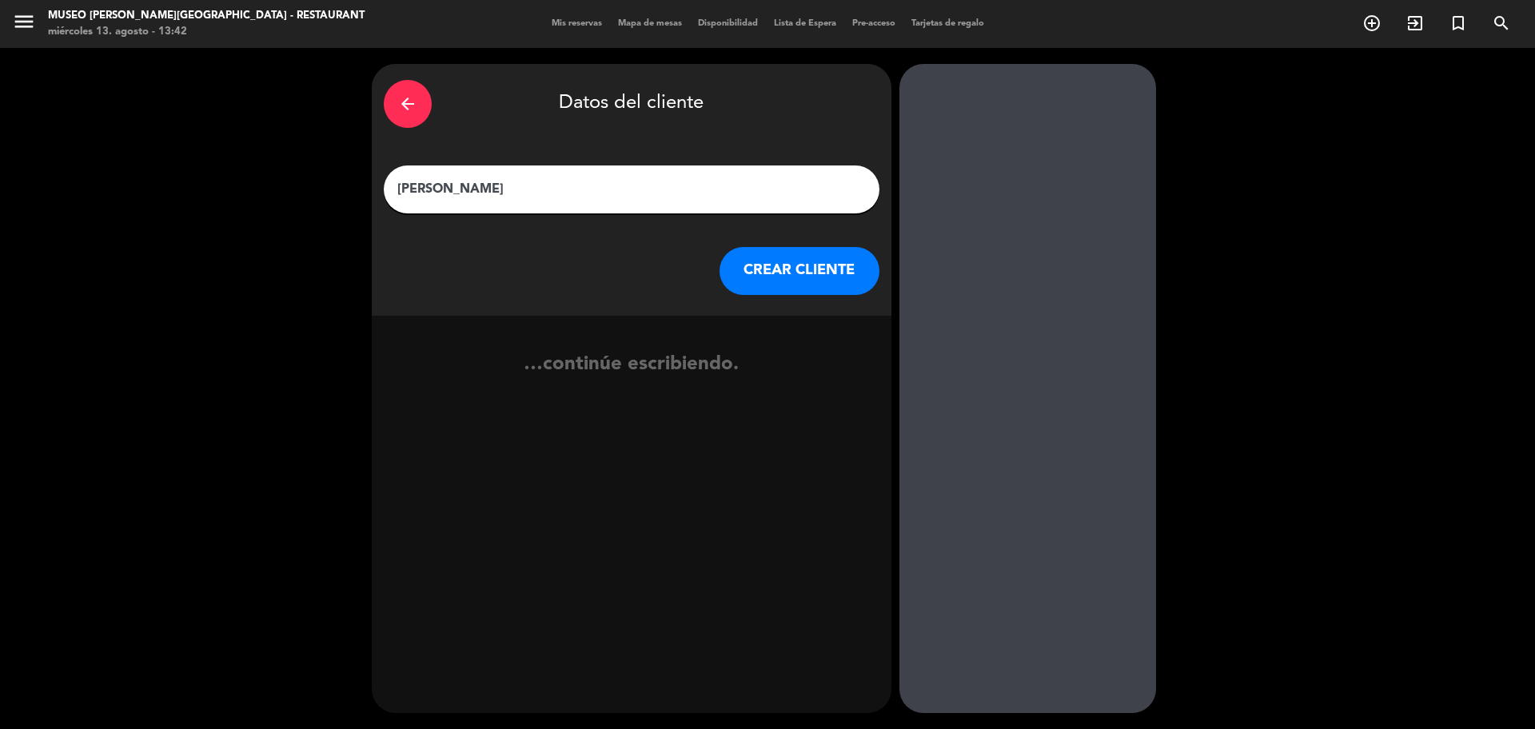
type input "Melissa Eyzaguirre Flores"
click at [776, 281] on button "CREAR CLIENTE" at bounding box center [800, 271] width 160 height 48
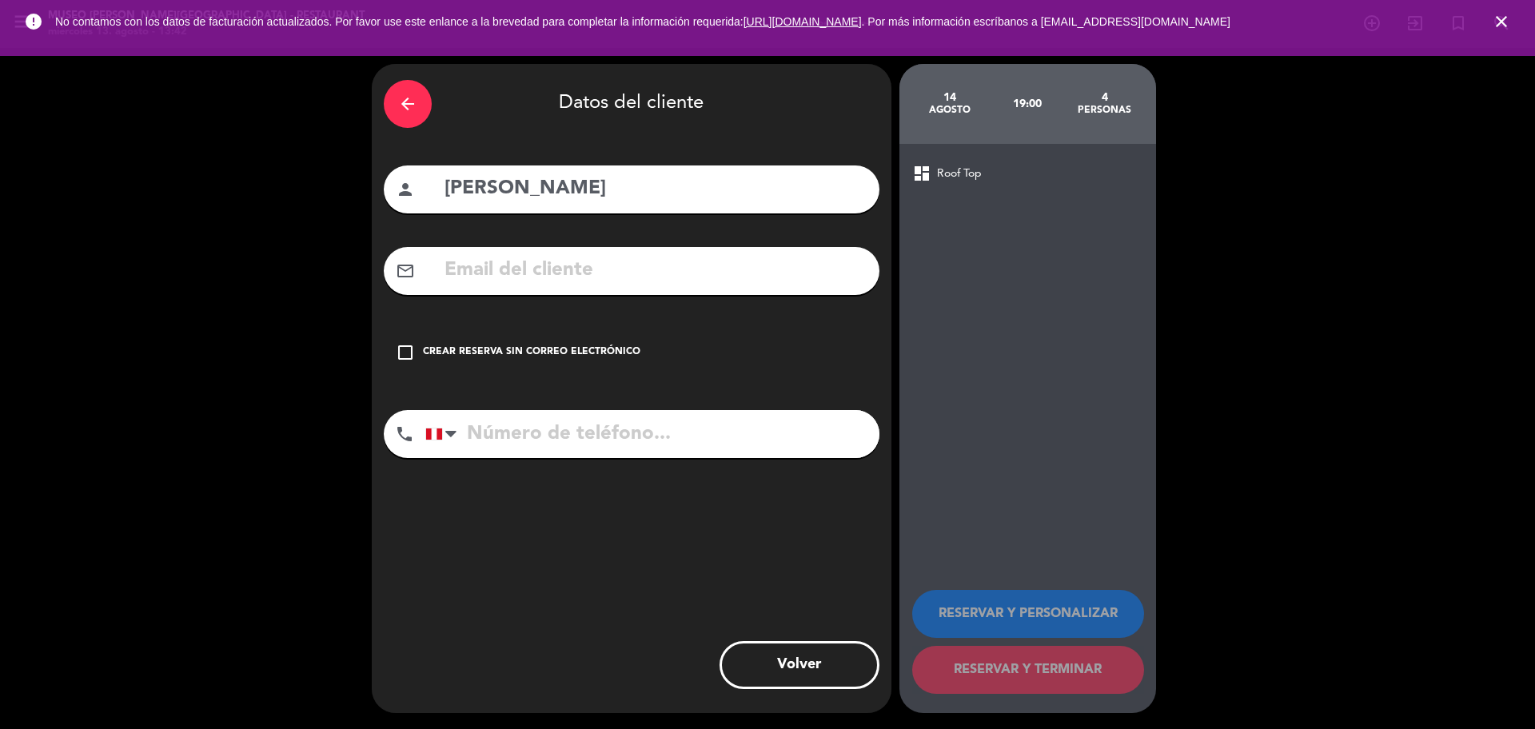
click at [571, 281] on input "text" at bounding box center [655, 270] width 425 height 33
paste input "melissa.eyzaguirref@gmail.com"
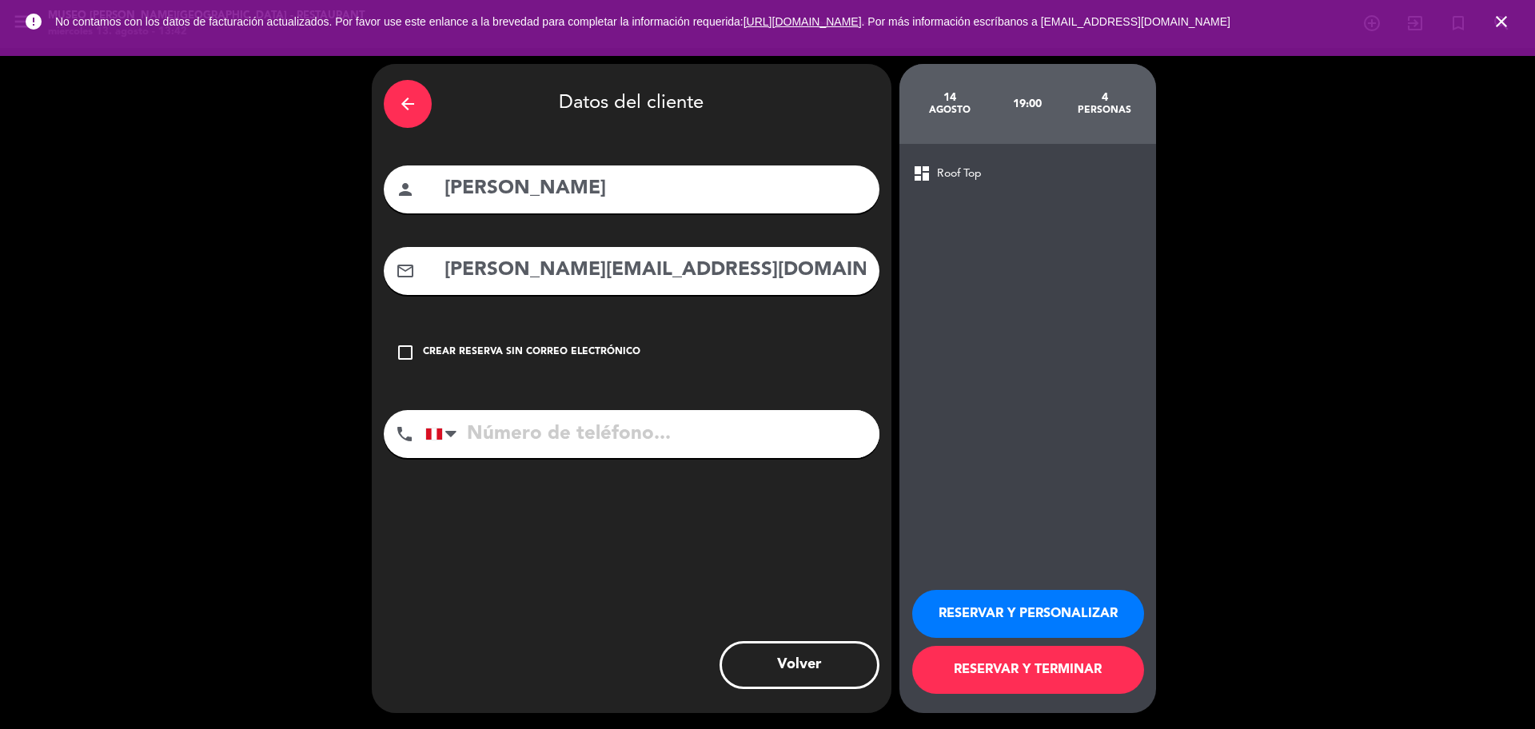
type input "melissa.eyzaguirref@gmail.com"
click at [736, 429] on input "tel" at bounding box center [652, 434] width 454 height 48
paste input "969337734"
type input "969337734"
drag, startPoint x: 1099, startPoint y: 609, endPoint x: 1092, endPoint y: 603, distance: 8.5
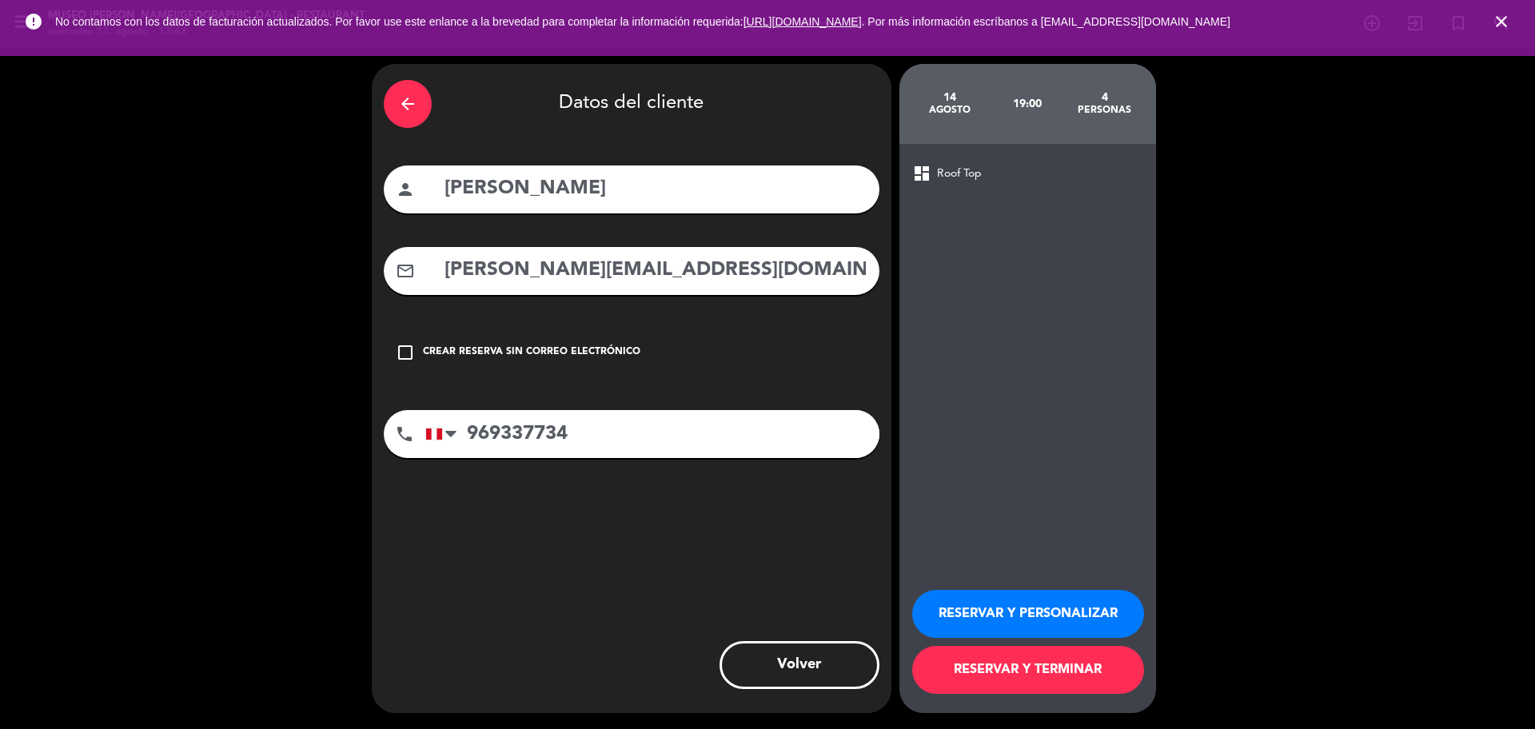
click at [1098, 610] on button "RESERVAR Y PERSONALIZAR" at bounding box center [1028, 614] width 232 height 48
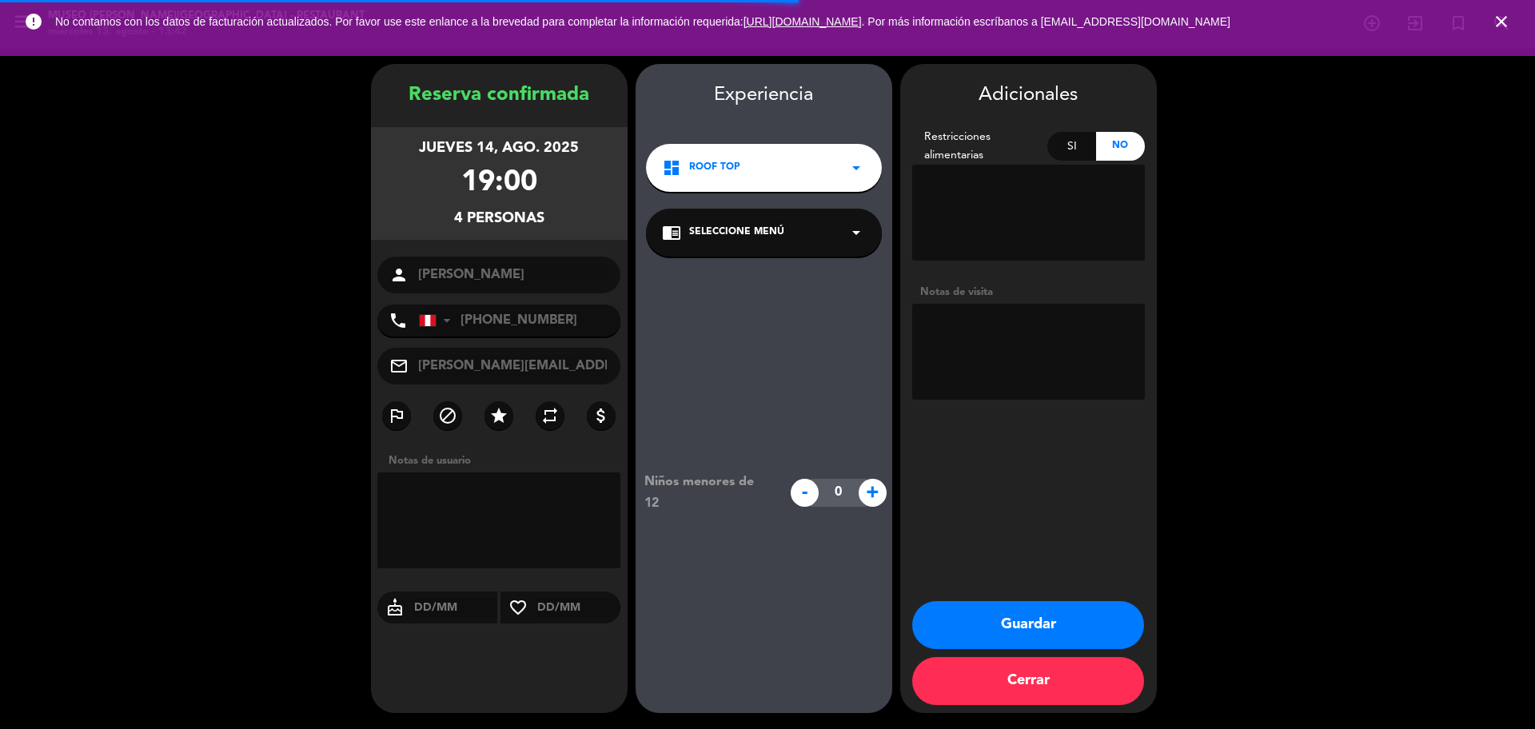
click at [744, 237] on span "Seleccione Menú" at bounding box center [736, 233] width 95 height 16
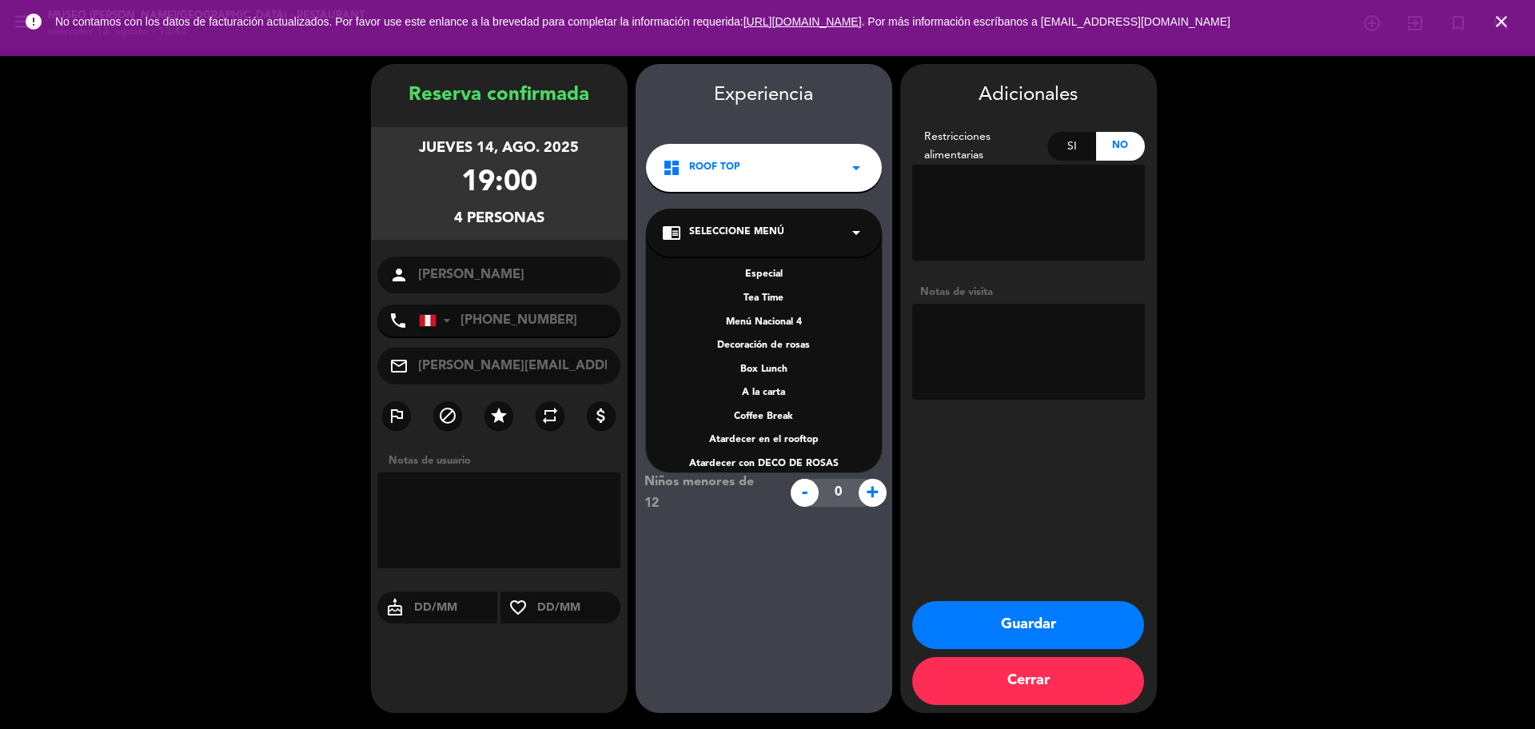
scroll to position [229, 0]
click at [768, 381] on div "A la carta" at bounding box center [764, 378] width 204 height 16
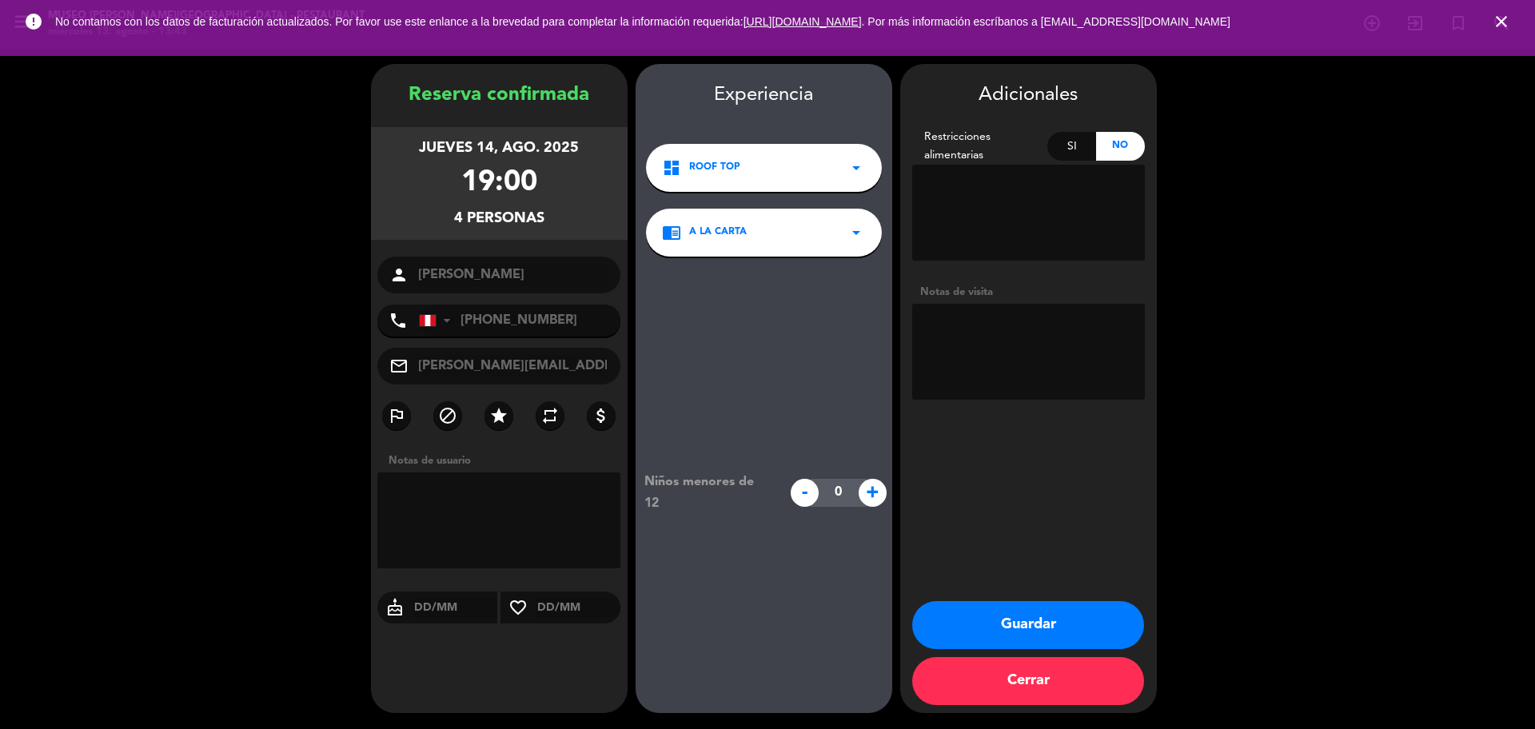
click at [1011, 323] on textarea at bounding box center [1028, 352] width 233 height 96
paste textarea "Distrito de procedencia San Miguel Alergias Ningúna"
type textarea "Distrito de procedencia San Miguel Alergias Ningúna + posiblemente serán 6, se …"
click at [1128, 631] on button "Guardar" at bounding box center [1028, 625] width 232 height 48
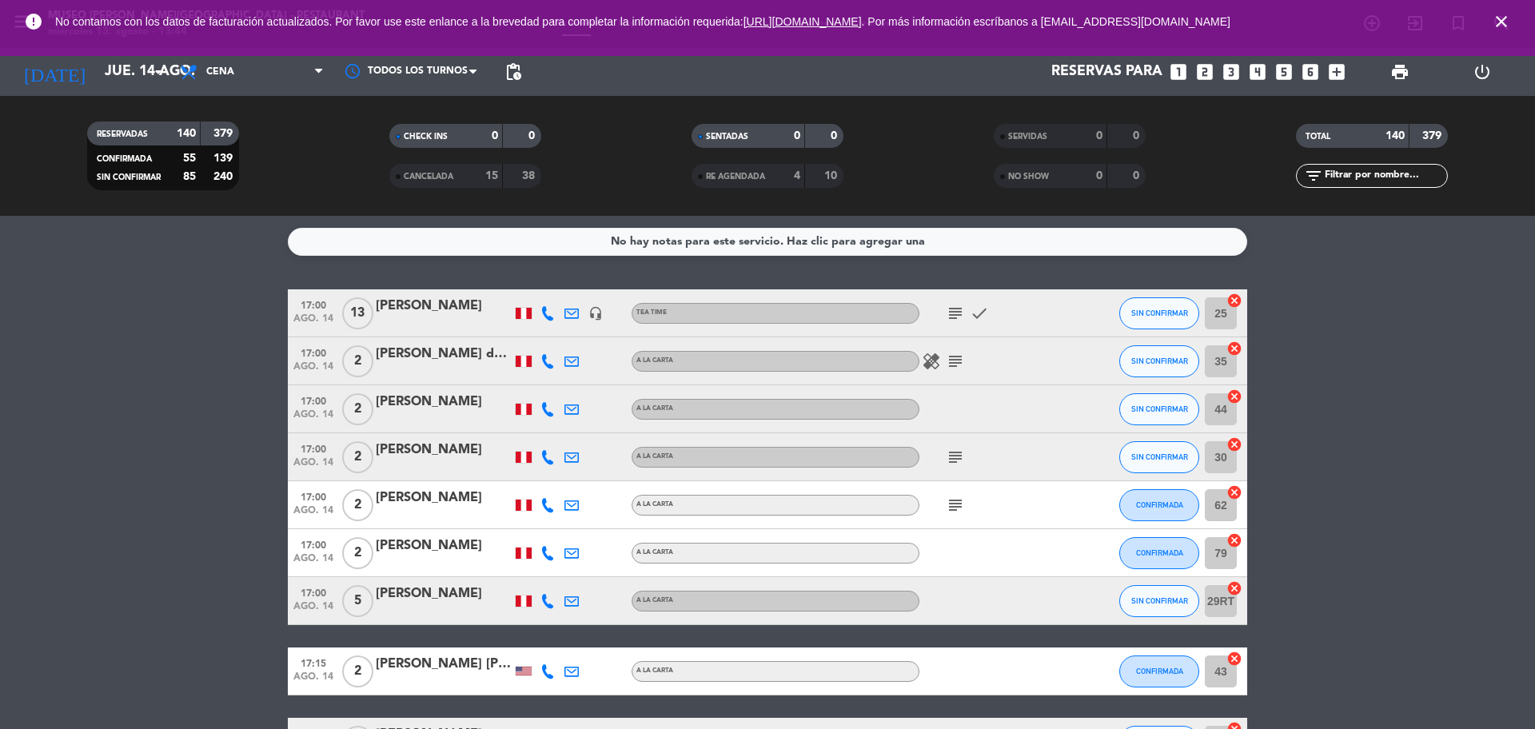
click at [1237, 69] on icon "looks_3" at bounding box center [1231, 72] width 21 height 21
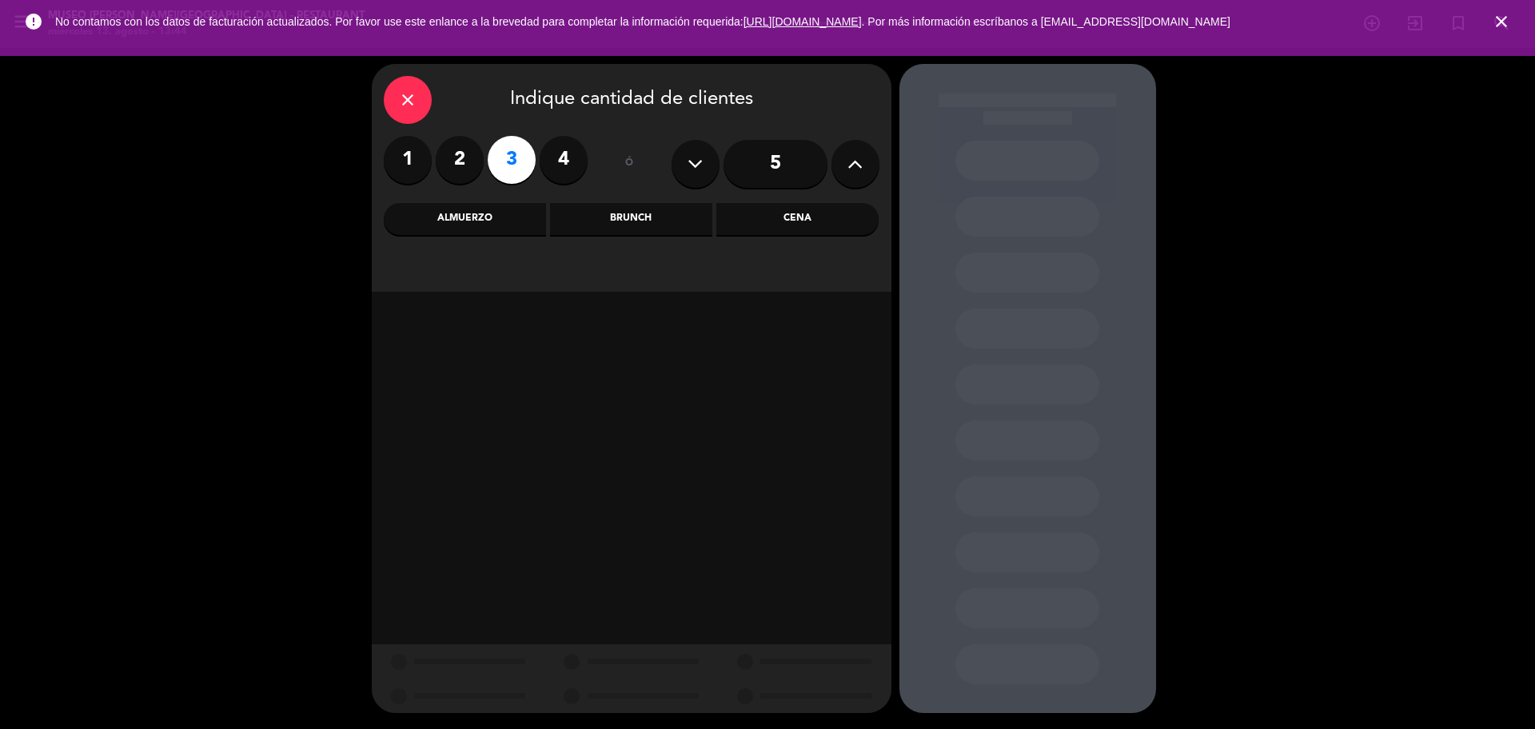
click at [822, 214] on div "Cena" at bounding box center [797, 219] width 162 height 32
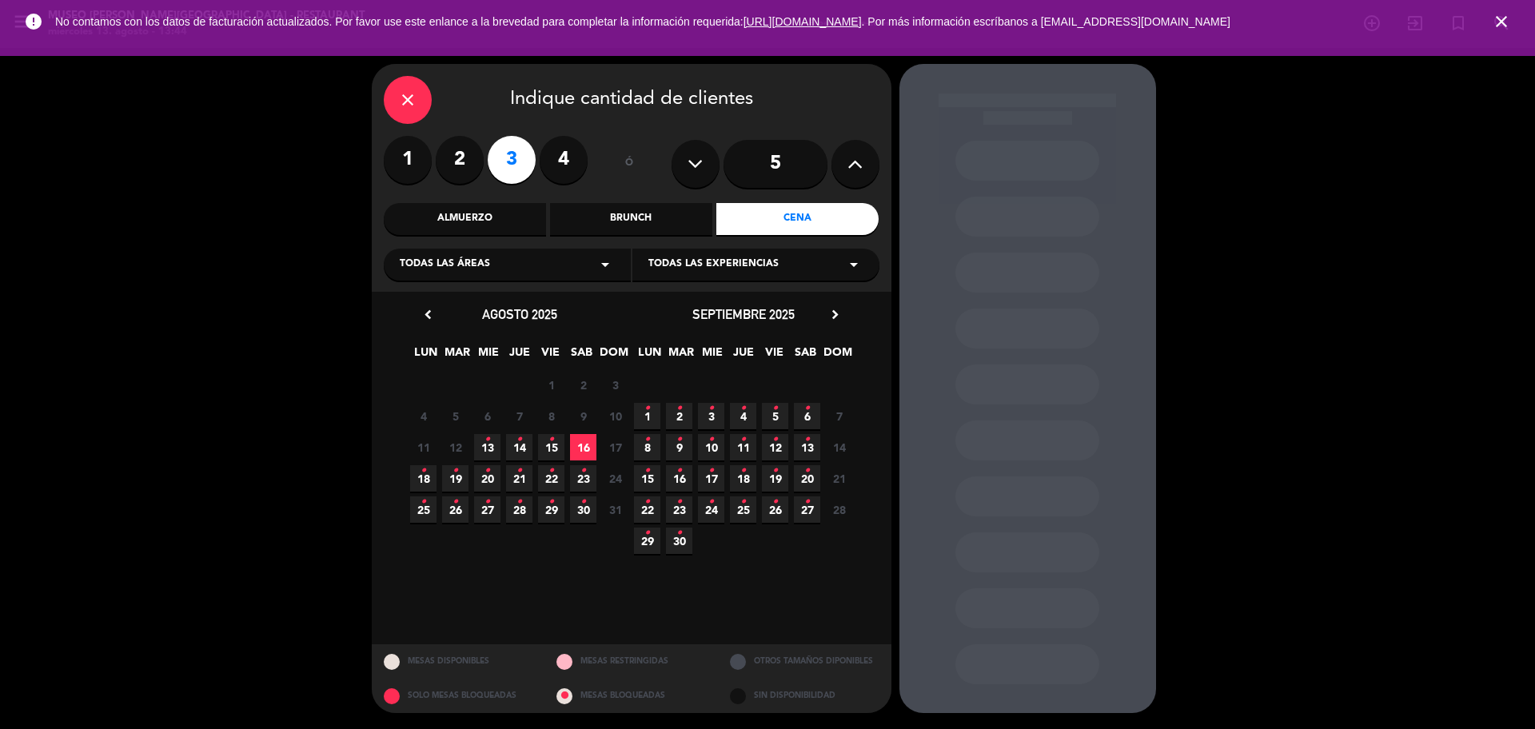
click at [481, 441] on span "13 •" at bounding box center [487, 447] width 26 height 26
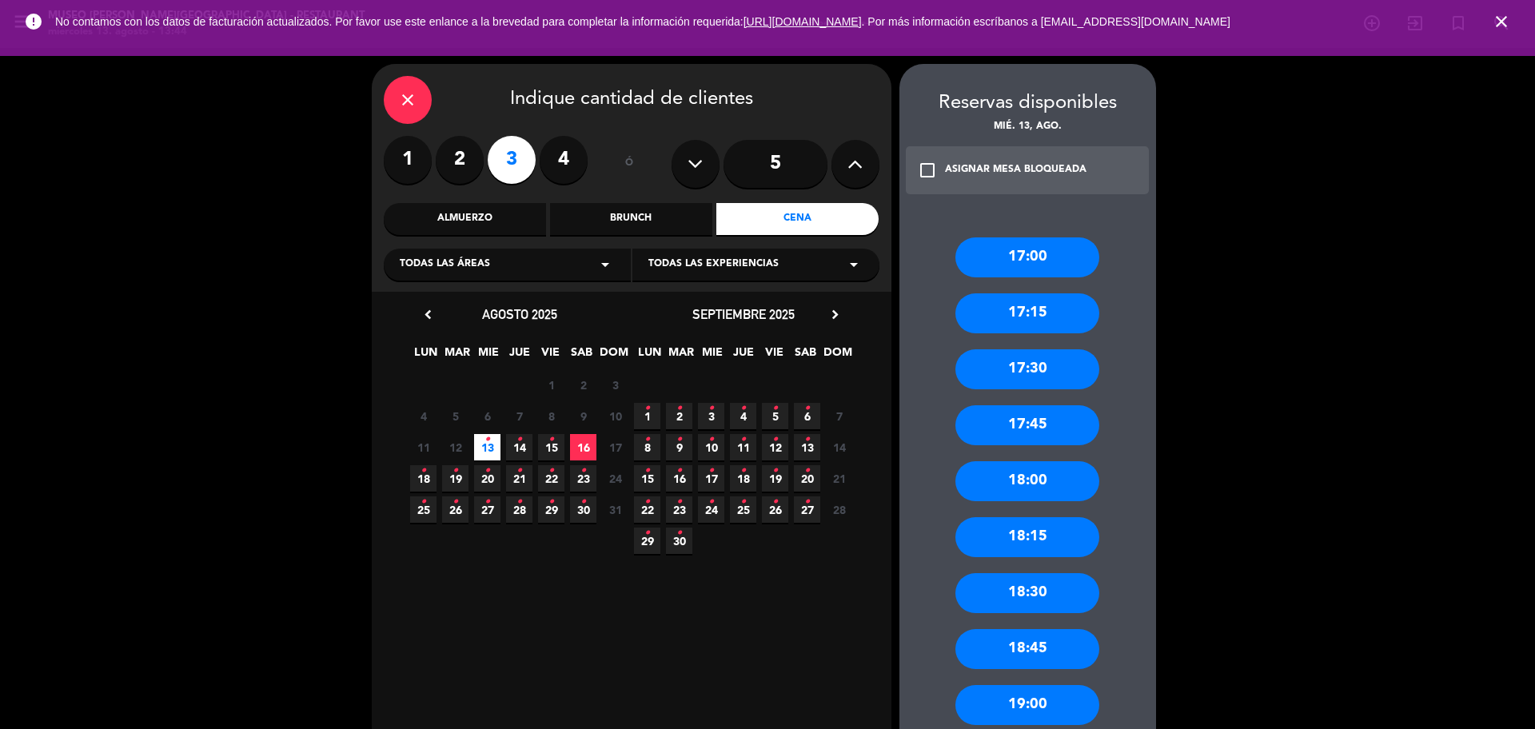
click at [1047, 489] on div "18:00" at bounding box center [1028, 481] width 144 height 40
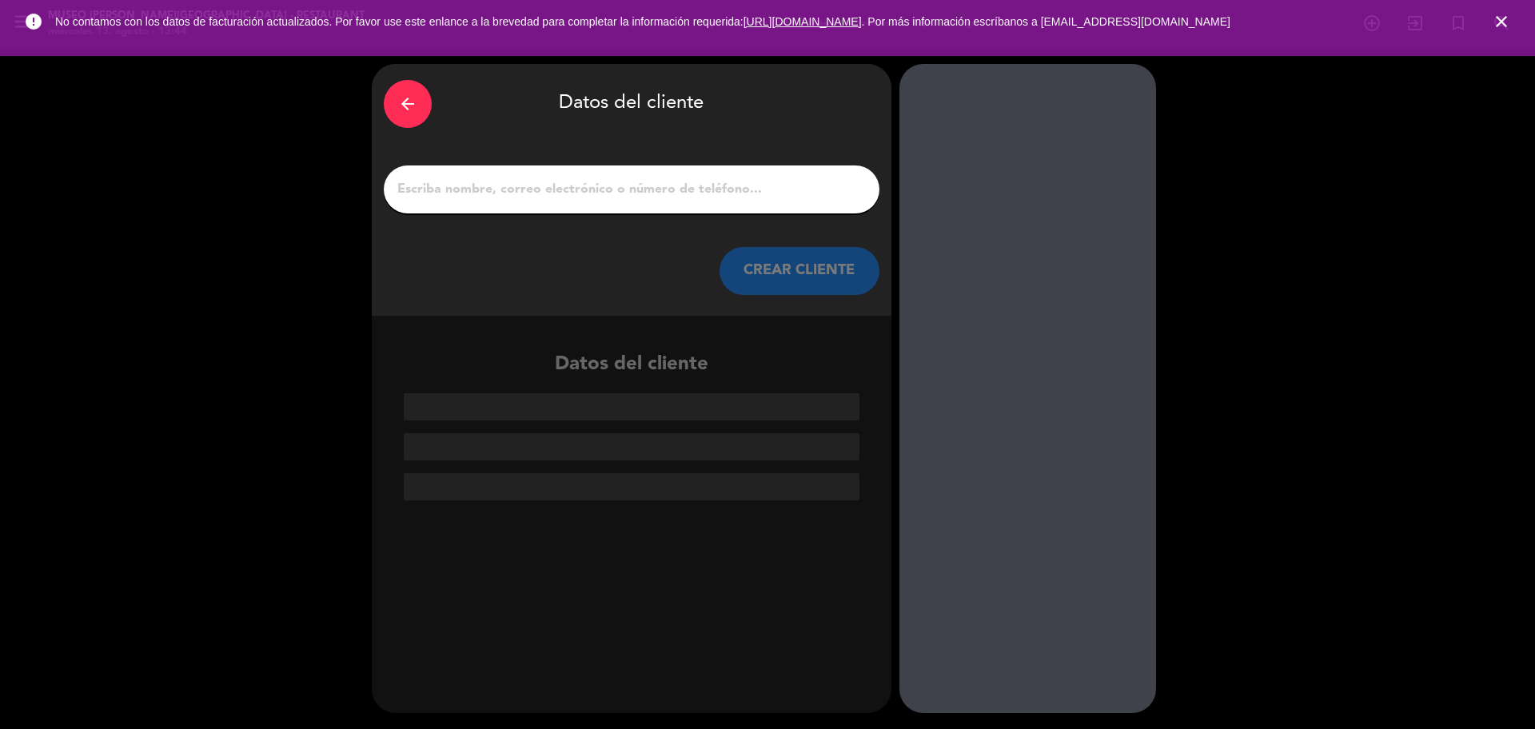
click at [505, 194] on input "1" at bounding box center [632, 189] width 472 height 22
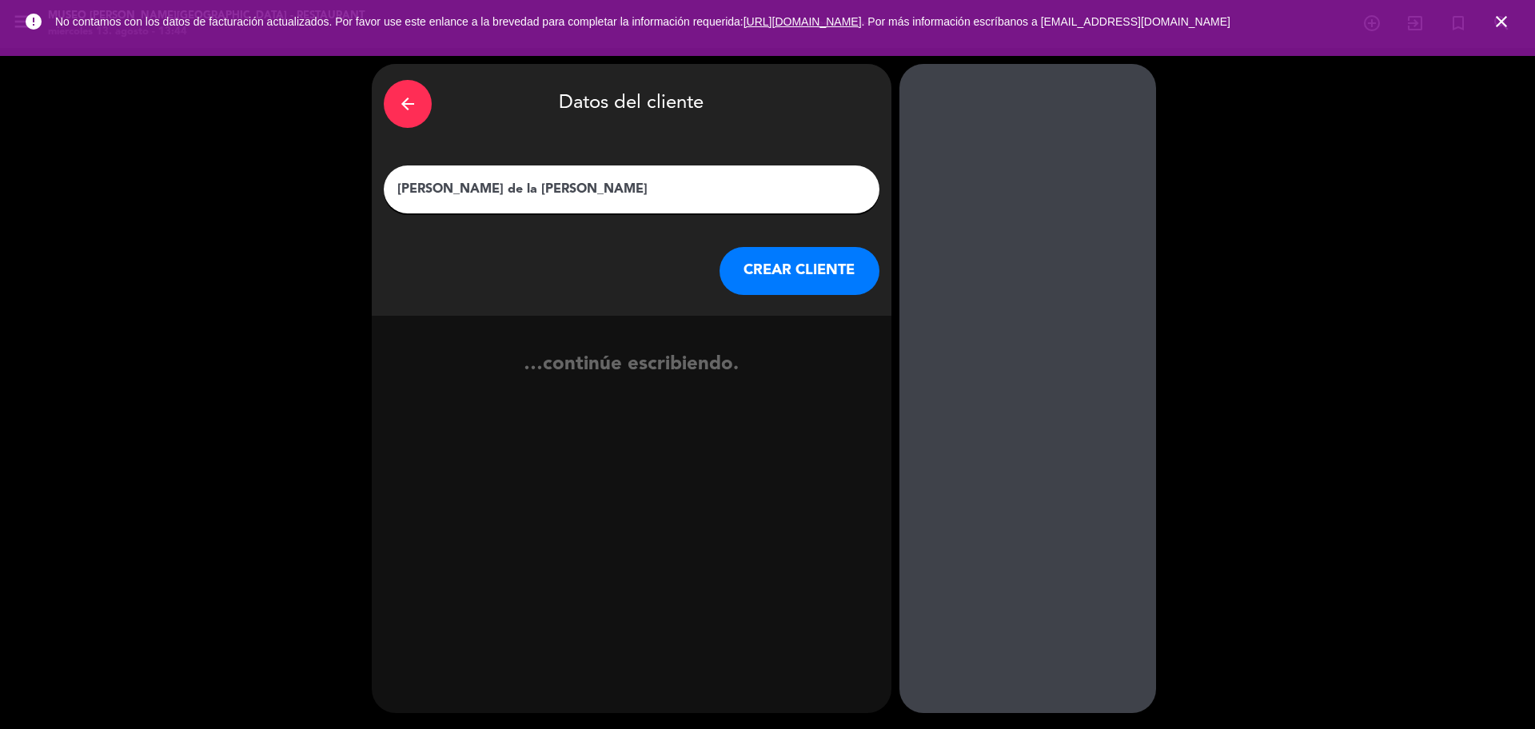
type input "[PERSON_NAME] de la [PERSON_NAME]"
click at [773, 265] on button "CREAR CLIENTE" at bounding box center [800, 271] width 160 height 48
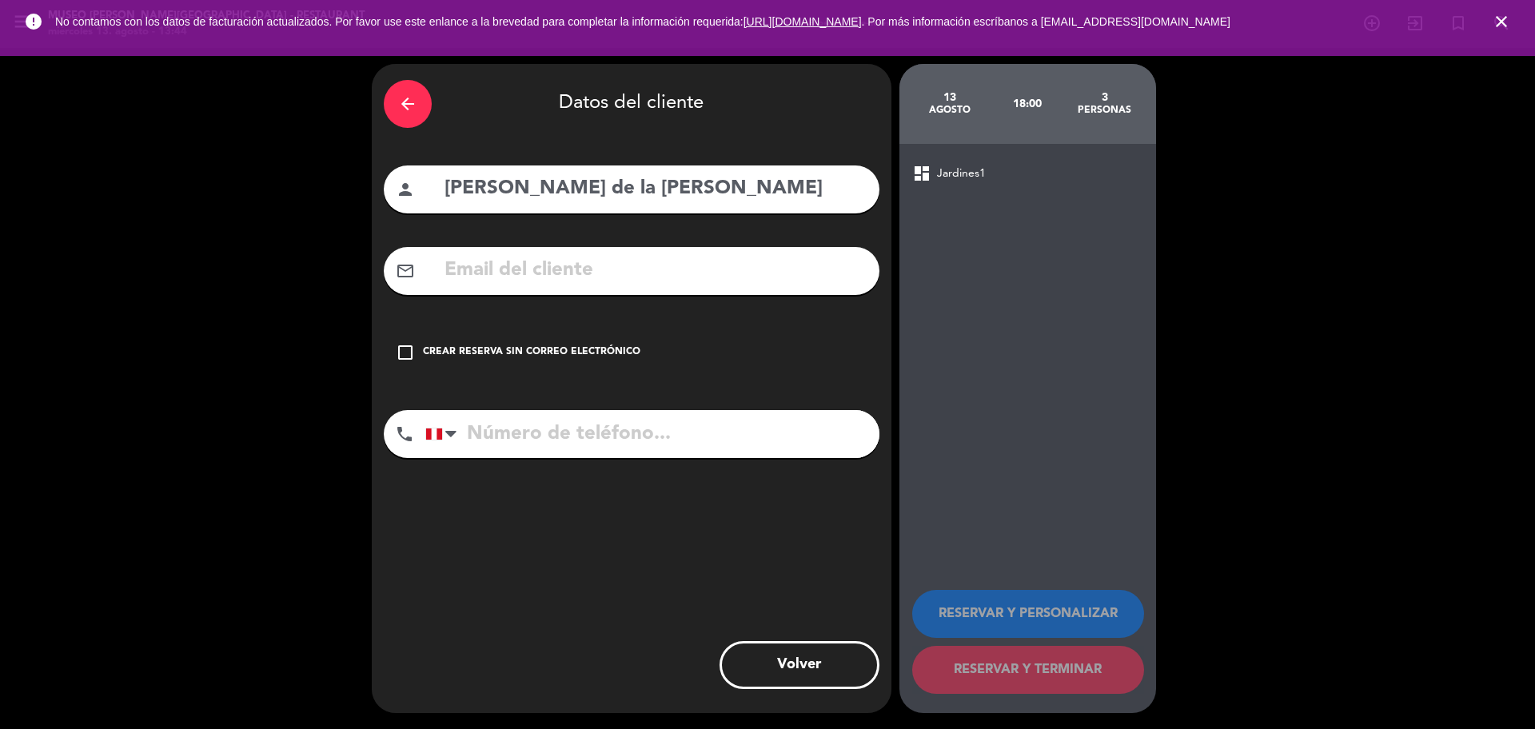
click at [767, 265] on input "text" at bounding box center [655, 270] width 425 height 33
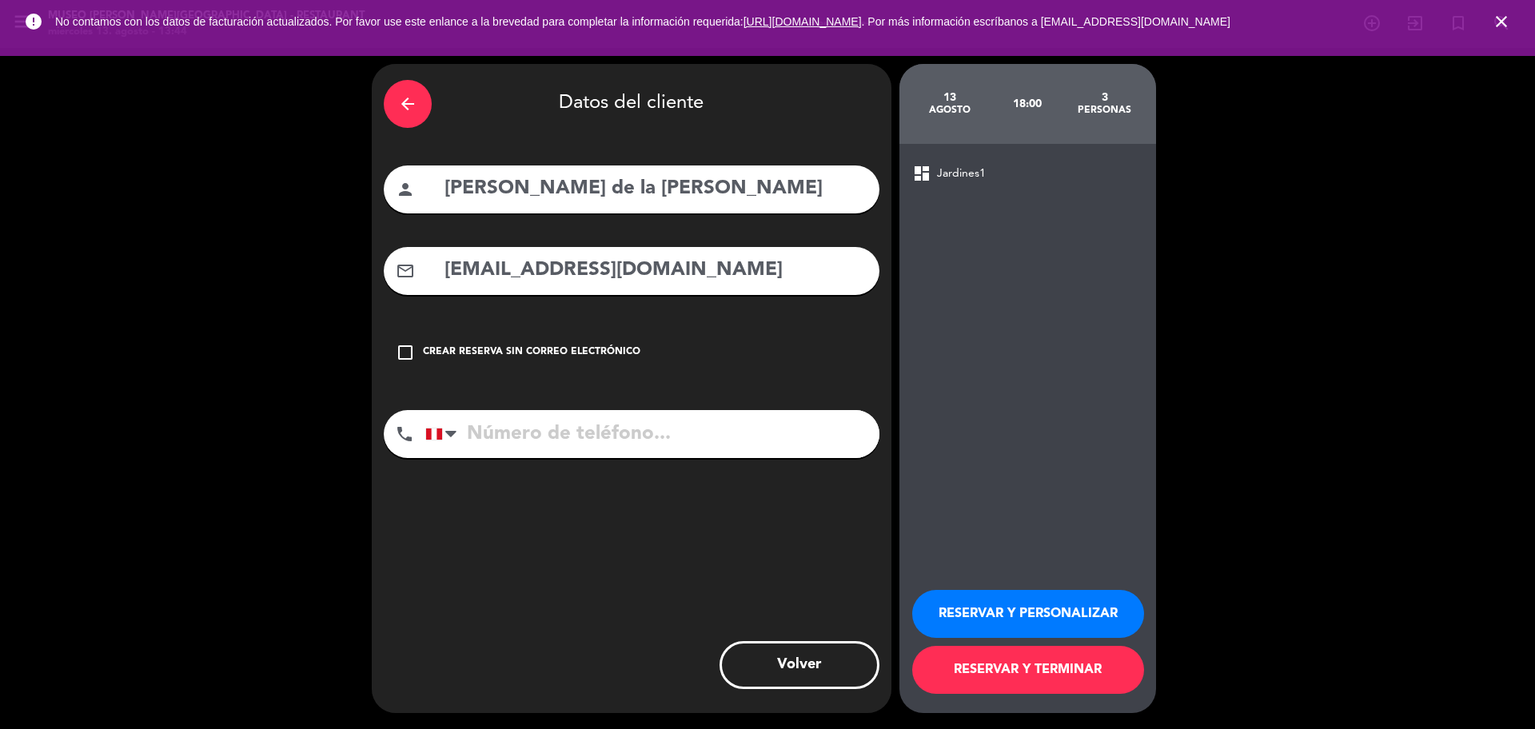
click at [441, 277] on div "mail_outline libra@gmail.com" at bounding box center [632, 271] width 496 height 48
click at [444, 277] on input "richard.21.libra@gmail.com" at bounding box center [655, 270] width 425 height 33
type input "richard.21.libra@gmail.com"
drag, startPoint x: 485, startPoint y: 410, endPoint x: 495, endPoint y: 424, distance: 16.6
click at [488, 413] on input "tel" at bounding box center [652, 434] width 454 height 48
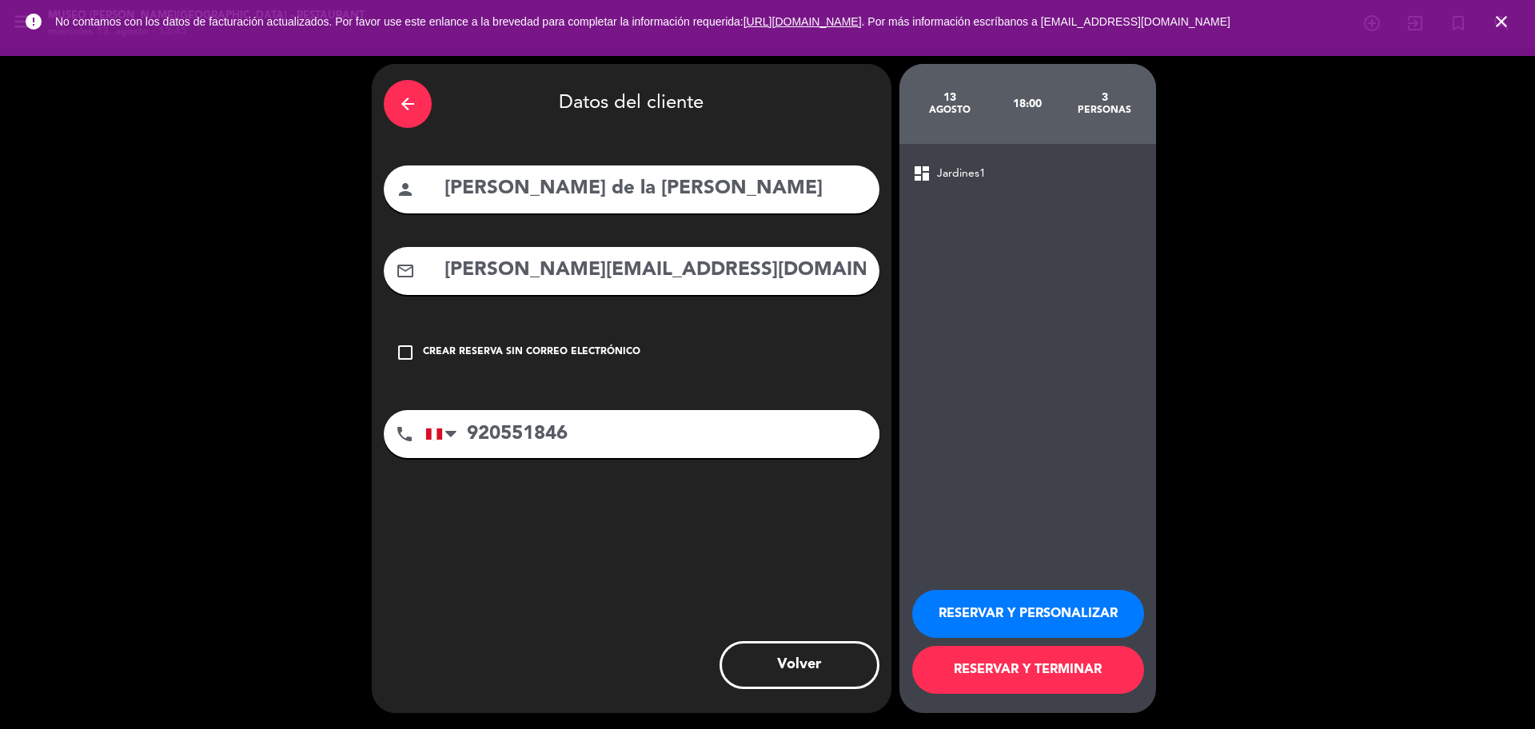
type input "920551846"
click at [1000, 604] on button "RESERVAR Y PERSONALIZAR" at bounding box center [1028, 614] width 232 height 48
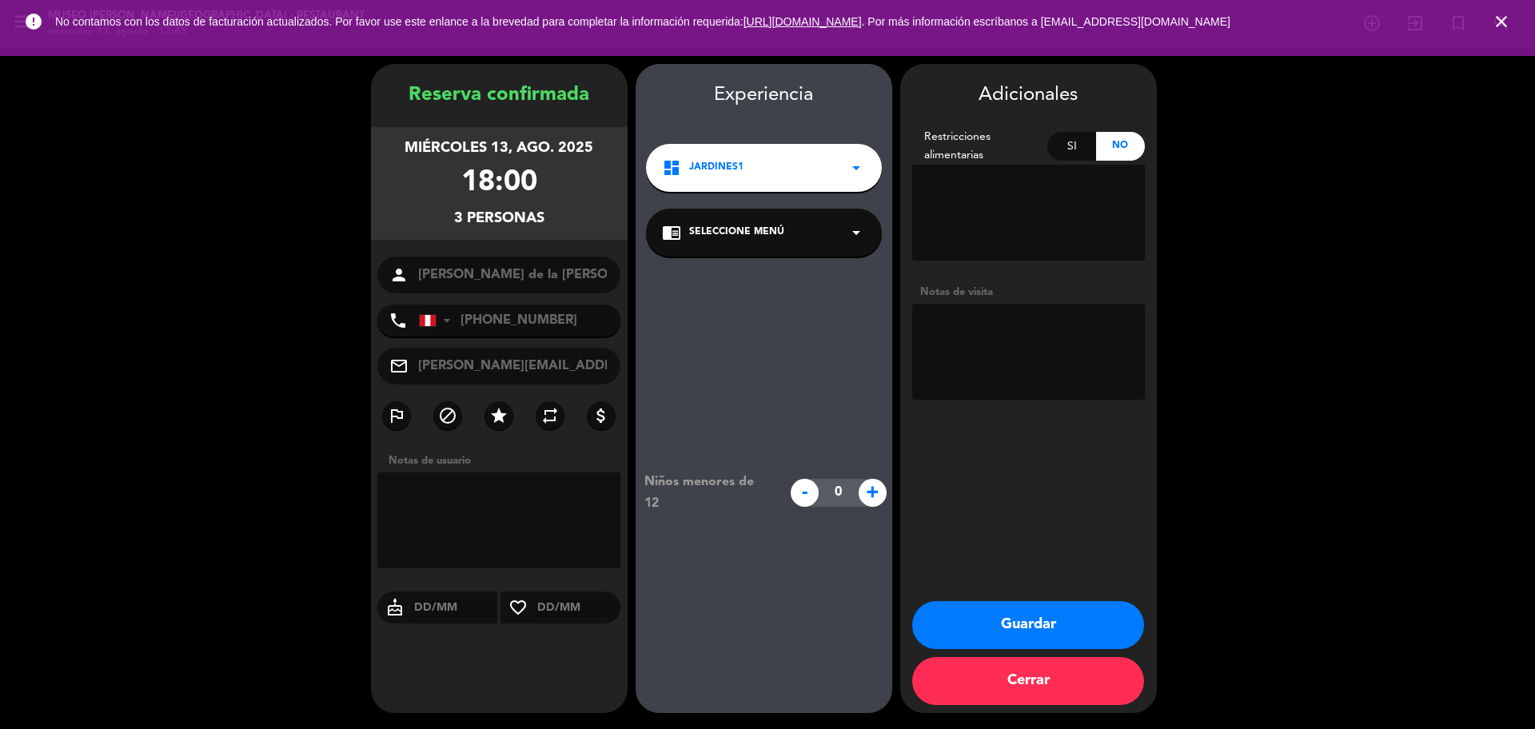
drag, startPoint x: 726, startPoint y: 238, endPoint x: 720, endPoint y: 214, distance: 24.8
click at [725, 238] on span "Seleccione Menú" at bounding box center [736, 233] width 95 height 16
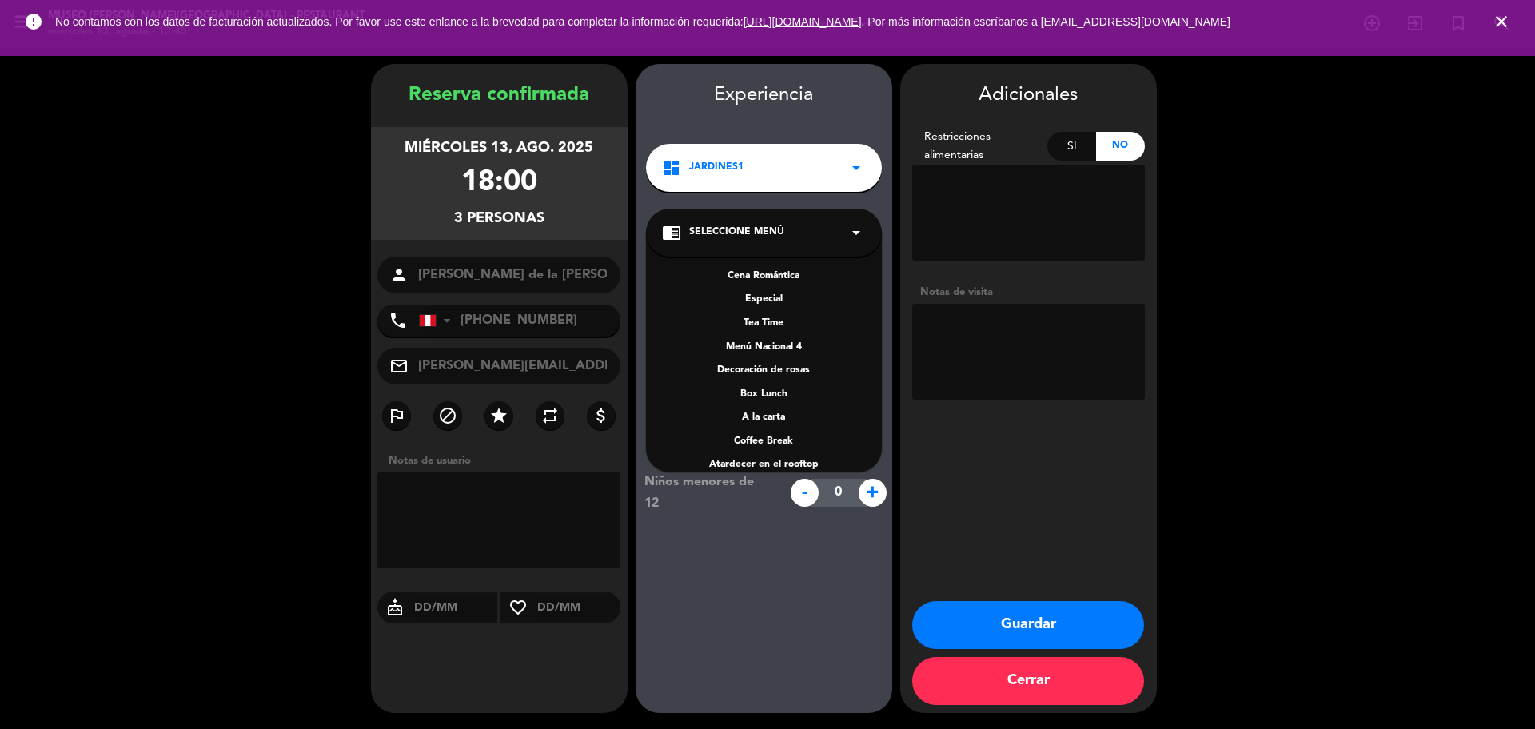
scroll to position [229, 0]
click at [780, 374] on div "A la carta" at bounding box center [764, 378] width 204 height 16
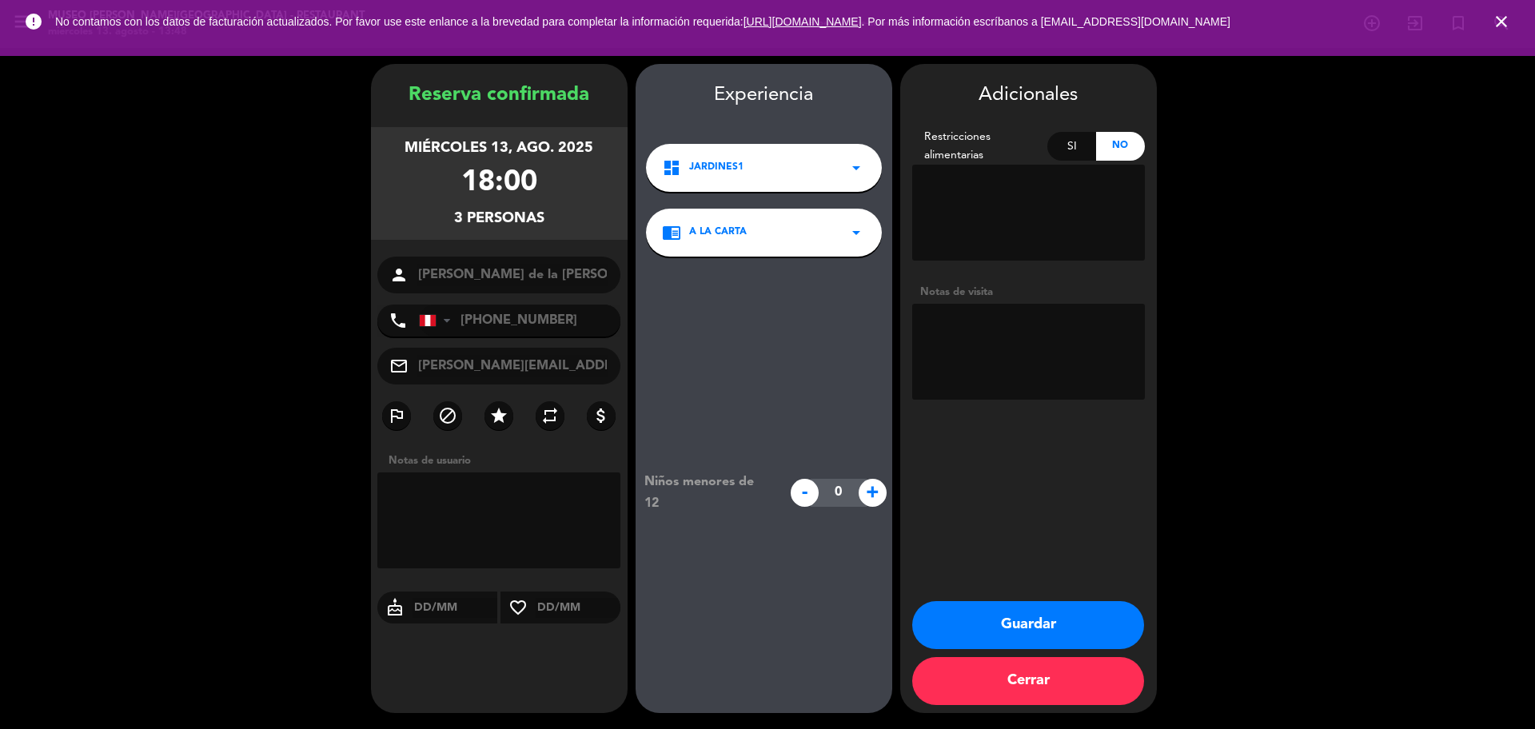
click at [1048, 625] on button "Guardar" at bounding box center [1028, 625] width 232 height 48
click at [1507, 18] on icon "close" at bounding box center [1501, 21] width 19 height 19
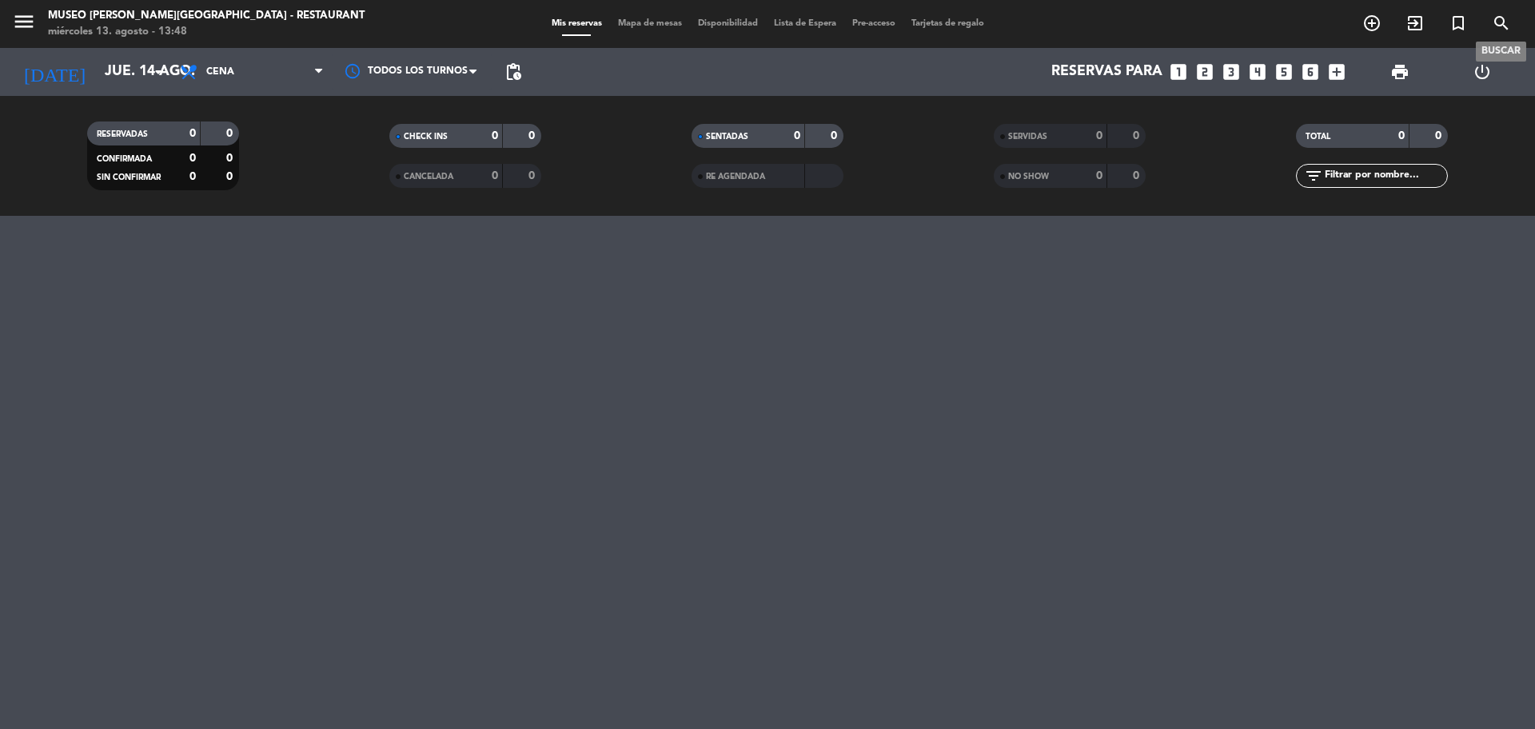
click at [1510, 27] on icon "search" at bounding box center [1501, 23] width 19 height 19
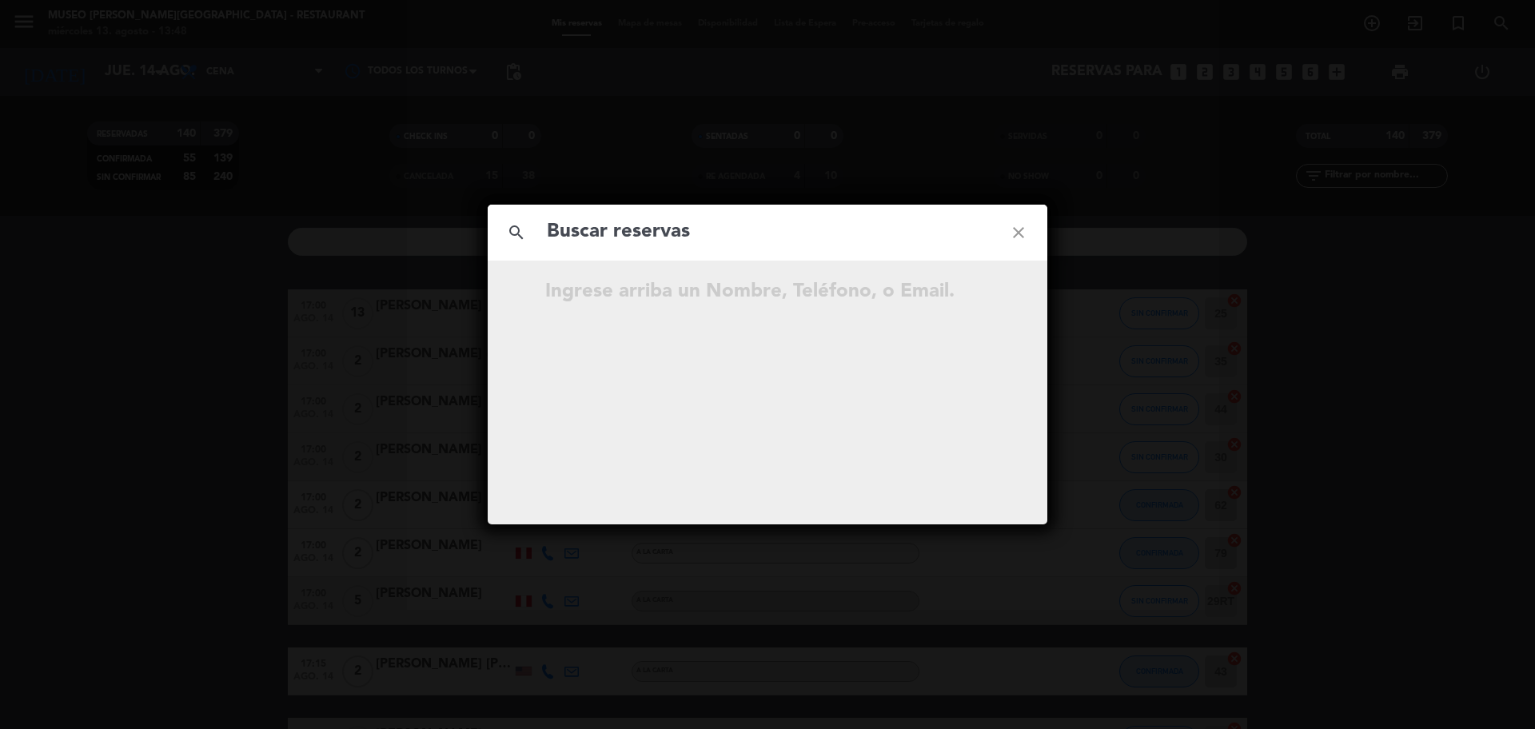
click at [792, 230] on input "text" at bounding box center [767, 232] width 445 height 33
click at [632, 230] on input "915 229 645" at bounding box center [767, 232] width 445 height 33
type input "915229645"
click at [650, 228] on input "915229645" at bounding box center [767, 232] width 445 height 33
click at [980, 292] on icon "open_in_new" at bounding box center [978, 294] width 19 height 19
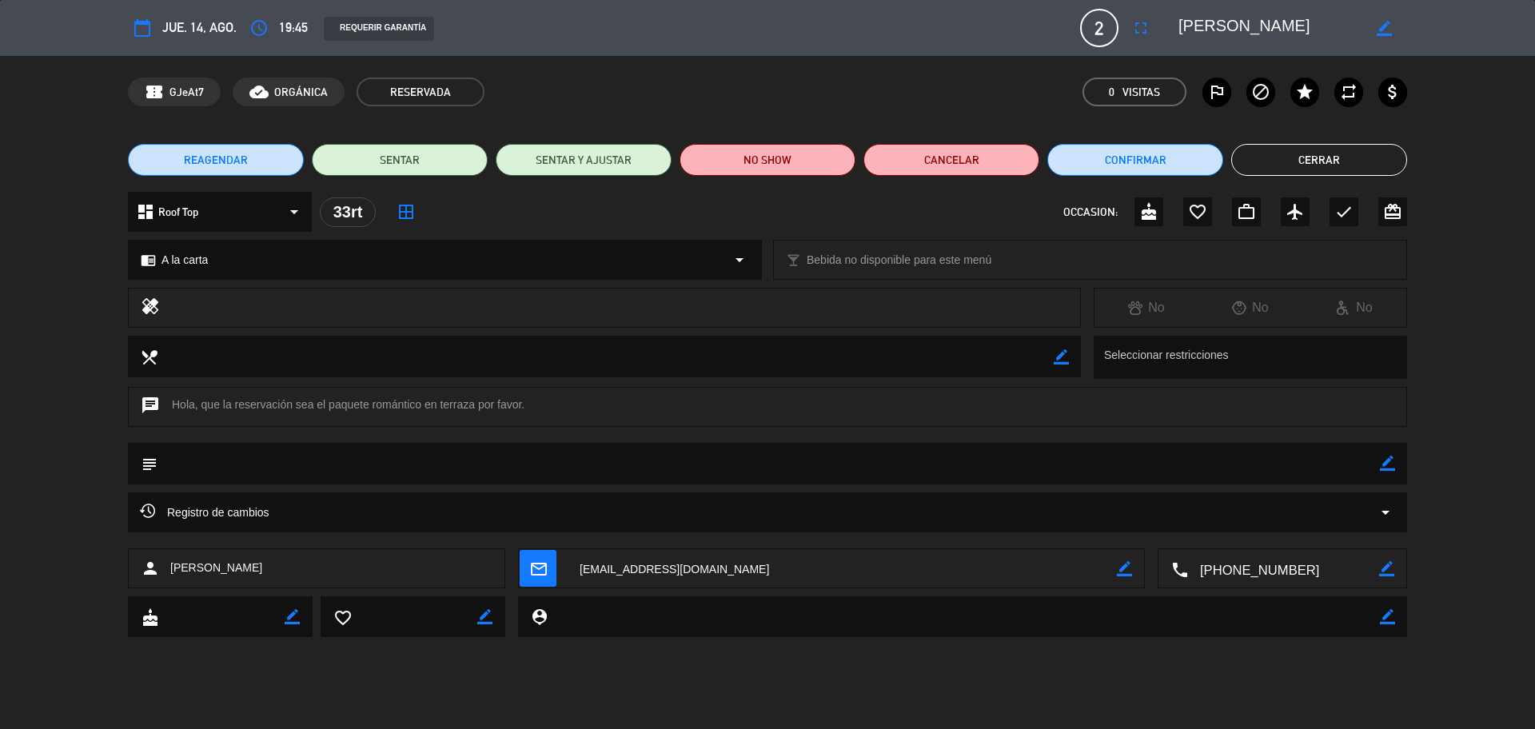
click at [260, 261] on div "chrome_reader_mode A la carta arrow_drop_down" at bounding box center [445, 260] width 632 height 38
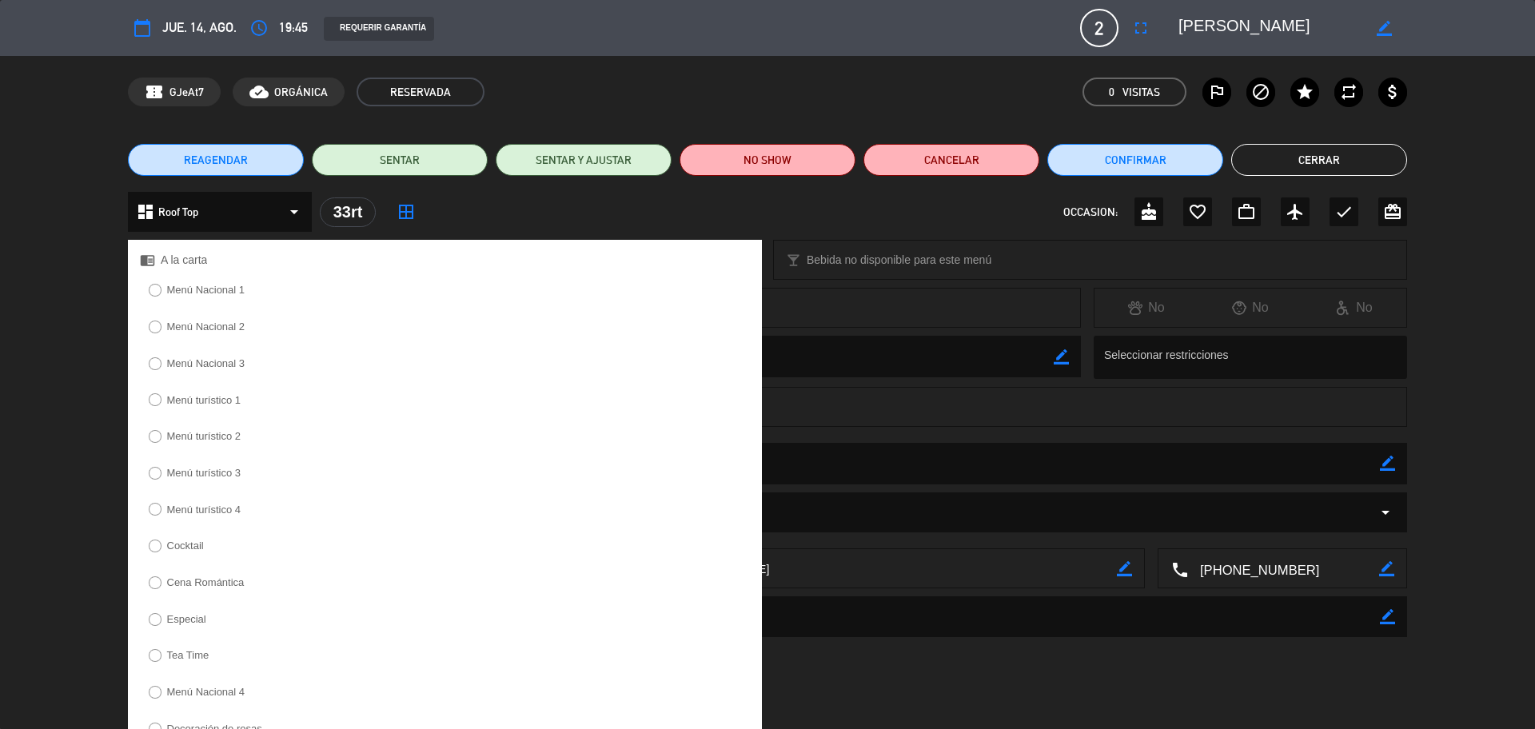
scroll to position [270, 0]
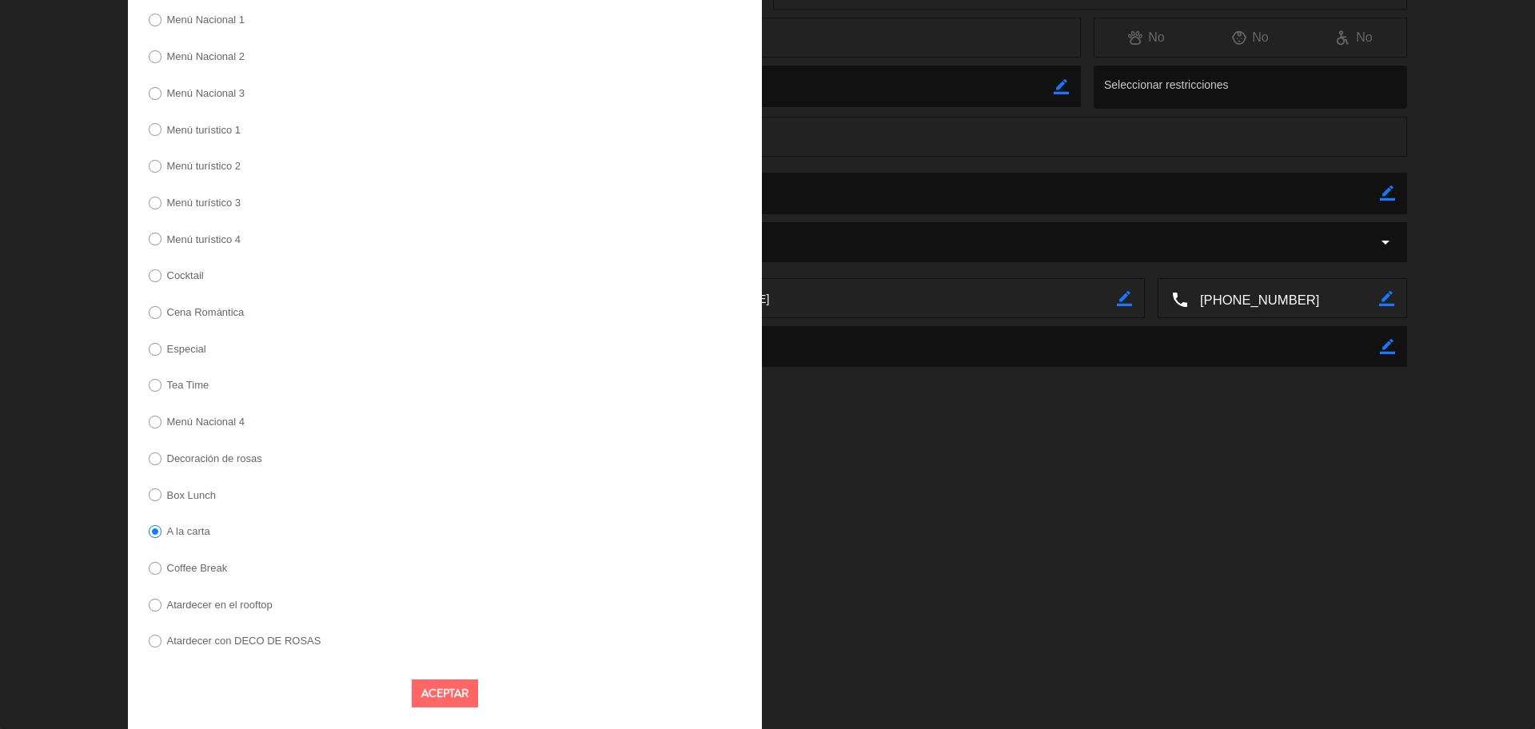
click at [224, 315] on label "Cena Romántica" at bounding box center [206, 312] width 78 height 10
click at [441, 684] on button "Aceptar" at bounding box center [445, 694] width 66 height 28
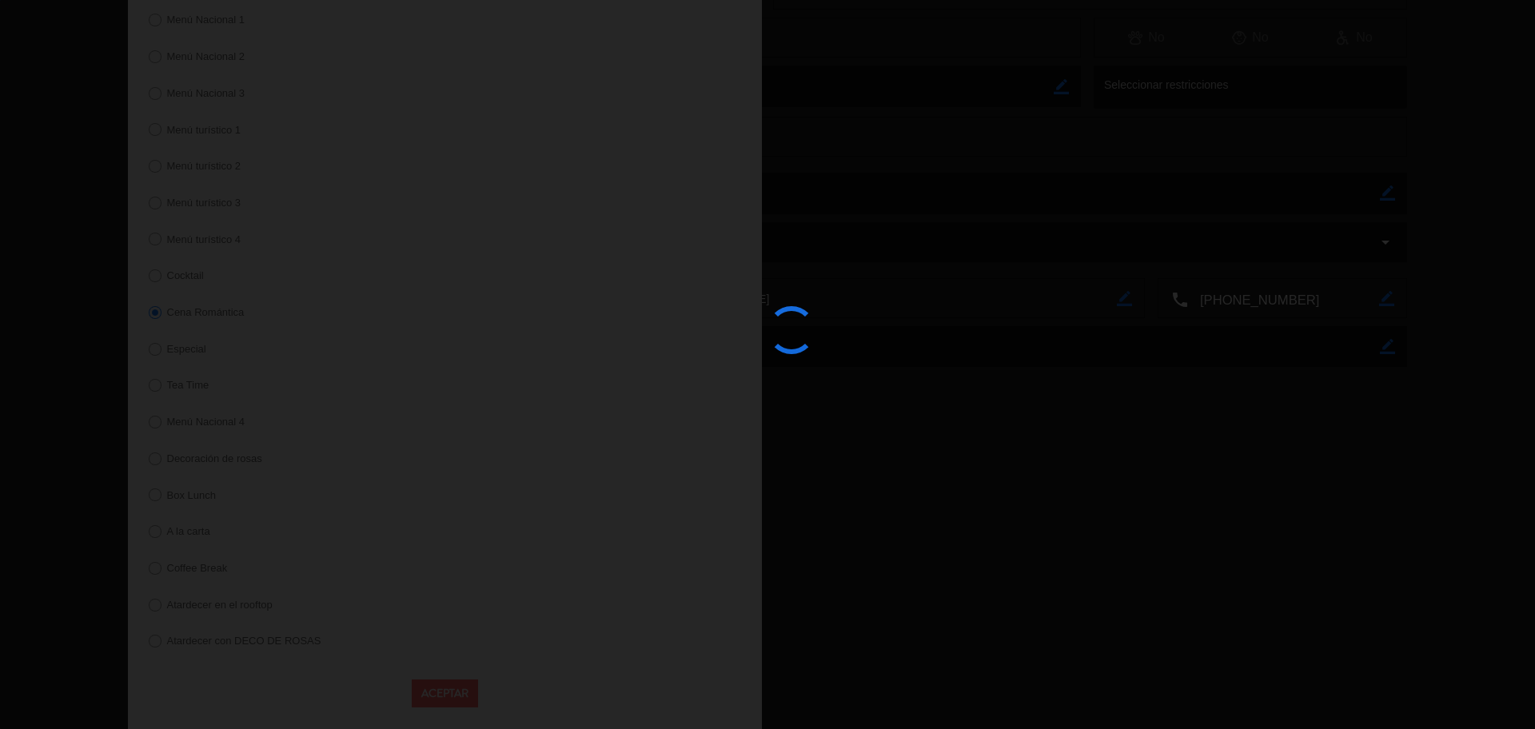
scroll to position [0, 0]
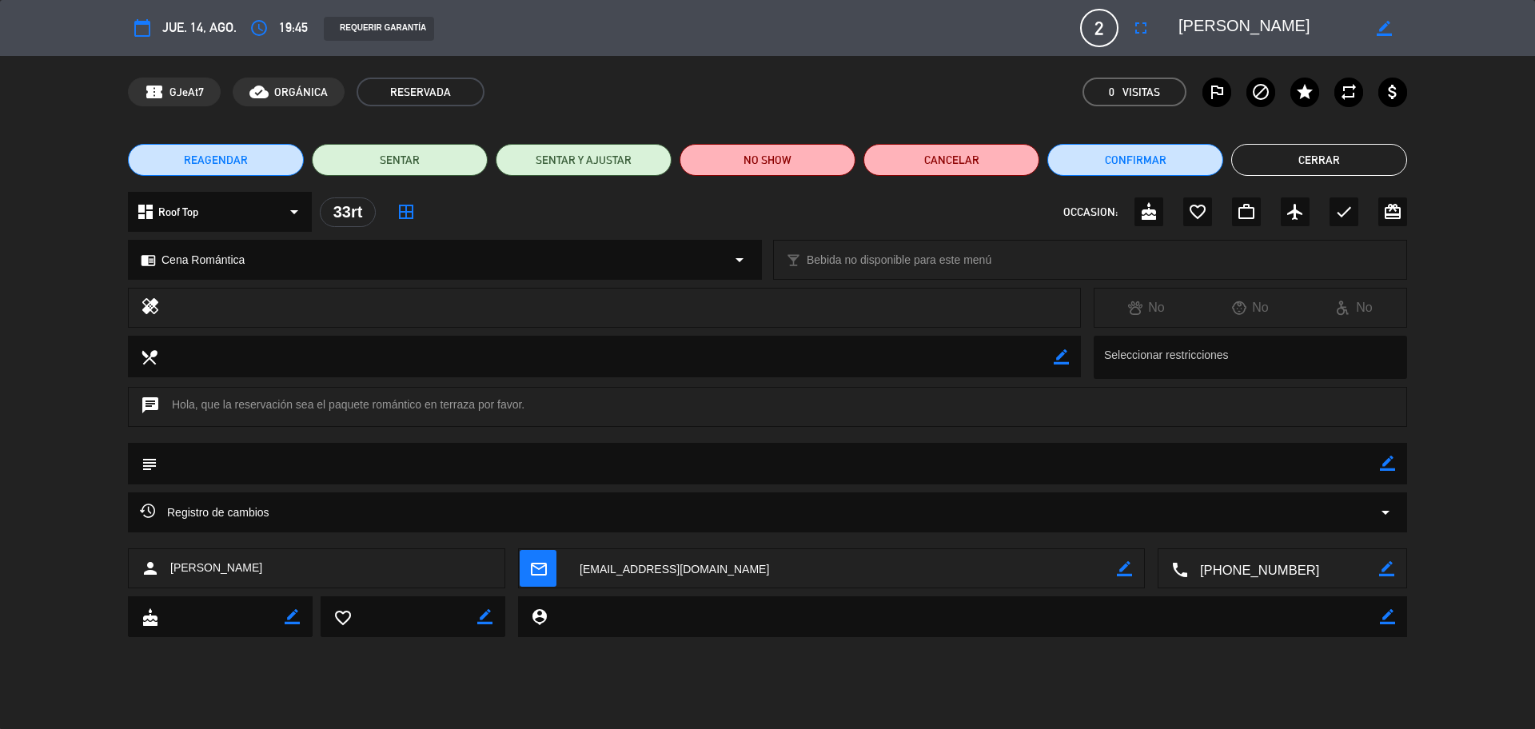
click at [1392, 461] on icon "border_color" at bounding box center [1387, 463] width 15 height 15
click at [1322, 469] on textarea at bounding box center [769, 463] width 1223 height 41
type textarea "cena romántica (pagada y sin envio a caja)"
click at [1390, 456] on icon at bounding box center [1387, 463] width 15 height 15
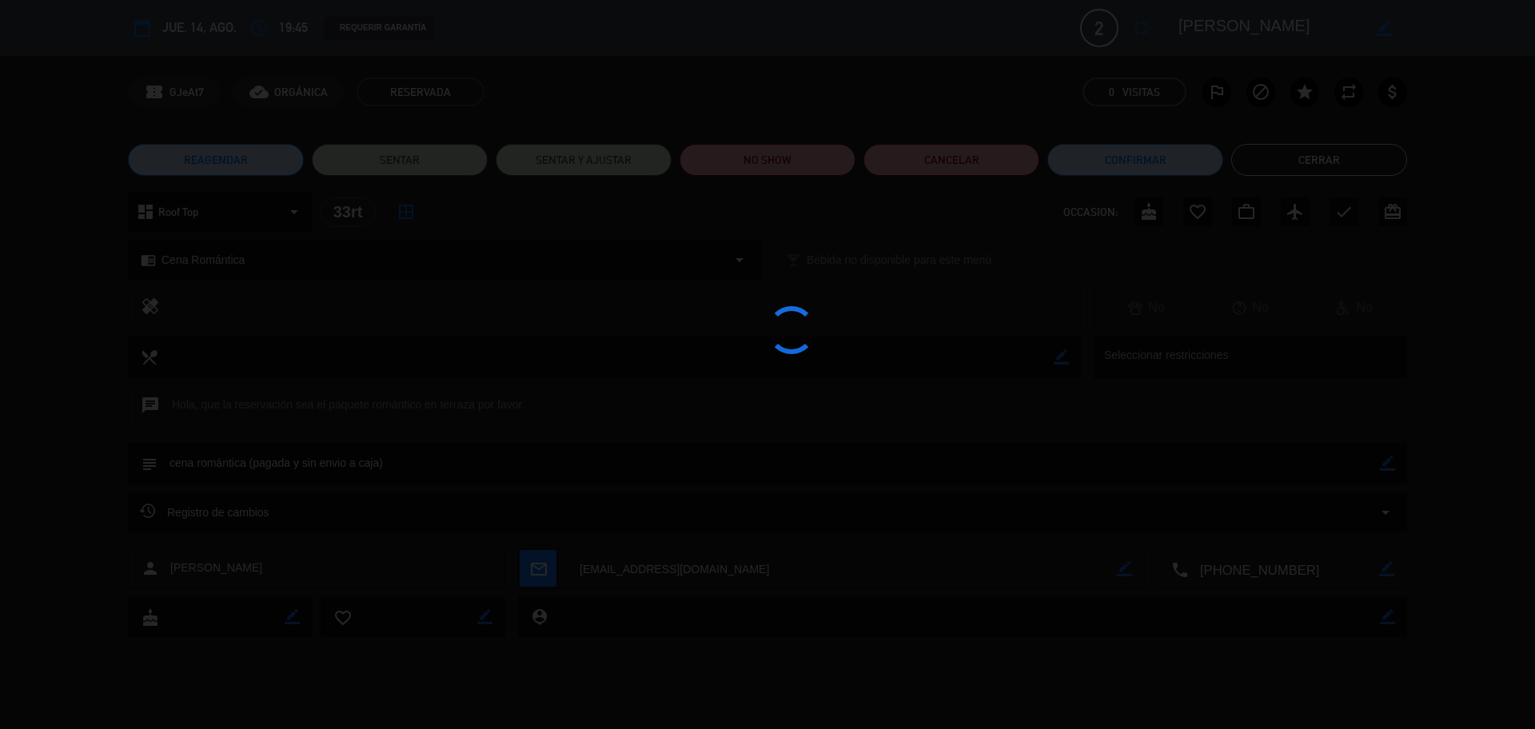
click at [1355, 53] on div at bounding box center [767, 364] width 1535 height 729
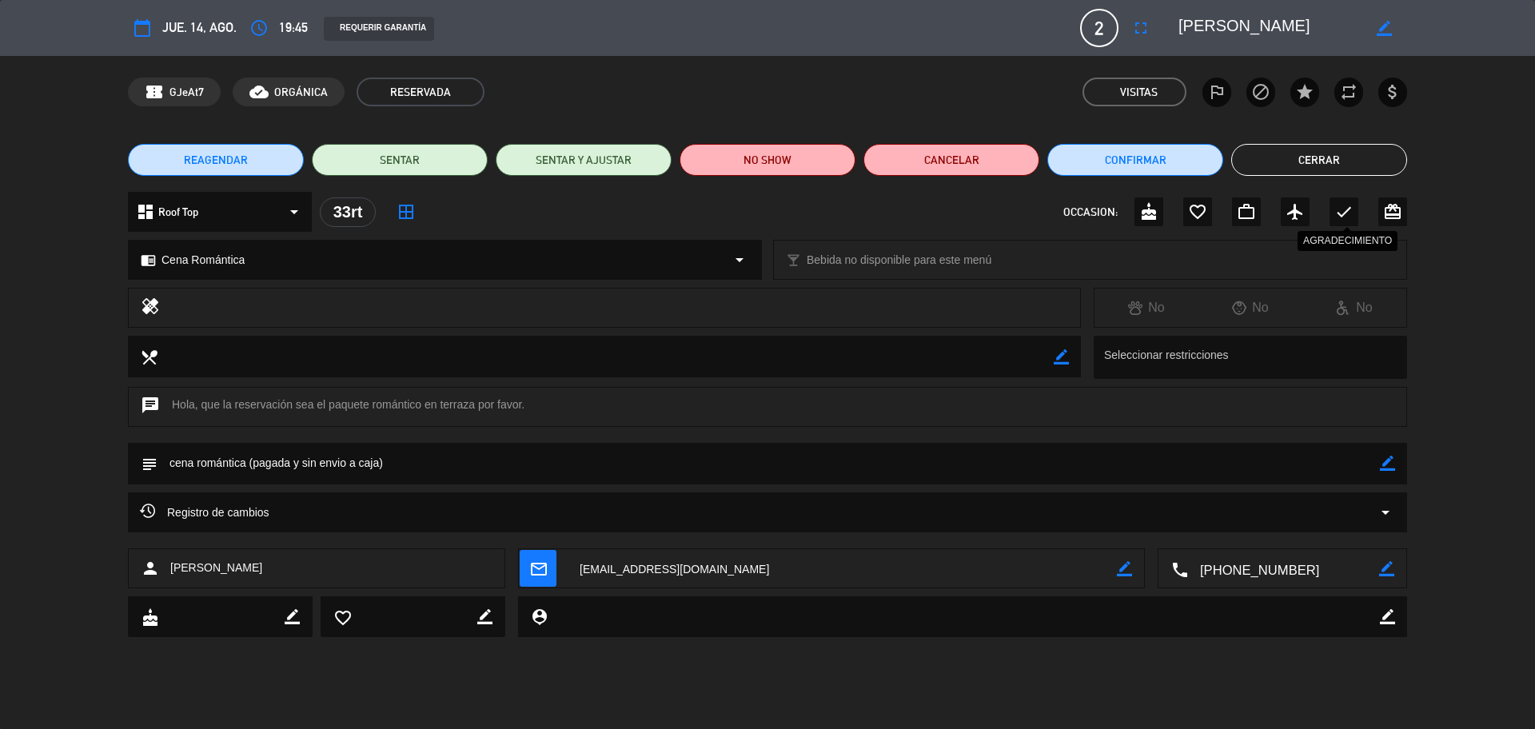
click at [1343, 207] on icon "check" at bounding box center [1344, 211] width 19 height 19
click at [1333, 162] on button "Cerrar" at bounding box center [1319, 160] width 176 height 32
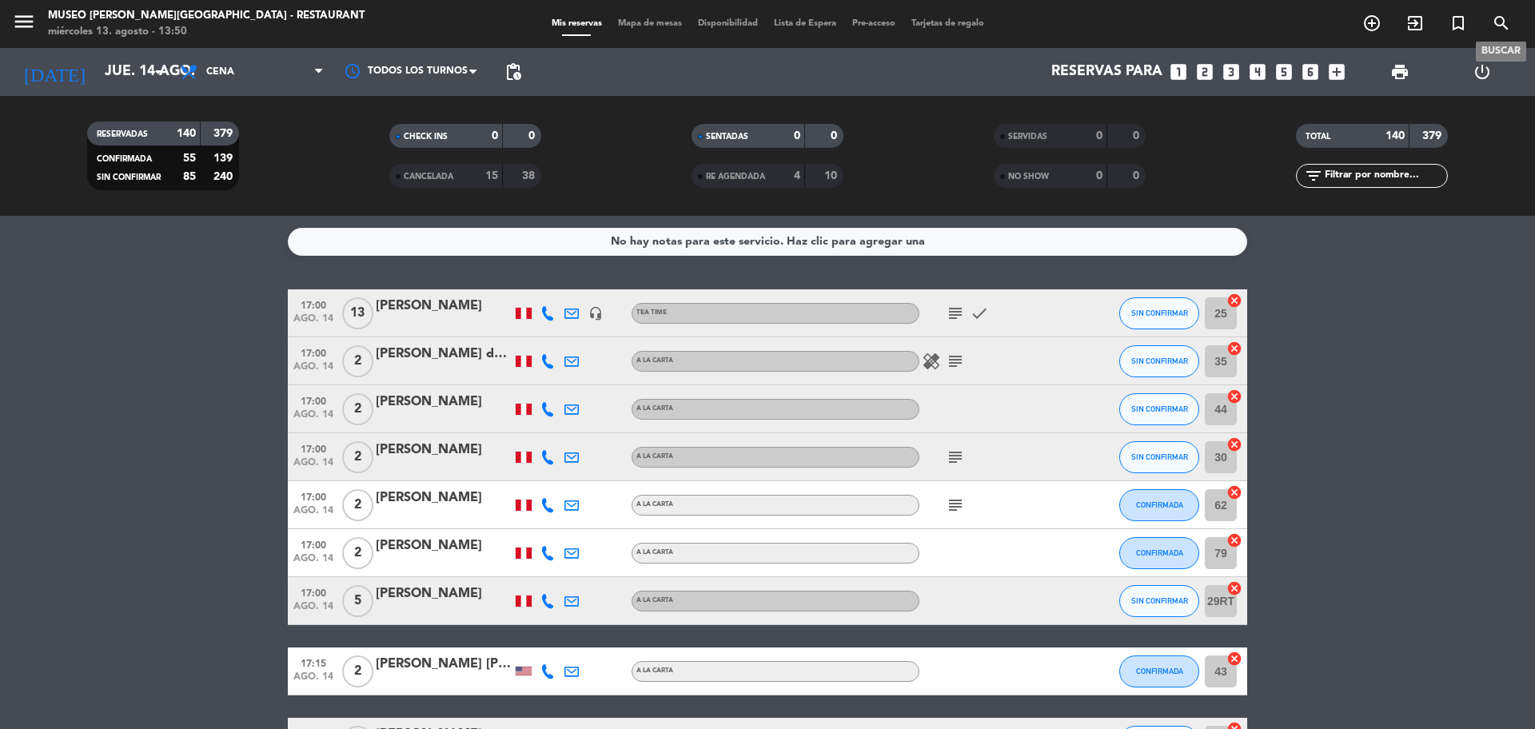
click at [1497, 30] on icon "search" at bounding box center [1501, 23] width 19 height 19
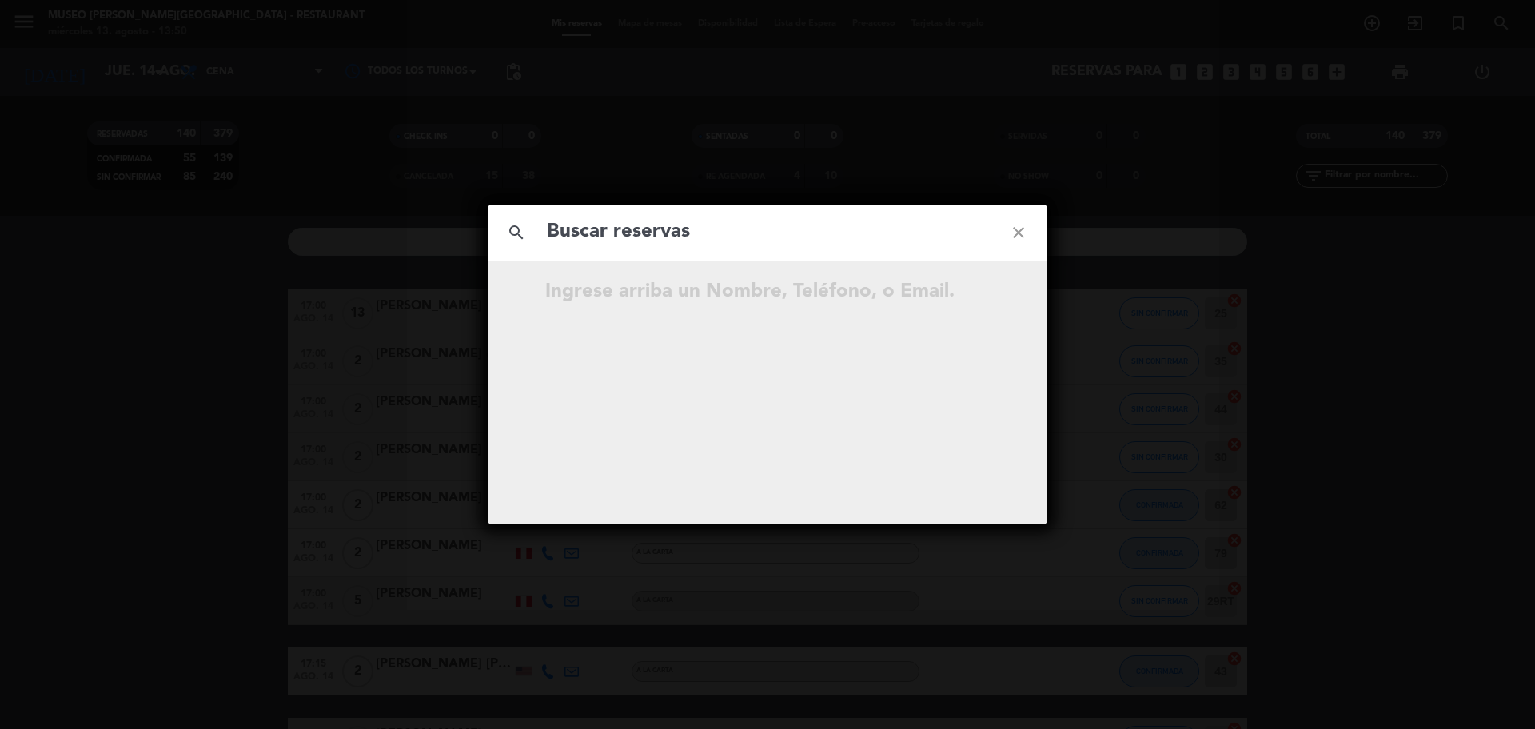
click at [806, 250] on div "search close" at bounding box center [768, 233] width 560 height 56
click at [800, 240] on input "text" at bounding box center [767, 232] width 445 height 33
paste input "910 981 750"
click at [630, 237] on input "910 981 750" at bounding box center [767, 232] width 445 height 33
type input "910981750"
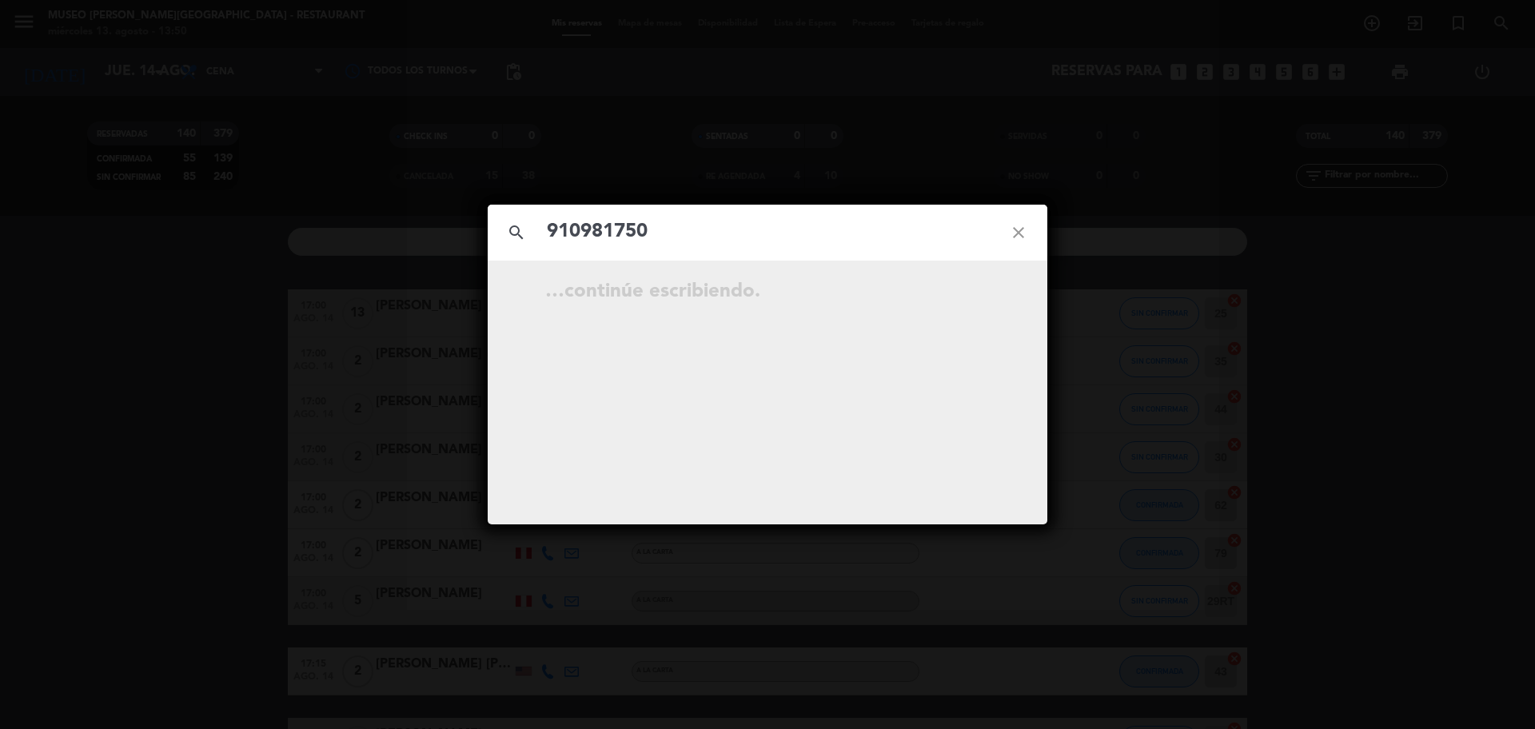
click at [640, 226] on input "910981750" at bounding box center [767, 232] width 445 height 33
click at [643, 230] on input "910981750" at bounding box center [767, 232] width 445 height 33
click at [645, 232] on input "910981750" at bounding box center [767, 232] width 445 height 33
click at [975, 305] on div "ago. 15 18:00 2 Edwin Jonatan Damian Mamani Reservada open_in_new" at bounding box center [768, 294] width 448 height 27
click at [975, 294] on icon "open_in_new" at bounding box center [978, 294] width 19 height 19
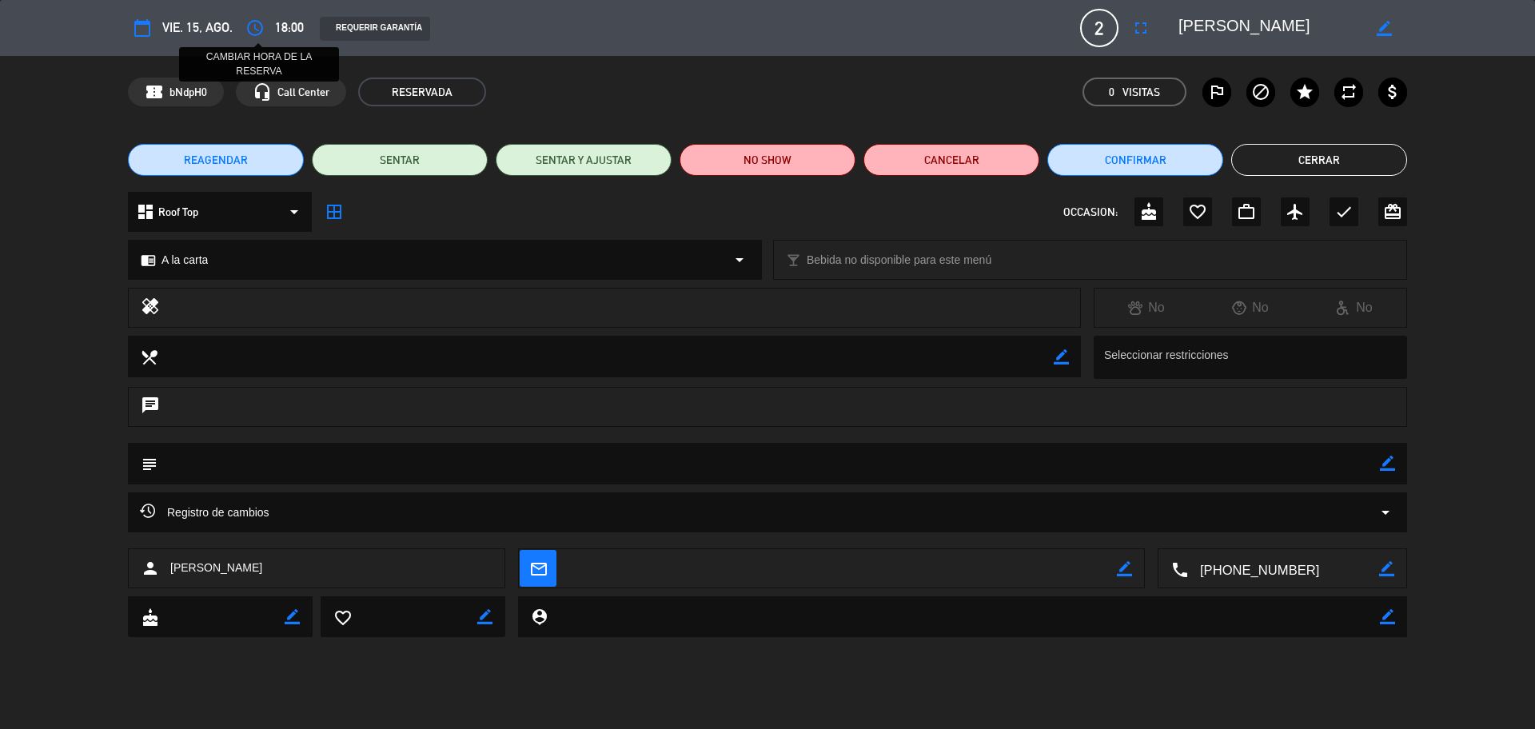
click at [267, 29] on button "access_time" at bounding box center [255, 28] width 29 height 29
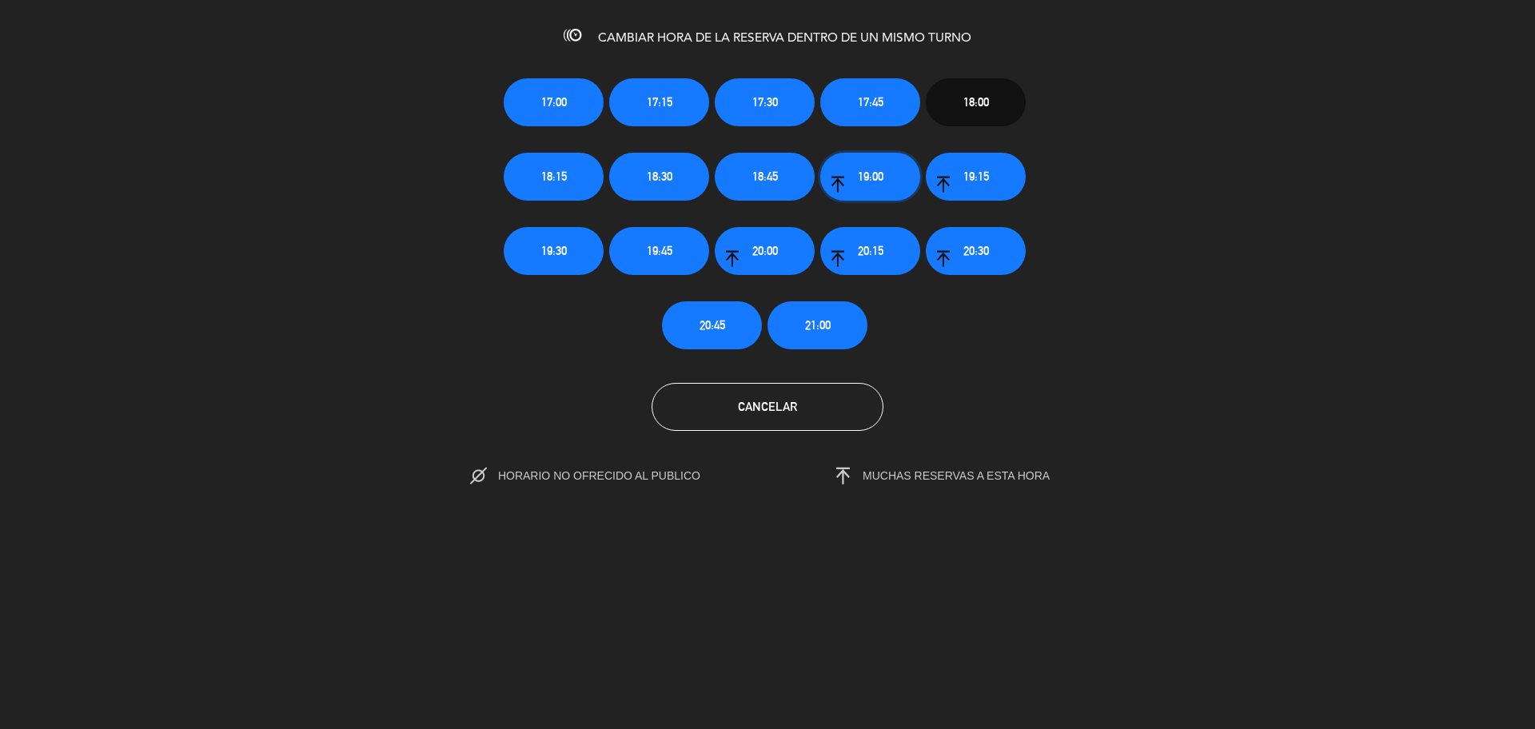
click at [902, 181] on button "19:00" at bounding box center [870, 177] width 100 height 48
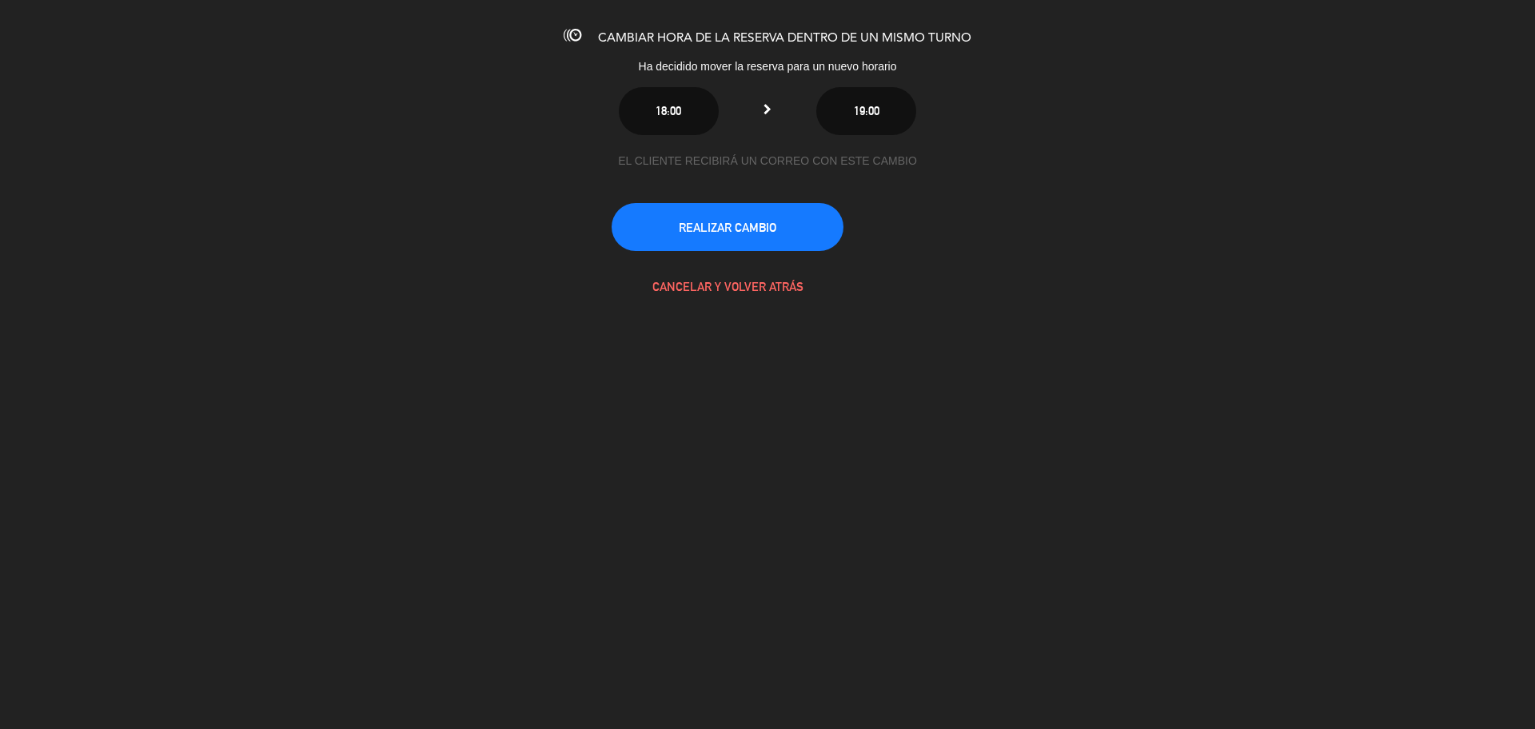
click at [787, 257] on div "EL CLIENTE RECIBIRÁ UN CORREO CON ESTE CAMBIO REALIZAR CAMBIO CANCELAR Y VOLVER…" at bounding box center [768, 231] width 312 height 159
click at [784, 238] on button "REALIZAR CAMBIO" at bounding box center [728, 227] width 232 height 48
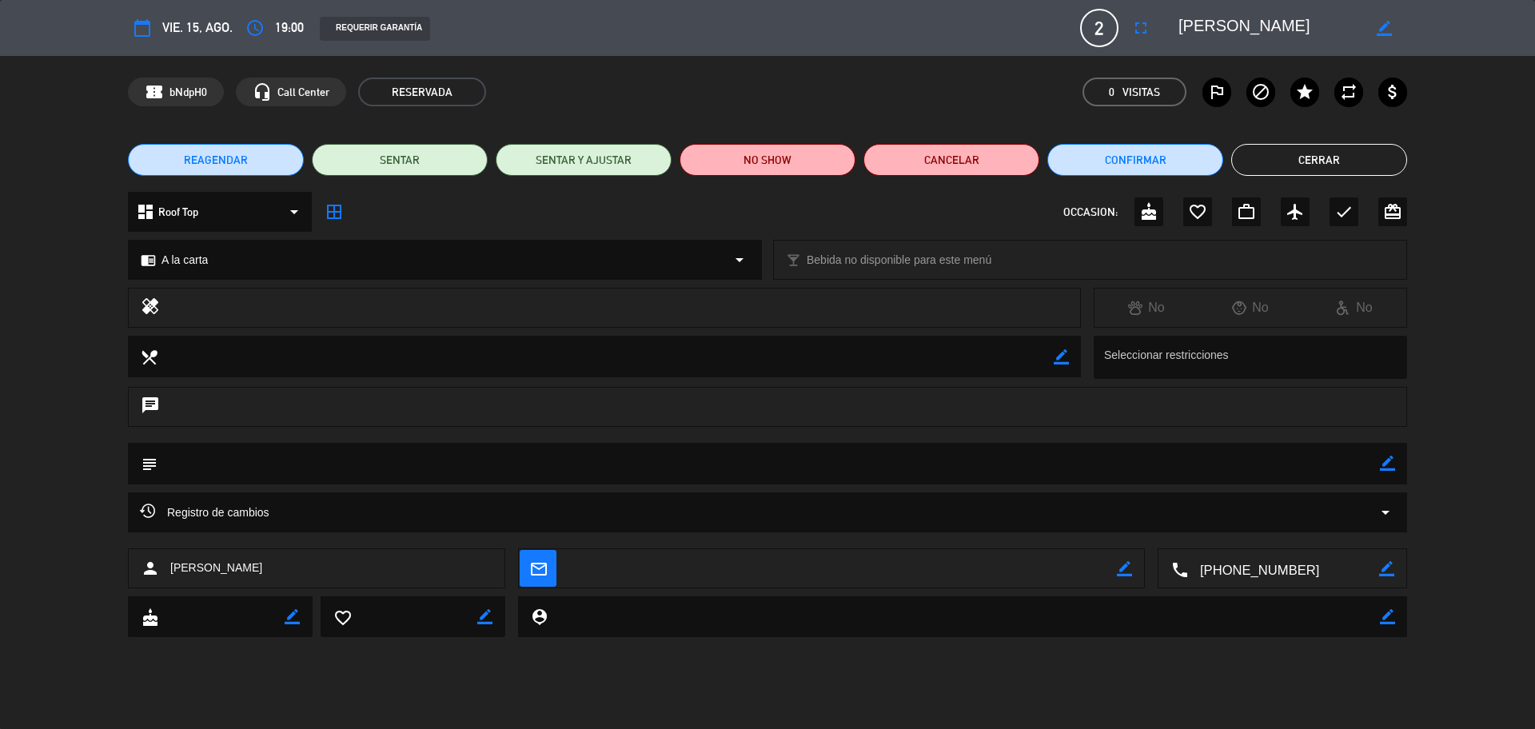
click at [1310, 160] on button "Cerrar" at bounding box center [1319, 160] width 176 height 32
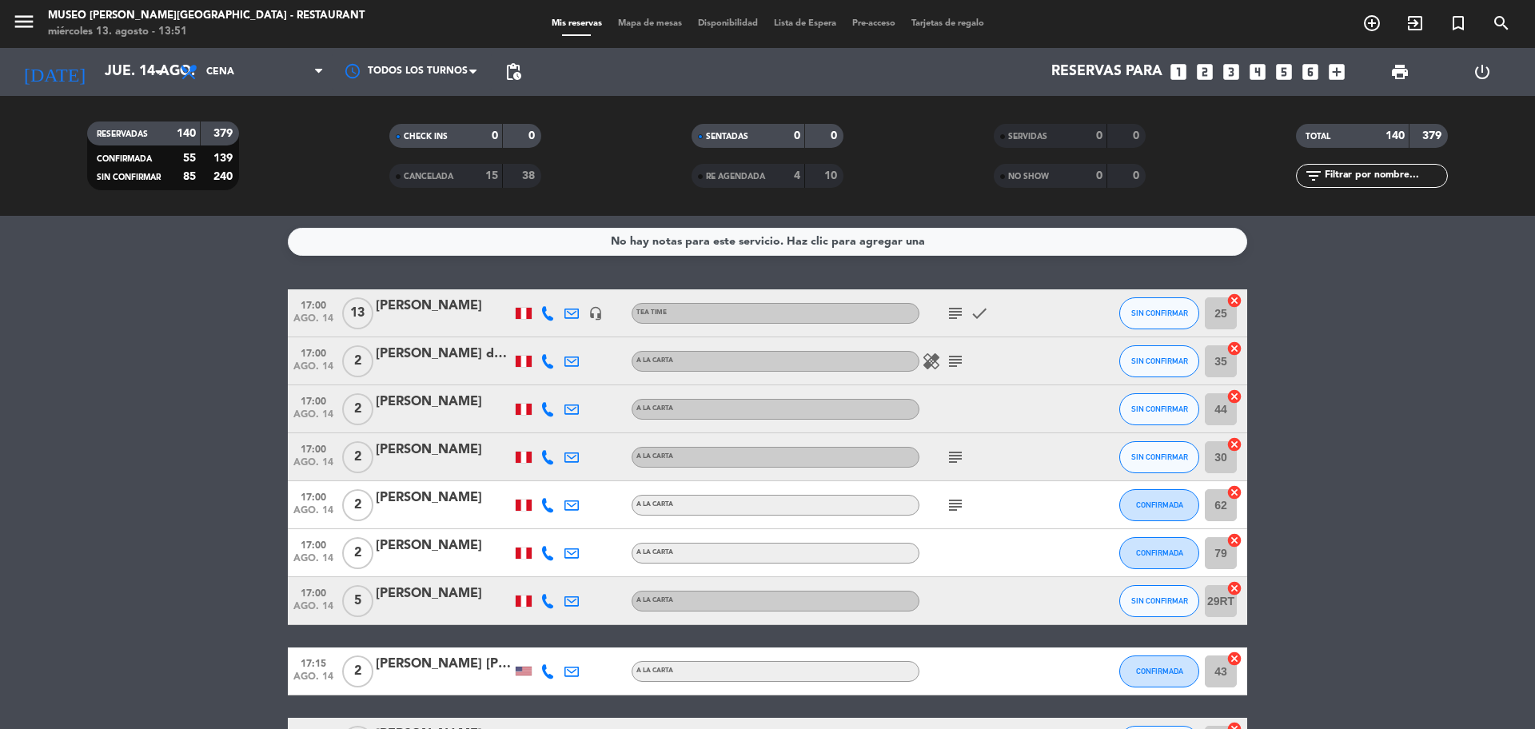
click at [1211, 70] on icon "looks_two" at bounding box center [1205, 72] width 21 height 21
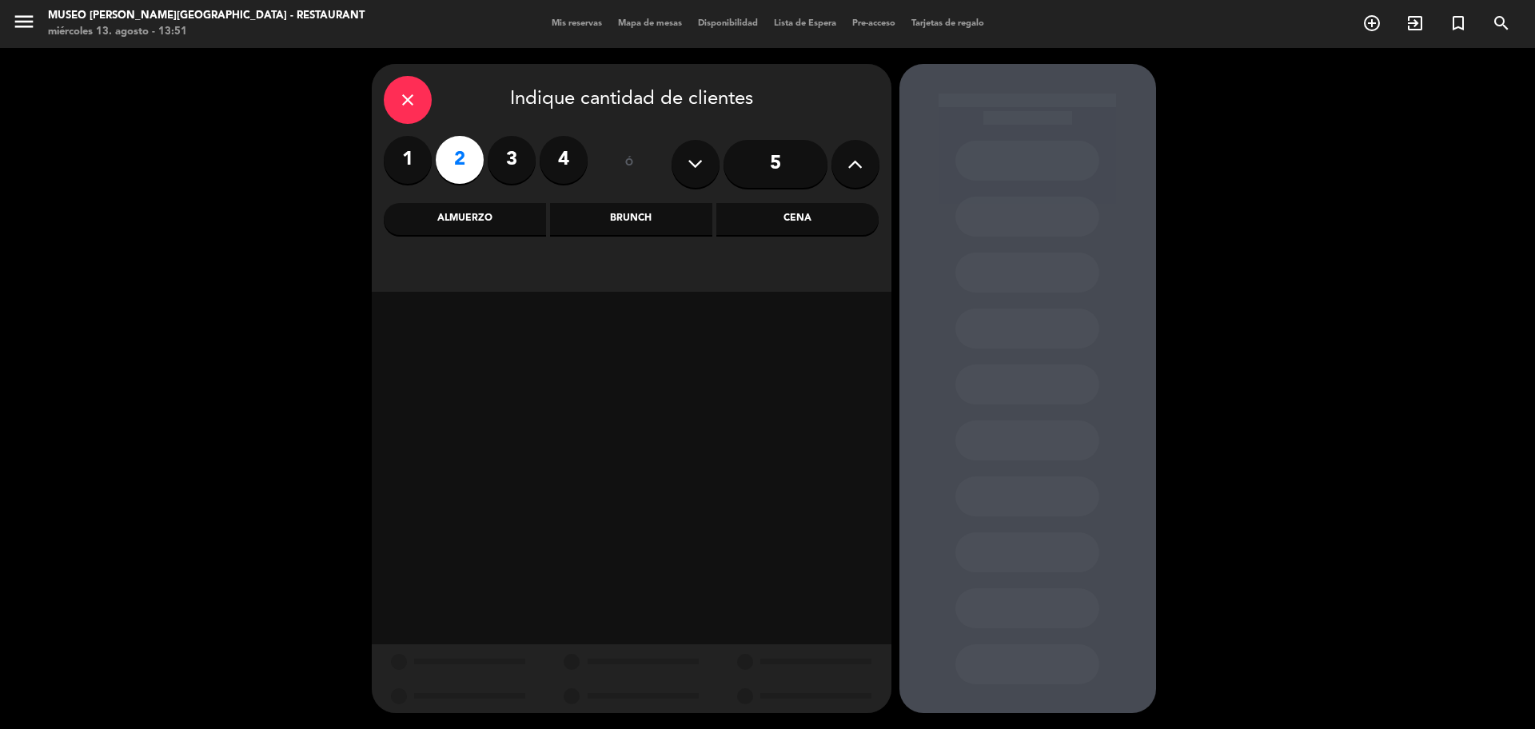
click at [779, 231] on div "Cena" at bounding box center [797, 219] width 162 height 32
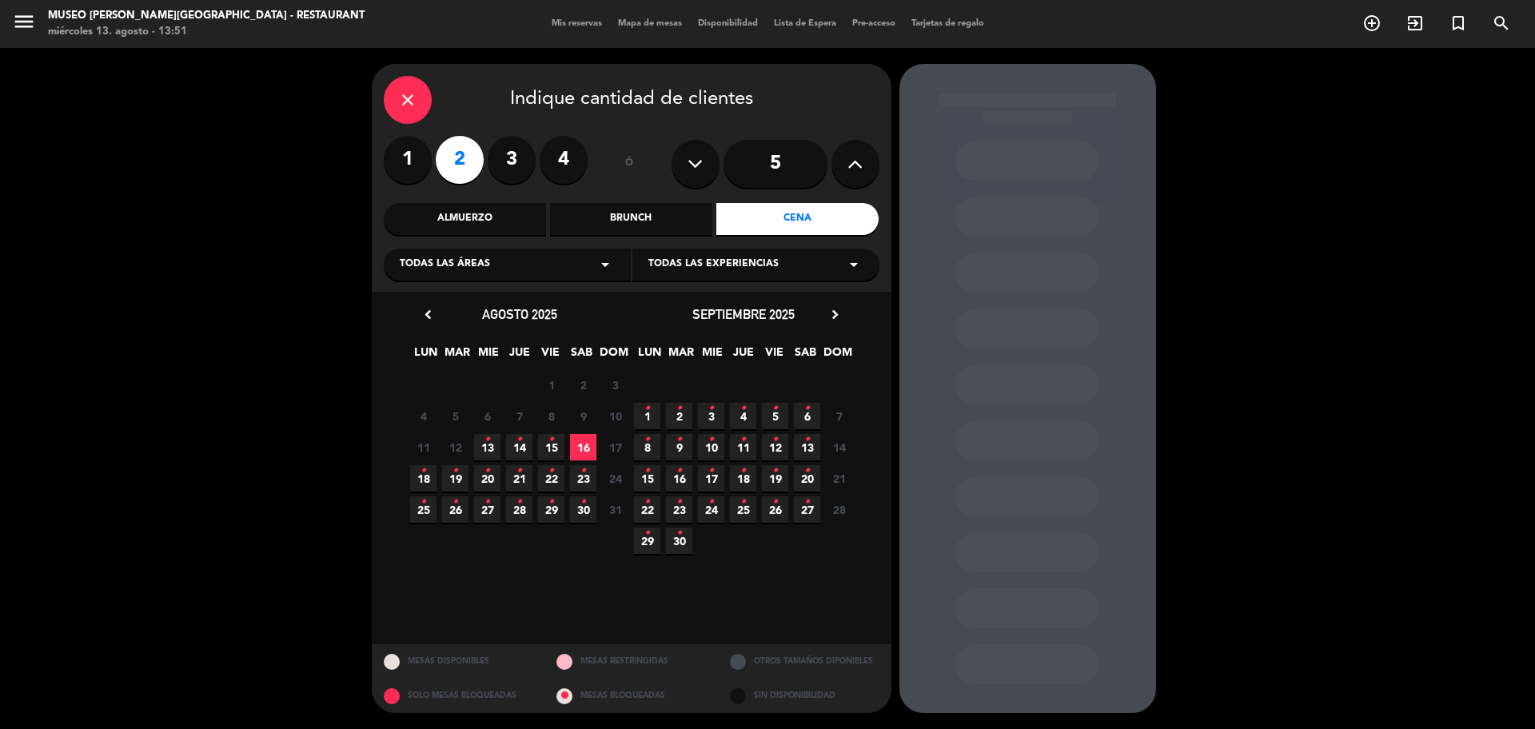
click at [550, 449] on icon "•" at bounding box center [552, 440] width 6 height 26
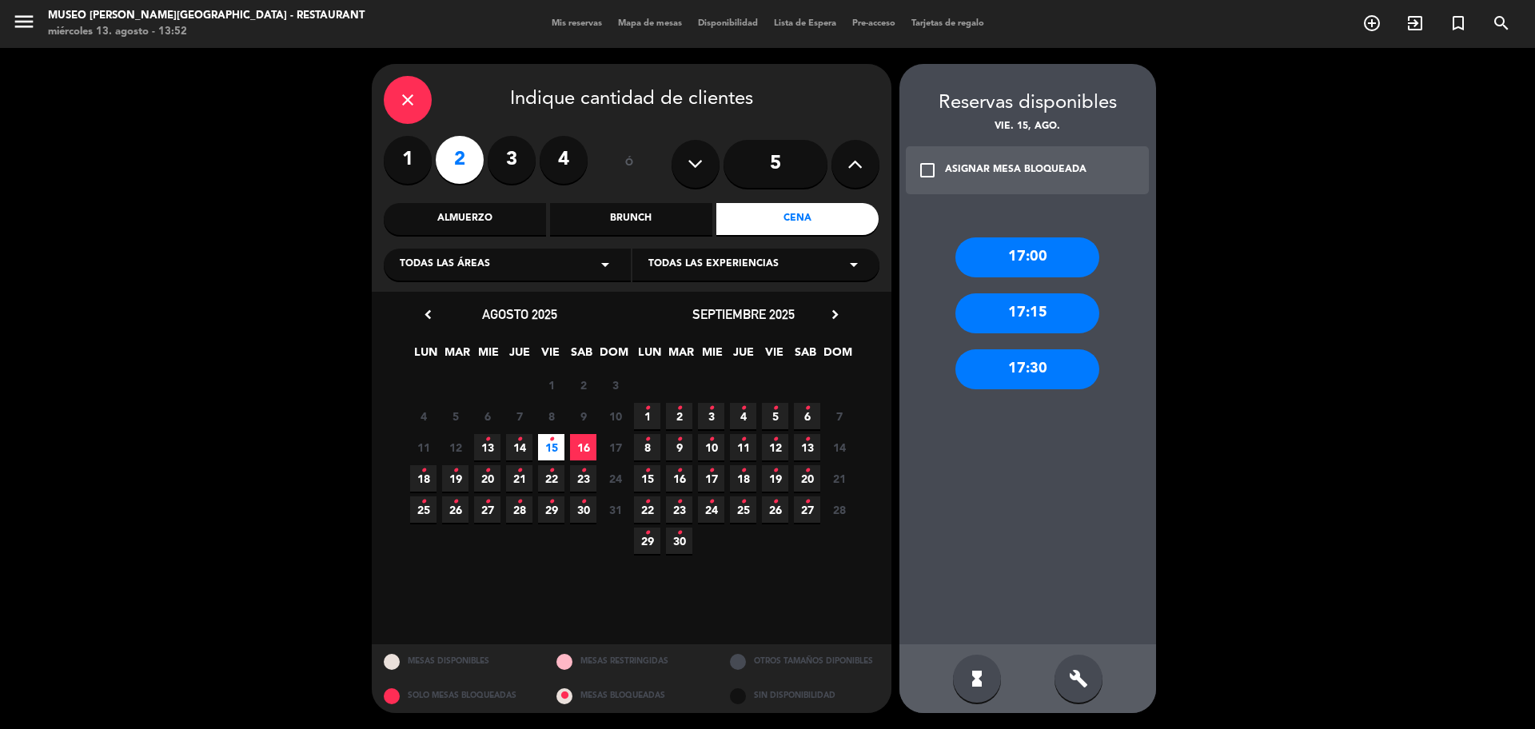
click at [1031, 247] on div "17:00" at bounding box center [1028, 257] width 144 height 40
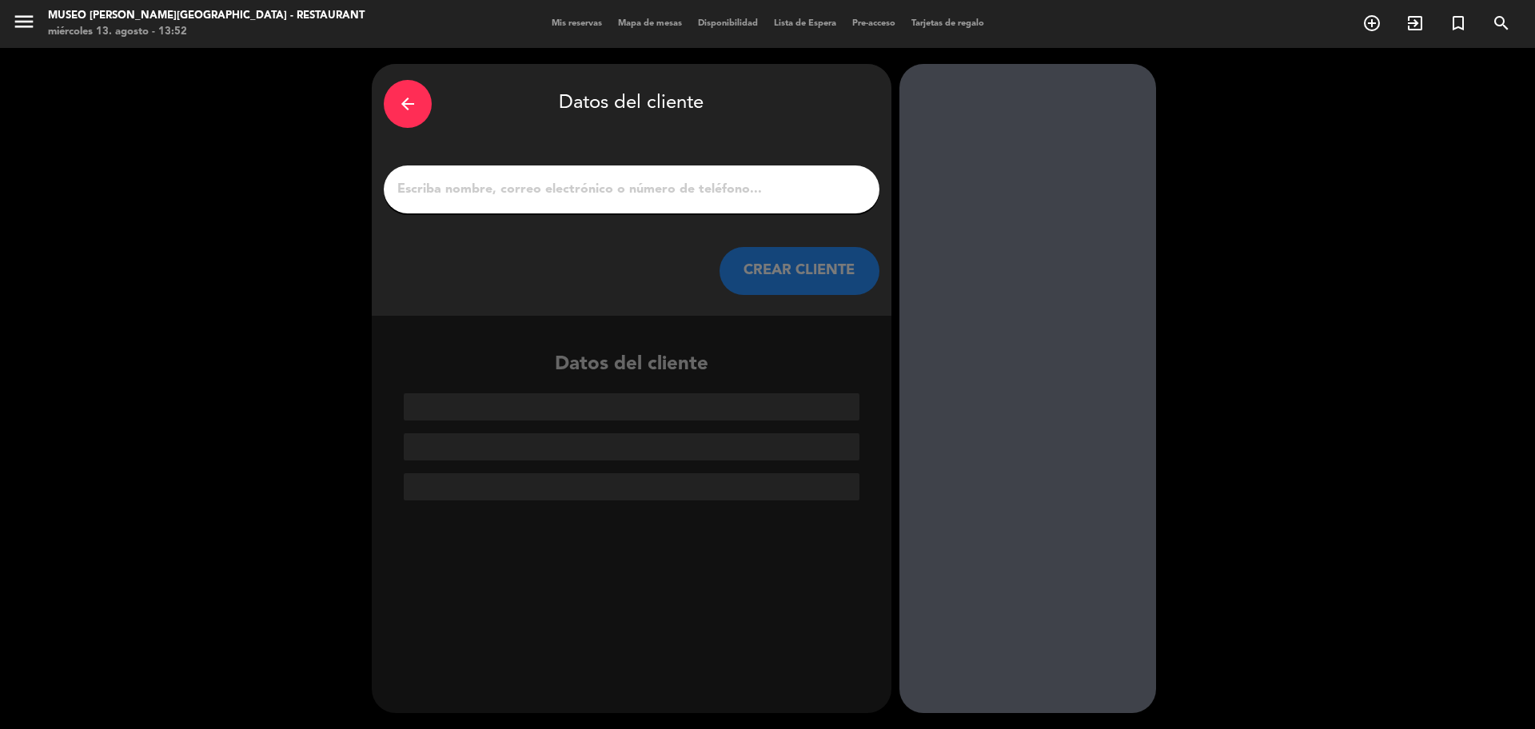
click at [654, 216] on div "arrow_back Datos del cliente CREAR CLIENTE" at bounding box center [632, 190] width 520 height 252
click at [644, 194] on input "1" at bounding box center [632, 189] width 472 height 22
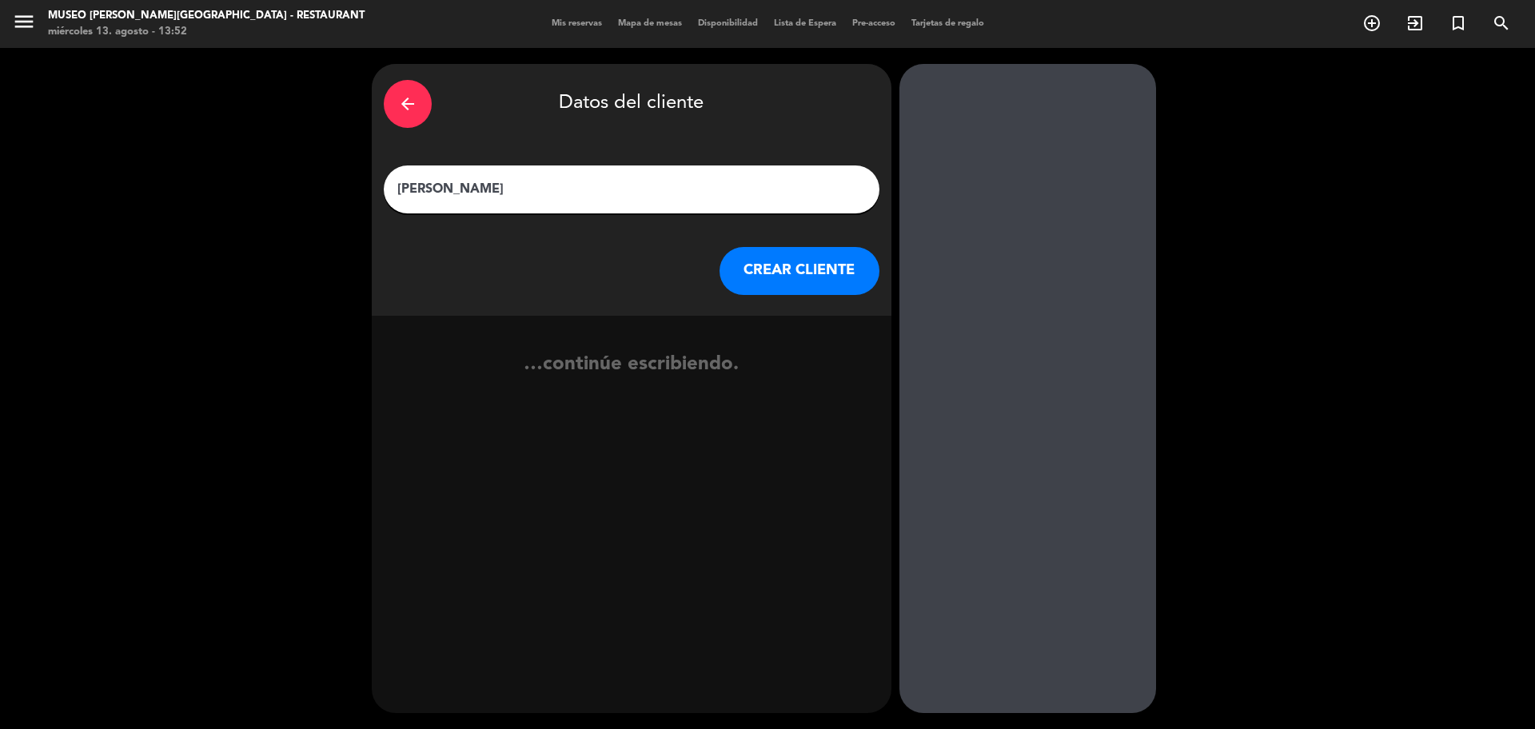
click at [493, 196] on input "sebastian yoshiyama" at bounding box center [632, 189] width 472 height 22
type input "sebastian yoshiama"
click at [769, 258] on button "CREAR CLIENTE" at bounding box center [800, 271] width 160 height 48
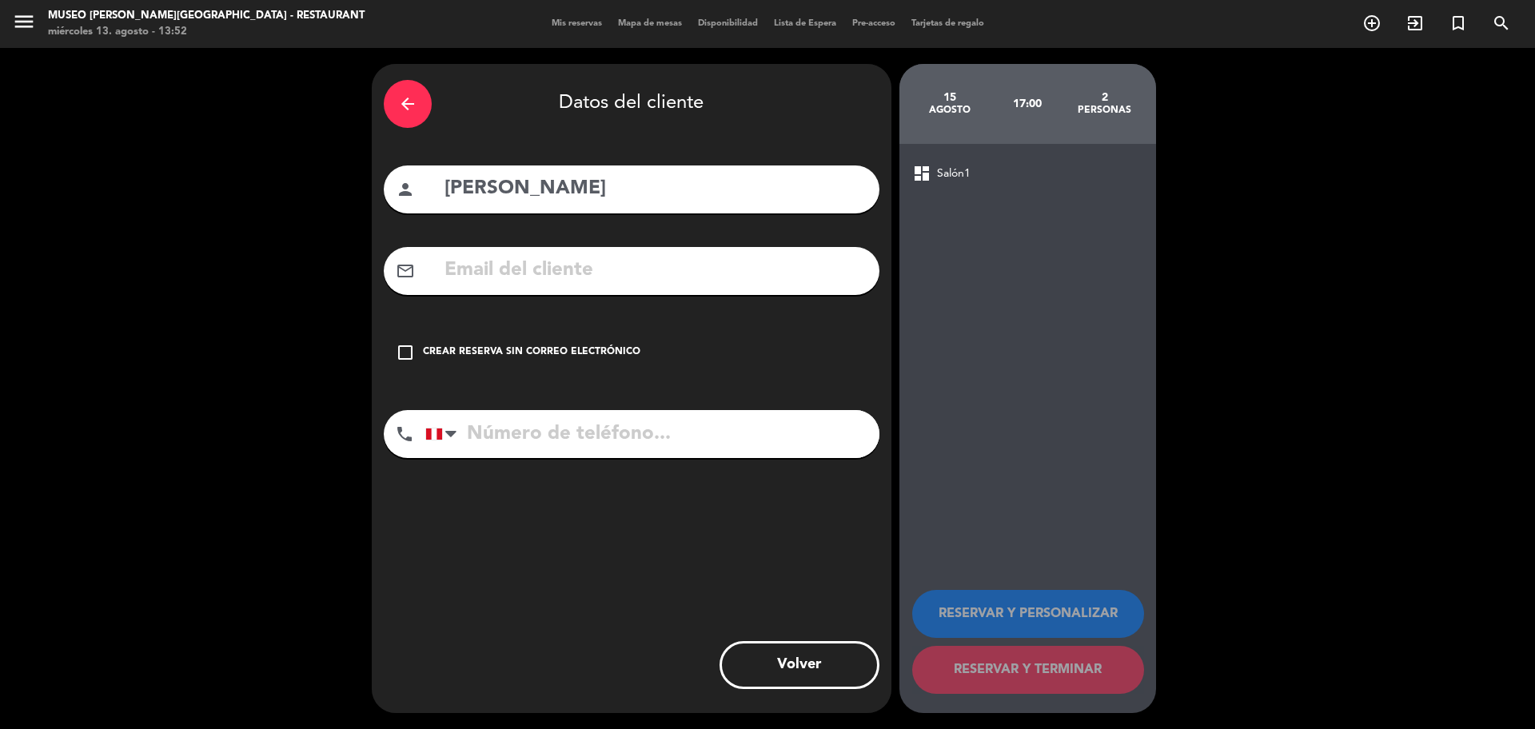
click at [710, 269] on input "text" at bounding box center [655, 270] width 425 height 33
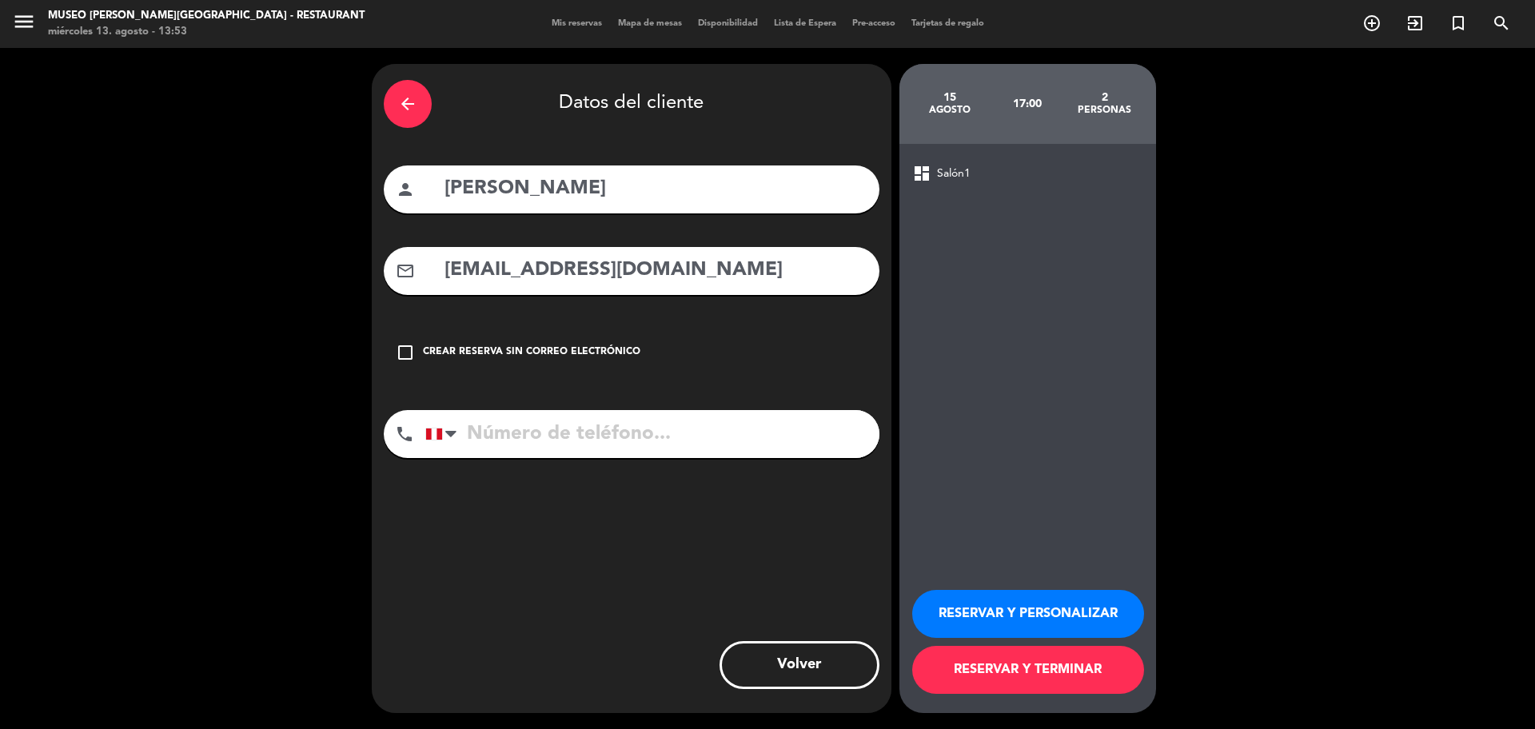
type input "sebas43434@gmail.com"
click at [656, 421] on input "tel" at bounding box center [652, 434] width 454 height 48
type input "925715673"
click at [1021, 599] on button "RESERVAR Y PERSONALIZAR" at bounding box center [1028, 614] width 232 height 48
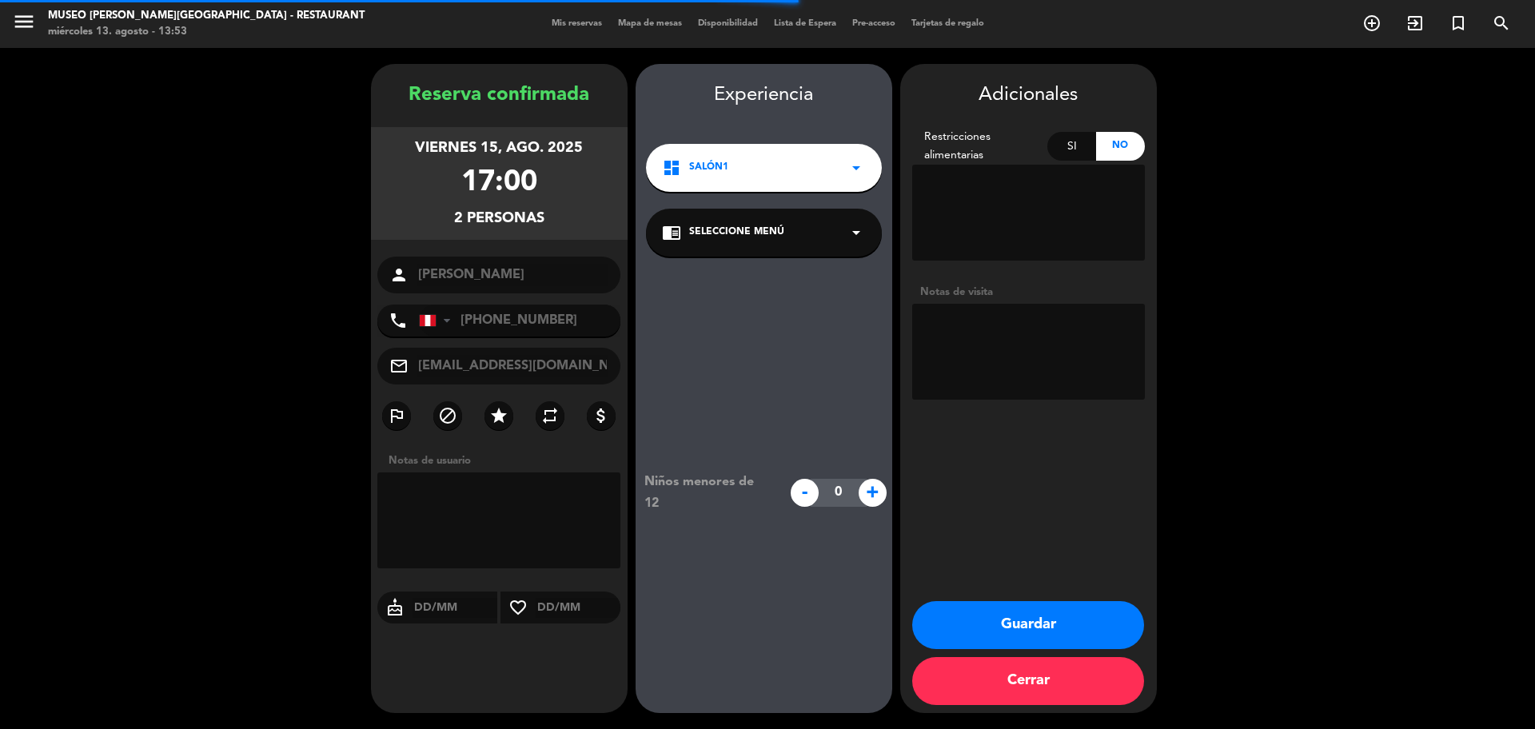
click at [838, 221] on div "chrome_reader_mode Seleccione Menú arrow_drop_down" at bounding box center [764, 233] width 236 height 48
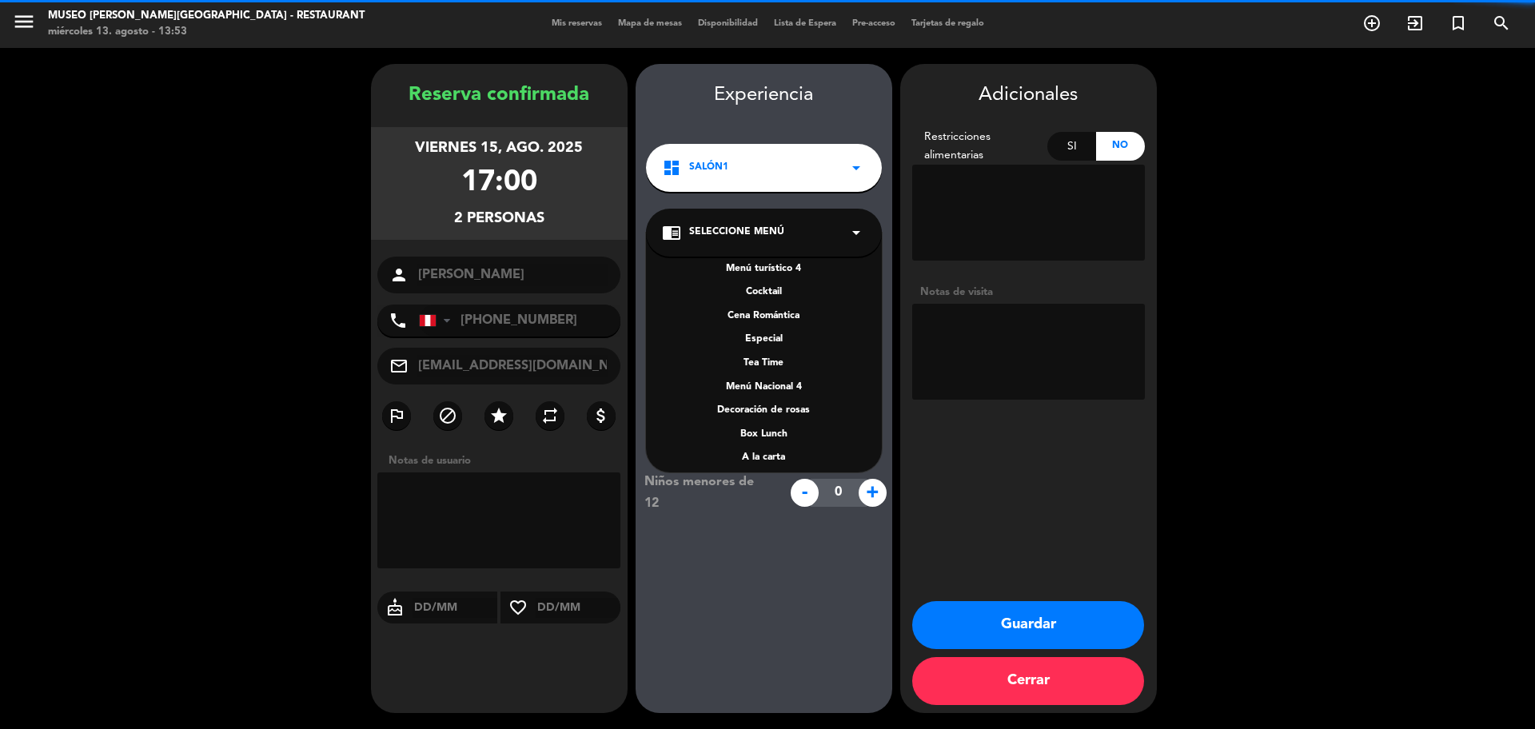
scroll to position [229, 0]
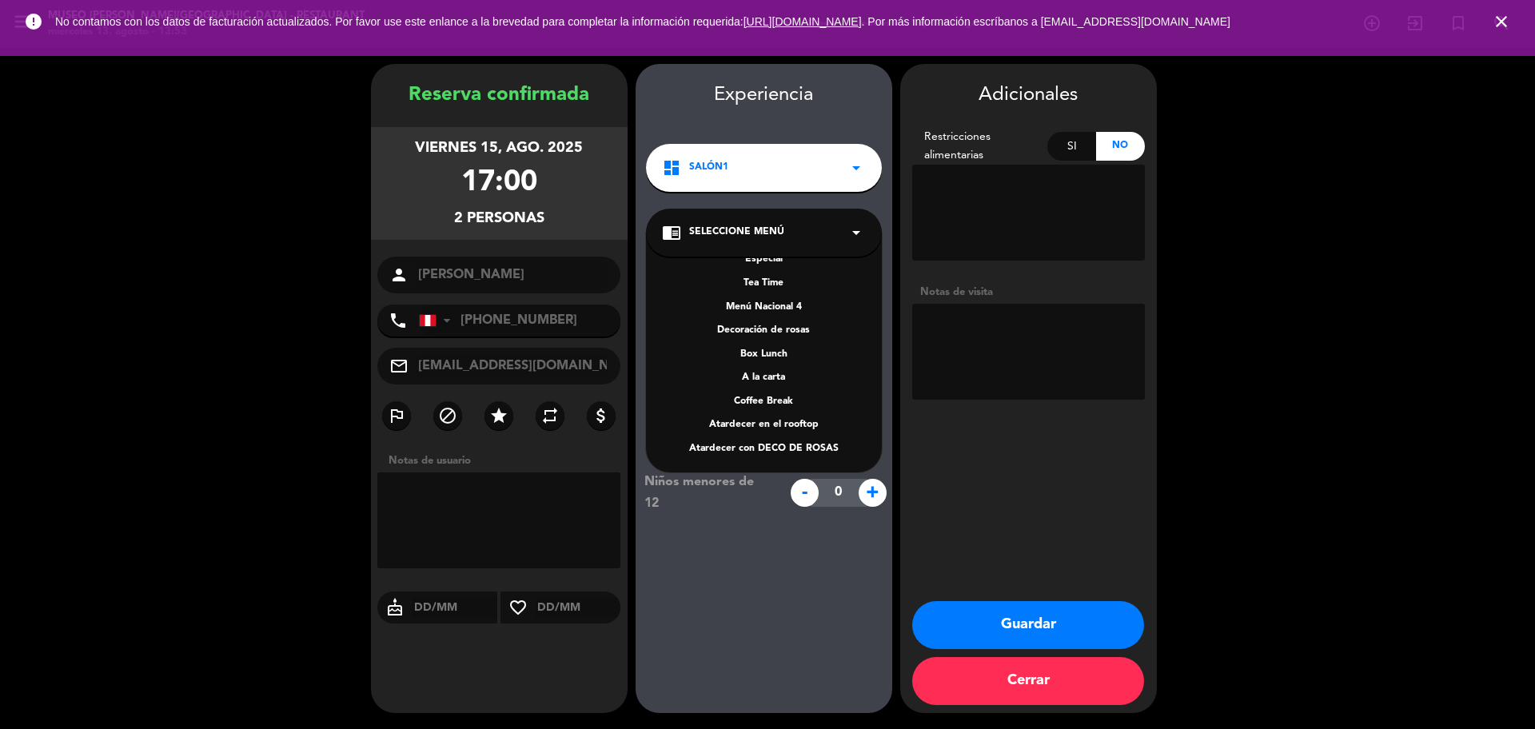
click at [782, 378] on div "A la carta" at bounding box center [764, 378] width 204 height 16
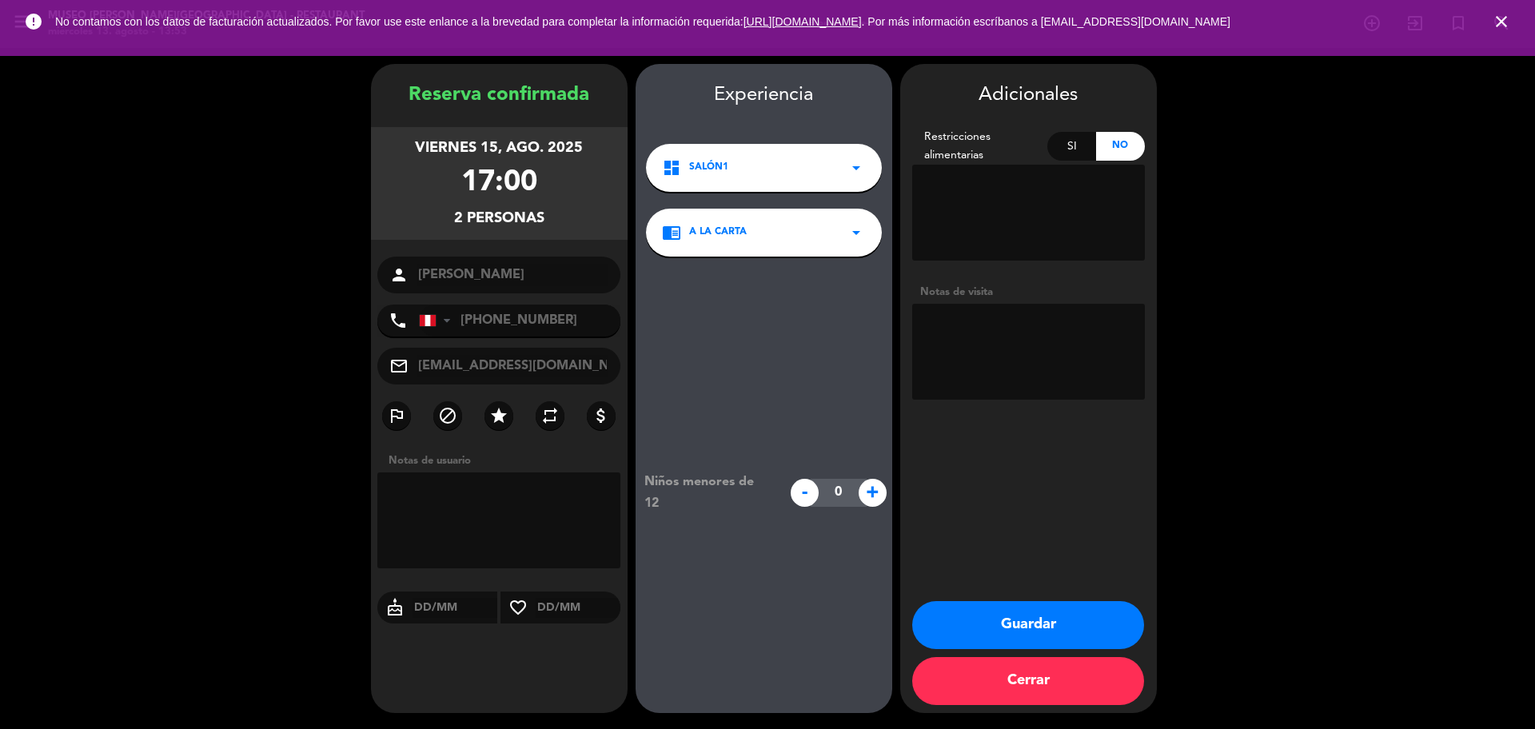
click at [1502, 16] on icon "close" at bounding box center [1501, 21] width 19 height 19
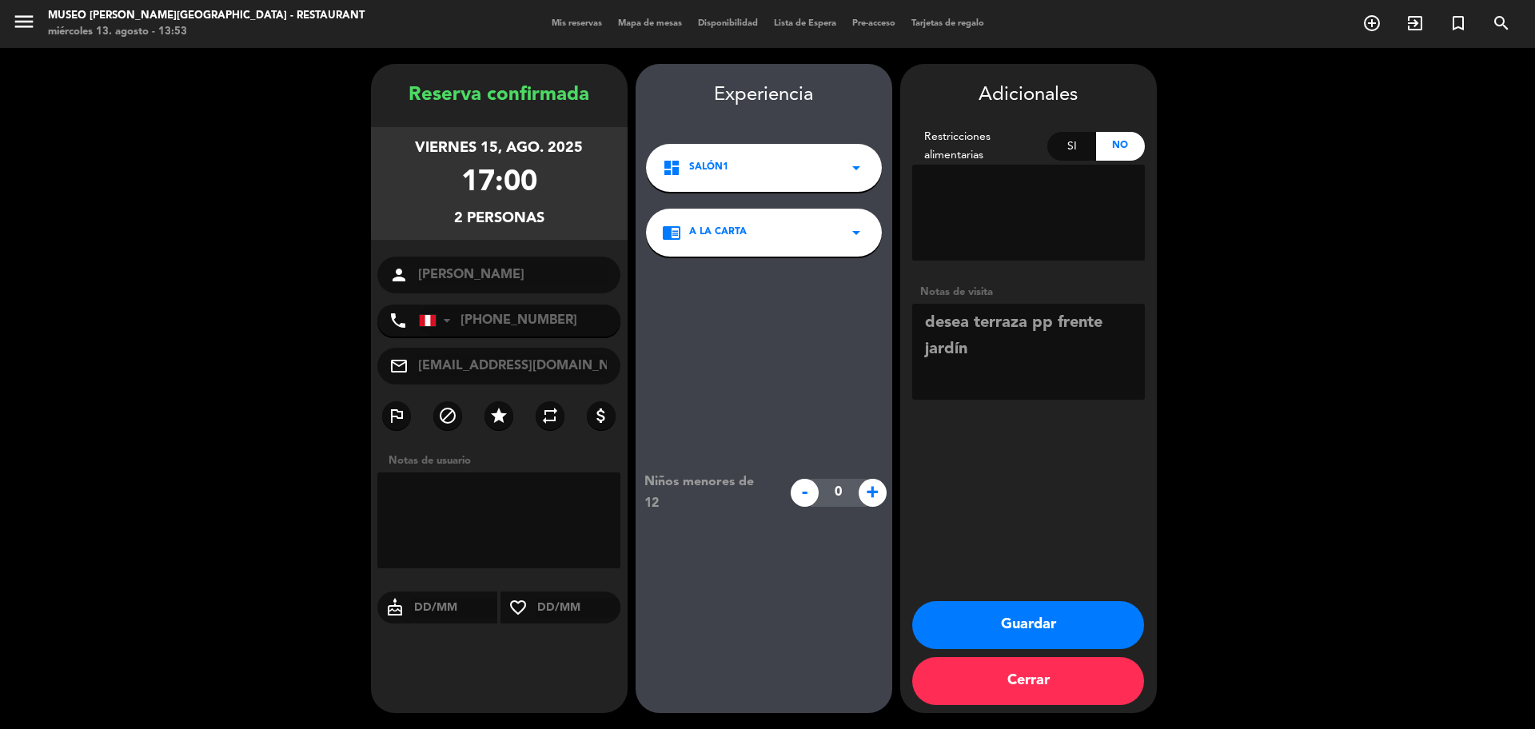
drag, startPoint x: 1067, startPoint y: 355, endPoint x: 1063, endPoint y: 284, distance: 71.3
click at [1067, 355] on textarea at bounding box center [1028, 352] width 233 height 96
type textarea "desea terraza pp frente jardín"
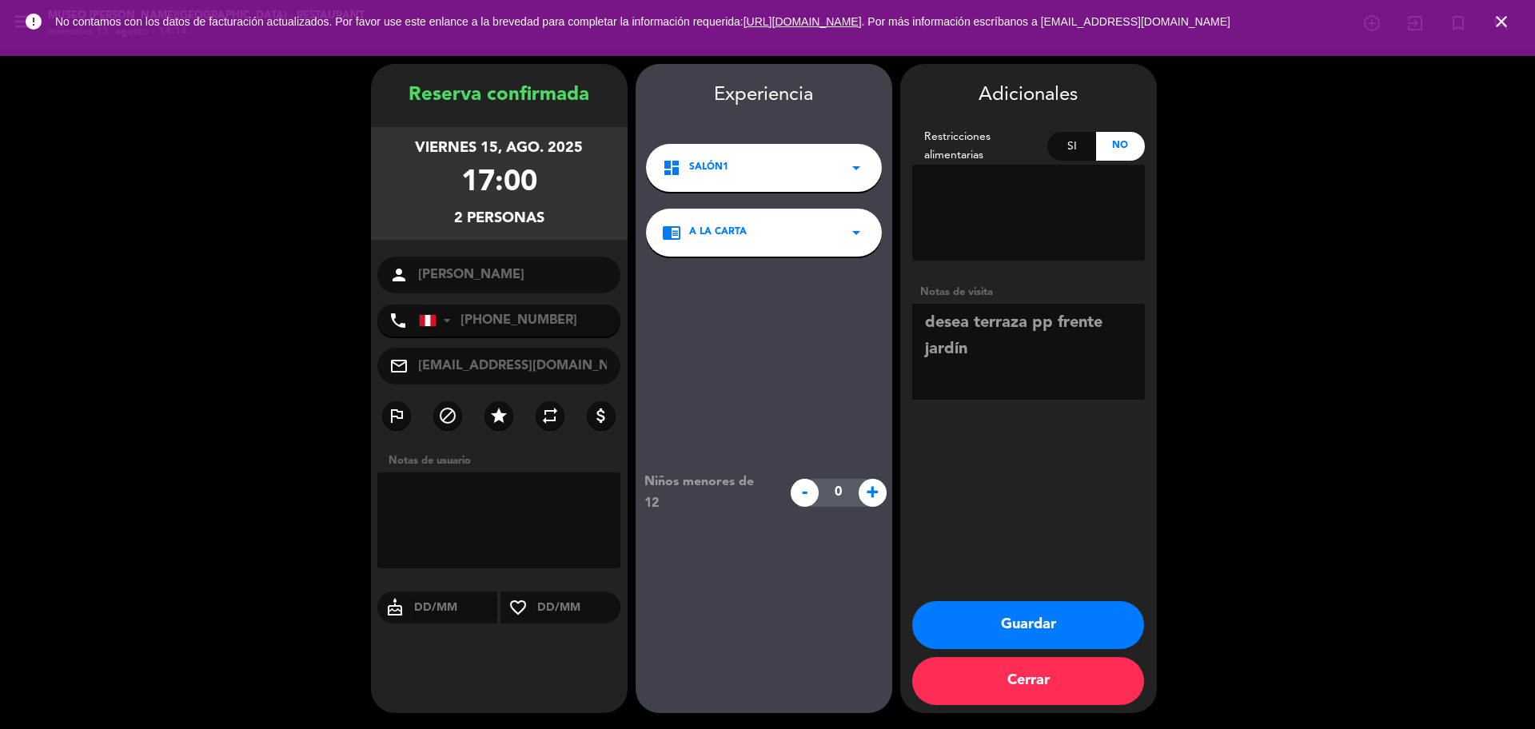
click at [1005, 624] on button "Guardar" at bounding box center [1028, 625] width 232 height 48
drag, startPoint x: 1508, startPoint y: 17, endPoint x: 1495, endPoint y: 19, distance: 13.0
click at [1508, 18] on icon "close" at bounding box center [1501, 21] width 19 height 19
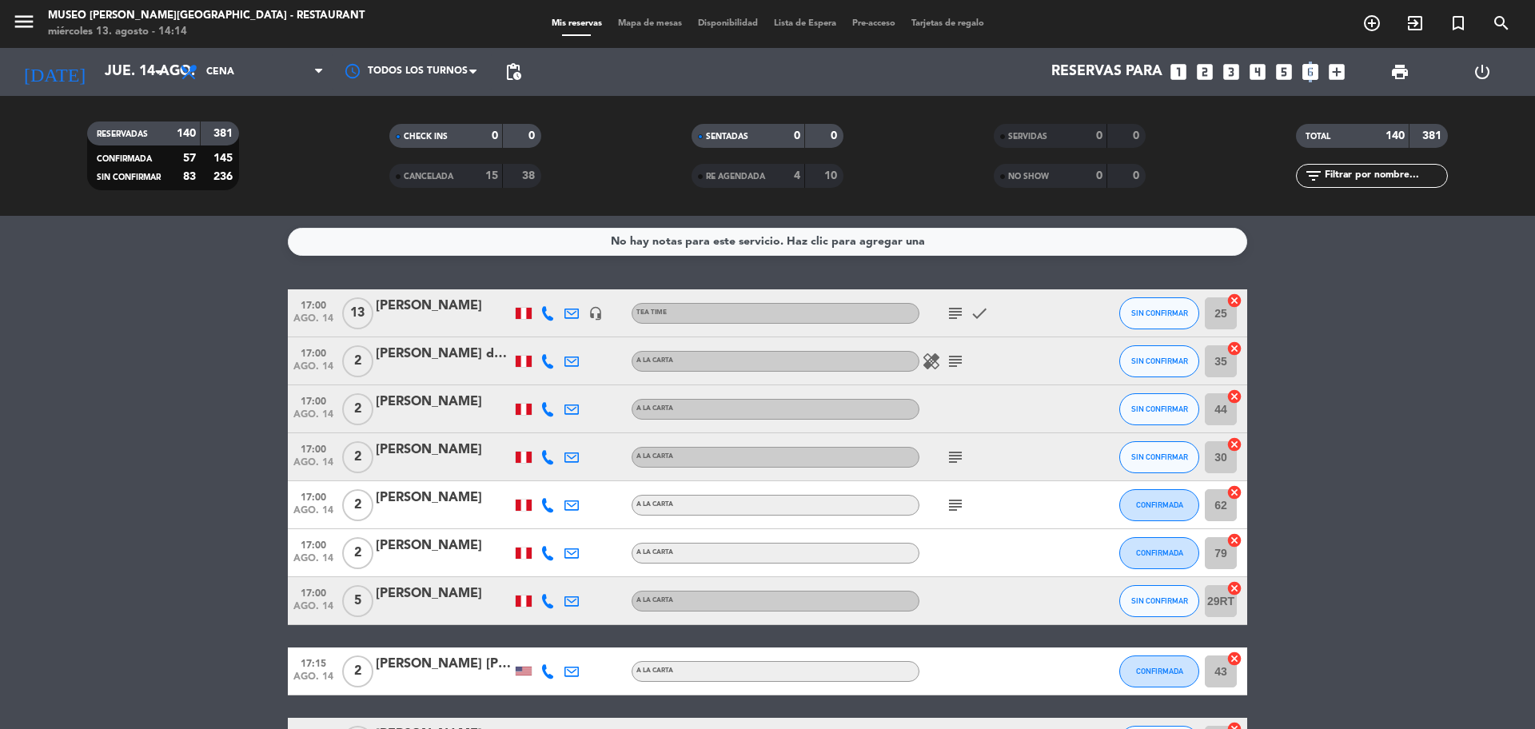
click at [1308, 73] on icon "looks_6" at bounding box center [1310, 72] width 21 height 21
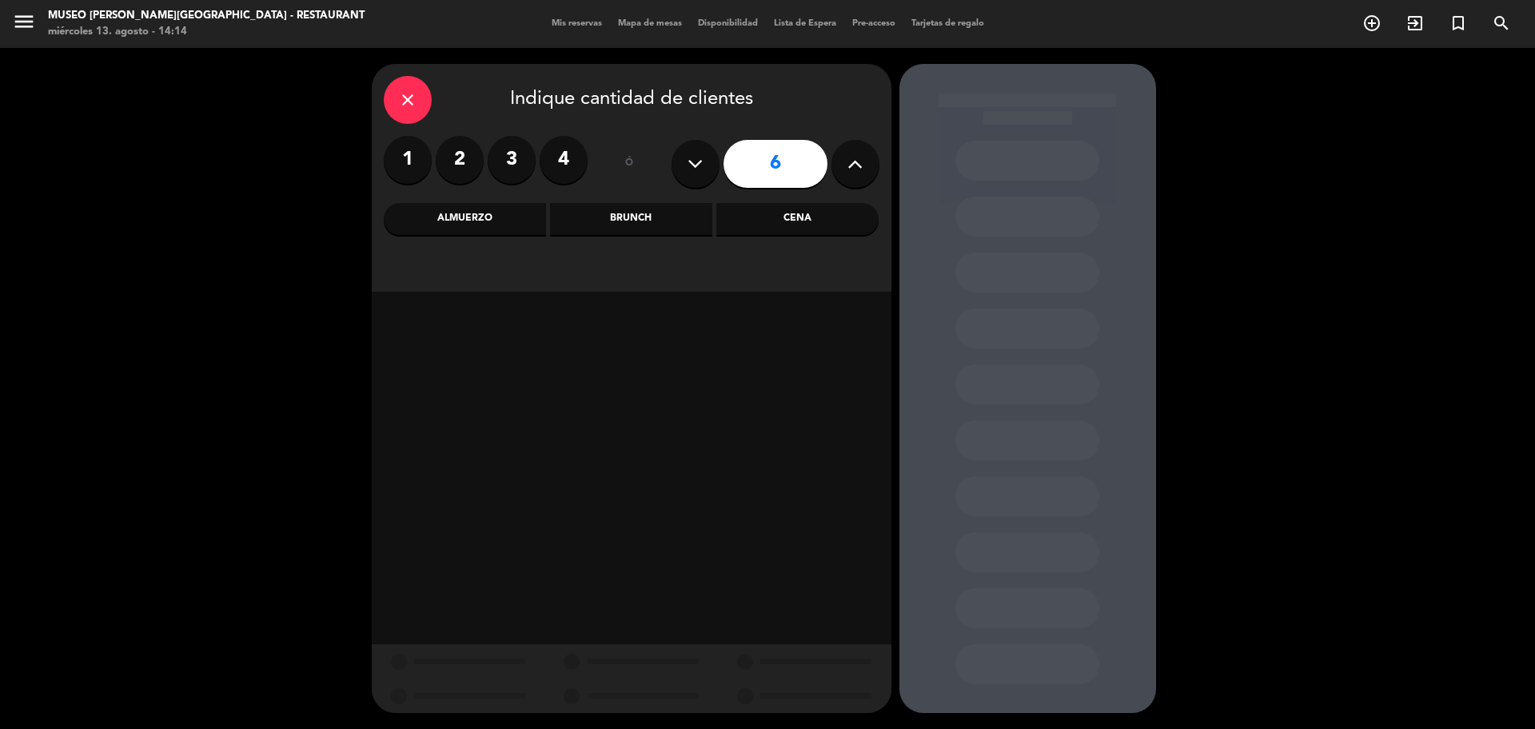
click at [521, 219] on div "Almuerzo" at bounding box center [465, 219] width 162 height 32
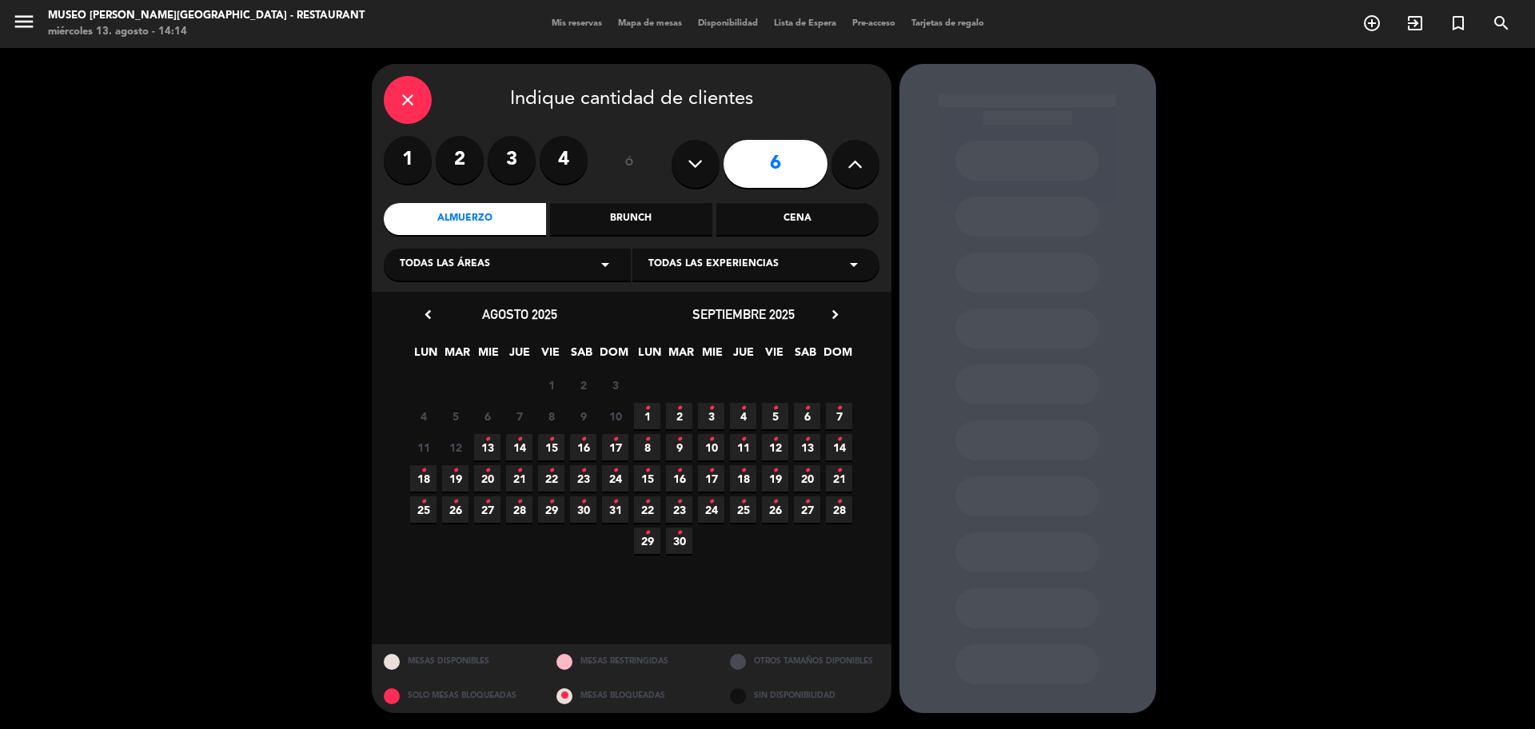
click at [621, 450] on span "17 •" at bounding box center [615, 447] width 26 height 26
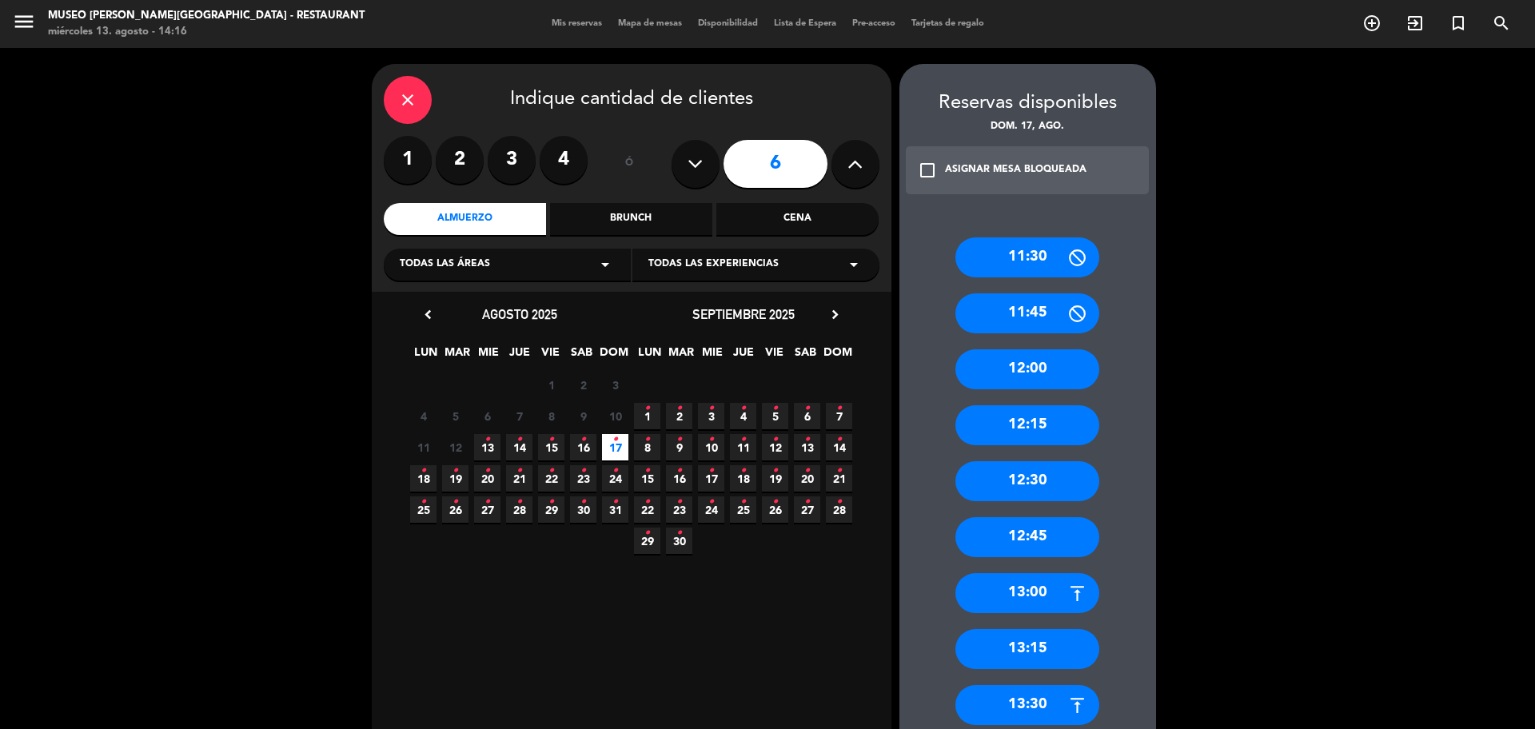
click at [394, 101] on div "close" at bounding box center [408, 100] width 48 height 48
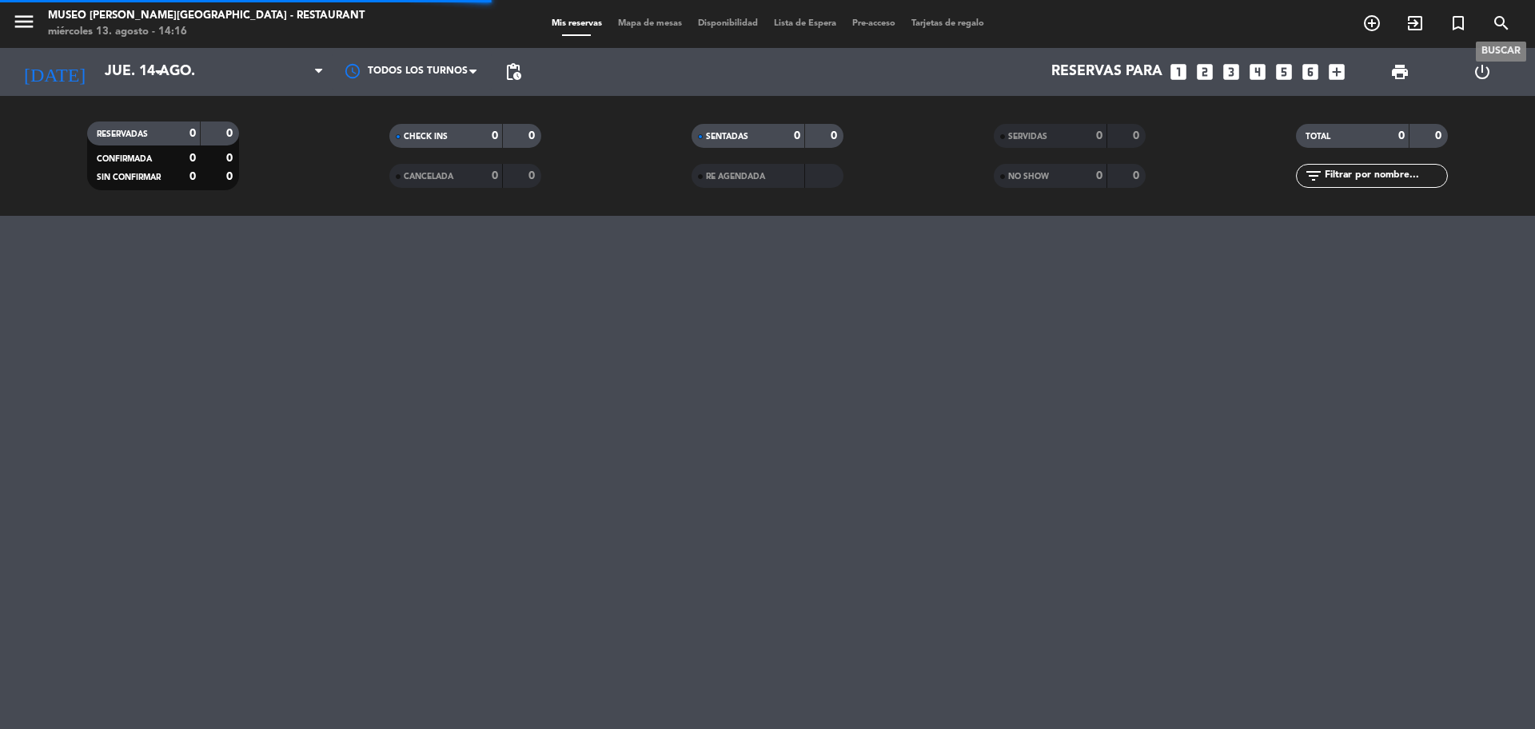
click at [1505, 22] on icon "search" at bounding box center [1501, 23] width 19 height 19
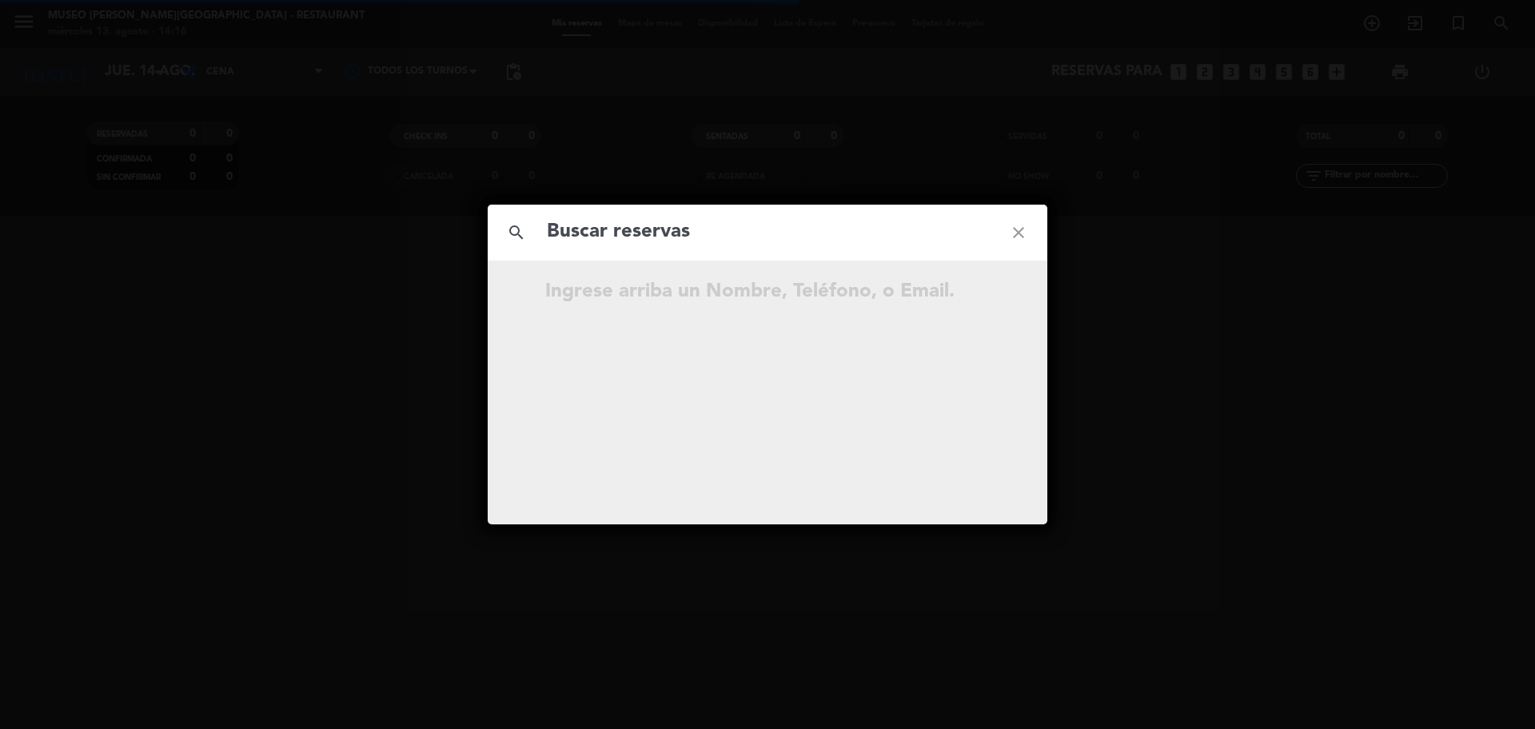
click at [713, 220] on input "text" at bounding box center [767, 232] width 445 height 33
click at [712, 231] on input "text" at bounding box center [767, 232] width 445 height 33
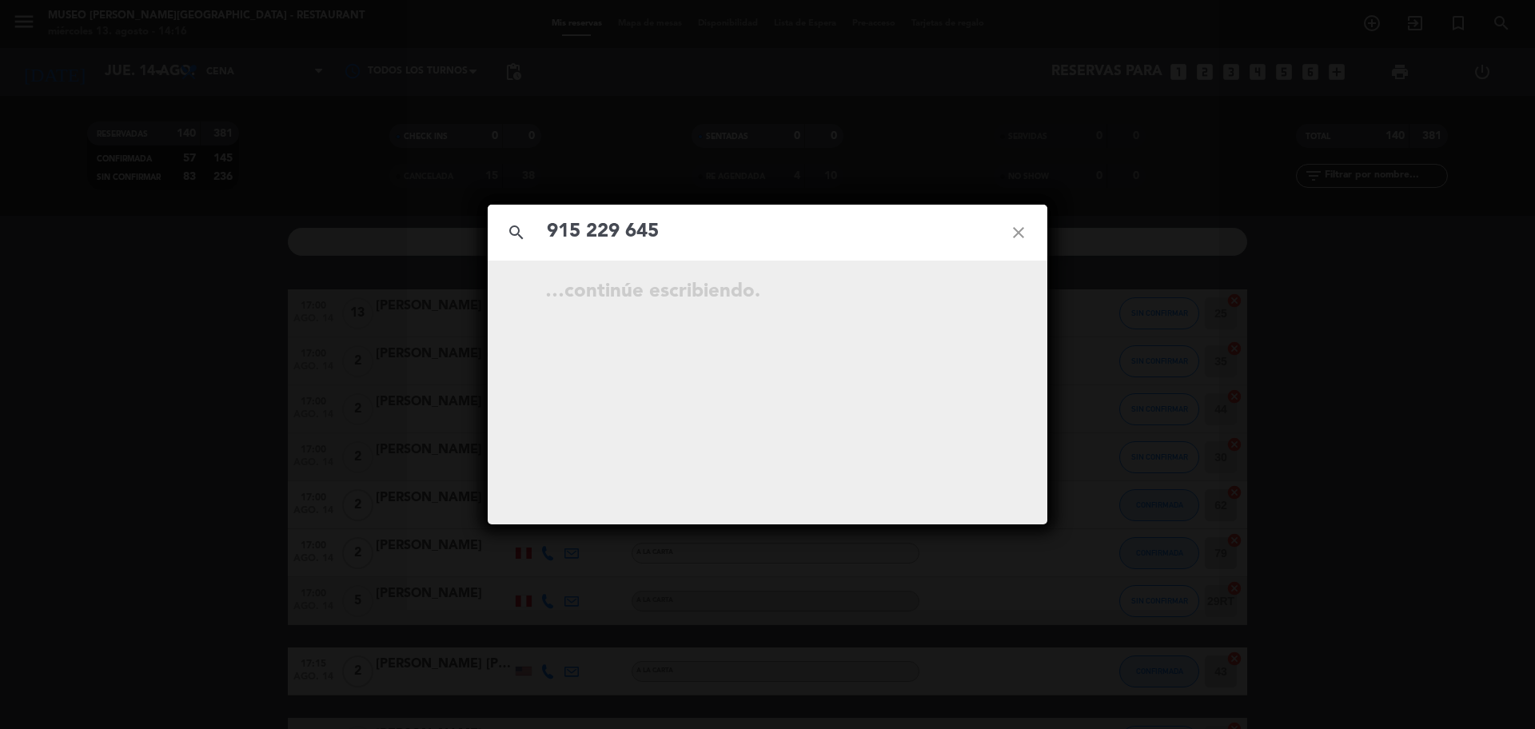
click at [621, 235] on input "915 229 645" at bounding box center [767, 232] width 445 height 33
click at [628, 241] on input "915 229 645" at bounding box center [767, 232] width 445 height 33
type input "915229645"
click at [983, 293] on icon "open_in_new" at bounding box center [978, 294] width 19 height 19
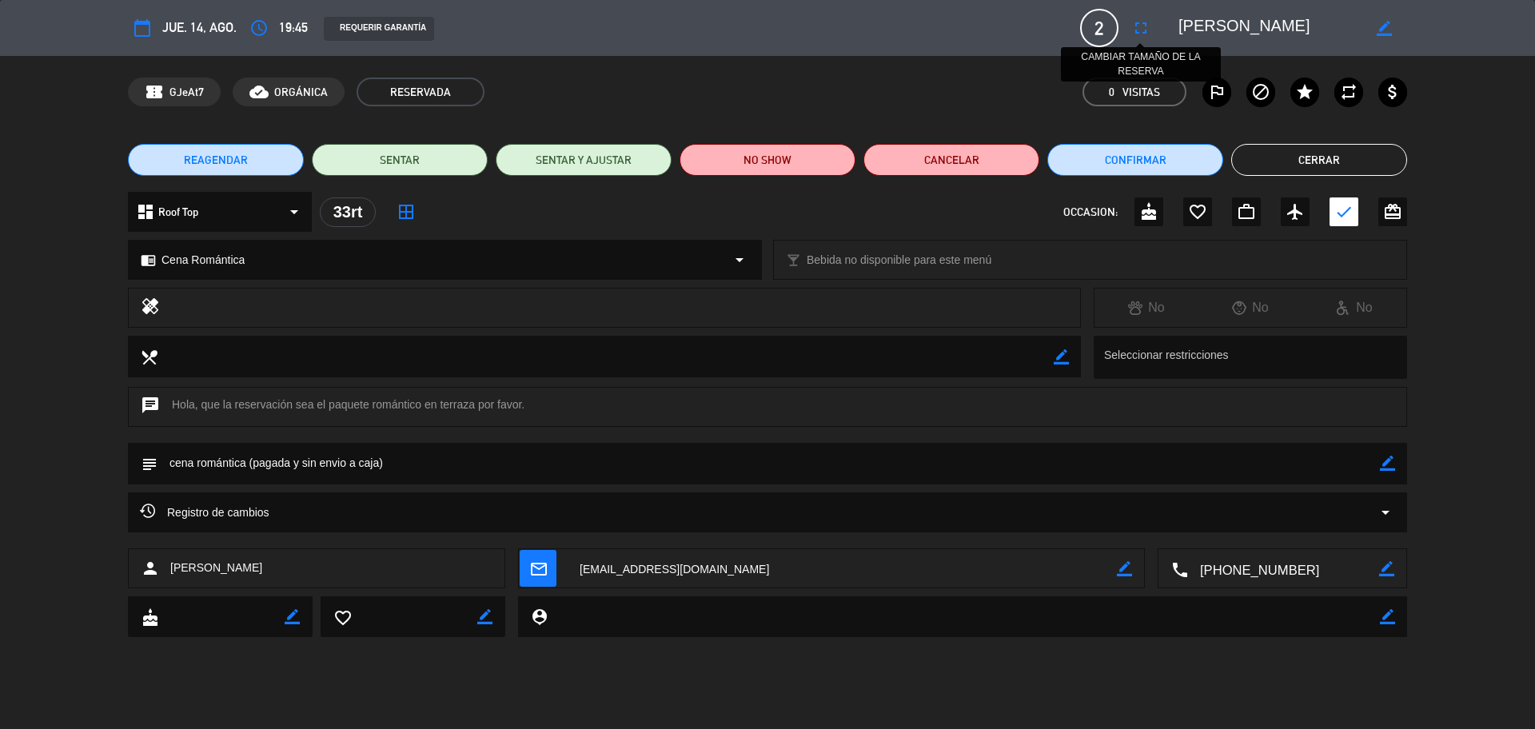
click at [1142, 27] on icon "fullscreen" at bounding box center [1140, 27] width 19 height 19
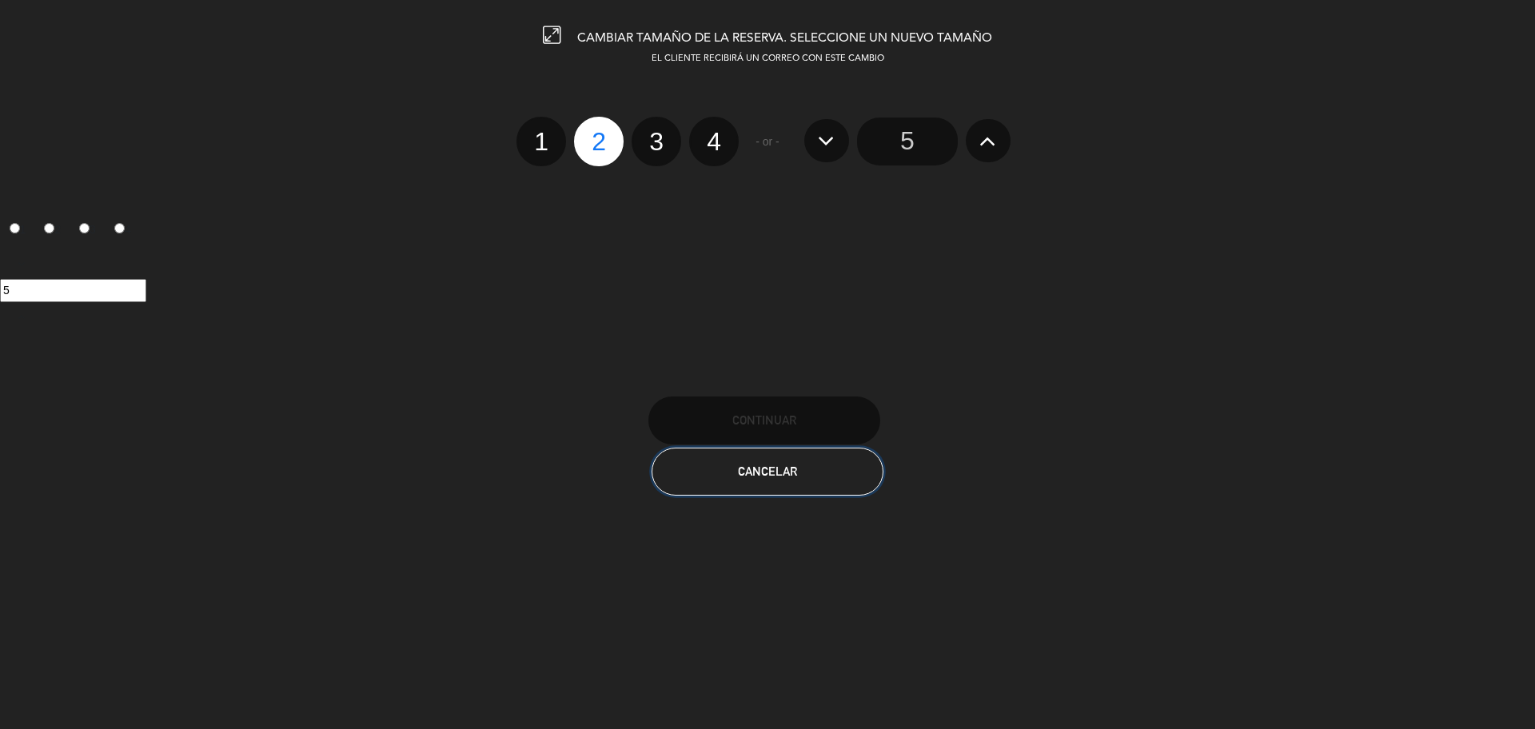
click at [833, 476] on button "Cancelar" at bounding box center [768, 472] width 232 height 48
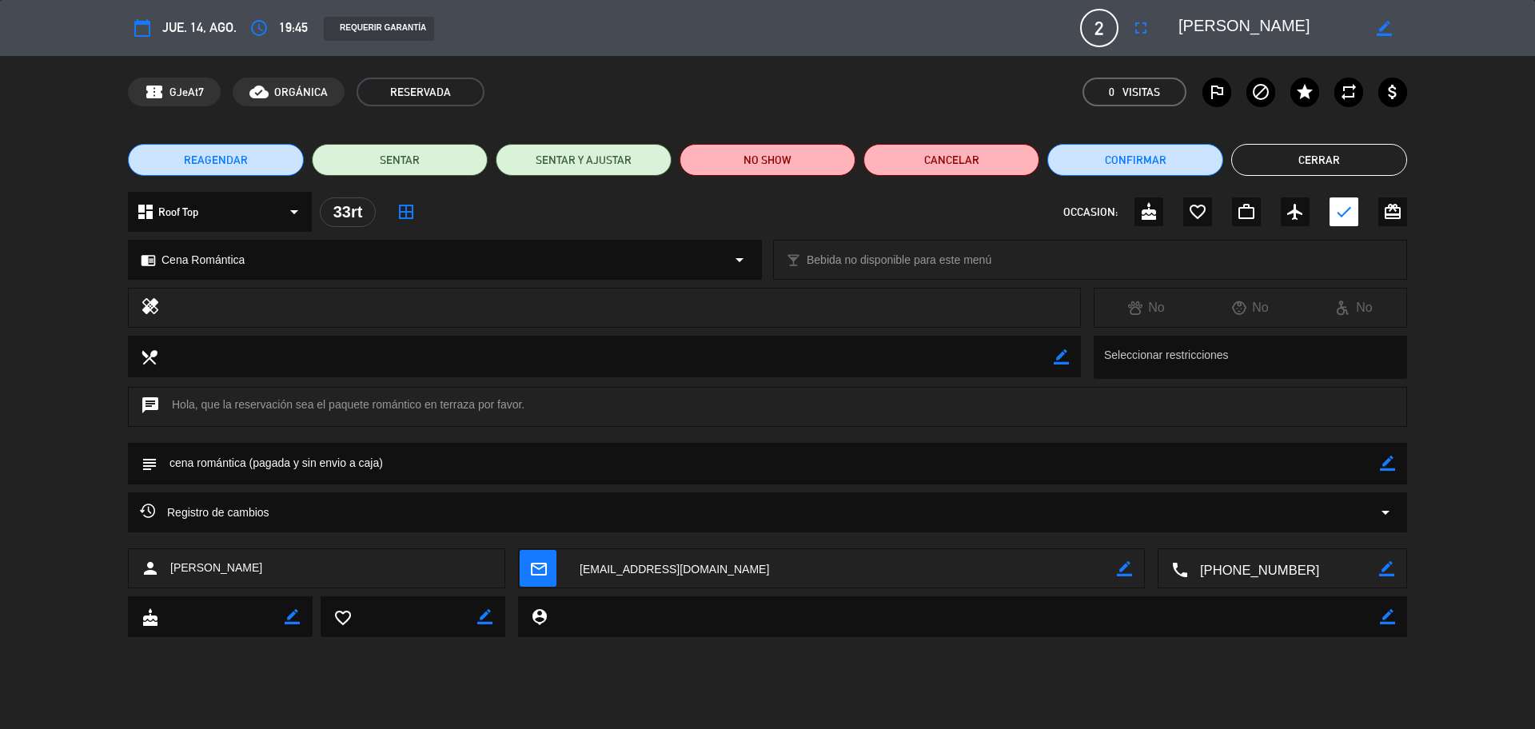
click at [1387, 469] on icon "border_color" at bounding box center [1387, 463] width 15 height 15
click at [1362, 472] on textarea at bounding box center [769, 463] width 1223 height 41
paste textarea "Me encanta tu sonrisa preciosa C."
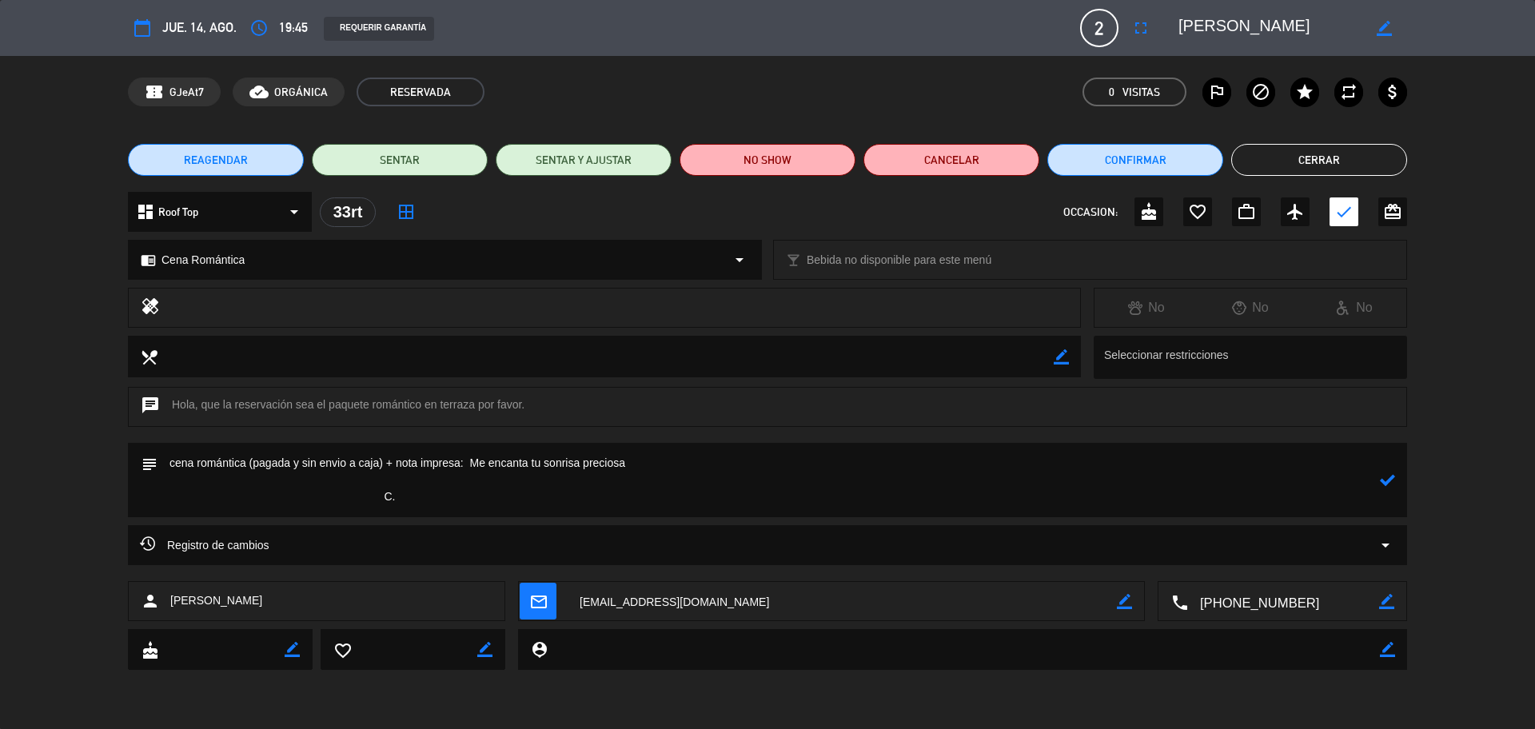
click at [398, 481] on textarea at bounding box center [769, 480] width 1223 height 74
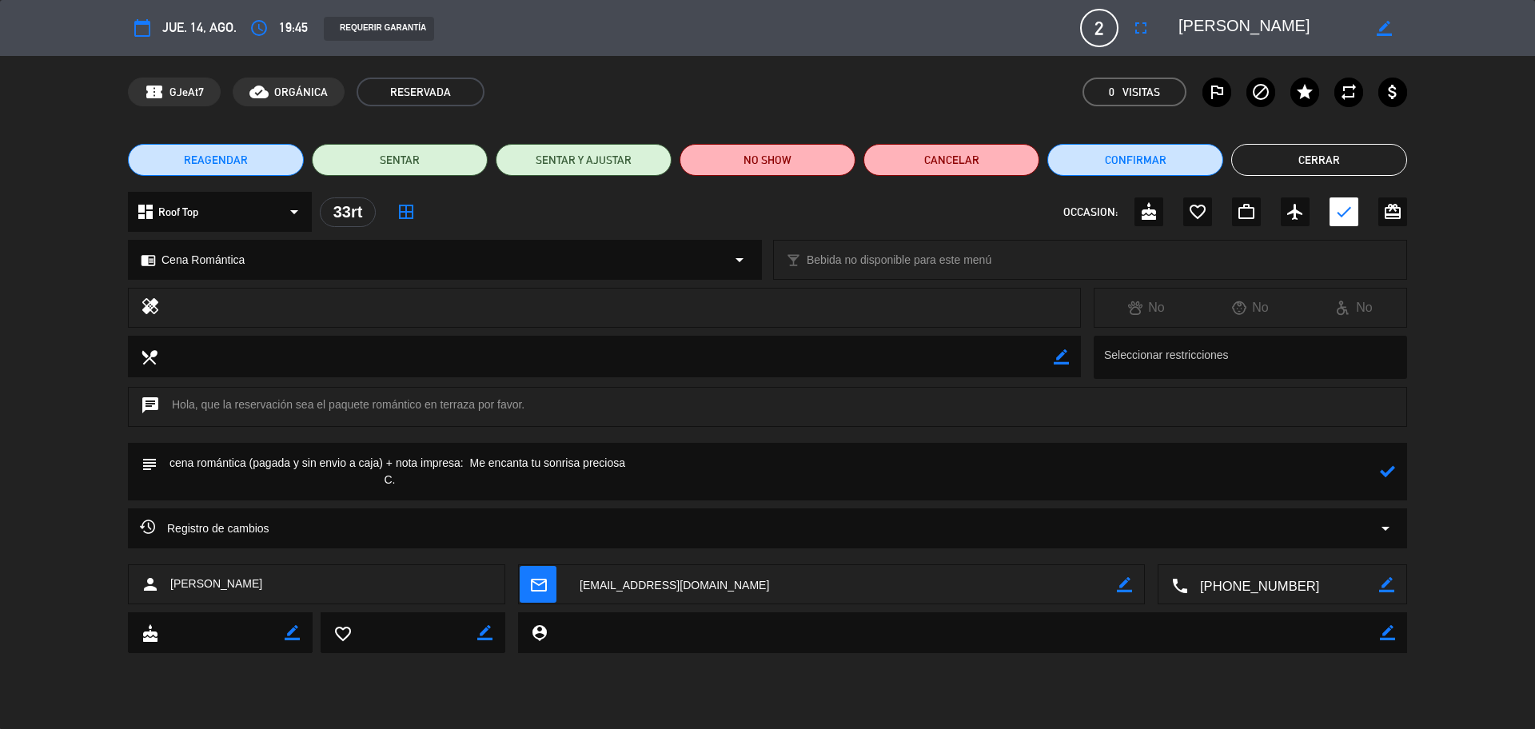
type textarea "cena romántica (pagada y sin envio a caja) + nota impresa: Me encanta tu sonris…"
click at [1386, 471] on icon at bounding box center [1387, 471] width 15 height 15
click at [1388, 472] on icon "border_color" at bounding box center [1387, 471] width 15 height 15
click at [1390, 473] on icon at bounding box center [1387, 471] width 15 height 15
click at [1258, 158] on button "Cerrar" at bounding box center [1319, 160] width 176 height 32
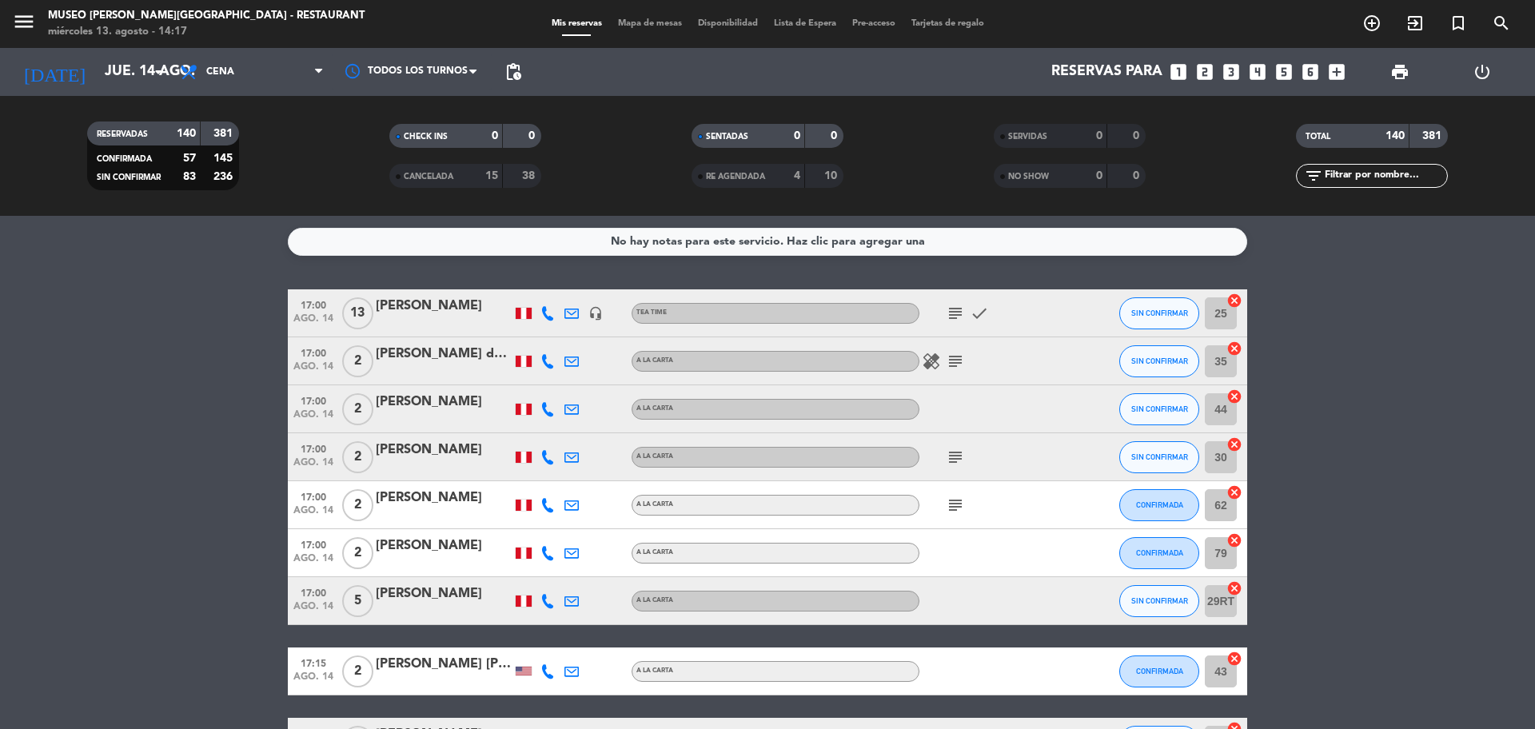
click at [1235, 71] on icon "looks_3" at bounding box center [1231, 72] width 21 height 21
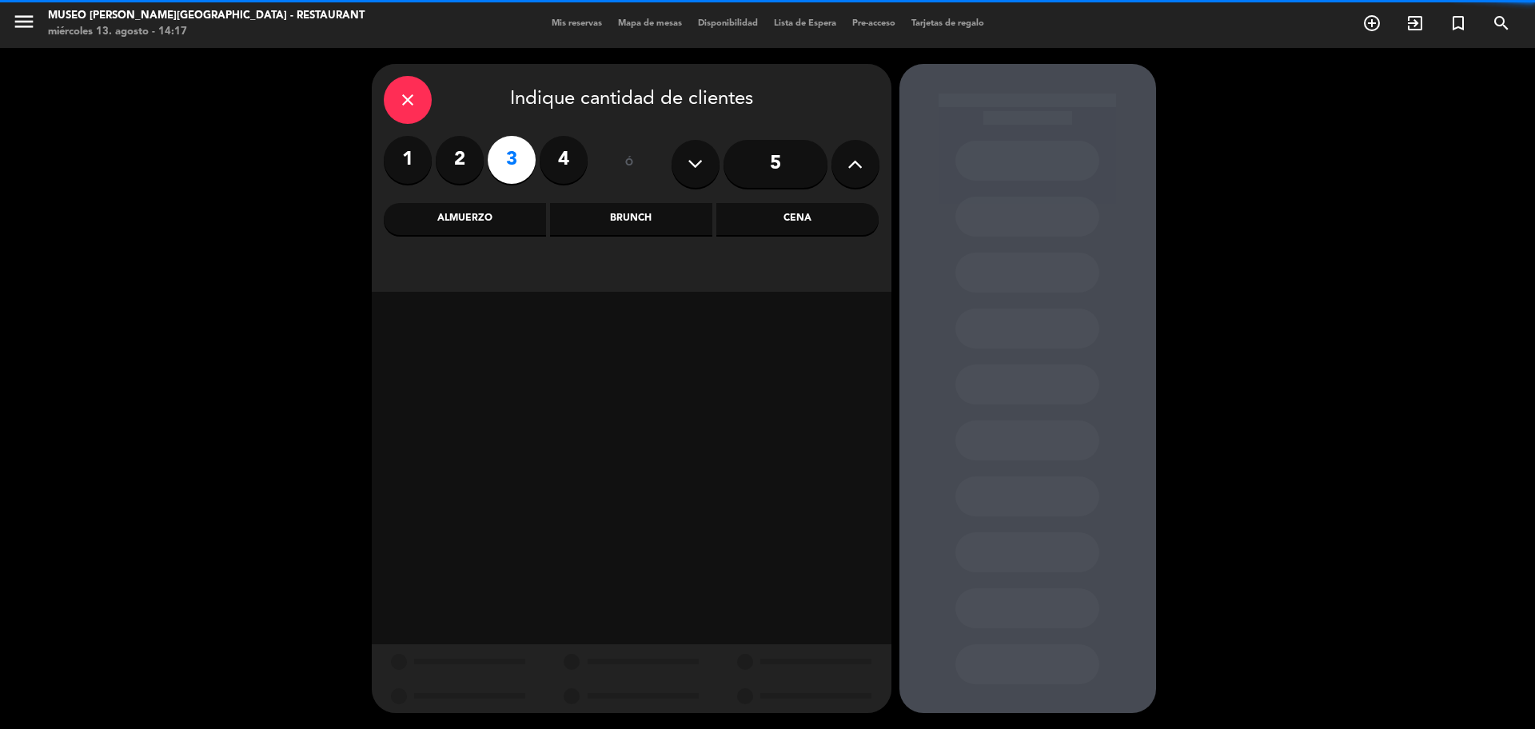
click at [779, 222] on div "Cena" at bounding box center [797, 219] width 162 height 32
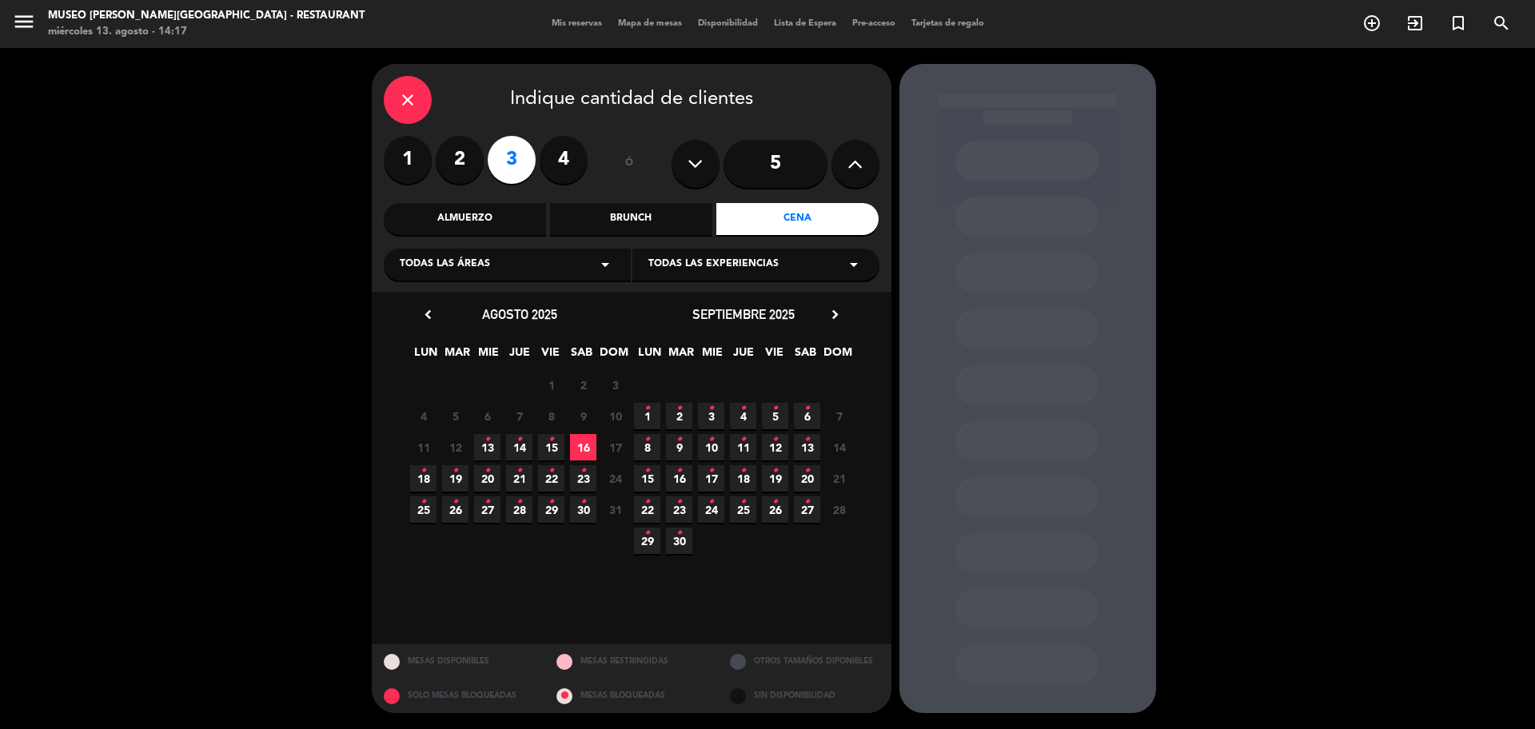
click at [522, 477] on span "21 •" at bounding box center [519, 478] width 26 height 26
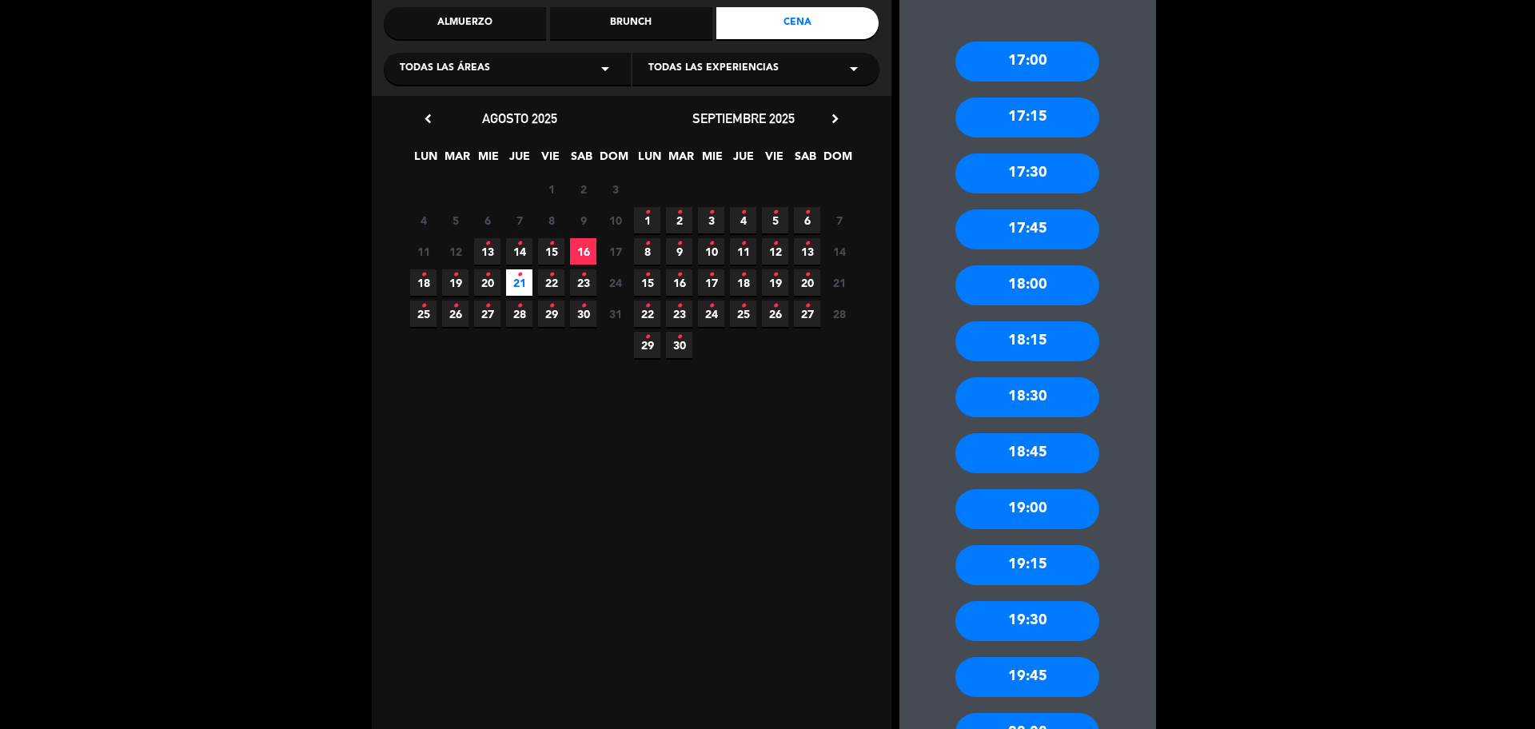
scroll to position [200, 0]
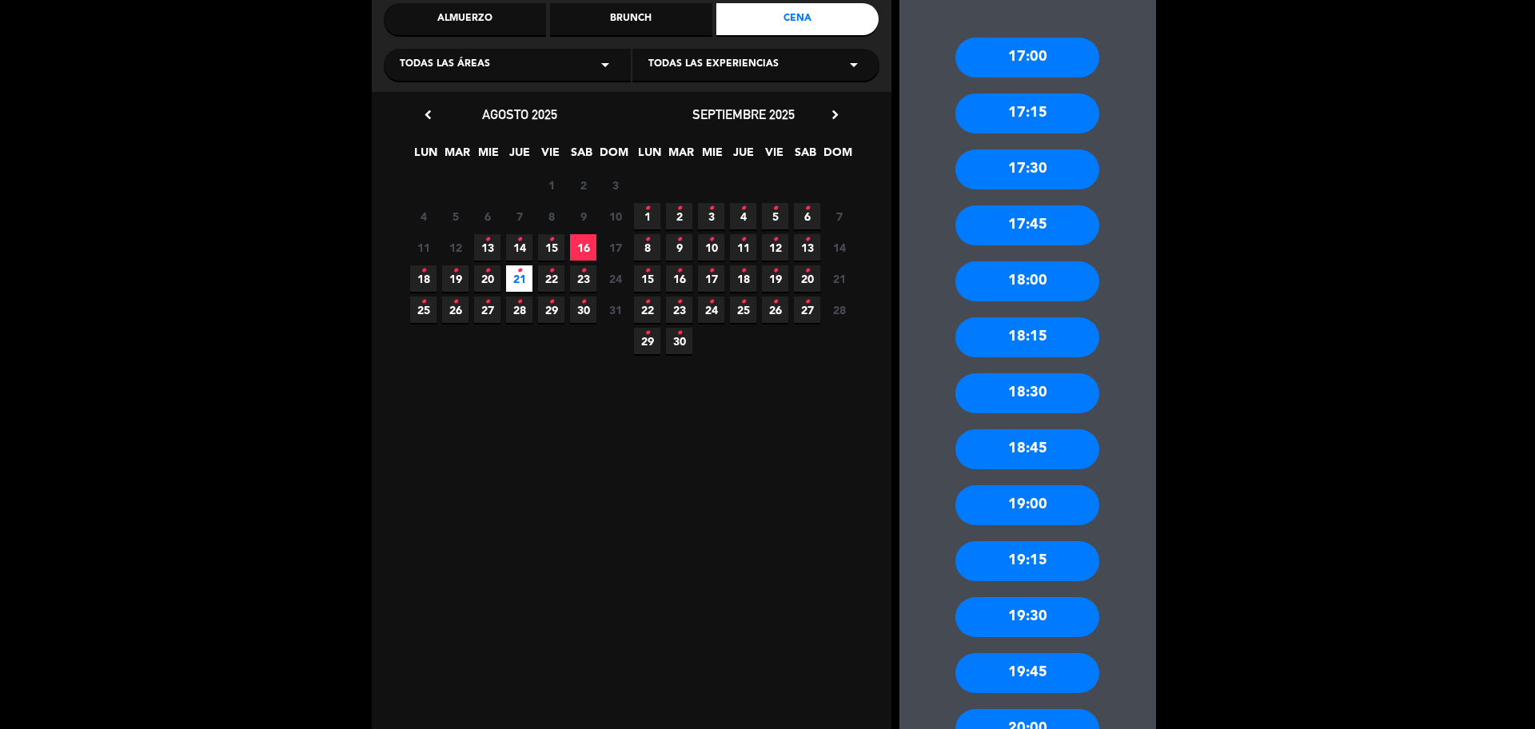
click at [1043, 285] on div "18:00" at bounding box center [1028, 281] width 144 height 40
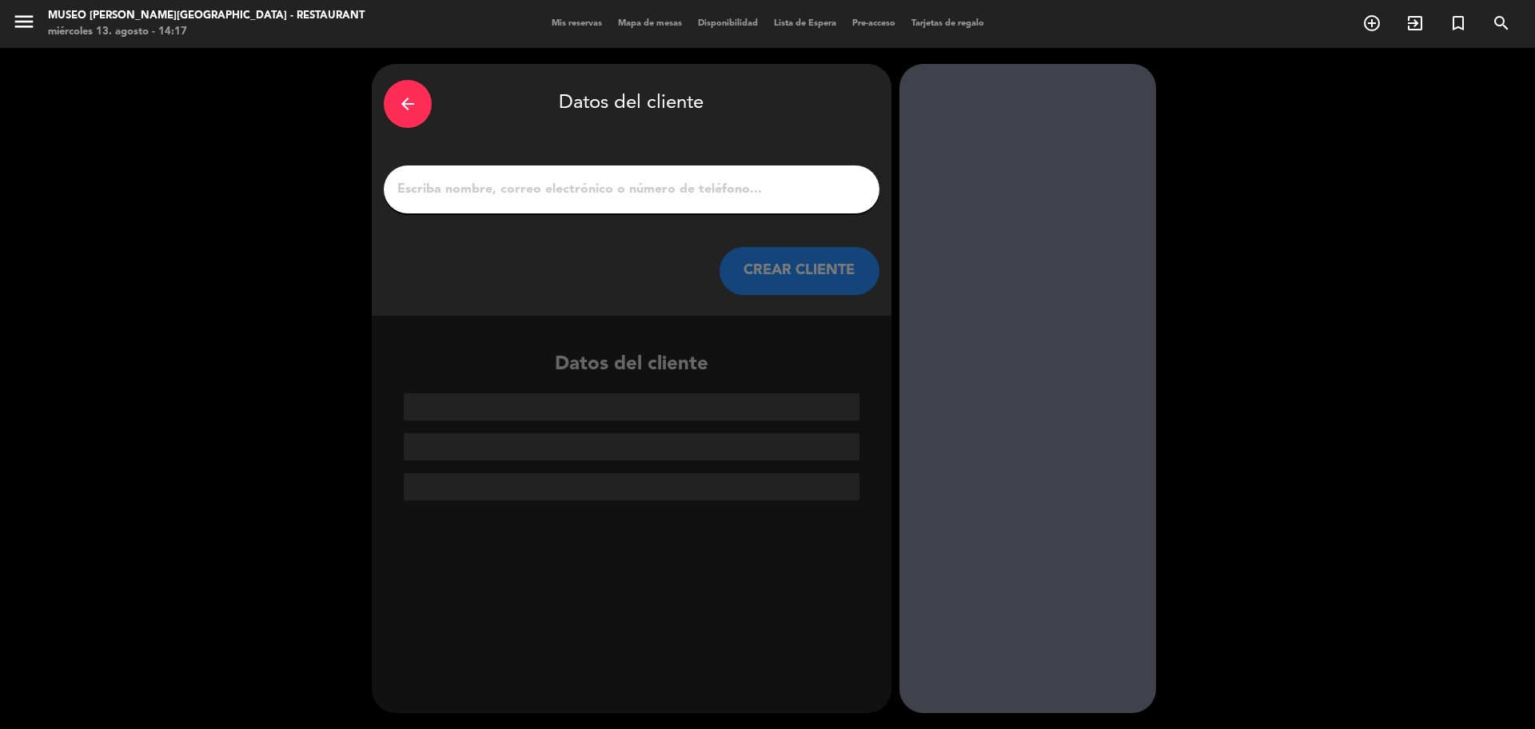
scroll to position [0, 0]
click at [552, 202] on div at bounding box center [632, 190] width 496 height 48
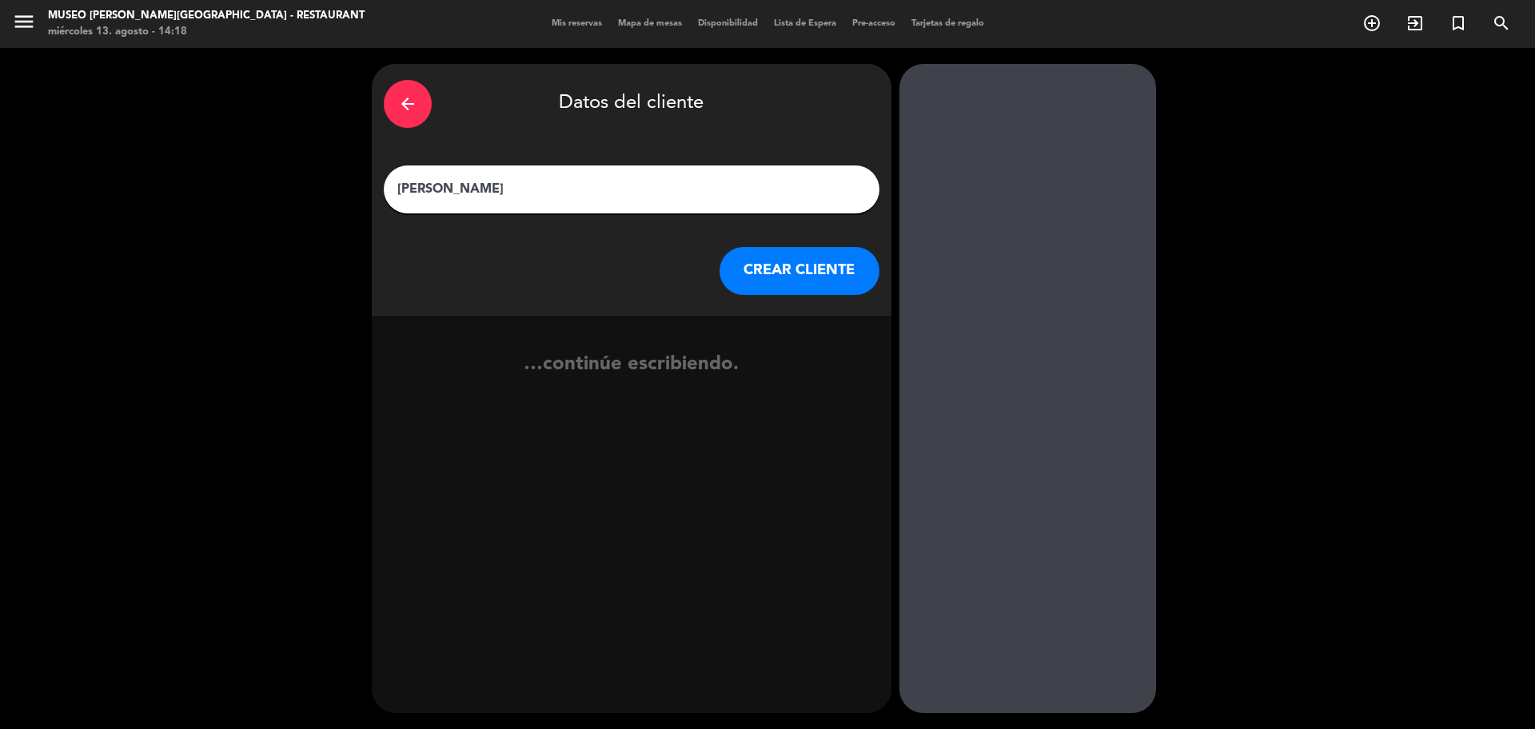
click at [555, 192] on input "JENNY ISASI" at bounding box center [632, 189] width 472 height 22
type input "JENNY ISASI"
click at [828, 298] on div "arrow_back Datos del cliente JENNY ISASI CREAR CLIENTE" at bounding box center [632, 190] width 520 height 252
click at [814, 285] on button "CREAR CLIENTE" at bounding box center [800, 271] width 160 height 48
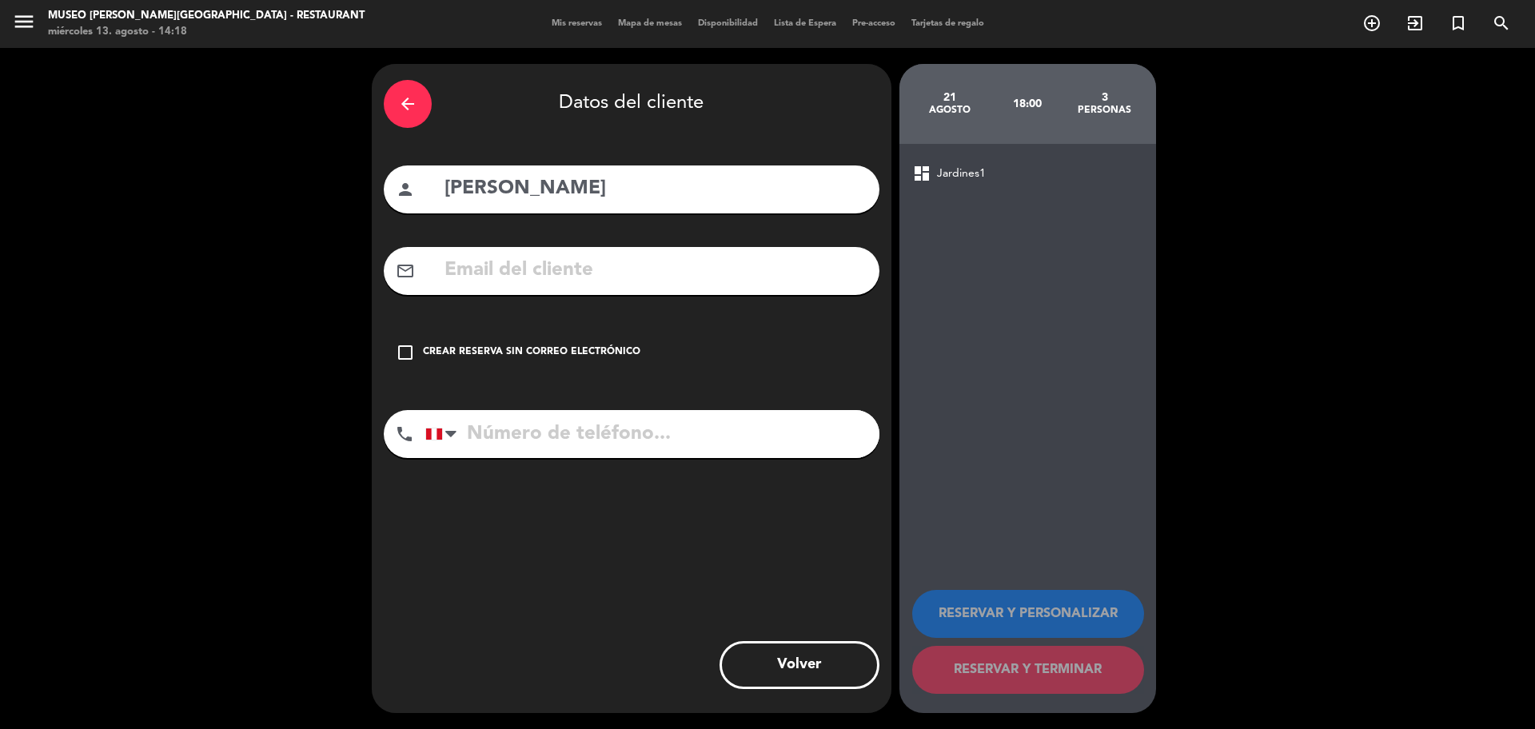
click at [810, 281] on input "text" at bounding box center [655, 270] width 425 height 33
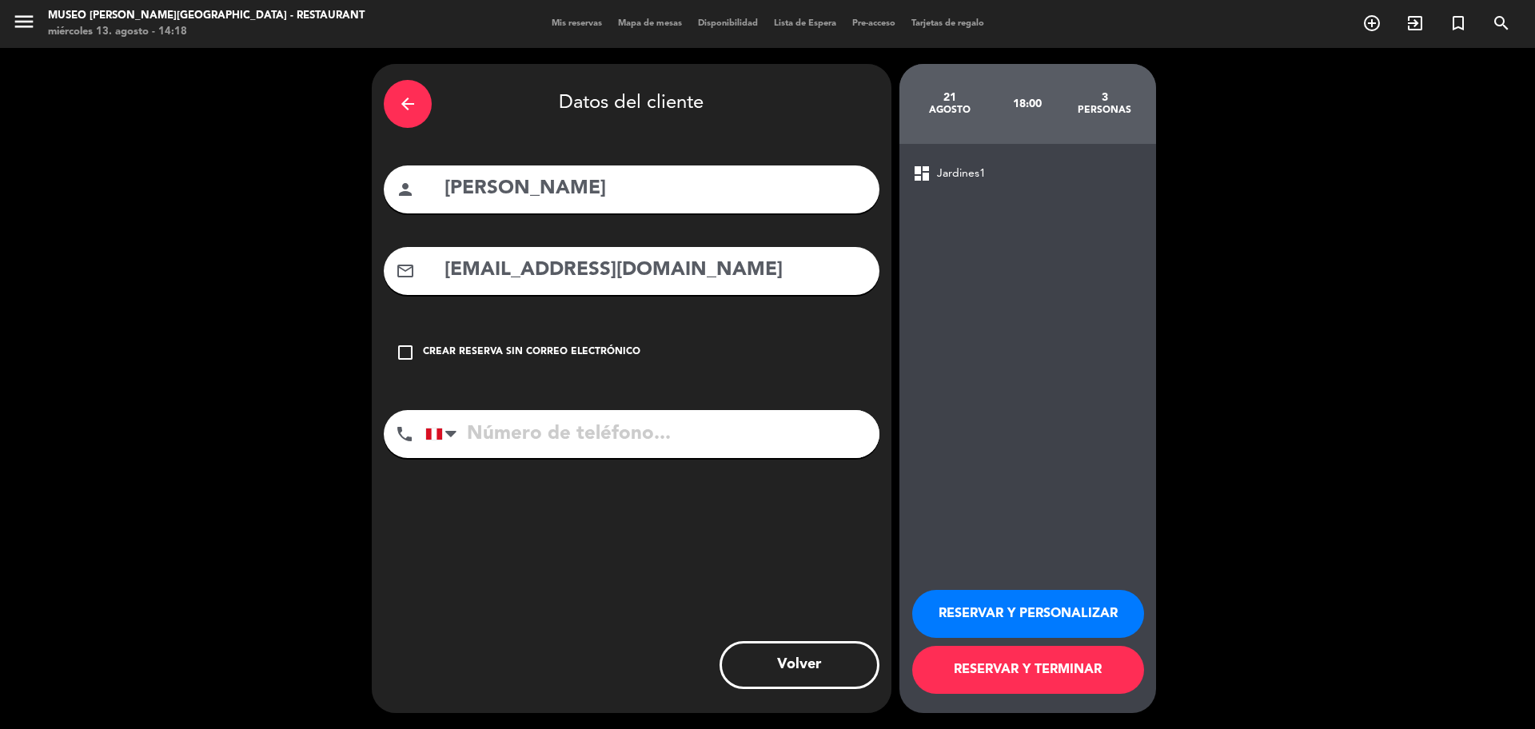
type input "JENNYISASI1@GMAIL.COM"
click at [695, 439] on input "tel" at bounding box center [652, 434] width 454 height 48
type input "953736156"
click at [1008, 609] on button "RESERVAR Y PERSONALIZAR" at bounding box center [1028, 614] width 232 height 48
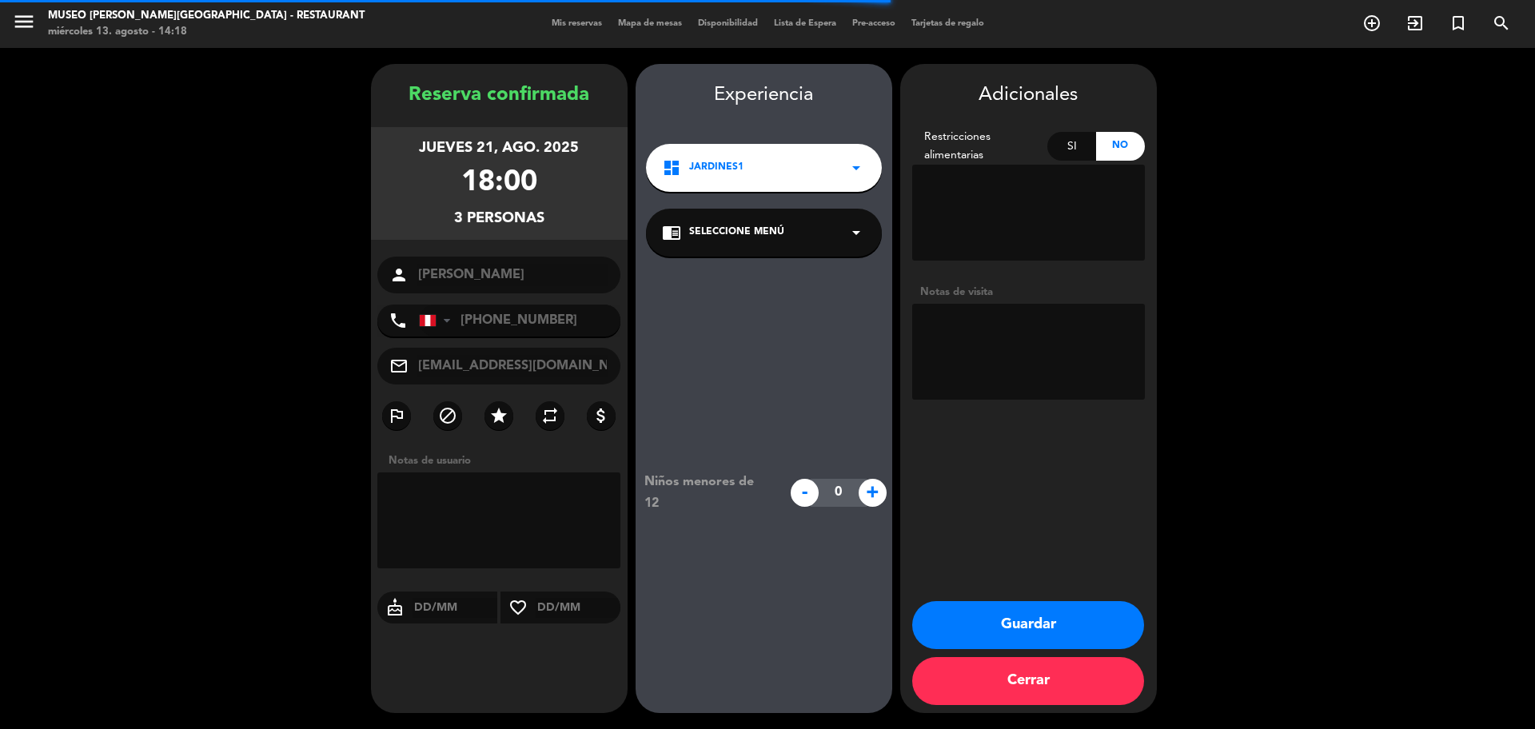
click at [722, 240] on span "Seleccione Menú" at bounding box center [736, 233] width 95 height 16
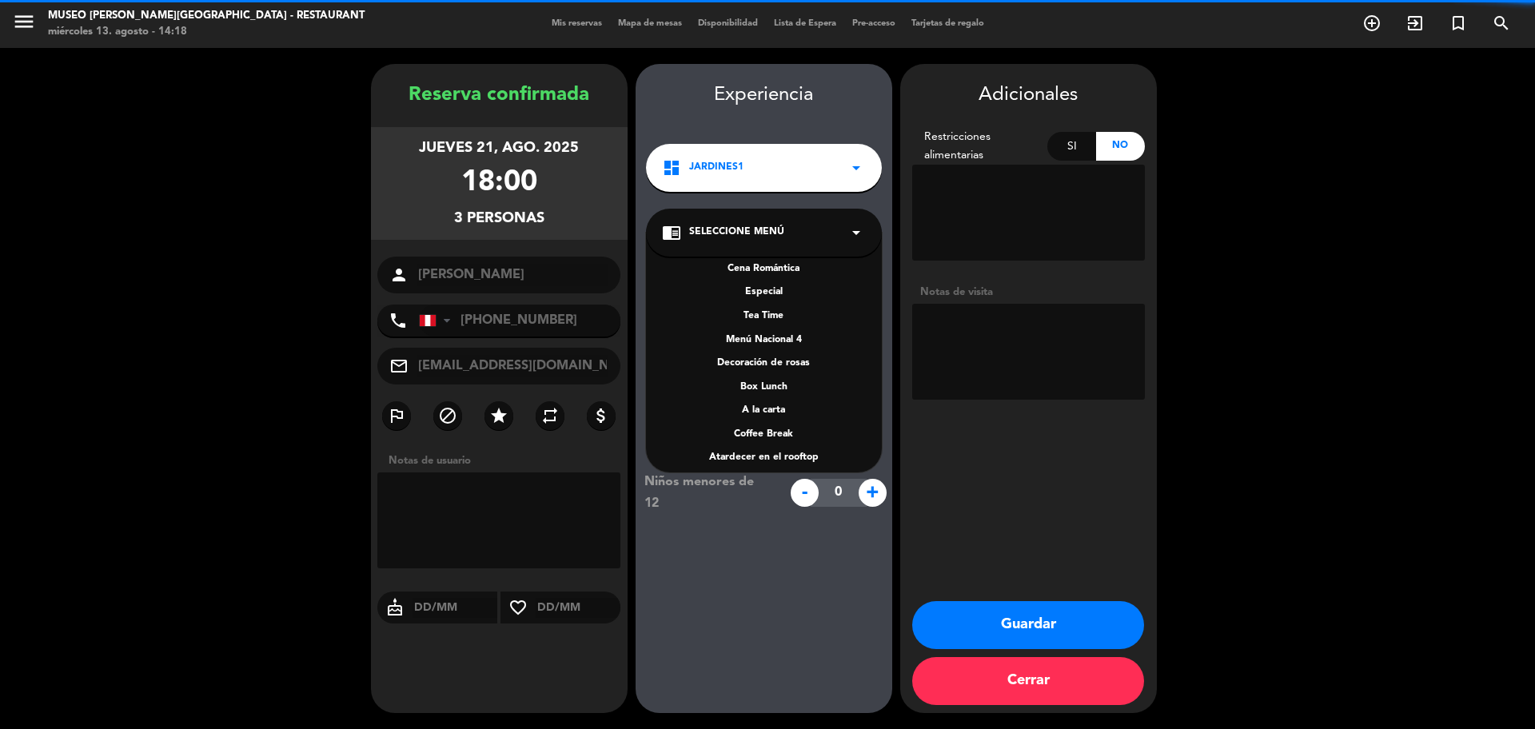
scroll to position [200, 0]
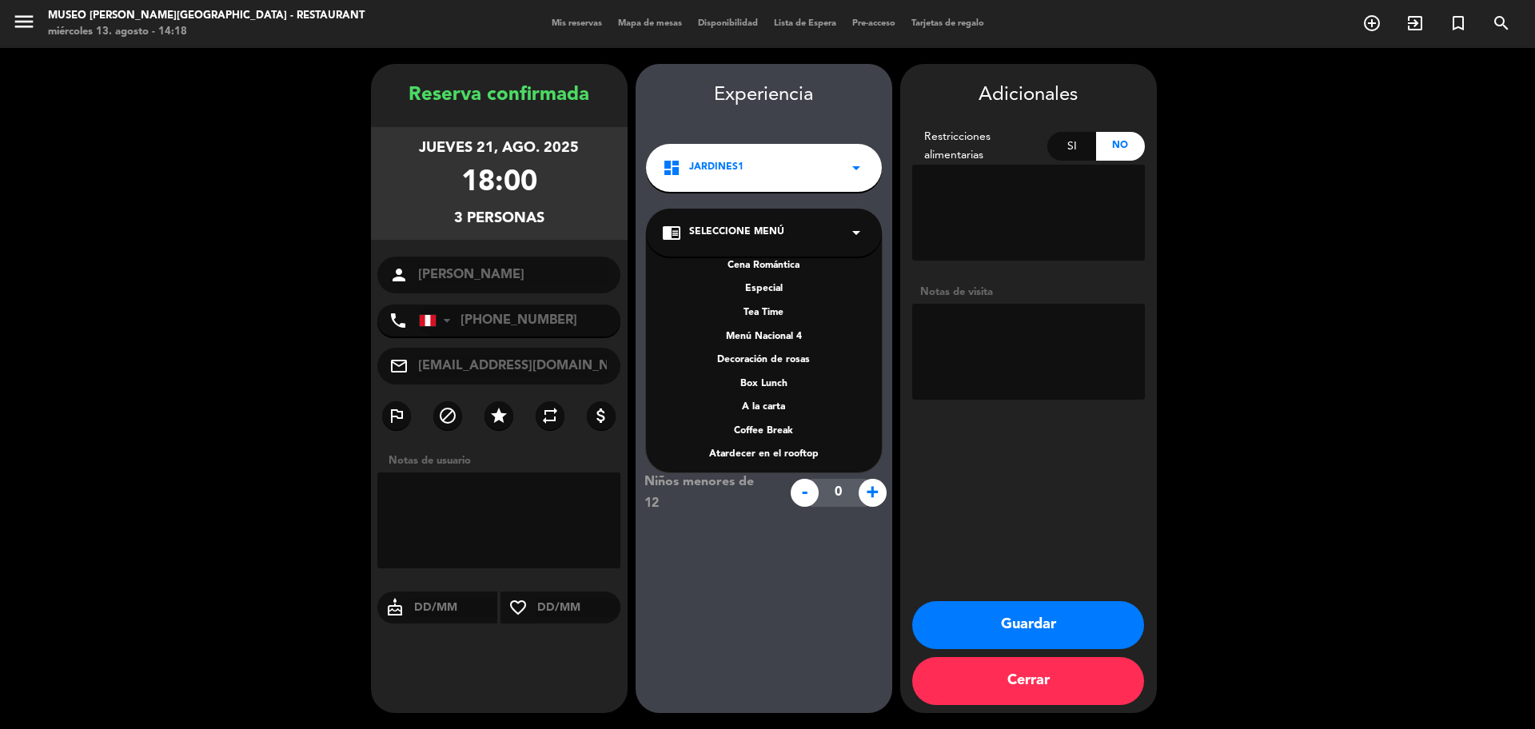
click at [780, 405] on div "A la carta" at bounding box center [764, 408] width 204 height 16
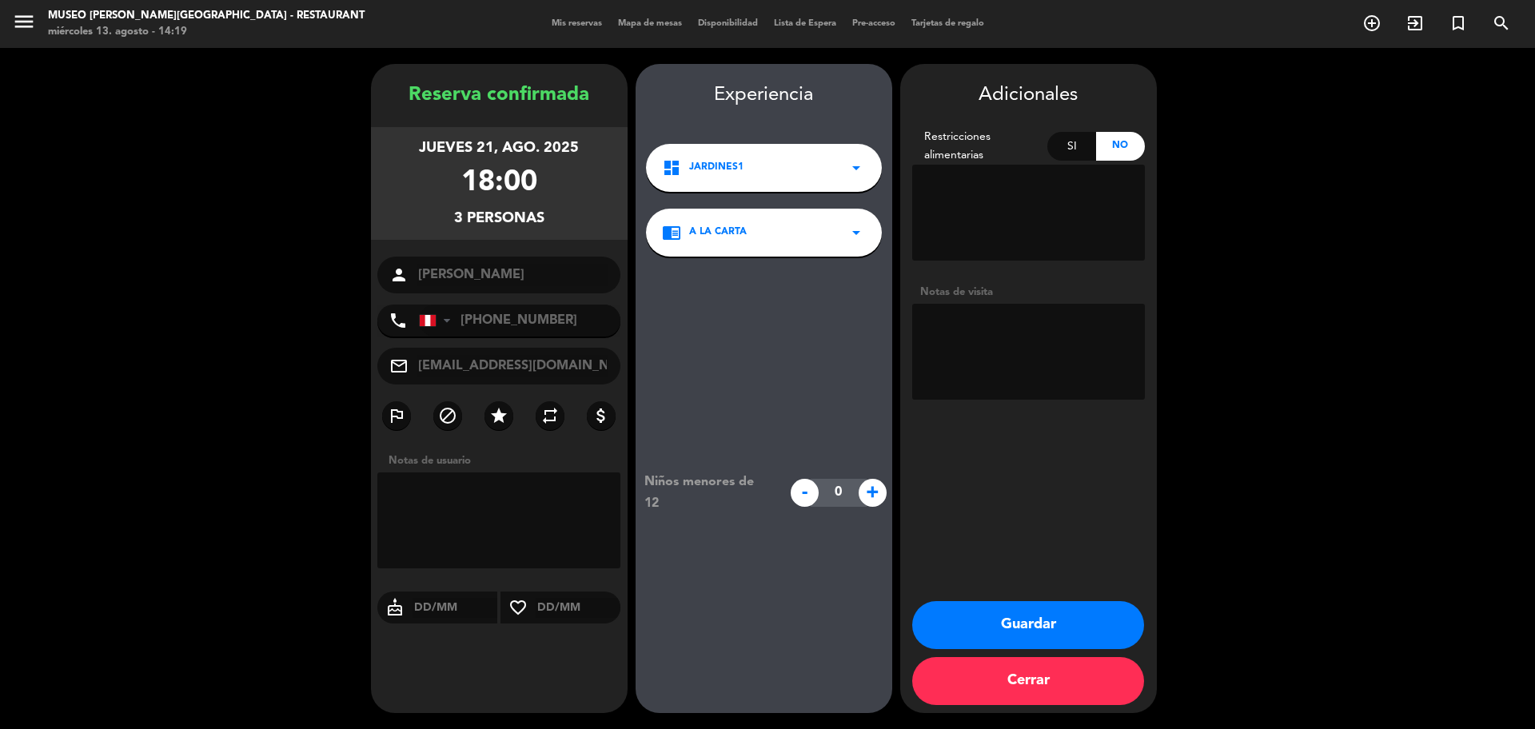
click at [1073, 624] on button "Guardar" at bounding box center [1028, 625] width 232 height 48
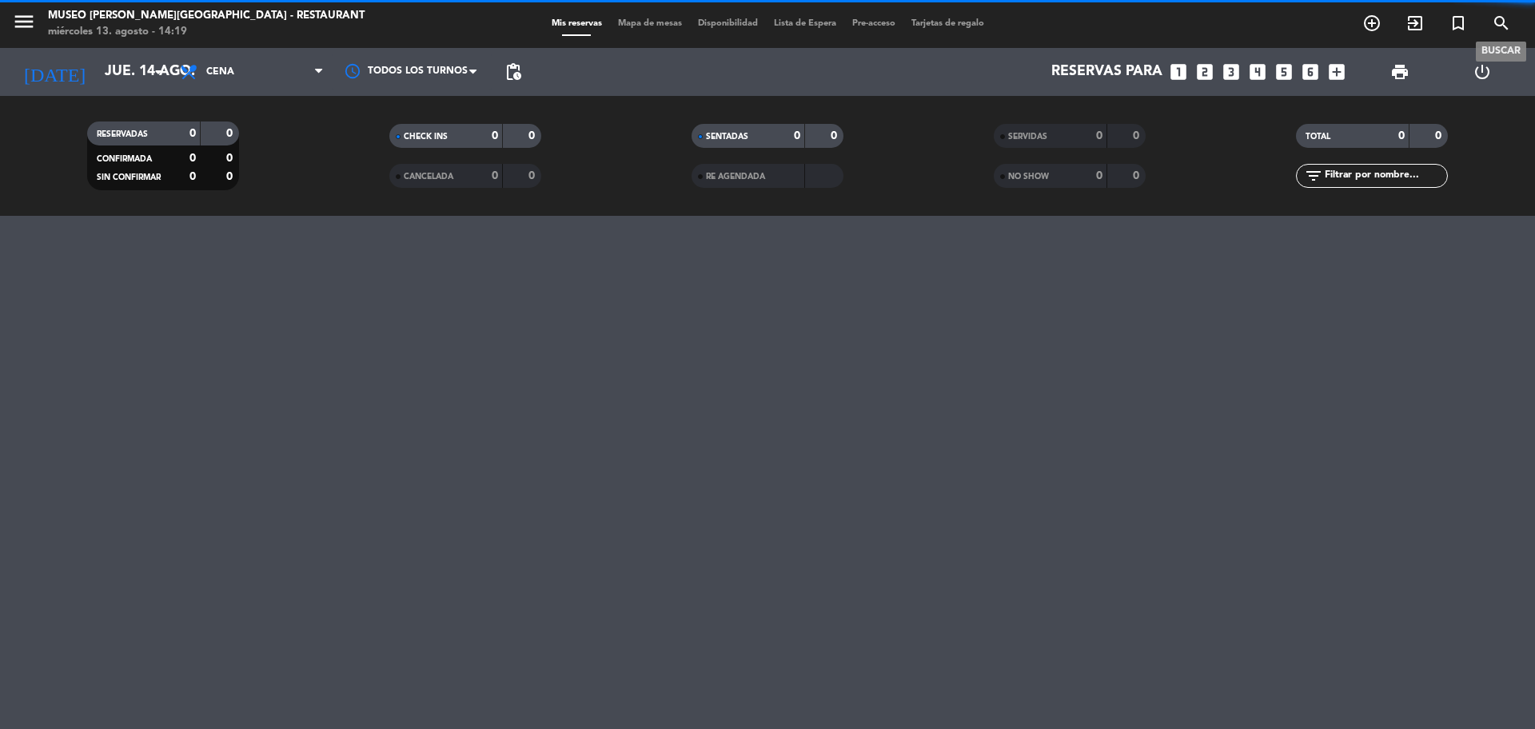
click at [1506, 26] on icon "search" at bounding box center [1501, 23] width 19 height 19
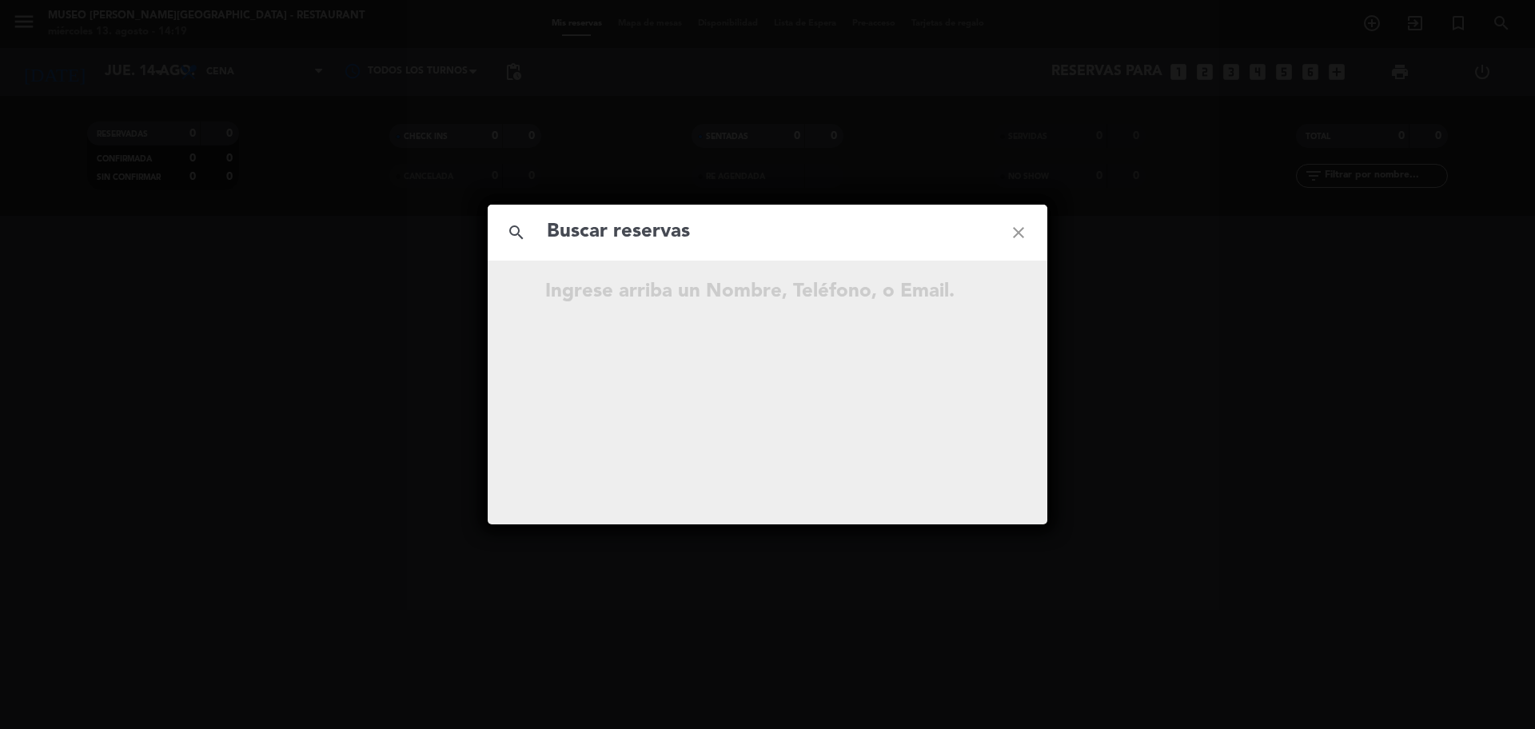
click at [728, 231] on input "text" at bounding box center [767, 232] width 445 height 33
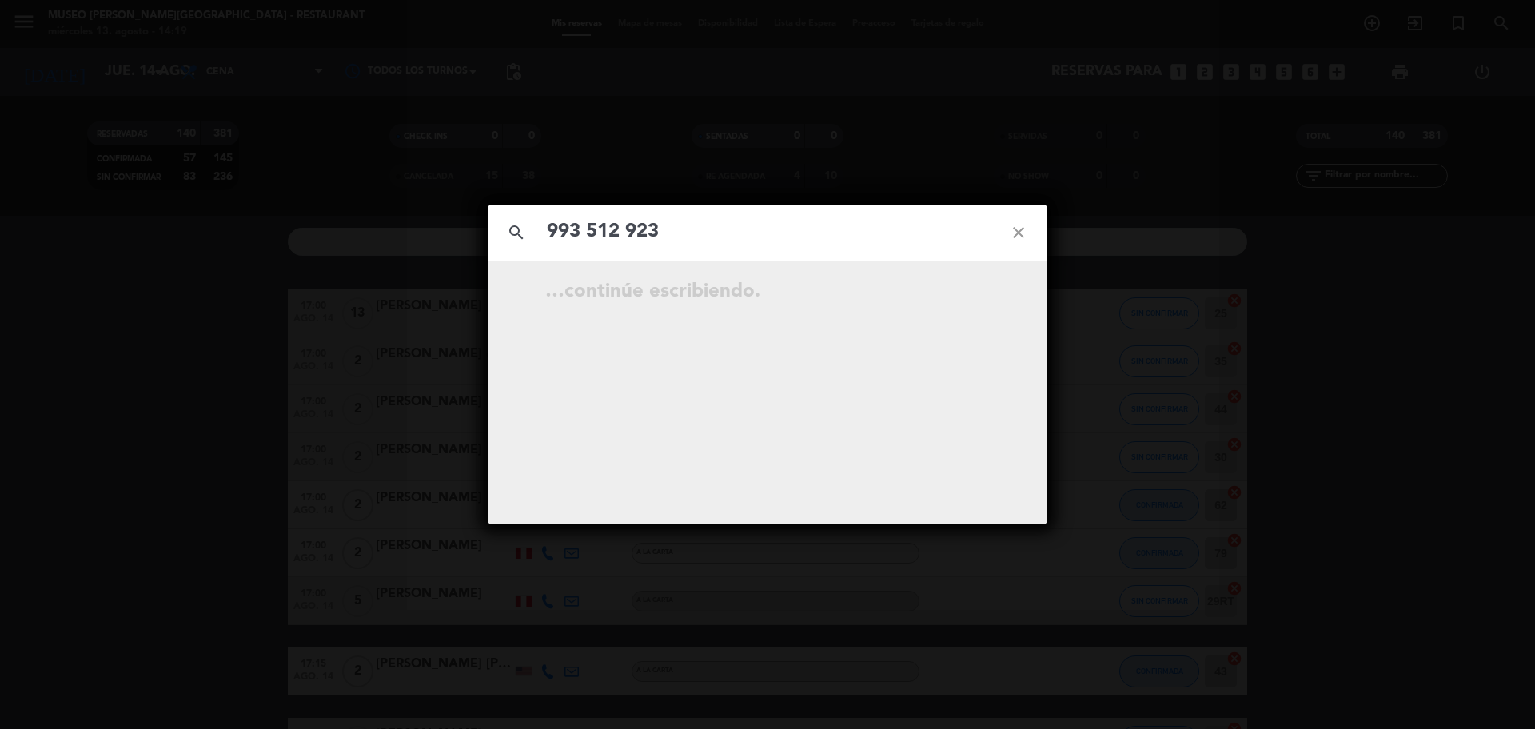
click at [632, 238] on input "993 512 923" at bounding box center [767, 232] width 445 height 33
click at [630, 237] on input "993 512 923" at bounding box center [767, 232] width 445 height 33
type input "993512923"
click at [660, 232] on input "993512923" at bounding box center [767, 232] width 445 height 33
click at [986, 302] on icon "open_in_new" at bounding box center [978, 294] width 19 height 19
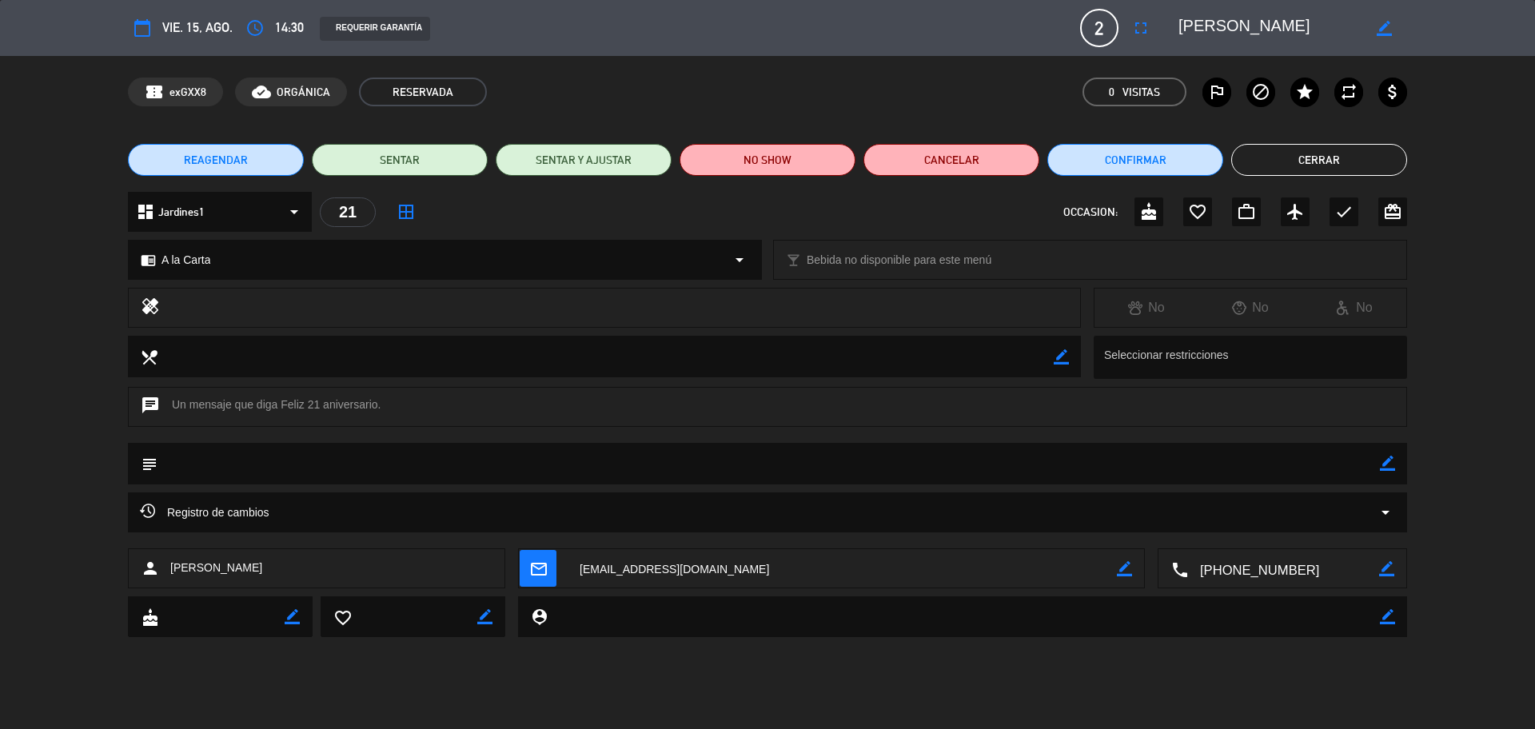
click at [1321, 150] on button "Cerrar" at bounding box center [1319, 160] width 176 height 32
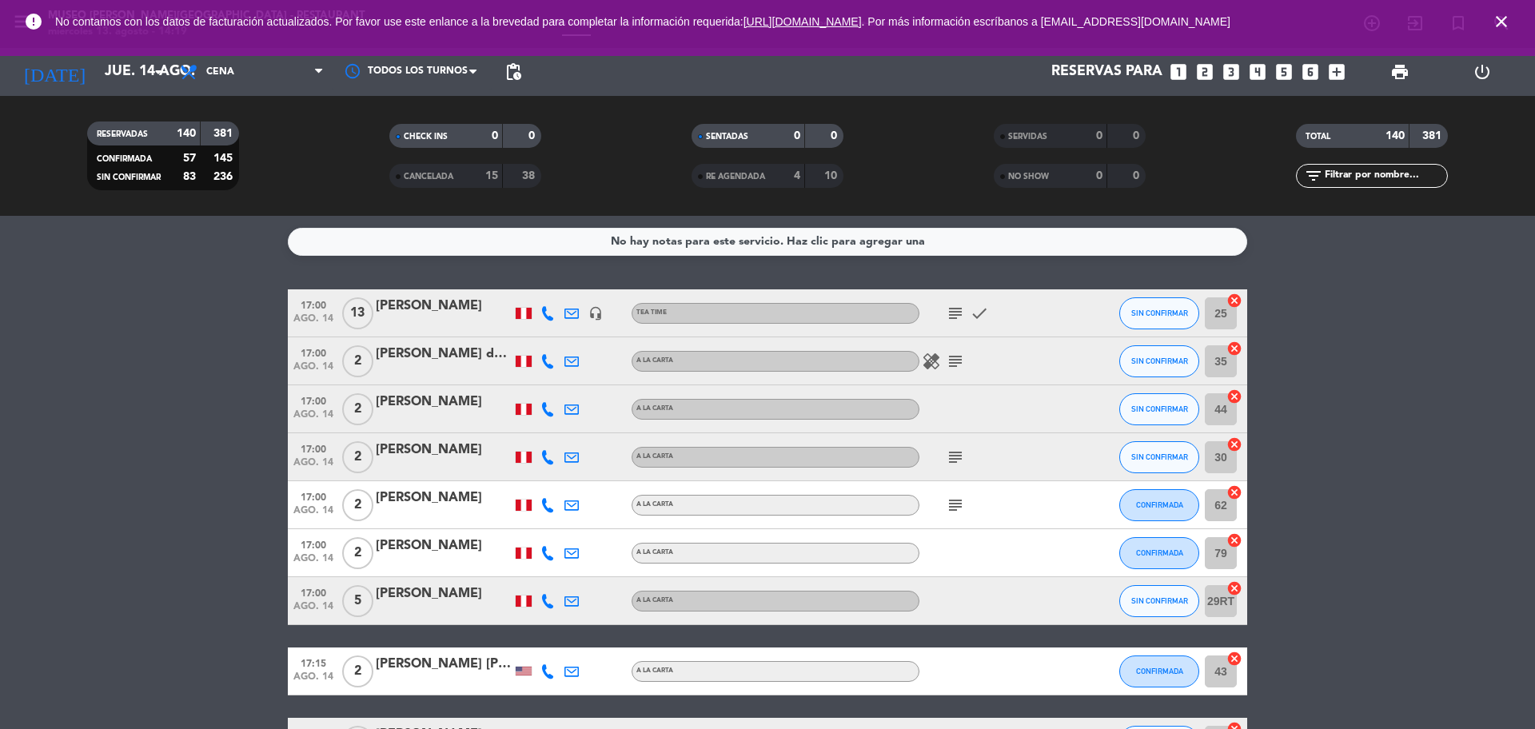
click at [1494, 27] on icon "close" at bounding box center [1501, 21] width 19 height 19
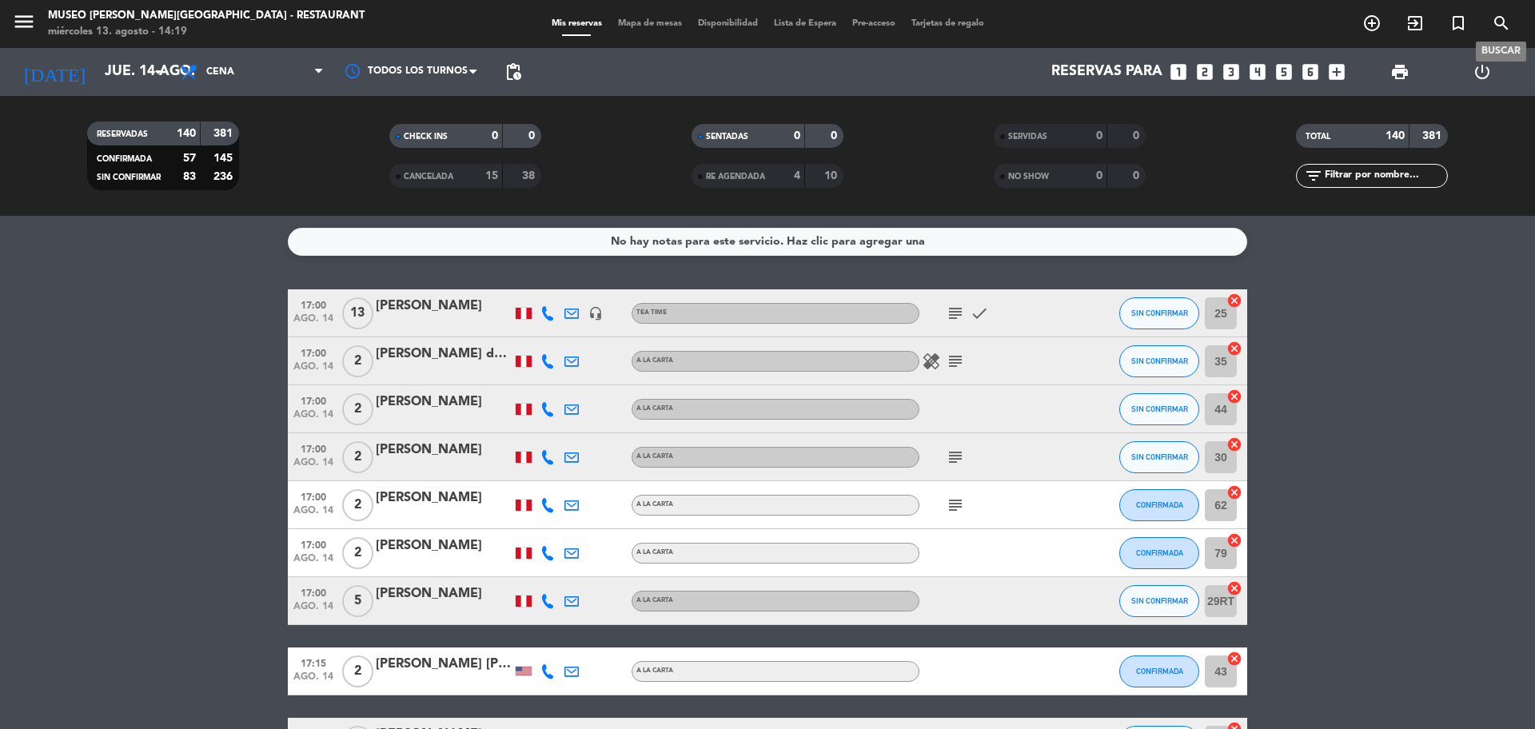
click at [1499, 22] on icon "search" at bounding box center [1501, 23] width 19 height 19
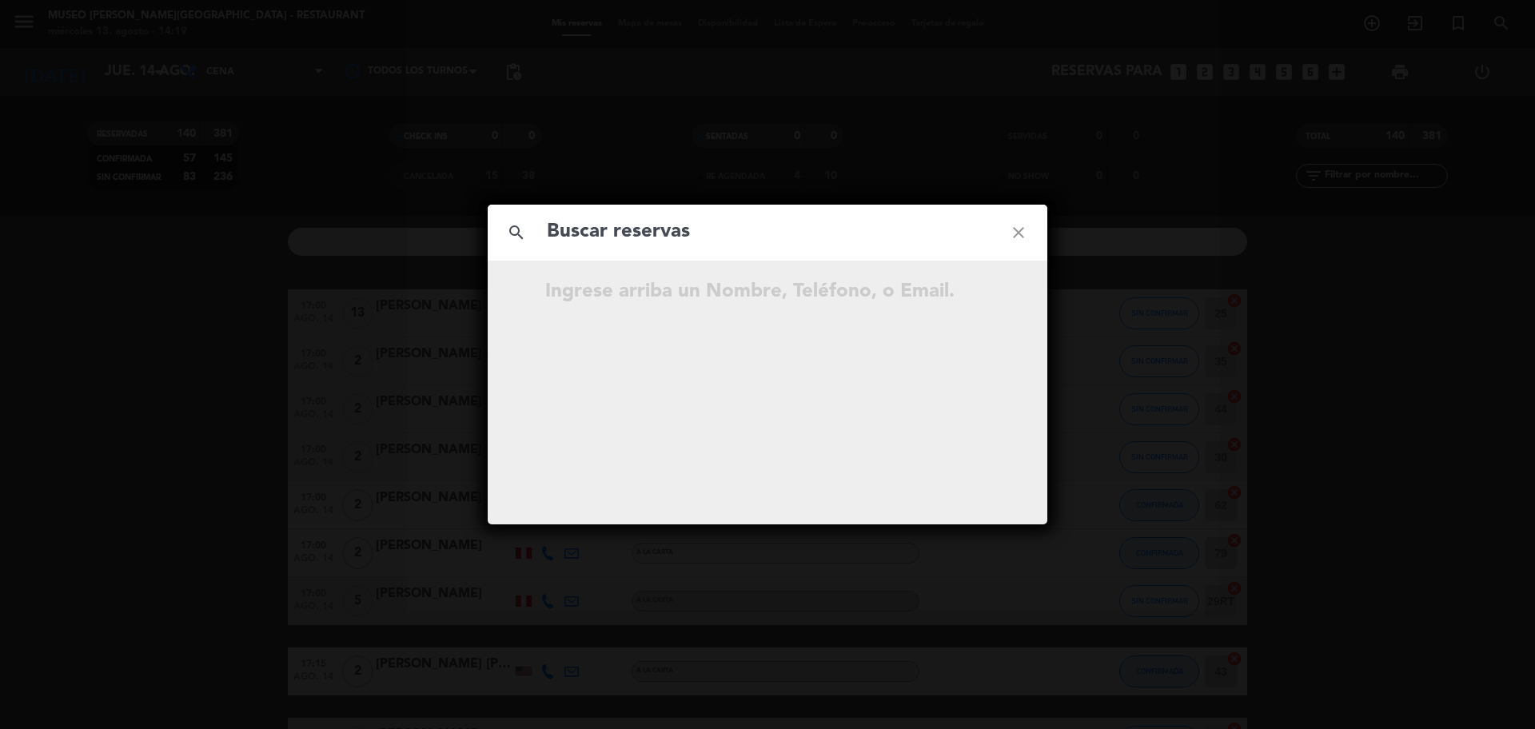
click at [744, 225] on input "text" at bounding box center [767, 232] width 445 height 33
type input "Eglinton Lenar Yaca Meza"
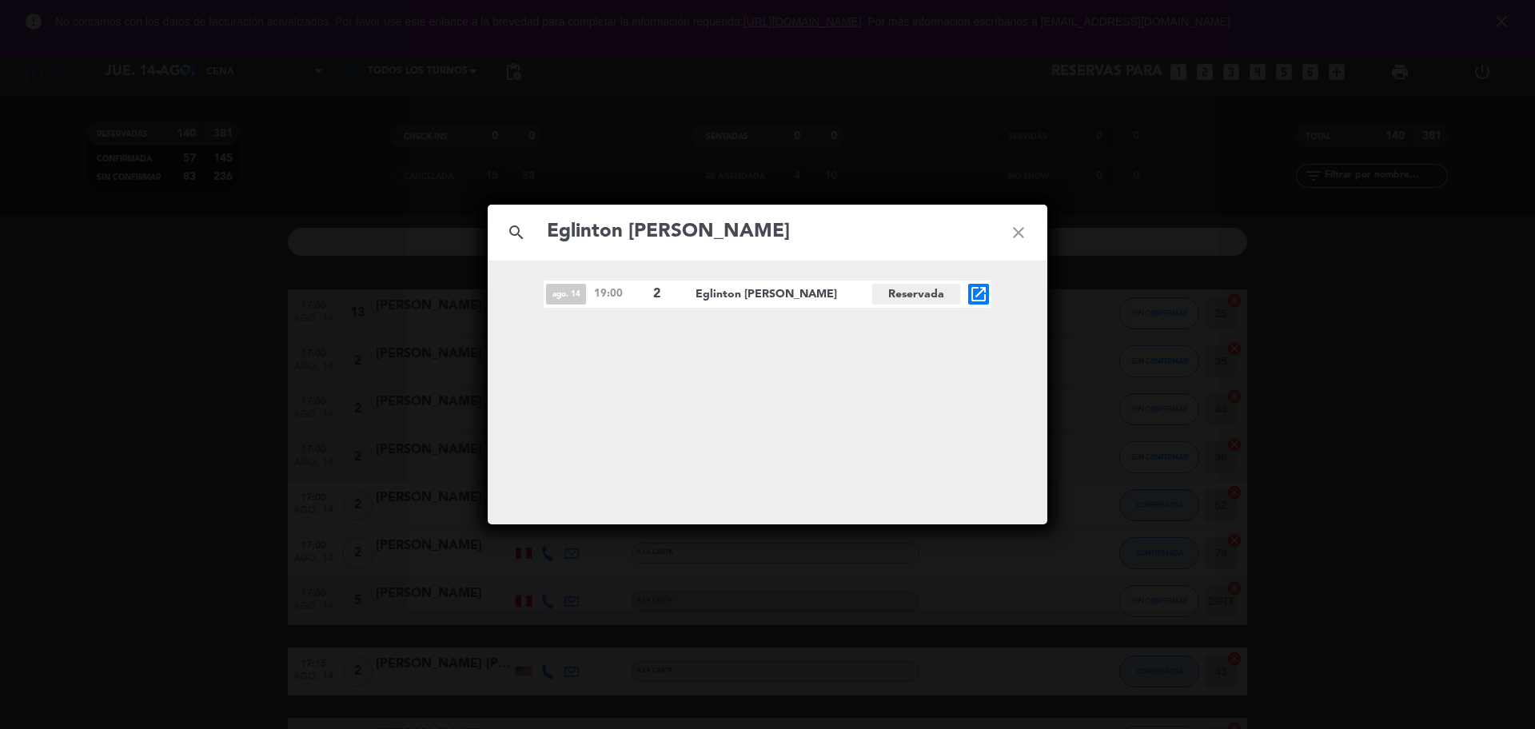
drag, startPoint x: 800, startPoint y: 225, endPoint x: 548, endPoint y: 242, distance: 253.3
click at [548, 242] on input "Eglinton Lenar Yaca Meza" at bounding box center [767, 232] width 445 height 33
click at [1015, 236] on icon "close" at bounding box center [1019, 233] width 58 height 58
click at [963, 236] on input "text" at bounding box center [767, 232] width 445 height 33
paste input "eglintonlenar@gmail.com"
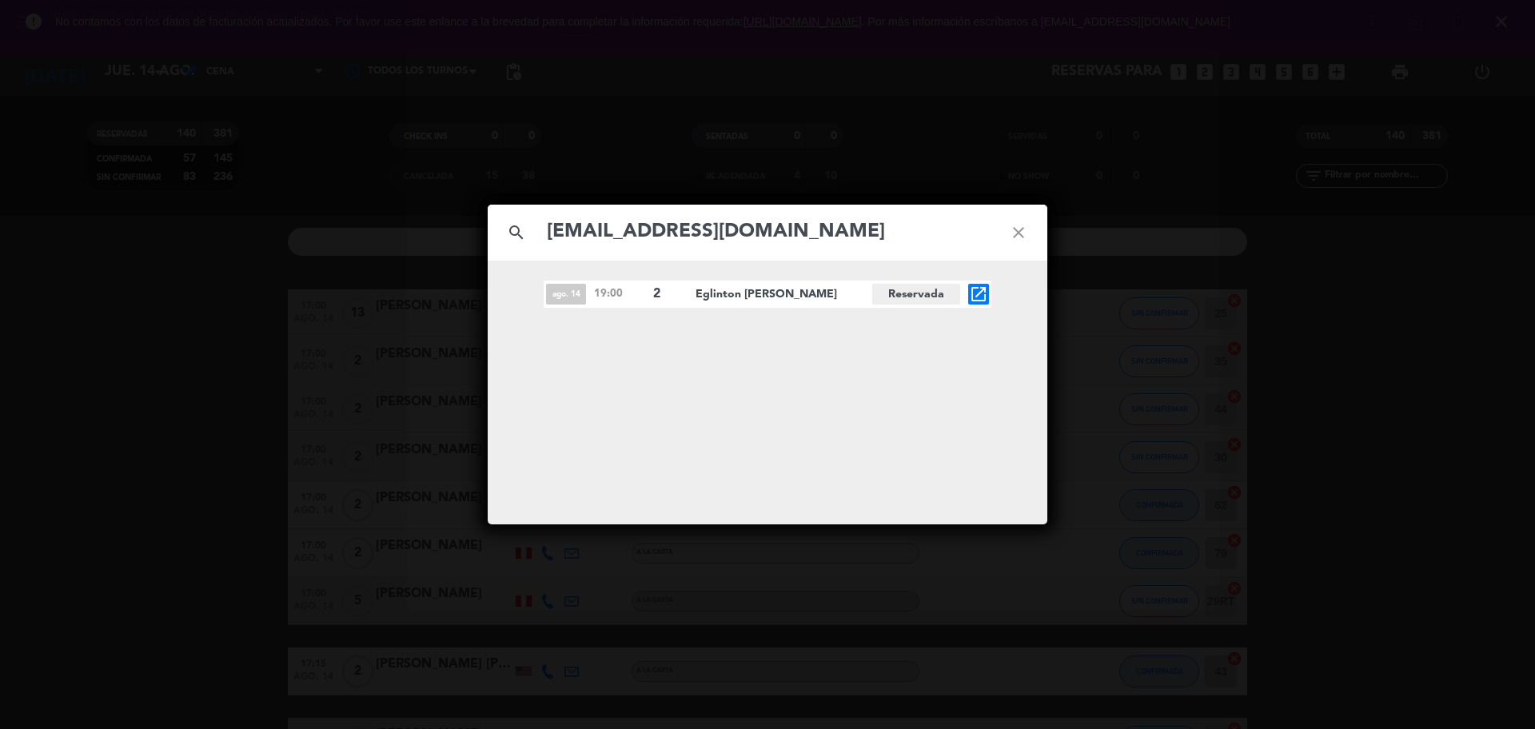
type input "eglintonlenar@gmail.com"
click at [826, 236] on input "eglintonlenar@gmail.com" at bounding box center [767, 232] width 445 height 33
drag, startPoint x: 1015, startPoint y: 235, endPoint x: 1016, endPoint y: 211, distance: 24.0
click at [1016, 235] on icon "close" at bounding box center [1019, 233] width 58 height 58
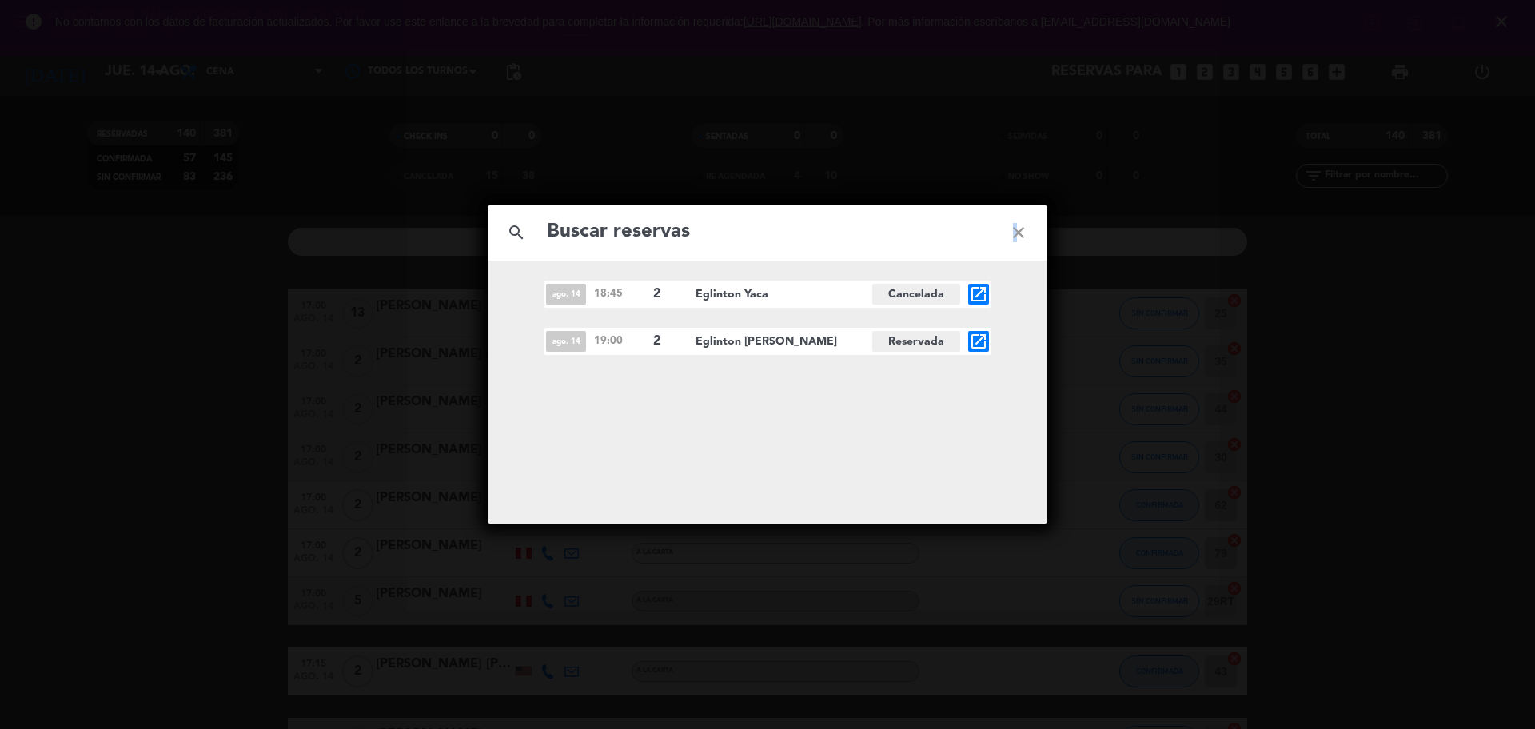
click at [1014, 238] on icon "close" at bounding box center [1019, 233] width 58 height 58
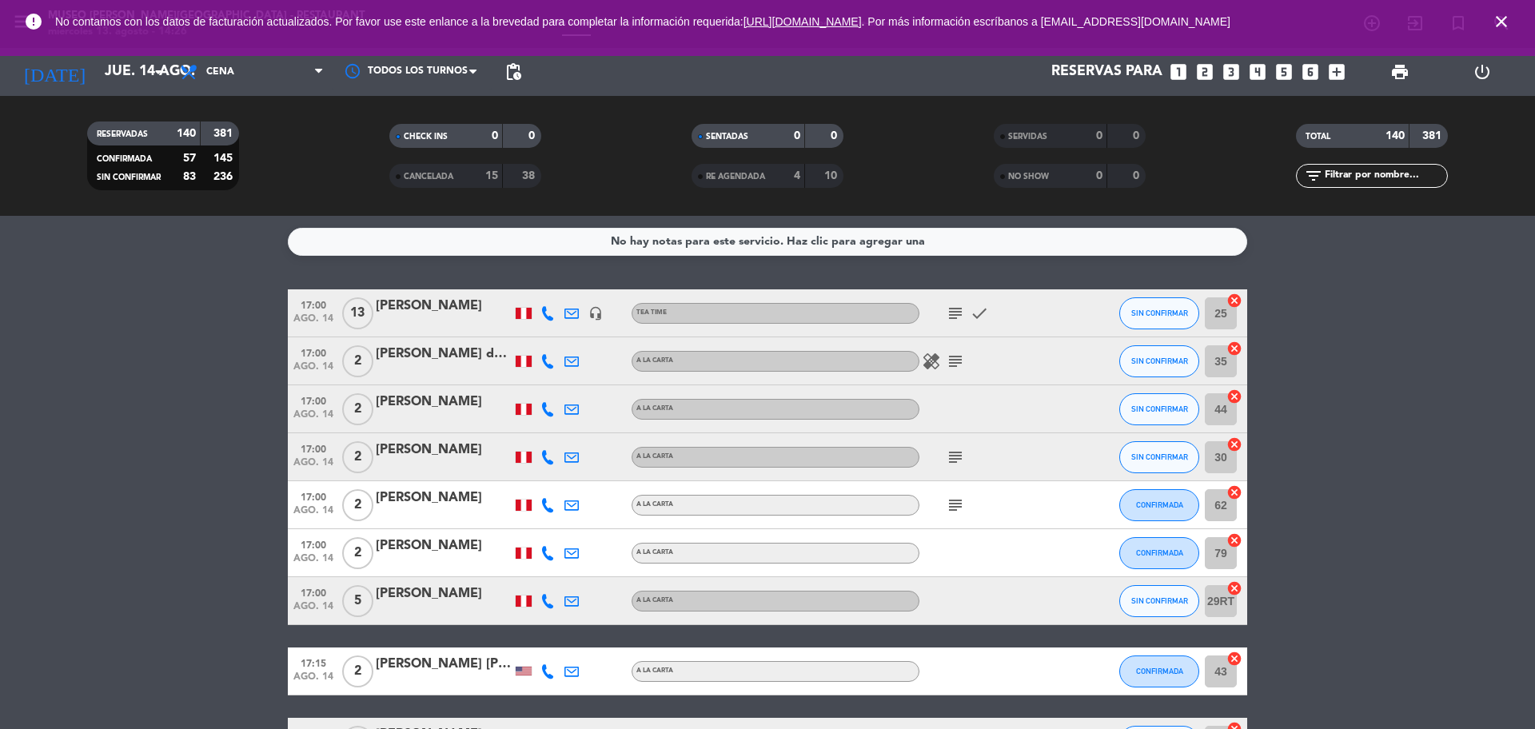
click at [1510, 21] on icon "close" at bounding box center [1501, 21] width 19 height 19
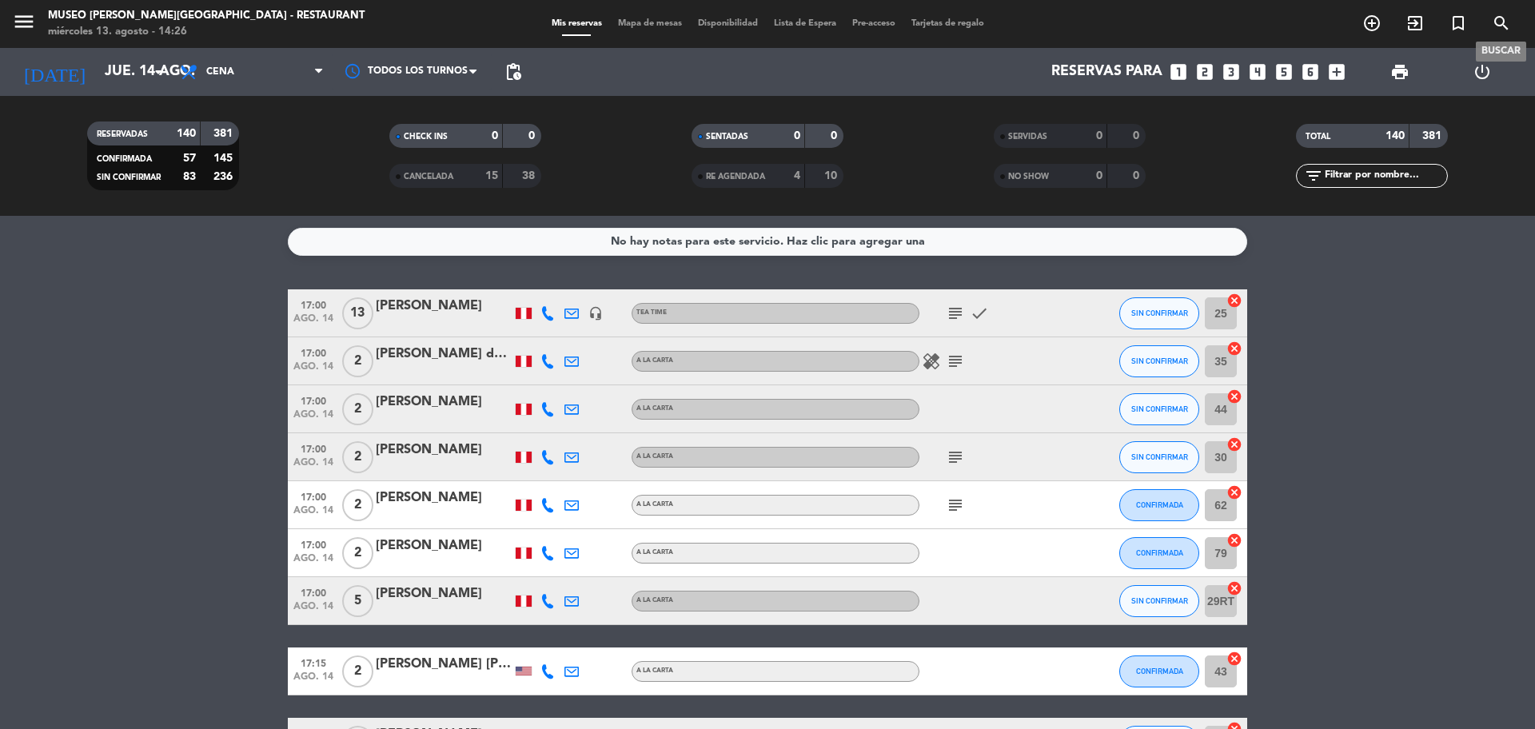
click at [1496, 22] on icon "search" at bounding box center [1501, 23] width 19 height 19
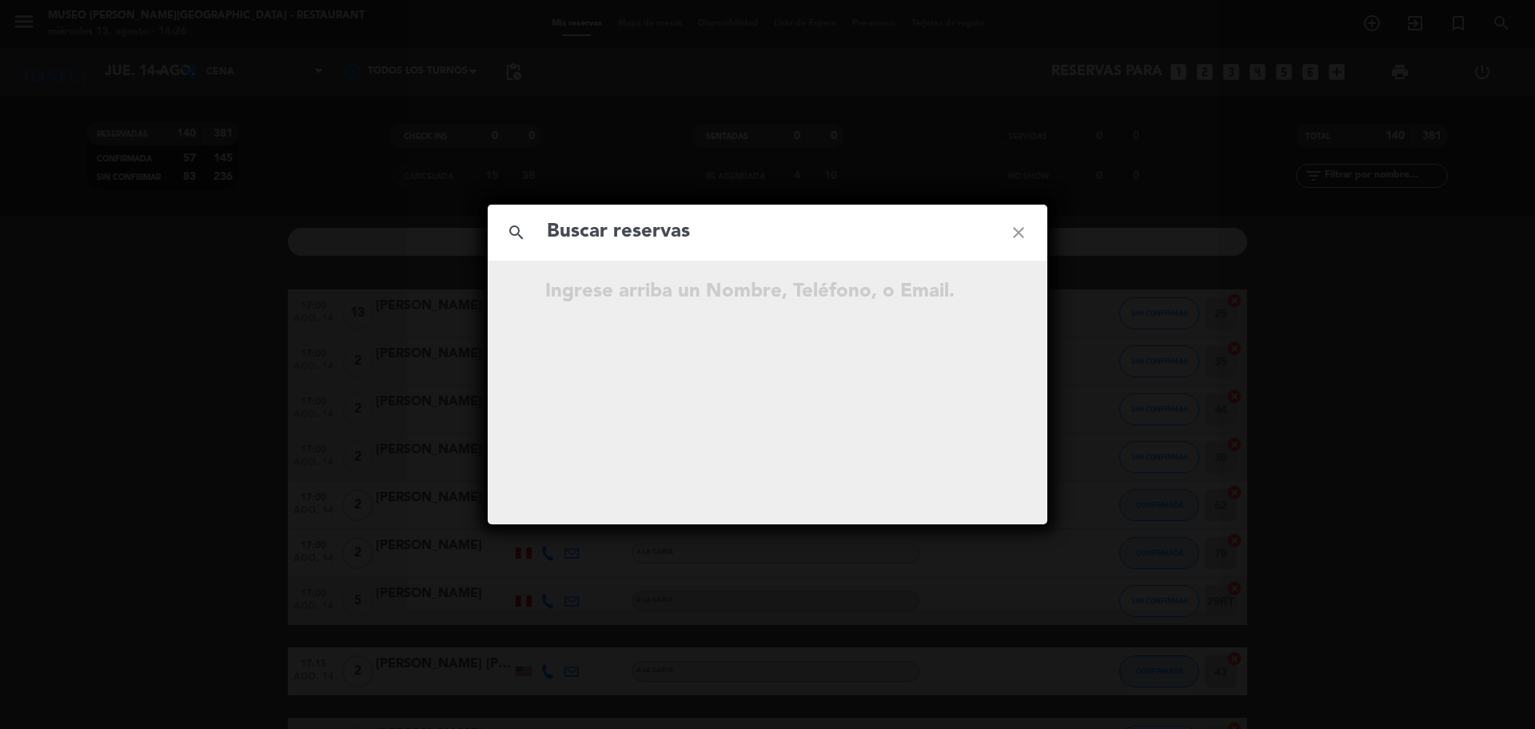
click at [917, 228] on input "text" at bounding box center [767, 232] width 445 height 33
type input "Rodrigo León Rivera"
click at [979, 300] on icon "open_in_new" at bounding box center [978, 294] width 19 height 19
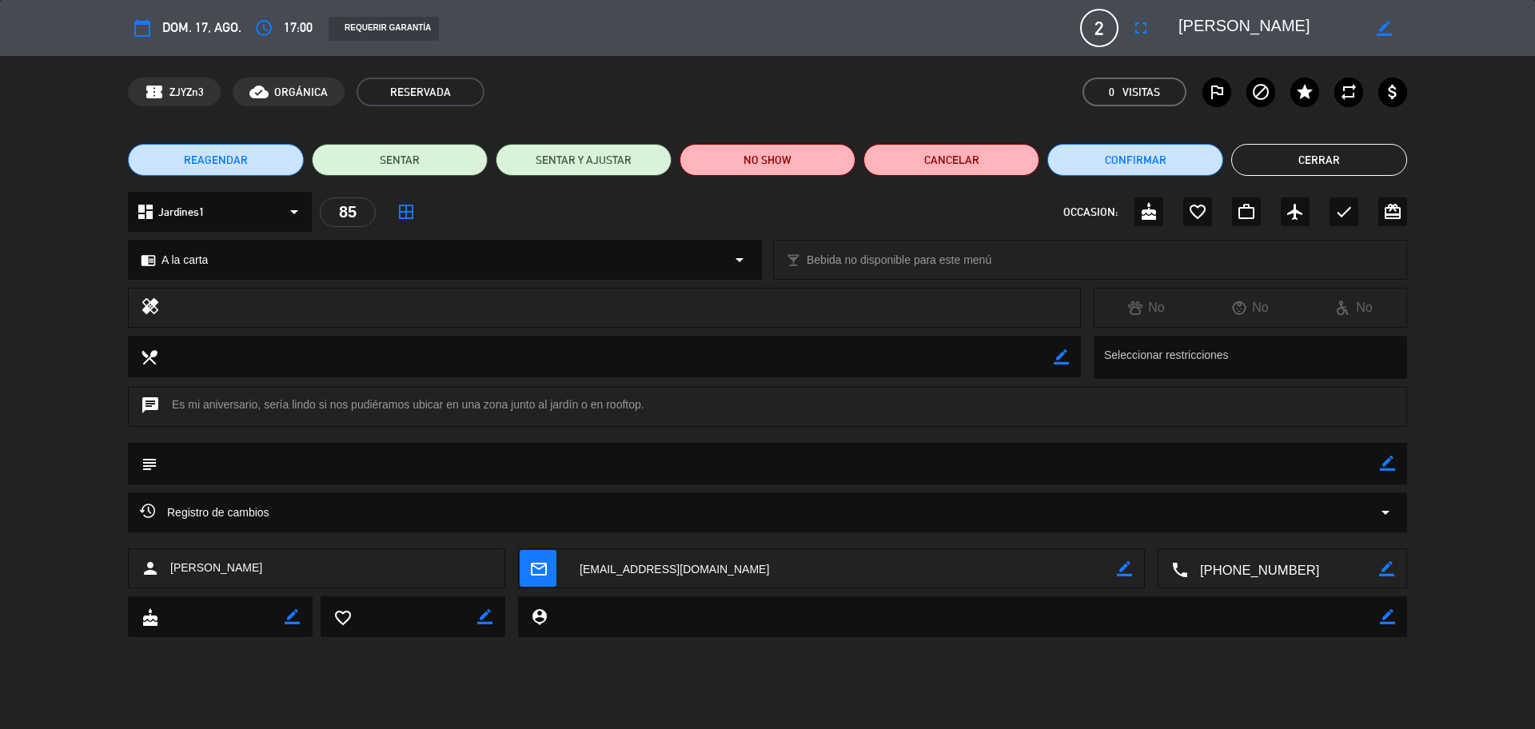
drag, startPoint x: 1385, startPoint y: 463, endPoint x: 1350, endPoint y: 465, distance: 35.2
click at [1384, 463] on icon "border_color" at bounding box center [1387, 463] width 15 height 15
click at [1349, 465] on textarea at bounding box center [769, 463] width 1223 height 41
paste textarea "Gracias por dejarme vivir en tu corazón. Te amo, Dani"
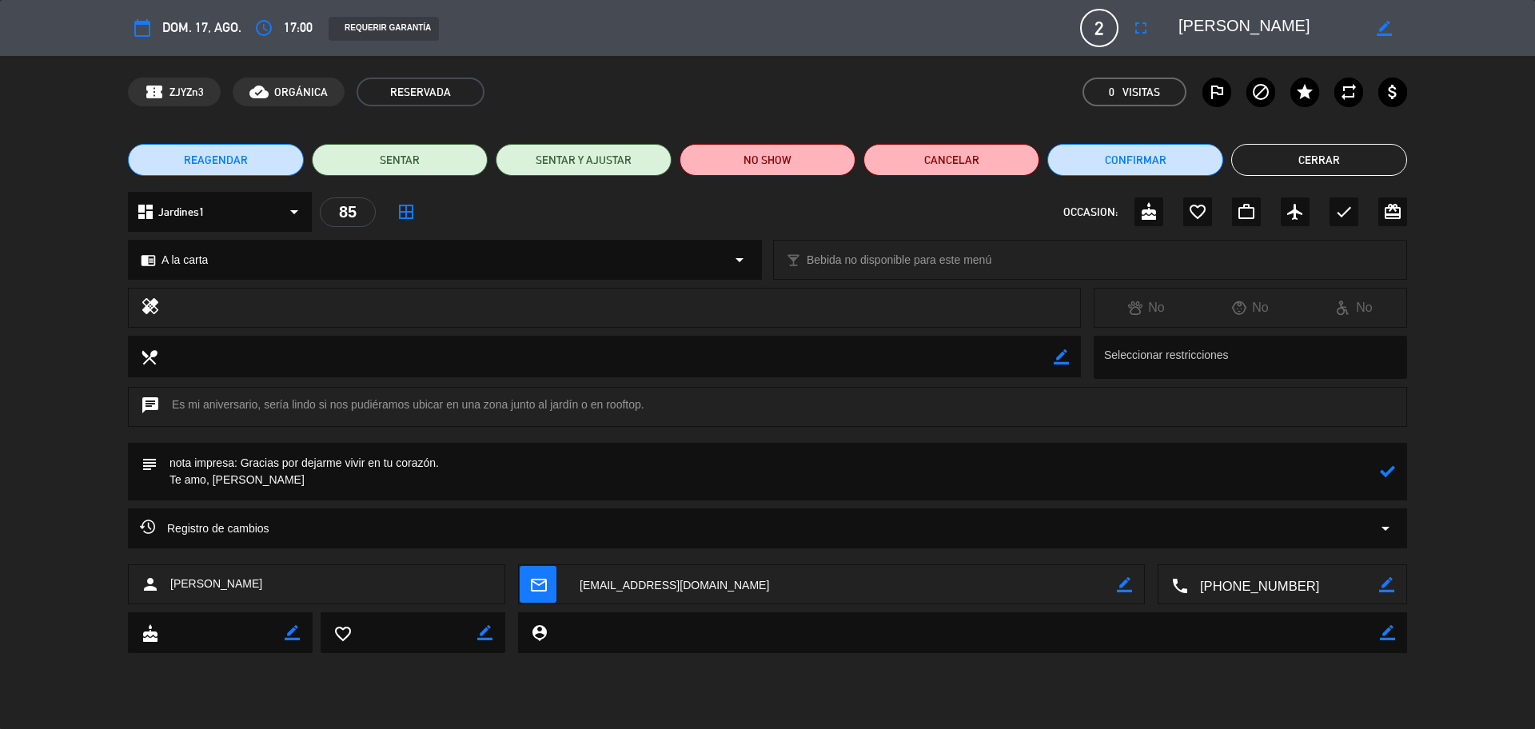
type textarea "nota impresa: Gracias por dejarme vivir en tu corazón. Te amo, Dani"
click at [1389, 473] on icon at bounding box center [1387, 471] width 15 height 15
click at [1381, 473] on icon "border_color" at bounding box center [1387, 471] width 15 height 15
click at [1384, 472] on icon at bounding box center [1387, 471] width 15 height 15
click at [1385, 472] on icon "border_color" at bounding box center [1387, 471] width 15 height 15
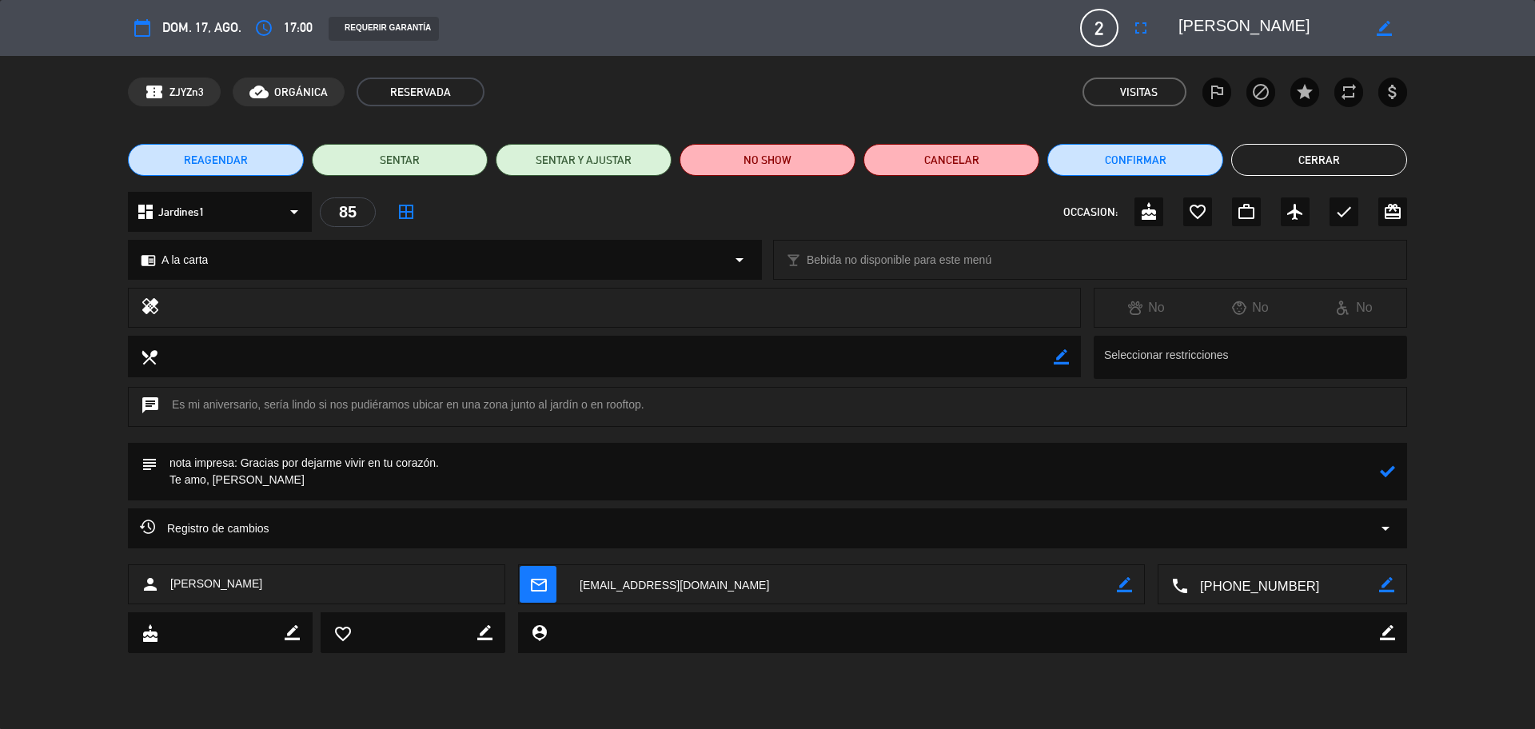
click at [1385, 472] on icon at bounding box center [1387, 471] width 15 height 15
click at [1340, 210] on icon "check" at bounding box center [1344, 211] width 19 height 19
click at [1251, 166] on button "Cerrar" at bounding box center [1319, 160] width 176 height 32
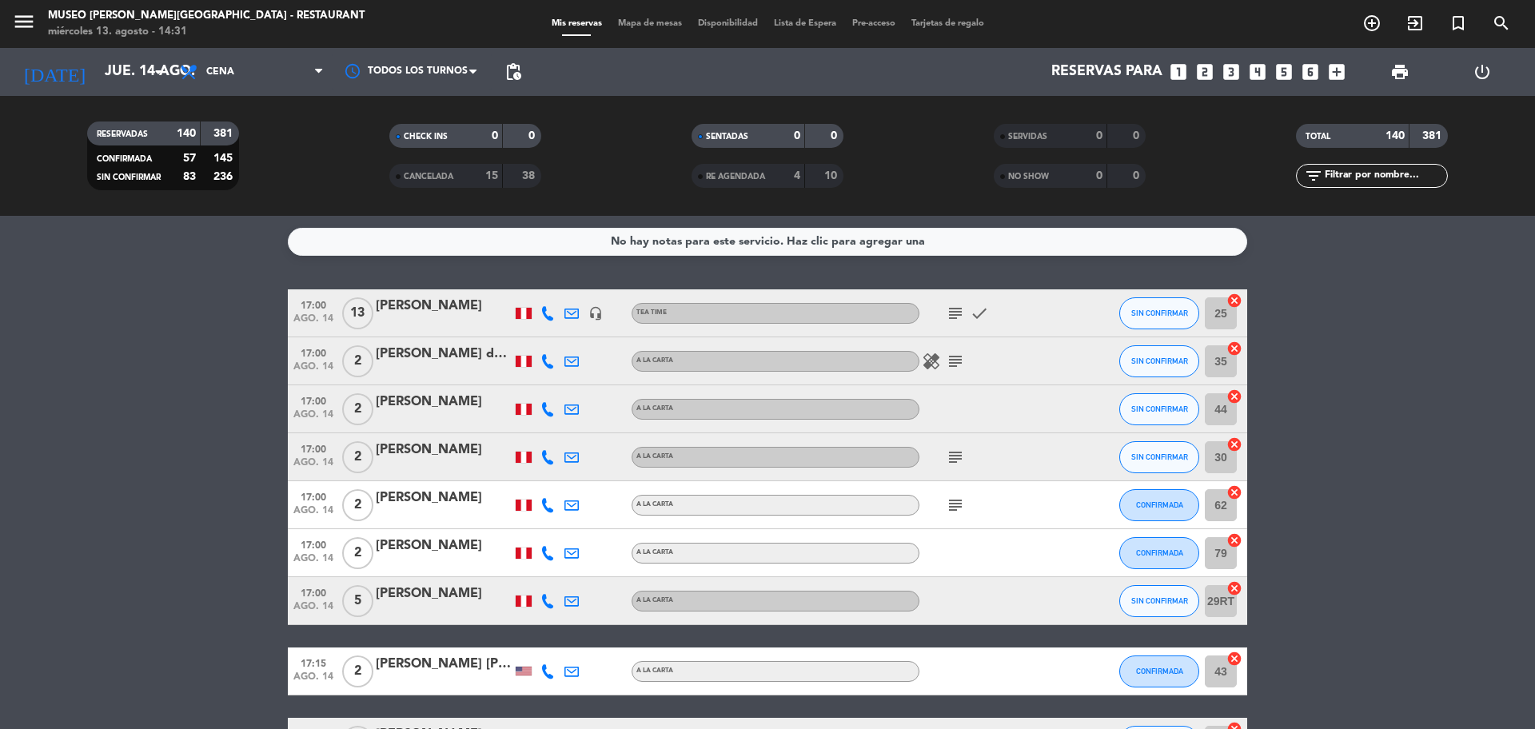
click at [1350, 183] on input "text" at bounding box center [1385, 176] width 124 height 18
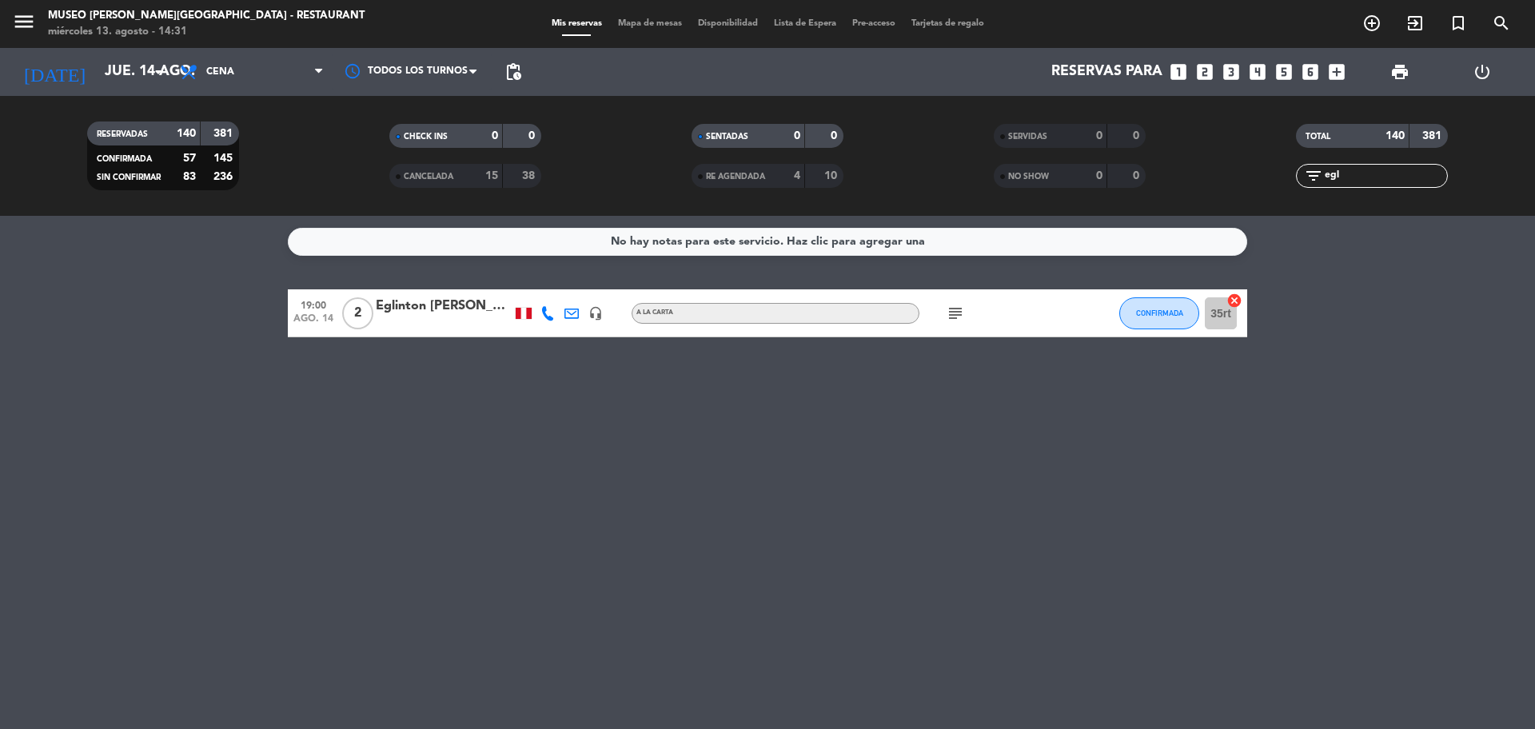
type input "egl"
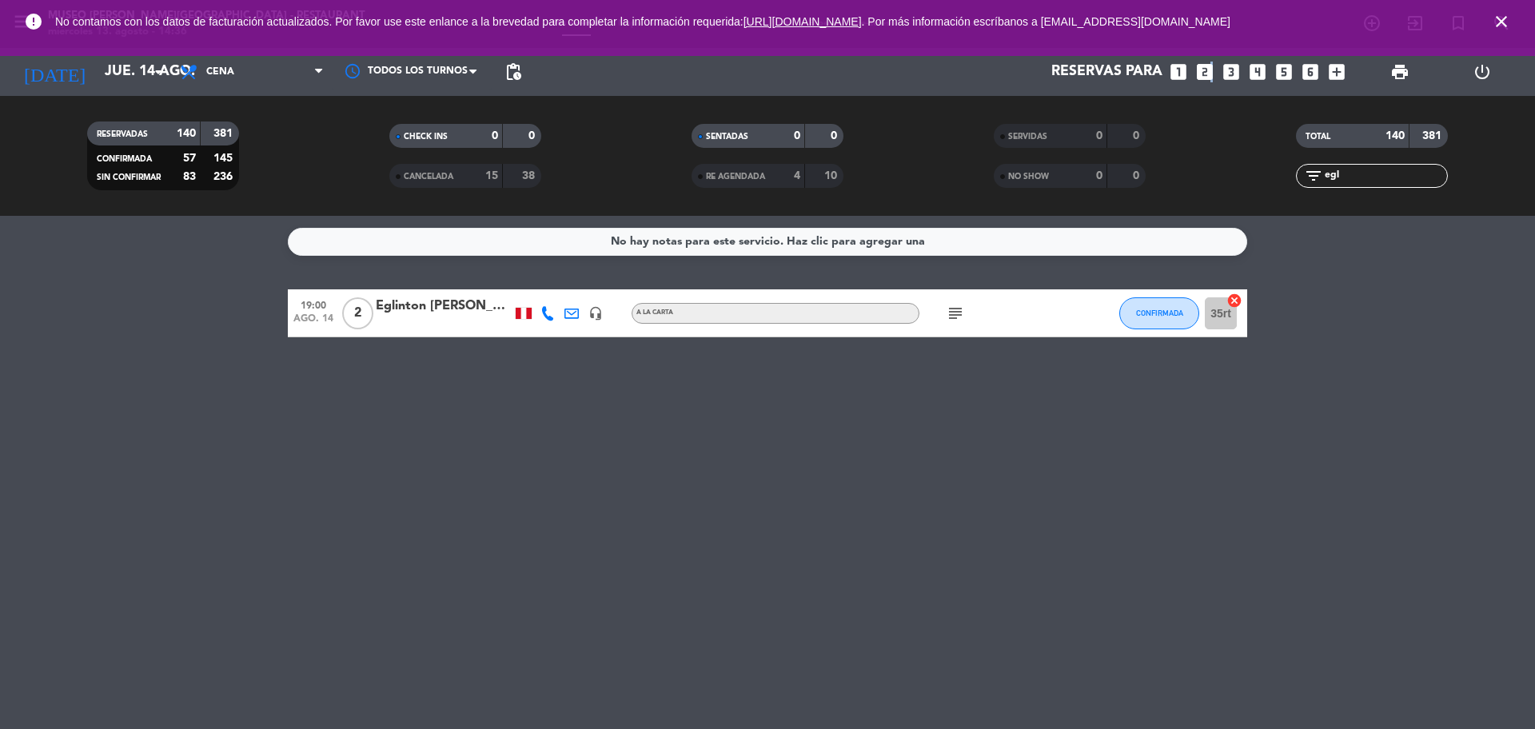
click at [1210, 73] on icon "looks_two" at bounding box center [1205, 72] width 21 height 21
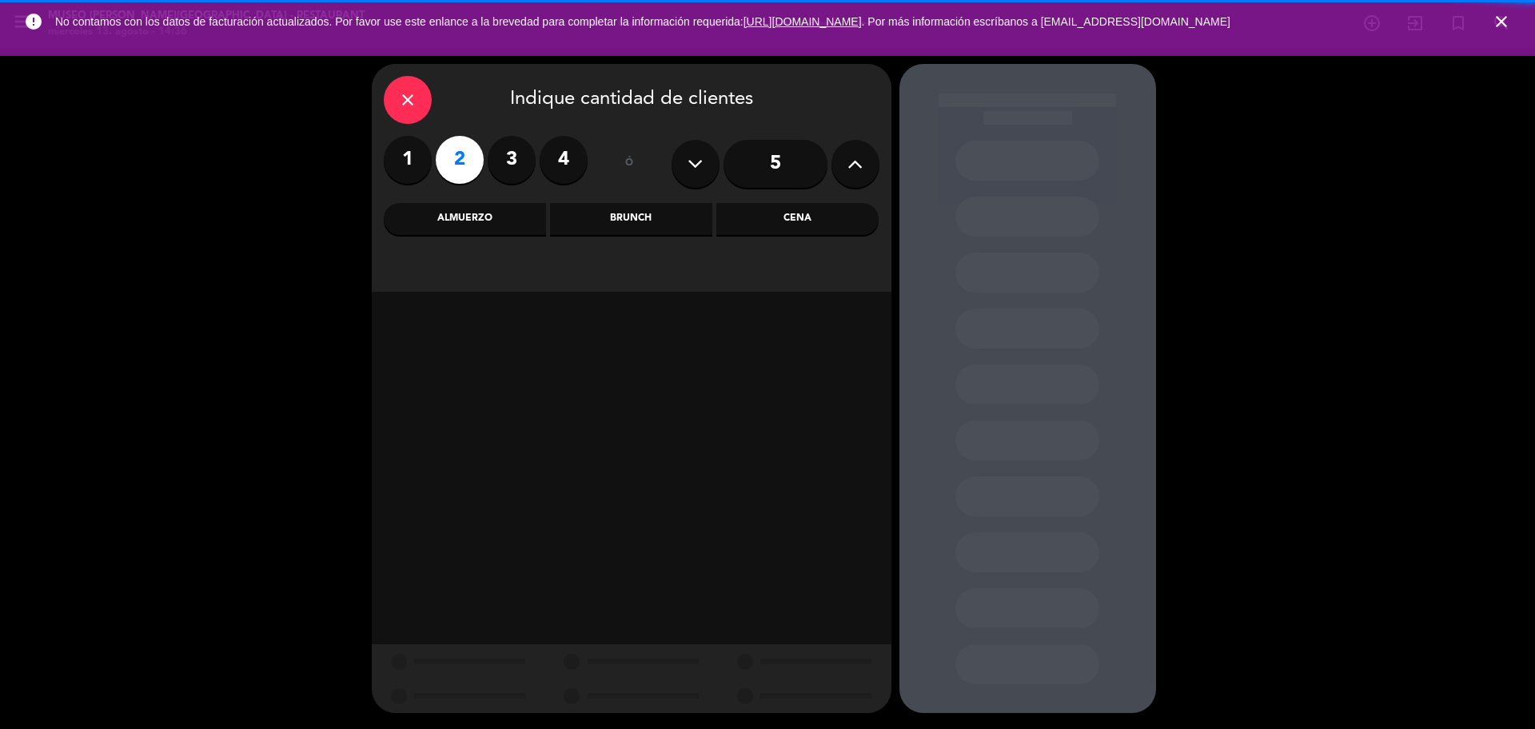
click at [840, 218] on div "Cena" at bounding box center [797, 219] width 162 height 32
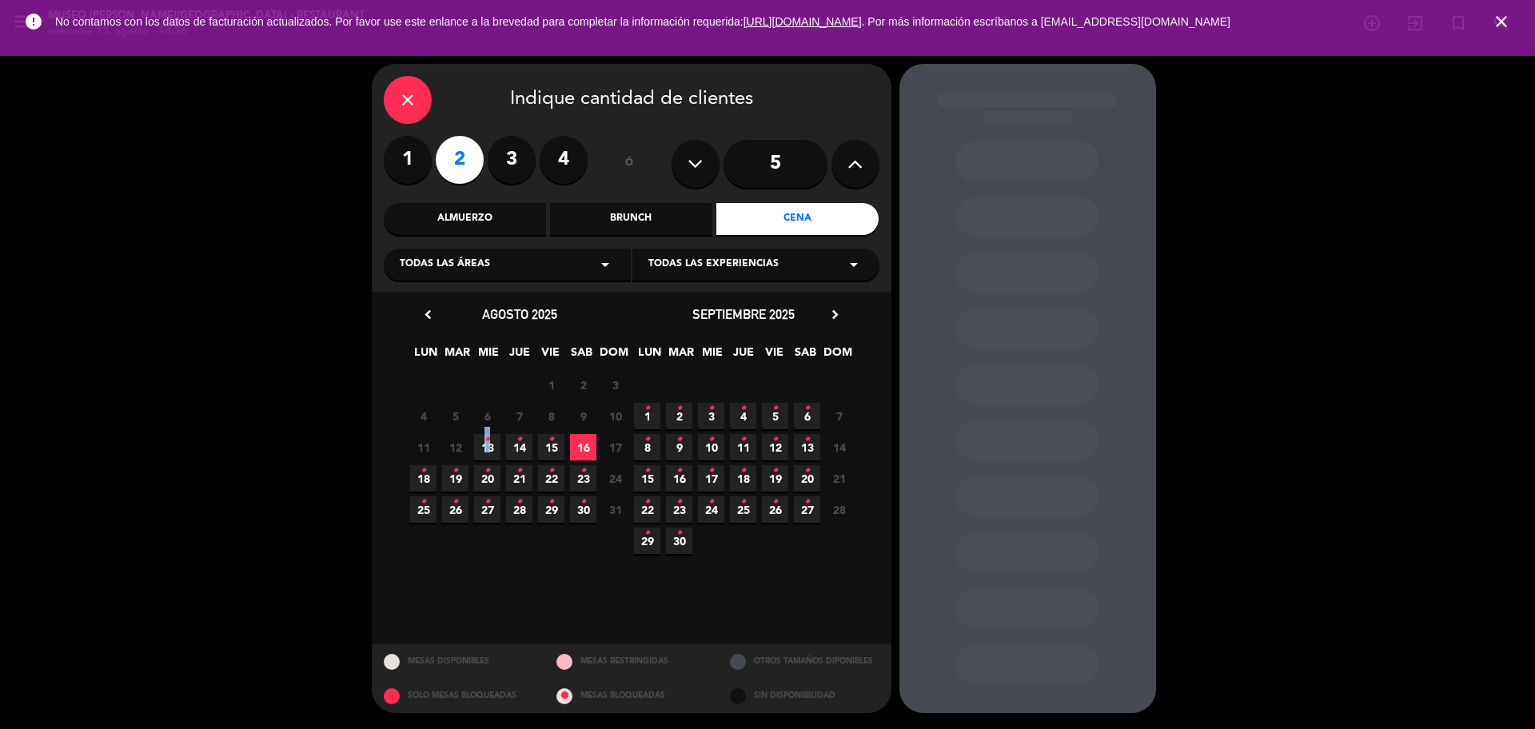
click at [488, 441] on icon "•" at bounding box center [488, 440] width 6 height 26
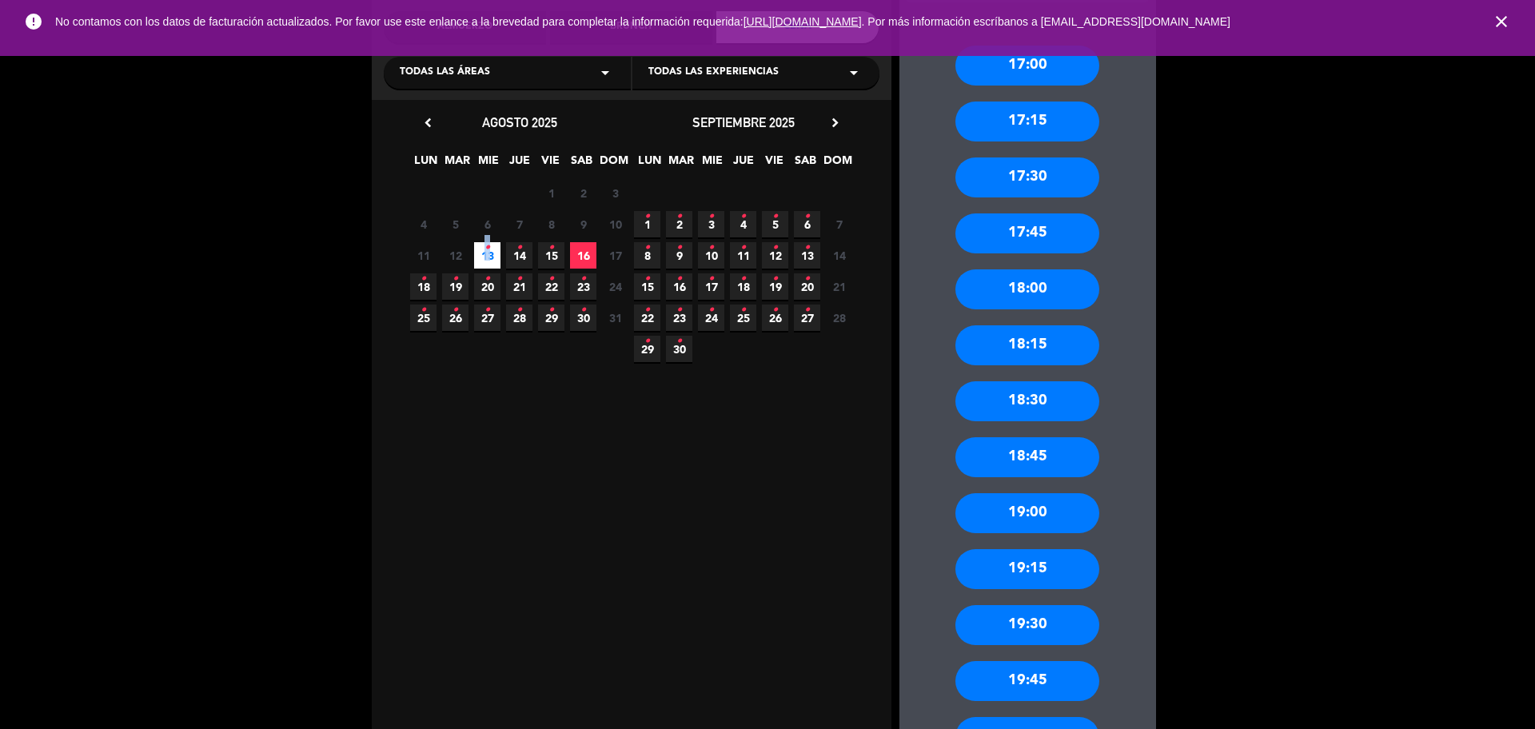
scroll to position [545, 0]
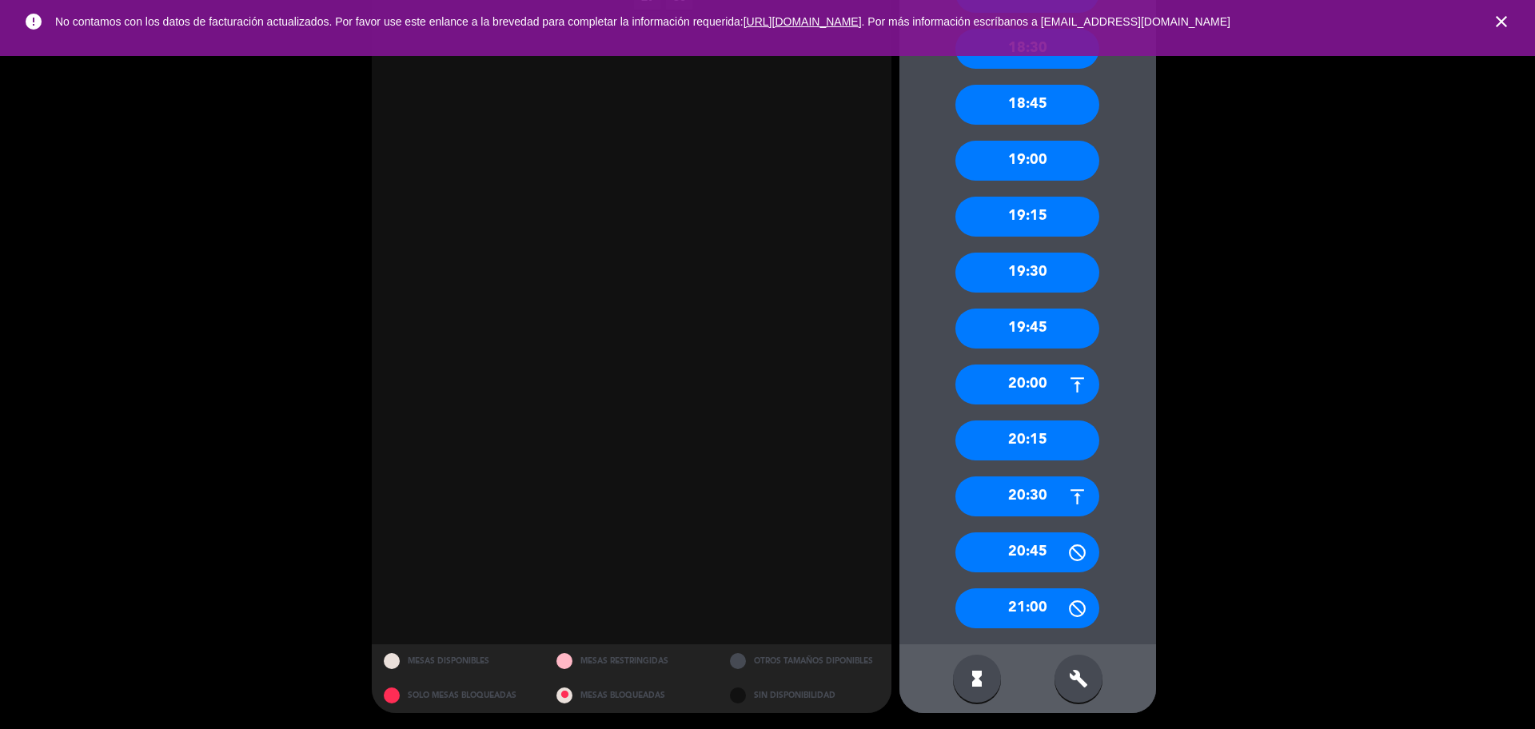
click at [1077, 445] on div "20:15" at bounding box center [1028, 441] width 144 height 40
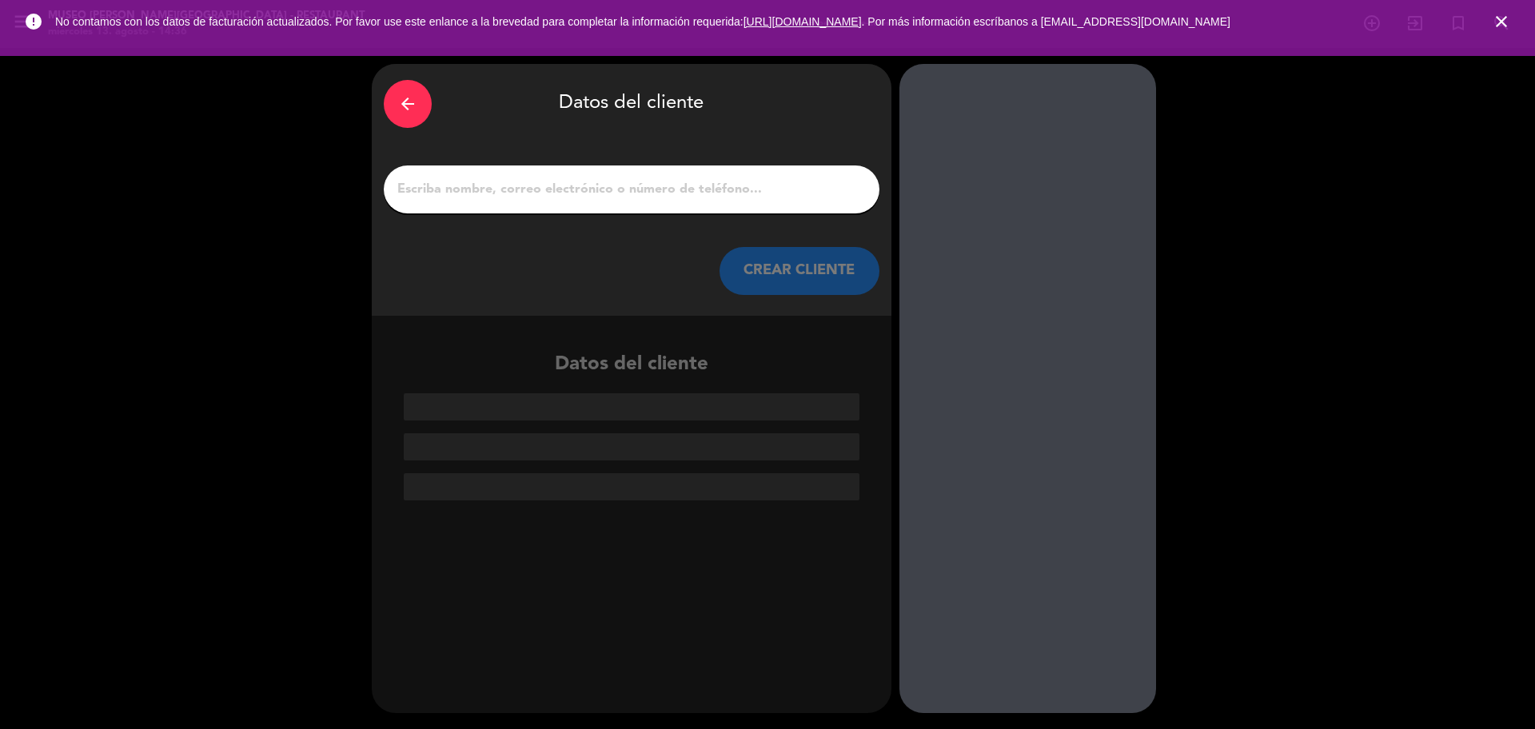
click at [552, 182] on input "1" at bounding box center [632, 189] width 472 height 22
paste input "Richard huauya Valenzuela"
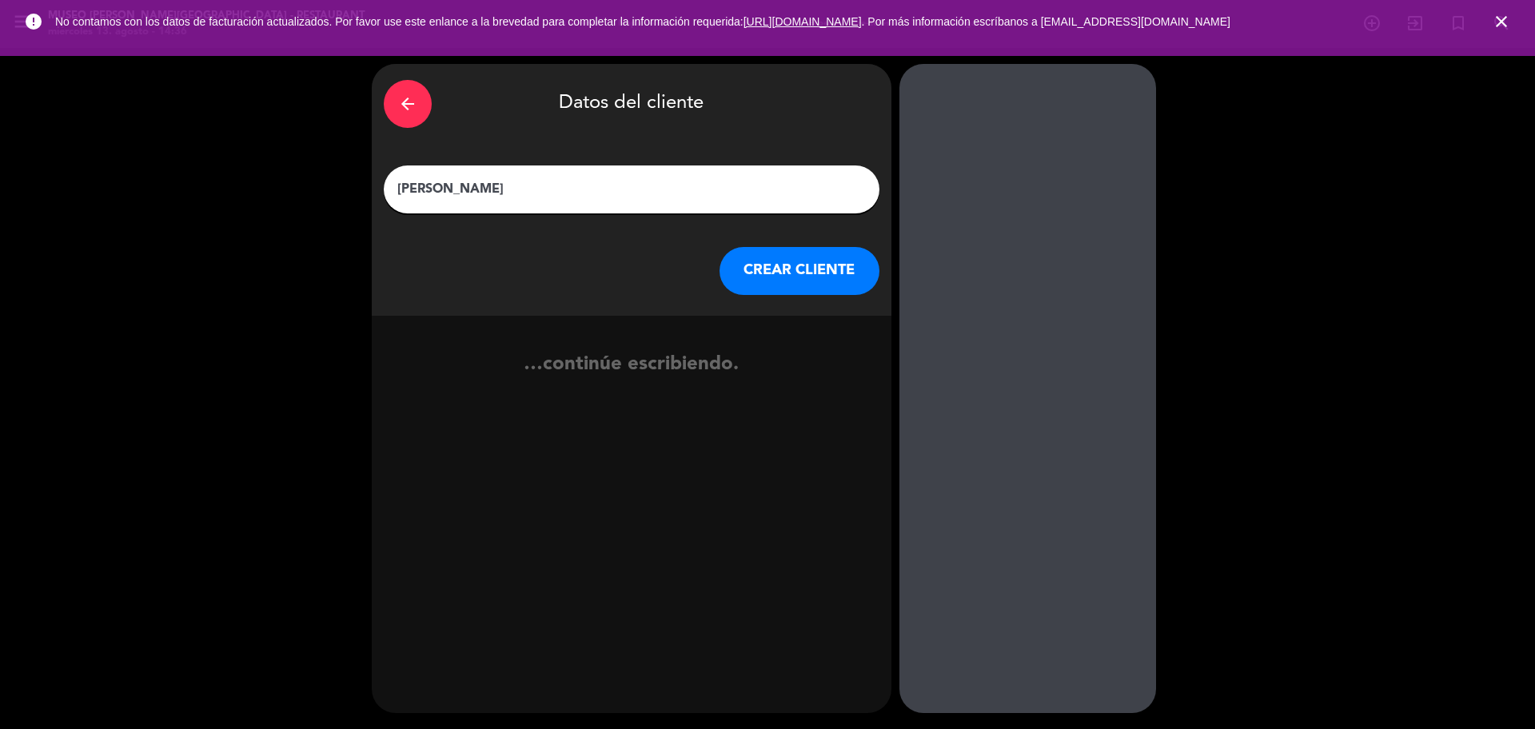
type input "Richard huauya Valenzuela"
drag, startPoint x: 879, startPoint y: 275, endPoint x: 729, endPoint y: 180, distance: 177.2
click at [880, 276] on div "arrow_back Datos del cliente Richard huauya Valenzuela CREAR CLIENTE" at bounding box center [632, 190] width 520 height 252
click at [837, 288] on button "CREAR CLIENTE" at bounding box center [800, 271] width 160 height 48
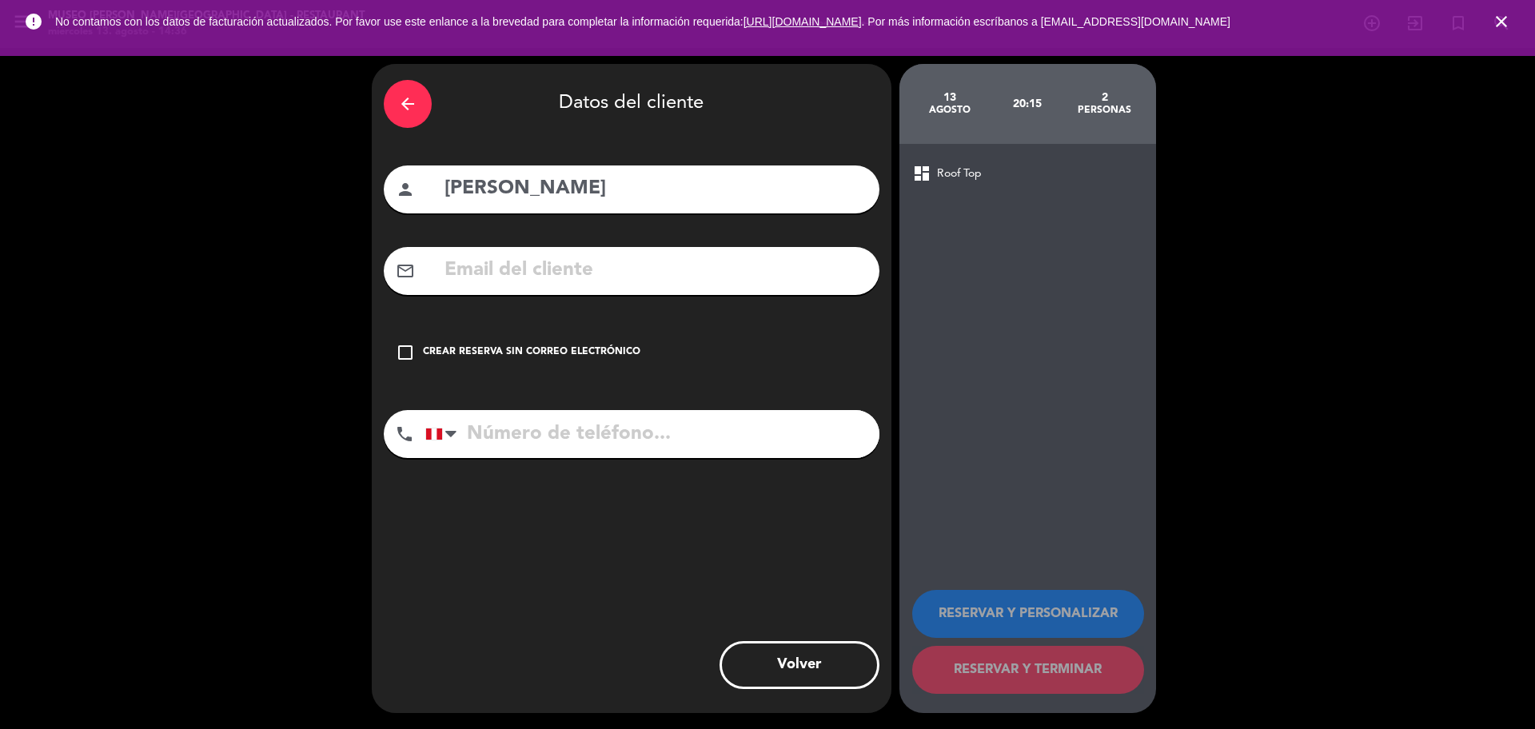
click at [557, 256] on input "text" at bounding box center [655, 270] width 425 height 33
paste input "valenzuelahenry70@gmail.com"
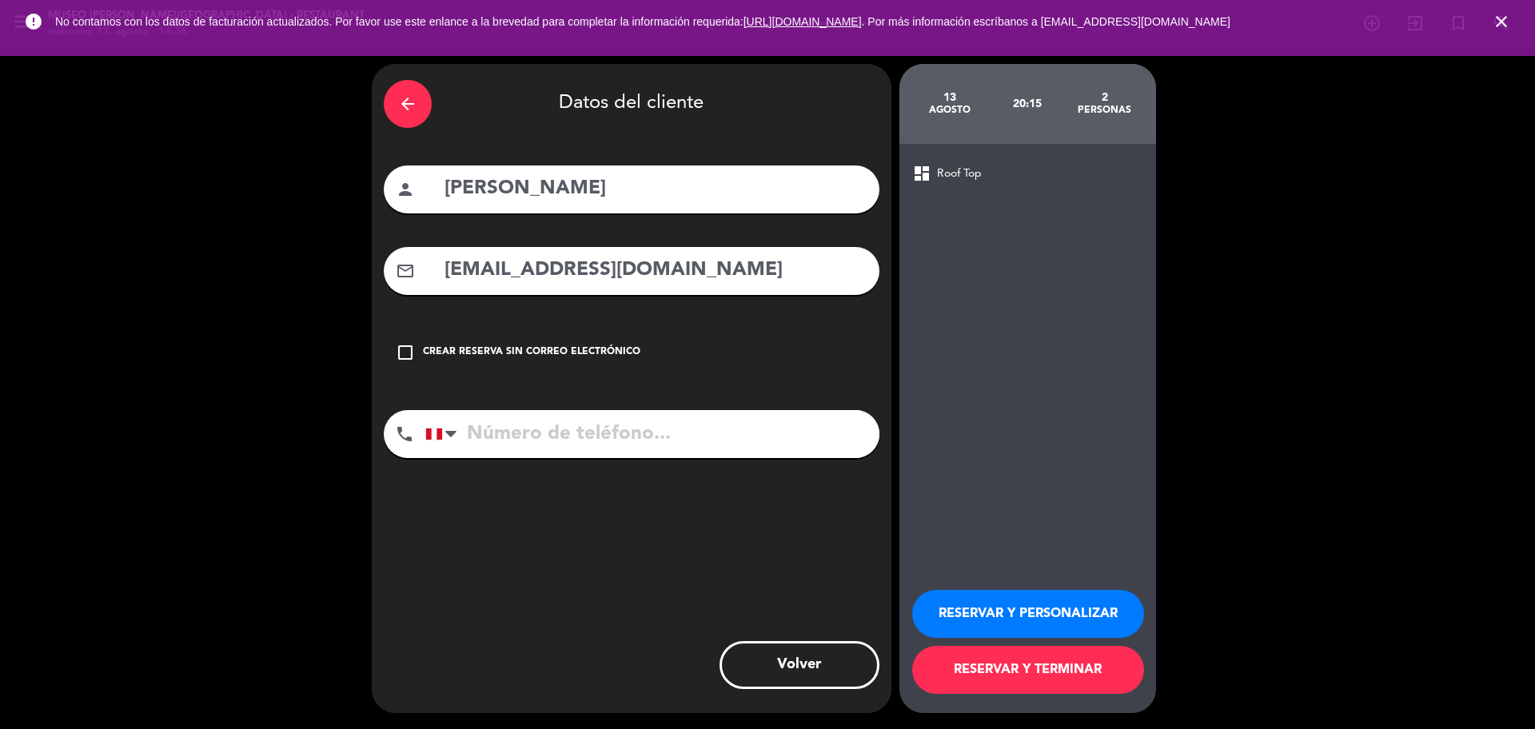
type input "valenzuelahenry70@gmail.com"
click at [616, 429] on input "tel" at bounding box center [652, 434] width 454 height 48
paste input "929584049"
type input "929584049"
click at [1017, 575] on div "RESERVAR Y PERSONALIZAR RESERVAR Y TERMINAR" at bounding box center [1027, 635] width 231 height 157
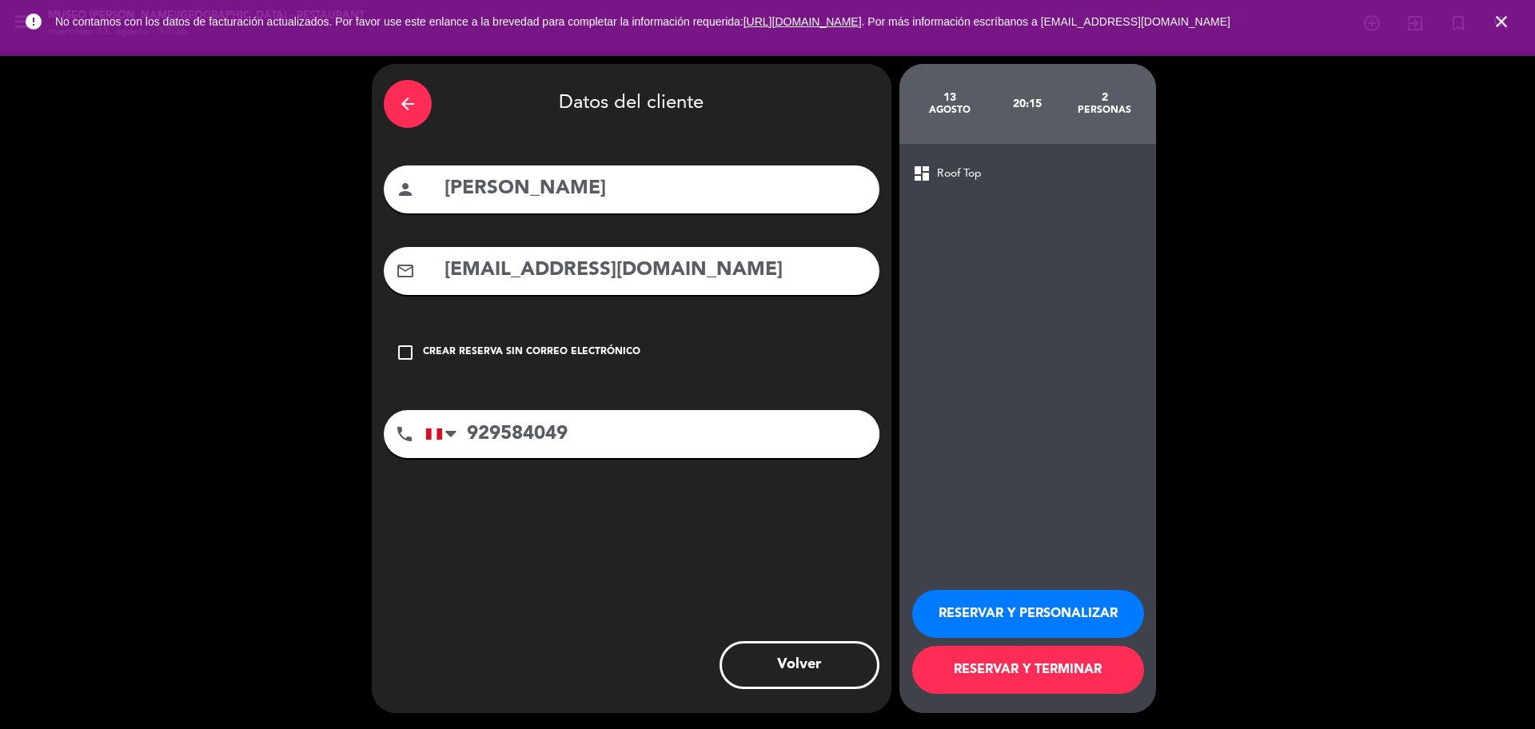
click at [1023, 609] on button "RESERVAR Y PERSONALIZAR" at bounding box center [1028, 614] width 232 height 48
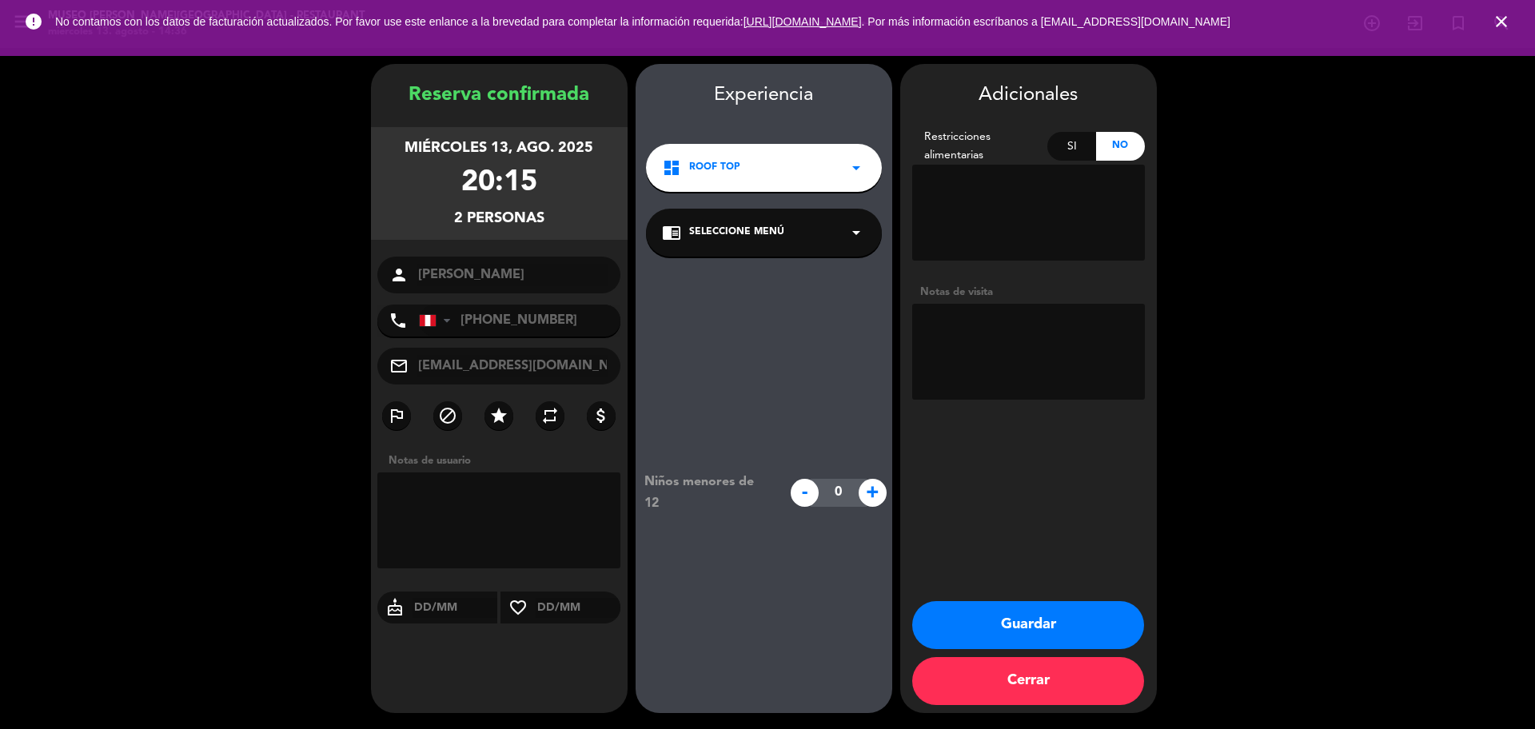
click at [928, 341] on textarea at bounding box center [1028, 352] width 233 height 96
paste textarea "San Juan de Miraflores Ninguna"
type textarea "San Juan de Miraflores Ninguna"
click at [733, 244] on div "chrome_reader_mode Seleccione Menú arrow_drop_down" at bounding box center [764, 233] width 236 height 48
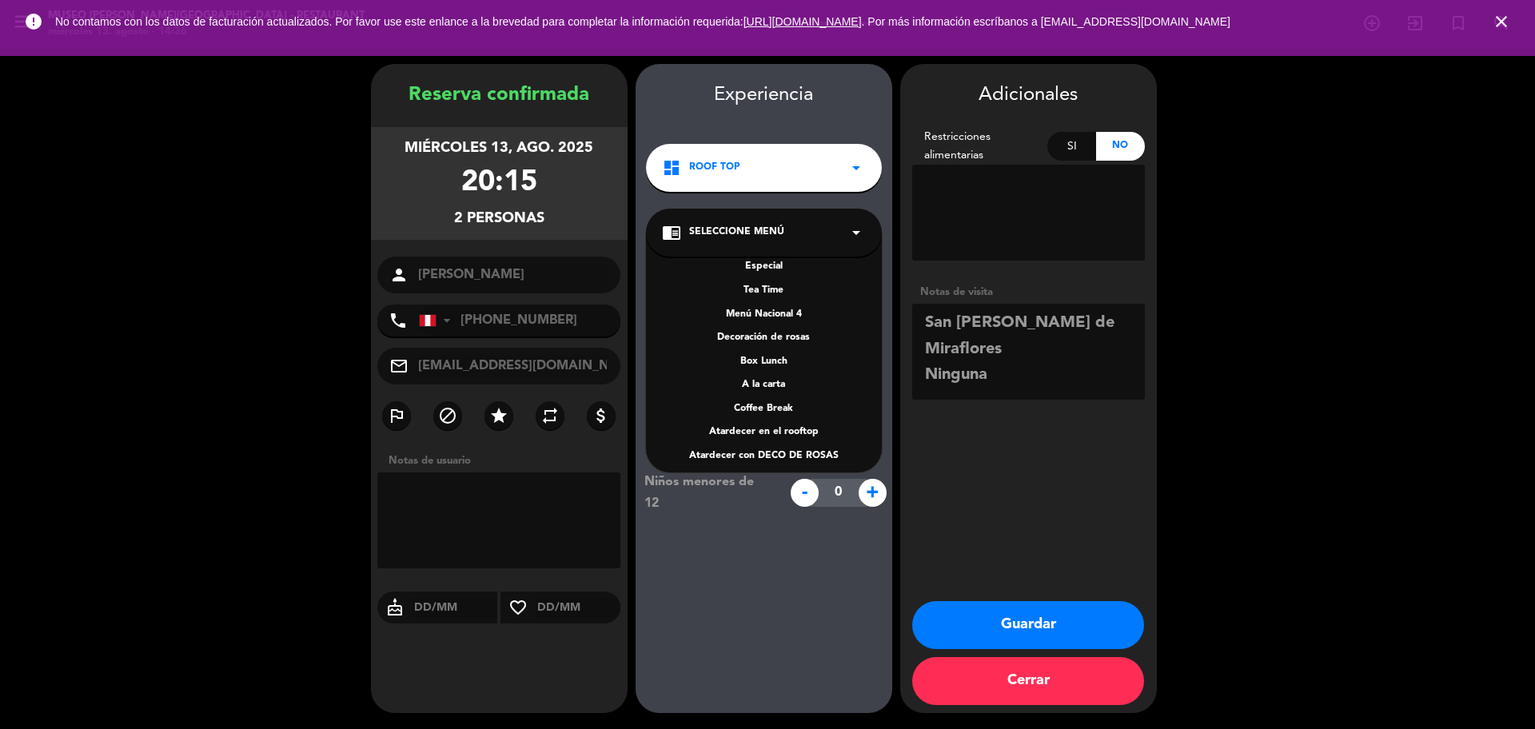
scroll to position [229, 0]
click at [783, 390] on div "Menú Nacional 1 Menú Nacional 2 Menú Nacional 3 Menú turístico 1 Menú turístico…" at bounding box center [764, 353] width 236 height 240
click at [779, 379] on div "A la carta" at bounding box center [764, 378] width 204 height 16
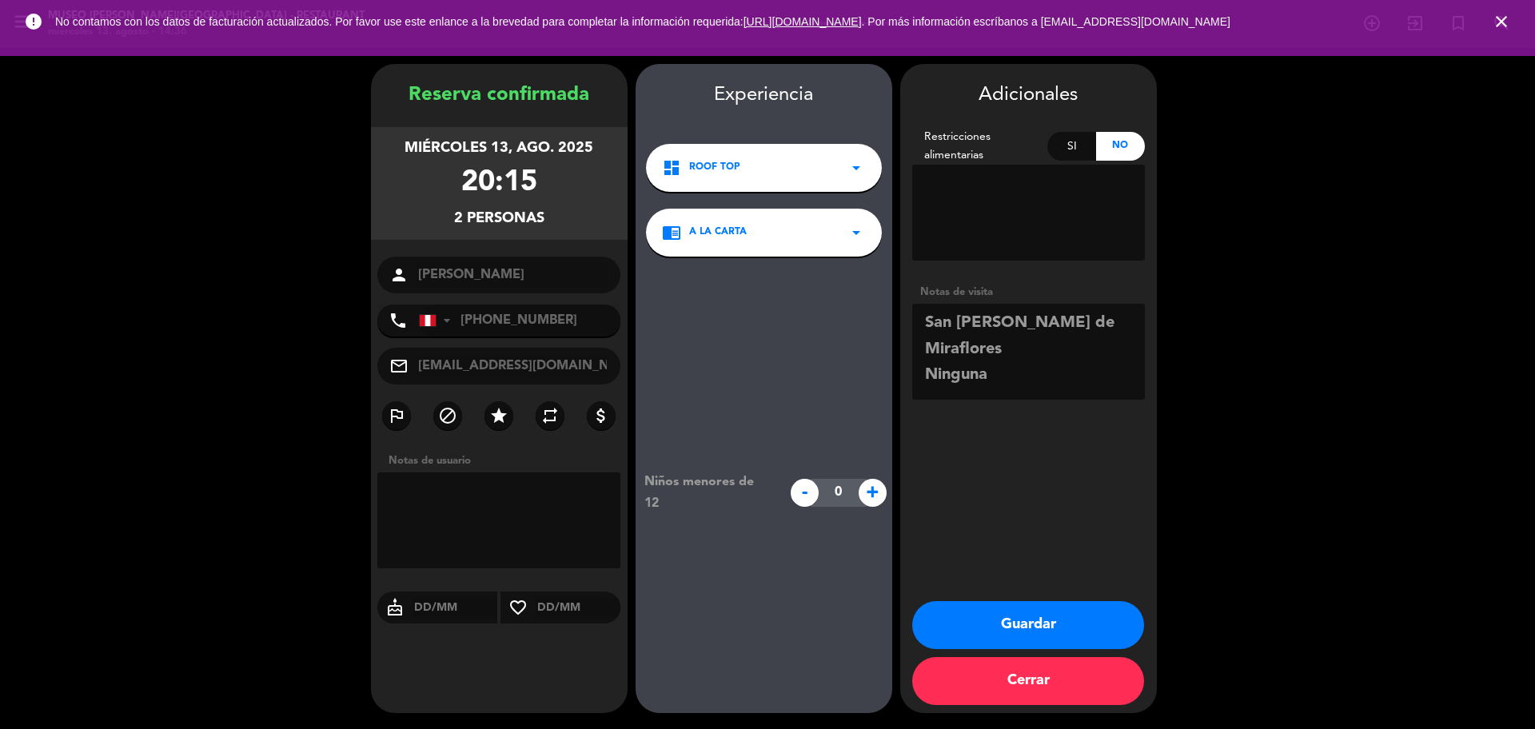
click at [977, 633] on button "Guardar" at bounding box center [1028, 625] width 232 height 48
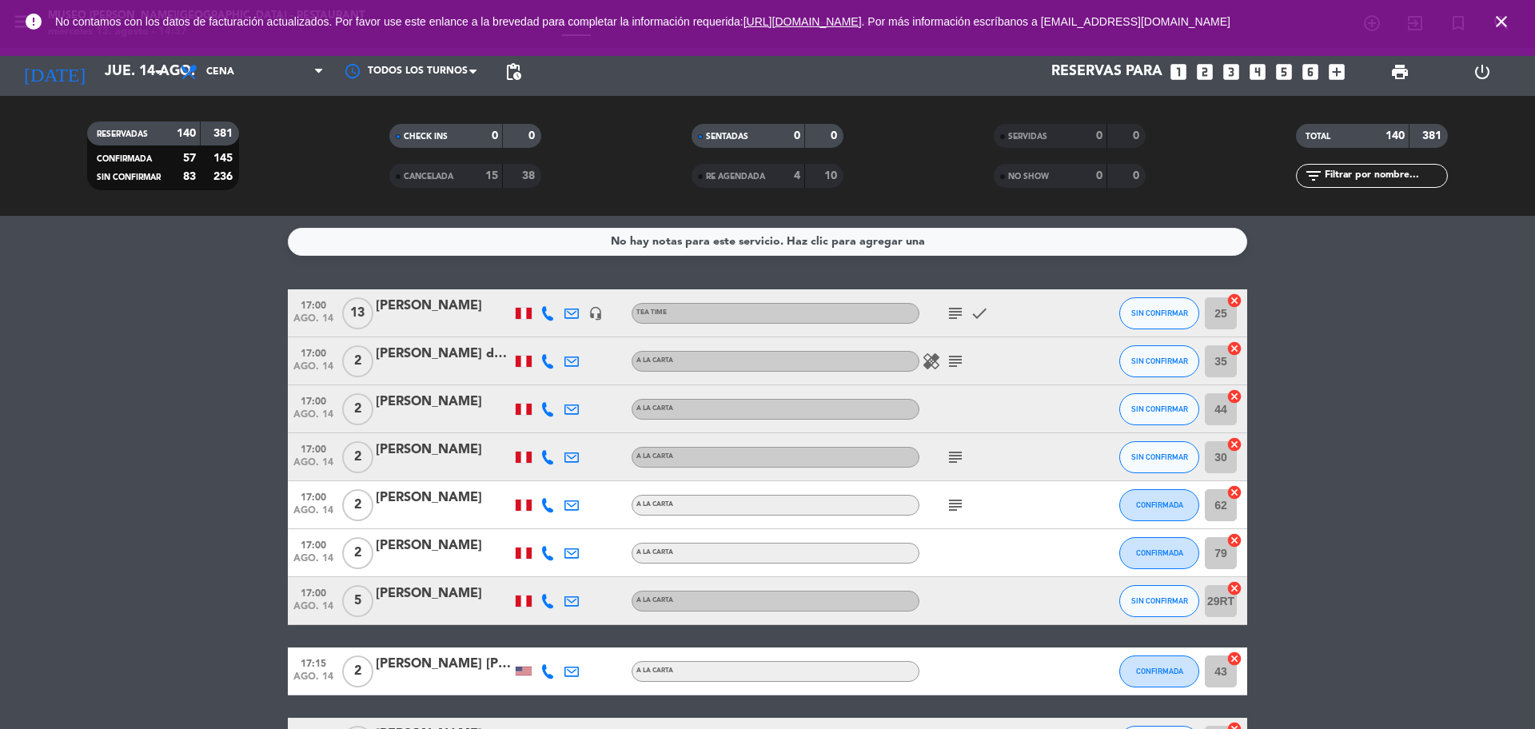
click at [1209, 80] on icon "looks_two" at bounding box center [1205, 72] width 21 height 21
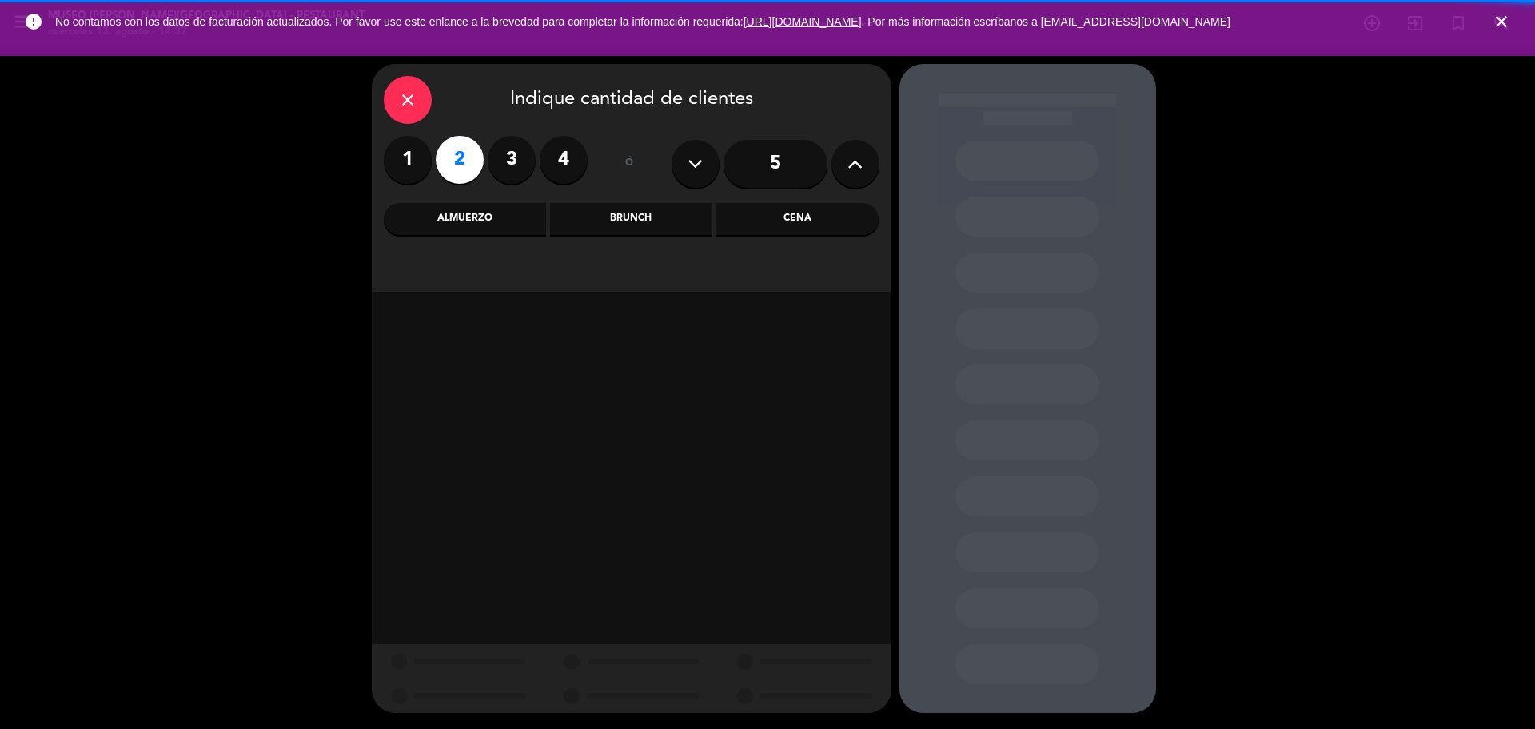
click at [845, 218] on div "Cena" at bounding box center [797, 219] width 162 height 32
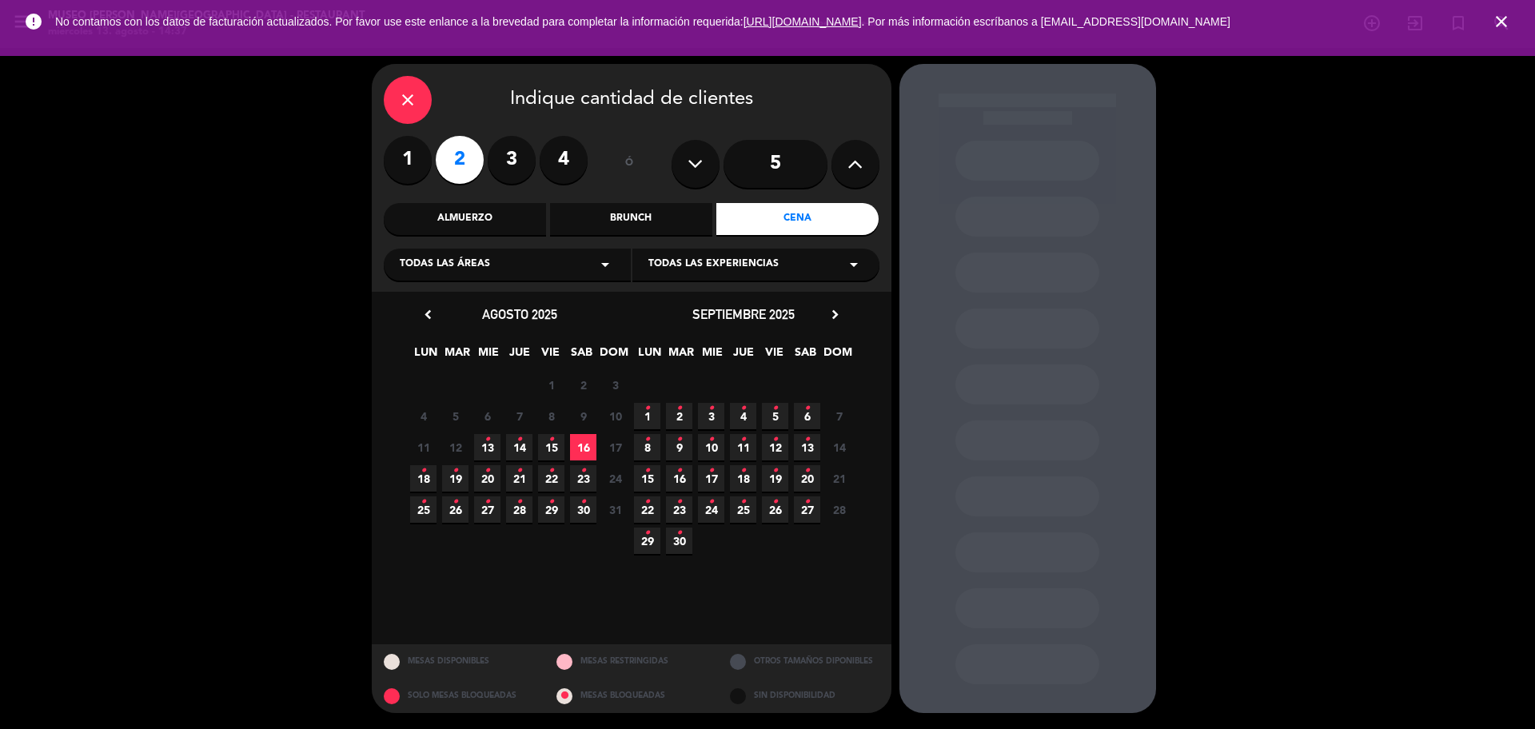
click at [684, 447] on span "9 •" at bounding box center [679, 447] width 26 height 26
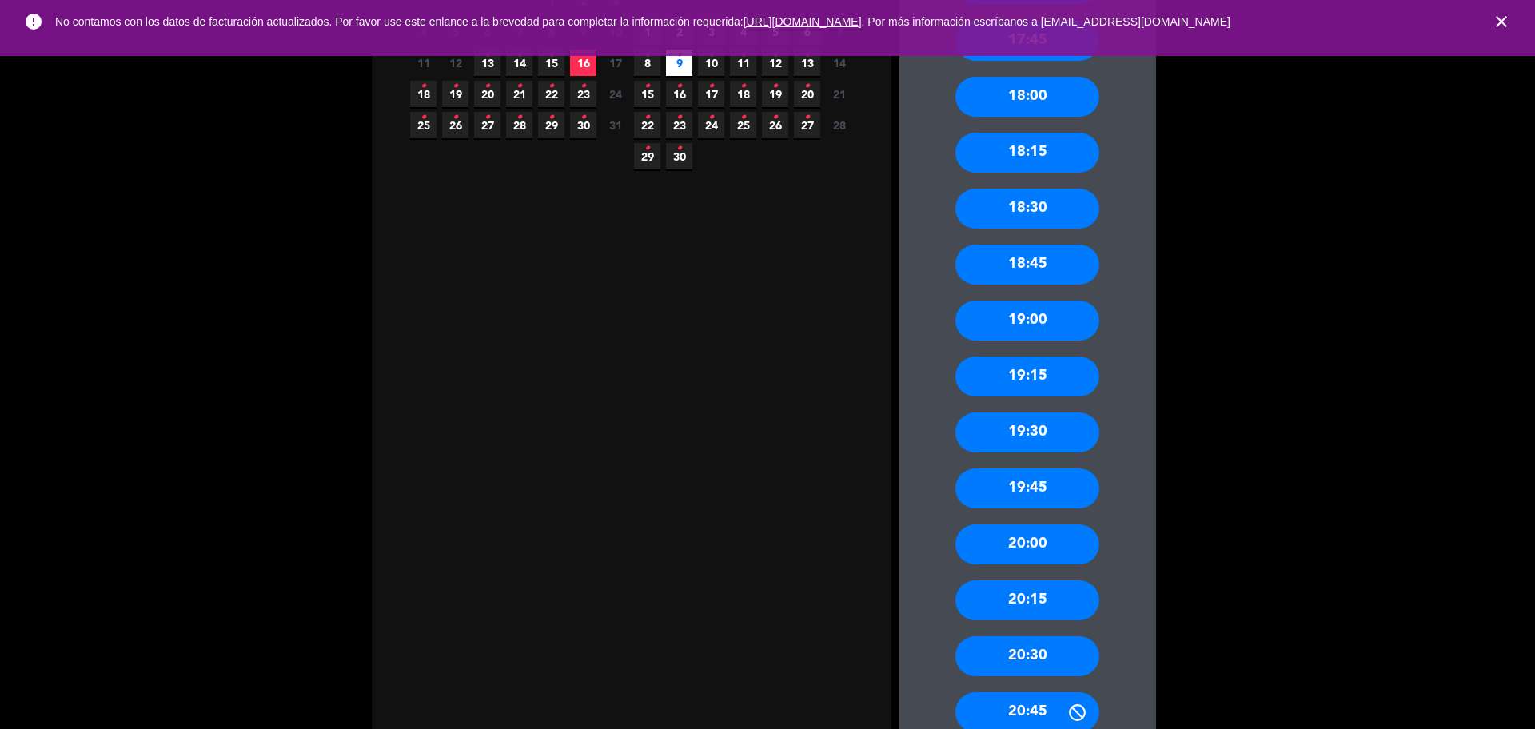
scroll to position [545, 0]
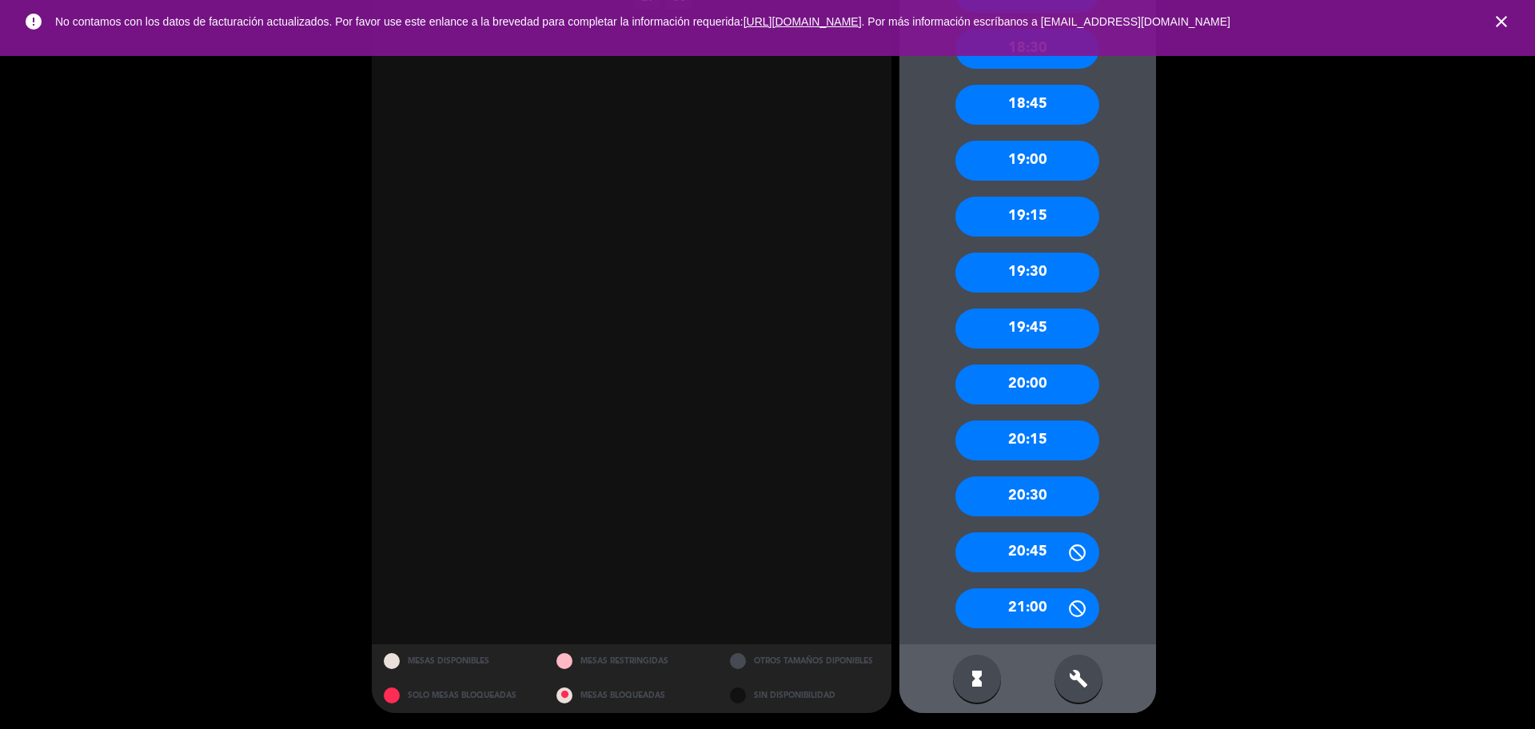
click at [1062, 505] on div "20:30" at bounding box center [1028, 497] width 144 height 40
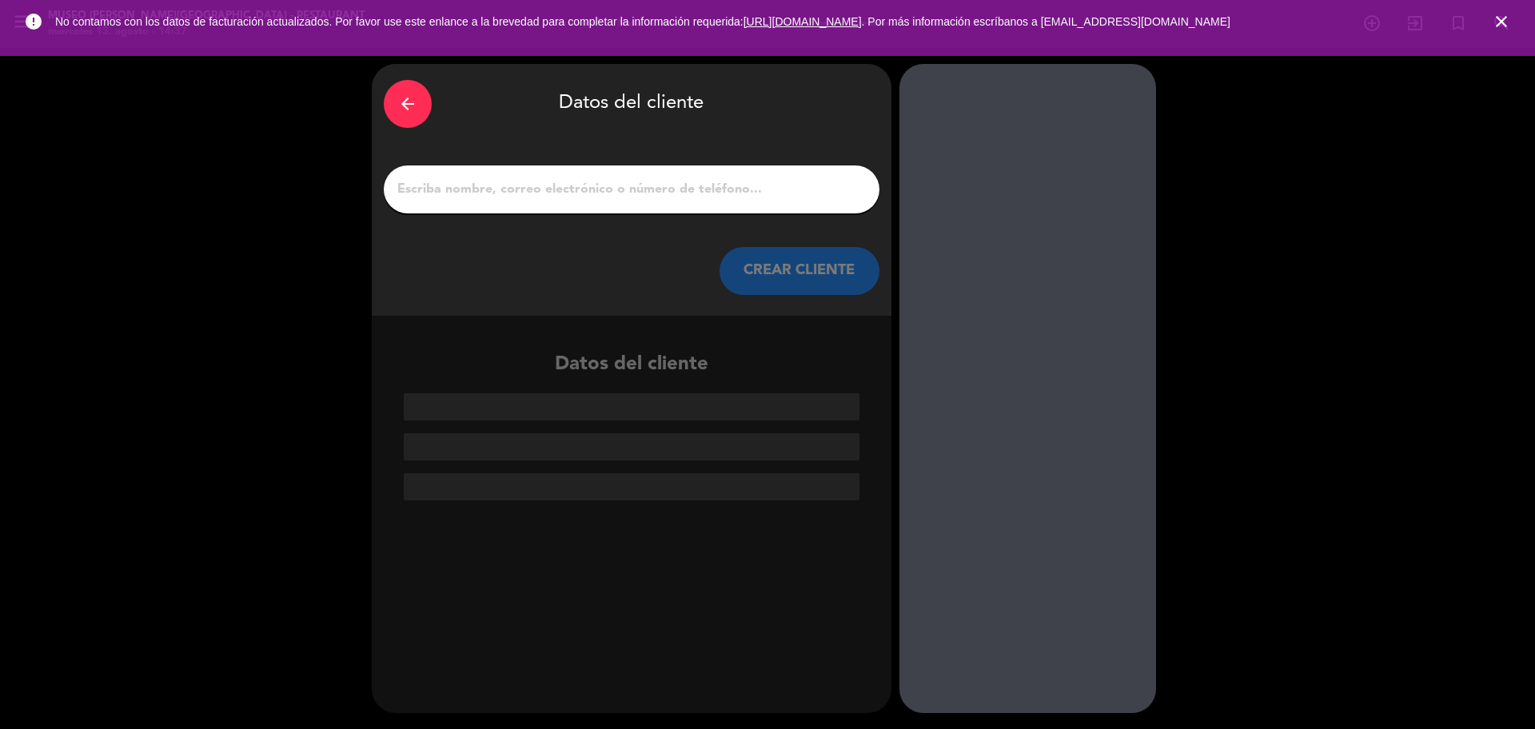
scroll to position [0, 0]
click at [544, 193] on input "1" at bounding box center [632, 189] width 472 height 22
paste input "Adriana vilela Aguirre"
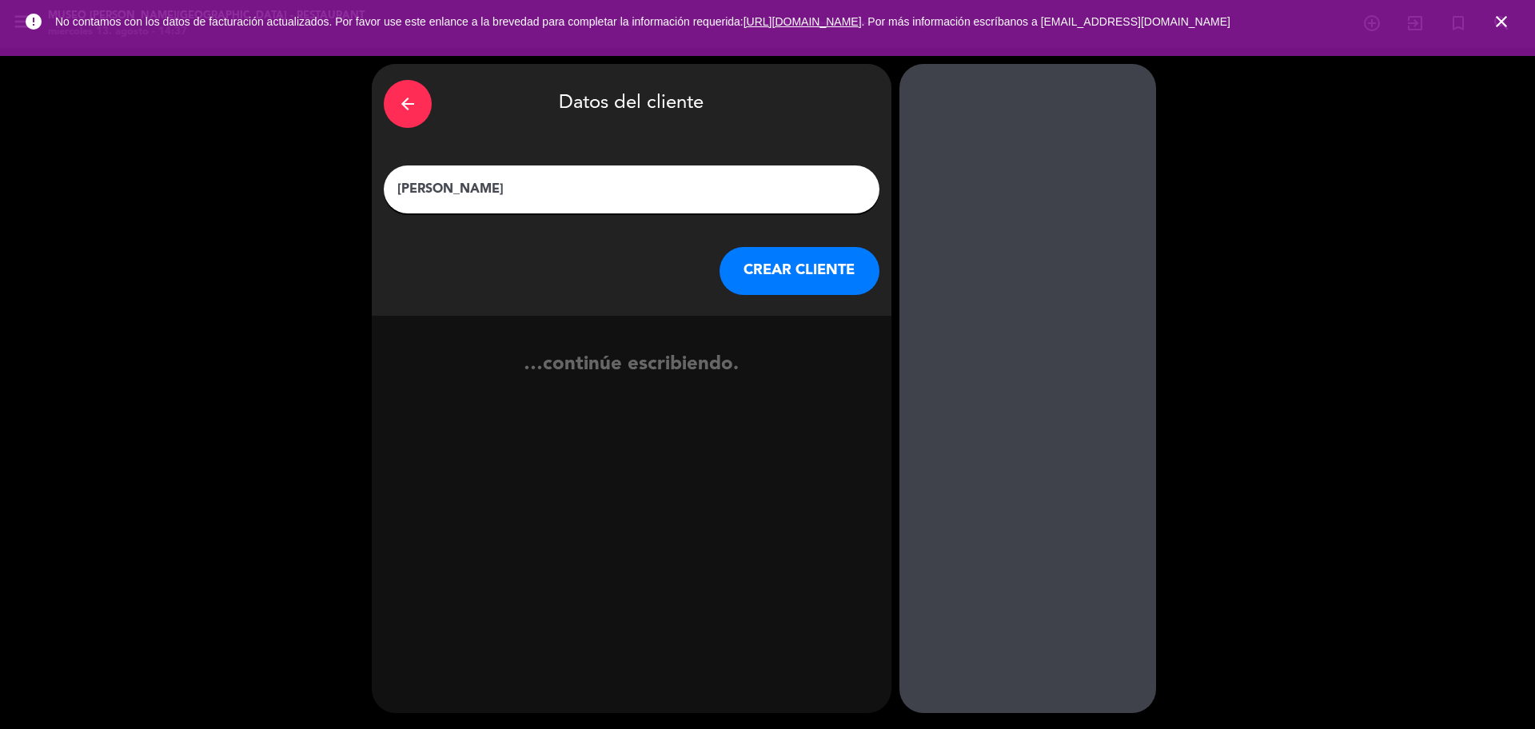
type input "Adriana vilela Aguirre"
click at [740, 273] on button "CREAR CLIENTE" at bounding box center [800, 271] width 160 height 48
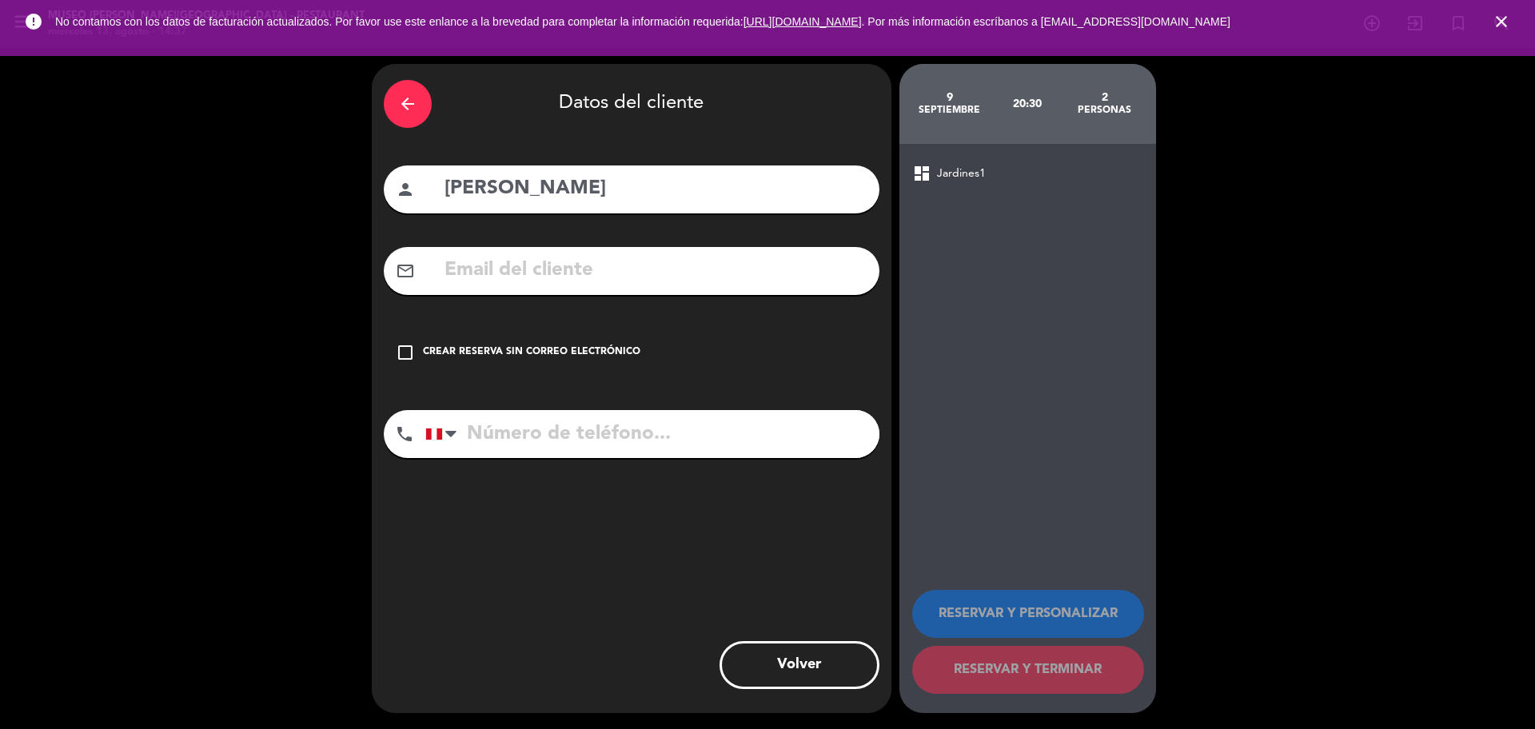
click at [571, 273] on input "text" at bounding box center [655, 270] width 425 height 33
paste input "viagadri_22@outlook.com"
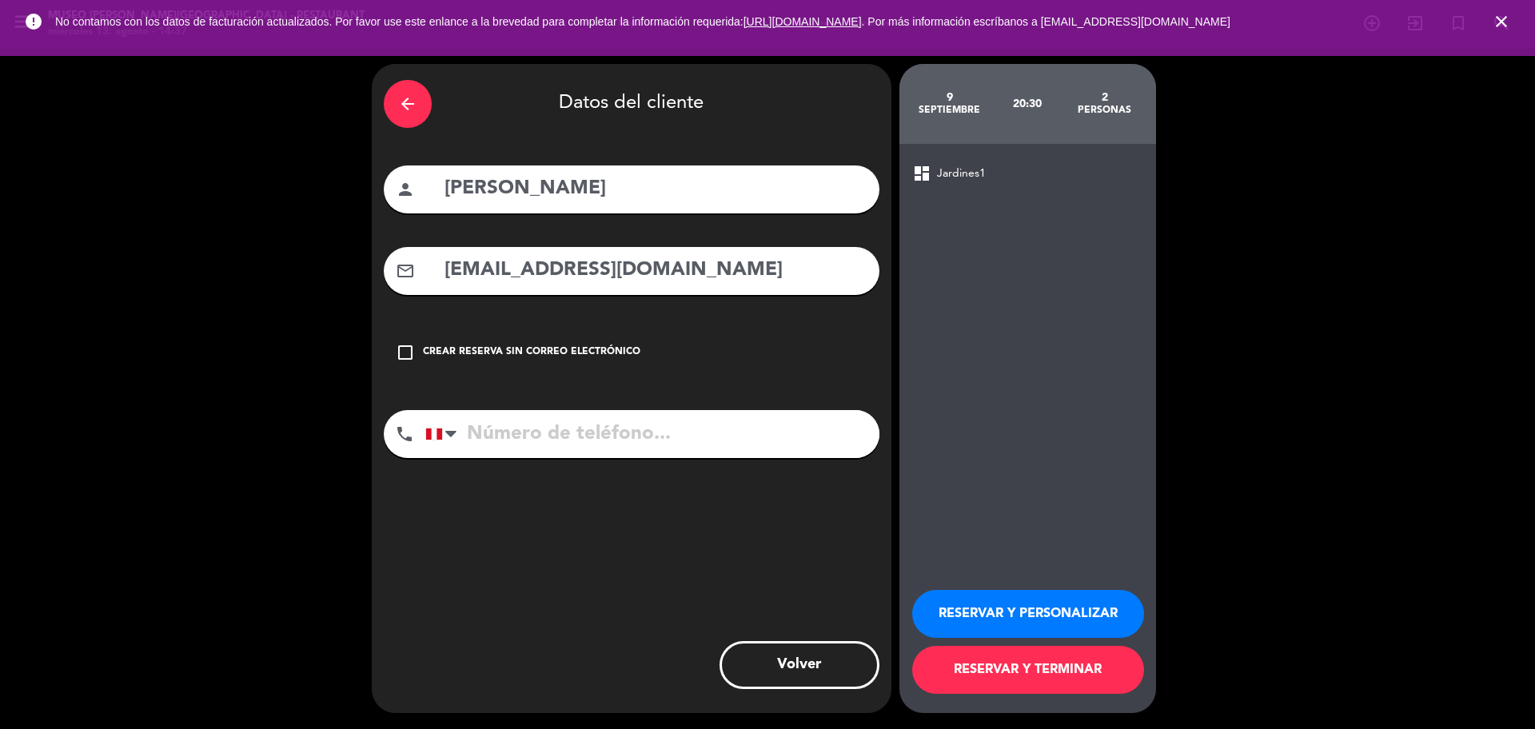
type input "viagadri_22@outlook.com"
click at [646, 448] on input "tel" at bounding box center [652, 434] width 454 height 48
paste input "972120664"
type input "972120664"
click at [951, 609] on button "RESERVAR Y PERSONALIZAR" at bounding box center [1028, 614] width 232 height 48
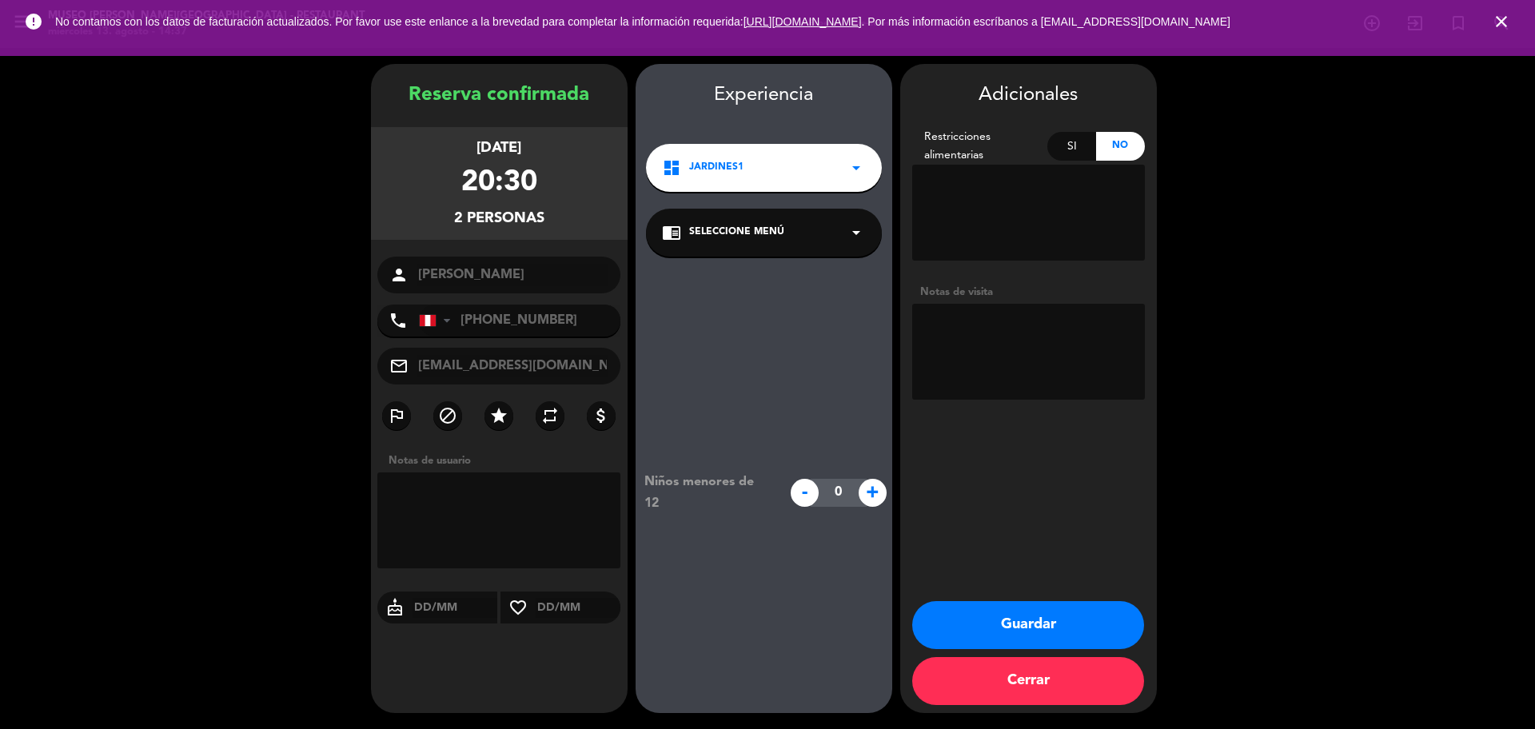
click at [754, 220] on div "chrome_reader_mode Seleccione Menú arrow_drop_down" at bounding box center [764, 233] width 236 height 48
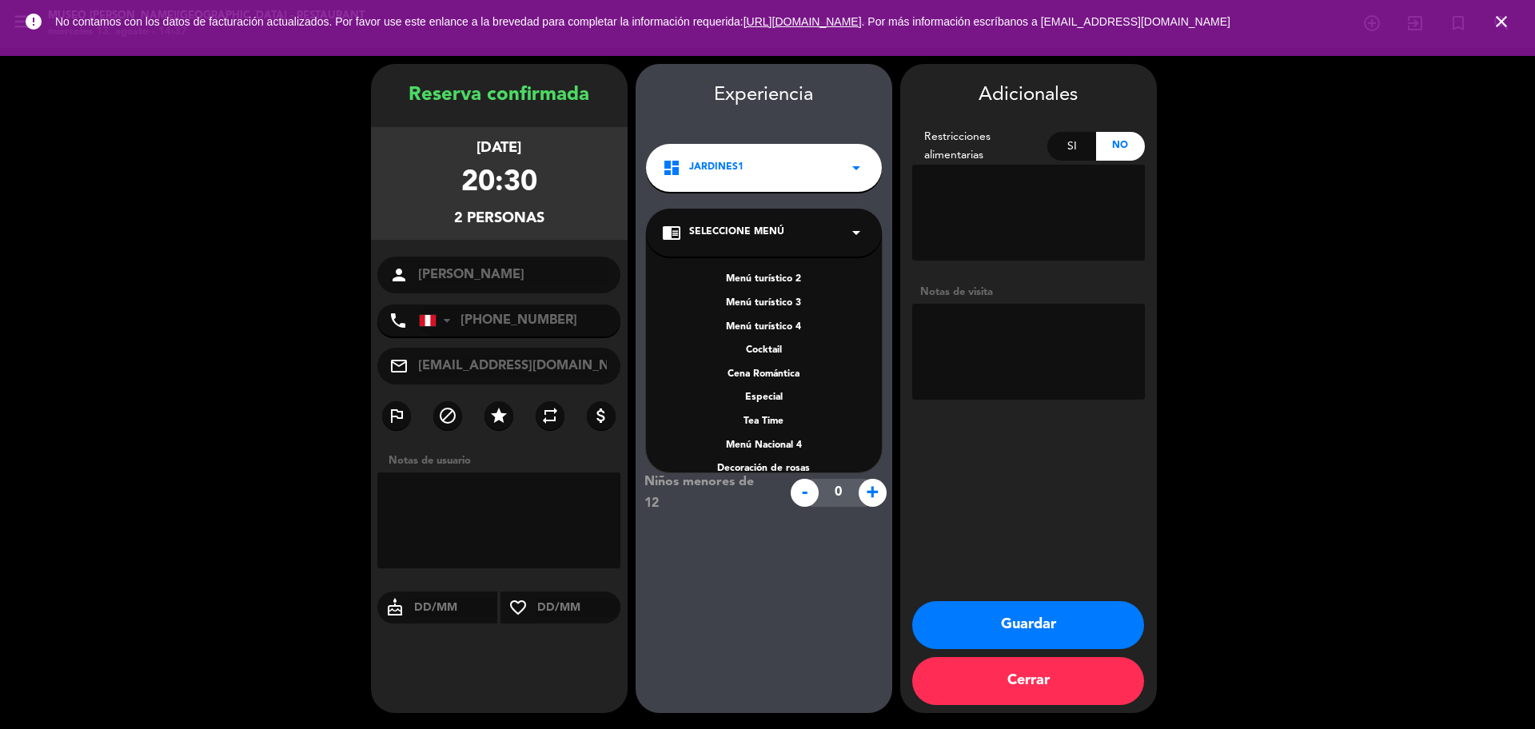
scroll to position [229, 0]
drag, startPoint x: 758, startPoint y: 381, endPoint x: 784, endPoint y: 378, distance: 25.7
click at [758, 381] on div "A la carta" at bounding box center [764, 378] width 204 height 16
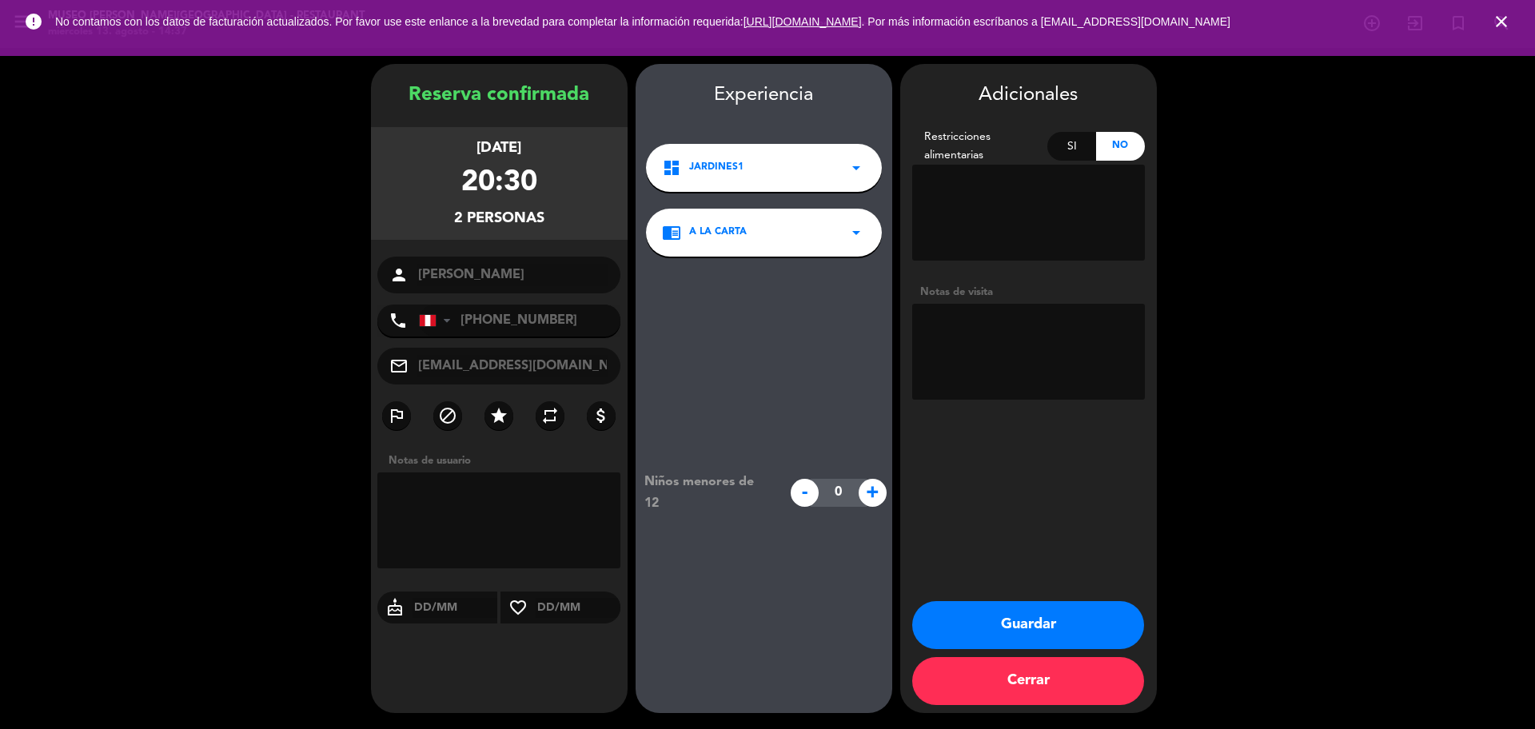
click at [1000, 369] on textarea at bounding box center [1028, 352] width 233 height 96
paste textarea "Surco Ninguna"
type textarea "Surco Ninguna"
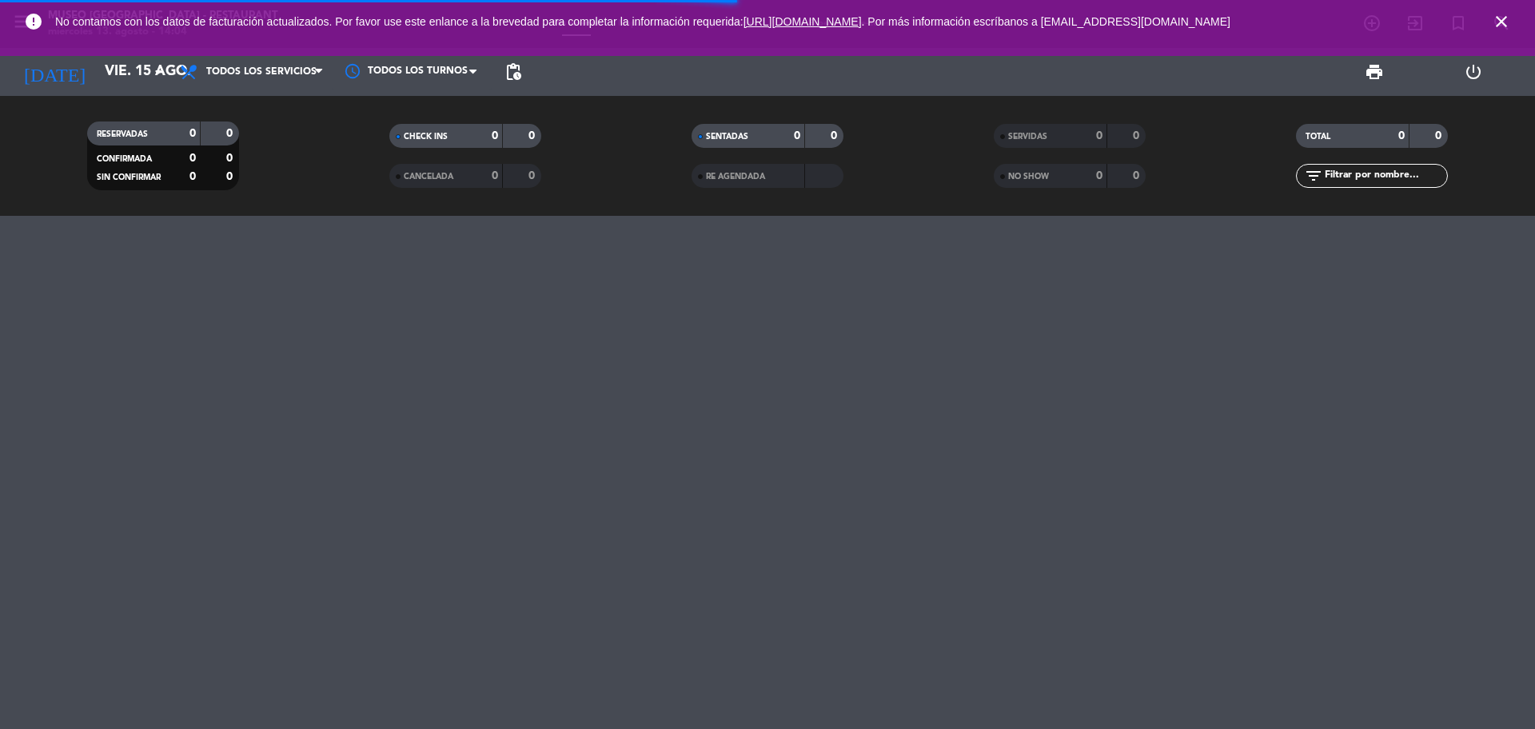
click at [1363, 176] on input "text" at bounding box center [1385, 176] width 124 height 18
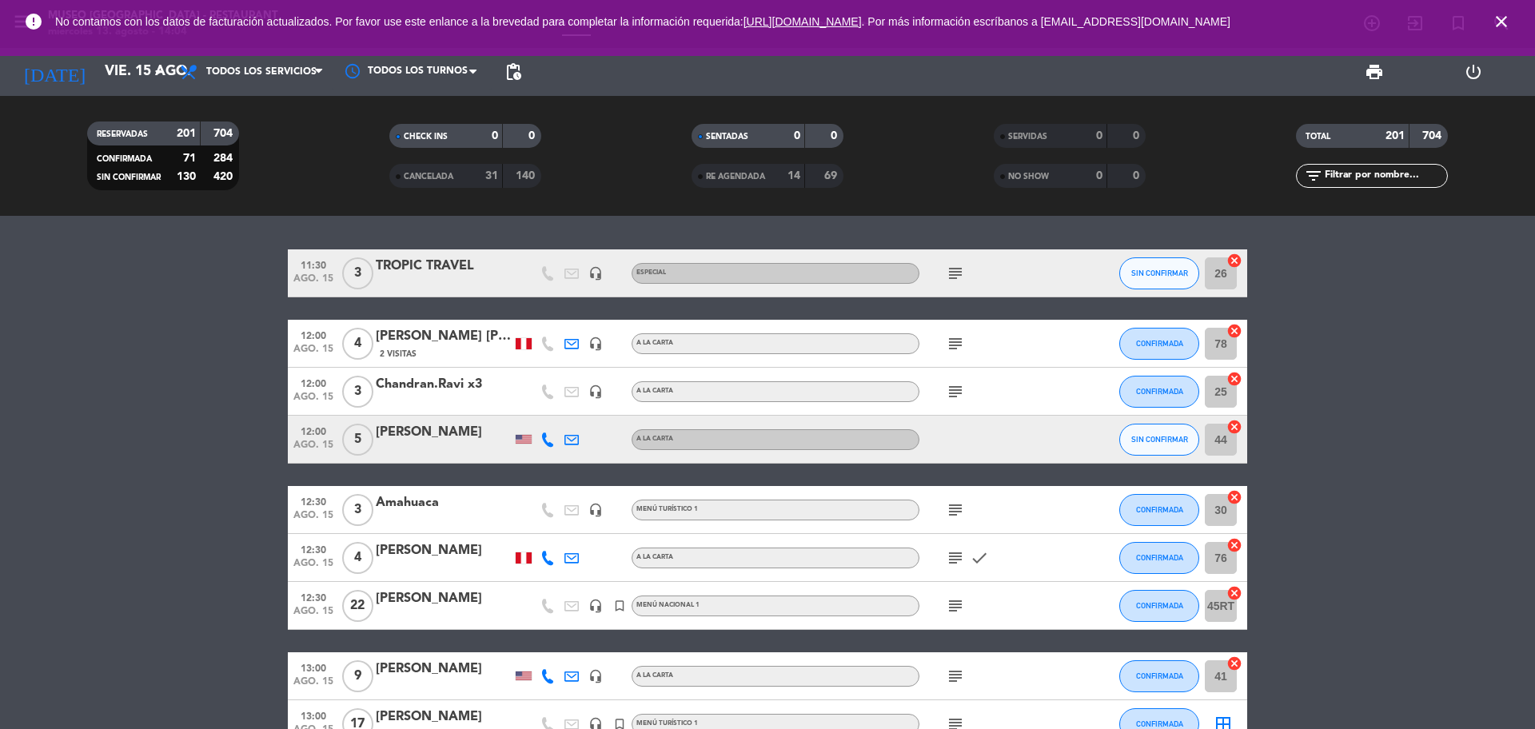
click at [1363, 177] on input "text" at bounding box center [1385, 176] width 124 height 18
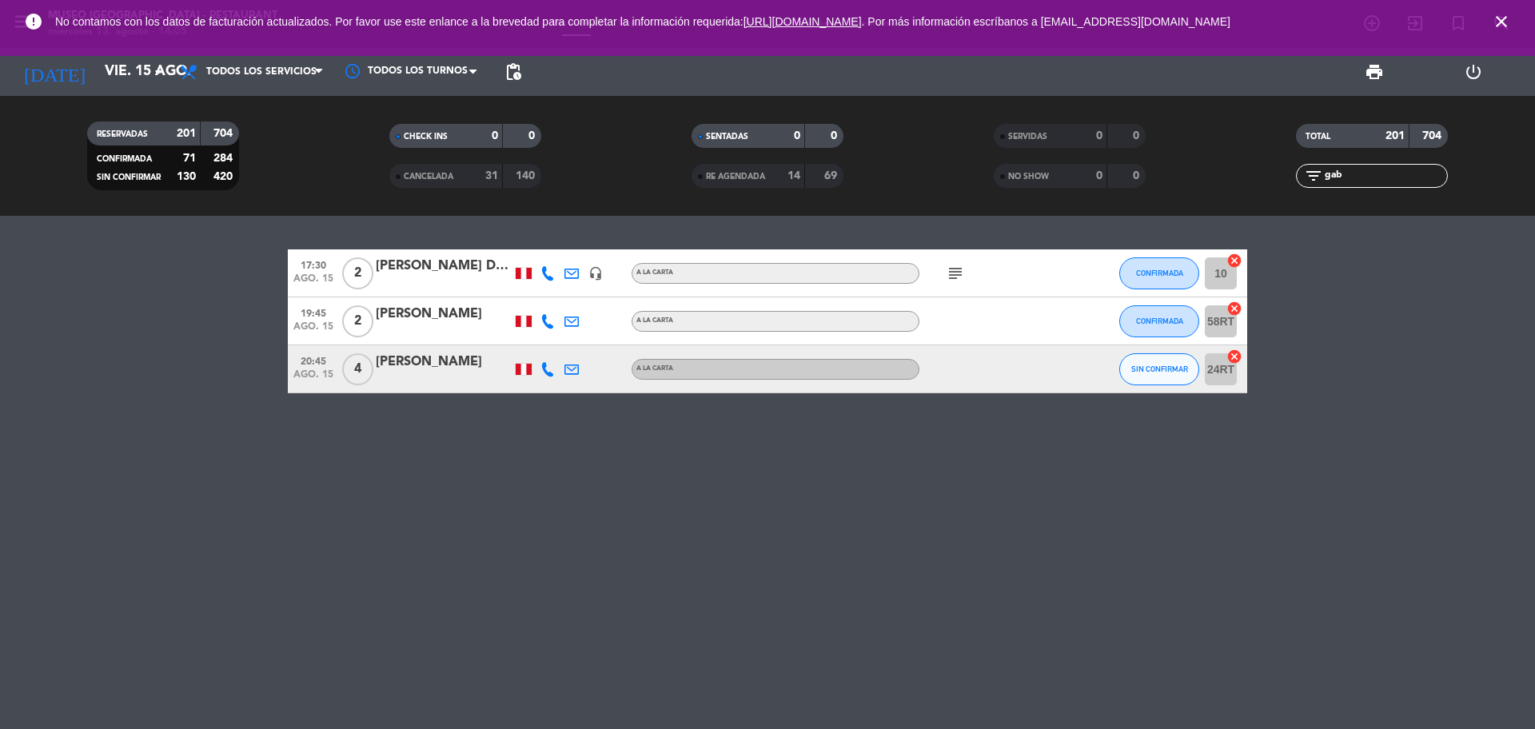
type input "gab"
click at [1500, 14] on icon "close" at bounding box center [1501, 21] width 19 height 19
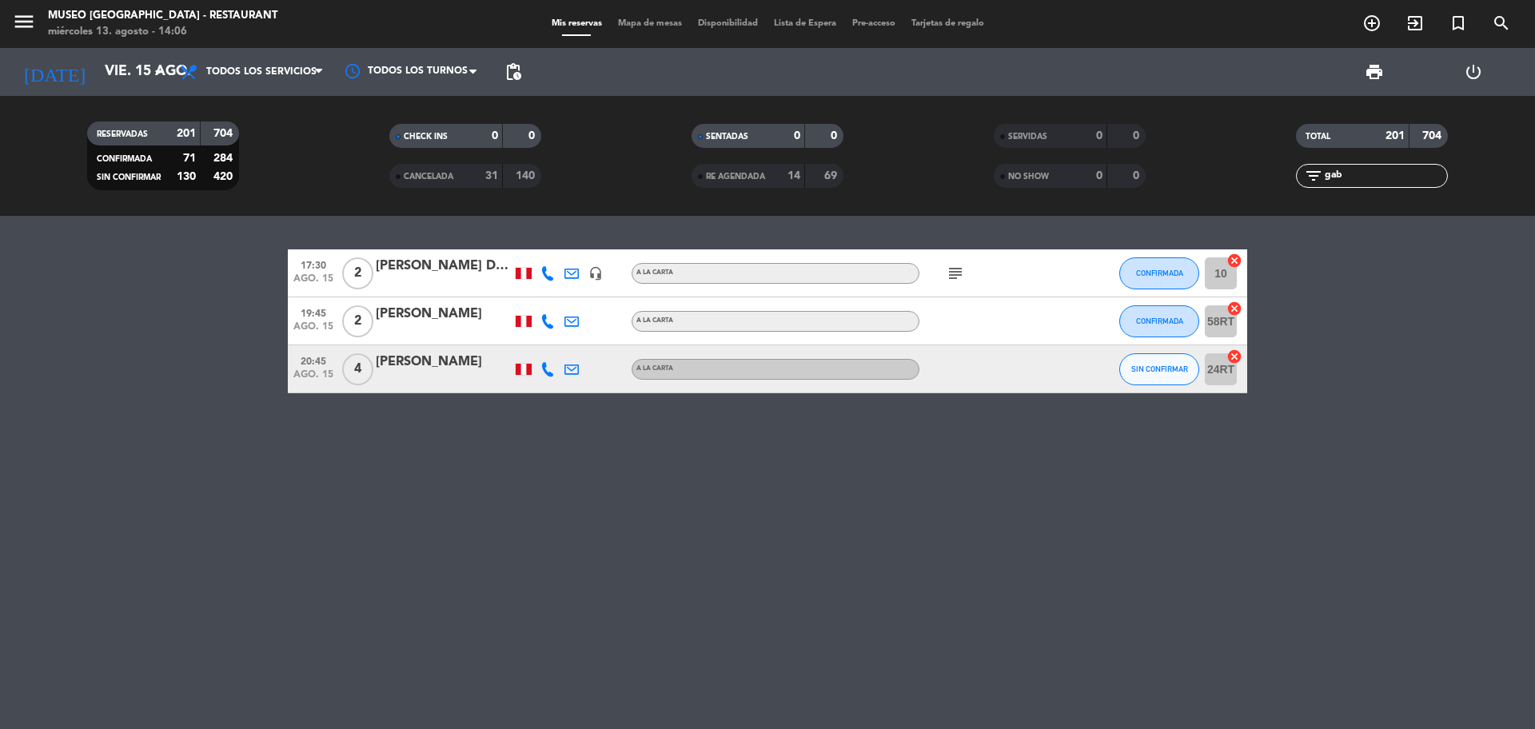
drag, startPoint x: 1345, startPoint y: 174, endPoint x: 1284, endPoint y: 178, distance: 61.0
click at [1284, 178] on div "filter_list gab" at bounding box center [1372, 176] width 302 height 24
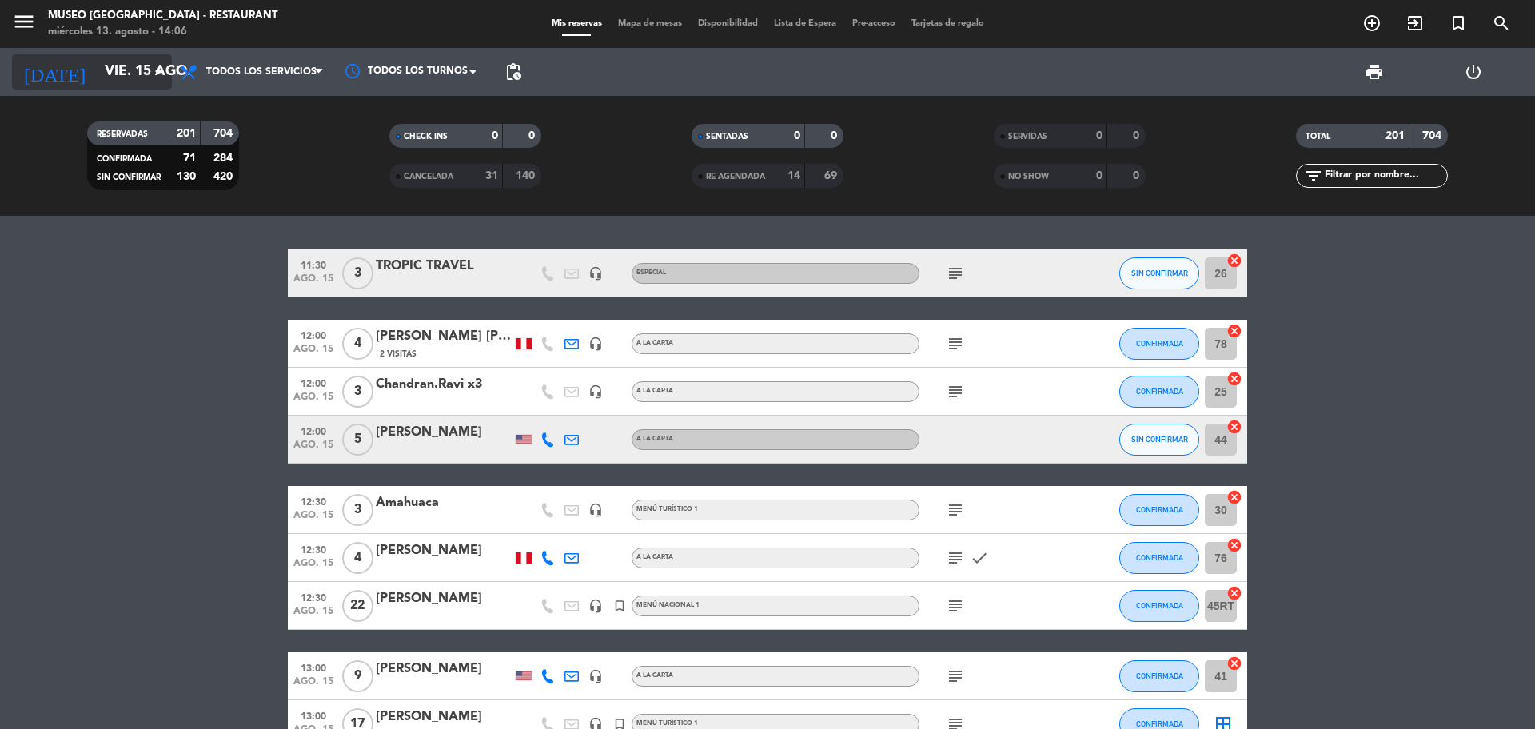
click at [111, 57] on input "vie. 15 ago." at bounding box center [190, 72] width 186 height 32
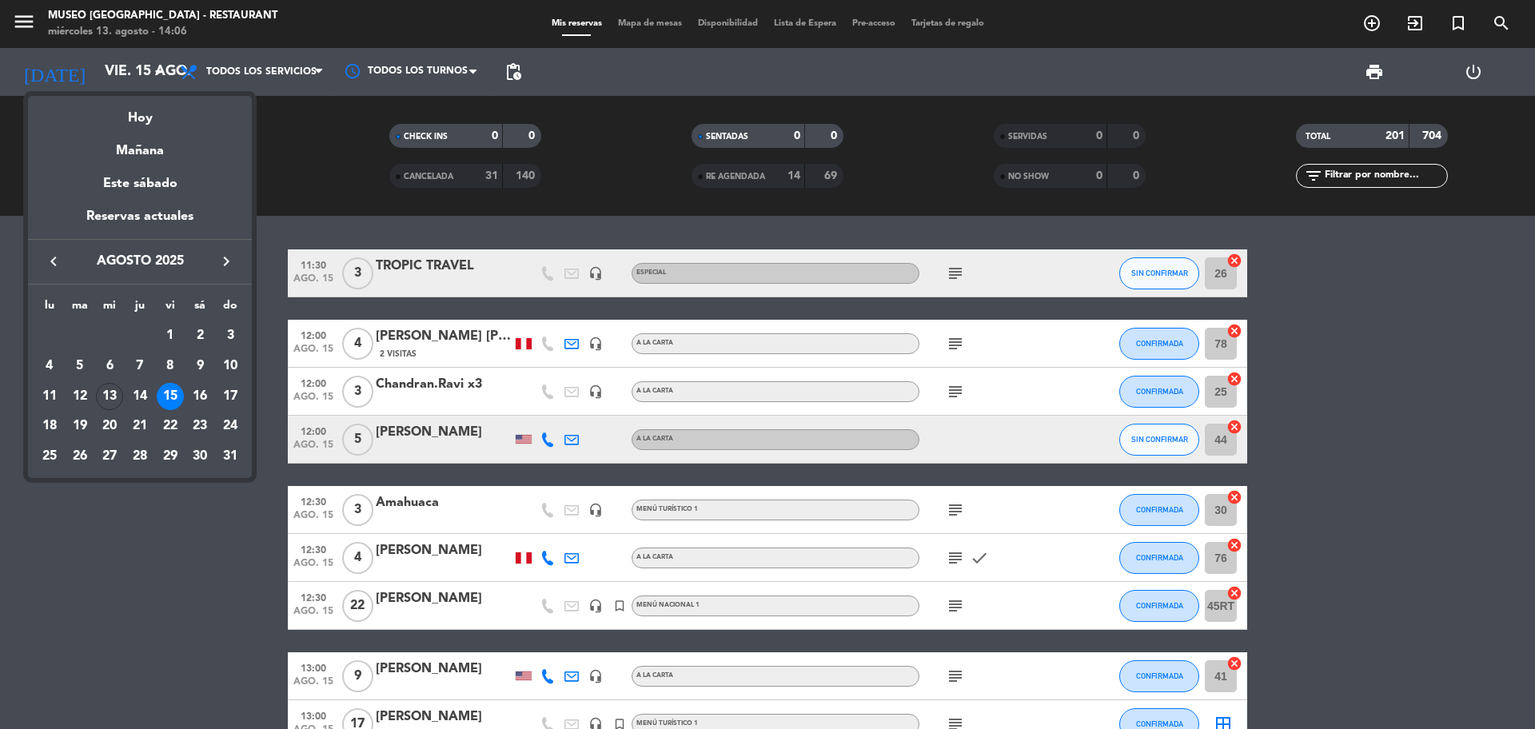
click at [159, 122] on div "Hoy" at bounding box center [140, 112] width 224 height 33
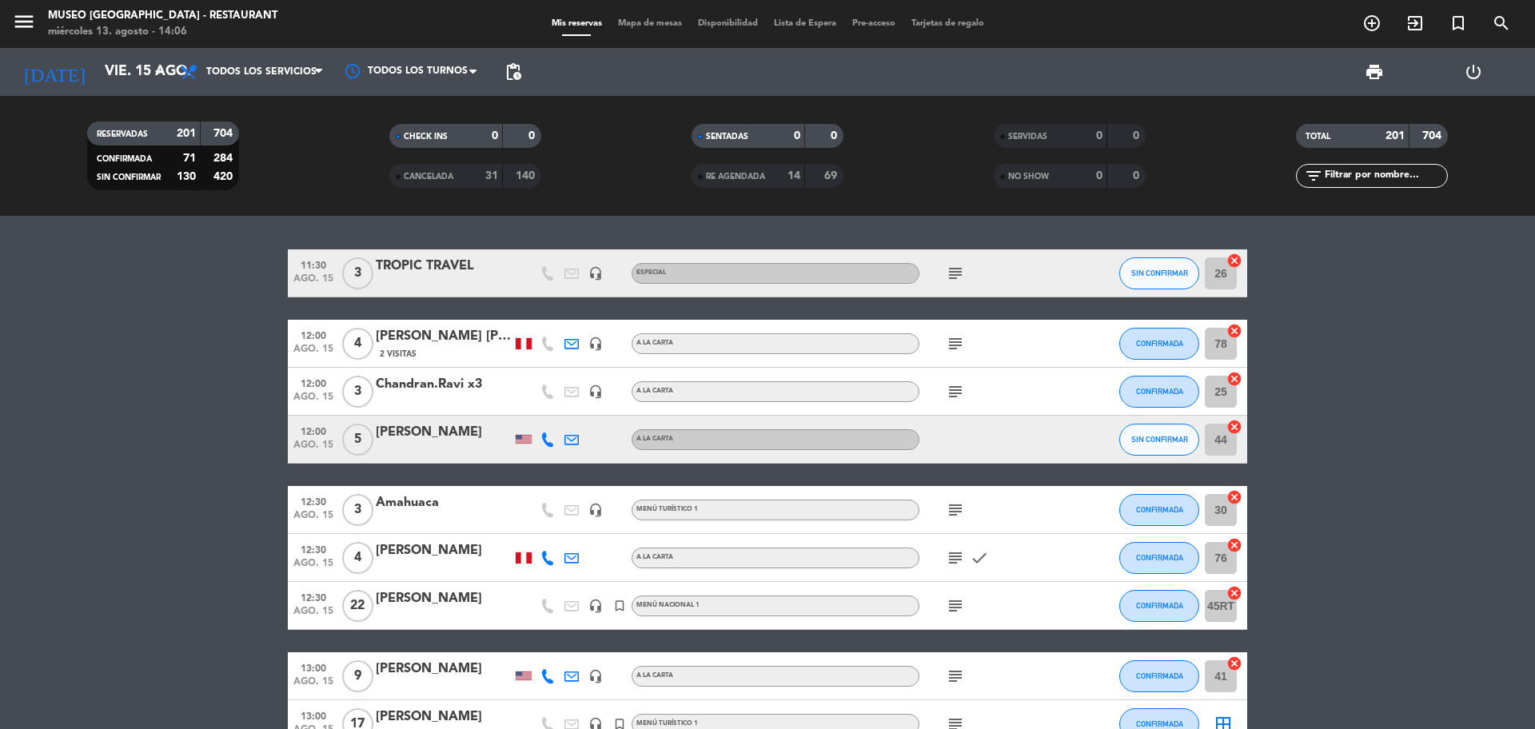
type input "mié. 13 ago."
click at [322, 74] on icon at bounding box center [318, 72] width 7 height 13
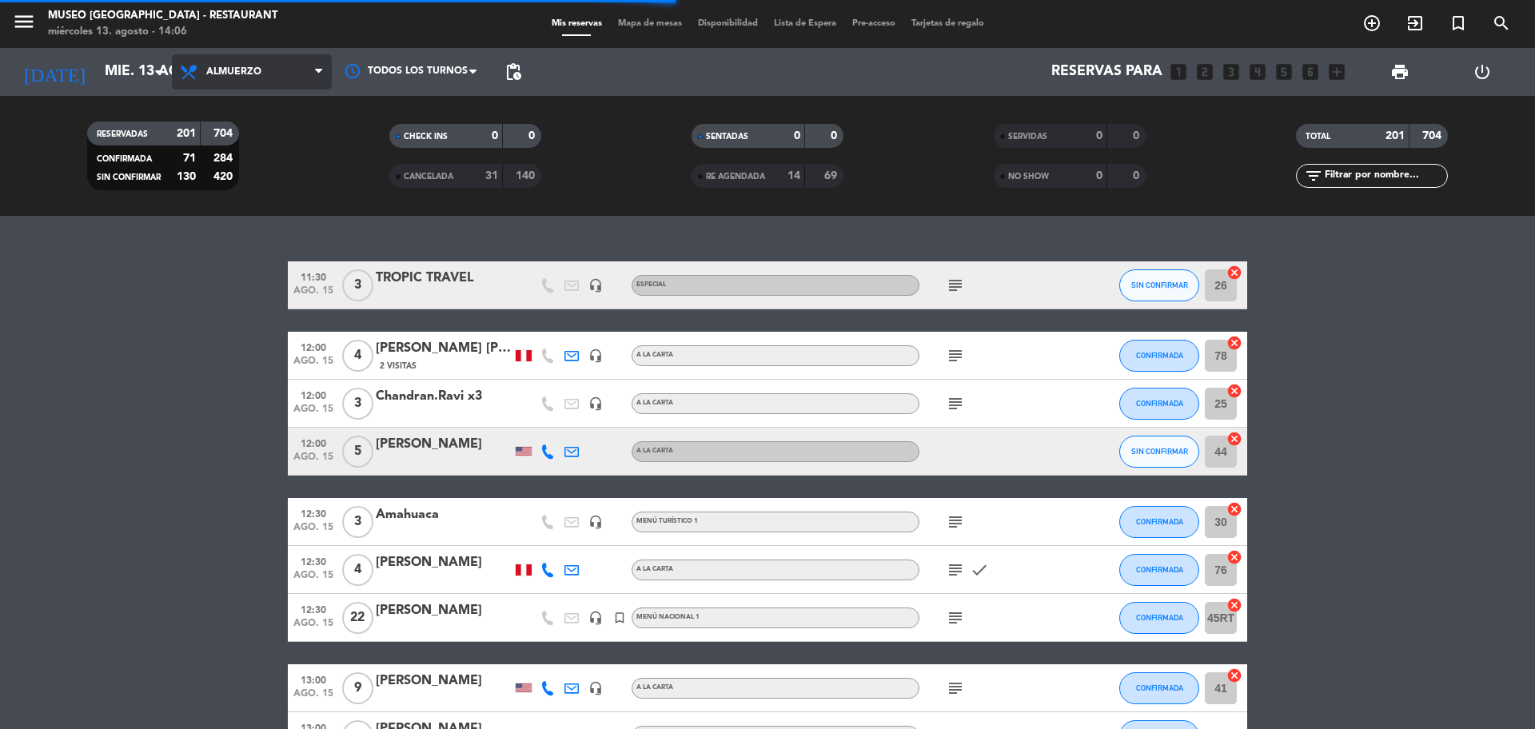
click at [263, 172] on div "menu Museo Larco Café - Restaurant miércoles 13. agosto - 14:06 Mis reservas Ma…" at bounding box center [767, 108] width 1535 height 216
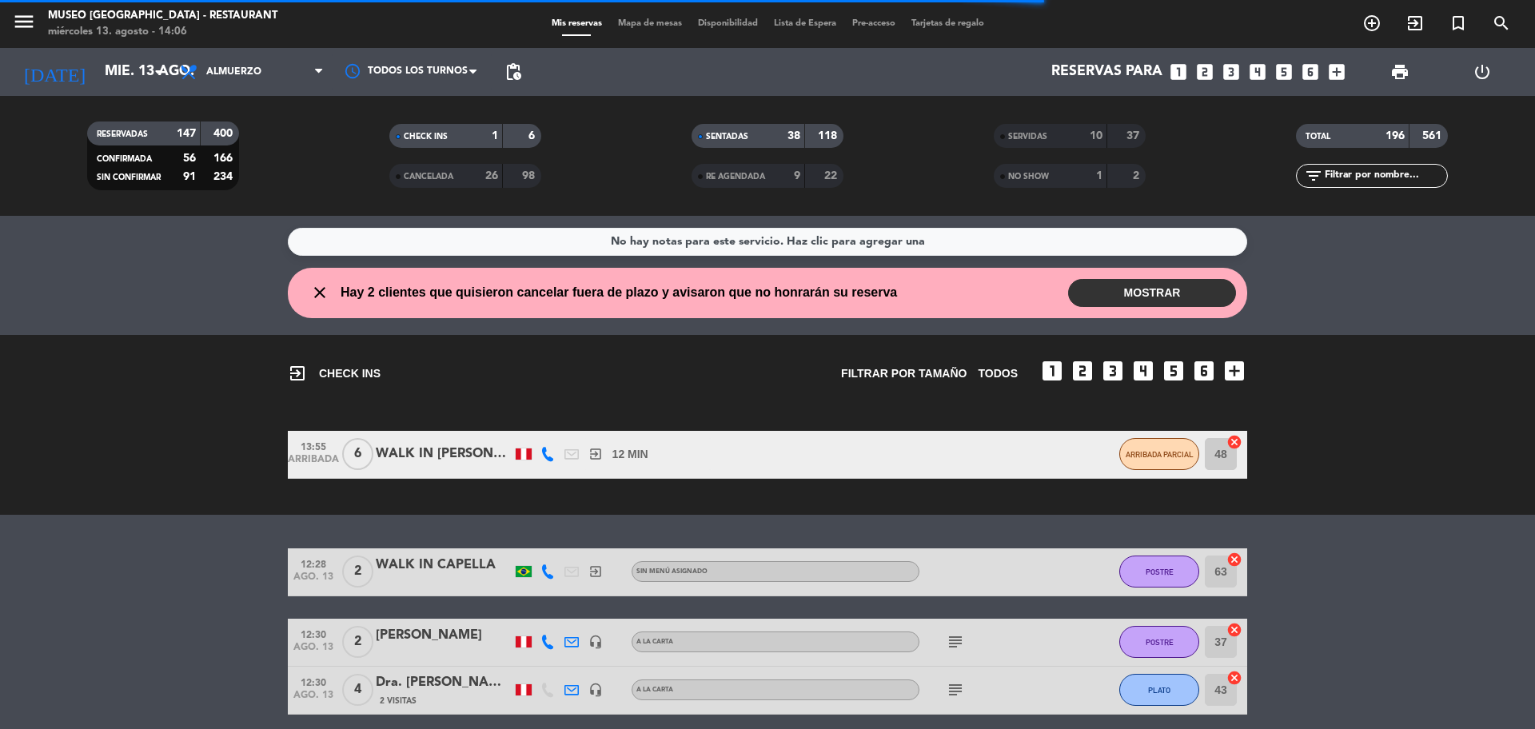
click at [1312, 74] on icon "looks_6" at bounding box center [1310, 72] width 21 height 21
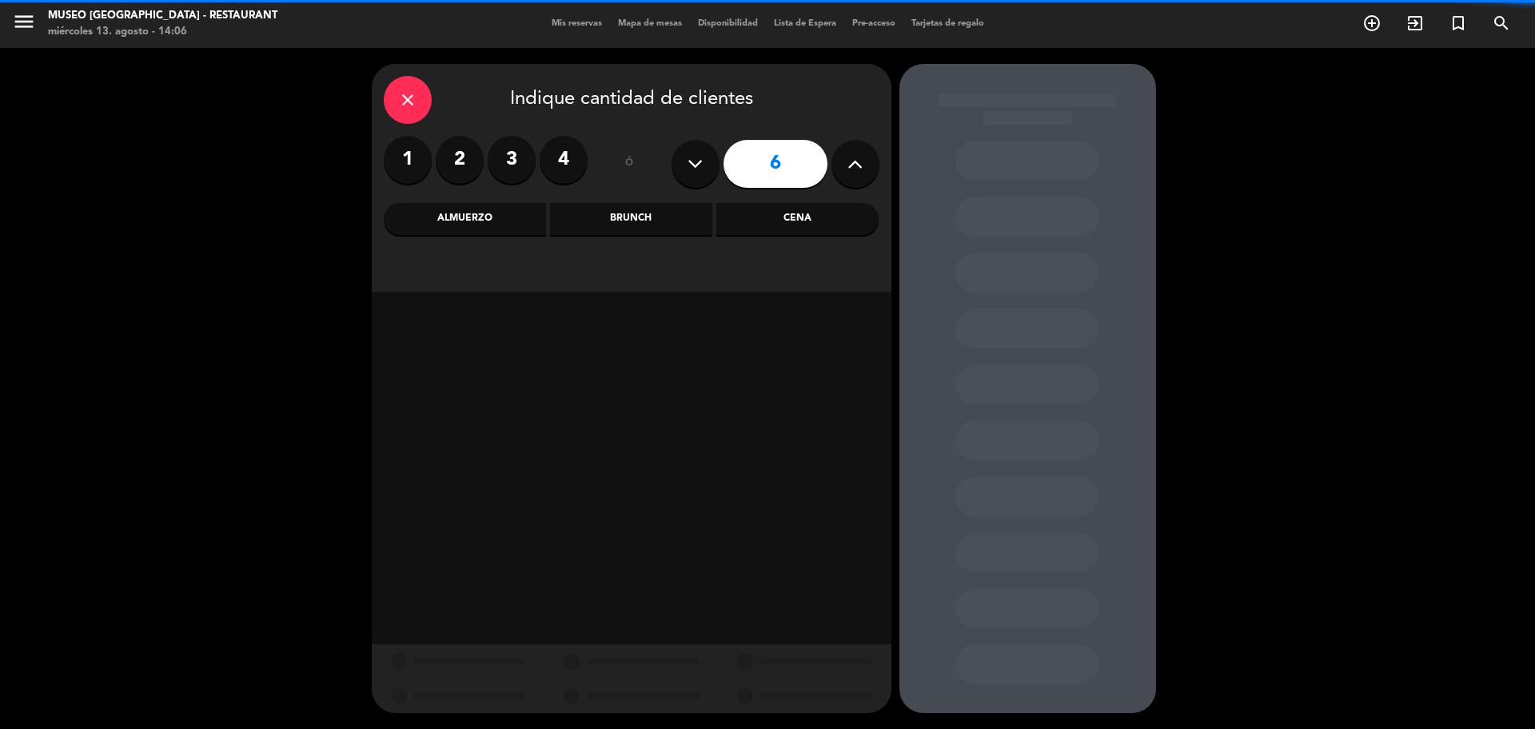
click at [445, 226] on div "Almuerzo" at bounding box center [465, 219] width 162 height 32
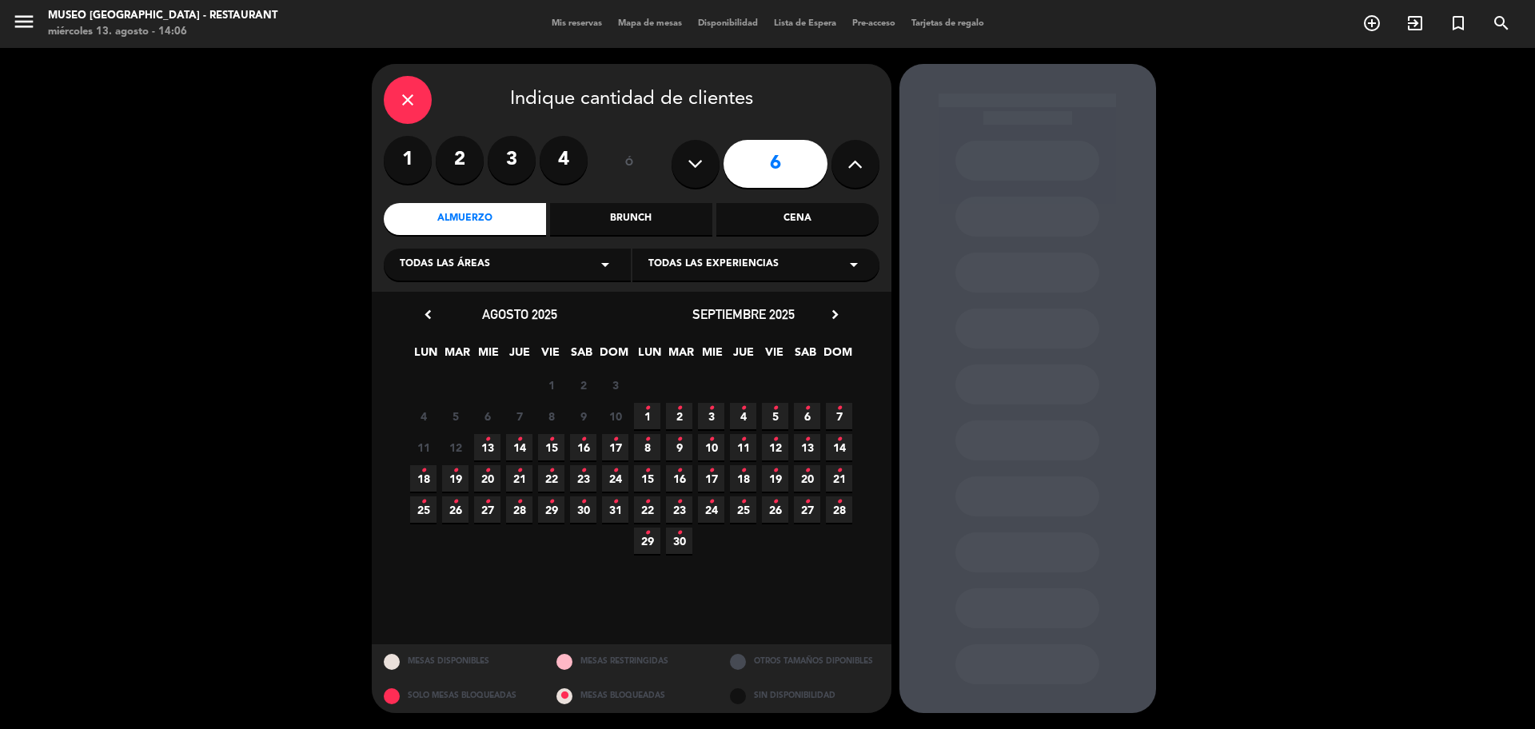
click at [481, 451] on span "13 •" at bounding box center [487, 447] width 26 height 26
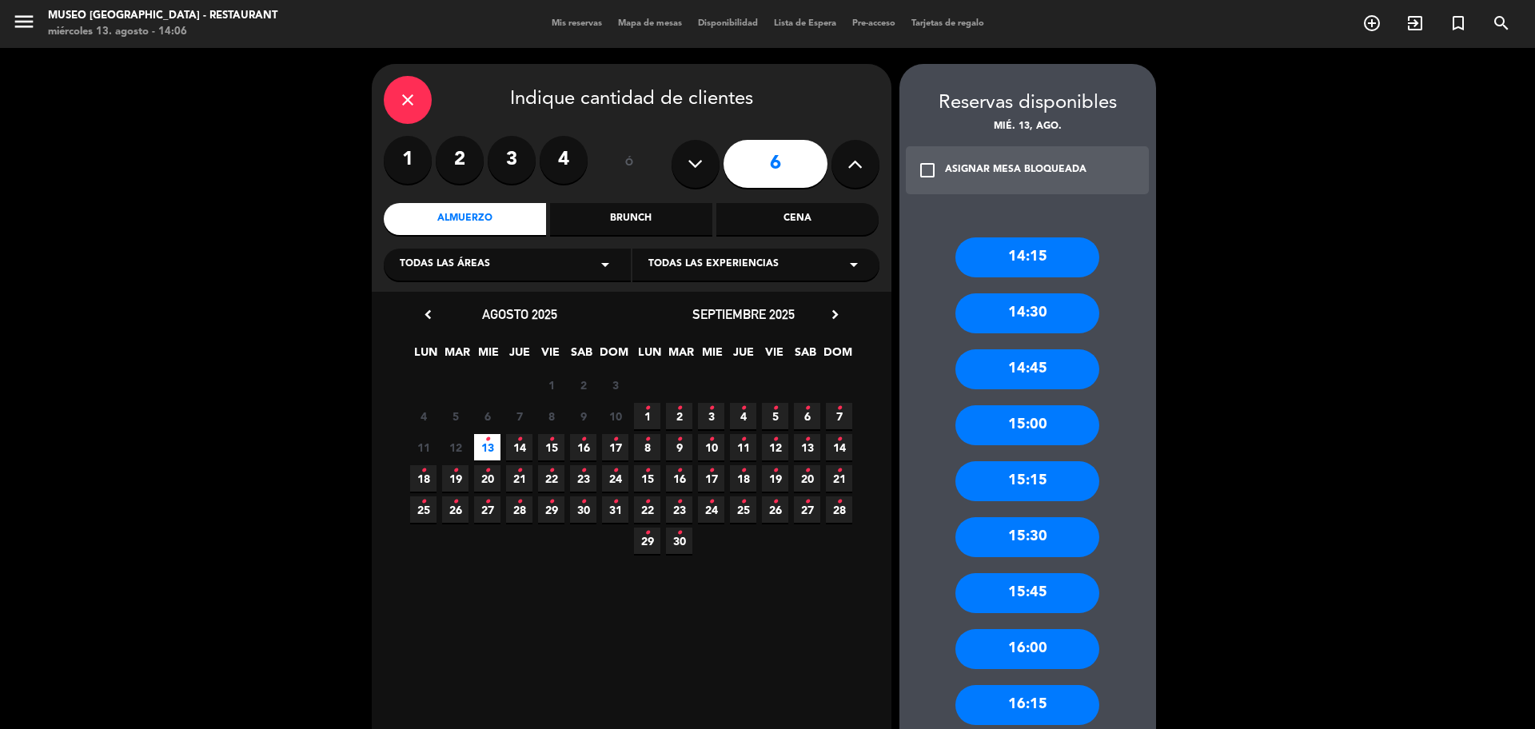
click at [1036, 271] on div "14:15" at bounding box center [1028, 257] width 144 height 40
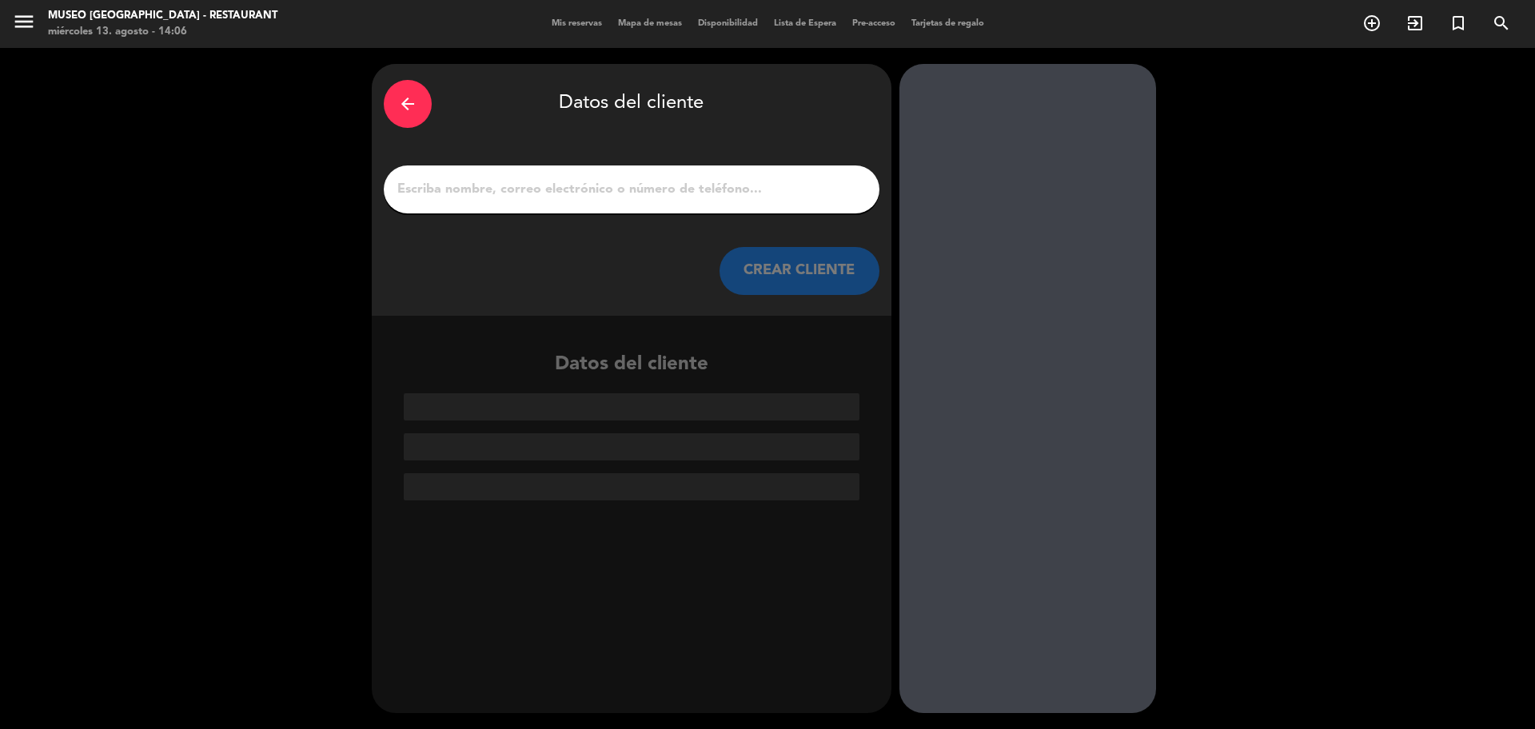
click at [708, 199] on div at bounding box center [632, 190] width 496 height 48
click at [708, 197] on input "1" at bounding box center [632, 189] width 472 height 22
click at [705, 197] on input "1" at bounding box center [632, 189] width 472 height 22
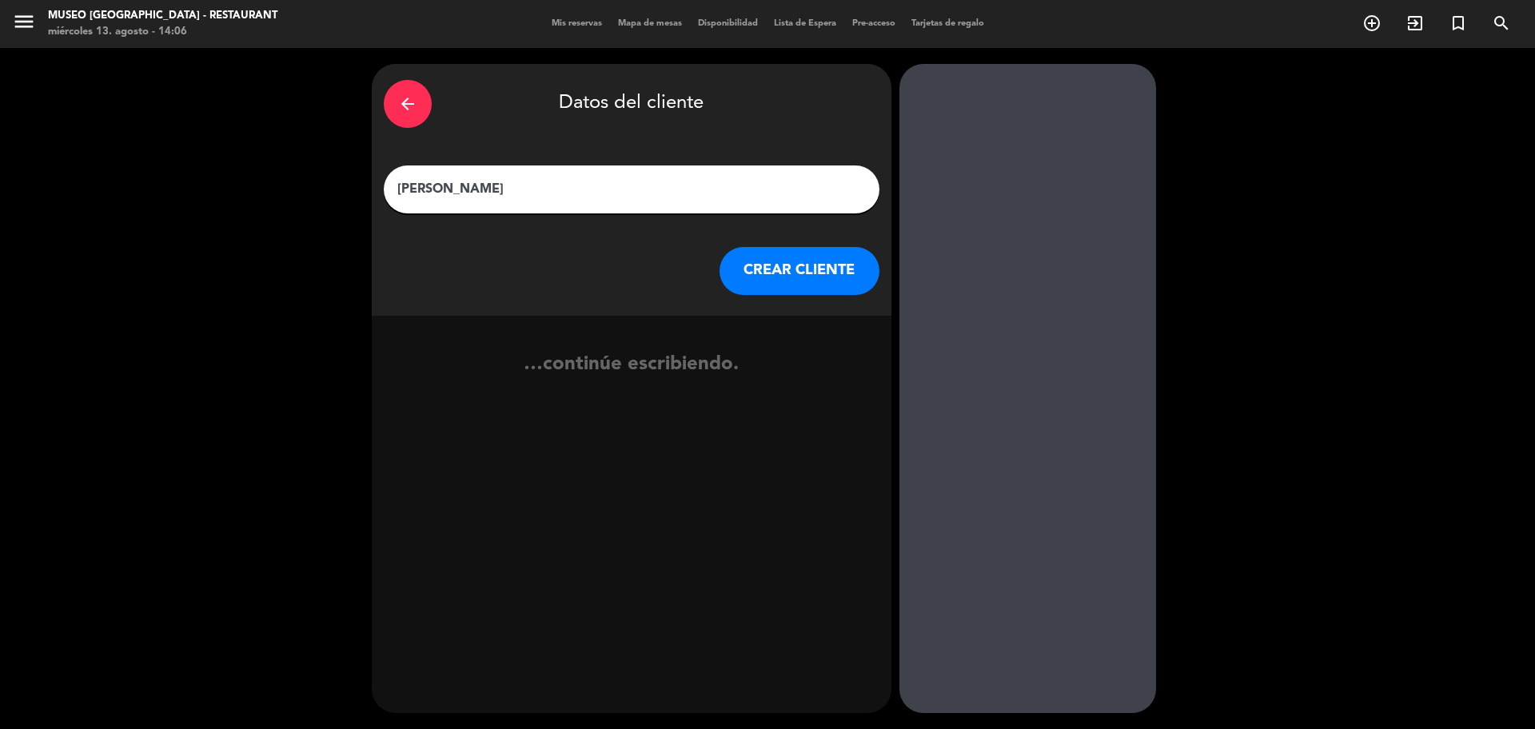
type input "JULI DIAZ"
click at [774, 271] on button "CREAR CLIENTE" at bounding box center [800, 271] width 160 height 48
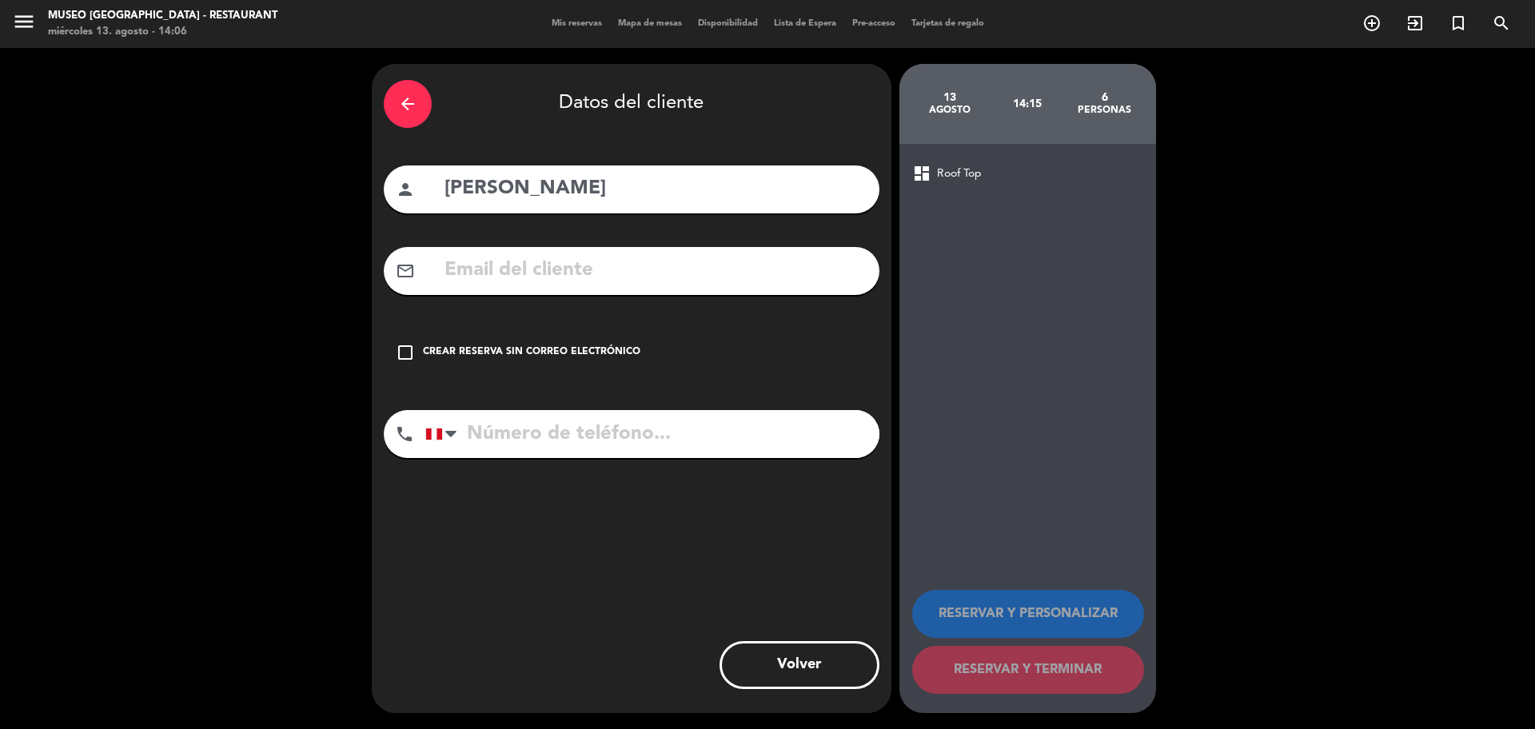
click at [774, 272] on input "text" at bounding box center [655, 270] width 425 height 33
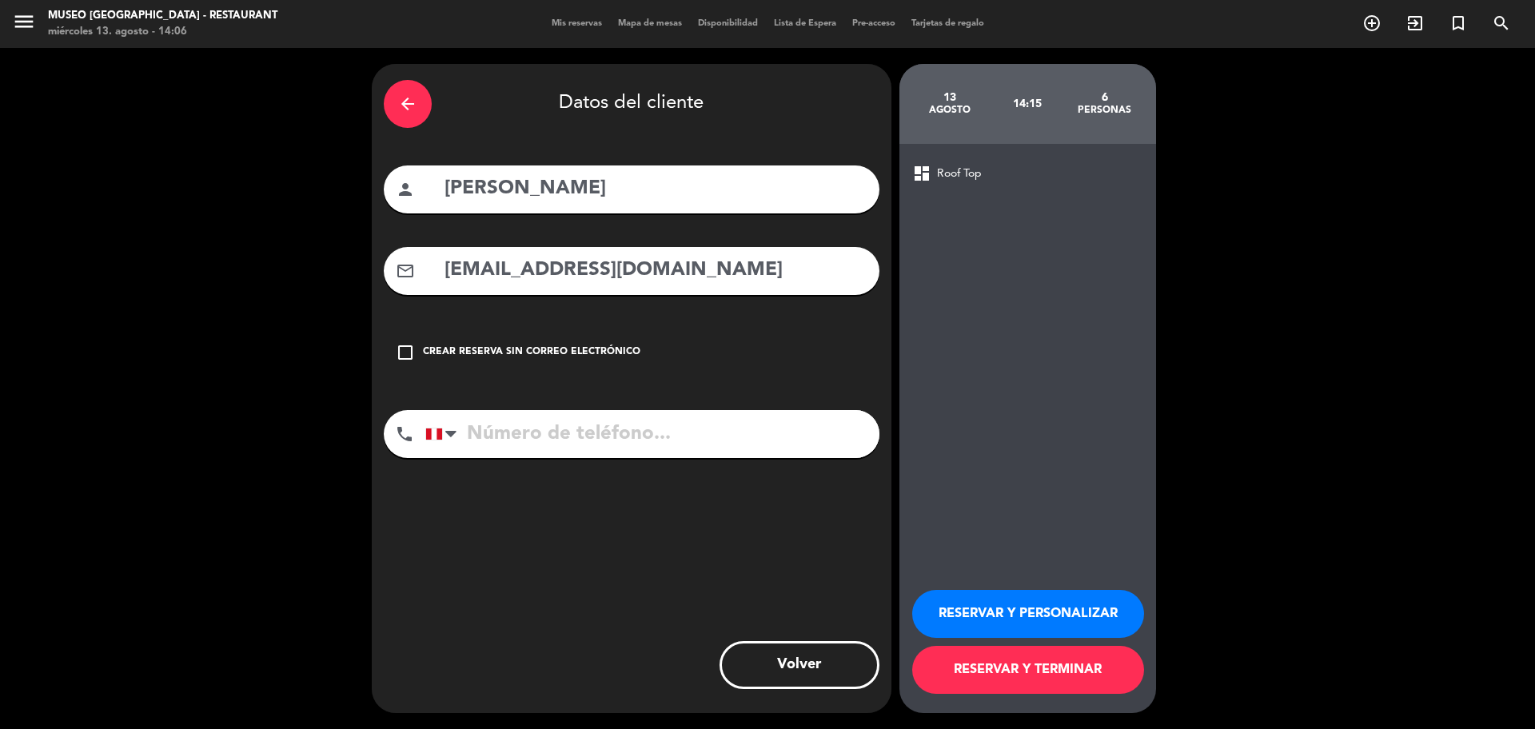
type input "WDIAZAL@GMAIL.COM"
click at [775, 420] on input "tel" at bounding box center [652, 434] width 454 height 48
type input "988014319"
click at [485, 186] on input "JULI DIAZ" at bounding box center [655, 189] width 425 height 33
type input "JULI DIAZ"
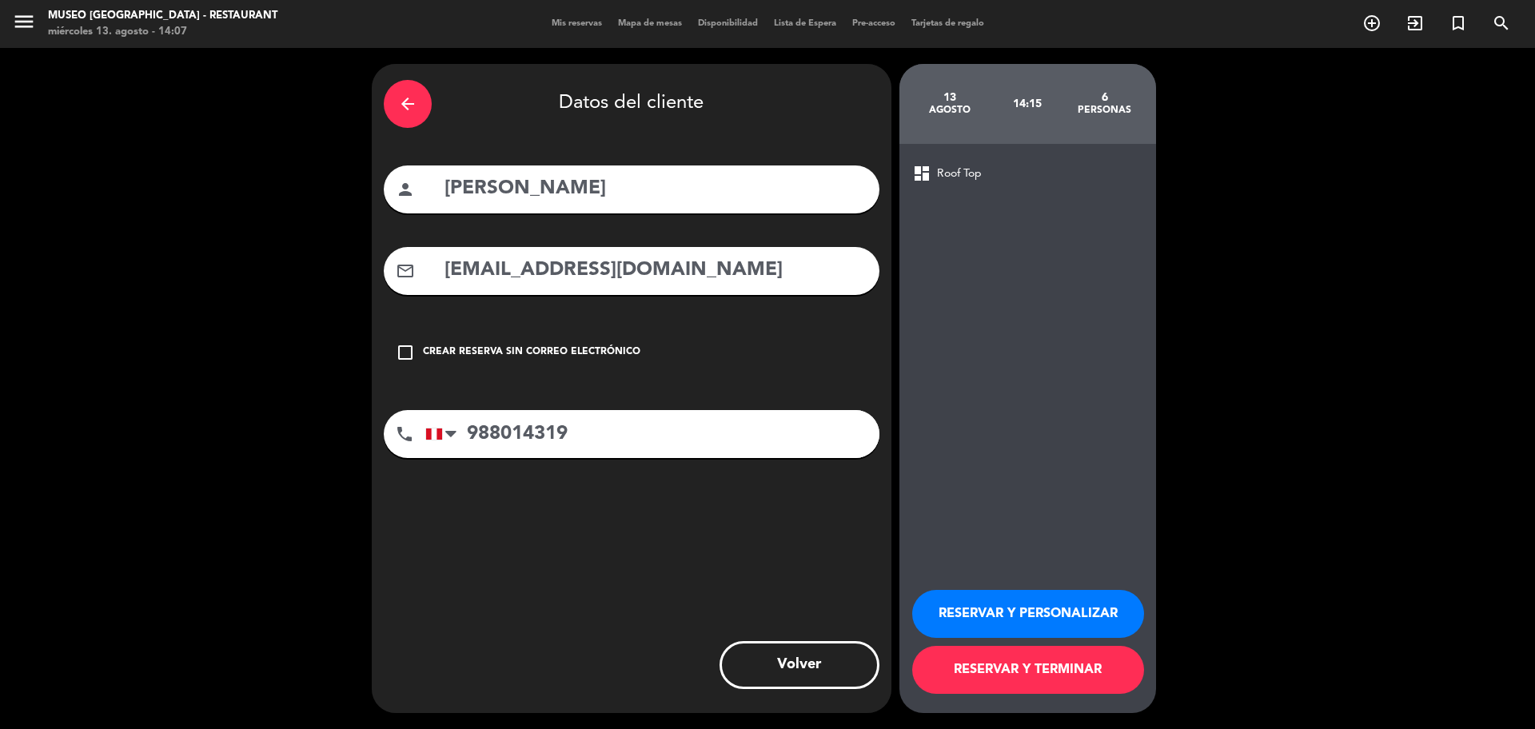
click at [985, 581] on div "RESERVAR Y PERSONALIZAR RESERVAR Y TERMINAR" at bounding box center [1027, 635] width 231 height 157
click at [995, 604] on button "RESERVAR Y PERSONALIZAR" at bounding box center [1028, 614] width 232 height 48
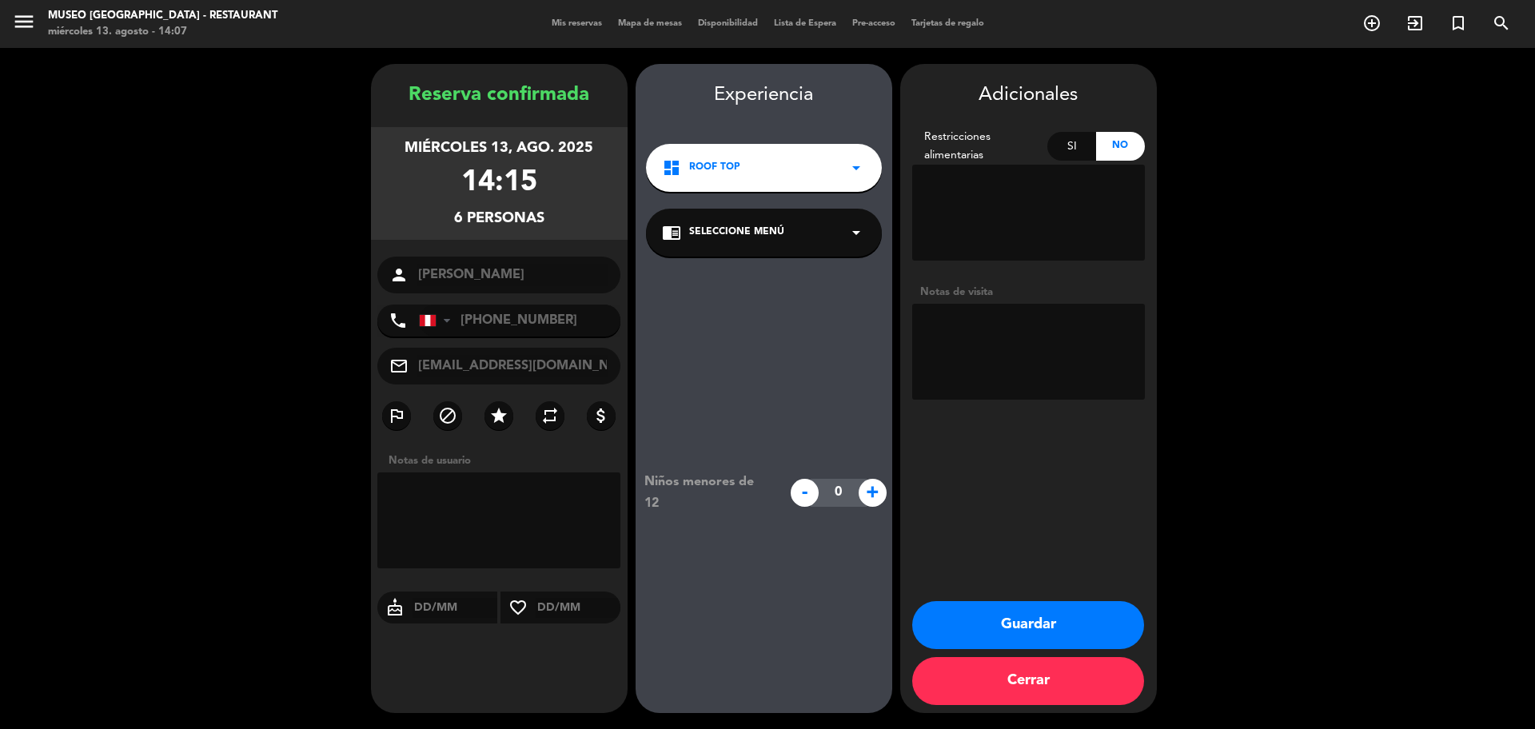
click at [767, 227] on span "Seleccione Menú" at bounding box center [736, 233] width 95 height 16
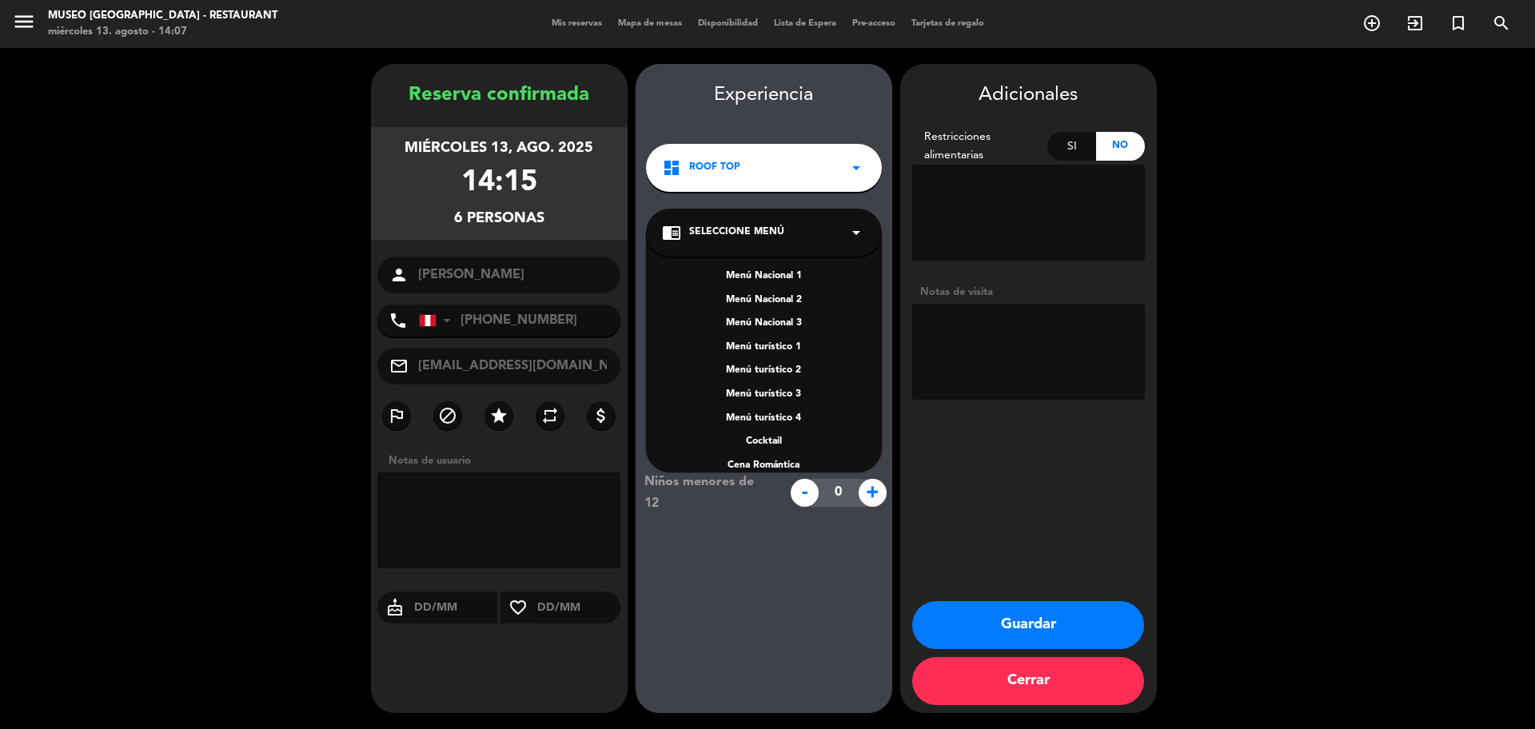
click at [781, 168] on div "dashboard Roof Top arrow_drop_down" at bounding box center [764, 168] width 236 height 48
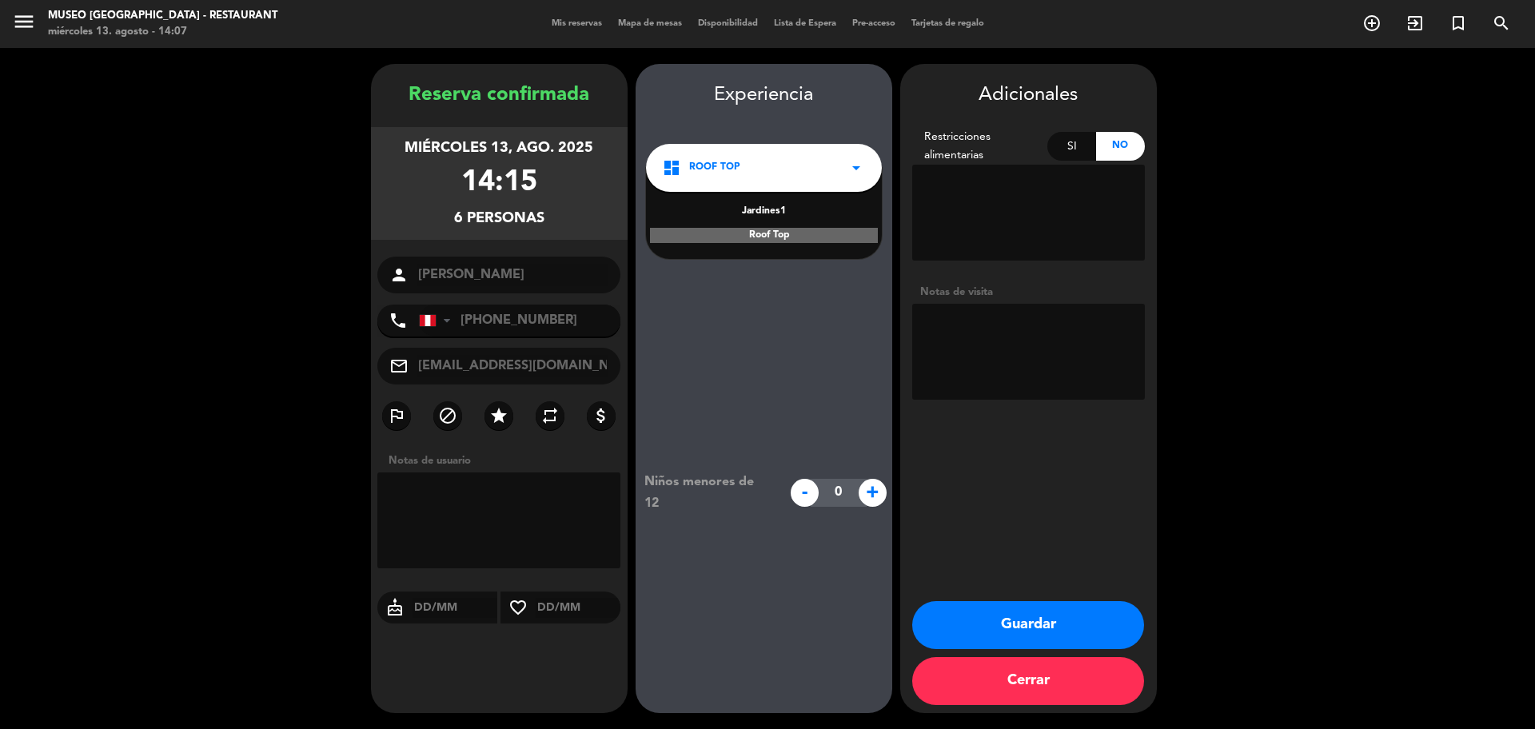
click at [779, 217] on div "Jardines1" at bounding box center [764, 212] width 204 height 16
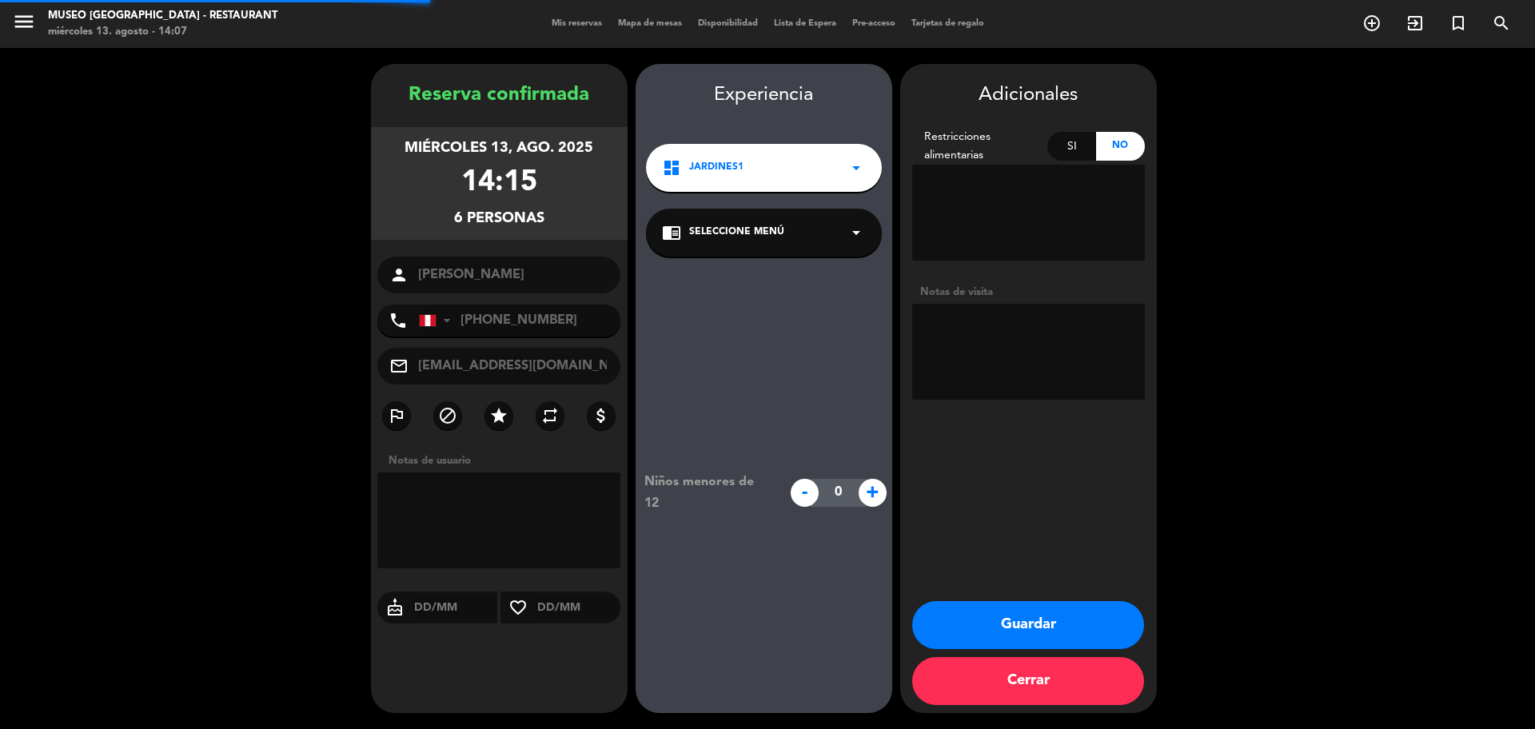
click at [770, 237] on span "Seleccione Menú" at bounding box center [736, 233] width 95 height 16
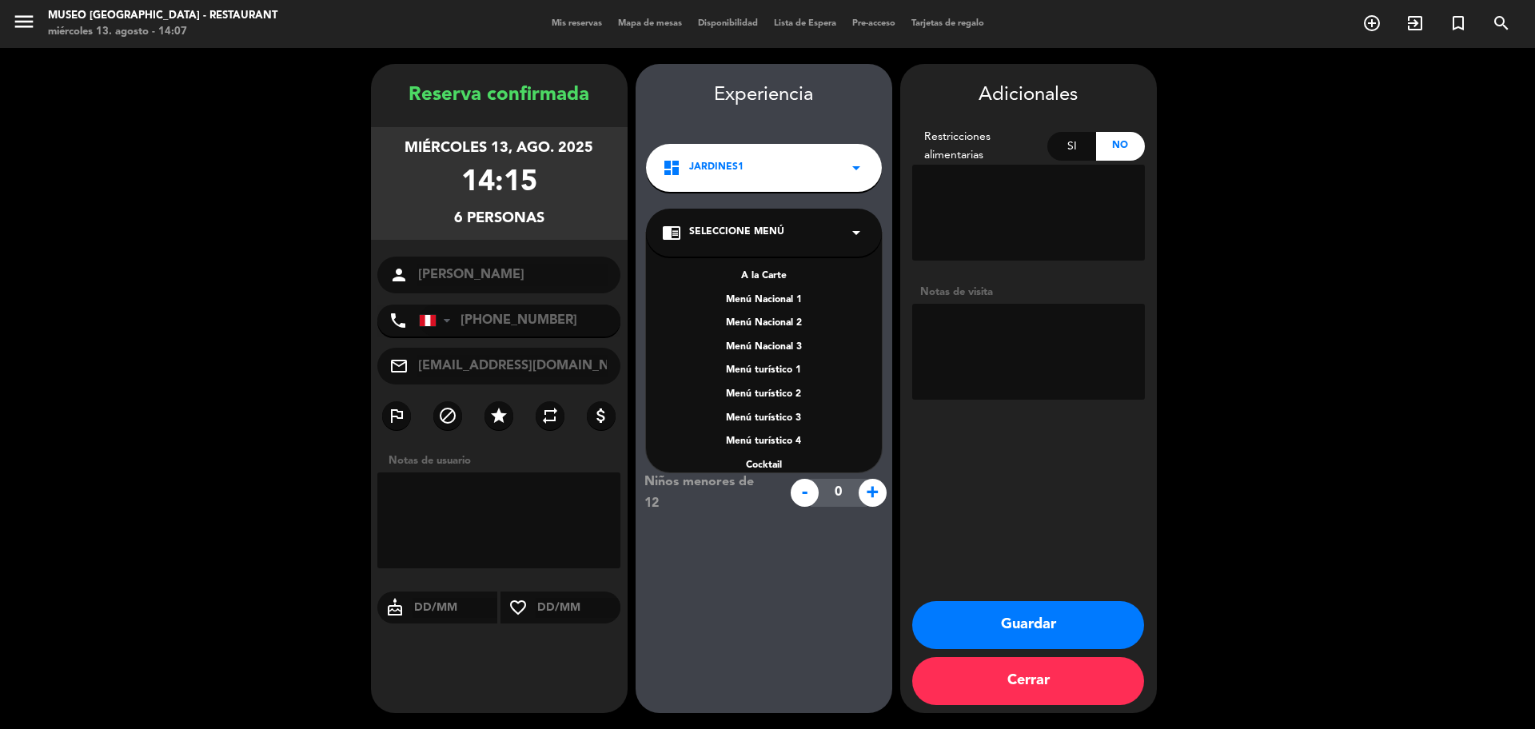
click at [775, 269] on div "A la Carte" at bounding box center [764, 277] width 204 height 16
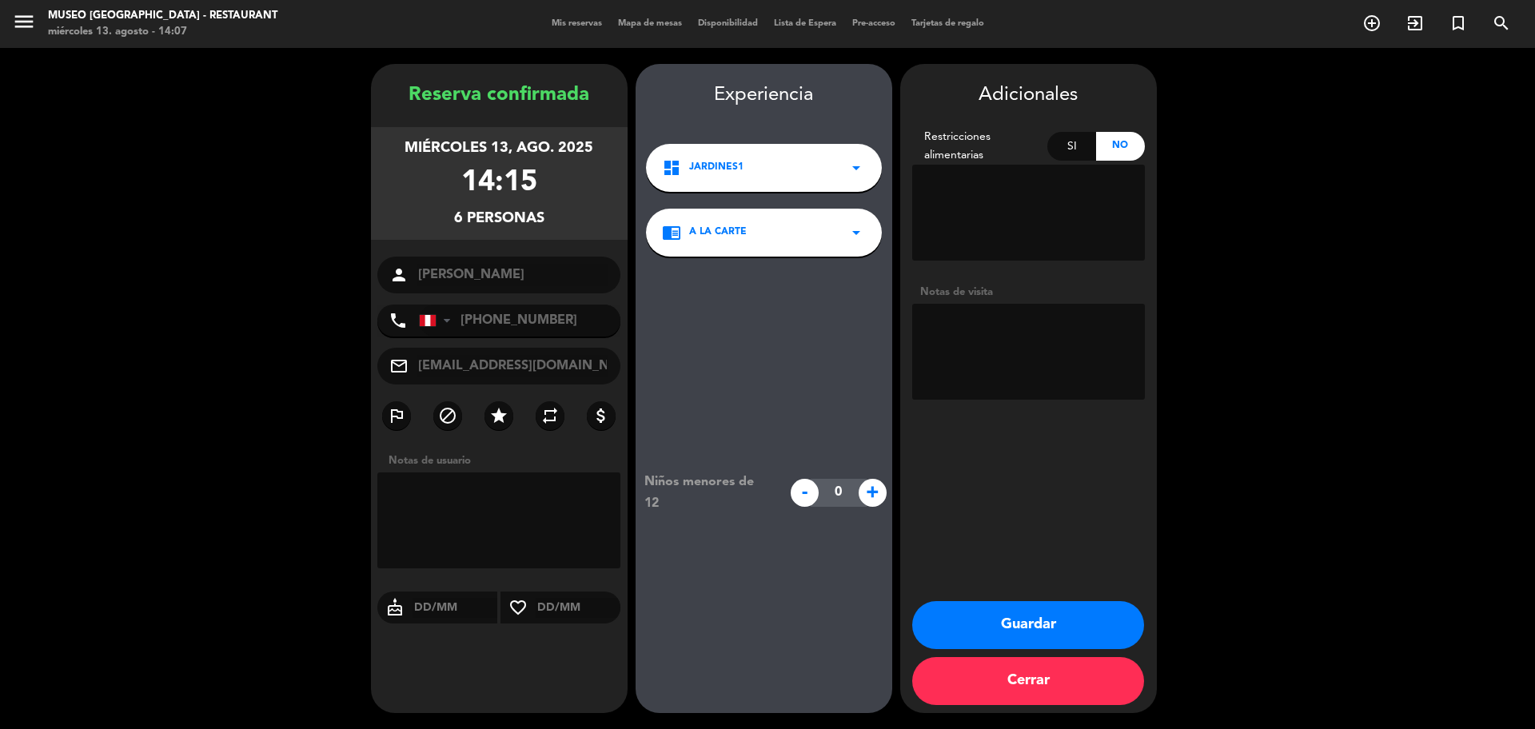
click at [993, 615] on button "Guardar" at bounding box center [1028, 625] width 232 height 48
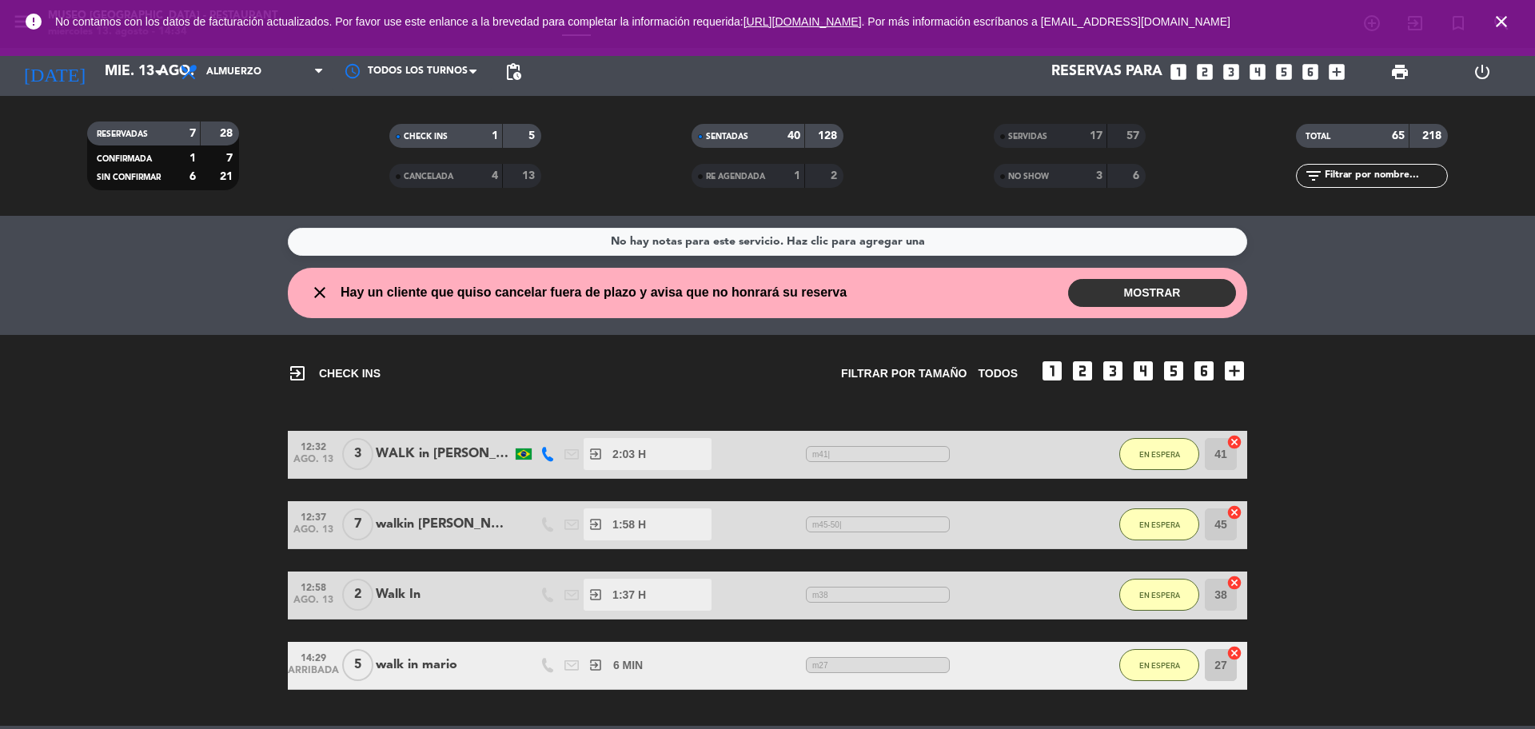
click at [1371, 174] on input "text" at bounding box center [1385, 176] width 124 height 18
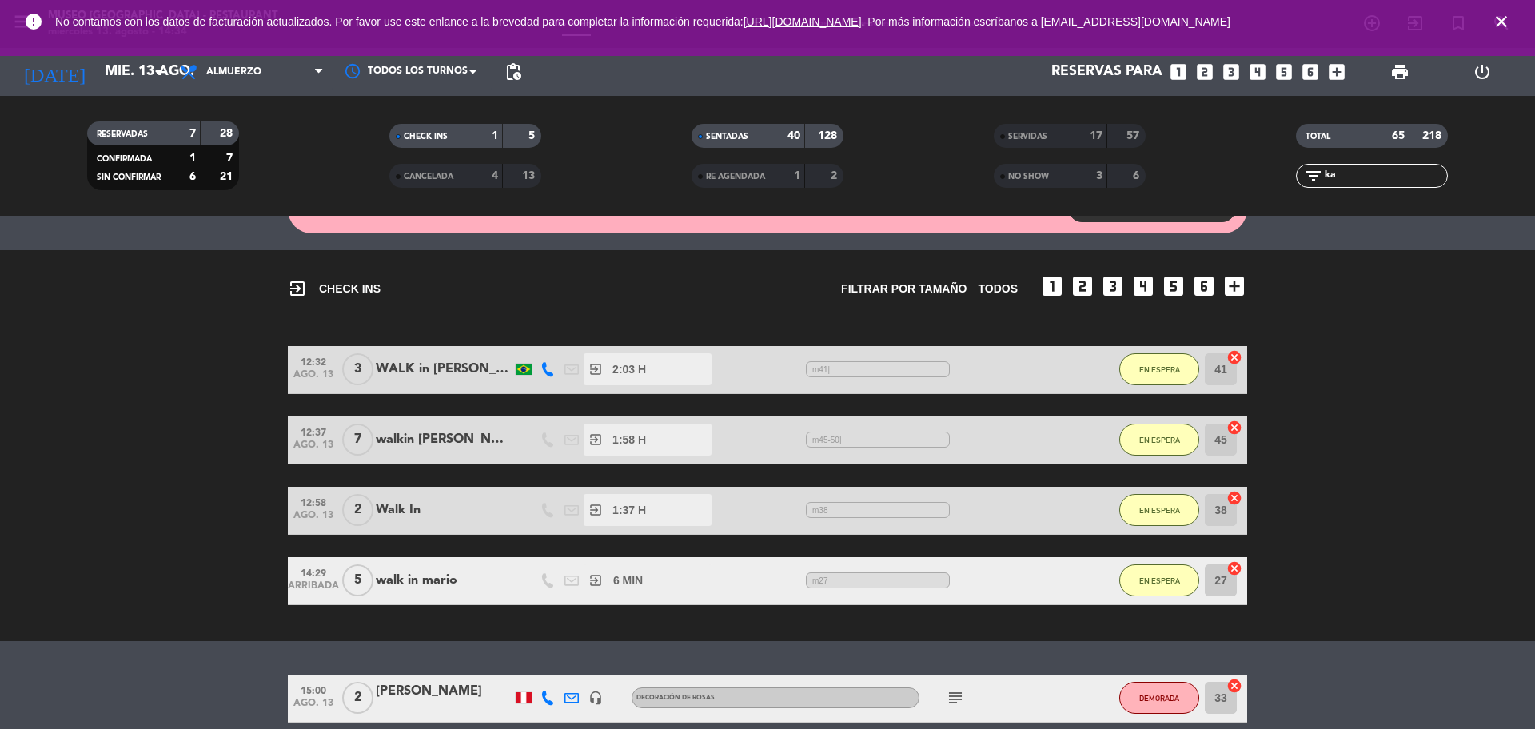
scroll to position [158, 0]
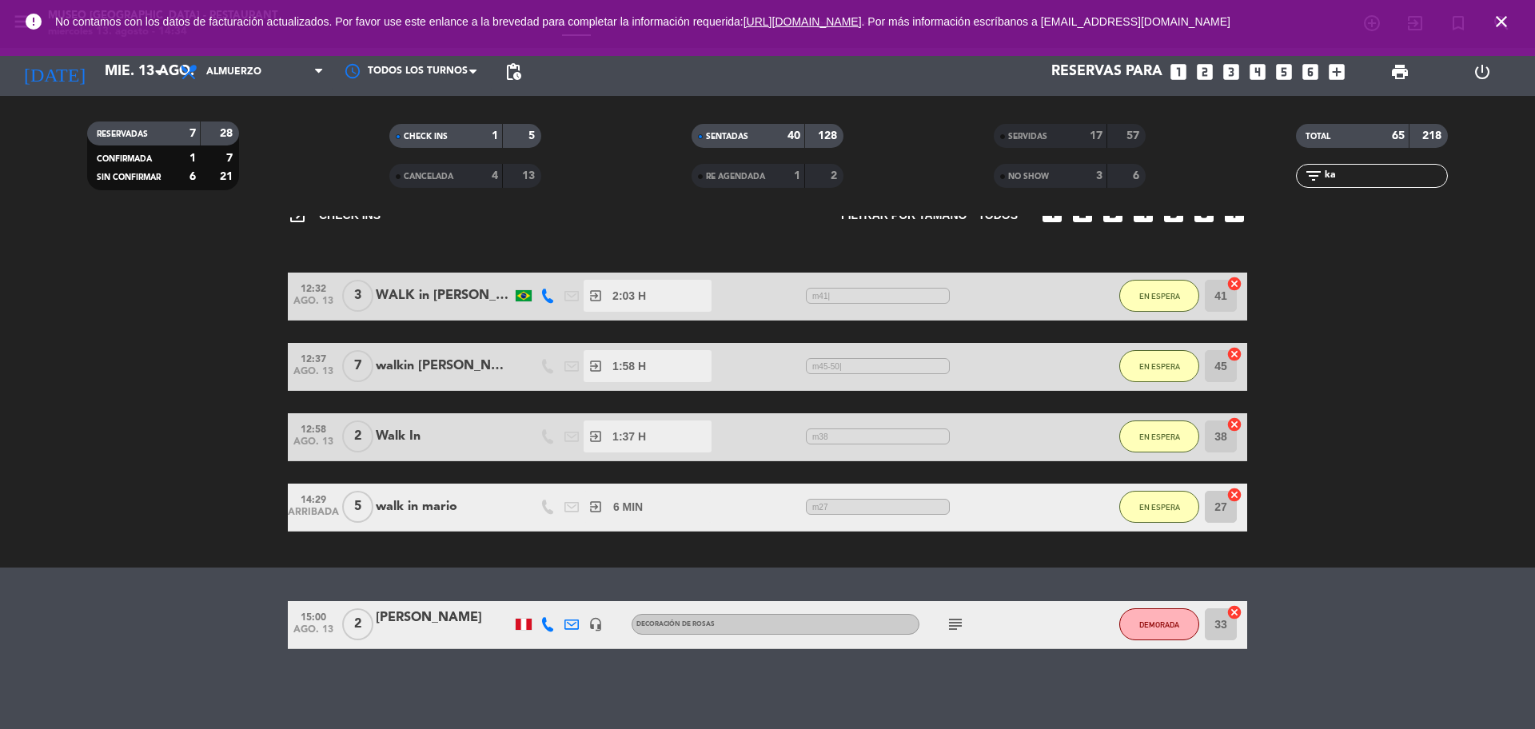
type input "ka"
click at [445, 630] on div at bounding box center [444, 634] width 136 height 13
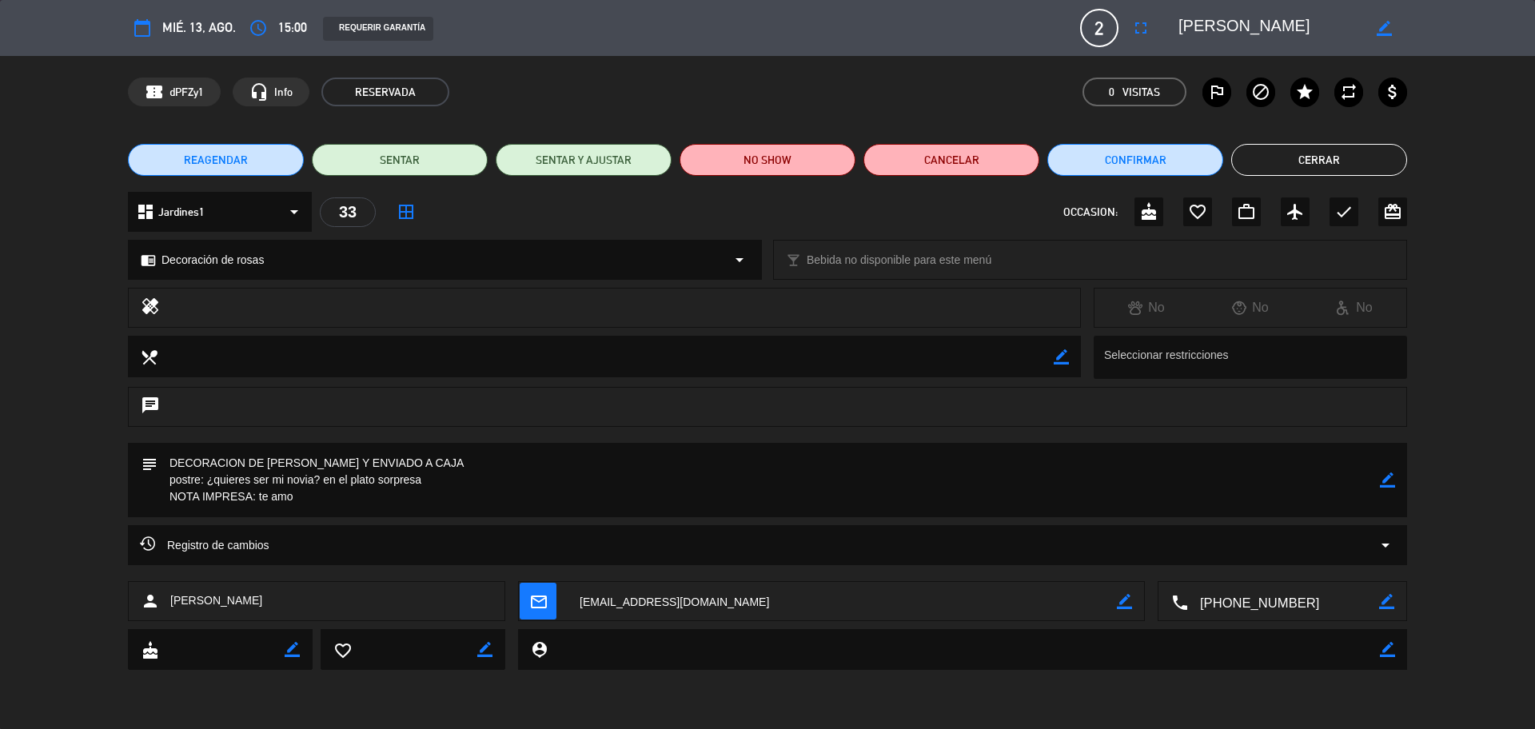
click at [1387, 29] on icon "border_color" at bounding box center [1384, 28] width 15 height 15
click at [1187, 29] on textarea at bounding box center [1270, 28] width 183 height 29
click at [1231, 34] on textarea at bounding box center [1270, 28] width 183 height 29
type textarea "CALEB MARTIN"
click at [1382, 26] on icon at bounding box center [1384, 28] width 15 height 15
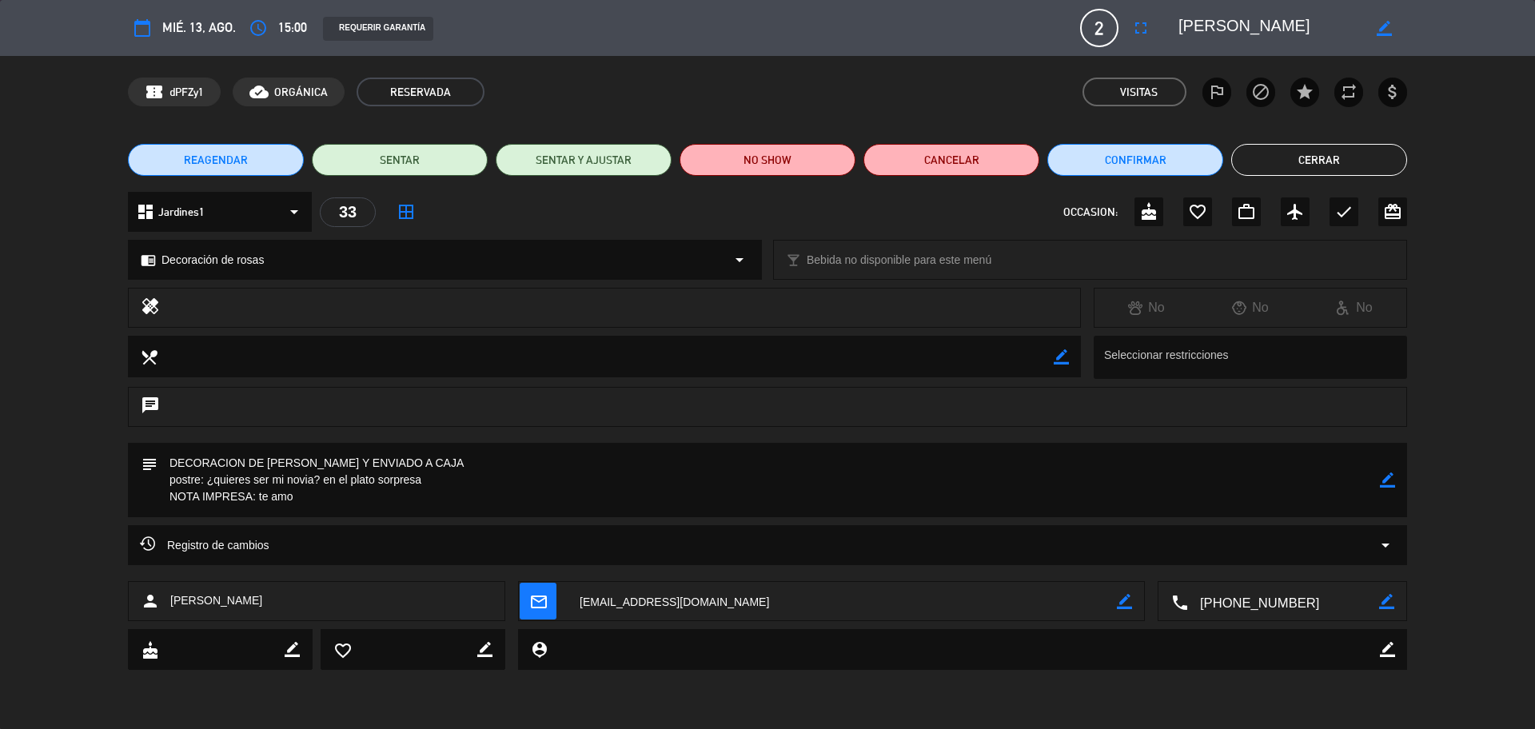
scroll to position [0, 0]
click at [1392, 484] on icon "border_color" at bounding box center [1387, 480] width 15 height 15
click at [457, 487] on textarea at bounding box center [769, 480] width 1223 height 74
type textarea "DECORACION DE ROSAS PAGADO Y ENVIADO A CAJA postre: ¿quieres ser mi novia? en e…"
click at [1383, 486] on icon at bounding box center [1387, 480] width 15 height 15
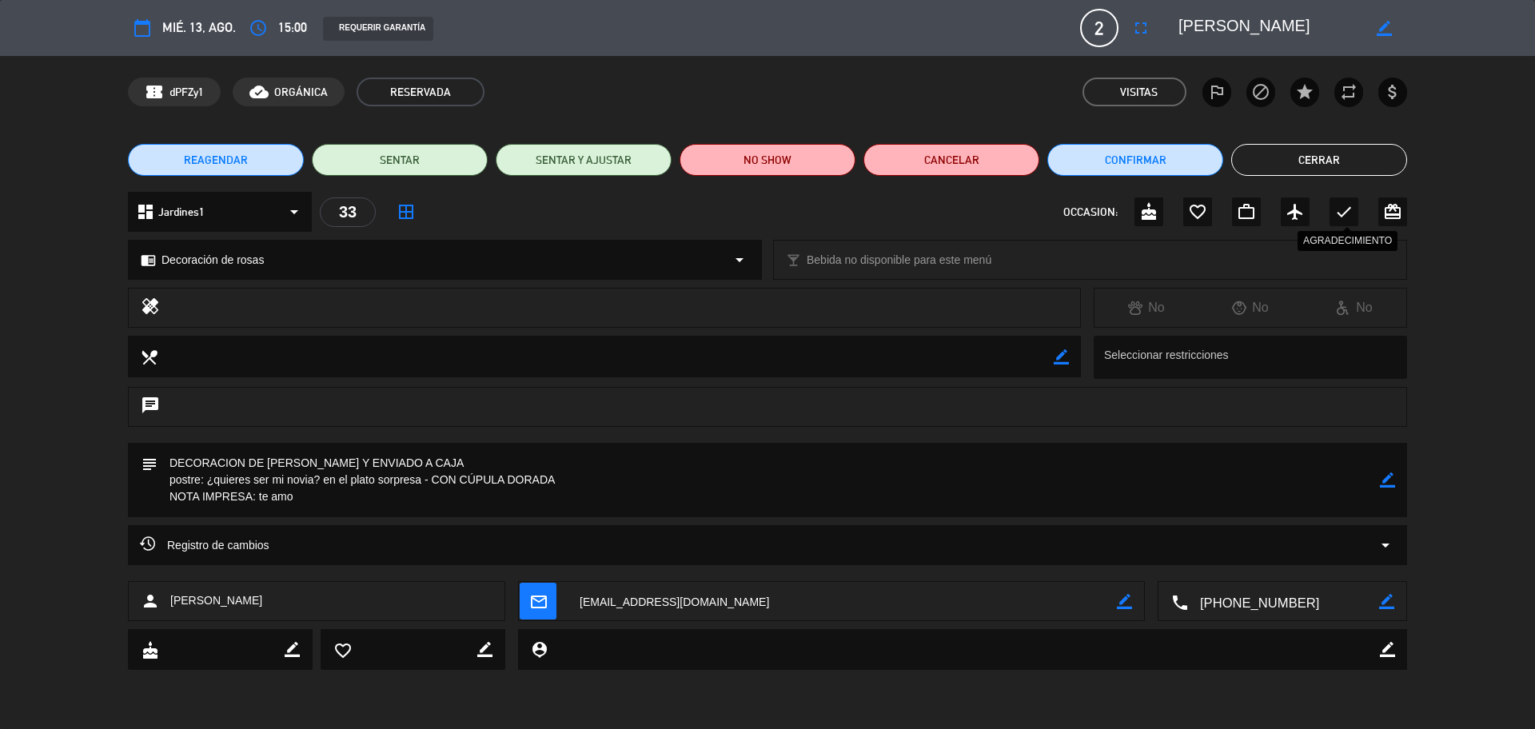
click at [1339, 213] on icon "check" at bounding box center [1344, 211] width 19 height 19
click at [1155, 158] on button "Confirmar" at bounding box center [1135, 160] width 176 height 32
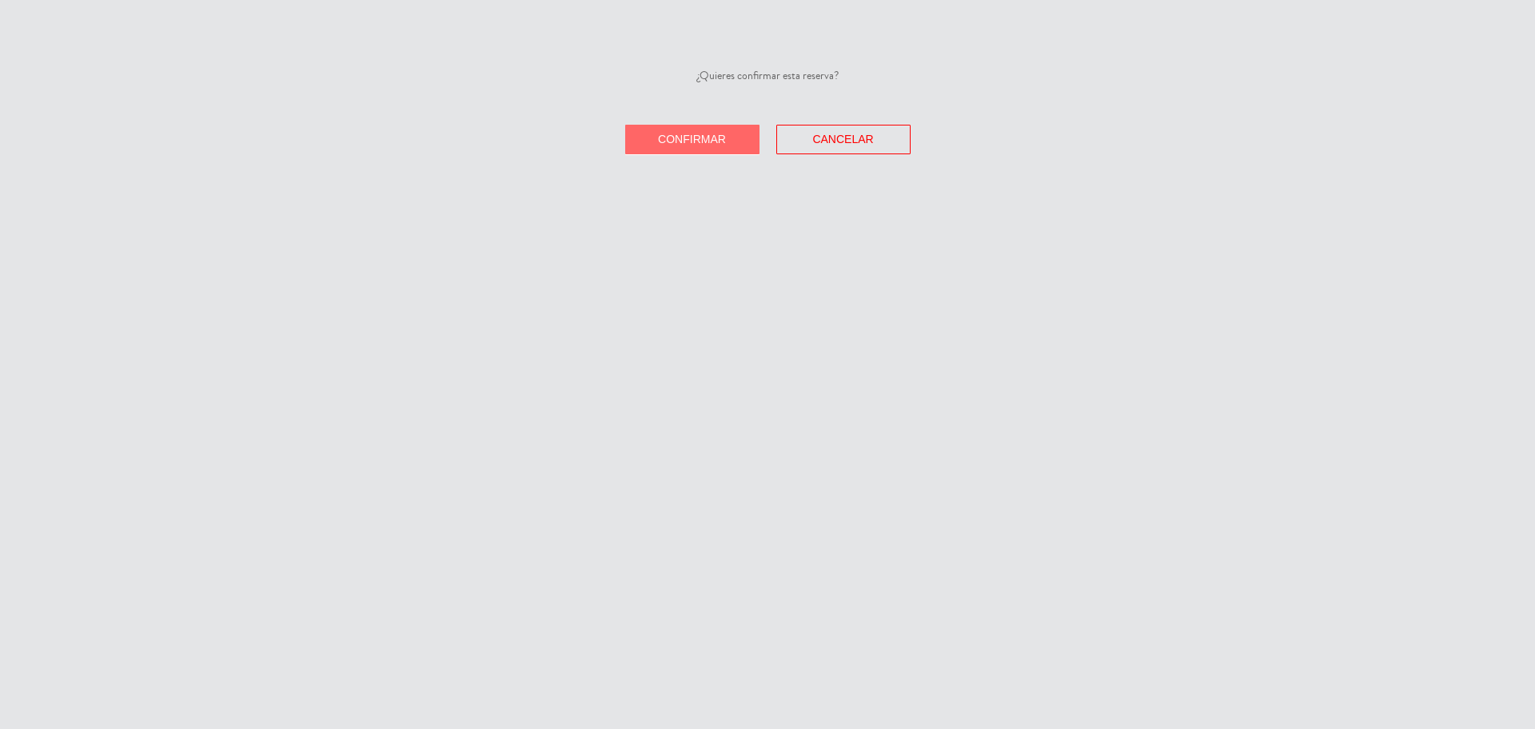
click at [700, 155] on div "¿Quieres confirmar esta reserva? Confirmar Cancelar" at bounding box center [767, 364] width 1535 height 729
click at [703, 153] on button "Confirmar" at bounding box center [692, 140] width 134 height 30
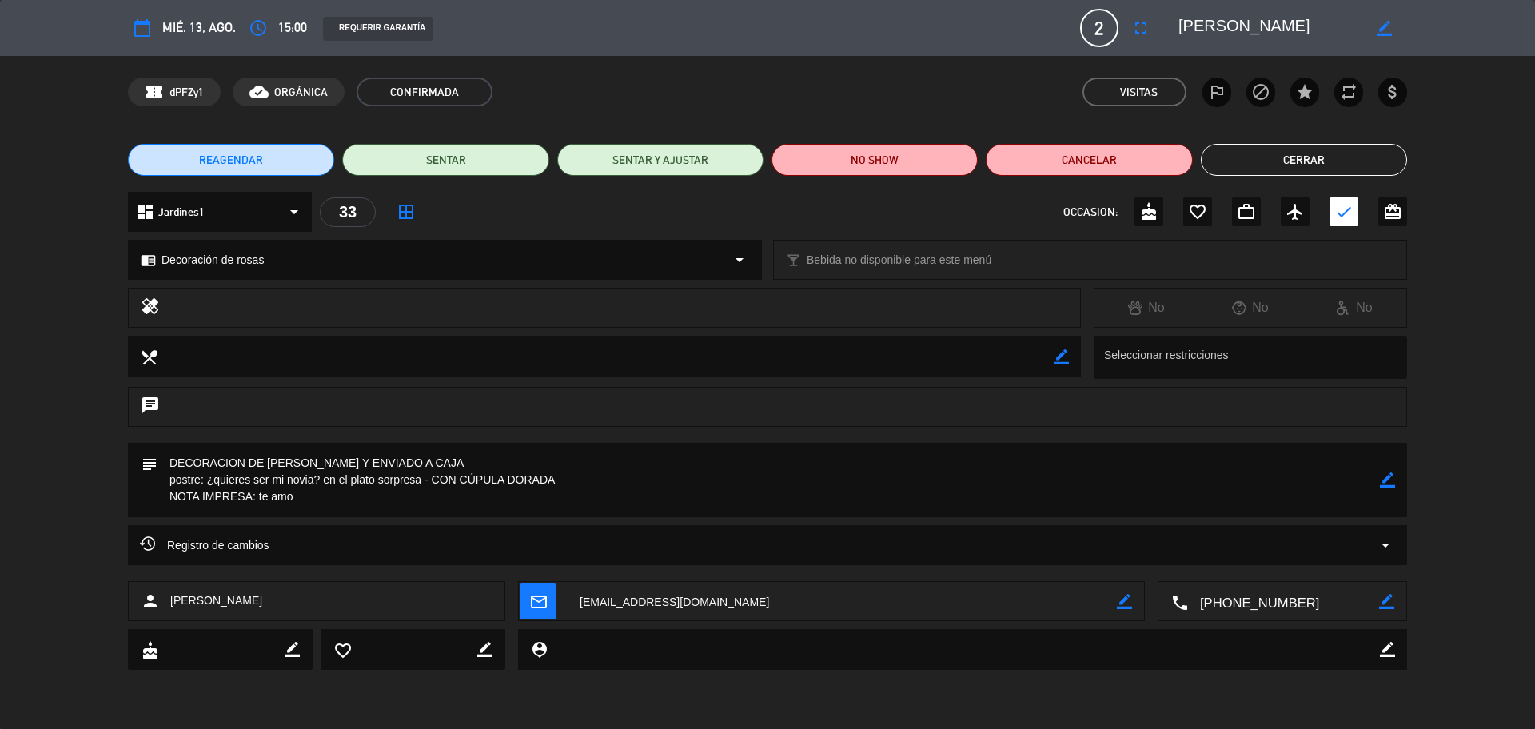
drag, startPoint x: 1285, startPoint y: 167, endPoint x: 1075, endPoint y: 115, distance: 215.9
click at [1284, 166] on button "Cerrar" at bounding box center [1304, 160] width 206 height 32
